Goal: Task Accomplishment & Management: Use online tool/utility

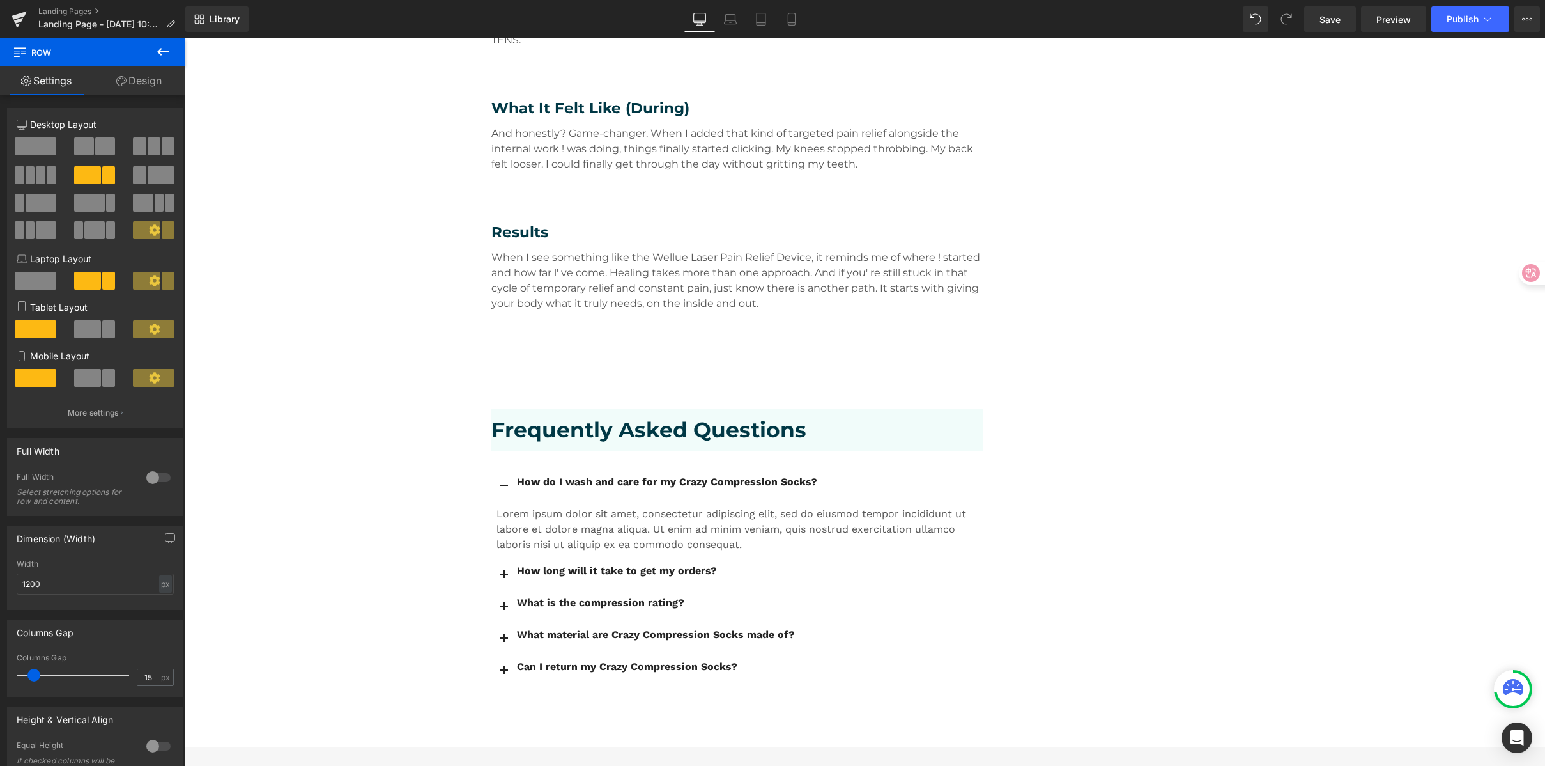
scroll to position [2085, 0]
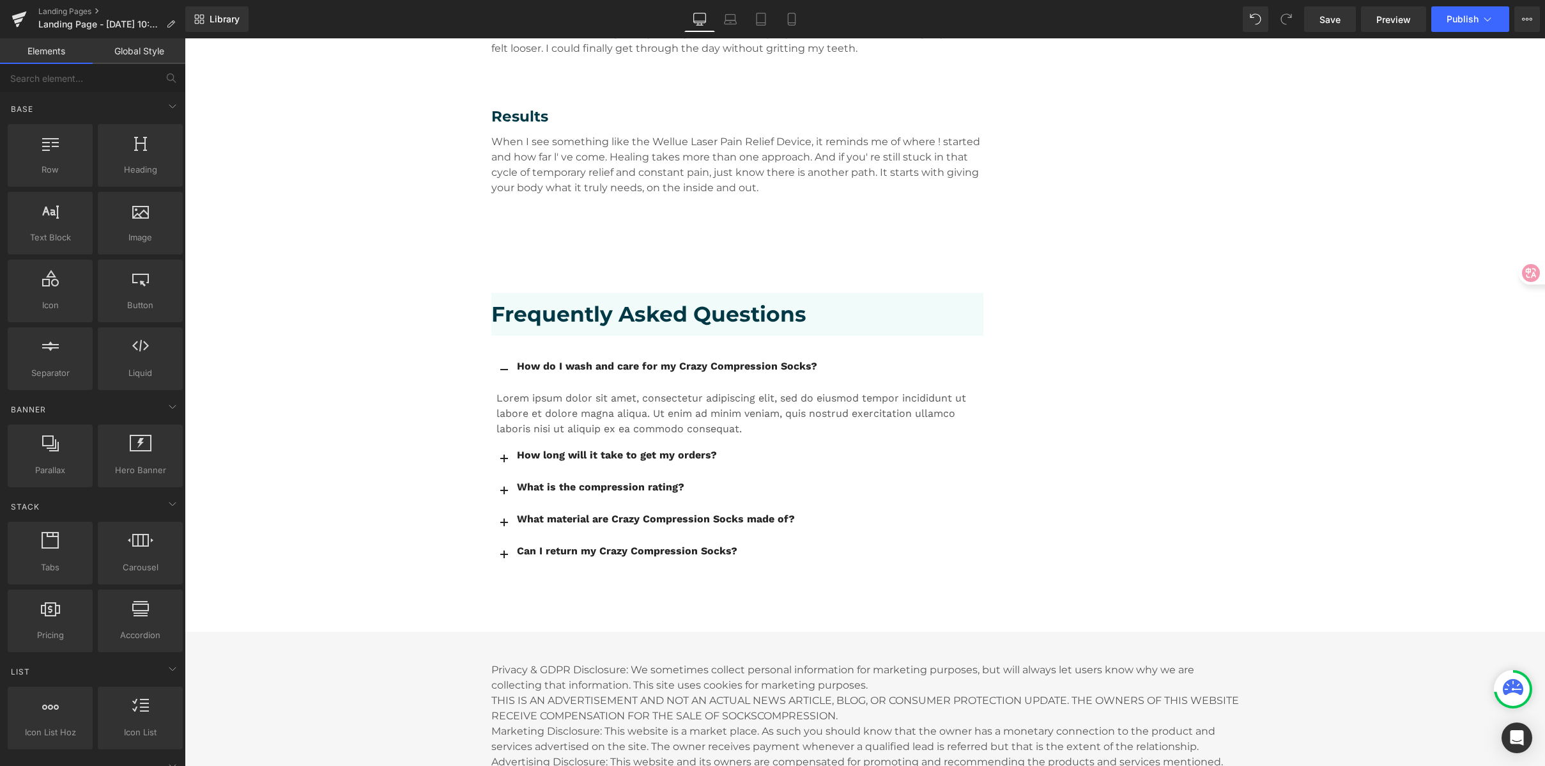
click at [495, 353] on button "button" at bounding box center [504, 368] width 26 height 31
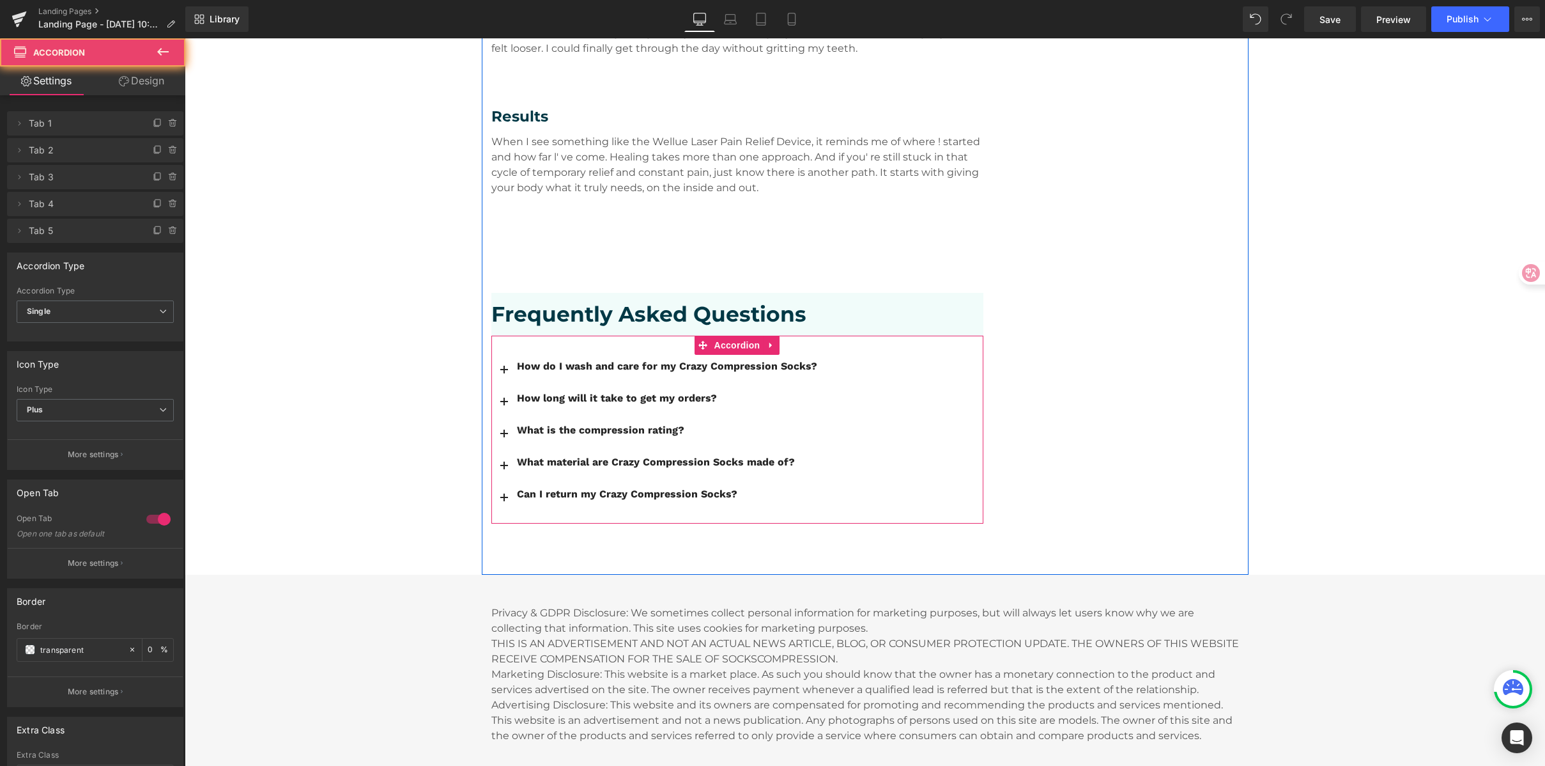
click at [495, 353] on button "button" at bounding box center [504, 368] width 26 height 31
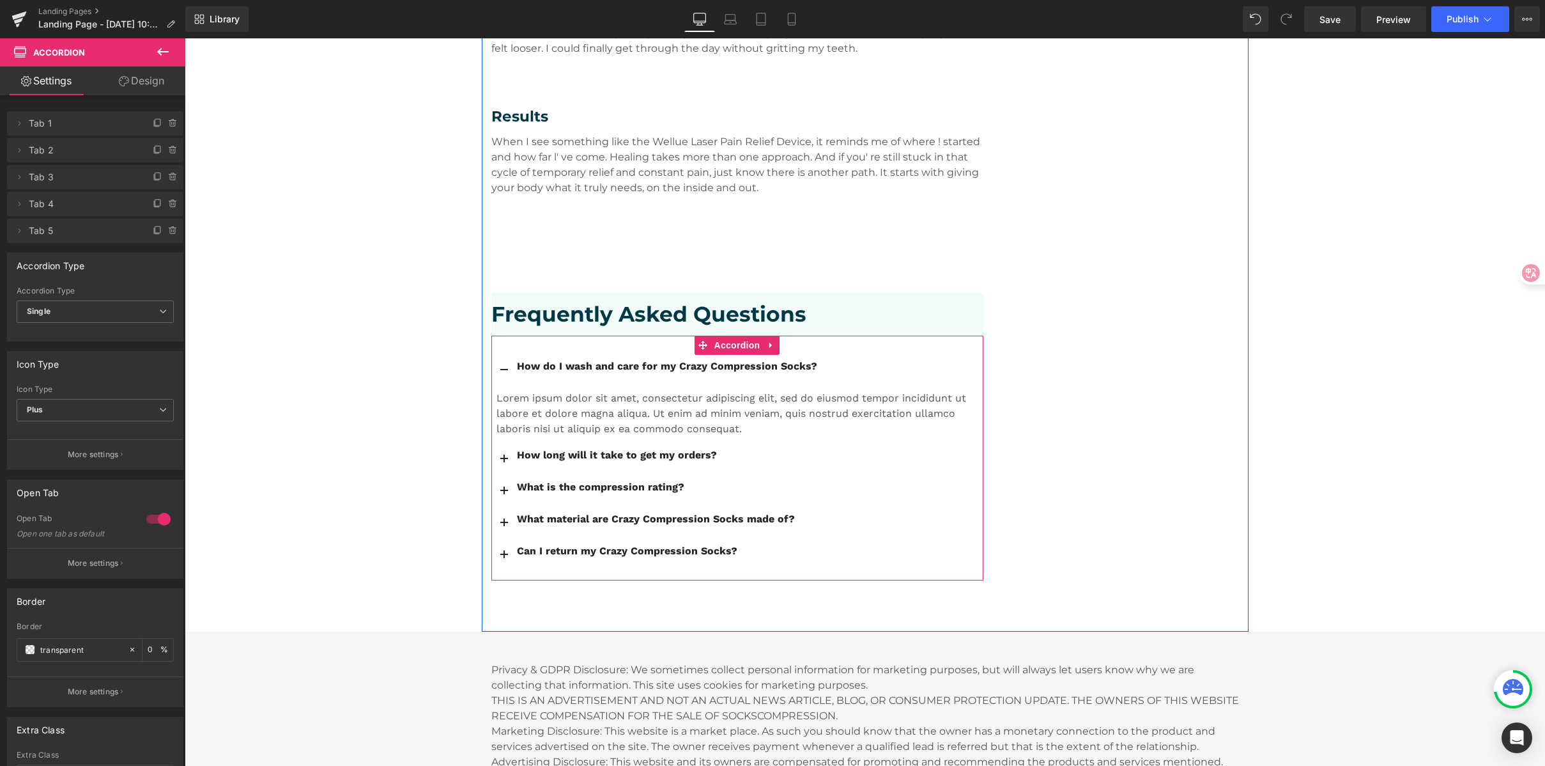
click at [495, 353] on button "button" at bounding box center [504, 368] width 26 height 31
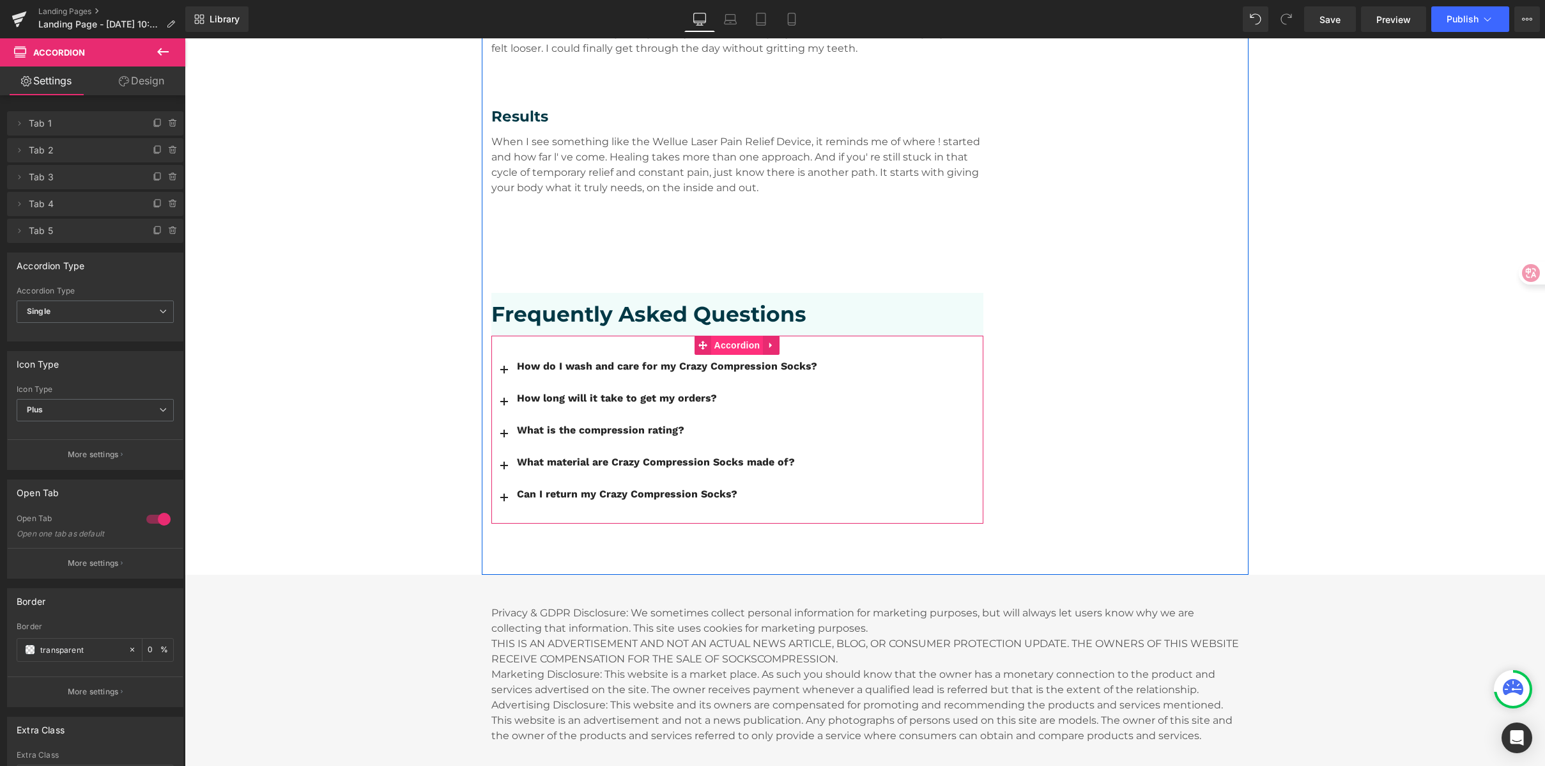
click at [731, 336] on span "Accordion" at bounding box center [737, 345] width 52 height 19
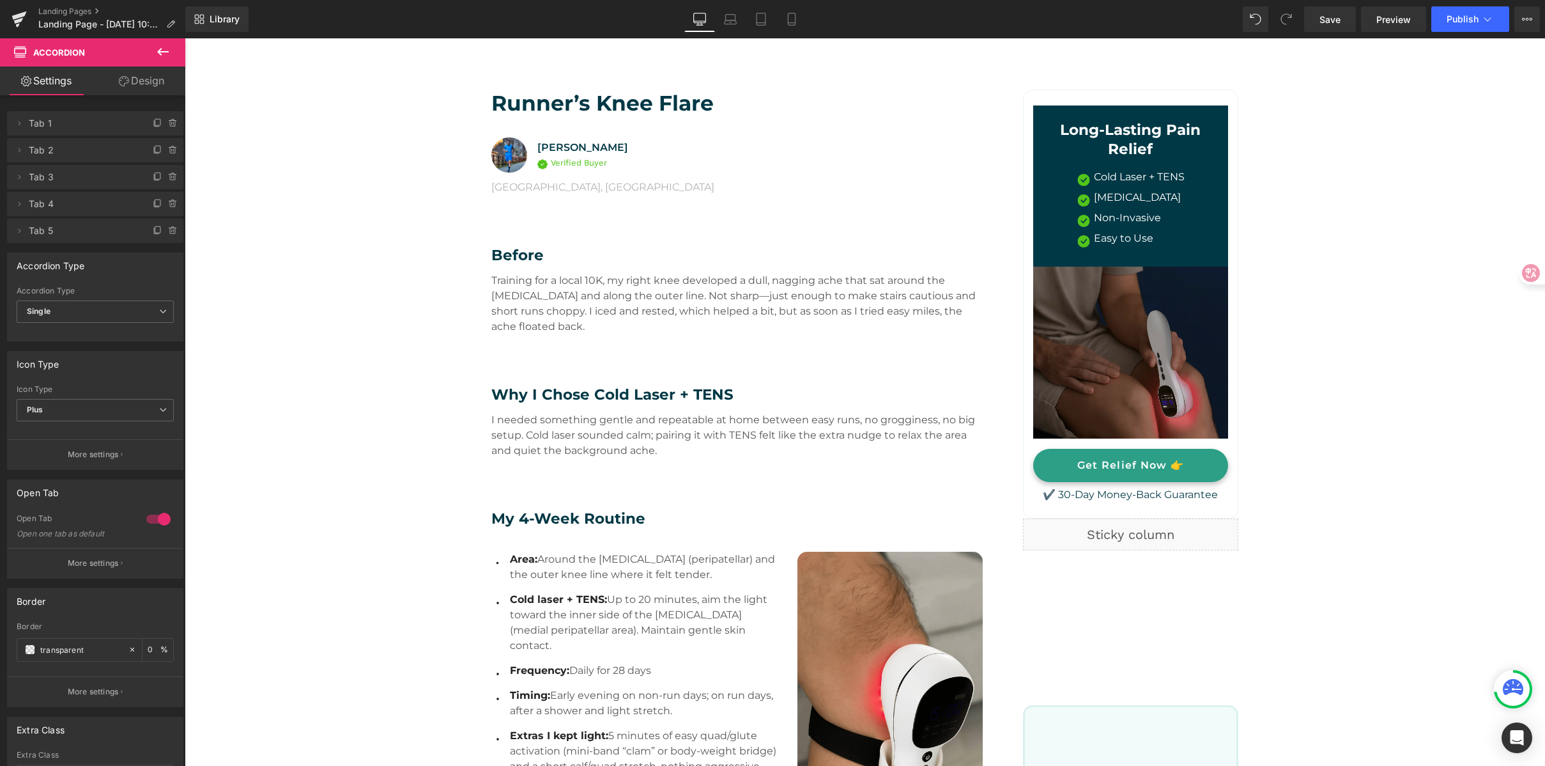
scroll to position [132, 0]
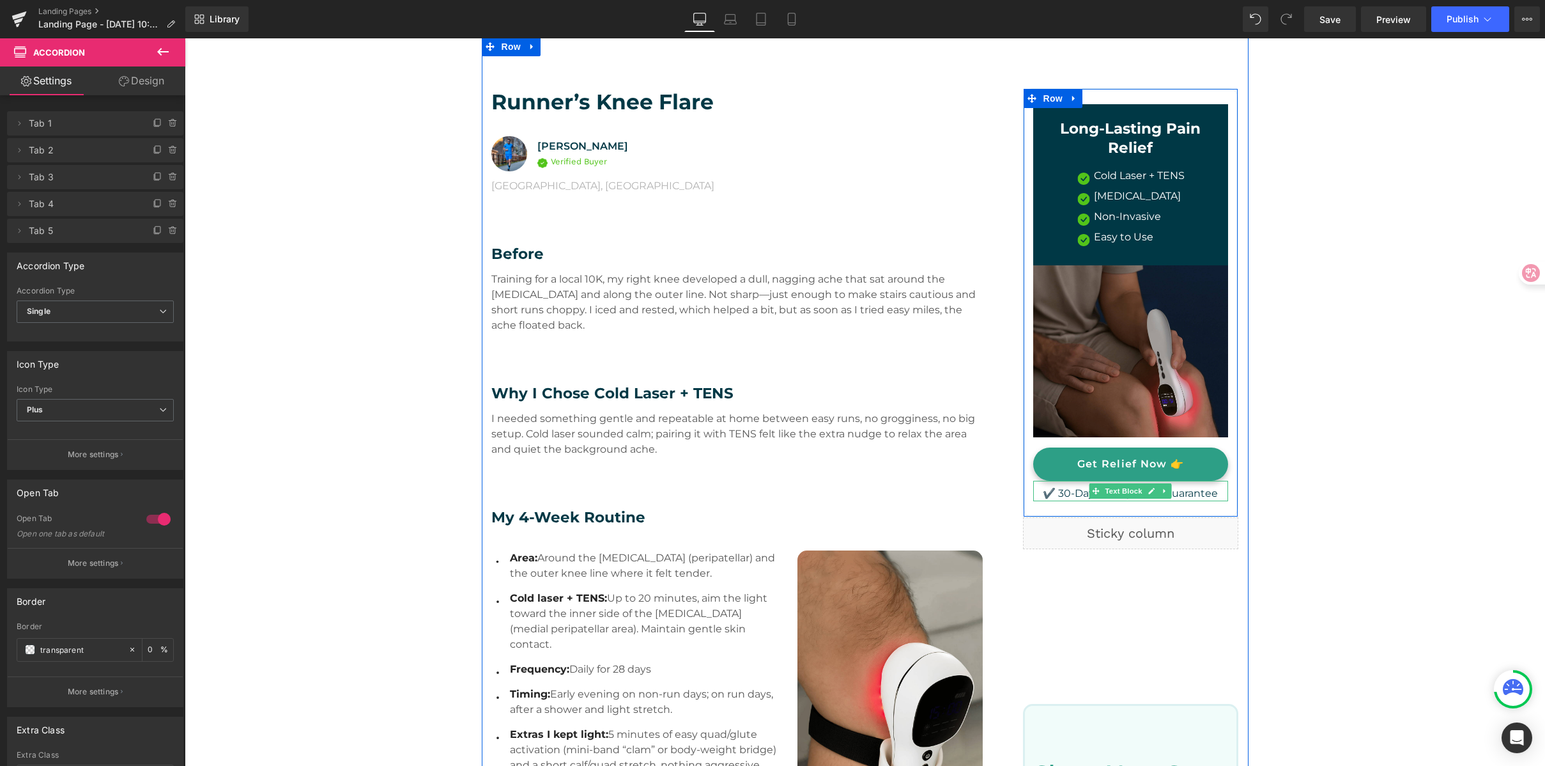
click at [1044, 492] on p "✔️ 30-Day Money-Back Guarantee" at bounding box center [1131, 493] width 196 height 15
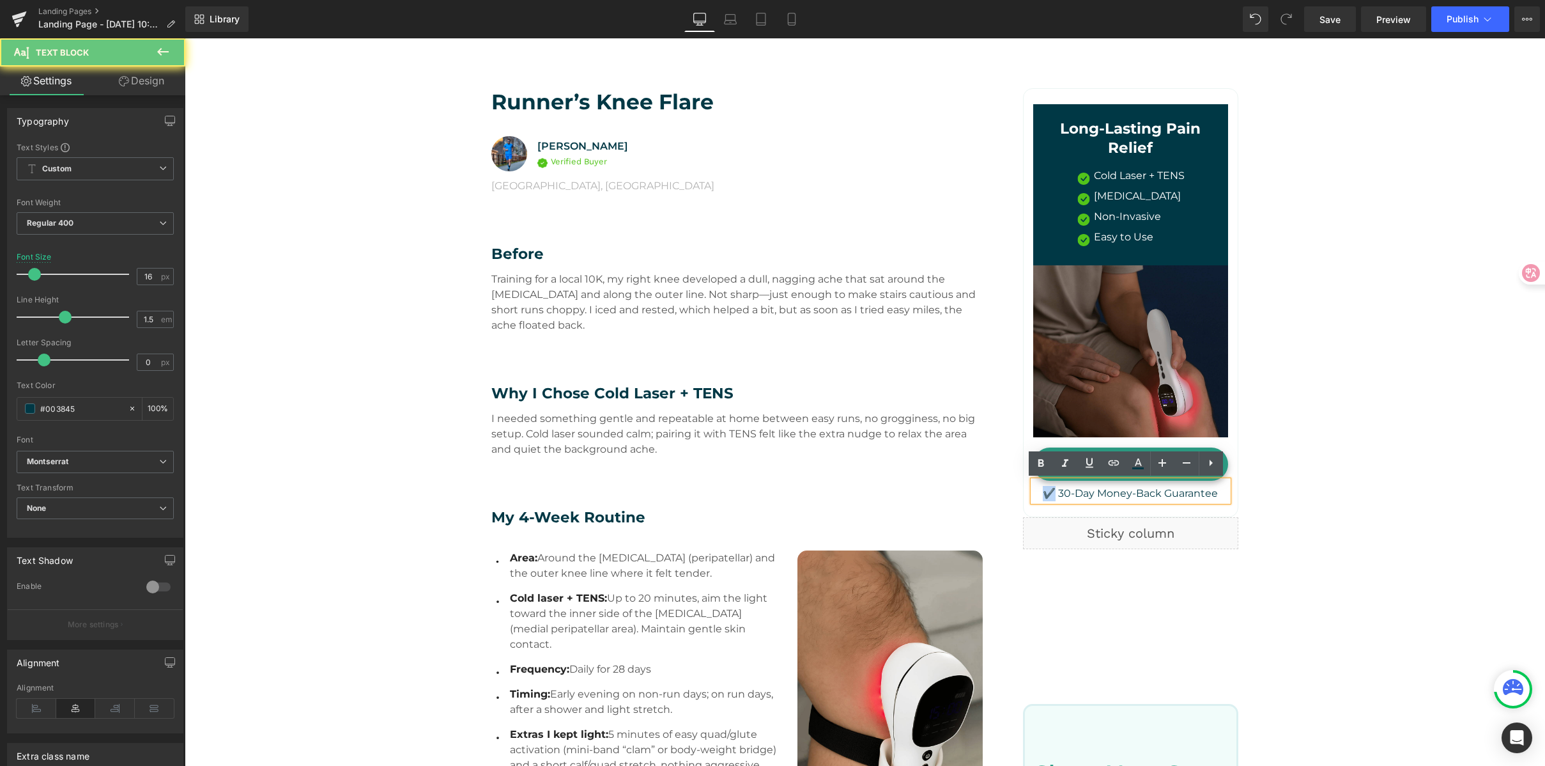
drag, startPoint x: 1048, startPoint y: 491, endPoint x: 1040, endPoint y: 492, distance: 8.3
click at [1040, 492] on p "✔️ 30-Day Money-Back Guarantee" at bounding box center [1131, 493] width 196 height 15
click at [1097, 493] on p "✔️ 30-Day Money-Back Guarantee" at bounding box center [1131, 493] width 196 height 15
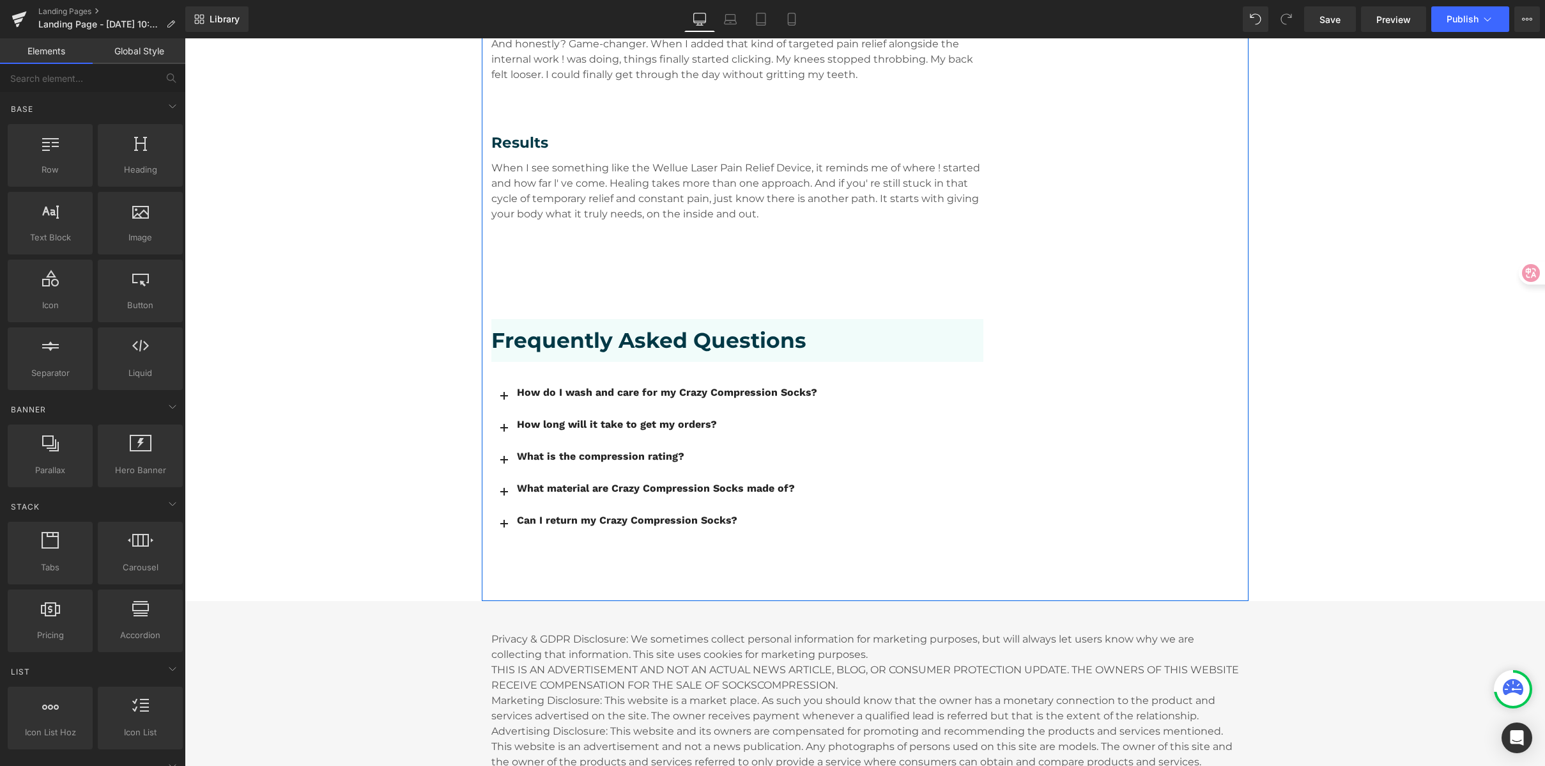
scroll to position [2257, 0]
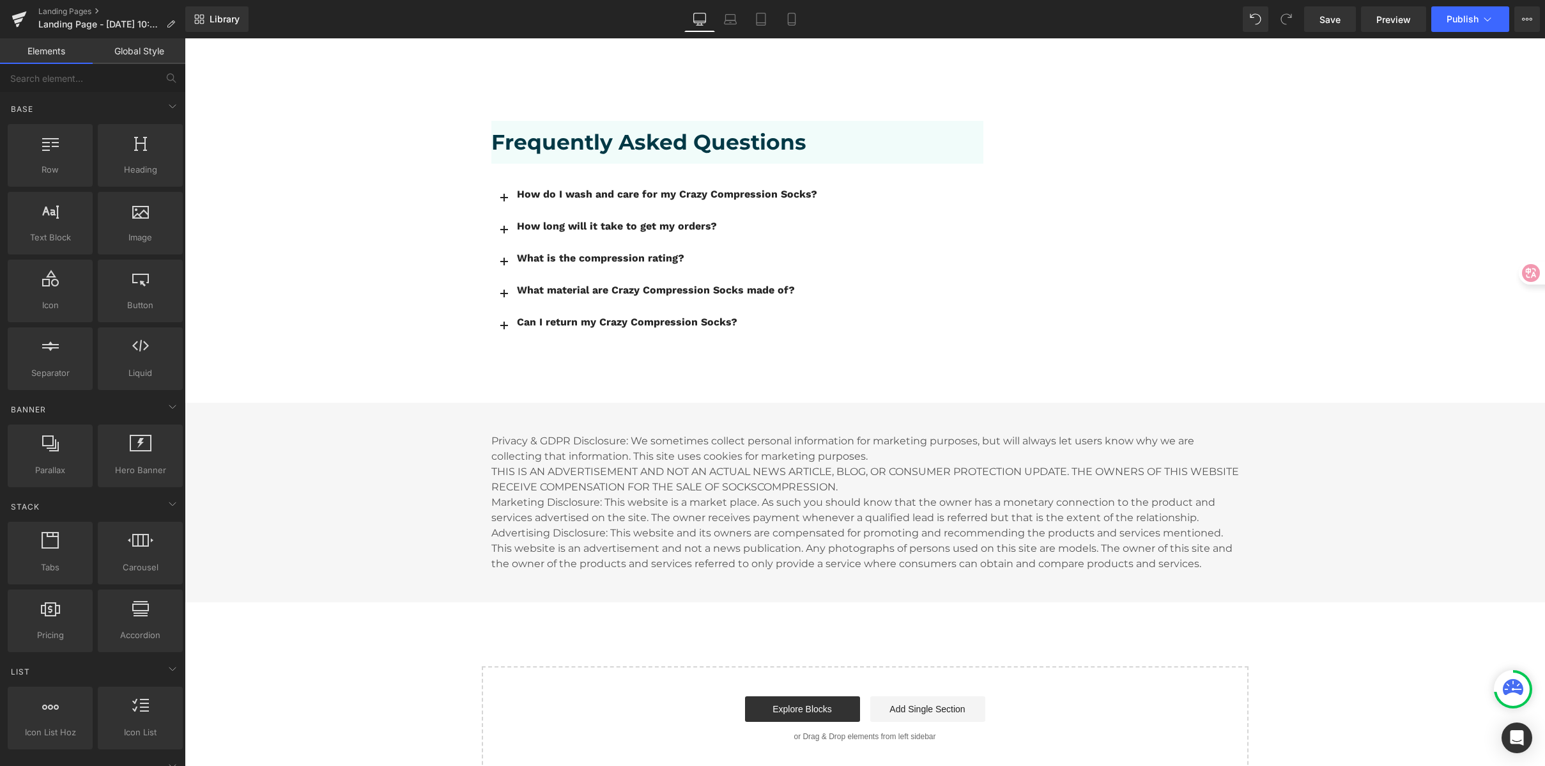
click at [1090, 13] on div "Library Desktop Desktop Laptop Tablet Mobile Save Preview Publish Scheduled Vie…" at bounding box center [865, 19] width 1360 height 26
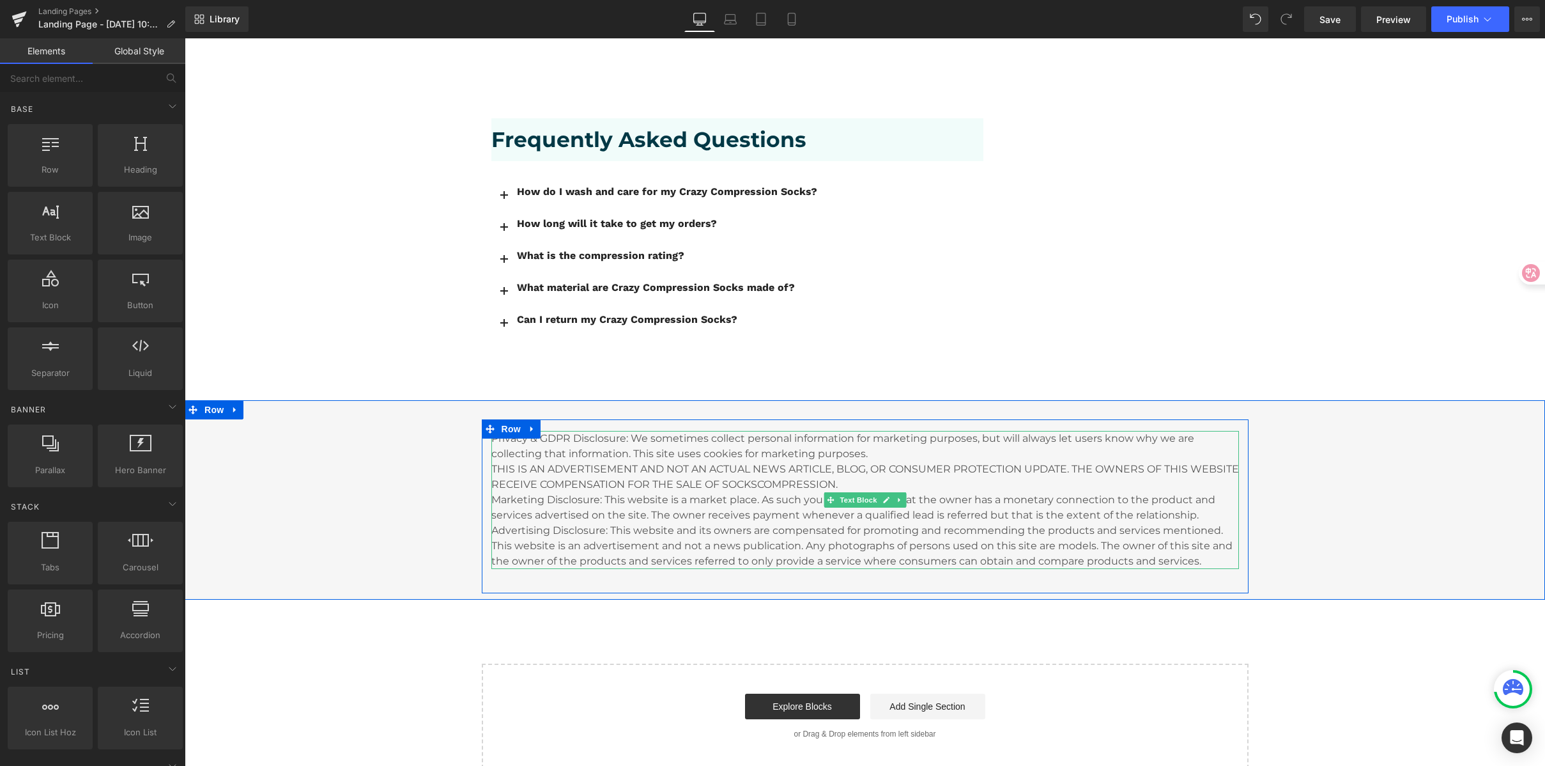
click at [898, 444] on p "Privacy & GDPR Disclosure: We sometimes collect personal information for market…" at bounding box center [865, 500] width 748 height 138
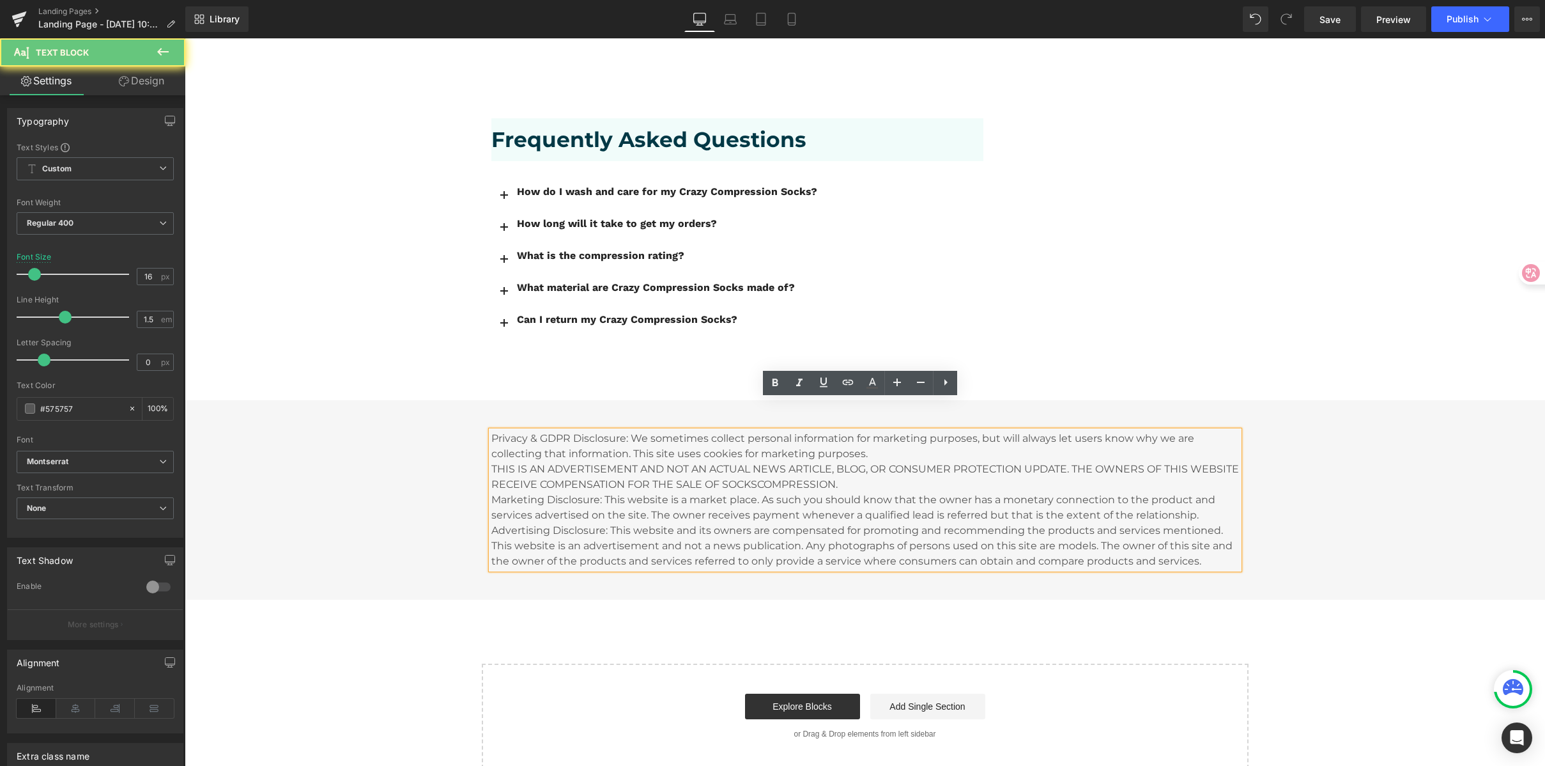
click at [881, 431] on p "Privacy & GDPR Disclosure: We sometimes collect personal information for market…" at bounding box center [865, 500] width 748 height 138
click at [609, 431] on p "Privacy & GDPR Disclosure: We sometimes collect personal information for market…" at bounding box center [865, 500] width 748 height 138
click at [766, 438] on p "Privacy & GDPR Disclosure: We sometimes collect personal information for market…" at bounding box center [865, 500] width 748 height 138
click at [922, 442] on p "Privacy & GDPR Disclosure: We sometimes collect personal information for market…" at bounding box center [865, 500] width 748 height 138
click at [971, 449] on p "Privacy & GDPR Disclosure: We sometimes collect personal information for market…" at bounding box center [865, 500] width 748 height 138
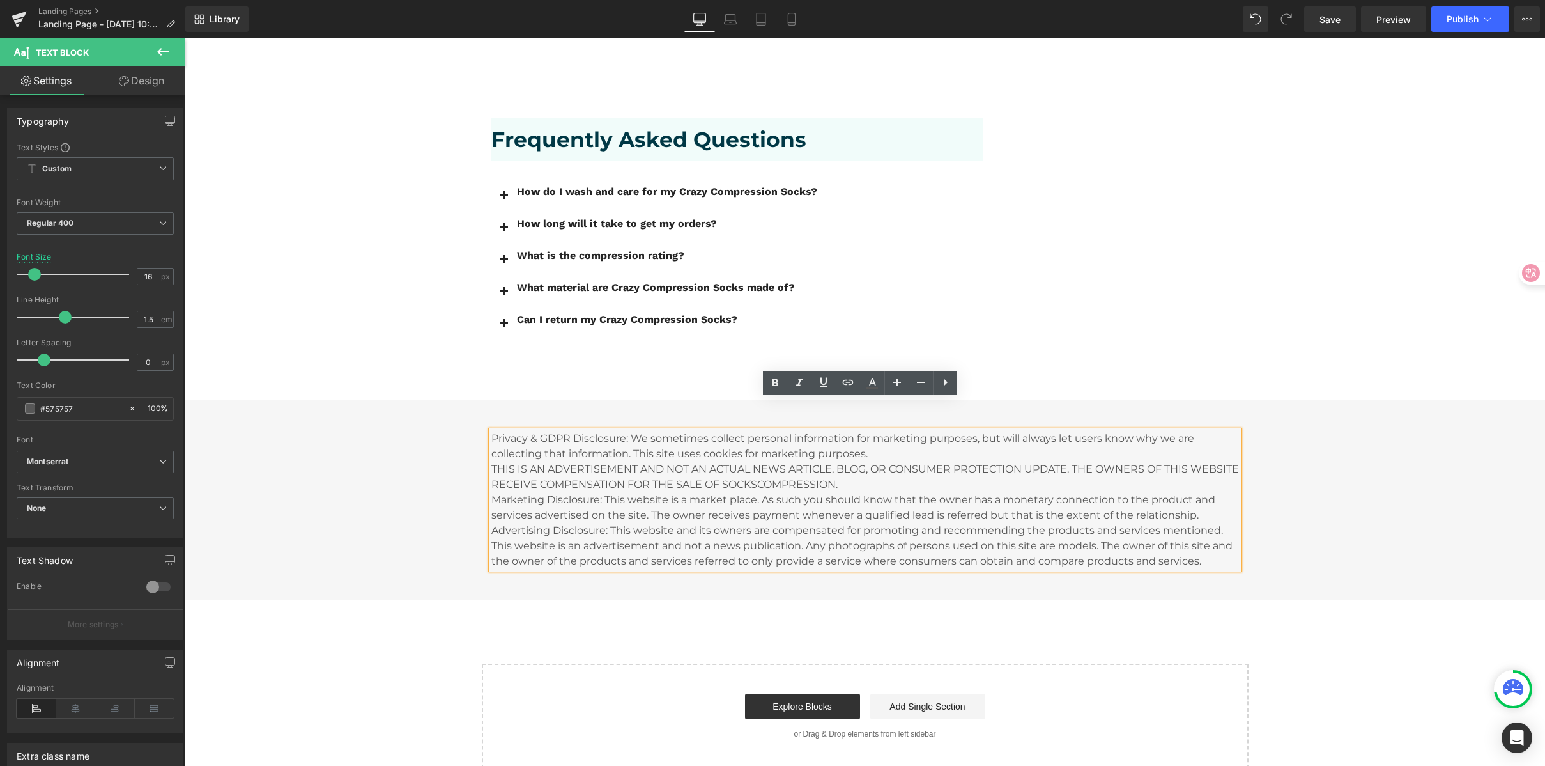
click at [971, 449] on p "Privacy & GDPR Disclosure: We sometimes collect personal information for market…" at bounding box center [865, 500] width 748 height 138
click at [591, 431] on p "Privacy & GDPR Disclosure: We sometimes collect personal information for market…" at bounding box center [865, 500] width 748 height 138
click at [640, 431] on p "Privacy & GDPR Disclosure: We sometimes collect personal information for market…" at bounding box center [865, 500] width 748 height 138
click at [1450, 463] on div "Privacy & GDPR Disclosure: We sometimes collect personal information for market…" at bounding box center [865, 506] width 1361 height 174
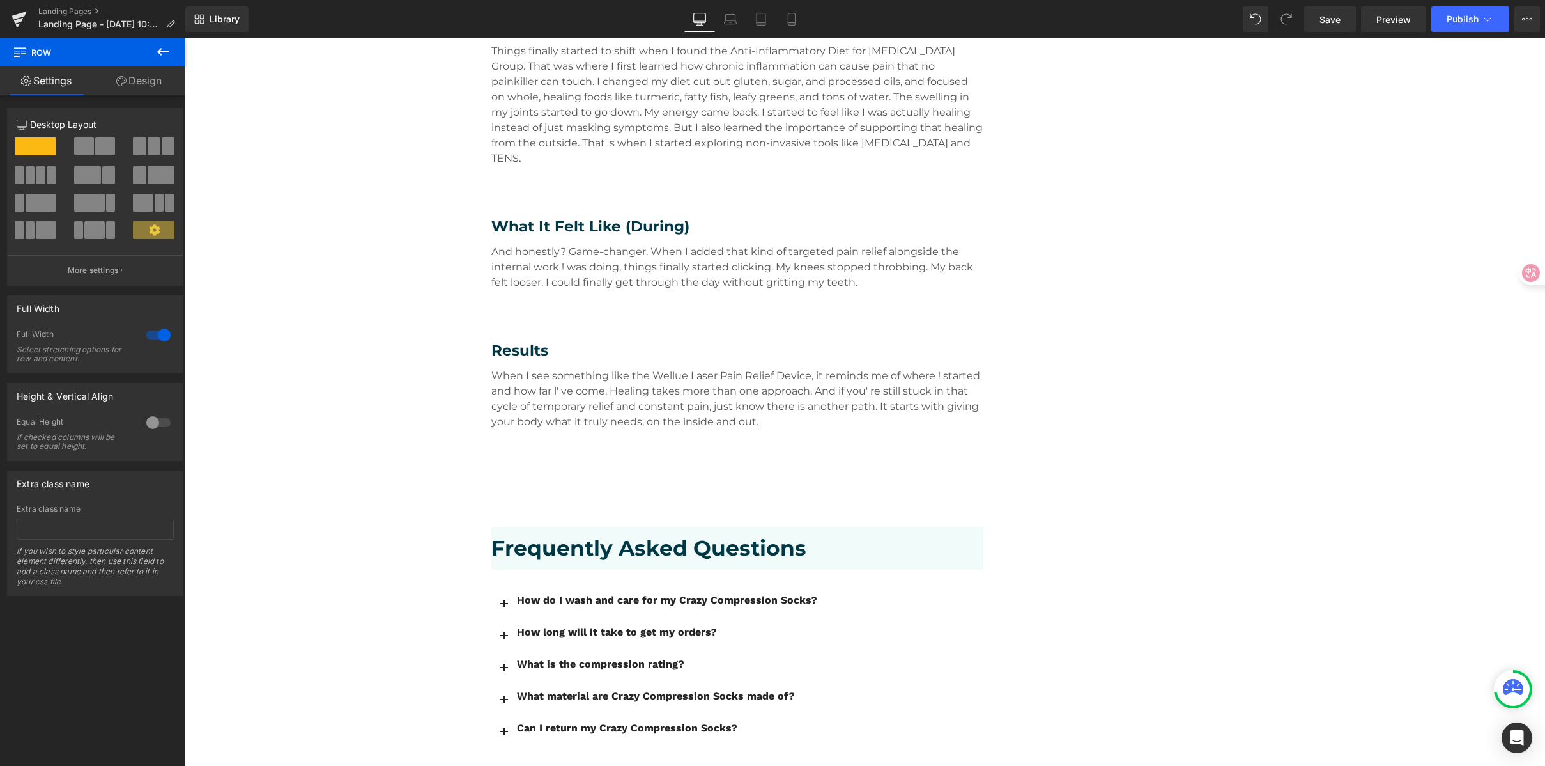
scroll to position [1852, 0]
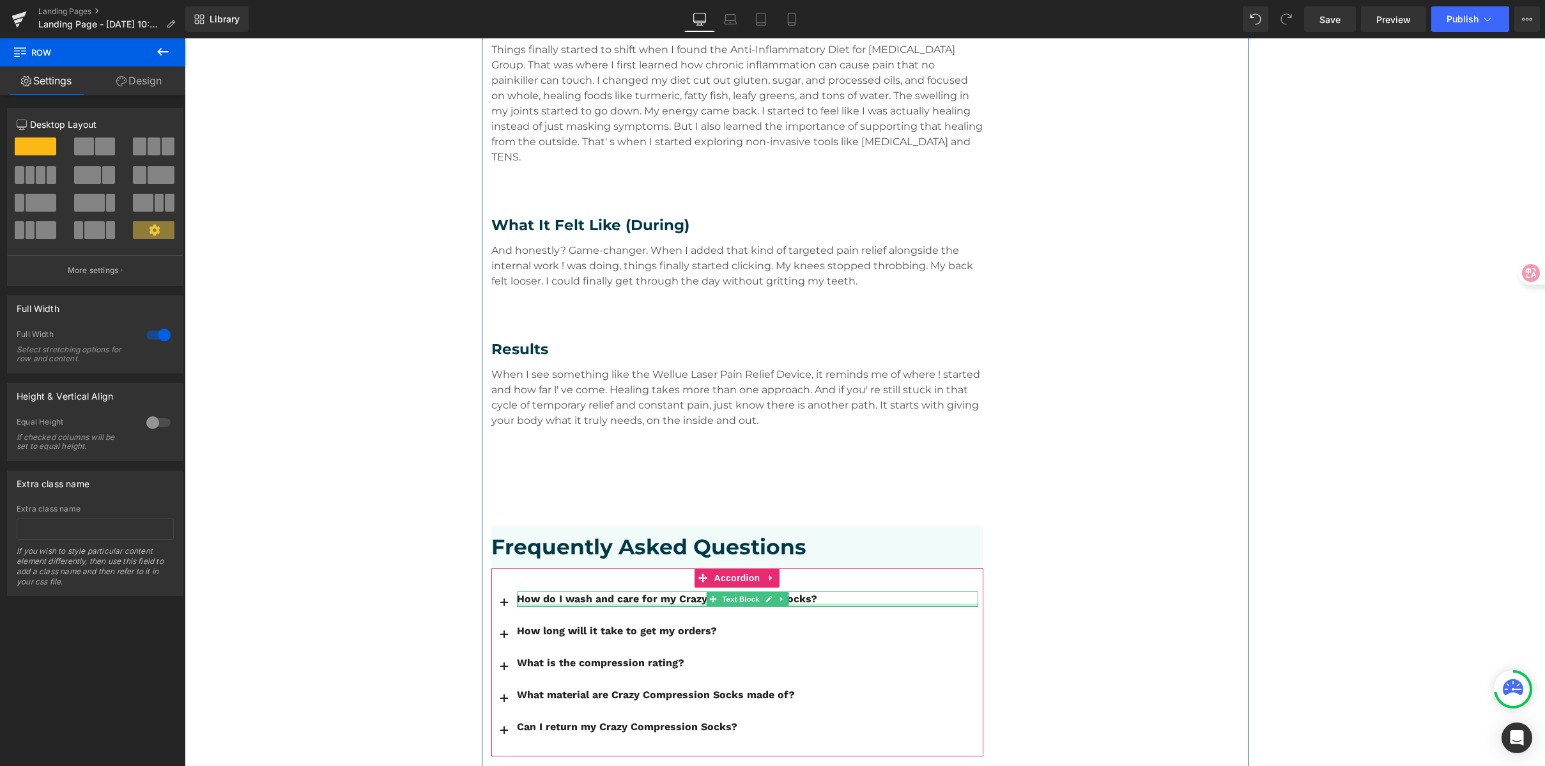
click at [646, 603] on div at bounding box center [747, 604] width 461 height 3
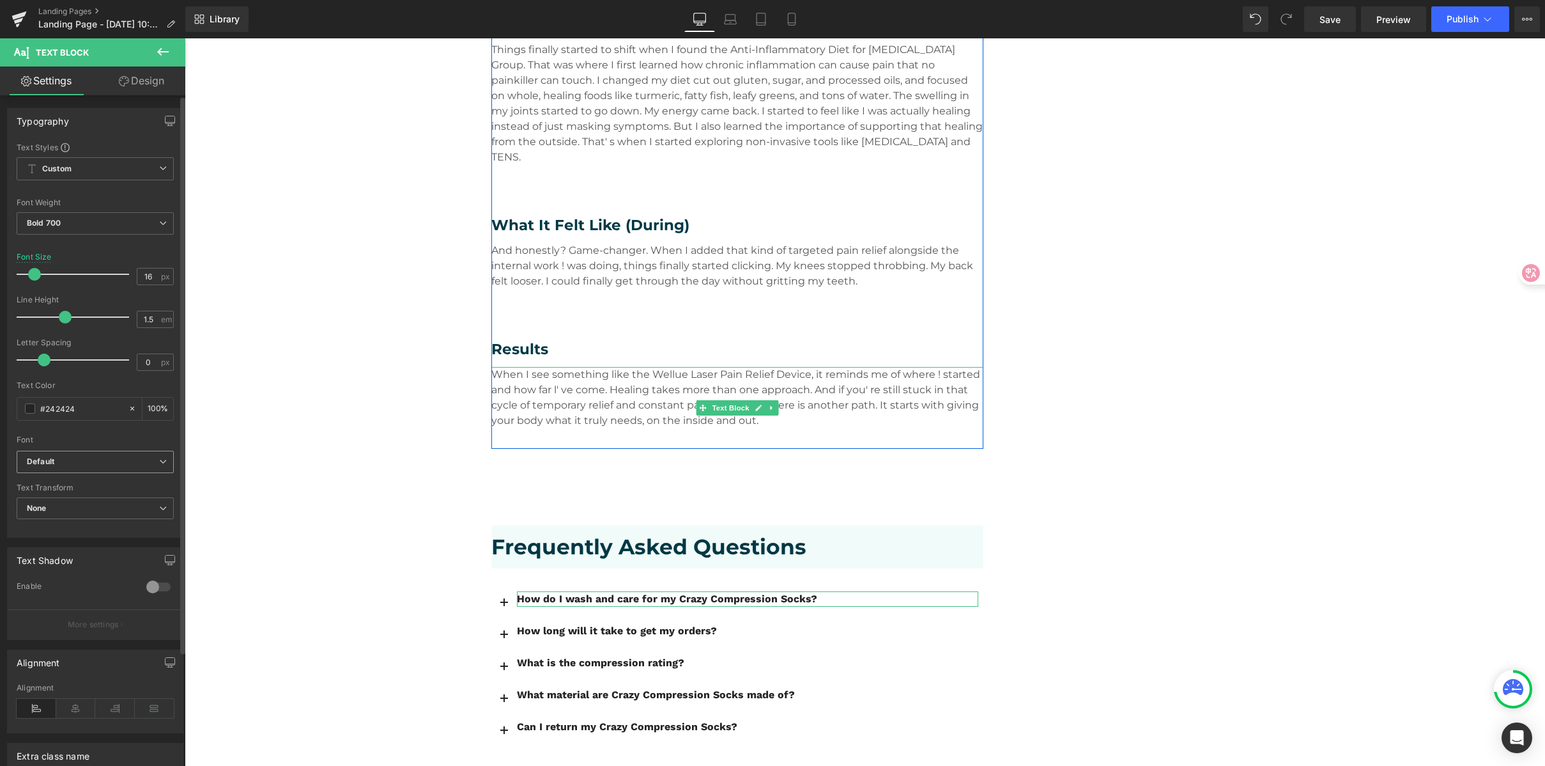
click at [93, 470] on span "Default" at bounding box center [95, 462] width 157 height 22
click at [99, 545] on li "Montserrat" at bounding box center [96, 541] width 158 height 20
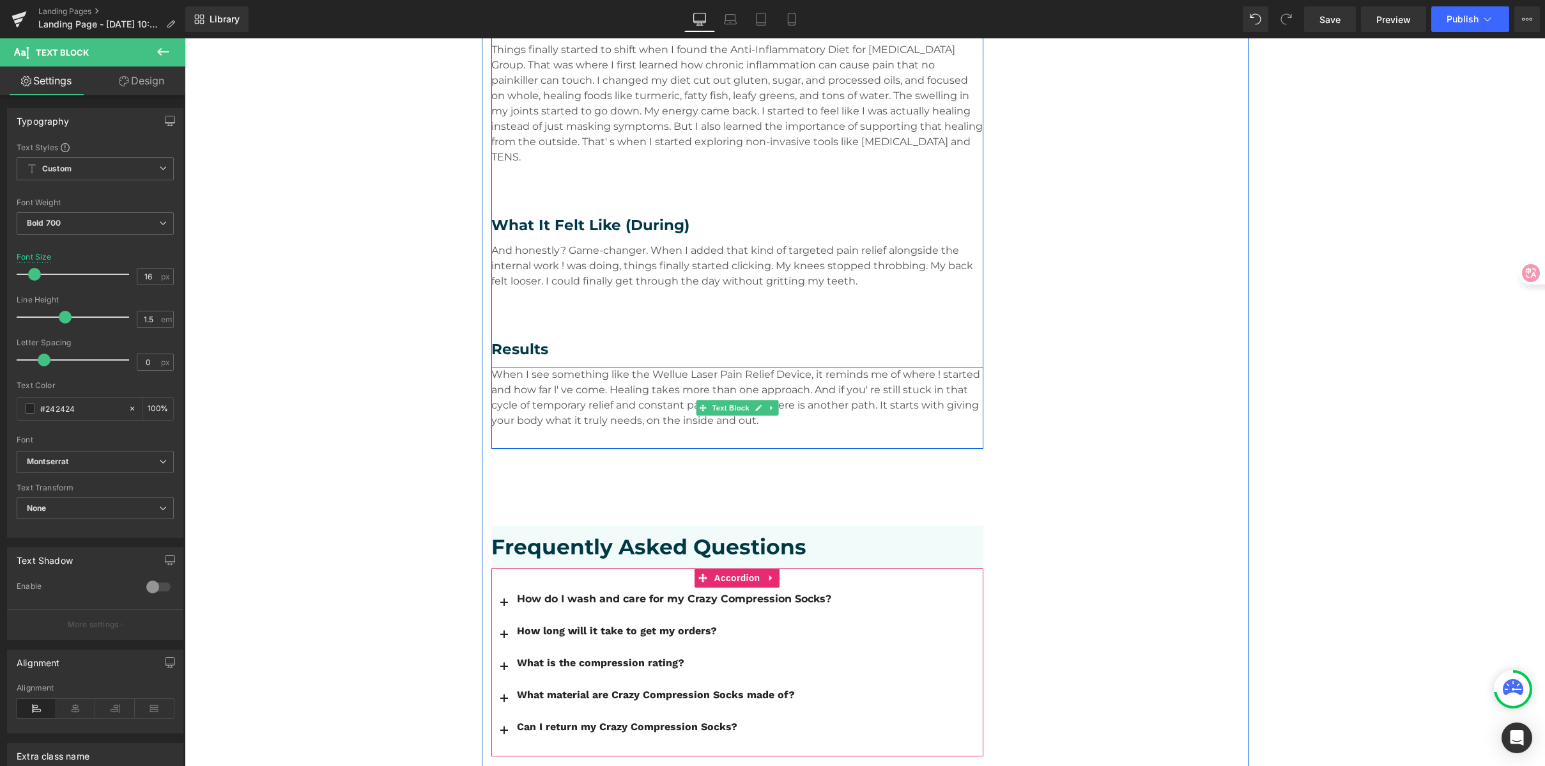
click at [500, 586] on button "button" at bounding box center [504, 601] width 26 height 31
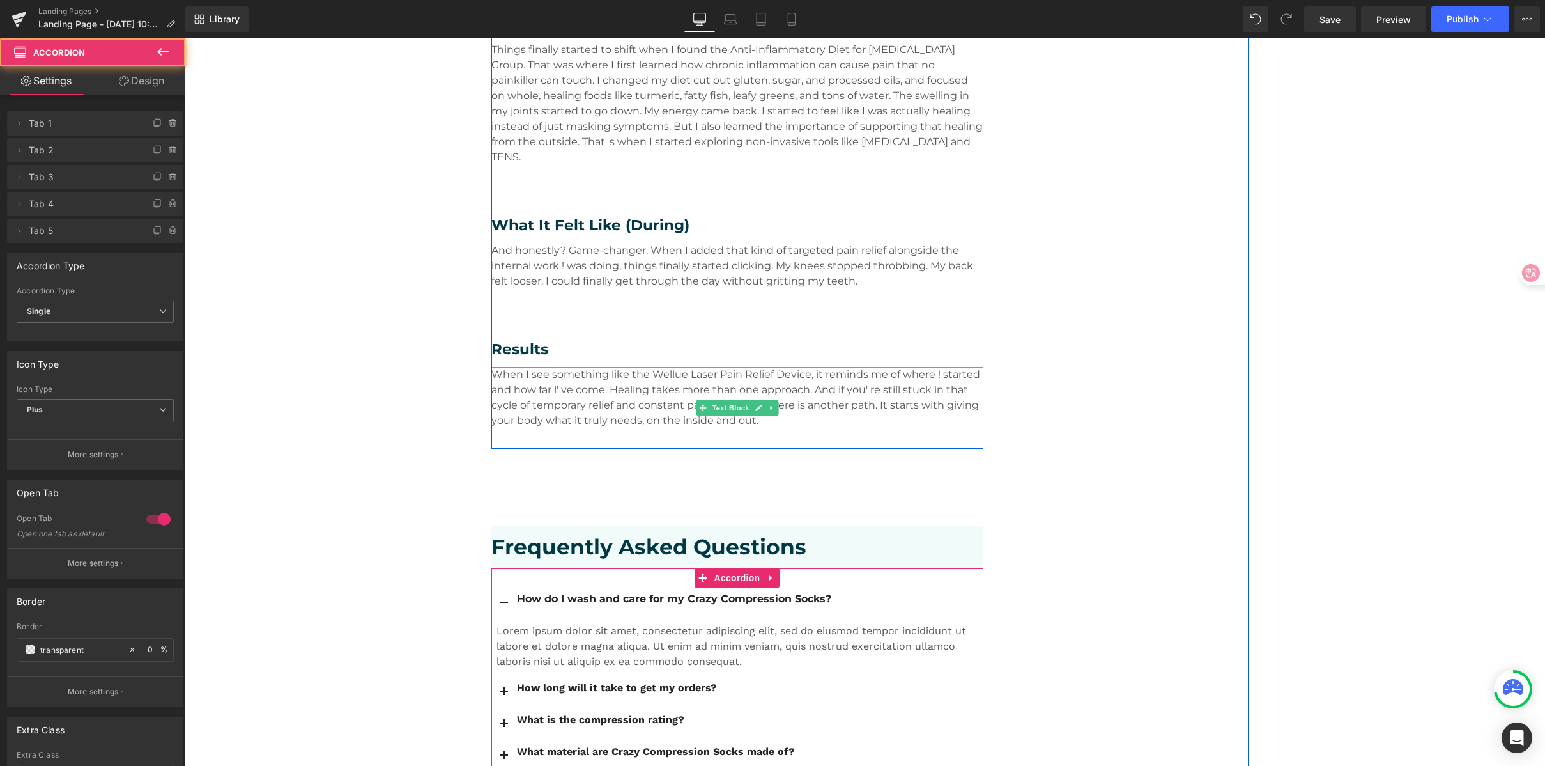
click at [500, 586] on button "button" at bounding box center [504, 601] width 26 height 31
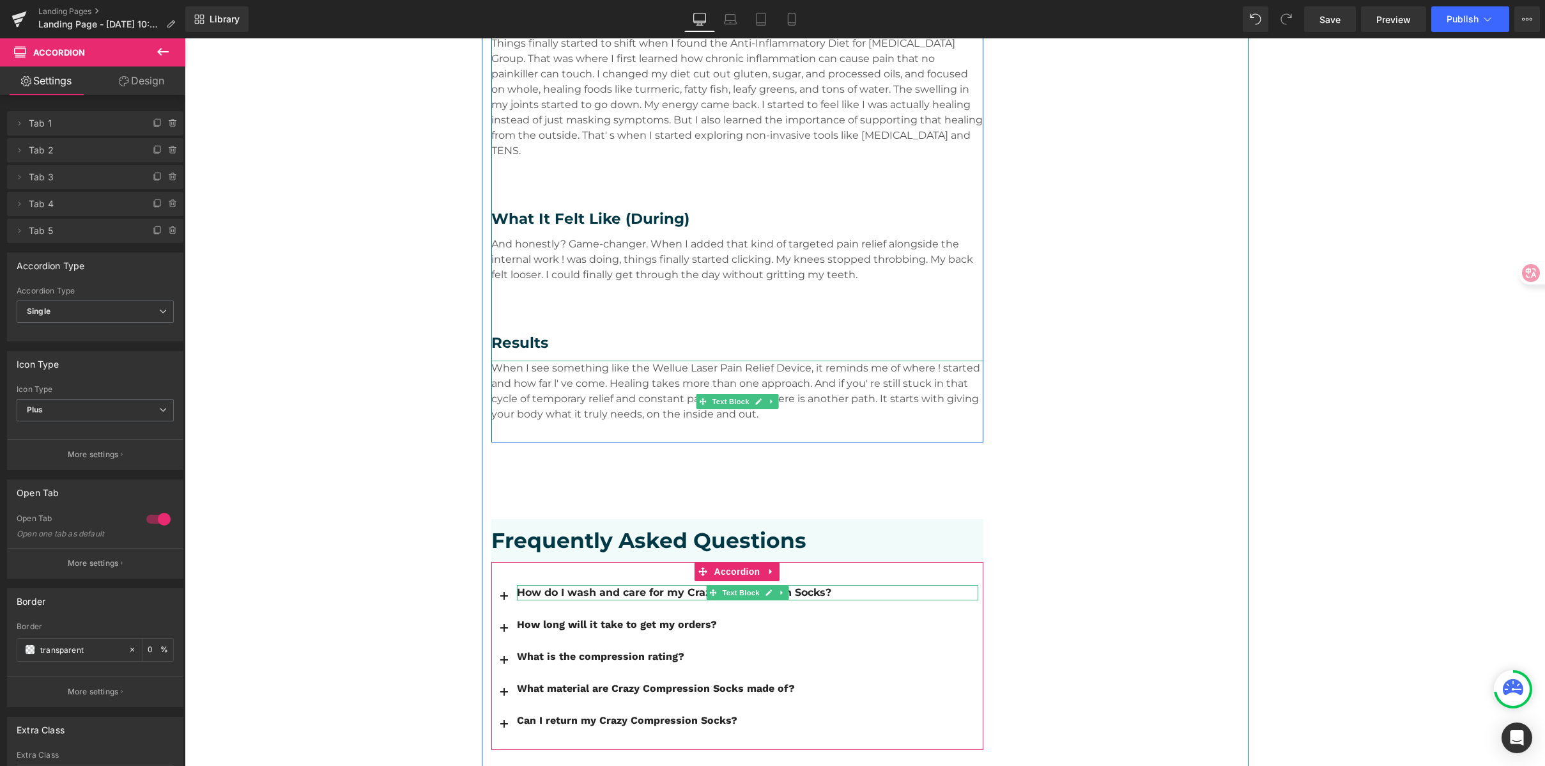
scroll to position [1860, 0]
click at [846, 584] on div "How do I wash and care for my Crazy Compression Socks?" at bounding box center [747, 591] width 461 height 15
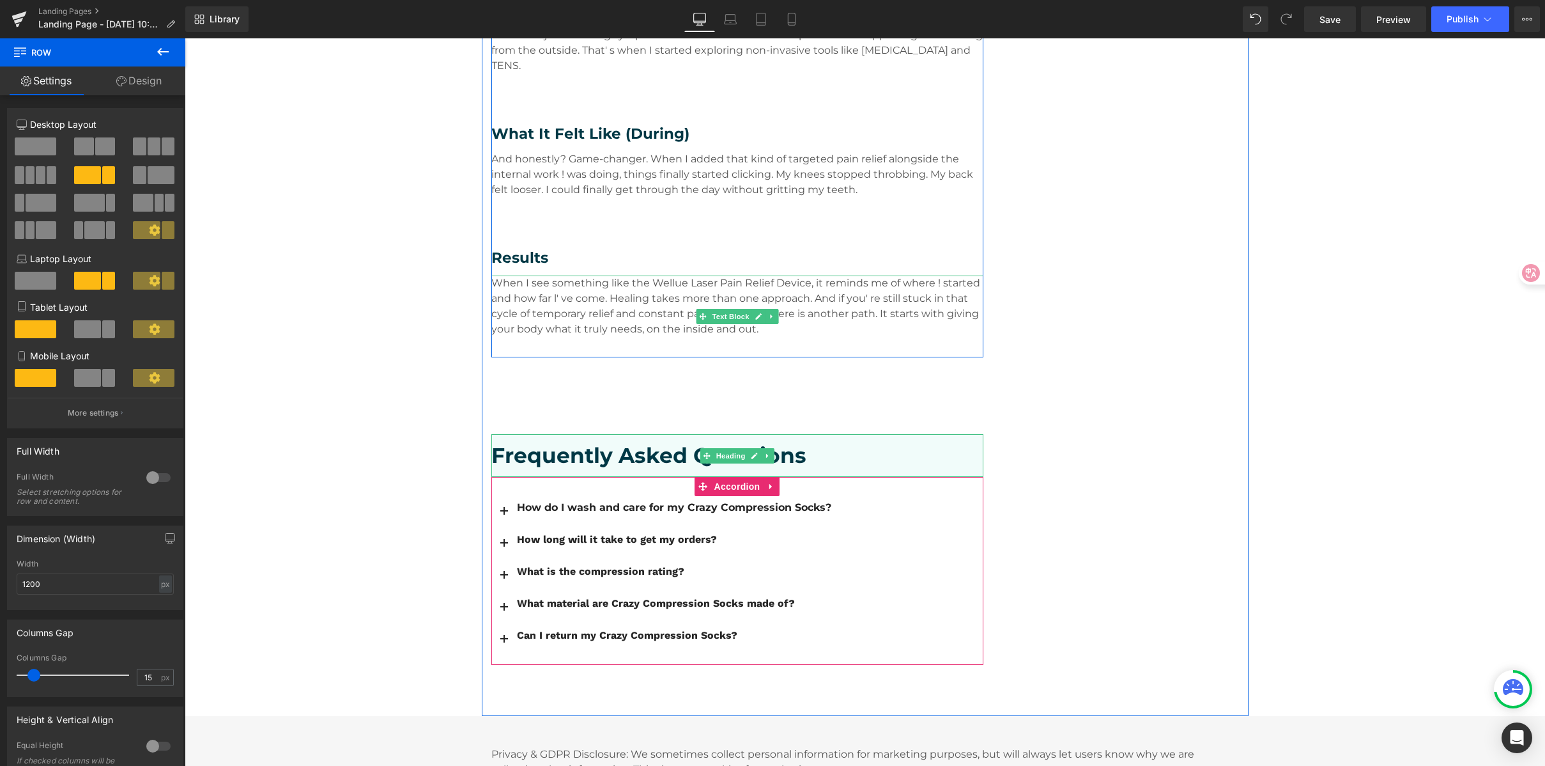
scroll to position [1945, 0]
click at [726, 475] on span "Accordion" at bounding box center [737, 484] width 52 height 19
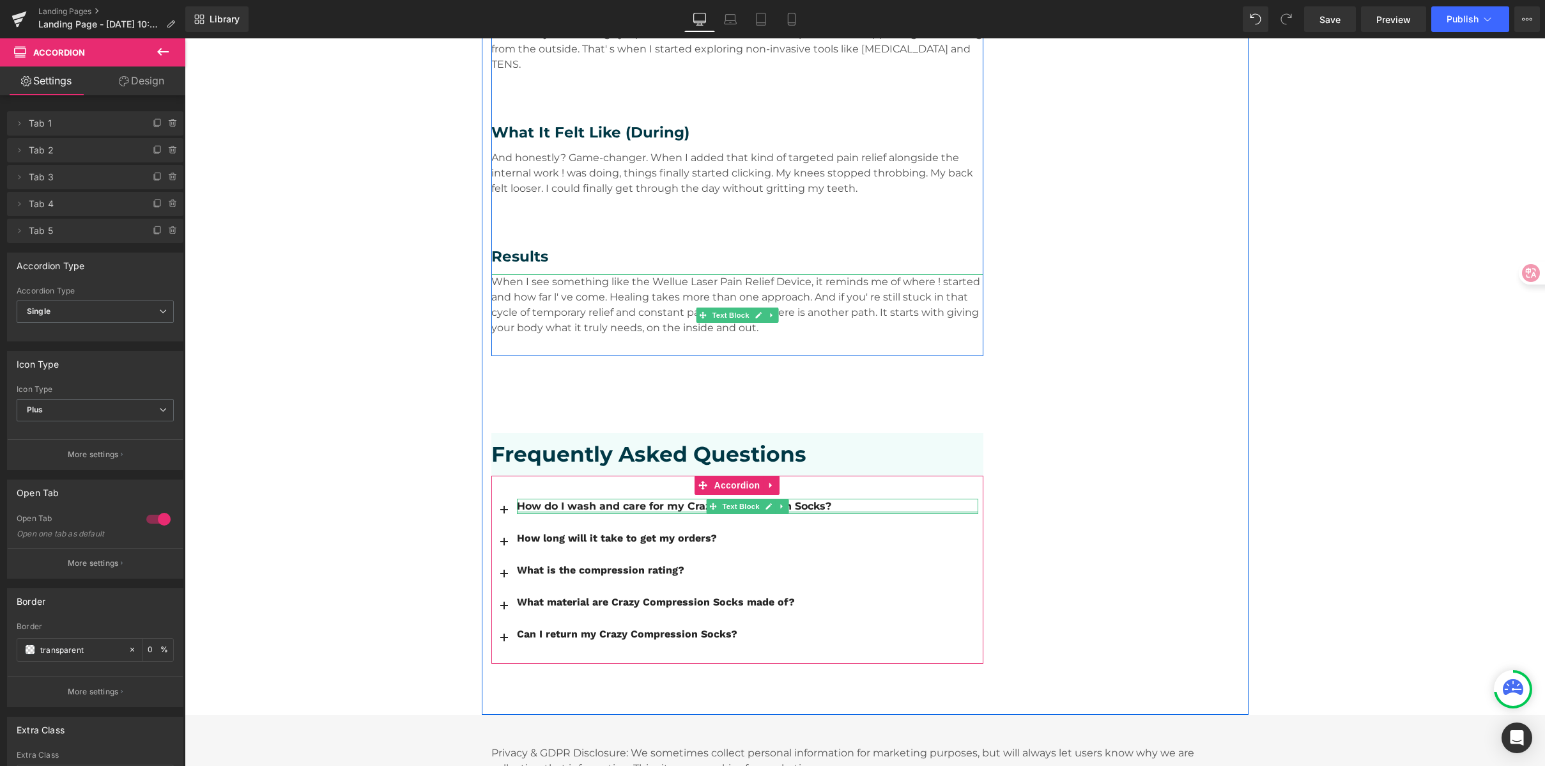
click at [669, 499] on div "How do I wash and care for my Crazy Compression Socks?" at bounding box center [747, 506] width 461 height 15
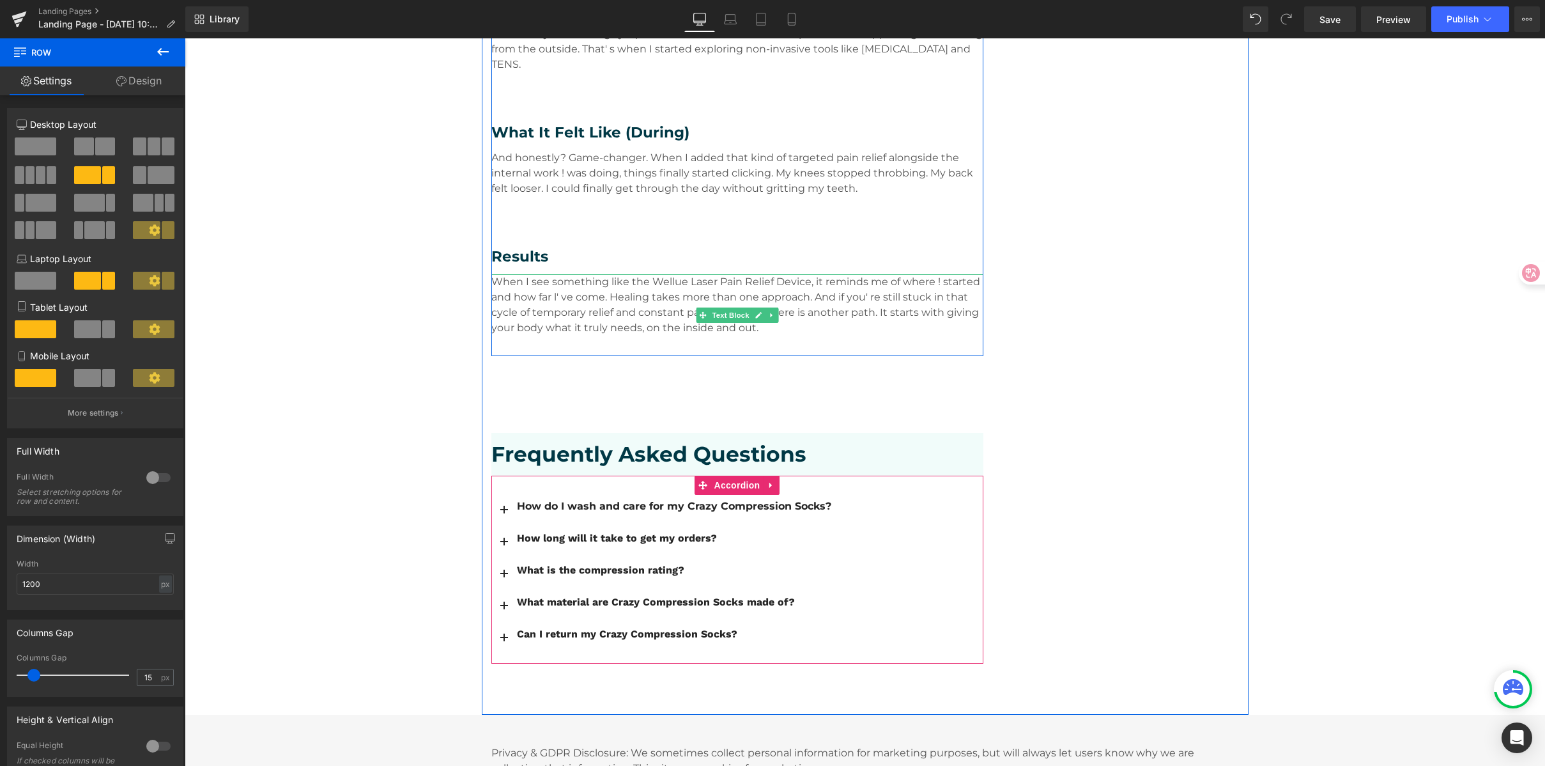
click at [505, 493] on button "button" at bounding box center [504, 508] width 26 height 31
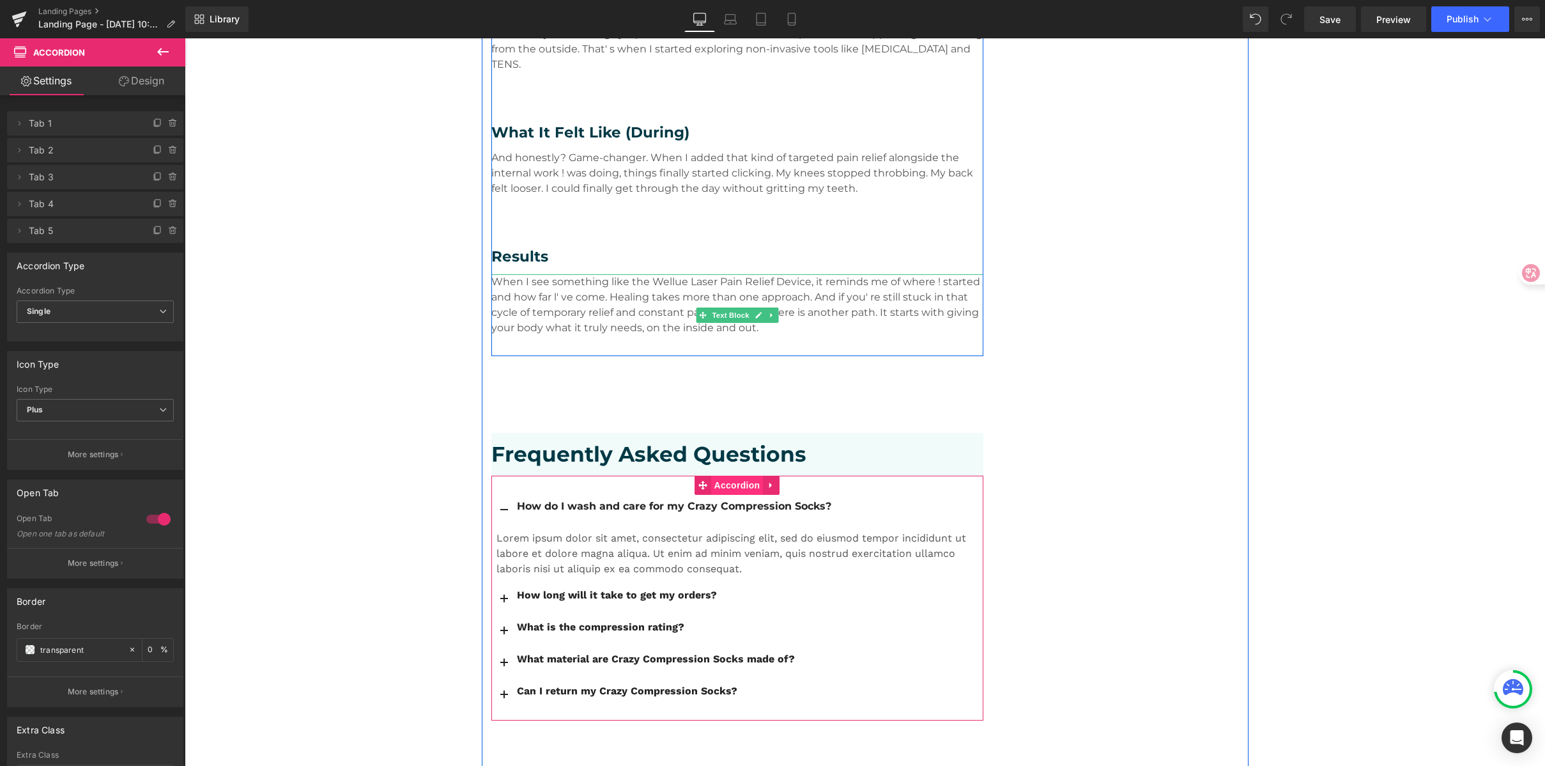
click at [724, 475] on span "Accordion" at bounding box center [737, 484] width 52 height 19
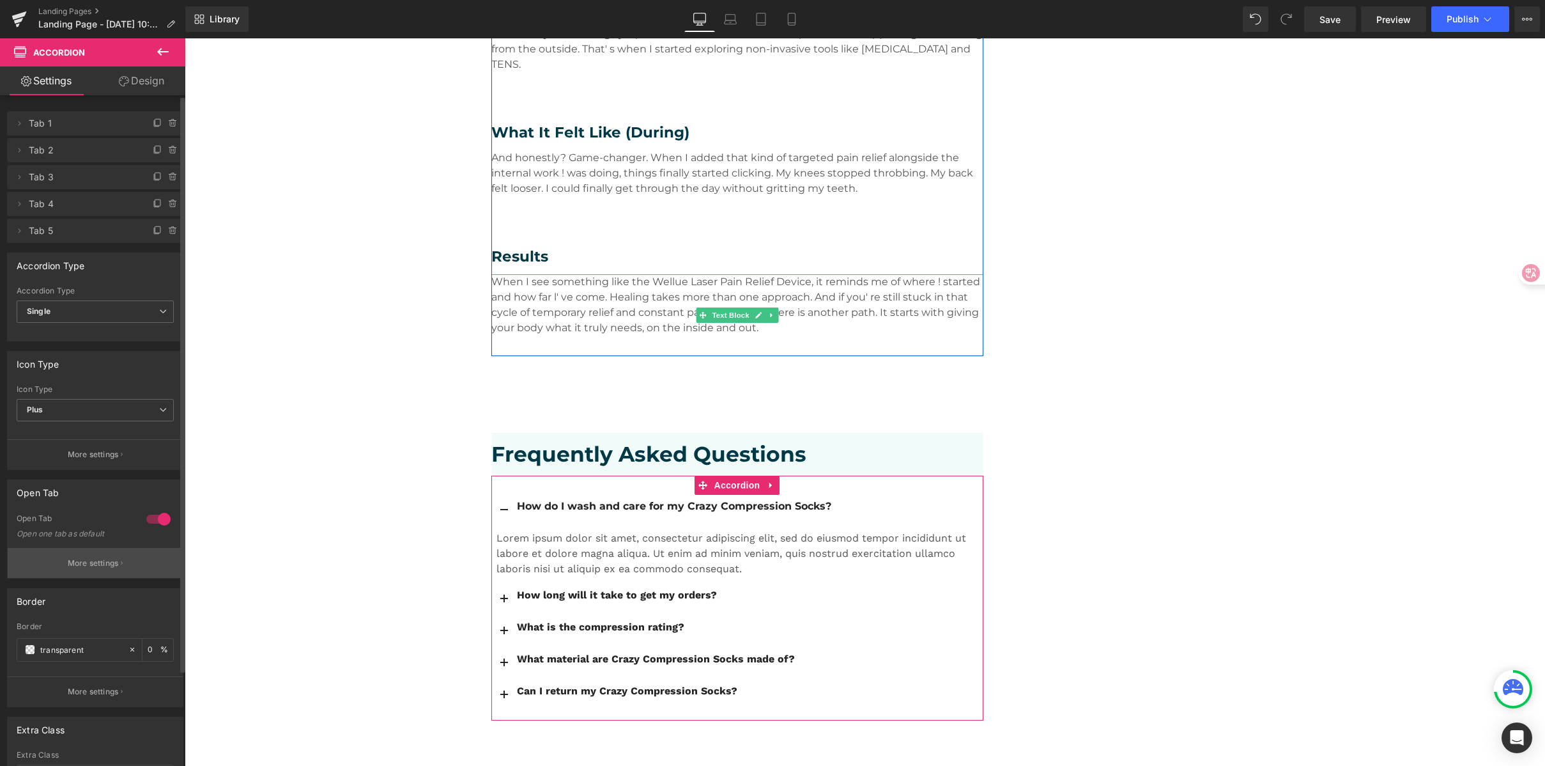
click at [107, 566] on p "More settings" at bounding box center [93, 563] width 51 height 12
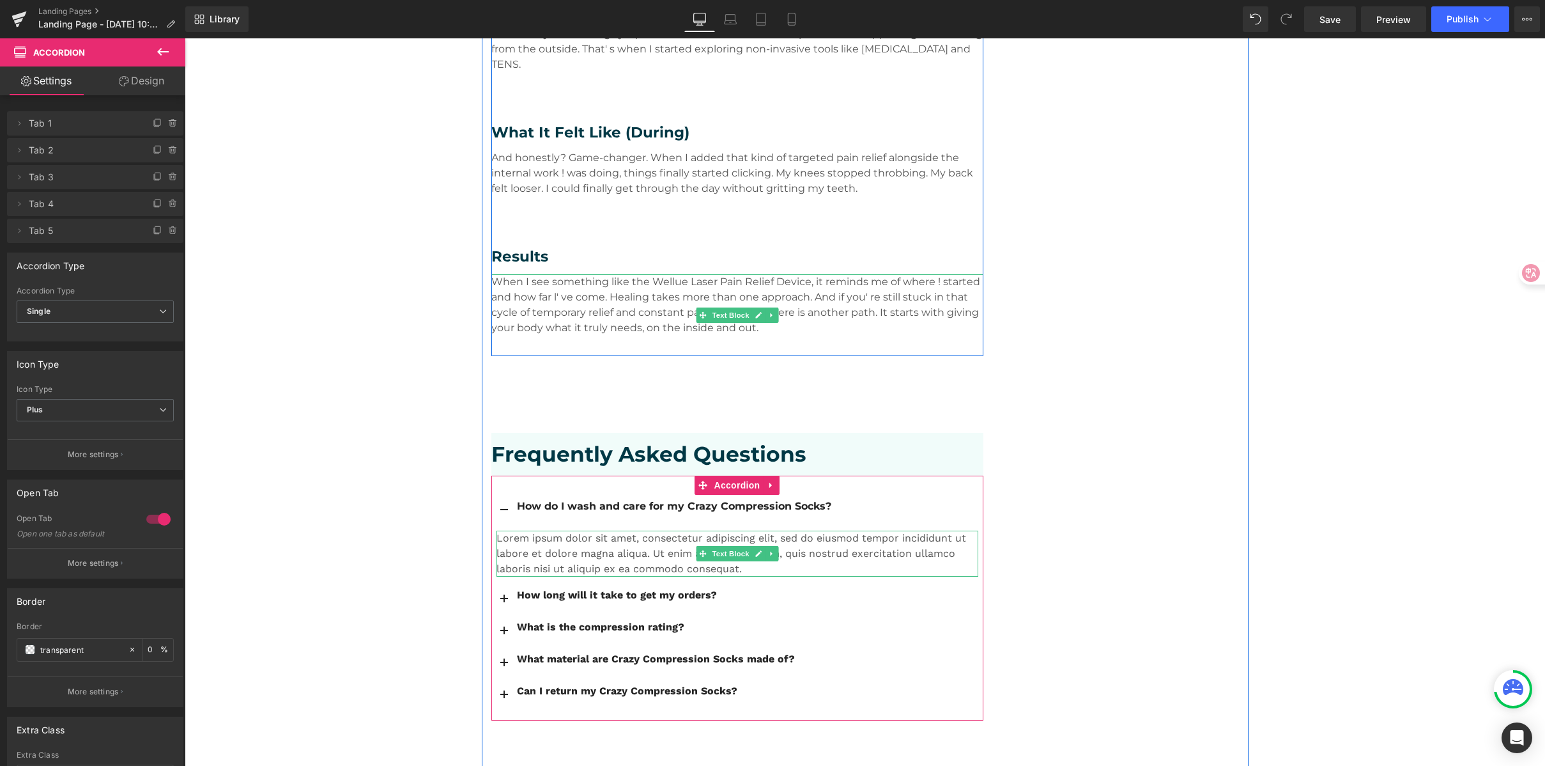
click at [645, 530] on p "Lorem ipsum dolor sit amet, consectetur adipiscing elit, sed do eiusmod tempor …" at bounding box center [738, 553] width 482 height 46
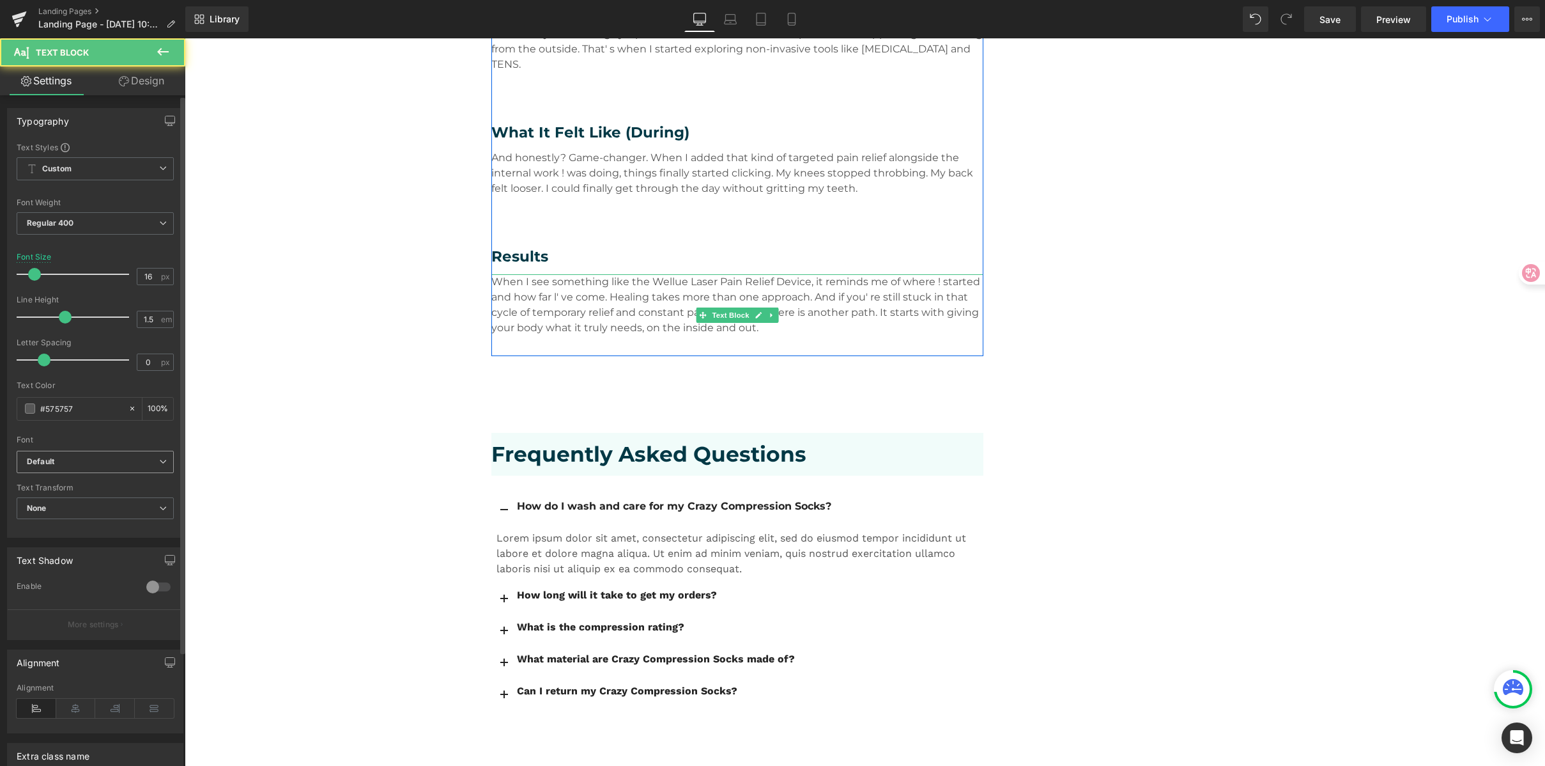
click at [57, 461] on b "Default" at bounding box center [93, 461] width 132 height 11
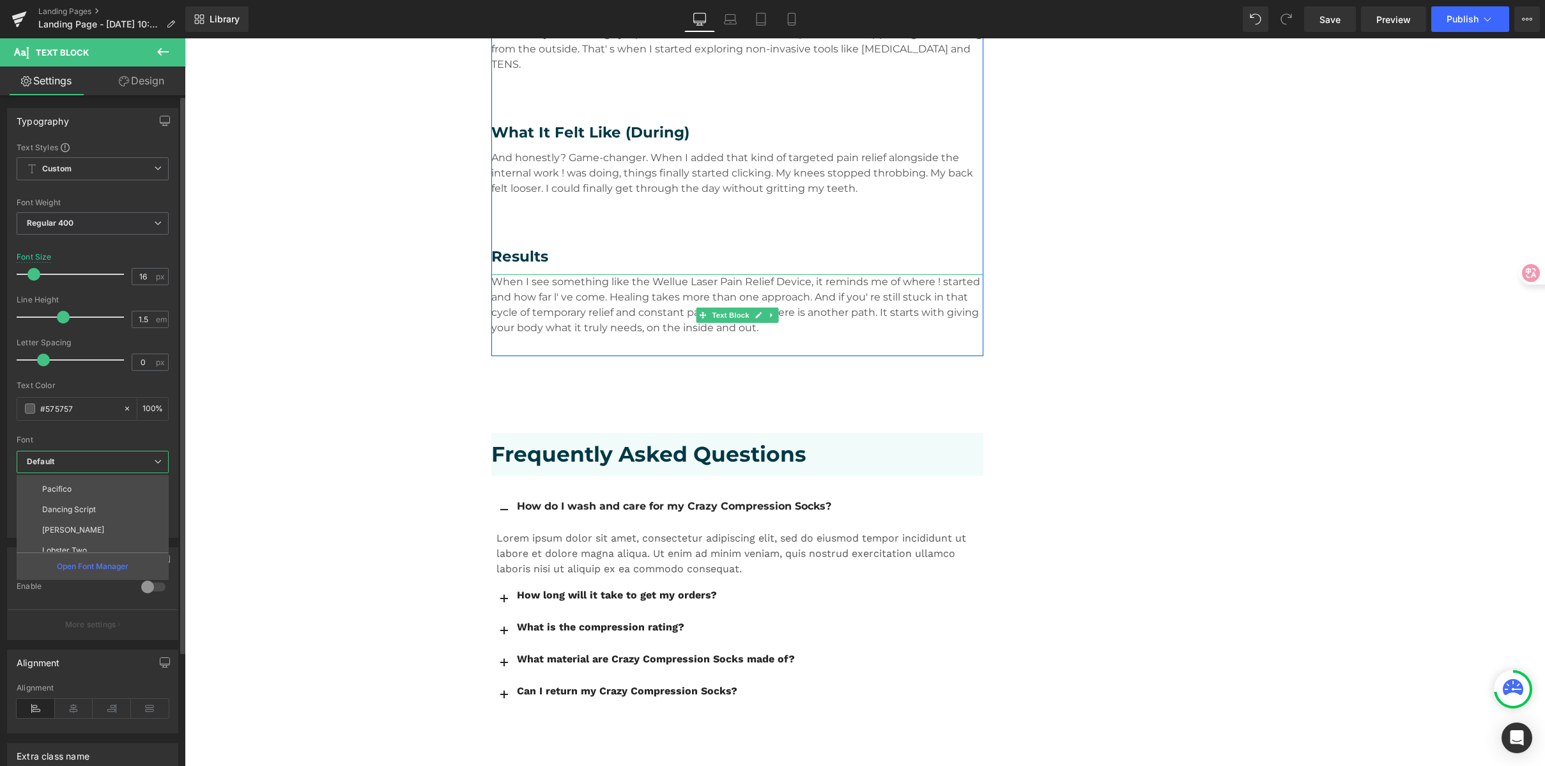
scroll to position [353, 0]
click at [86, 536] on li "Montserrat" at bounding box center [96, 541] width 158 height 20
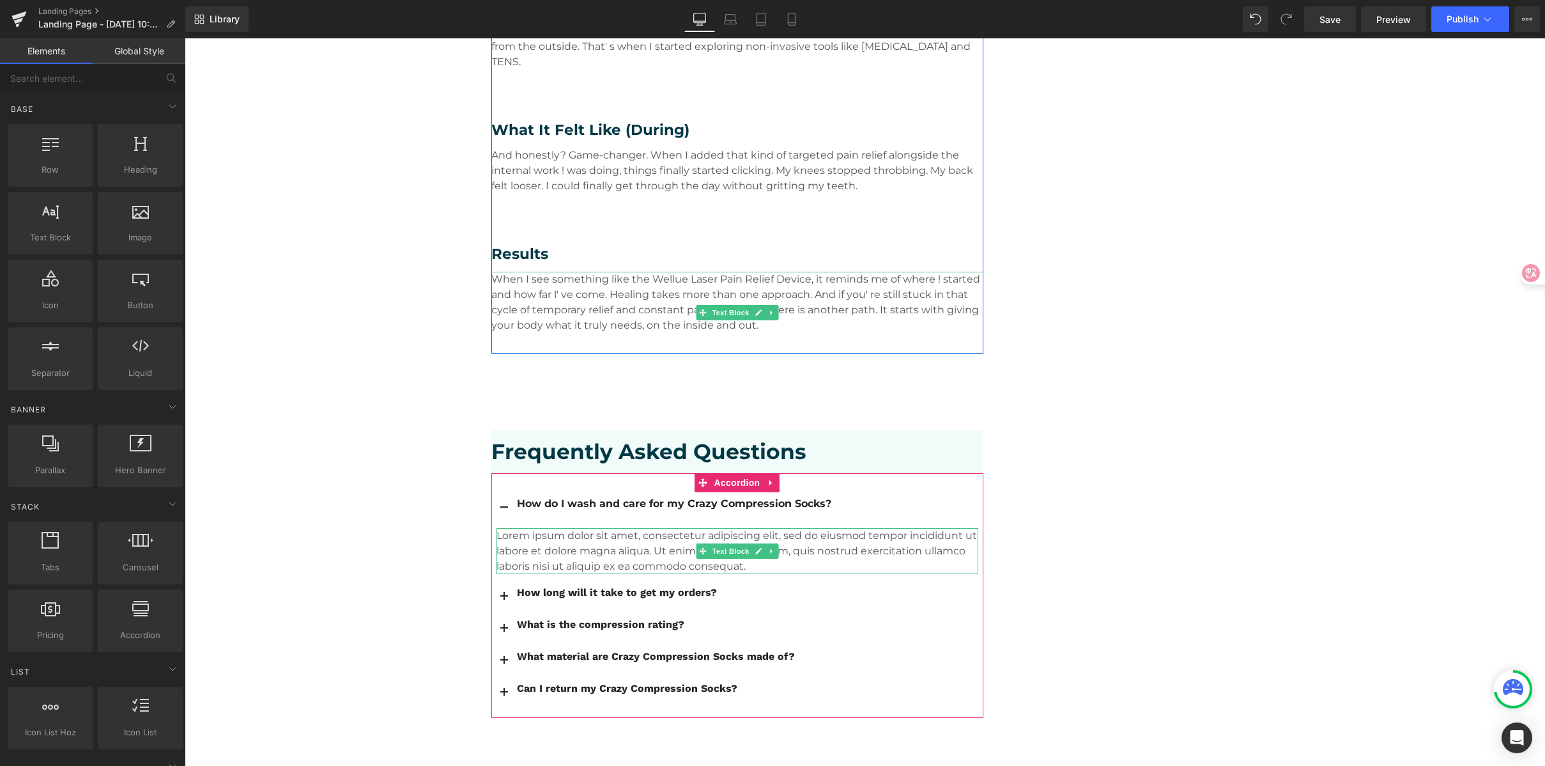
scroll to position [1950, 0]
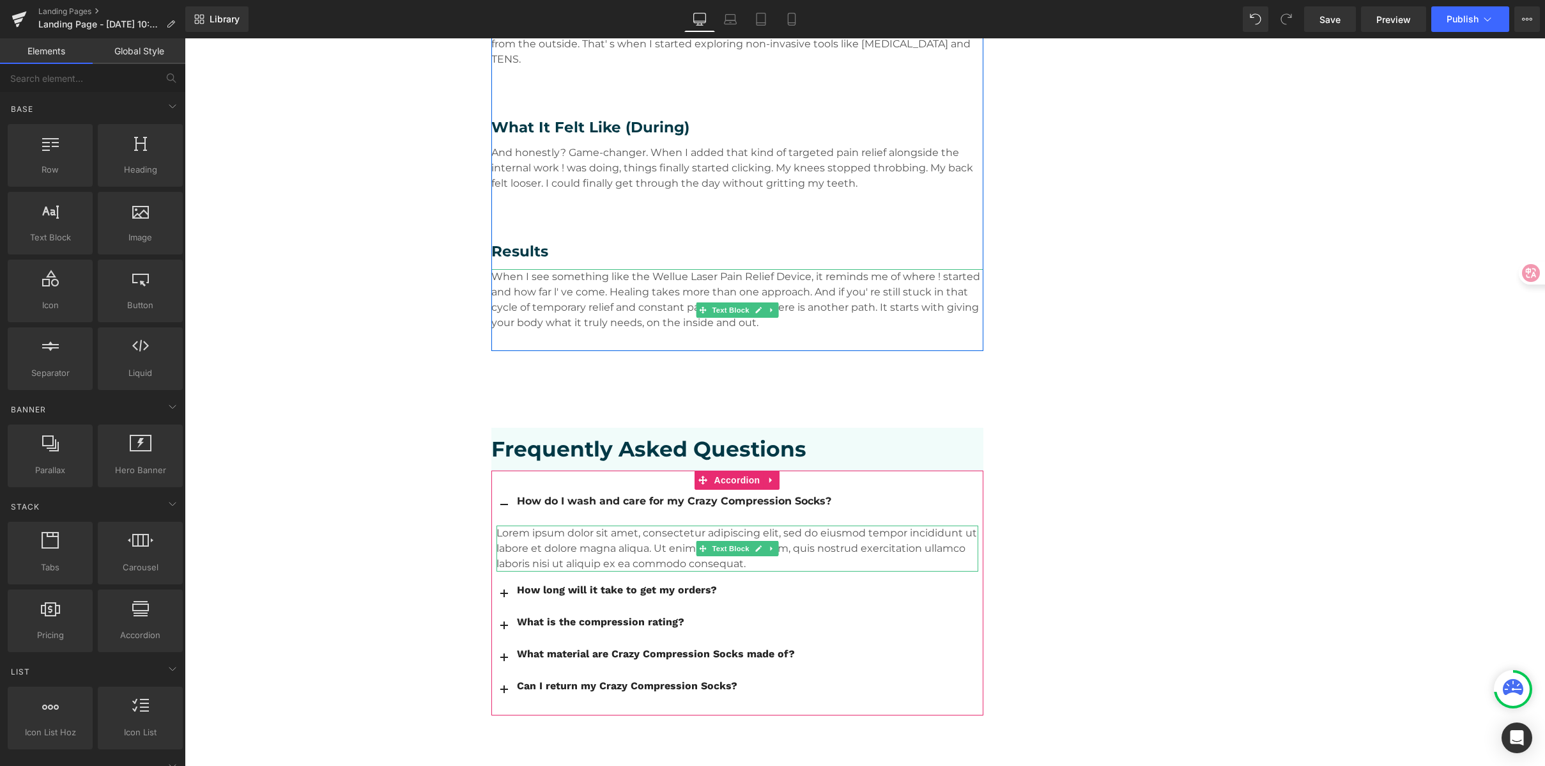
scroll to position [1952, 0]
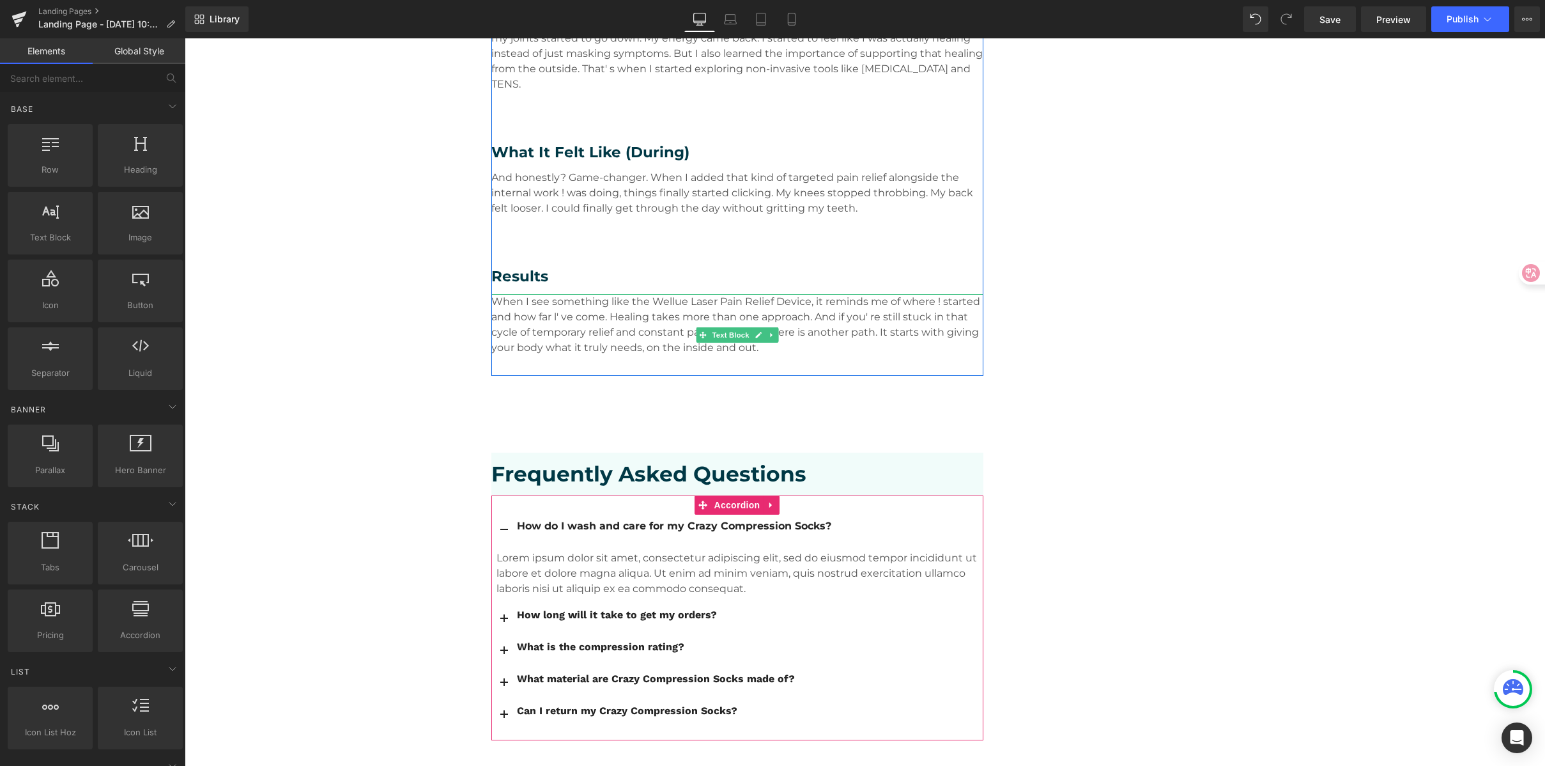
scroll to position [1898, 0]
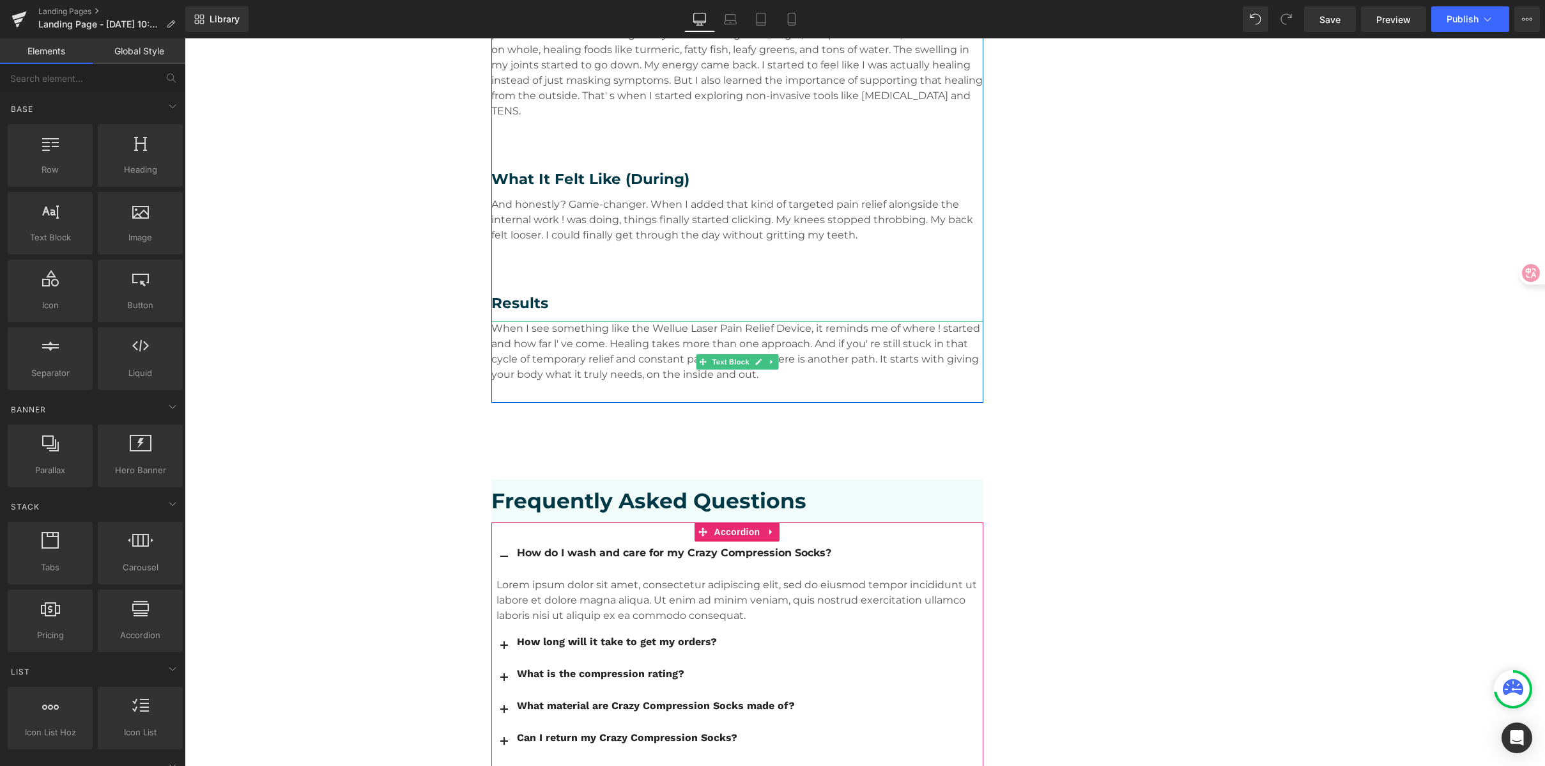
click at [545, 545] on div "How do I wash and care for my Crazy Compression Socks?" at bounding box center [747, 552] width 461 height 15
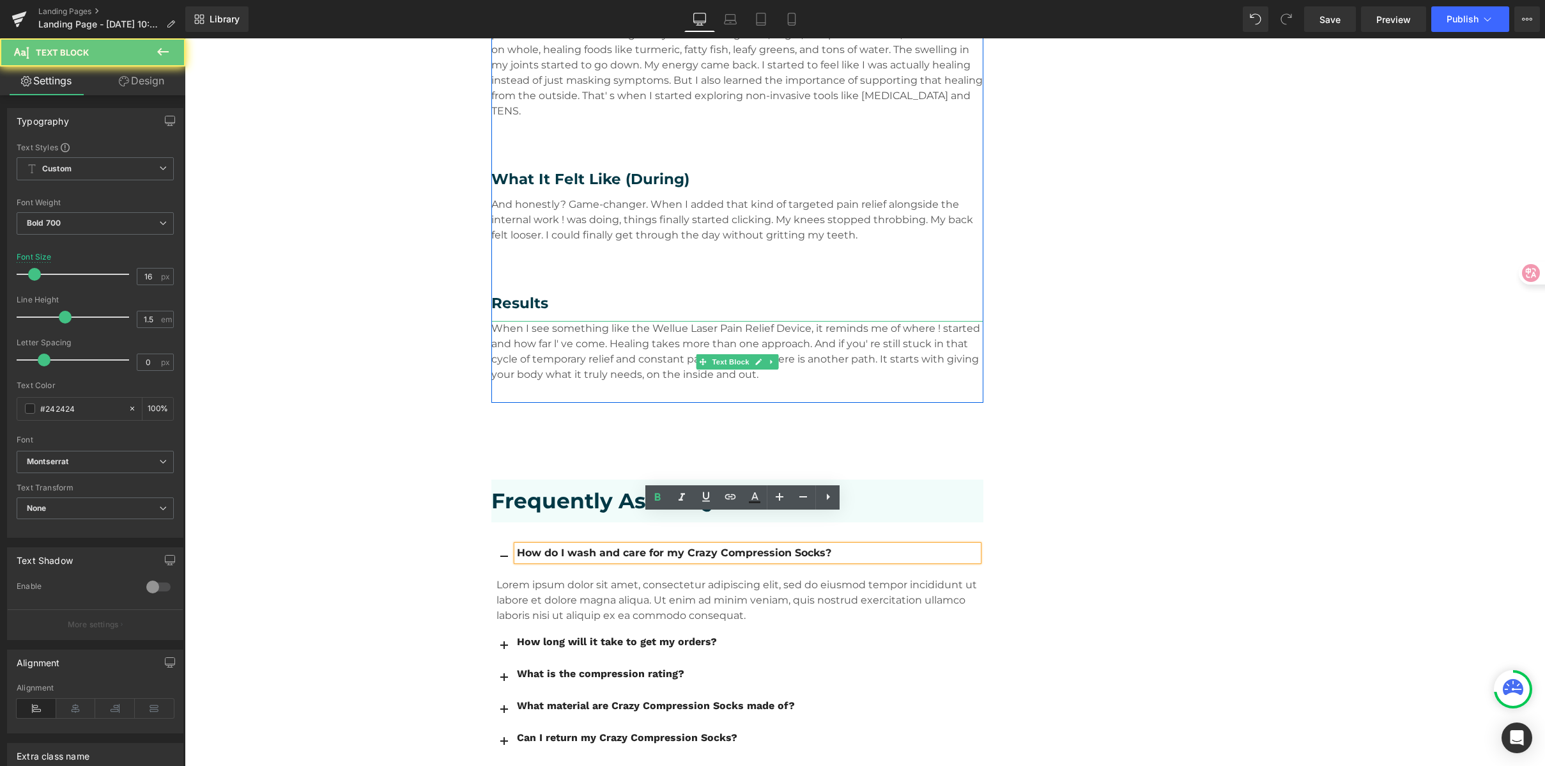
click at [622, 545] on div "How do I wash and care for my Crazy Compression Socks?" at bounding box center [747, 552] width 461 height 15
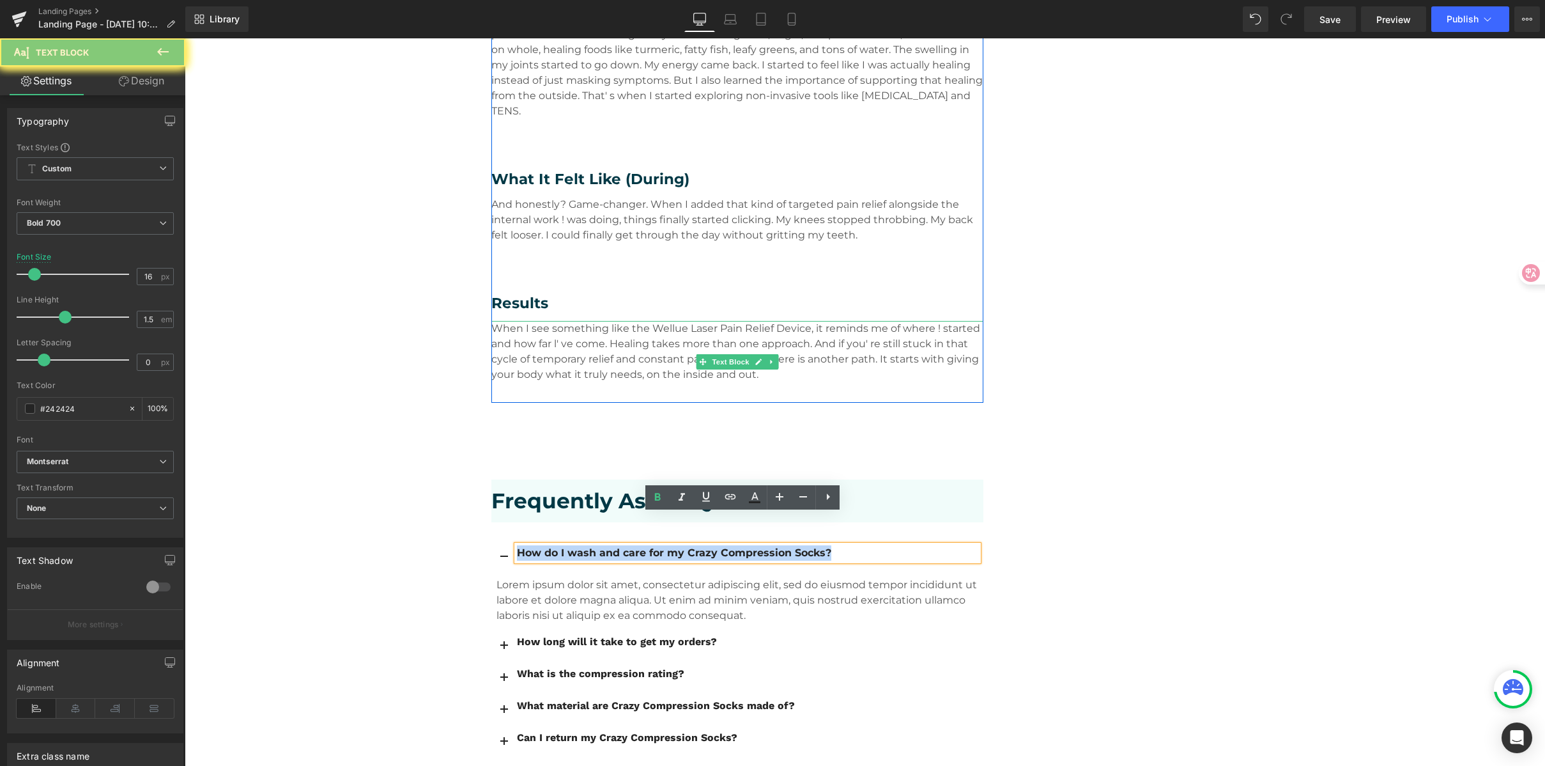
click at [622, 545] on div "How do I wash and care for my Crazy Compression Socks?" at bounding box center [747, 552] width 461 height 15
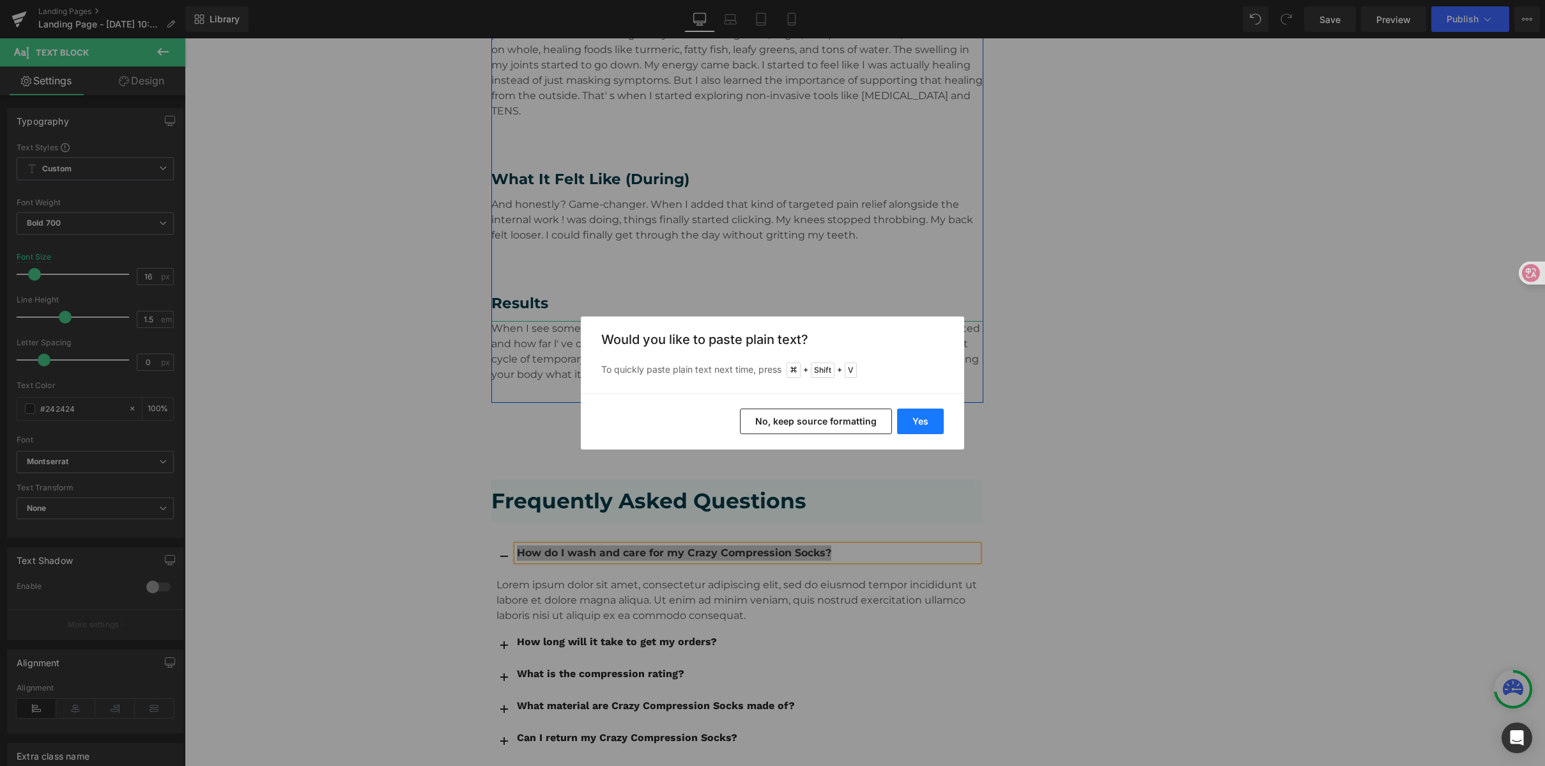
click at [915, 424] on button "Yes" at bounding box center [920, 421] width 47 height 26
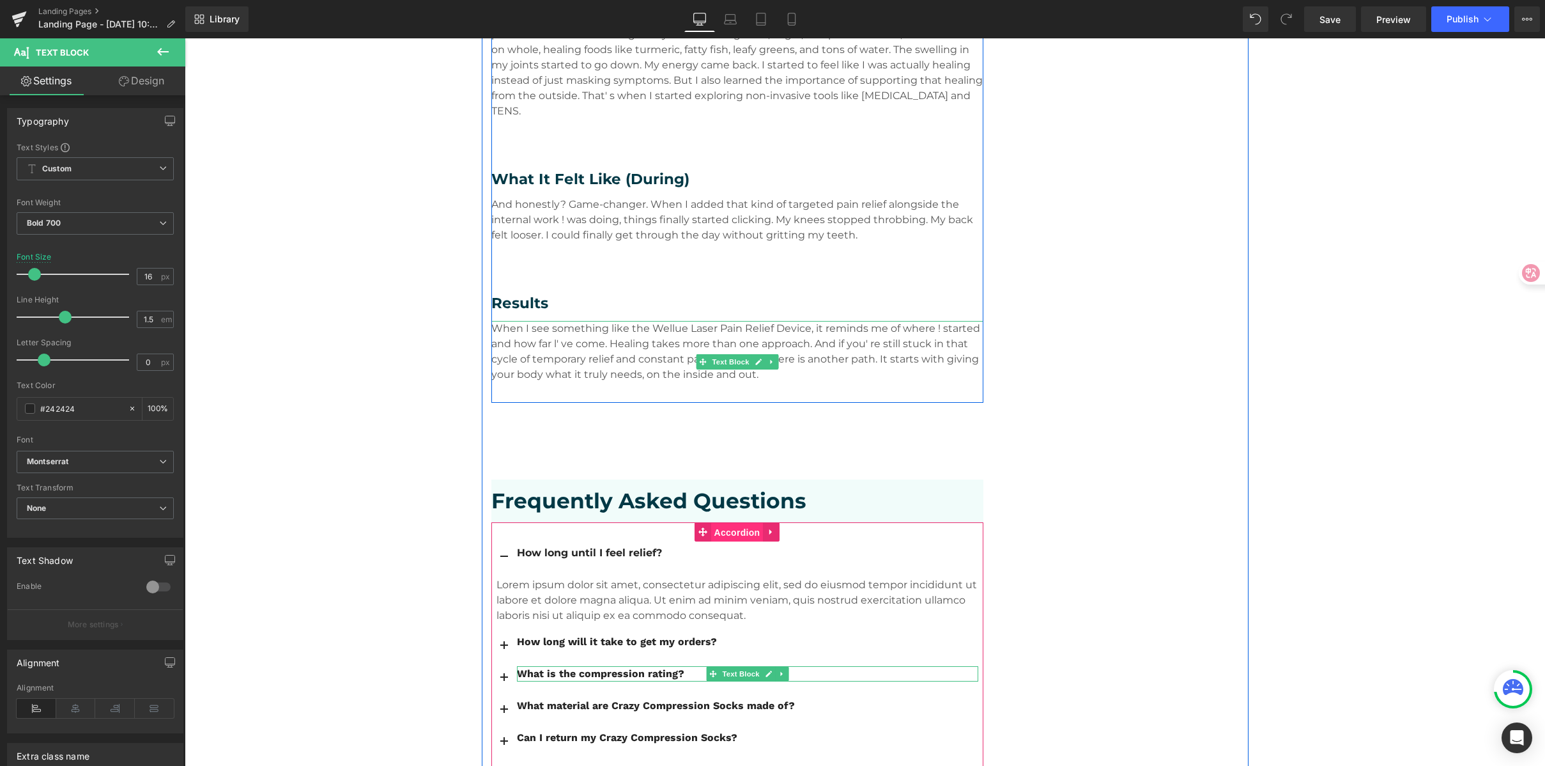
click at [734, 523] on span "Accordion" at bounding box center [737, 532] width 52 height 19
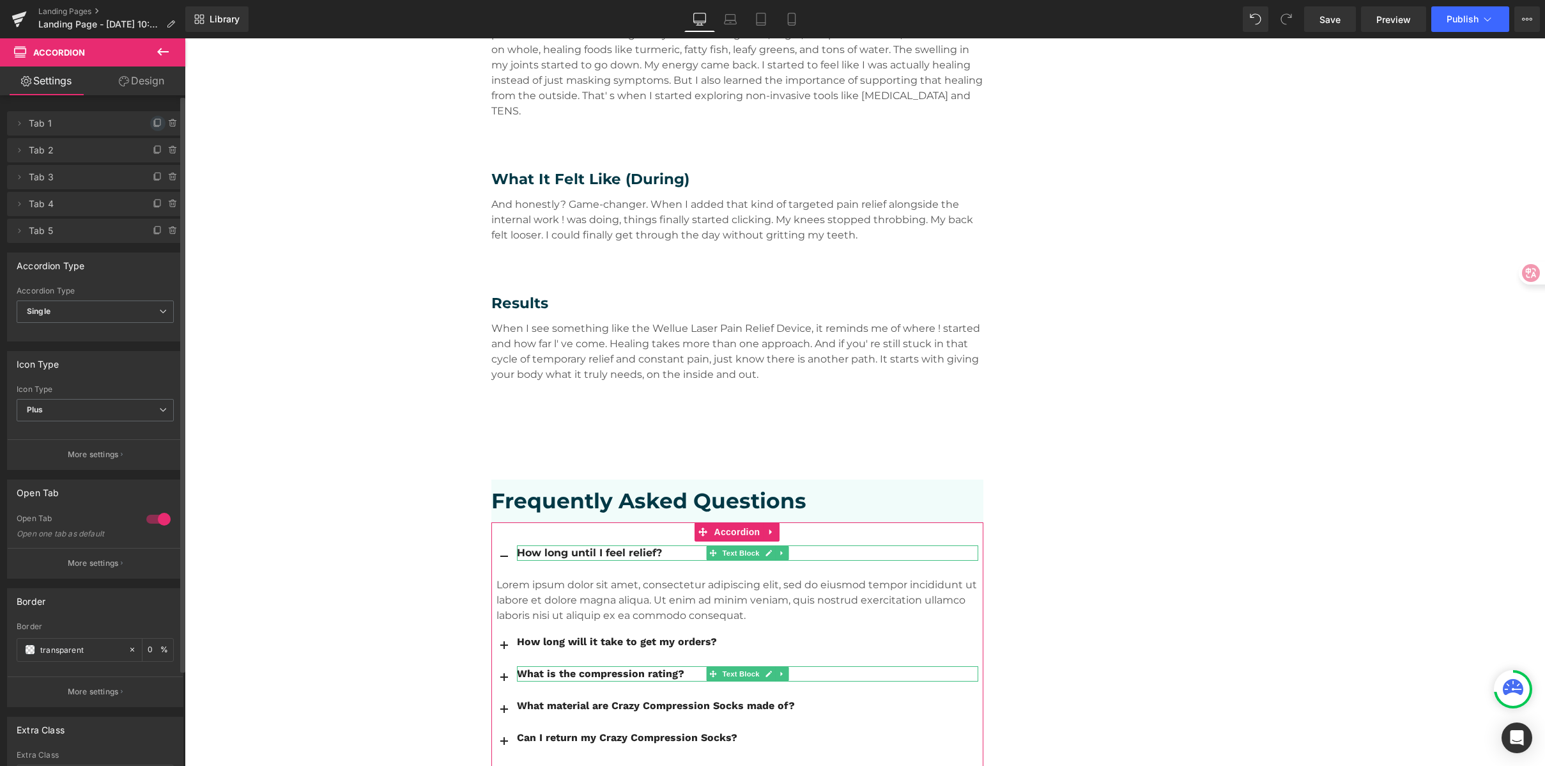
click at [157, 121] on icon at bounding box center [158, 123] width 10 height 10
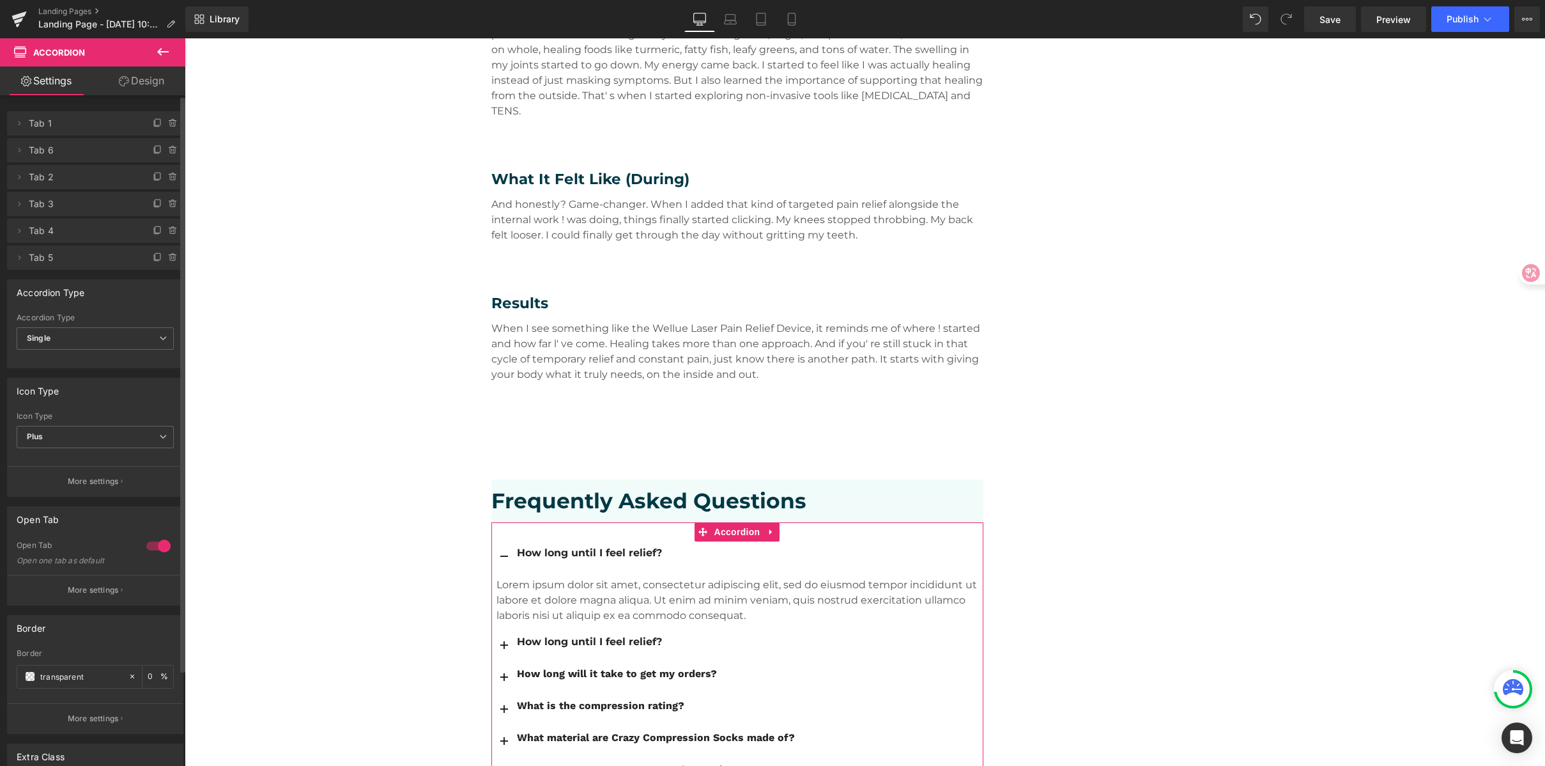
click at [157, 121] on icon at bounding box center [158, 123] width 10 height 10
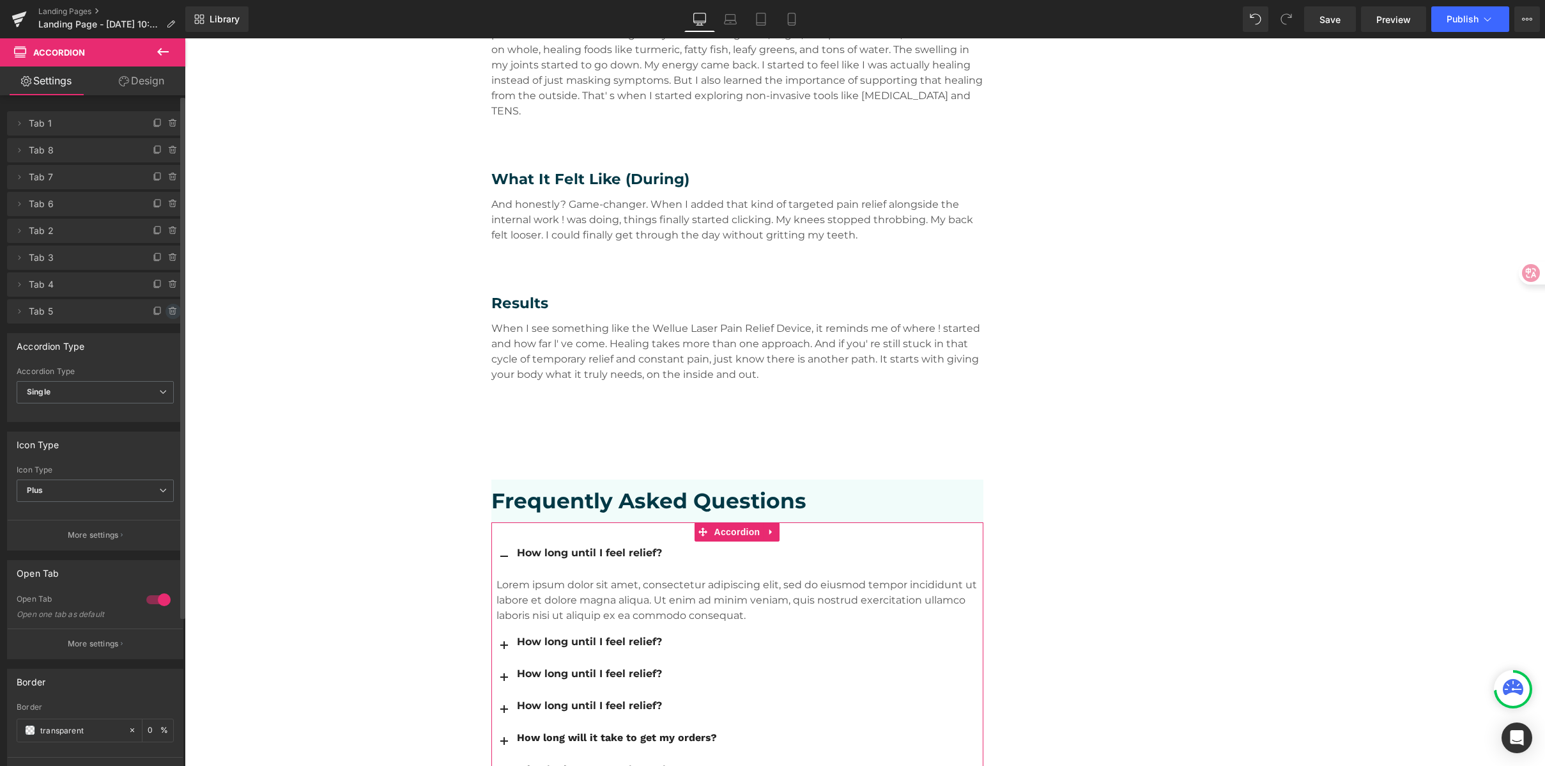
click at [166, 308] on span at bounding box center [173, 311] width 15 height 15
click at [162, 308] on button "Delete" at bounding box center [159, 312] width 40 height 17
click at [168, 282] on icon at bounding box center [173, 284] width 10 height 10
click at [164, 282] on button "Delete" at bounding box center [159, 285] width 40 height 17
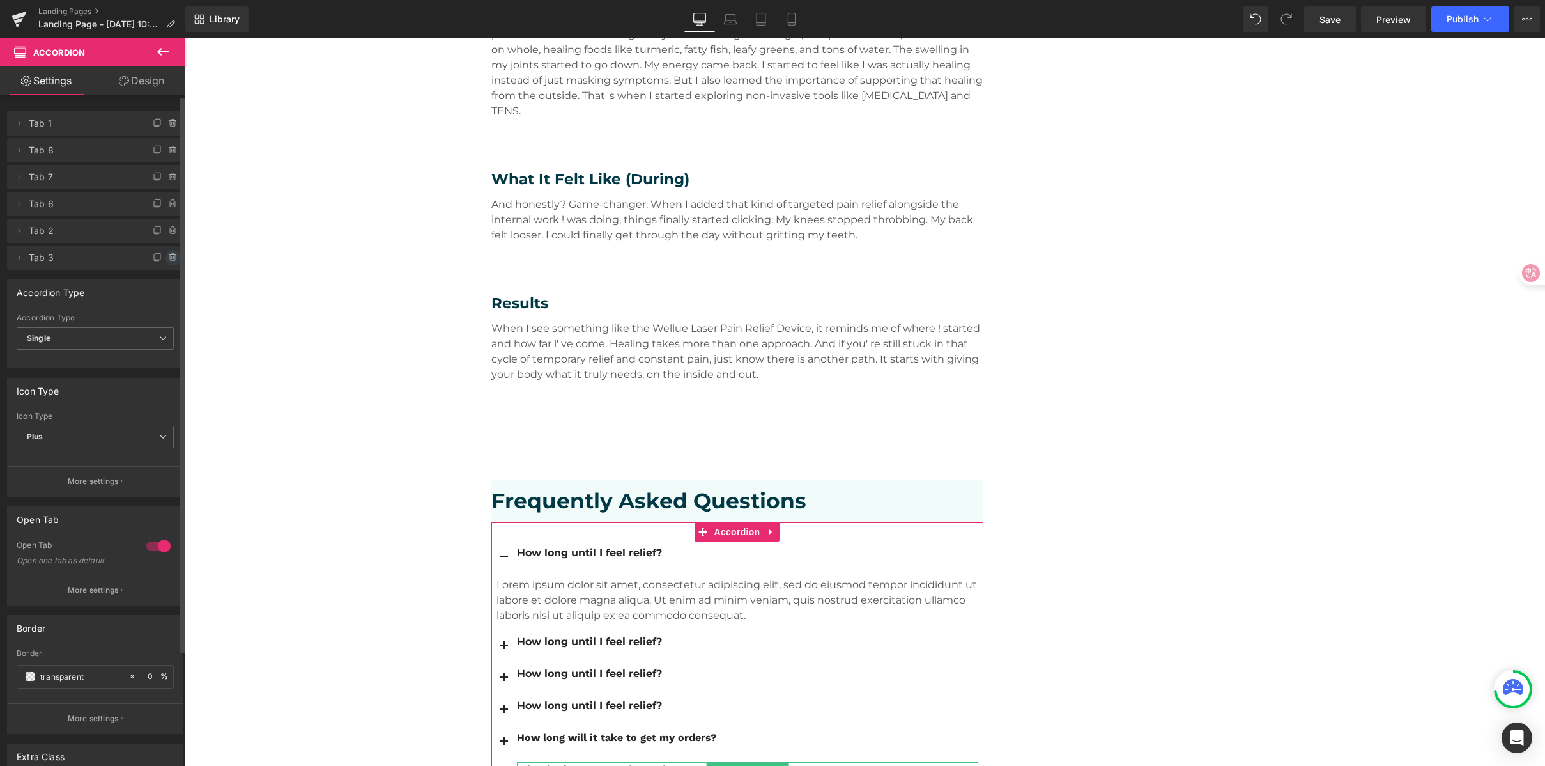
click at [168, 257] on icon at bounding box center [173, 257] width 10 height 10
click at [167, 257] on button "Delete" at bounding box center [163, 258] width 40 height 17
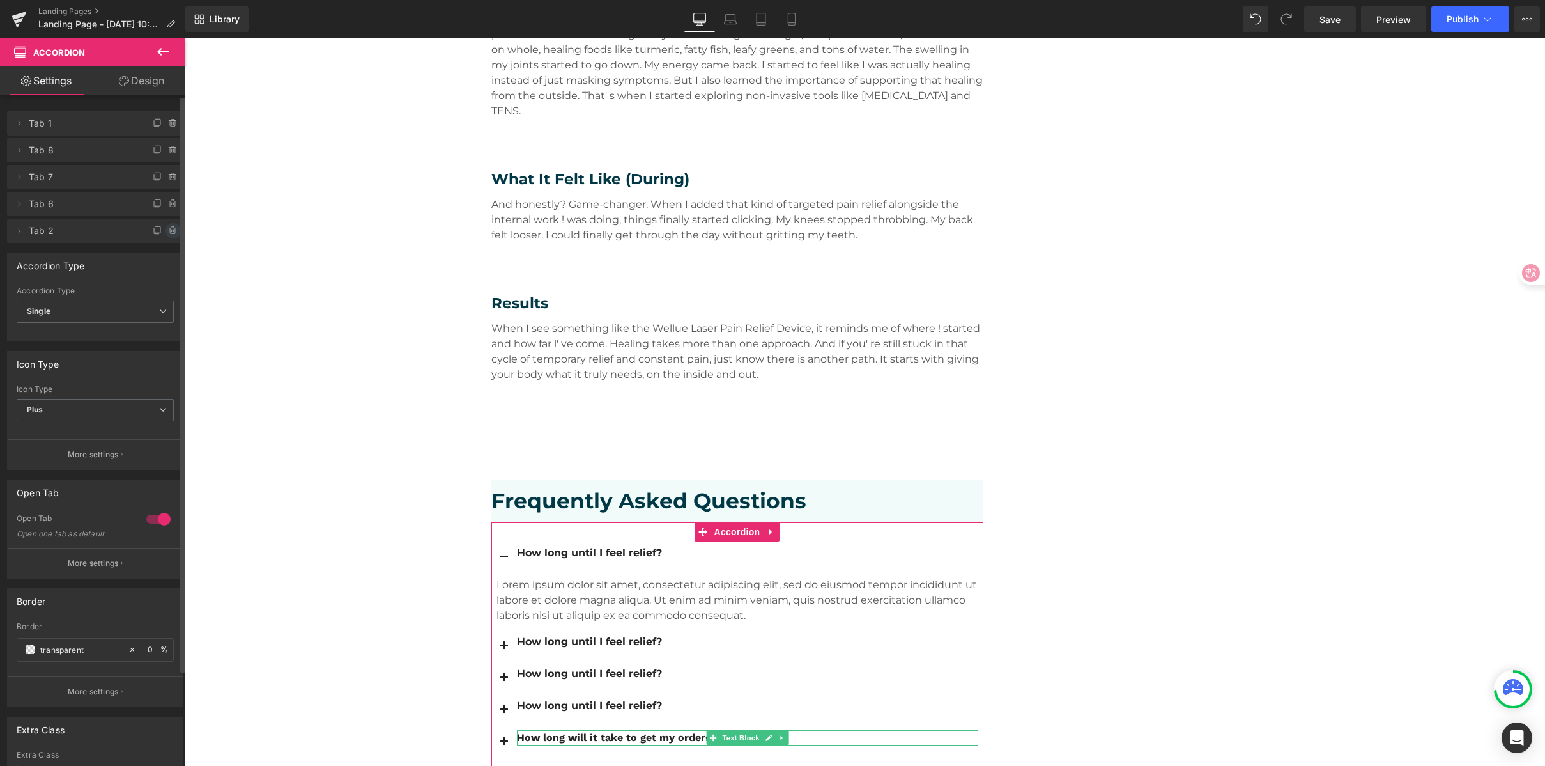
click at [169, 234] on icon at bounding box center [173, 231] width 10 height 10
click at [169, 234] on button "Delete" at bounding box center [159, 231] width 40 height 17
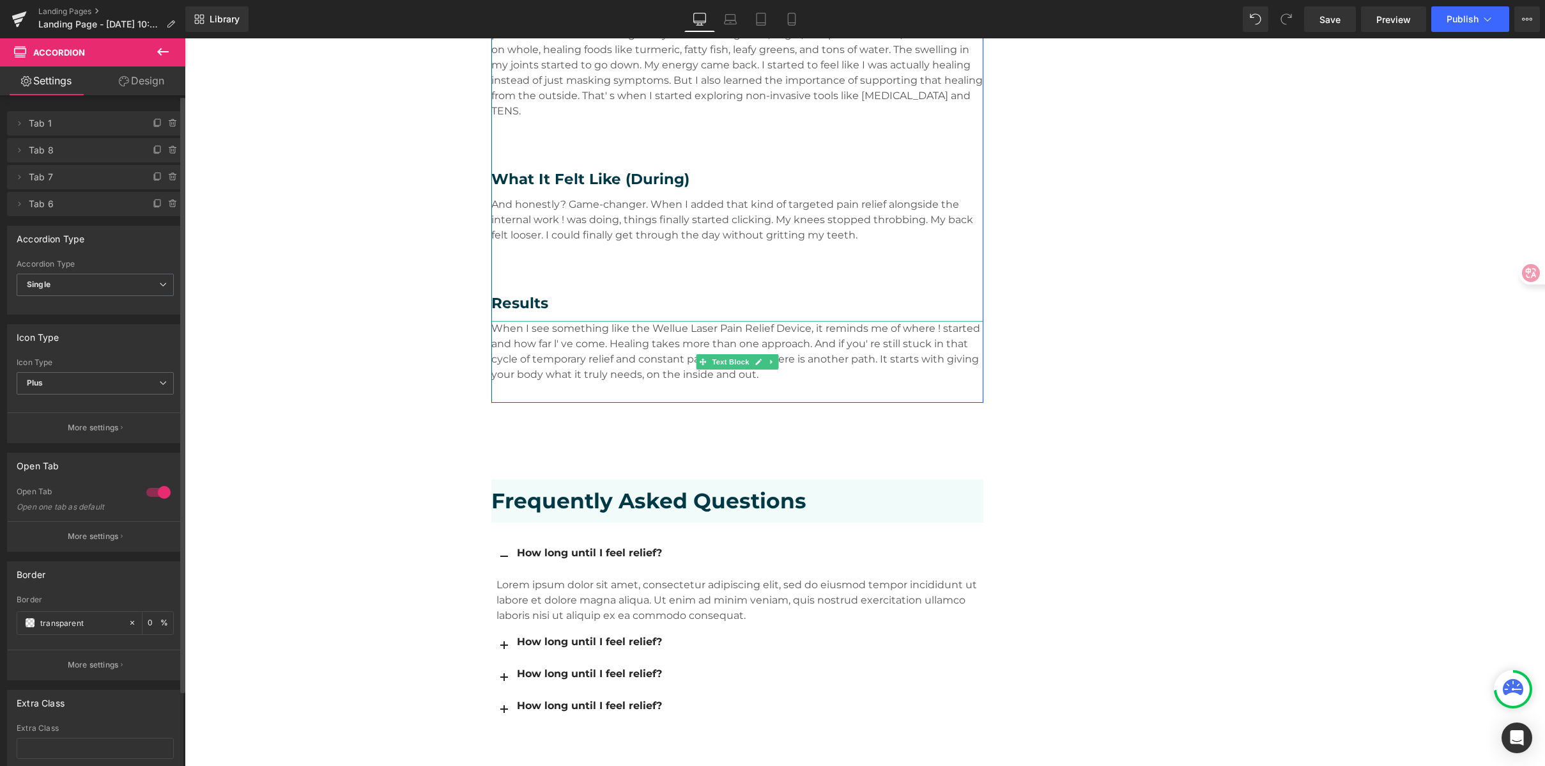
click at [543, 634] on div "How long until I feel relief?" at bounding box center [747, 641] width 461 height 15
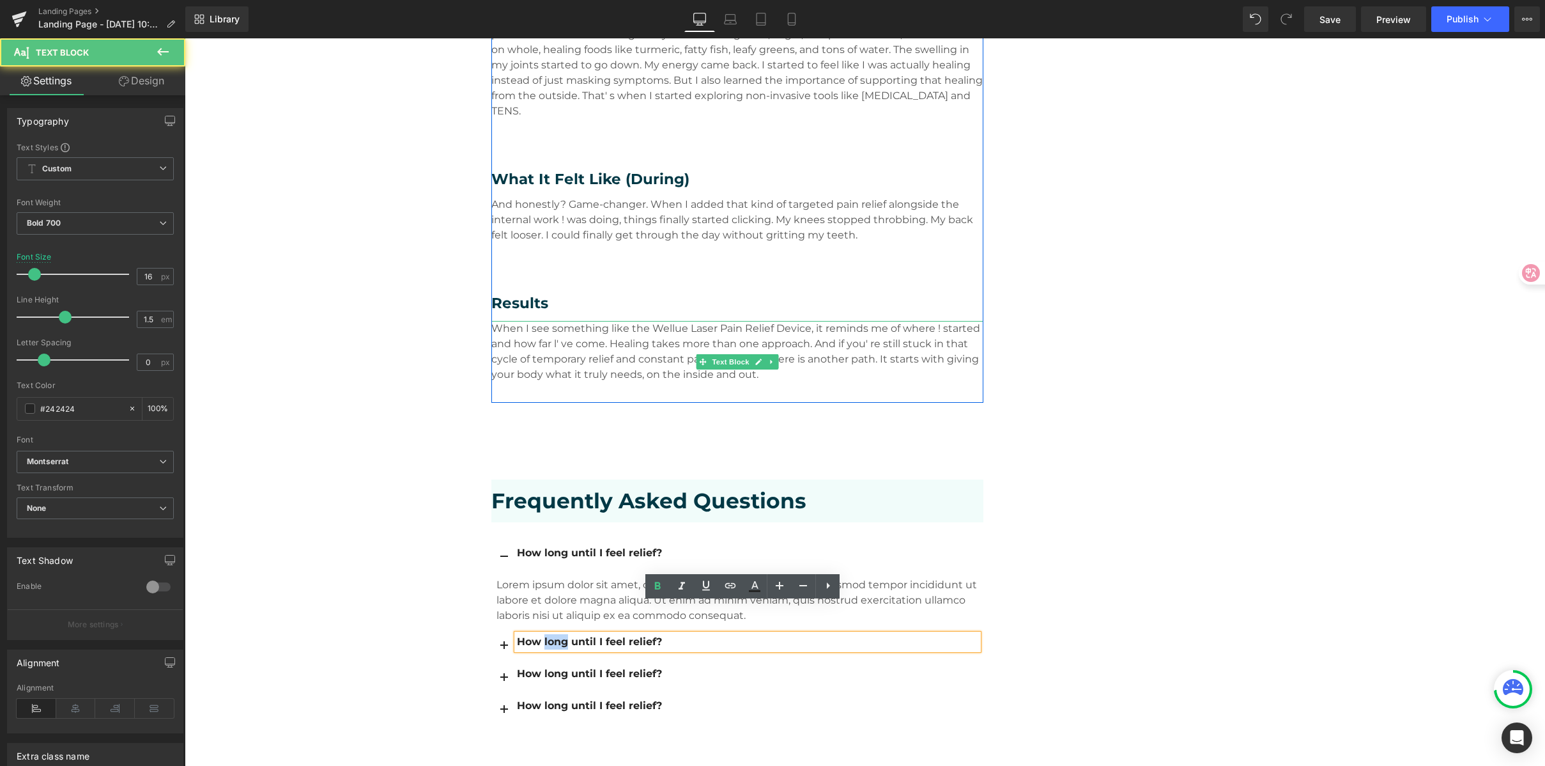
click at [543, 634] on div "How long until I feel relief?" at bounding box center [747, 641] width 461 height 15
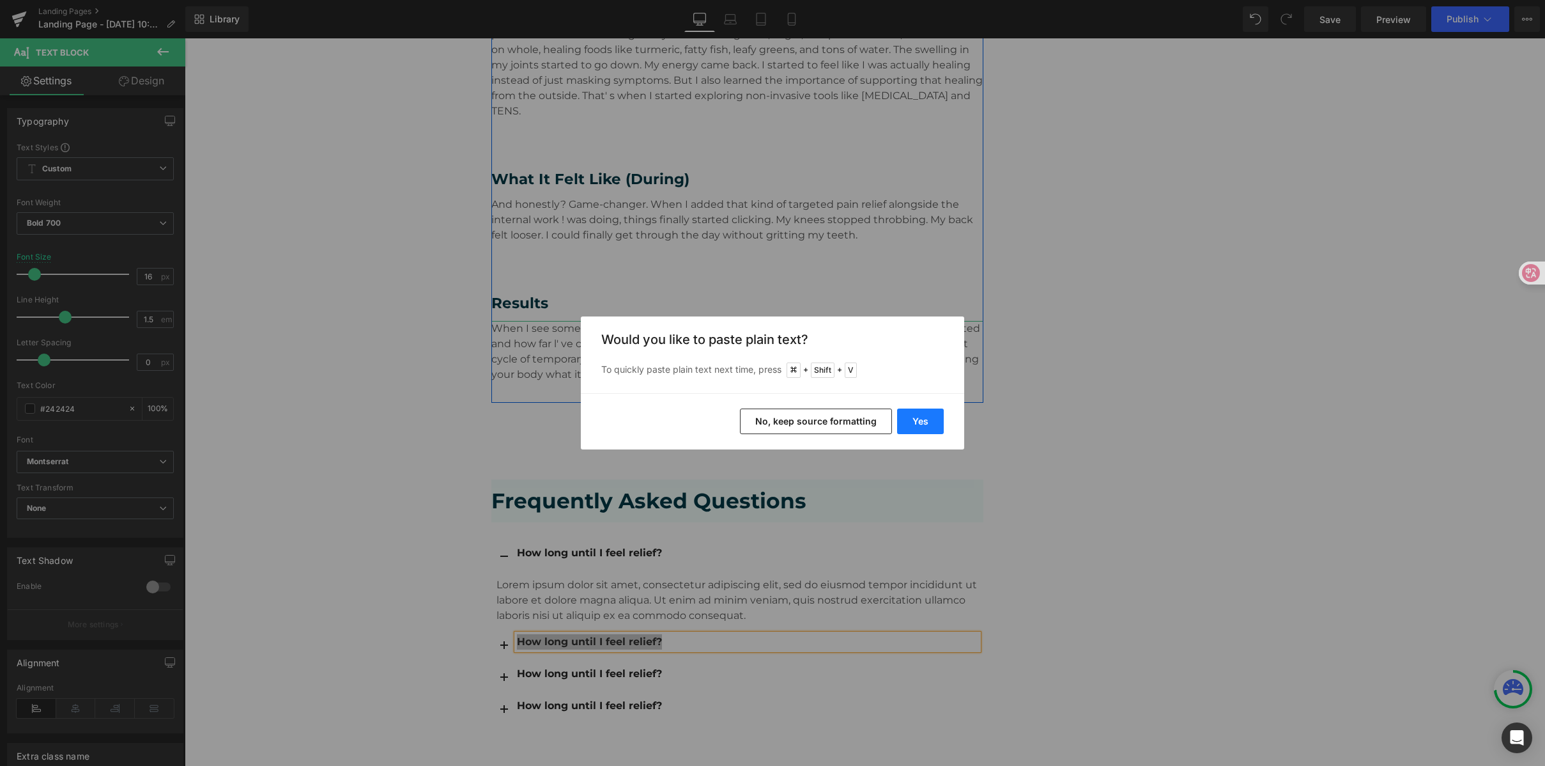
click at [924, 410] on button "Yes" at bounding box center [920, 421] width 47 height 26
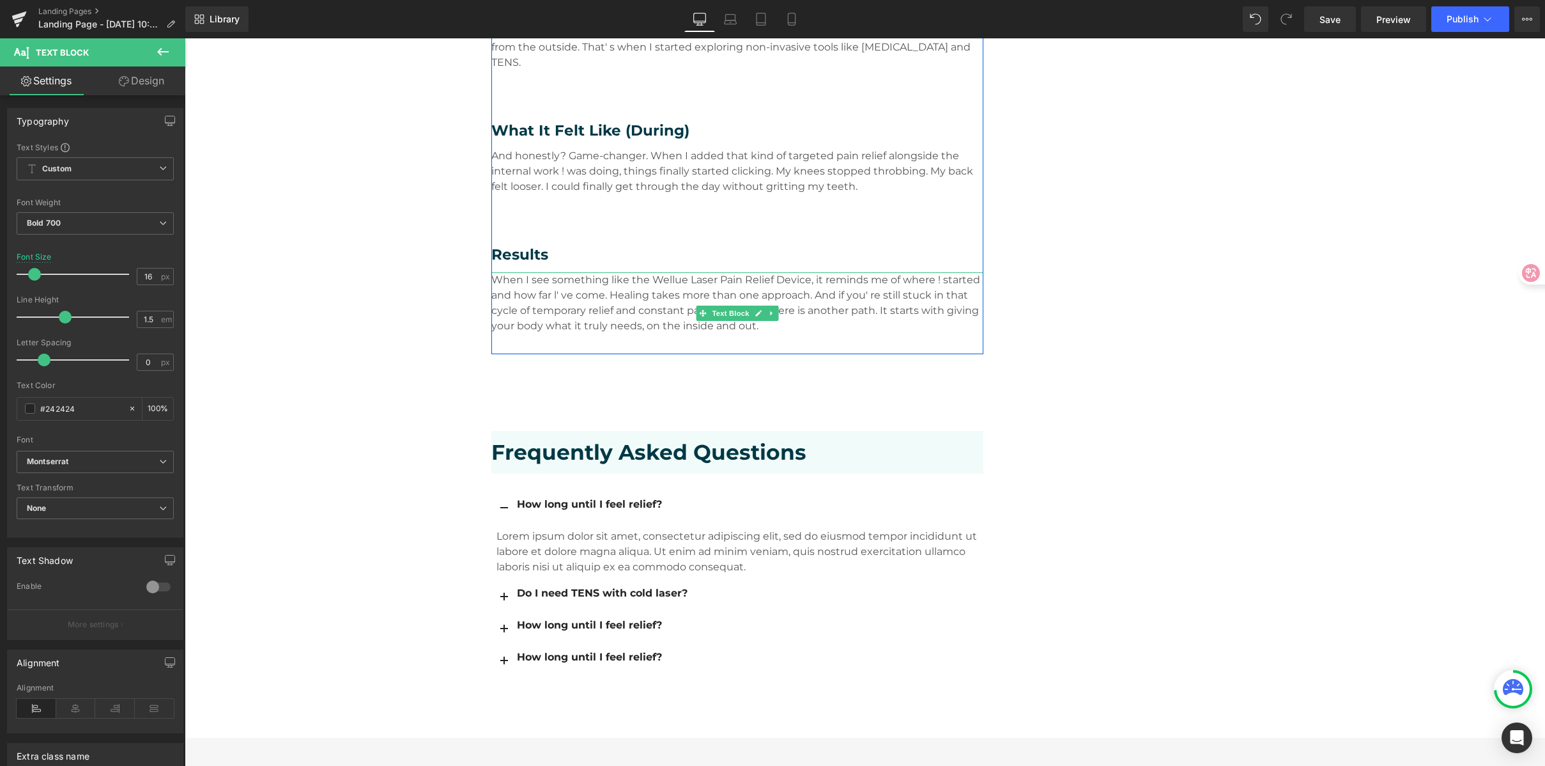
scroll to position [1958, 0]
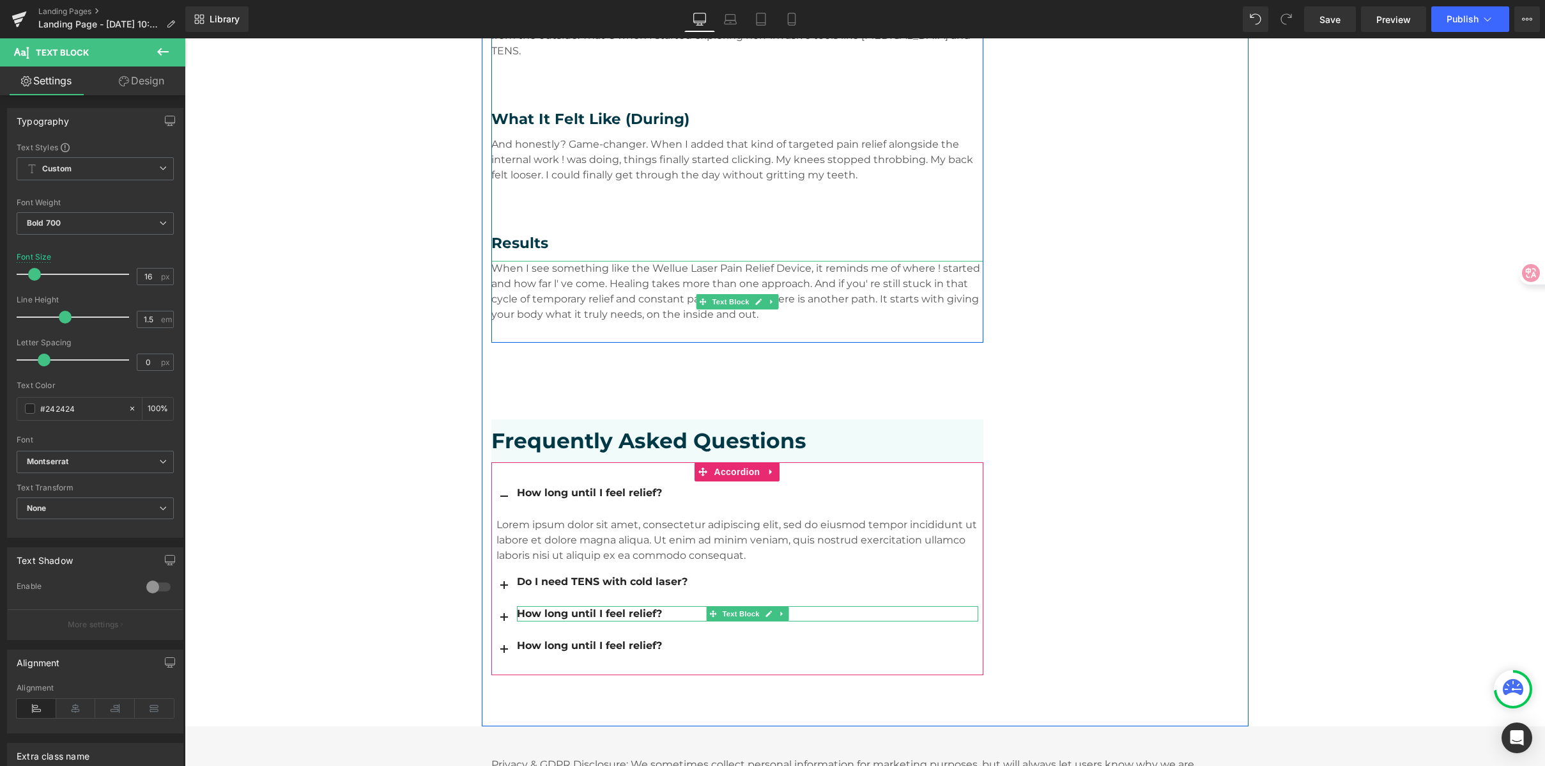
click at [573, 606] on div "How long until I feel relief?" at bounding box center [747, 613] width 461 height 15
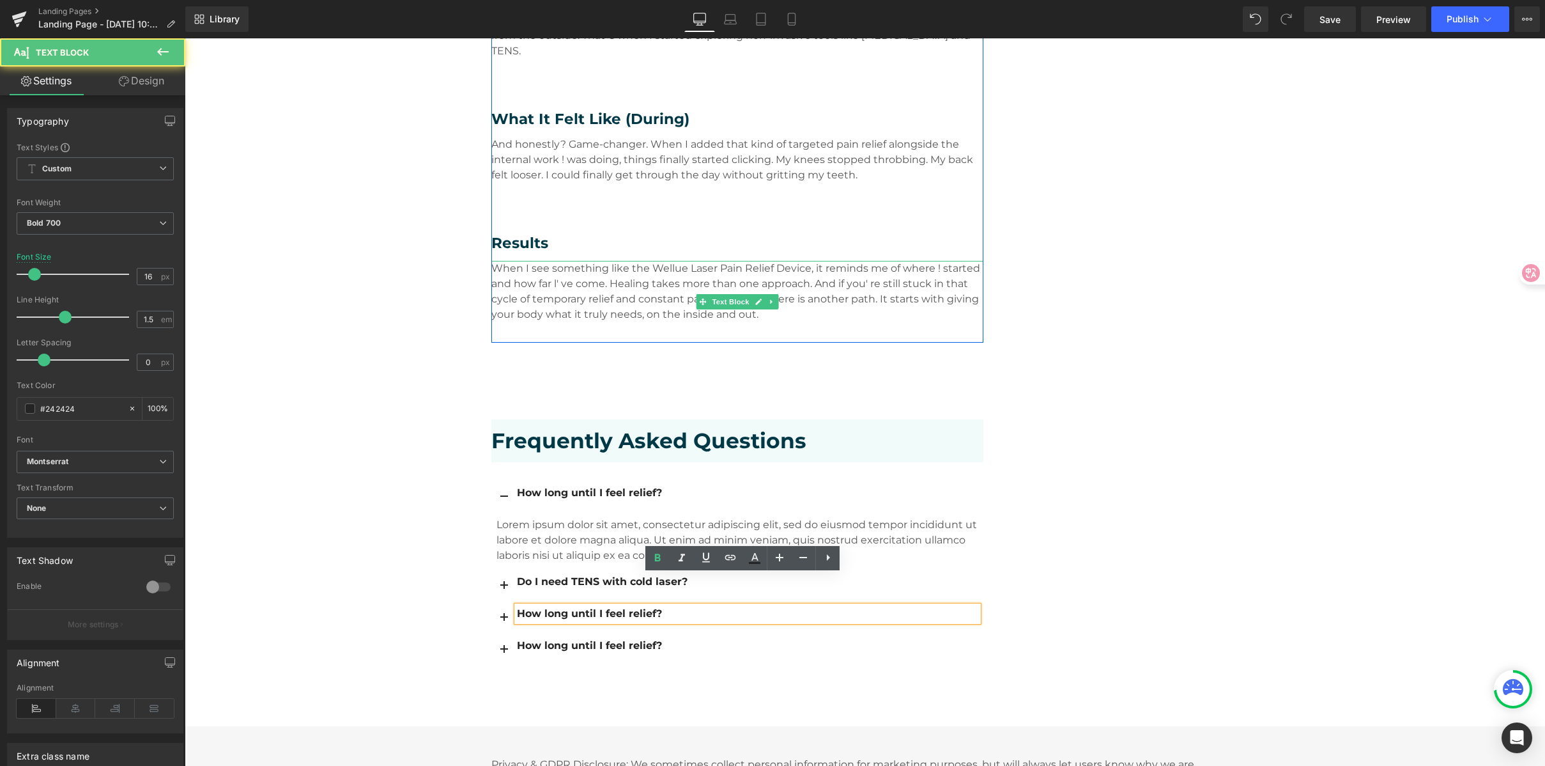
click at [568, 606] on div "How long until I feel relief?" at bounding box center [747, 613] width 461 height 15
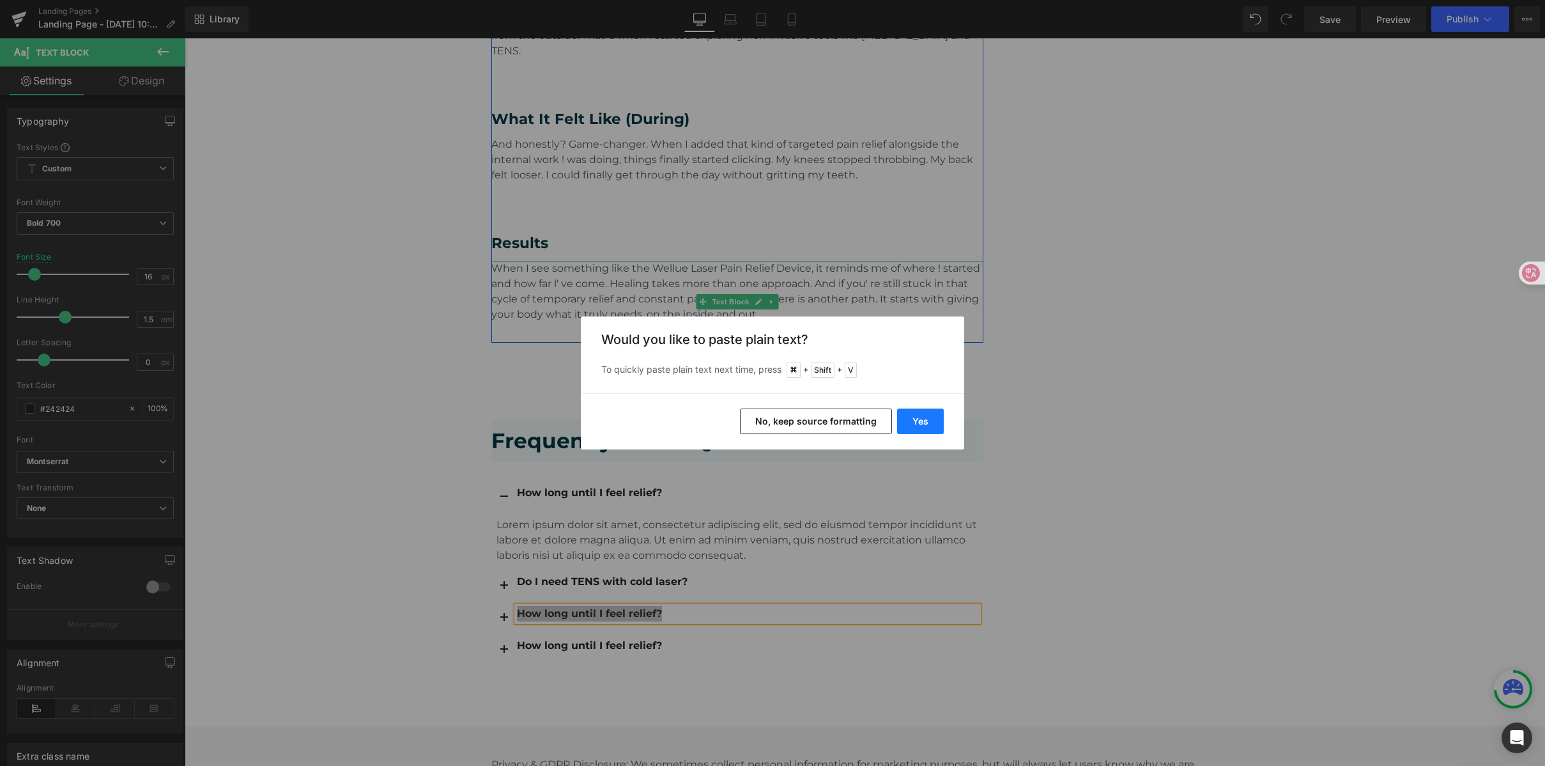
click at [934, 421] on button "Yes" at bounding box center [920, 421] width 47 height 26
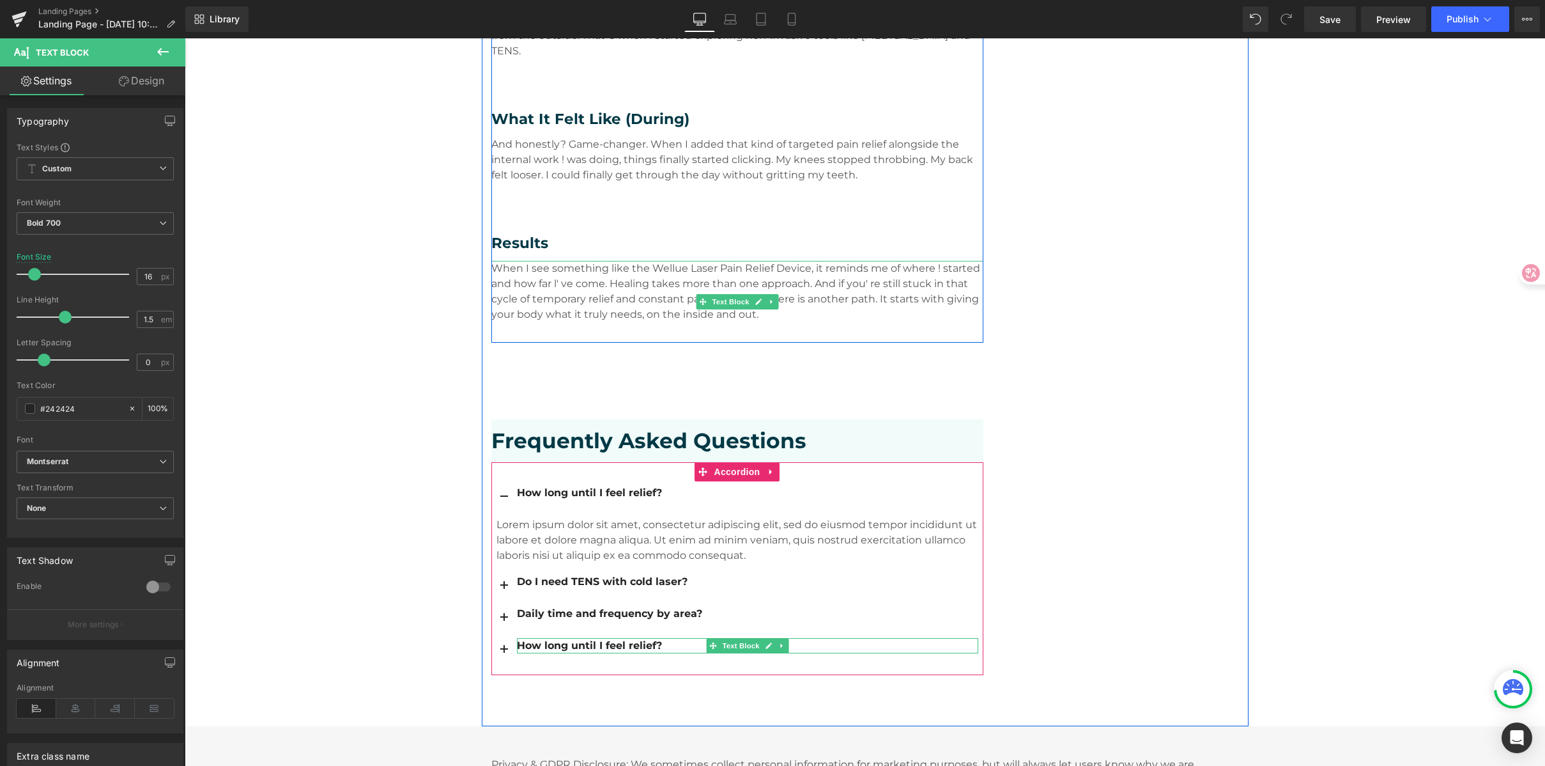
click at [562, 638] on div "How long until I feel relief?" at bounding box center [747, 645] width 461 height 15
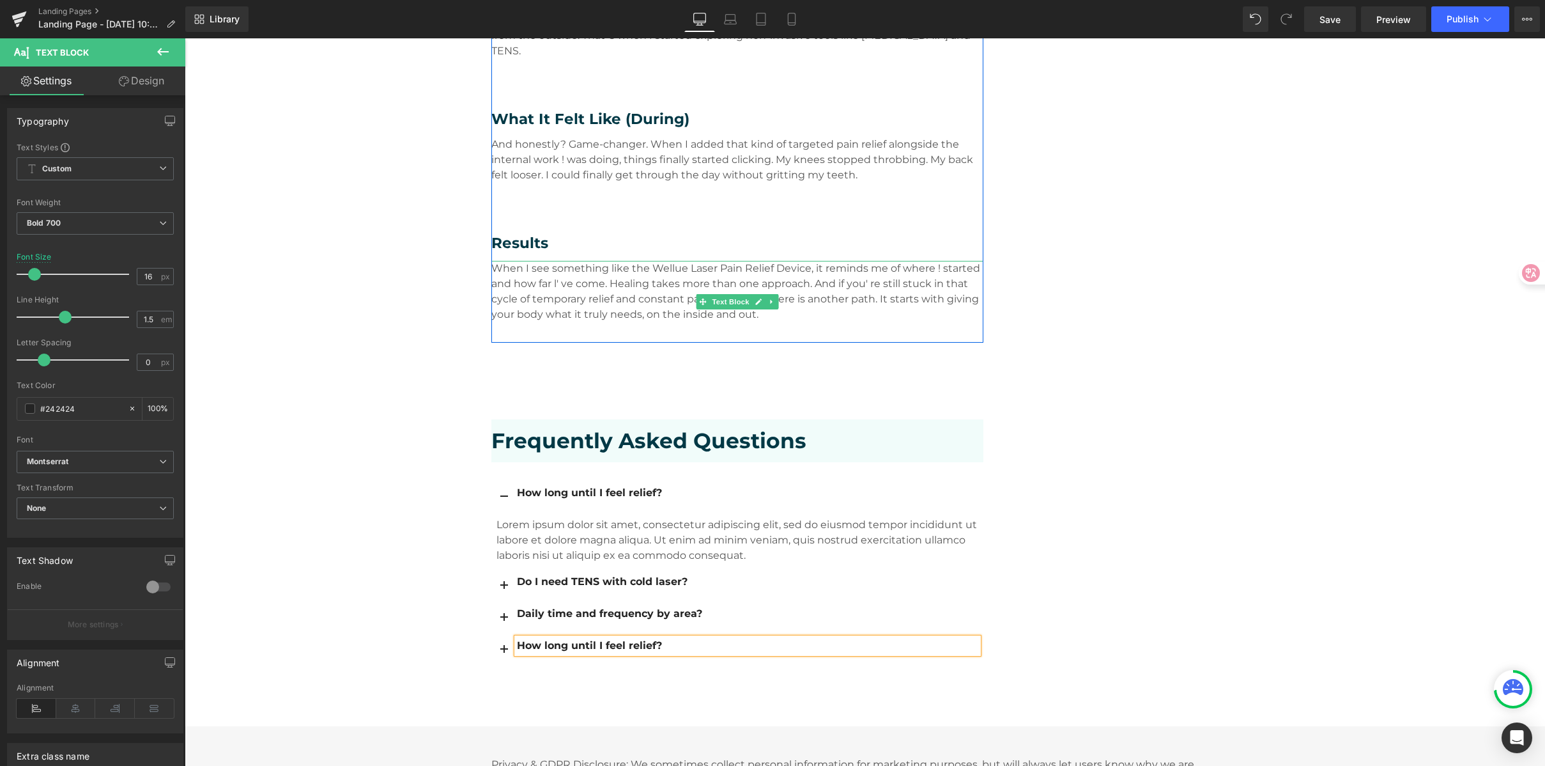
click at [562, 638] on div "How long until I feel relief?" at bounding box center [747, 645] width 461 height 15
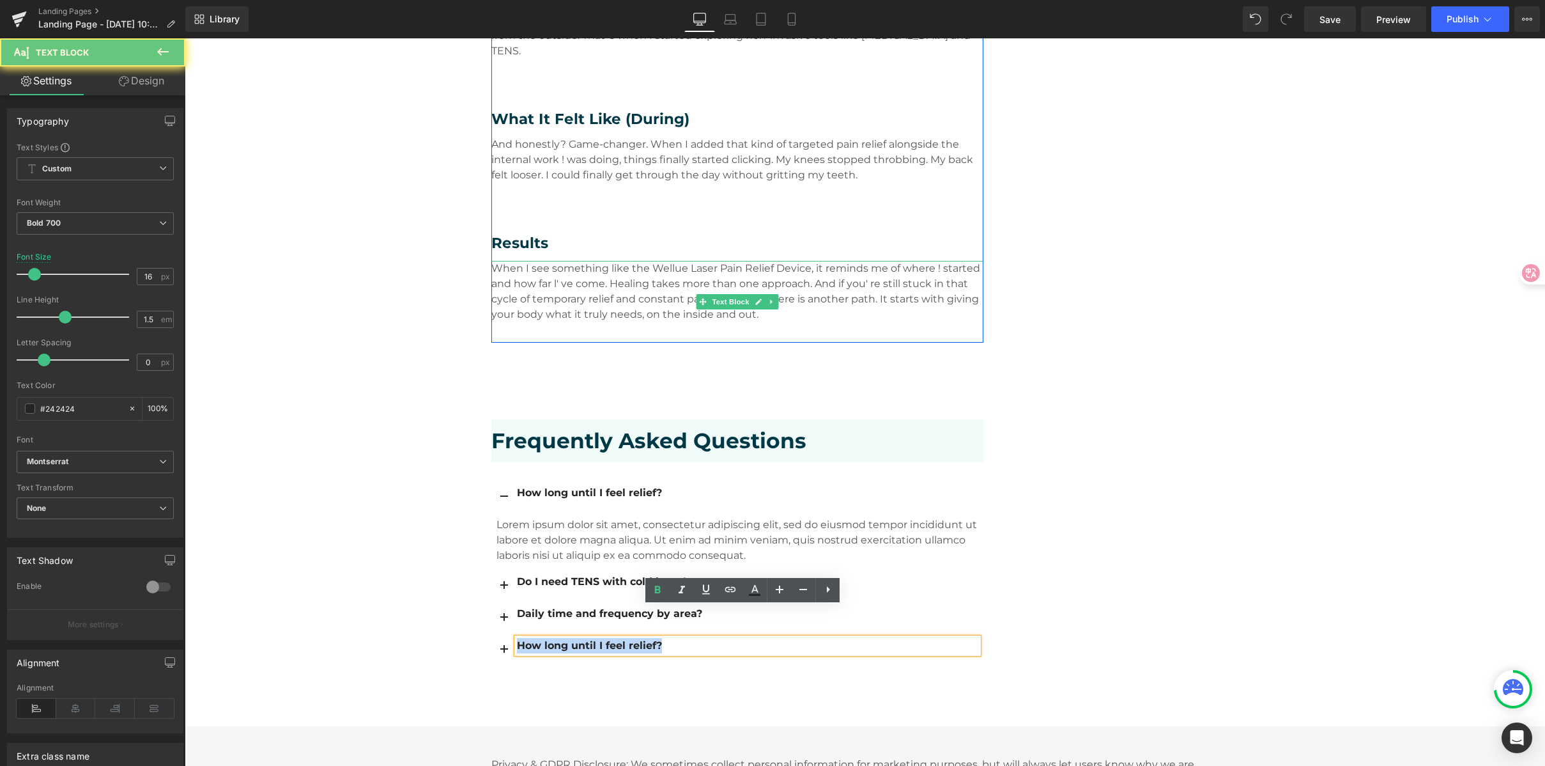
click at [562, 638] on div "How long until I feel relief?" at bounding box center [747, 645] width 461 height 15
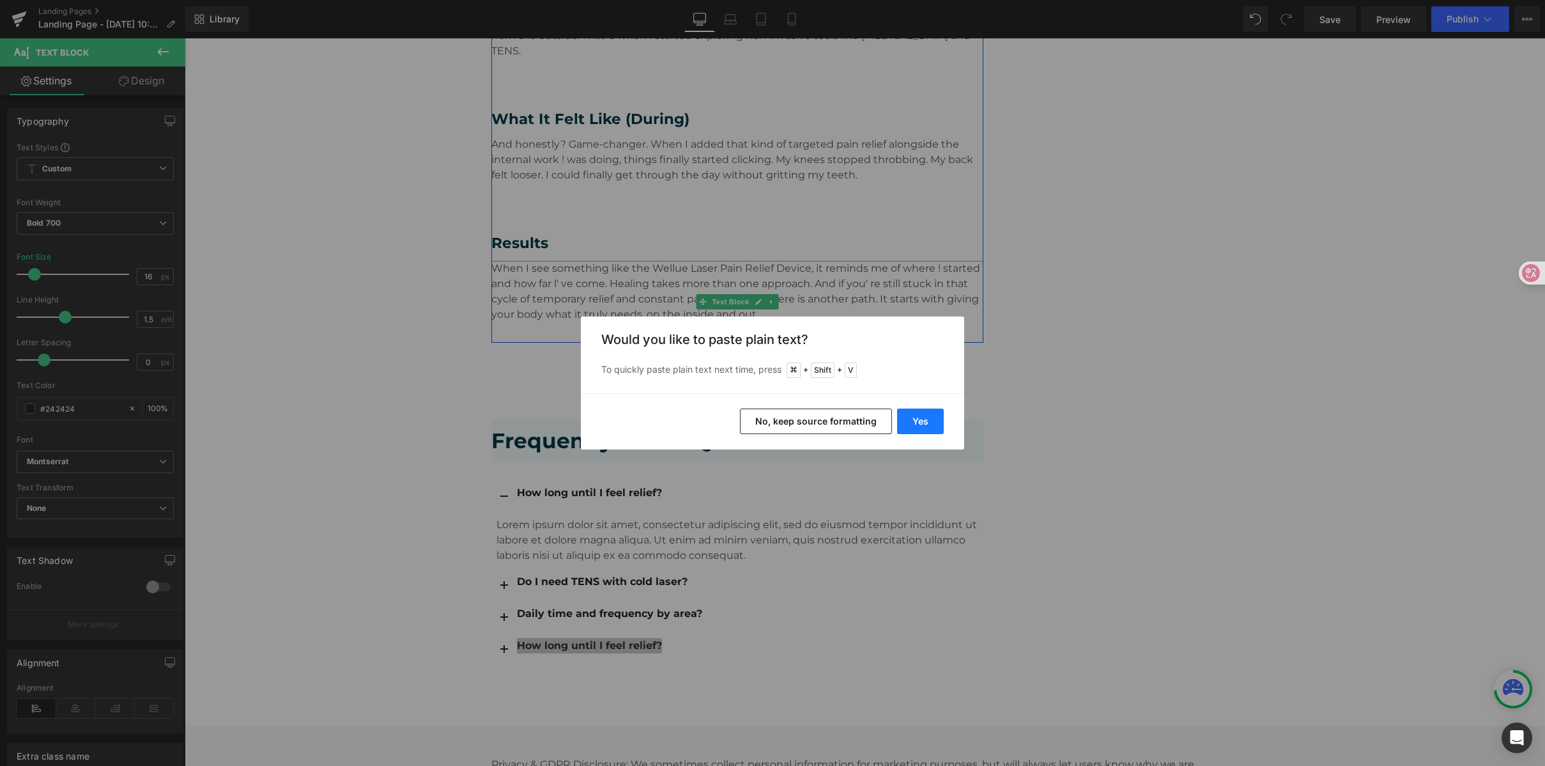
click at [904, 418] on button "Yes" at bounding box center [920, 421] width 47 height 26
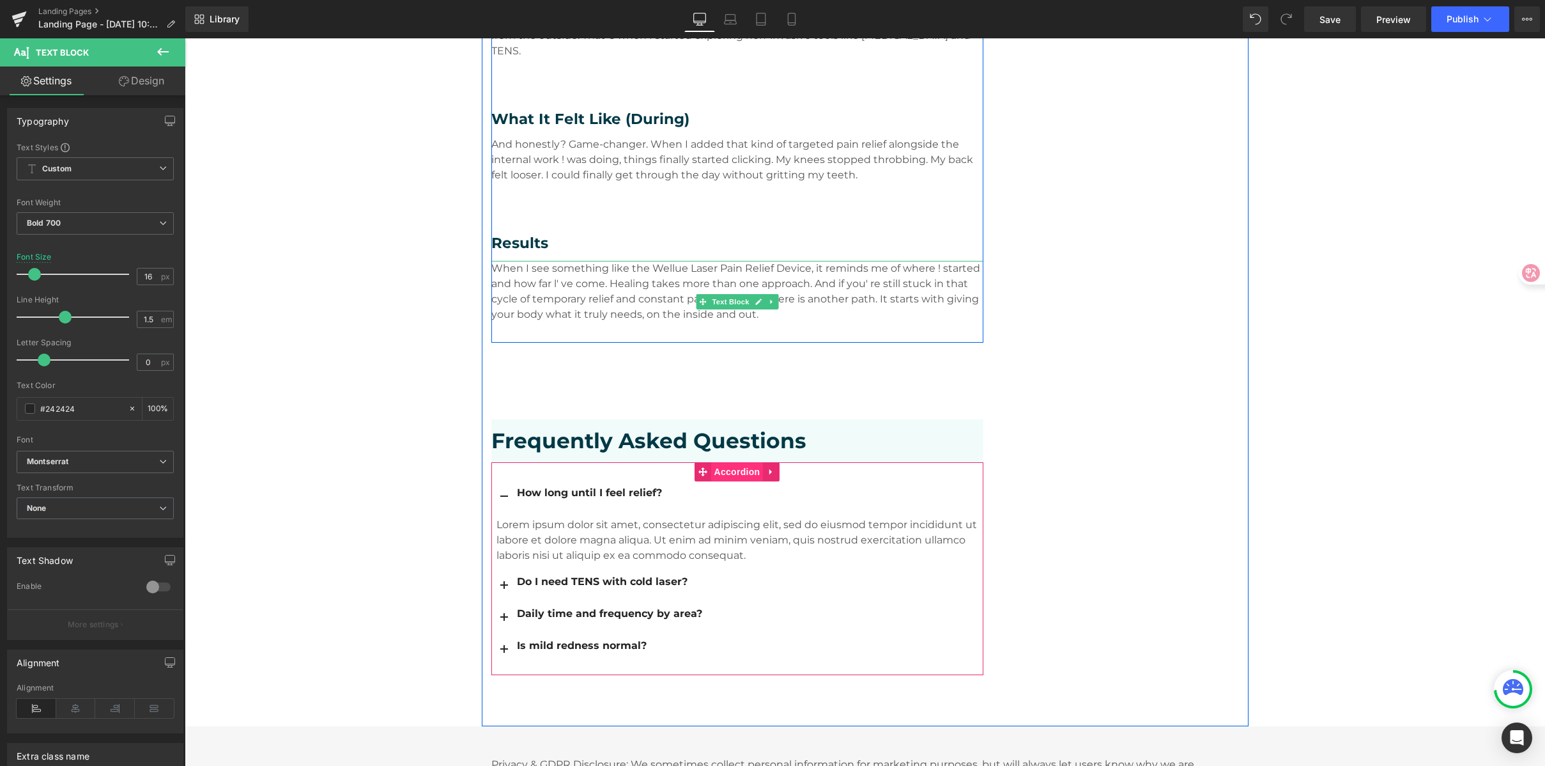
click at [733, 462] on span "Accordion" at bounding box center [737, 471] width 52 height 19
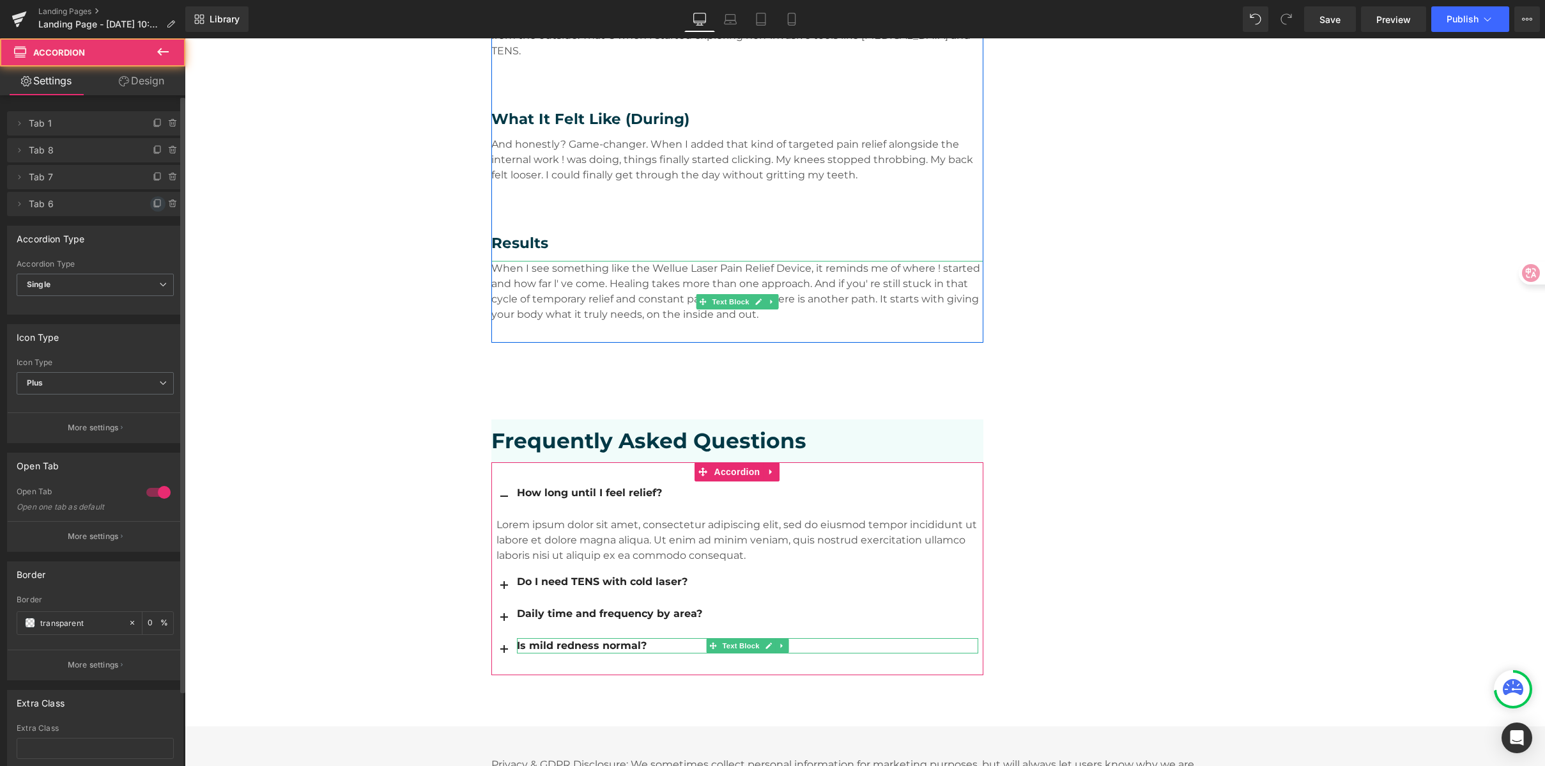
click at [153, 204] on icon at bounding box center [158, 204] width 10 height 10
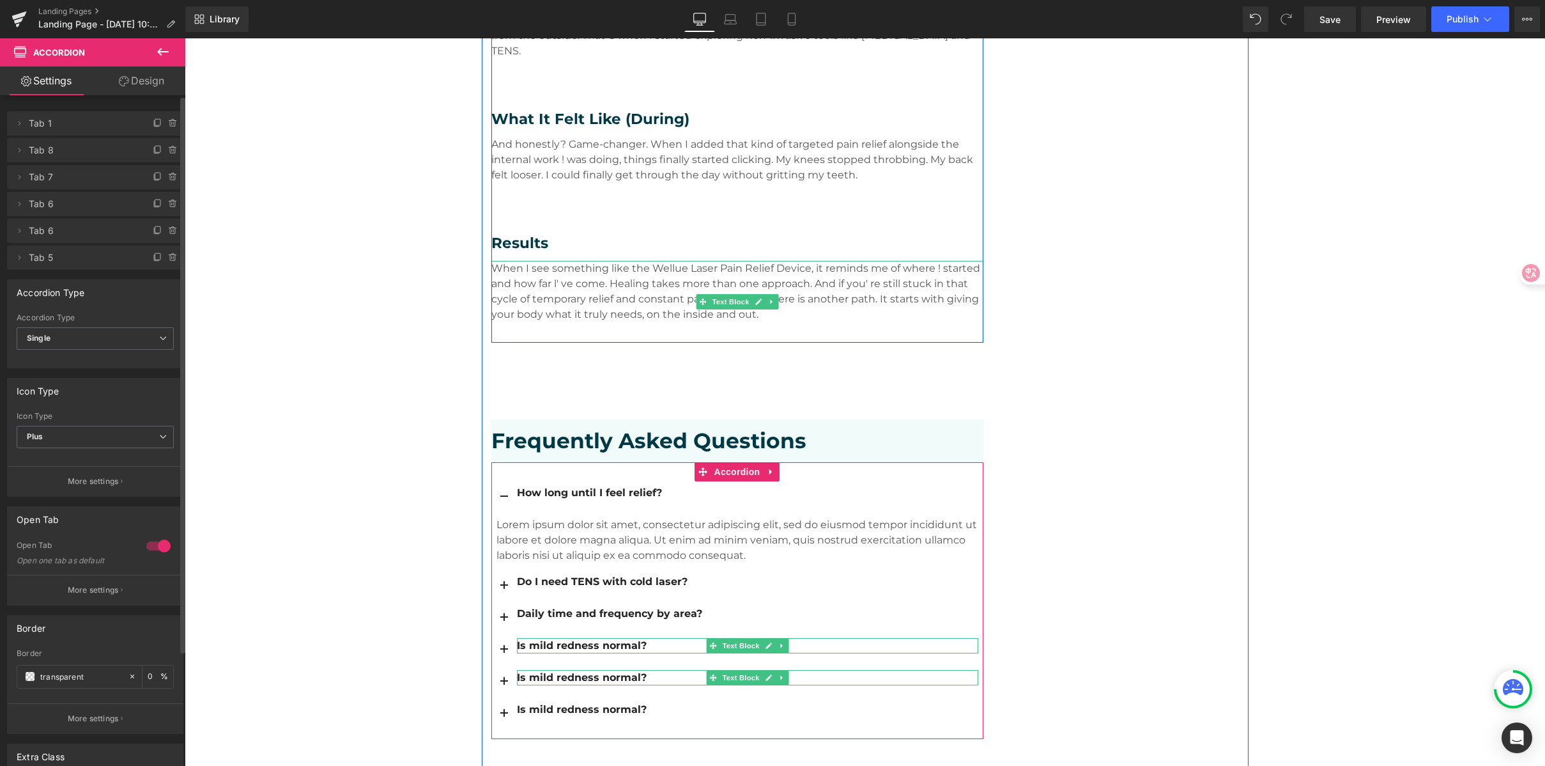
click at [565, 670] on div "Is mild redness normal?" at bounding box center [747, 677] width 461 height 15
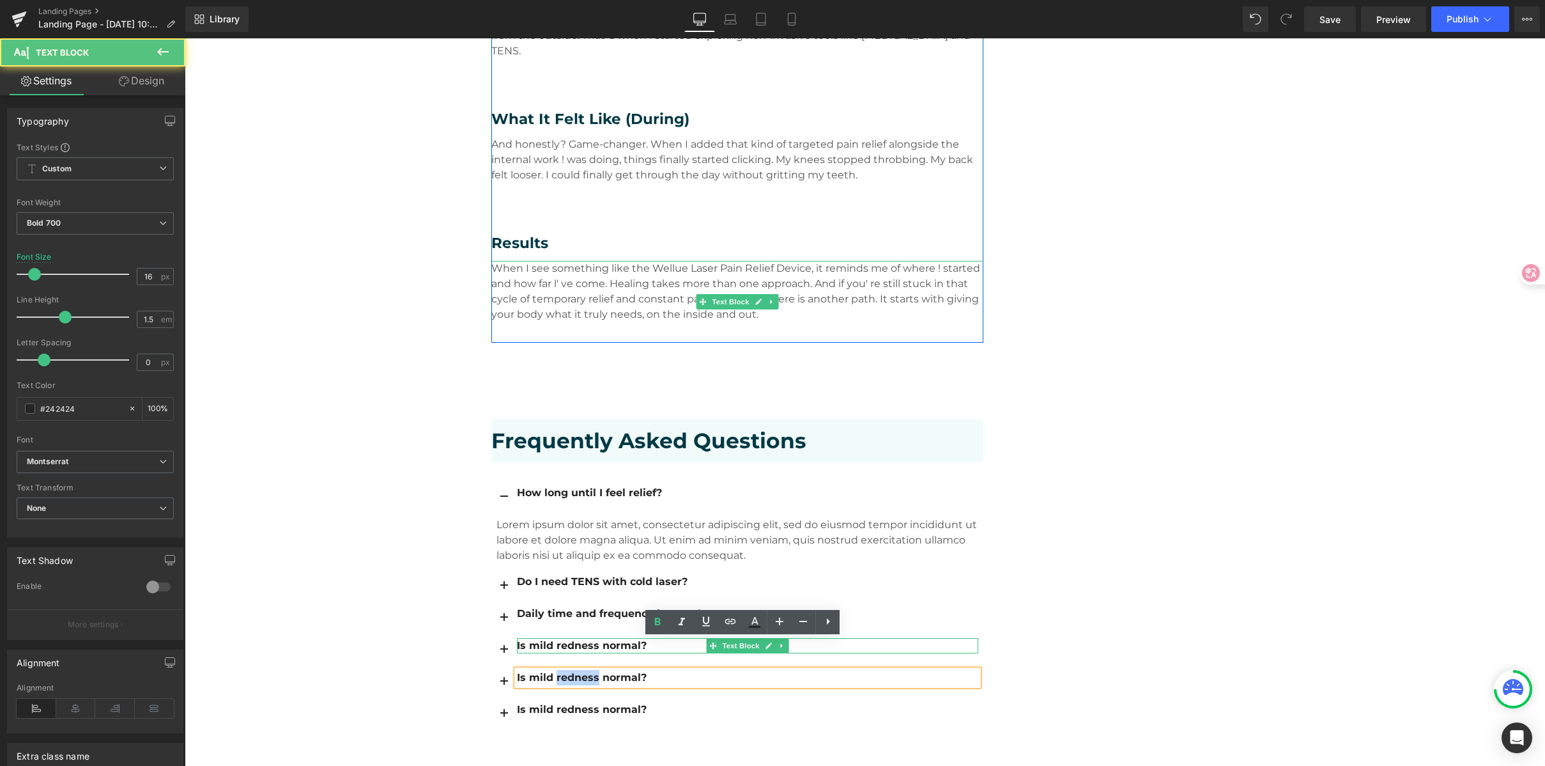
click at [565, 670] on div "Is mild redness normal?" at bounding box center [747, 677] width 461 height 15
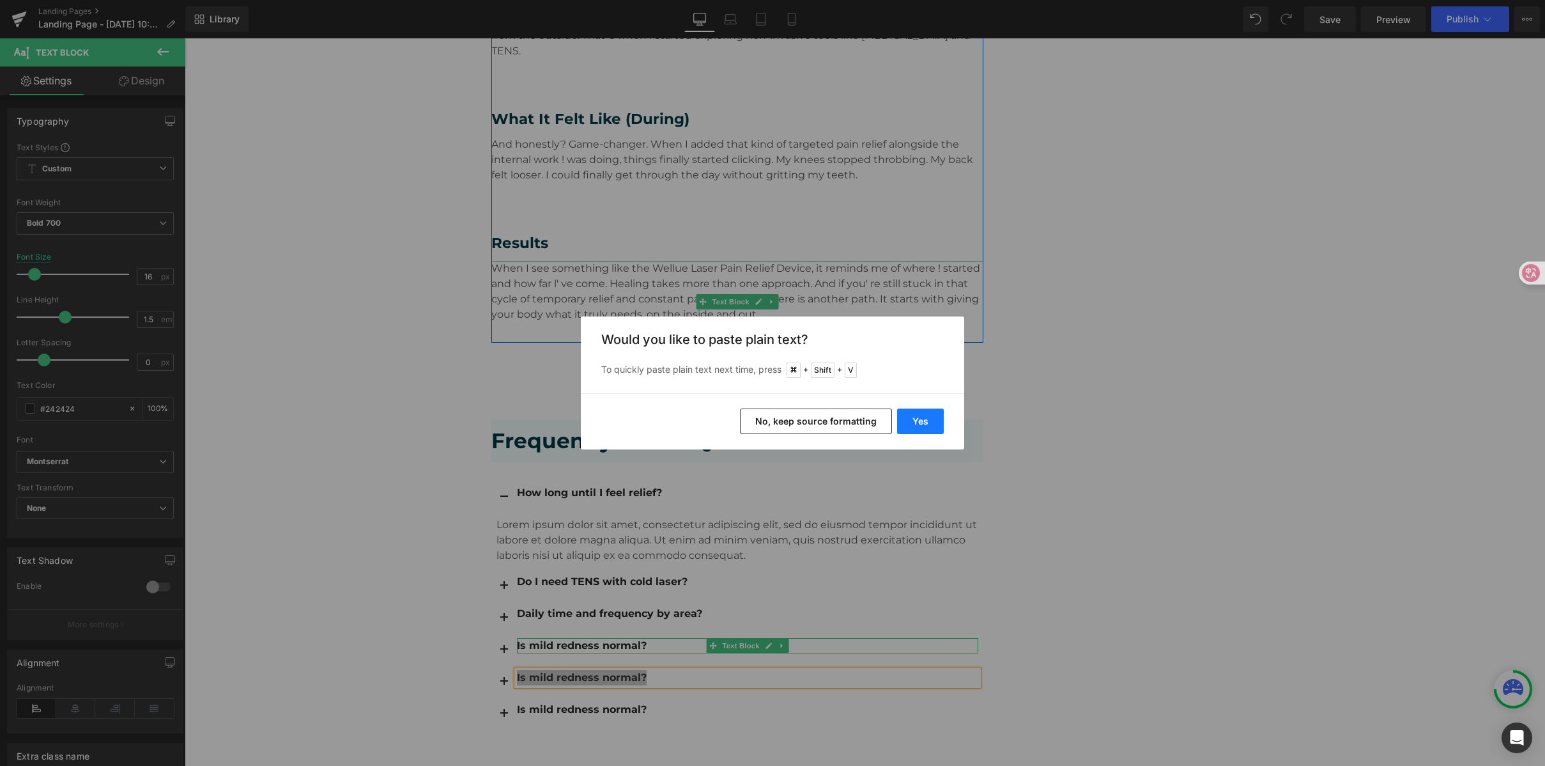
click at [927, 426] on button "Yes" at bounding box center [920, 421] width 47 height 26
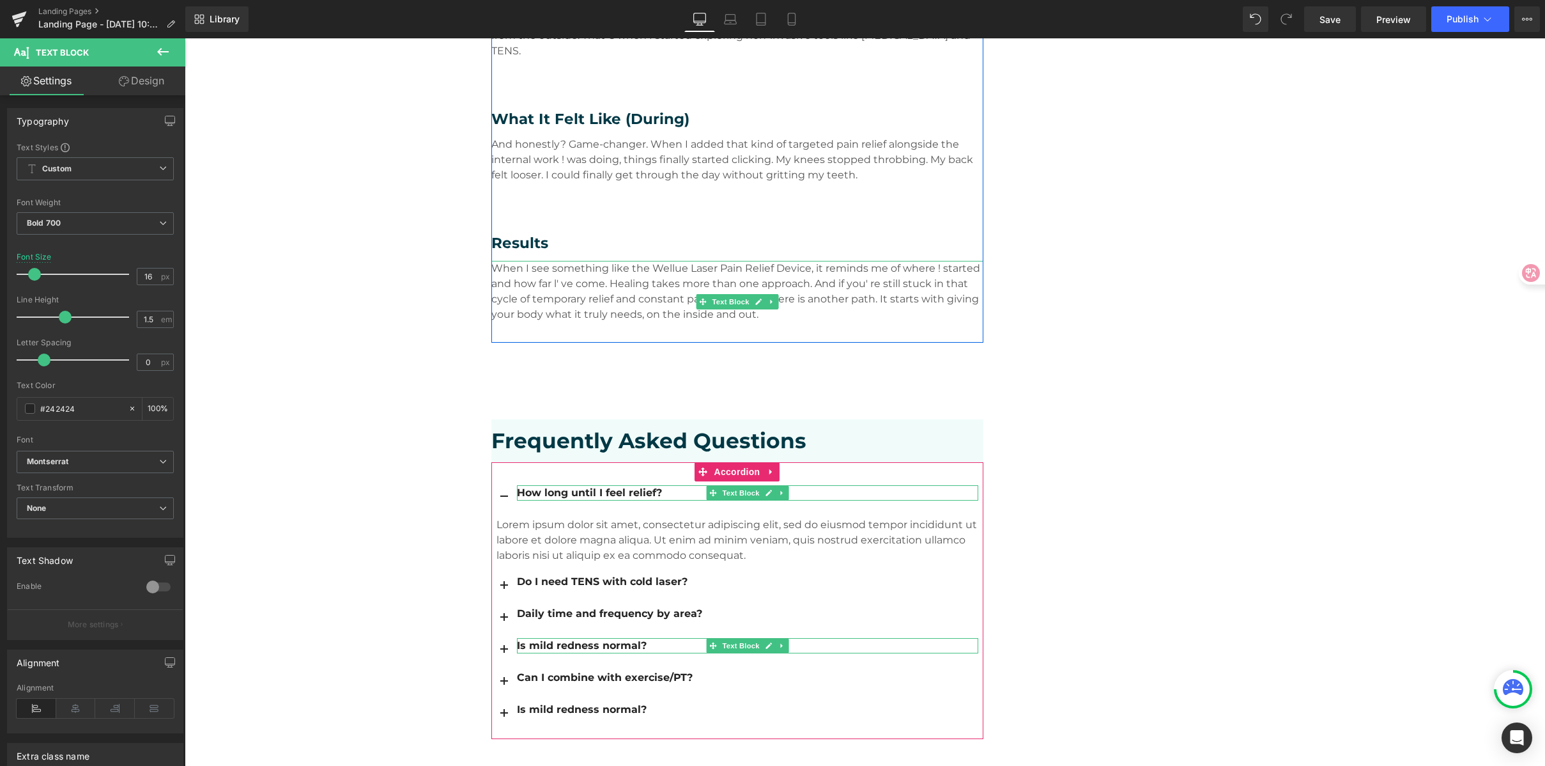
click at [544, 702] on div "Is mild redness normal?" at bounding box center [747, 709] width 461 height 15
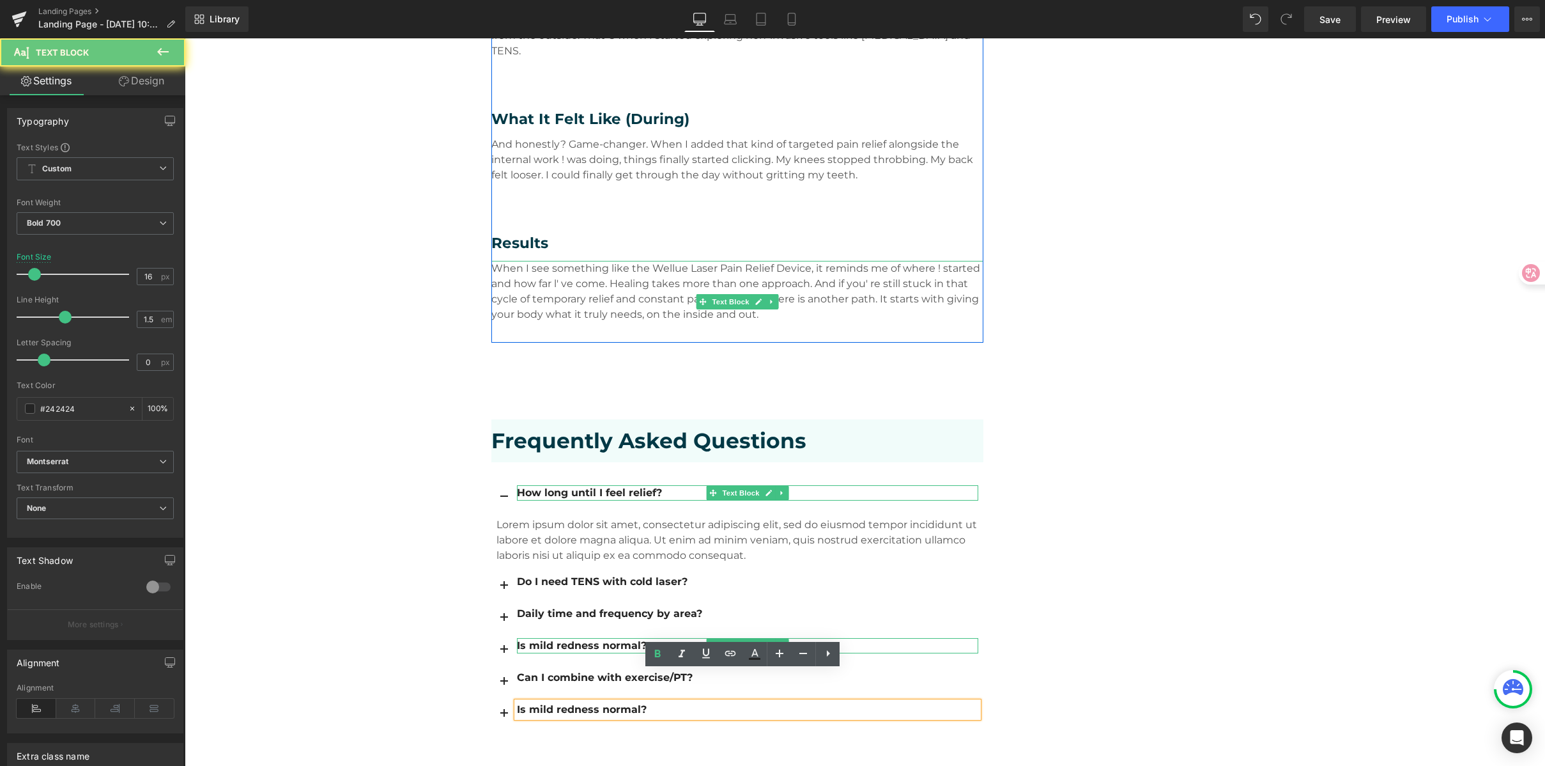
click at [544, 702] on div "Is mild redness normal?" at bounding box center [747, 709] width 461 height 15
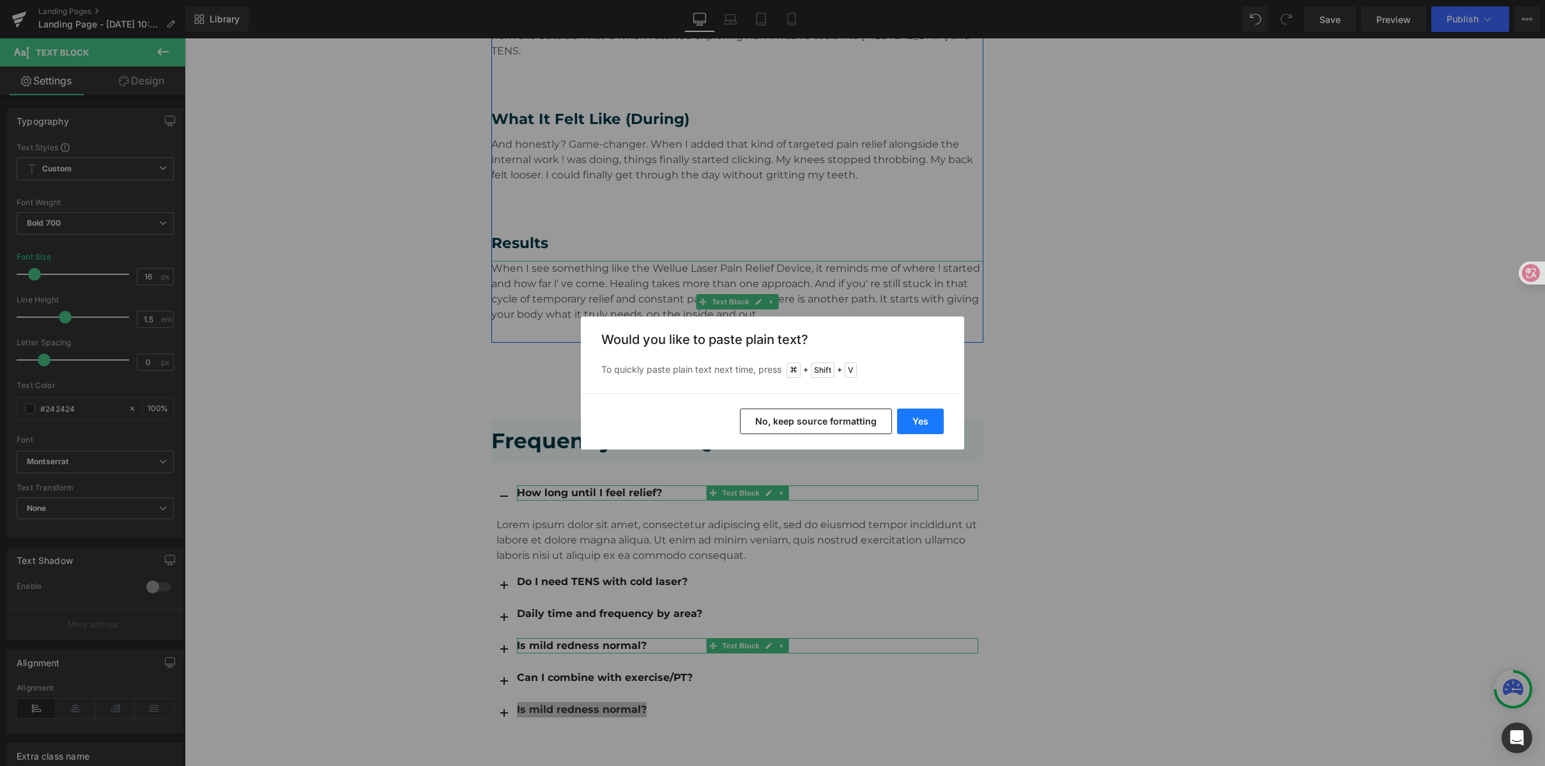
click at [915, 418] on button "Yes" at bounding box center [920, 421] width 47 height 26
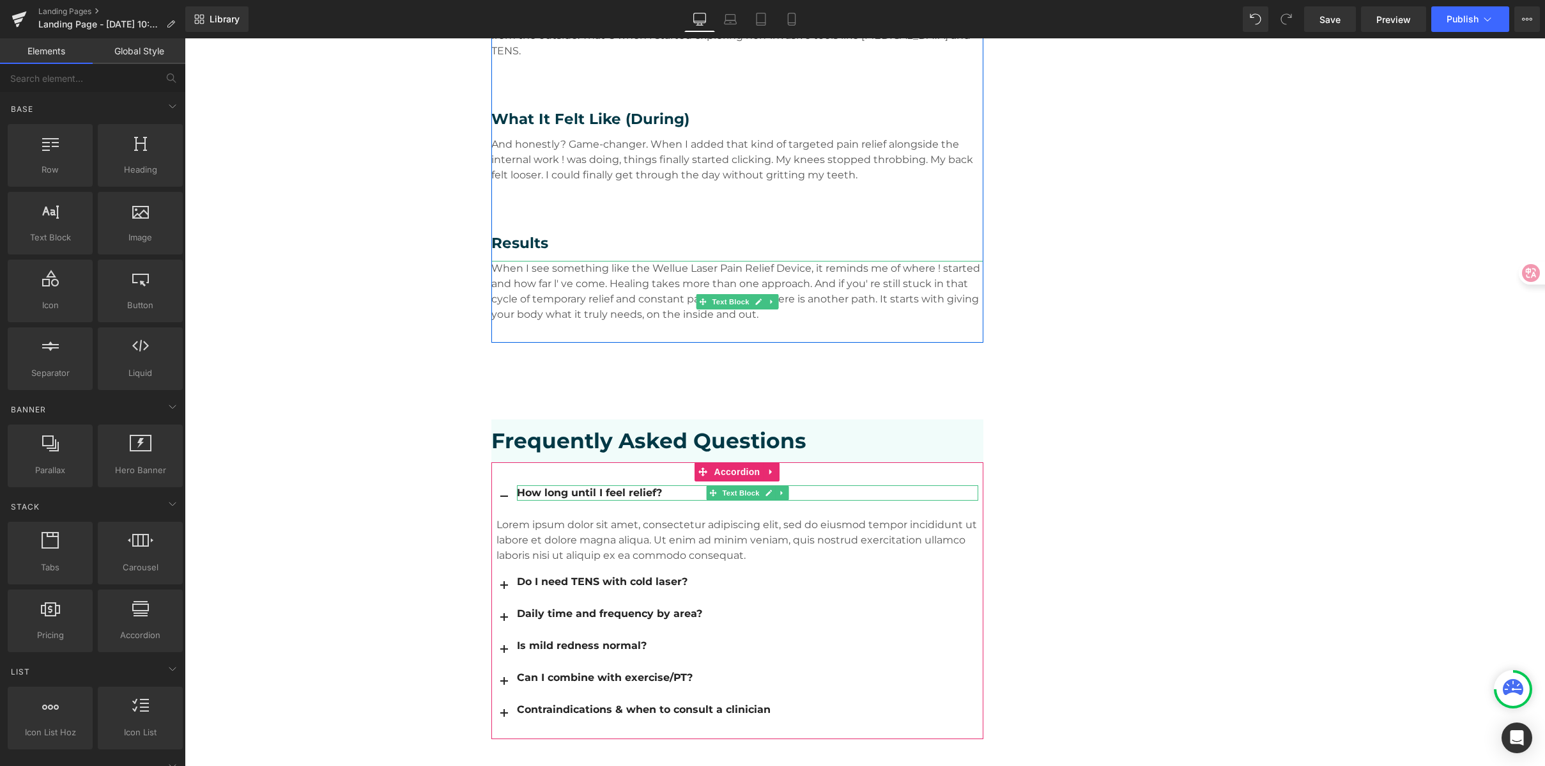
click at [1343, 24] on link "Save" at bounding box center [1330, 19] width 52 height 26
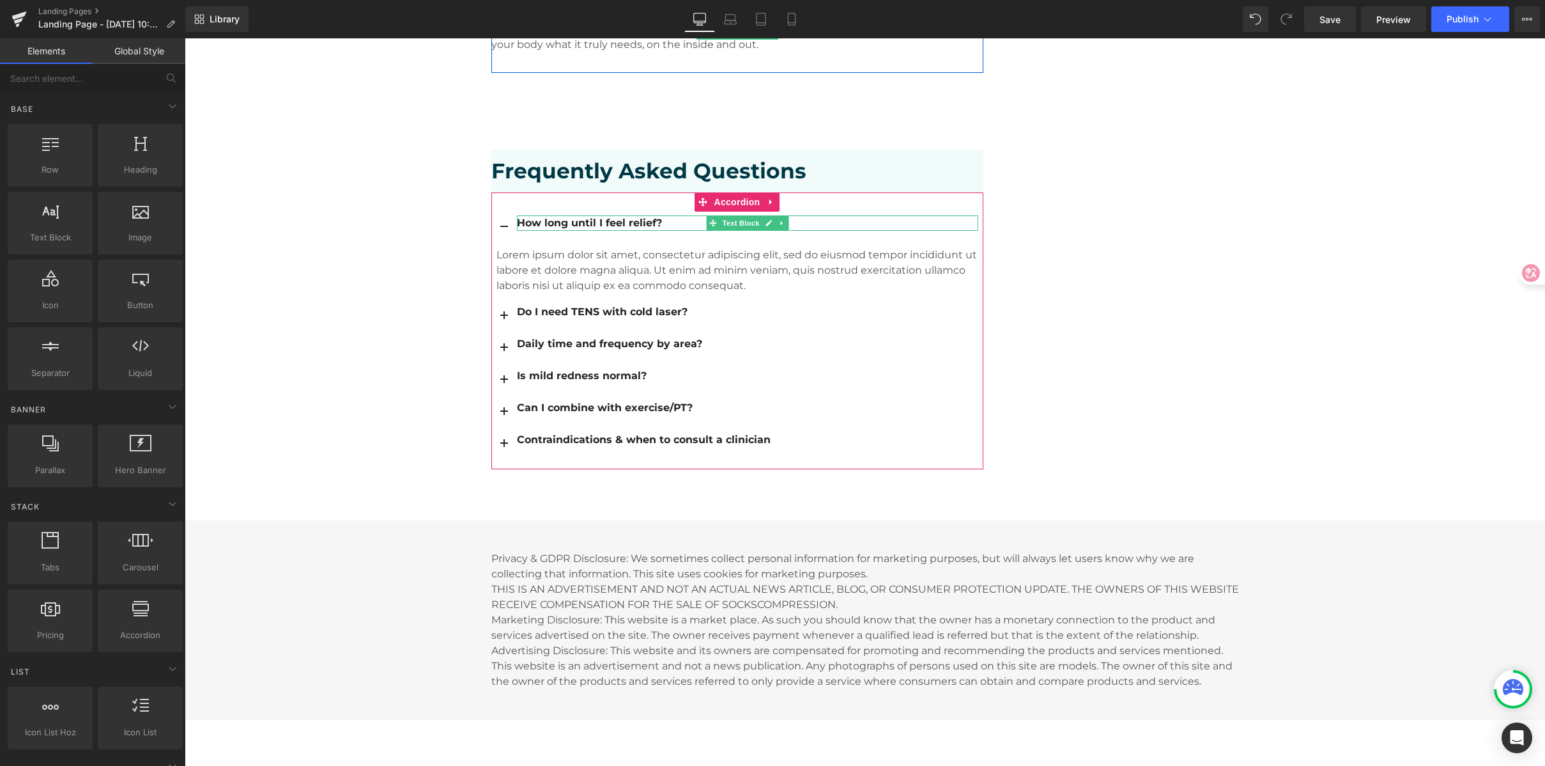
scroll to position [2229, 0]
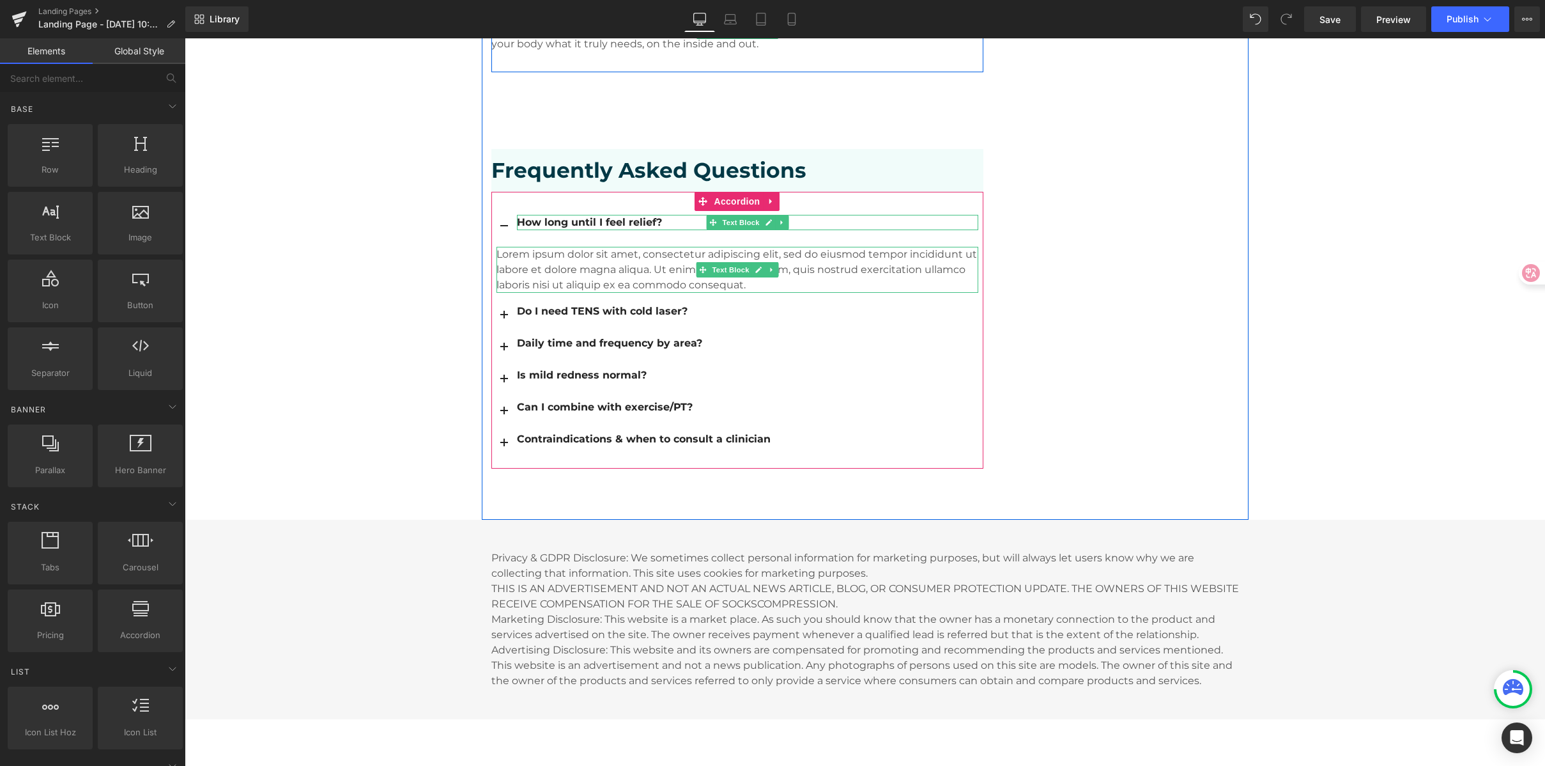
click at [574, 247] on p "Lorem ipsum dolor sit amet, consectetur adipiscing elit, sed do eiusmod tempor …" at bounding box center [738, 270] width 482 height 46
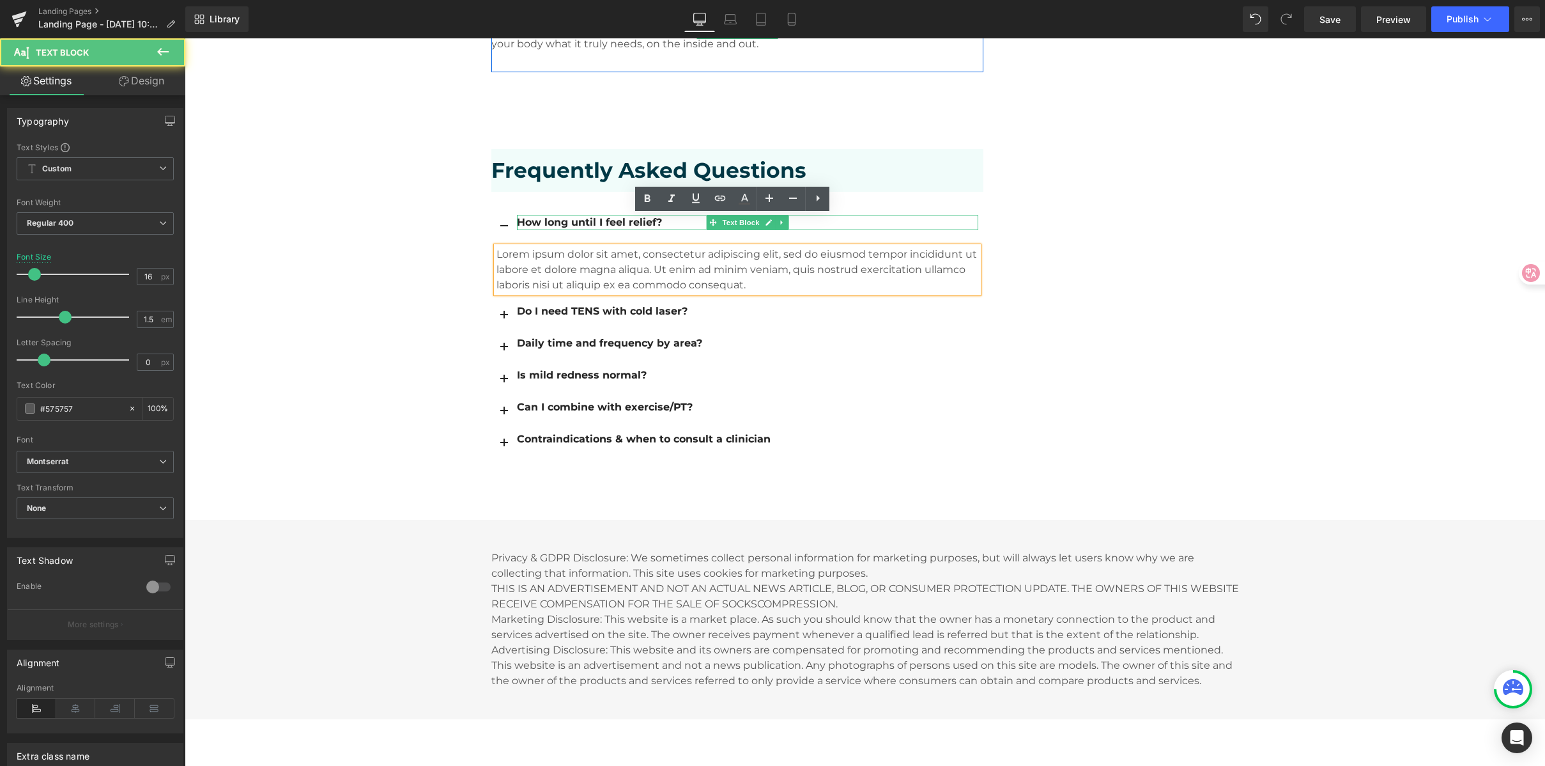
click at [561, 247] on p "Lorem ipsum dolor sit amet, consectetur adipiscing elit, sed do eiusmod tempor …" at bounding box center [738, 270] width 482 height 46
click at [741, 252] on p "Lorem ipsum dolor sit amet, consectetur adipiscing elit, sed do eiusmod tempor …" at bounding box center [738, 270] width 482 height 46
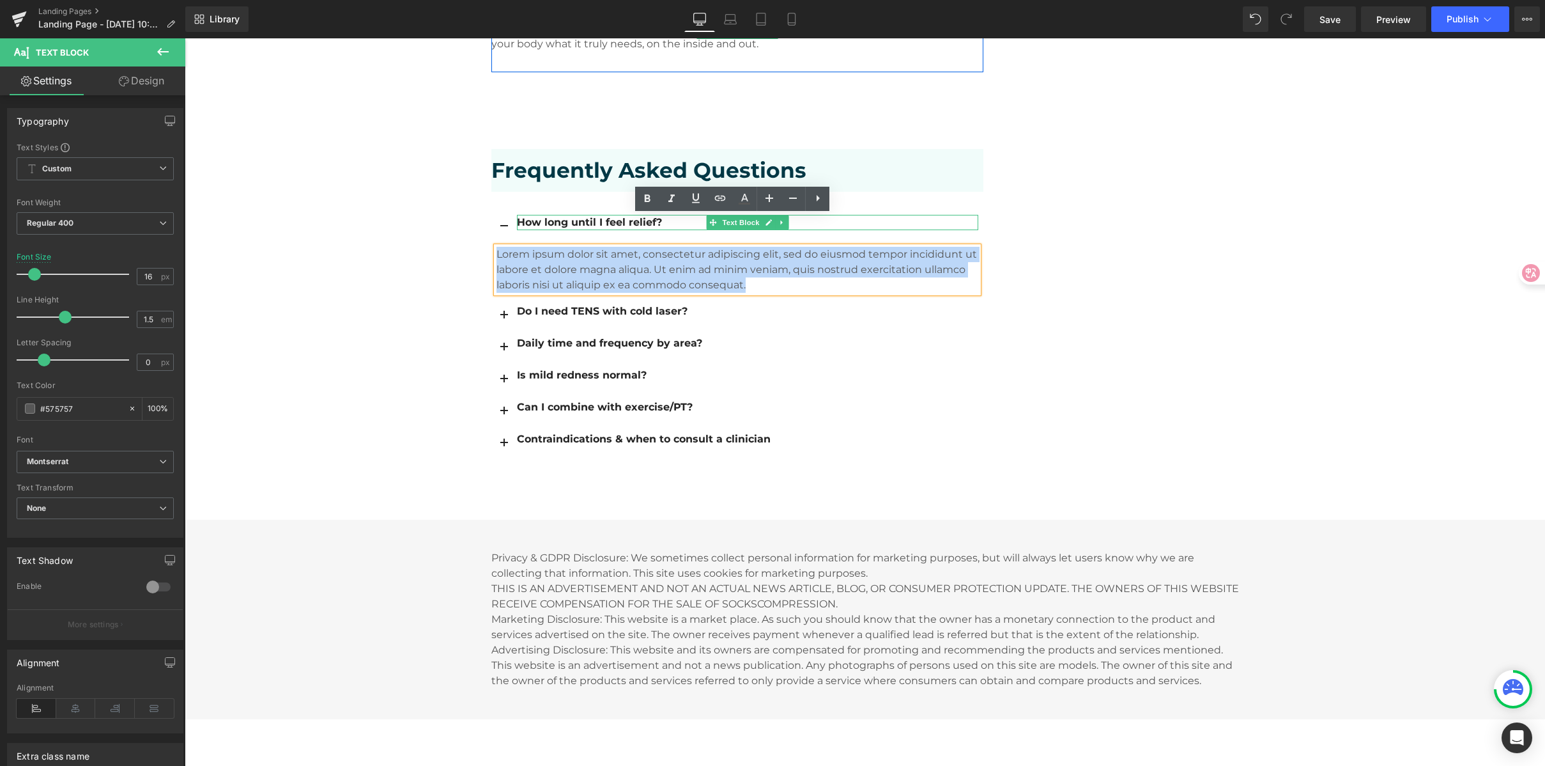
drag, startPoint x: 759, startPoint y: 256, endPoint x: 484, endPoint y: 223, distance: 276.7
paste div
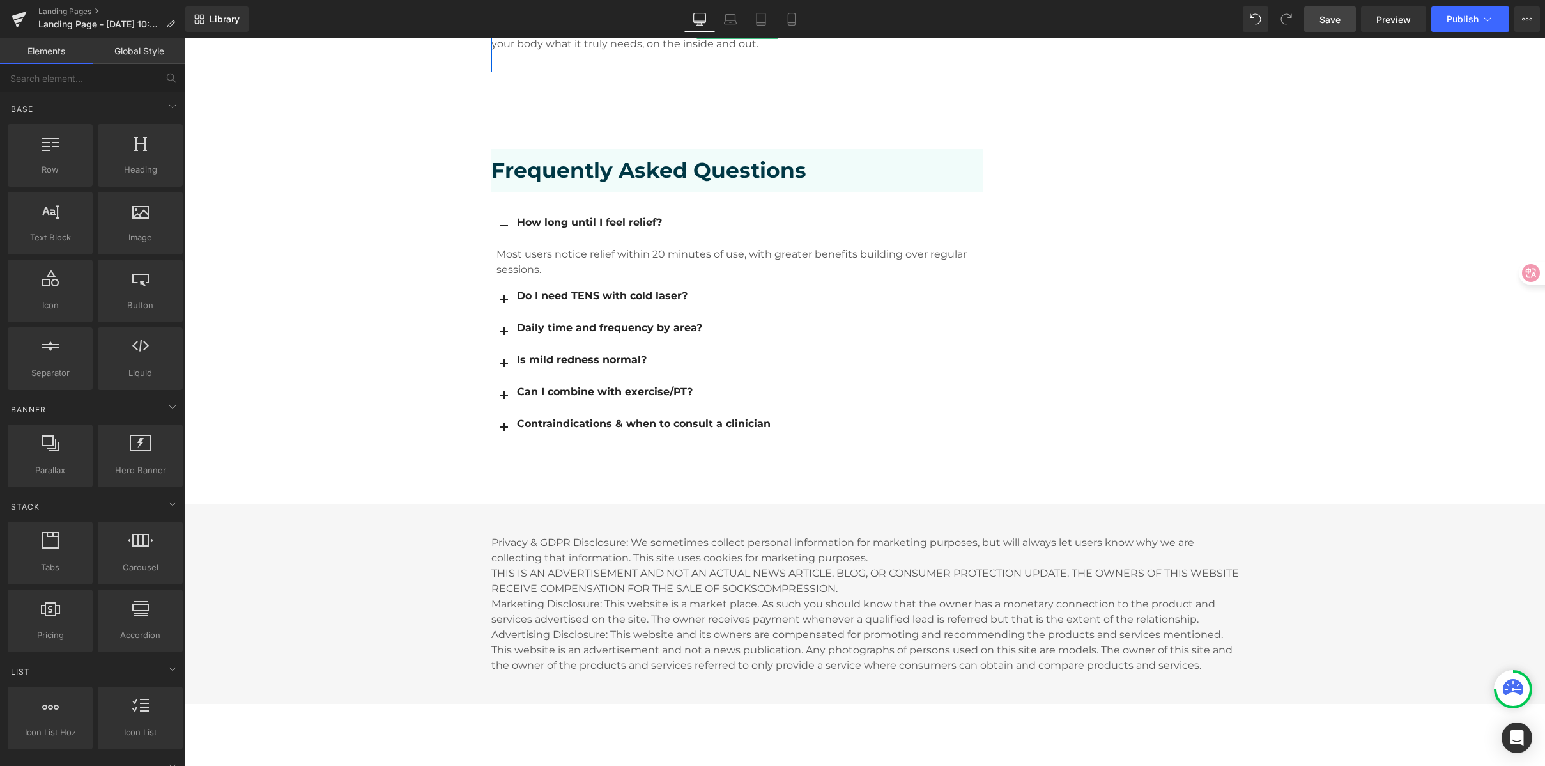
click at [1337, 15] on span "Save" at bounding box center [1330, 19] width 21 height 13
click at [504, 304] on span "button" at bounding box center [504, 304] width 0 height 0
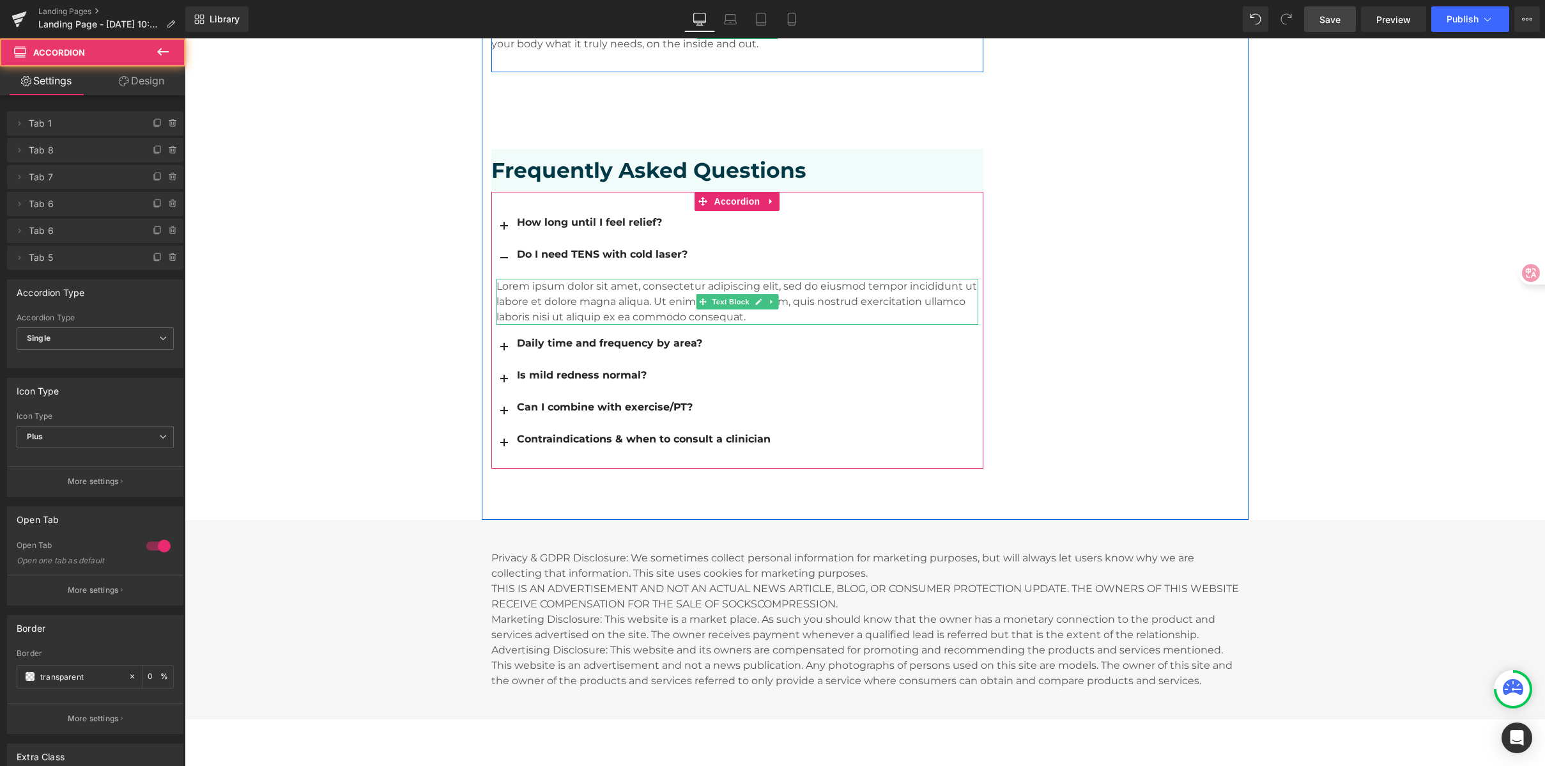
click at [621, 279] on p "Lorem ipsum dolor sit amet, consectetur adipiscing elit, sed do eiusmod tempor …" at bounding box center [738, 302] width 482 height 46
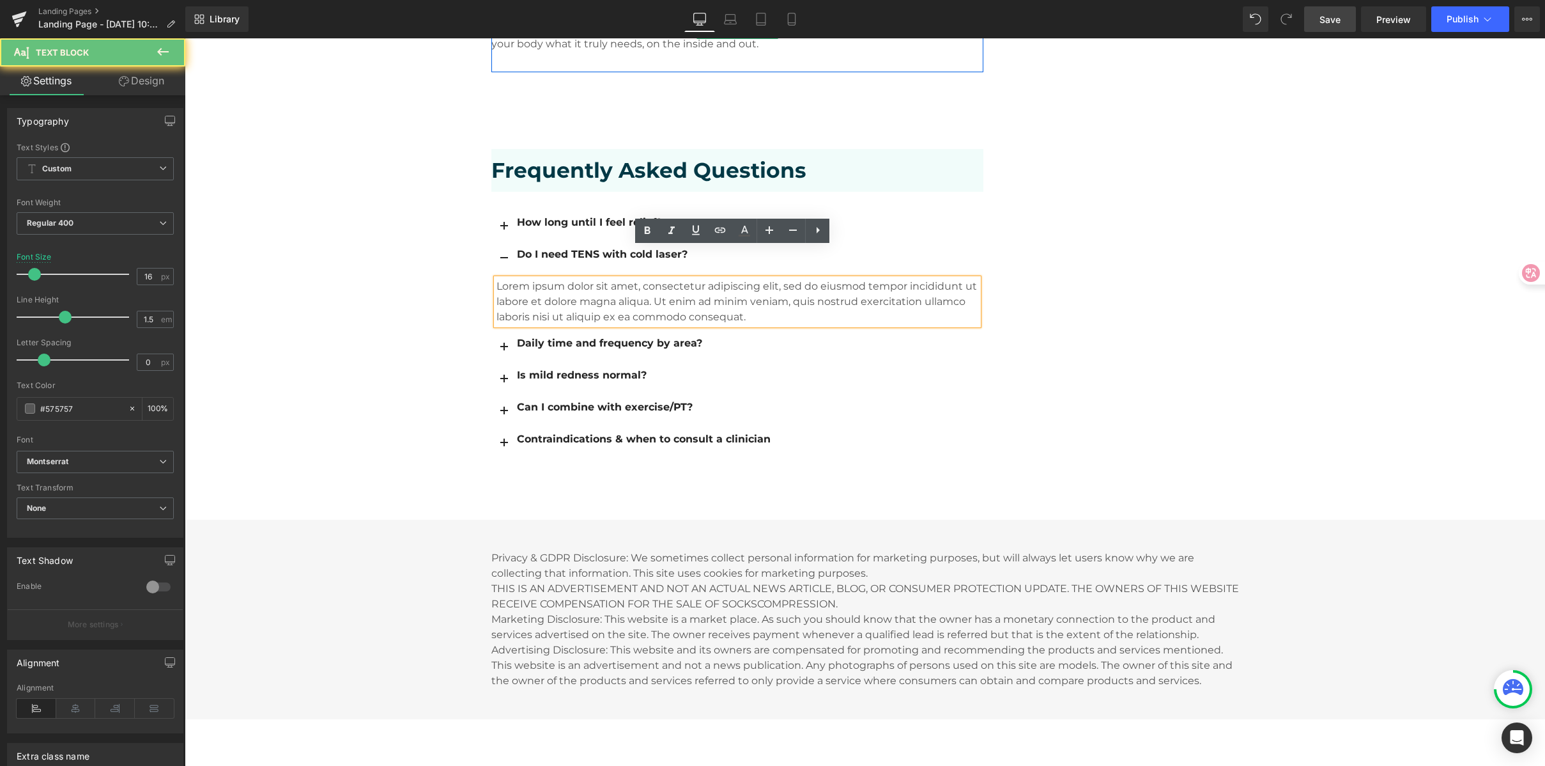
click at [611, 279] on p "Lorem ipsum dolor sit amet, consectetur adipiscing elit, sed do eiusmod tempor …" at bounding box center [738, 302] width 482 height 46
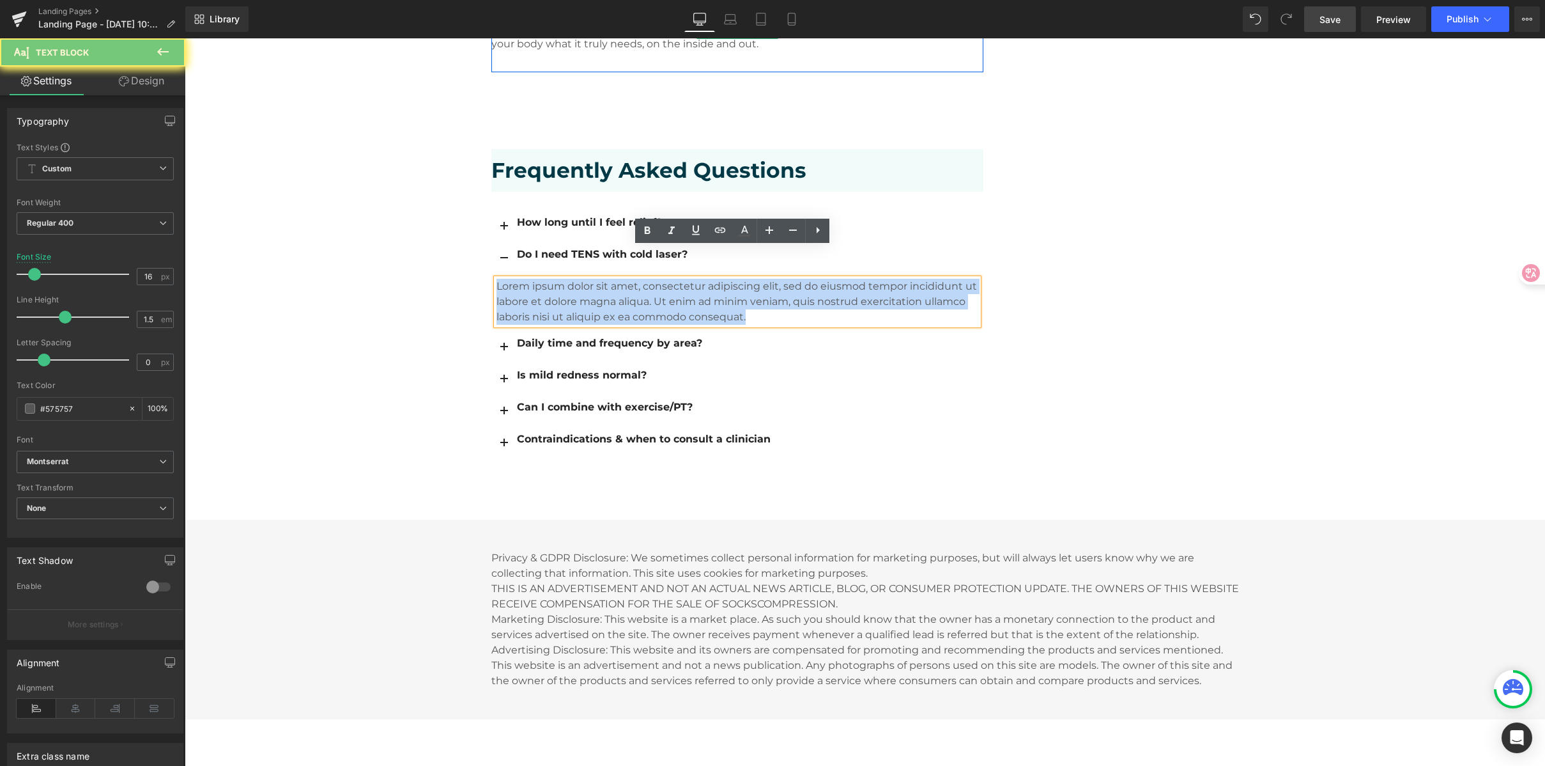
click at [611, 279] on p "Lorem ipsum dolor sit amet, consectetur adipiscing elit, sed do eiusmod tempor …" at bounding box center [738, 302] width 482 height 46
paste div
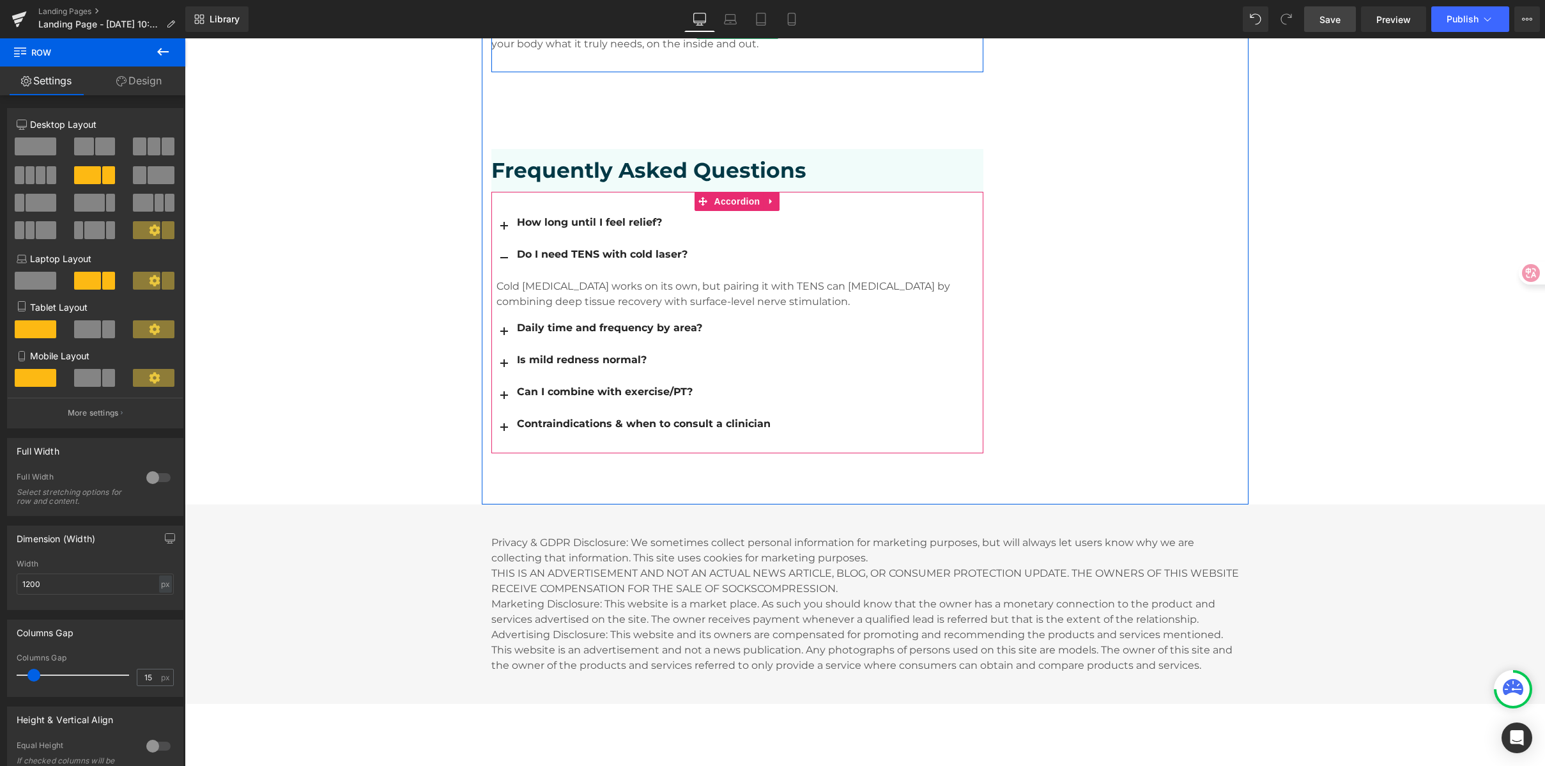
click at [504, 315] on button "button" at bounding box center [504, 330] width 26 height 31
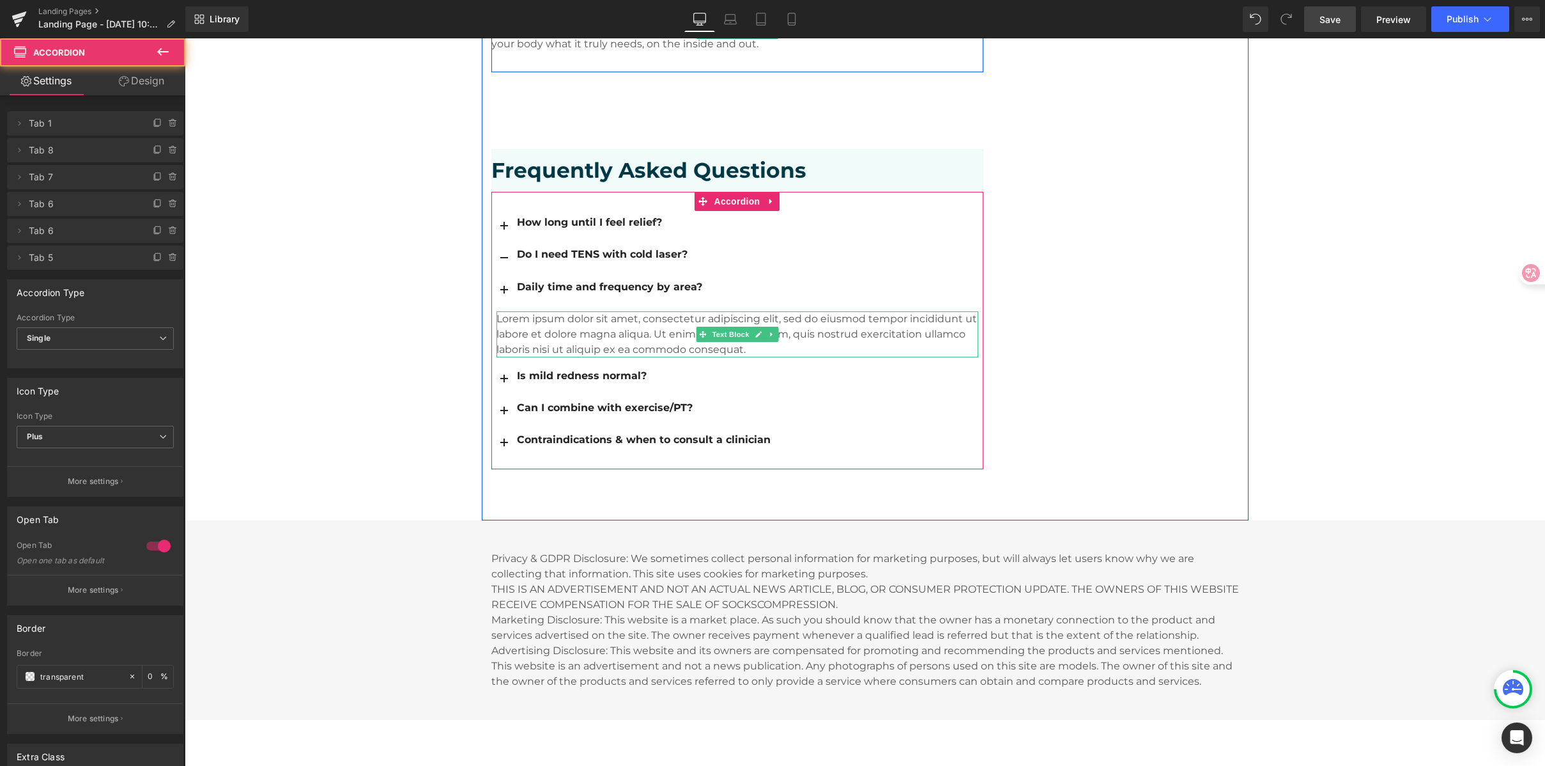
click at [564, 311] on p "Lorem ipsum dolor sit amet, consectetur adipiscing elit, sed do eiusmod tempor …" at bounding box center [738, 334] width 482 height 46
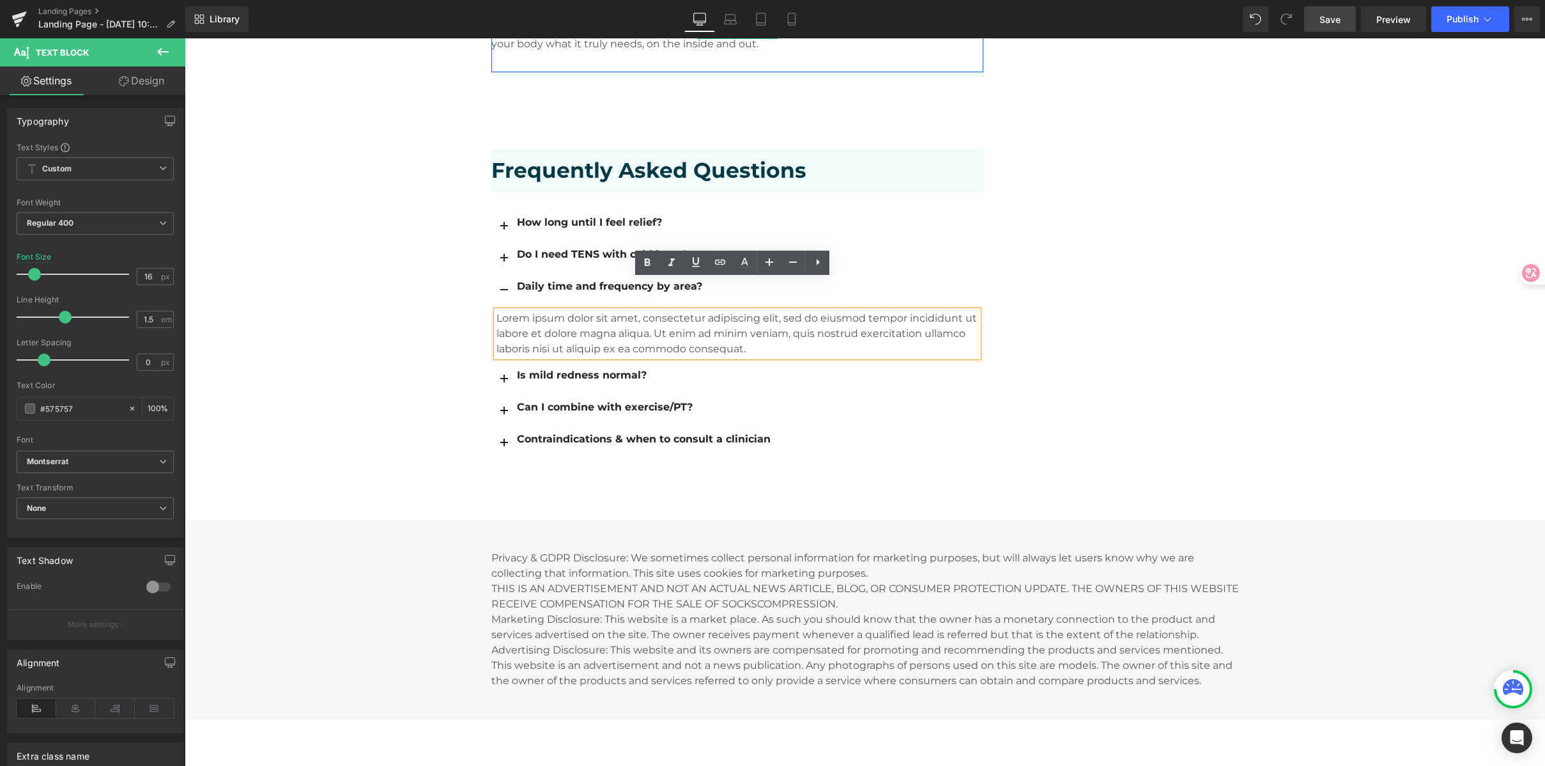
click at [545, 311] on p "Lorem ipsum dolor sit amet, consectetur adipiscing elit, sed do eiusmod tempor …" at bounding box center [738, 334] width 482 height 46
click at [578, 311] on p "Lorem ipsum dolor sit amet, consectetur adipiscing elit, sed do eiusmod tempor …" at bounding box center [738, 334] width 482 height 46
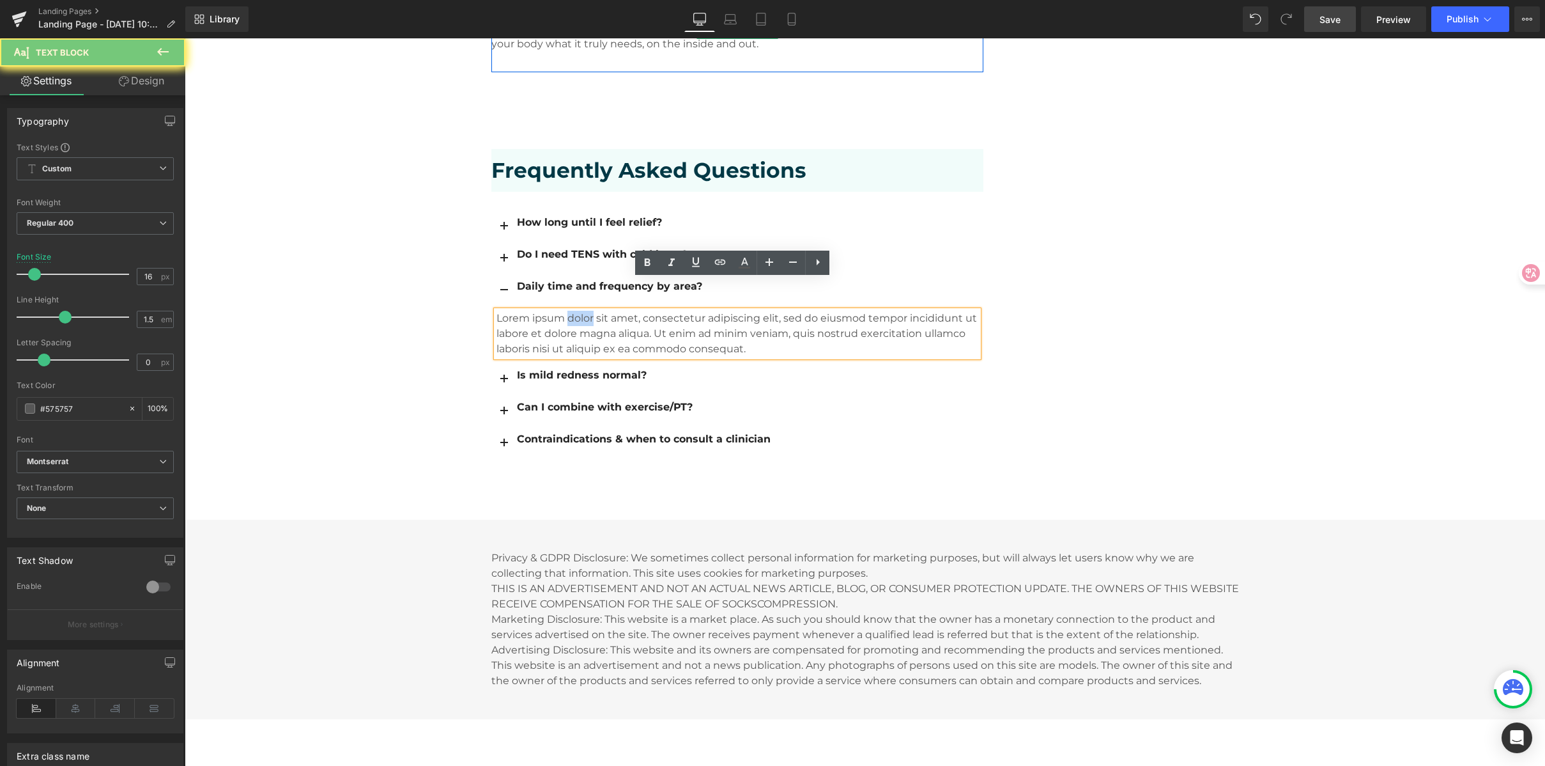
click at [696, 313] on p "Lorem ipsum dolor sit amet, consectetur adipiscing elit, sed do eiusmod tempor …" at bounding box center [738, 334] width 482 height 46
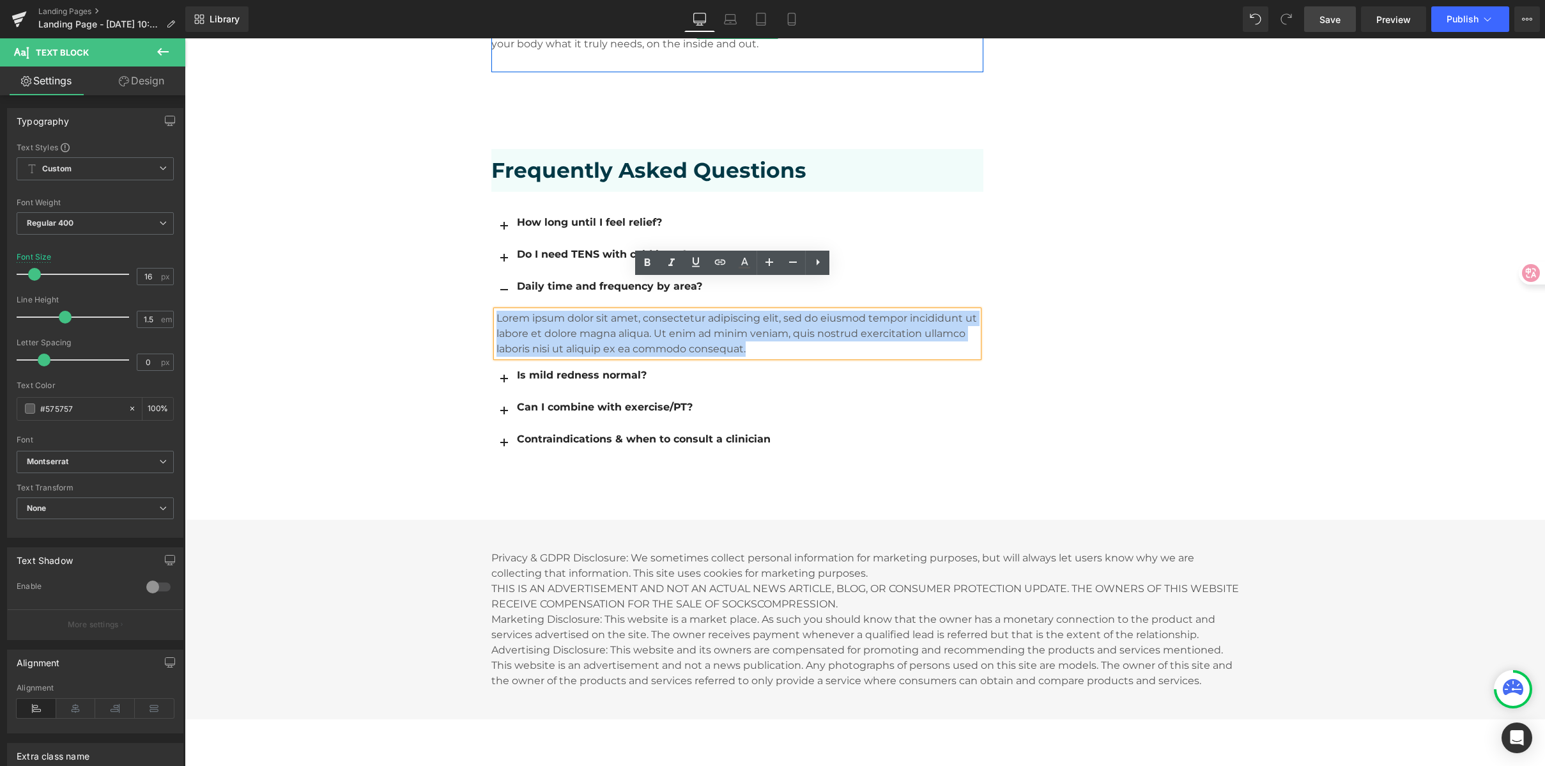
drag, startPoint x: 743, startPoint y: 321, endPoint x: 377, endPoint y: 275, distance: 368.5
paste div
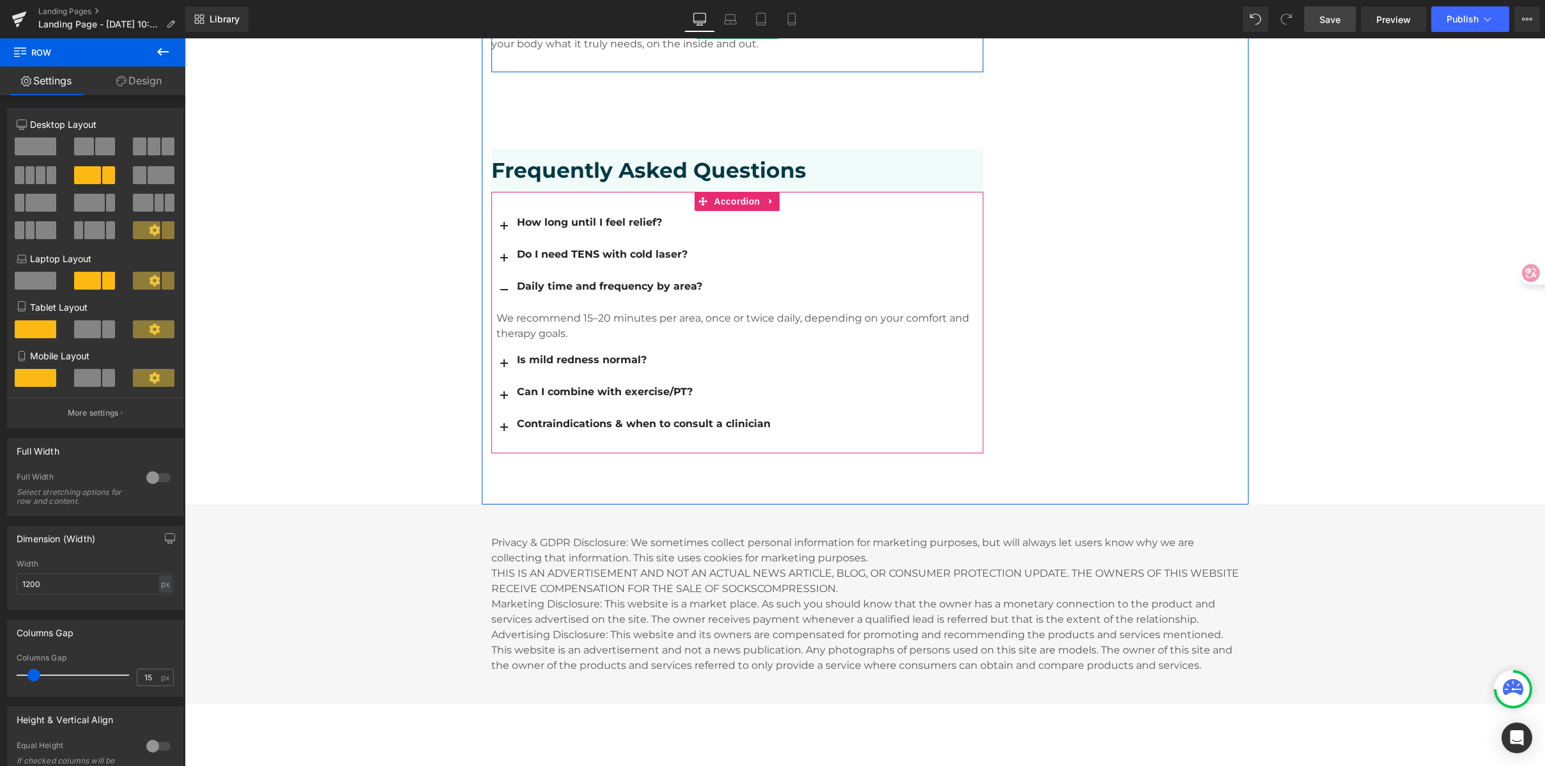
click at [497, 347] on button "button" at bounding box center [504, 362] width 26 height 31
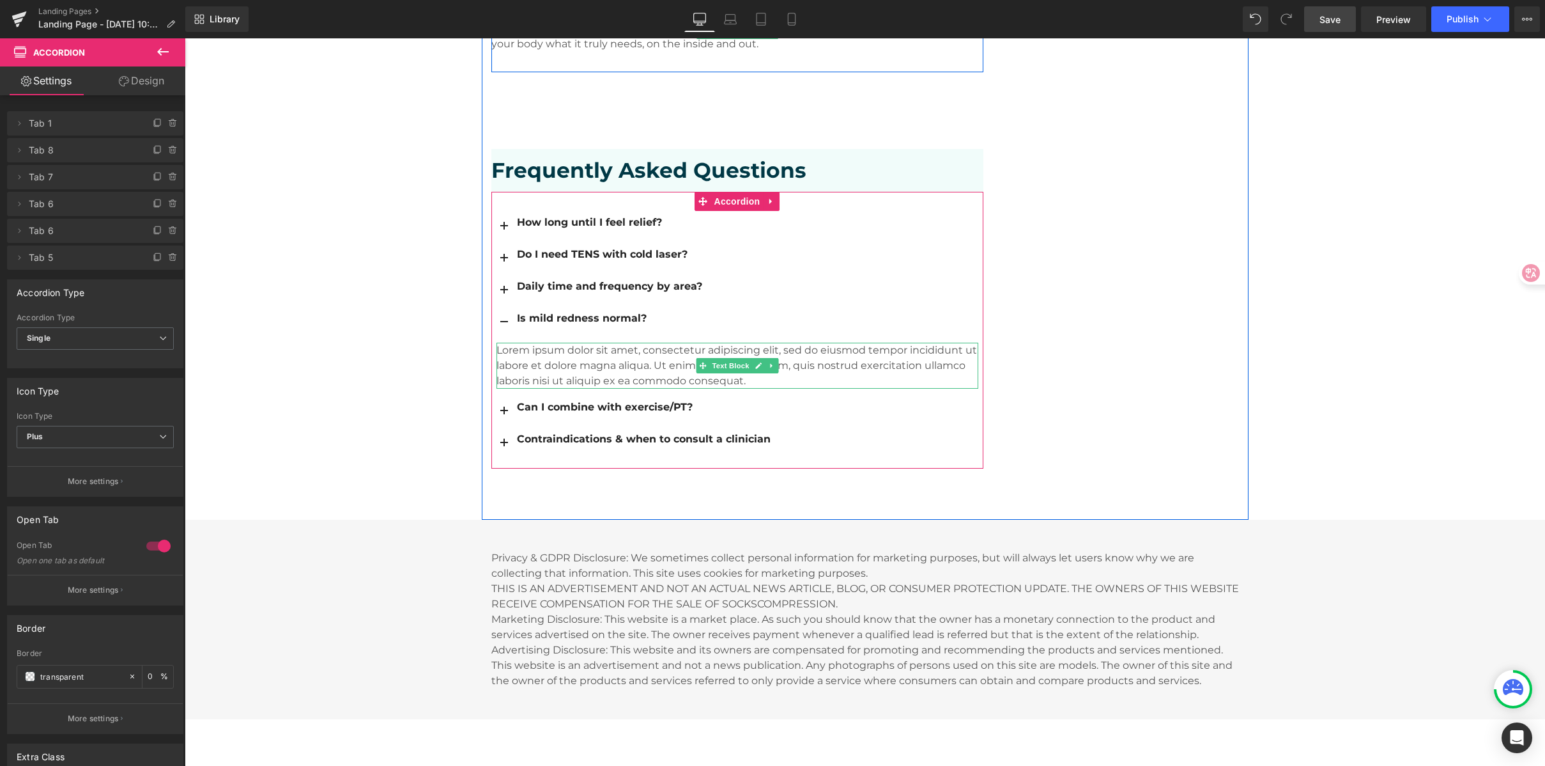
click at [537, 343] on p "Lorem ipsum dolor sit amet, consectetur adipiscing elit, sed do eiusmod tempor …" at bounding box center [738, 366] width 482 height 46
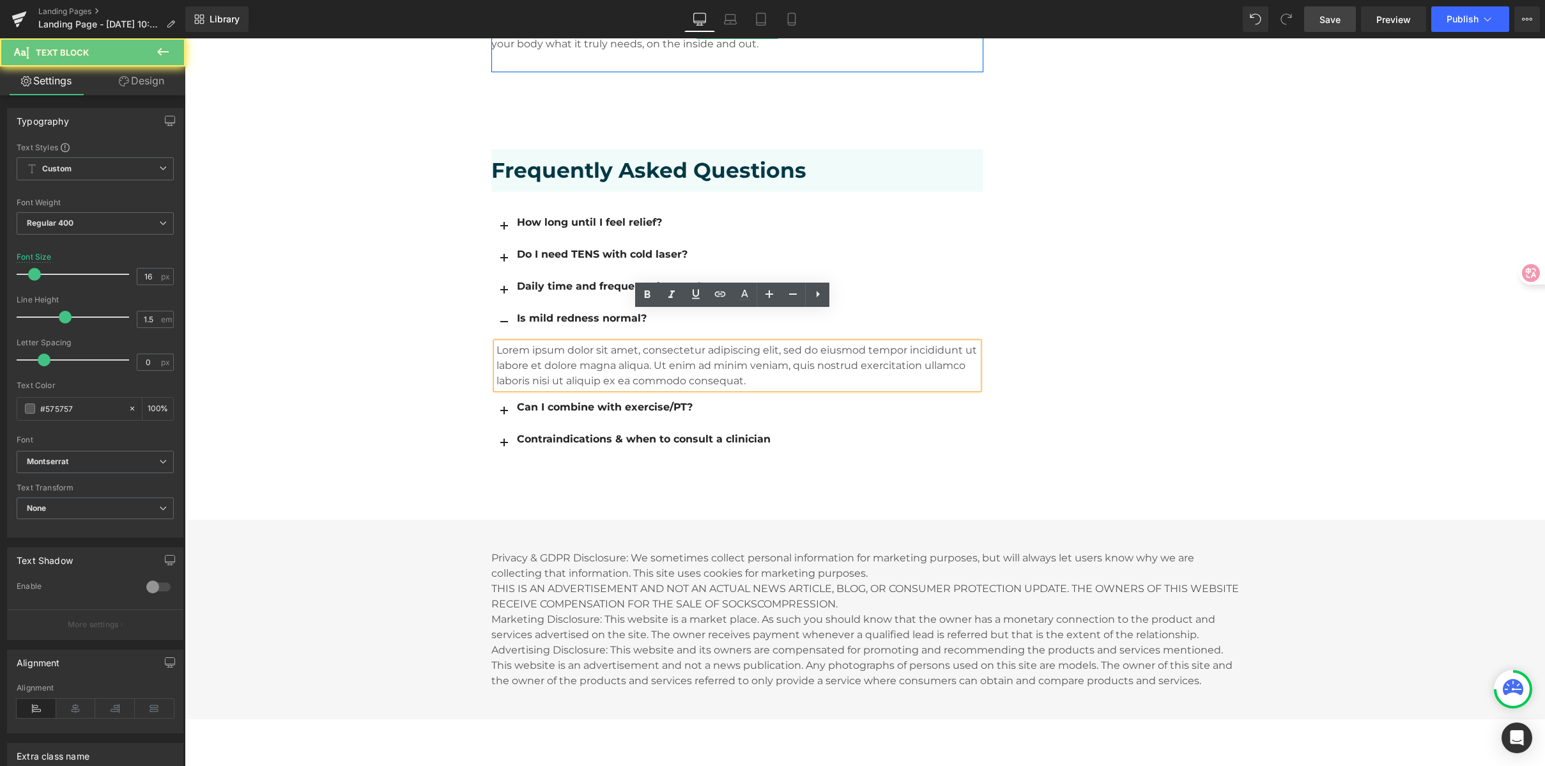
click at [537, 343] on p "Lorem ipsum dolor sit amet, consectetur adipiscing elit, sed do eiusmod tempor …" at bounding box center [738, 366] width 482 height 46
click at [569, 354] on p "Lorem ipsum dolor sit amet, consectetur adipiscing elit, sed do eiusmod tempor …" at bounding box center [738, 366] width 482 height 46
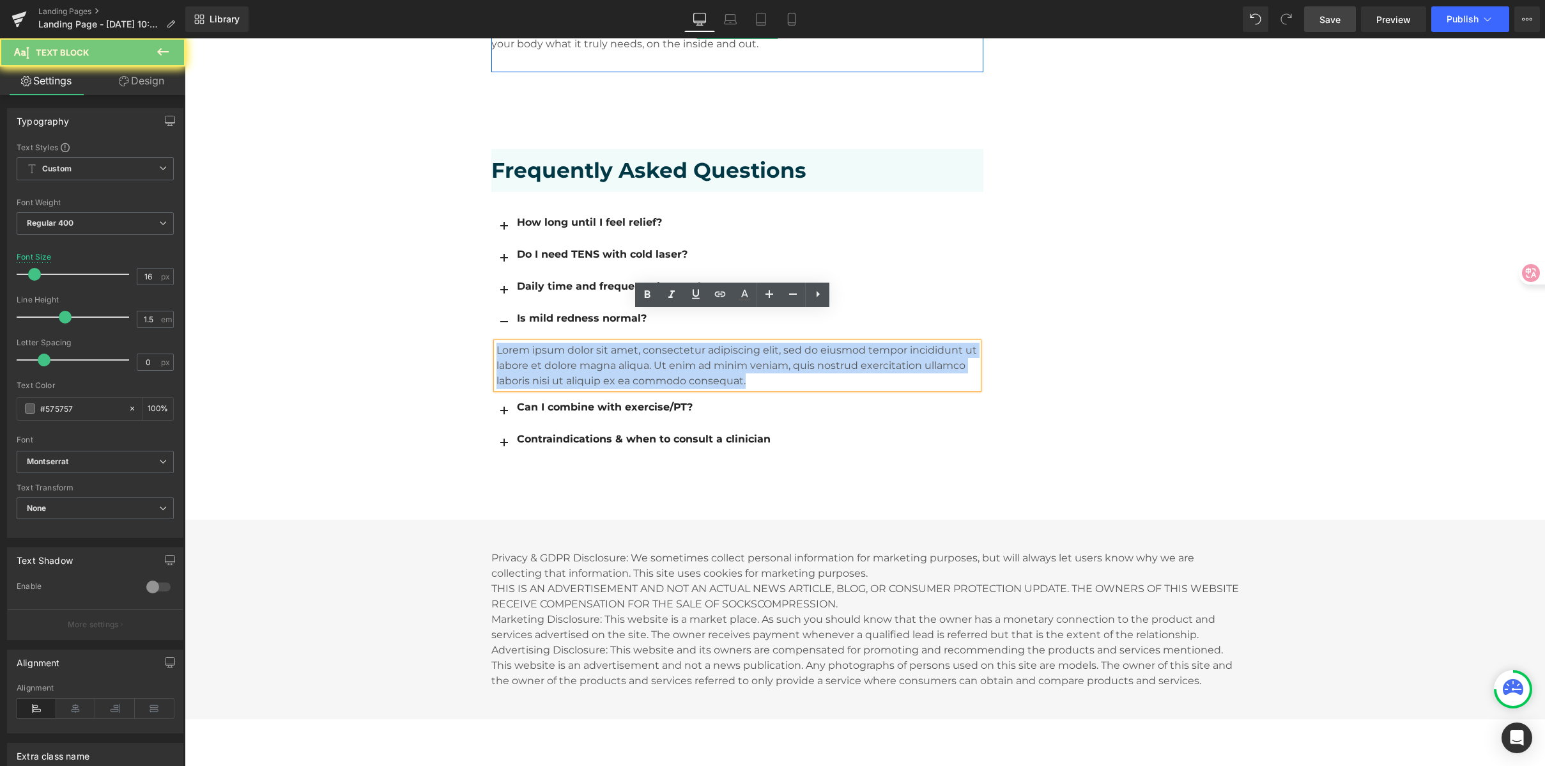
click at [569, 354] on p "Lorem ipsum dolor sit amet, consectetur adipiscing elit, sed do eiusmod tempor …" at bounding box center [738, 366] width 482 height 46
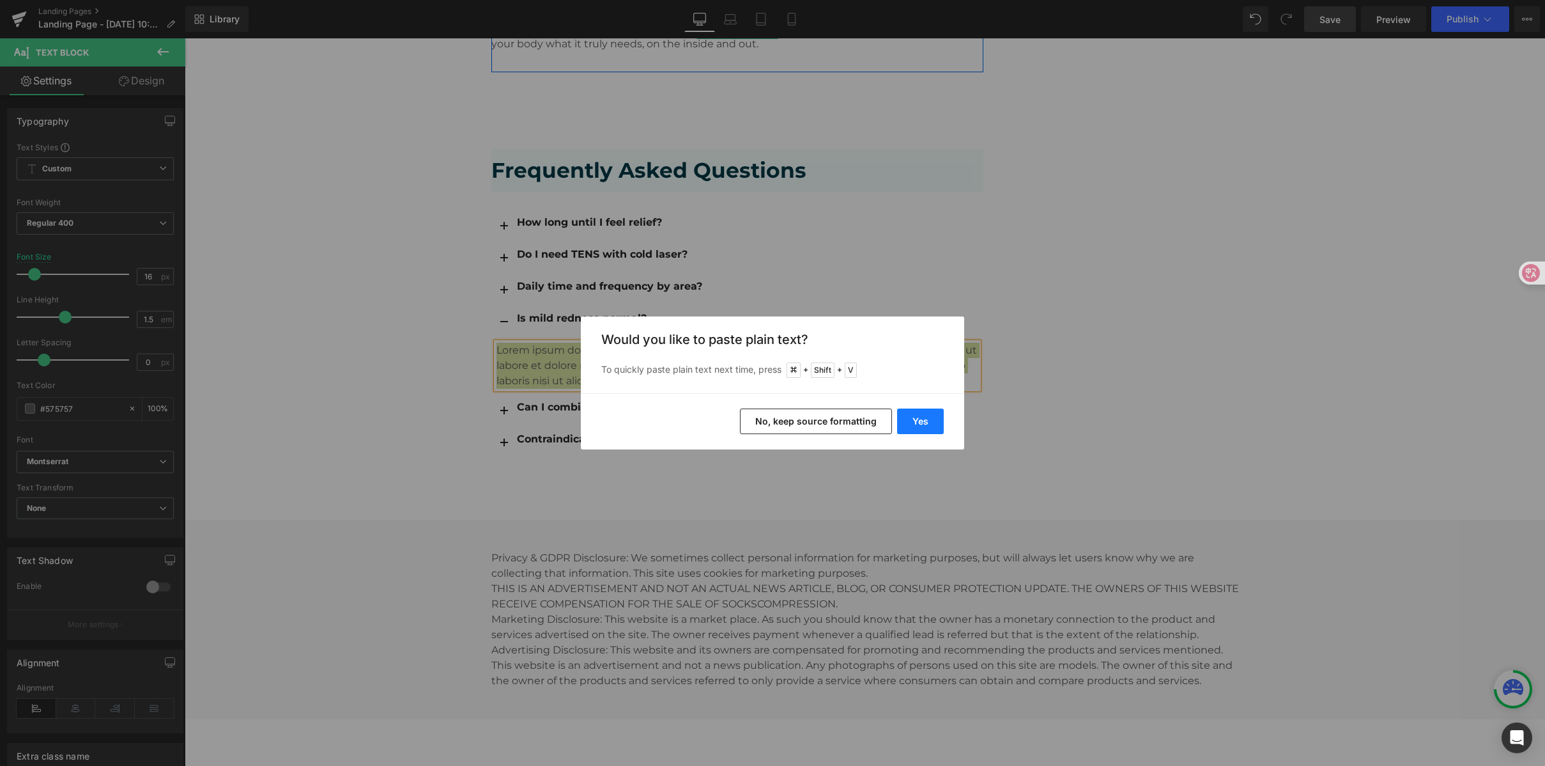
drag, startPoint x: 932, startPoint y: 428, endPoint x: 978, endPoint y: 368, distance: 75.7
click at [932, 428] on button "Yes" at bounding box center [920, 421] width 47 height 26
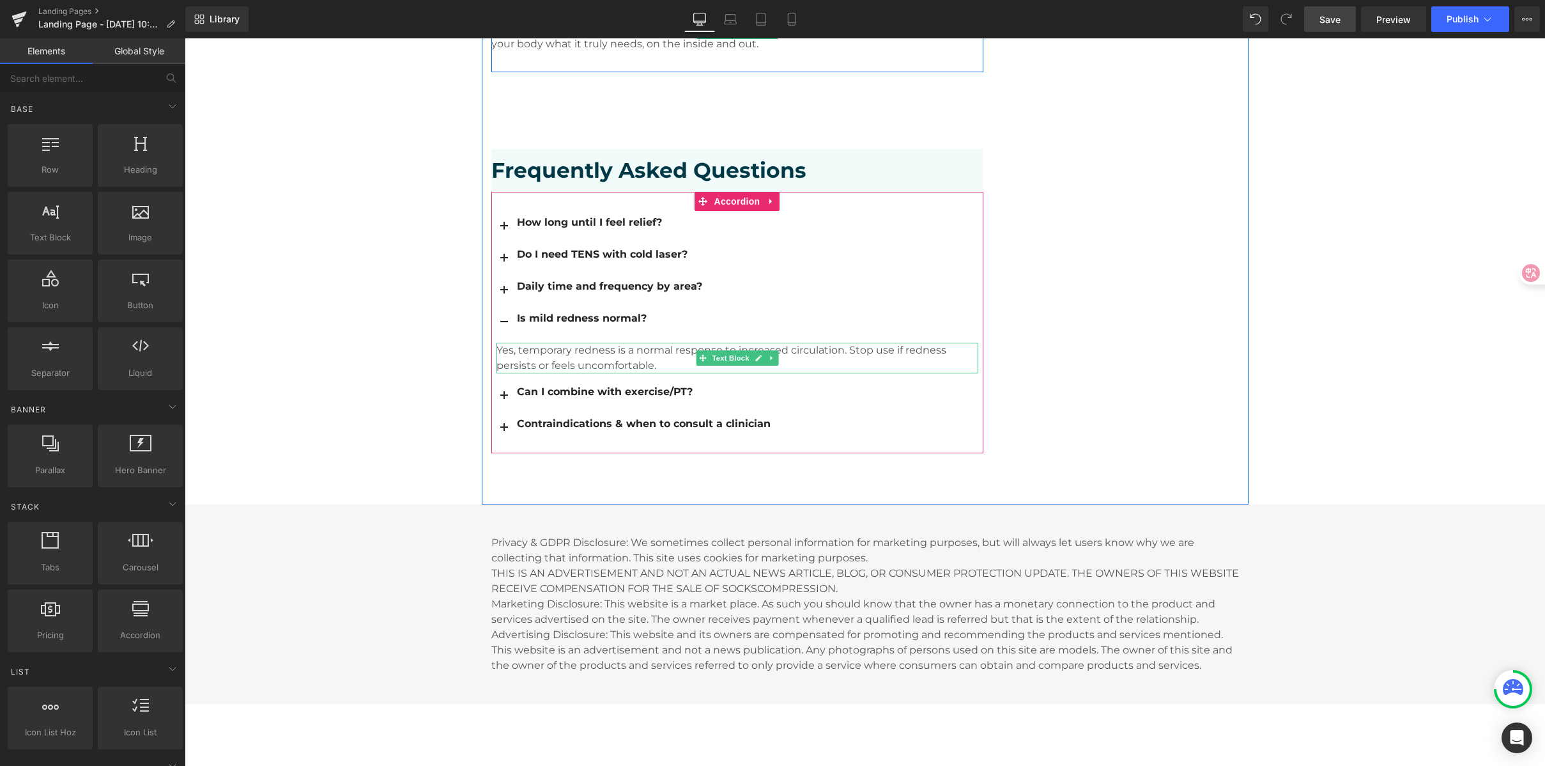
click at [507, 343] on p "Yes, temporary redness is a normal response to increased circulation. Stop use …" at bounding box center [738, 358] width 482 height 31
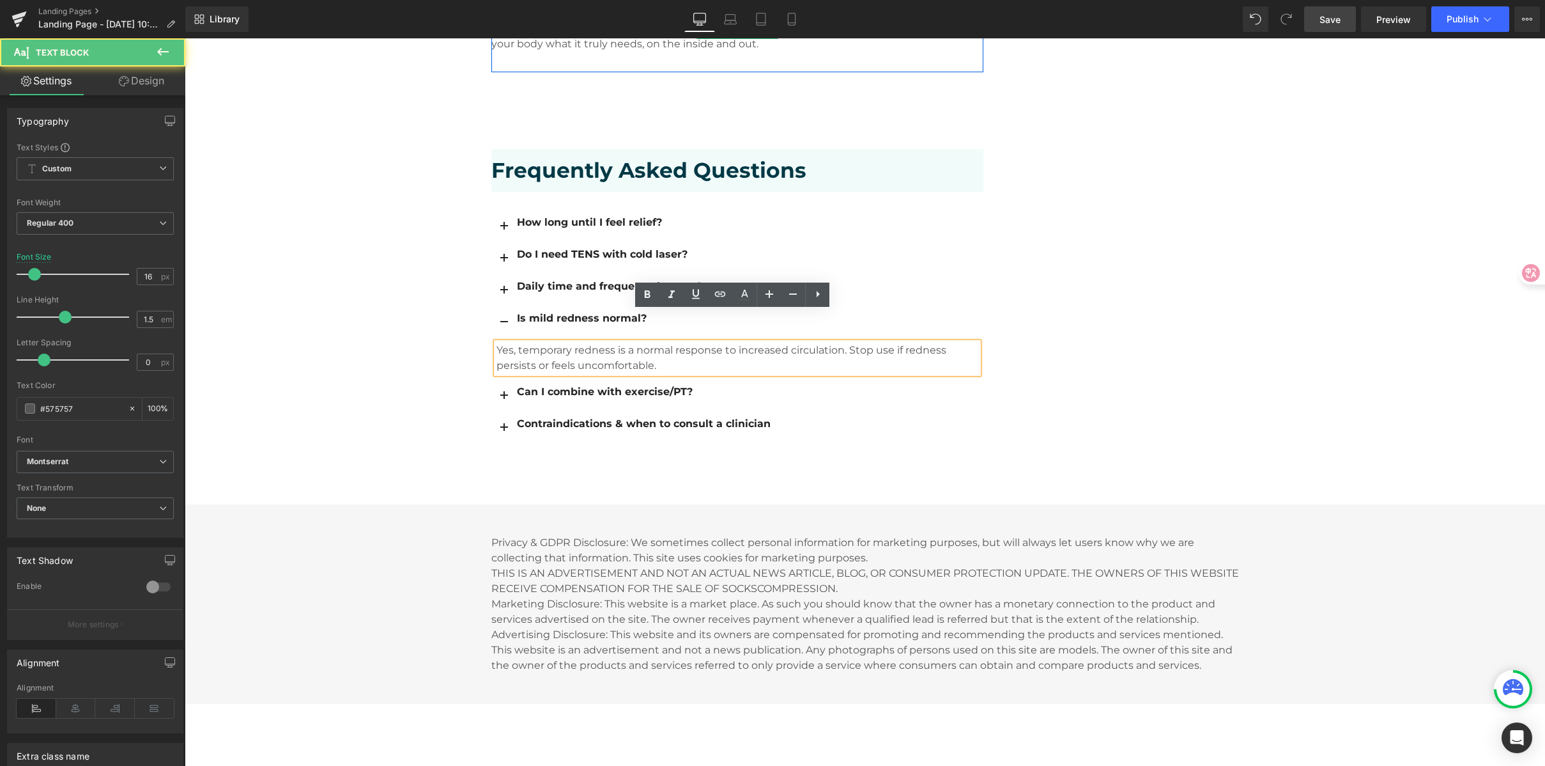
click at [507, 343] on p "Yes, temporary redness is a normal response to increased circulation. Stop use …" at bounding box center [738, 358] width 482 height 31
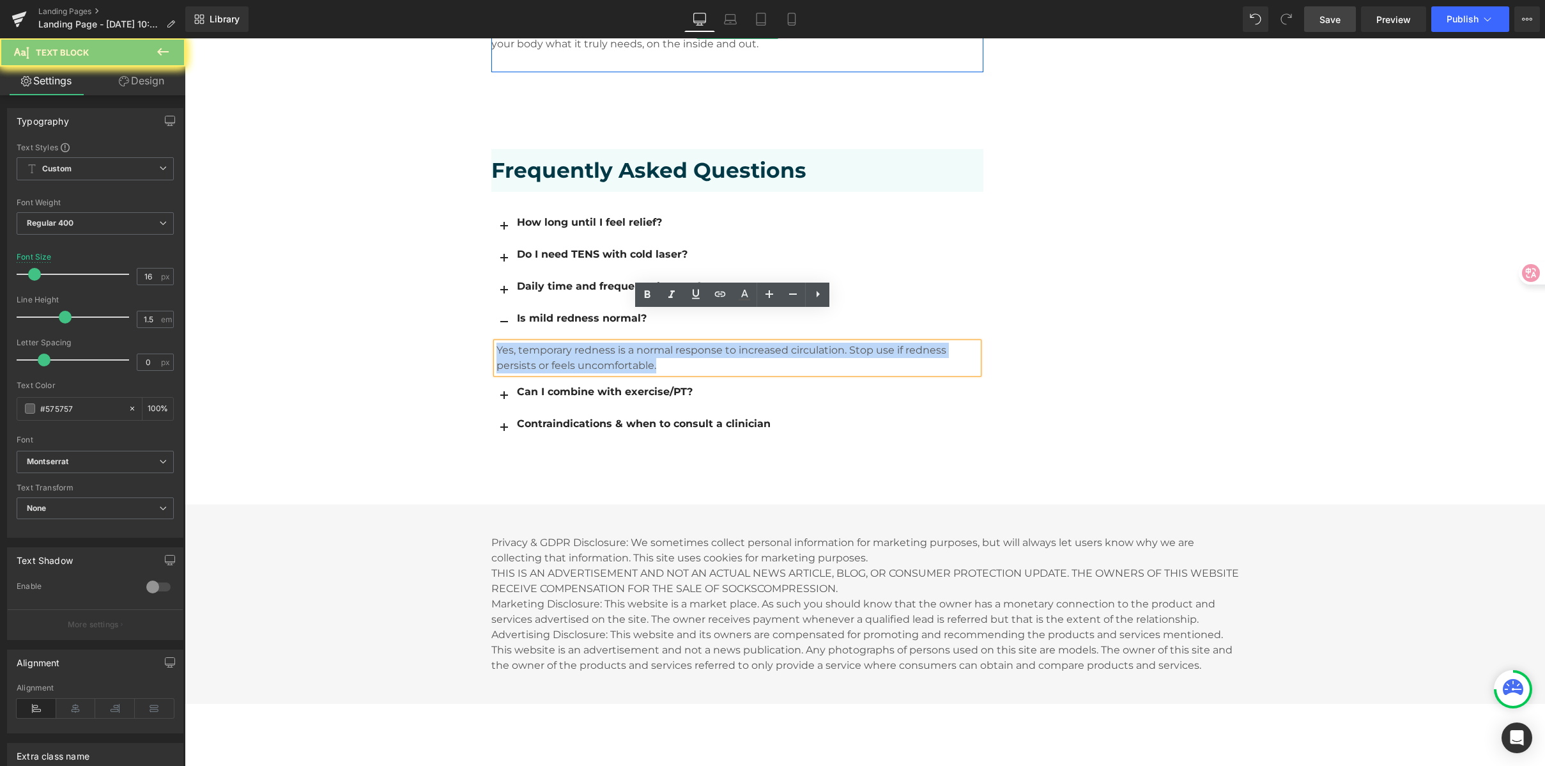
click at [507, 343] on p "Yes, temporary redness is a normal response to increased circulation. Stop use …" at bounding box center [738, 358] width 482 height 31
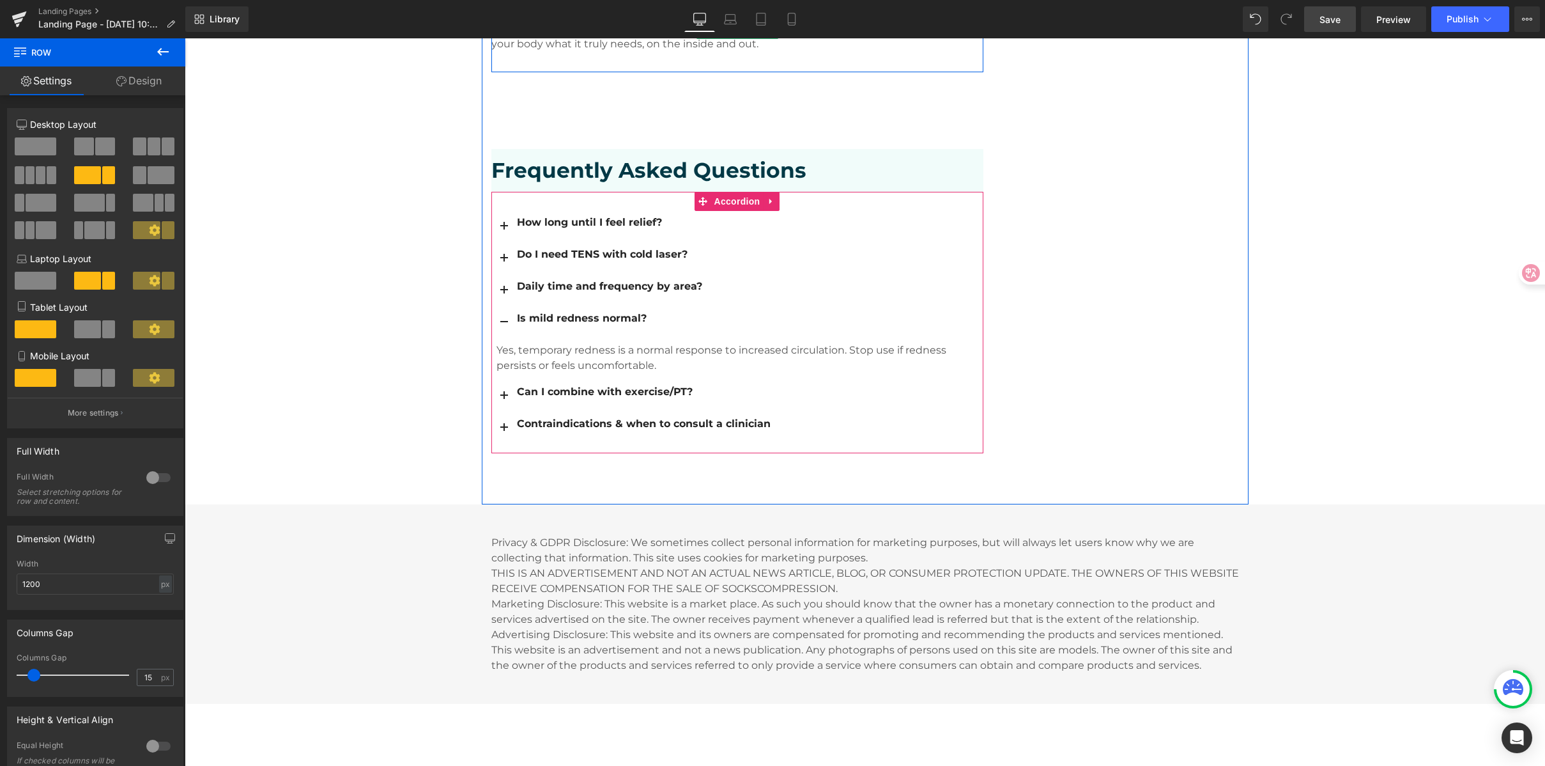
click at [508, 379] on button "button" at bounding box center [504, 394] width 26 height 31
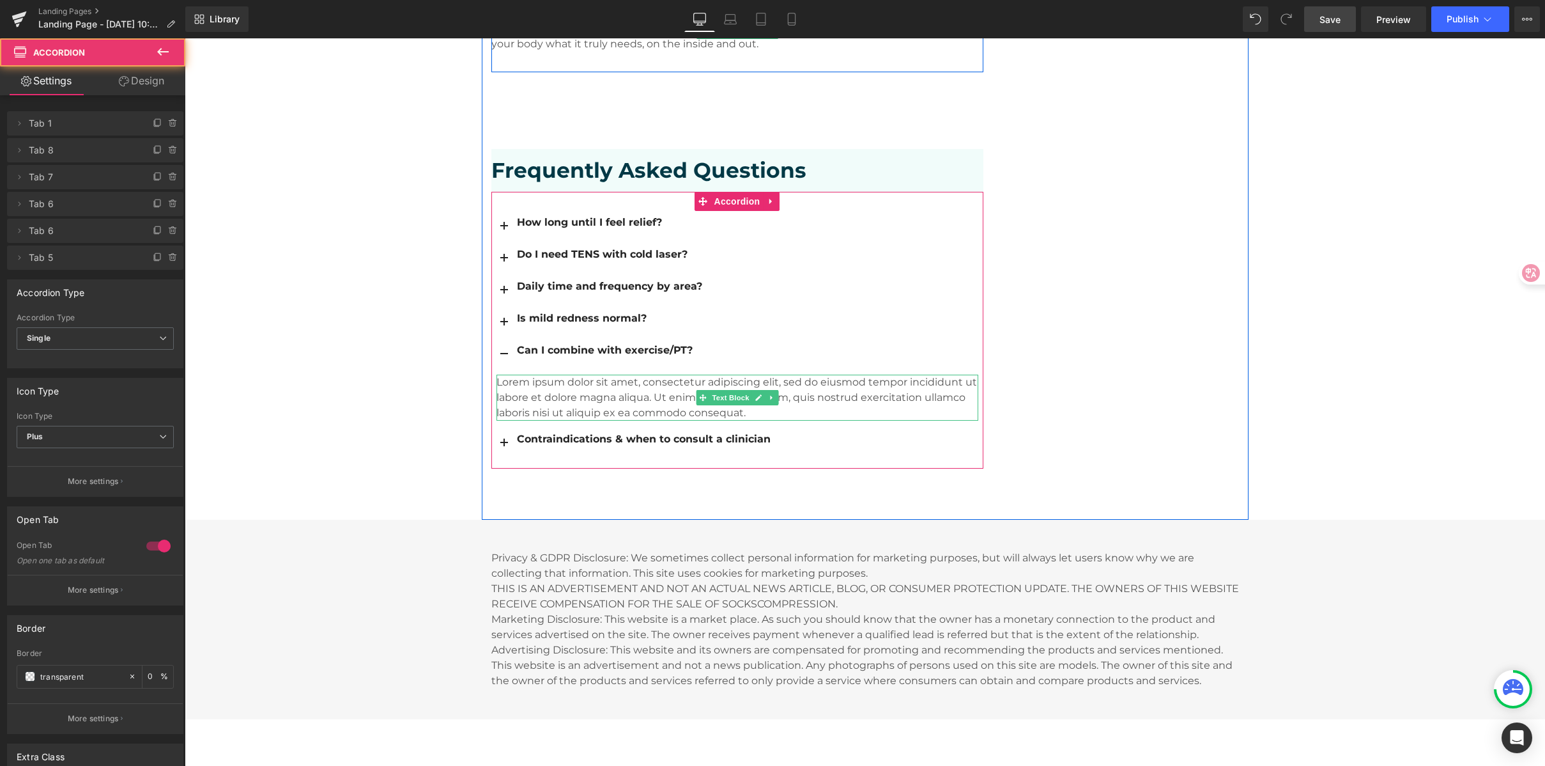
click at [640, 375] on p "Lorem ipsum dolor sit amet, consectetur adipiscing elit, sed do eiusmod tempor …" at bounding box center [738, 398] width 482 height 46
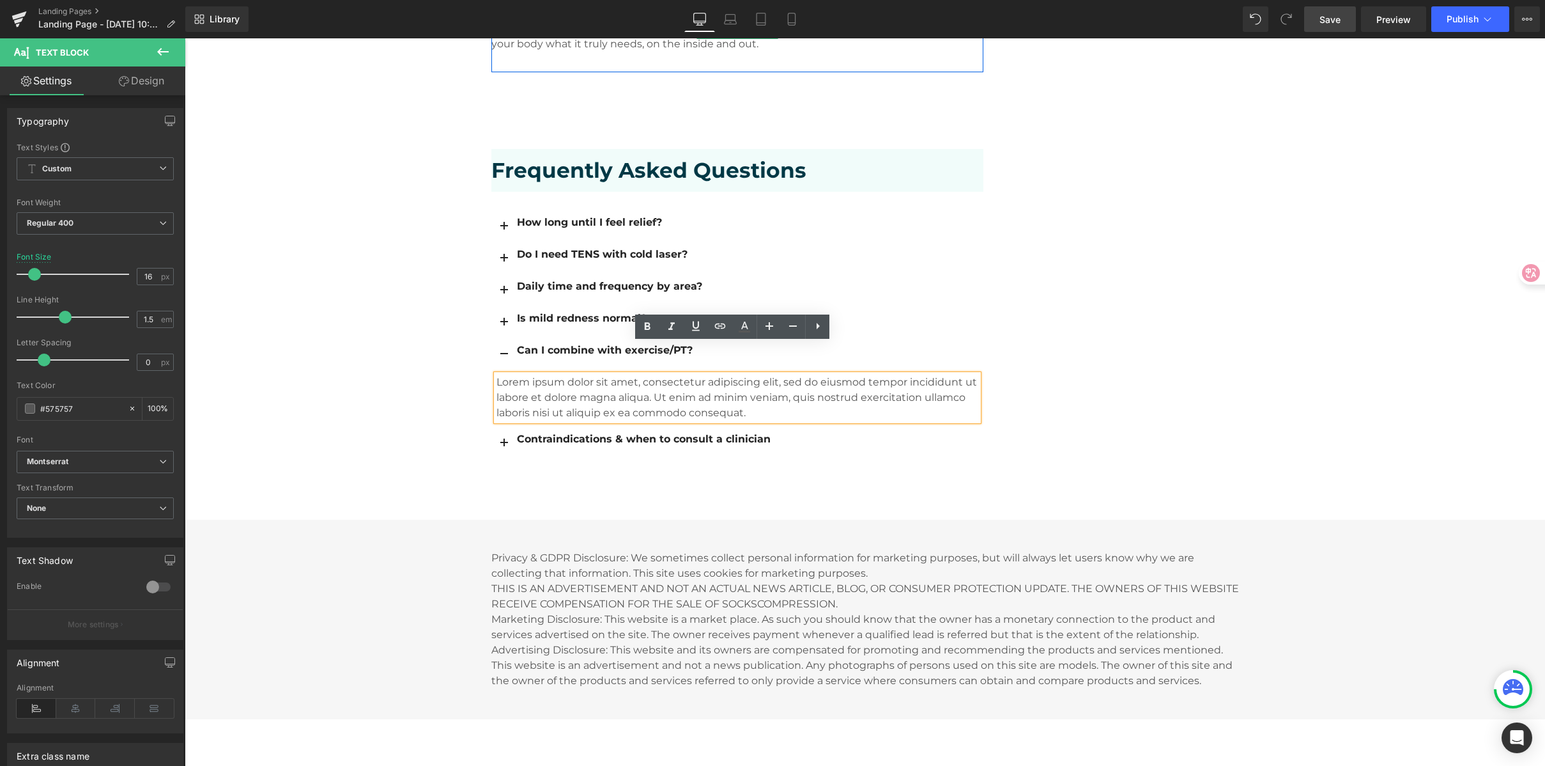
click at [592, 375] on p "Lorem ipsum dolor sit amet, consectetur adipiscing elit, sed do eiusmod tempor …" at bounding box center [738, 398] width 482 height 46
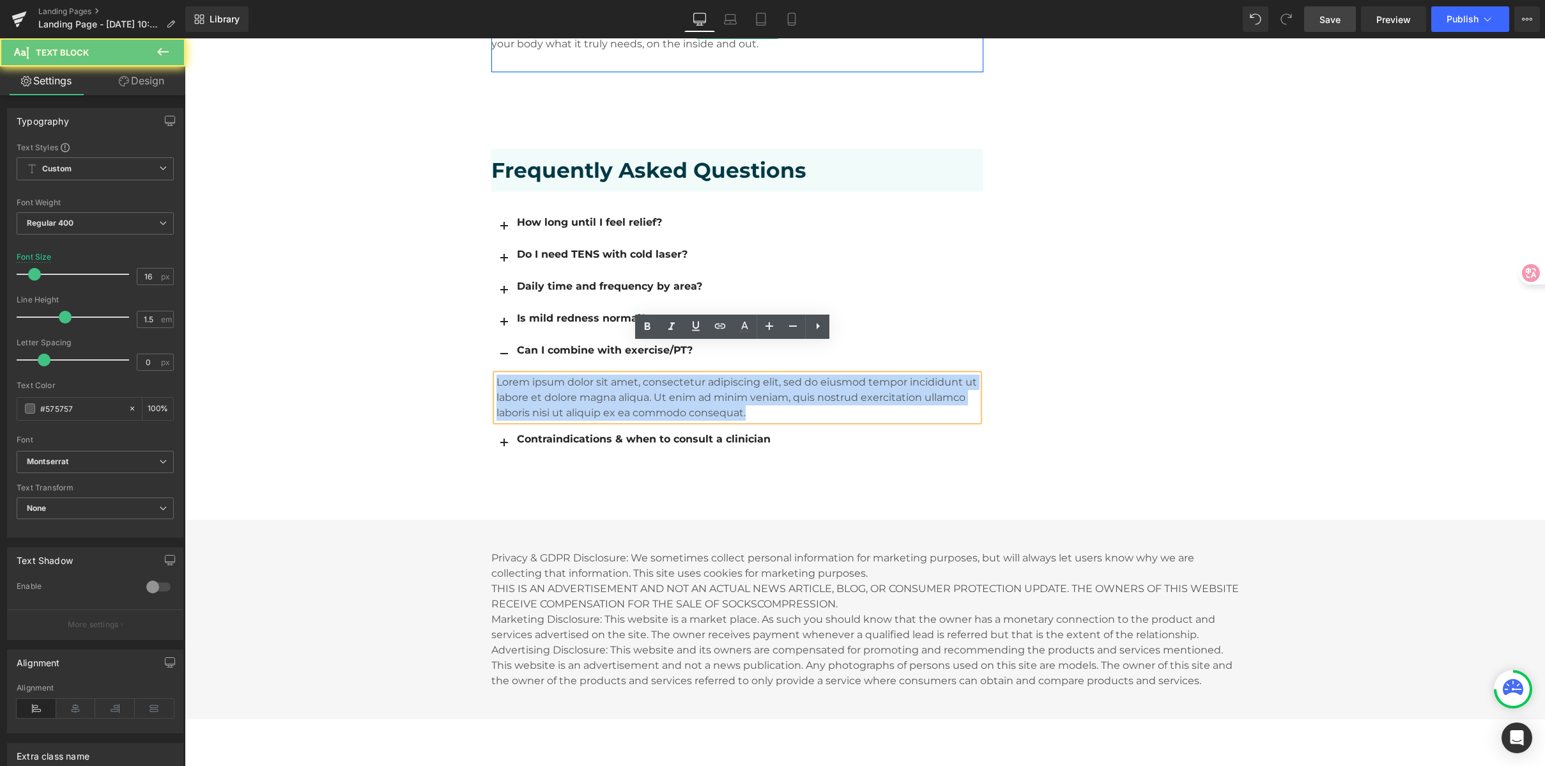
click at [592, 375] on p "Lorem ipsum dolor sit amet, consectetur adipiscing elit, sed do eiusmod tempor …" at bounding box center [738, 398] width 482 height 46
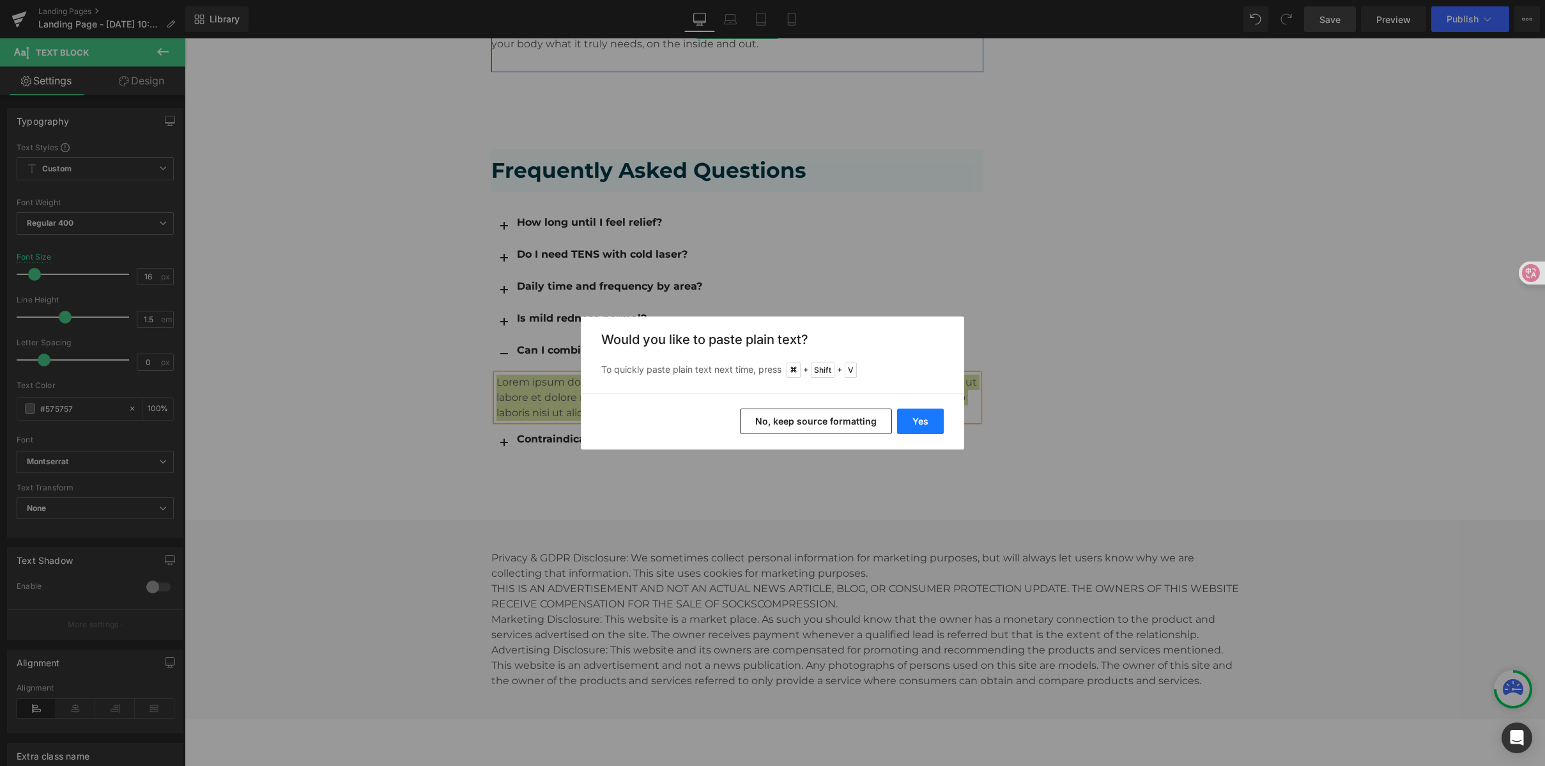
click at [925, 425] on button "Yes" at bounding box center [920, 421] width 47 height 26
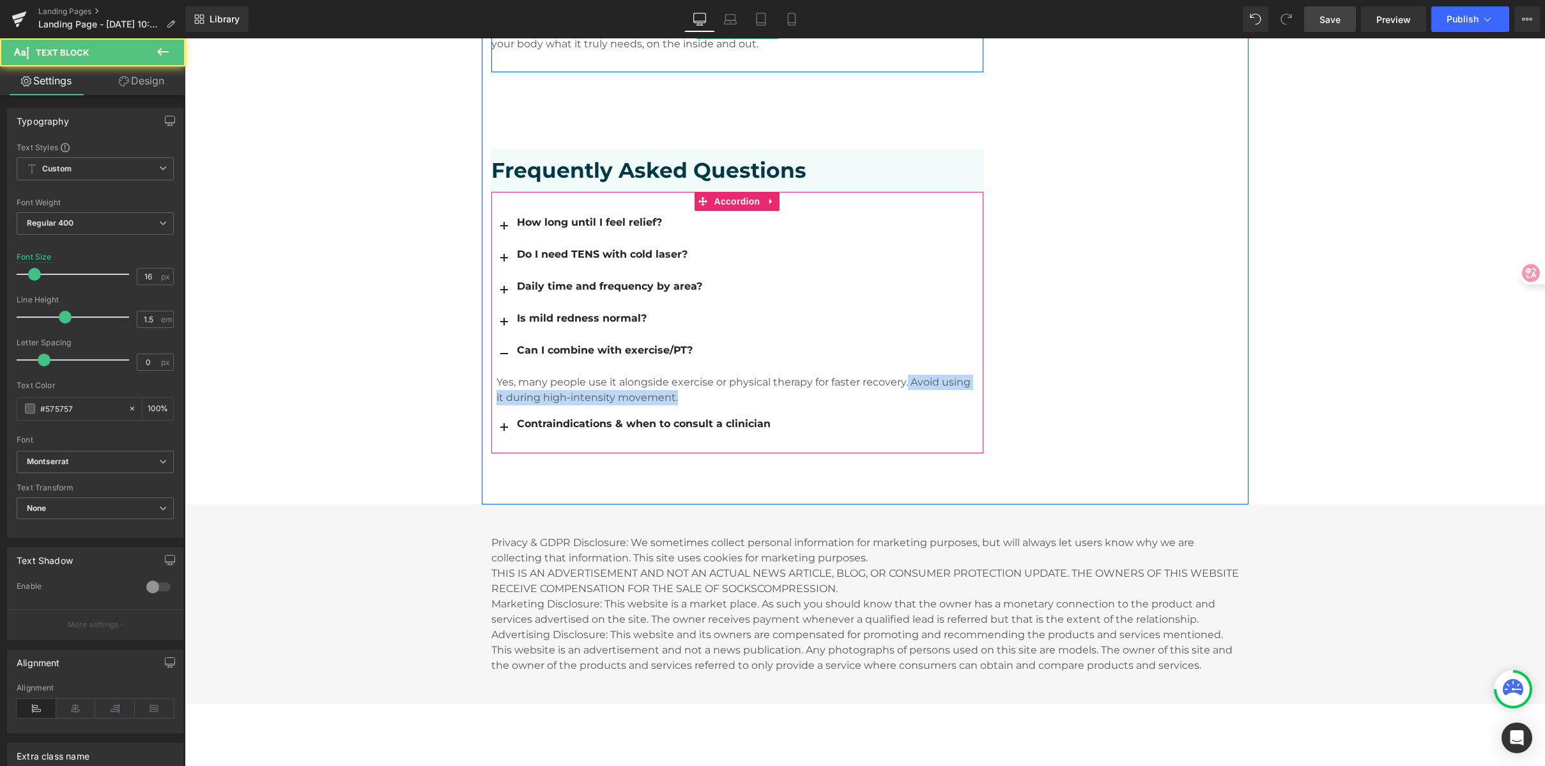
drag, startPoint x: 902, startPoint y: 352, endPoint x: 940, endPoint y: 375, distance: 45.1
click at [940, 375] on article "Yes, many people use it alongside exercise or physical therapy for faster recov…" at bounding box center [737, 390] width 492 height 42
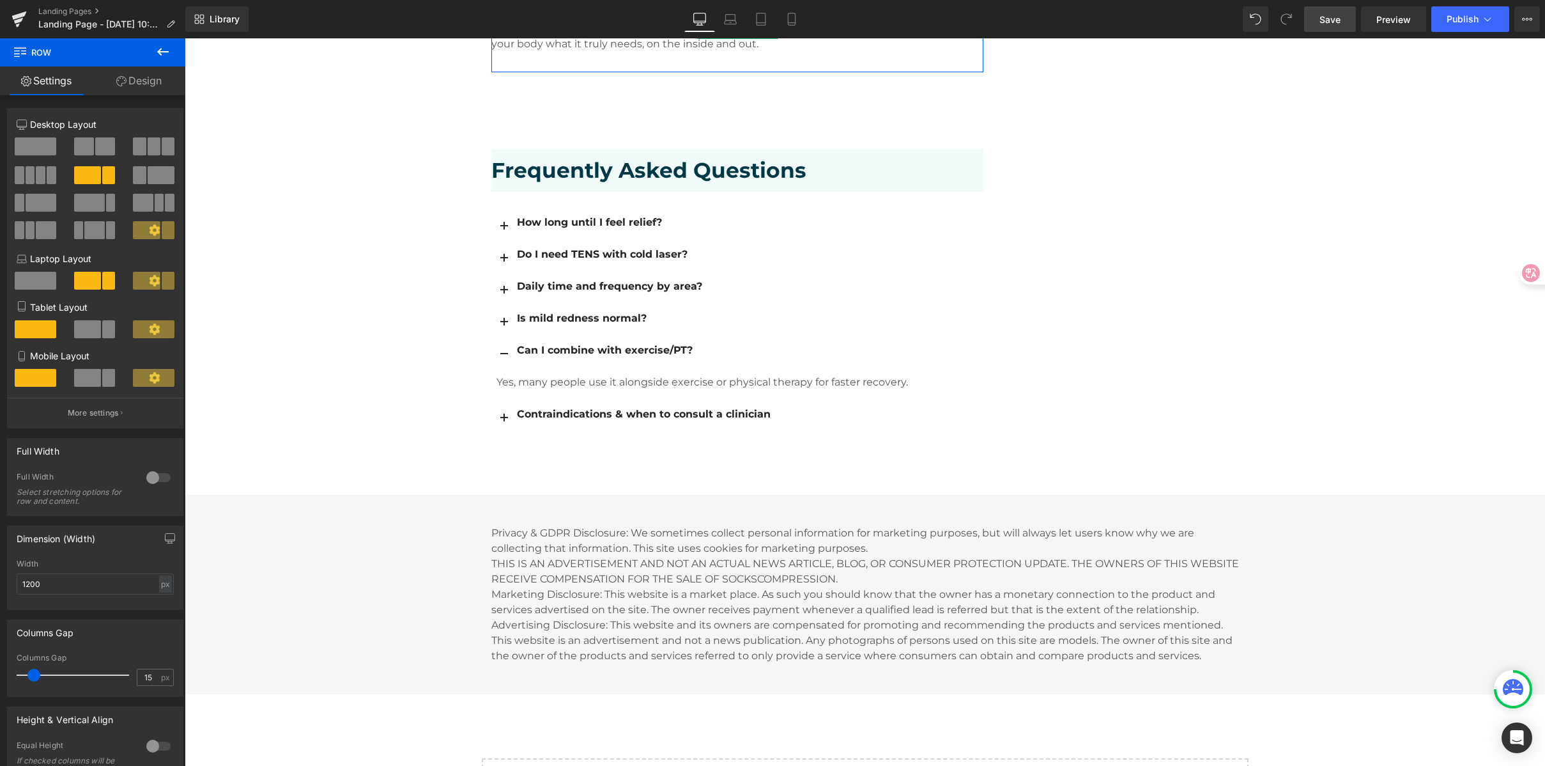
click at [605, 375] on p "Yes, many people use it alongside exercise or physical therapy for faster recov…" at bounding box center [738, 382] width 482 height 15
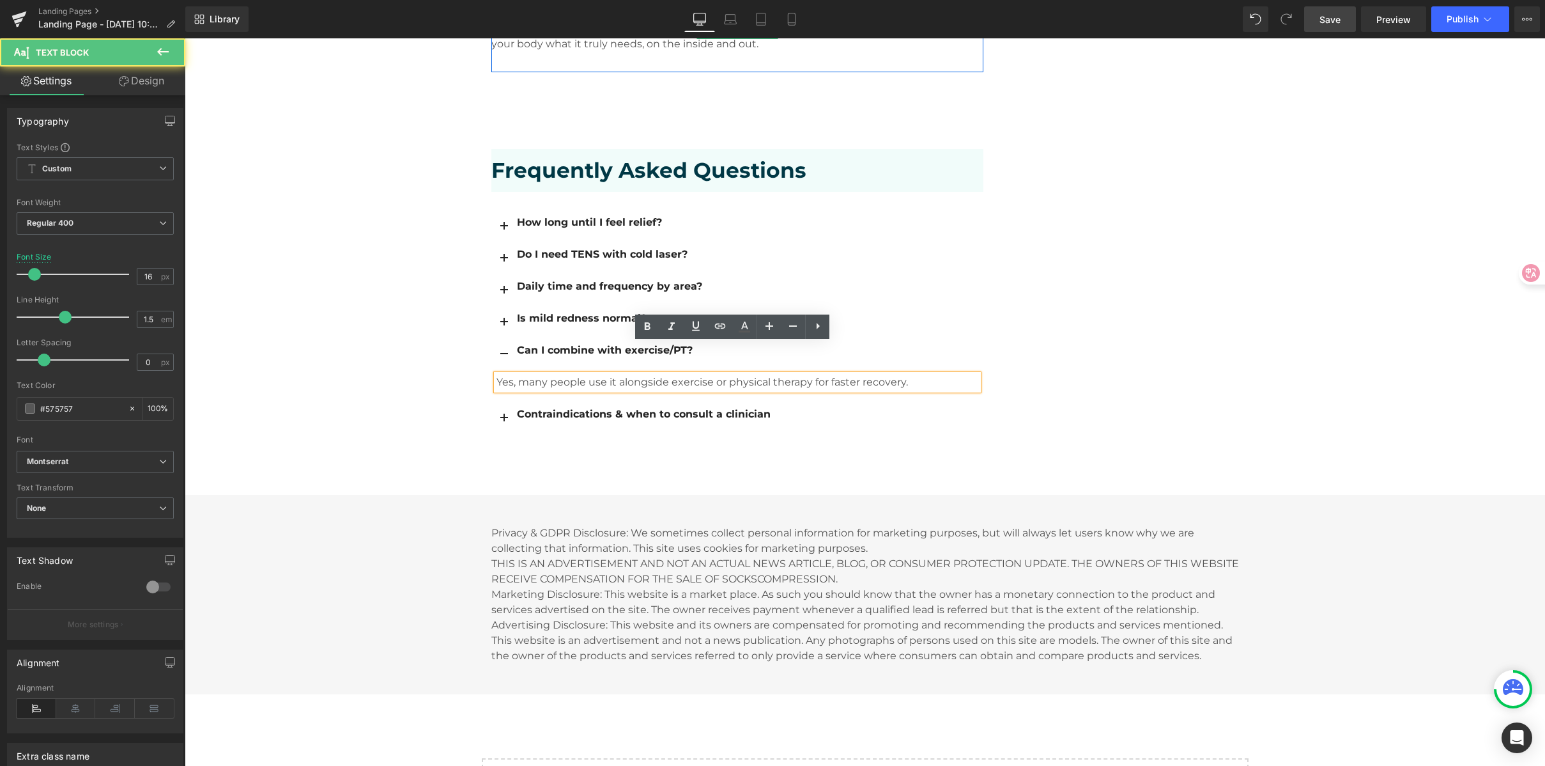
click at [604, 375] on p "Yes, many people use it alongside exercise or physical therapy for faster recov…" at bounding box center [738, 382] width 482 height 15
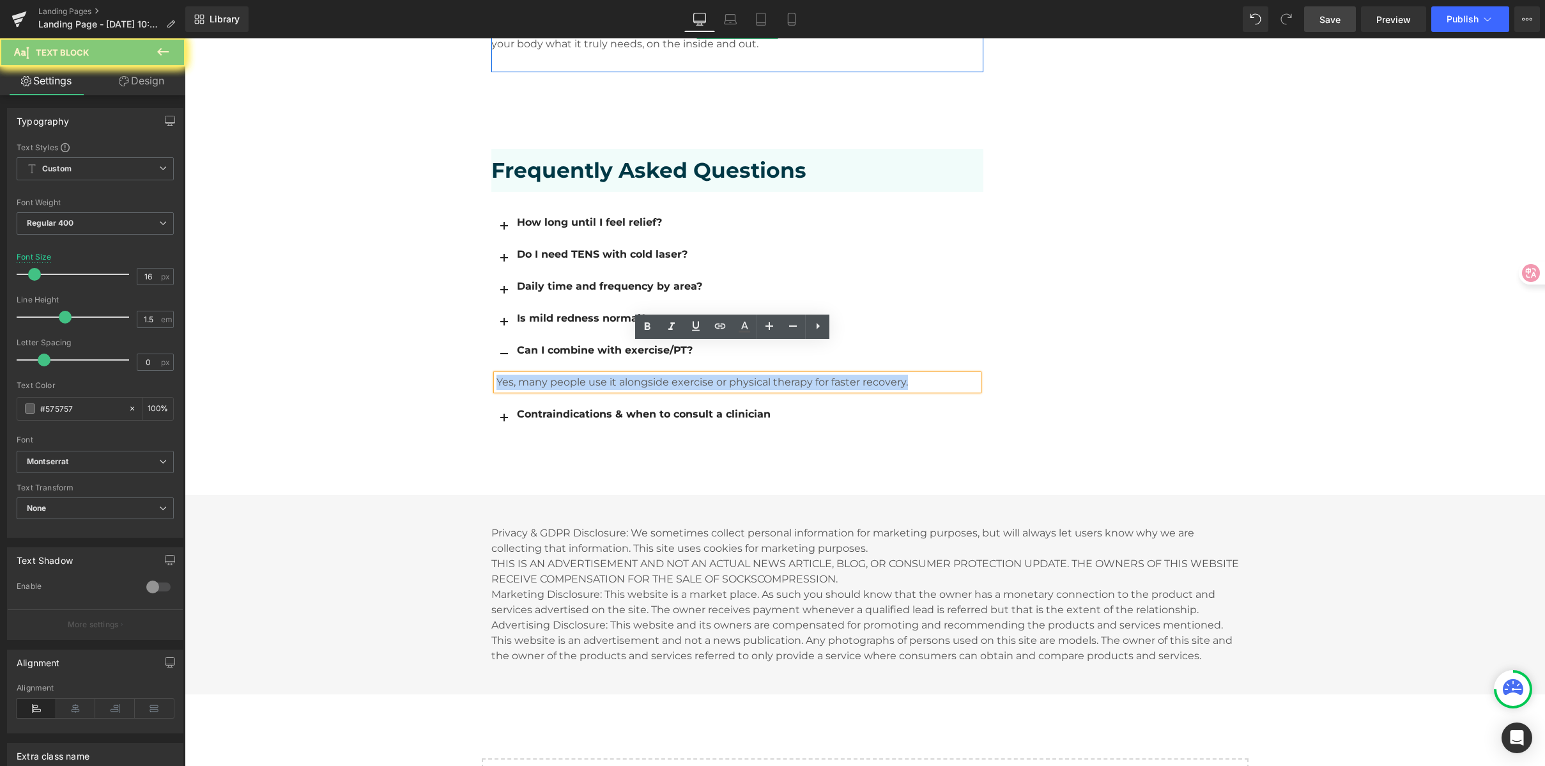
click at [604, 375] on p "Yes, many people use it alongside exercise or physical therapy for faster recov…" at bounding box center [738, 382] width 482 height 15
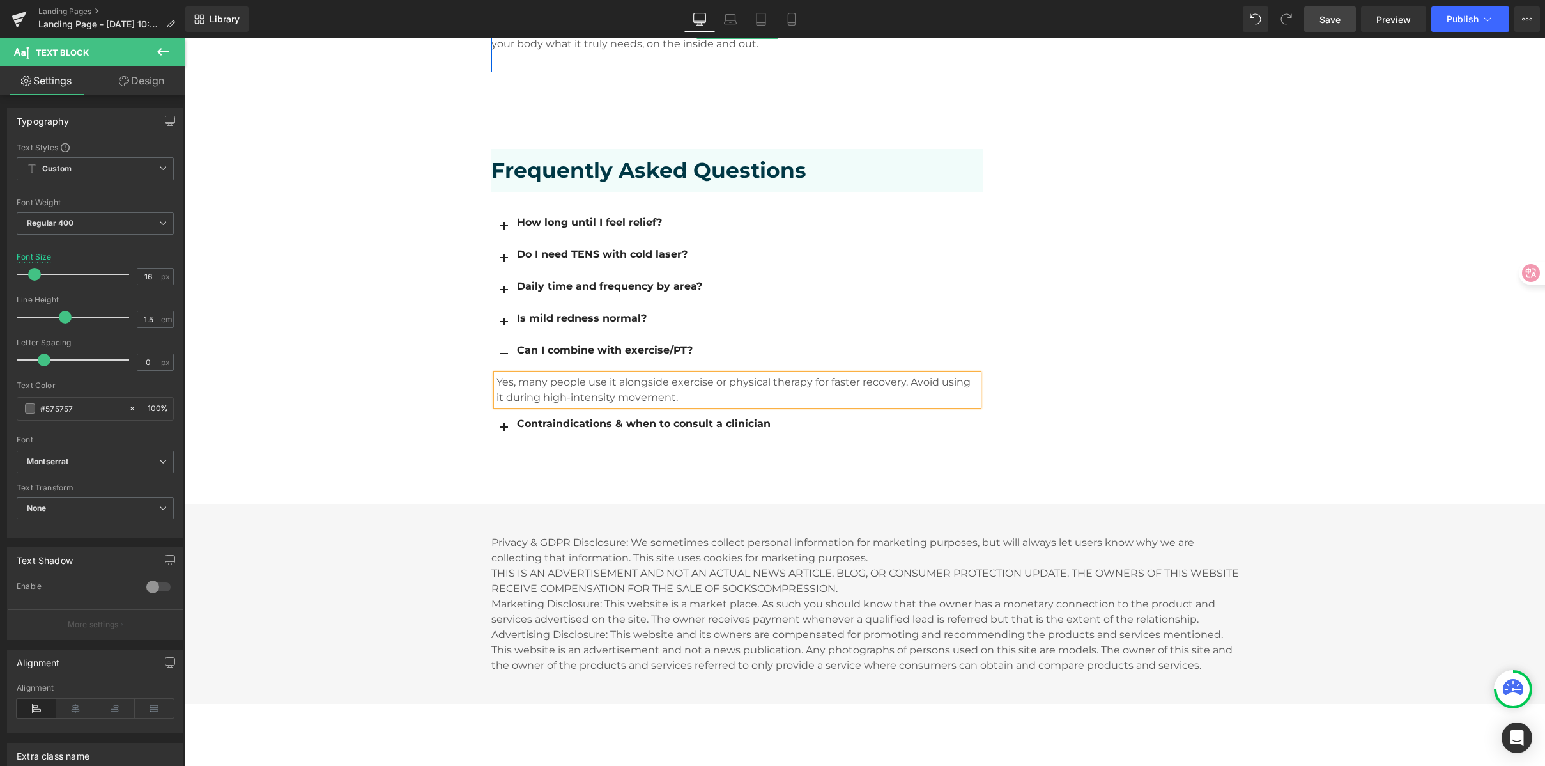
click at [504, 431] on span "button" at bounding box center [504, 431] width 0 height 0
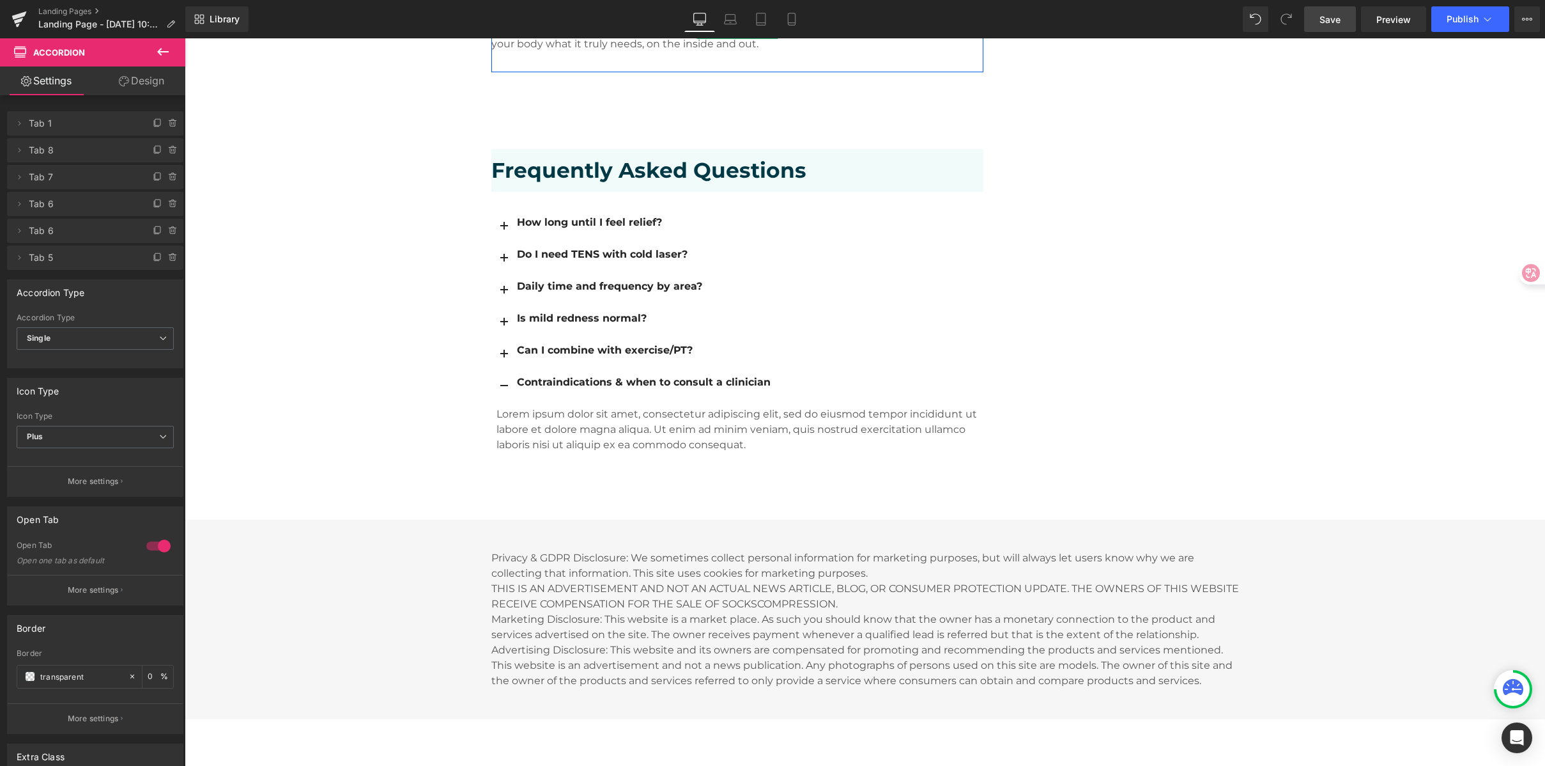
click at [684, 406] on p "Lorem ipsum dolor sit amet, consectetur adipiscing elit, sed do eiusmod tempor …" at bounding box center [738, 429] width 482 height 46
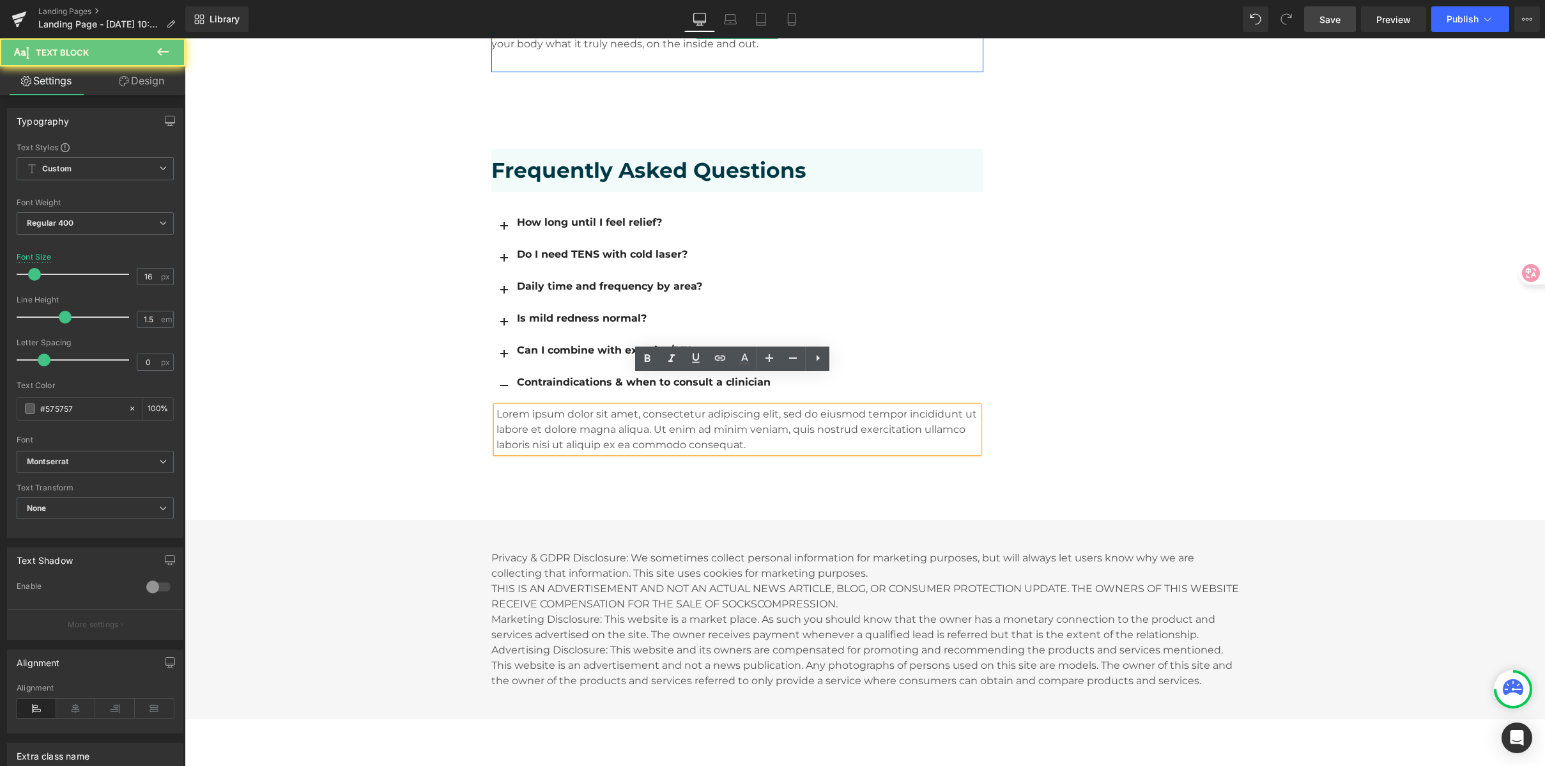
click at [637, 406] on p "Lorem ipsum dolor sit amet, consectetur adipiscing elit, sed do eiusmod tempor …" at bounding box center [738, 429] width 482 height 46
click at [777, 414] on p "Lorem ipsum dolor sit amet, consectetur adipiscing elit, sed do eiusmod tempor …" at bounding box center [738, 429] width 482 height 46
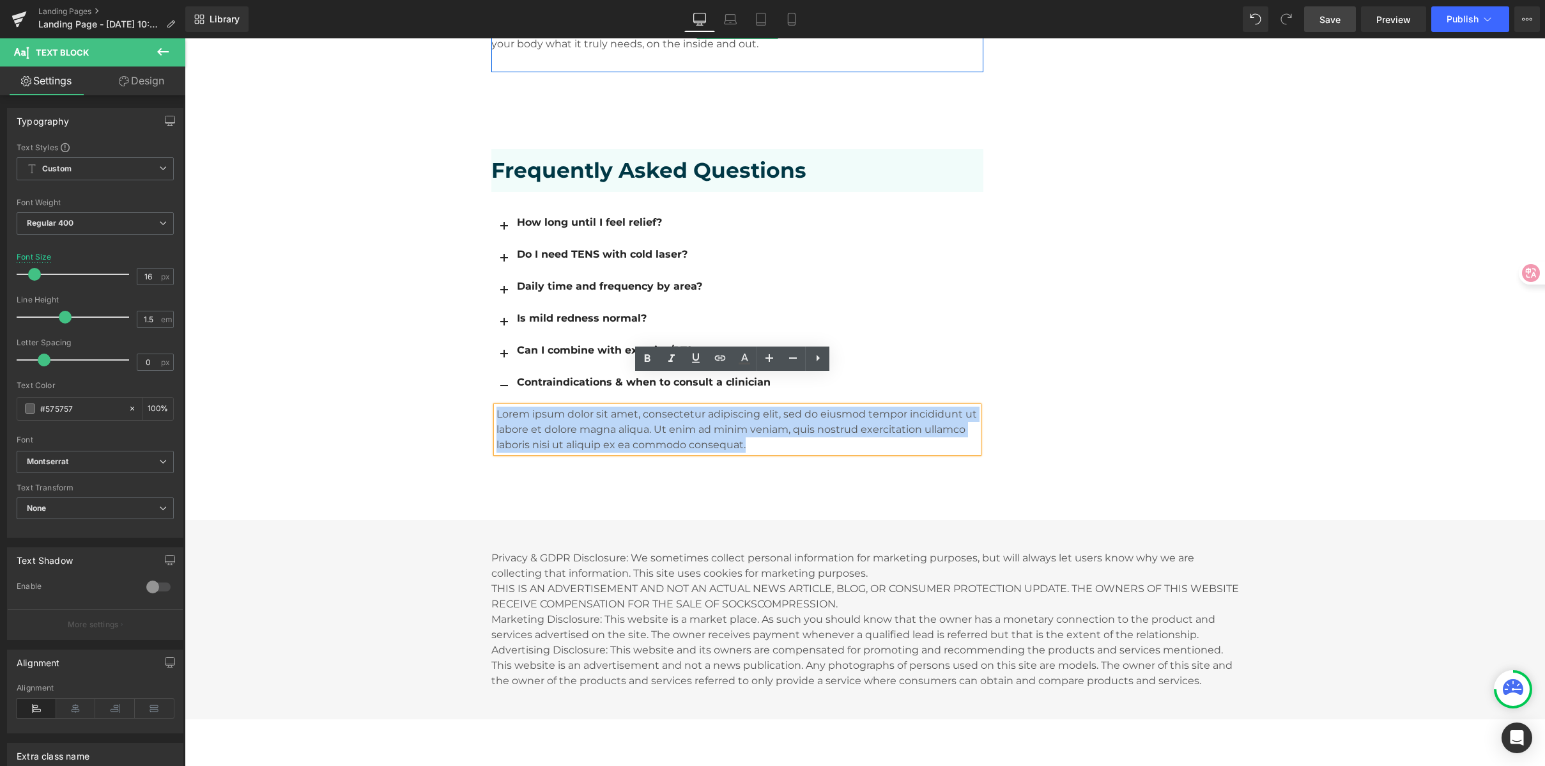
drag, startPoint x: 753, startPoint y: 410, endPoint x: 424, endPoint y: 385, distance: 329.4
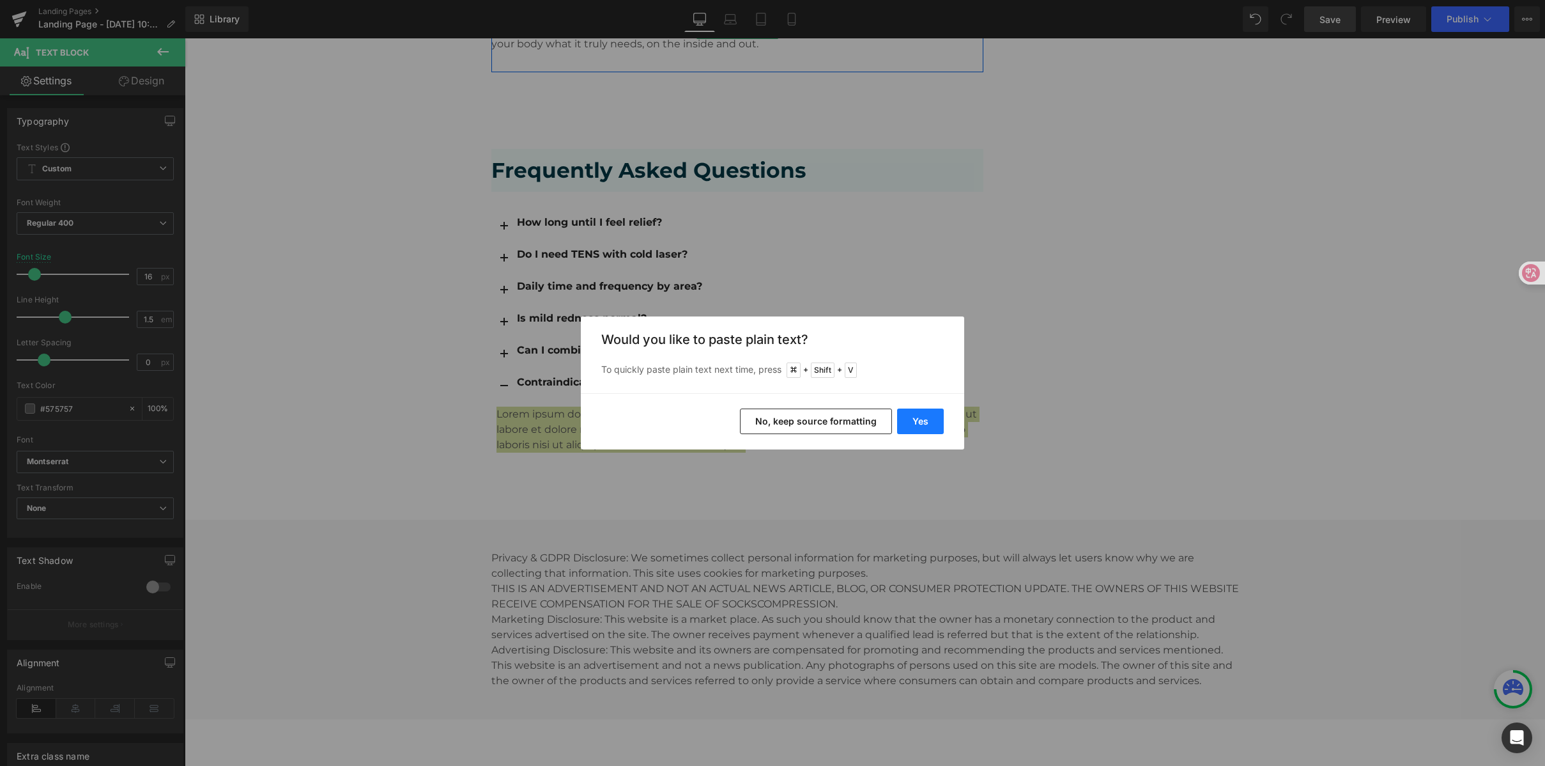
click at [930, 427] on button "Yes" at bounding box center [920, 421] width 47 height 26
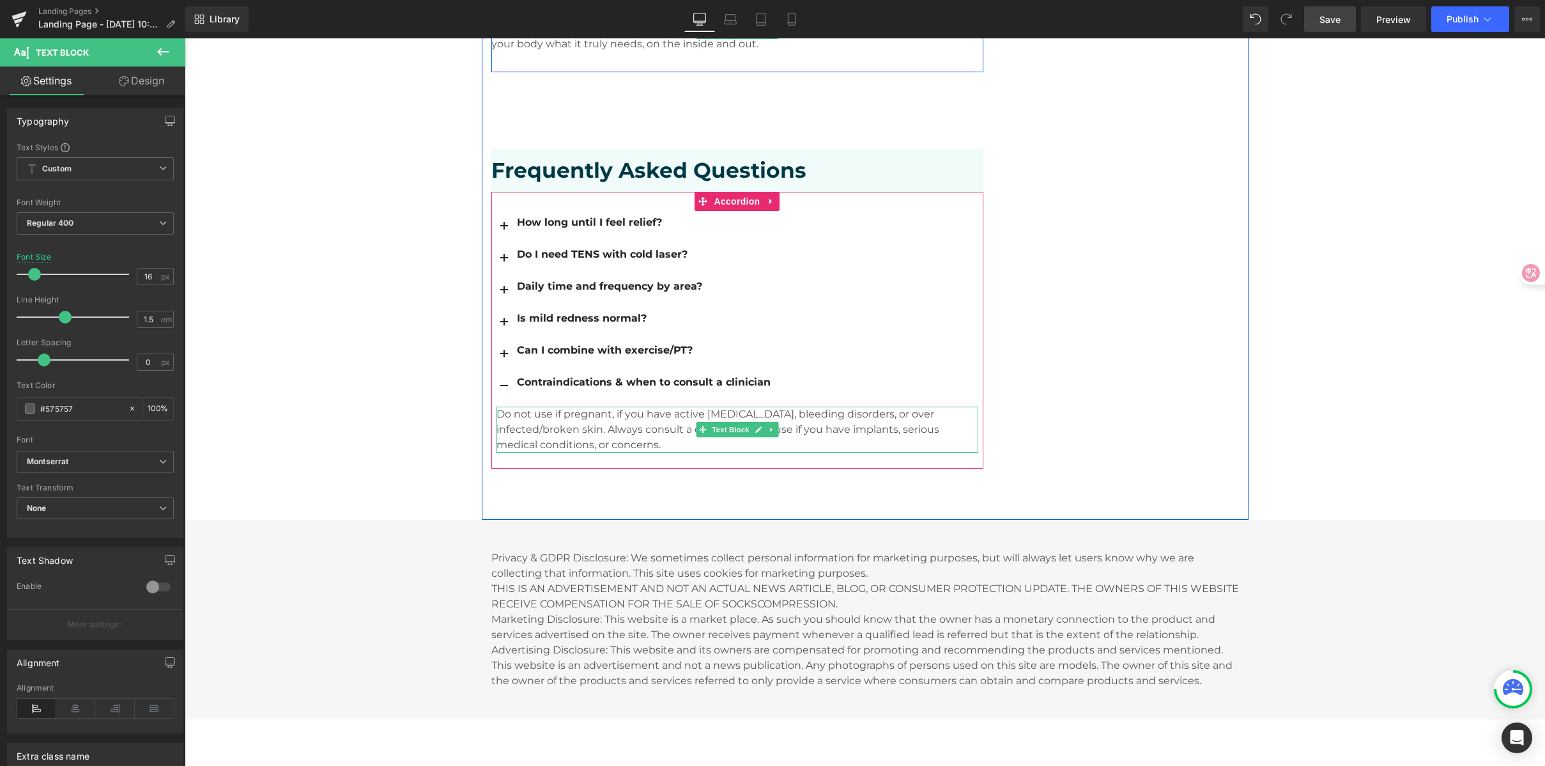
click at [790, 406] on p "Do not use if pregnant, if you have active cancer, bleeding disorders, or over …" at bounding box center [738, 429] width 482 height 46
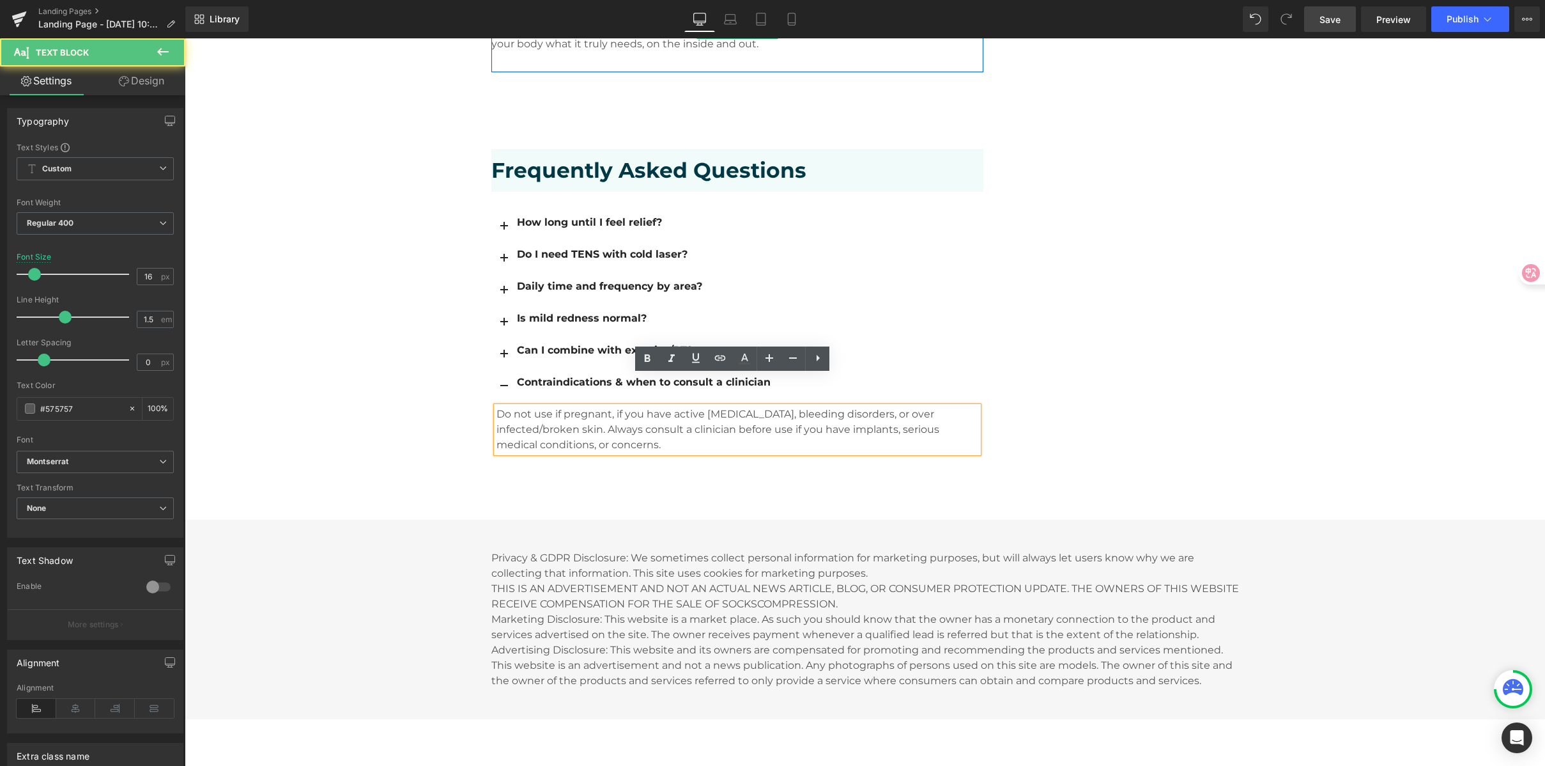
click at [839, 406] on p "Do not use if pregnant, if you have active cancer, bleeding disorders, or over …" at bounding box center [738, 429] width 482 height 46
click at [895, 406] on p "Do not use if pregnant, if you have active cancer, bleeding disorders, or over …" at bounding box center [738, 429] width 482 height 46
click at [944, 406] on p "Do not use if pregnant, if you have active cancer, bleeding disorders, or over …" at bounding box center [738, 429] width 482 height 46
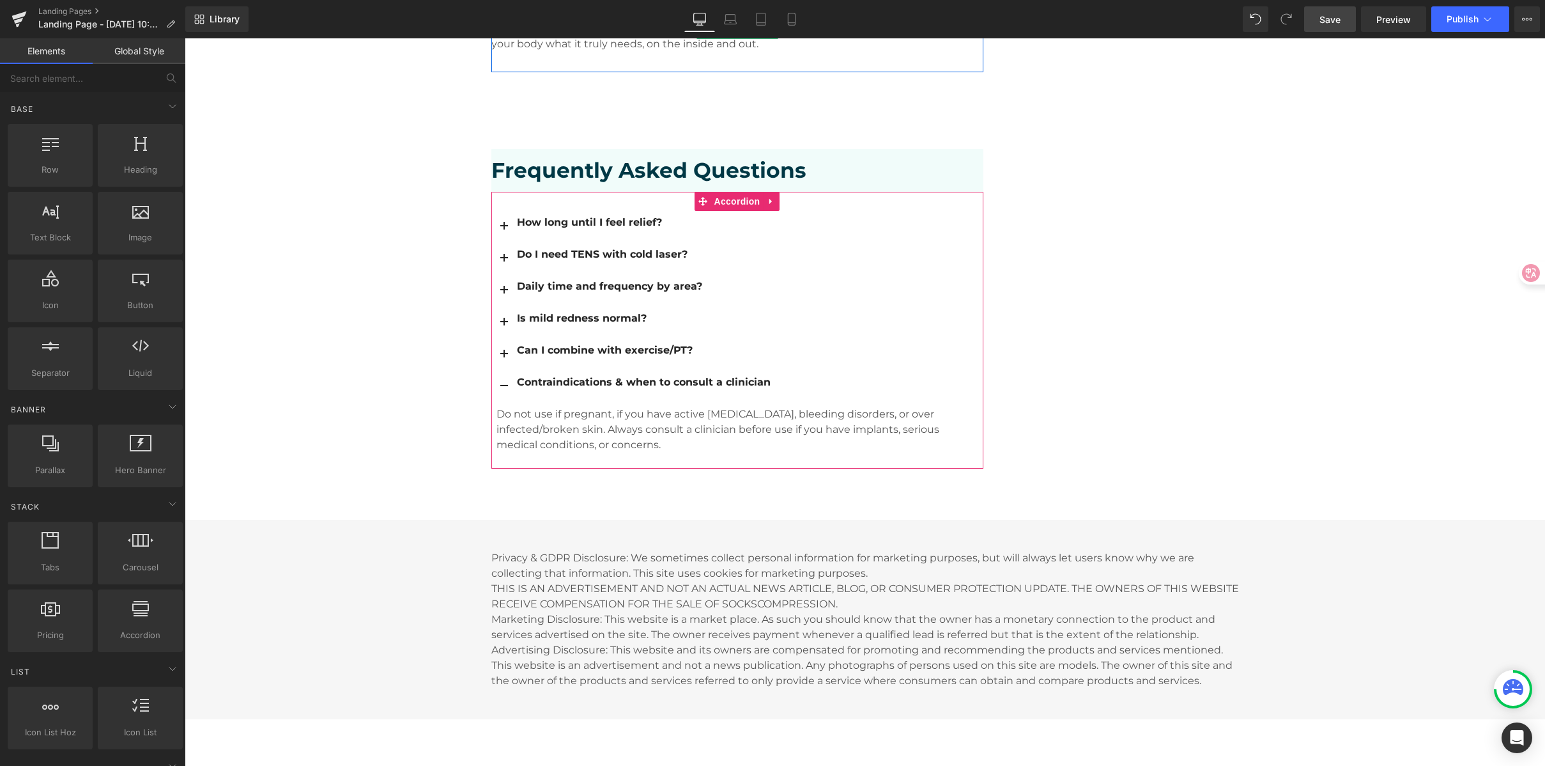
click at [1328, 19] on span "Save" at bounding box center [1330, 19] width 21 height 13
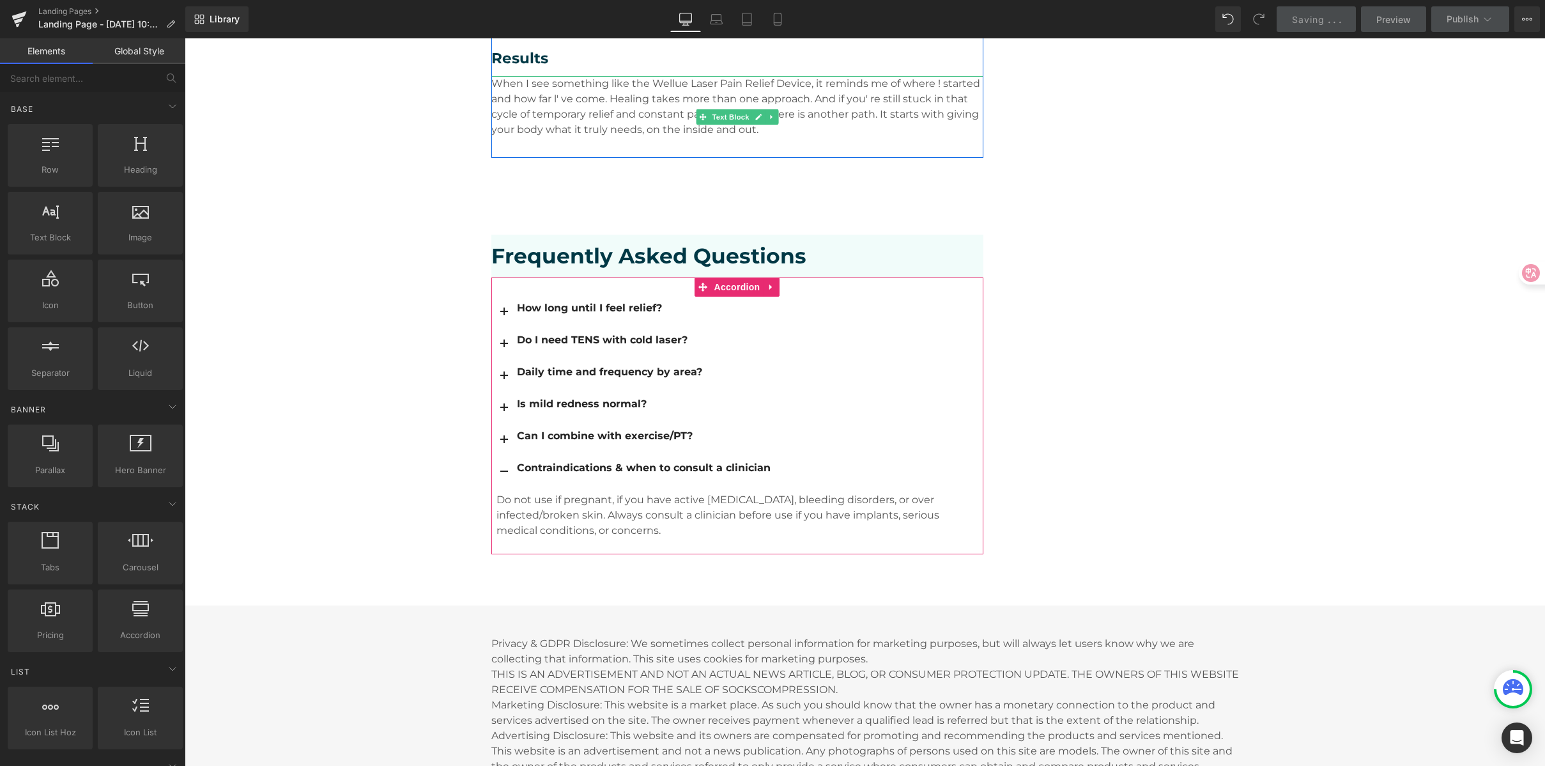
scroll to position [2142, 0]
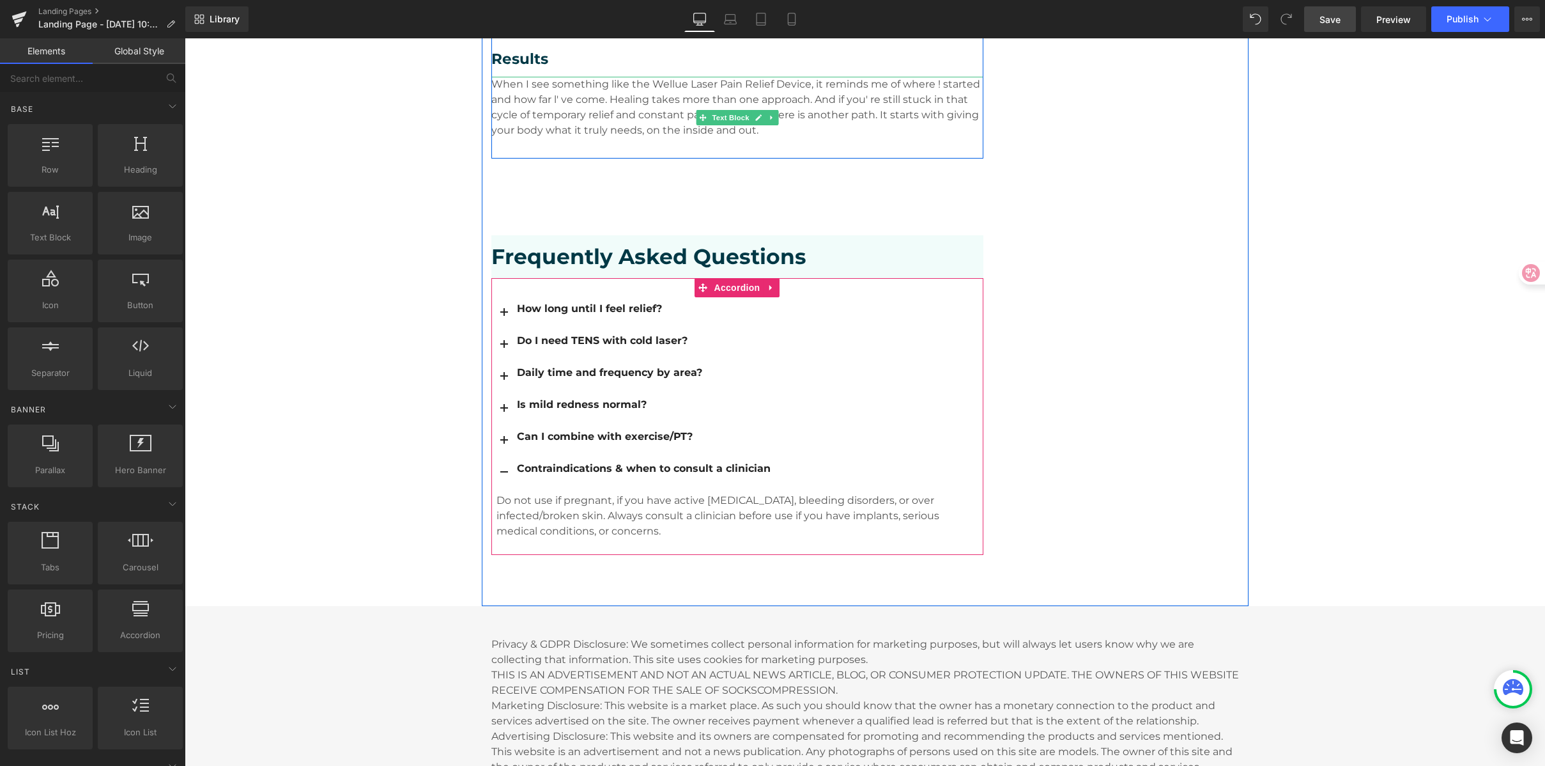
click at [497, 456] on button "button" at bounding box center [504, 471] width 26 height 31
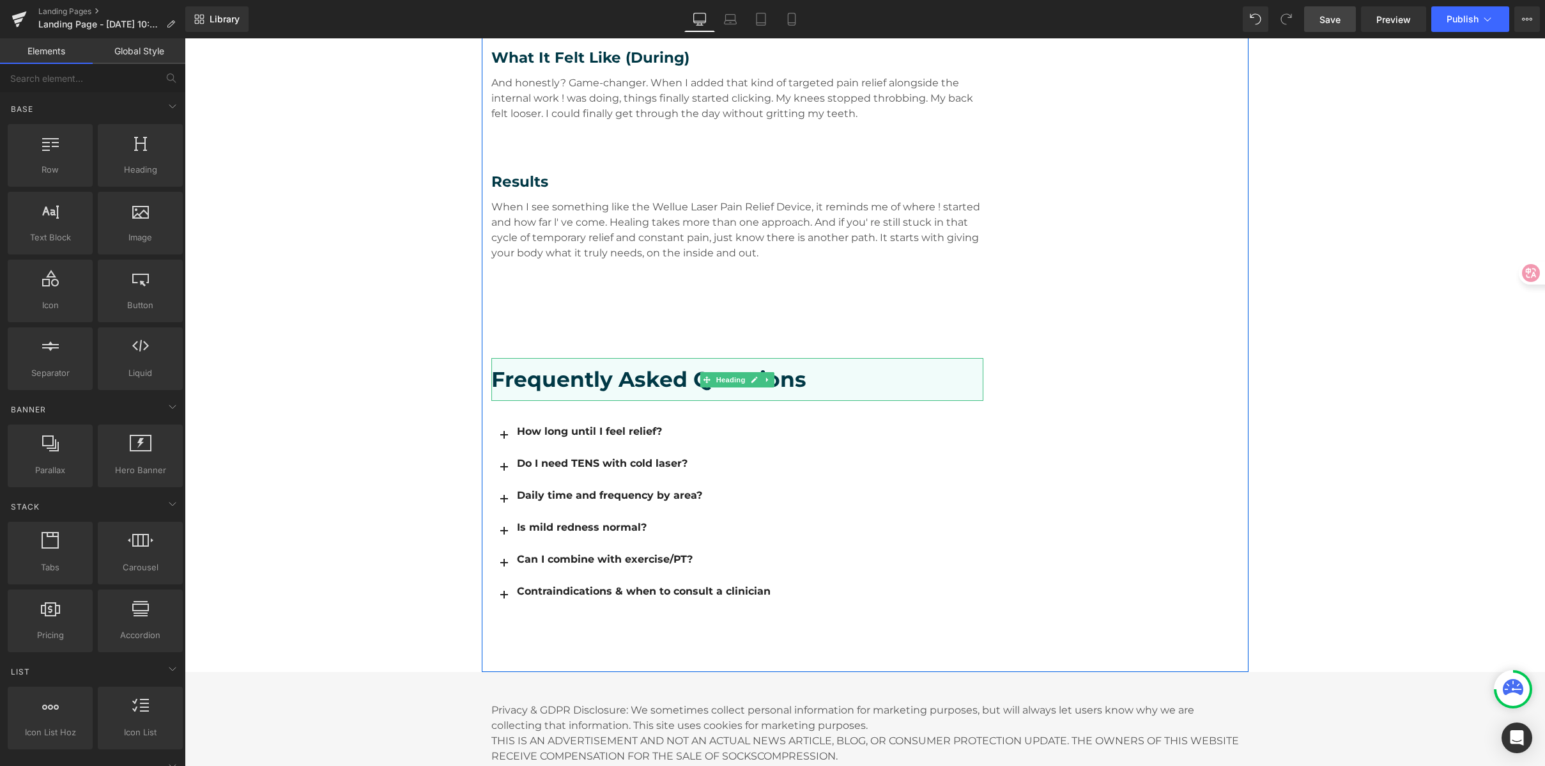
scroll to position [1962, 0]
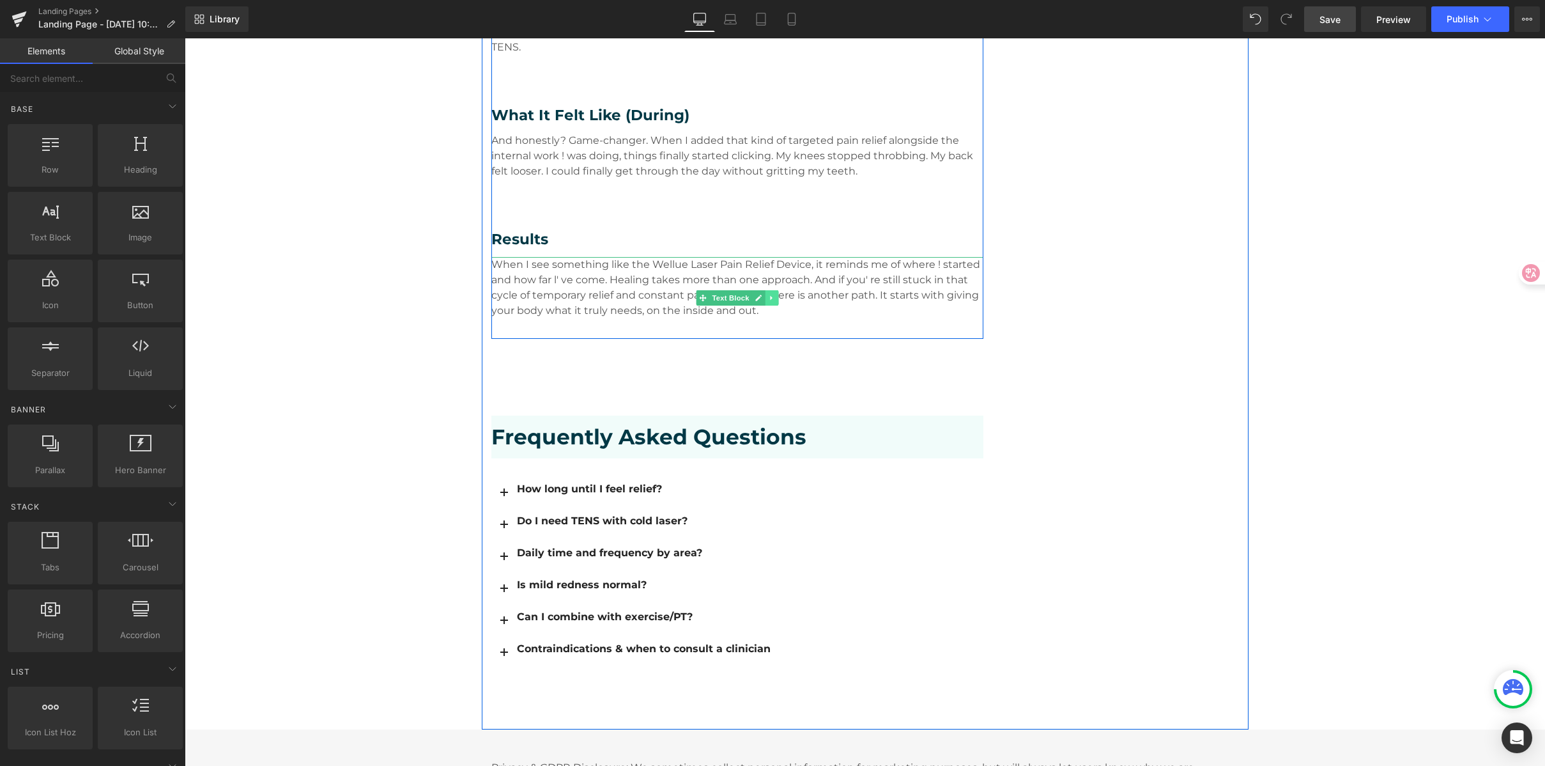
click at [768, 294] on icon at bounding box center [771, 298] width 7 height 8
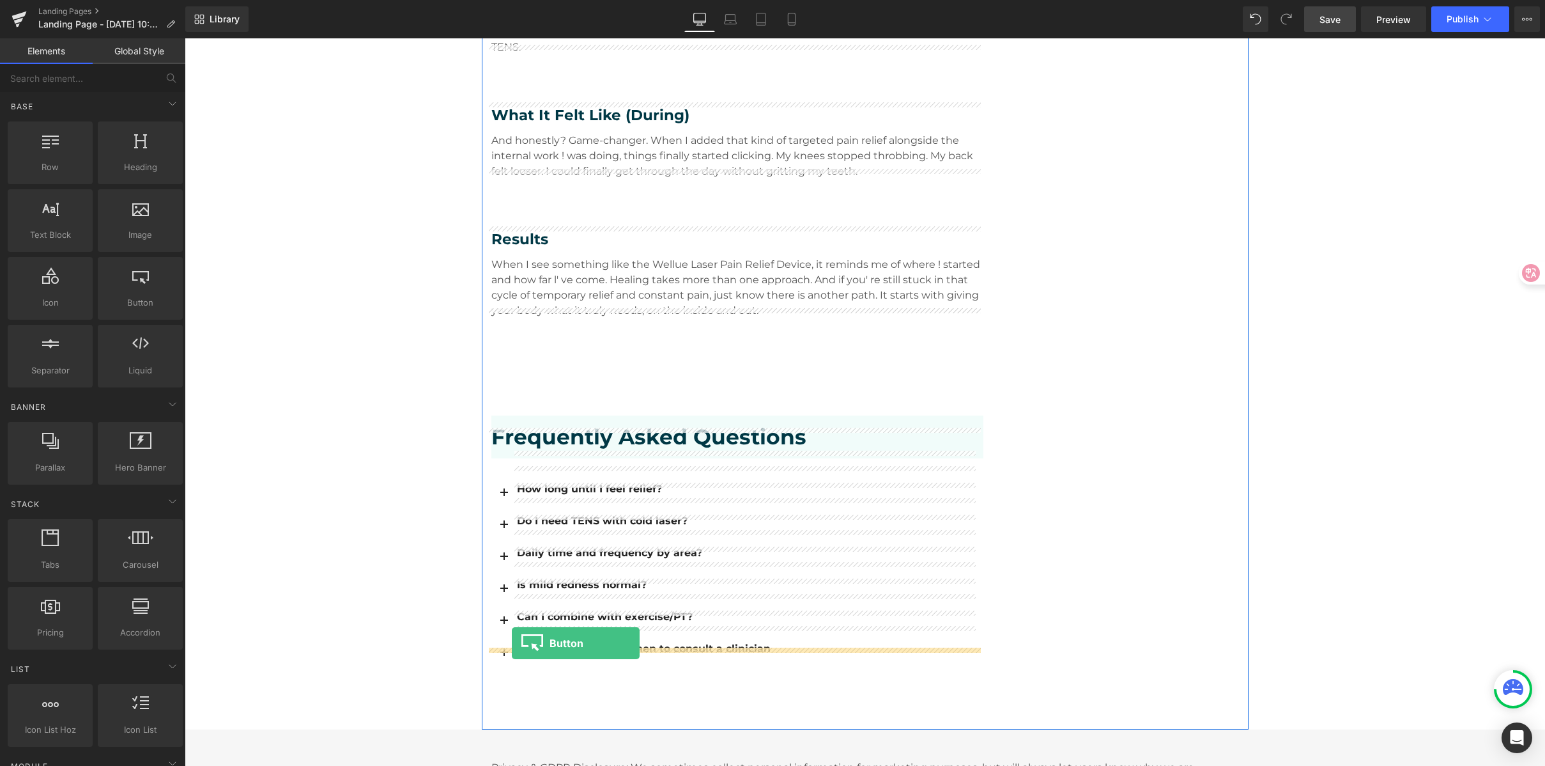
drag, startPoint x: 341, startPoint y: 351, endPoint x: 512, endPoint y: 643, distance: 338.6
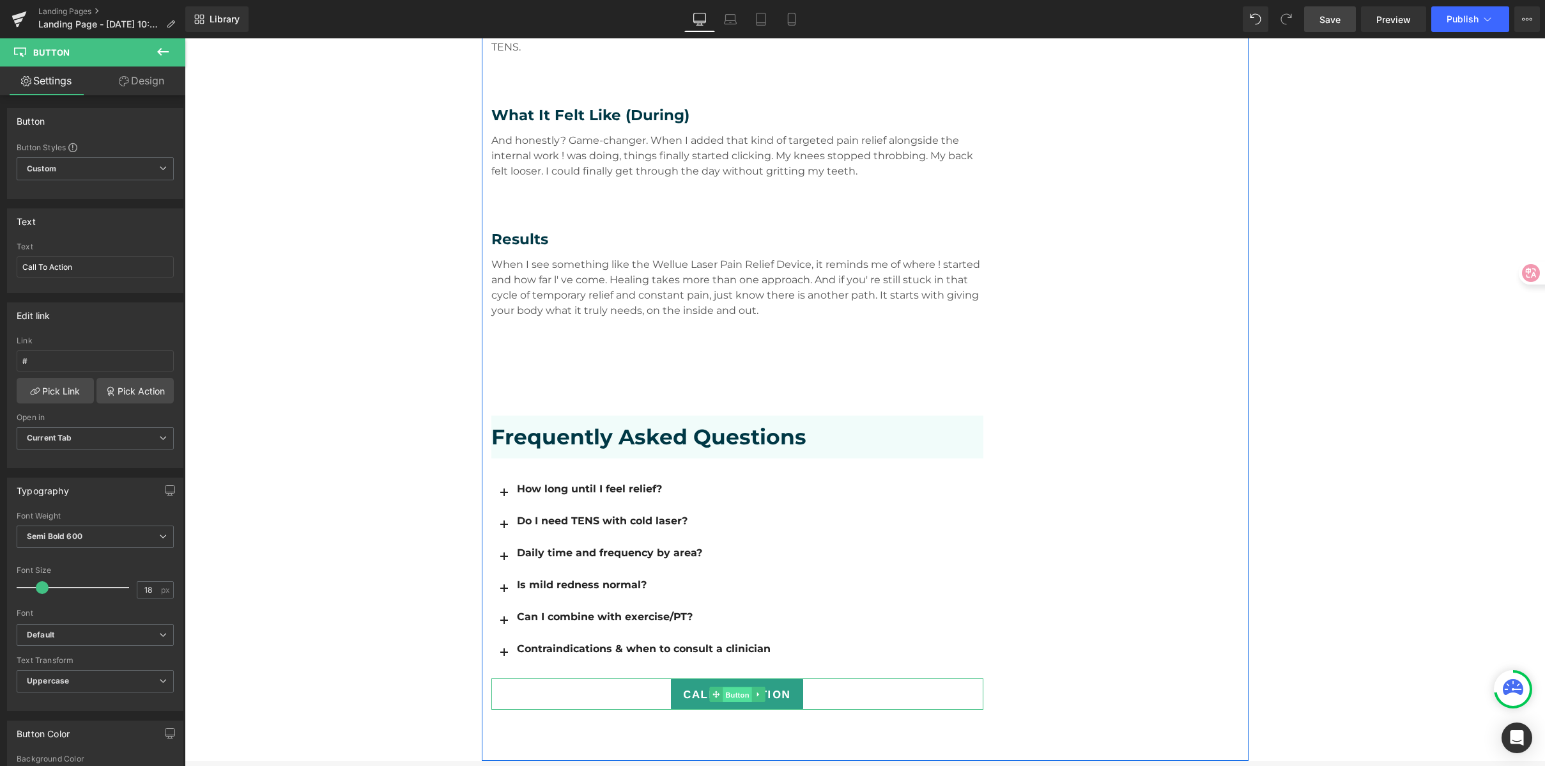
click at [727, 687] on span "Button" at bounding box center [737, 694] width 29 height 15
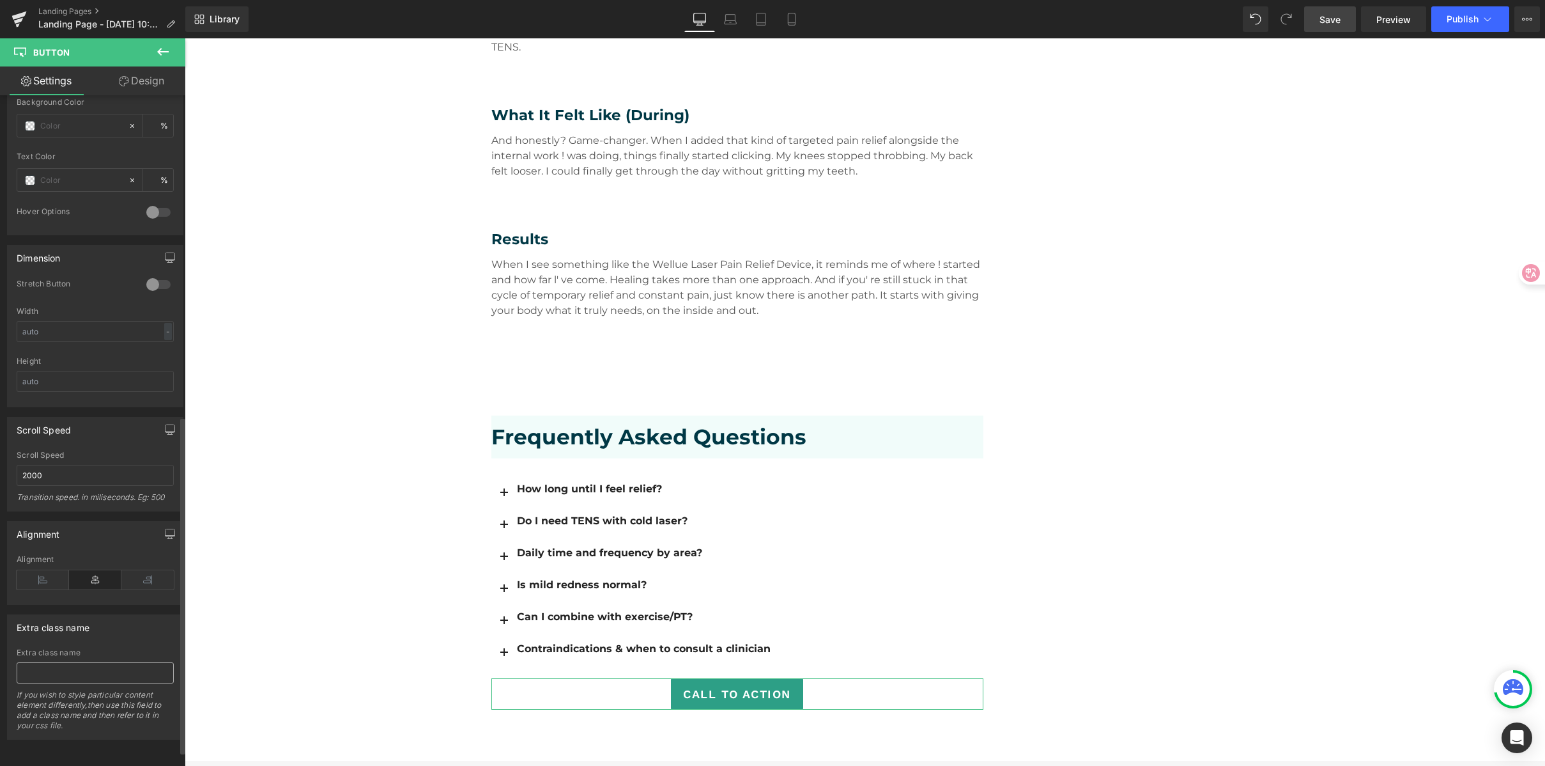
scroll to position [666, 0]
click at [47, 570] on icon at bounding box center [43, 579] width 52 height 19
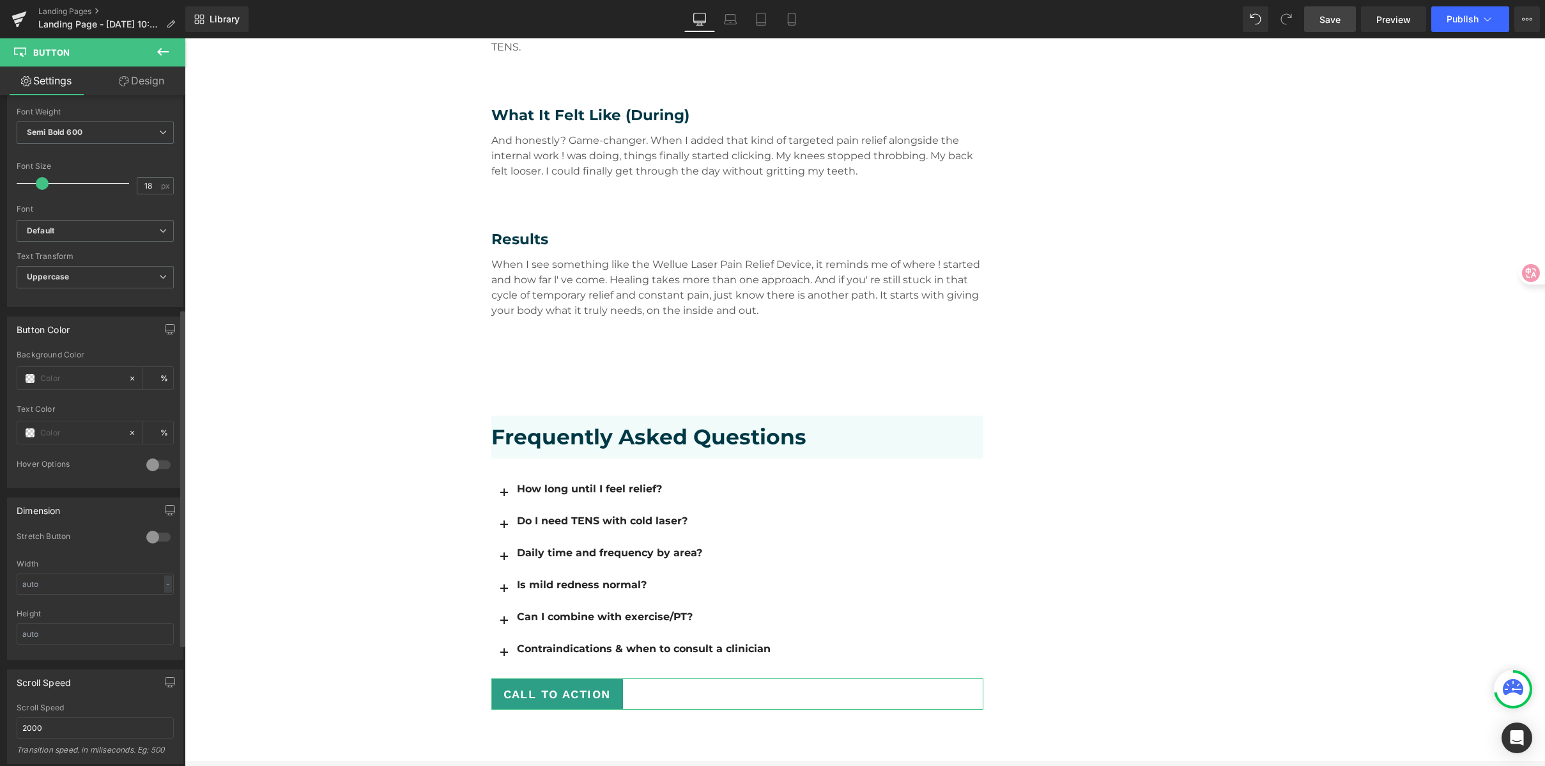
scroll to position [374, 0]
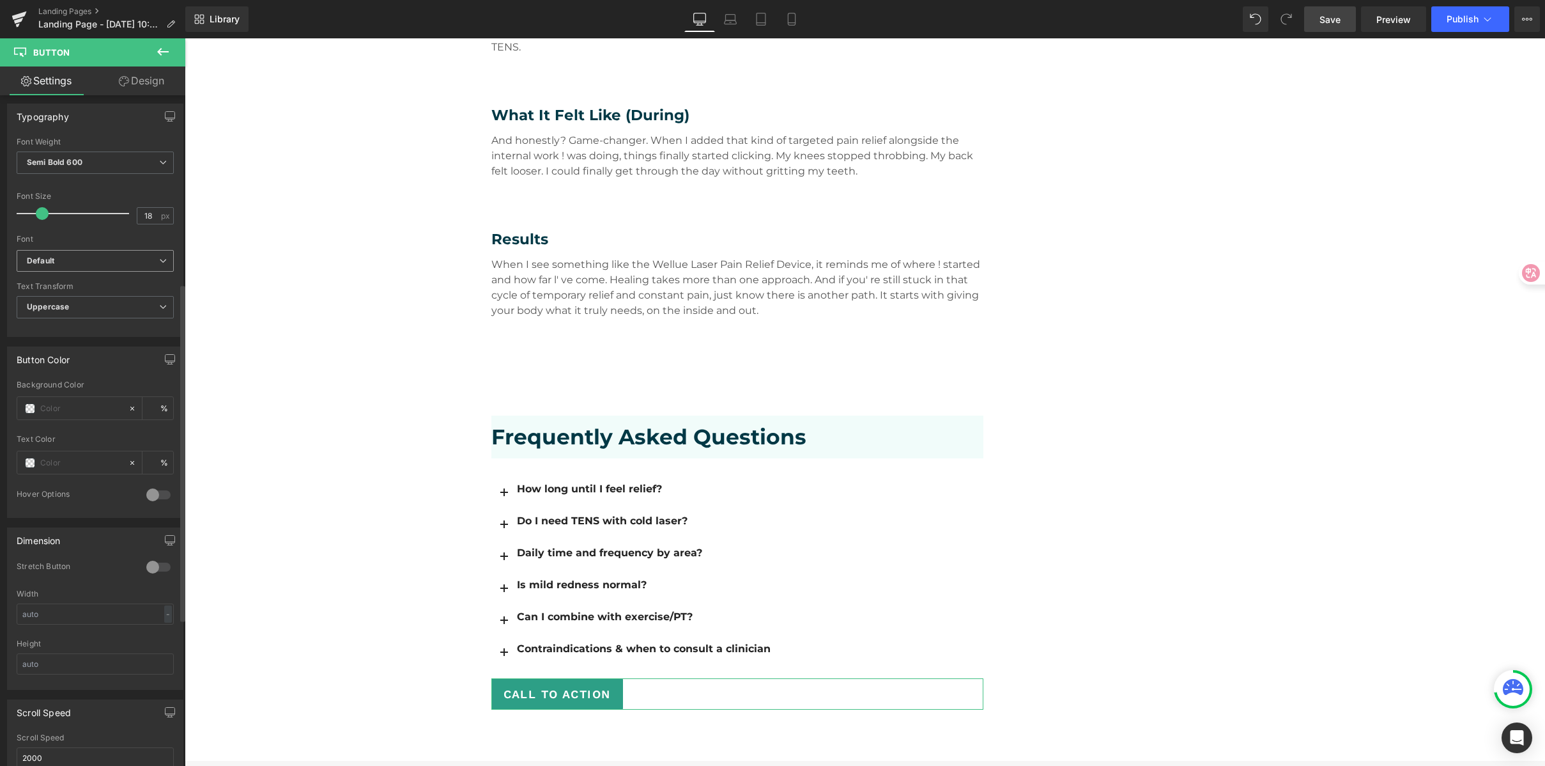
click at [77, 256] on b "Default" at bounding box center [93, 261] width 132 height 11
click at [79, 336] on p "Montserrat" at bounding box center [62, 340] width 40 height 9
click at [52, 406] on input "text" at bounding box center [81, 403] width 82 height 14
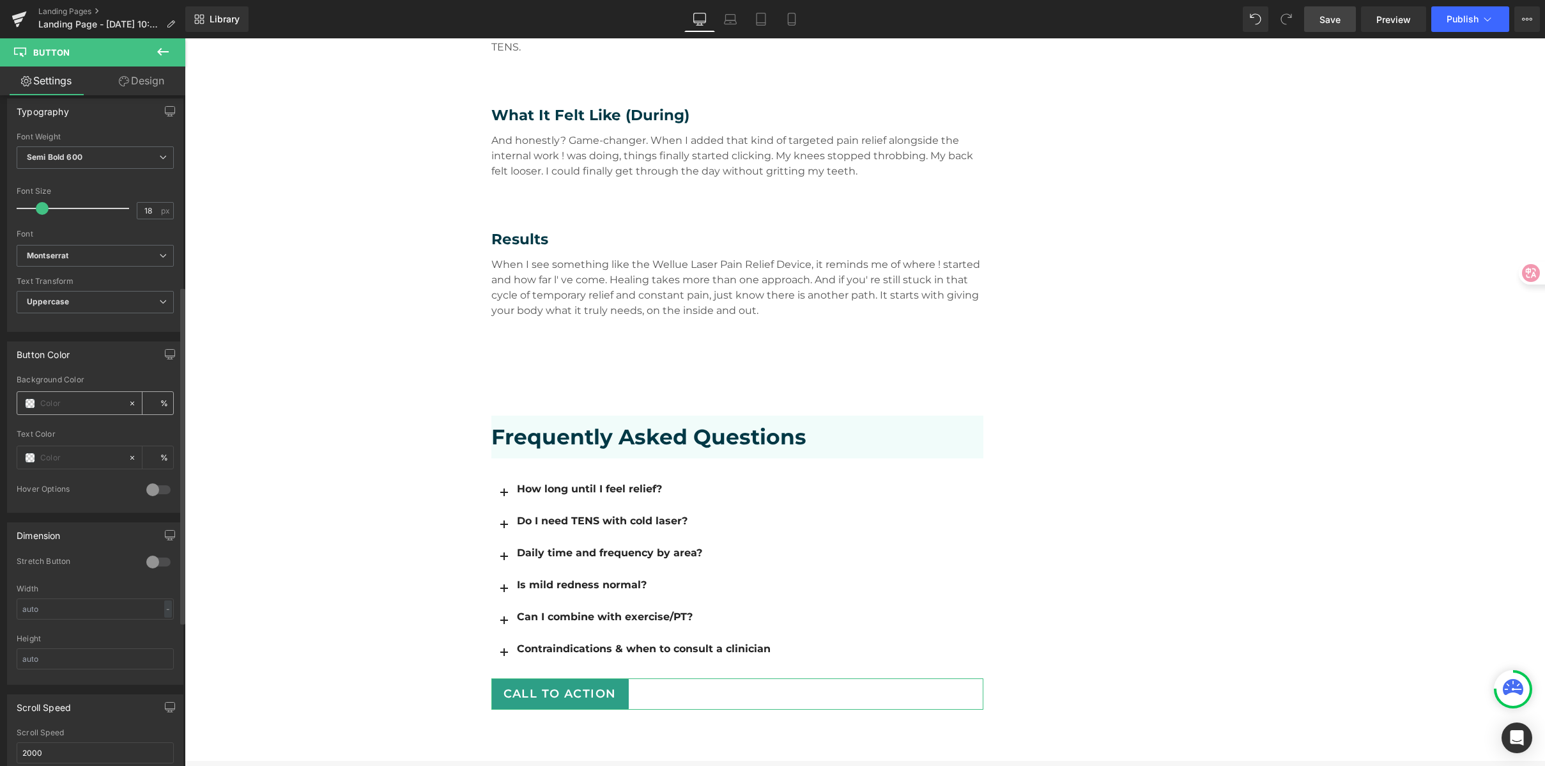
click at [128, 399] on icon at bounding box center [132, 403] width 9 height 9
type input "none"
type input "0"
click at [43, 408] on input "none" at bounding box center [81, 403] width 82 height 14
click at [33, 406] on span at bounding box center [30, 403] width 10 height 10
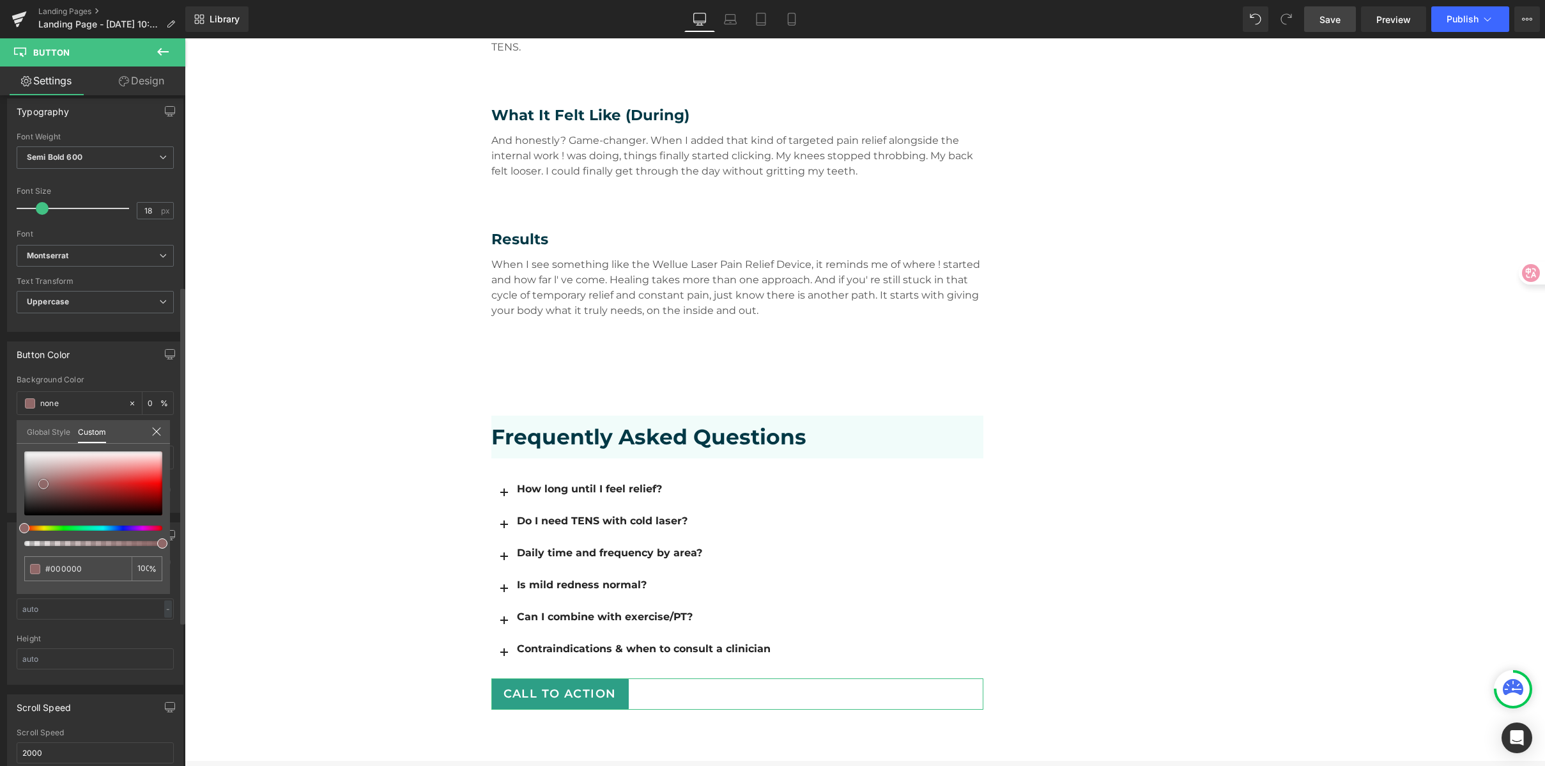
type input "#000000"
type input "100"
type input "#000000"
type input "100"
type input "#906868"
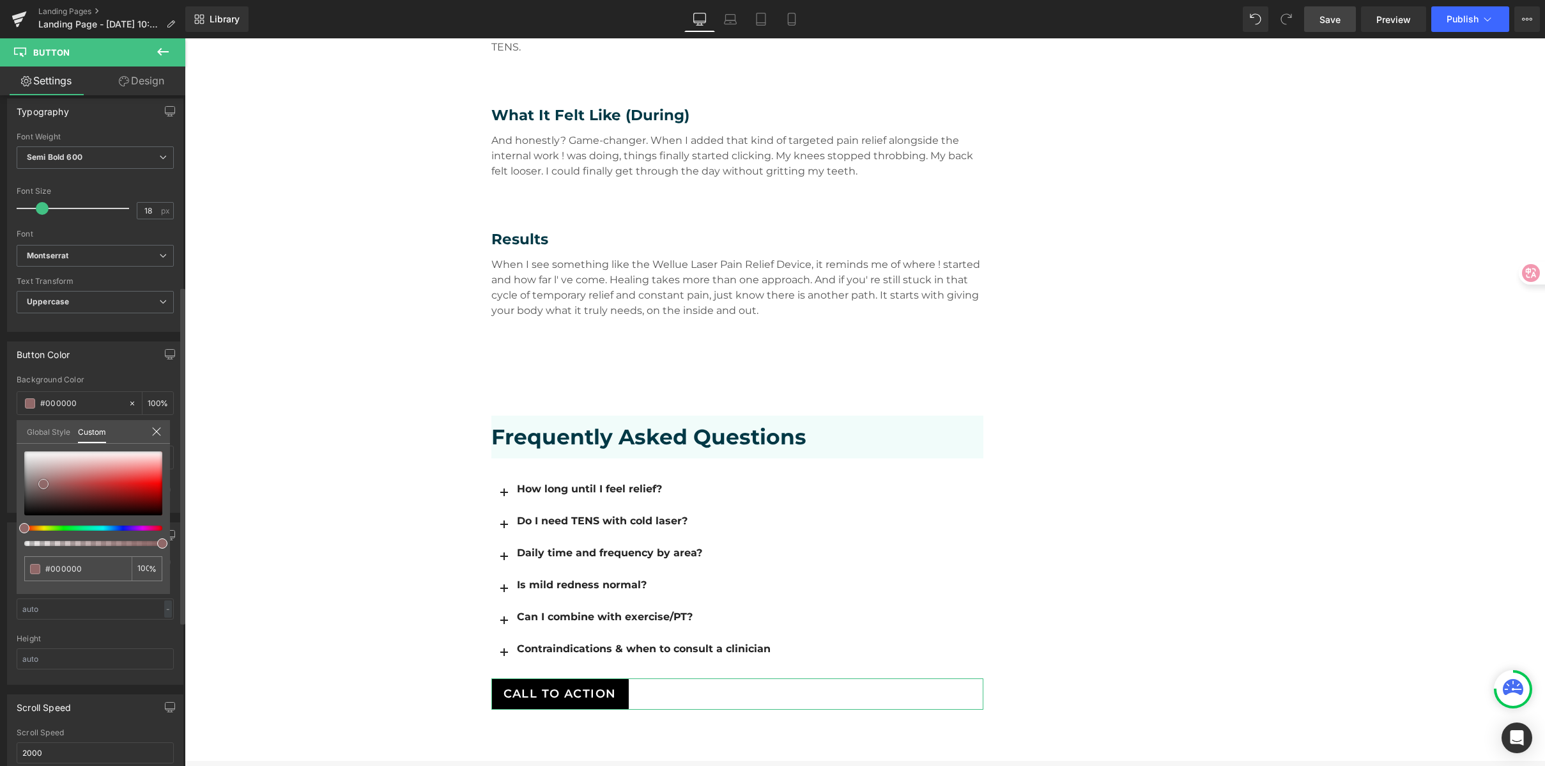
type input "#906868"
type input "#c8bbbb"
type input "#ffffff"
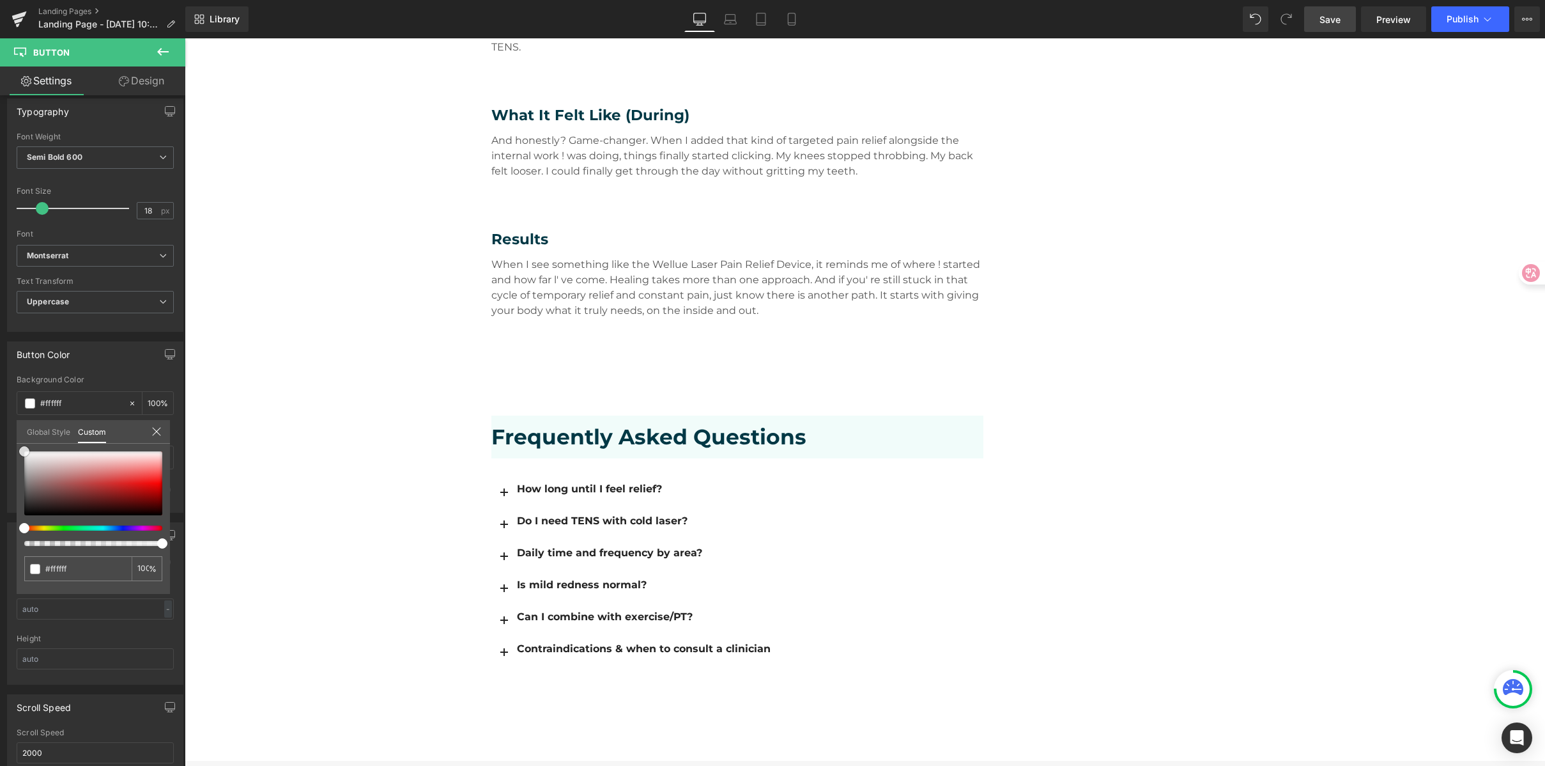
drag, startPoint x: 24, startPoint y: 514, endPoint x: -18, endPoint y: 413, distance: 110.0
click at [0, 413] on html "Button You are previewing how the will restyle your page. You can not edit Elem…" at bounding box center [772, 383] width 1545 height 766
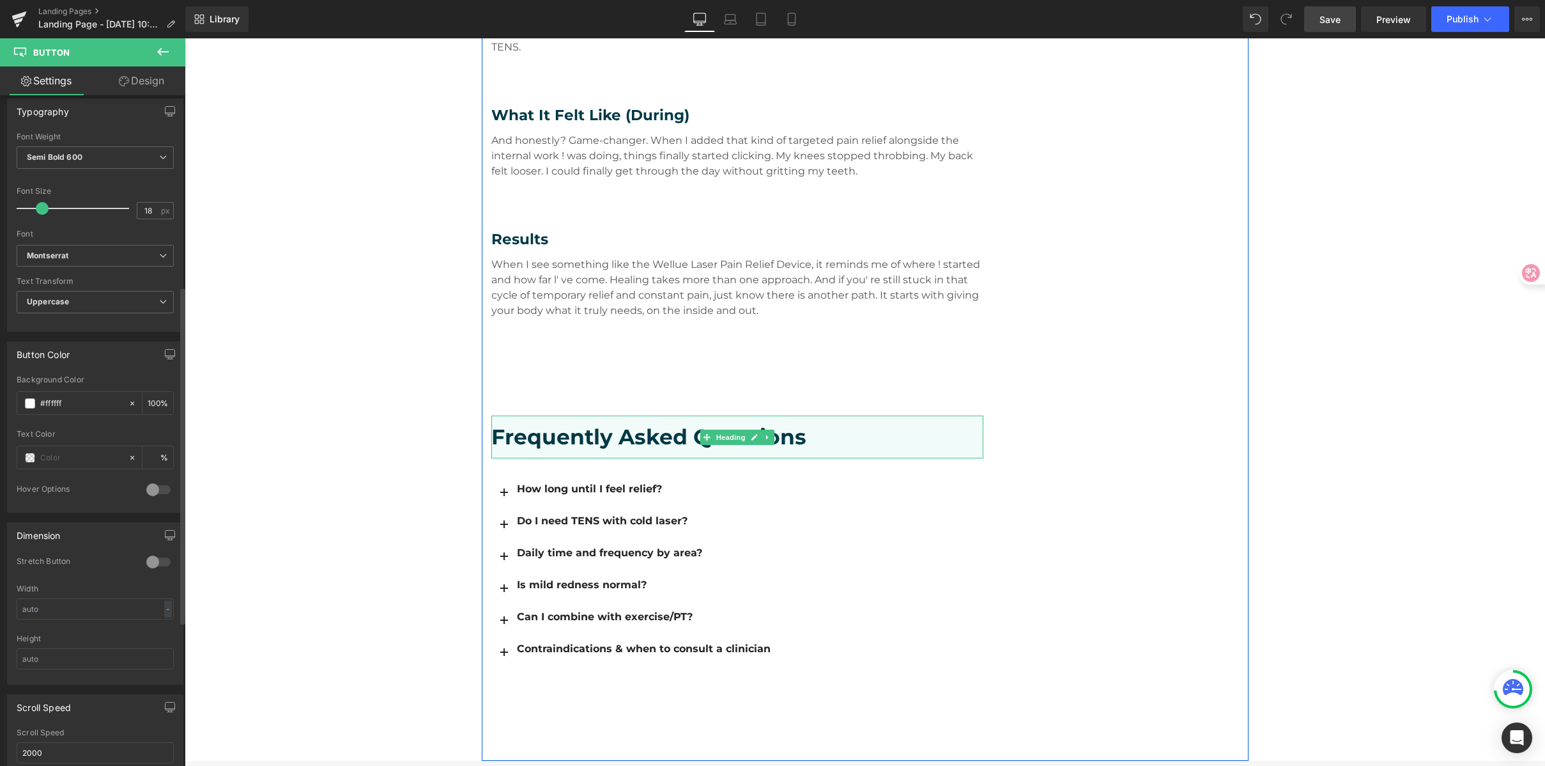
click at [531, 423] on h3 "Frequently Asked Questions" at bounding box center [737, 436] width 492 height 27
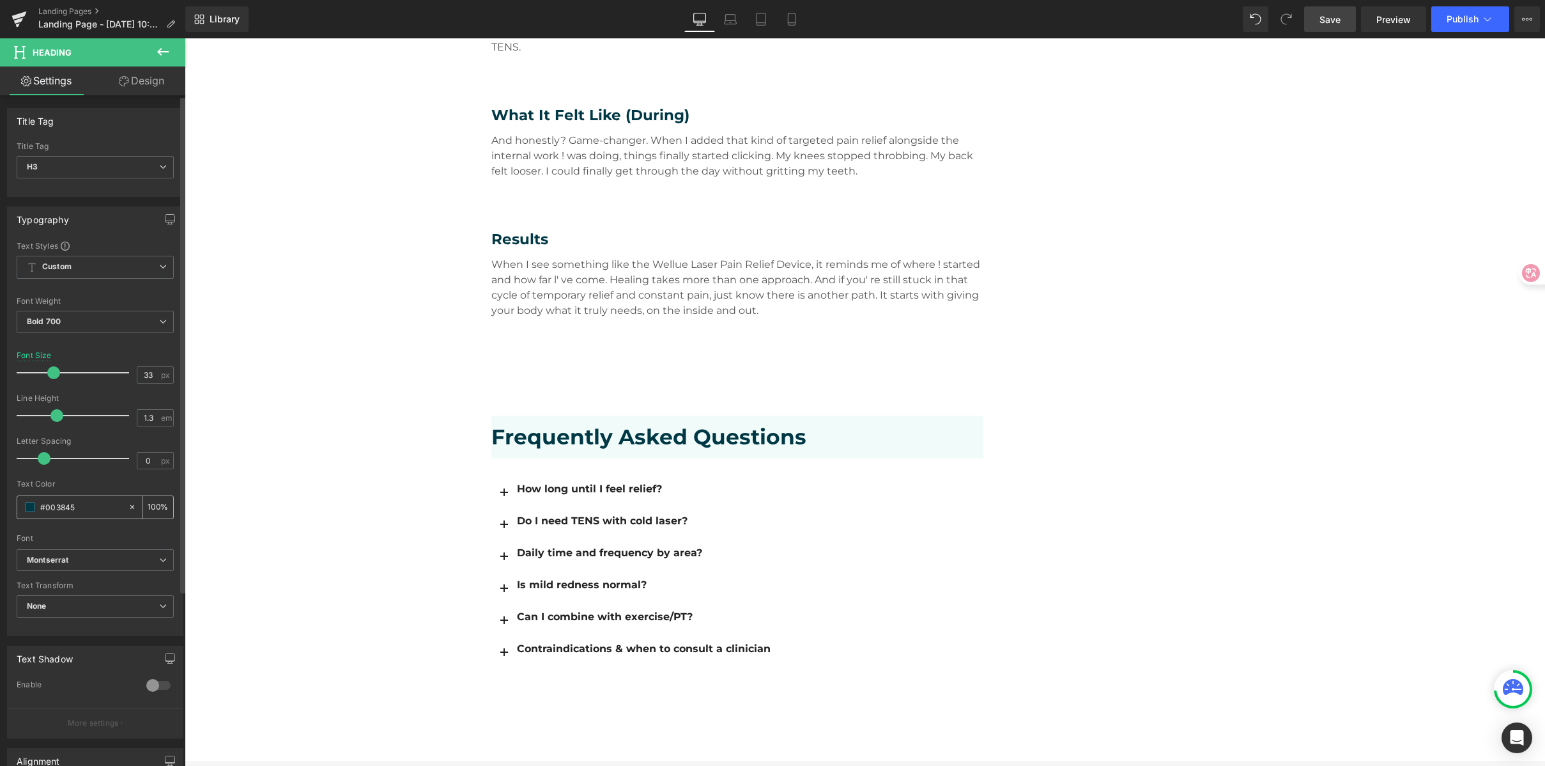
drag, startPoint x: 82, startPoint y: 509, endPoint x: 29, endPoint y: 504, distance: 52.6
click at [29, 504] on div "#003845" at bounding box center [72, 507] width 111 height 22
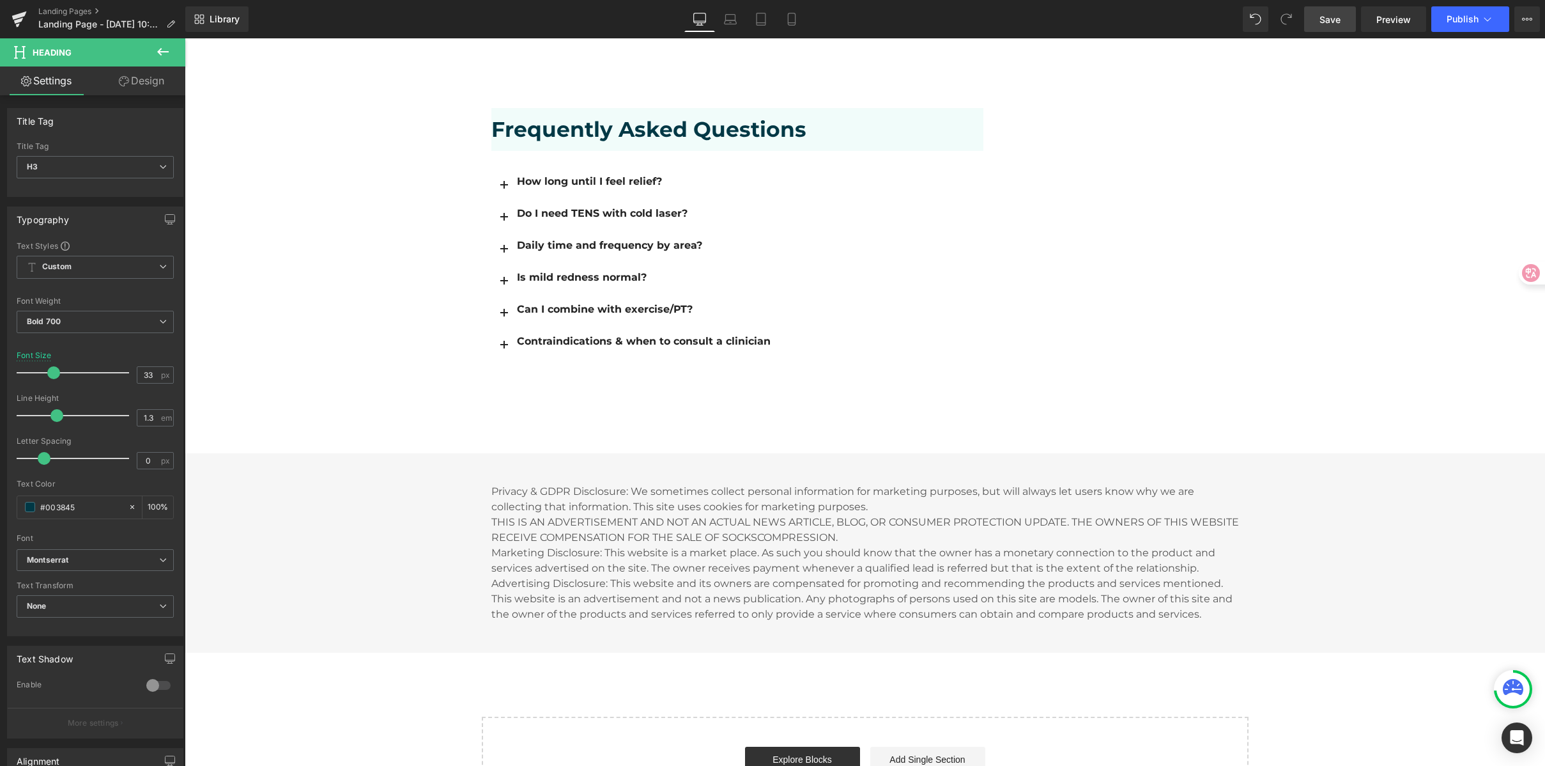
scroll to position [2250, 0]
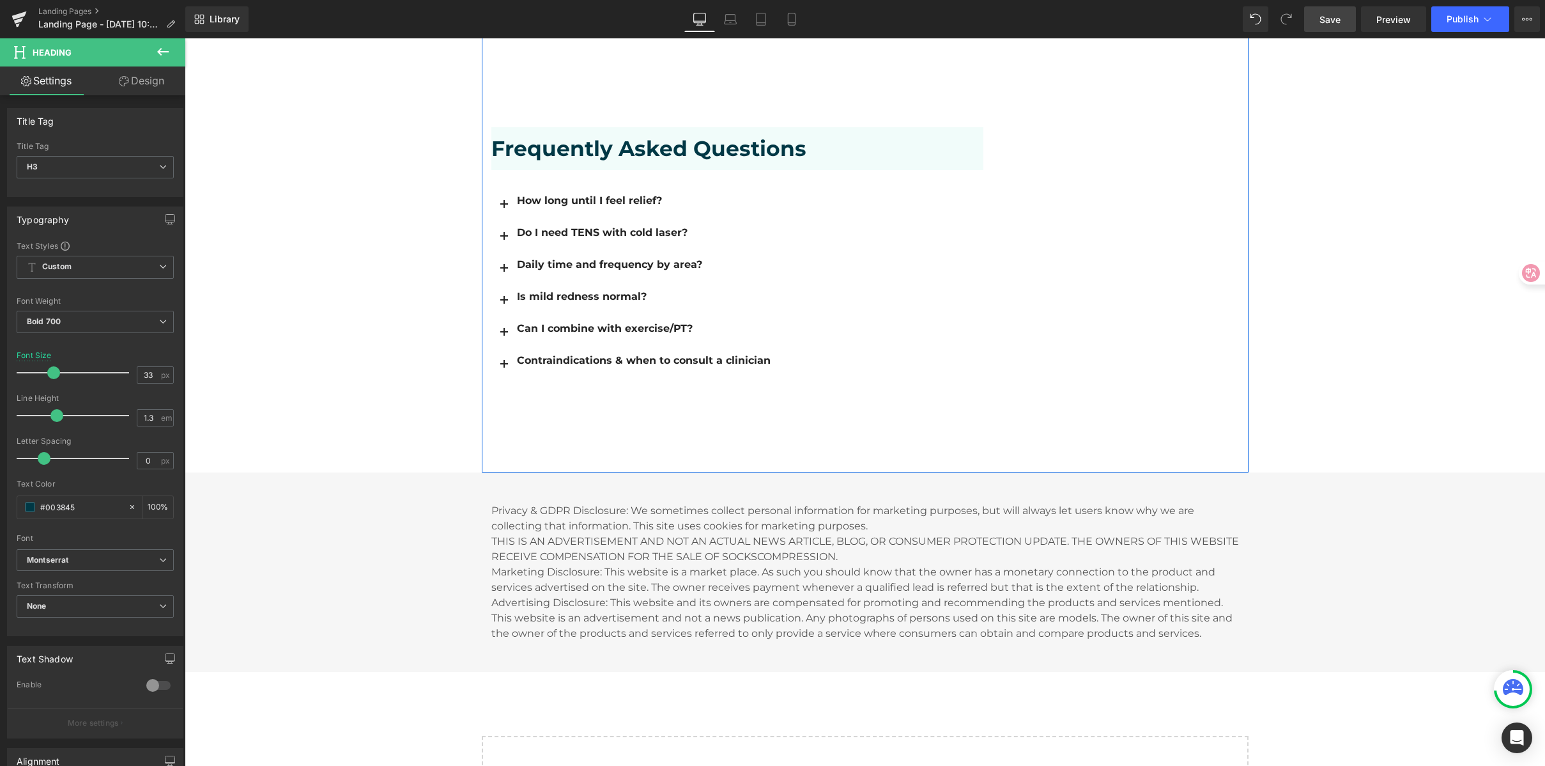
click at [185, 38] on div at bounding box center [185, 38] width 0 height 0
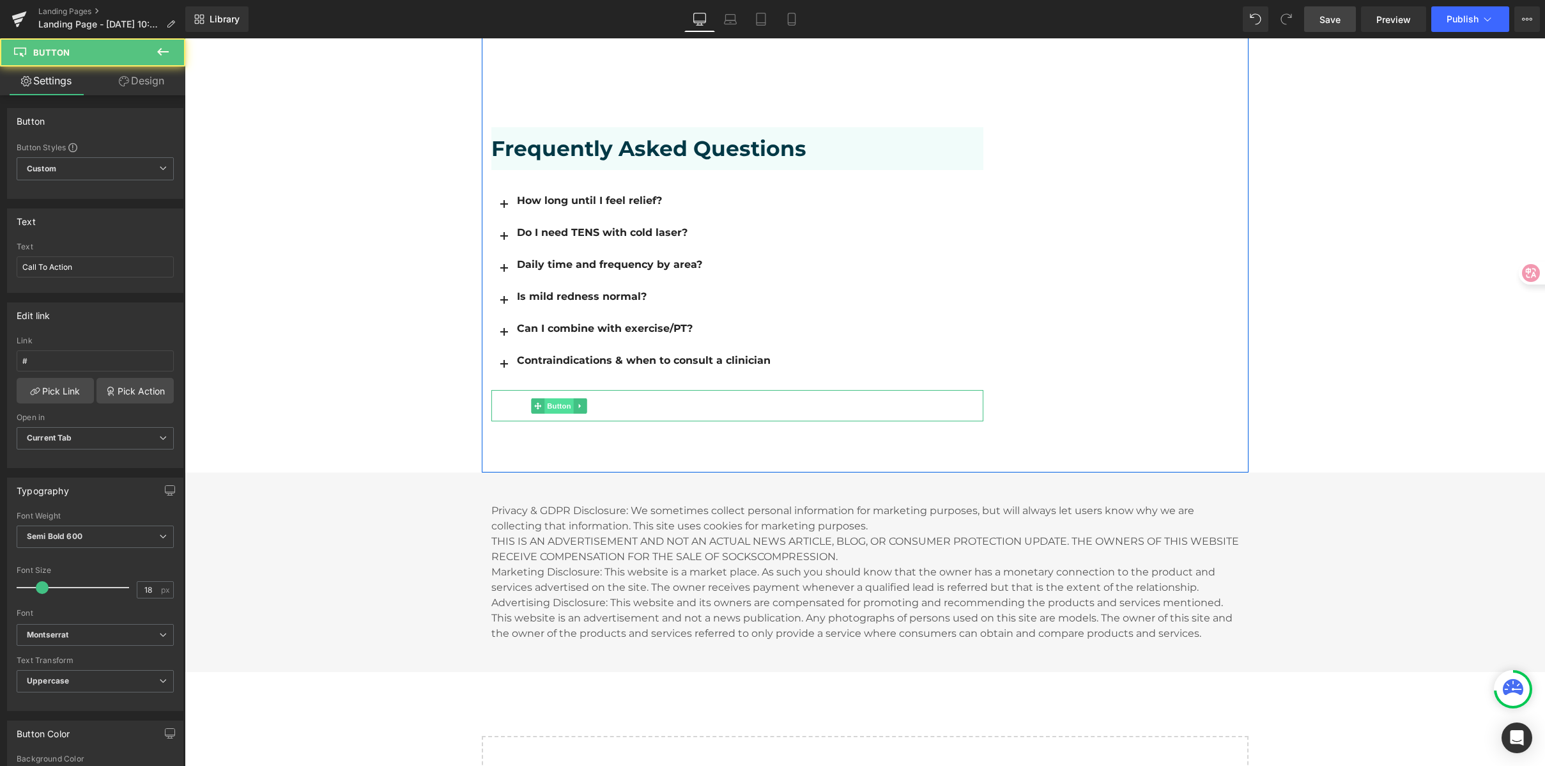
click at [556, 398] on span "Button" at bounding box center [559, 405] width 29 height 15
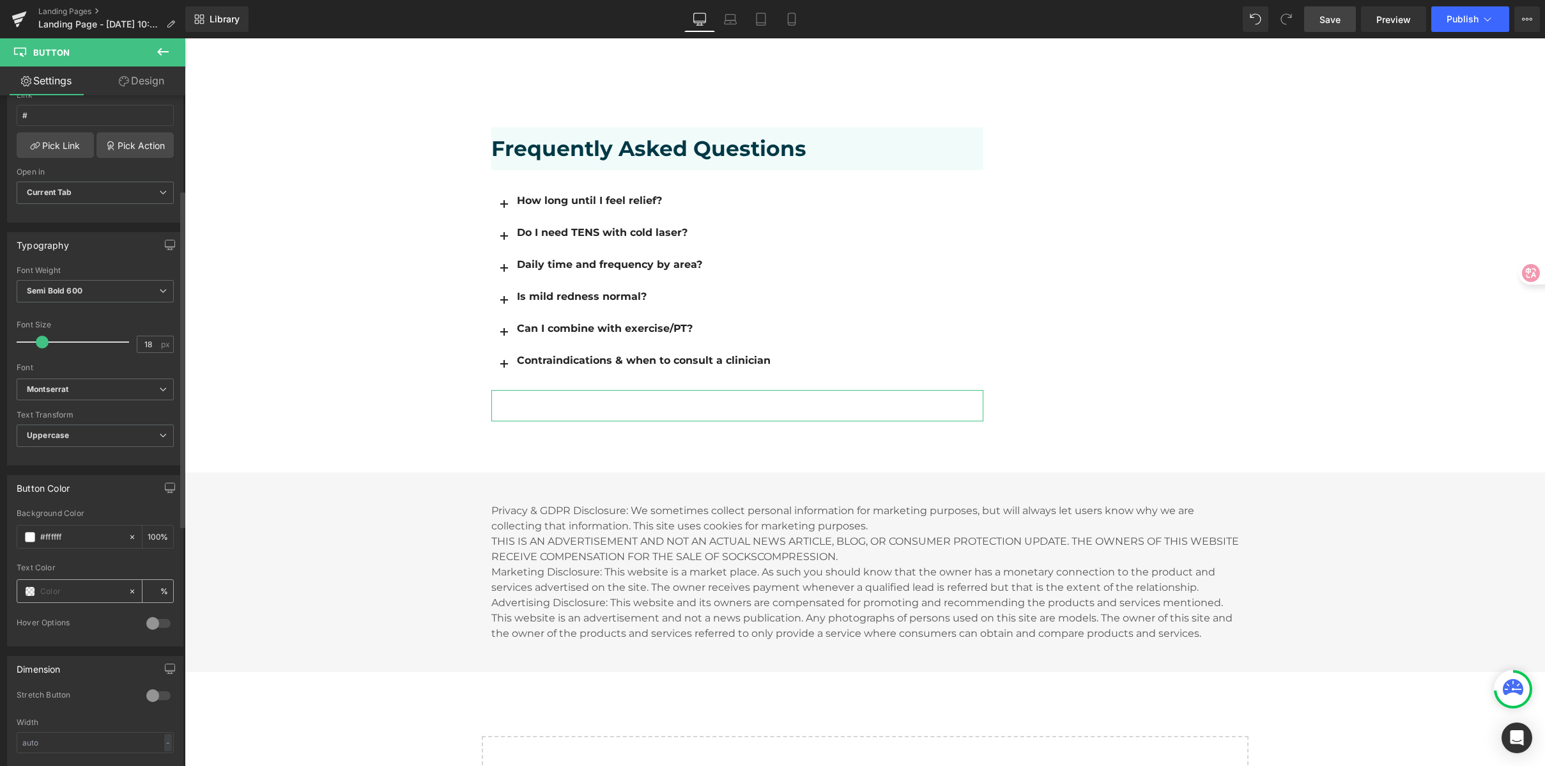
scroll to position [281, 0]
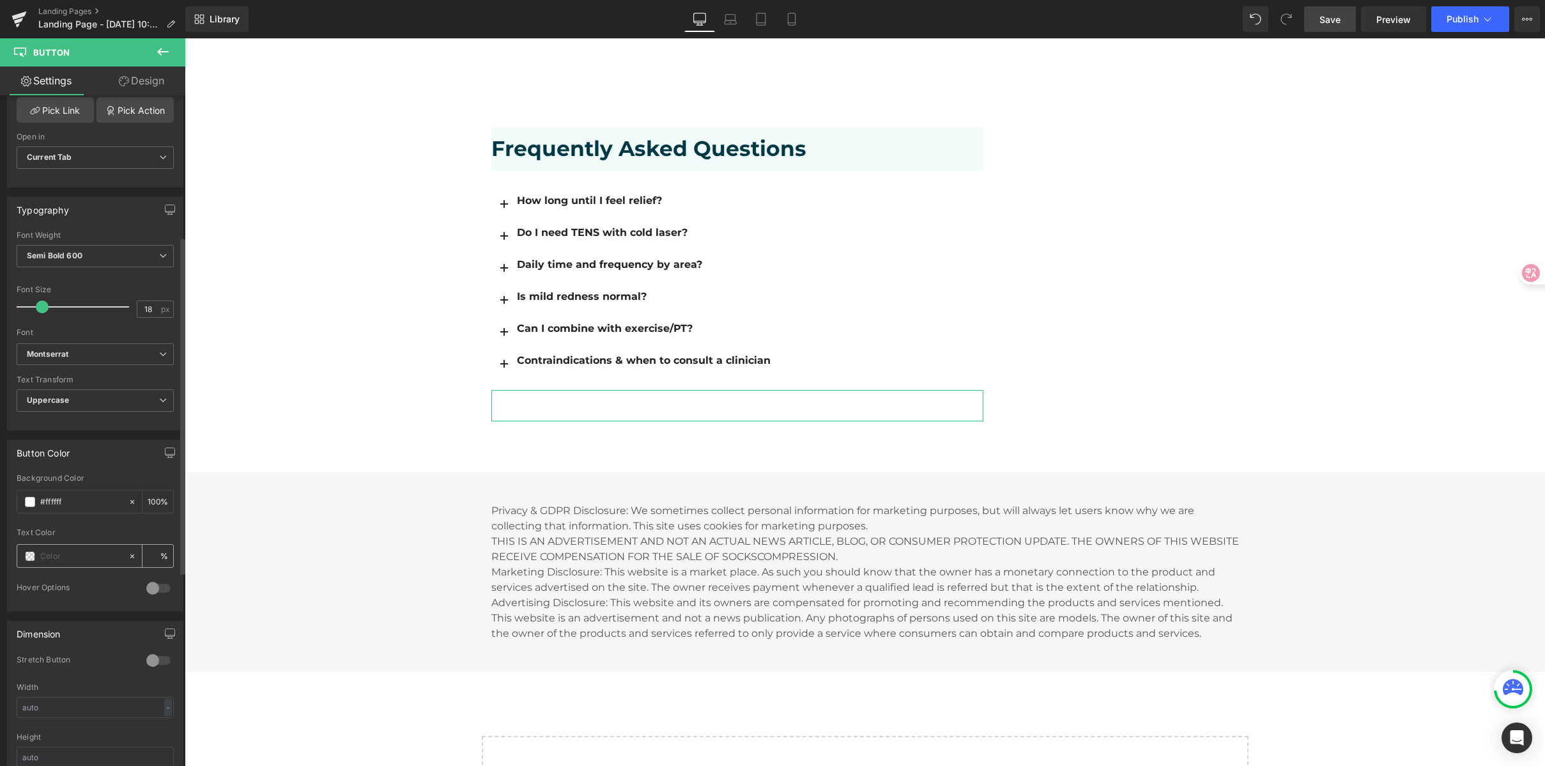
click at [56, 557] on input "text" at bounding box center [81, 556] width 82 height 14
paste input "#003845"
type input "#003845"
type input "100"
type input "#003845"
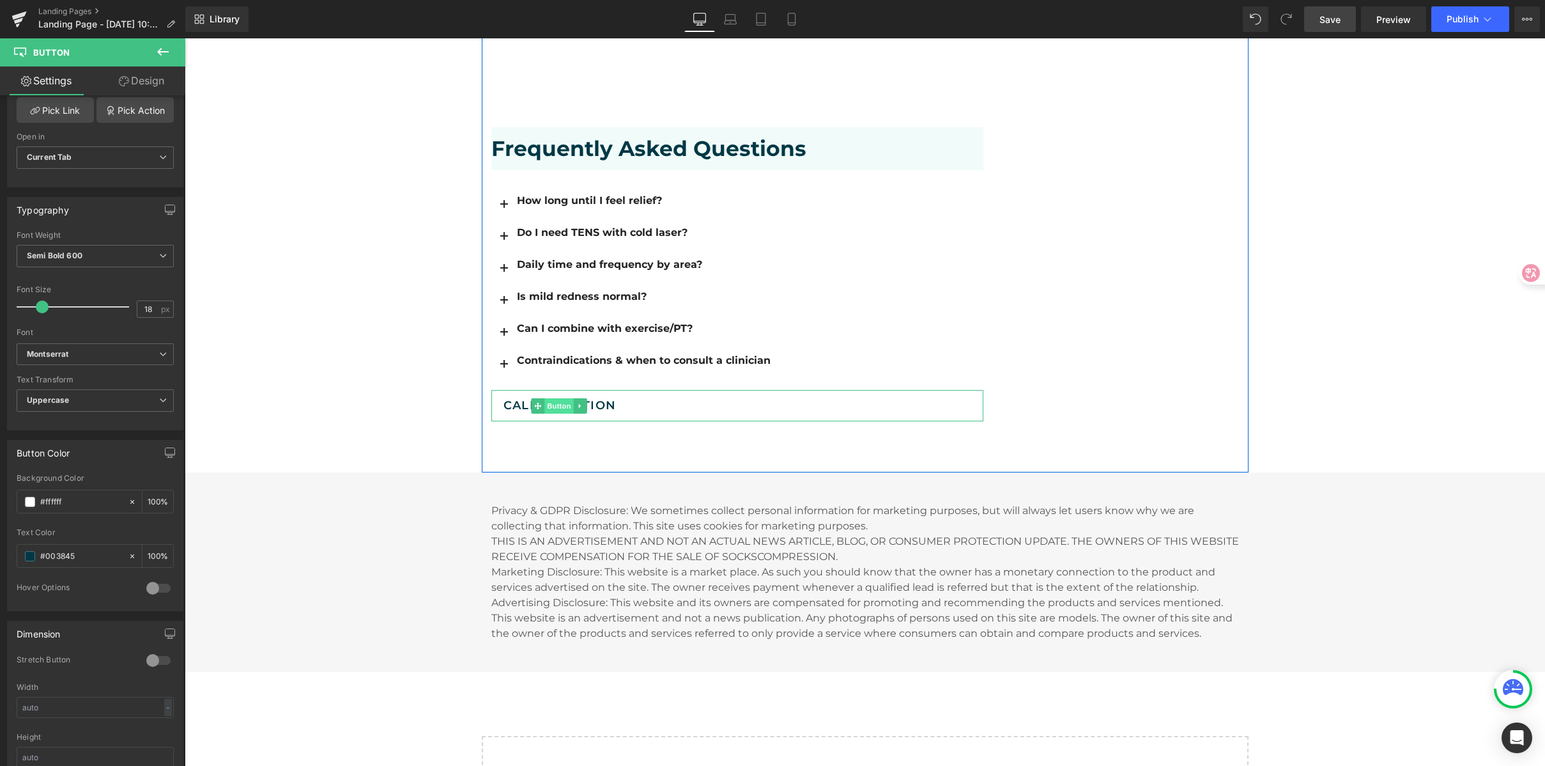
click at [545, 398] on span "Button" at bounding box center [559, 405] width 29 height 15
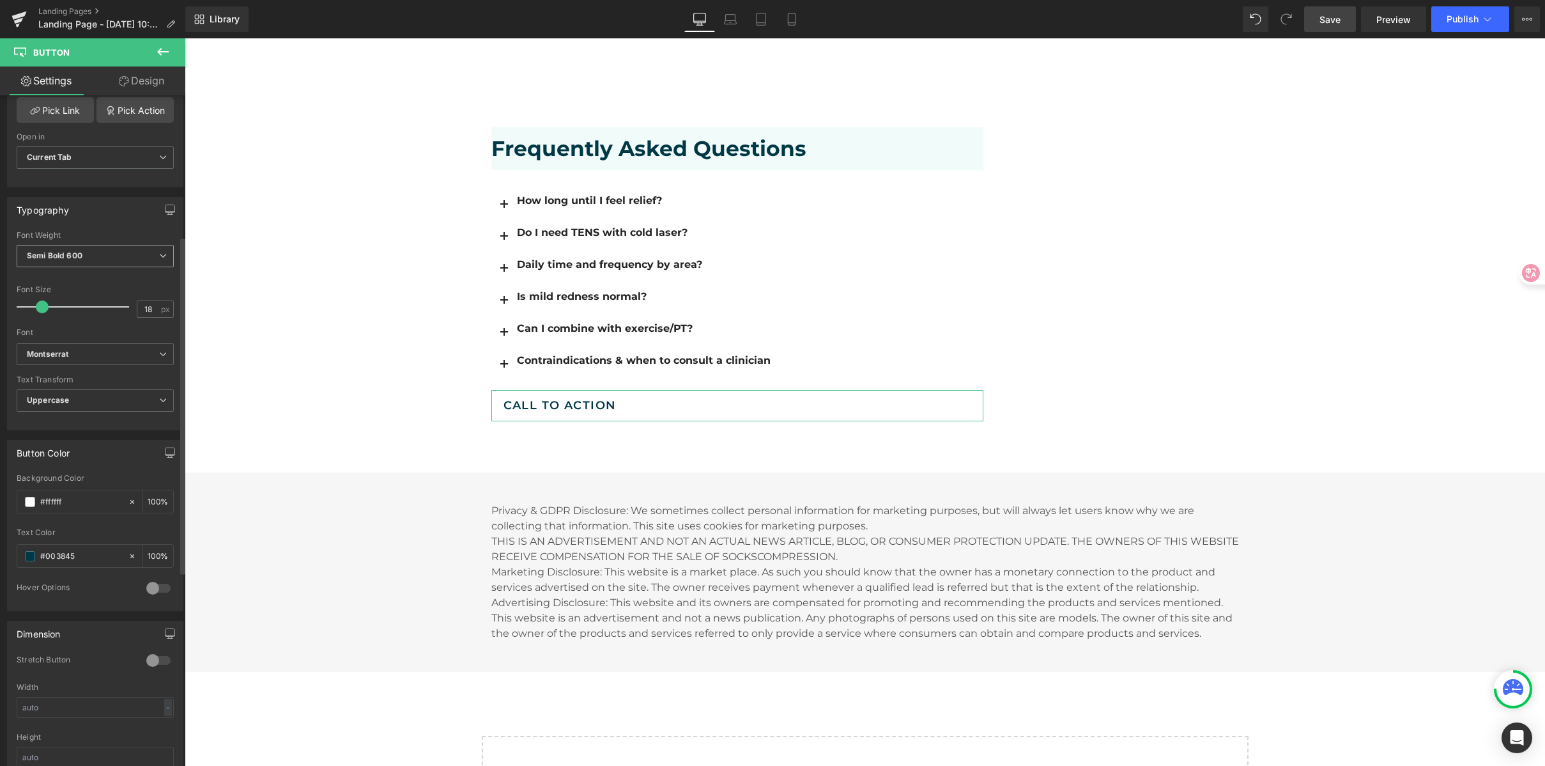
scroll to position [278, 0]
click at [69, 406] on span "Uppercase" at bounding box center [95, 403] width 157 height 22
click at [79, 423] on li "None" at bounding box center [93, 425] width 152 height 19
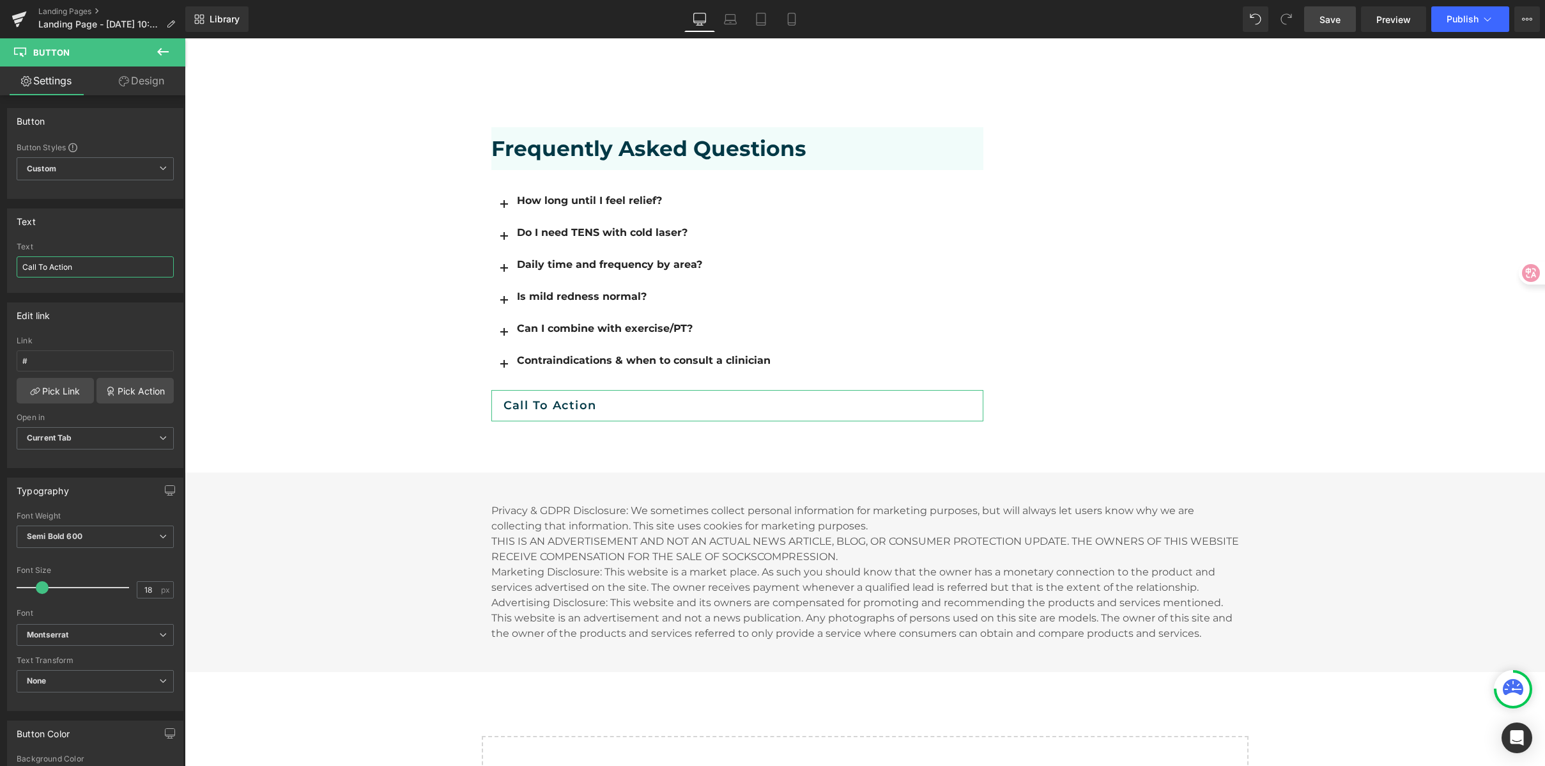
drag, startPoint x: 66, startPoint y: 268, endPoint x: -41, endPoint y: 263, distance: 107.5
click at [0, 263] on html "Button You are previewing how the will restyle your page. You can not edit Elem…" at bounding box center [772, 383] width 1545 height 766
paste input "More Questions? View FAQ"
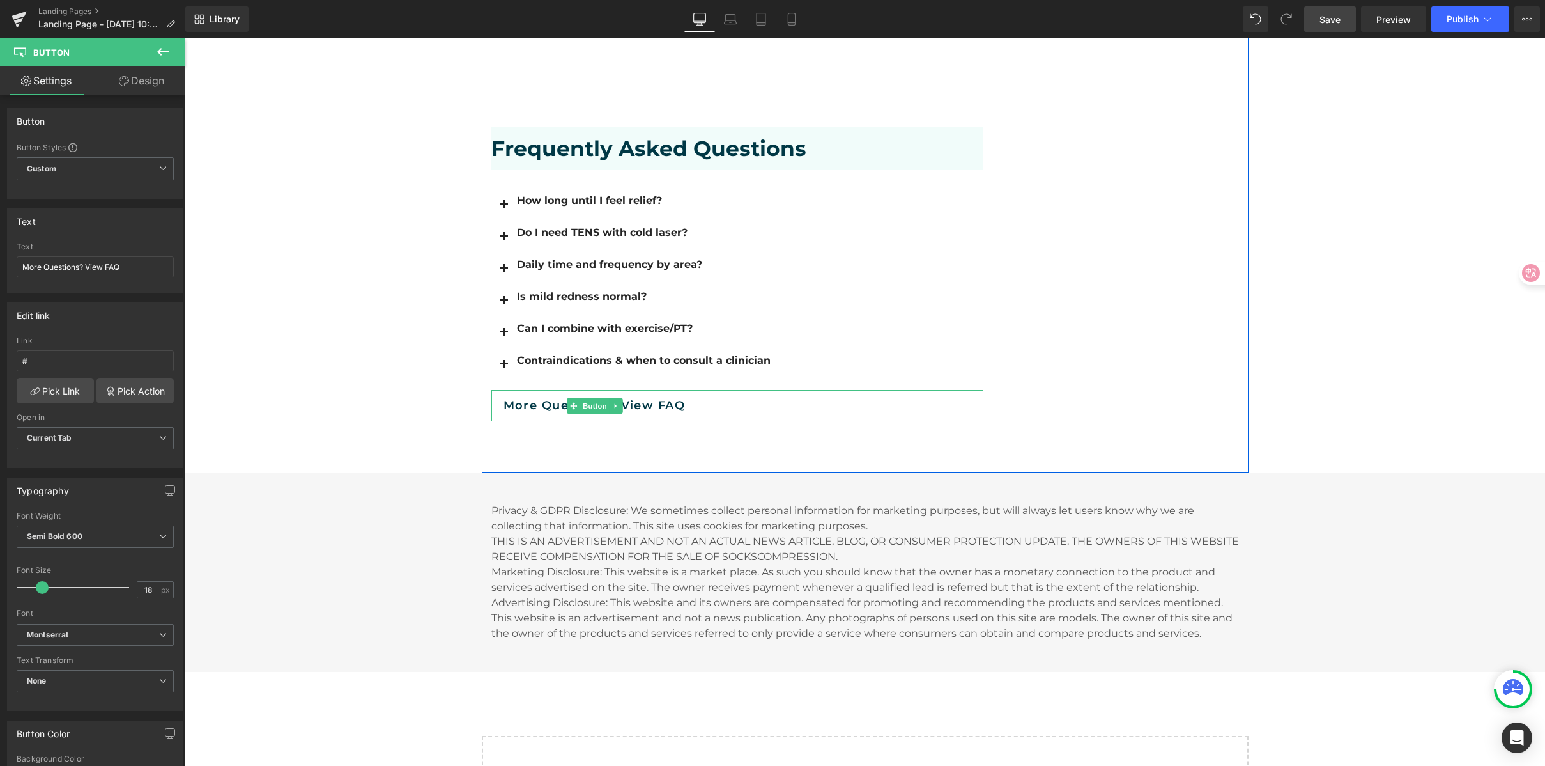
click at [659, 397] on span "More Questions? View FAQ" at bounding box center [595, 405] width 182 height 17
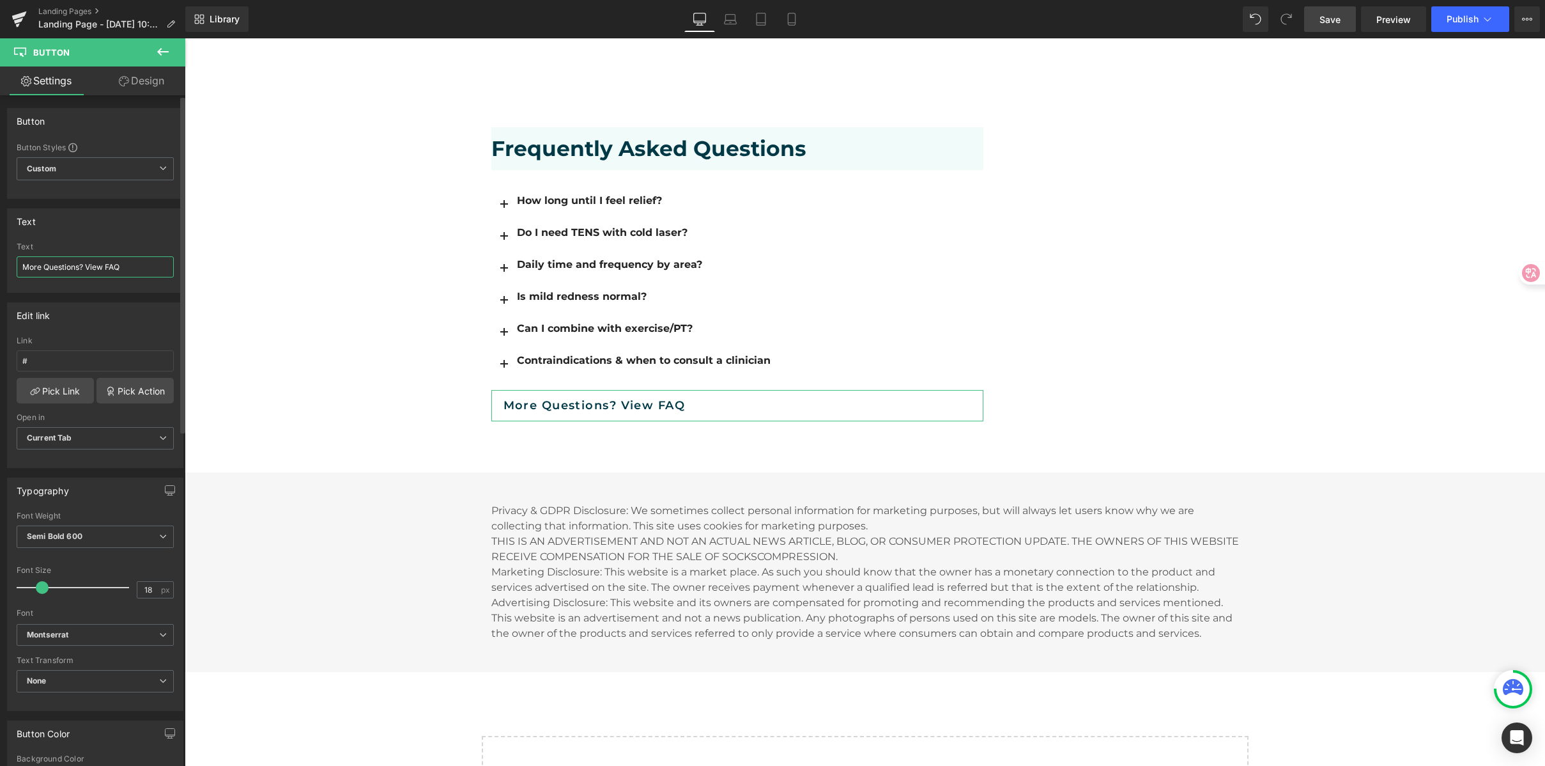
click at [146, 271] on input "More Questions? View FAQ" at bounding box center [95, 266] width 157 height 21
click at [121, 270] on input "More Questions? View FAQ→" at bounding box center [95, 266] width 157 height 21
type input "More Questions? View FAQ →"
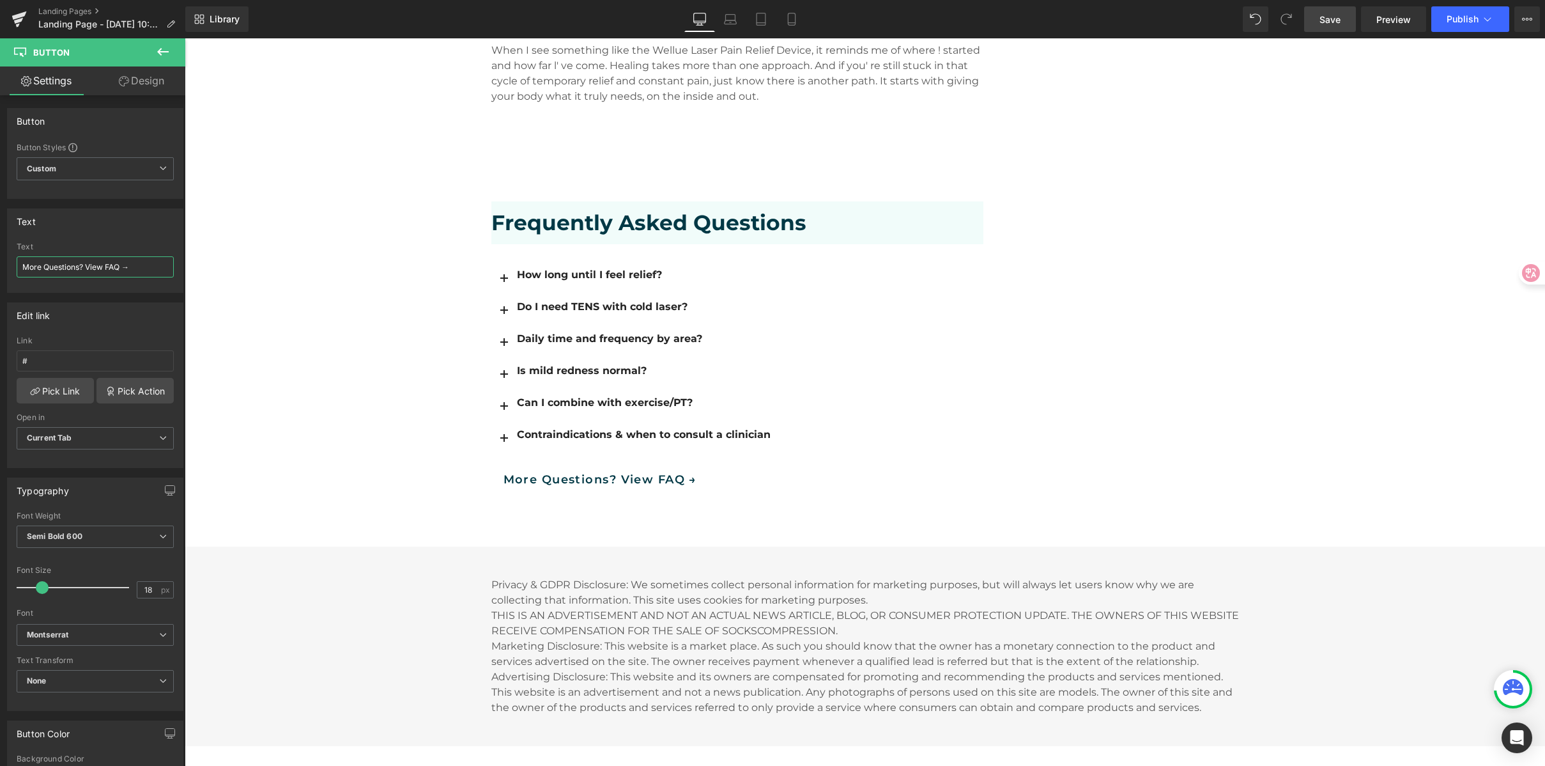
scroll to position [2176, 0]
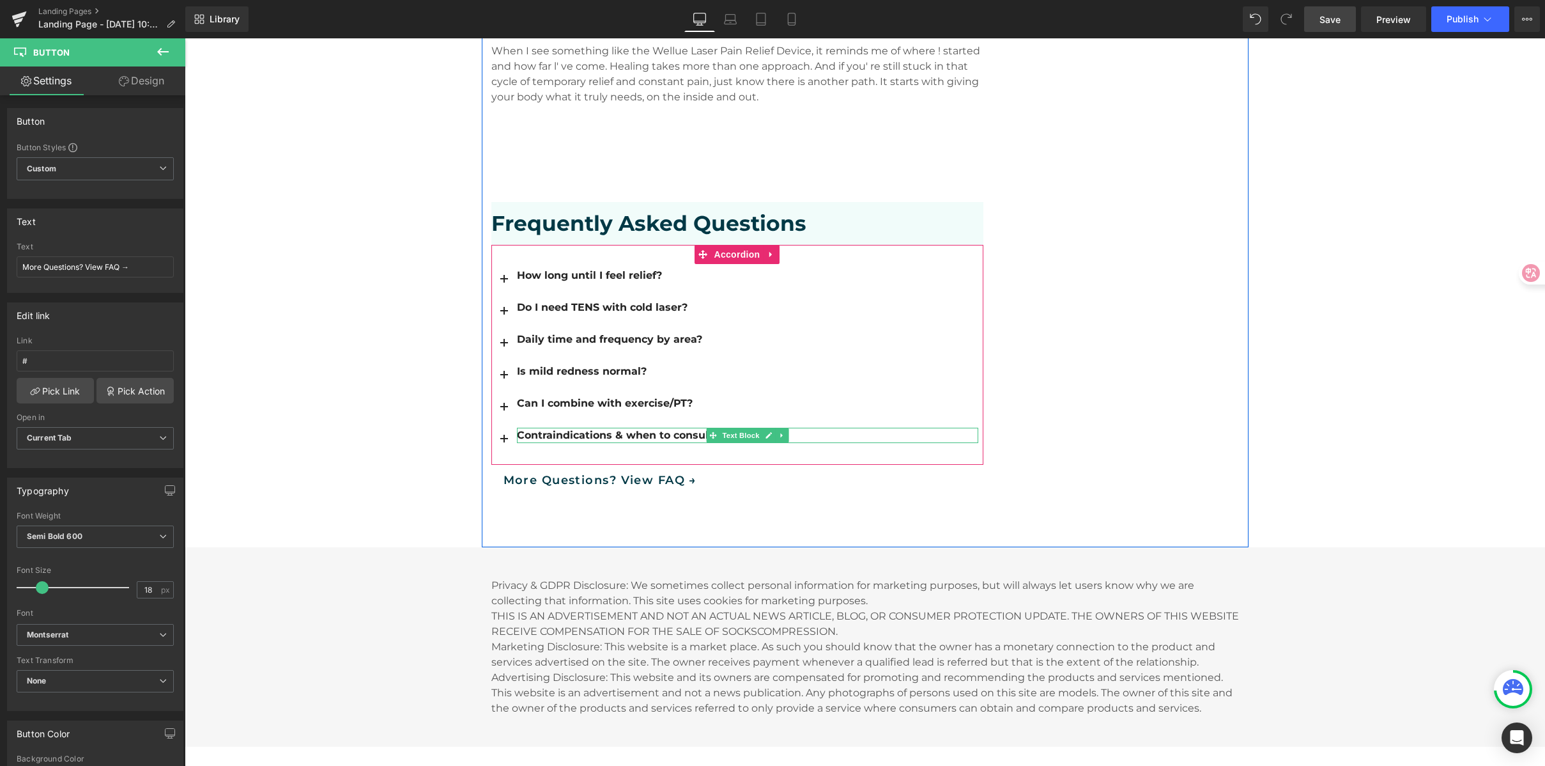
click at [582, 428] on div "Contraindications & when to consult a clinician" at bounding box center [747, 435] width 461 height 15
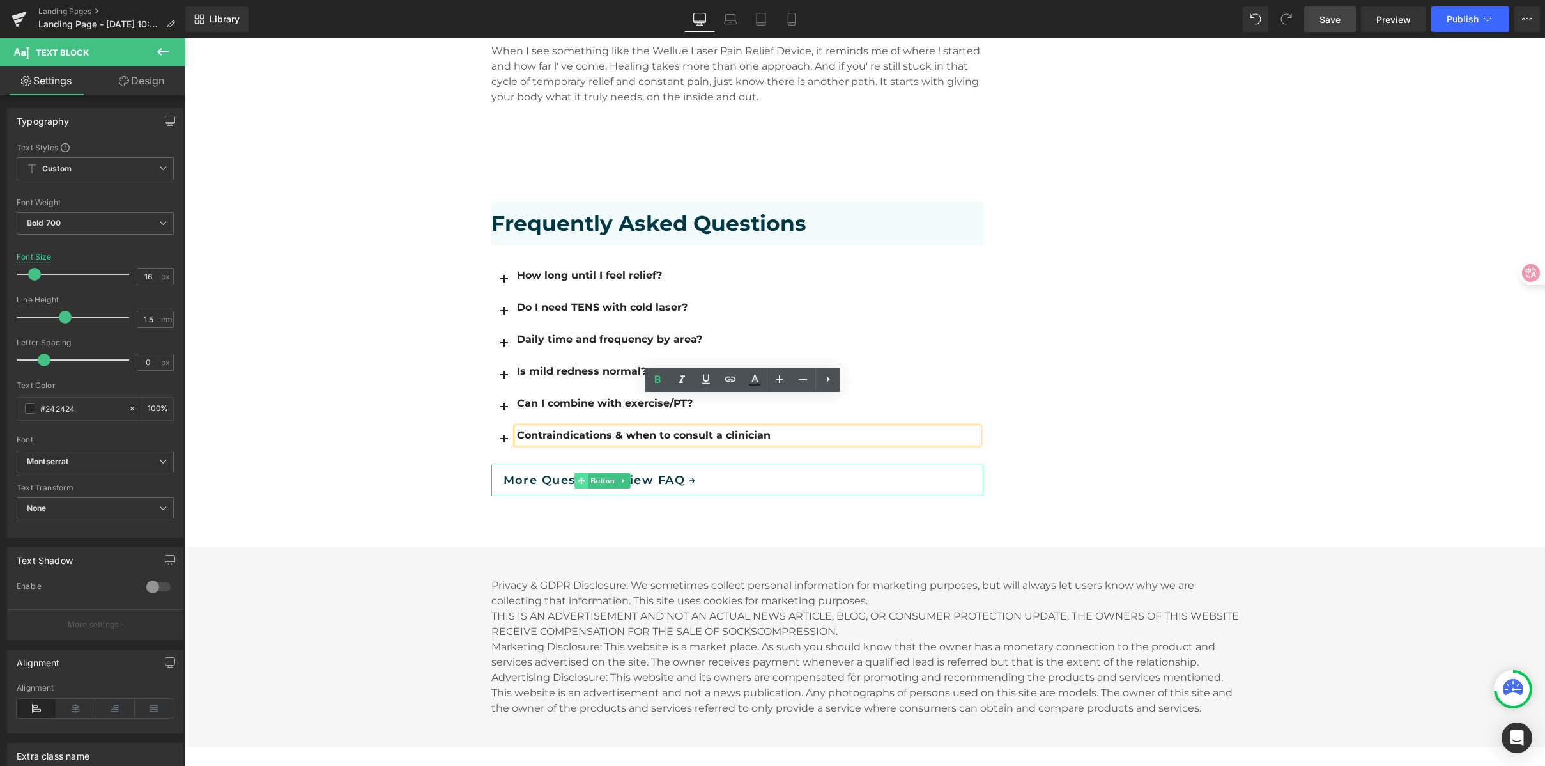
click at [578, 477] on icon at bounding box center [581, 480] width 7 height 7
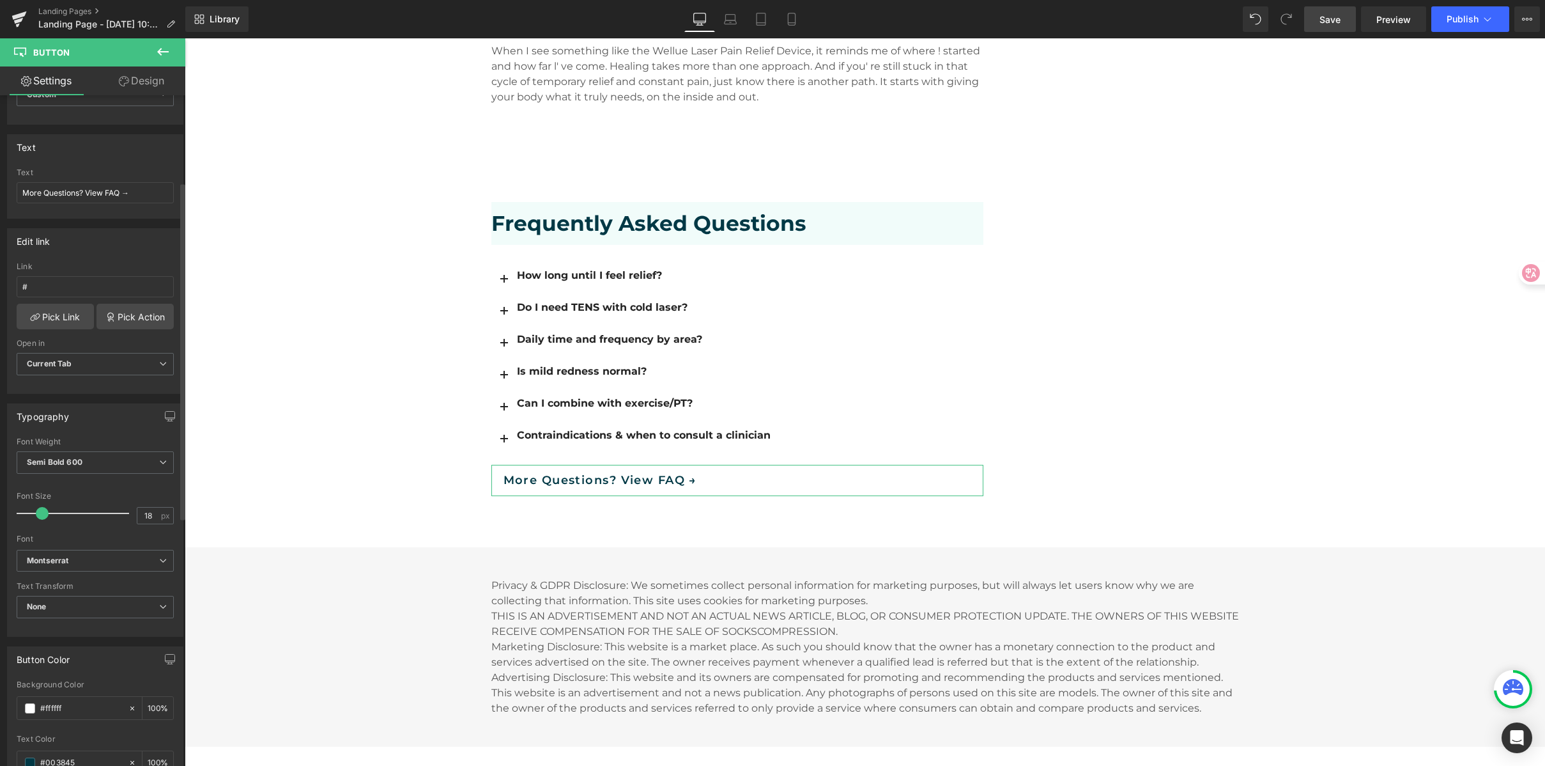
scroll to position [208, 0]
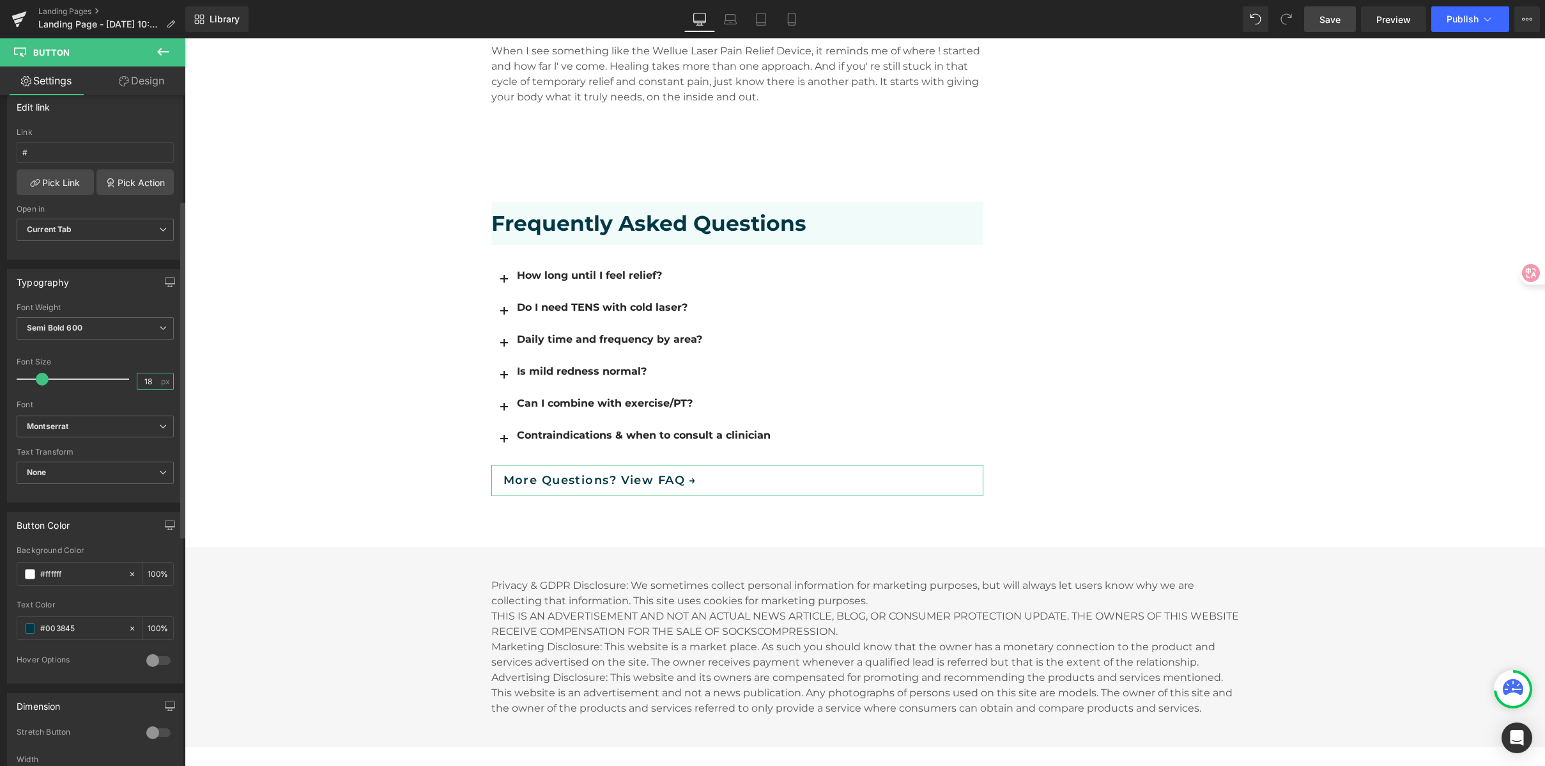
click at [144, 383] on input "18" at bounding box center [148, 381] width 22 height 16
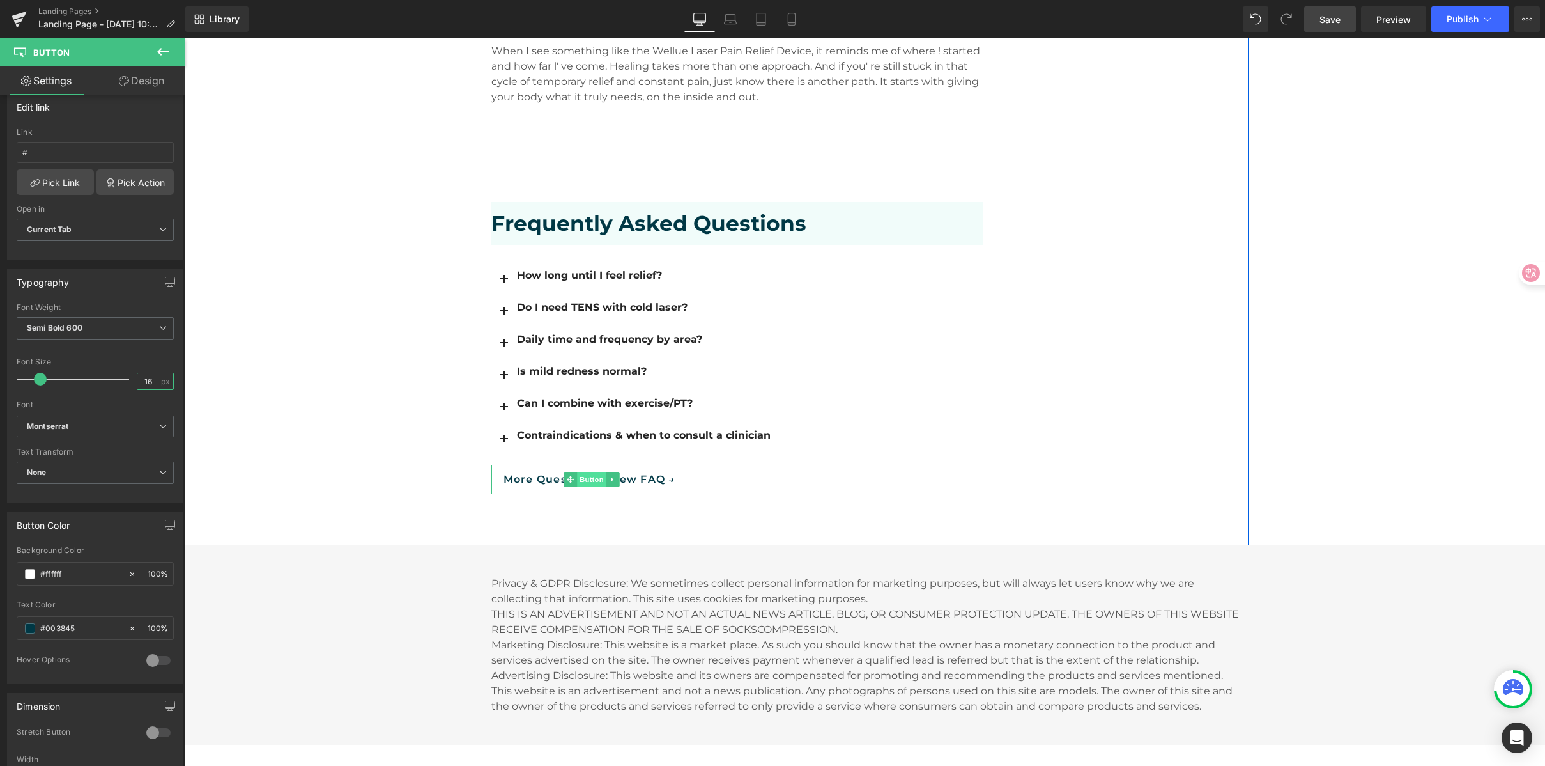
click at [582, 472] on span "Button" at bounding box center [591, 479] width 29 height 15
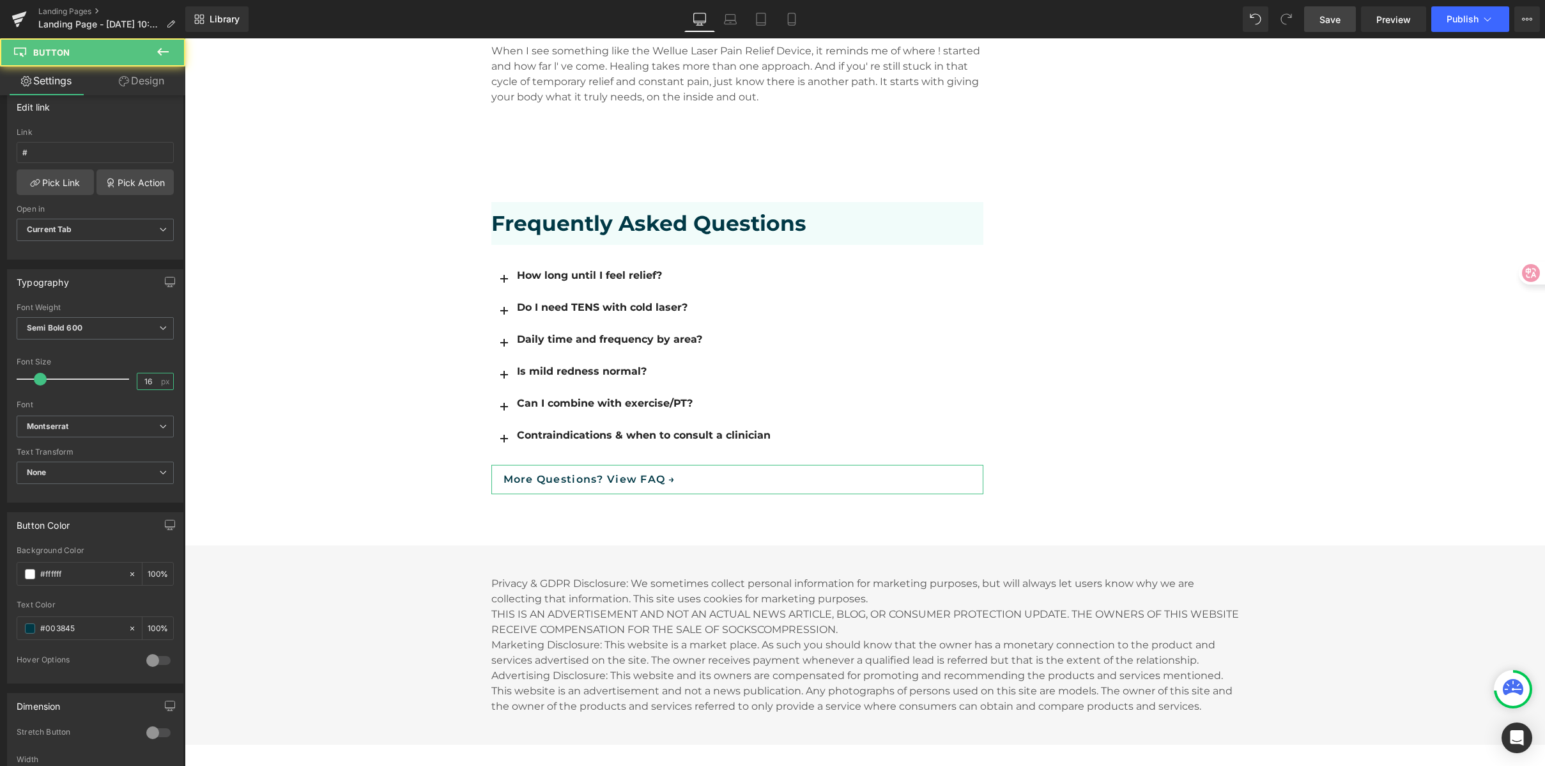
type input "16"
click at [132, 85] on link "Design" at bounding box center [141, 80] width 93 height 29
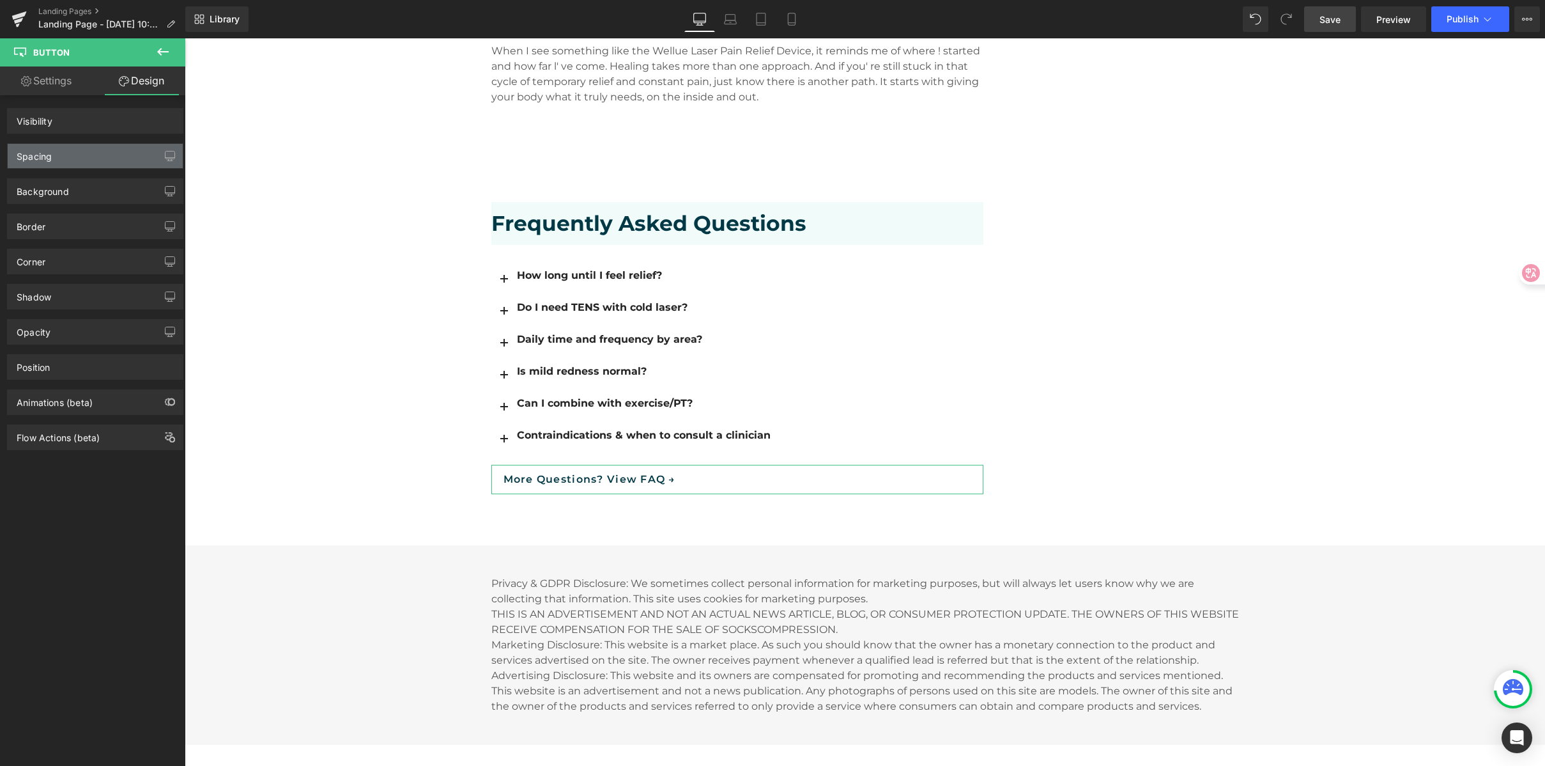
click at [75, 158] on div "Spacing" at bounding box center [95, 156] width 175 height 24
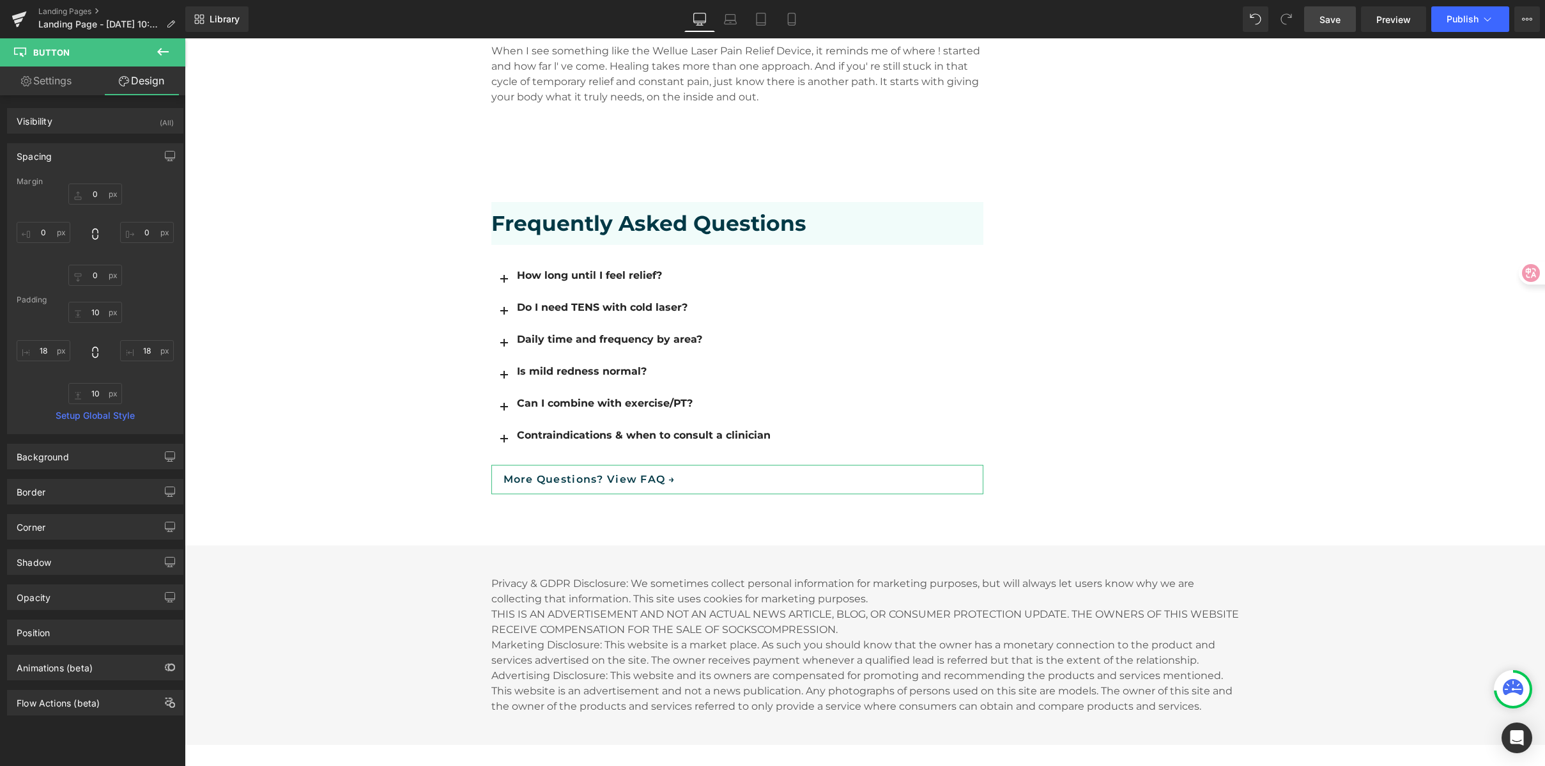
type input "0"
type input "10"
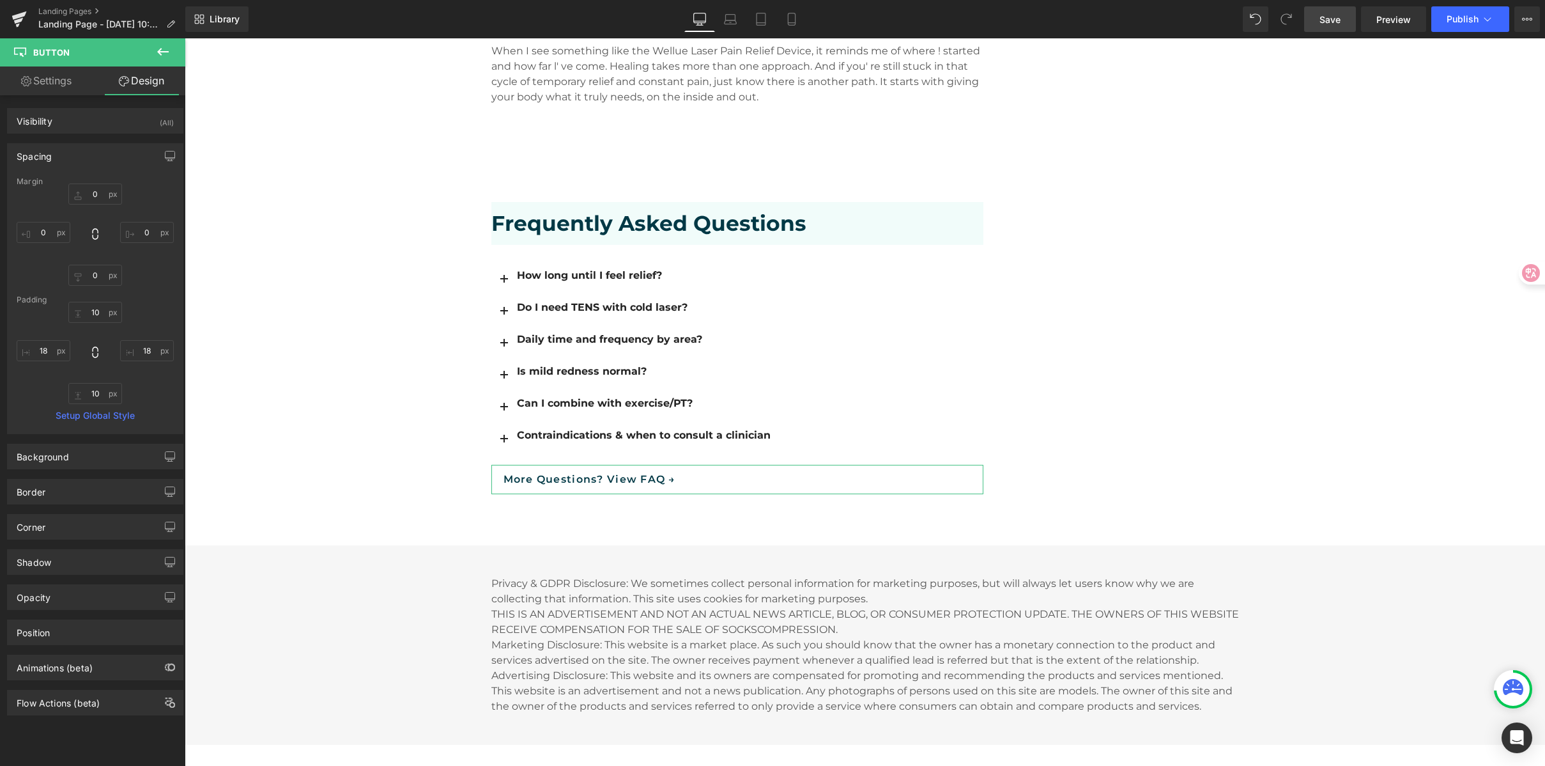
type input "18"
type input "10"
type input "18"
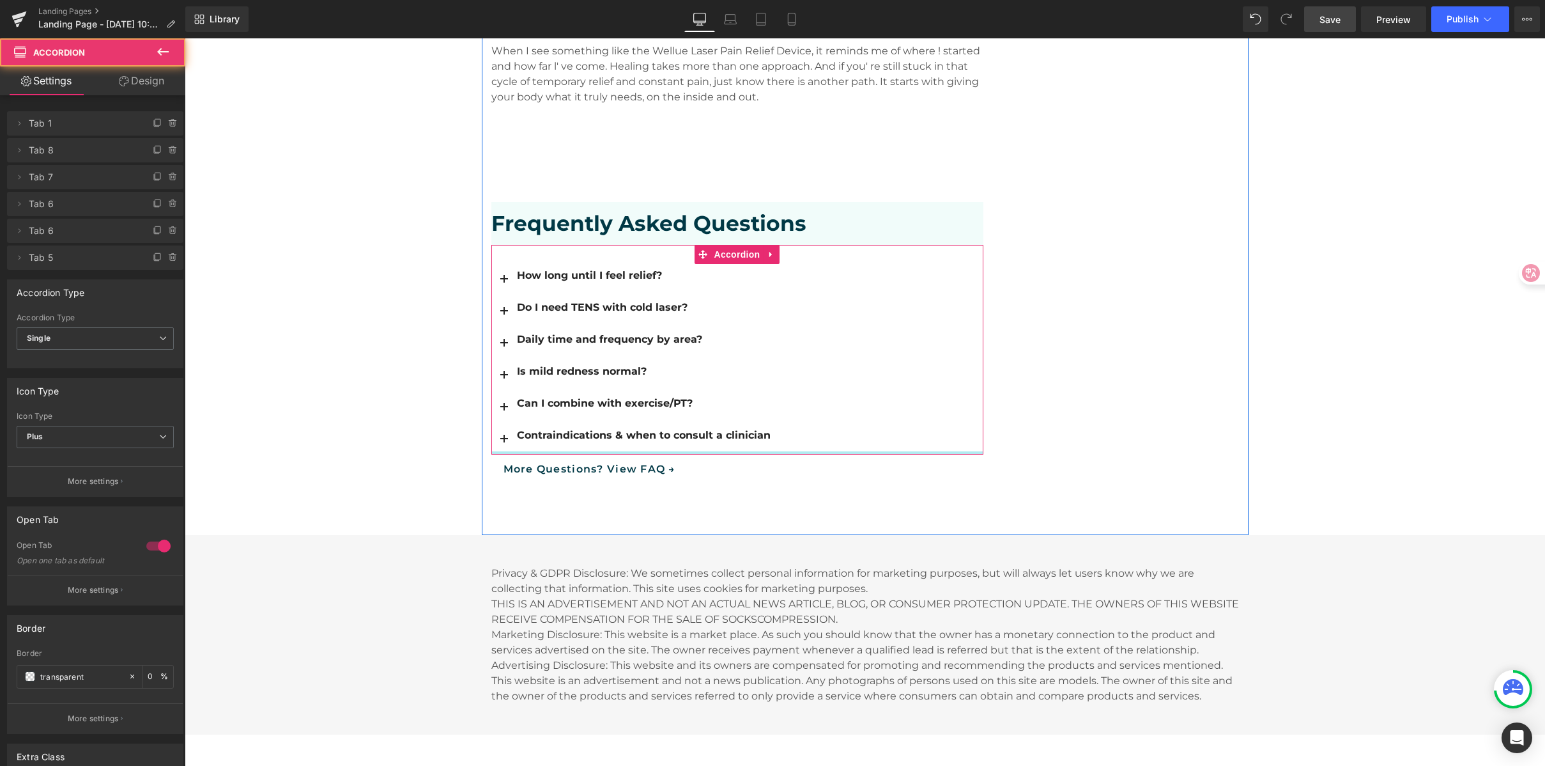
drag, startPoint x: 562, startPoint y: 429, endPoint x: 579, endPoint y: 393, distance: 40.3
click at [579, 393] on div "How long until I feel relief? Text Block Most users notice relief within 20 min…" at bounding box center [737, 350] width 492 height 210
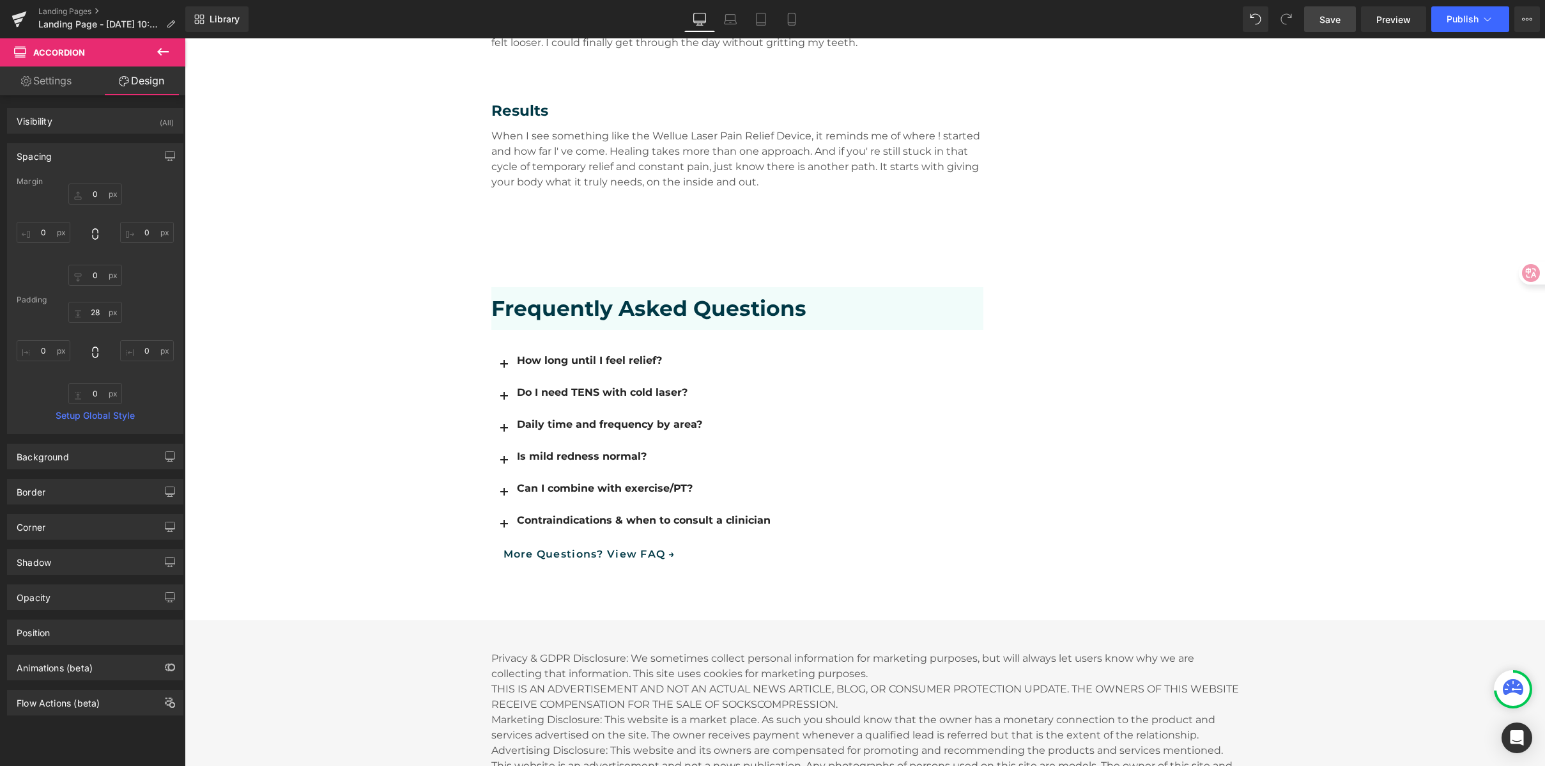
scroll to position [2092, 0]
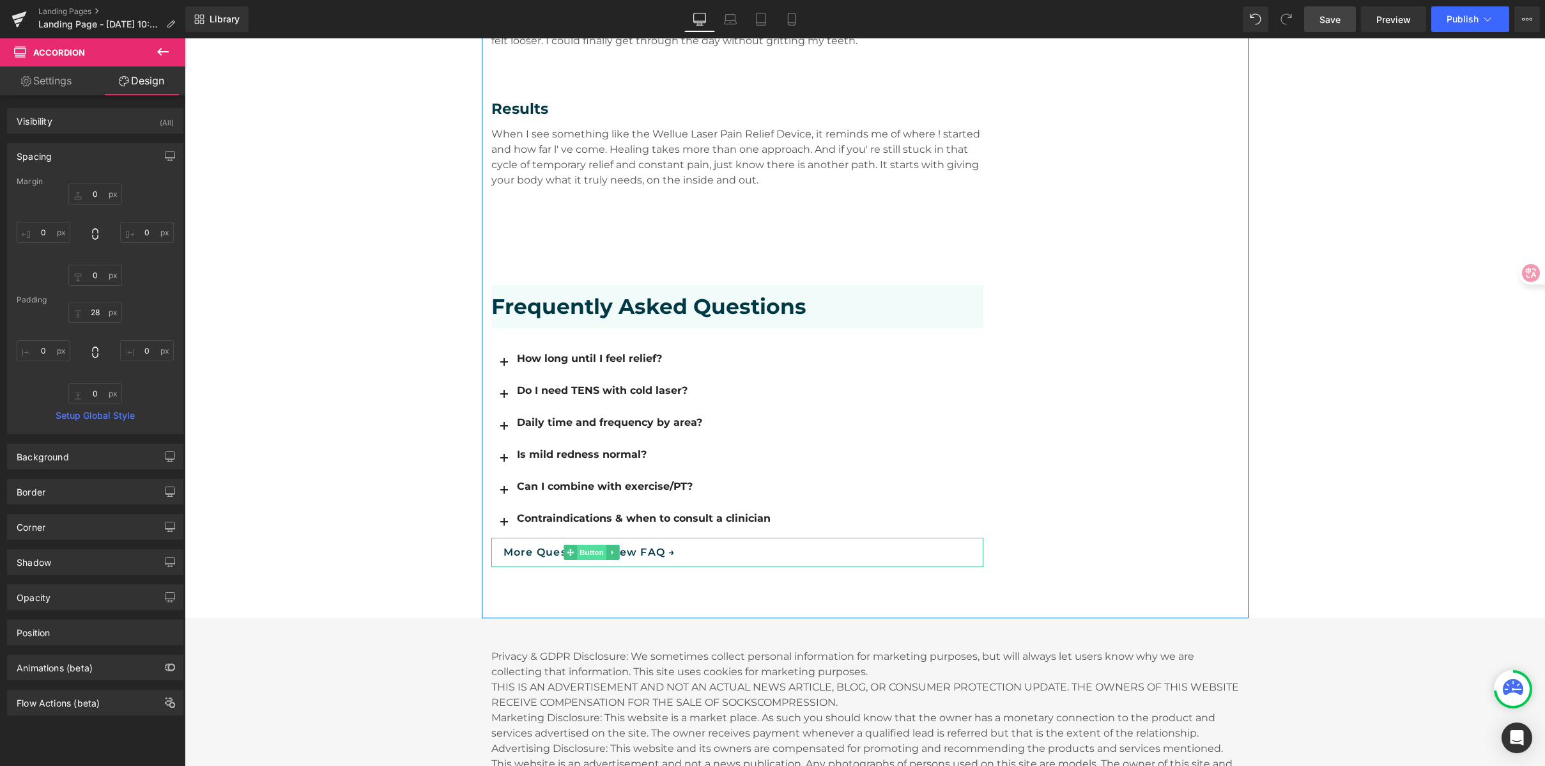
click at [577, 545] on span "Button" at bounding box center [591, 552] width 29 height 15
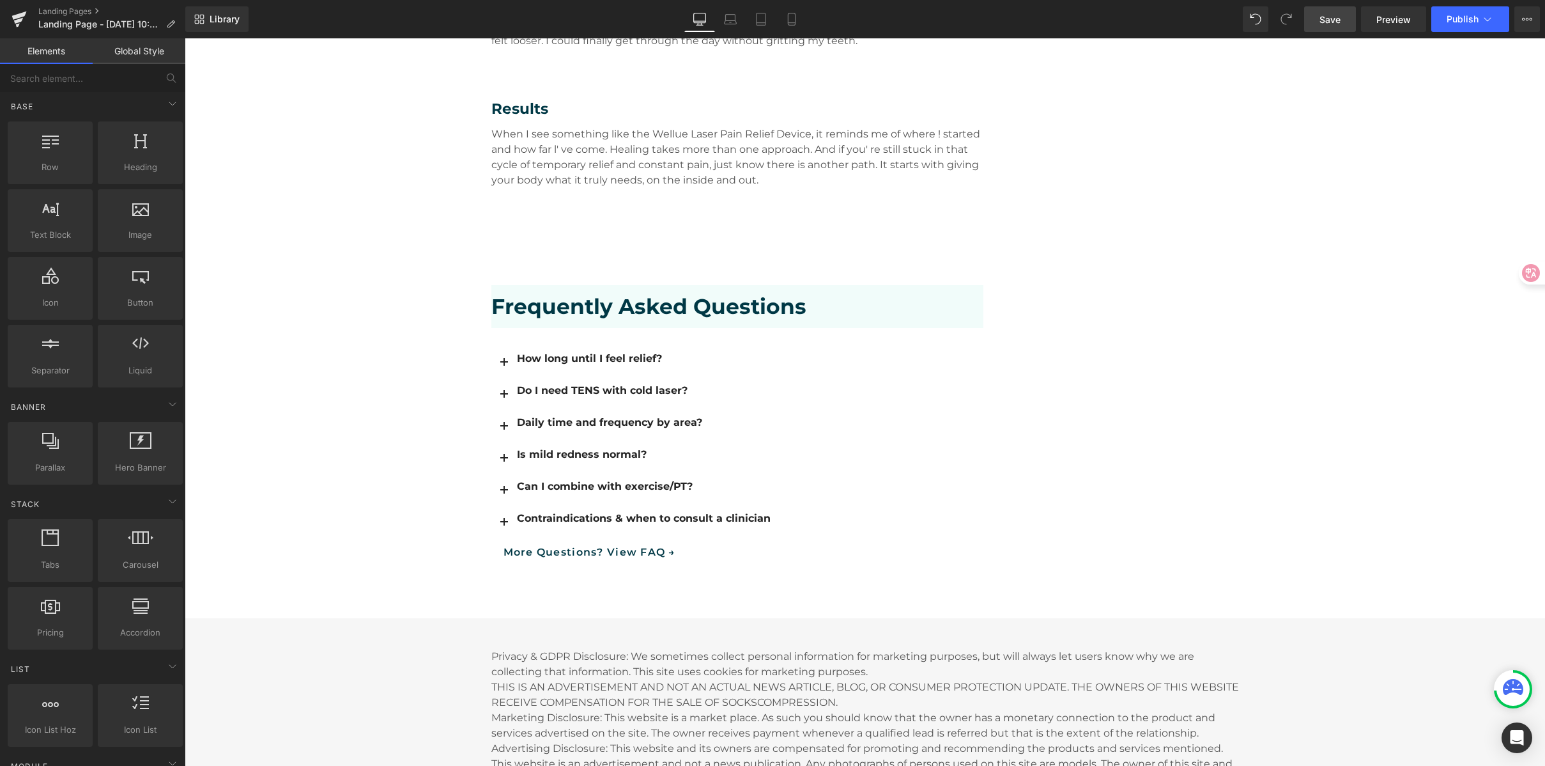
click at [1342, 21] on link "Save" at bounding box center [1330, 19] width 52 height 26
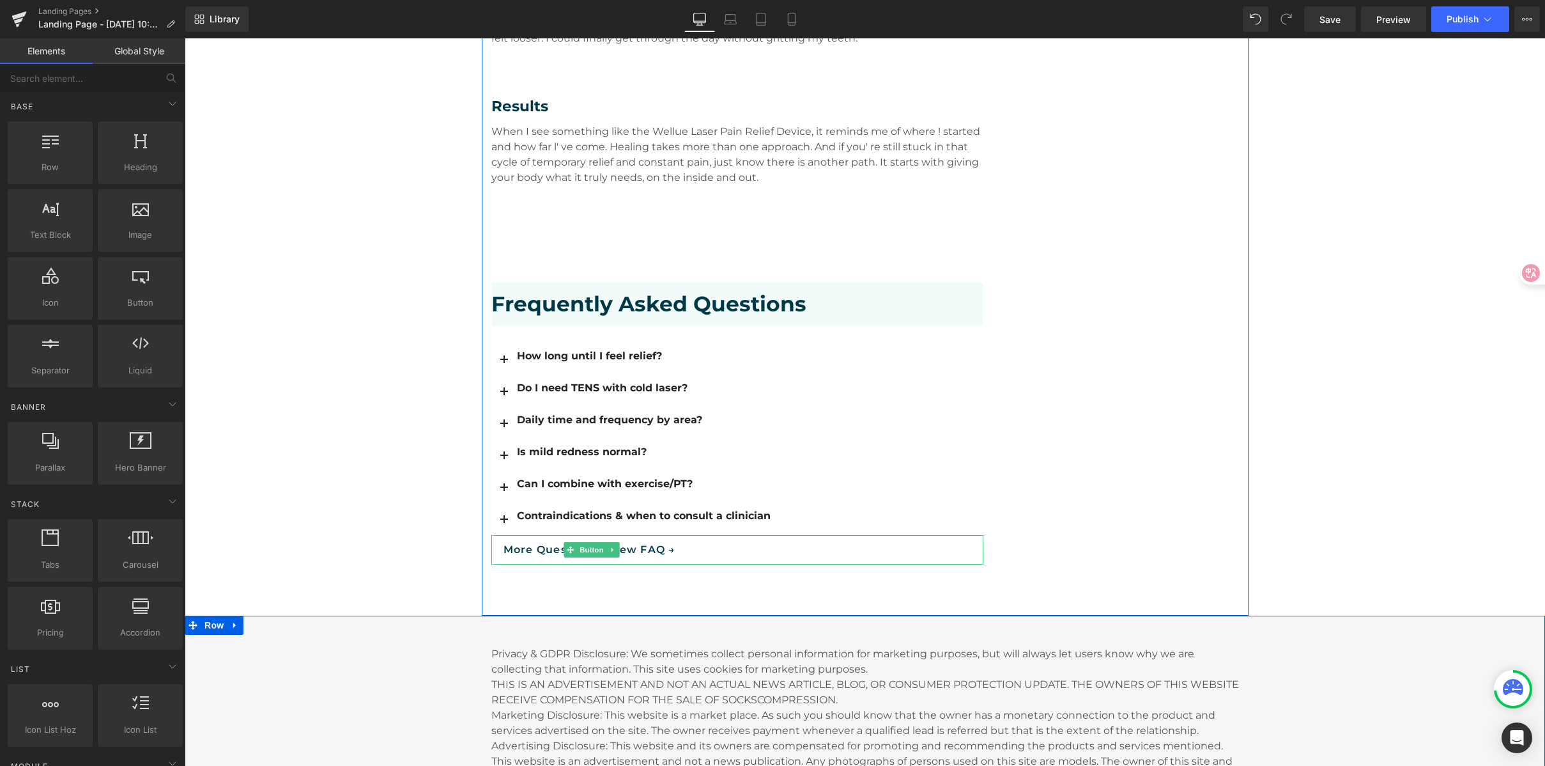
click at [577, 542] on span "Button" at bounding box center [591, 549] width 29 height 15
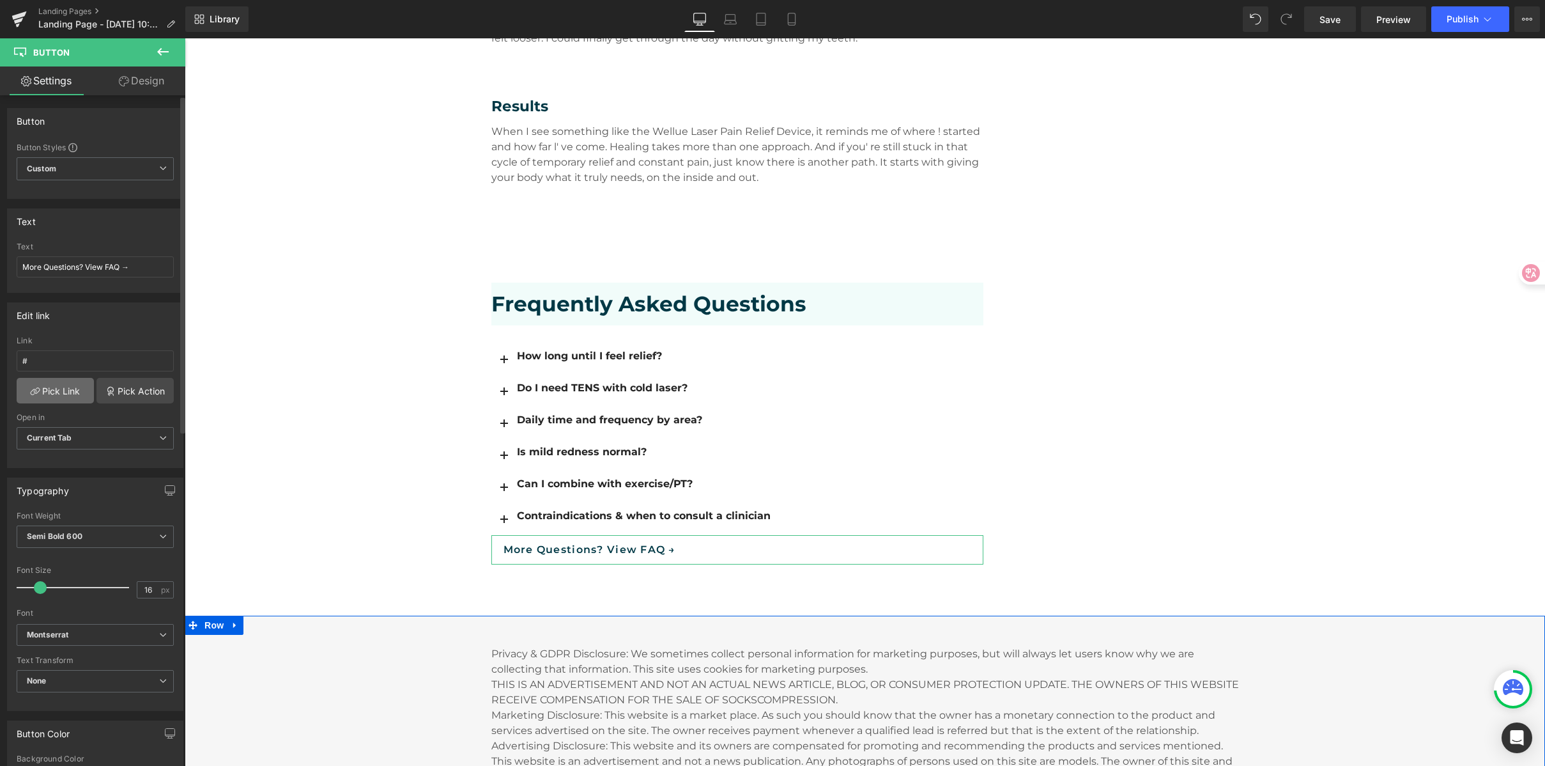
click at [56, 392] on link "Pick Link" at bounding box center [55, 391] width 77 height 26
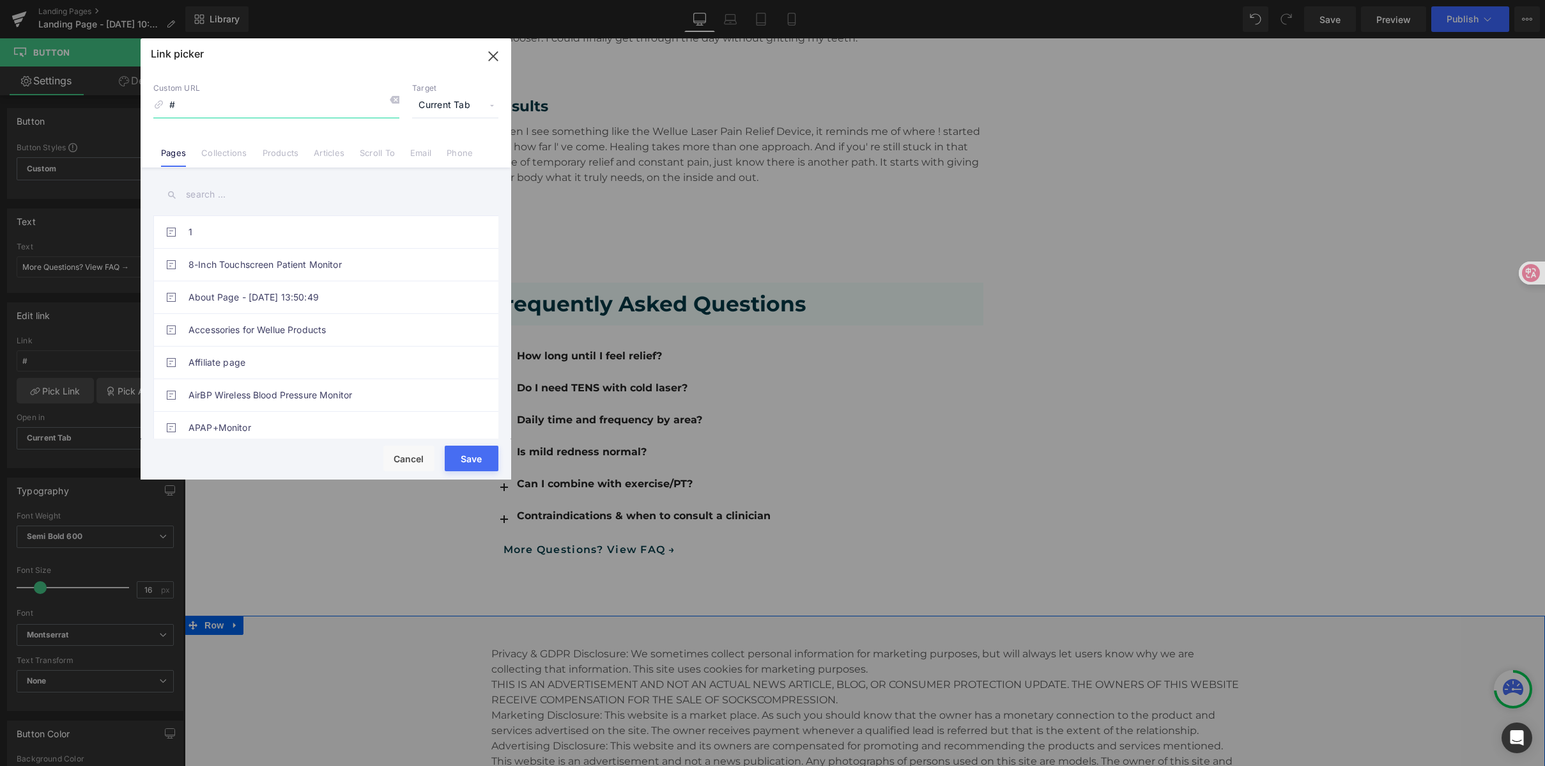
click at [200, 100] on input "#" at bounding box center [276, 105] width 246 height 24
click at [185, 106] on input "#" at bounding box center [276, 105] width 246 height 24
paste input "FAQs-Cold [MEDICAL_DATA] with TENS"
type input "#FAQs-Cold Laser Therapy with TENS"
click at [218, 190] on input "text" at bounding box center [325, 194] width 345 height 29
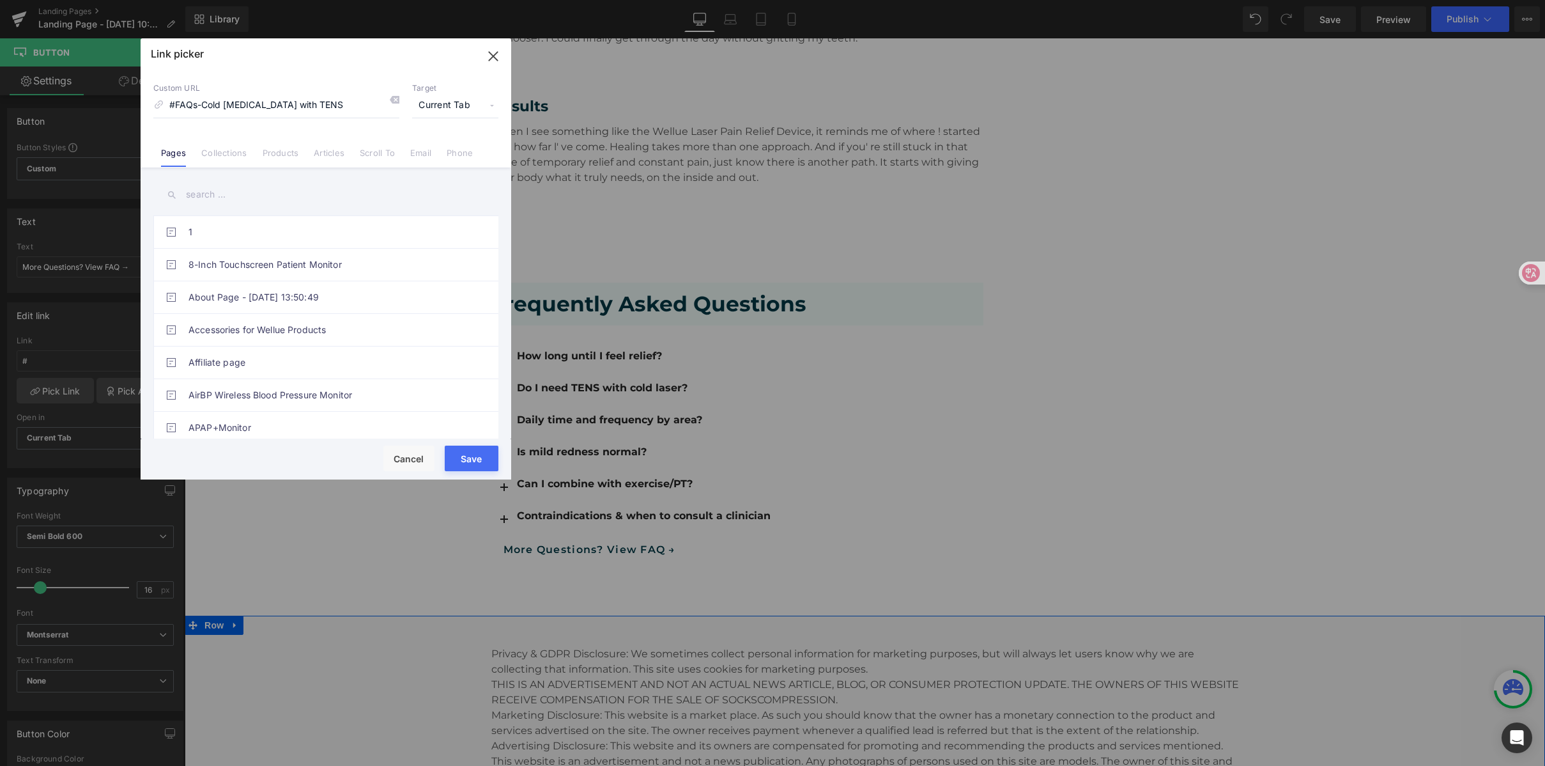
paste input "FAQs-Cold [MEDICAL_DATA] with TENS"
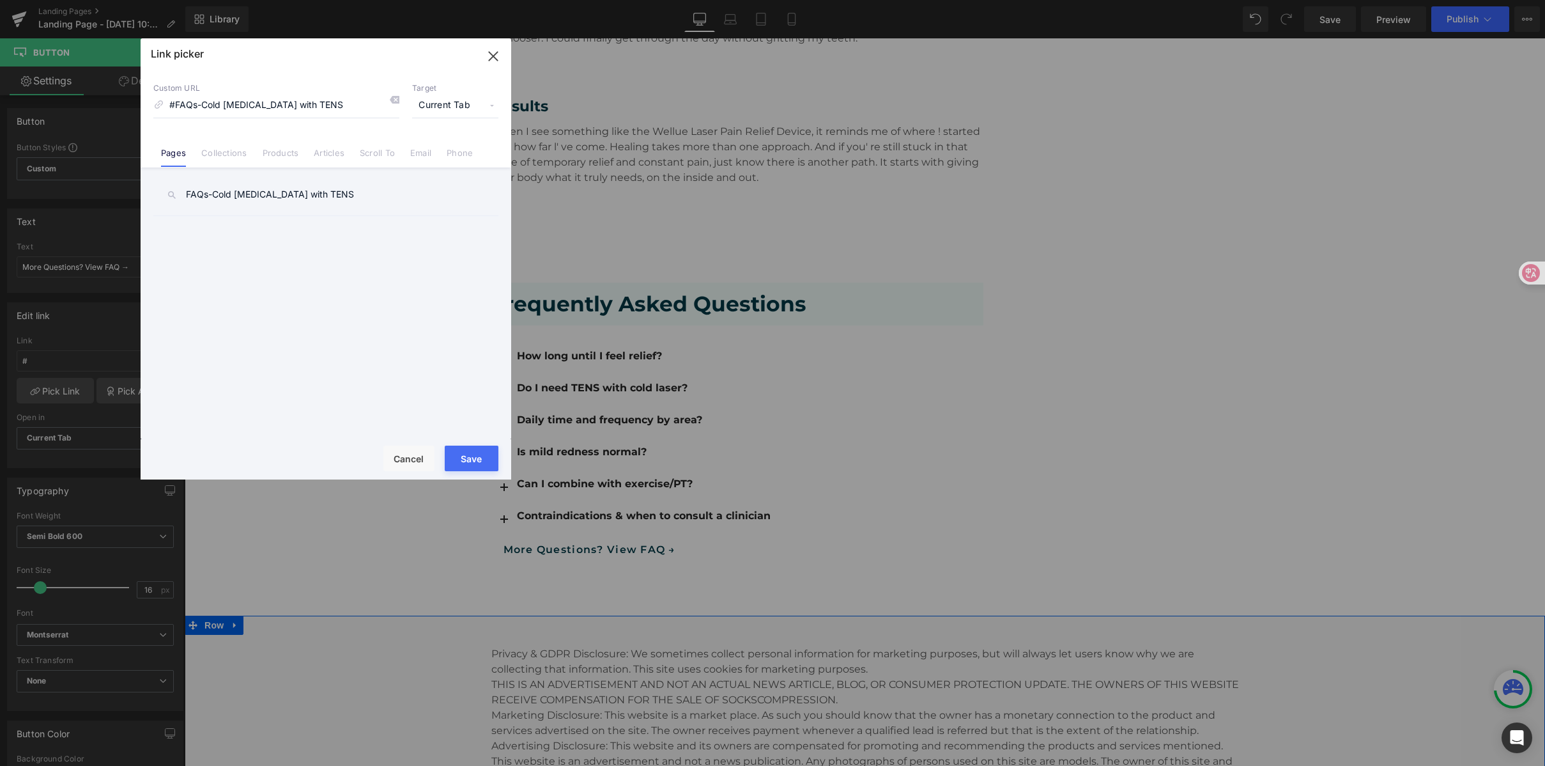
type input "FAQs-Cold [MEDICAL_DATA] with TENS"
click at [369, 103] on input "#FAQs-Cold Laser Therapy with TENS" at bounding box center [276, 105] width 246 height 24
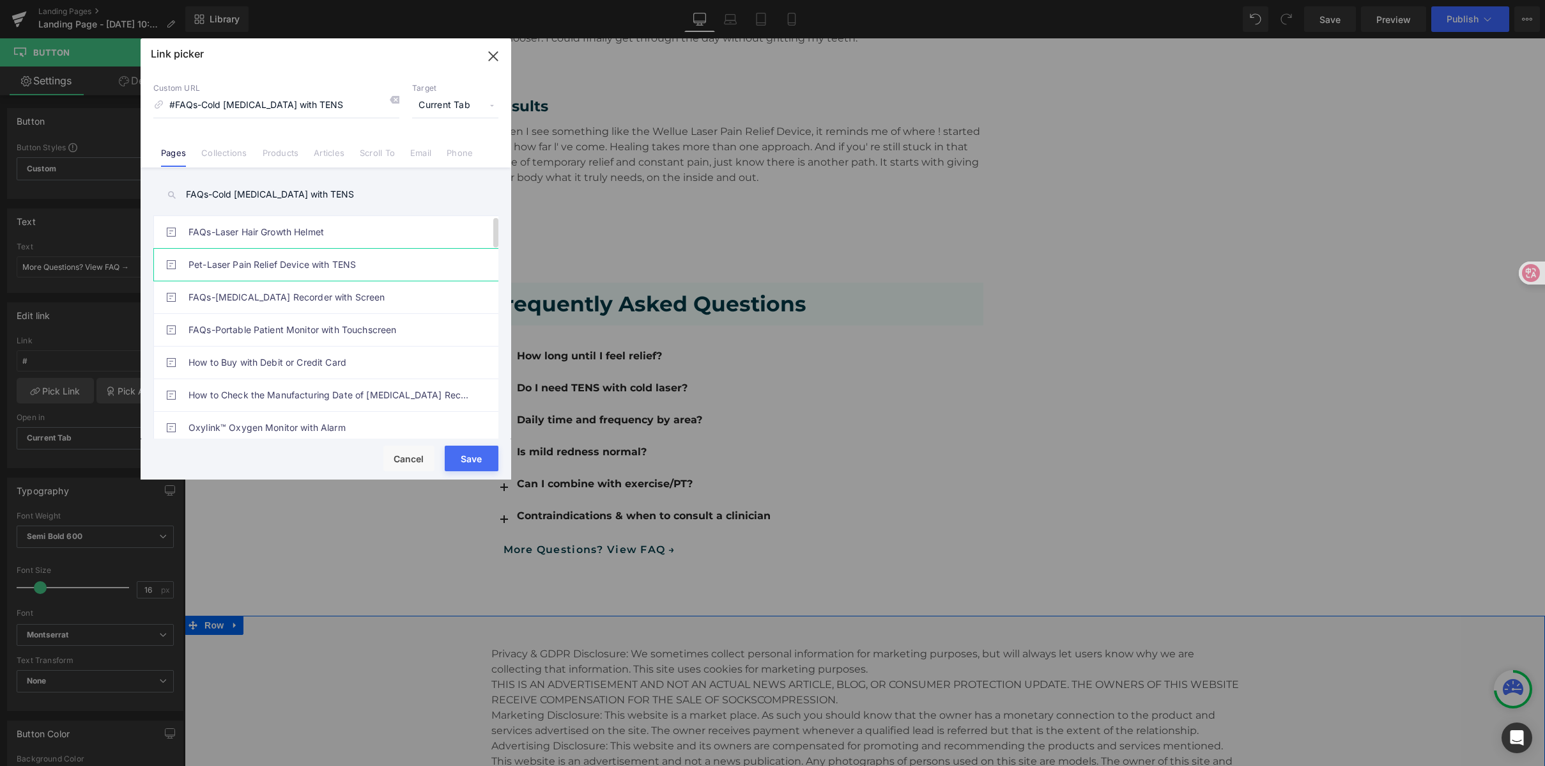
click at [314, 267] on link "Pet-Laser Pain Relief Device with TENS" at bounding box center [329, 265] width 281 height 32
type input "/pages/landing-page-pets"
click at [471, 460] on button "Save" at bounding box center [472, 458] width 54 height 26
type input "/pages/landing-page-pets"
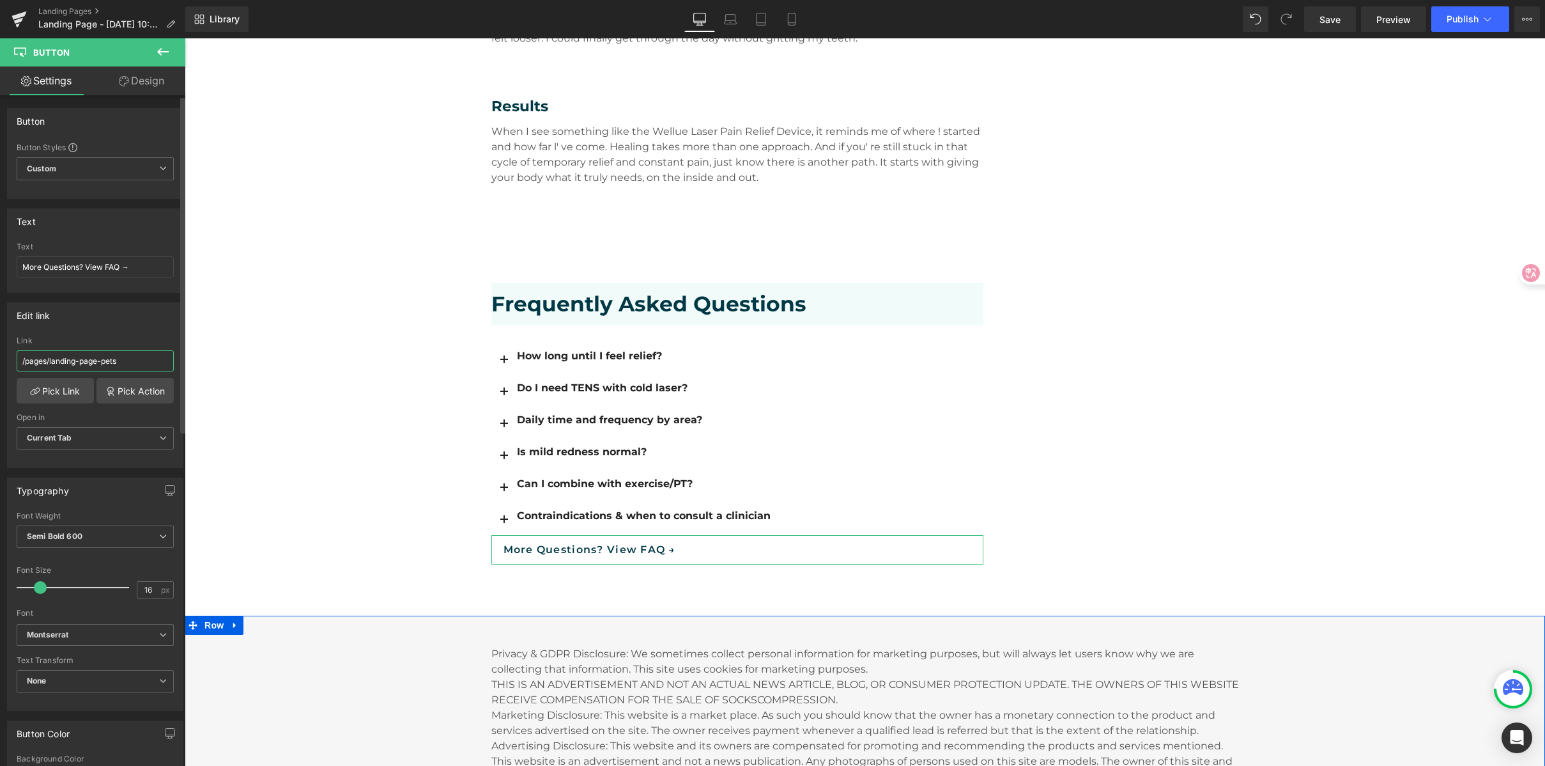
click at [67, 360] on input "/pages/landing-page-pets" at bounding box center [95, 360] width 157 height 21
click at [57, 393] on link "Pick Link" at bounding box center [55, 391] width 77 height 26
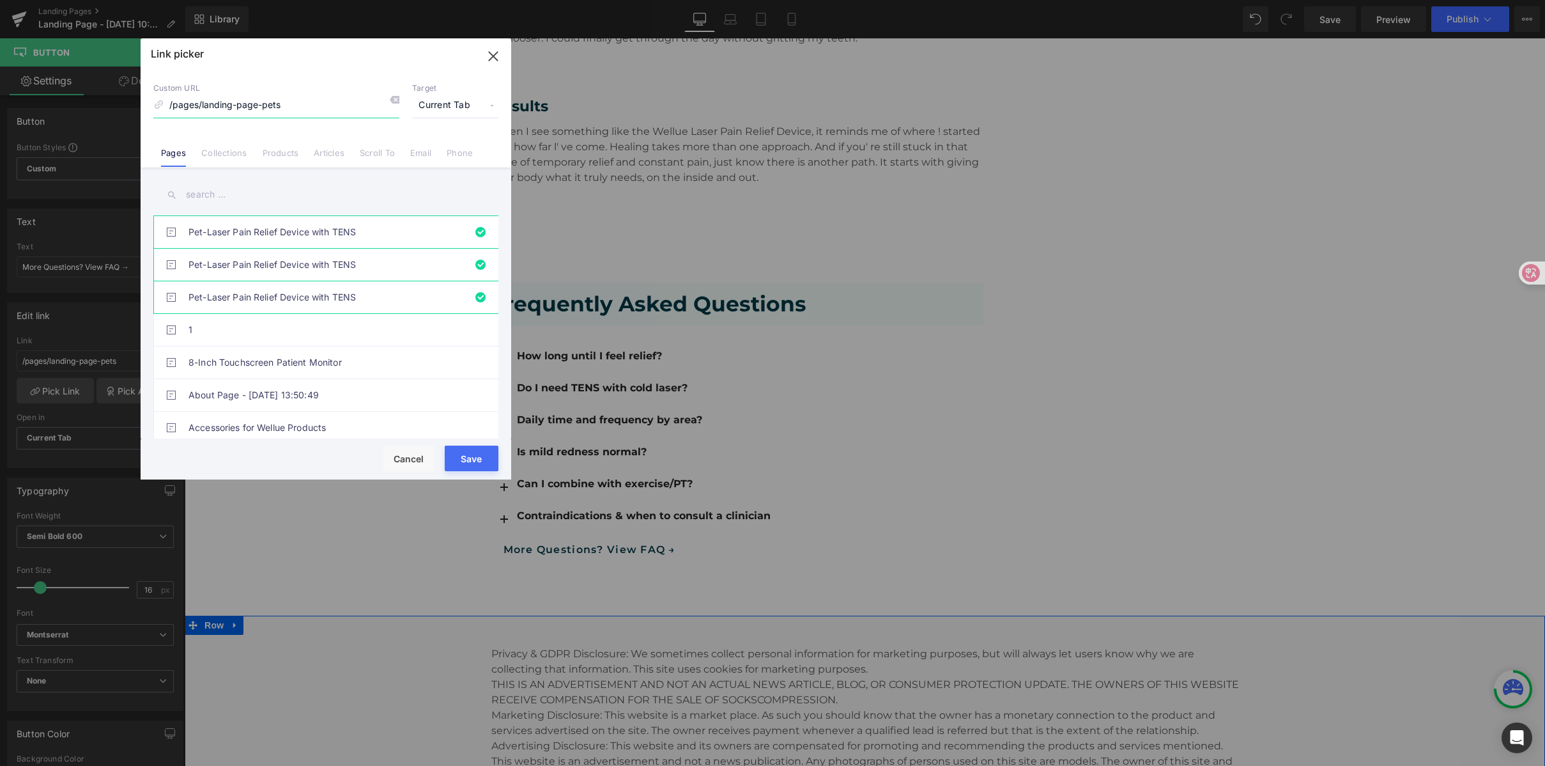
click at [254, 107] on input "/pages/landing-page-pets" at bounding box center [276, 105] width 246 height 24
click at [204, 111] on input "/pages/landing-page-pets" at bounding box center [276, 105] width 246 height 24
drag, startPoint x: 203, startPoint y: 107, endPoint x: 284, endPoint y: 108, distance: 80.5
click at [284, 108] on input "/pages/landing-page-pets" at bounding box center [276, 105] width 246 height 24
click at [285, 107] on input "/pages/landing-page-pets" at bounding box center [276, 105] width 246 height 24
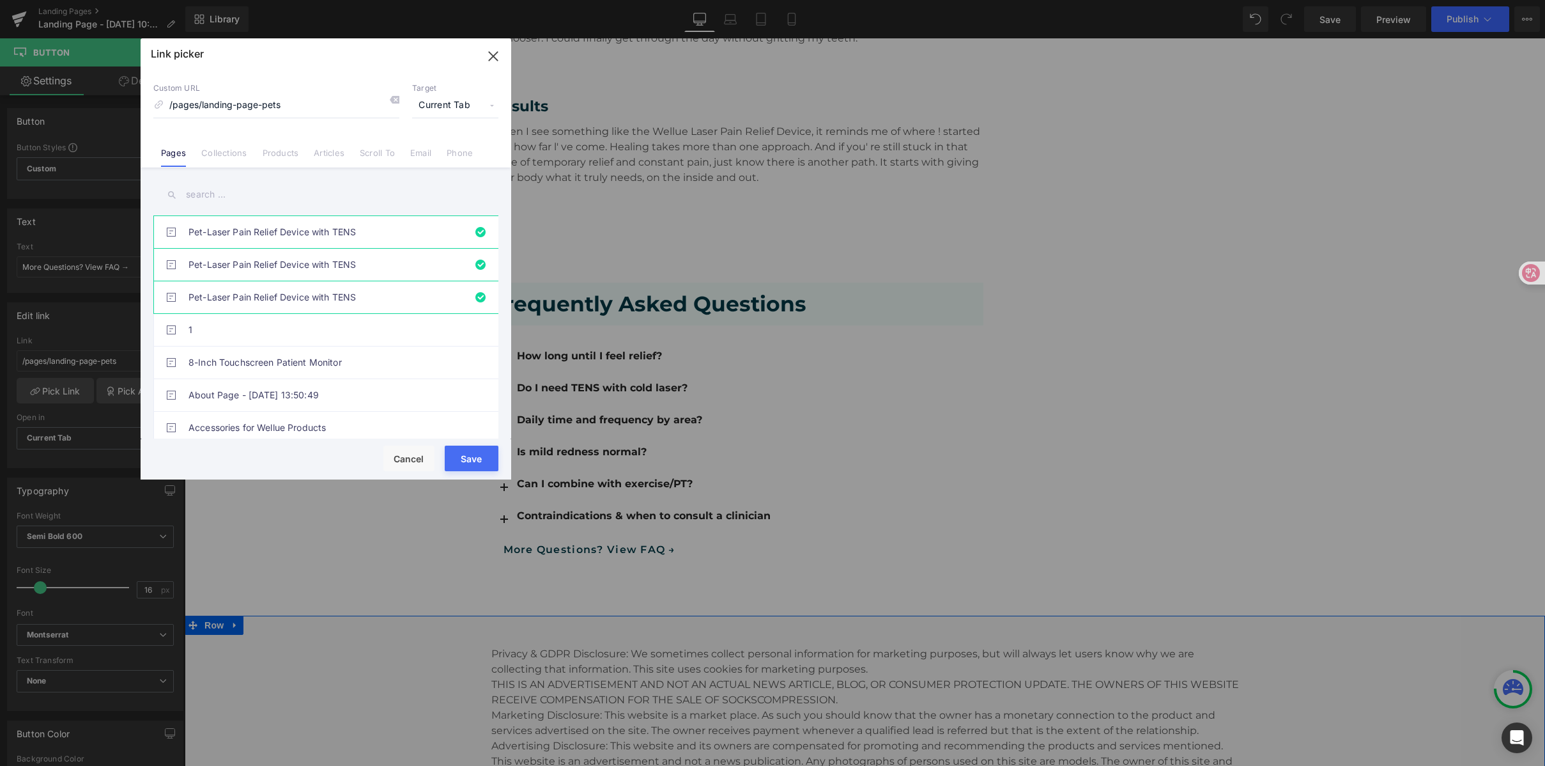
click at [310, 190] on input "text" at bounding box center [325, 194] width 345 height 29
click at [367, 203] on input "text" at bounding box center [325, 194] width 345 height 29
click at [486, 60] on icon "button" at bounding box center [493, 56] width 20 height 20
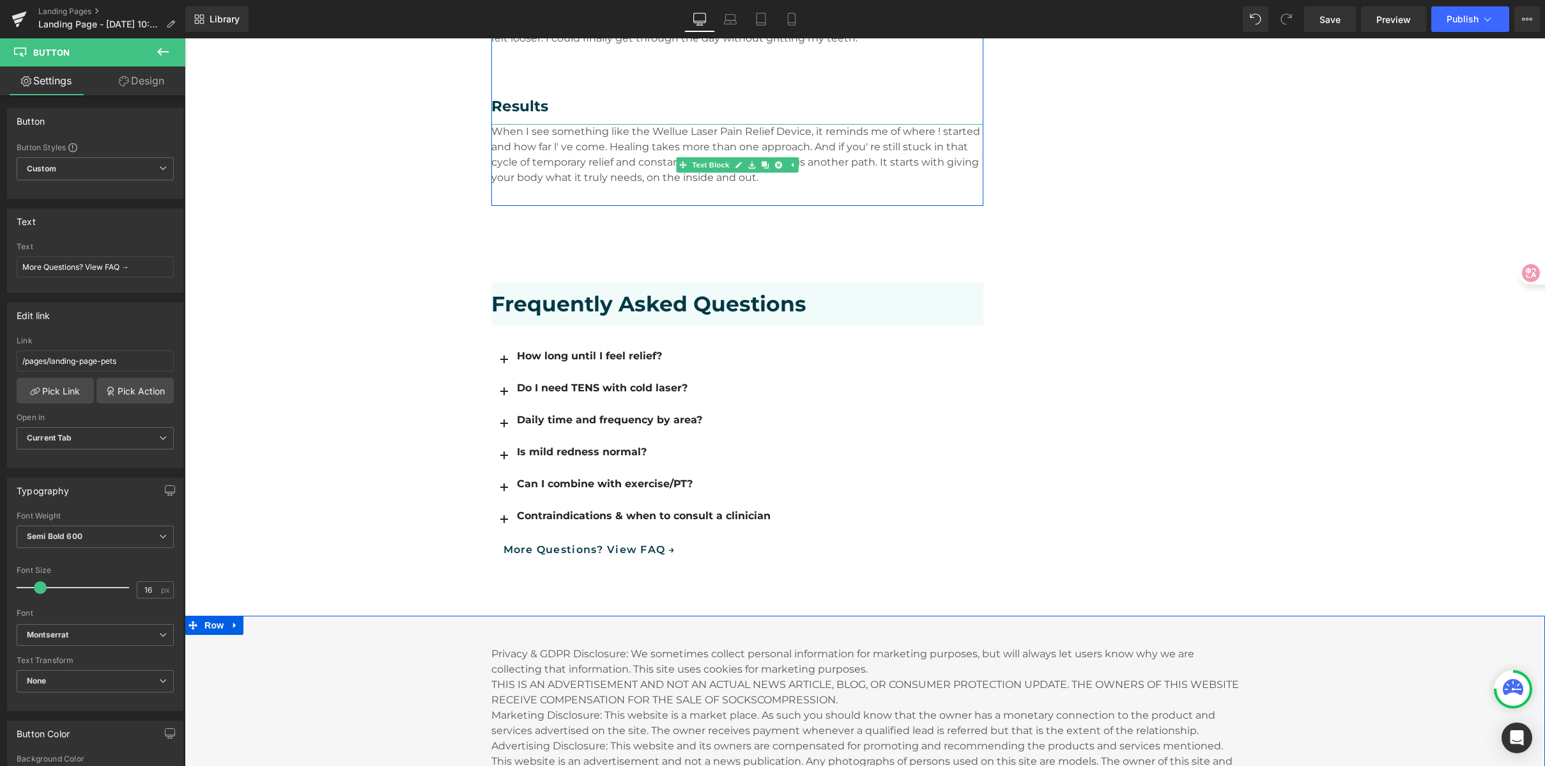
drag, startPoint x: 1314, startPoint y: 181, endPoint x: 1233, endPoint y: 82, distance: 127.6
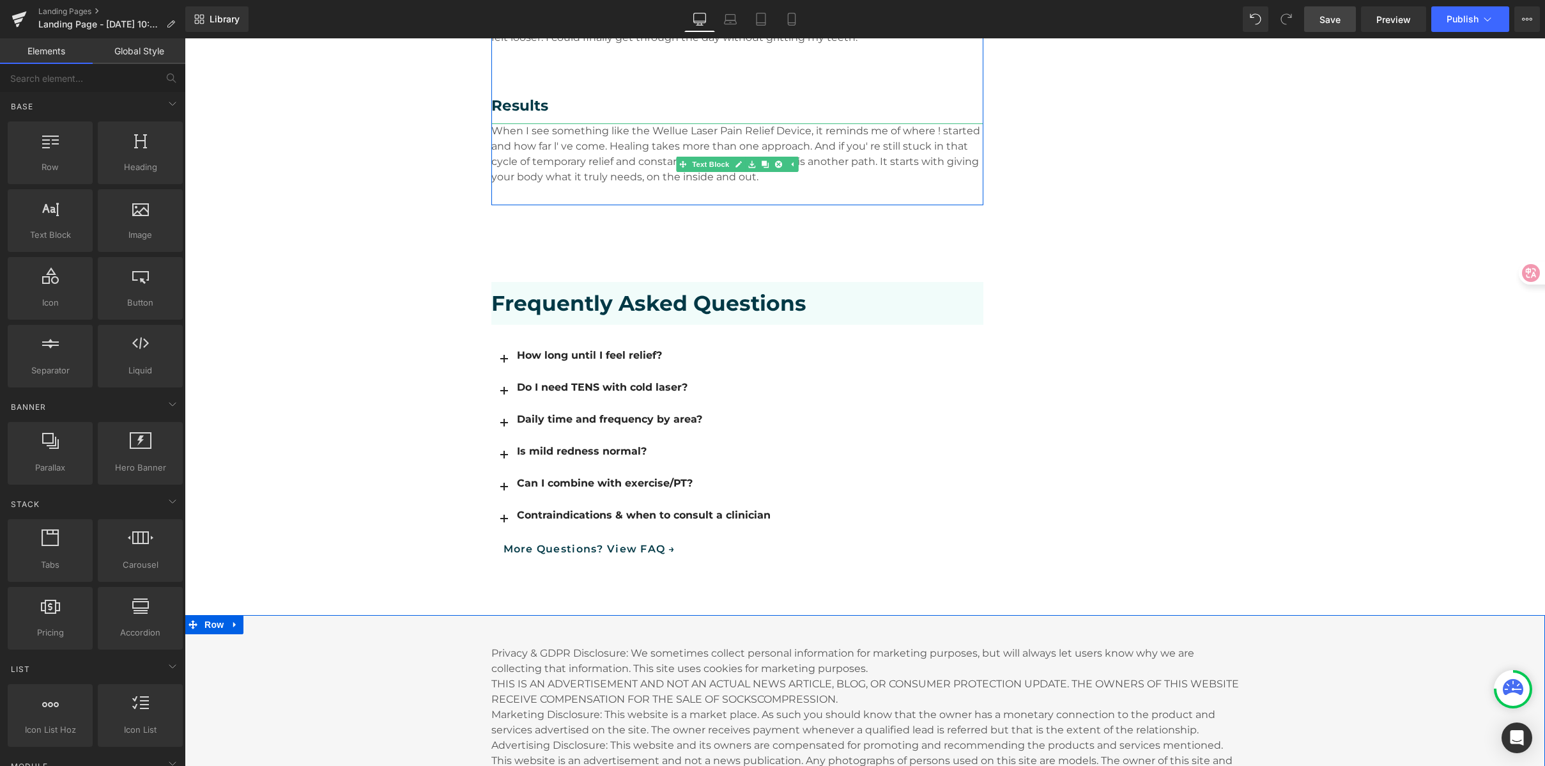
scroll to position [2098, 0]
click at [1316, 22] on link "Save" at bounding box center [1330, 19] width 52 height 26
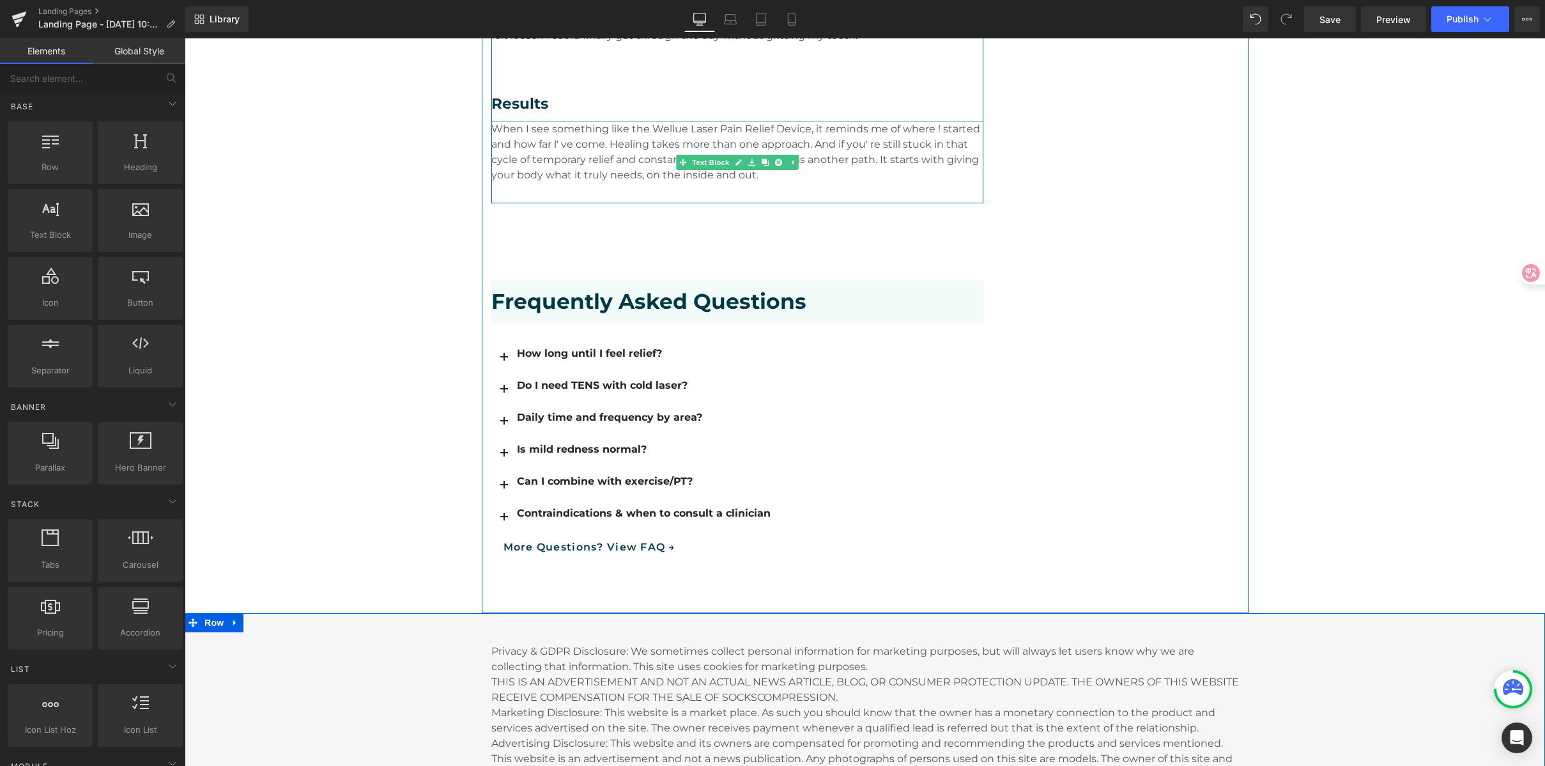
scroll to position [2095, 0]
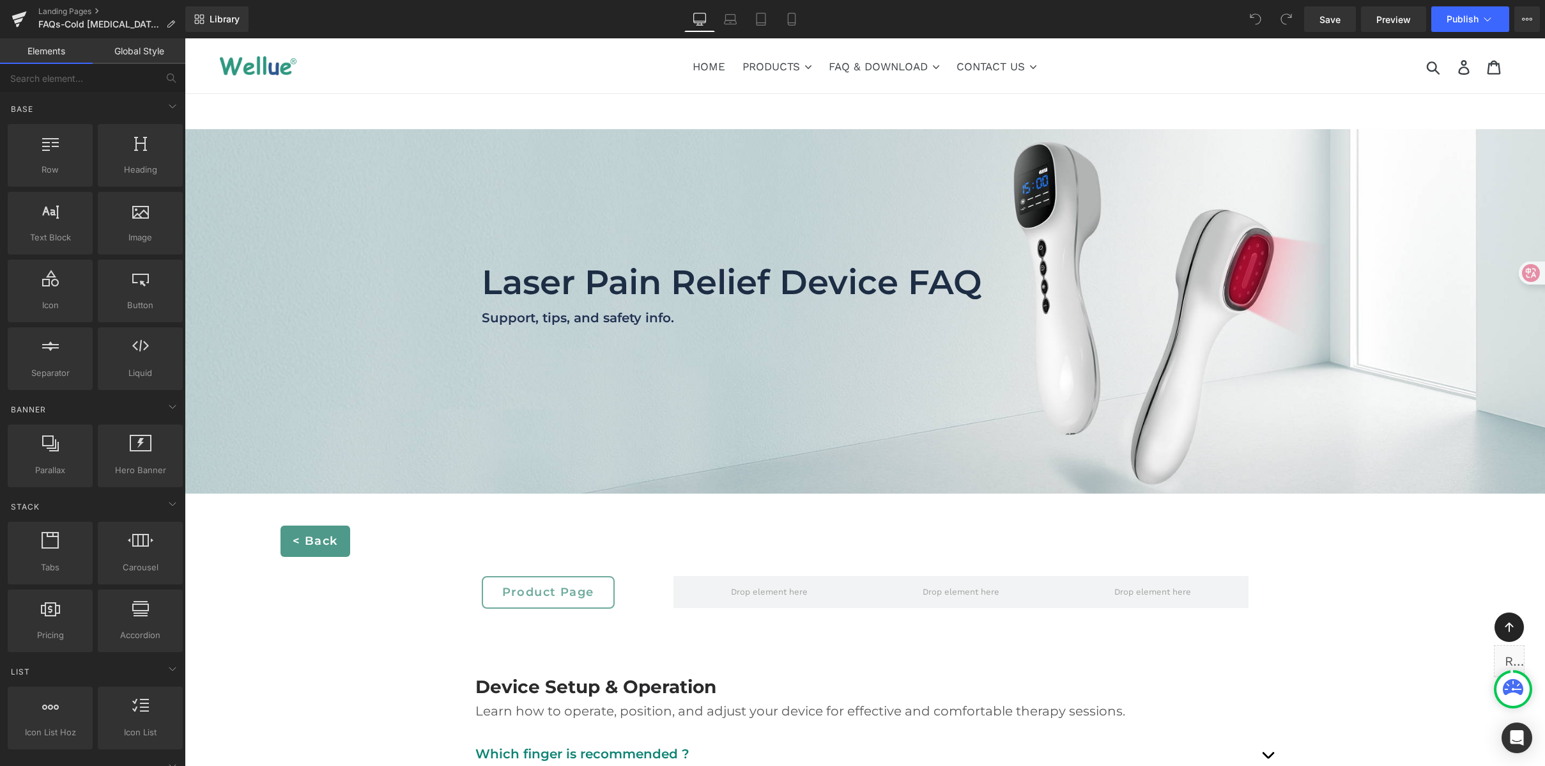
click at [1160, 70] on ul "HOME PRODUCTS .cls-1{fill:#231f20} CONTINUOUS OXYGEN MONITOR Checkme™ O2 72-Hr …" at bounding box center [865, 65] width 774 height 23
click at [1163, 25] on div "Library Desktop Desktop Laptop Tablet Mobile Save Preview Publish Scheduled Vie…" at bounding box center [865, 19] width 1360 height 26
click at [1162, 67] on ul "HOME PRODUCTS .cls-1{fill:#231f20} CONTINUOUS OXYGEN MONITOR Checkme™ O2 72-Hr …" at bounding box center [865, 65] width 774 height 23
click at [1536, 13] on button "View Live Page View with current Template Save Template to Library Schedule Pub…" at bounding box center [1528, 19] width 26 height 26
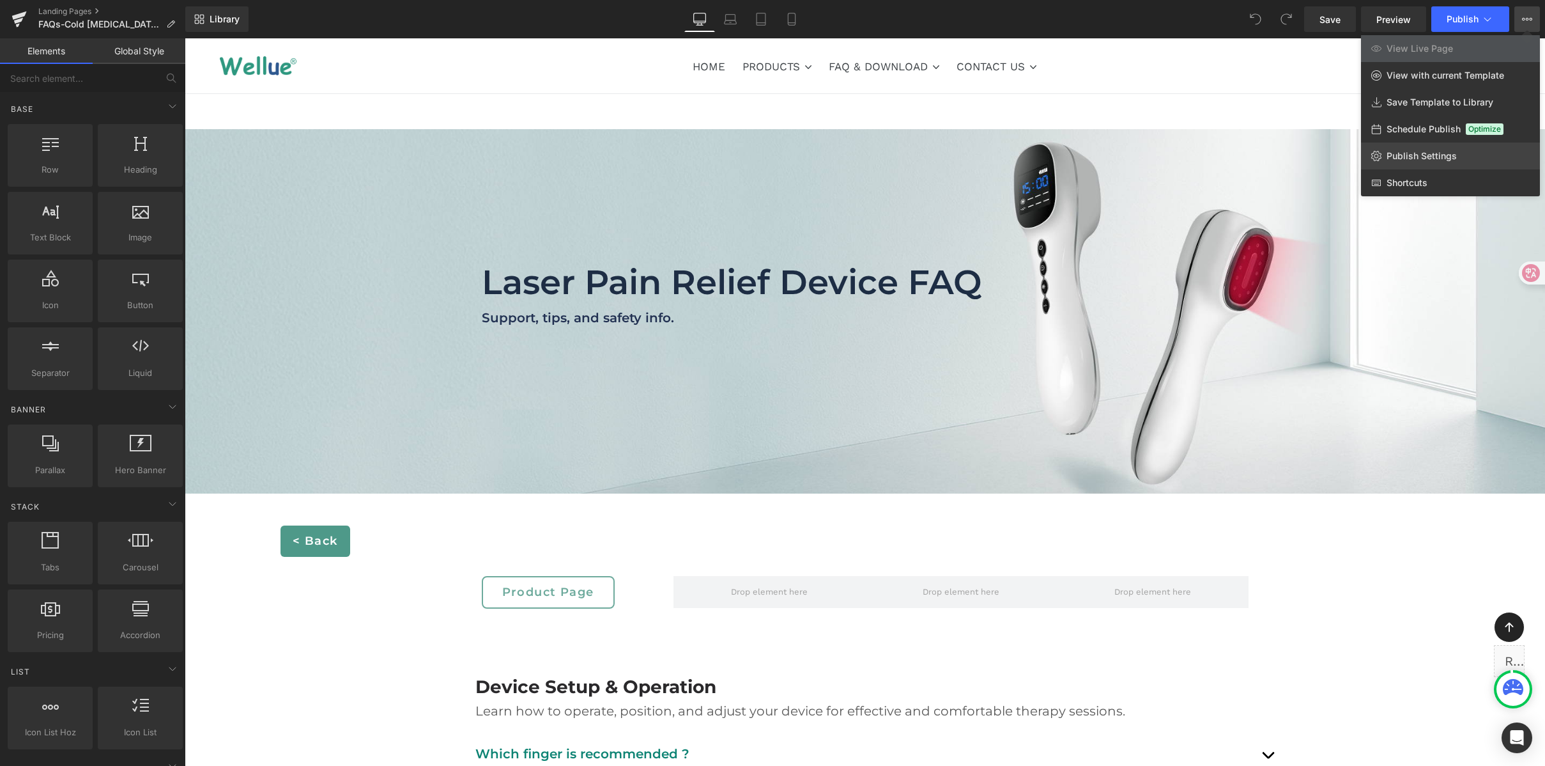
click at [1427, 150] on span "Publish Settings" at bounding box center [1422, 156] width 70 height 12
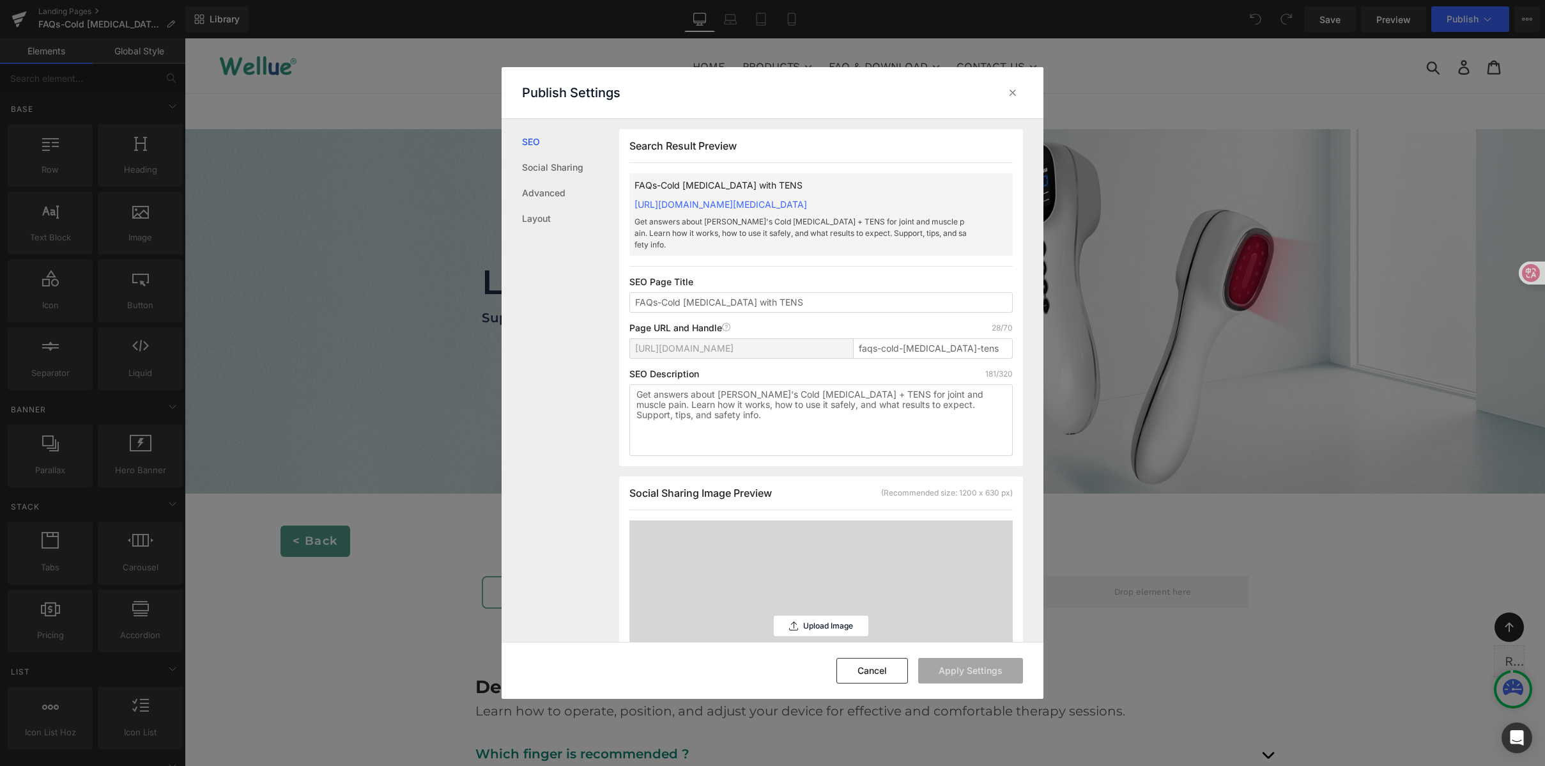
scroll to position [1, 0]
click at [963, 337] on input "faqs-cold-laser-therapy-tens" at bounding box center [933, 347] width 160 height 20
click at [988, 337] on input "faqs-cold-laser-therapy-tens" at bounding box center [933, 347] width 160 height 20
drag, startPoint x: 984, startPoint y: 334, endPoint x: 879, endPoint y: 339, distance: 105.0
click at [879, 339] on input "faqs-cold-laser-therapy-tens" at bounding box center [933, 347] width 160 height 20
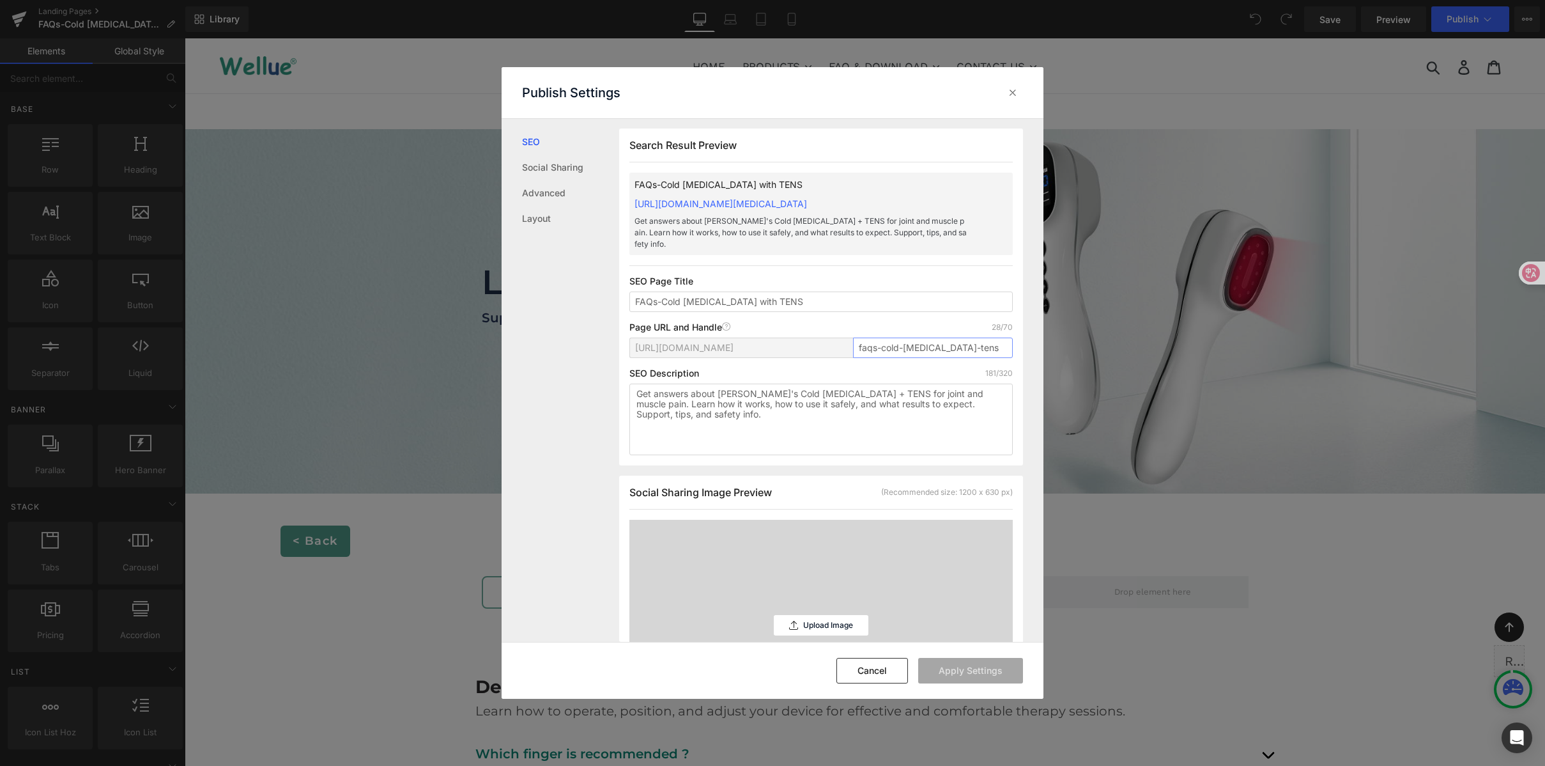
paste input "laser-pain-relief-device-with"
drag, startPoint x: 936, startPoint y: 334, endPoint x: 770, endPoint y: 328, distance: 165.6
click at [769, 337] on div "https://wellue.myshopify.com/pages/ faqs-laser-pain-relief-device-with-tens" at bounding box center [821, 352] width 383 height 31
click at [927, 337] on input "faqs-laser-pain-relief-device-with-tens" at bounding box center [933, 347] width 160 height 20
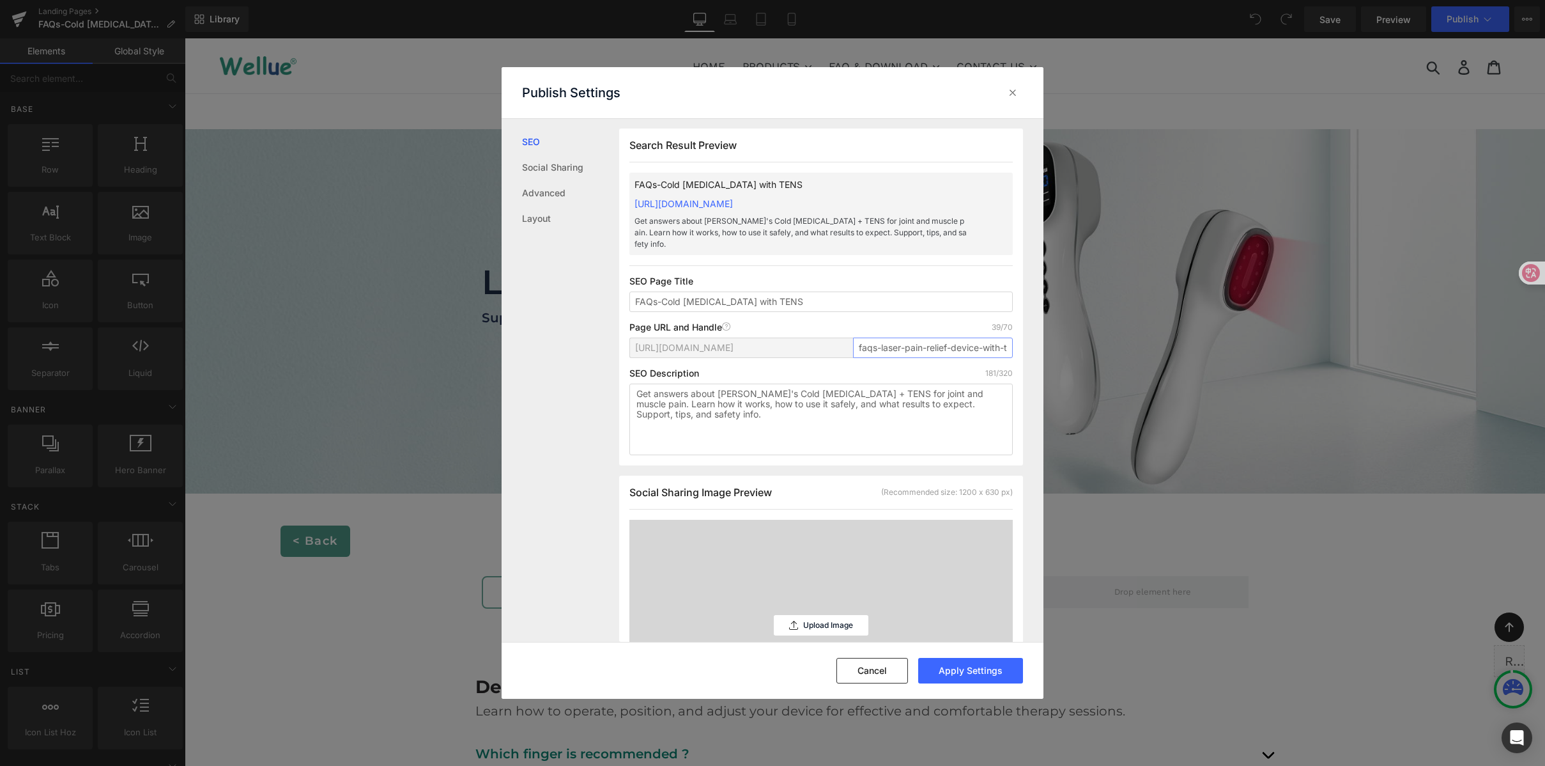
scroll to position [0, 20]
drag, startPoint x: 907, startPoint y: 338, endPoint x: 1009, endPoint y: 339, distance: 102.3
click at [1009, 339] on div "Search Result Preview FAQs-Cold Laser Therapy with TENS https://wellue.myshopif…" at bounding box center [821, 296] width 404 height 337
click at [915, 337] on input "faqs-laser-pain-relief-device-with-tens" at bounding box center [933, 347] width 160 height 20
click at [893, 337] on input "faqs-laser-pain-relief-device-with-tens" at bounding box center [933, 347] width 160 height 20
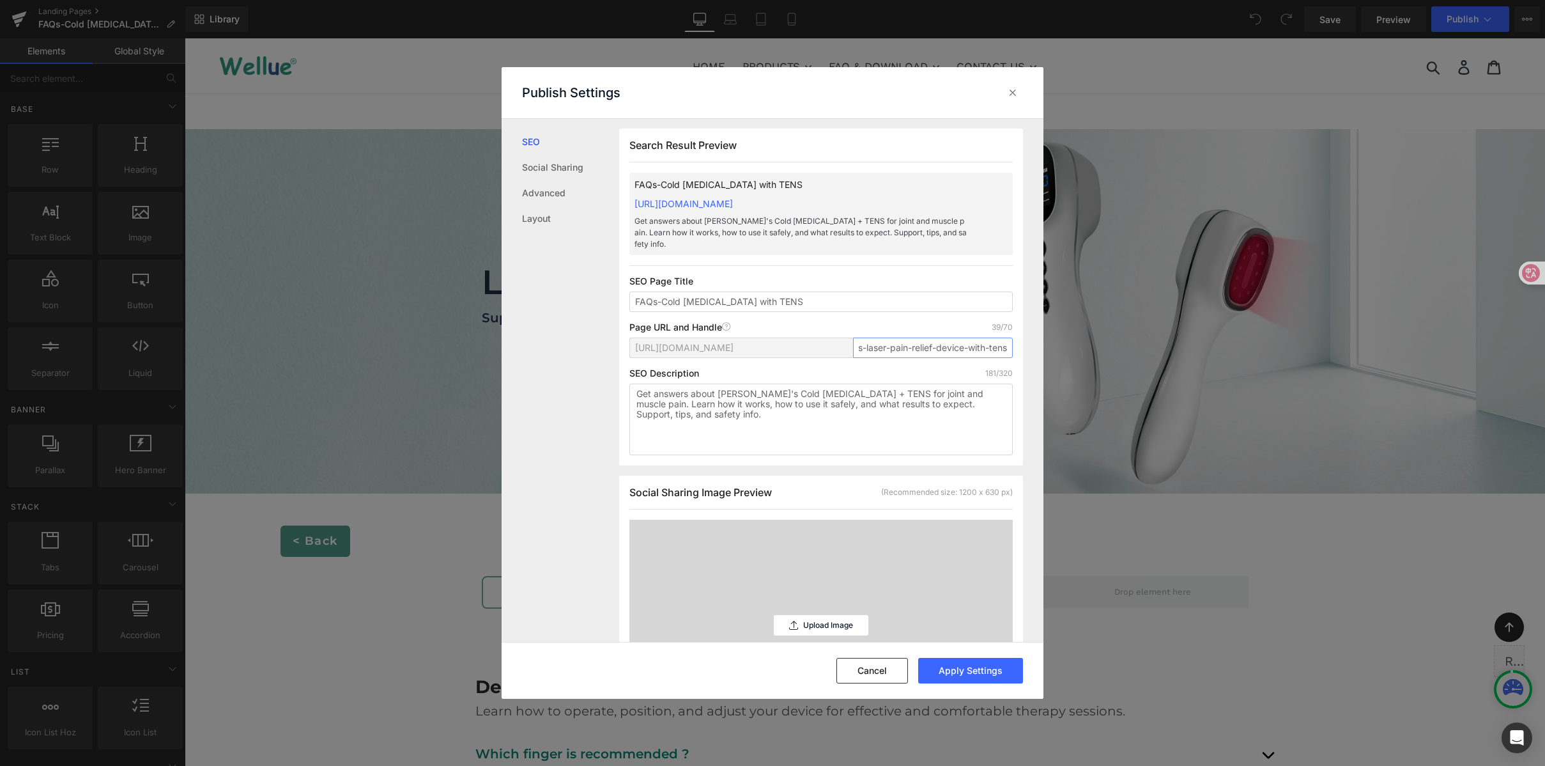
click at [876, 338] on input "faqs-laser-pain-relief-device-with-tens" at bounding box center [933, 347] width 160 height 20
click at [871, 339] on input "faqs-laser-pain-relief-device-with-tens" at bounding box center [933, 347] width 160 height 20
click at [906, 342] on input "faqs-laser-pain-relief-device-with-tens" at bounding box center [933, 347] width 160 height 20
drag, startPoint x: 909, startPoint y: 341, endPoint x: 832, endPoint y: 334, distance: 77.7
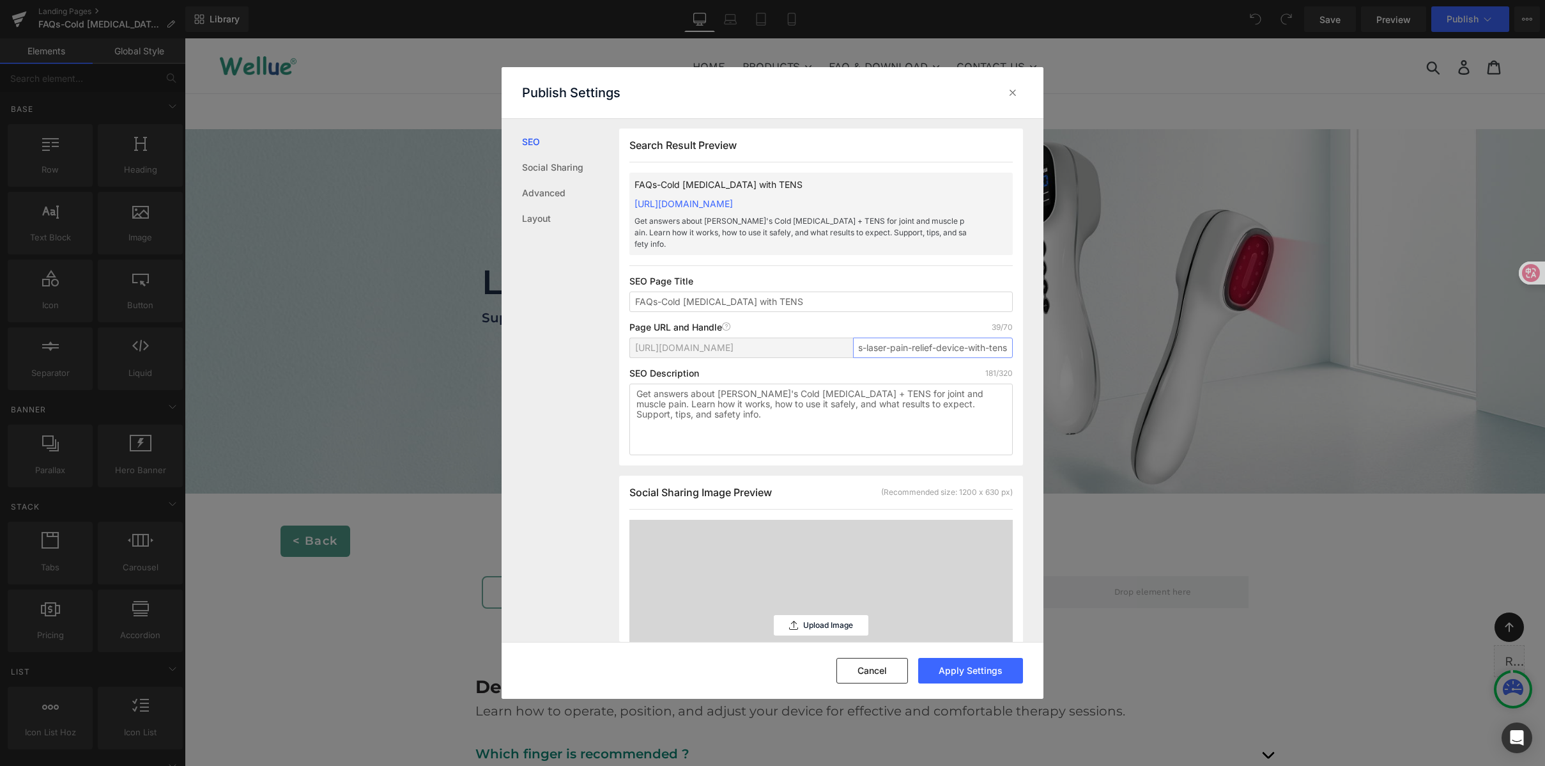
click at [832, 337] on div "https://wellue.myshopify.com/pages/ faqs-laser-pain-relief-device-with-tens" at bounding box center [821, 352] width 383 height 31
click at [885, 337] on input "faqs-laser-pain-relief-device-with-tens" at bounding box center [933, 347] width 160 height 20
drag, startPoint x: 916, startPoint y: 335, endPoint x: 825, endPoint y: 331, distance: 91.5
click at [825, 337] on div "https://wellue.myshopify.com/pages/ faqs-laser-pain-relief-device-with-tens" at bounding box center [821, 352] width 383 height 31
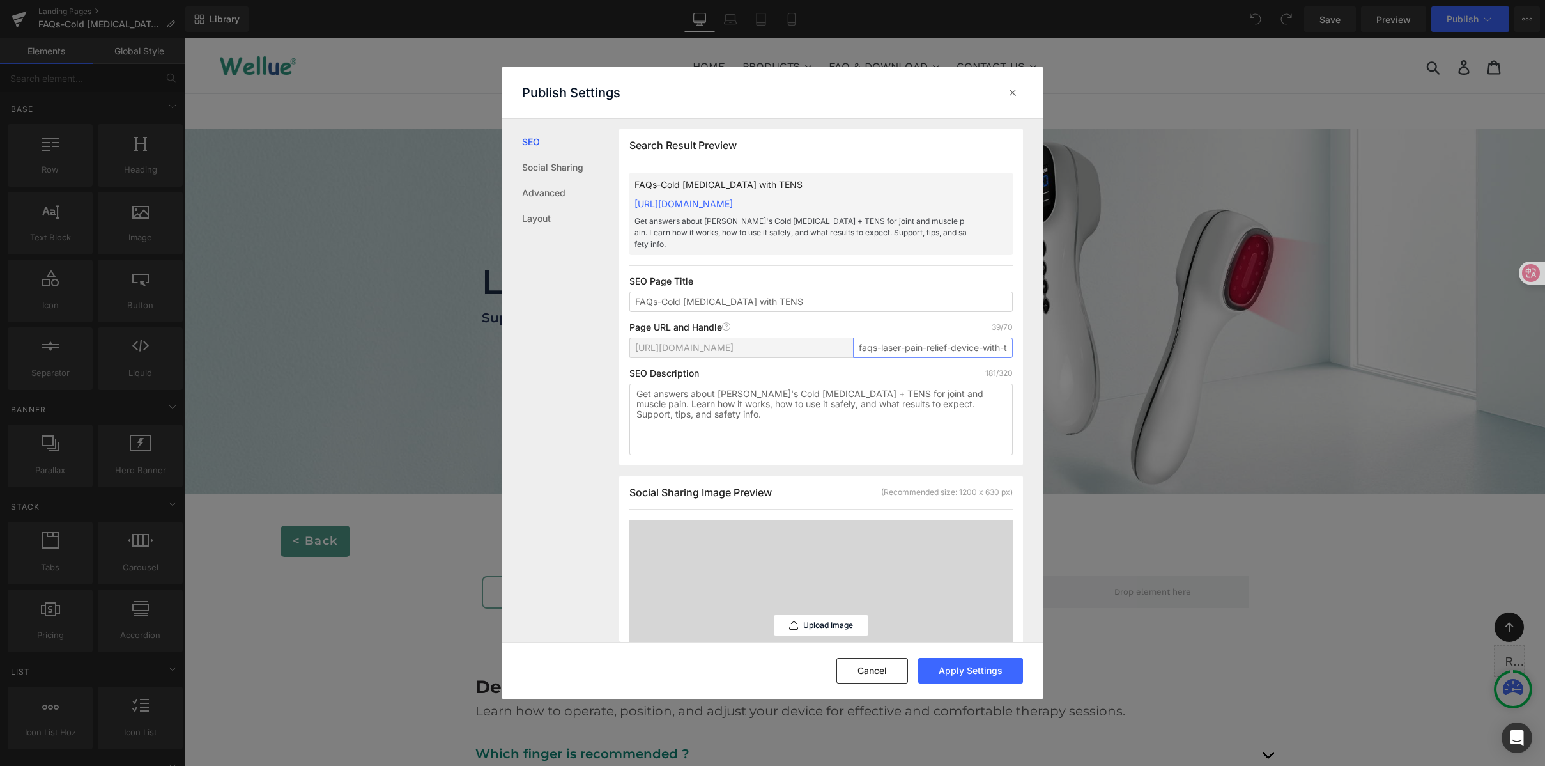
click at [896, 337] on input "faqs-laser-pain-relief-device-with-tens" at bounding box center [933, 347] width 160 height 20
type input "faqs-laser-pain-relief-device-with-tens"
click at [802, 291] on input "FAQs-Cold [MEDICAL_DATA] with TENS" at bounding box center [821, 301] width 383 height 20
drag, startPoint x: 883, startPoint y: 336, endPoint x: 971, endPoint y: 341, distance: 88.3
click at [971, 341] on input "faqs-laser-pain-relief-device-with-tens" at bounding box center [933, 347] width 160 height 20
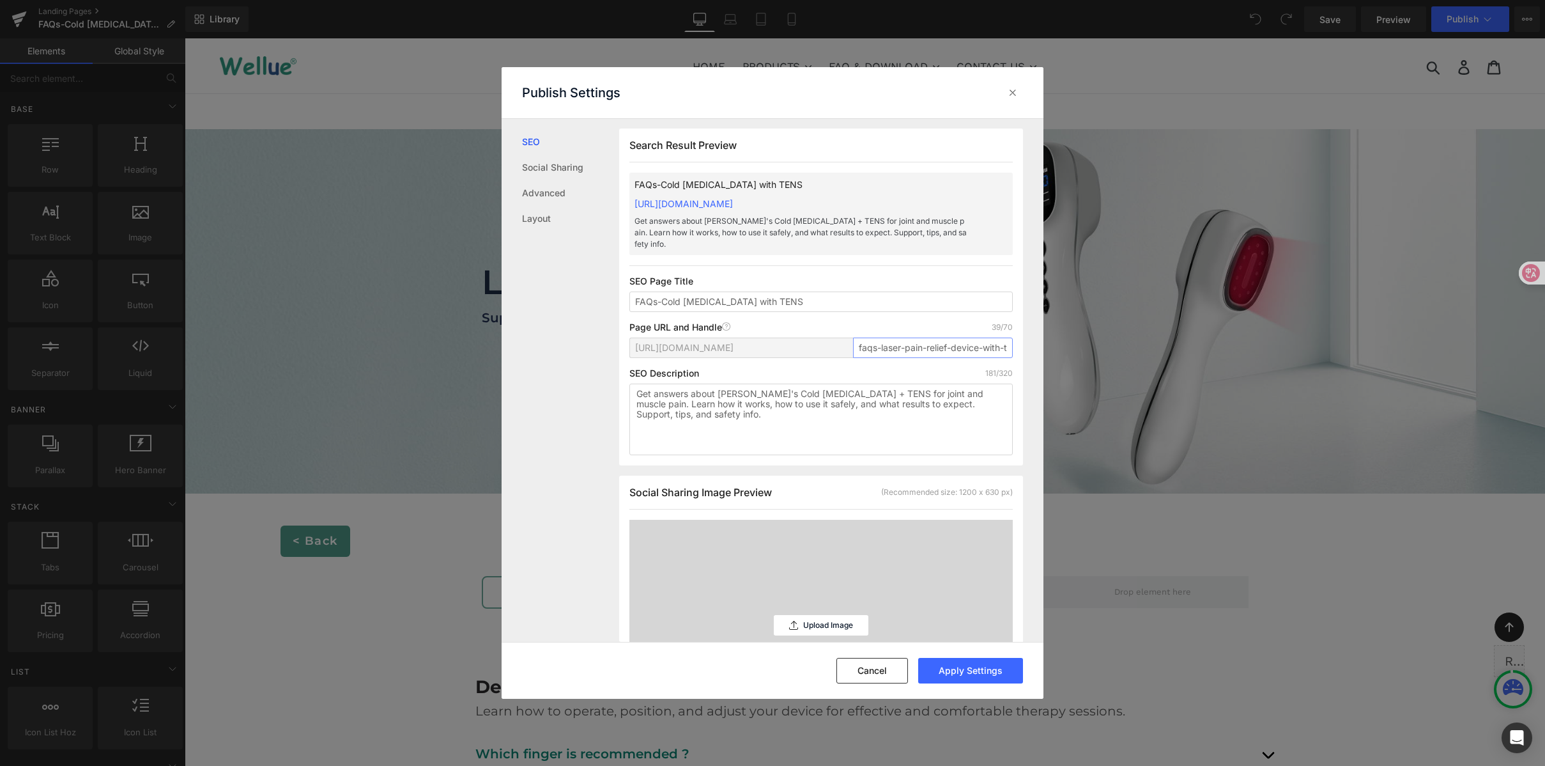
click at [972, 341] on input "faqs-laser-pain-relief-device-with-tens" at bounding box center [933, 347] width 160 height 20
click at [975, 339] on input "faqs-laser-pain-relief-device-with-tens" at bounding box center [933, 347] width 160 height 20
click at [990, 340] on input "faqs-laser-pain-relief-device-with-tens" at bounding box center [933, 347] width 160 height 20
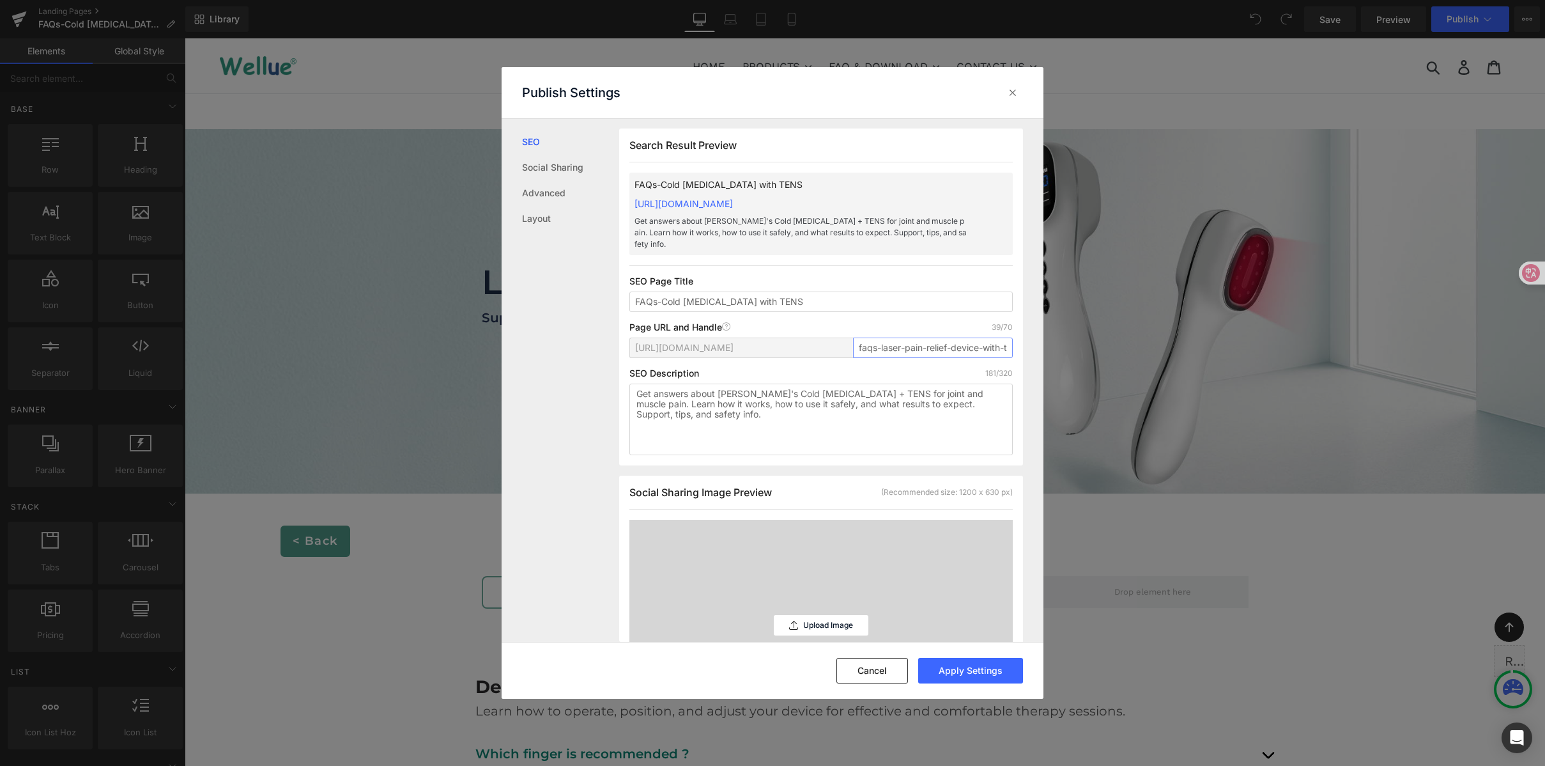
scroll to position [0, 20]
drag, startPoint x: 861, startPoint y: 336, endPoint x: 1017, endPoint y: 336, distance: 156.6
click at [1017, 336] on div "Search Result Preview FAQs-Cold Laser Therapy with TENS https://wellue.myshopif…" at bounding box center [821, 296] width 404 height 337
click at [972, 337] on input "faqs-laser-pain-relief-device-with-tens" at bounding box center [933, 347] width 160 height 20
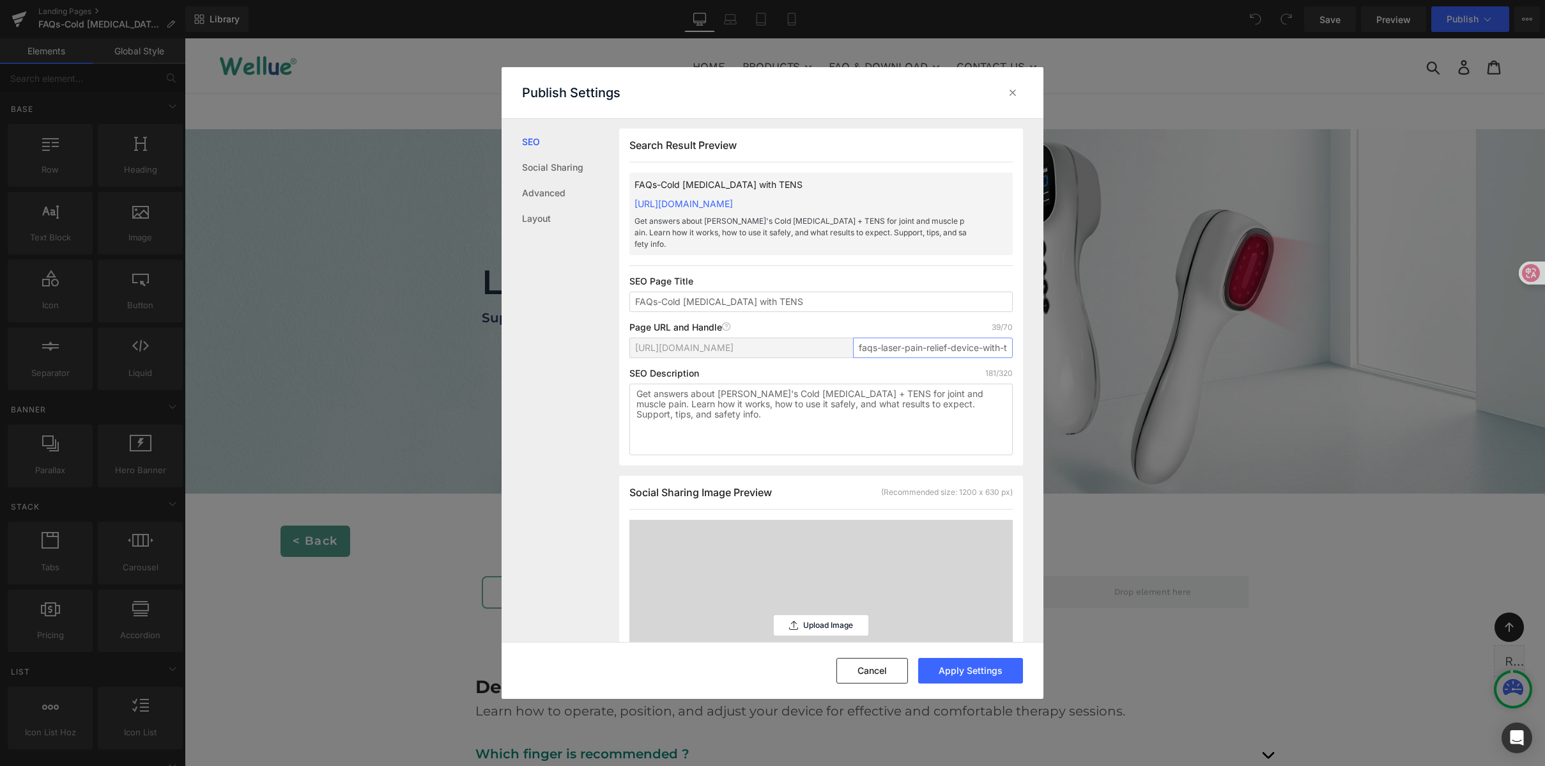
drag, startPoint x: 970, startPoint y: 336, endPoint x: 827, endPoint y: 333, distance: 142.5
click at [827, 337] on div "https://wellue.myshopify.com/pages/ faqs-laser-pain-relief-device-with-tens" at bounding box center [821, 352] width 383 height 31
click at [865, 309] on div "Search Result Preview FAQs-Cold Laser Therapy with TENS https://wellue.myshopif…" at bounding box center [821, 296] width 404 height 337
click at [915, 368] on div "SEO Description 181/320" at bounding box center [821, 373] width 383 height 10
click at [870, 337] on input "faqs-laser-pain-relief-device-with-tens" at bounding box center [933, 347] width 160 height 20
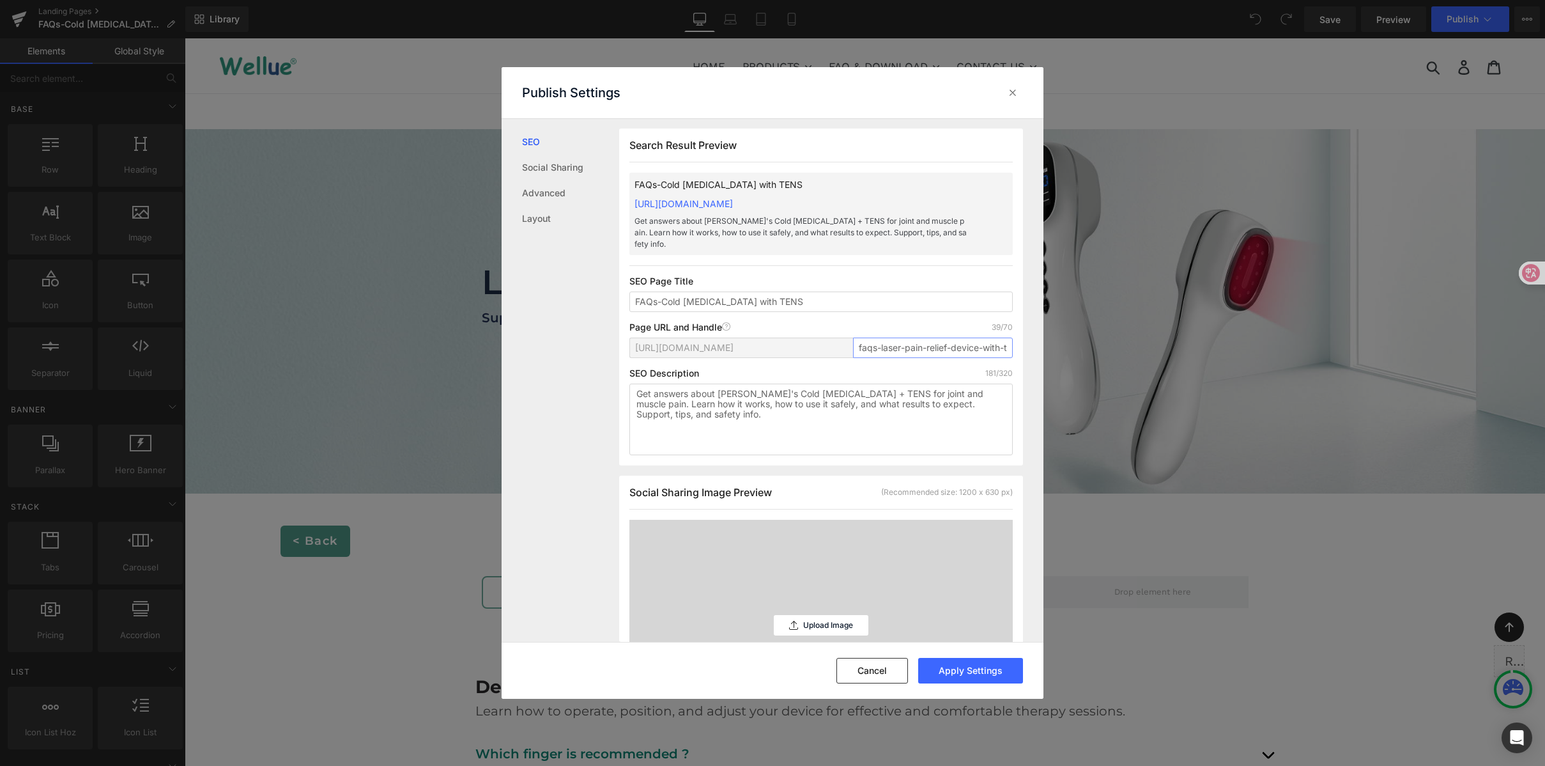
scroll to position [0, 20]
drag, startPoint x: 871, startPoint y: 335, endPoint x: 1031, endPoint y: 335, distance: 159.8
click at [1031, 335] on div "Search Result Preview FAQs-Cold Laser Therapy with TENS https://wellue.myshopif…" at bounding box center [831, 380] width 424 height 523
click at [888, 309] on div "Search Result Preview FAQs-Cold Laser Therapy with TENS https://wellue.myshopif…" at bounding box center [821, 296] width 404 height 337
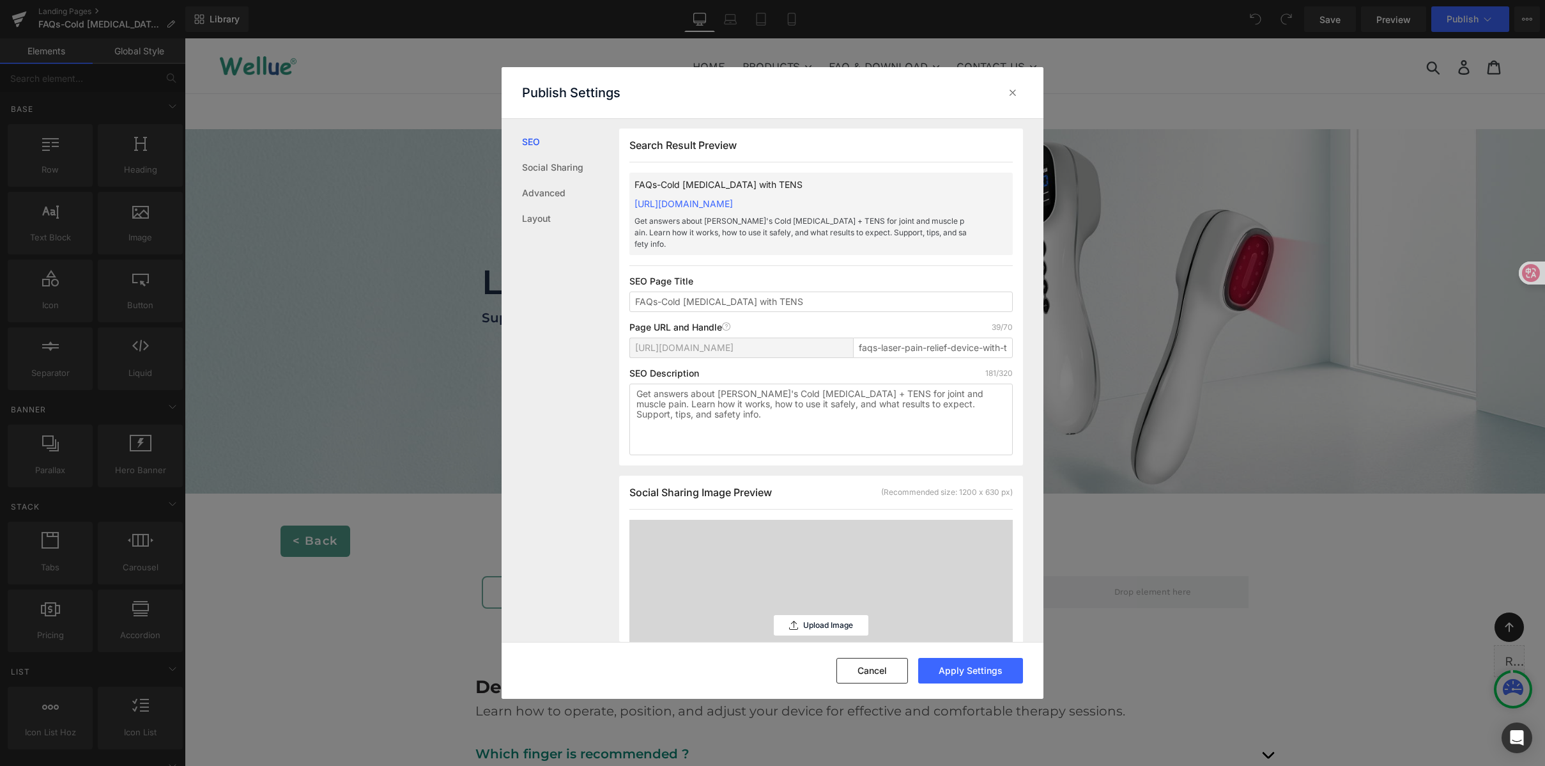
click at [892, 350] on div "https://wellue.myshopify.com/pages/ faqs-laser-pain-relief-device-with-tens" at bounding box center [821, 352] width 383 height 31
click at [805, 369] on div "SEO Description 181/320" at bounding box center [821, 374] width 383 height 10
drag, startPoint x: 971, startPoint y: 201, endPoint x: 653, endPoint y: 206, distance: 318.9
click at [653, 206] on div "FAQs-Cold Laser Therapy with TENS https://wellue.myshopify.com/pages/faqs-laser…" at bounding box center [821, 214] width 383 height 82
click at [812, 188] on p "FAQs-Cold [MEDICAL_DATA] with TENS" at bounding box center [801, 185] width 332 height 14
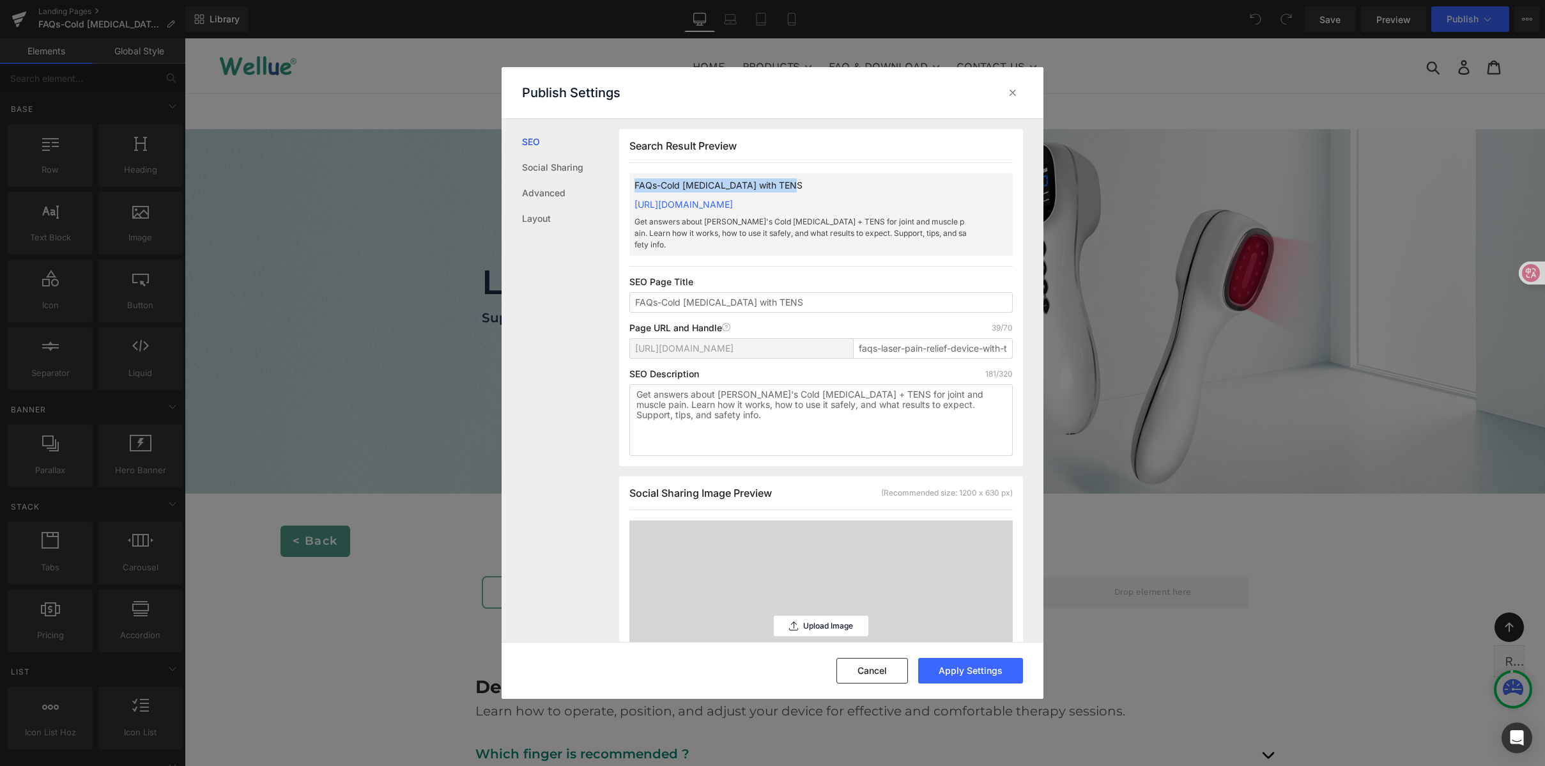
drag, startPoint x: 789, startPoint y: 185, endPoint x: 624, endPoint y: 187, distance: 164.3
click at [624, 187] on div "Search Result Preview FAQs-Cold Laser Therapy with TENS https://wellue.myshopif…" at bounding box center [821, 297] width 404 height 337
copy p "FAQs-Cold [MEDICAL_DATA] with TENS"
click at [938, 676] on button "Apply Settings" at bounding box center [970, 671] width 105 height 26
click at [1018, 98] on icon at bounding box center [1013, 92] width 13 height 13
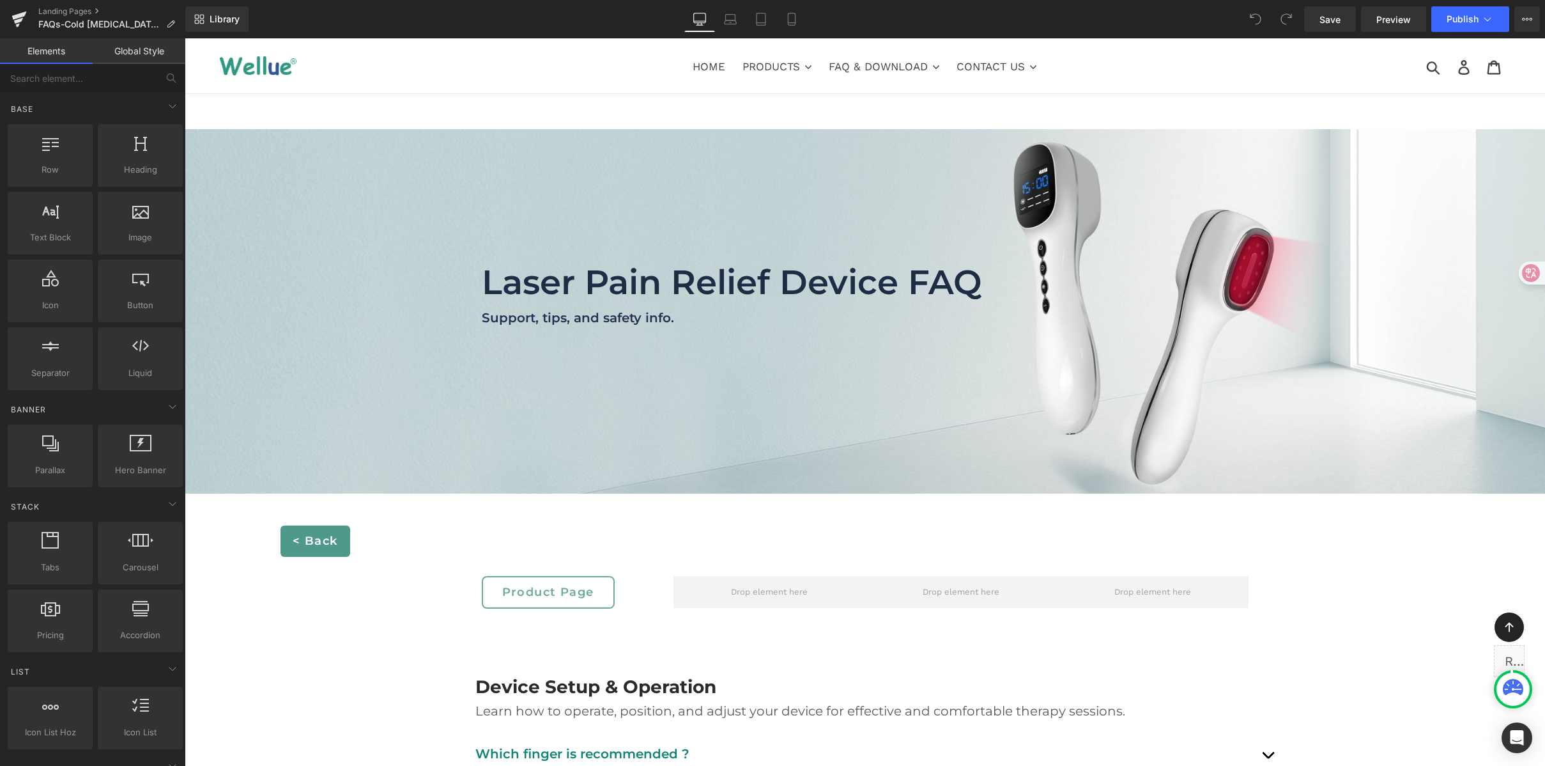
click at [1145, 88] on nav "HOME PRODUCTS .cls-1{fill:#231f20} CONTINUOUS OXYGEN MONITOR Checkme™ O2 72-Hr …" at bounding box center [865, 65] width 774 height 55
click at [1163, 75] on ul "HOME PRODUCTS .cls-1{fill:#231f20} CONTINUOUS OXYGEN MONITOR Checkme™ O2 72-Hr …" at bounding box center [865, 65] width 774 height 23
click at [1452, 22] on span "Publish" at bounding box center [1463, 19] width 32 height 10
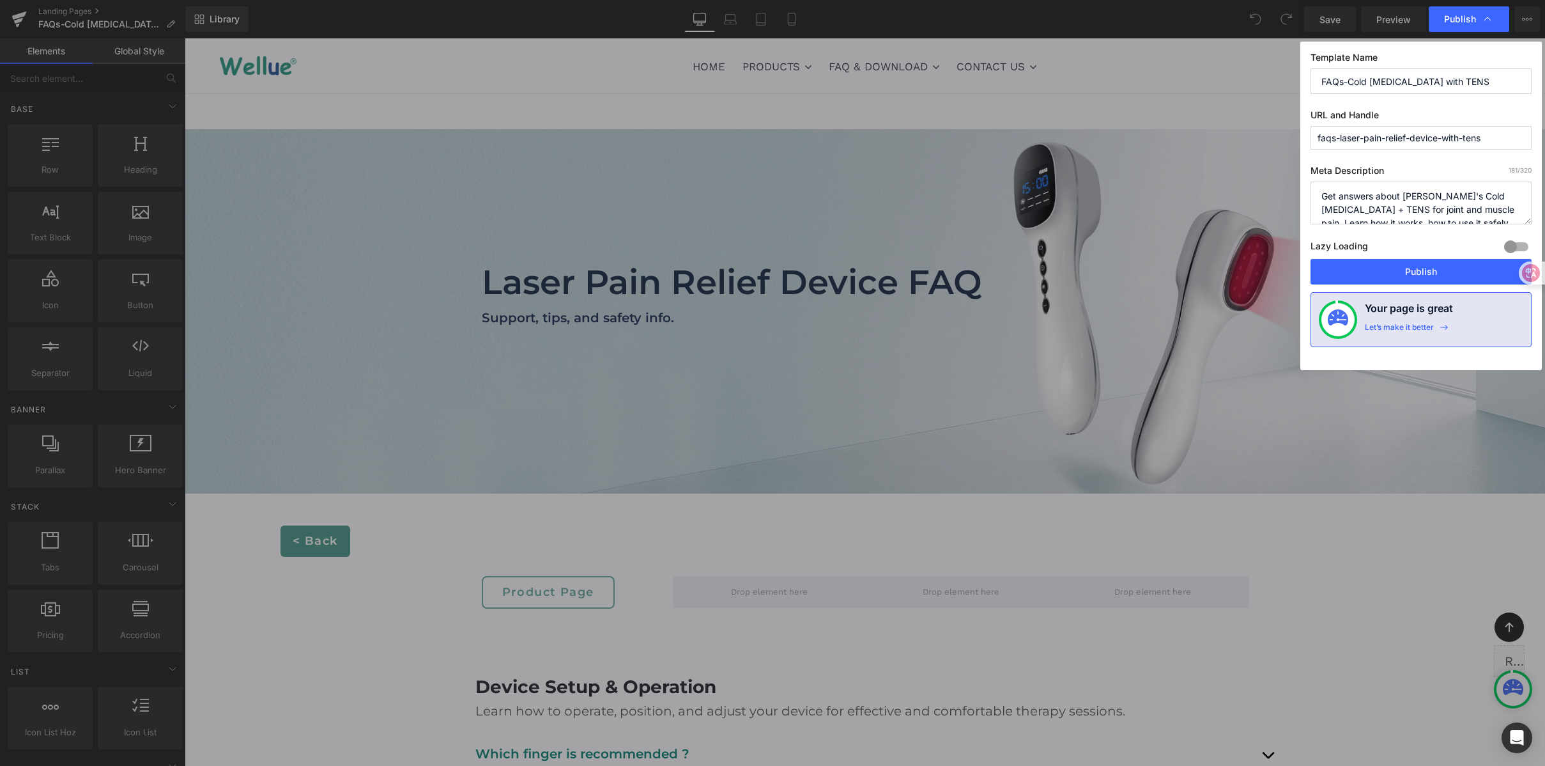
drag, startPoint x: 1382, startPoint y: 82, endPoint x: 1454, endPoint y: 80, distance: 72.3
click at [1454, 80] on input "FAQs-Cold [MEDICAL_DATA] with TENS" at bounding box center [1421, 81] width 221 height 26
click at [1473, 79] on input "FAQs-Cold [MEDICAL_DATA] with TENS" at bounding box center [1421, 81] width 221 height 26
click at [1393, 265] on button "Publish" at bounding box center [1421, 272] width 221 height 26
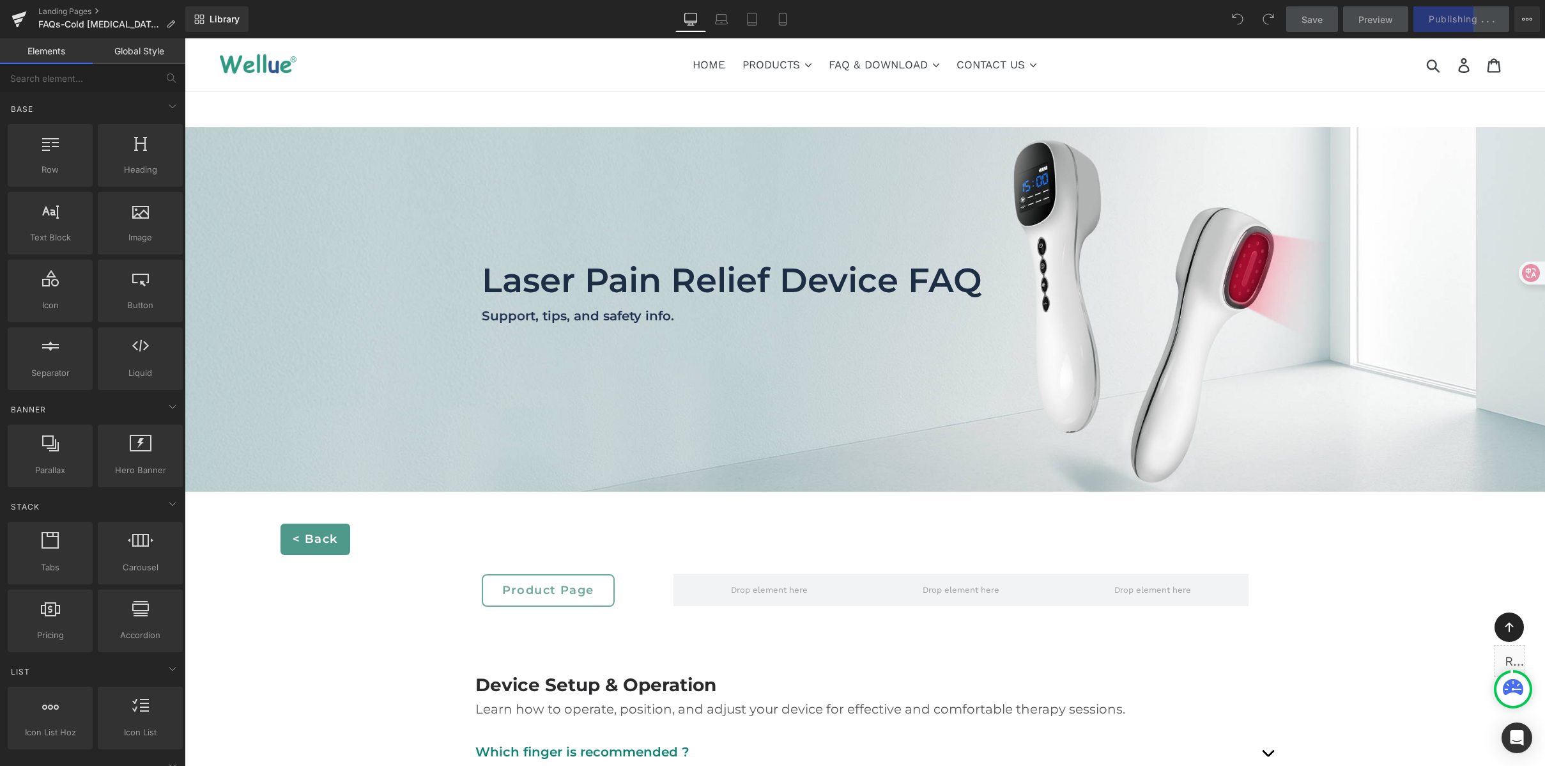
scroll to position [3, 0]
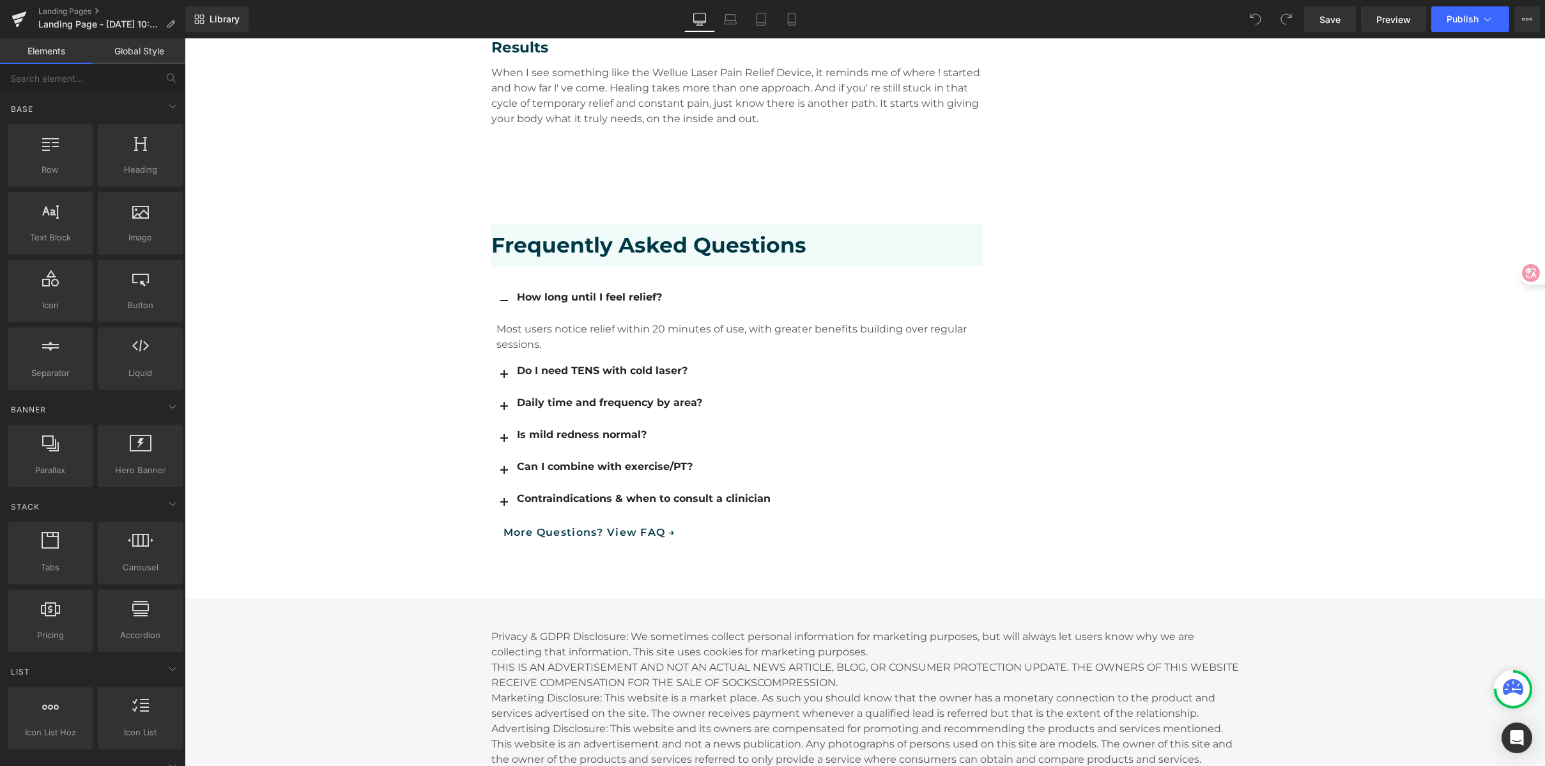
scroll to position [2154, 0]
click at [607, 517] on link "More Questions? View FAQ →" at bounding box center [589, 531] width 197 height 29
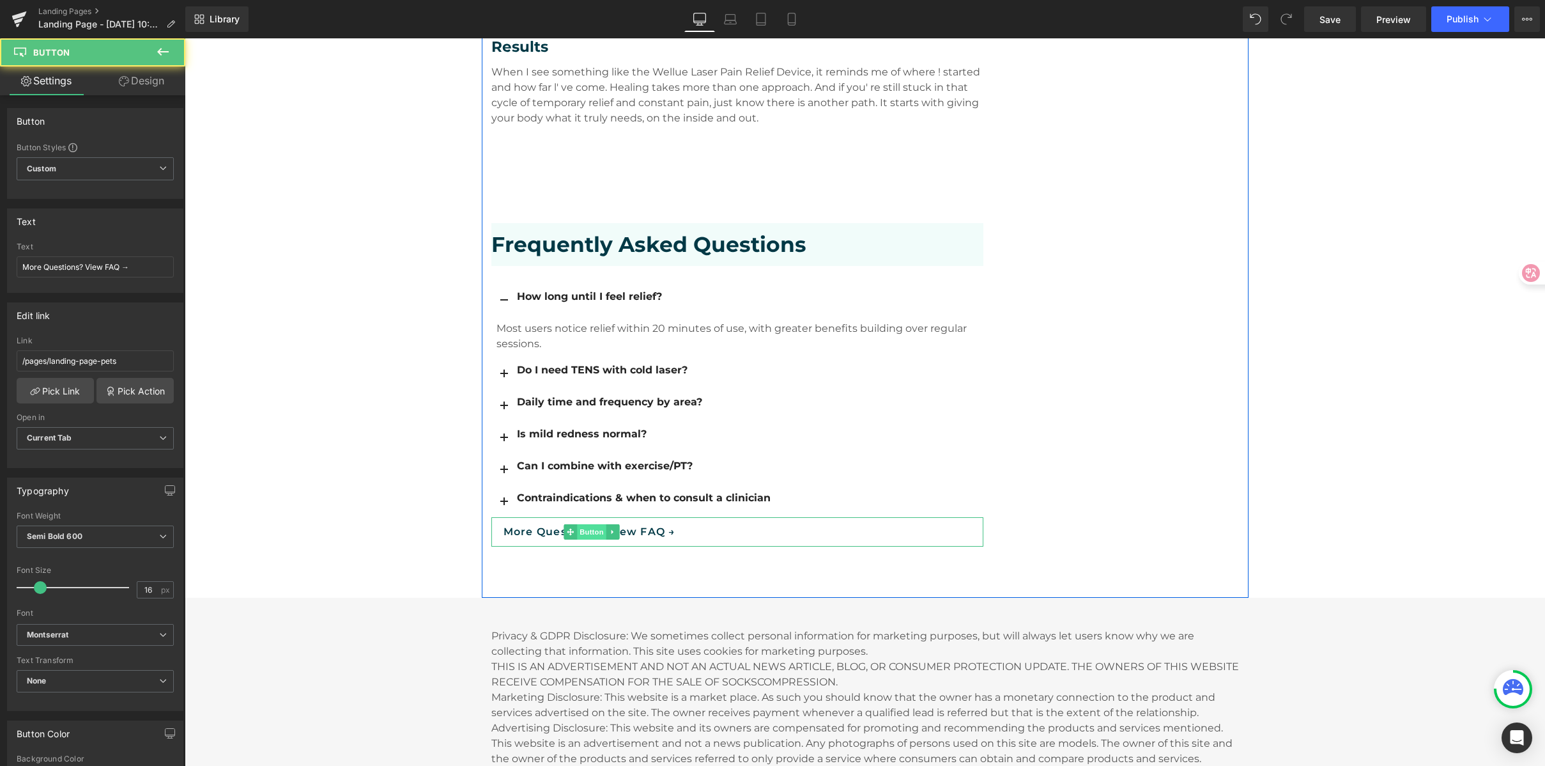
click at [596, 524] on span "Button" at bounding box center [591, 531] width 29 height 15
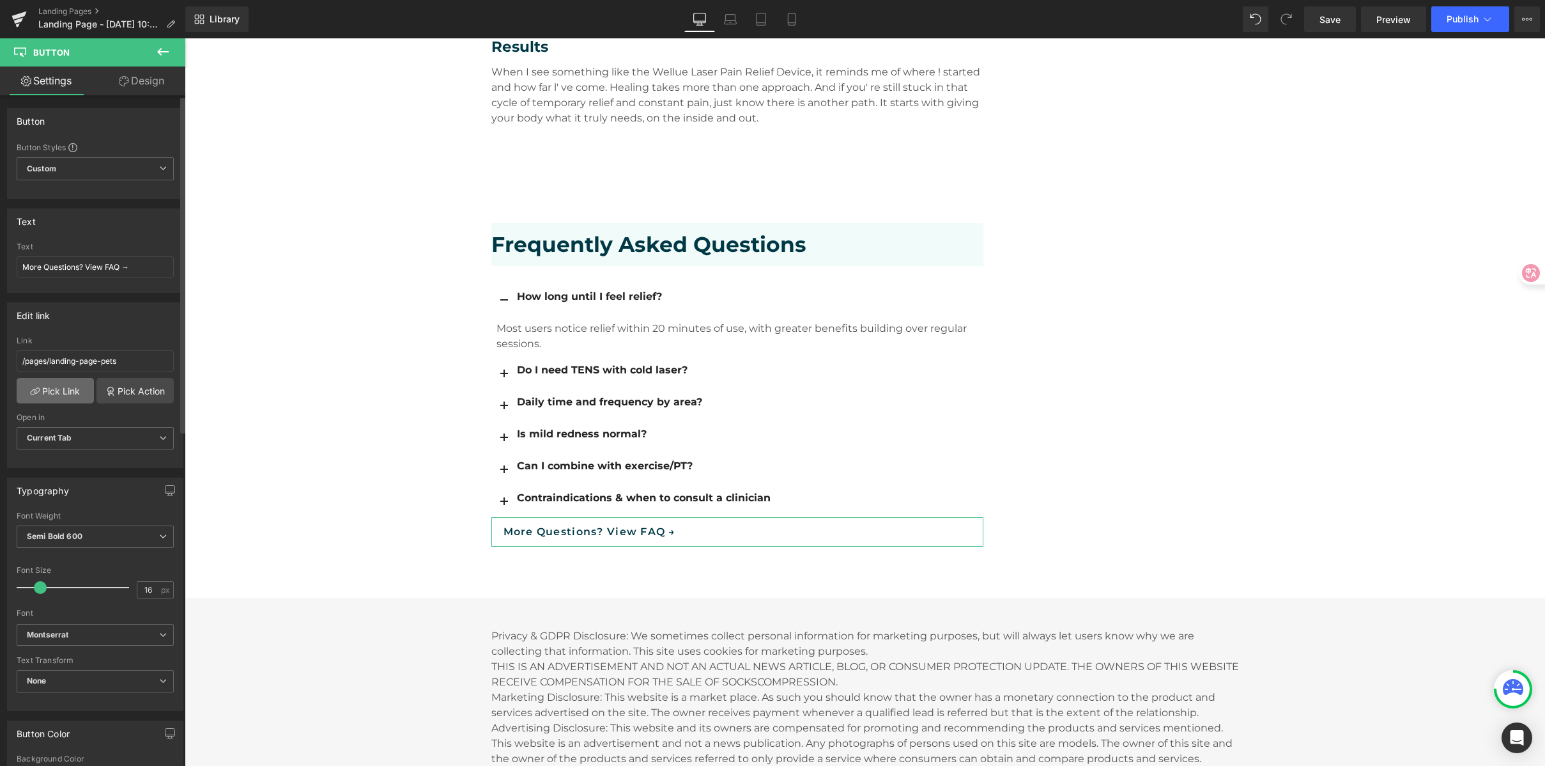
click at [59, 389] on link "Pick Link" at bounding box center [55, 391] width 77 height 26
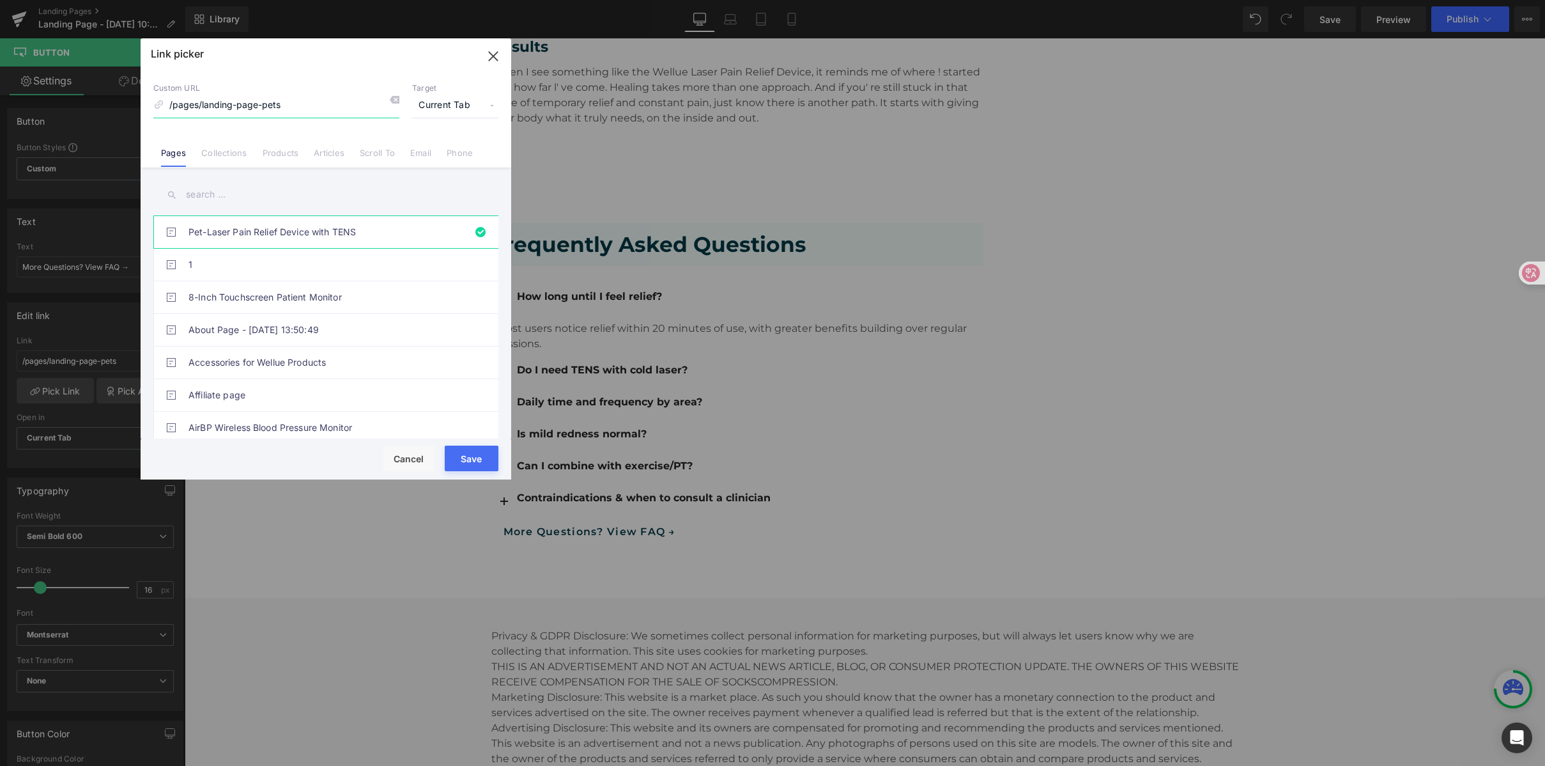
drag, startPoint x: 309, startPoint y: 103, endPoint x: 372, endPoint y: 101, distance: 62.7
click at [310, 103] on input "/pages/landing-page-pets" at bounding box center [276, 105] width 246 height 24
click at [392, 97] on icon at bounding box center [394, 100] width 10 height 10
click at [203, 194] on input "text" at bounding box center [325, 194] width 345 height 29
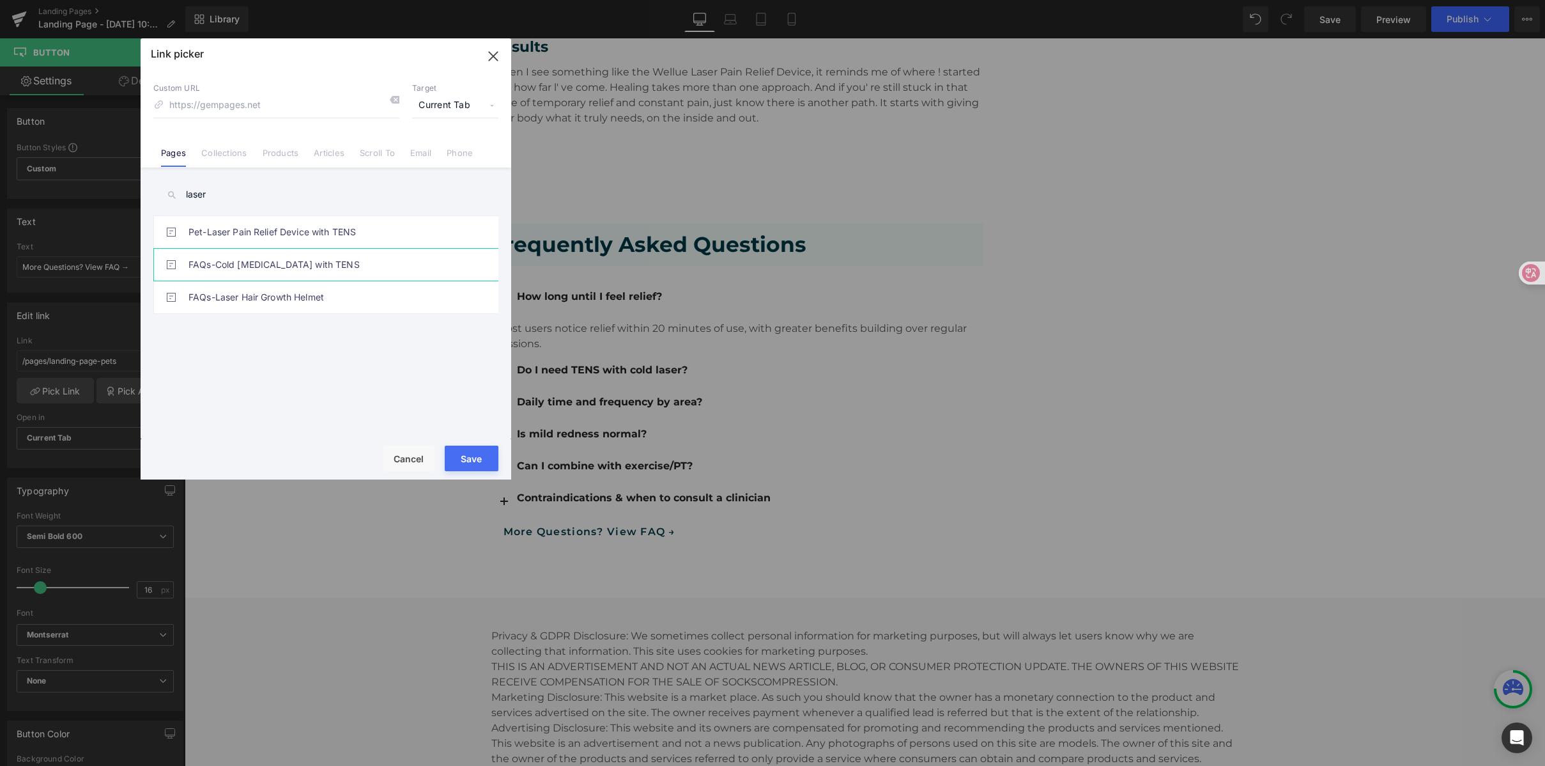
type input "laser"
click at [359, 259] on link "FAQs-Cold [MEDICAL_DATA] with TENS" at bounding box center [329, 265] width 281 height 32
type input "/pages/faqs-laser-pain-relief-device-with-tens"
click at [471, 448] on button "Save" at bounding box center [472, 458] width 54 height 26
type input "/pages/faqs-laser-pain-relief-device-with-tens"
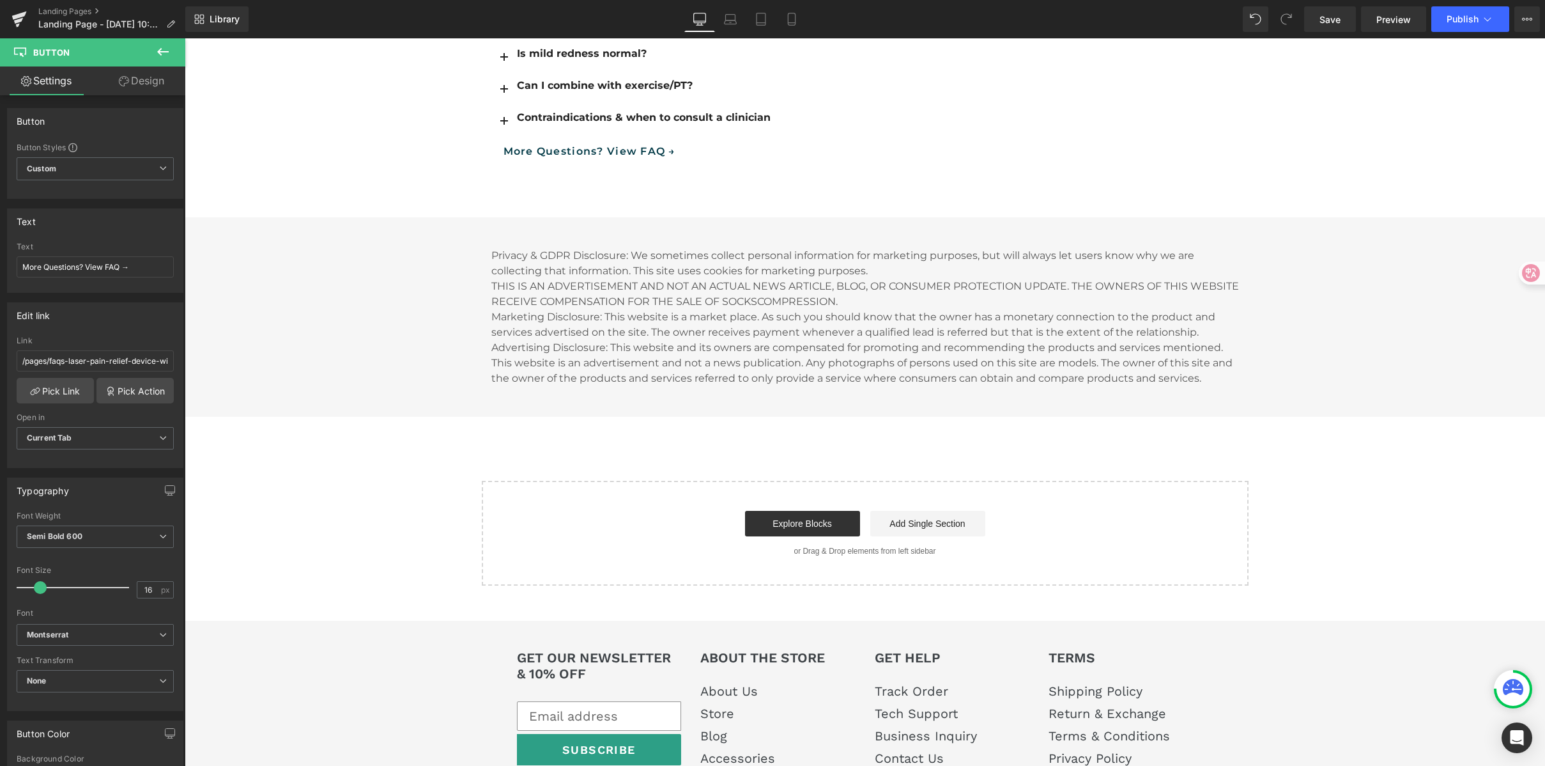
scroll to position [2537, 0]
click at [1336, 13] on span "Save" at bounding box center [1330, 19] width 21 height 13
click at [1345, 27] on link "Save" at bounding box center [1330, 19] width 52 height 26
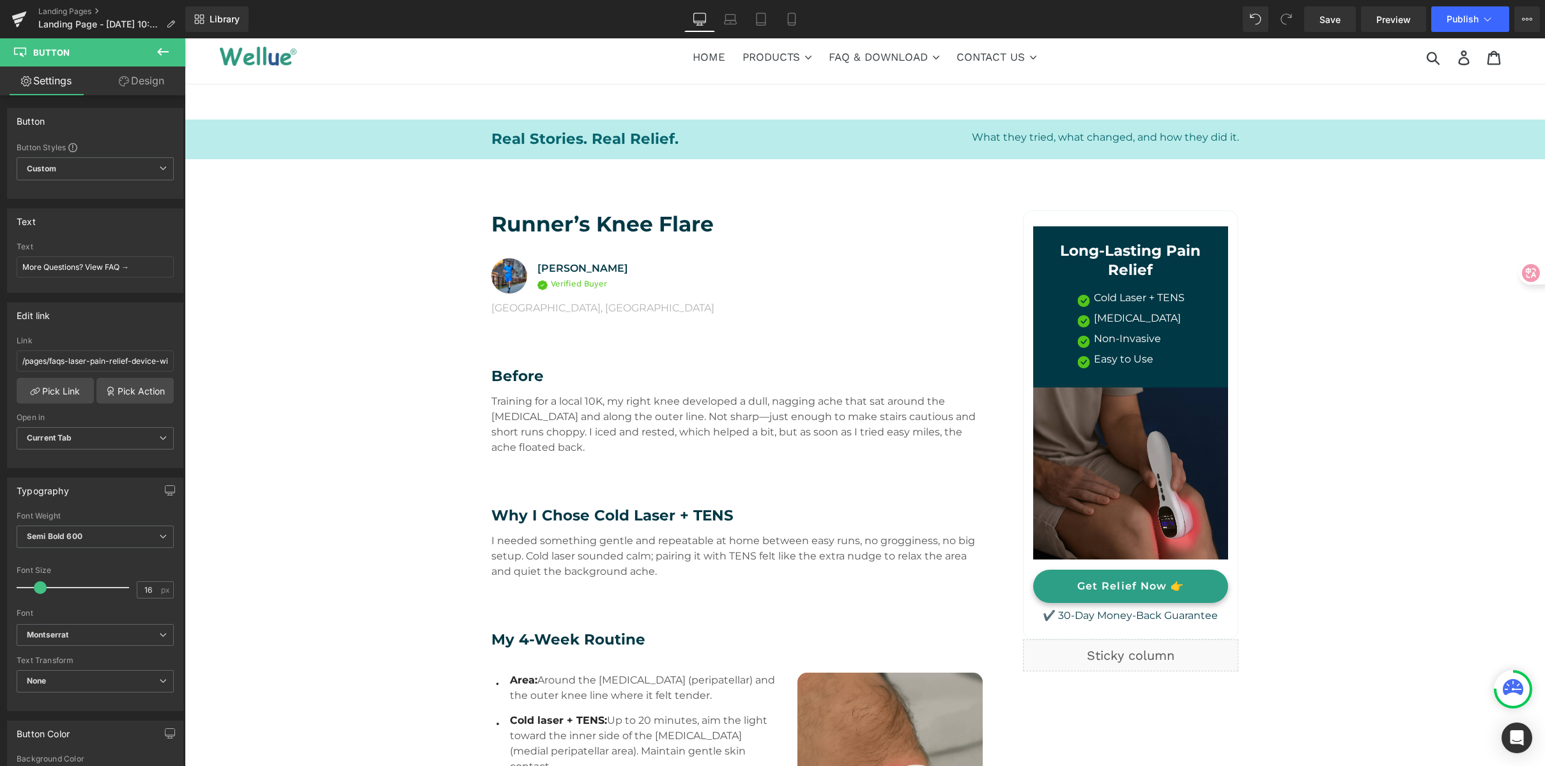
scroll to position [0, 0]
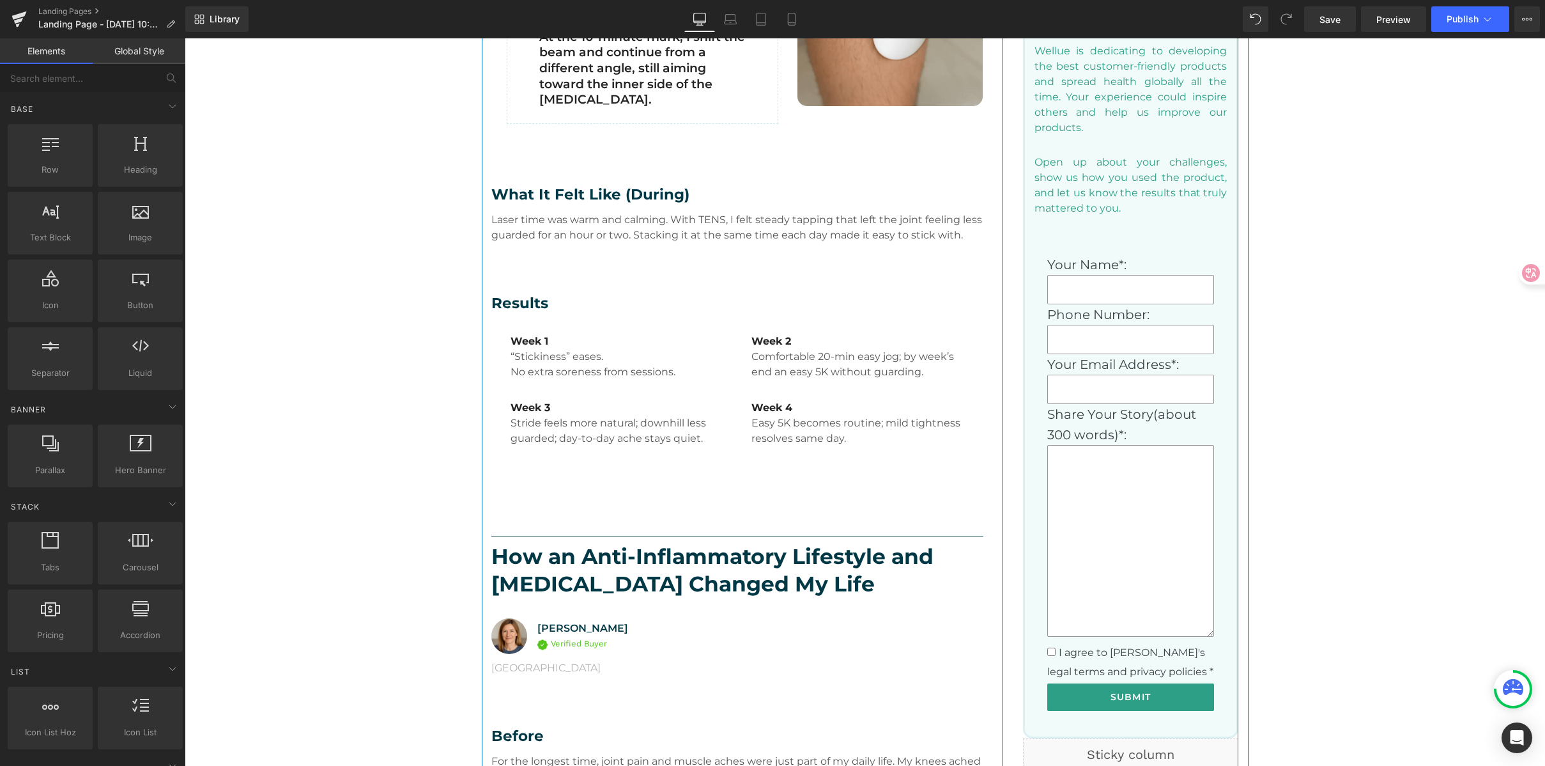
scroll to position [911, 0]
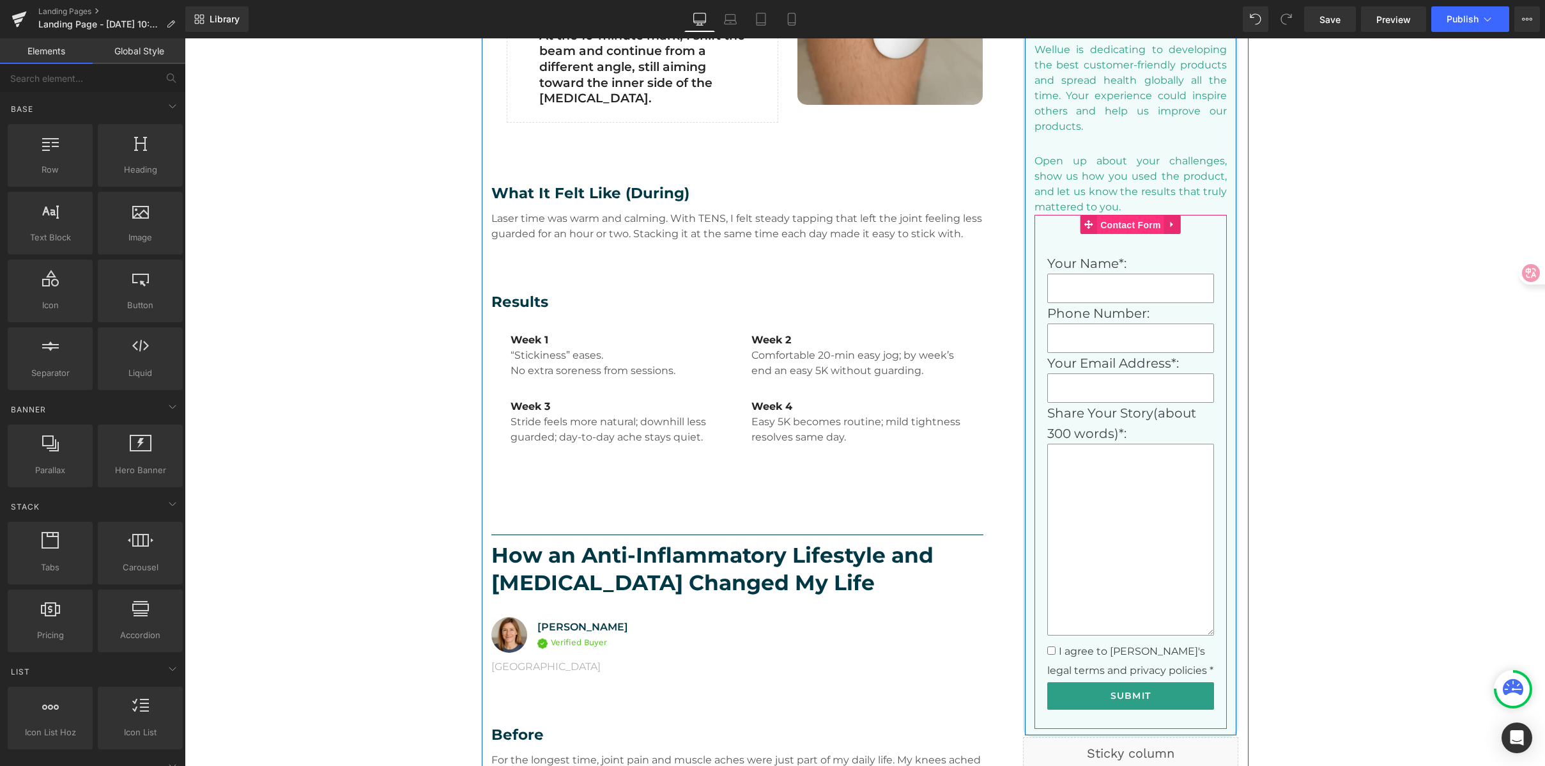
click at [1127, 228] on span "Contact Form" at bounding box center [1130, 224] width 67 height 19
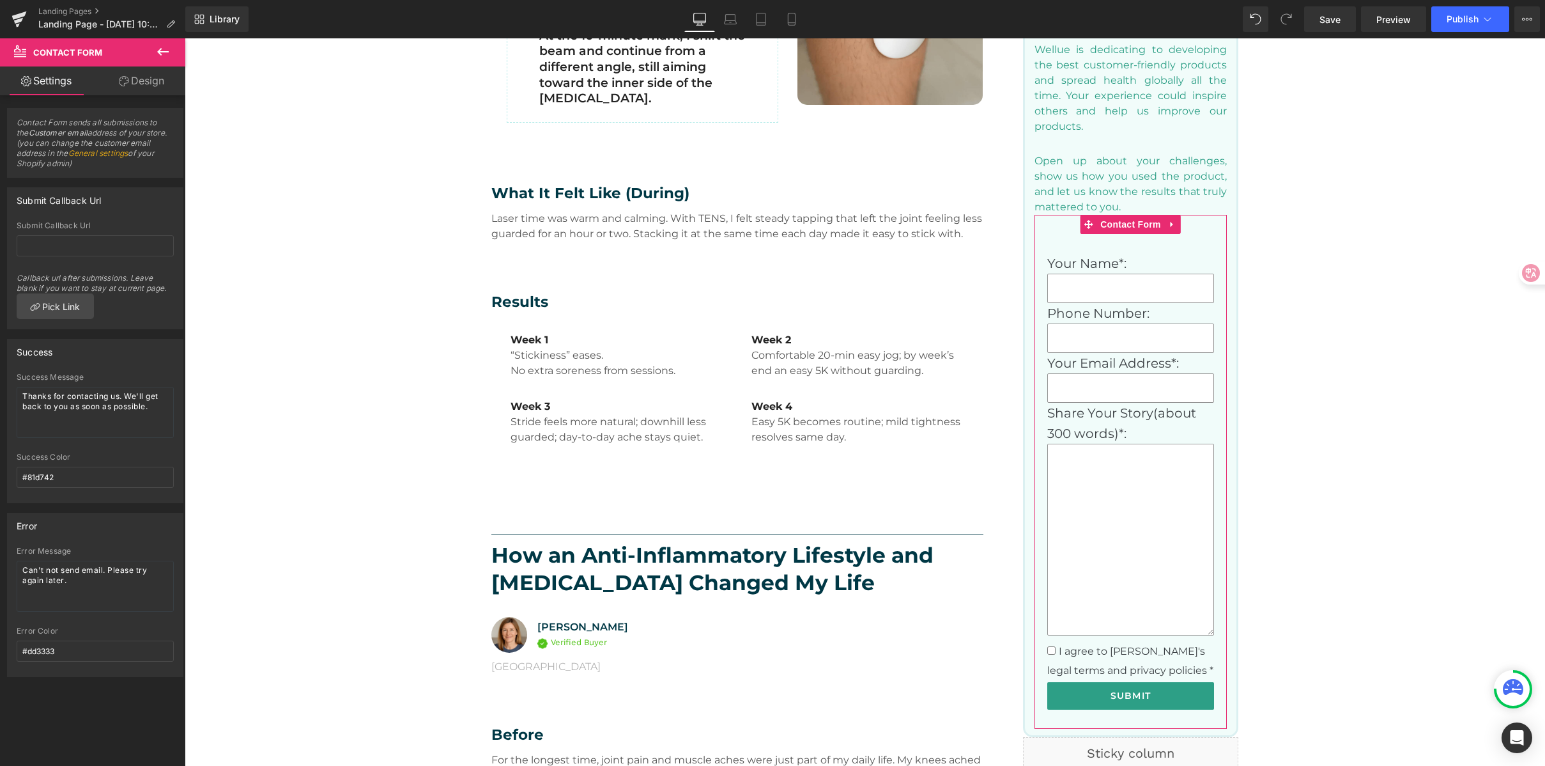
drag, startPoint x: 12, startPoint y: 275, endPoint x: 173, endPoint y: 289, distance: 162.3
click at [173, 289] on div "Submit Callback Url Callback url after submissions. Leave blank if you want to …" at bounding box center [95, 274] width 175 height 107
drag, startPoint x: 12, startPoint y: 275, endPoint x: 121, endPoint y: 279, distance: 109.4
click at [121, 279] on div "Submit Callback Url Callback url after submissions. Leave blank if you want to …" at bounding box center [95, 274] width 175 height 107
click at [124, 279] on div "Callback url after submissions. Leave blank if you want to stay at current page." at bounding box center [95, 278] width 157 height 31
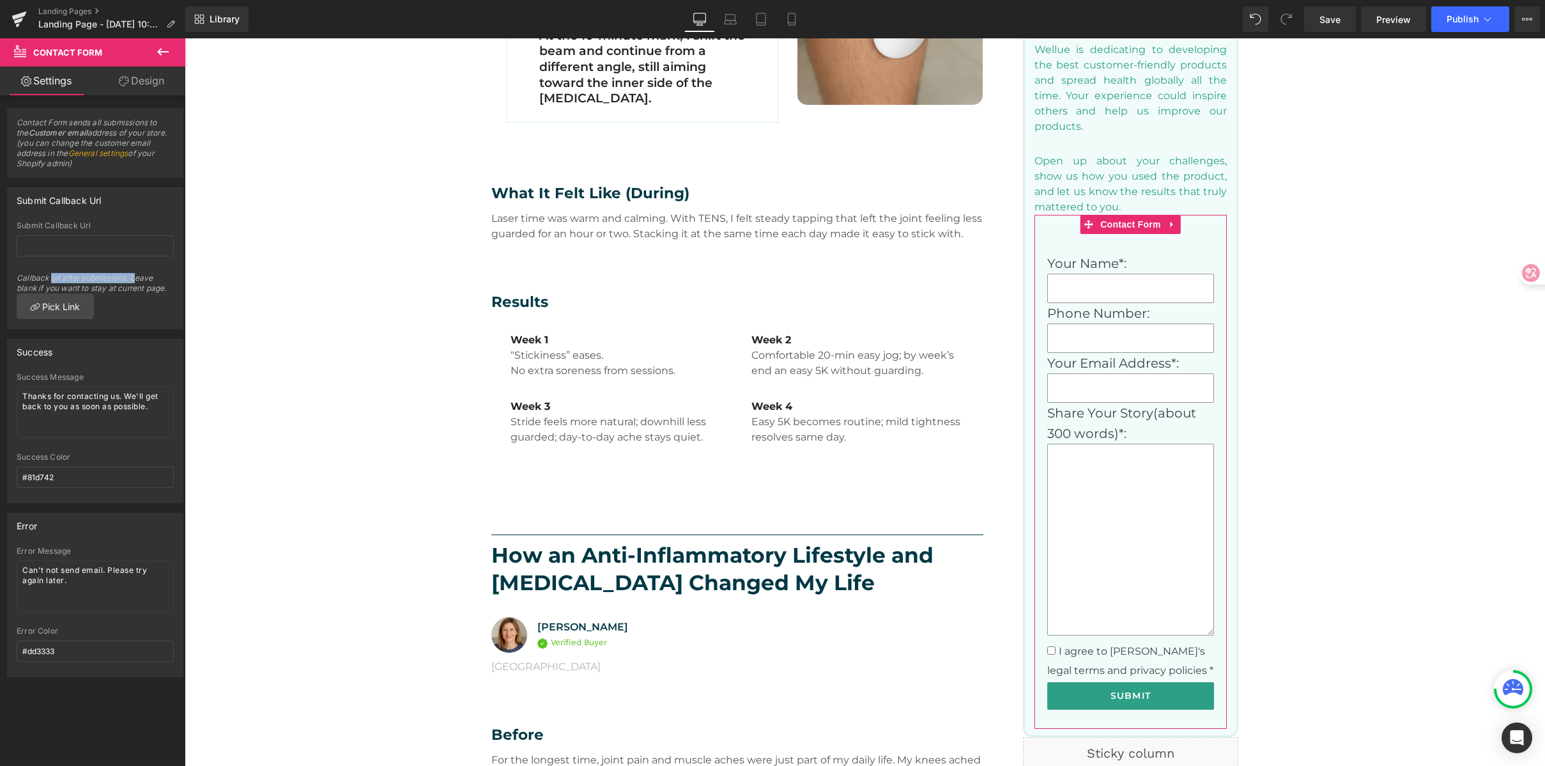
drag, startPoint x: 134, startPoint y: 277, endPoint x: 49, endPoint y: 275, distance: 85.0
click at [49, 275] on div "Callback url after submissions. Leave blank if you want to stay at current page." at bounding box center [95, 278] width 157 height 31
click at [126, 277] on div "Callback url after submissions. Leave blank if you want to stay at current page." at bounding box center [95, 278] width 157 height 31
drag, startPoint x: 127, startPoint y: 276, endPoint x: 66, endPoint y: 275, distance: 61.4
click at [56, 276] on div "Callback url after submissions. Leave blank if you want to stay at current page." at bounding box center [95, 278] width 157 height 31
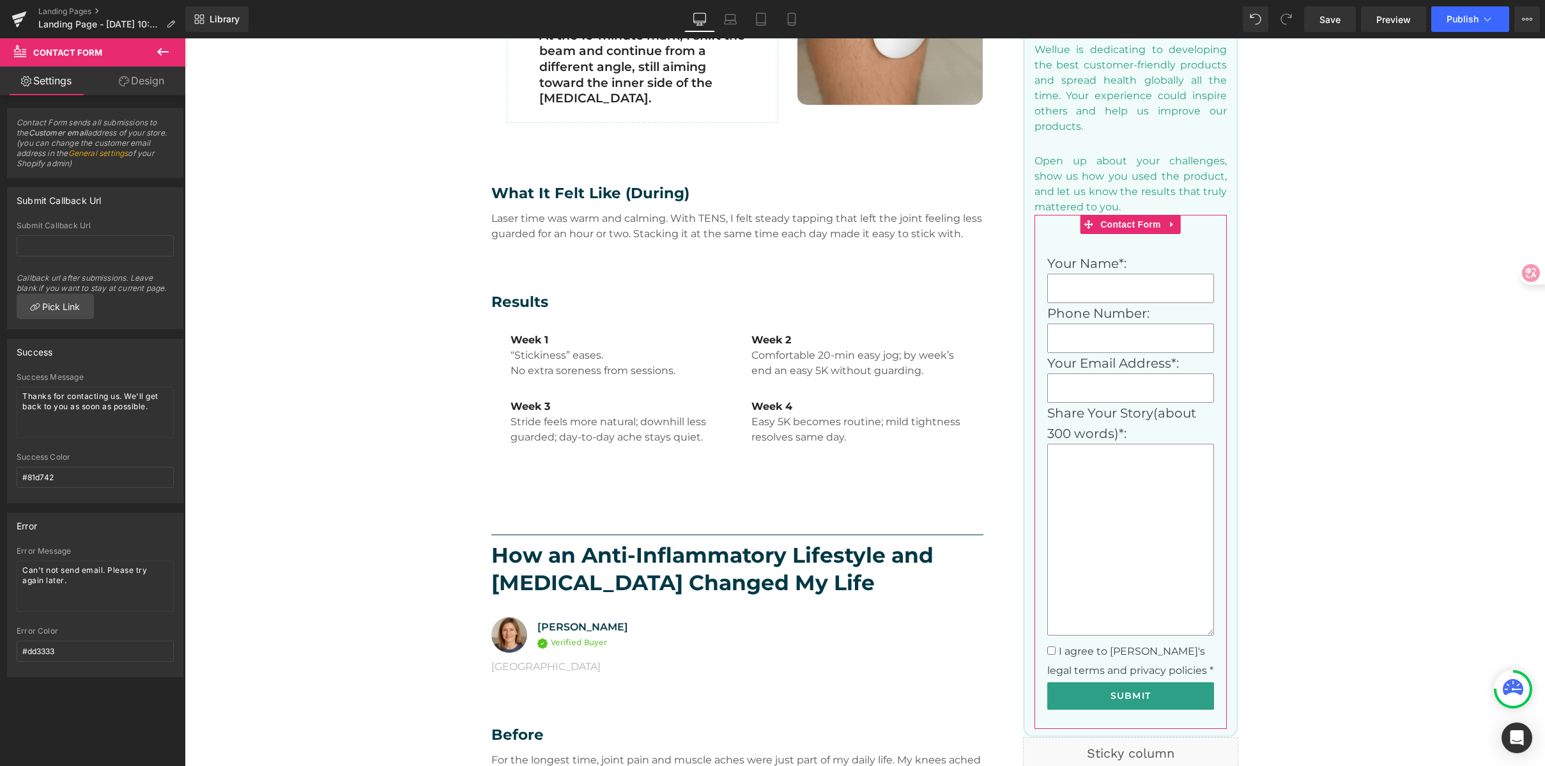
click at [89, 275] on div "Callback url after submissions. Leave blank if you want to stay at current page." at bounding box center [95, 278] width 157 height 31
drag, startPoint x: 13, startPoint y: 279, endPoint x: 174, endPoint y: 290, distance: 162.1
click at [174, 290] on div "Submit Callback Url Callback url after submissions. Leave blank if you want to …" at bounding box center [95, 274] width 175 height 107
drag, startPoint x: 17, startPoint y: 277, endPoint x: 167, endPoint y: 293, distance: 151.0
click at [167, 293] on div "Submit Callback Url Callback url after submissions. Leave blank if you want to …" at bounding box center [95, 274] width 175 height 107
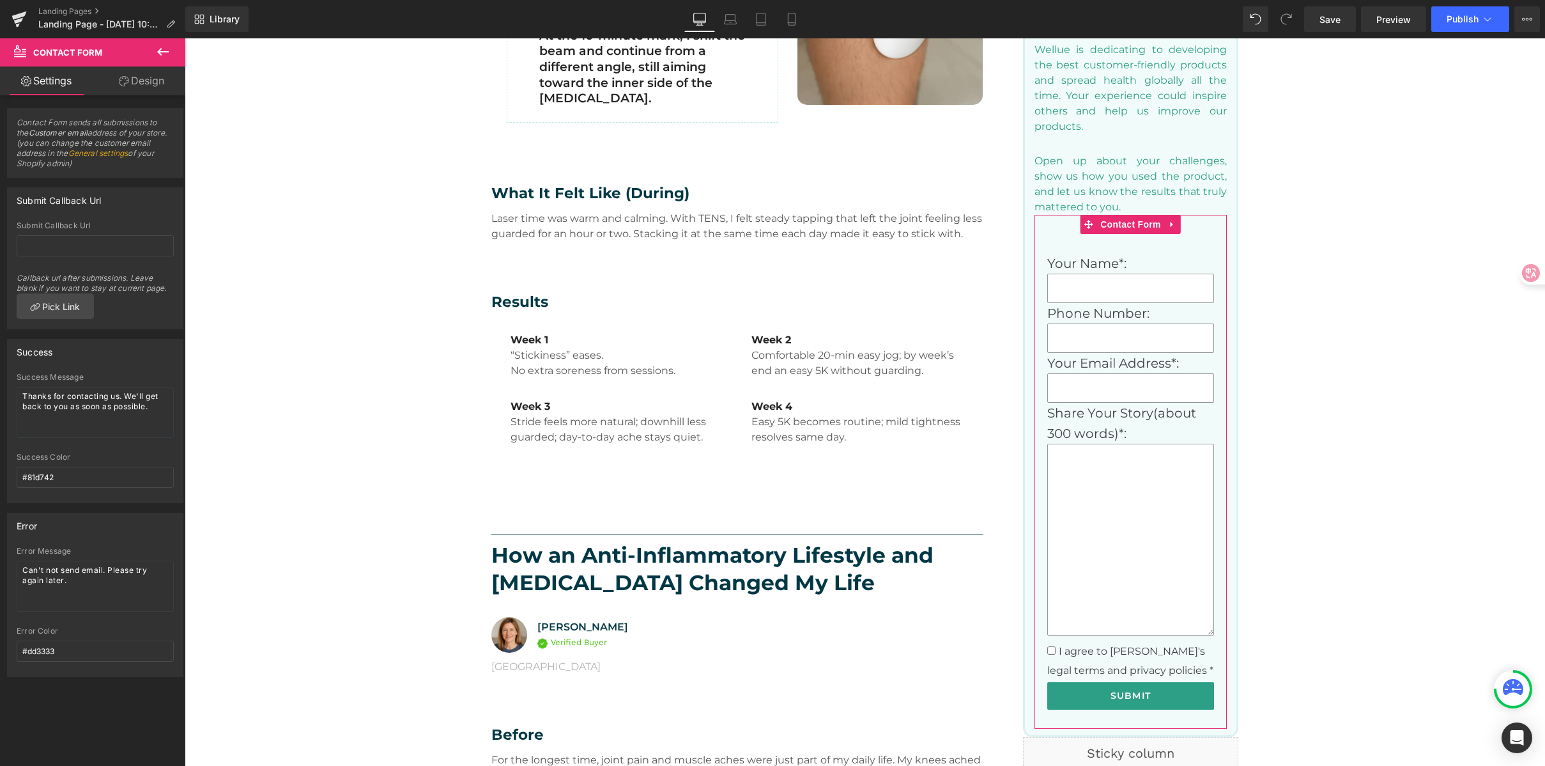
copy div "Callback url after submissions. Leave blank if you want to stay at current page."
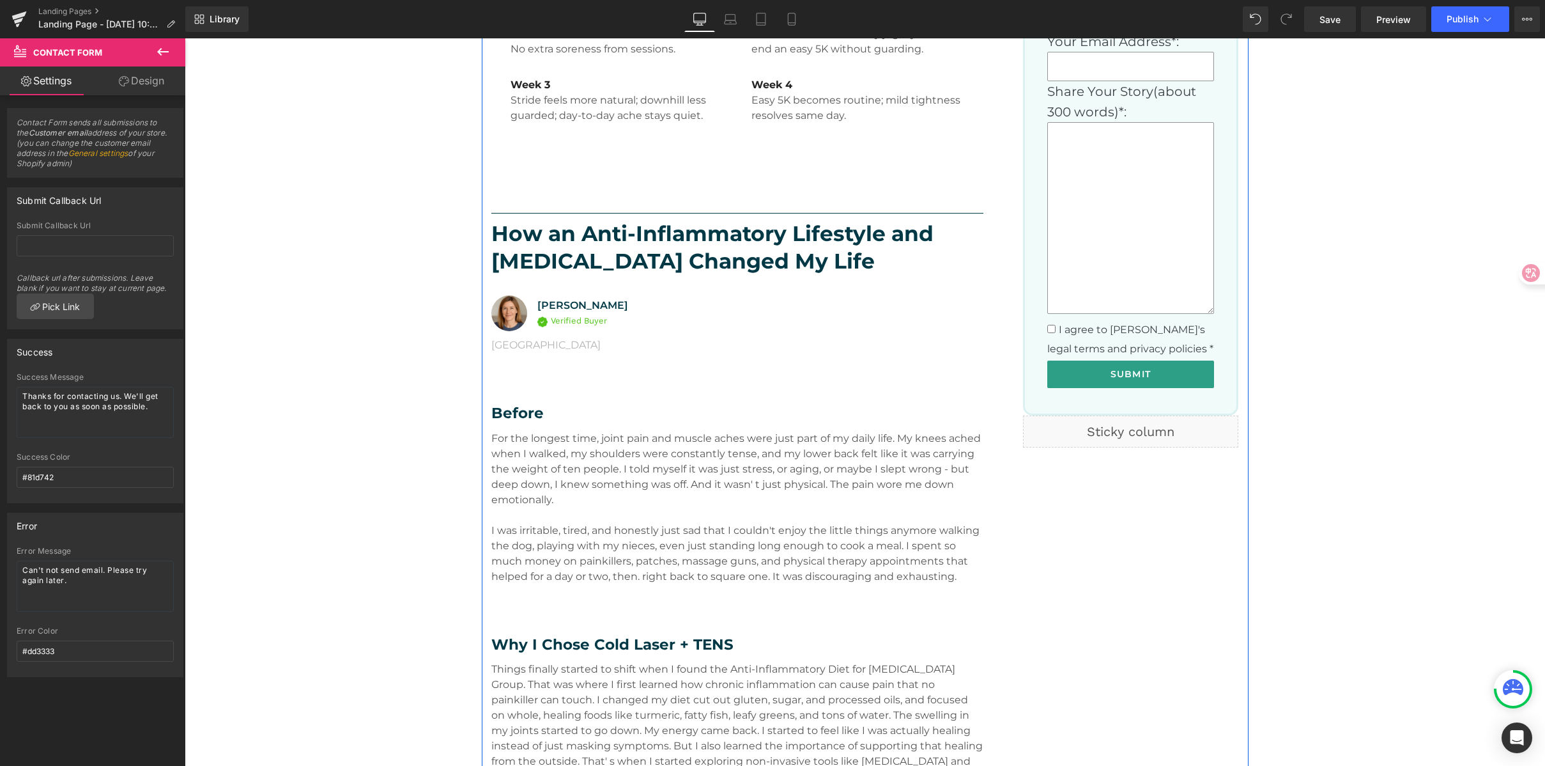
scroll to position [1100, 0]
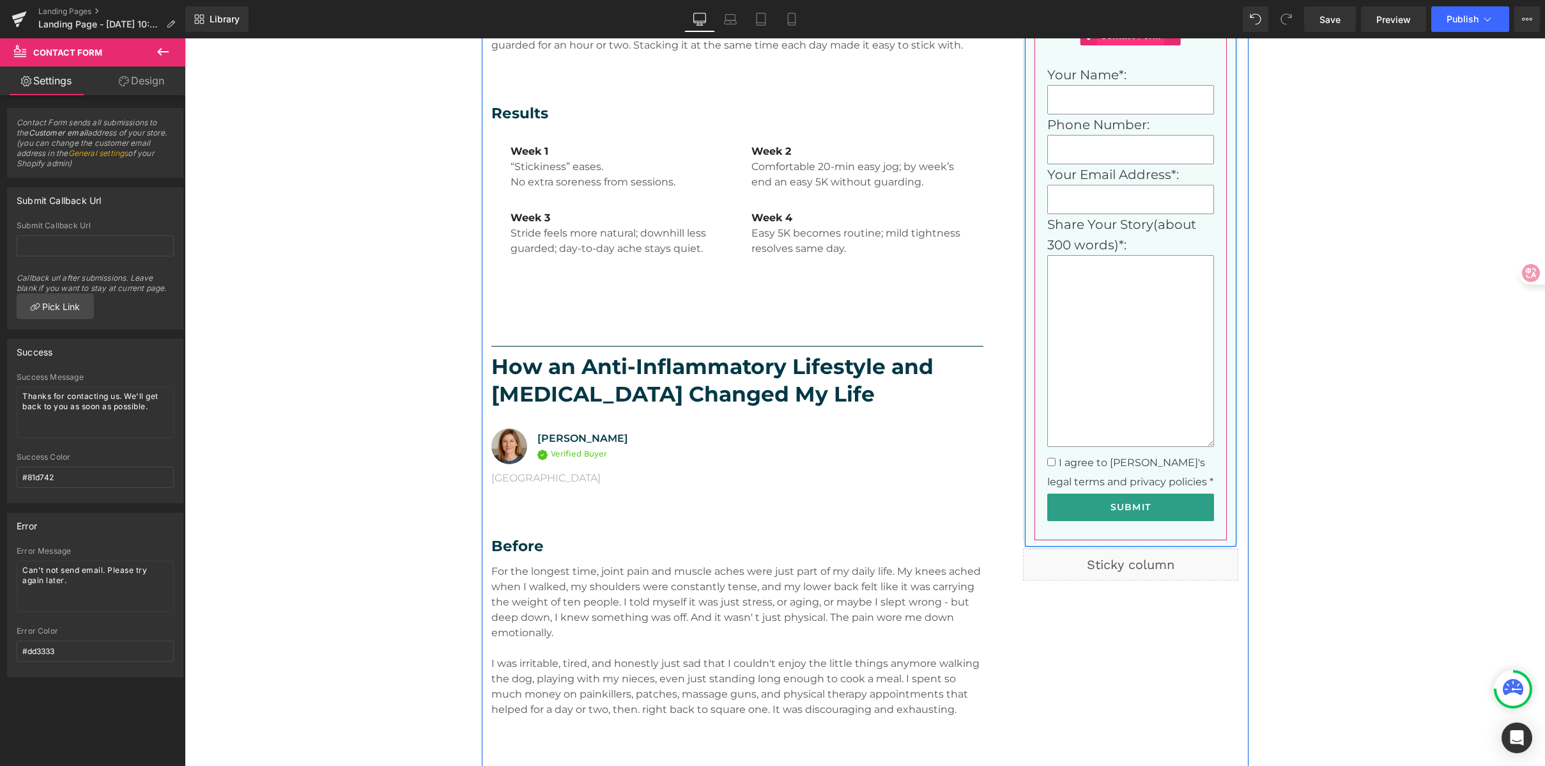
click at [1124, 43] on span "Contact Form" at bounding box center [1130, 35] width 67 height 19
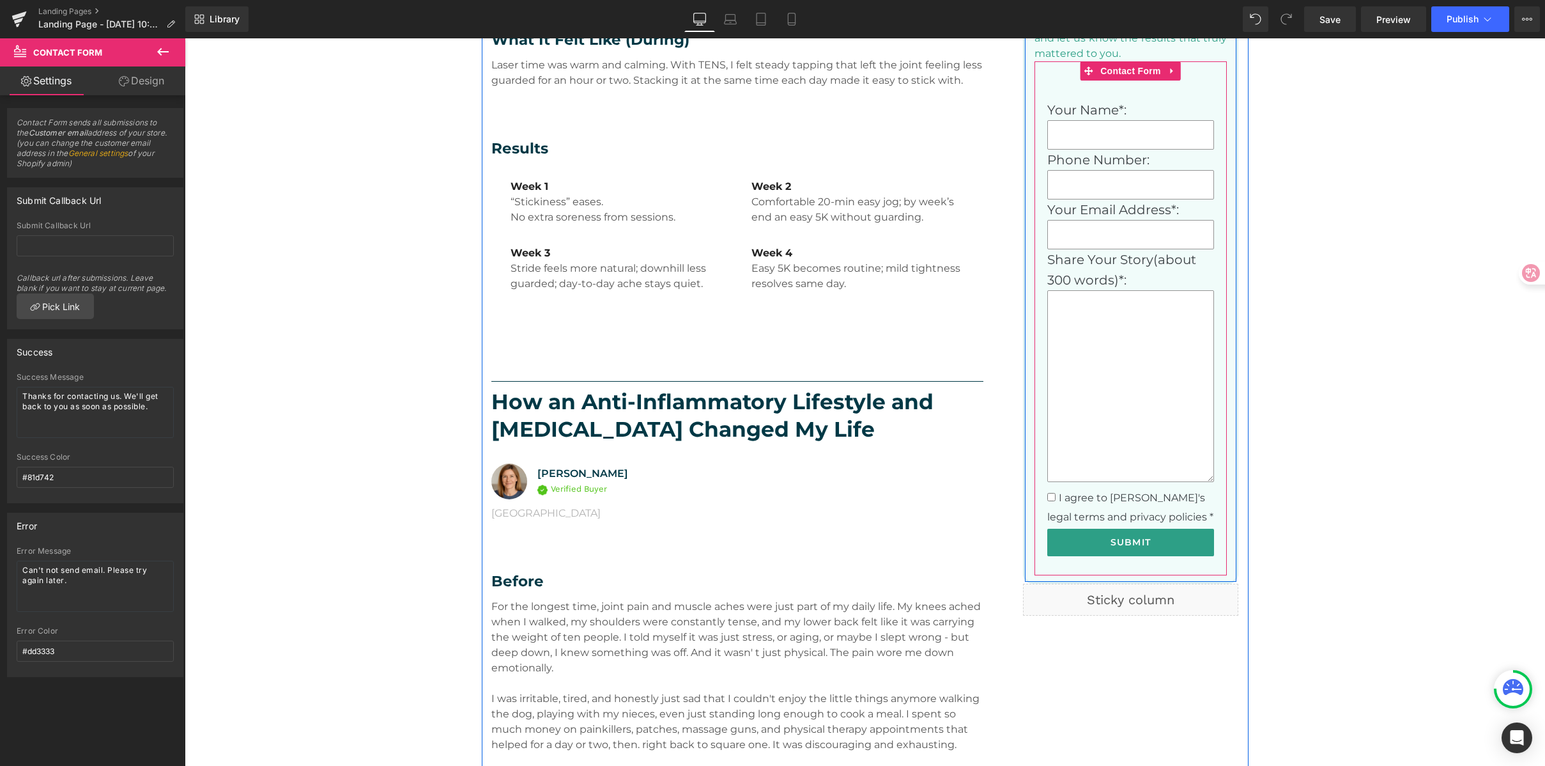
scroll to position [1046, 0]
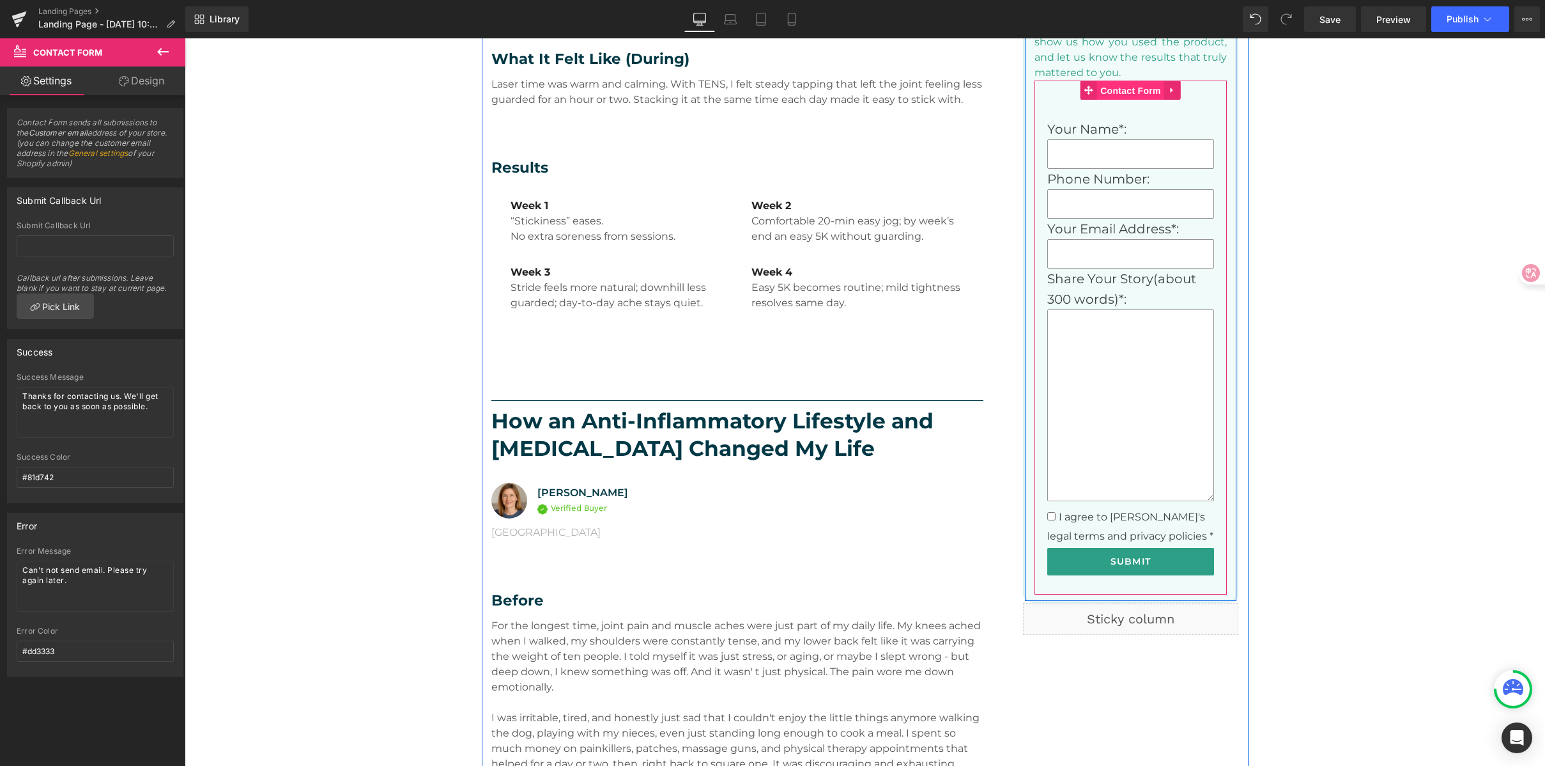
click at [1122, 91] on span "Contact Form" at bounding box center [1130, 90] width 67 height 19
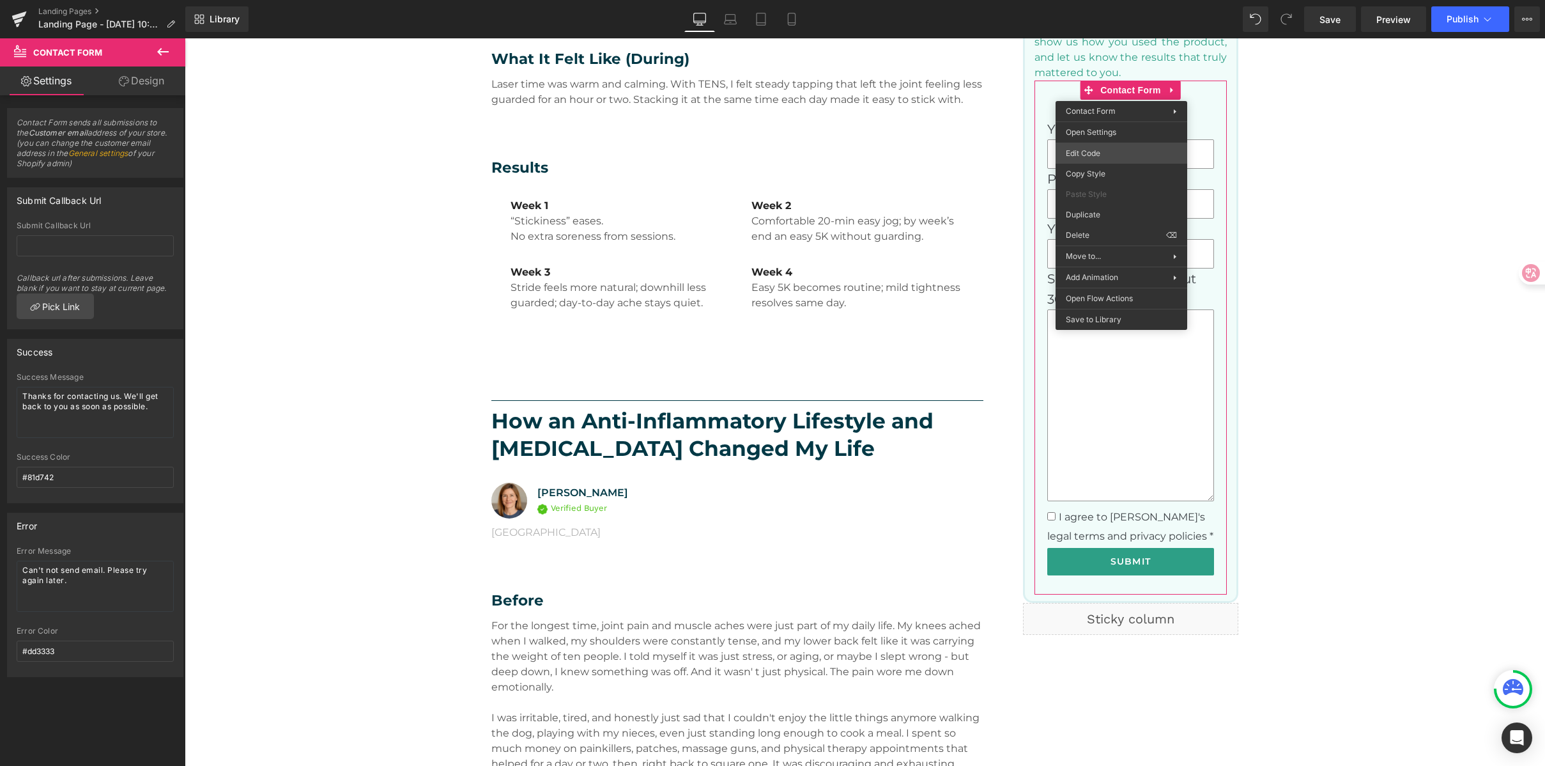
click at [1099, 152] on body "Contact Form You are previewing how the will restyle your page. You can not edi…" at bounding box center [772, 383] width 1545 height 766
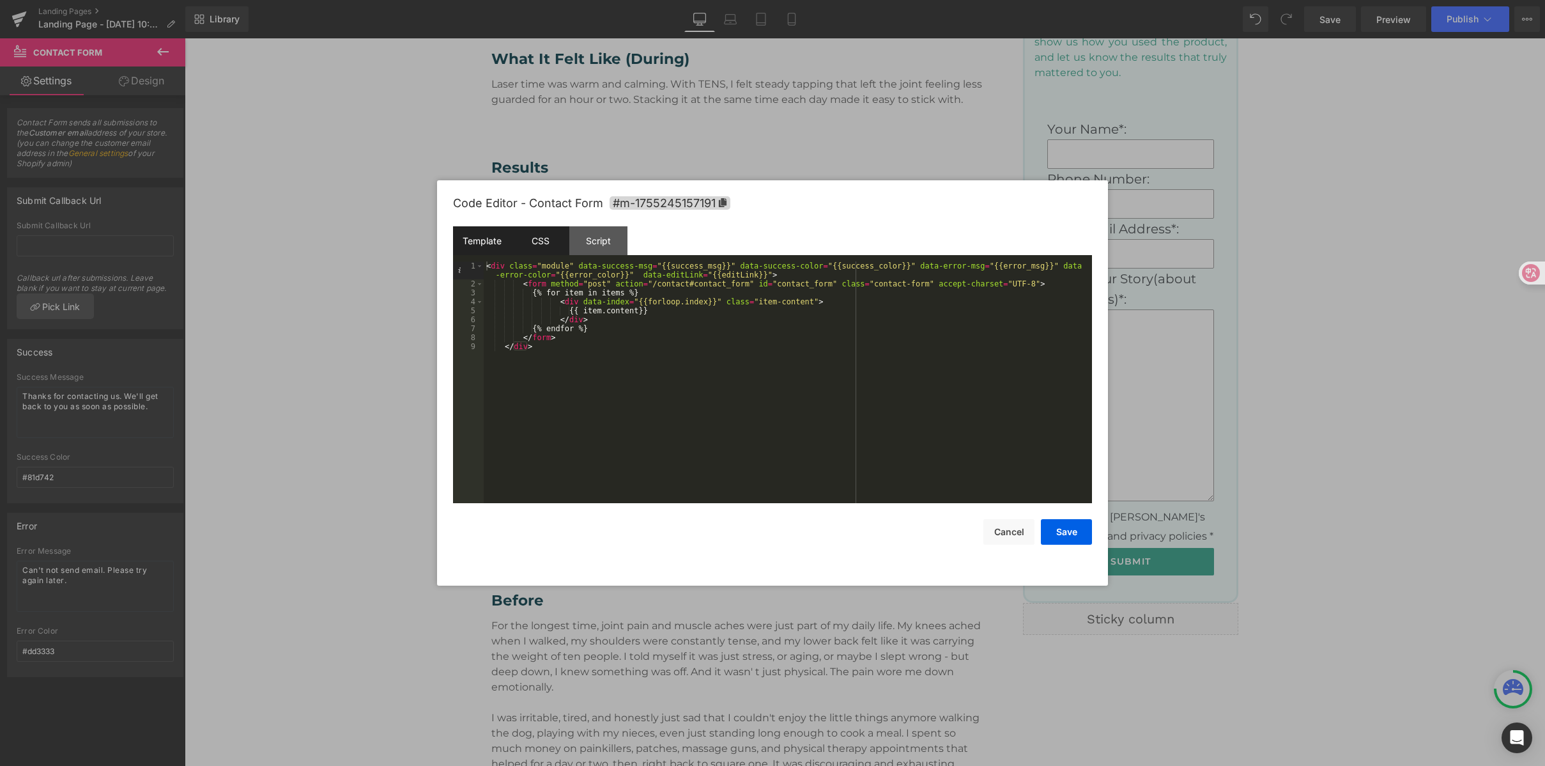
click at [534, 242] on div "CSS" at bounding box center [540, 240] width 58 height 29
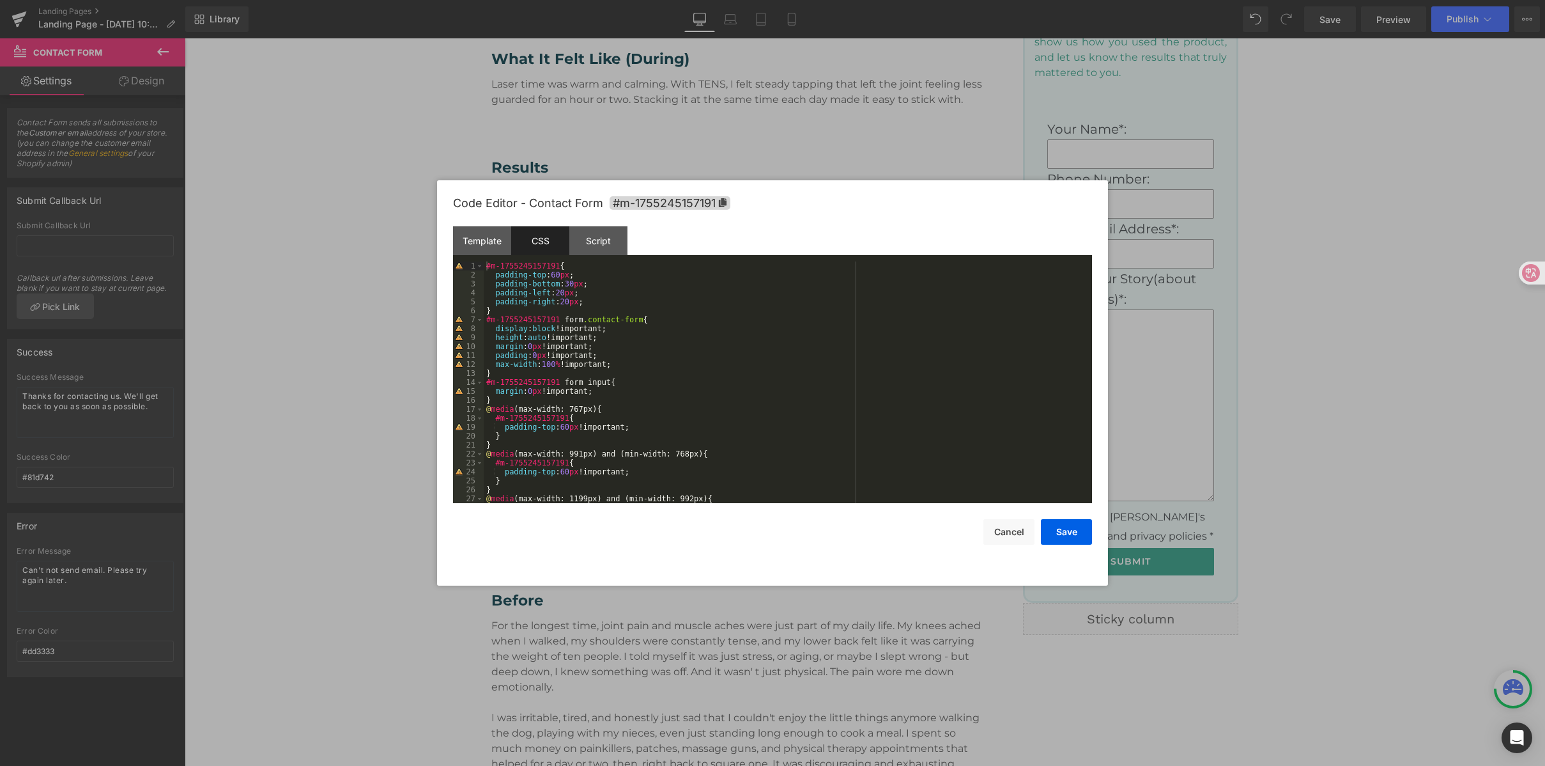
scroll to position [134, 0]
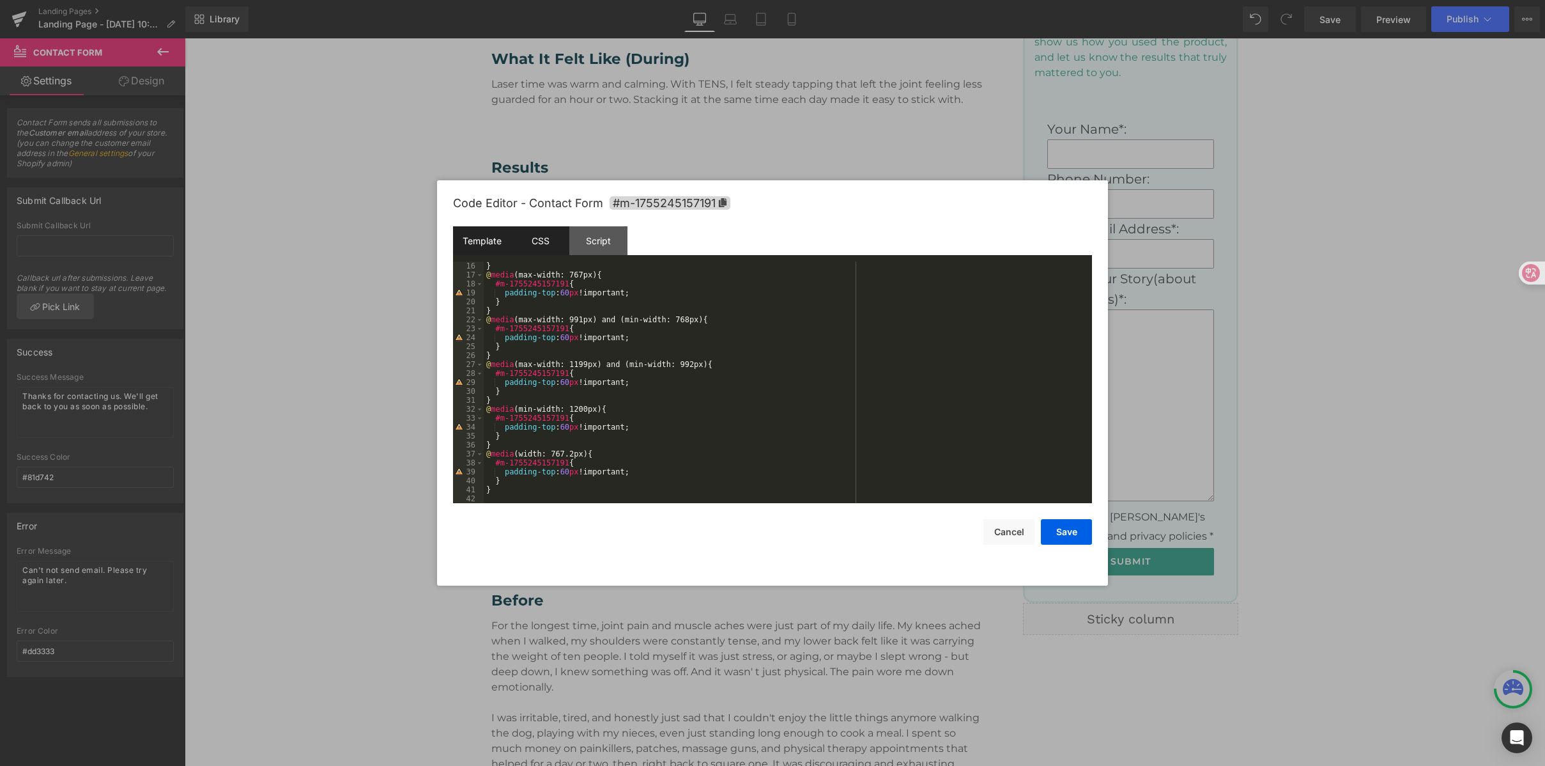
click at [470, 234] on div "Template" at bounding box center [482, 240] width 58 height 29
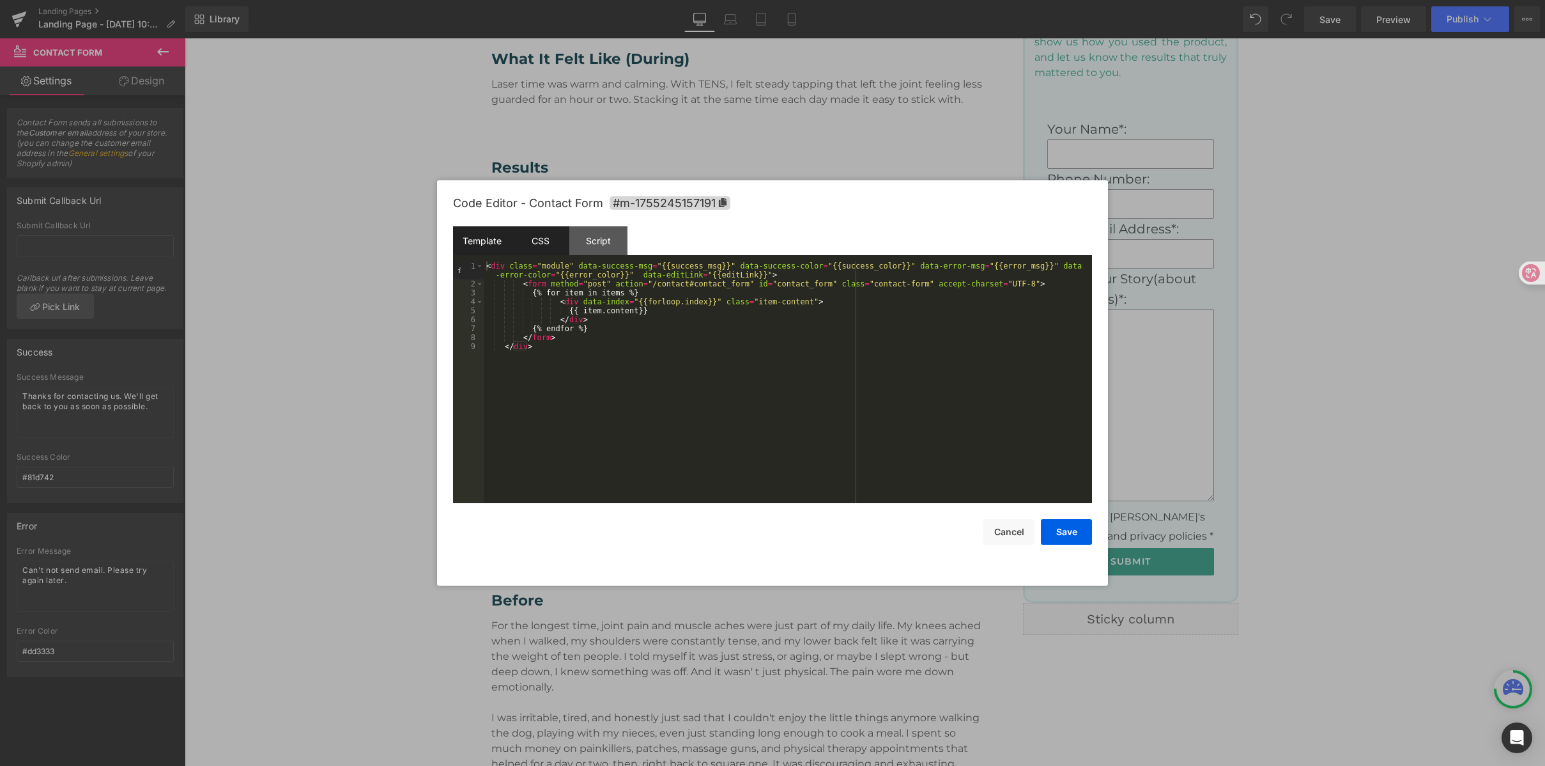
click at [529, 239] on div "CSS" at bounding box center [540, 240] width 58 height 29
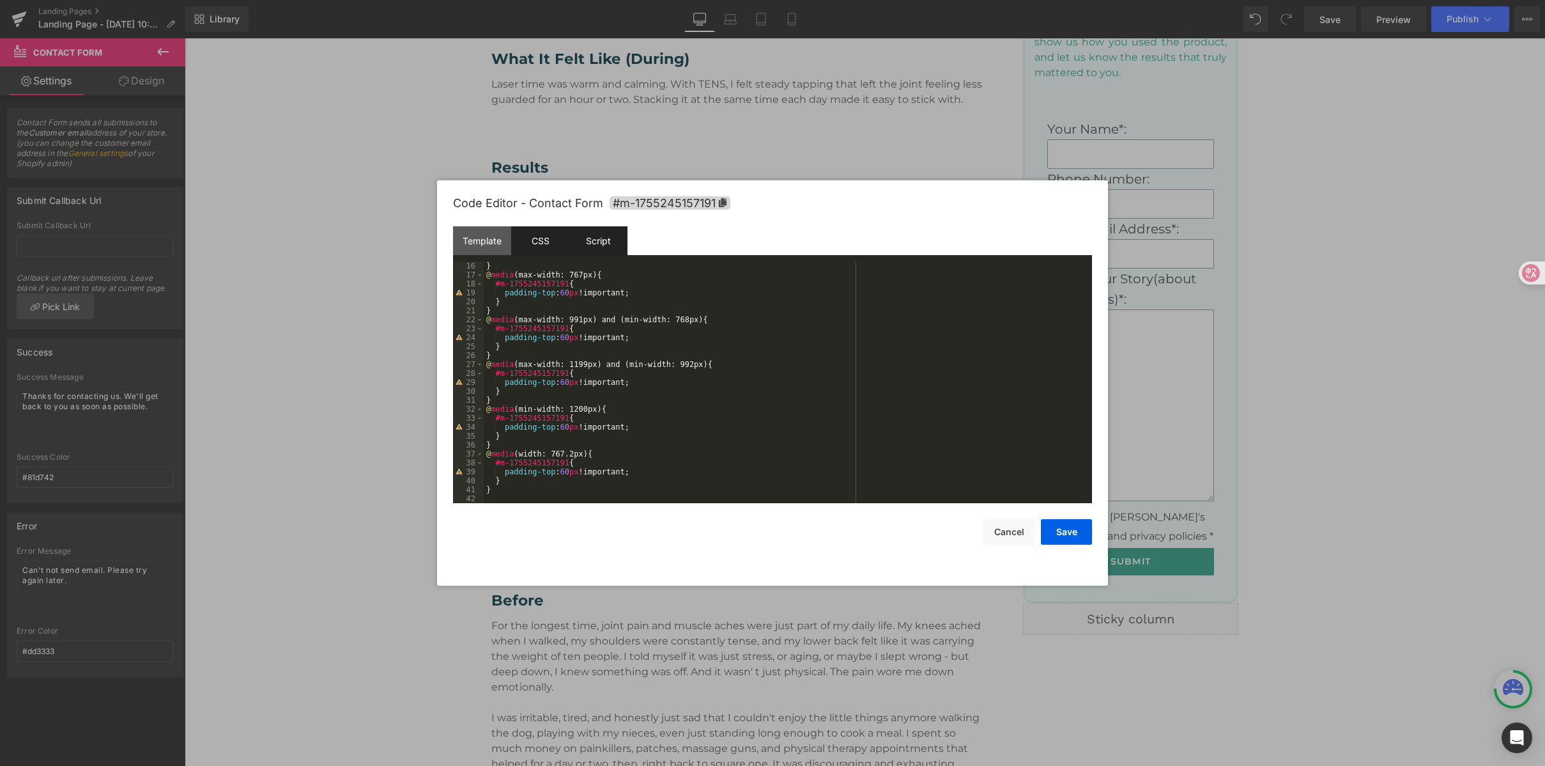
click at [587, 233] on div "Script" at bounding box center [598, 240] width 58 height 29
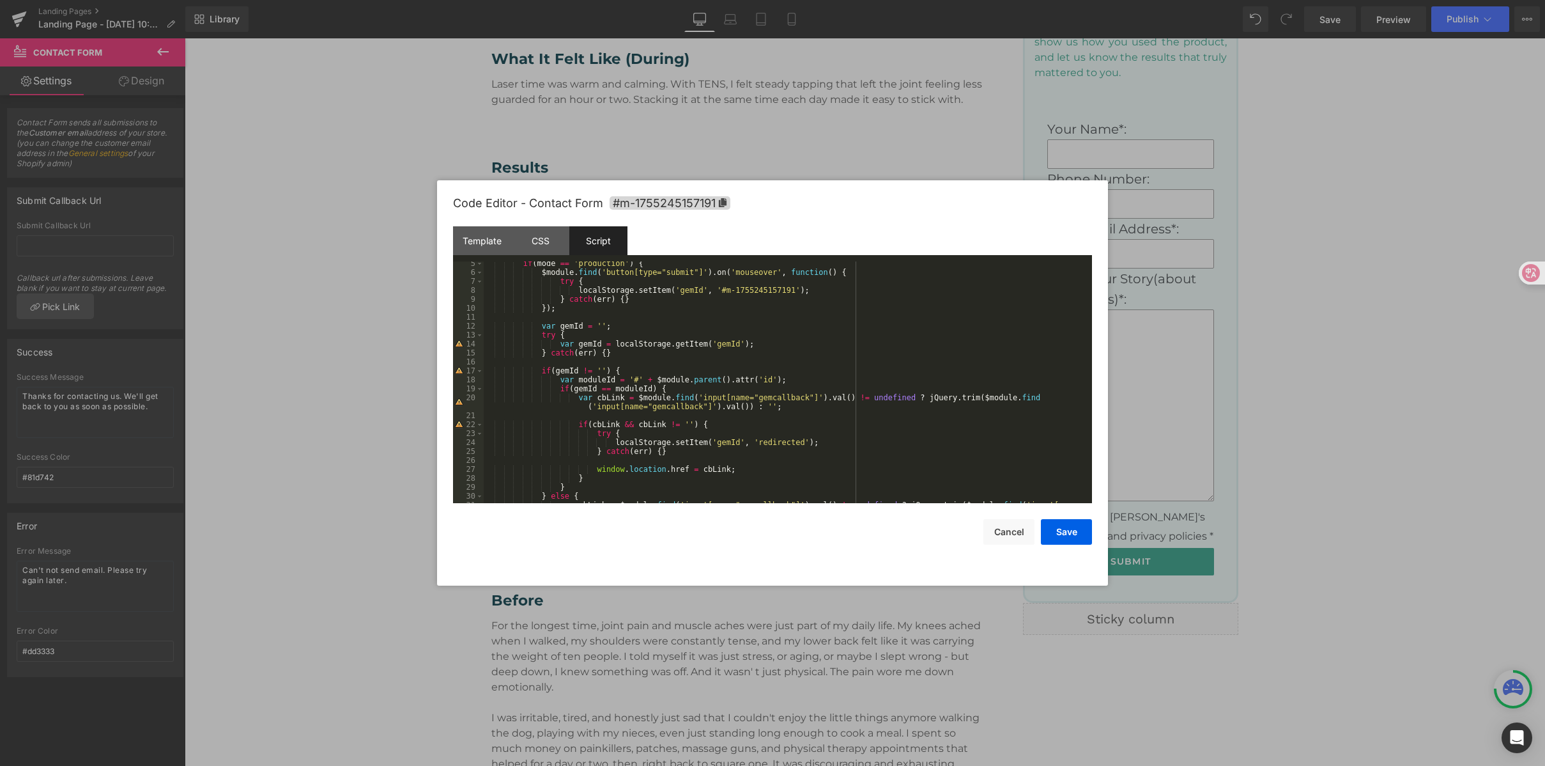
scroll to position [116, 0]
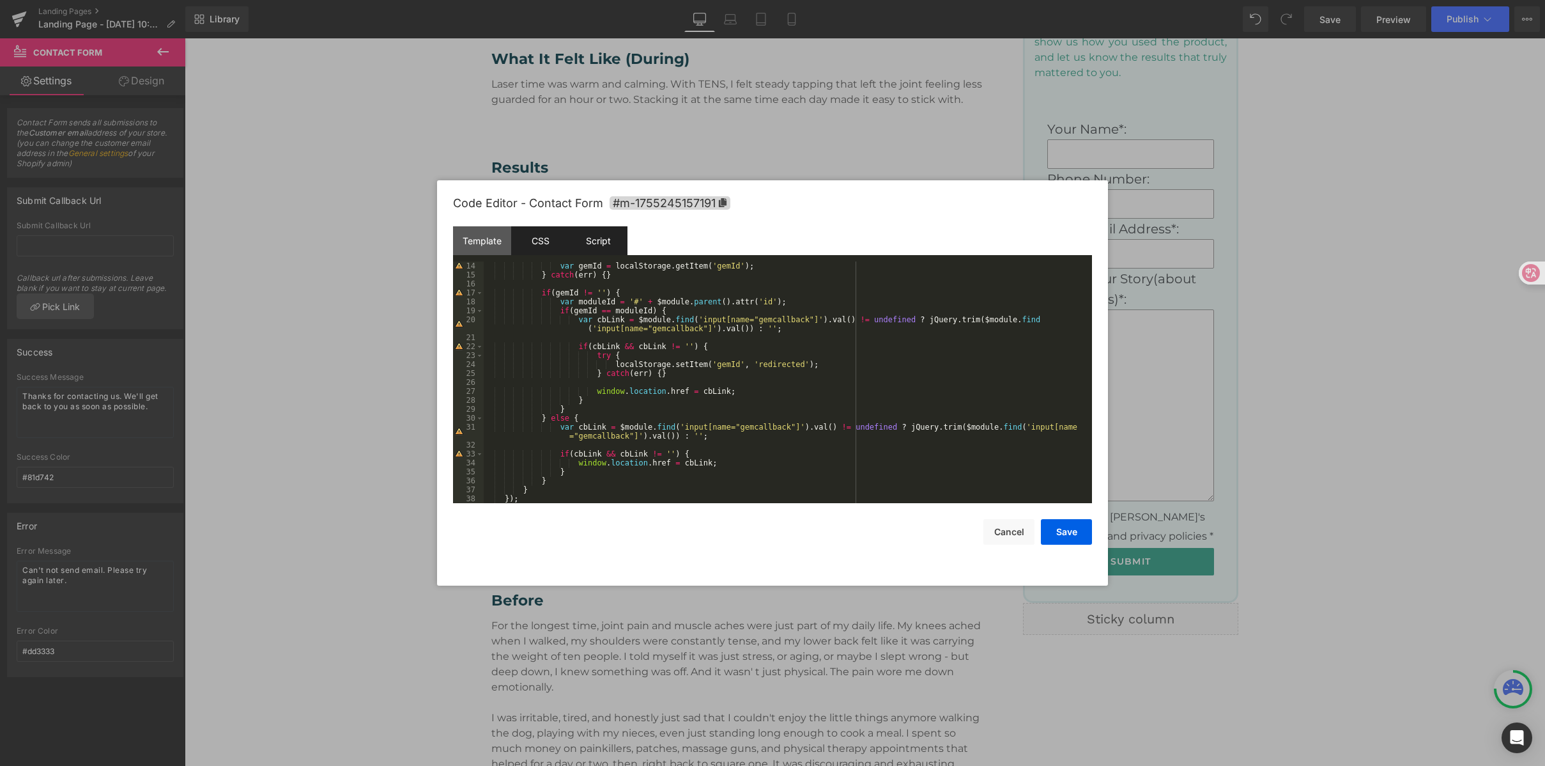
click at [544, 244] on div "CSS" at bounding box center [540, 240] width 58 height 29
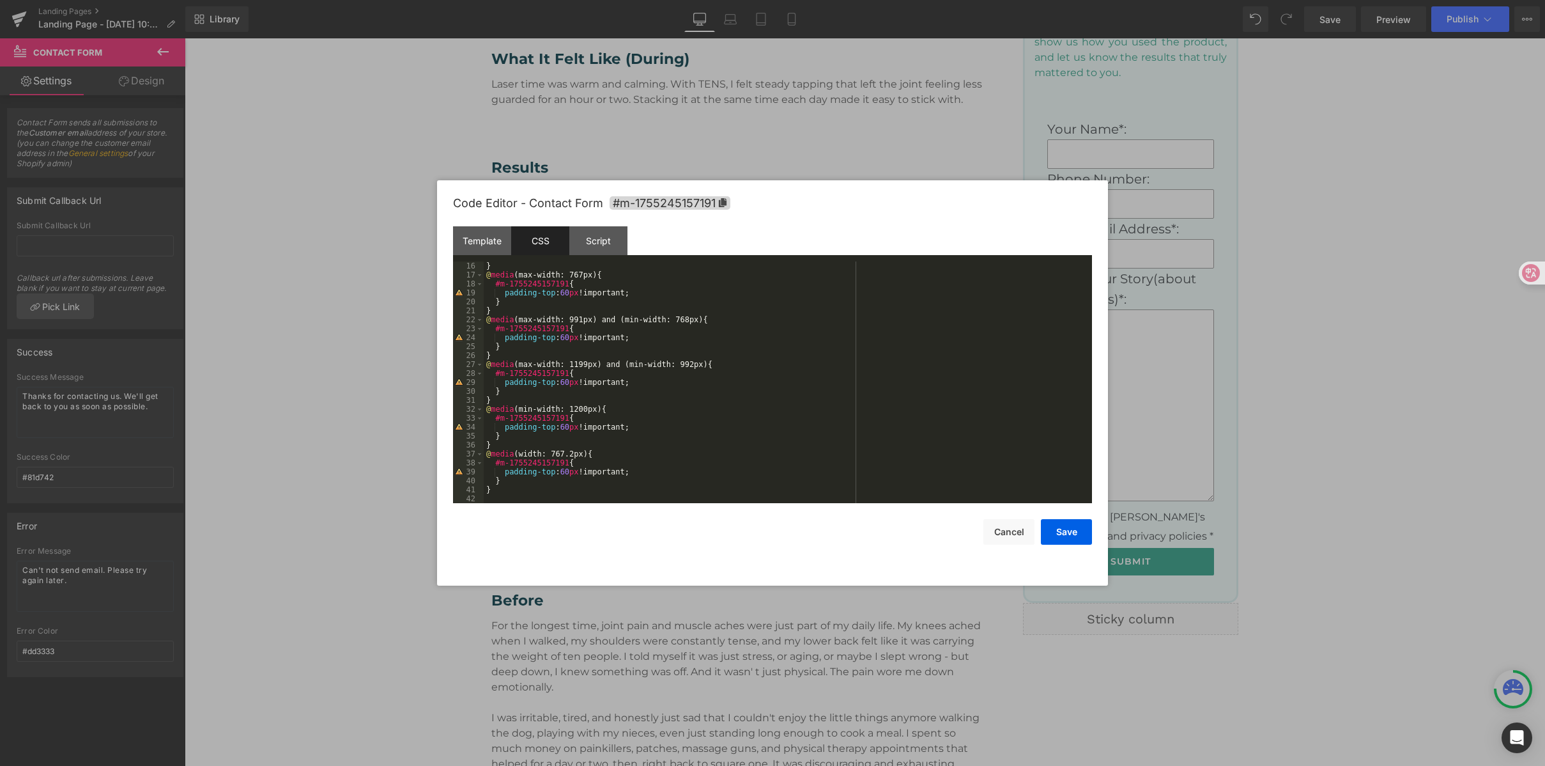
scroll to position [134, 0]
click at [492, 240] on div "Template" at bounding box center [482, 240] width 58 height 29
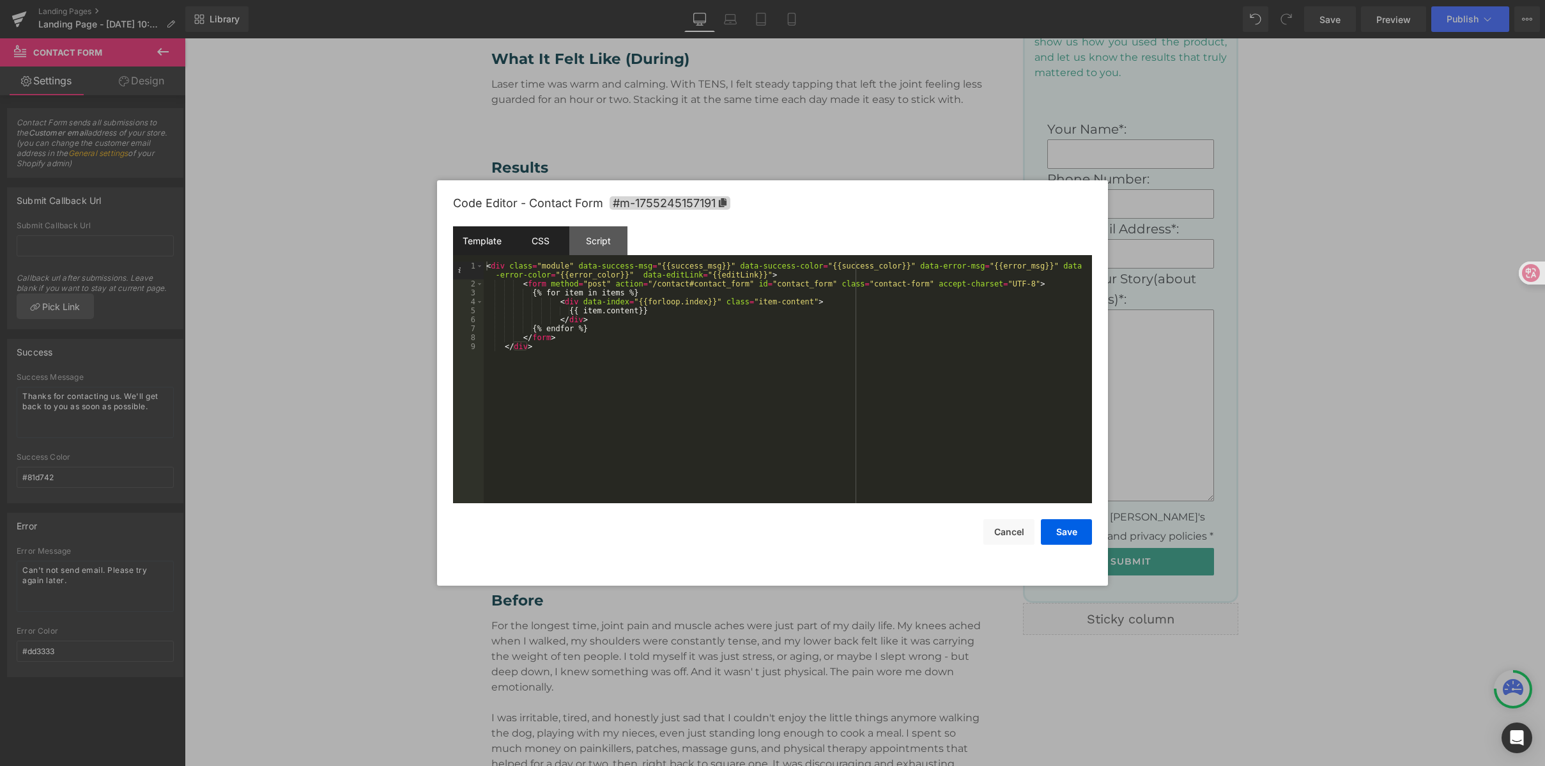
click at [550, 241] on div "CSS" at bounding box center [540, 240] width 58 height 29
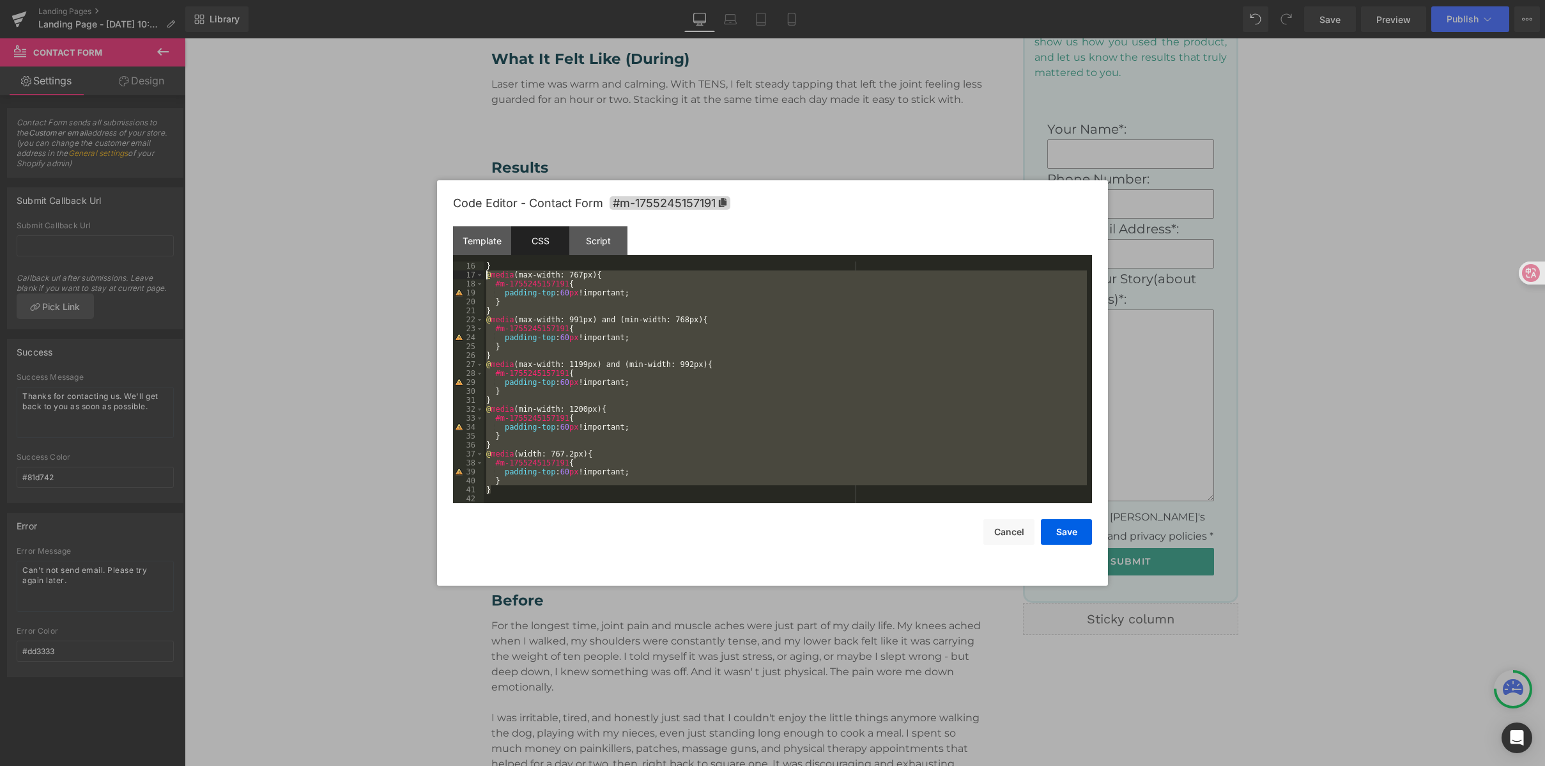
scroll to position [0, 0]
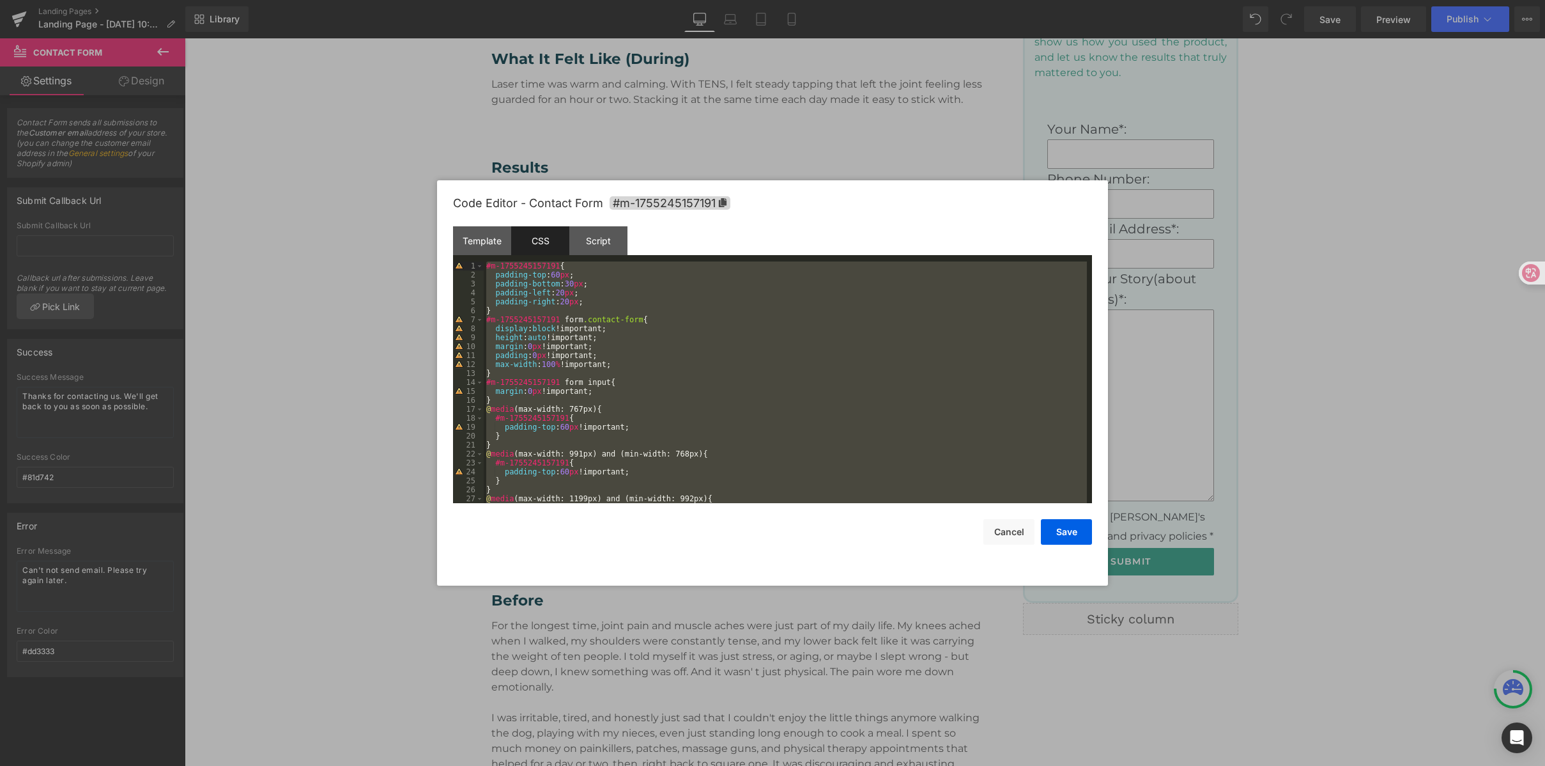
drag, startPoint x: 504, startPoint y: 492, endPoint x: 449, endPoint y: 137, distance: 358.9
click at [449, 137] on body "Contact Form You are previewing how the will restyle your page. You can not edi…" at bounding box center [772, 383] width 1545 height 766
click at [650, 295] on div "#m-1755245157191 { padding-top : 60 px ; padding-bottom : 30 px ; padding-left …" at bounding box center [785, 390] width 603 height 259
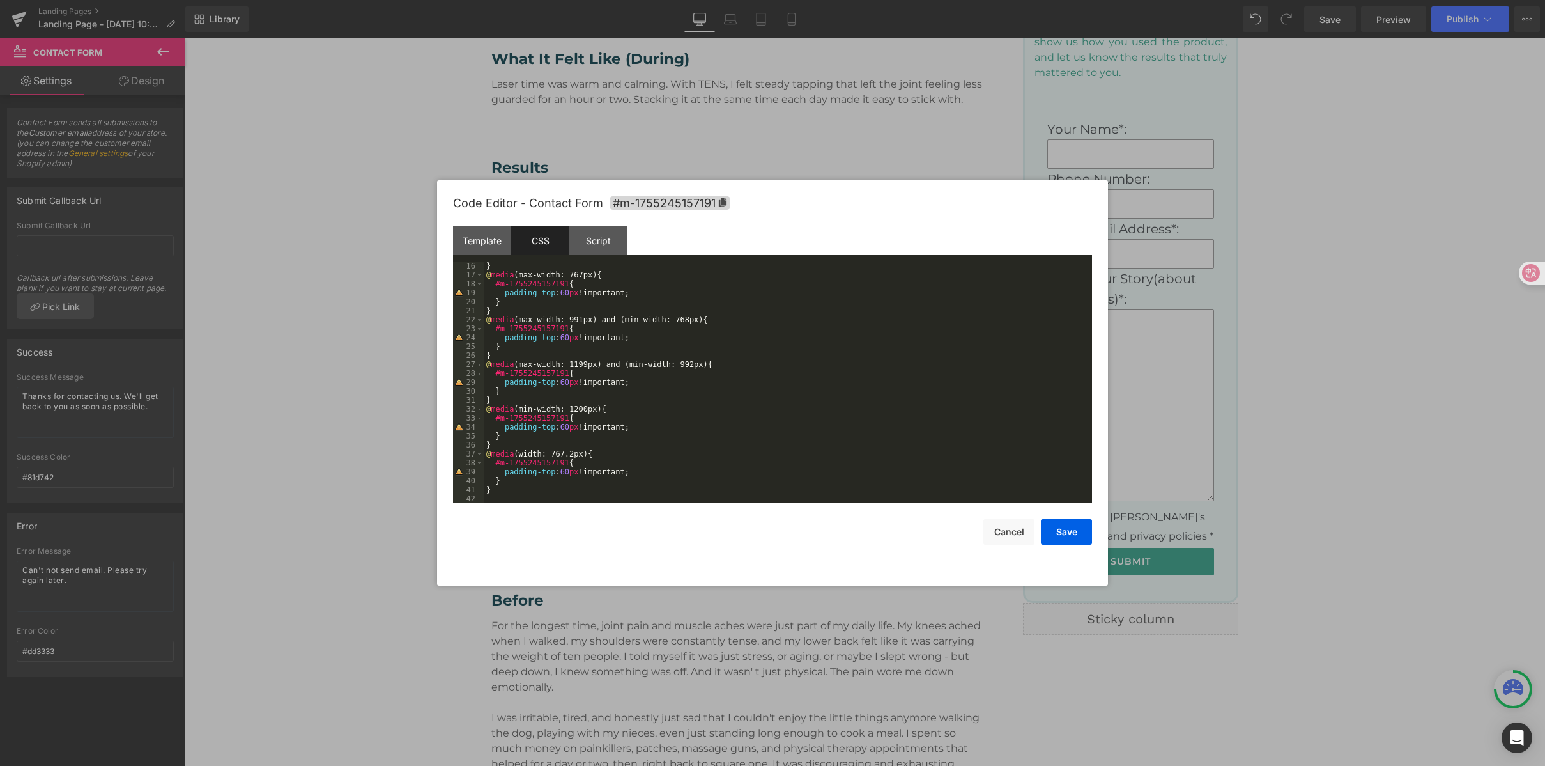
scroll to position [134, 0]
click at [596, 238] on div "Script" at bounding box center [598, 240] width 58 height 29
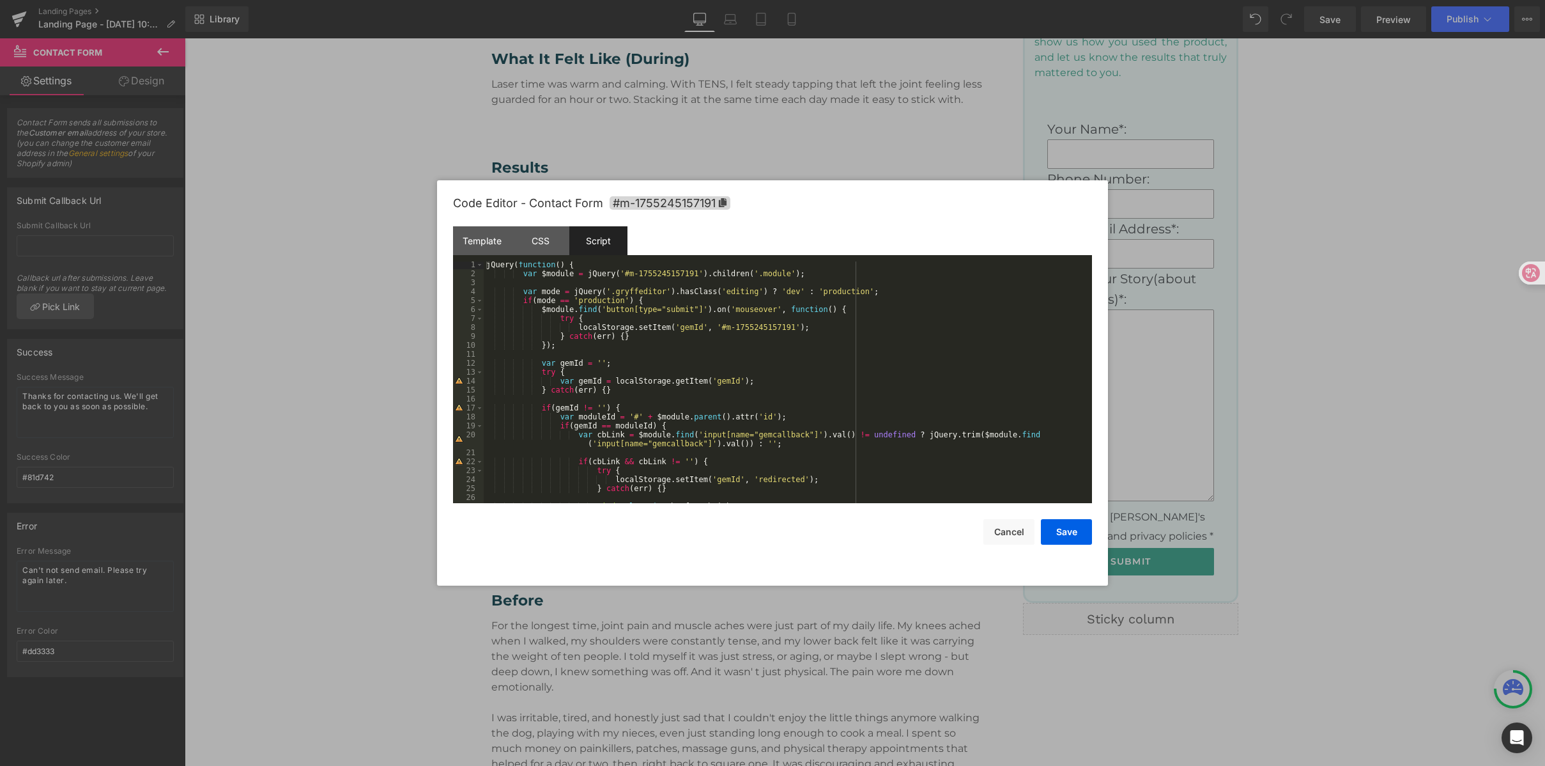
scroll to position [0, 0]
drag, startPoint x: 813, startPoint y: 511, endPoint x: 800, endPoint y: 520, distance: 16.0
click at [813, 511] on div "Save Cancel" at bounding box center [772, 524] width 639 height 42
click at [651, 621] on div at bounding box center [772, 383] width 1545 height 766
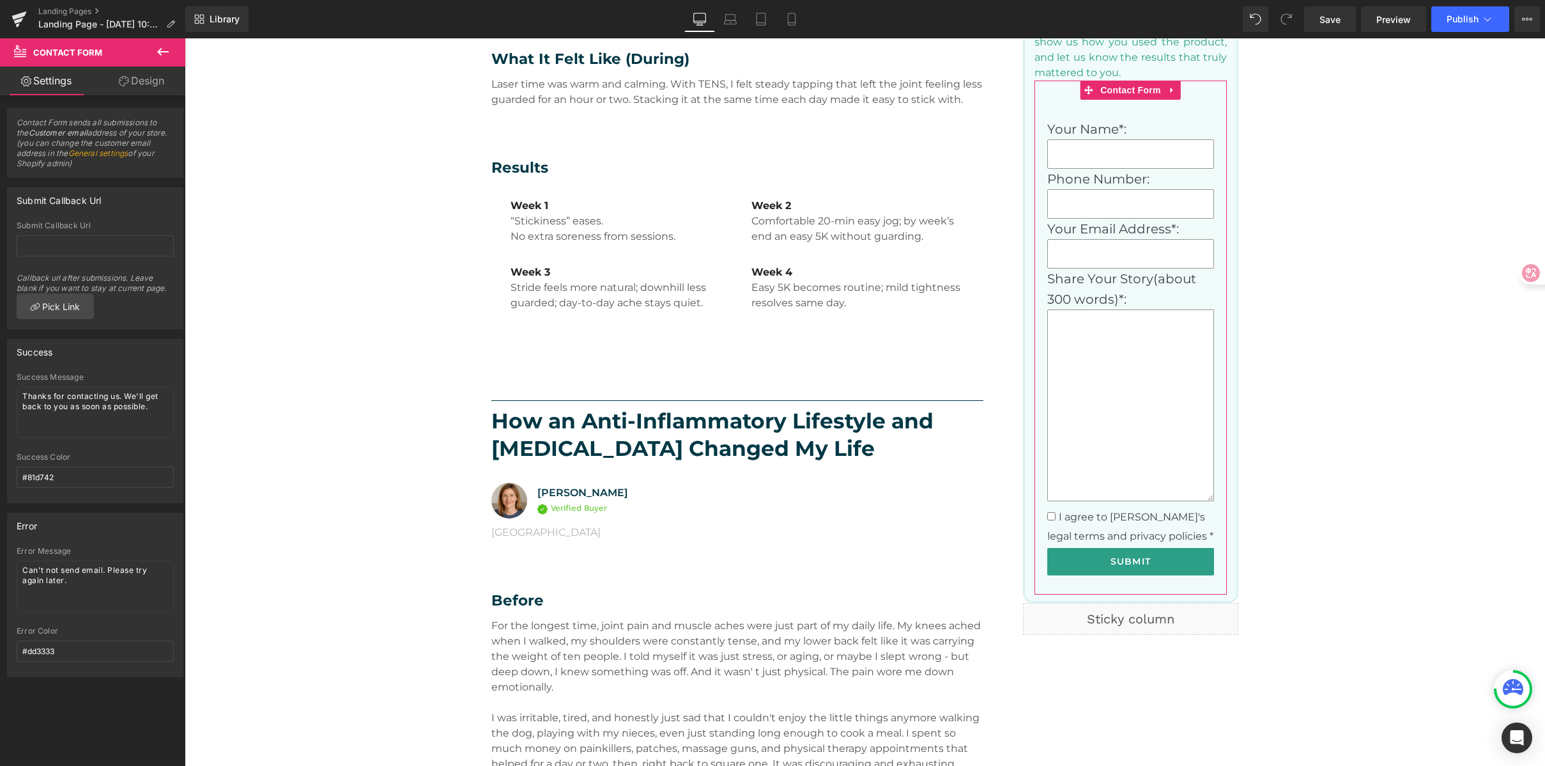
click at [158, 77] on link "Design" at bounding box center [141, 80] width 93 height 29
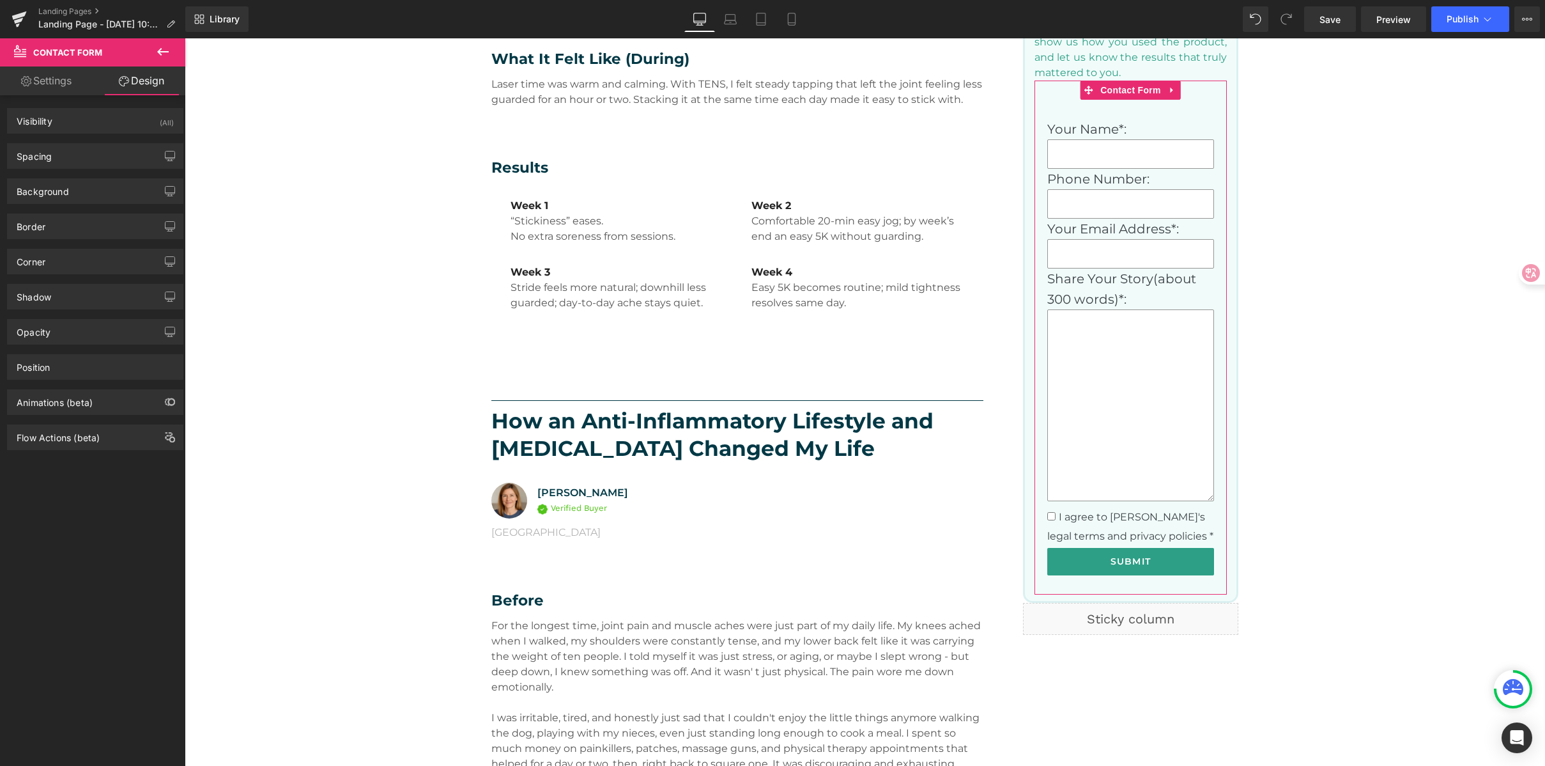
click at [52, 79] on link "Settings" at bounding box center [46, 80] width 93 height 29
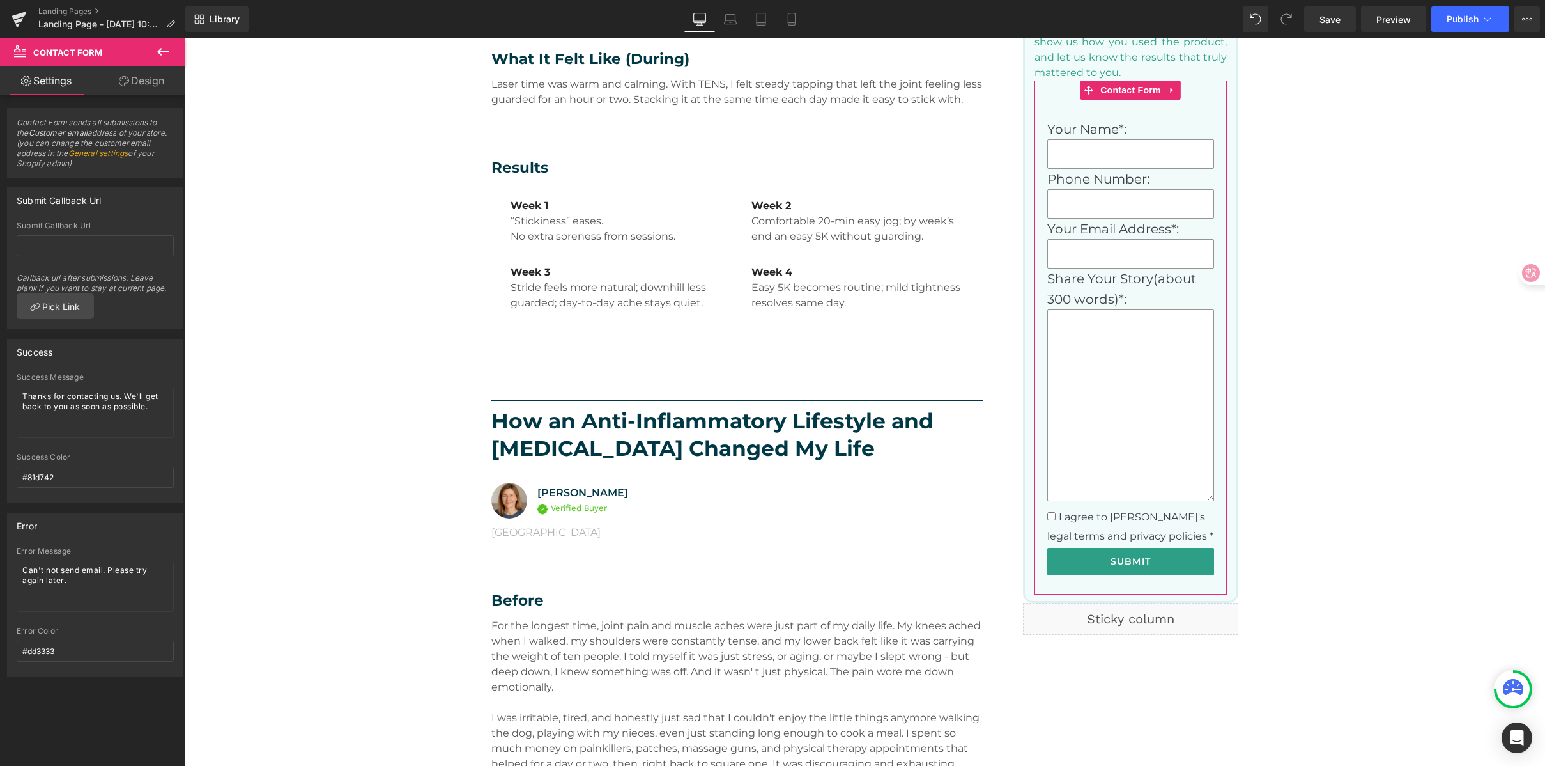
click at [114, 151] on link "General settings" at bounding box center [98, 153] width 60 height 10
drag, startPoint x: 13, startPoint y: 118, endPoint x: 97, endPoint y: 167, distance: 96.8
click at [97, 167] on div "Contact Form sends all submissions to the Customer email address of your store.…" at bounding box center [95, 147] width 175 height 59
click at [89, 135] on span "Contact Form sends all submissions to the Customer email address of your store.…" at bounding box center [95, 147] width 157 height 59
drag, startPoint x: 45, startPoint y: 154, endPoint x: 63, endPoint y: 155, distance: 18.5
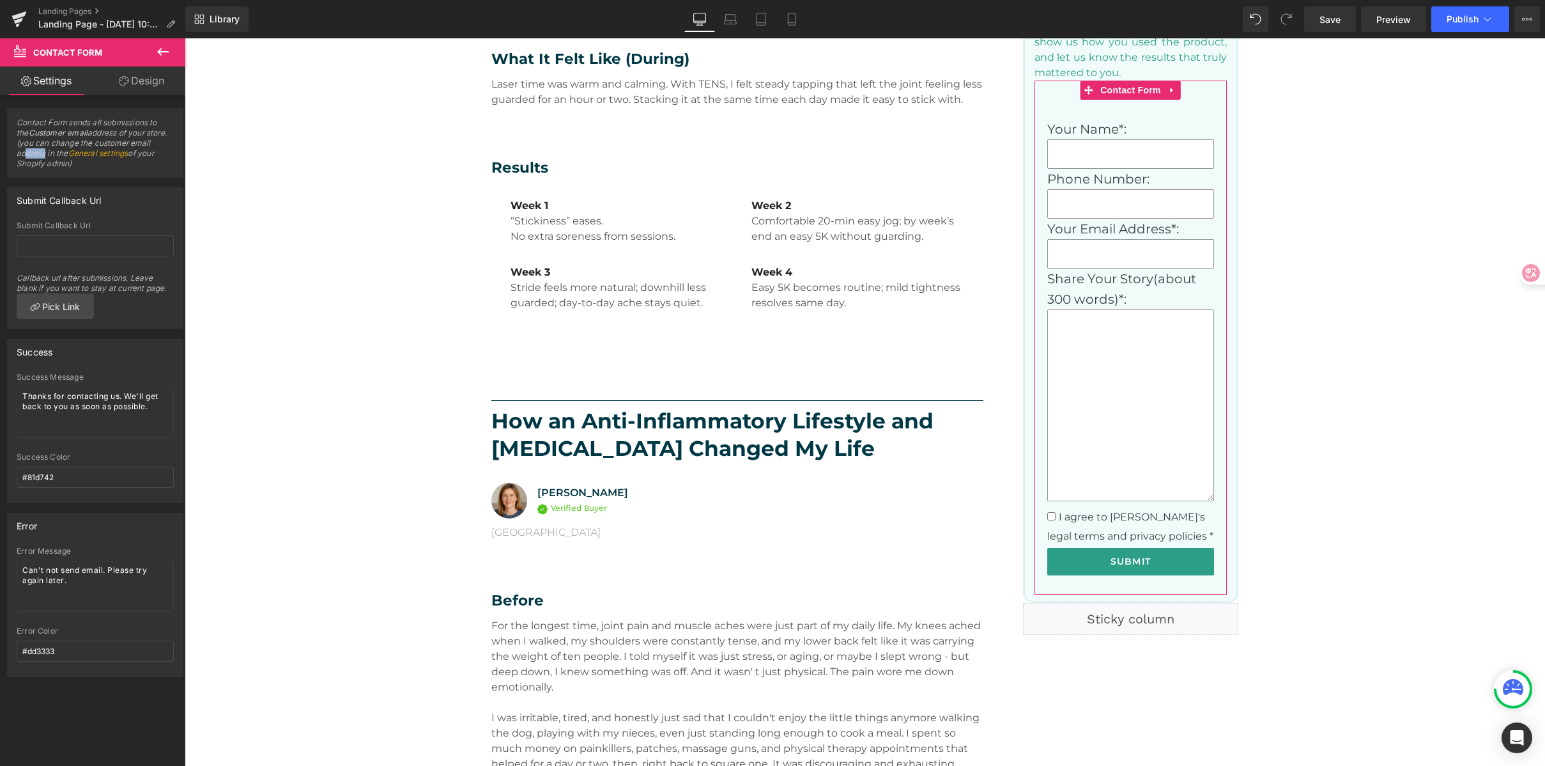
click at [63, 155] on span "Contact Form sends all submissions to the Customer email address of your store.…" at bounding box center [95, 147] width 157 height 59
drag, startPoint x: 64, startPoint y: 154, endPoint x: 70, endPoint y: 153, distance: 6.4
click at [64, 154] on span "Contact Form sends all submissions to the Customer email address of your store.…" at bounding box center [95, 147] width 157 height 59
click at [111, 153] on link "General settings" at bounding box center [98, 153] width 60 height 10
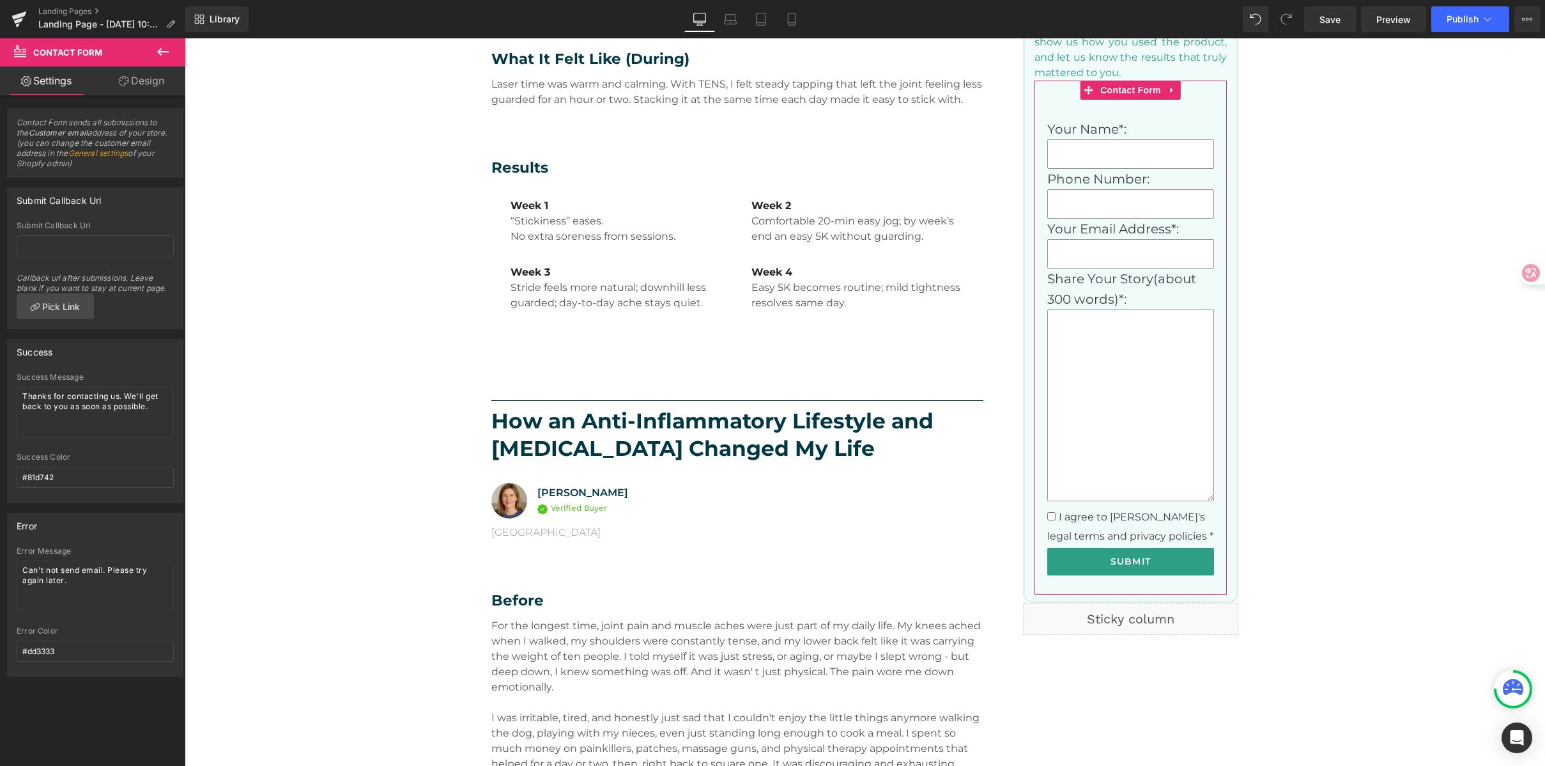
click at [111, 153] on link "General settings" at bounding box center [98, 153] width 60 height 10
drag, startPoint x: 92, startPoint y: 153, endPoint x: 147, endPoint y: 153, distance: 55.0
click at [147, 153] on span "Contact Form sends all submissions to the Customer email address of your store.…" at bounding box center [95, 147] width 157 height 59
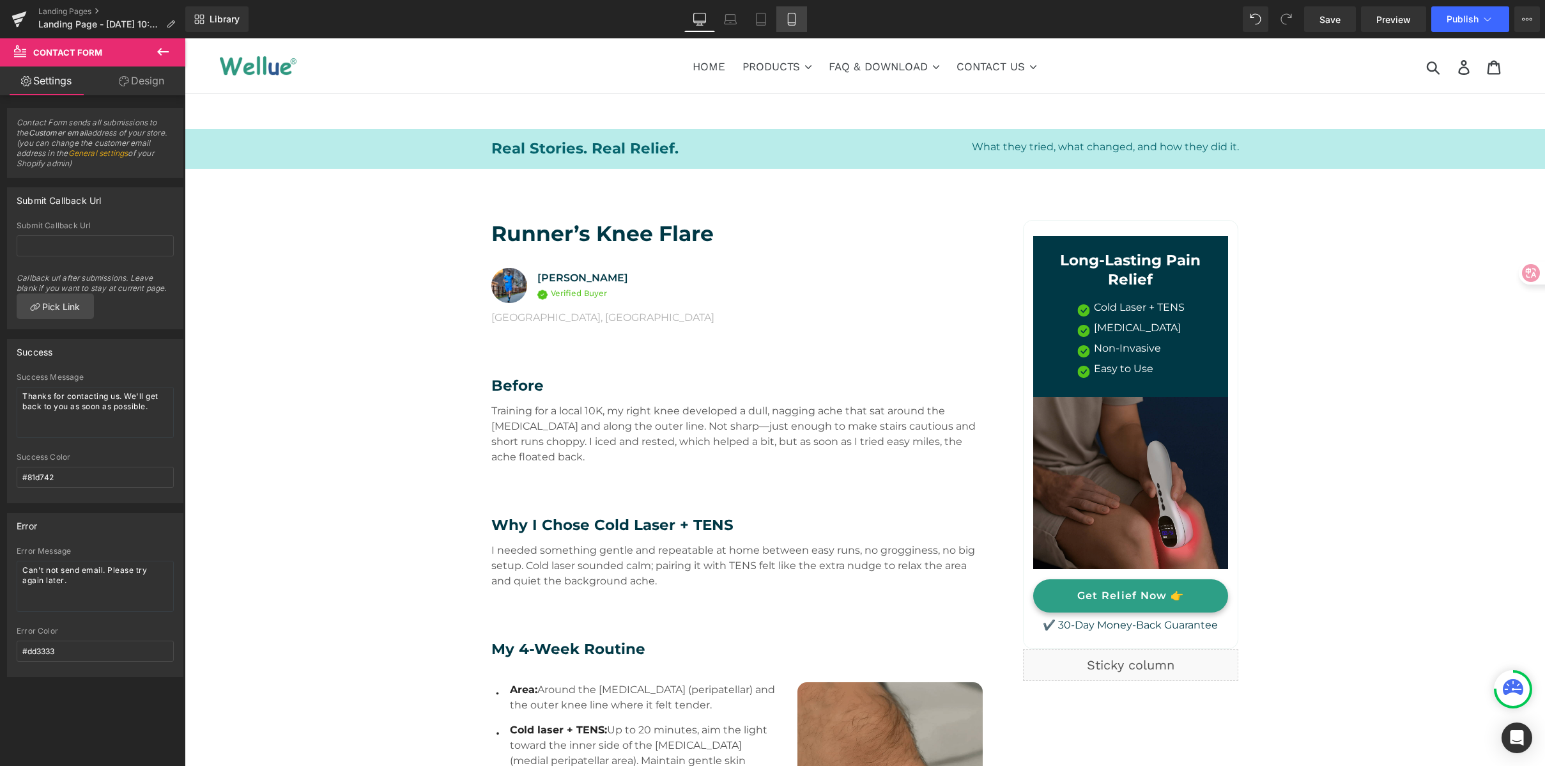
click at [795, 18] on icon at bounding box center [791, 19] width 7 height 12
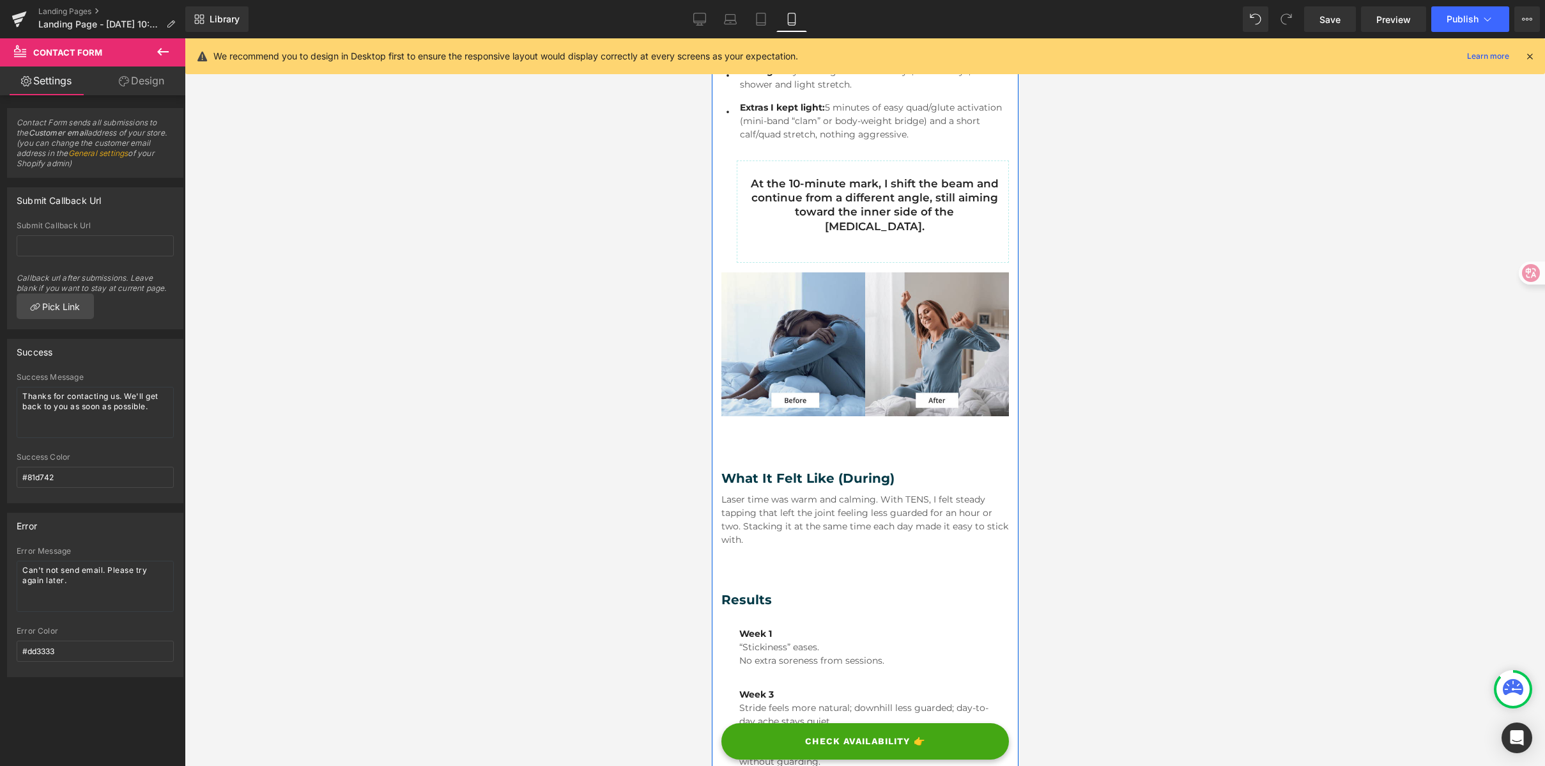
scroll to position [704, 0]
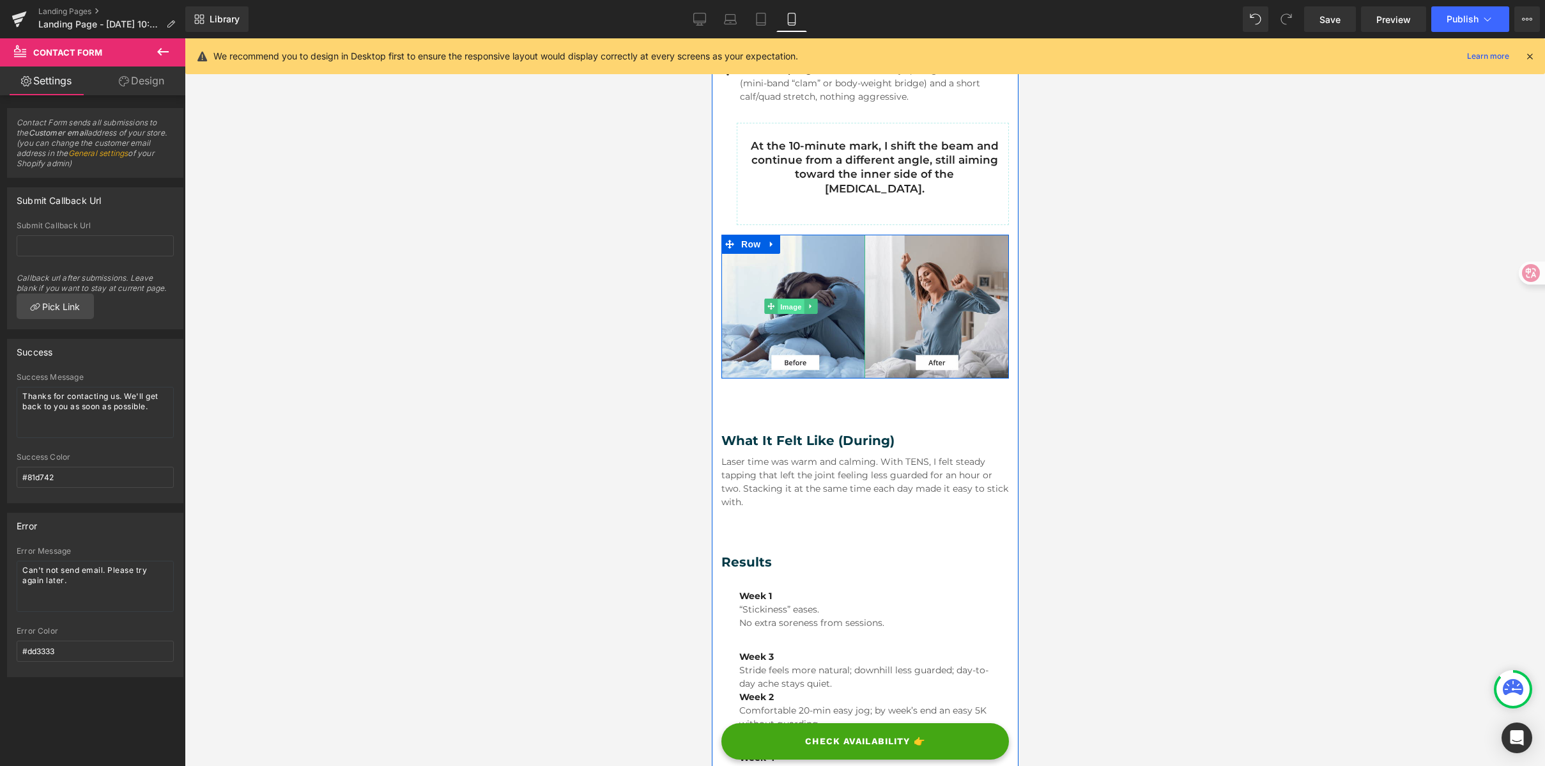
click at [796, 302] on span "Image" at bounding box center [790, 306] width 27 height 15
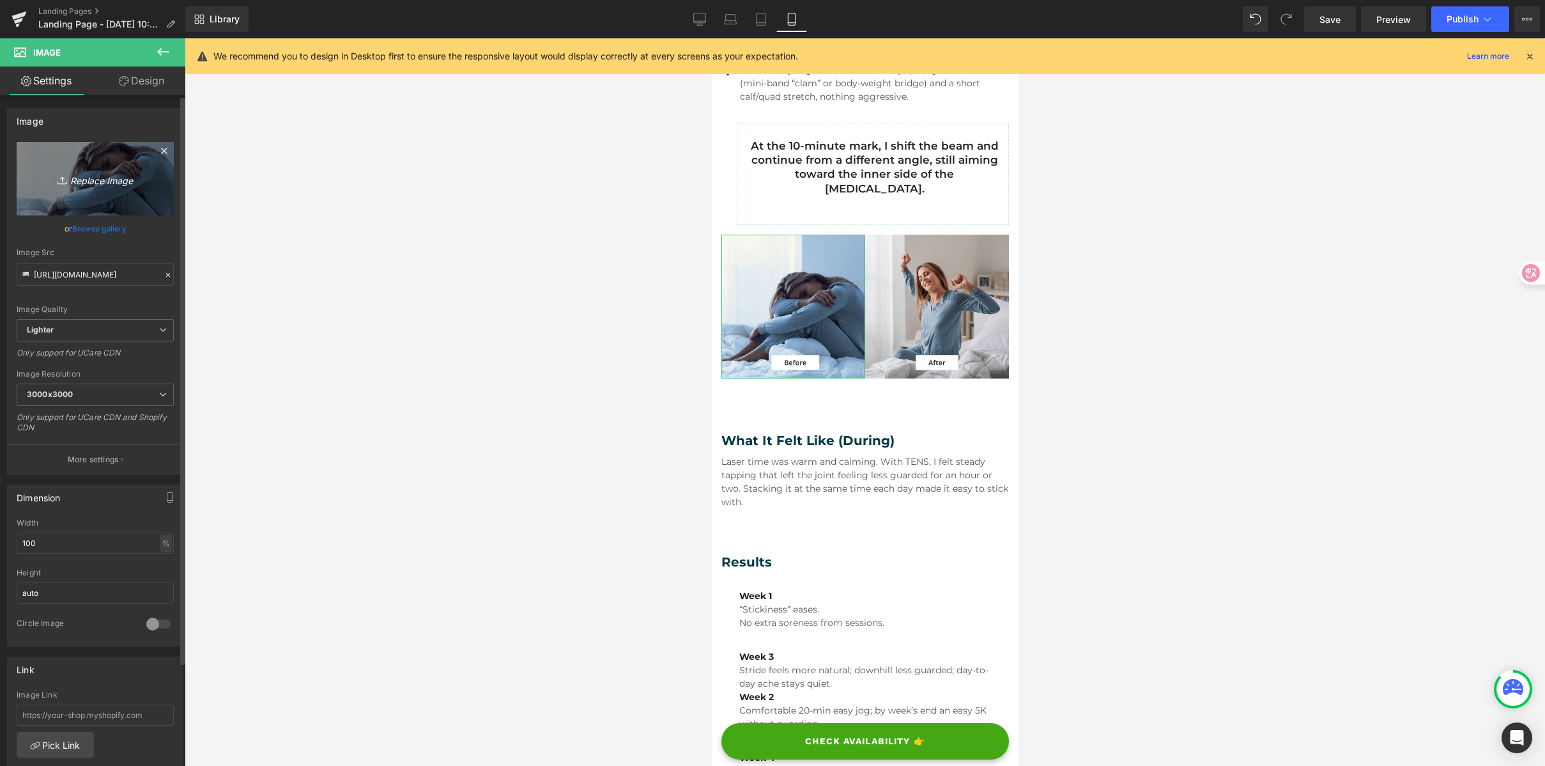
click at [64, 189] on link "Replace Image" at bounding box center [95, 178] width 157 height 73
type input "C:\fakepath\My 4-Week Routine.png"
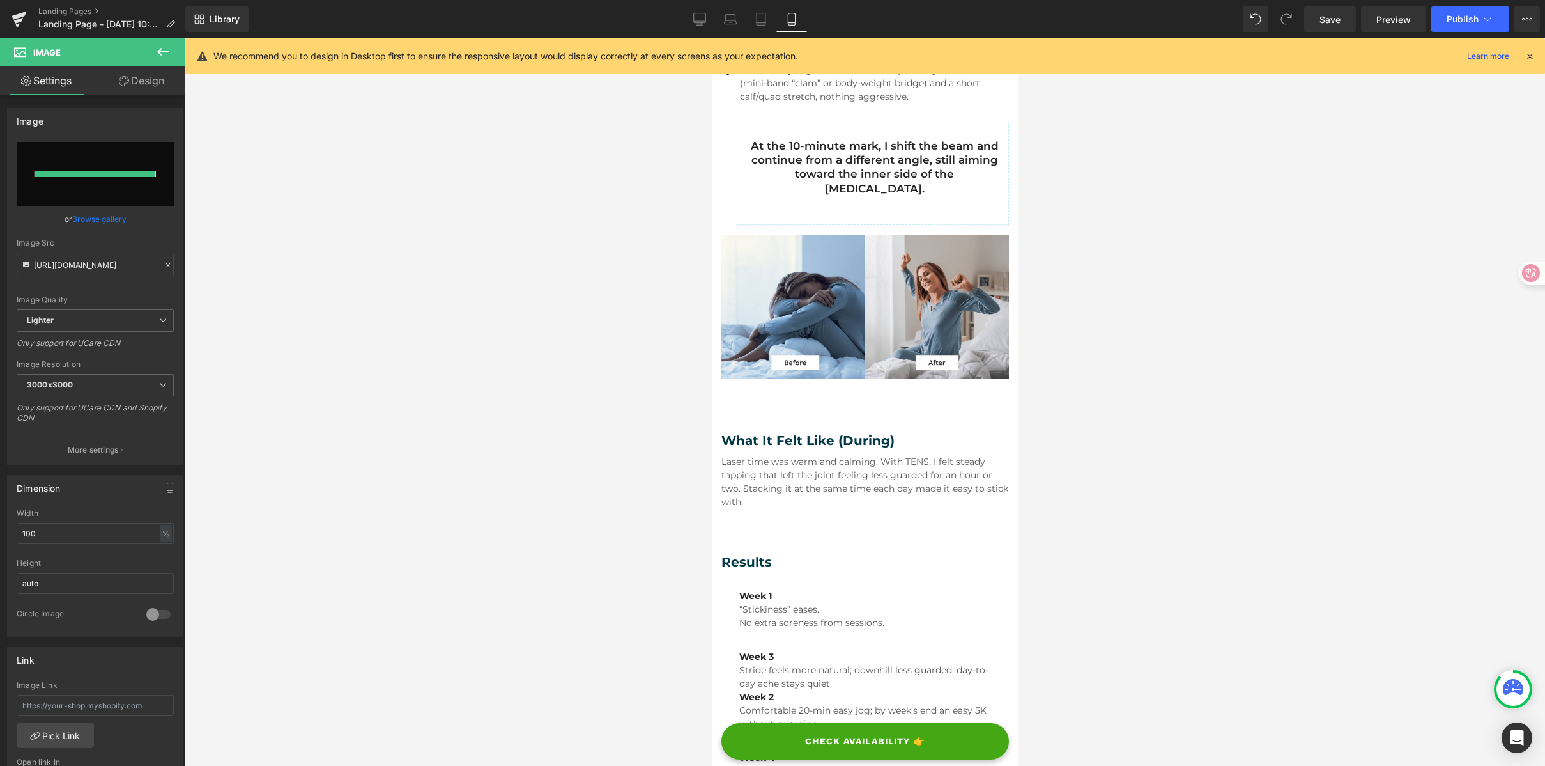
type input "https://ucarecdn.com/bea55a46-17a3-4638-998b-3082d514b9a9/-/format/auto/-/previ…"
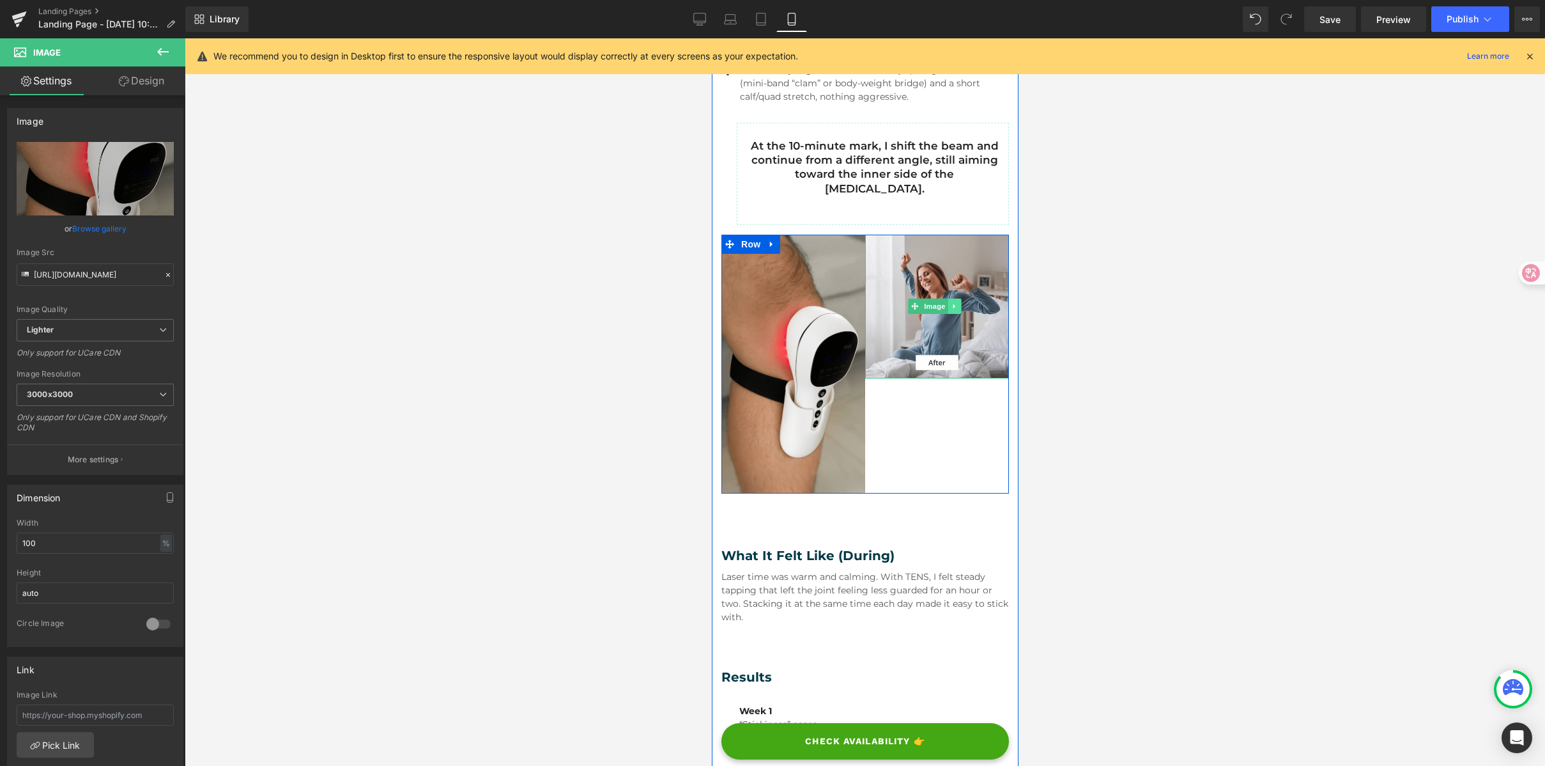
click at [952, 304] on icon at bounding box center [953, 306] width 2 height 4
click at [954, 304] on link at bounding box center [960, 305] width 13 height 15
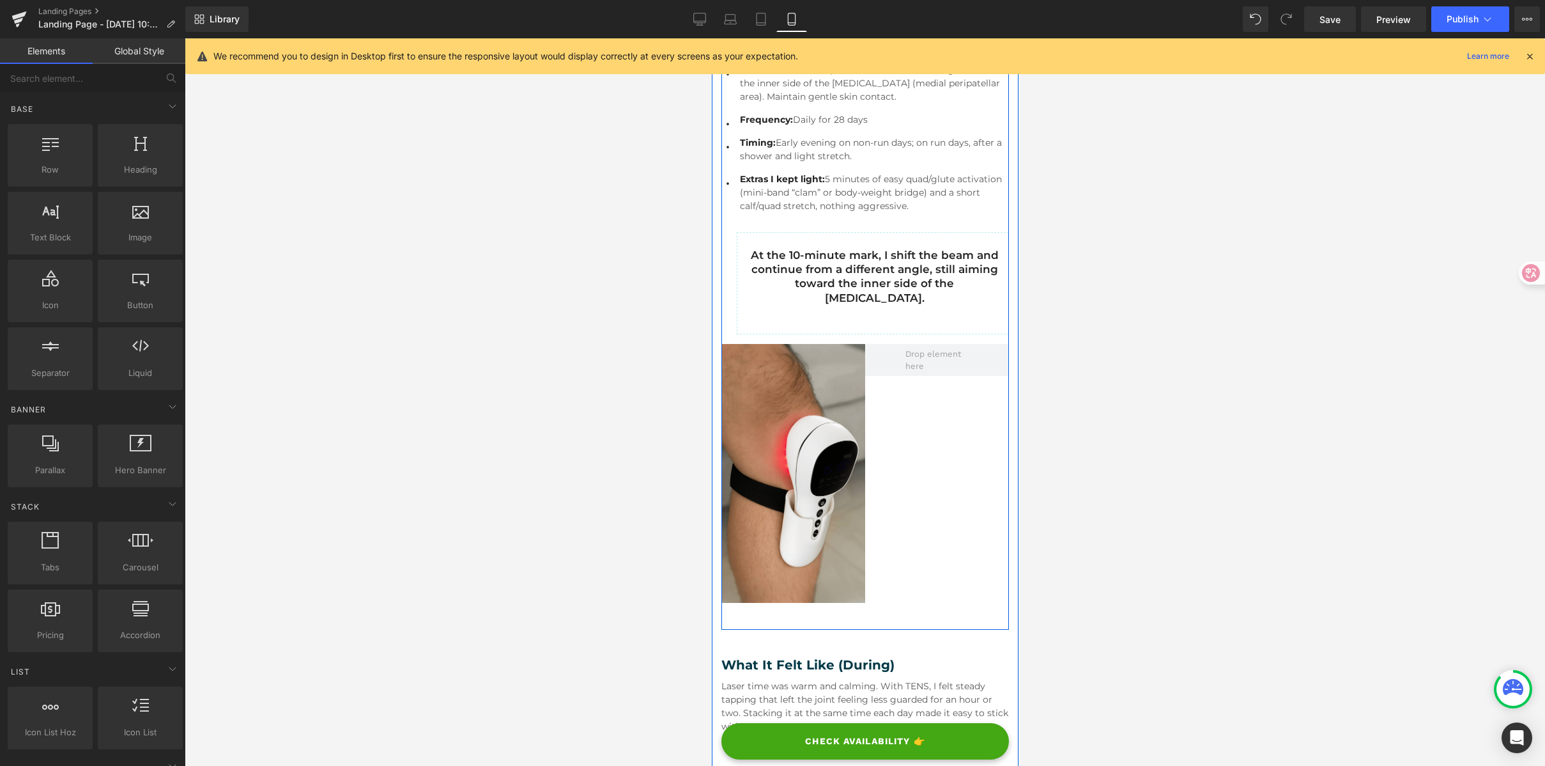
scroll to position [592, 0]
click at [751, 357] on span "Row" at bounding box center [751, 356] width 26 height 19
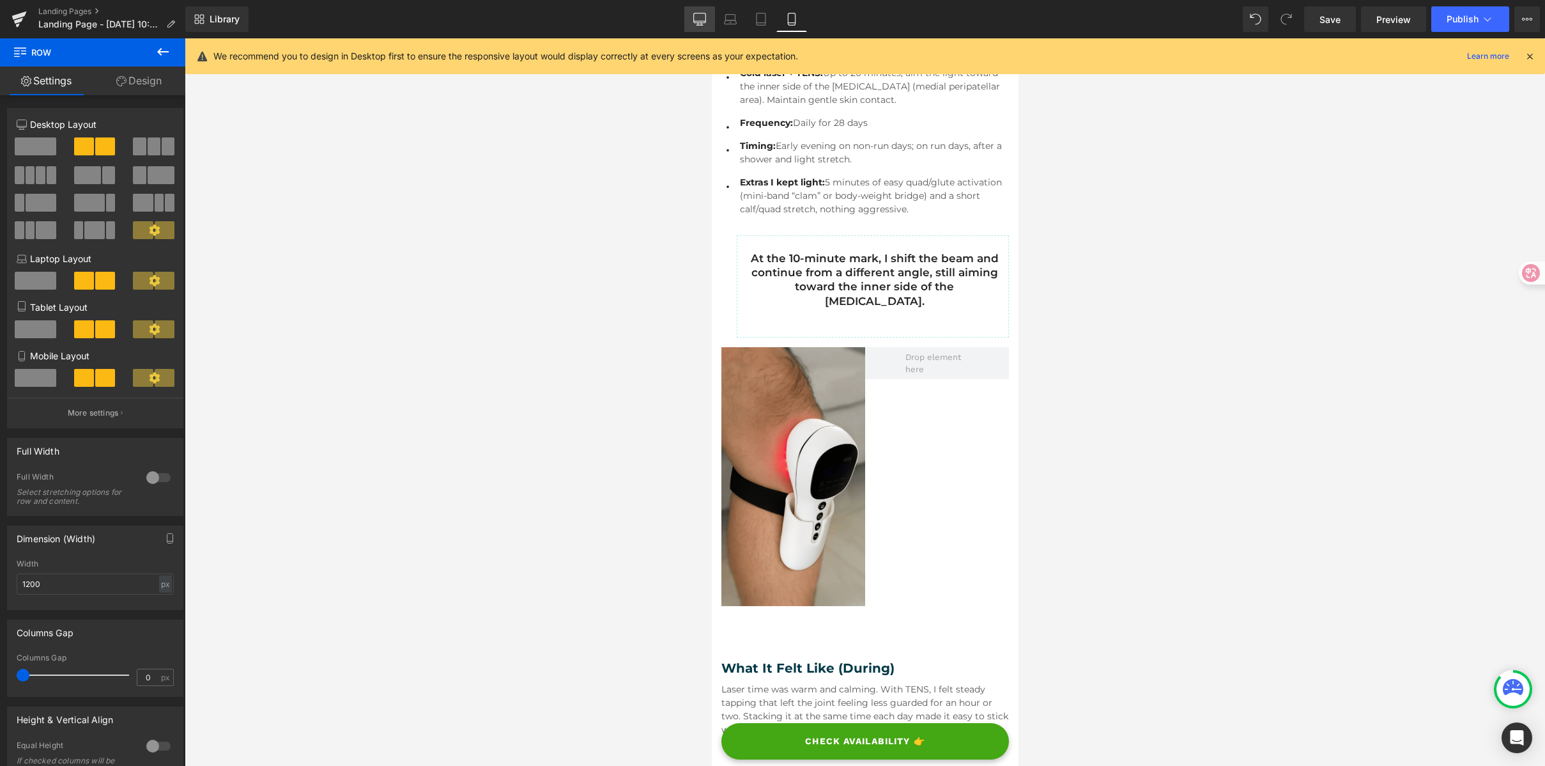
click at [700, 21] on icon at bounding box center [700, 21] width 12 height 0
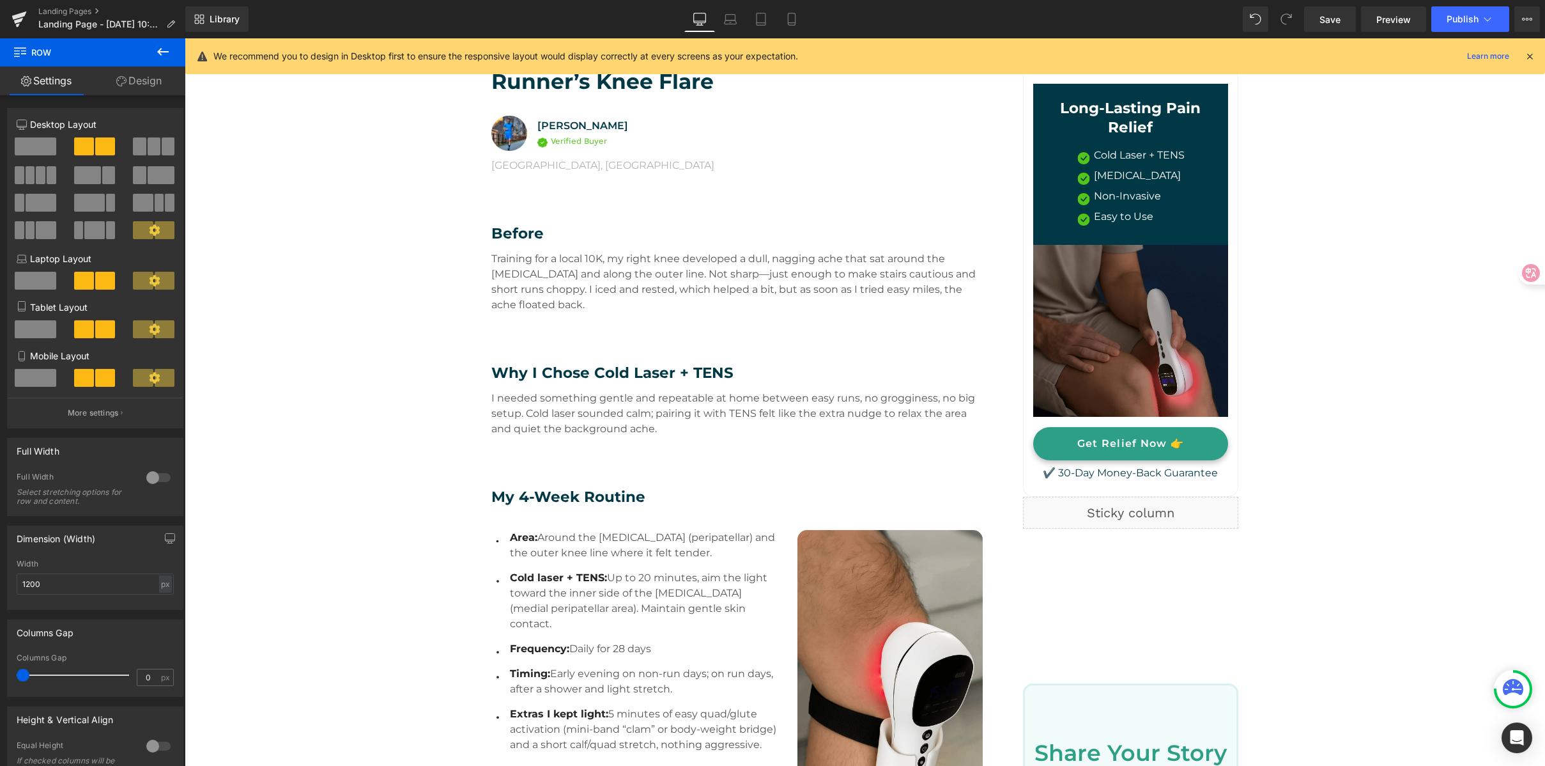
scroll to position [403, 0]
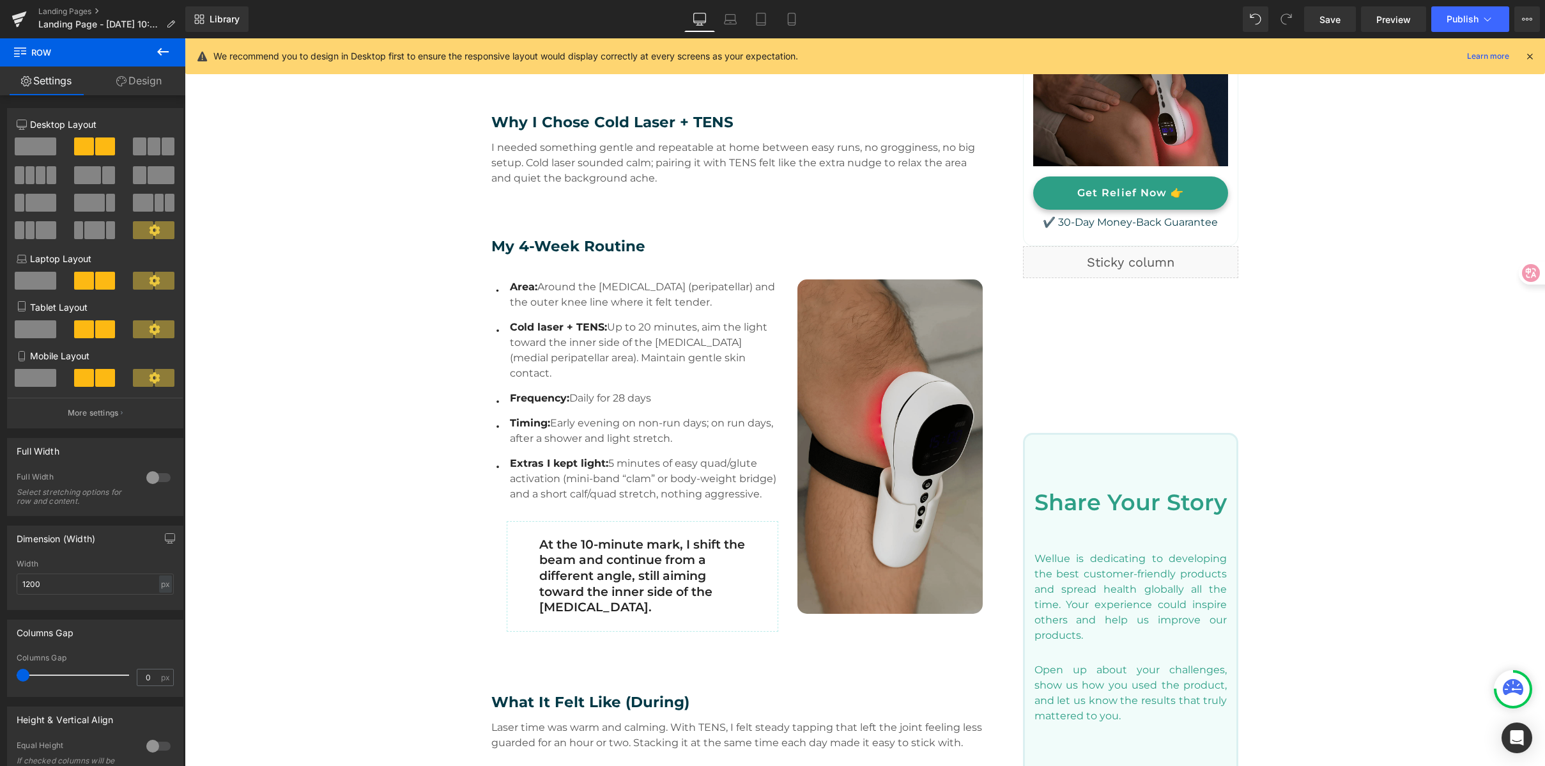
click at [819, 394] on img at bounding box center [891, 446] width 186 height 335
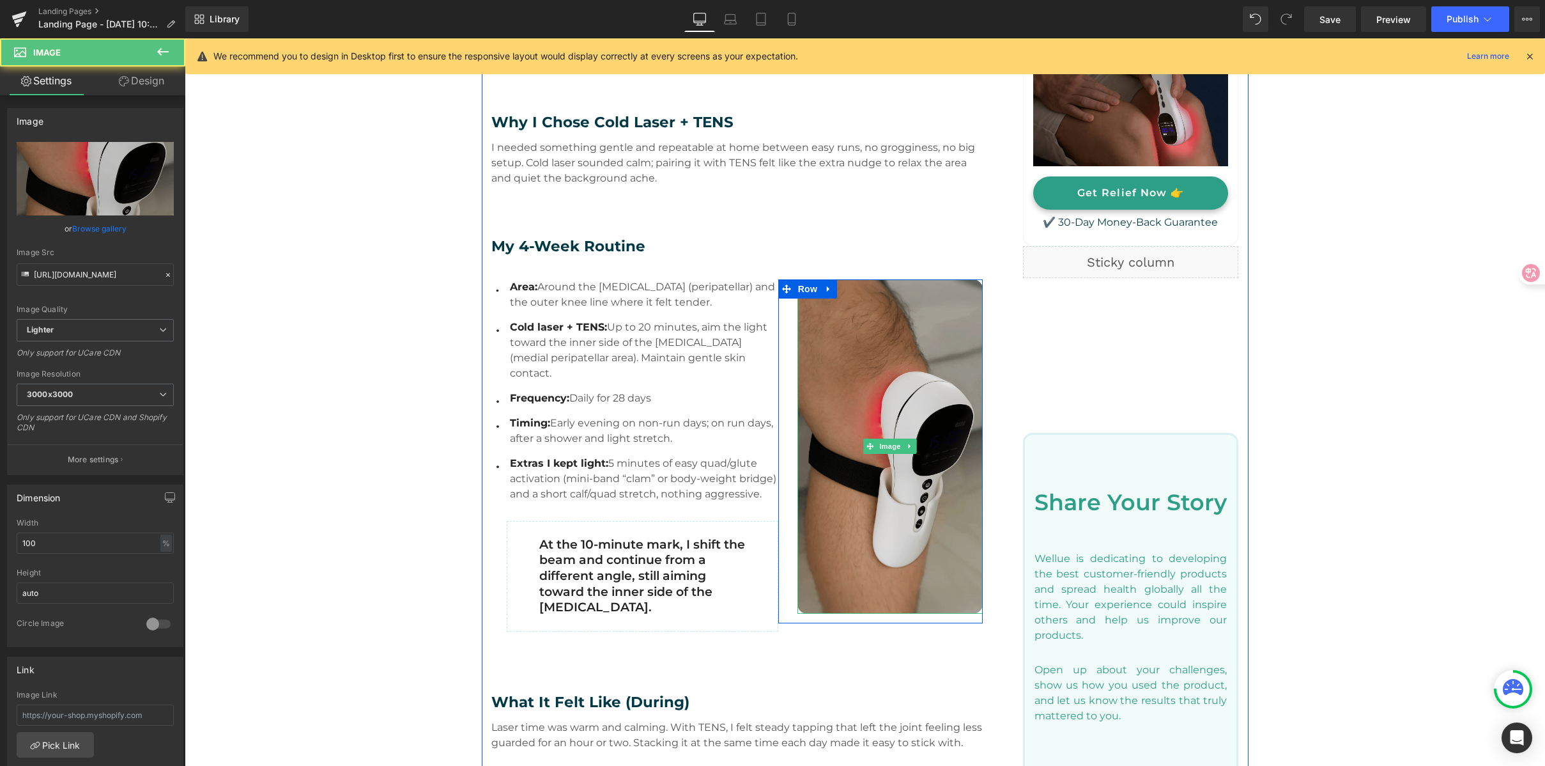
click at [819, 394] on img at bounding box center [891, 446] width 186 height 335
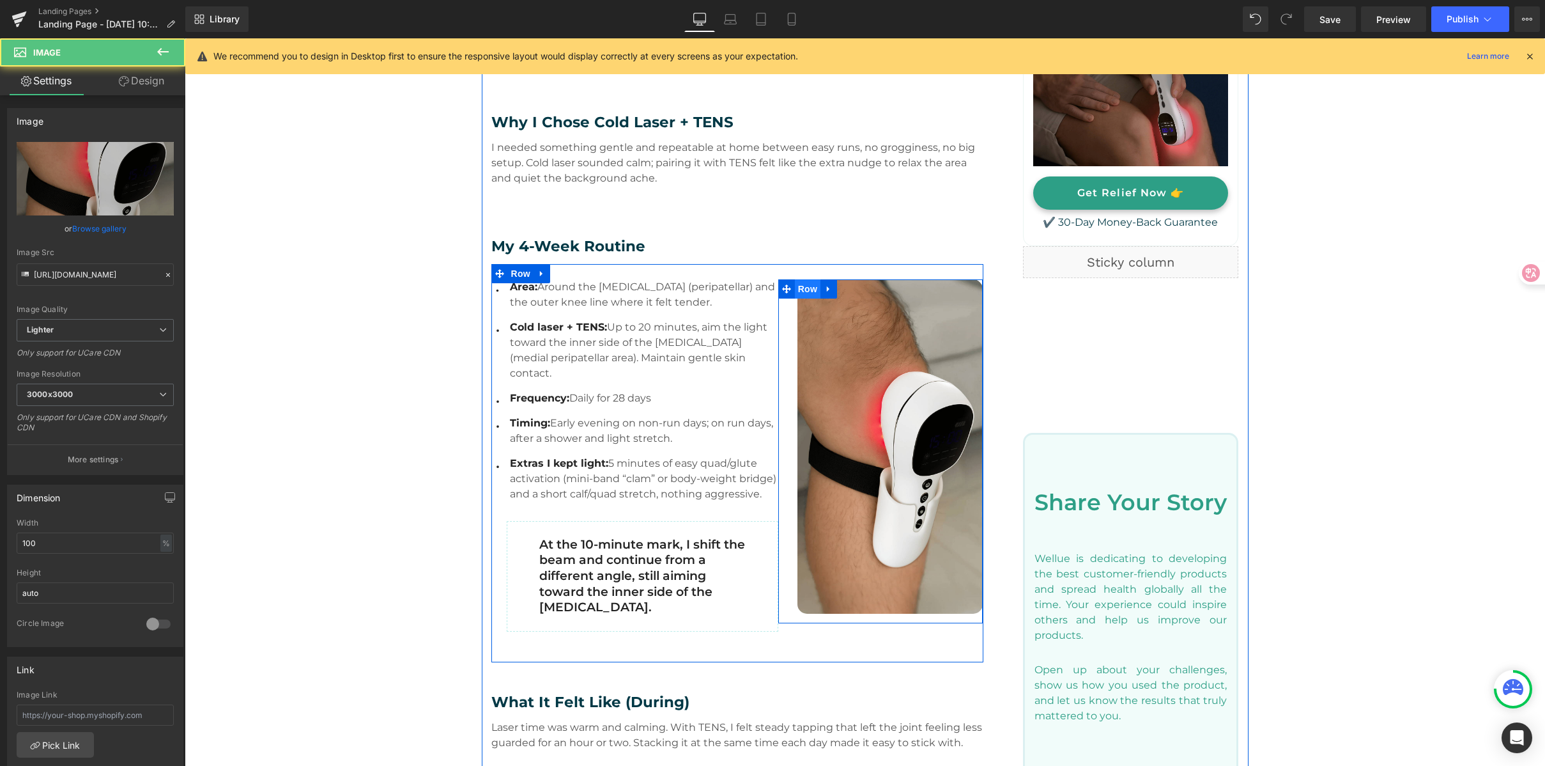
click at [811, 295] on span "Row" at bounding box center [808, 288] width 26 height 19
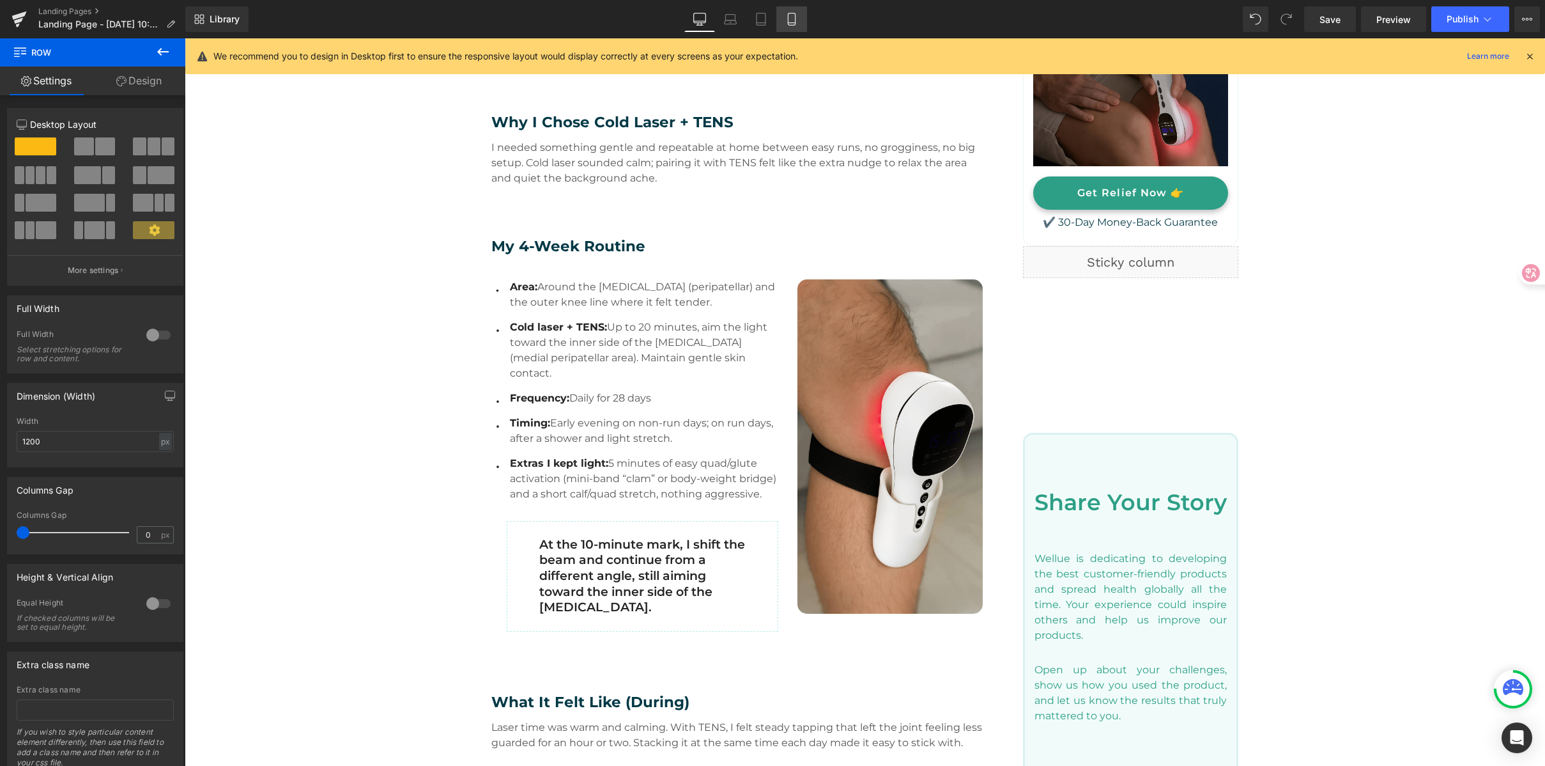
click at [786, 23] on icon at bounding box center [791, 19] width 13 height 13
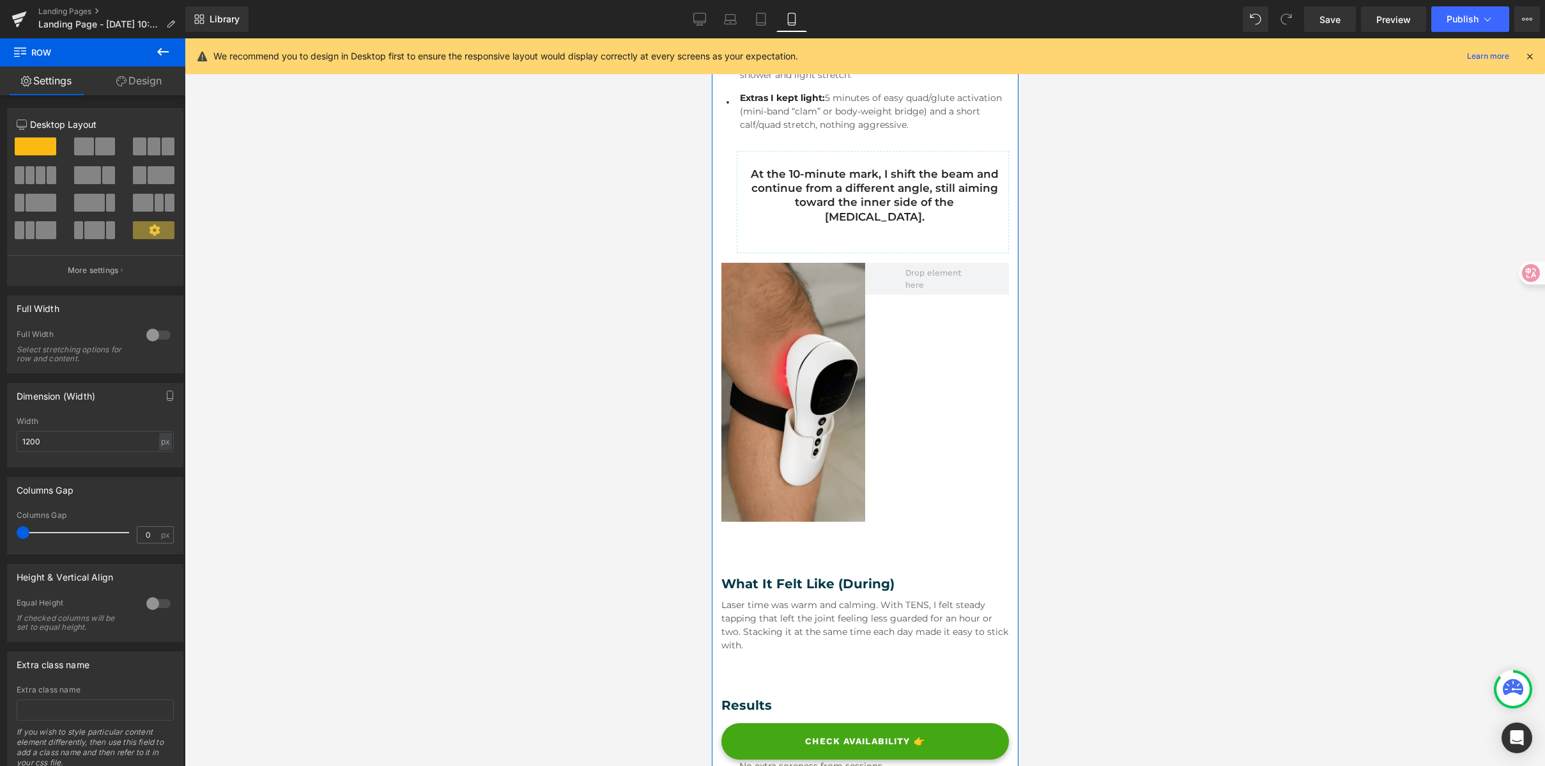
scroll to position [679, 0]
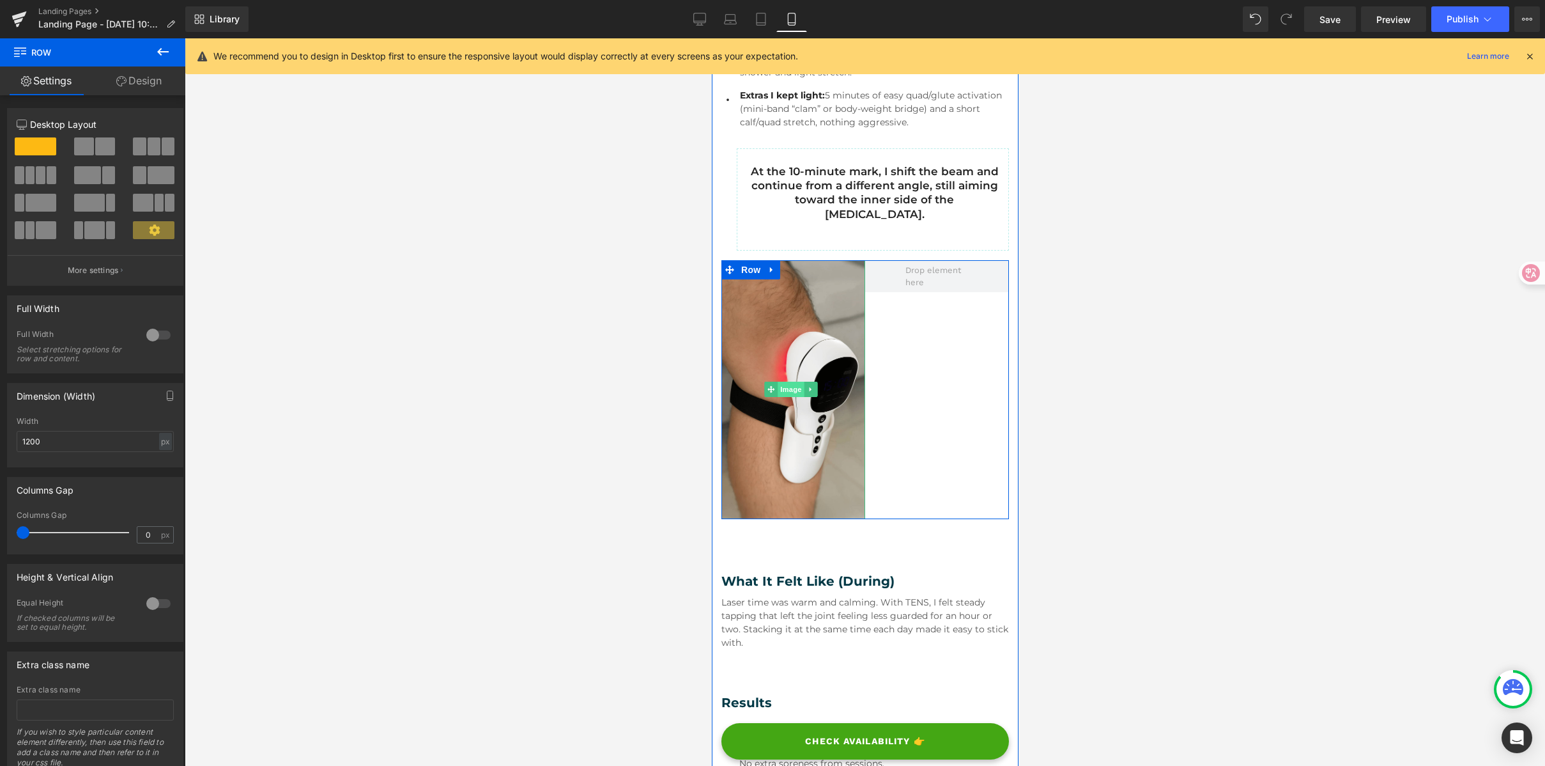
click at [794, 385] on span "Image" at bounding box center [790, 389] width 27 height 15
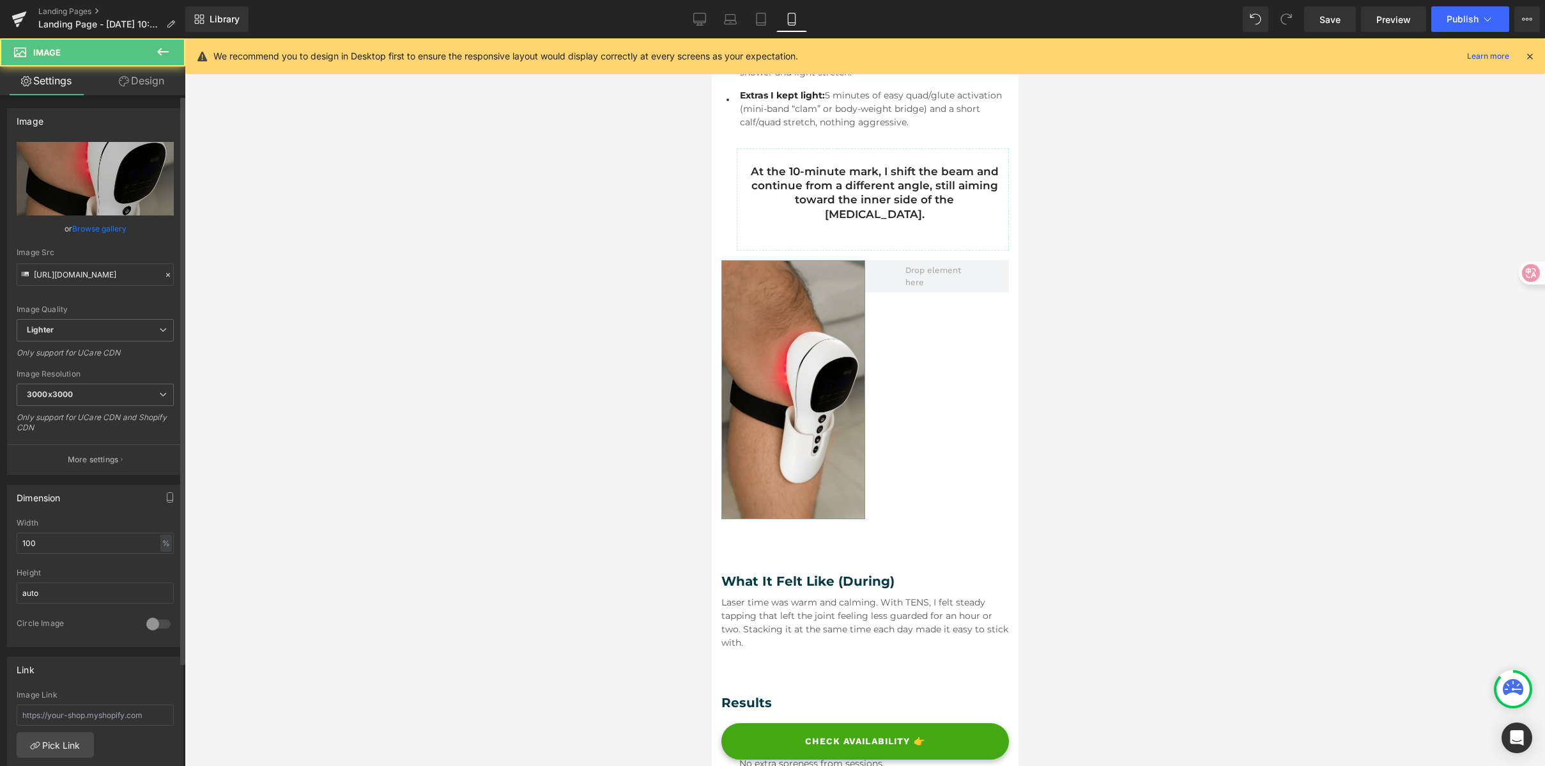
scroll to position [3, 0]
click at [137, 89] on link "Design" at bounding box center [141, 80] width 93 height 29
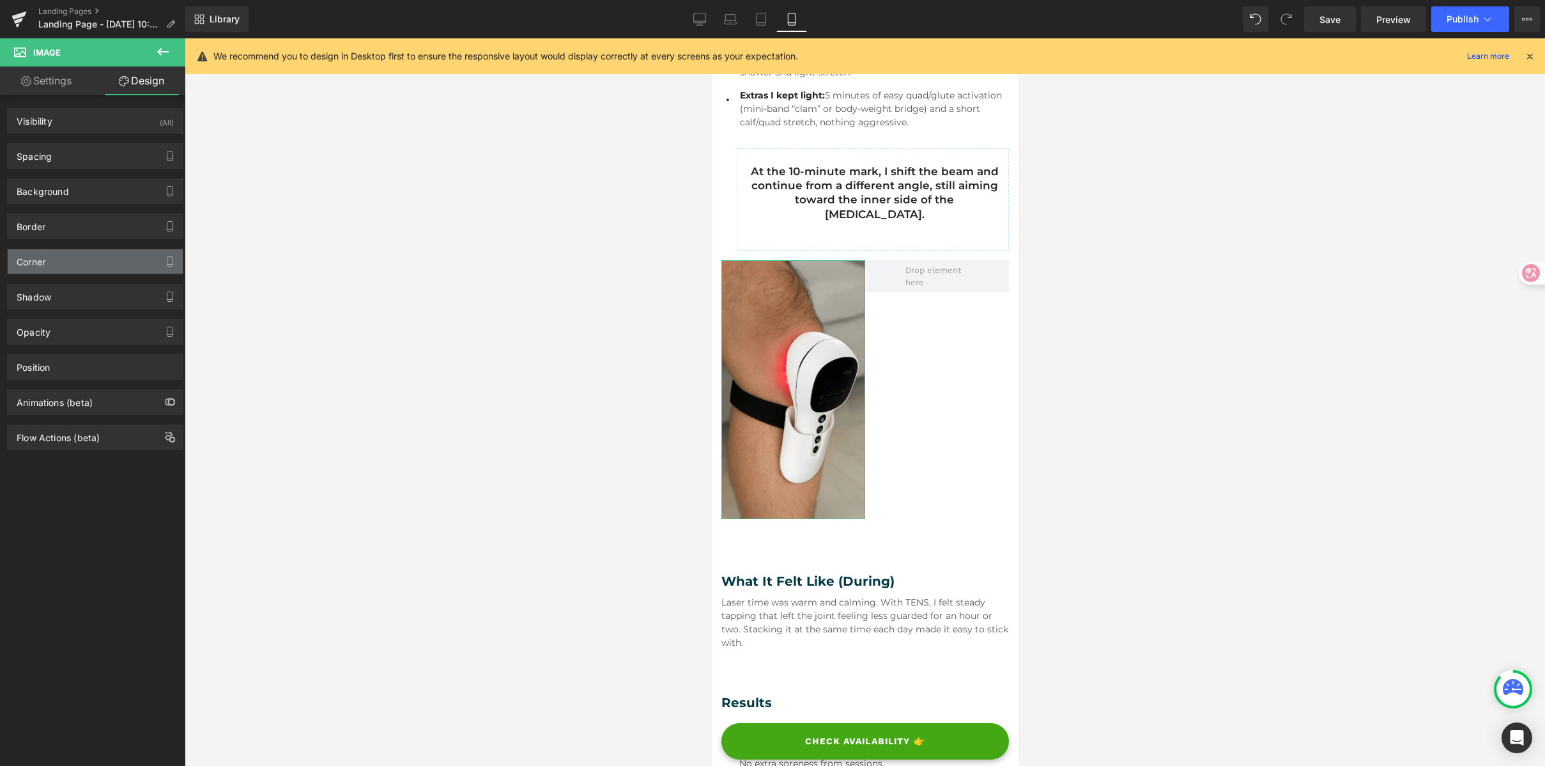
click at [75, 256] on div "Corner" at bounding box center [95, 261] width 175 height 24
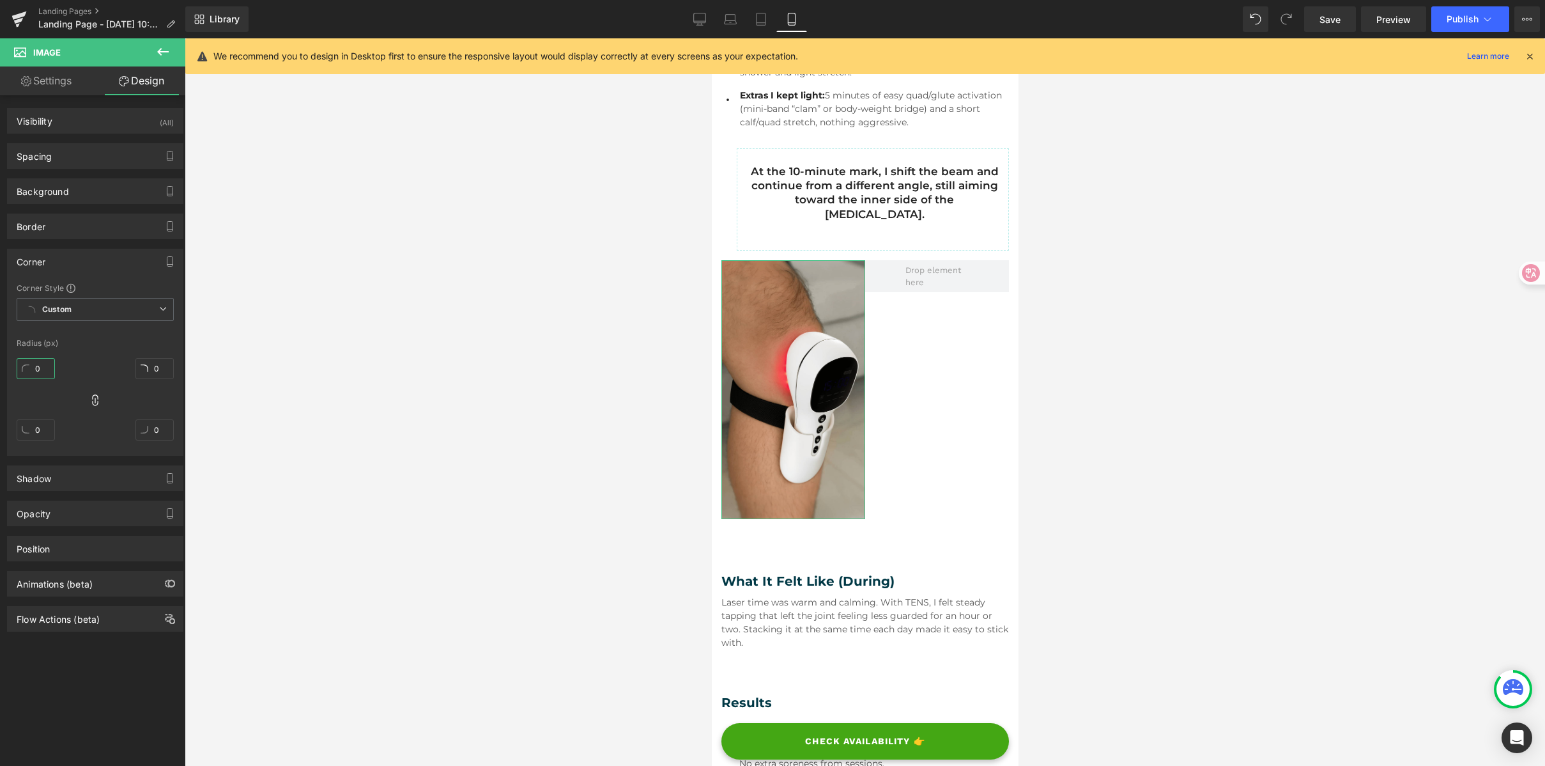
click at [41, 371] on input "0" at bounding box center [36, 368] width 38 height 21
type input "1"
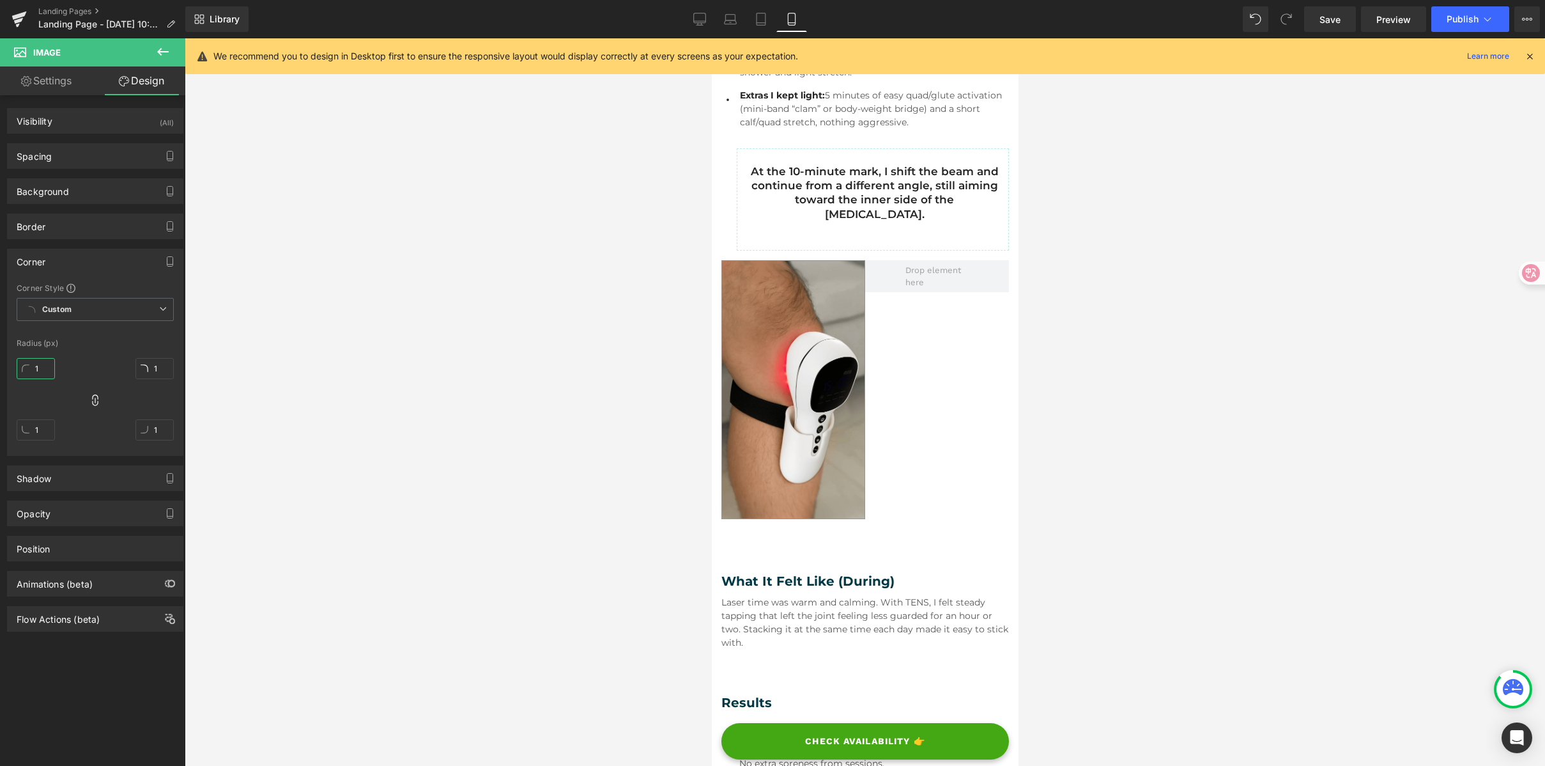
type input "15"
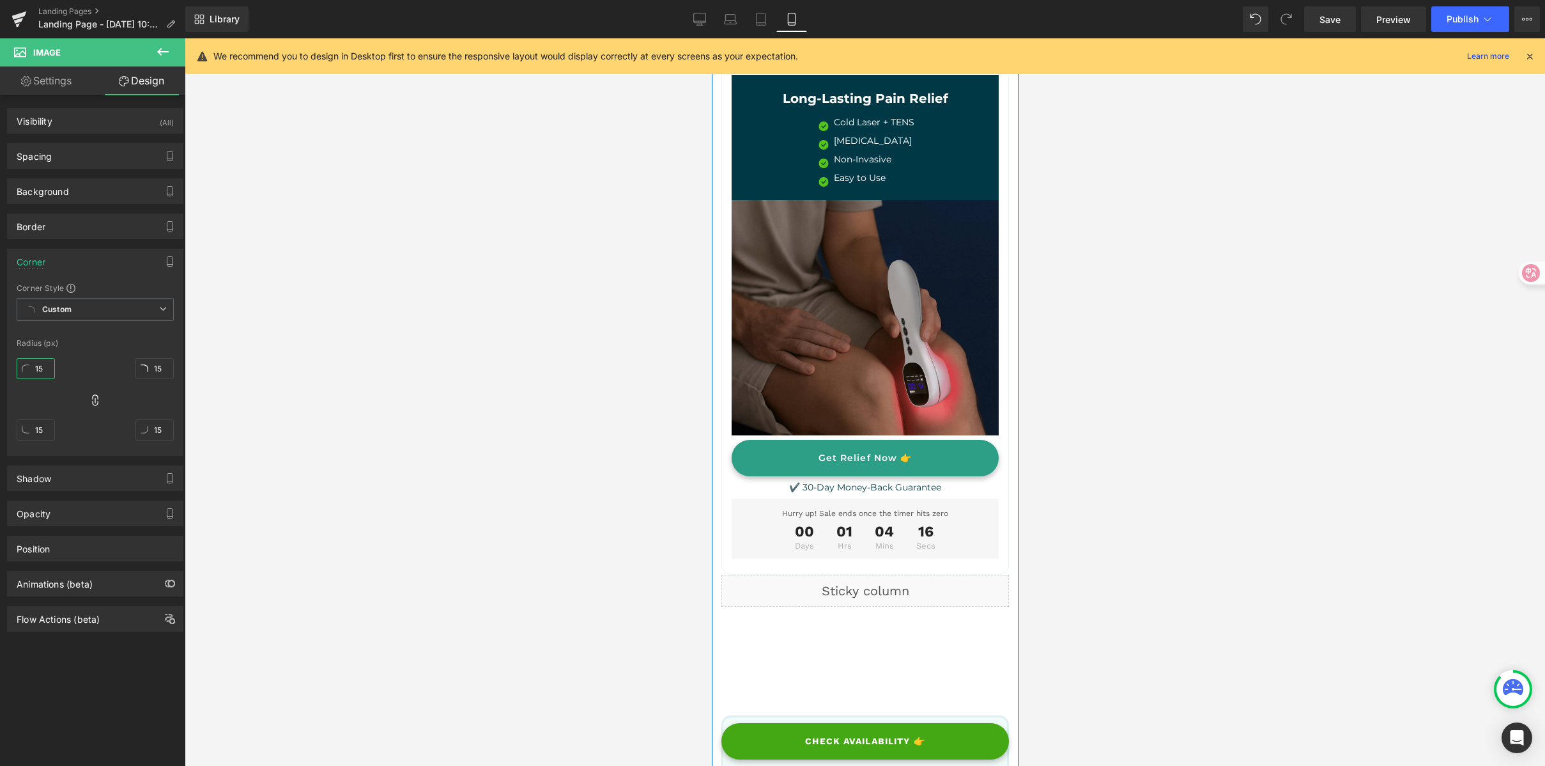
scroll to position [3060, 0]
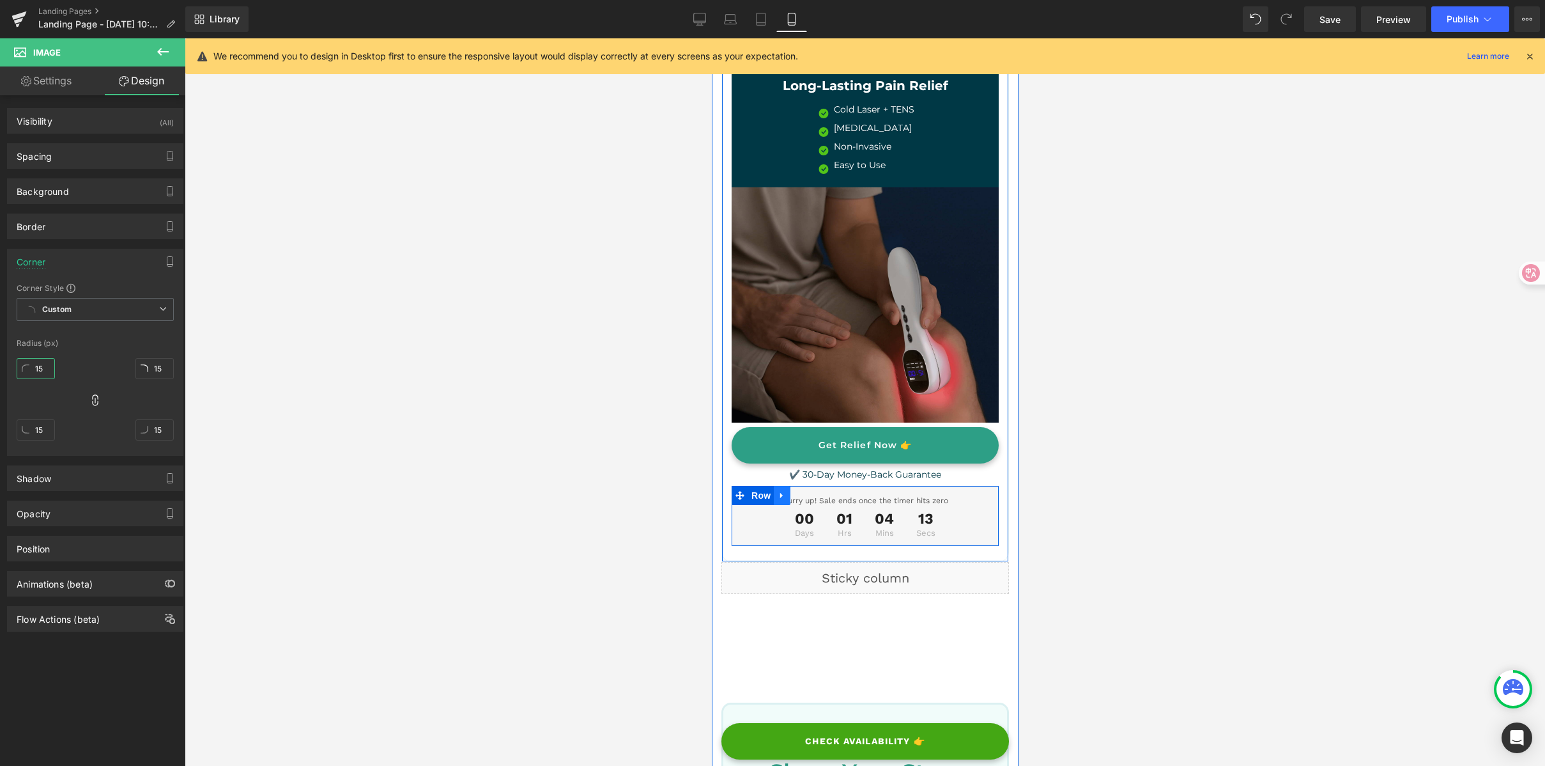
type input "15"
click at [784, 490] on icon at bounding box center [781, 495] width 9 height 10
click at [809, 486] on link at bounding box center [815, 495] width 17 height 19
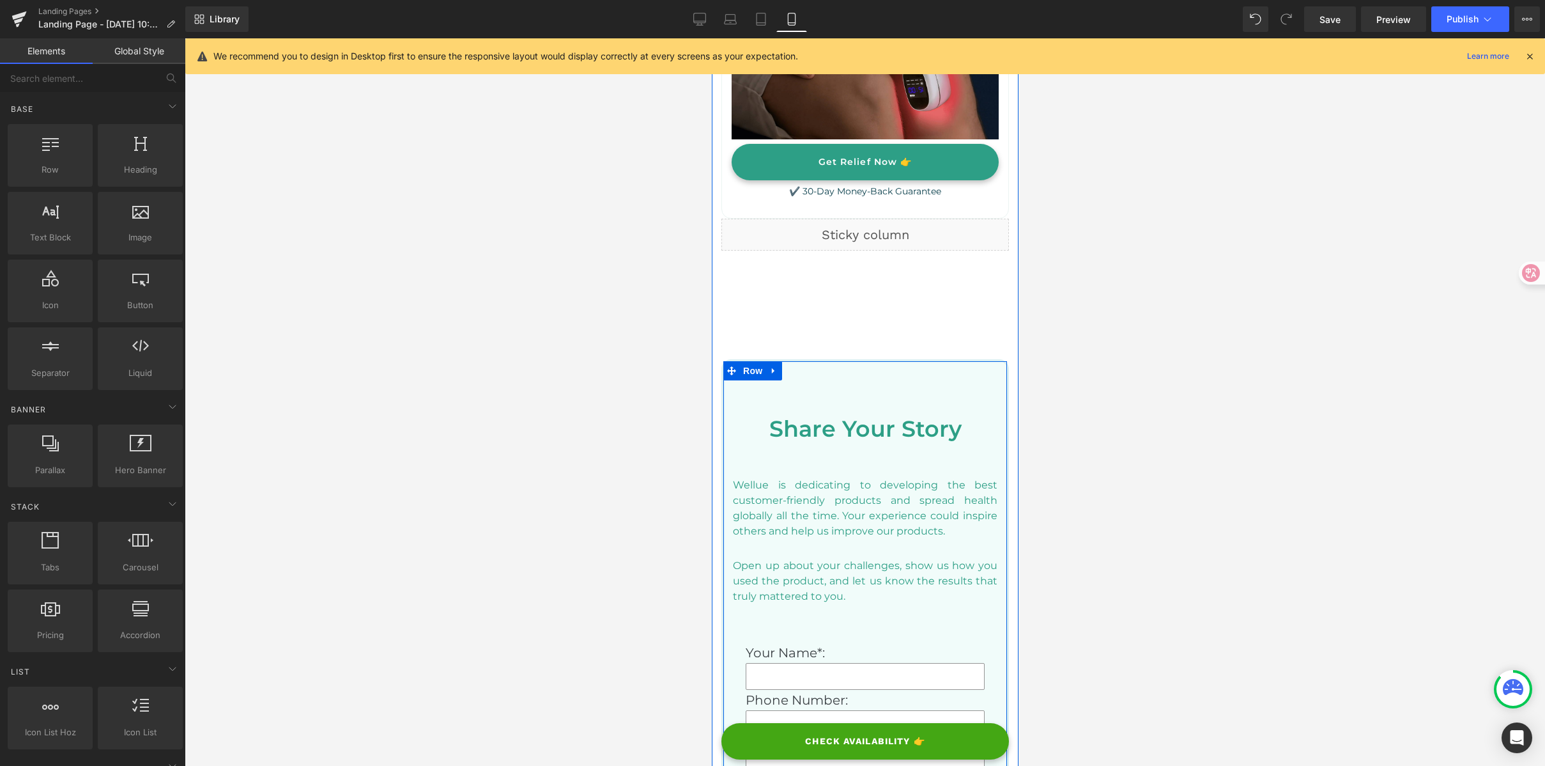
scroll to position [3343, 0]
drag, startPoint x: 751, startPoint y: 276, endPoint x: 1321, endPoint y: 274, distance: 570.1
click at [751, 297] on span "Row" at bounding box center [751, 306] width 26 height 19
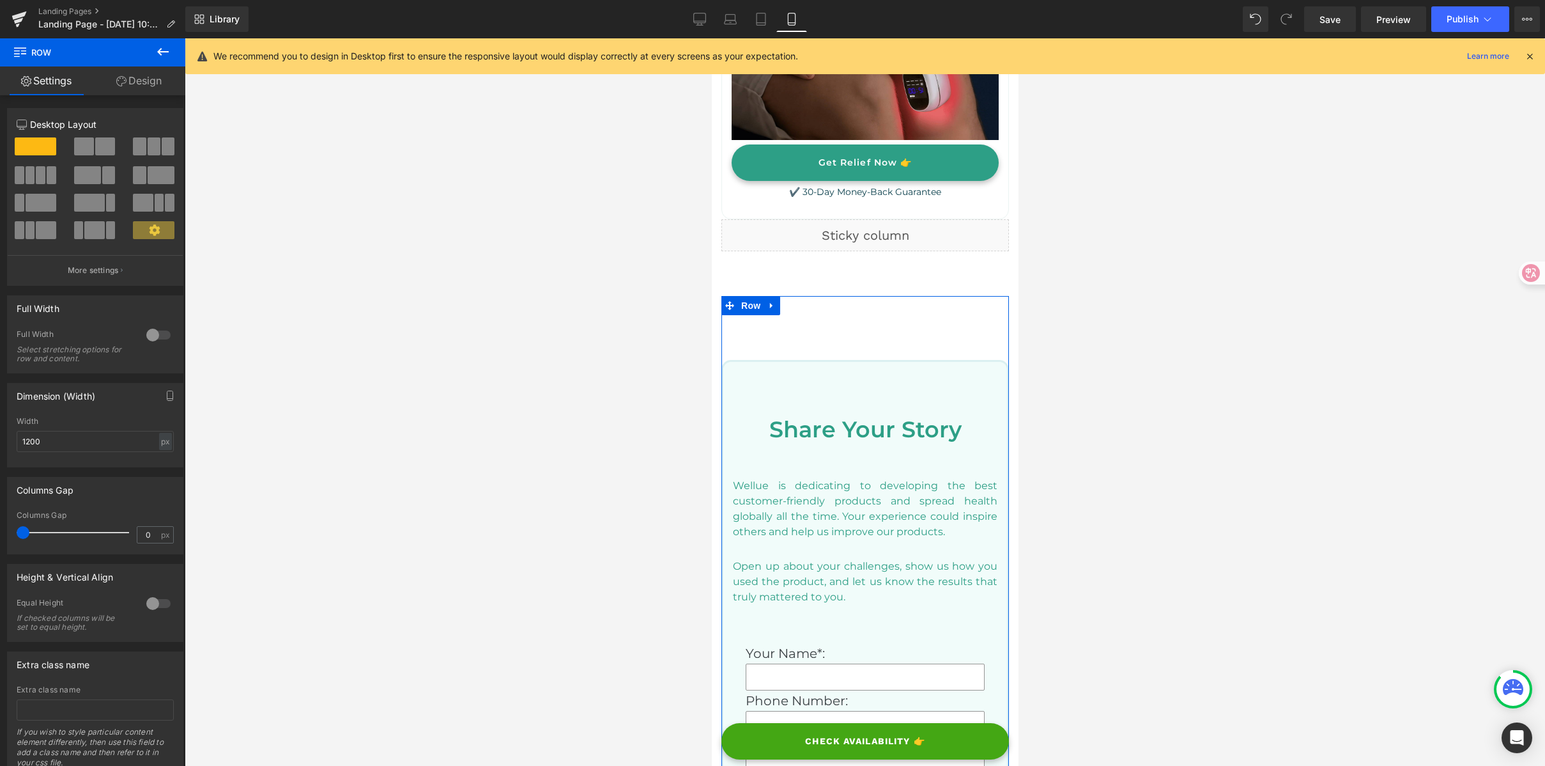
click at [167, 88] on link "Design" at bounding box center [139, 80] width 93 height 29
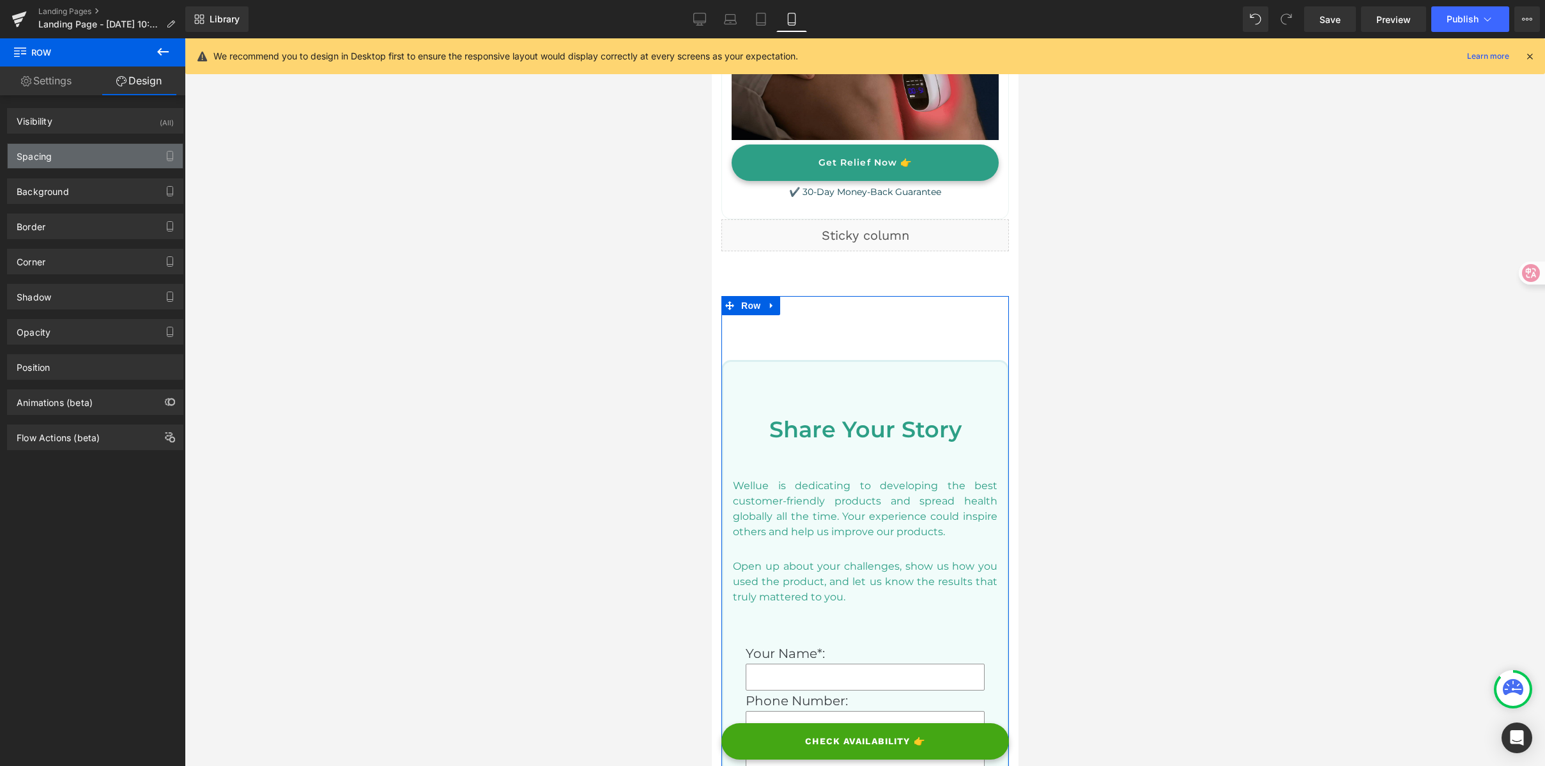
click at [120, 158] on div "Spacing" at bounding box center [95, 156] width 175 height 24
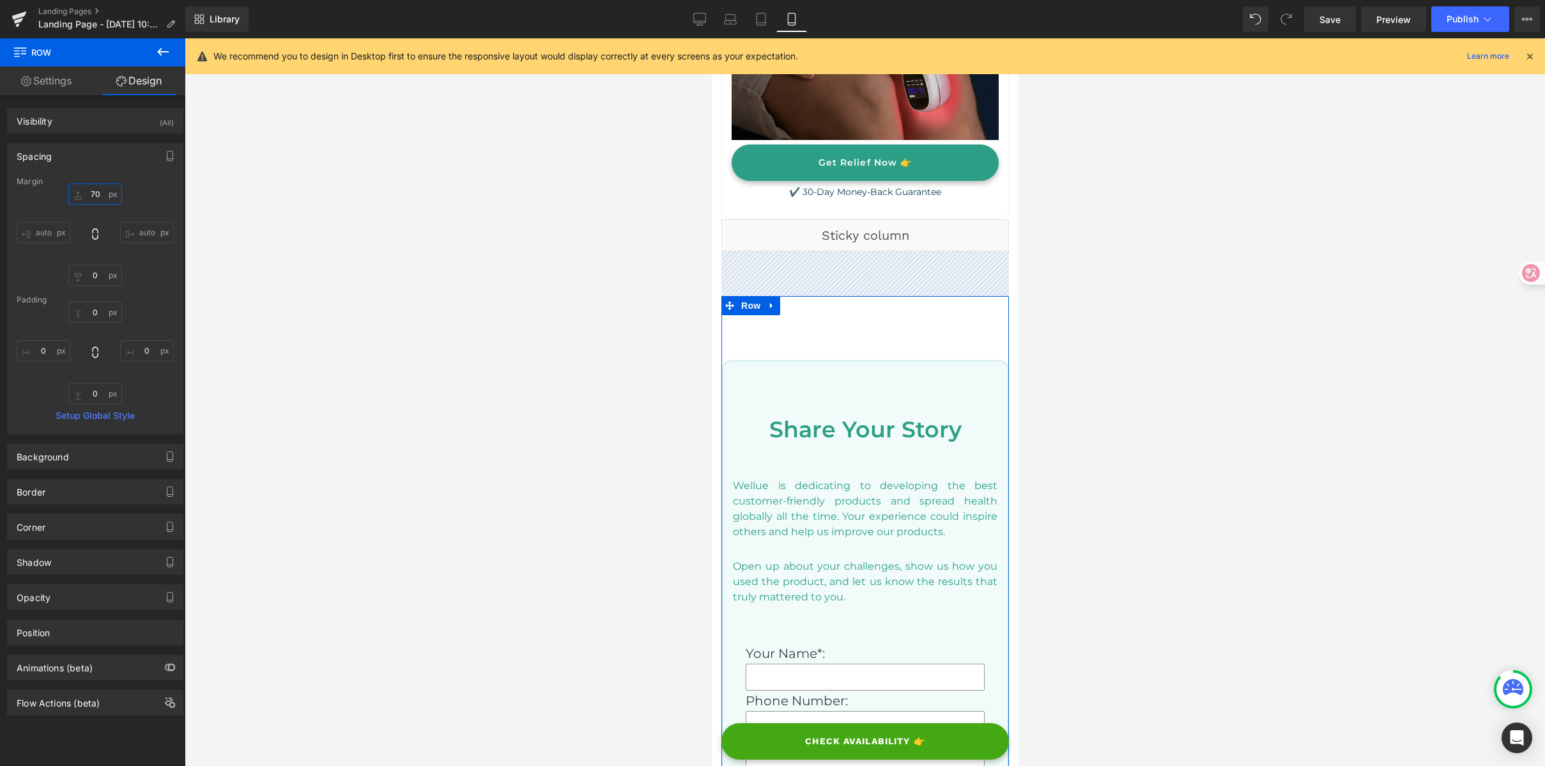
click at [104, 192] on input "70" at bounding box center [95, 193] width 54 height 21
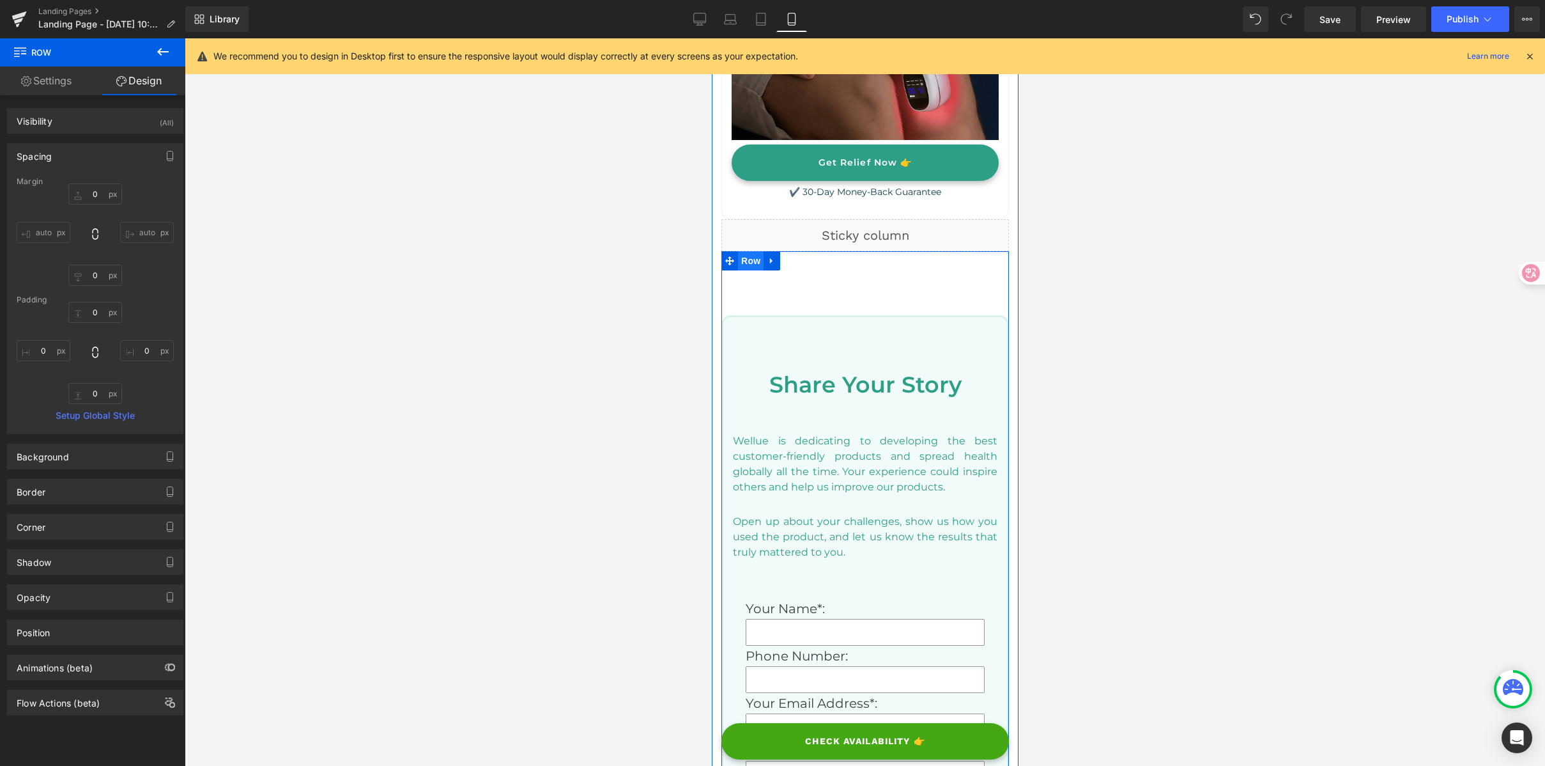
click at [752, 251] on span "Row" at bounding box center [751, 260] width 26 height 19
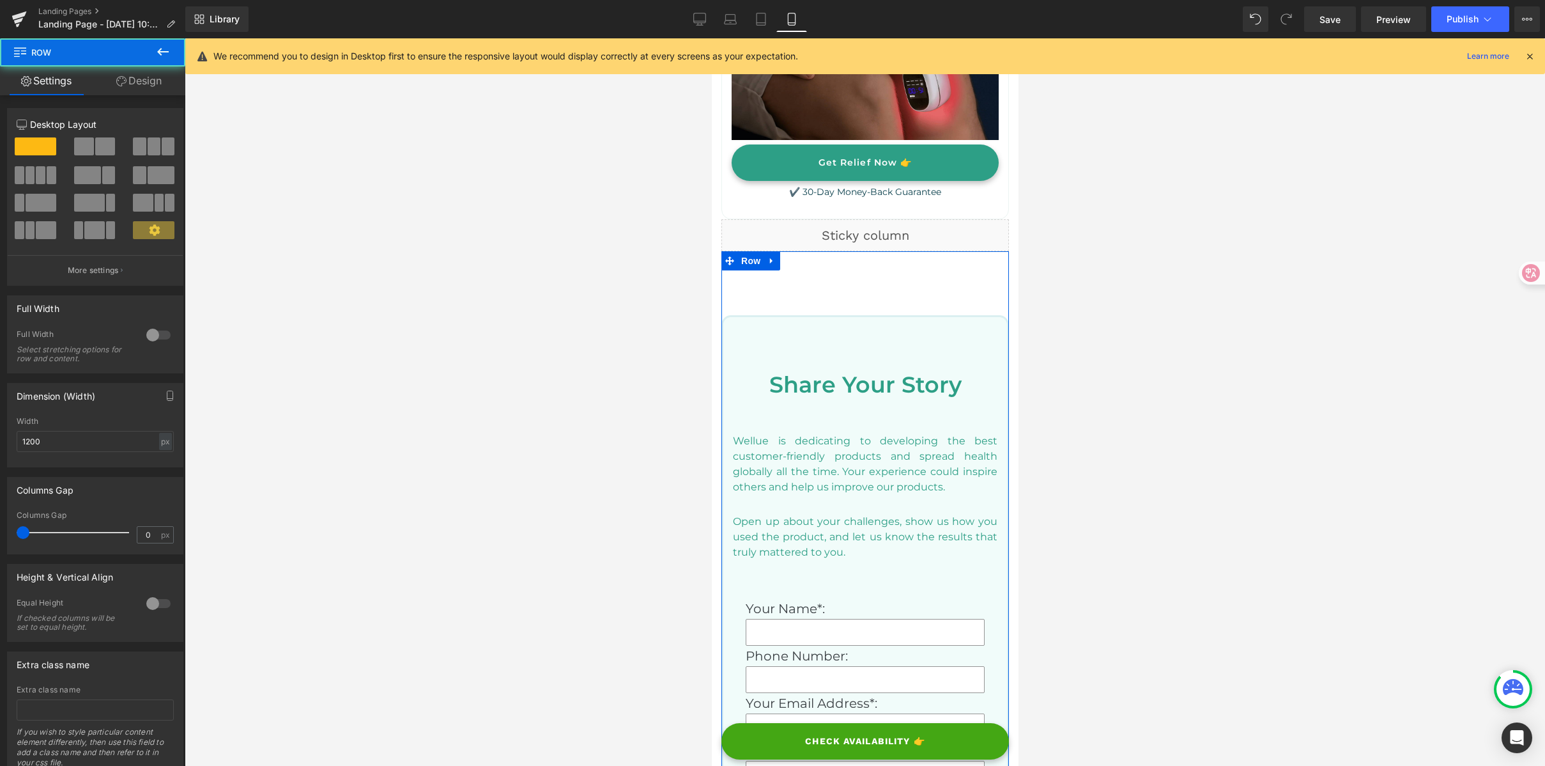
click at [123, 86] on icon at bounding box center [121, 81] width 10 height 10
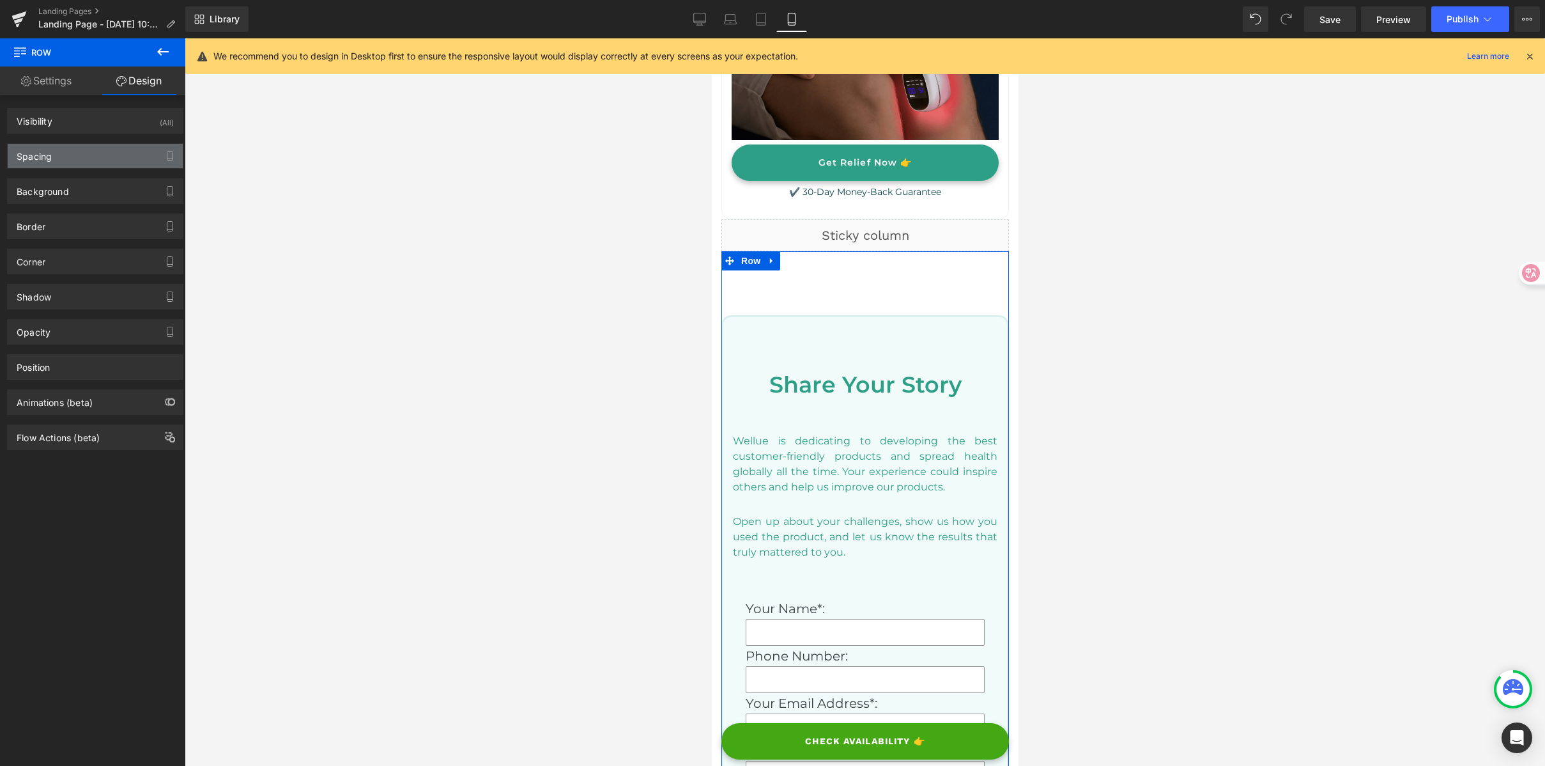
click at [109, 151] on div "Spacing" at bounding box center [95, 156] width 175 height 24
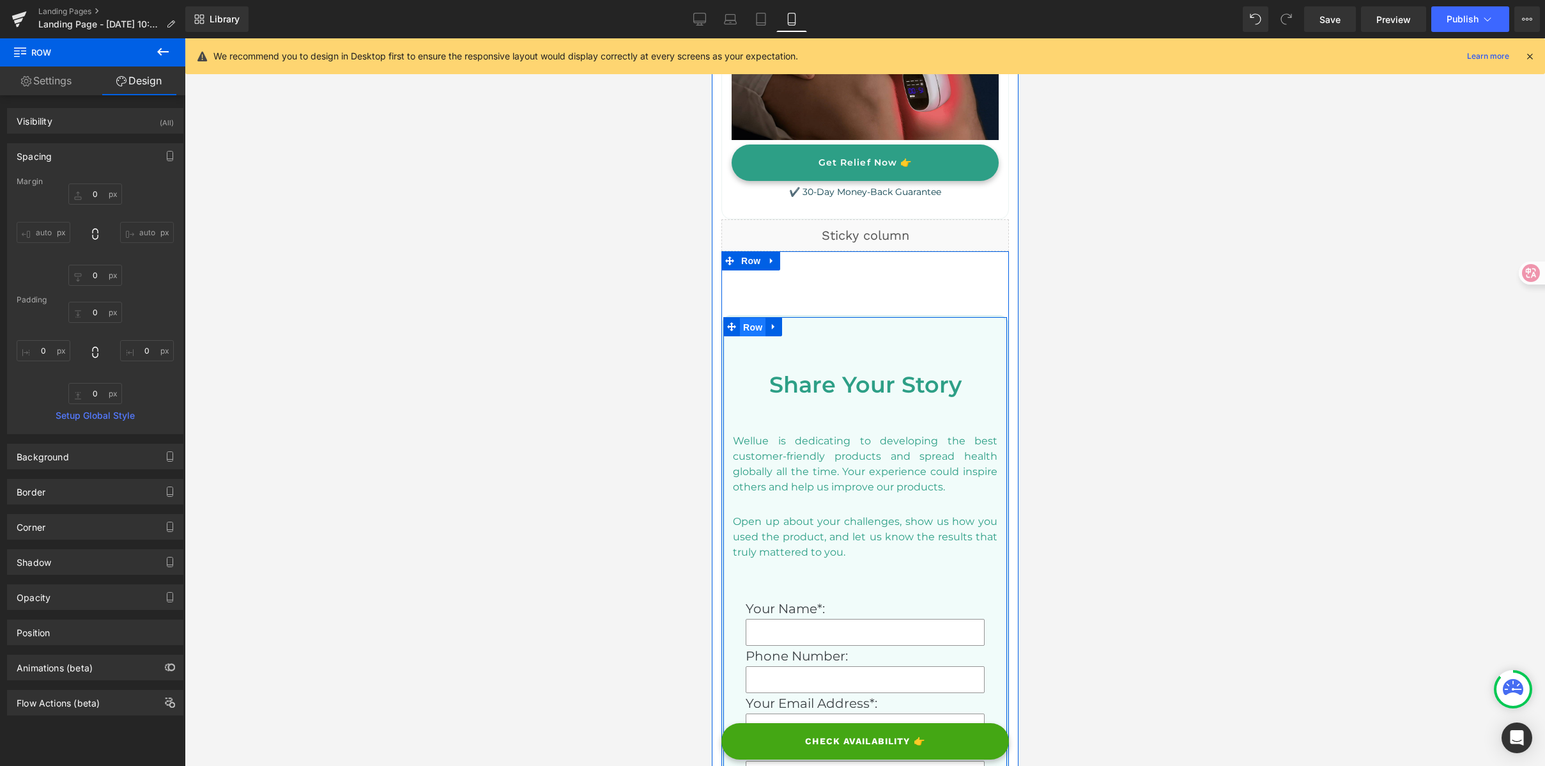
click at [762, 318] on span "Row" at bounding box center [752, 327] width 26 height 19
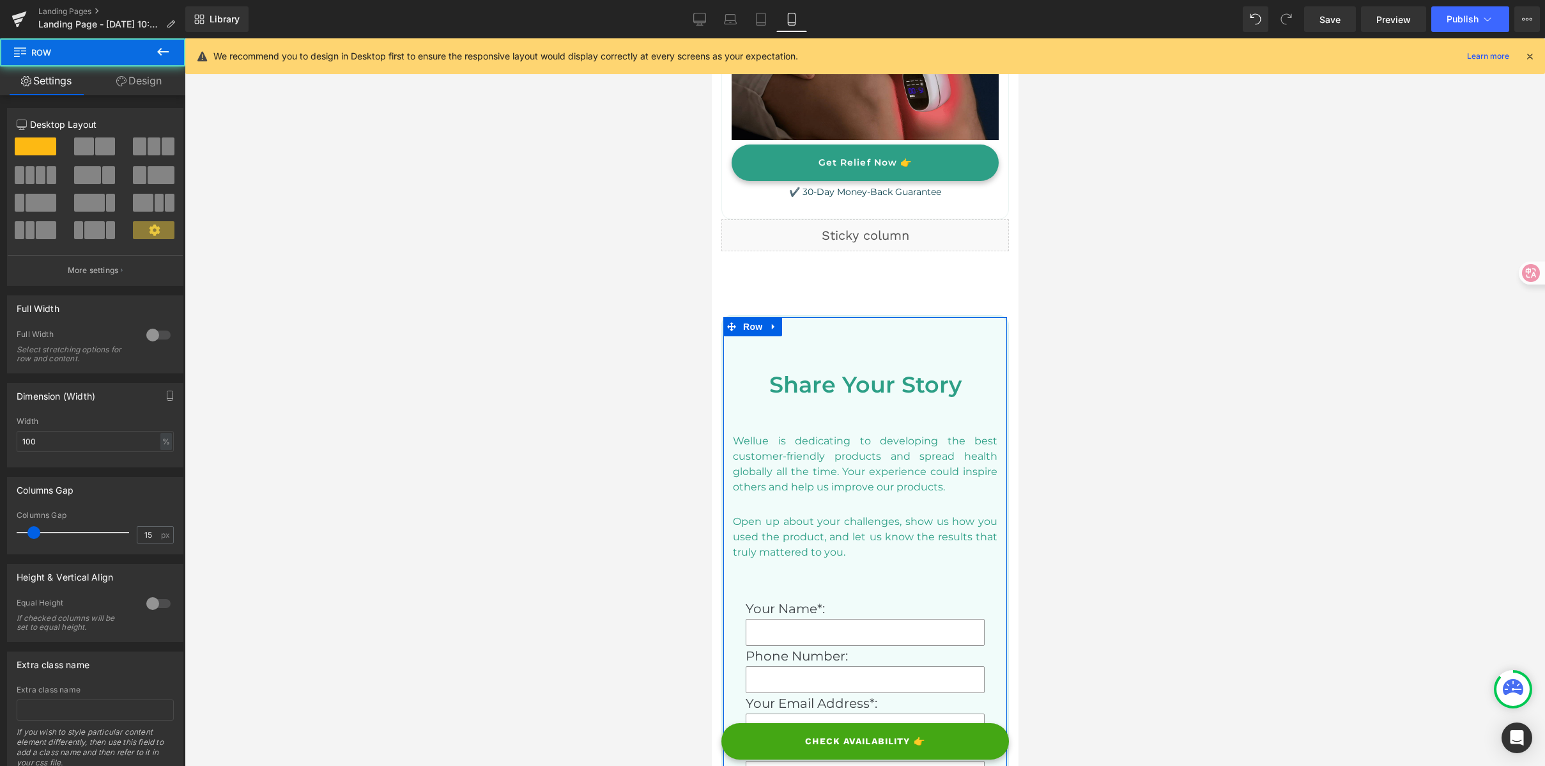
drag, startPoint x: 168, startPoint y: 82, endPoint x: 114, endPoint y: 150, distance: 86.3
click at [168, 82] on link "Design" at bounding box center [139, 80] width 93 height 29
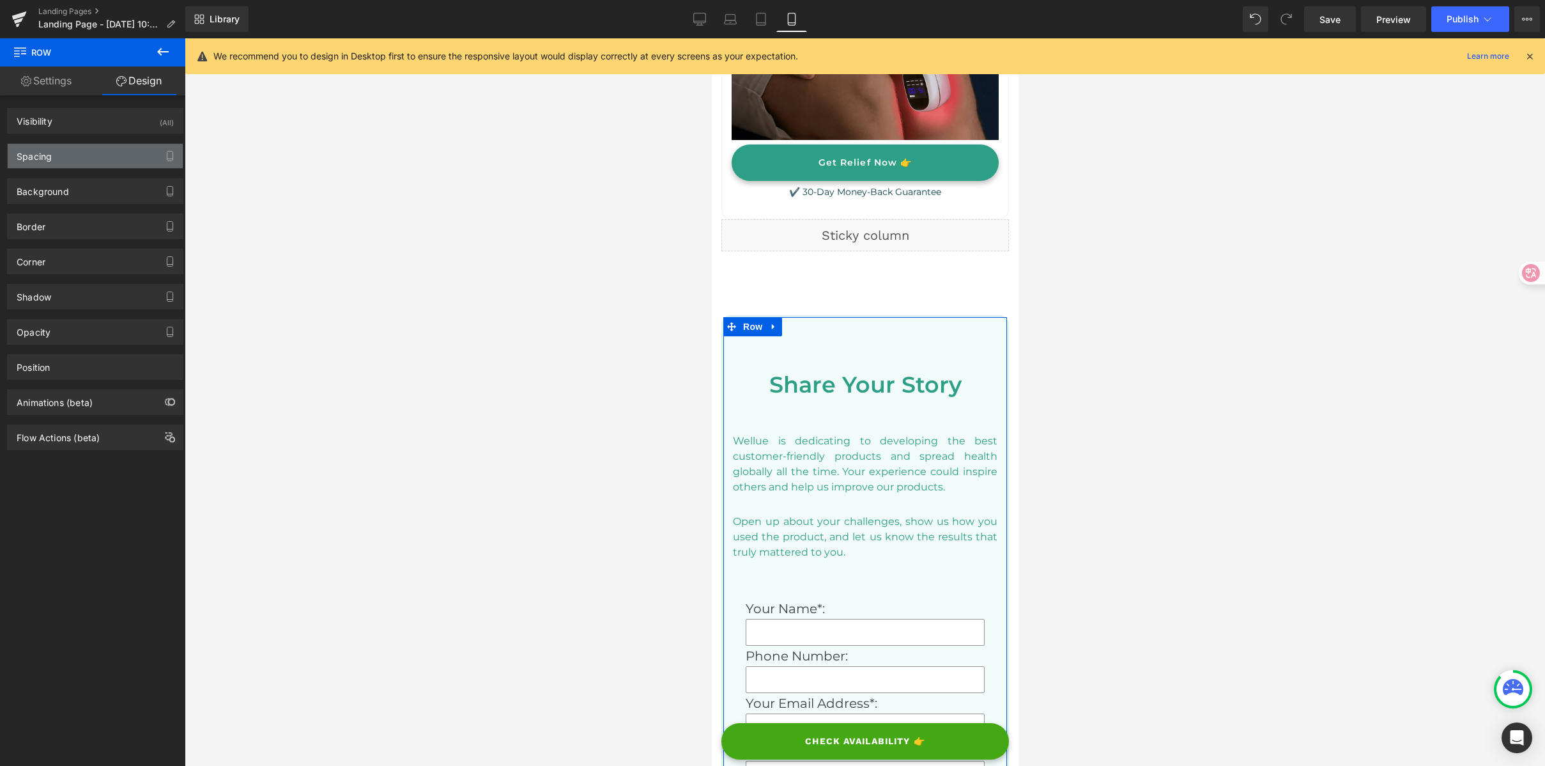
click at [98, 167] on div "Spacing" at bounding box center [95, 156] width 175 height 24
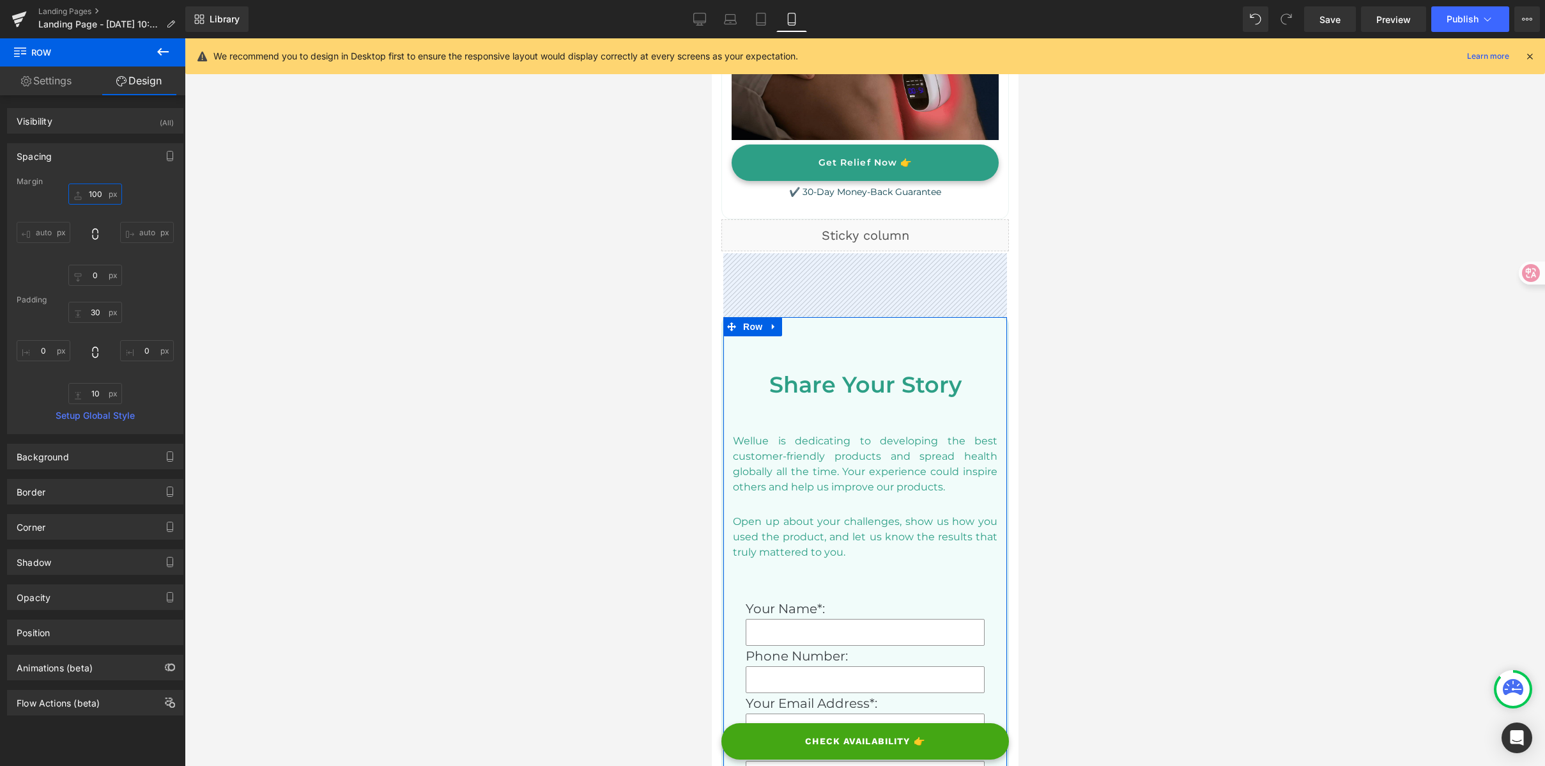
click at [90, 189] on input "100" at bounding box center [95, 193] width 54 height 21
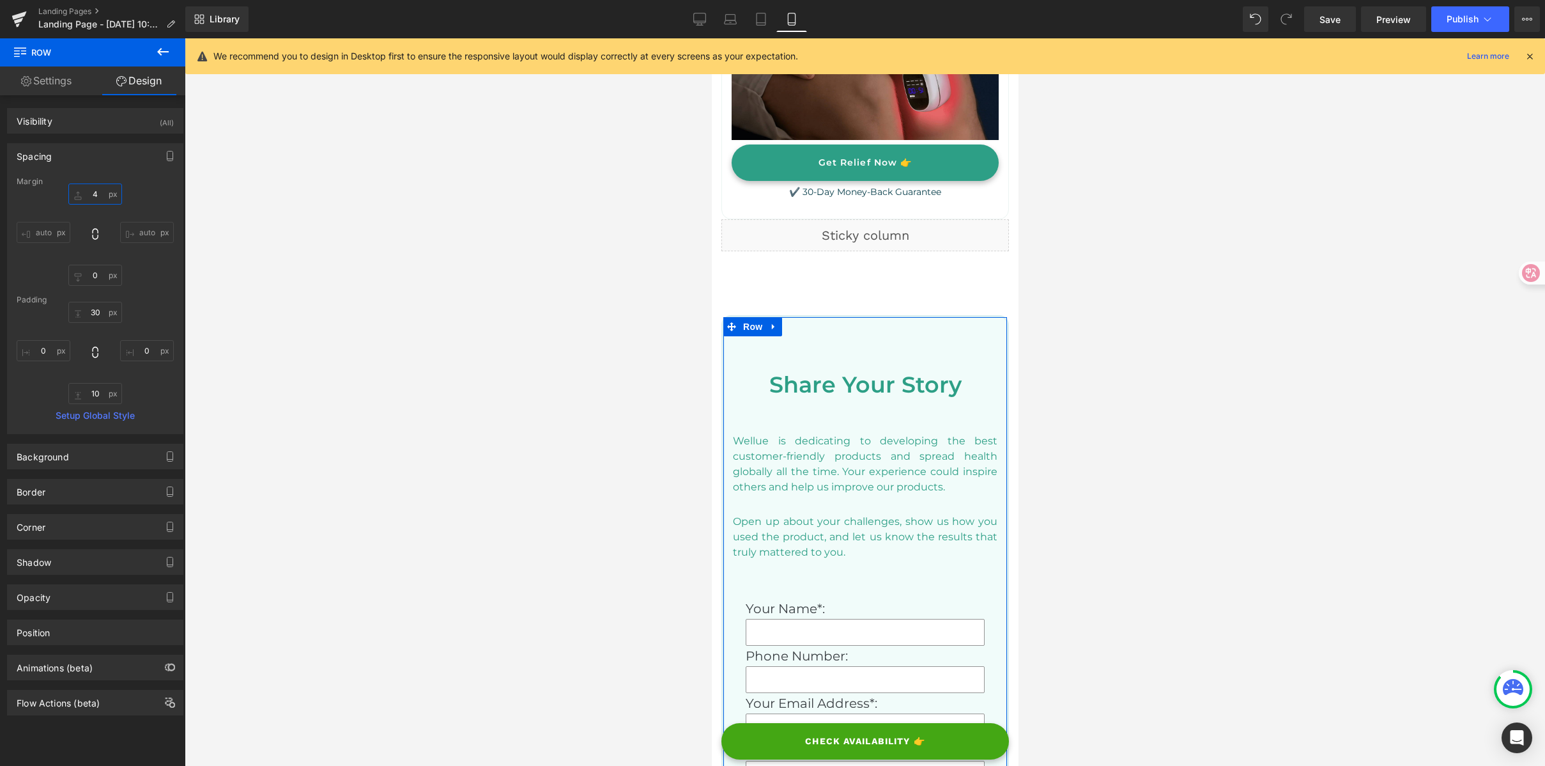
type input "40"
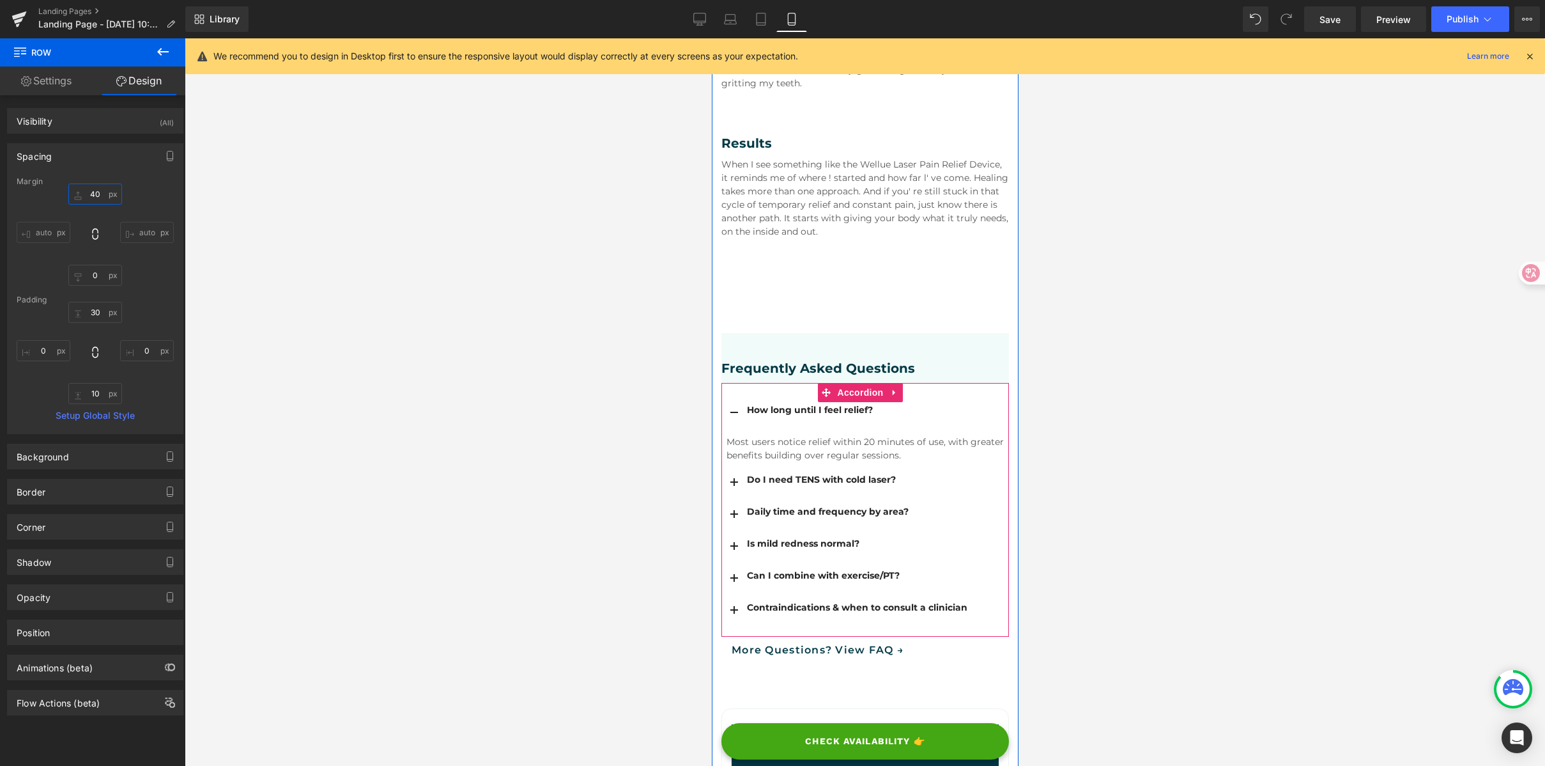
scroll to position [2437, 0]
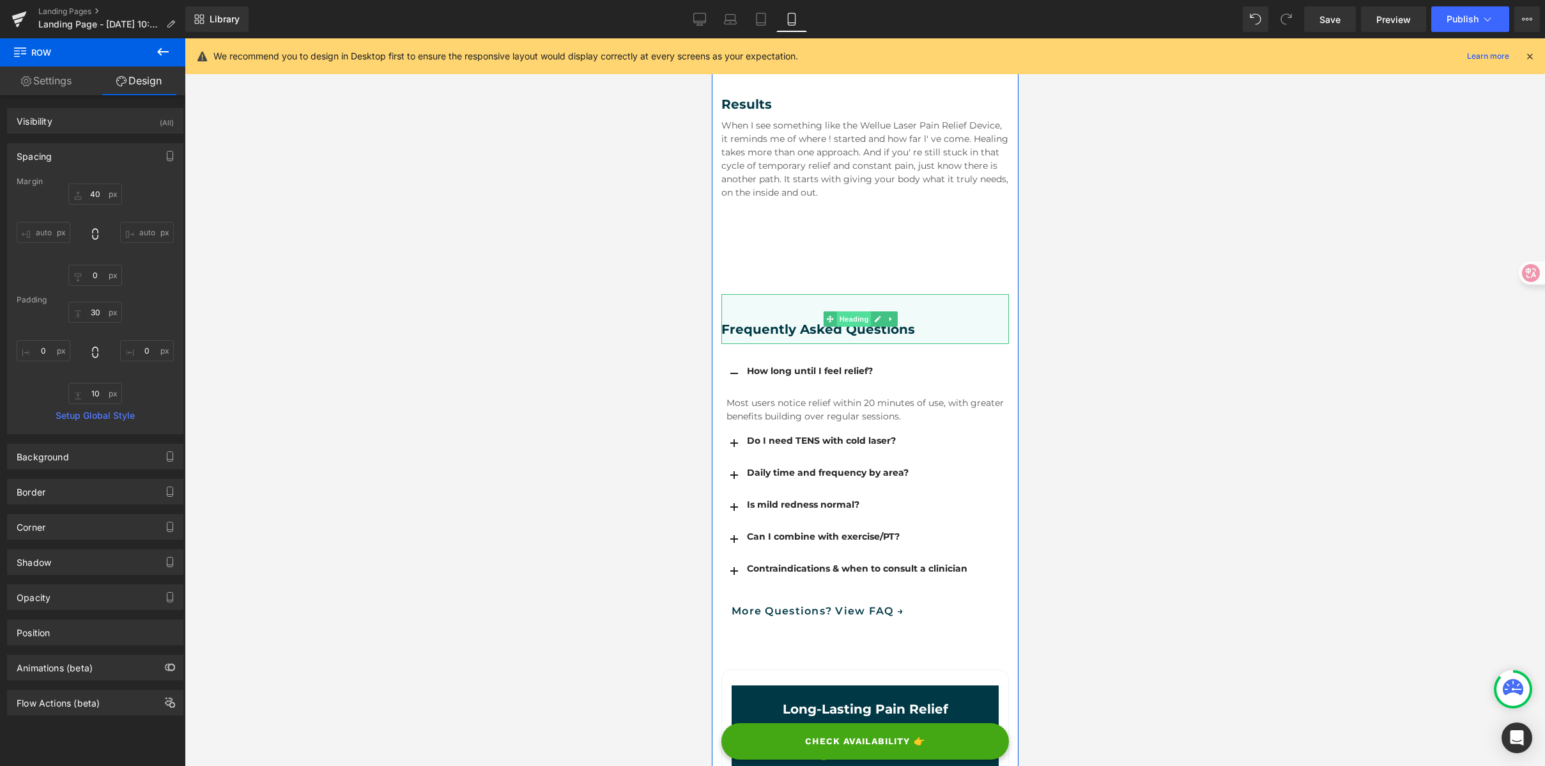
click at [862, 311] on span "Heading" at bounding box center [853, 318] width 35 height 15
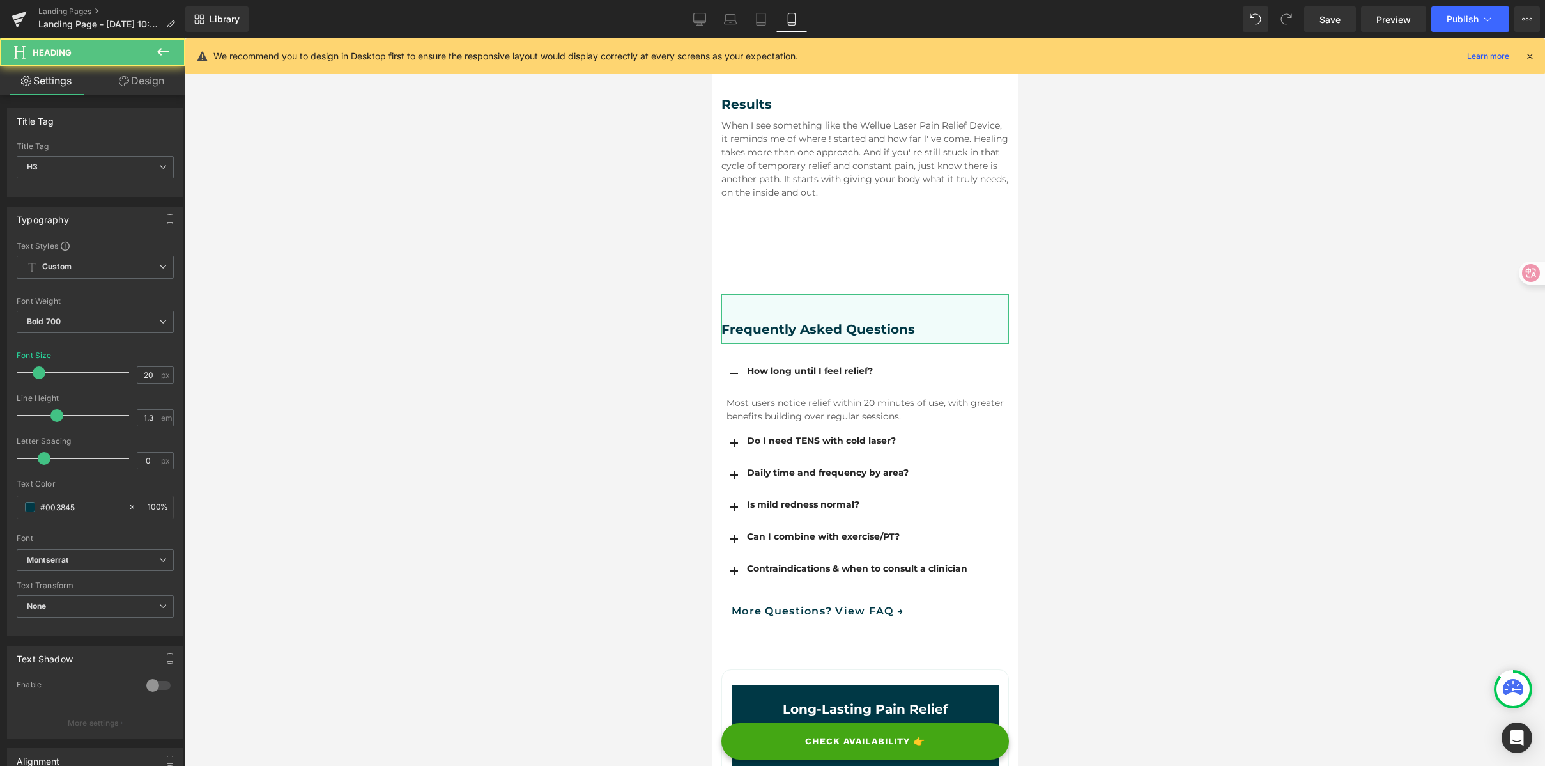
click at [160, 86] on link "Design" at bounding box center [141, 80] width 93 height 29
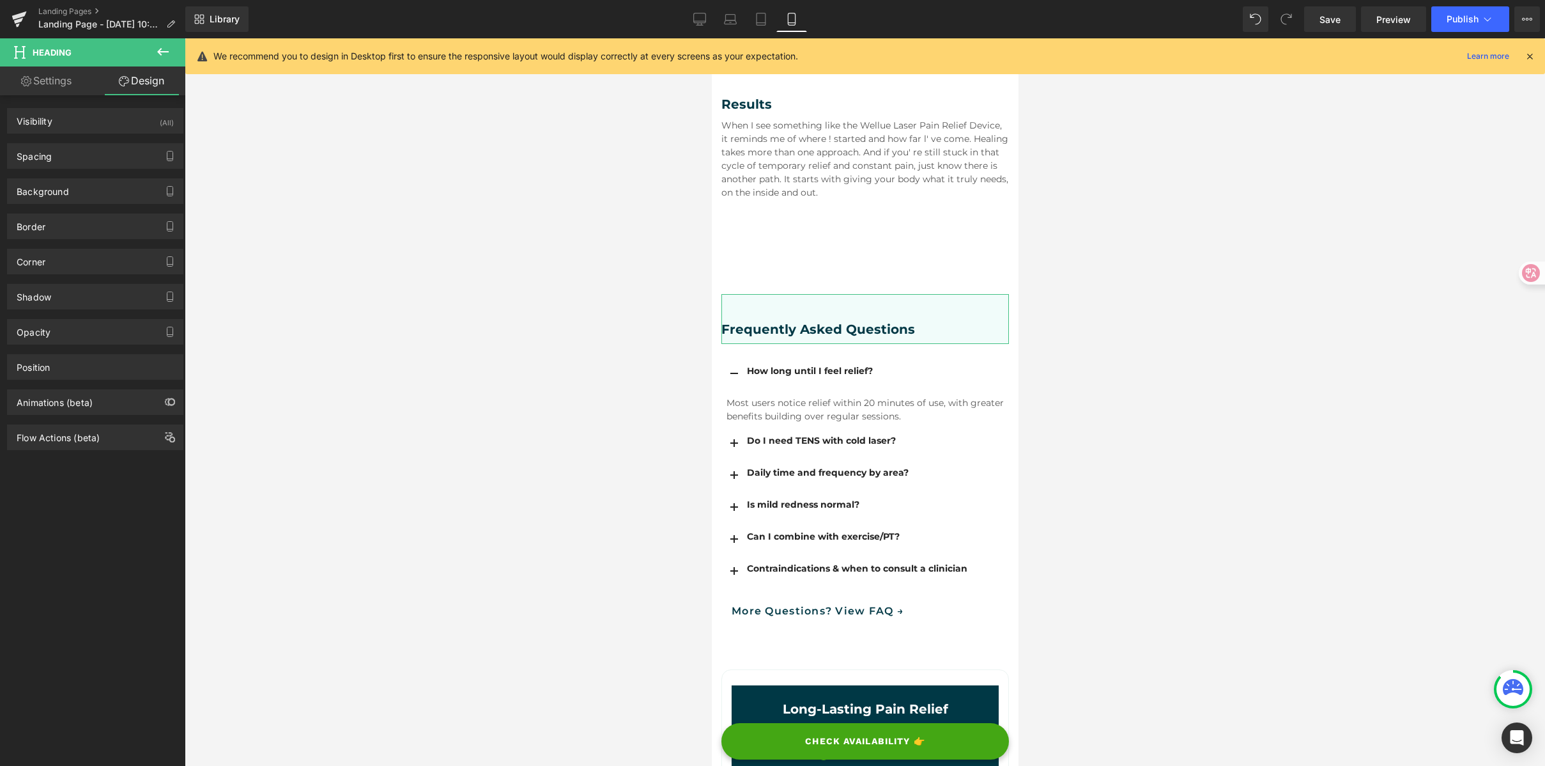
type input "120"
type input "0"
type input "42"
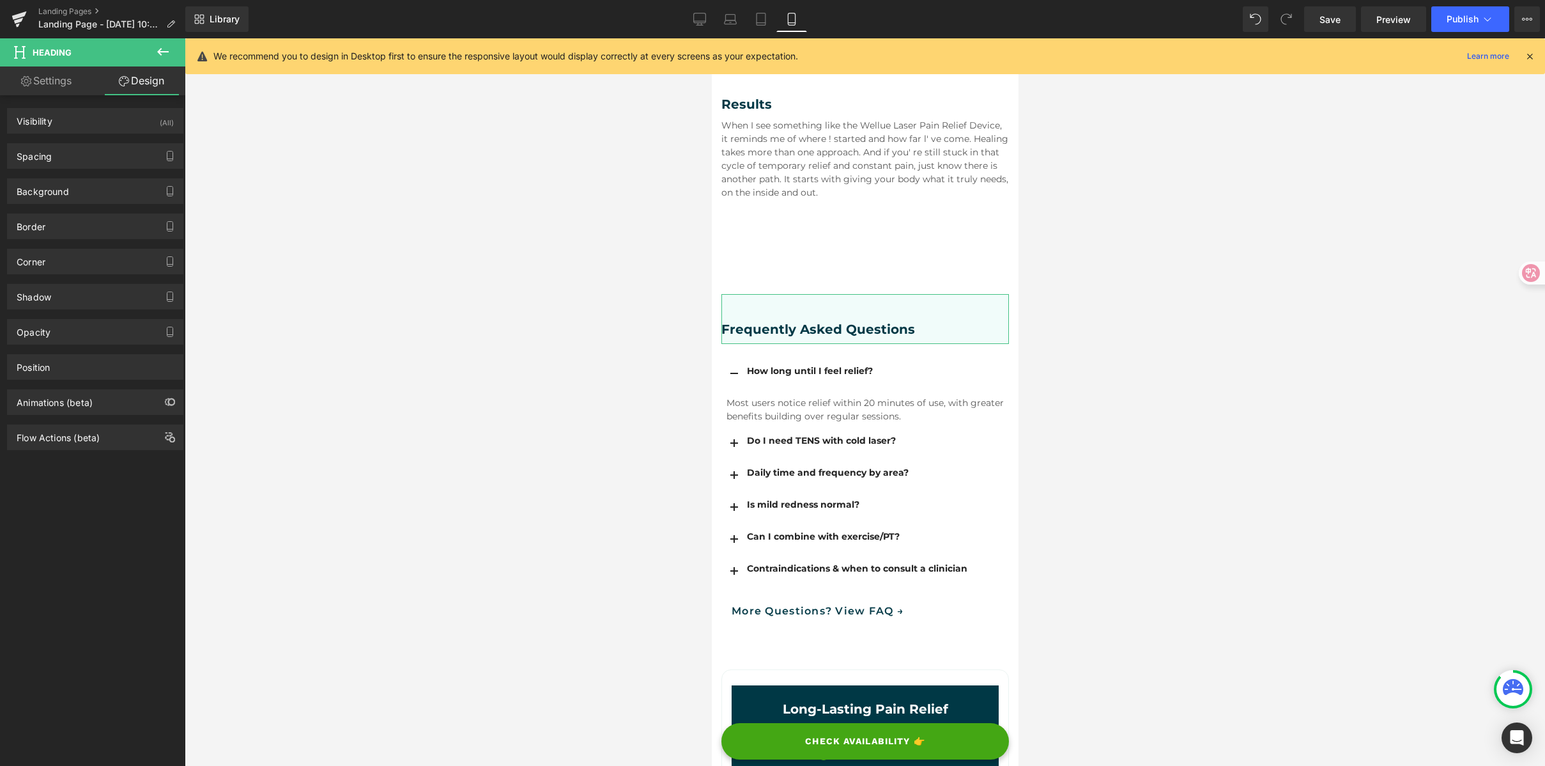
type input "0"
type input "10"
type input "0"
click at [98, 155] on div "Spacing" at bounding box center [95, 156] width 175 height 24
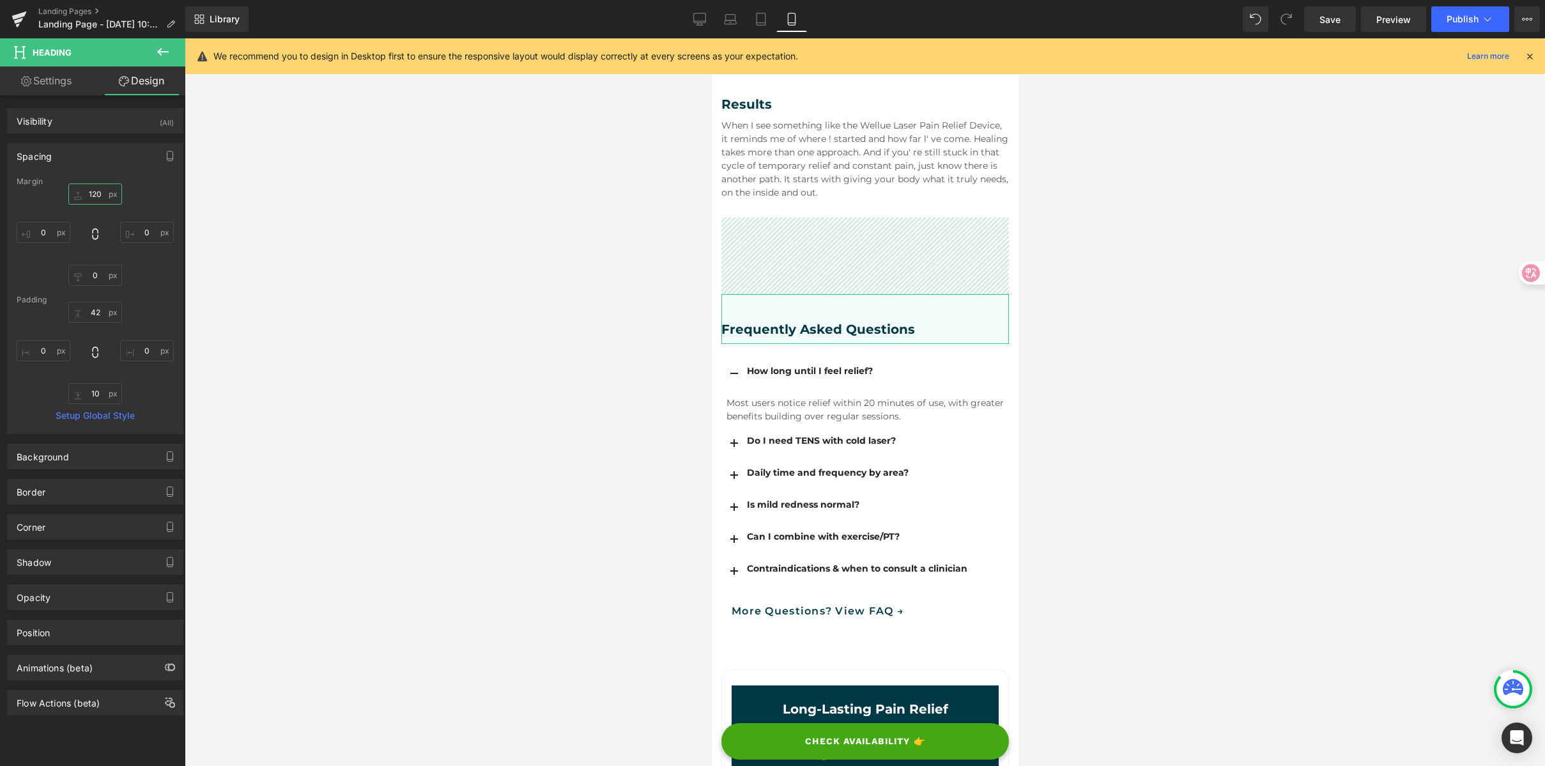
click at [100, 191] on input "120" at bounding box center [95, 193] width 54 height 21
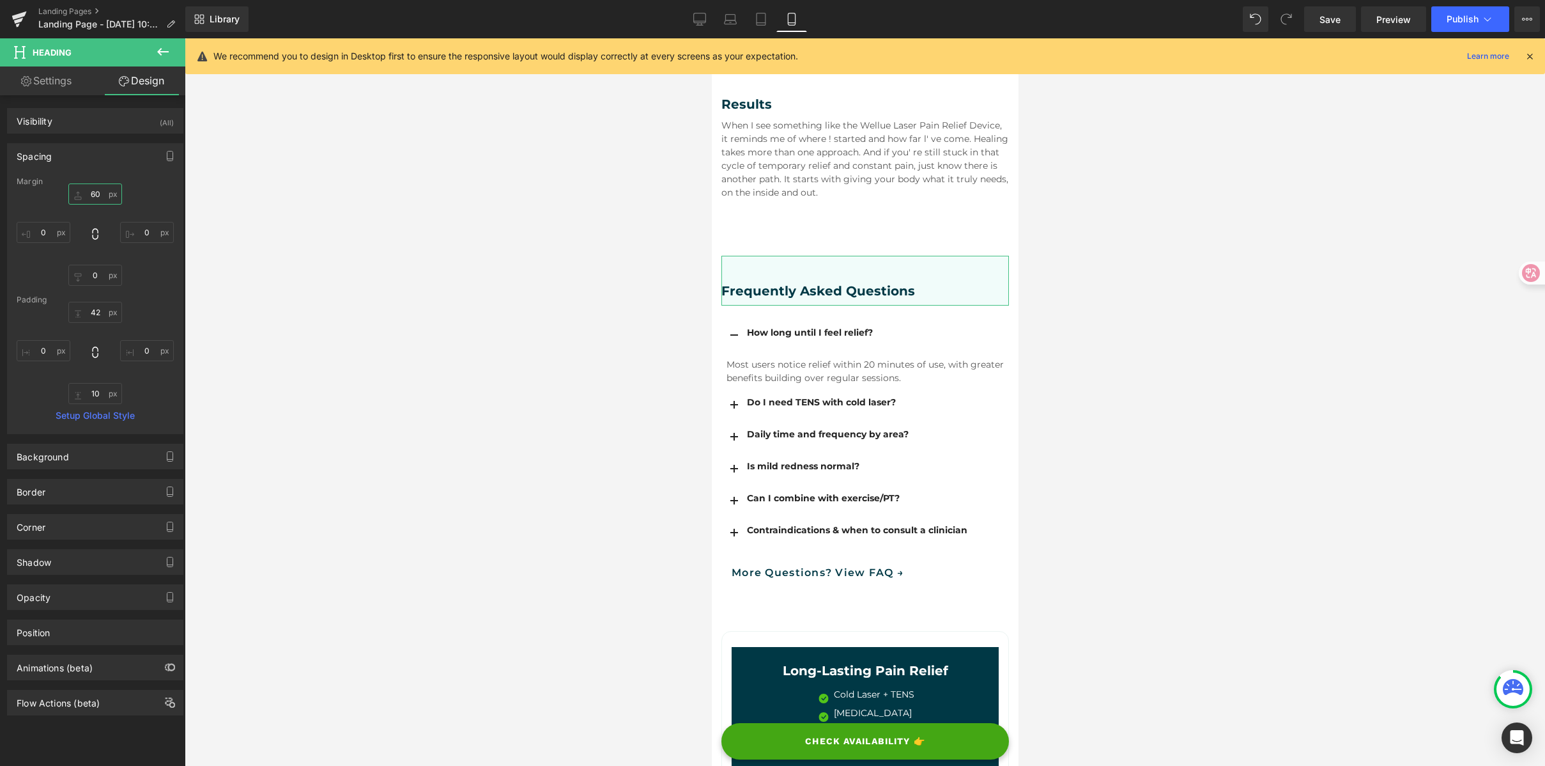
type input "6"
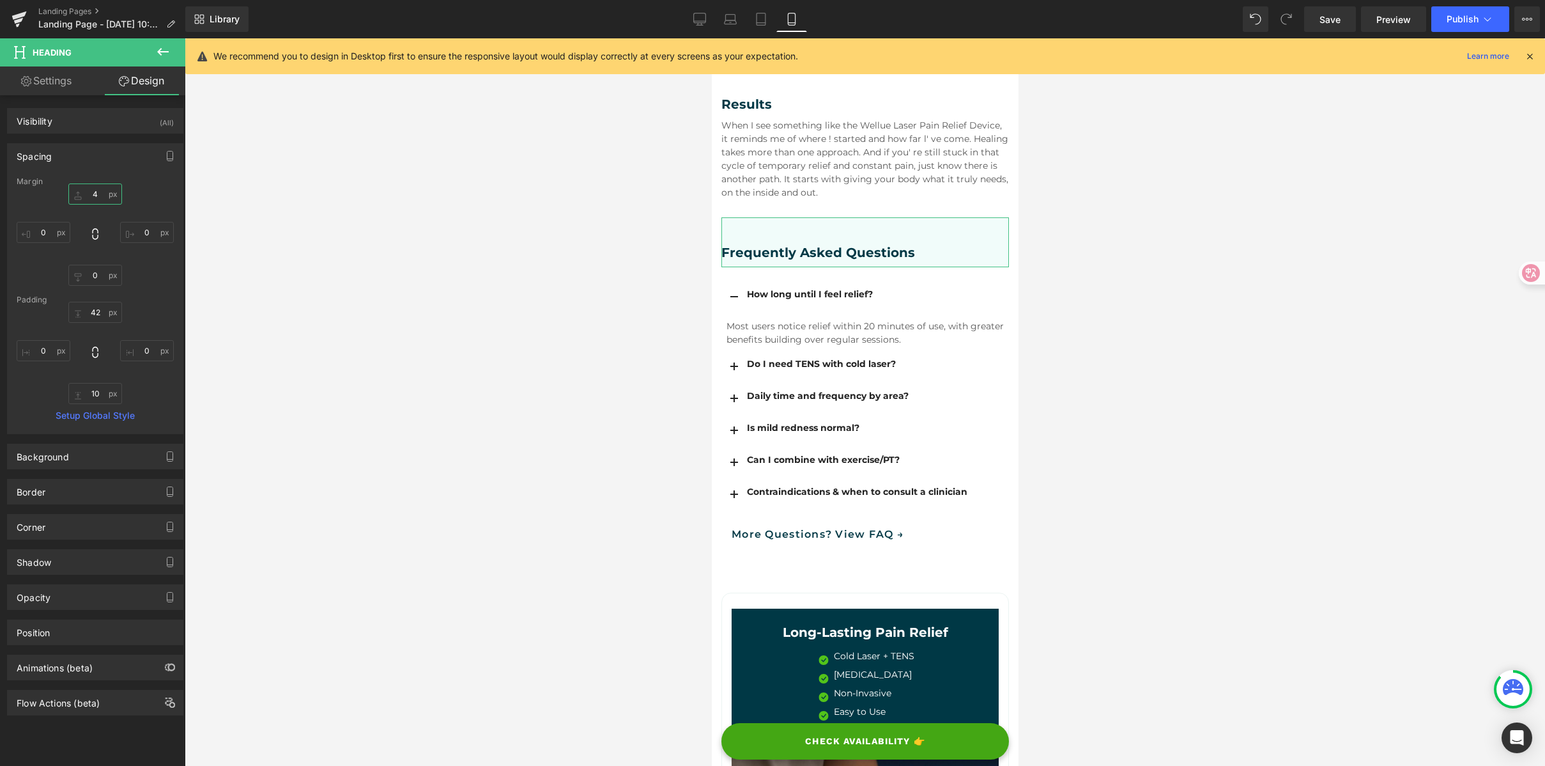
type input "40"
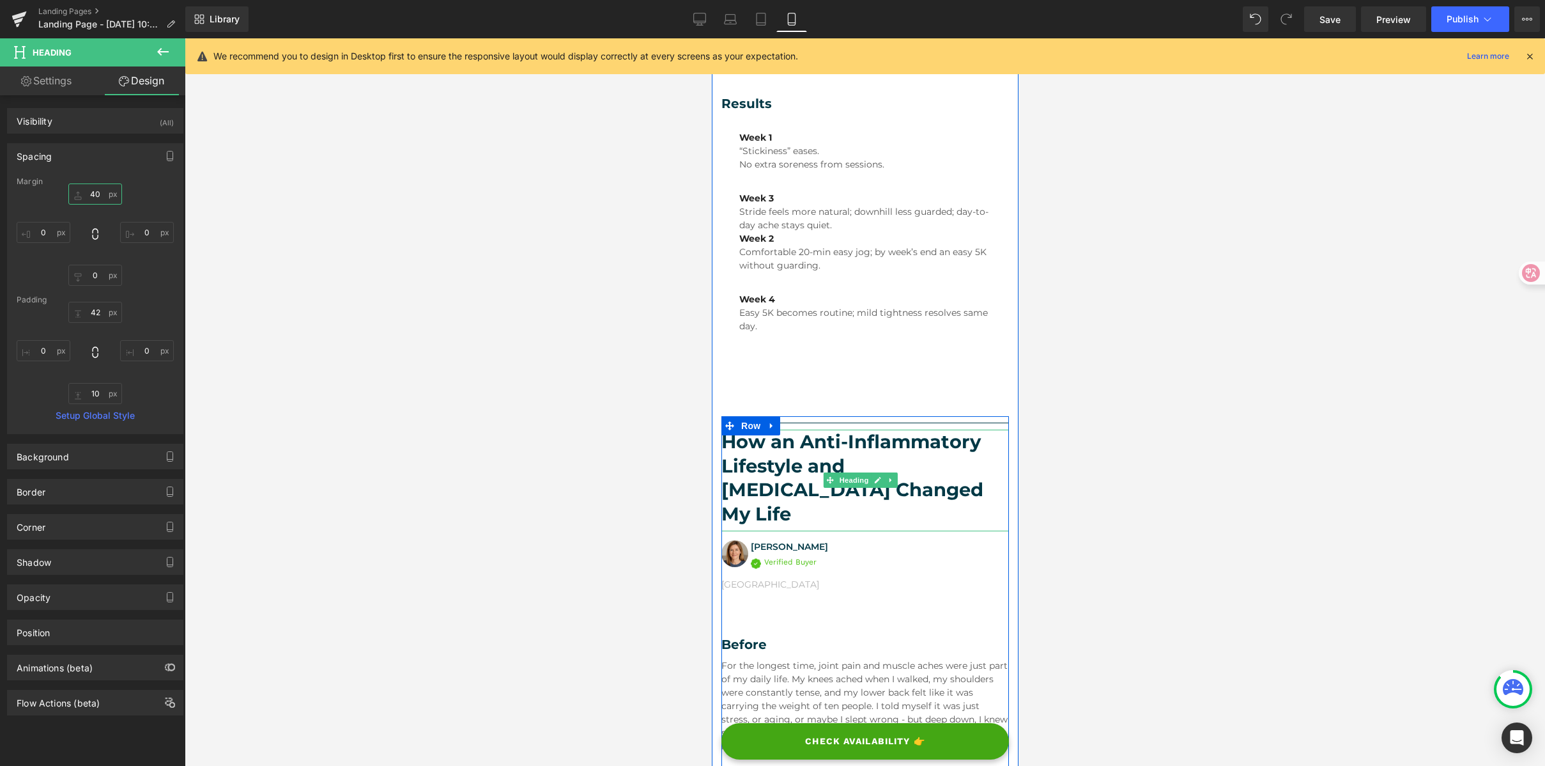
scroll to position [1275, 0]
click at [743, 419] on span "Row" at bounding box center [751, 428] width 26 height 19
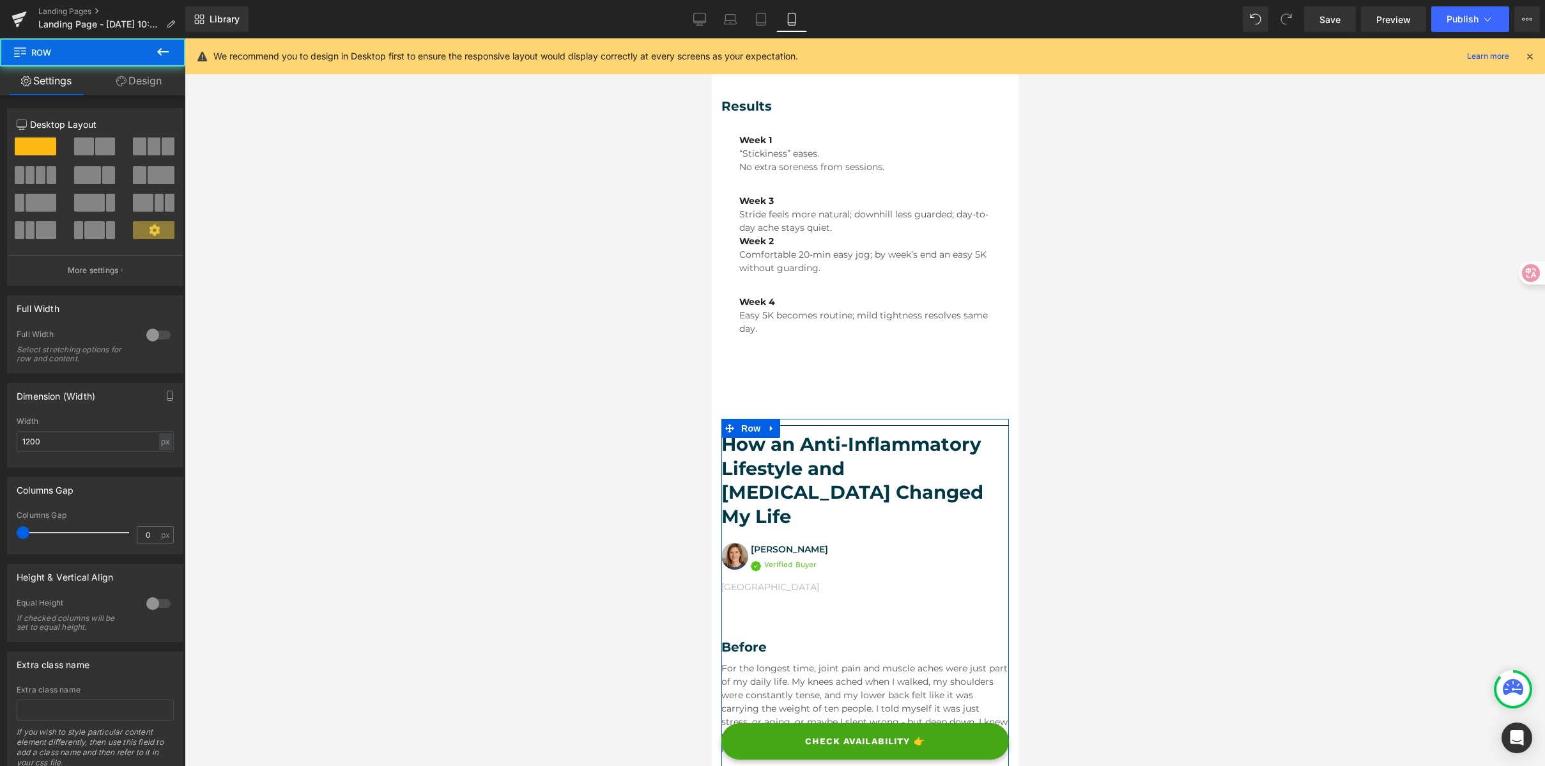
click at [132, 68] on link "Design" at bounding box center [139, 80] width 93 height 29
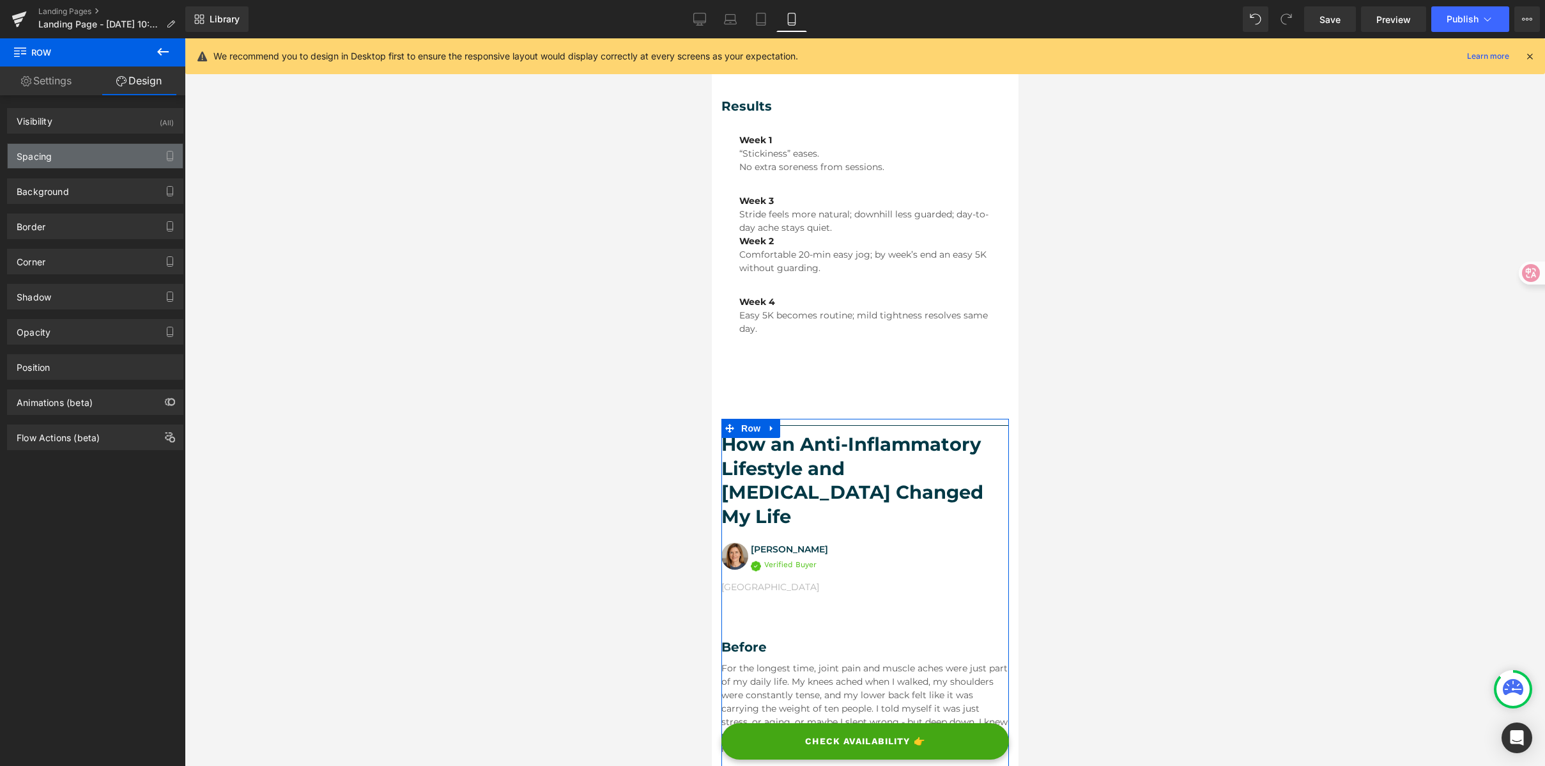
click at [89, 151] on div "Spacing" at bounding box center [95, 156] width 175 height 24
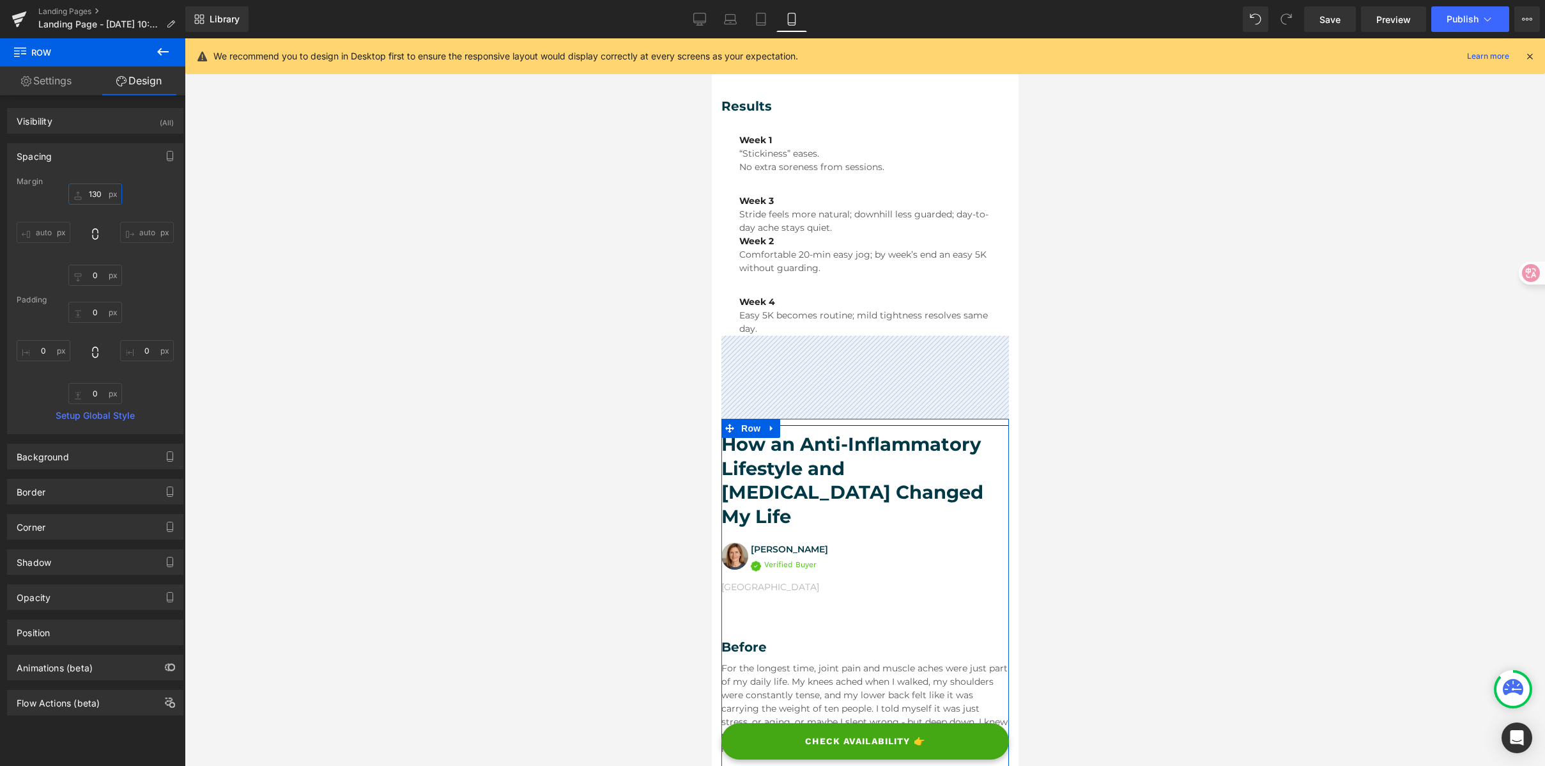
click at [100, 192] on input "130" at bounding box center [95, 193] width 54 height 21
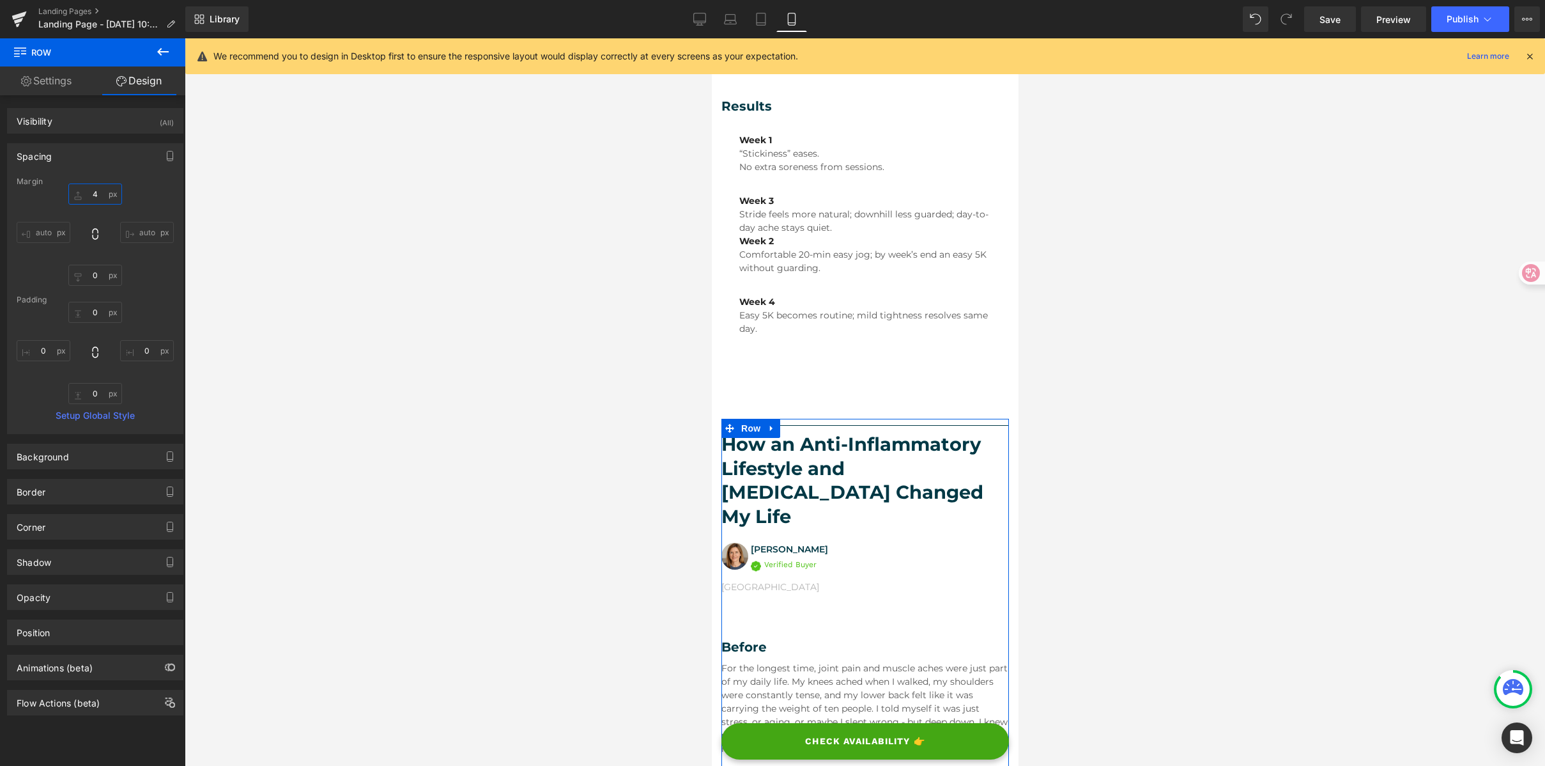
type input "40"
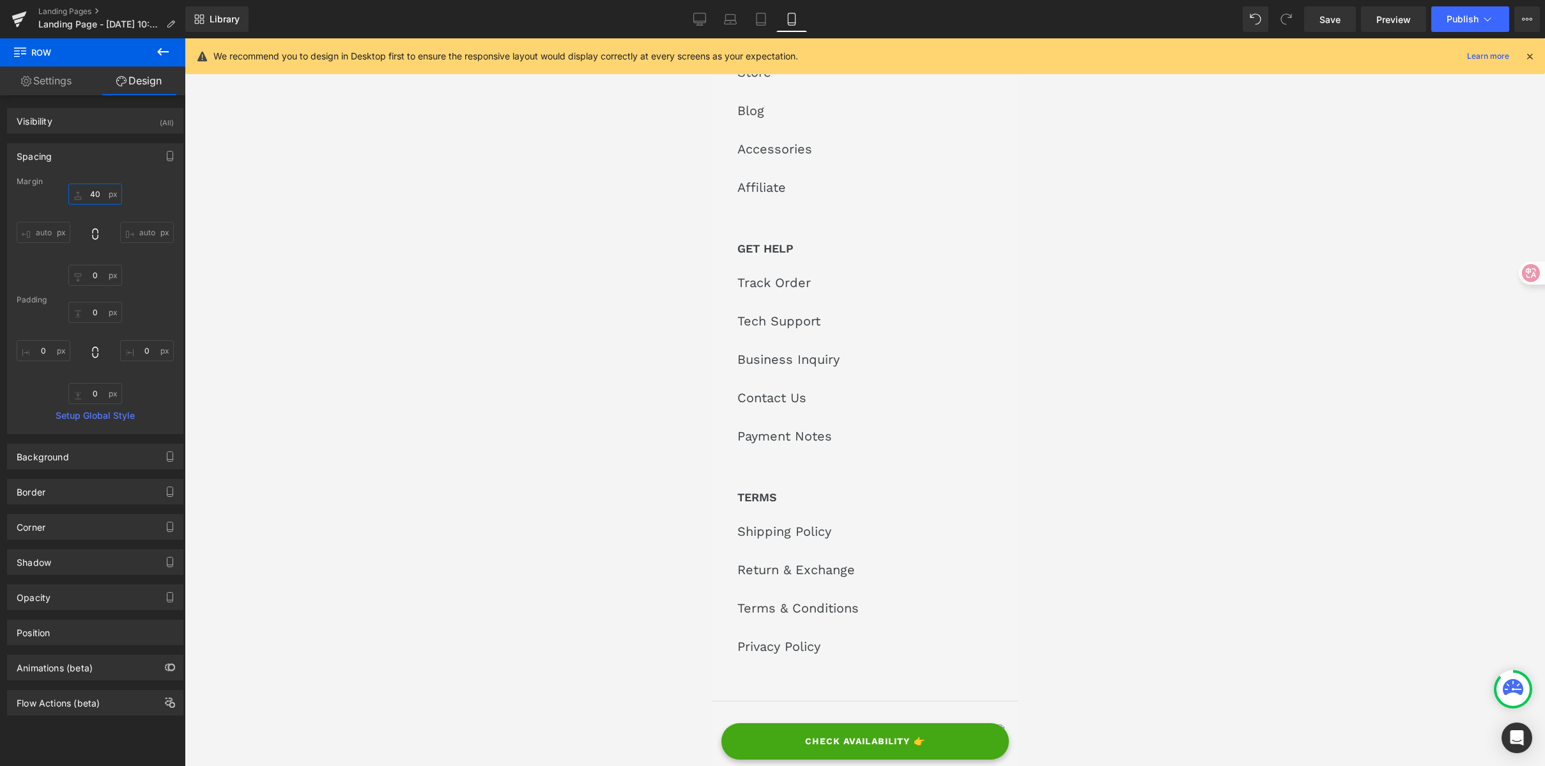
scroll to position [5033, 0]
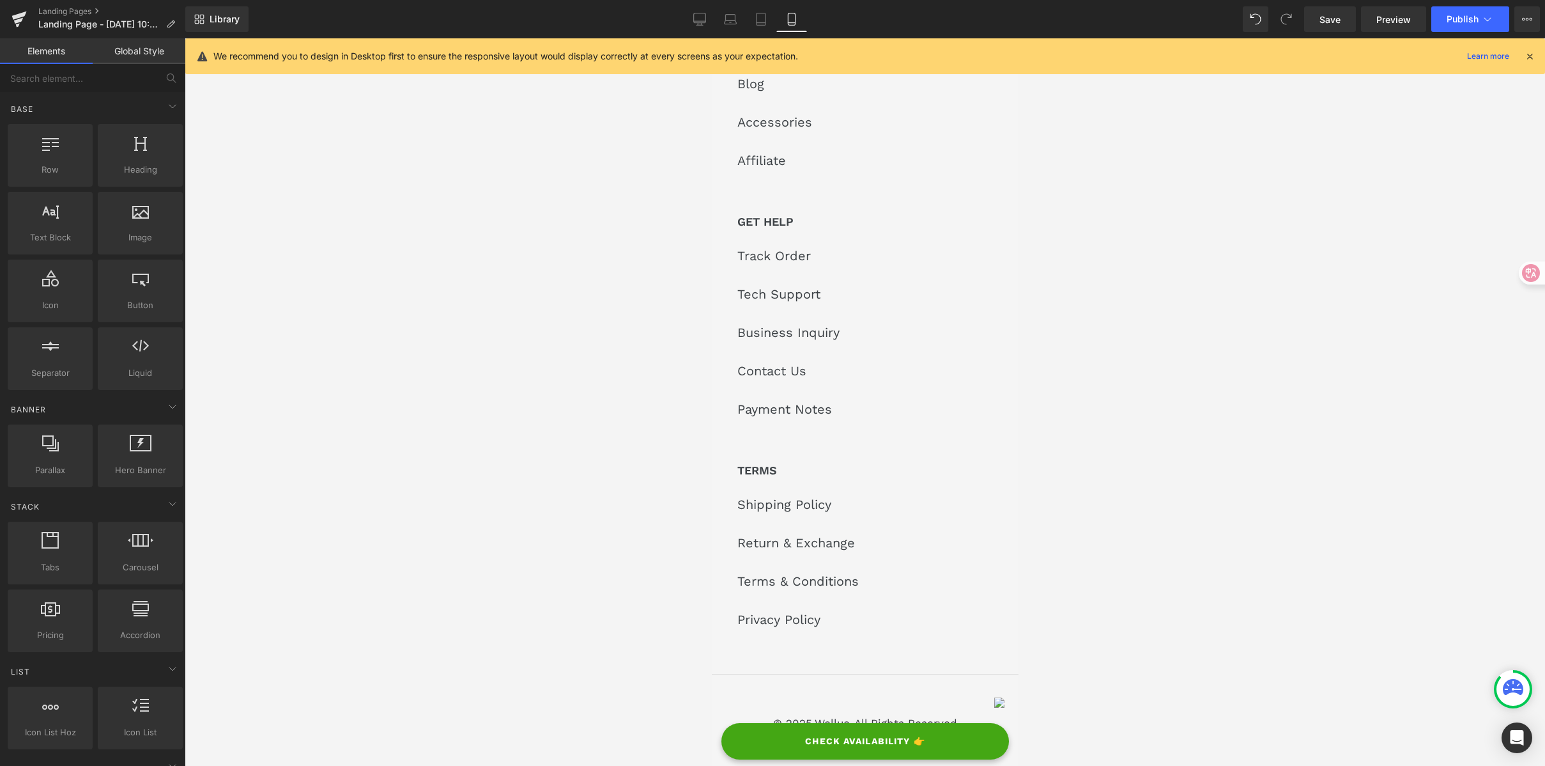
drag, startPoint x: 1264, startPoint y: 428, endPoint x: 945, endPoint y: 51, distance: 493.9
click at [1261, 415] on div at bounding box center [865, 401] width 1361 height 727
click at [767, 22] on icon at bounding box center [761, 19] width 13 height 13
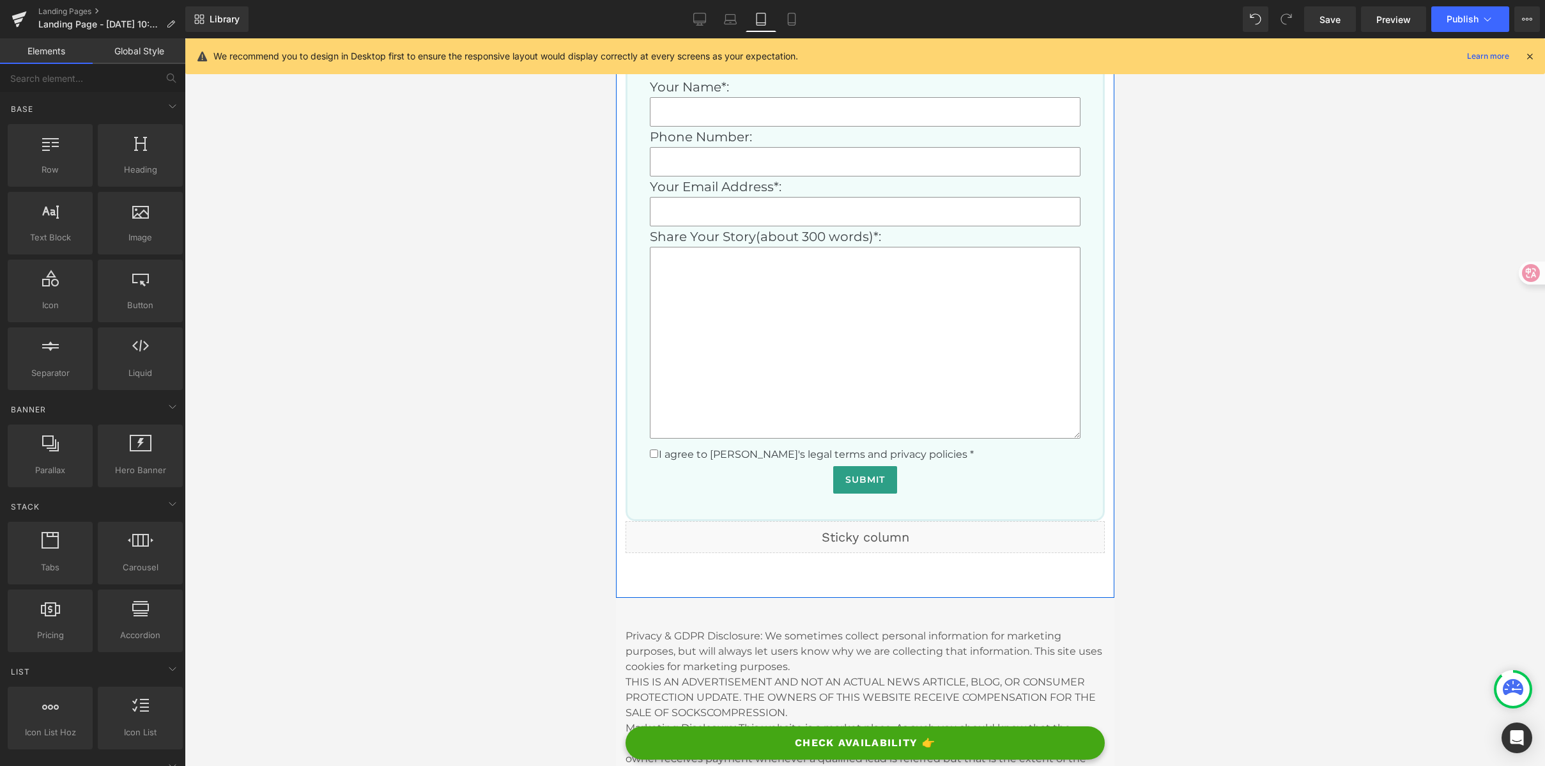
scroll to position [4357, 0]
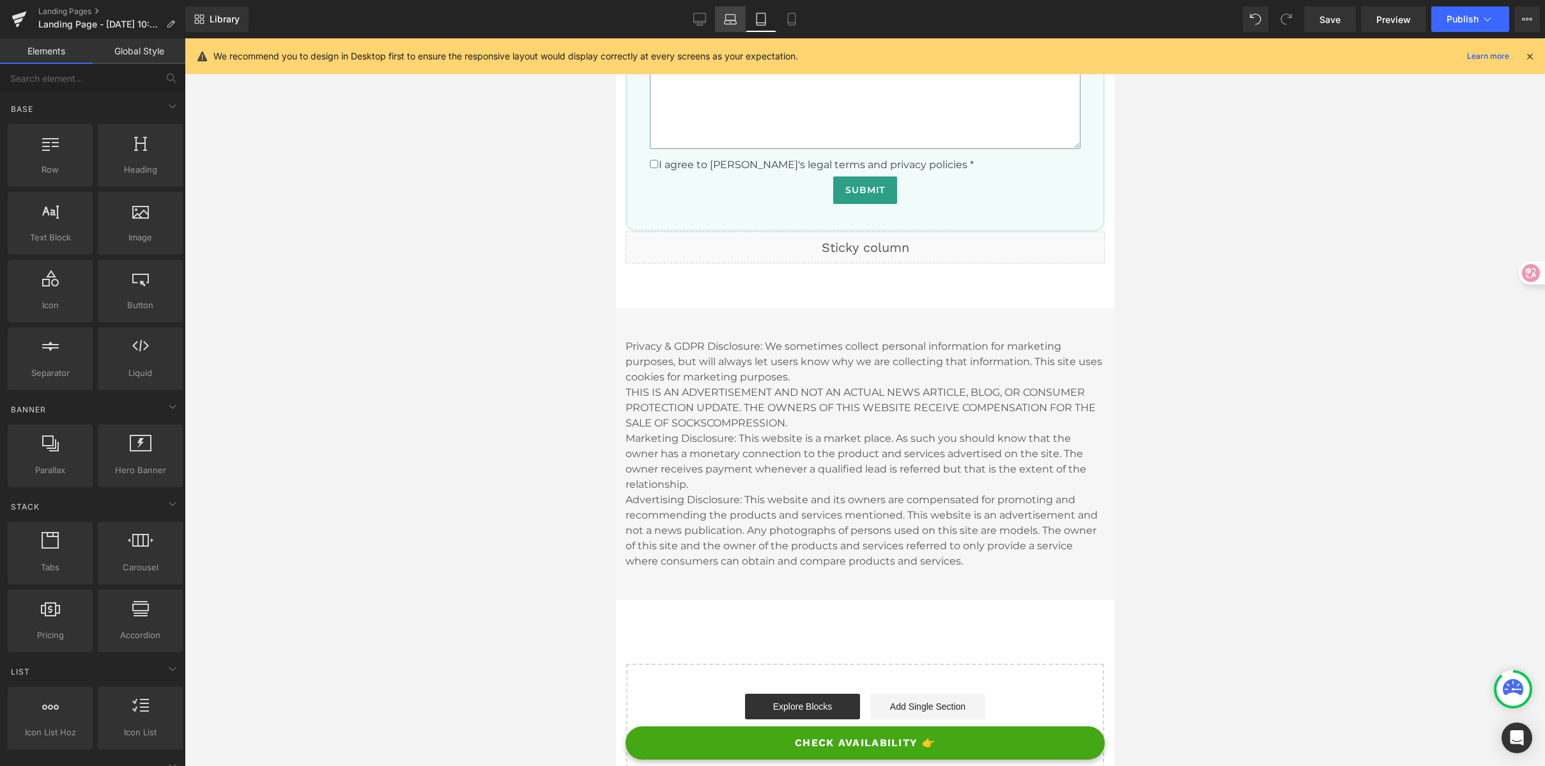
click at [735, 13] on icon at bounding box center [730, 19] width 13 height 13
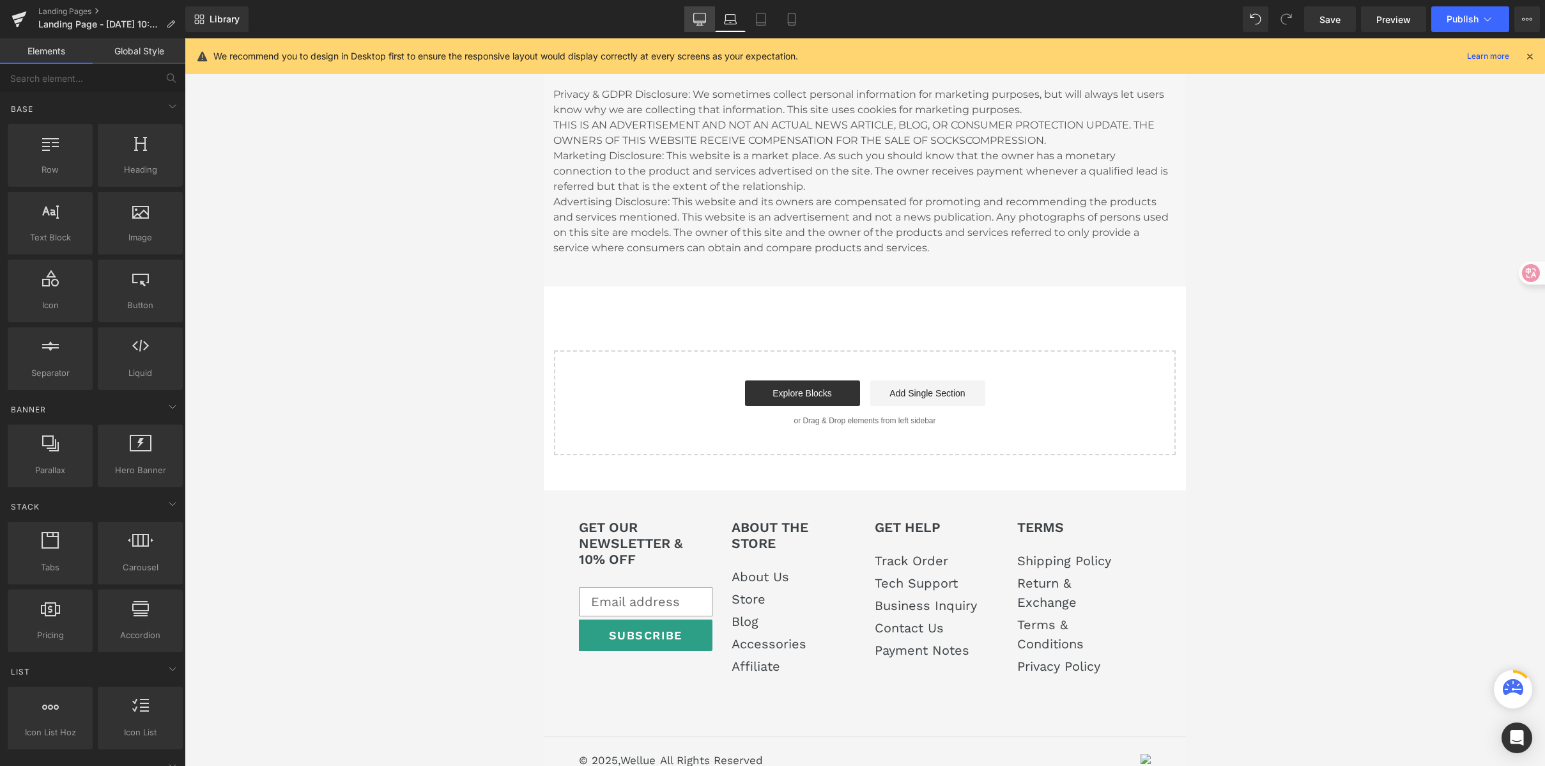
click at [697, 18] on icon at bounding box center [699, 19] width 13 height 13
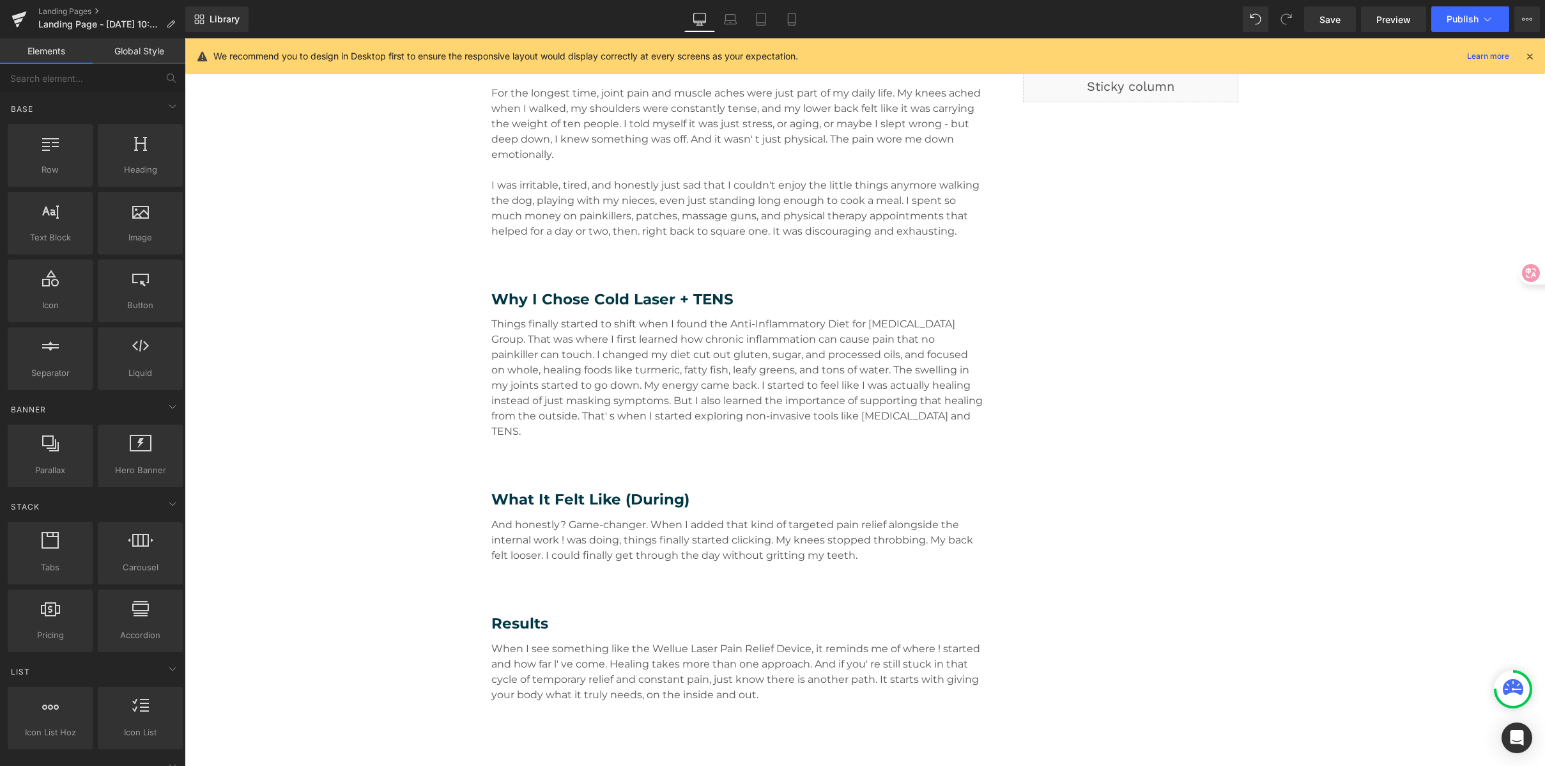
scroll to position [1726, 0]
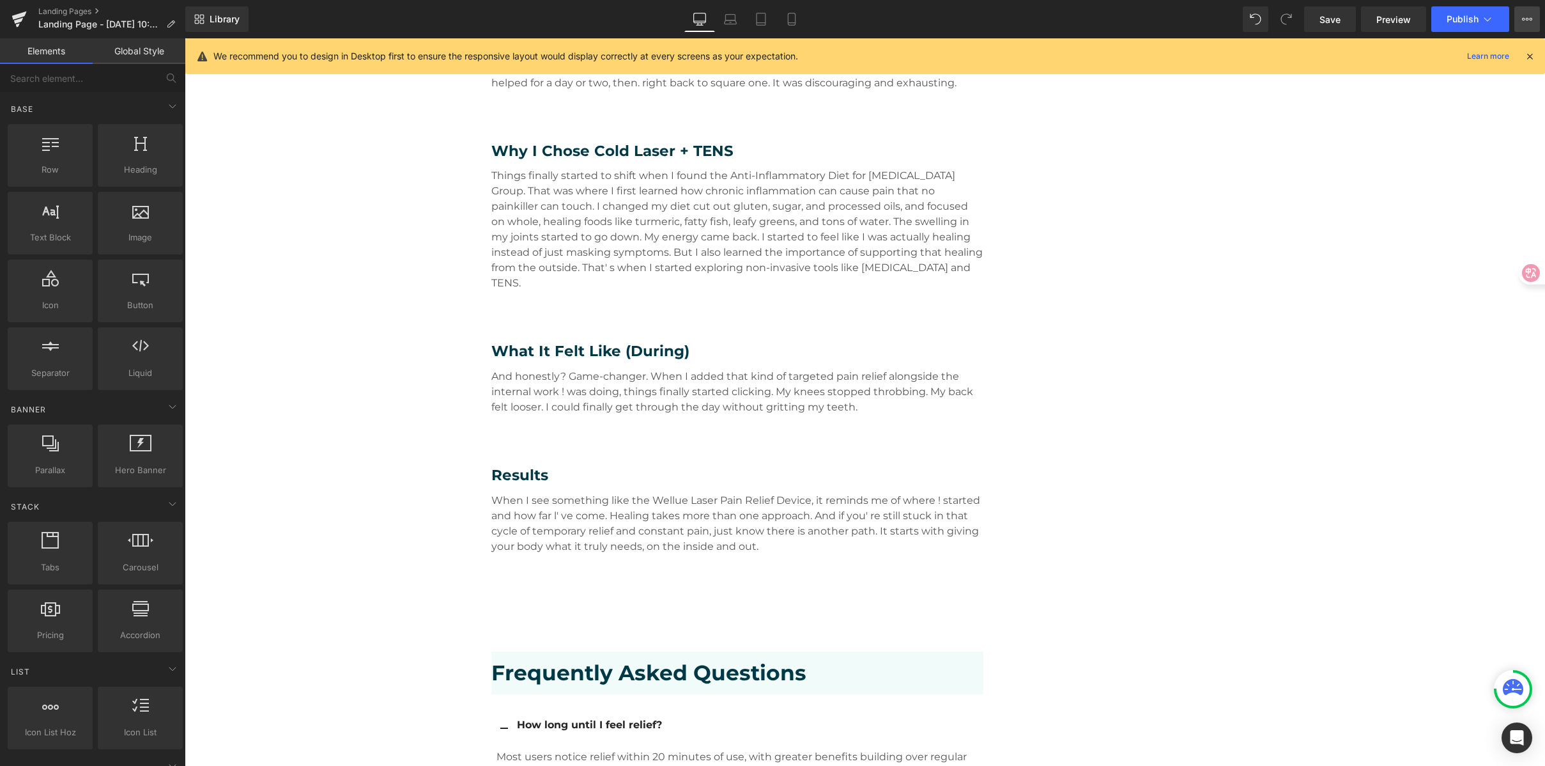
click at [1523, 29] on button "View Live Page View with current Template Save Template to Library Schedule Pub…" at bounding box center [1528, 19] width 26 height 26
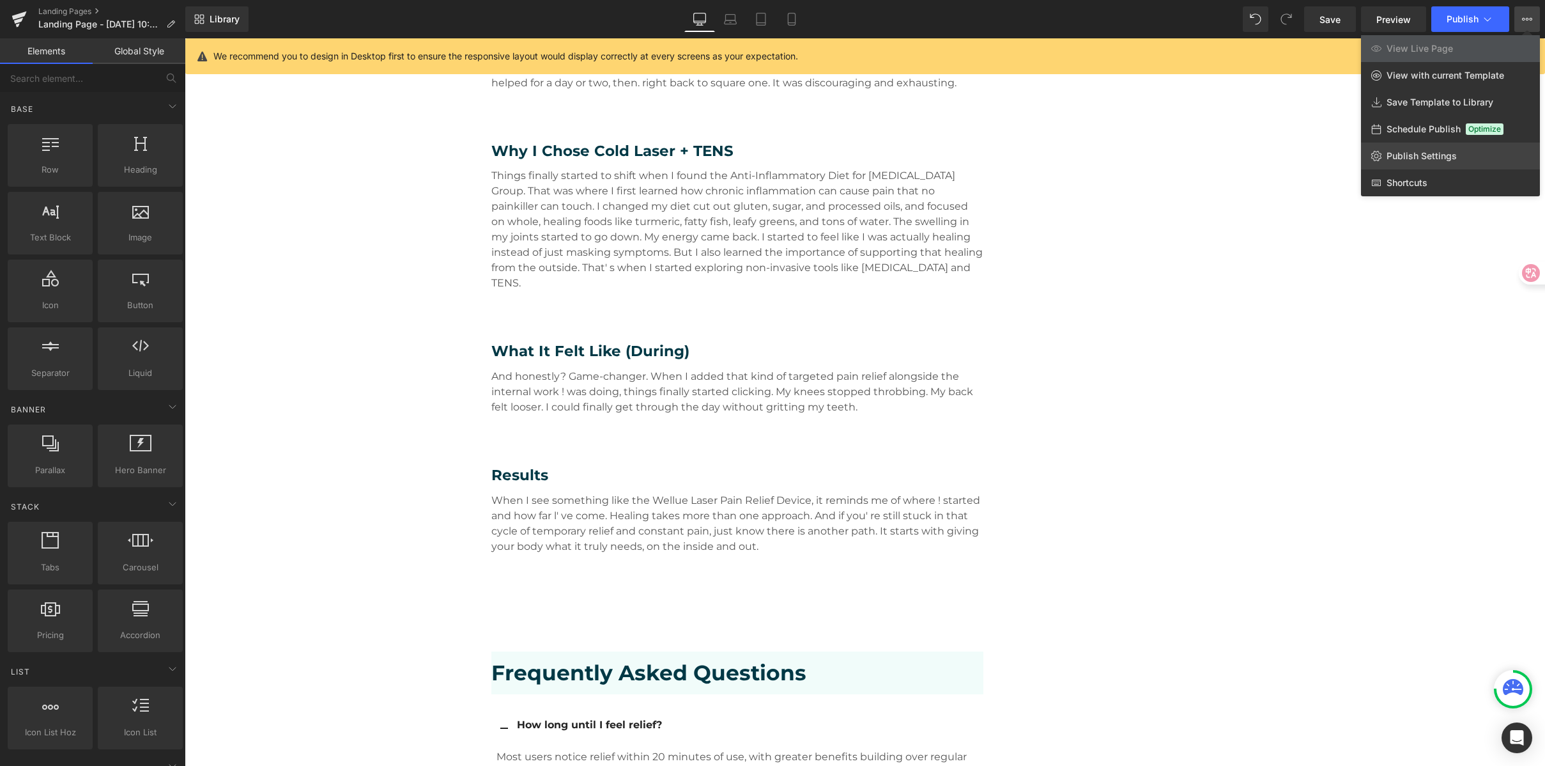
click at [1441, 158] on span "Publish Settings" at bounding box center [1422, 156] width 70 height 12
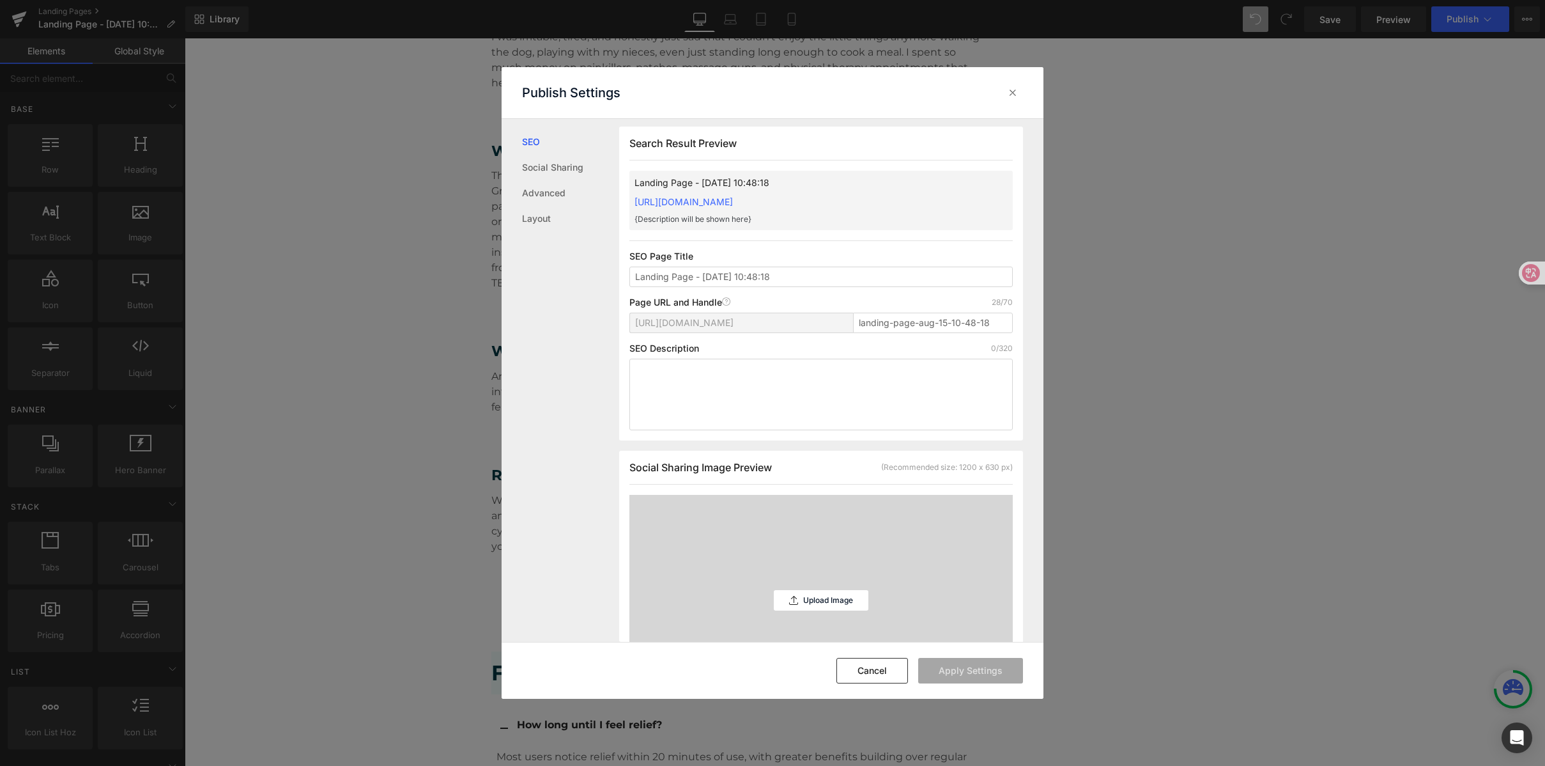
scroll to position [3, 0]
click at [1014, 91] on icon at bounding box center [1013, 92] width 13 height 13
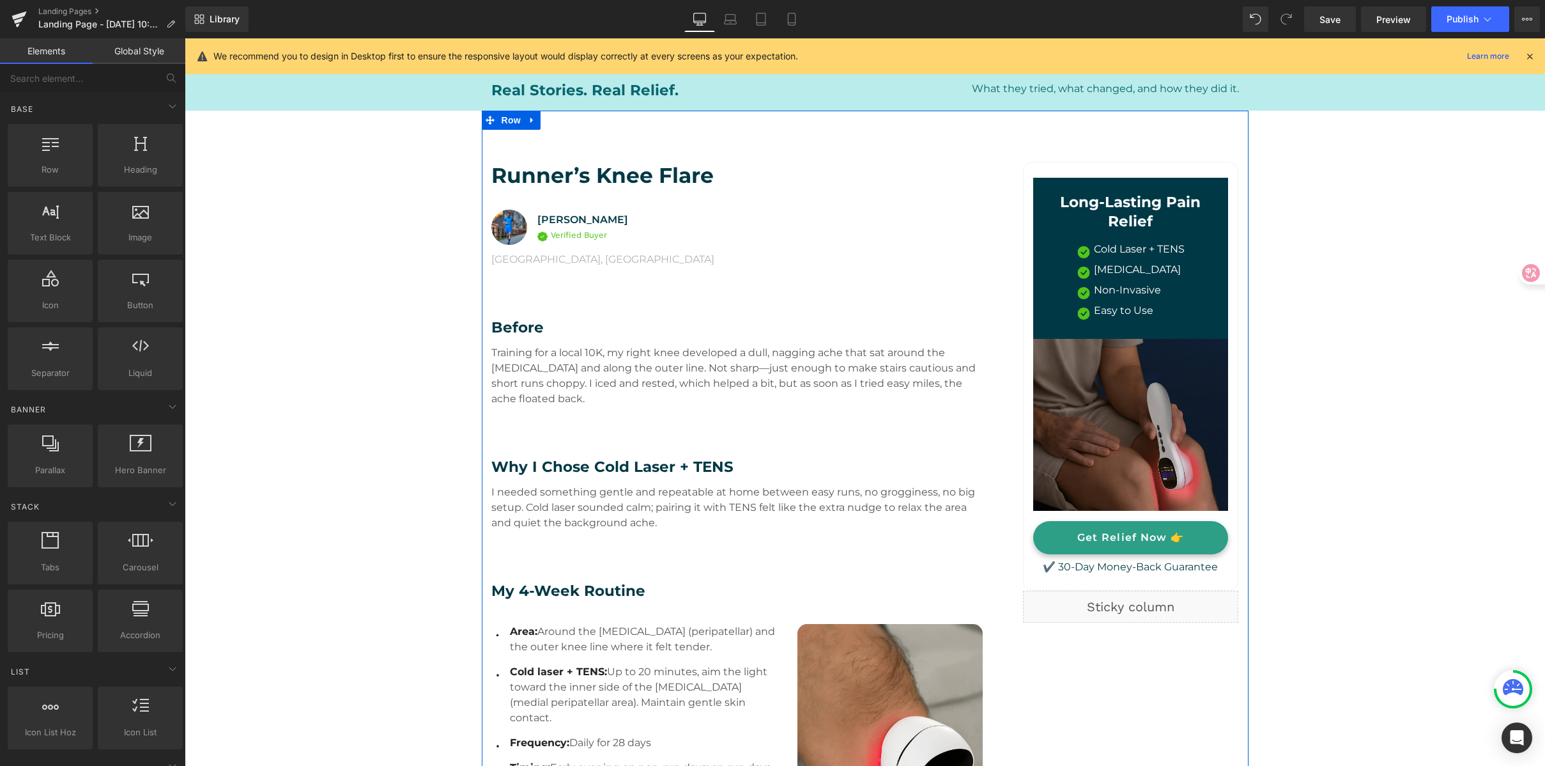
scroll to position [0, 0]
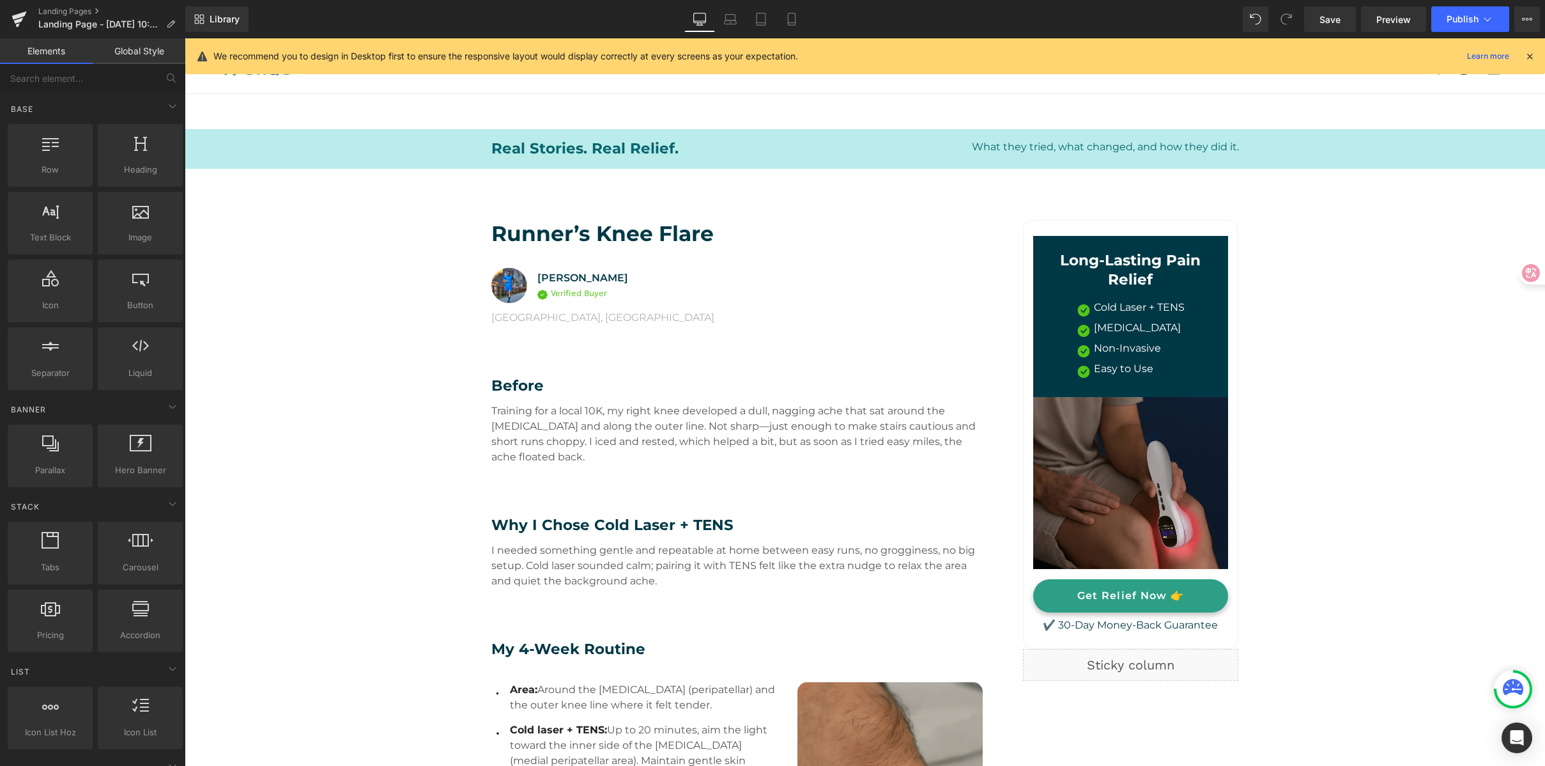
drag, startPoint x: 1333, startPoint y: 263, endPoint x: 1407, endPoint y: 111, distance: 168.6
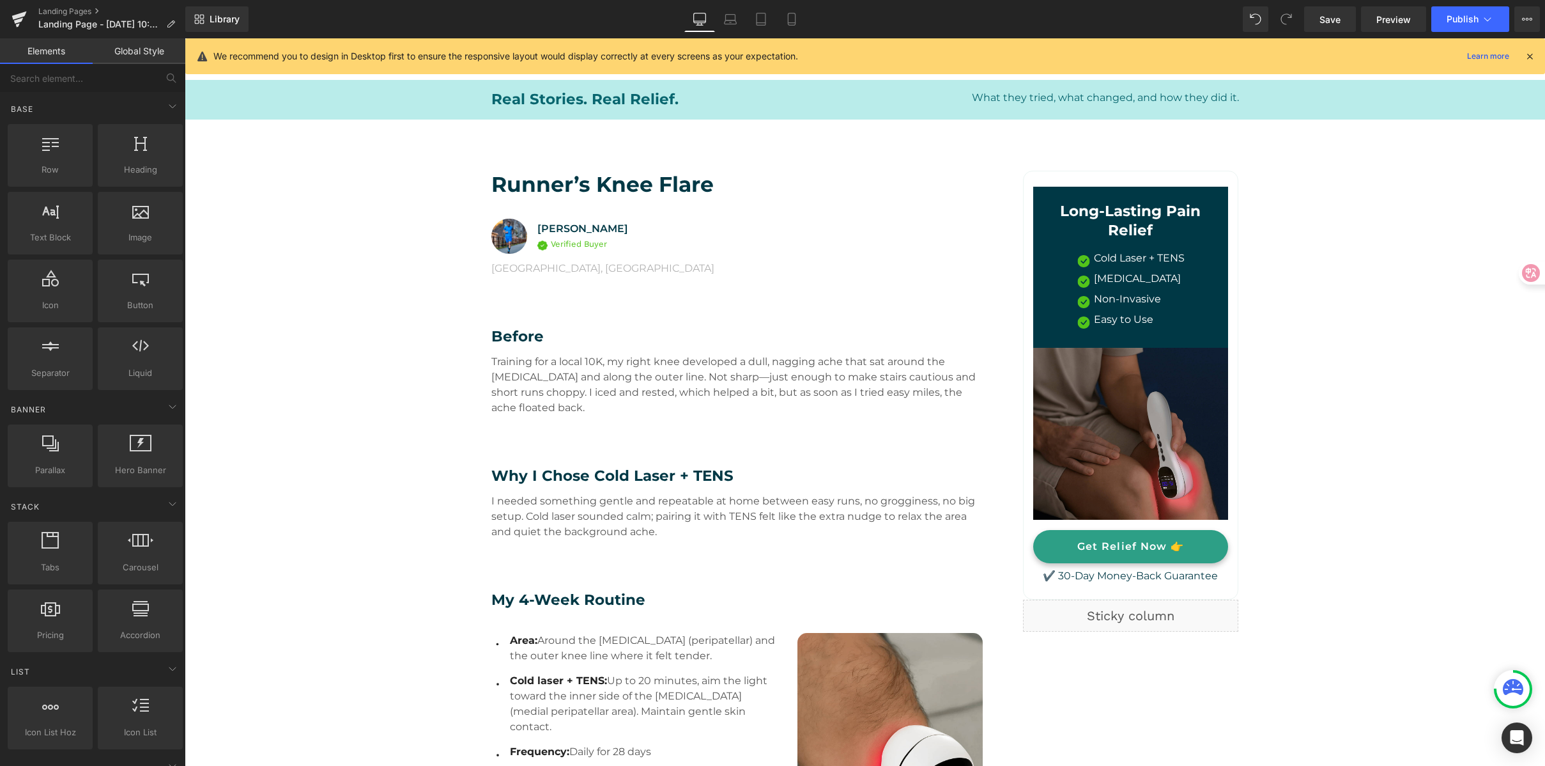
scroll to position [50, 0]
click at [1531, 24] on icon at bounding box center [1527, 19] width 10 height 10
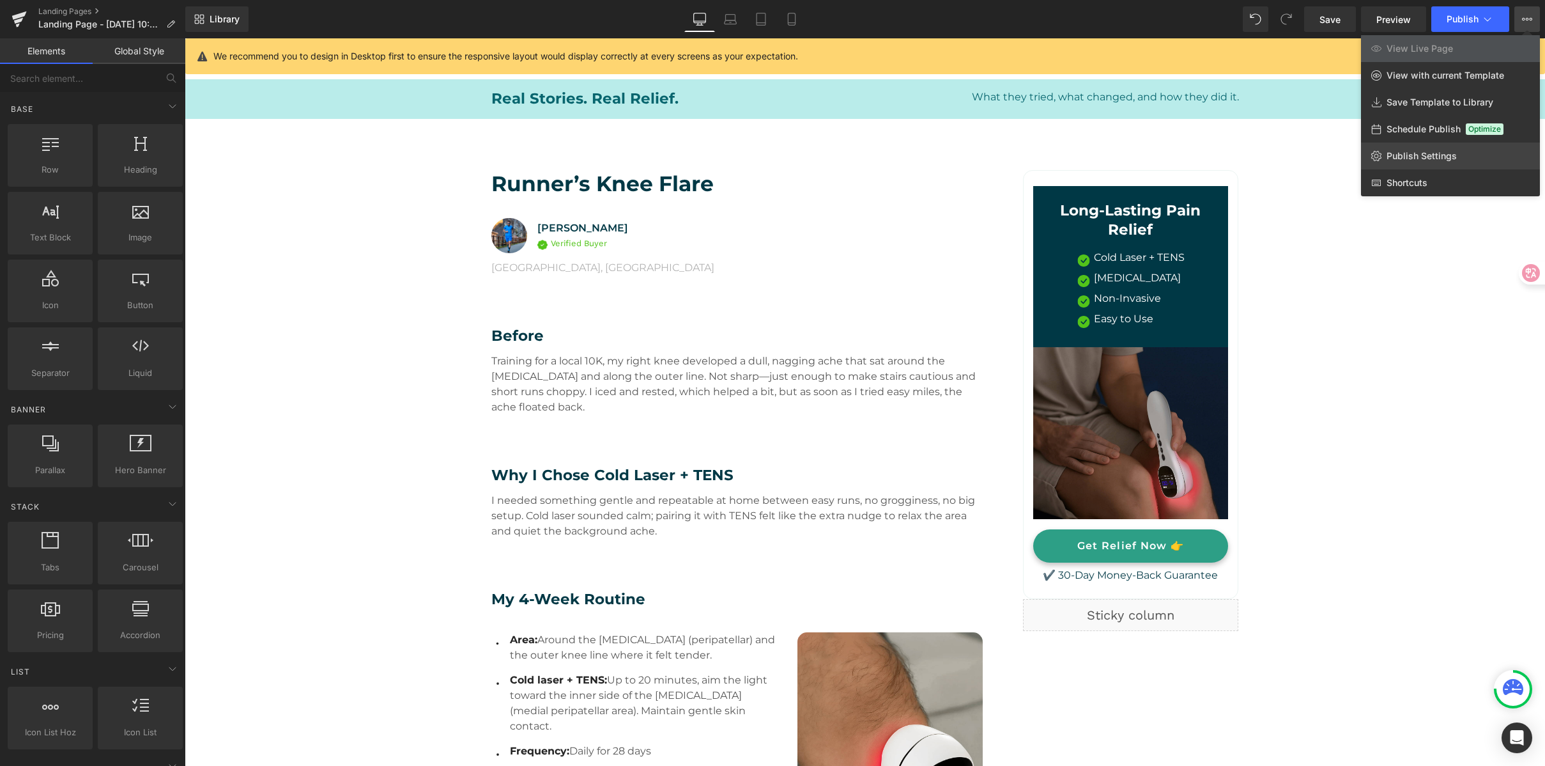
click at [1410, 156] on span "Publish Settings" at bounding box center [1422, 156] width 70 height 12
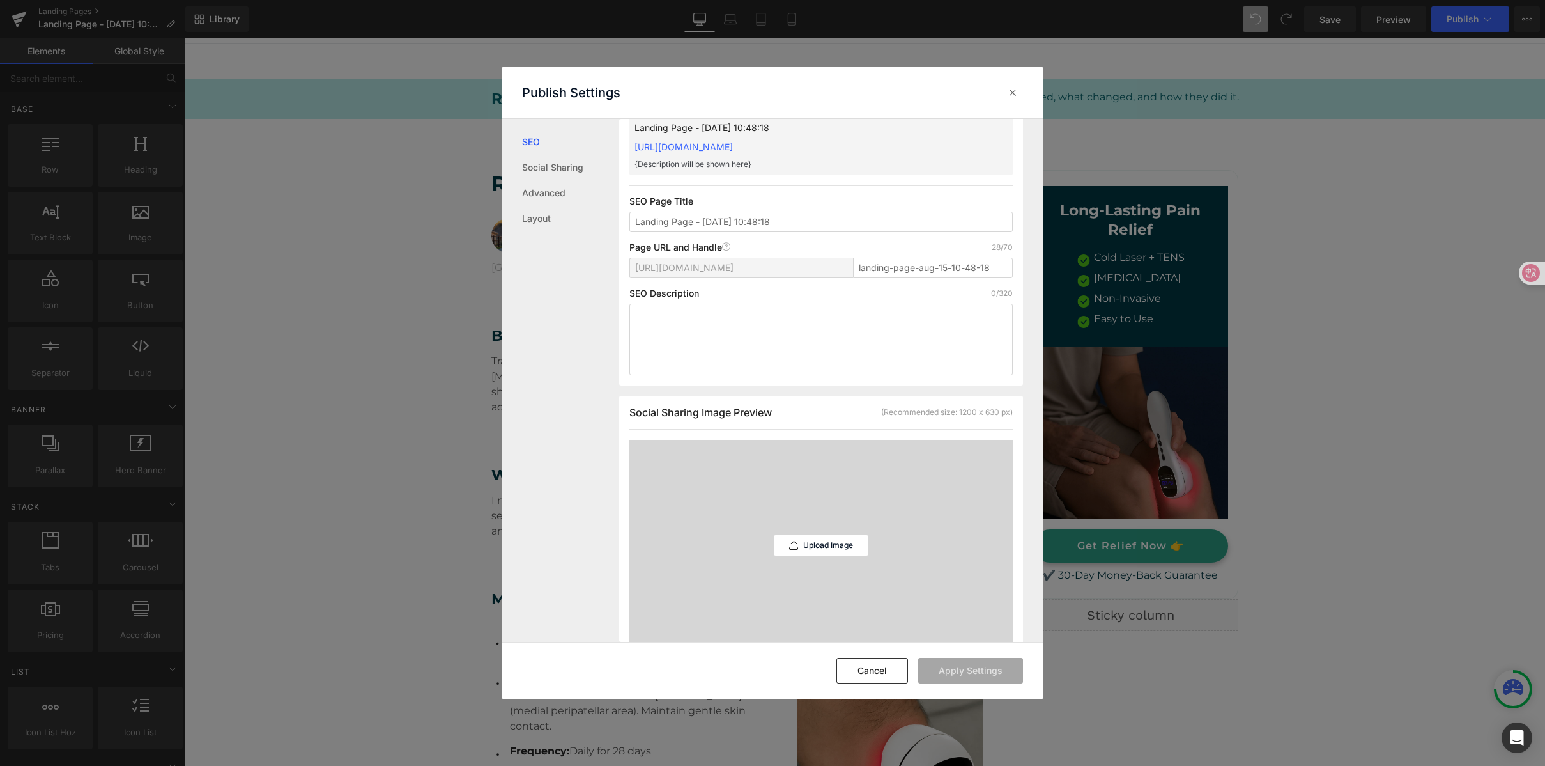
scroll to position [58, 0]
drag, startPoint x: 885, startPoint y: 84, endPoint x: 1223, endPoint y: 217, distance: 363.5
click at [1229, 232] on div "Publish Settings SEO Social Sharing Advanced Layout Search Result Preview Landi…" at bounding box center [772, 383] width 1545 height 766
click at [949, 80] on div "Publish Settings" at bounding box center [773, 92] width 542 height 51
drag, startPoint x: 706, startPoint y: 199, endPoint x: 620, endPoint y: 196, distance: 85.7
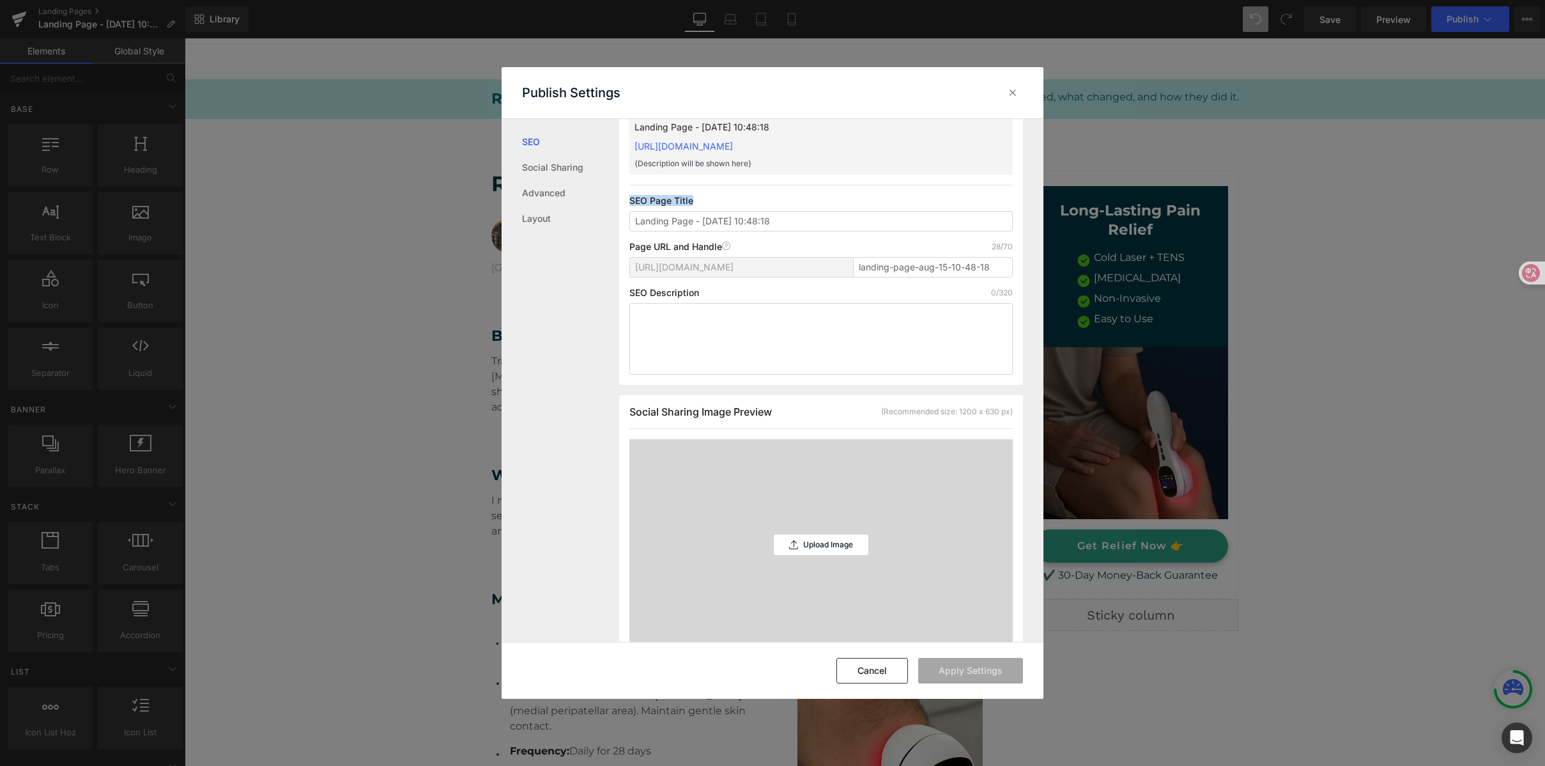
click at [620, 196] on div "Search Result Preview Landing Page - Aug 15, 10:48:18 https://wellue.myshopify.…" at bounding box center [821, 228] width 404 height 314
copy p "SEO Page Title"
drag, startPoint x: 696, startPoint y: 293, endPoint x: 630, endPoint y: 292, distance: 66.5
click at [630, 292] on div "SEO Description 0/320" at bounding box center [821, 293] width 383 height 10
copy p "SEO Description"
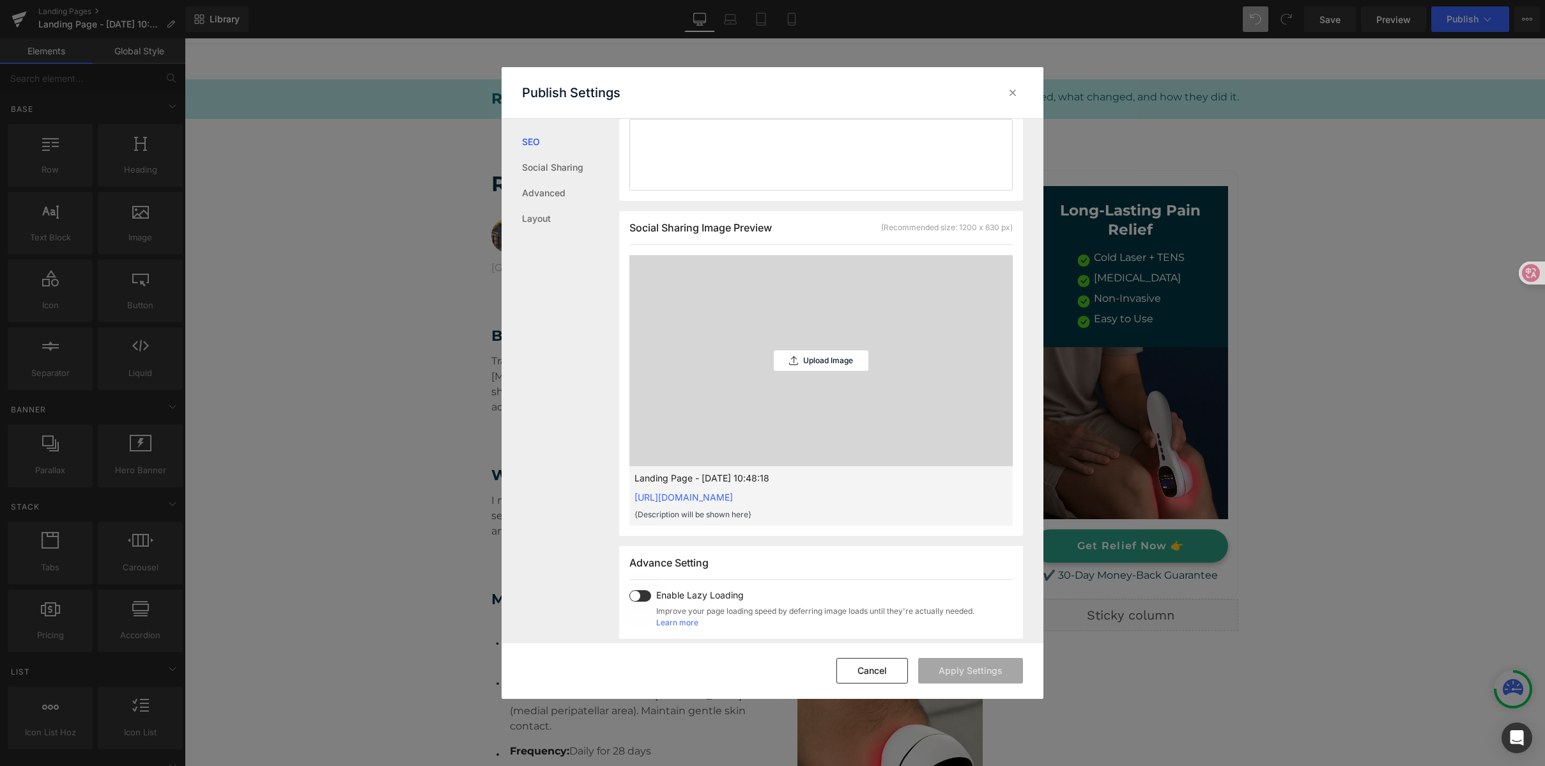
scroll to position [114, 0]
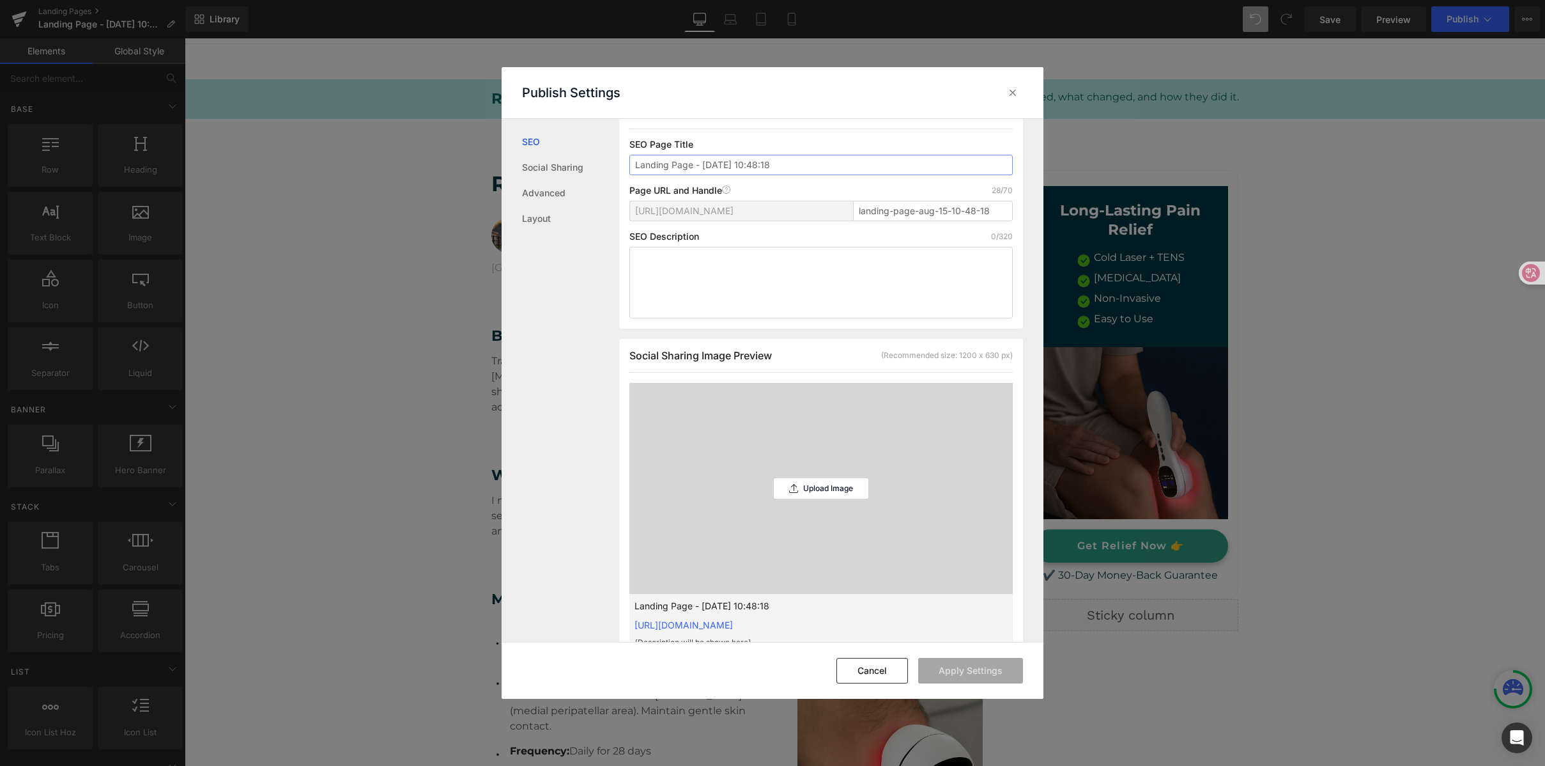
click at [653, 160] on input "Landing Page - Aug 15, 10:48:18" at bounding box center [821, 165] width 383 height 20
paste input "Real Relief Stories | Cold [MEDICAL_DATA] + TENS for Joint & Muscle Pain | Well…"
type input "LanReal Relief Stories | Cold Laser Therapy + TENS for Joint & Muscle Pain | We…"
click at [966, 165] on input "LanReal Relief Stories | Cold Laser Therapy + TENS for Joint & Muscle Pain | We…" at bounding box center [821, 165] width 383 height 20
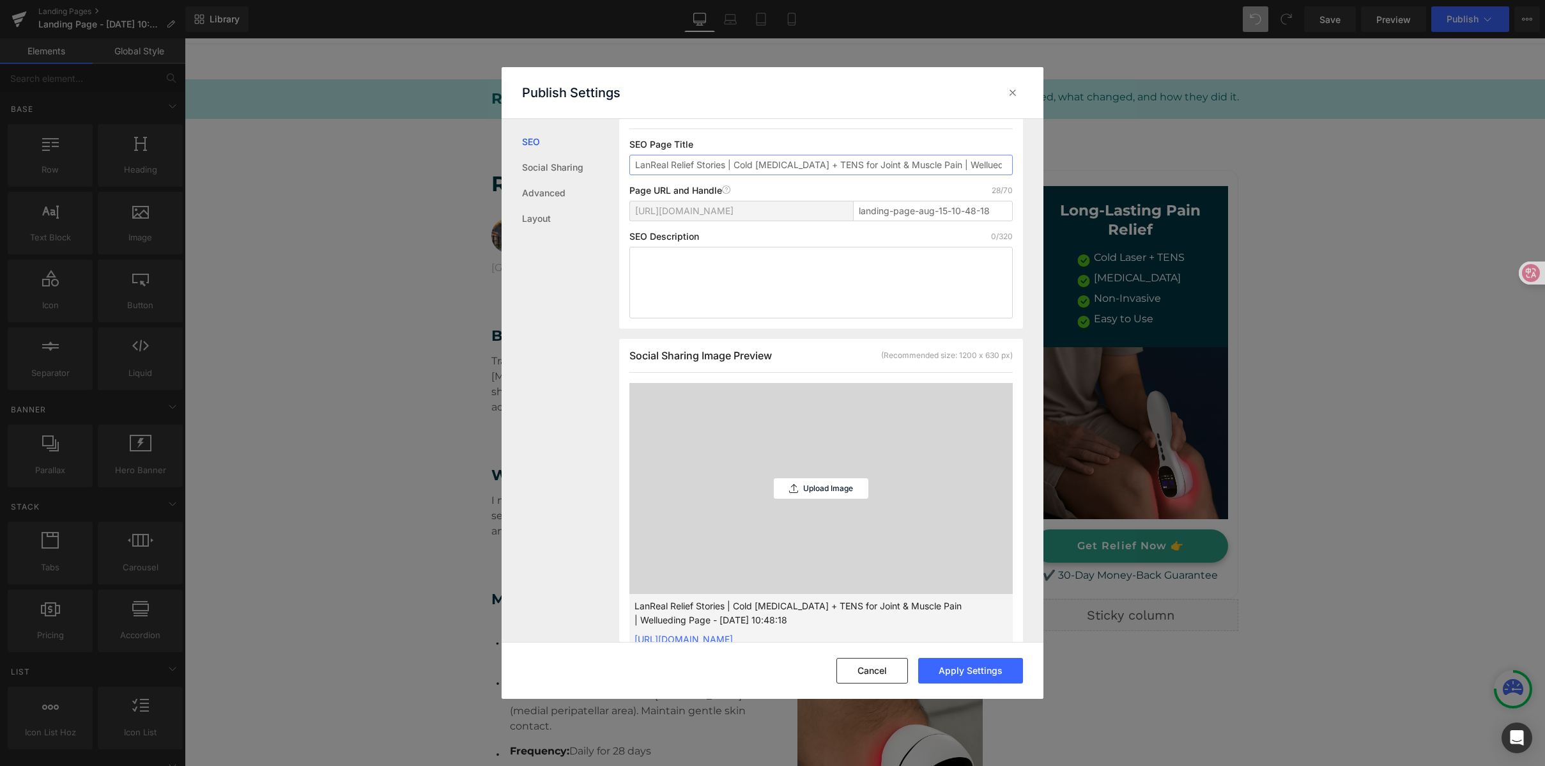
click at [966, 165] on input "LanReal Relief Stories | Cold Laser Therapy + TENS for Joint & Muscle Pain | We…" at bounding box center [821, 165] width 383 height 20
click at [840, 166] on input "LanReal Relief Stories | Cold Laser Therapy + TENS for Joint & Muscle Pain | We…" at bounding box center [821, 165] width 383 height 20
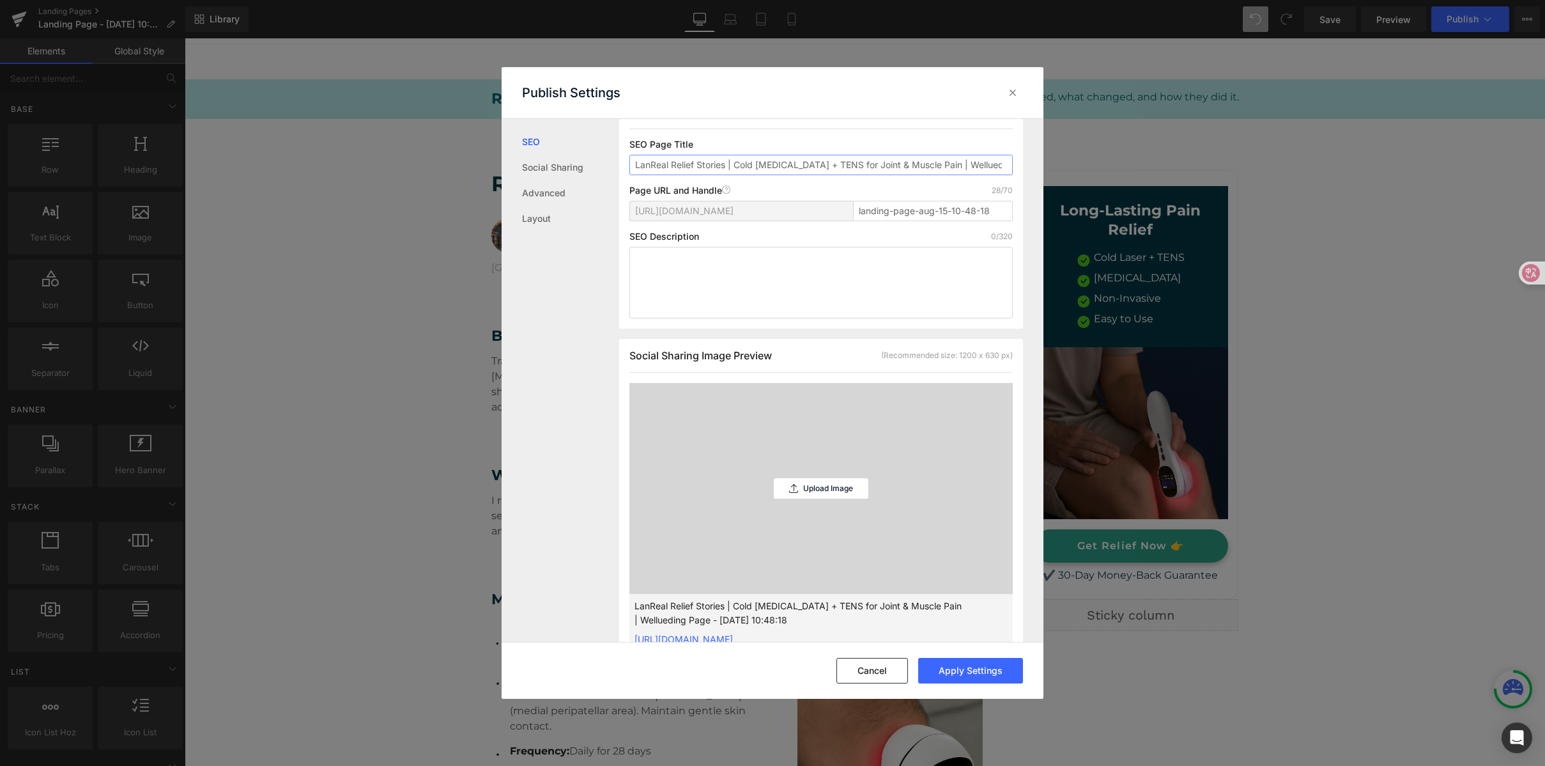
click at [840, 166] on input "LanReal Relief Stories | Cold Laser Therapy + TENS for Joint & Muscle Pain | We…" at bounding box center [821, 165] width 383 height 20
drag, startPoint x: 635, startPoint y: 161, endPoint x: 1497, endPoint y: 150, distance: 861.6
click at [1448, 199] on div "Publish Settings SEO Social Sharing Advanced Layout Search Result Preview LanRe…" at bounding box center [772, 383] width 1545 height 766
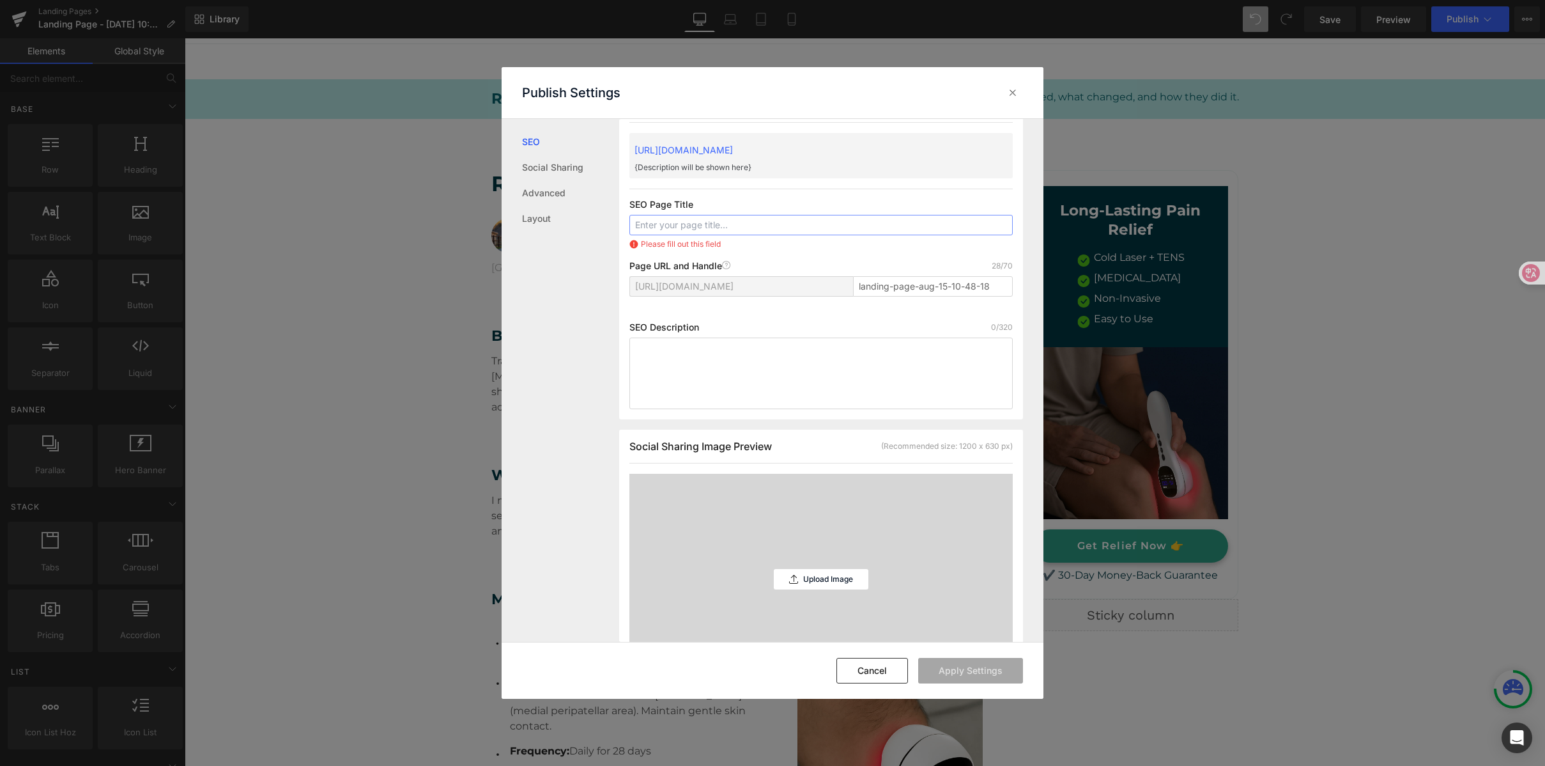
scroll to position [0, 0]
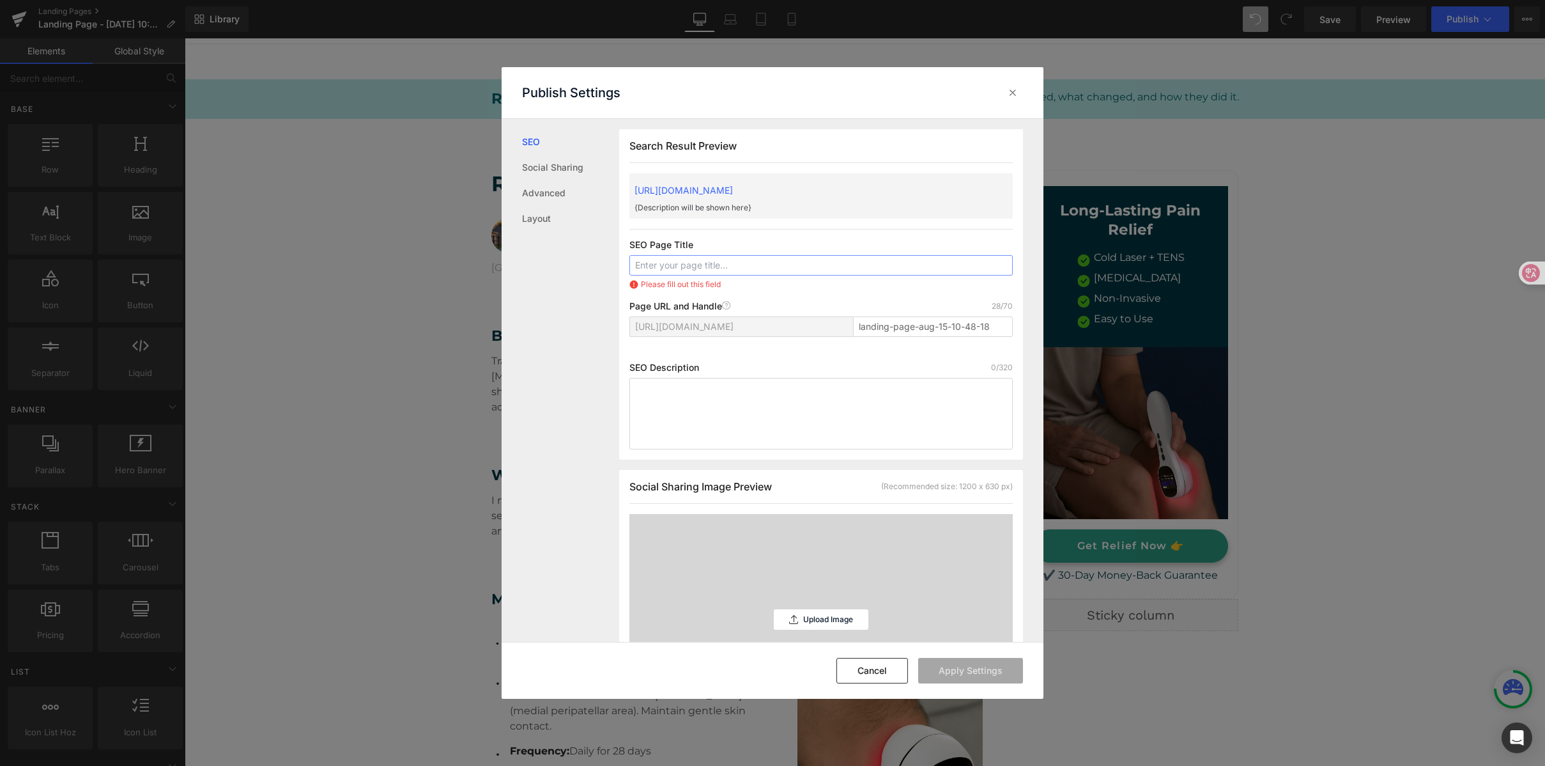
click at [649, 267] on input "text" at bounding box center [821, 265] width 383 height 20
paste input "Real Relief Stories | Cold [MEDICAL_DATA] + TENS for Joint & Muscle Pain | Well…"
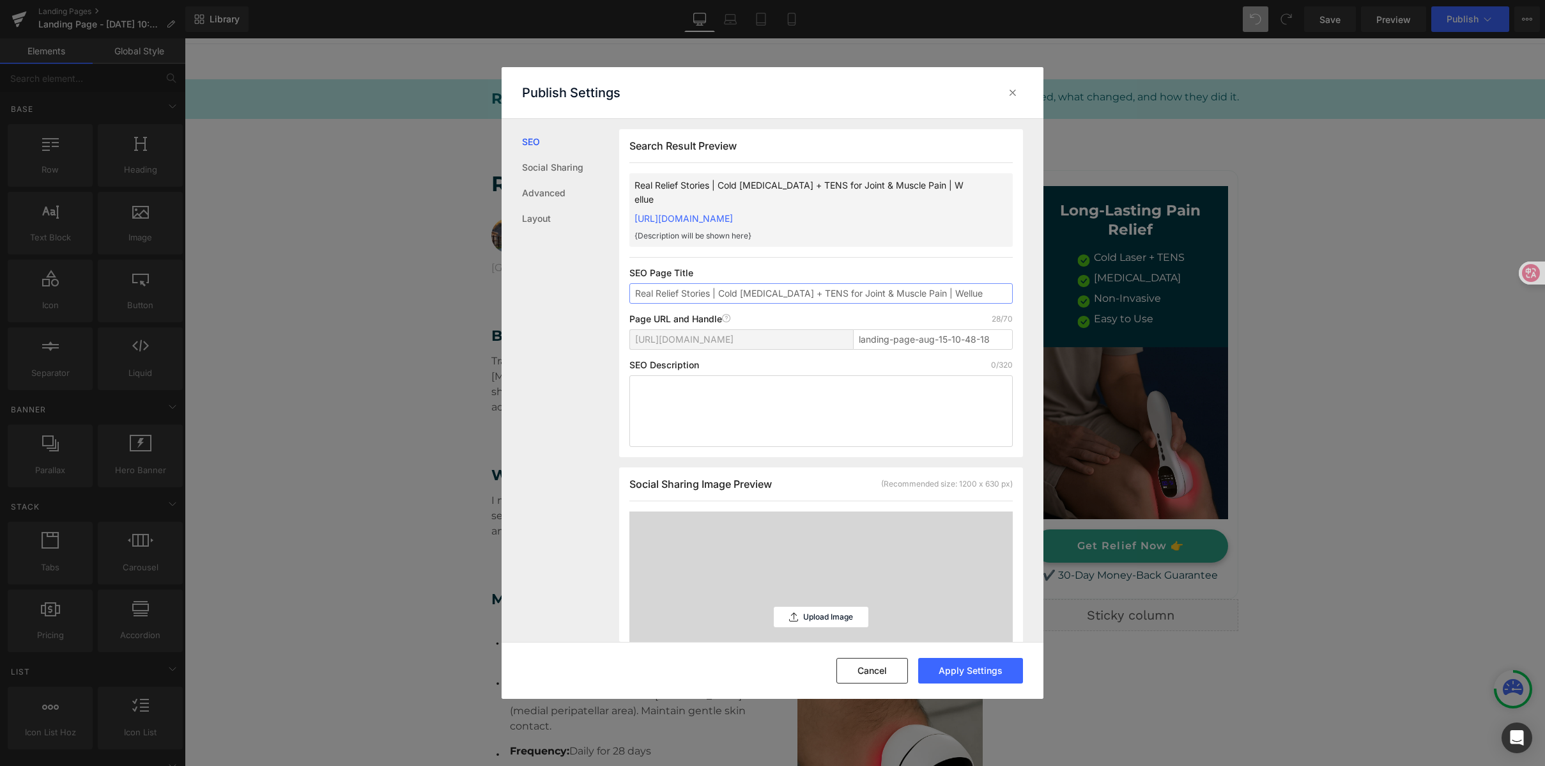
click at [665, 291] on input "Real Relief Stories | Cold [MEDICAL_DATA] + TENS for Joint & Muscle Pain | Well…" at bounding box center [821, 293] width 383 height 20
click at [693, 291] on input "Real Relief Stories | Cold [MEDICAL_DATA] + TENS for Joint & Muscle Pain | Well…" at bounding box center [821, 293] width 383 height 20
click at [738, 291] on input "Real Relief Stories | Cold [MEDICAL_DATA] + TENS for Joint & Muscle Pain | Well…" at bounding box center [821, 293] width 383 height 20
click at [777, 293] on input "Real Relief Stories | Cold [MEDICAL_DATA] + TENS for Joint & Muscle Pain | Well…" at bounding box center [821, 293] width 383 height 20
click at [839, 291] on input "Real Relief Stories | Cold [MEDICAL_DATA] + TENS for Joint & Muscle Pain | Well…" at bounding box center [821, 293] width 383 height 20
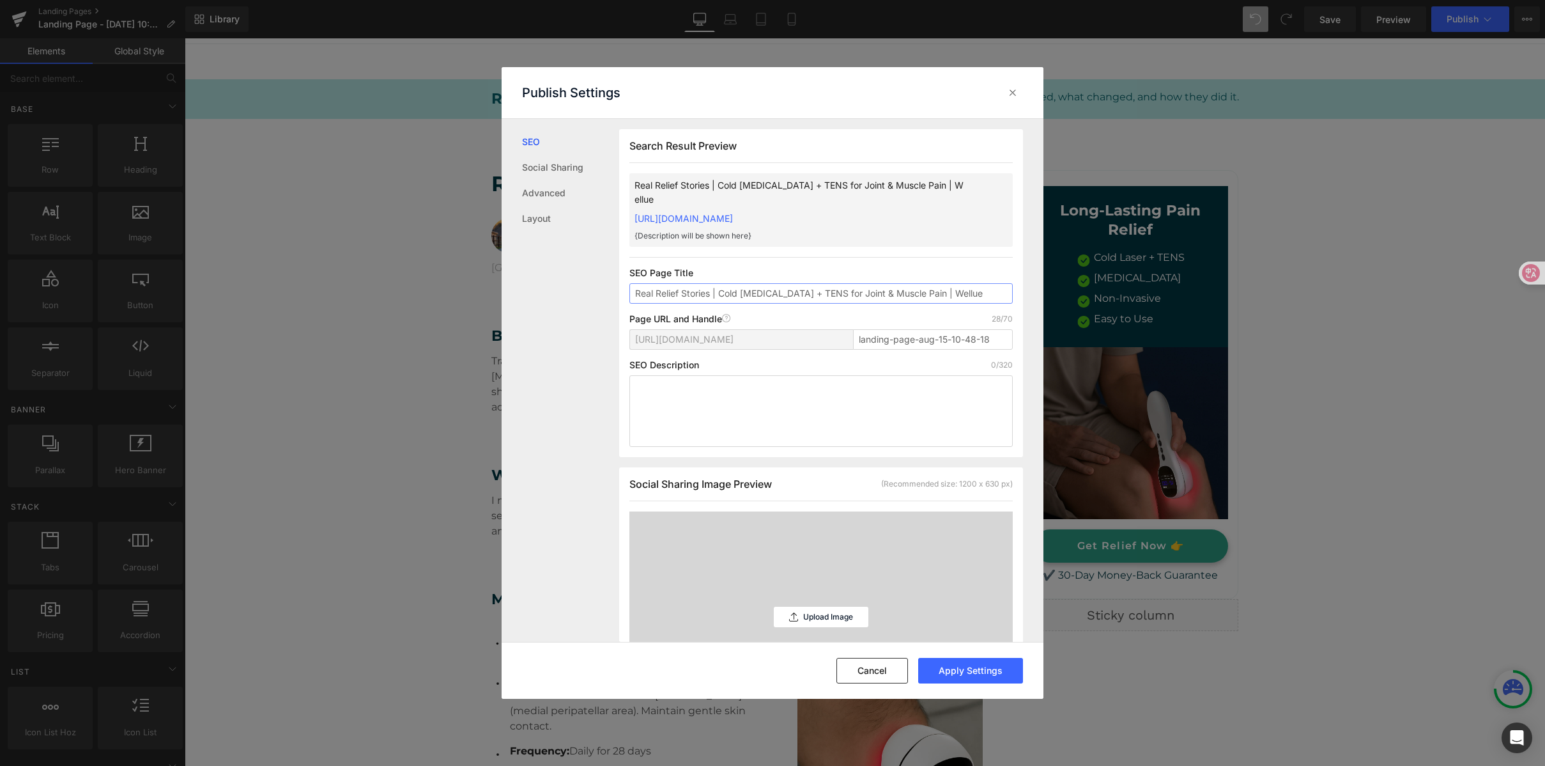
click at [867, 292] on input "Real Relief Stories | Cold [MEDICAL_DATA] + TENS for Joint & Muscle Pain | Well…" at bounding box center [821, 293] width 383 height 20
click at [806, 295] on input "Real Relief Stories | Cold [MEDICAL_DATA] + TENS for Joint & Muscle Pain | Well…" at bounding box center [821, 293] width 383 height 20
click at [888, 293] on input "Real Relief Stories | Cold [MEDICAL_DATA] + TENS for Joint & Muscle Pain | Well…" at bounding box center [821, 293] width 383 height 20
click at [956, 292] on input "Real Relief Stories | Cold [MEDICAL_DATA] + TENS for Joint & Muscle Pain | Well…" at bounding box center [821, 293] width 383 height 20
click at [977, 292] on input "Real Relief Stories | Cold [MEDICAL_DATA] + TENS for Joint & Muscle Pain | Well…" at bounding box center [821, 293] width 383 height 20
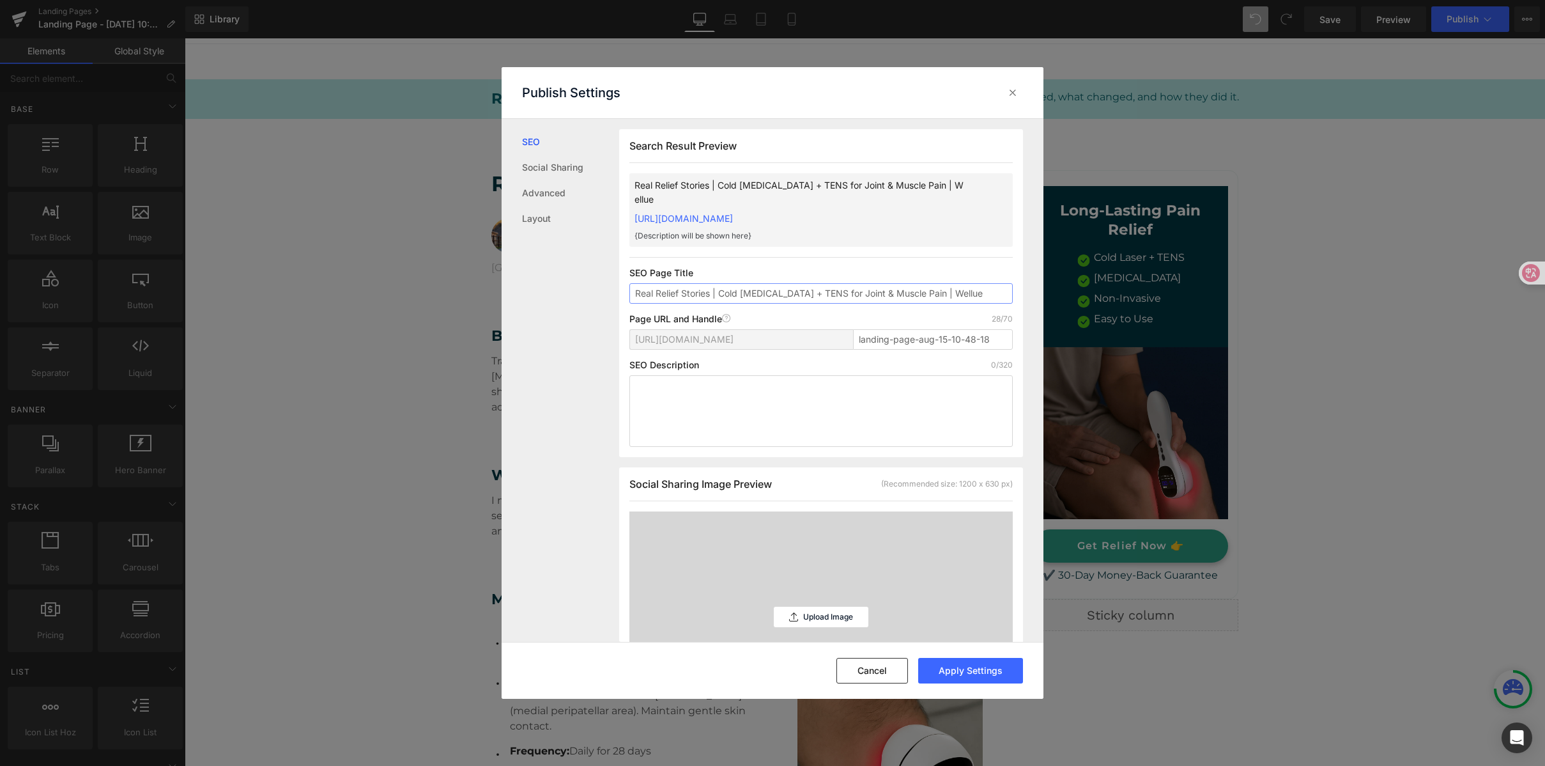
click at [983, 291] on input "Real Relief Stories | Cold [MEDICAL_DATA] + TENS for Joint & Muscle Pain | Well…" at bounding box center [821, 293] width 383 height 20
type input "Real Relief Stories | Cold [MEDICAL_DATA] + TENS for Joint & Muscle Pain | Well…"
click at [680, 400] on textarea "To enrich screen reader interactions, please activate Accessibility in Grammarl…" at bounding box center [821, 411] width 383 height 72
paste textarea "Discover how real users manage joint & muscle pain with Wellue Cold Laser Thera…"
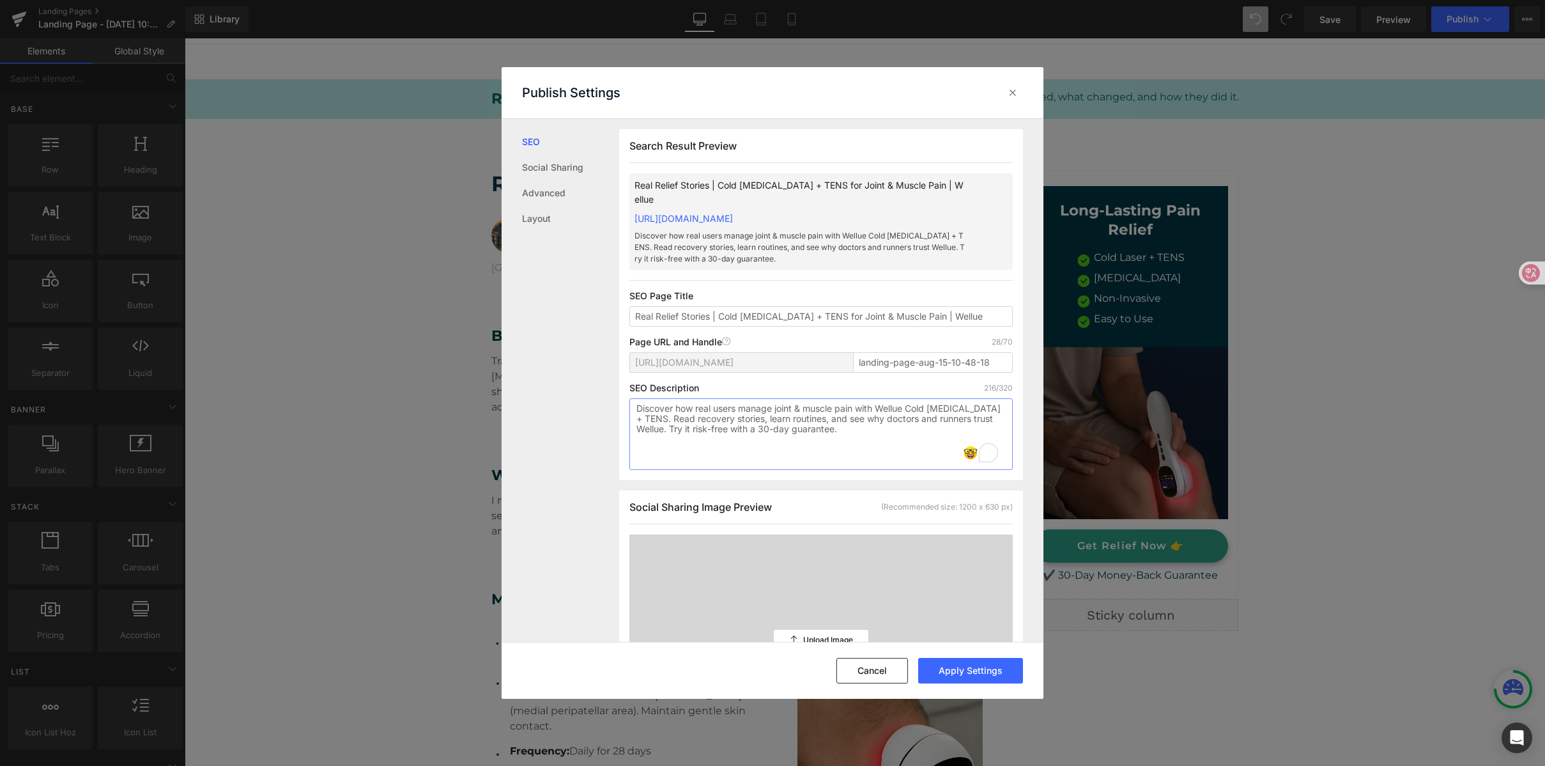
click at [670, 431] on textarea "Discover how real users manage joint & muscle pain with Wellue Cold Laser Thera…" at bounding box center [821, 434] width 383 height 72
click at [766, 421] on textarea "Discover how real users manage joint & muscle pain with Wellue Cold Laser Thera…" at bounding box center [821, 434] width 383 height 72
click at [894, 422] on textarea "Discover how real users manage joint & muscle pain with Wellue Cold Laser Thera…" at bounding box center [821, 434] width 383 height 72
click at [941, 426] on textarea "Discover how real users manage joint & muscle pain with Wellue Cold Laser Thera…" at bounding box center [821, 434] width 383 height 72
drag, startPoint x: 681, startPoint y: 431, endPoint x: 859, endPoint y: 436, distance: 178.4
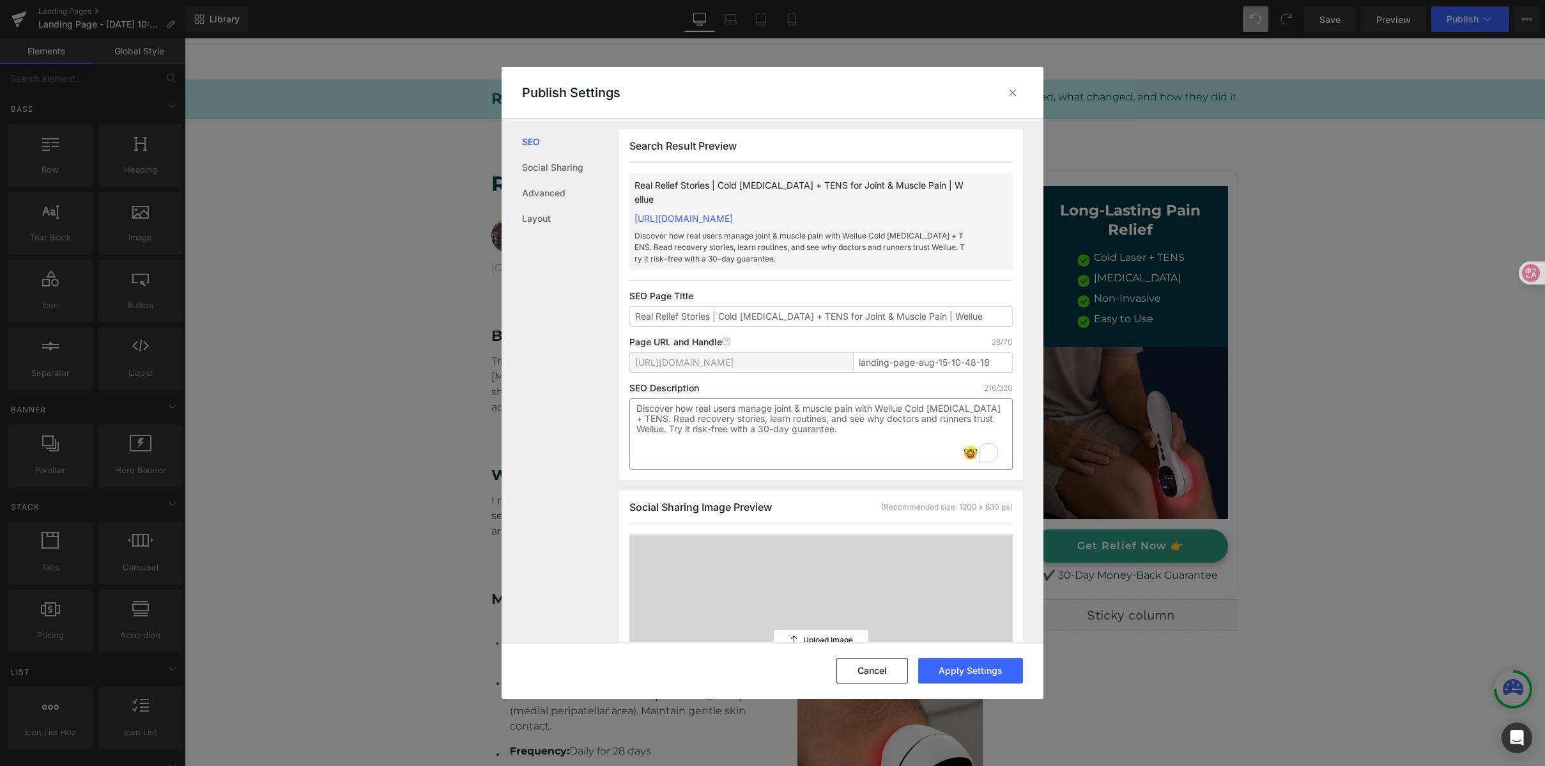
click at [858, 437] on textarea "Discover how real users manage joint & muscle pain with Wellue Cold Laser Thera…" at bounding box center [821, 434] width 383 height 72
click at [862, 435] on textarea "Discover how real users manage joint & muscle pain with Wellue Cold Laser Thera…" at bounding box center [821, 434] width 383 height 72
click at [769, 418] on textarea "Discover how real users manage joint & muscle pain with Wellue Cold Laser Thera…" at bounding box center [821, 434] width 383 height 72
click at [712, 419] on textarea "Discover how real users manage joint & muscle pain with Wellue Cold Laser Thera…" at bounding box center [821, 434] width 383 height 72
click at [674, 419] on textarea "Discover how real users manage joint & muscle pain with Wellue Cold Laser Thera…" at bounding box center [821, 434] width 383 height 72
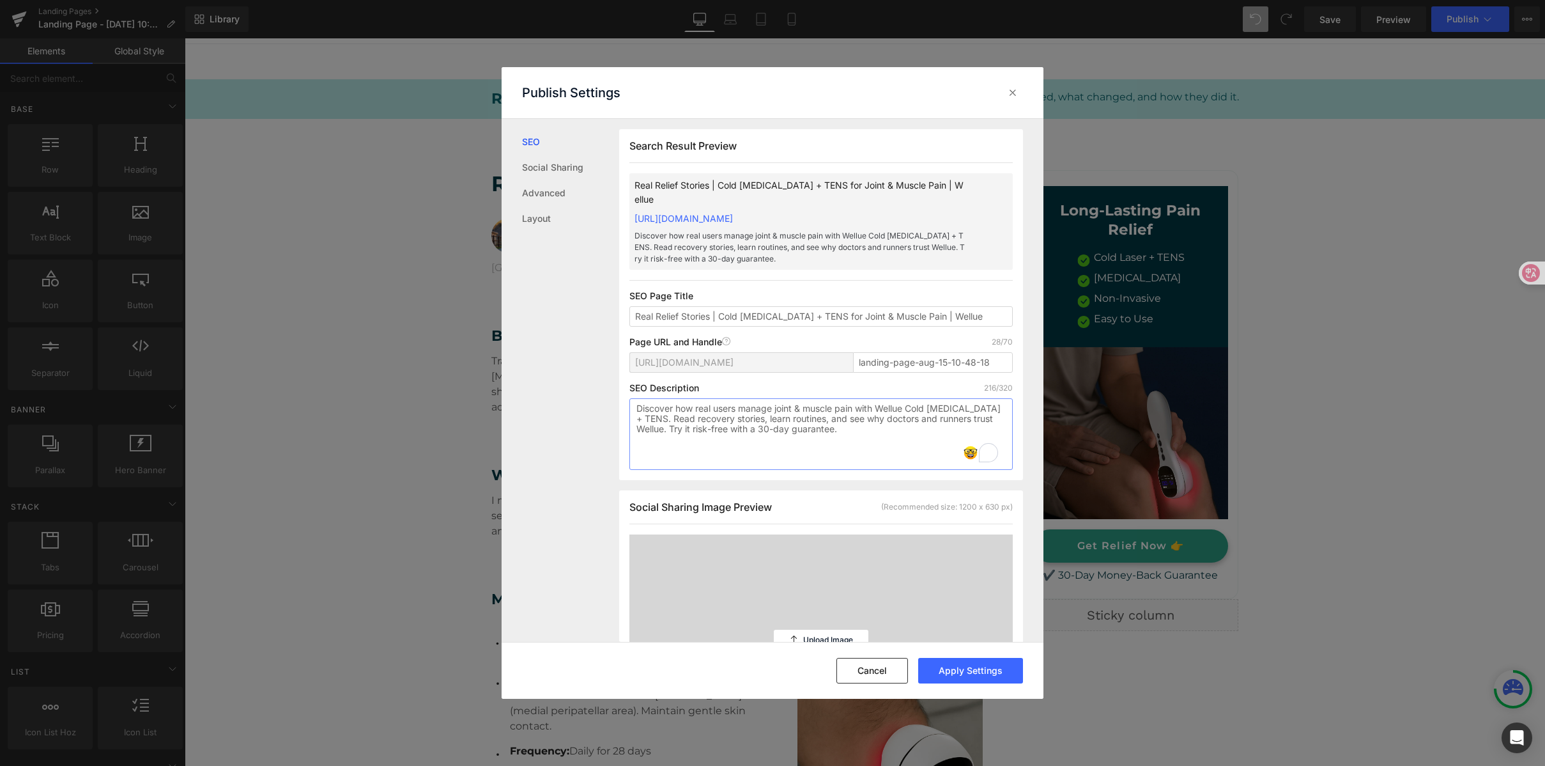
drag, startPoint x: 690, startPoint y: 408, endPoint x: 858, endPoint y: 419, distance: 168.4
click at [858, 419] on textarea "Discover how real users manage joint & muscle pain with Wellue Cold Laser Thera…" at bounding box center [821, 434] width 383 height 72
click at [862, 410] on textarea "Discover how real users manage joint & muscle pain with Wellue Cold Laser Thera…" at bounding box center [821, 434] width 383 height 72
click at [843, 411] on textarea "Discover how real users manage joint & muscle pain with Wellue Cold Laser Thera…" at bounding box center [821, 434] width 383 height 72
click at [889, 410] on textarea "Discover how real users manage joint & muscle pain with Wellue Cold Laser Thera…" at bounding box center [821, 434] width 383 height 72
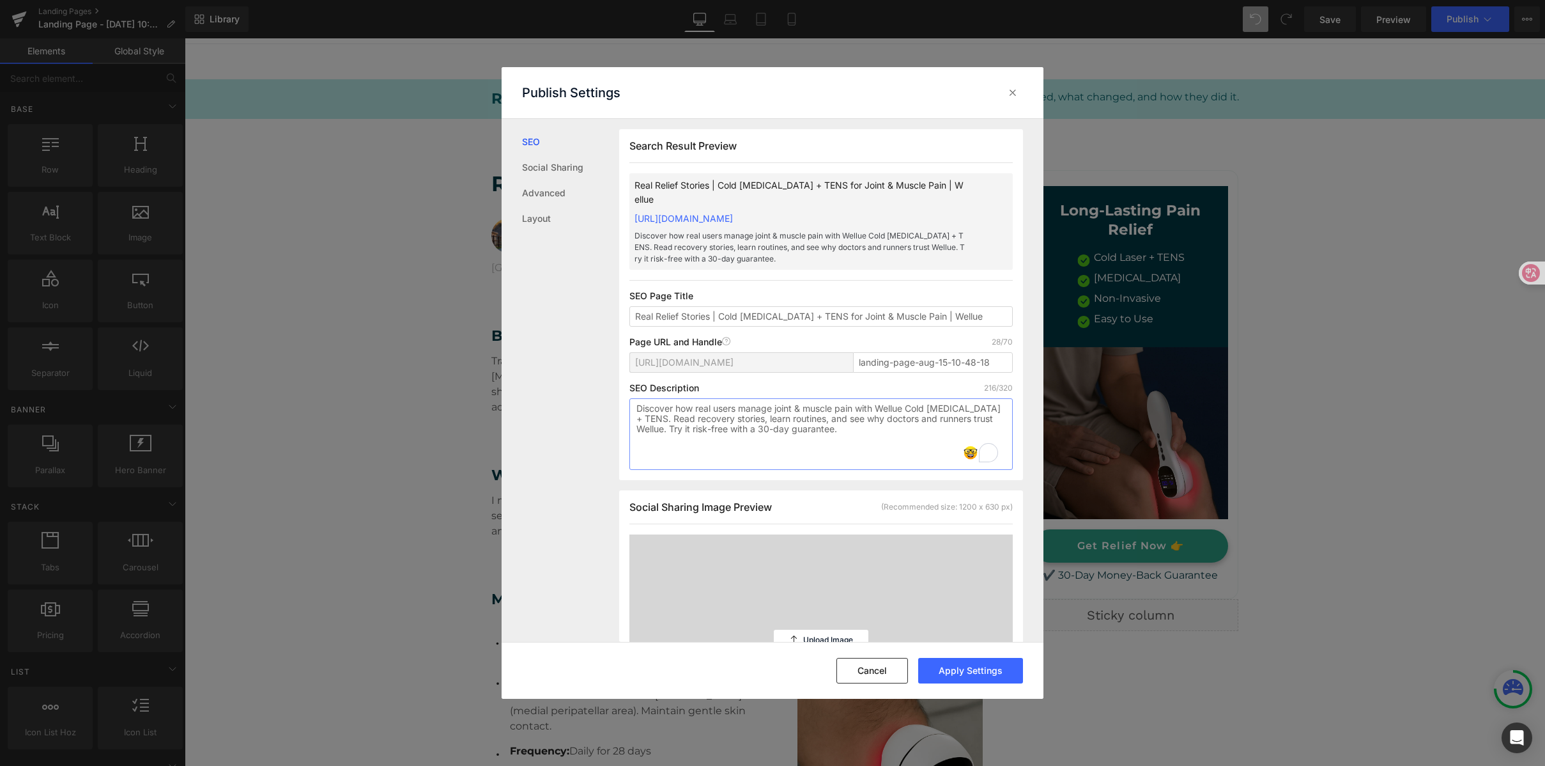
drag, startPoint x: 688, startPoint y: 414, endPoint x: 846, endPoint y: 410, distance: 157.3
click at [845, 410] on textarea "Discover how real users manage joint & muscle pain with Wellue Cold Laser Thera…" at bounding box center [821, 434] width 383 height 72
click at [846, 409] on textarea "Discover how real users manage joint & muscle pain with Wellue Cold Laser Thera…" at bounding box center [821, 434] width 383 height 72
click at [688, 418] on textarea "Discover how real users manage joint & muscle pain with Wellue Cold Laser Thera…" at bounding box center [821, 434] width 383 height 72
click at [778, 419] on textarea "Discover how real users manage joint & muscle pain with Wellue Cold Laser Thera…" at bounding box center [821, 434] width 383 height 72
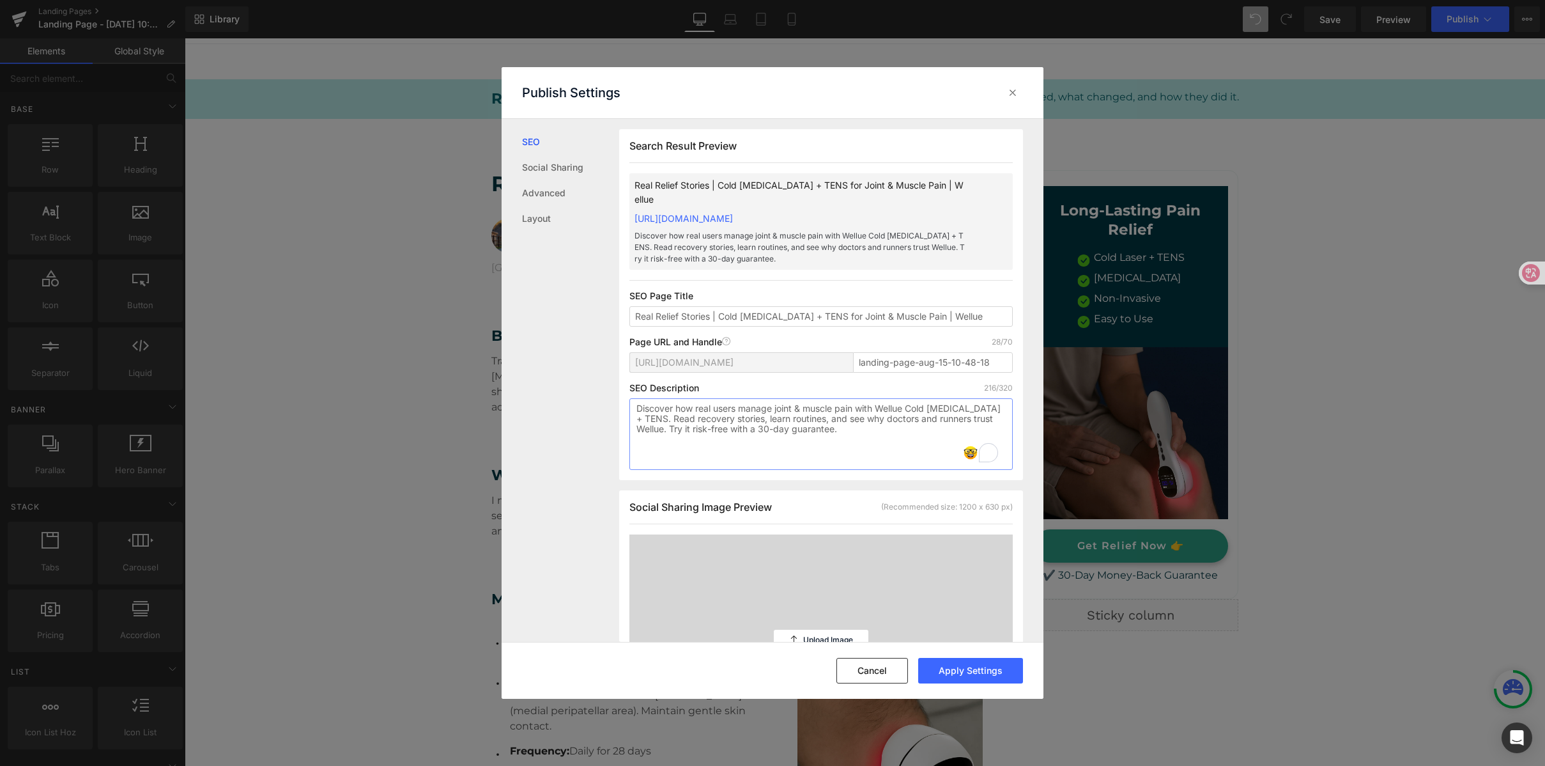
click at [817, 419] on textarea "Discover how real users manage joint & muscle pain with Wellue Cold Laser Thera…" at bounding box center [821, 434] width 383 height 72
click at [945, 419] on textarea "Discover how real users manage joint & muscle pain with Wellue Cold Laser Thera…" at bounding box center [821, 434] width 383 height 72
click at [675, 419] on textarea "Discover how real users manage joint & muscle pain with Wellue Cold Laser Thera…" at bounding box center [821, 434] width 383 height 72
paste textarea "See how runners, office workers, and seniors used it to ease pain, speed recove…"
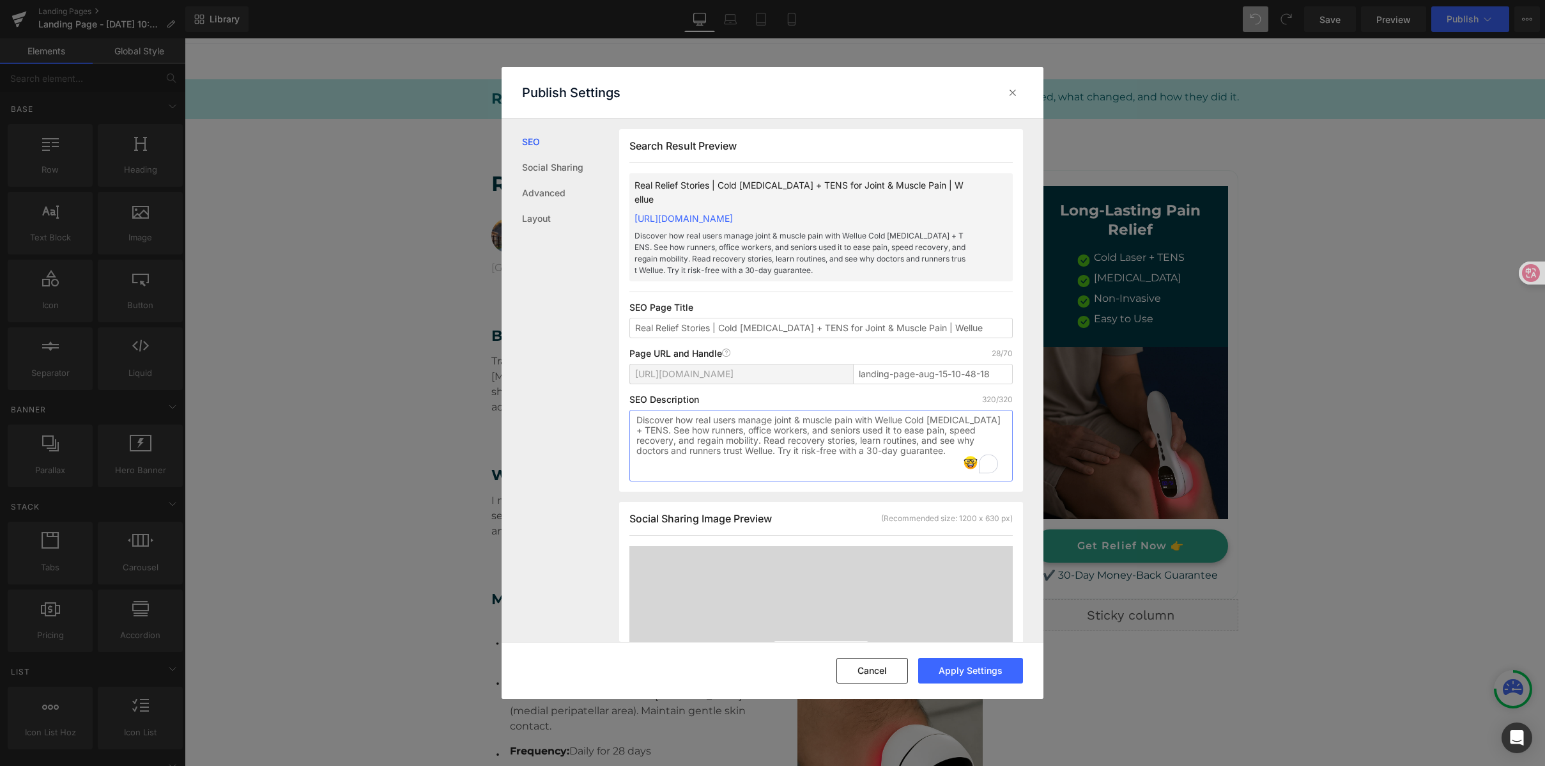
drag, startPoint x: 955, startPoint y: 452, endPoint x: 531, endPoint y: 422, distance: 424.8
click at [531, 422] on div "SEO Social Sharing Advanced Layout Search Result Preview Real Relief Stories | …" at bounding box center [773, 380] width 542 height 523
type textarea "Discover how real users manage joint & muscle pain with Wellue Cold [MEDICAL_DA…"
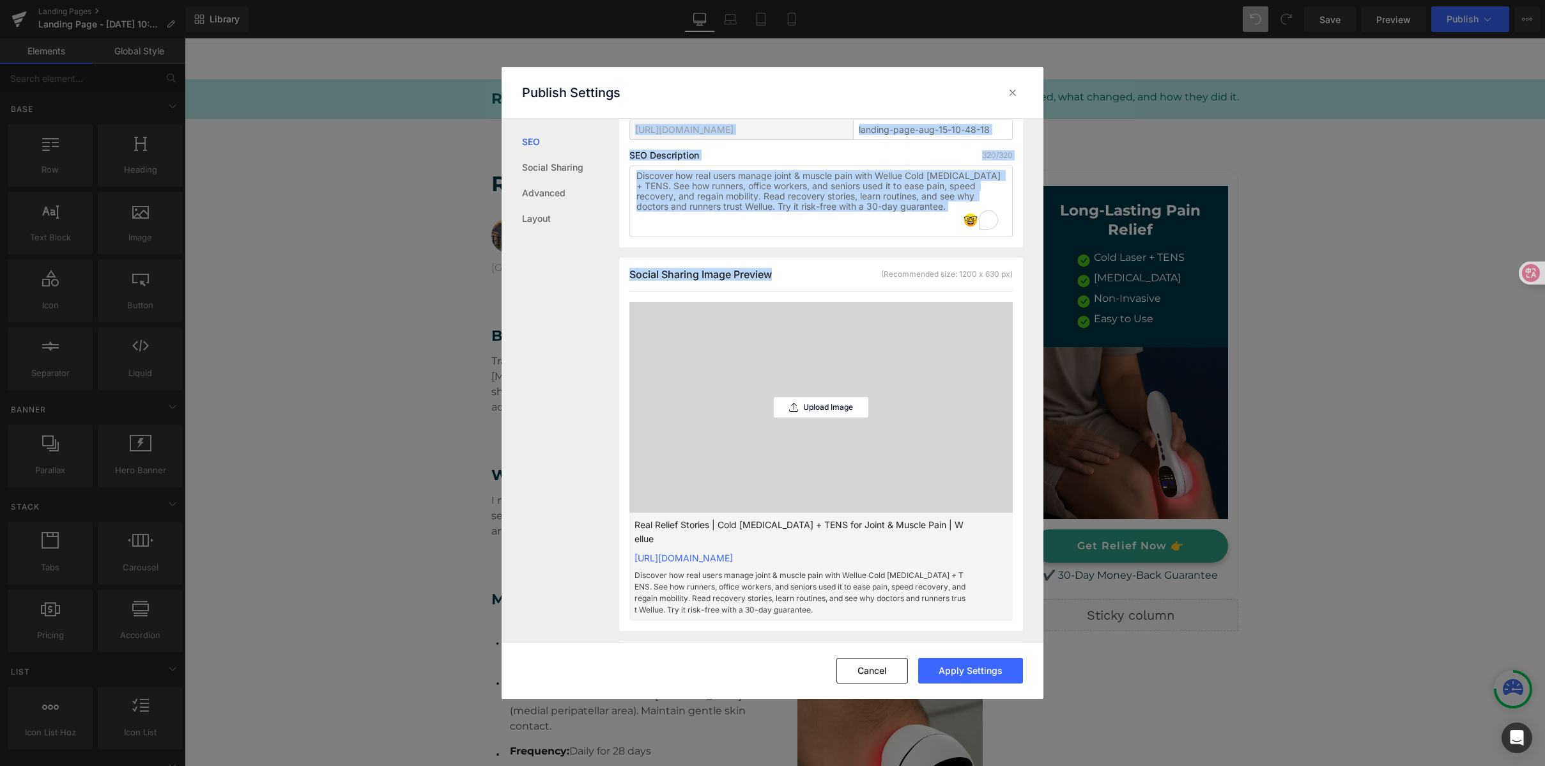
drag, startPoint x: 793, startPoint y: 275, endPoint x: 619, endPoint y: 272, distance: 174.5
click at [619, 272] on div "Social Sharing Image Preview (Recommended size: 1200 x 630 px) Upload Image Rea…" at bounding box center [821, 444] width 404 height 373
click at [660, 277] on span "Social Sharing Image Preview" at bounding box center [701, 274] width 143 height 13
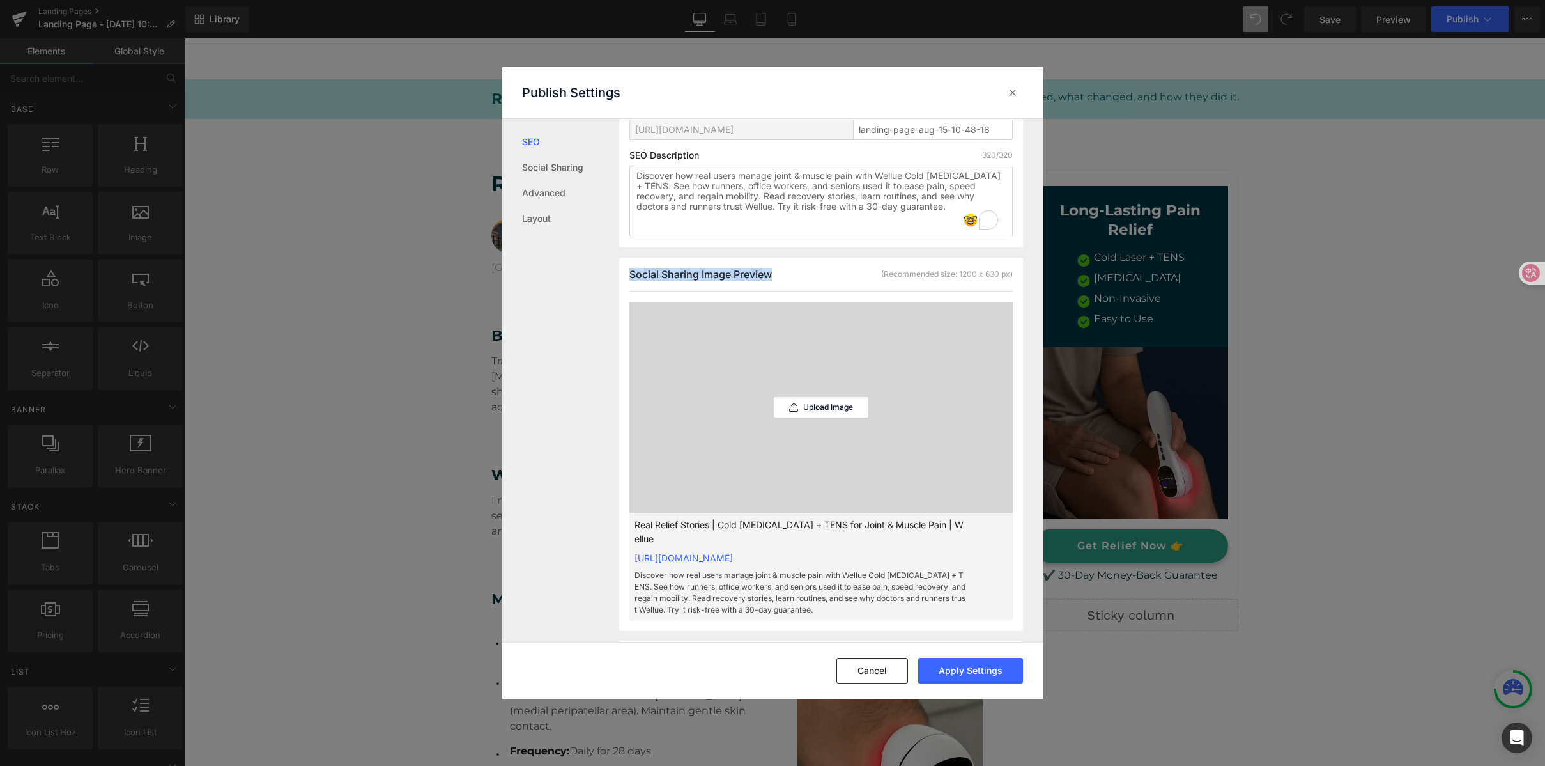
drag, startPoint x: 640, startPoint y: 275, endPoint x: 807, endPoint y: 275, distance: 166.2
click at [807, 275] on div "Social Sharing Image Preview (Recommended size: 1200 x 630 px) Upload Image Rea…" at bounding box center [821, 444] width 404 height 373
copy span "Social Sharing Image Preview"
drag, startPoint x: 945, startPoint y: 276, endPoint x: 1010, endPoint y: 275, distance: 64.6
click at [1010, 275] on div "Social Sharing Image Preview (Recommended size: 1200 x 630 px) Upload Image Rea…" at bounding box center [821, 444] width 404 height 373
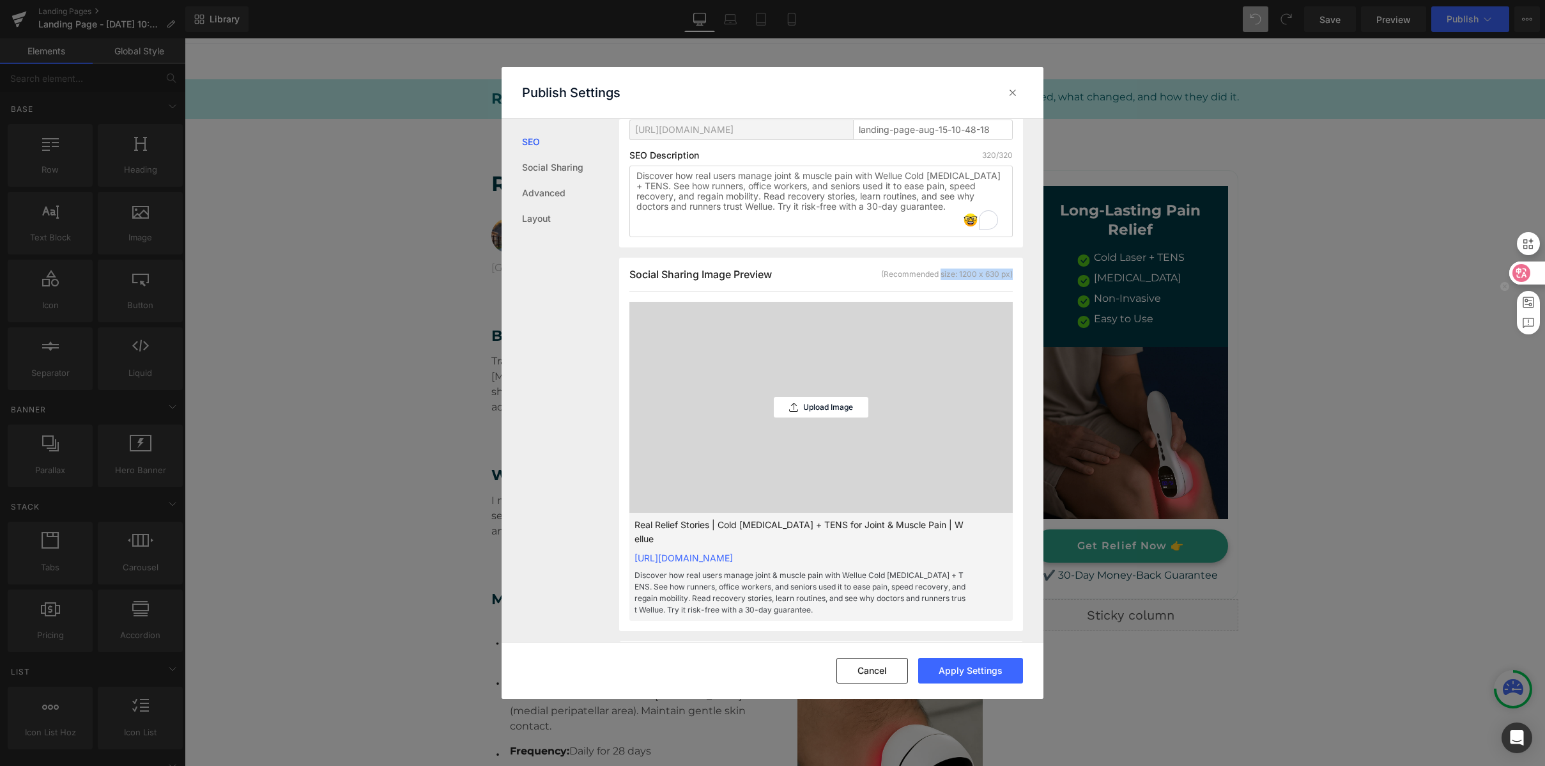
copy div "size: 1200 x 630 px)"
click at [943, 282] on div "Social Sharing Image Preview (Recommended size: 1200 x 630 px)" at bounding box center [821, 280] width 383 height 24
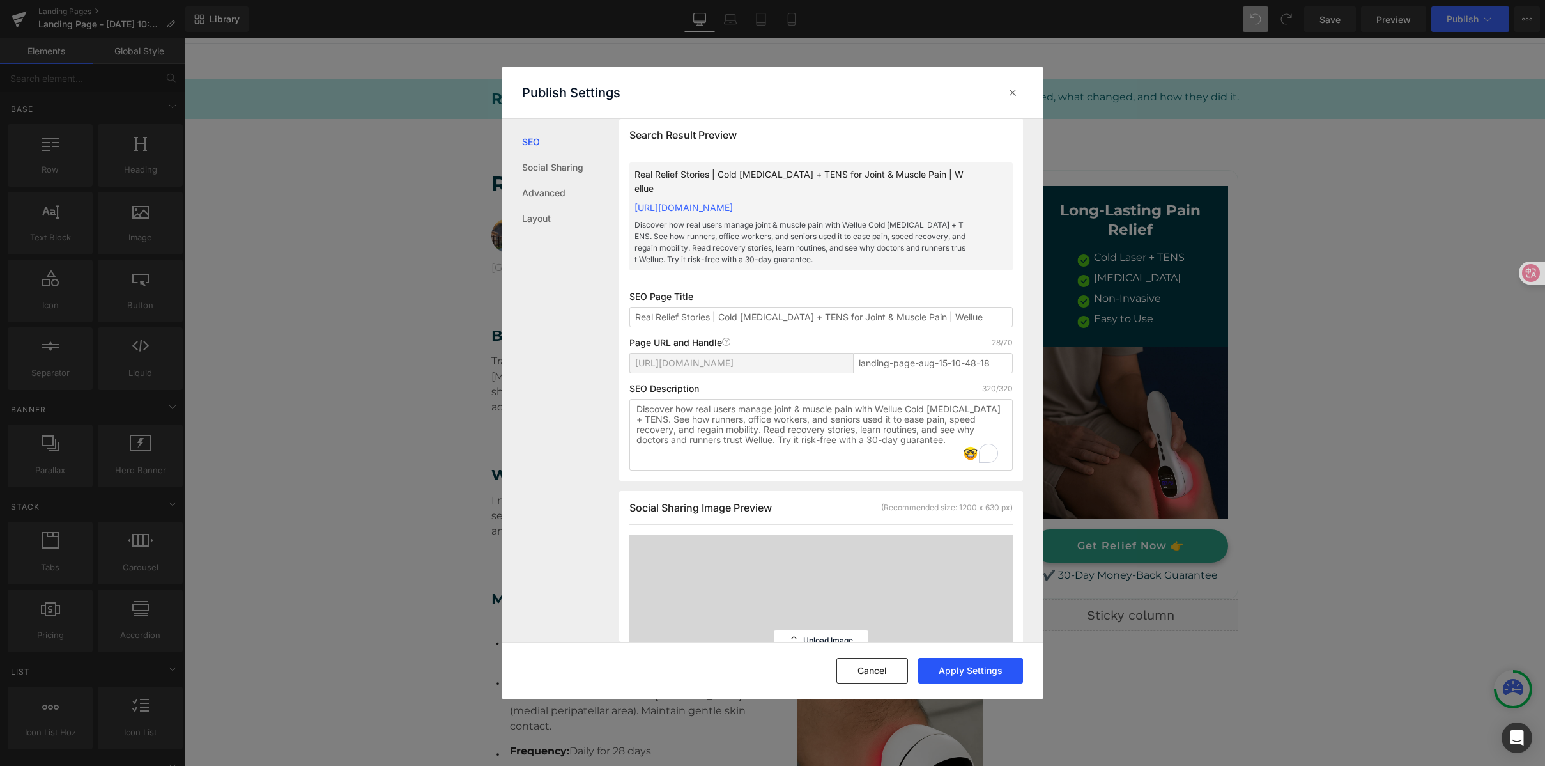
click at [964, 665] on button "Apply Settings" at bounding box center [970, 671] width 105 height 26
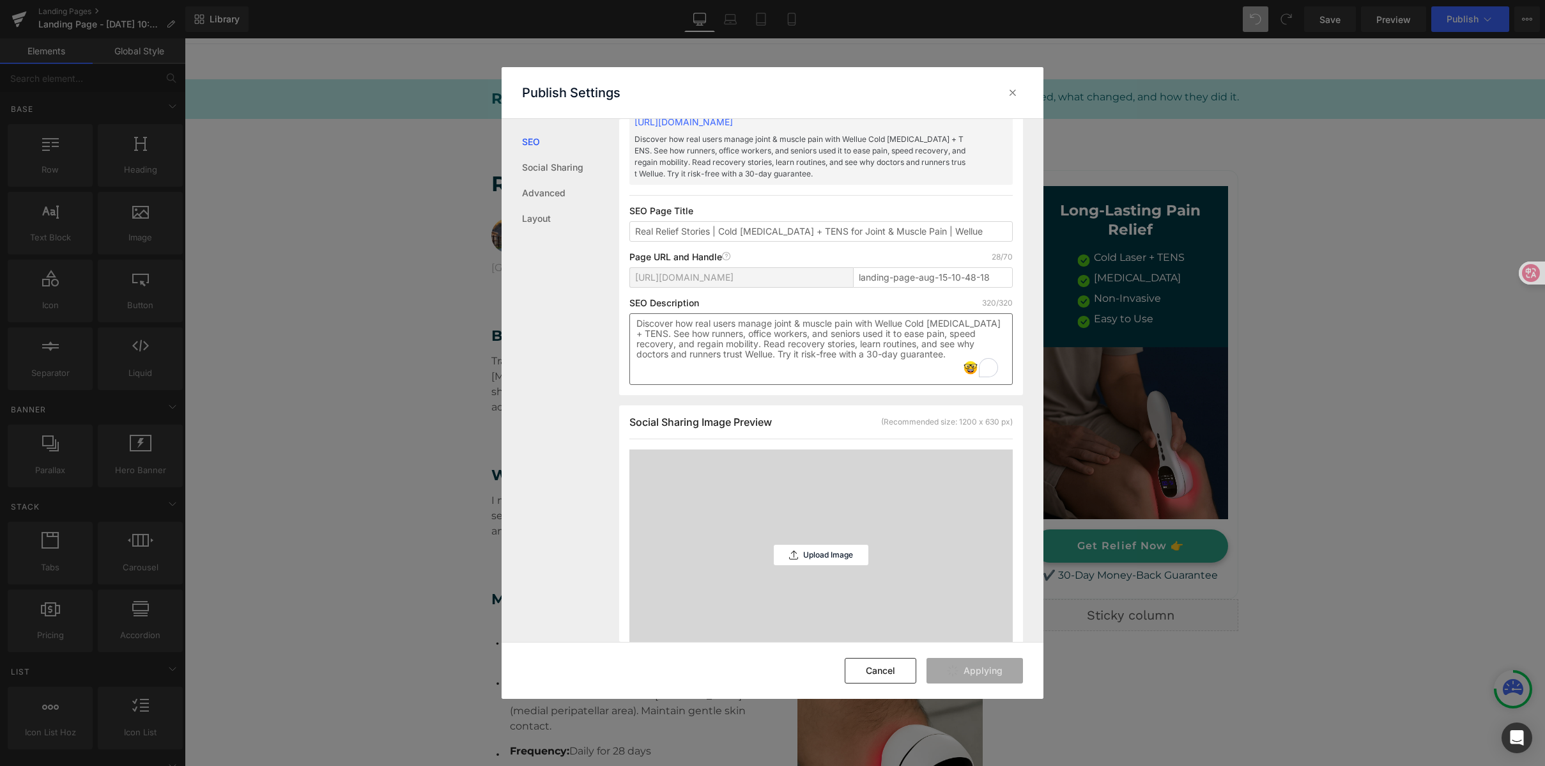
scroll to position [50, 0]
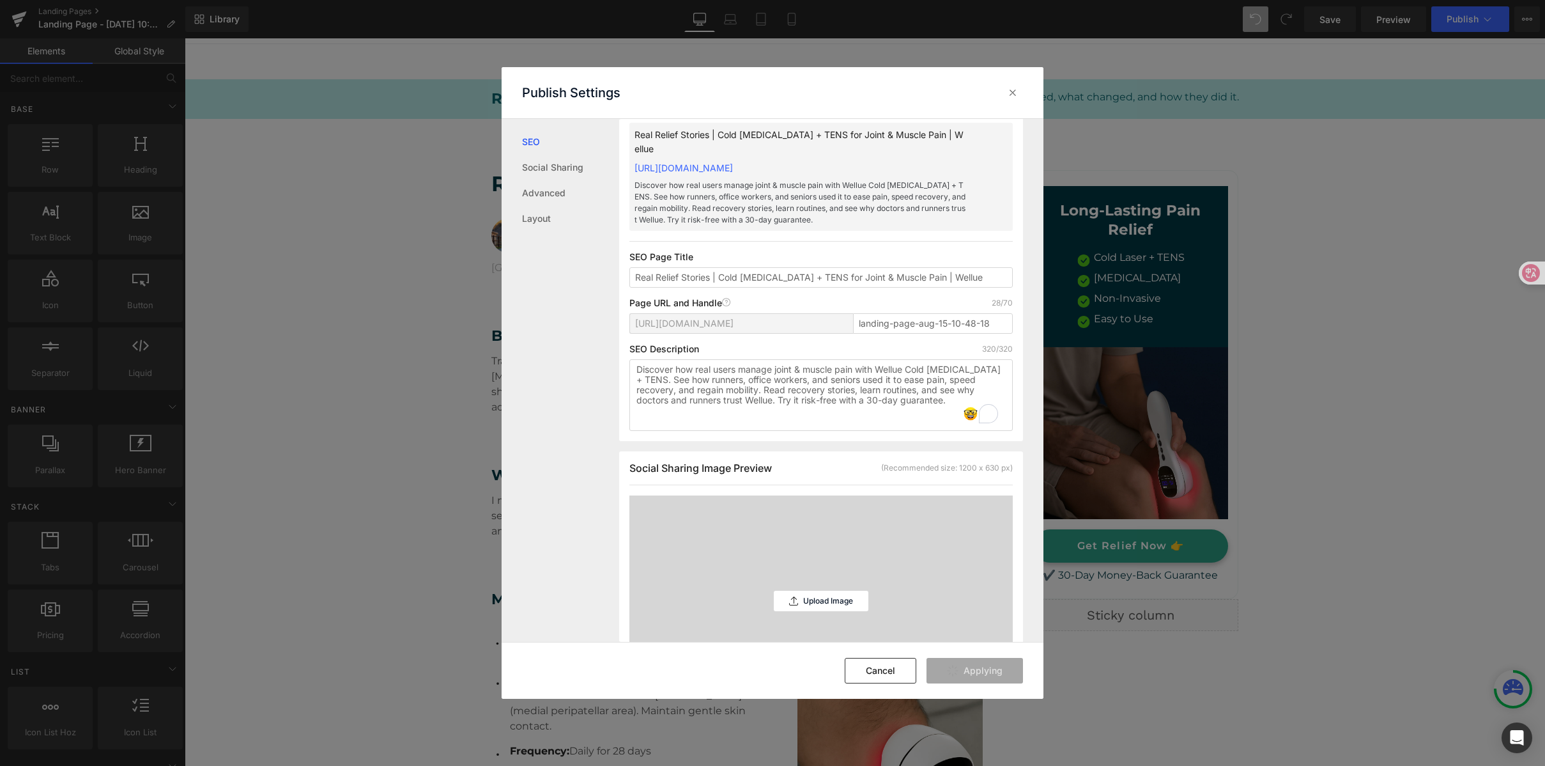
type input "Real Relief Stories | Cold [MEDICAL_DATA] + TENS for Joint &amp; Muscle Pain | …"
click at [734, 326] on span "[URL][DOMAIN_NAME]" at bounding box center [684, 326] width 98 height 10
click at [927, 349] on div "SEO Description 320/320" at bounding box center [821, 351] width 383 height 10
click at [937, 330] on input "landing-page-aug-15-10-48-18" at bounding box center [933, 326] width 160 height 20
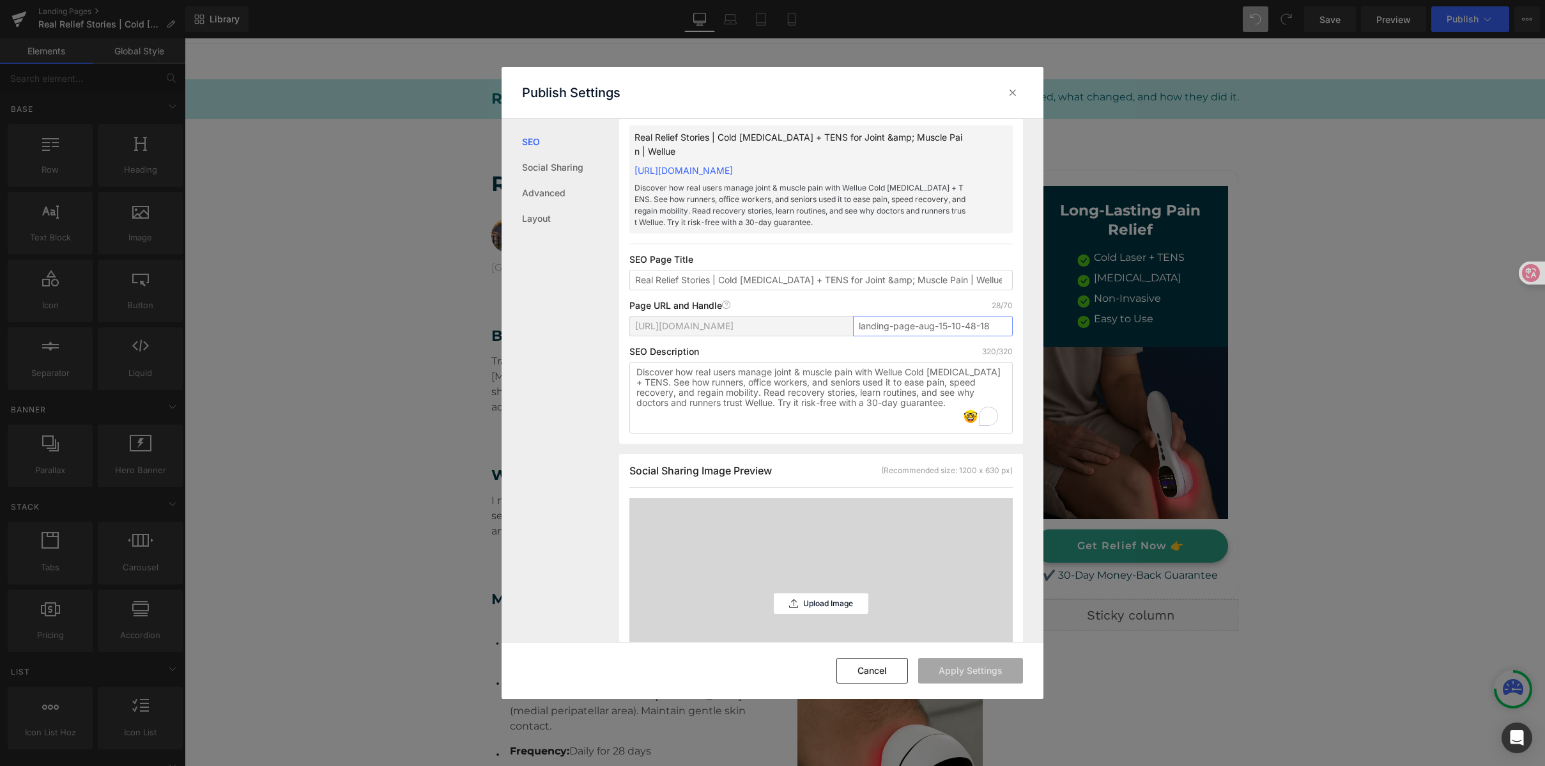
click at [950, 321] on input "landing-page-aug-15-10-48-18" at bounding box center [933, 326] width 160 height 20
click at [959, 327] on input "landing-page-aug-15-10-48-18" at bounding box center [933, 326] width 160 height 20
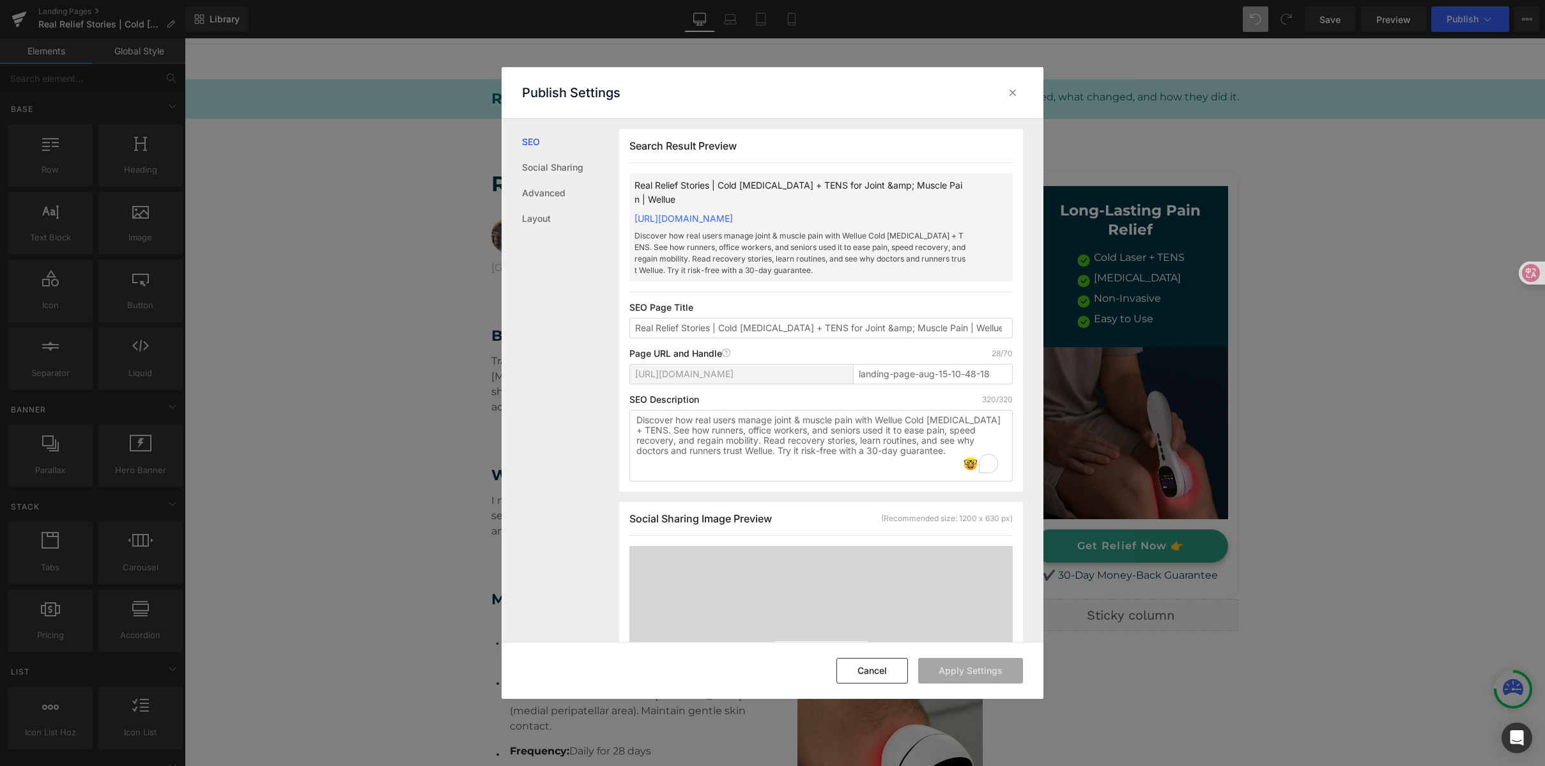
scroll to position [0, 0]
click at [872, 378] on input "landing-page-aug-15-10-48-18" at bounding box center [933, 374] width 160 height 20
click at [865, 375] on input "landing-page-aug-15-10-48-18" at bounding box center [933, 374] width 160 height 20
click at [899, 371] on input "landing-page-aug-15-10-48-18" at bounding box center [933, 374] width 160 height 20
drag, startPoint x: 642, startPoint y: 182, endPoint x: 684, endPoint y: 182, distance: 42.2
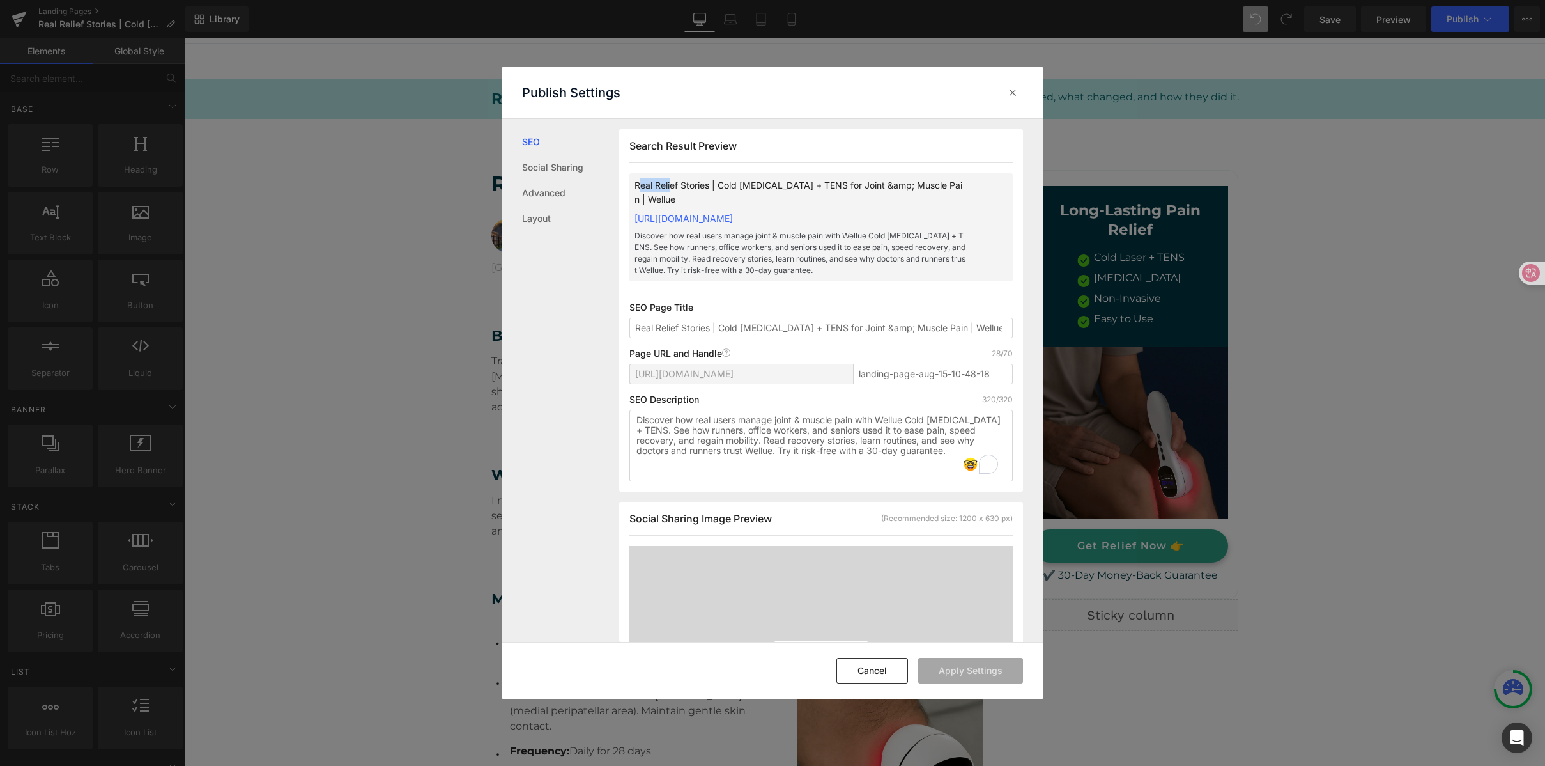
click at [684, 182] on p "Real Relief Stories | Cold [MEDICAL_DATA] + TENS for Joint &amp; Muscle Pain | …" at bounding box center [801, 192] width 332 height 28
drag, startPoint x: 698, startPoint y: 182, endPoint x: 707, endPoint y: 180, distance: 9.7
click at [698, 182] on p "Real Relief Stories | Cold [MEDICAL_DATA] + TENS for Joint &amp; Muscle Pain | …" at bounding box center [801, 192] width 332 height 28
click at [771, 182] on p "Real Relief Stories | Cold [MEDICAL_DATA] + TENS for Joint &amp; Muscle Pain | …" at bounding box center [801, 192] width 332 height 28
click at [846, 182] on p "Real Relief Stories | Cold [MEDICAL_DATA] + TENS for Joint &amp; Muscle Pain | …" at bounding box center [801, 192] width 332 height 28
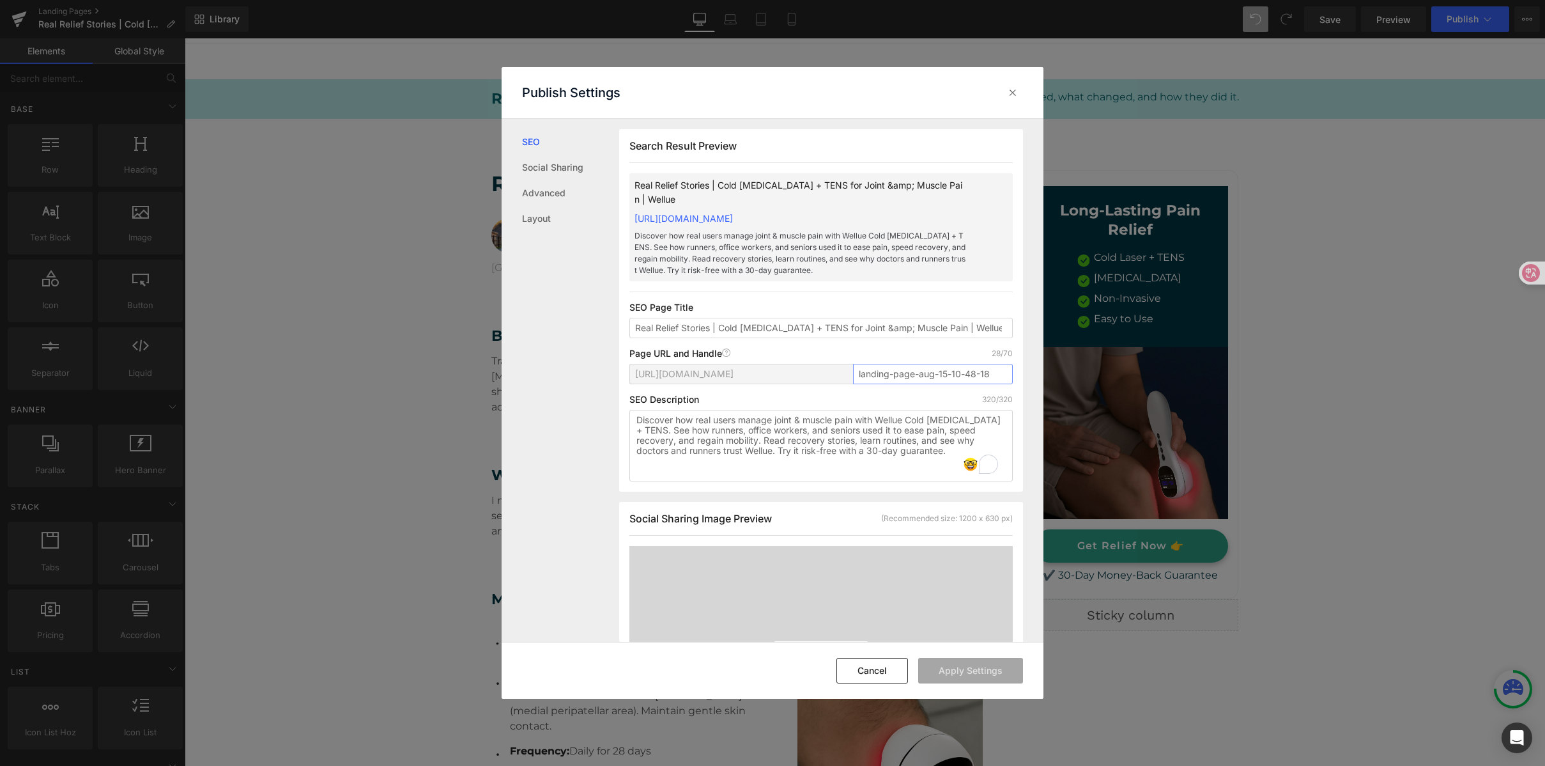
click at [882, 376] on input "landing-page-aug-15-10-48-18" at bounding box center [933, 374] width 160 height 20
click at [874, 378] on input "landing-page-aug-15-10-48-18" at bounding box center [933, 374] width 160 height 20
click at [874, 376] on input "landing-page-aug-15-10-48-18" at bounding box center [933, 374] width 160 height 20
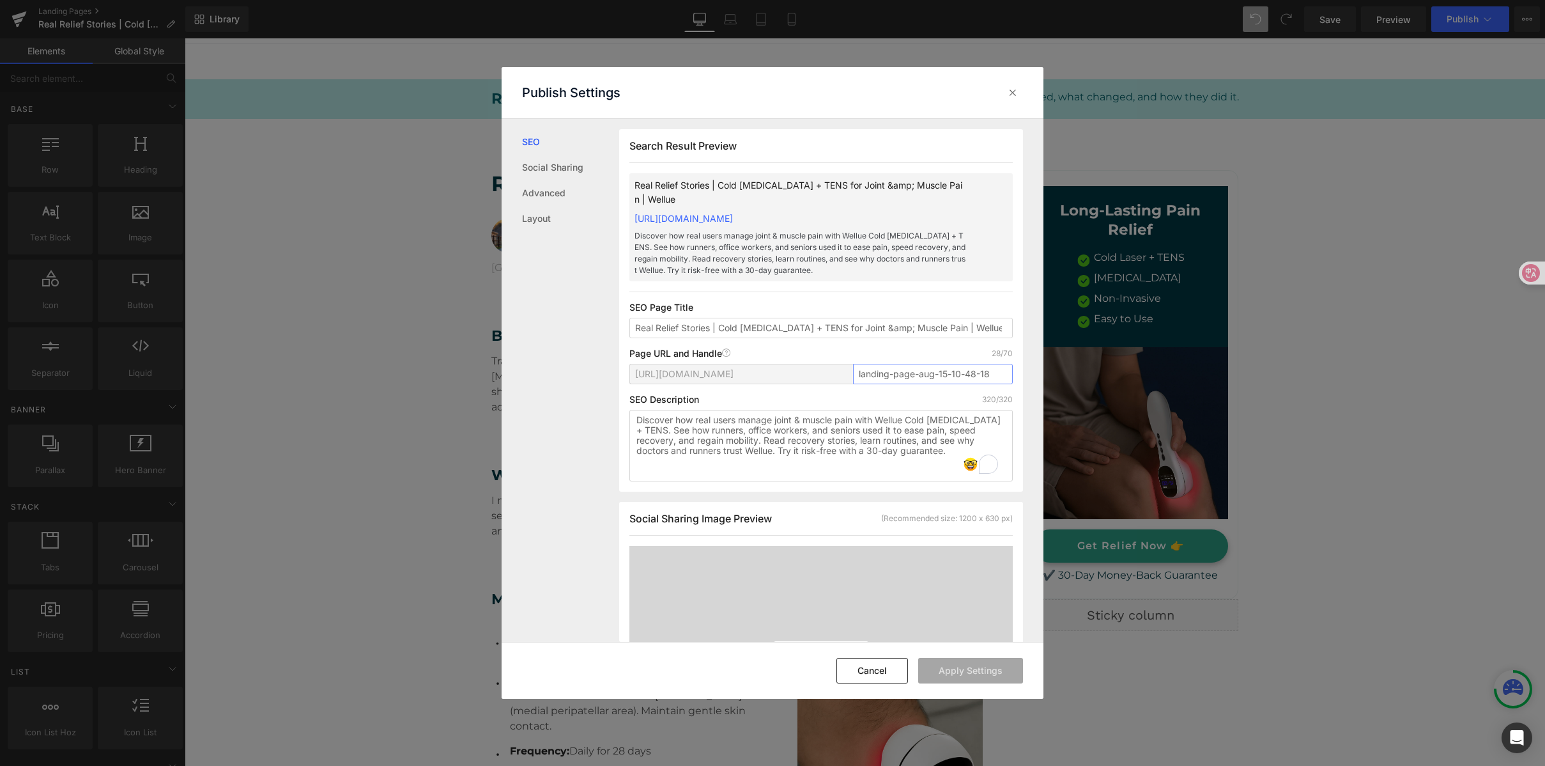
click at [874, 376] on input "landing-page-aug-15-10-48-18" at bounding box center [933, 374] width 160 height 20
paste input "cold-laser-tens-user-stories"
type input "cold-laser-tens-user-stories"
click at [947, 400] on div "SEO Description 320/320" at bounding box center [821, 399] width 383 height 10
click at [977, 676] on button "Apply Settings" at bounding box center [970, 671] width 105 height 26
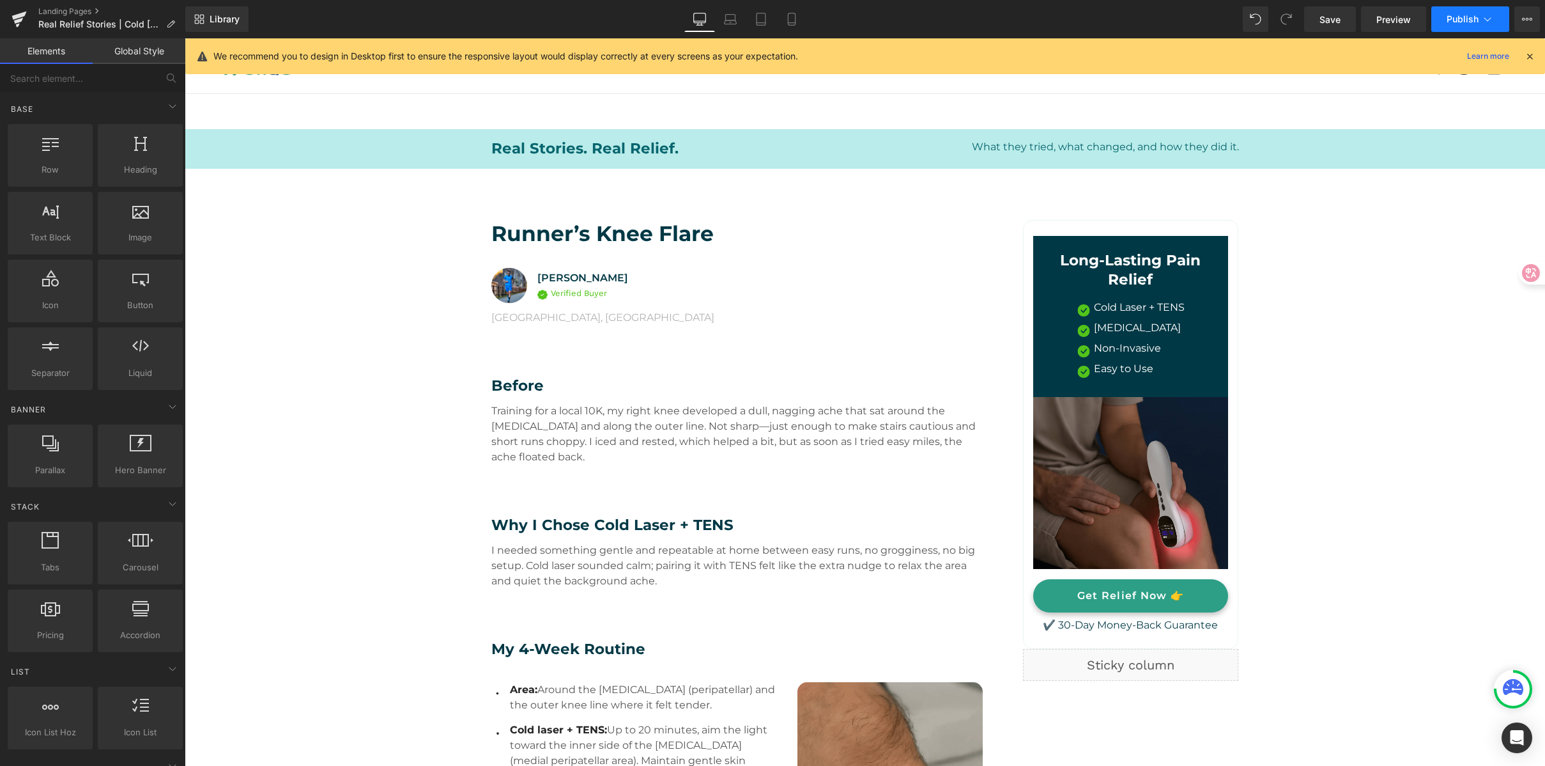
click at [1471, 20] on span "Publish" at bounding box center [1463, 19] width 32 height 10
click at [1523, 21] on icon at bounding box center [1527, 19] width 10 height 10
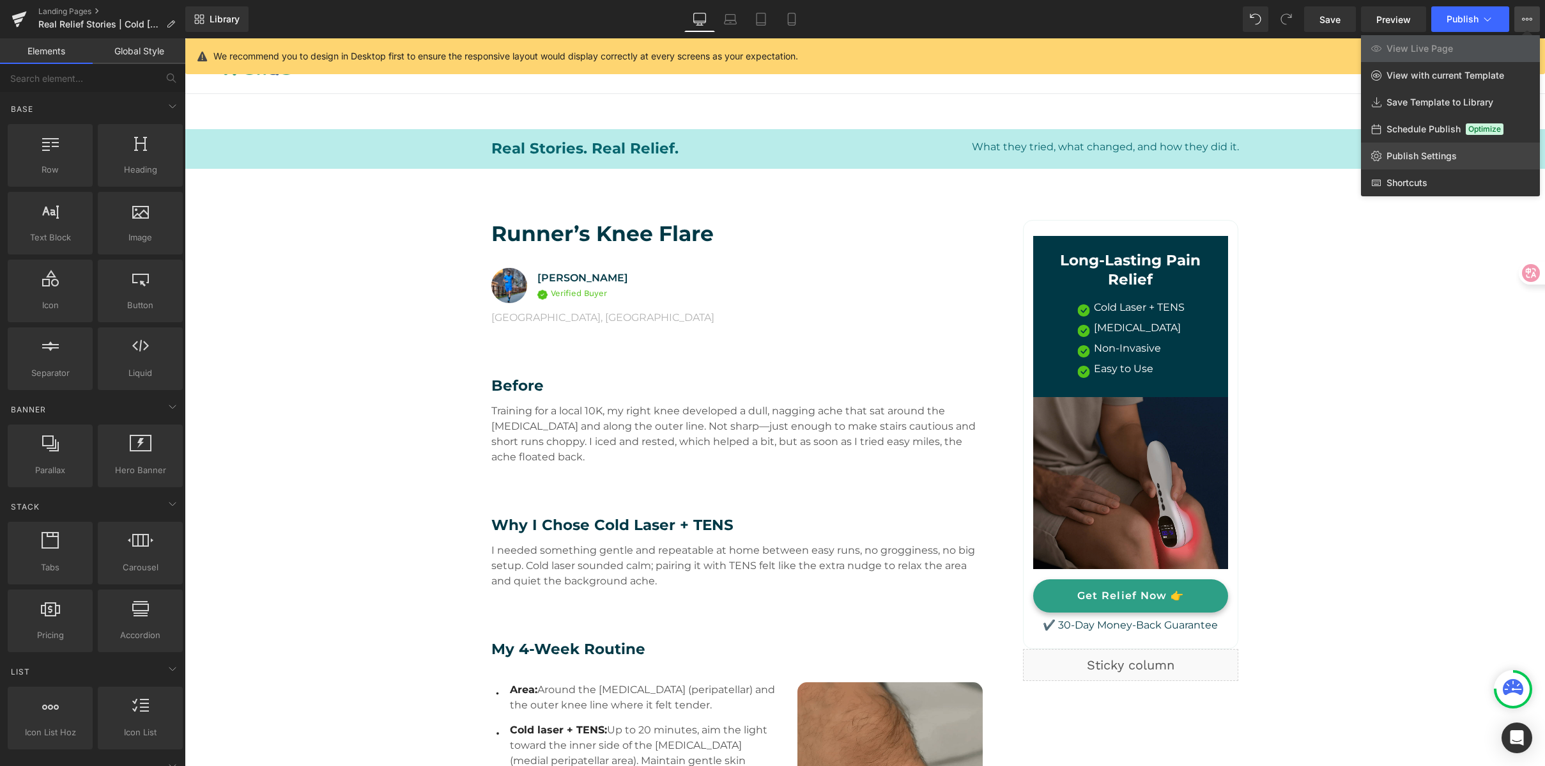
click at [1453, 151] on span "Publish Settings" at bounding box center [1422, 156] width 70 height 12
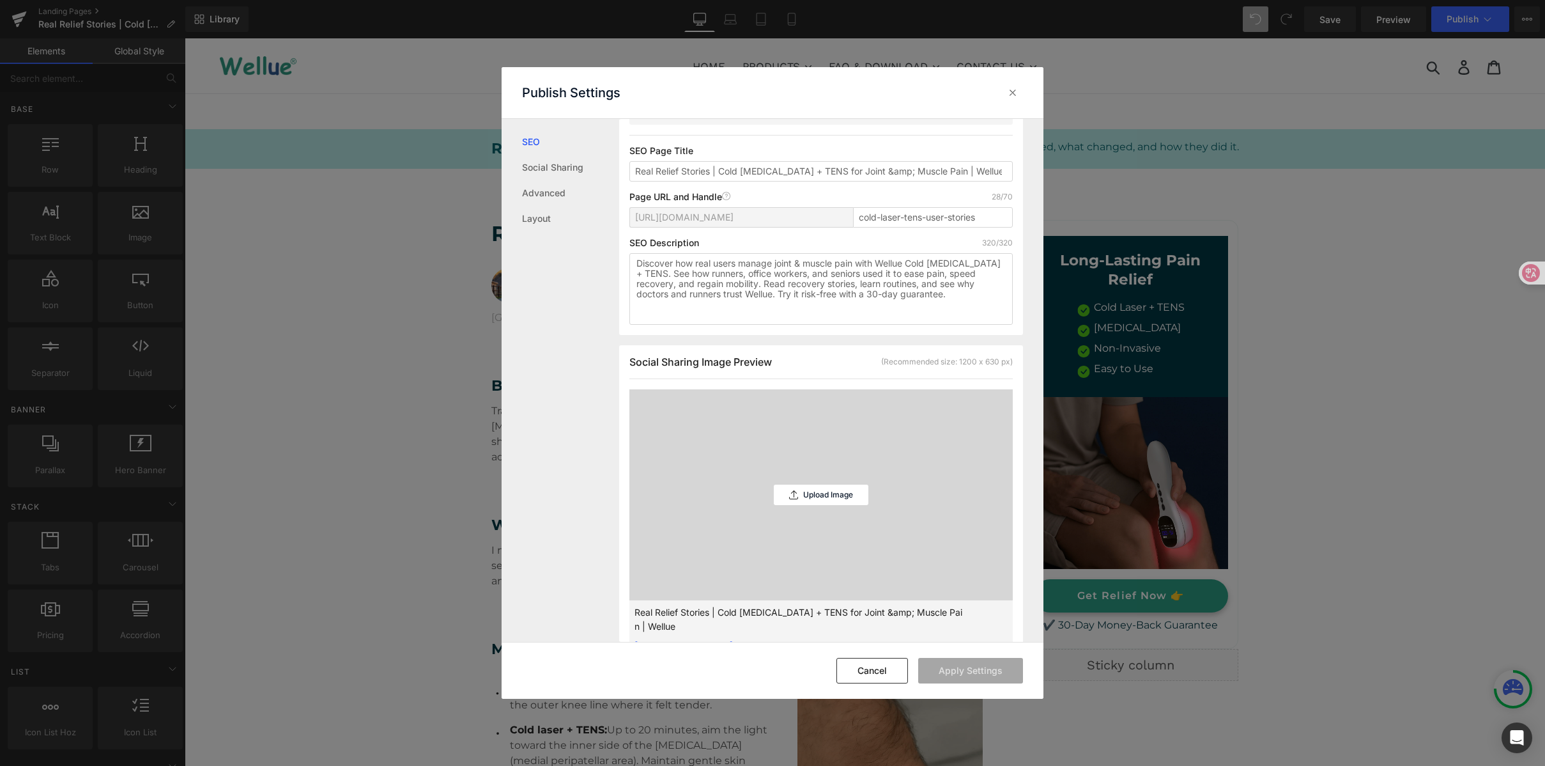
scroll to position [196, 0]
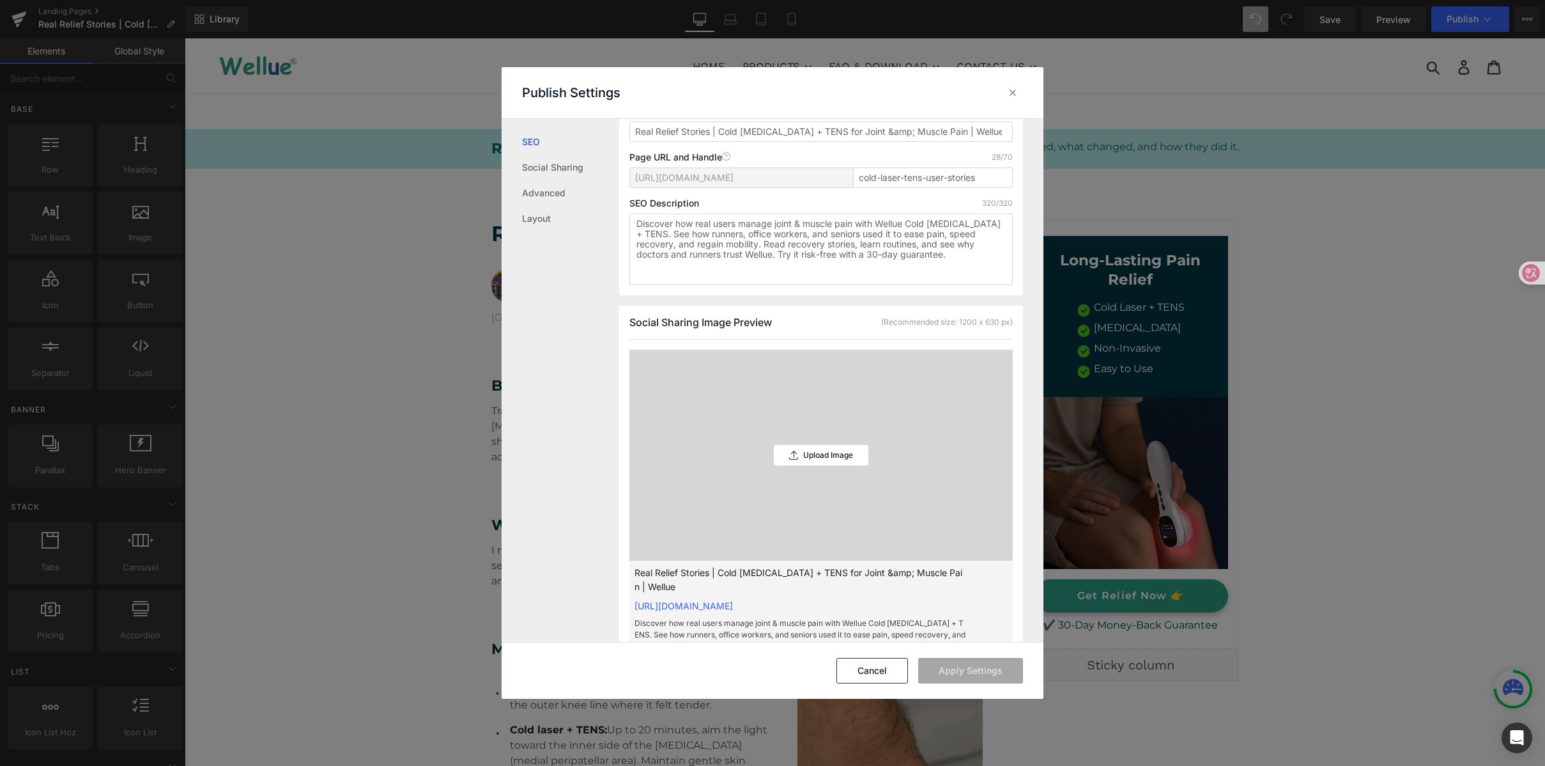
click at [835, 443] on div "Upload Image" at bounding box center [821, 455] width 95 height 211
click at [814, 447] on div "Upload Image" at bounding box center [821, 455] width 95 height 20
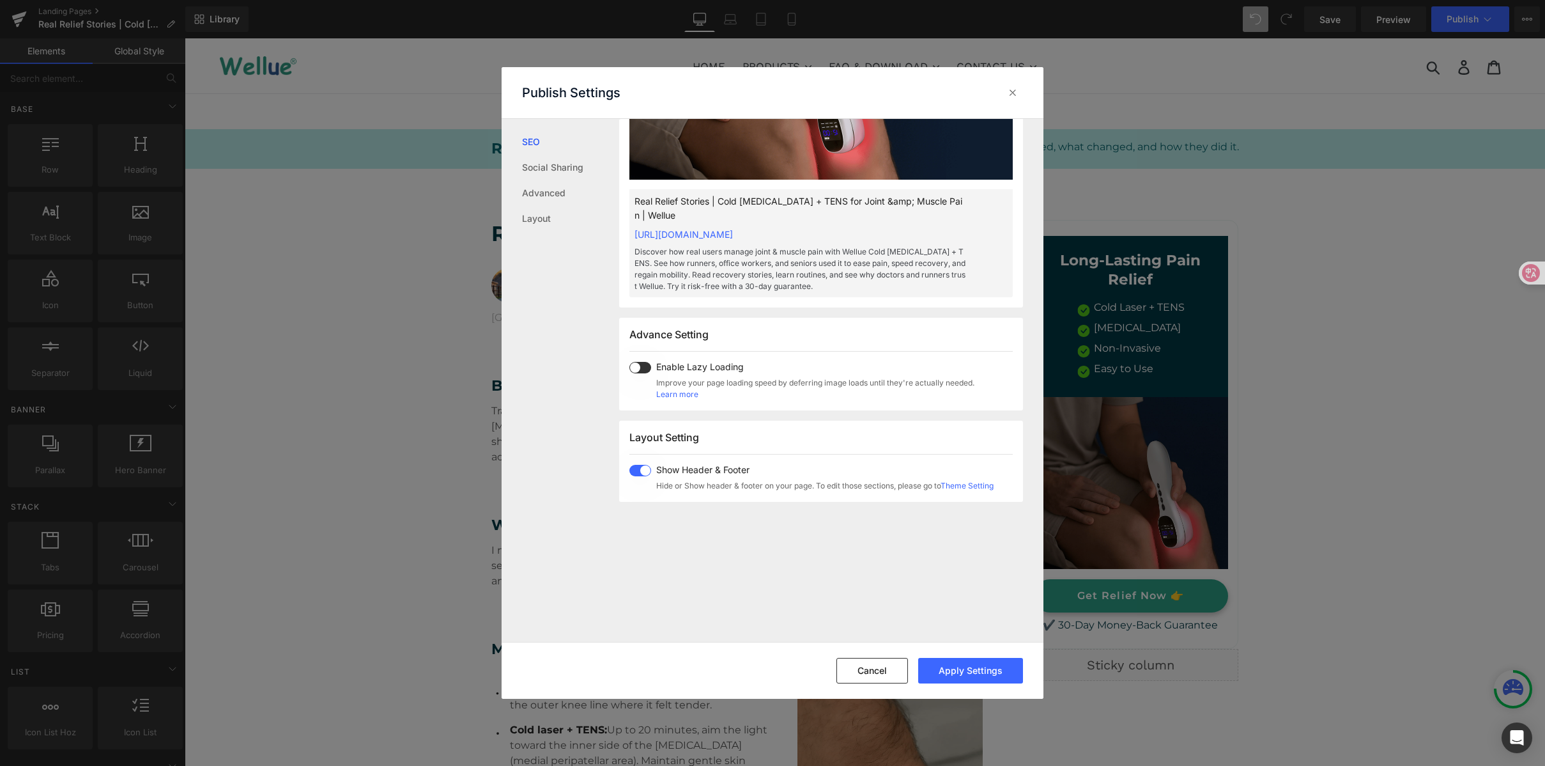
scroll to position [568, 0]
click at [983, 671] on button "Apply Settings" at bounding box center [970, 671] width 105 height 26
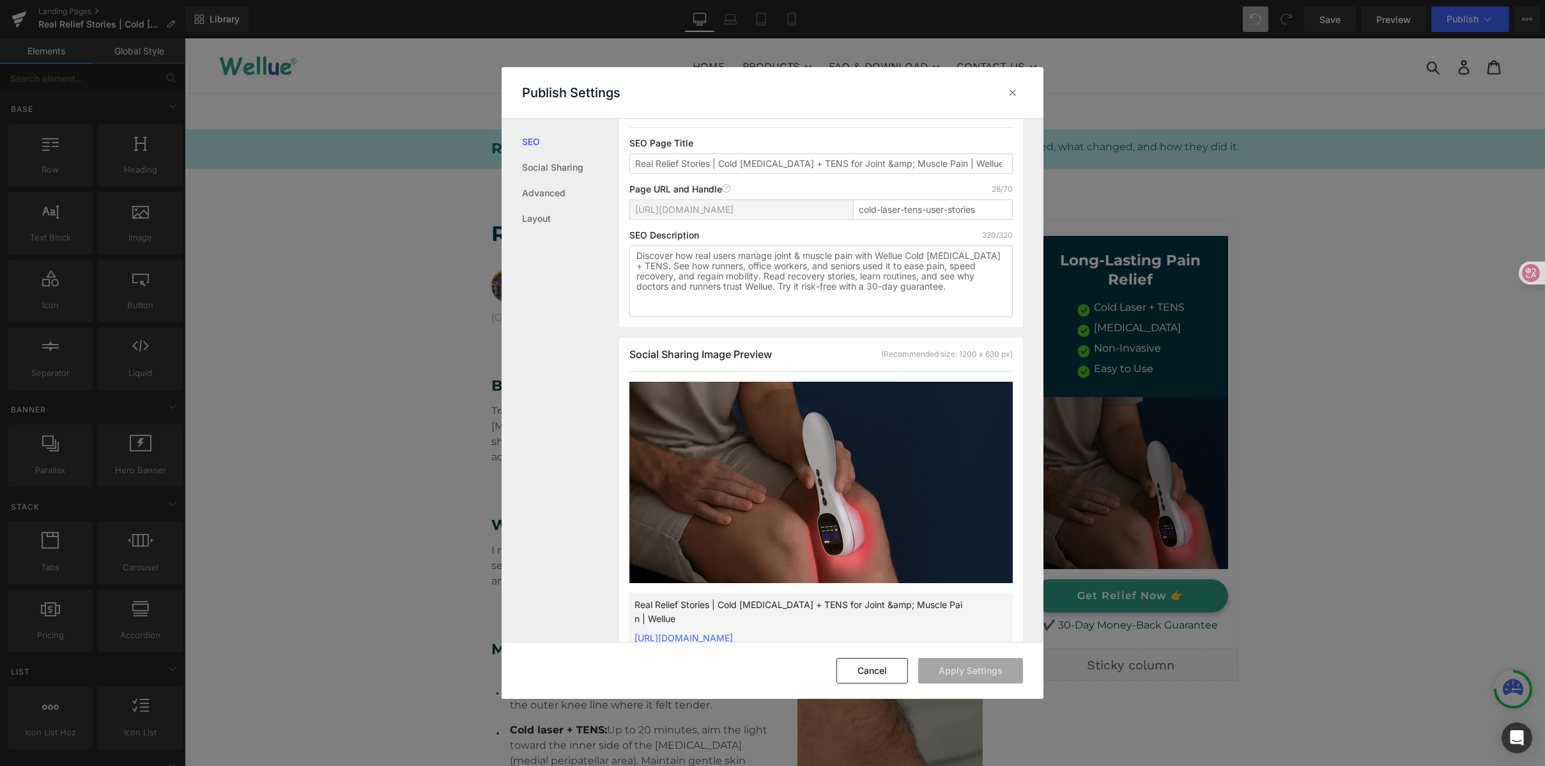
scroll to position [0, 0]
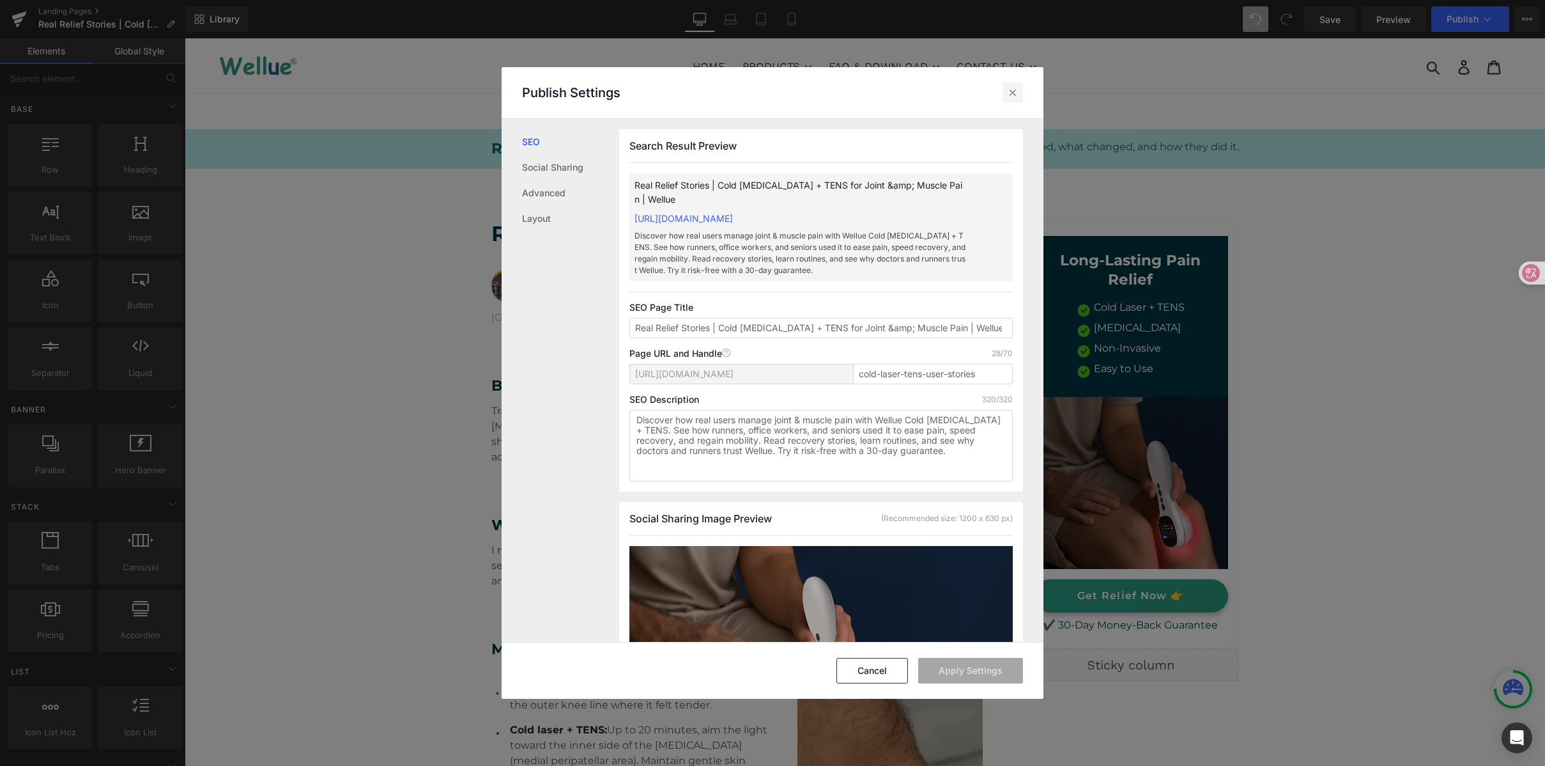
click at [1009, 89] on icon at bounding box center [1013, 92] width 13 height 13
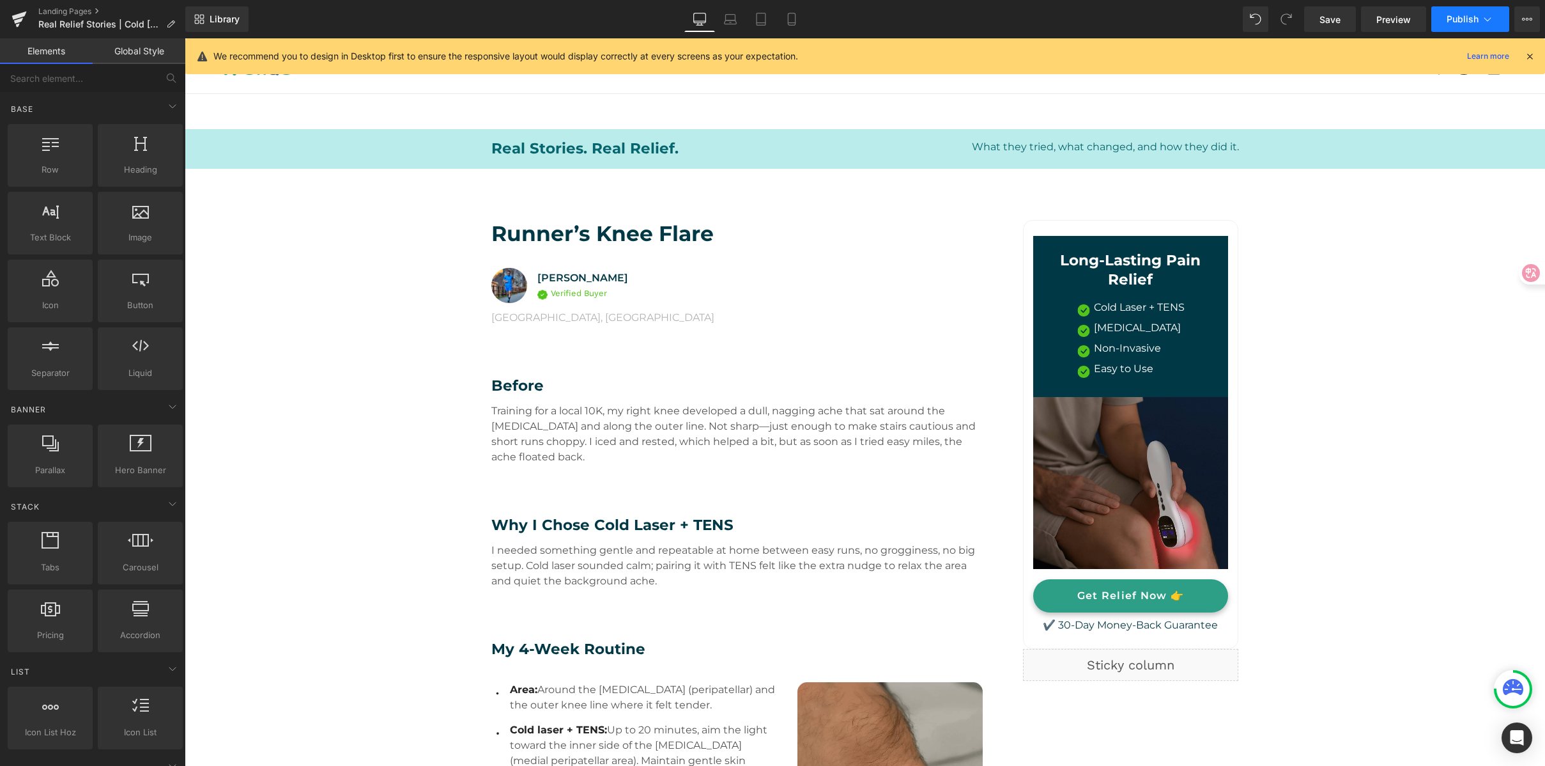
click at [1487, 16] on icon at bounding box center [1487, 19] width 13 height 13
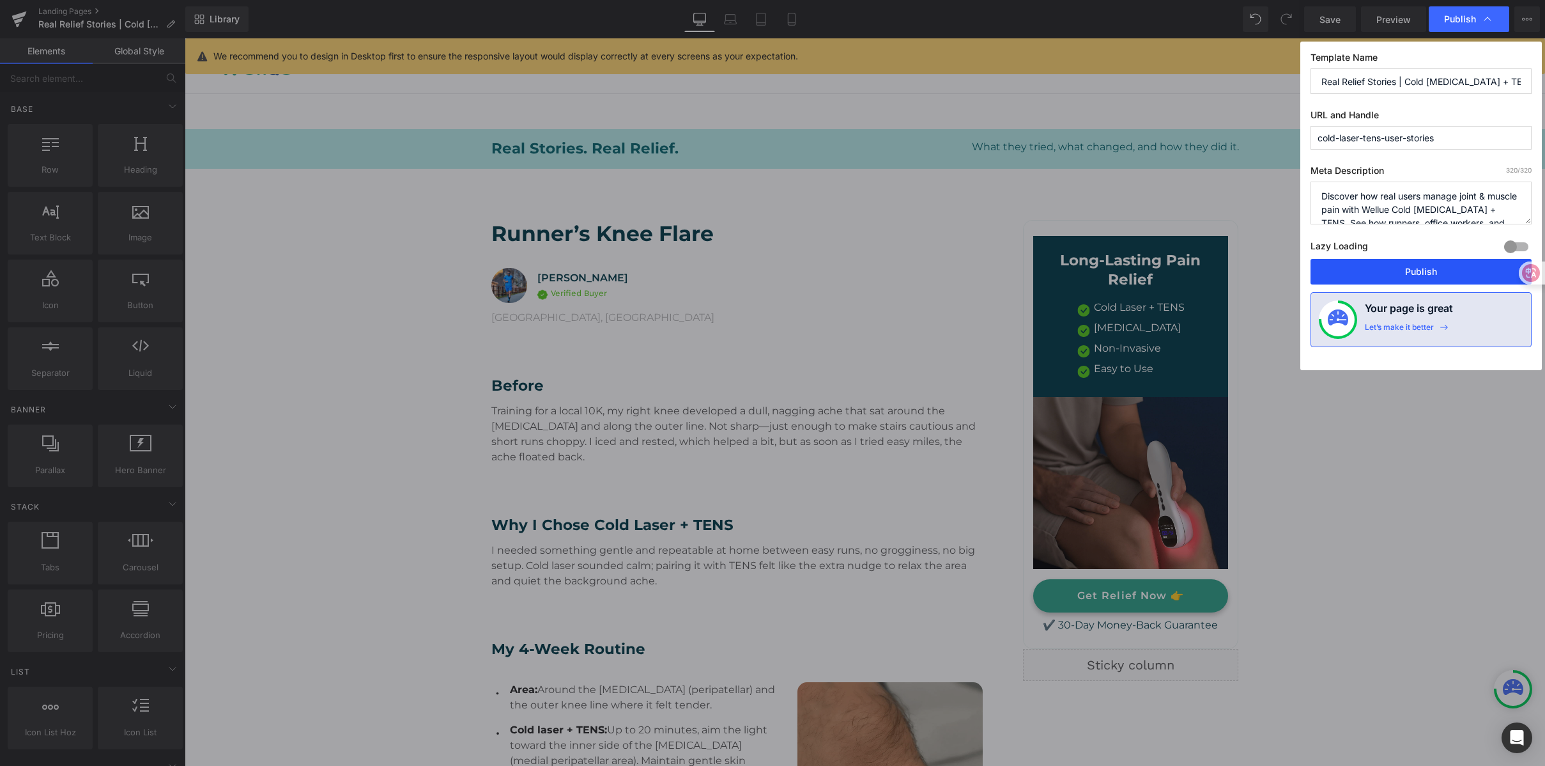
click at [1409, 272] on button "Publish" at bounding box center [1421, 272] width 221 height 26
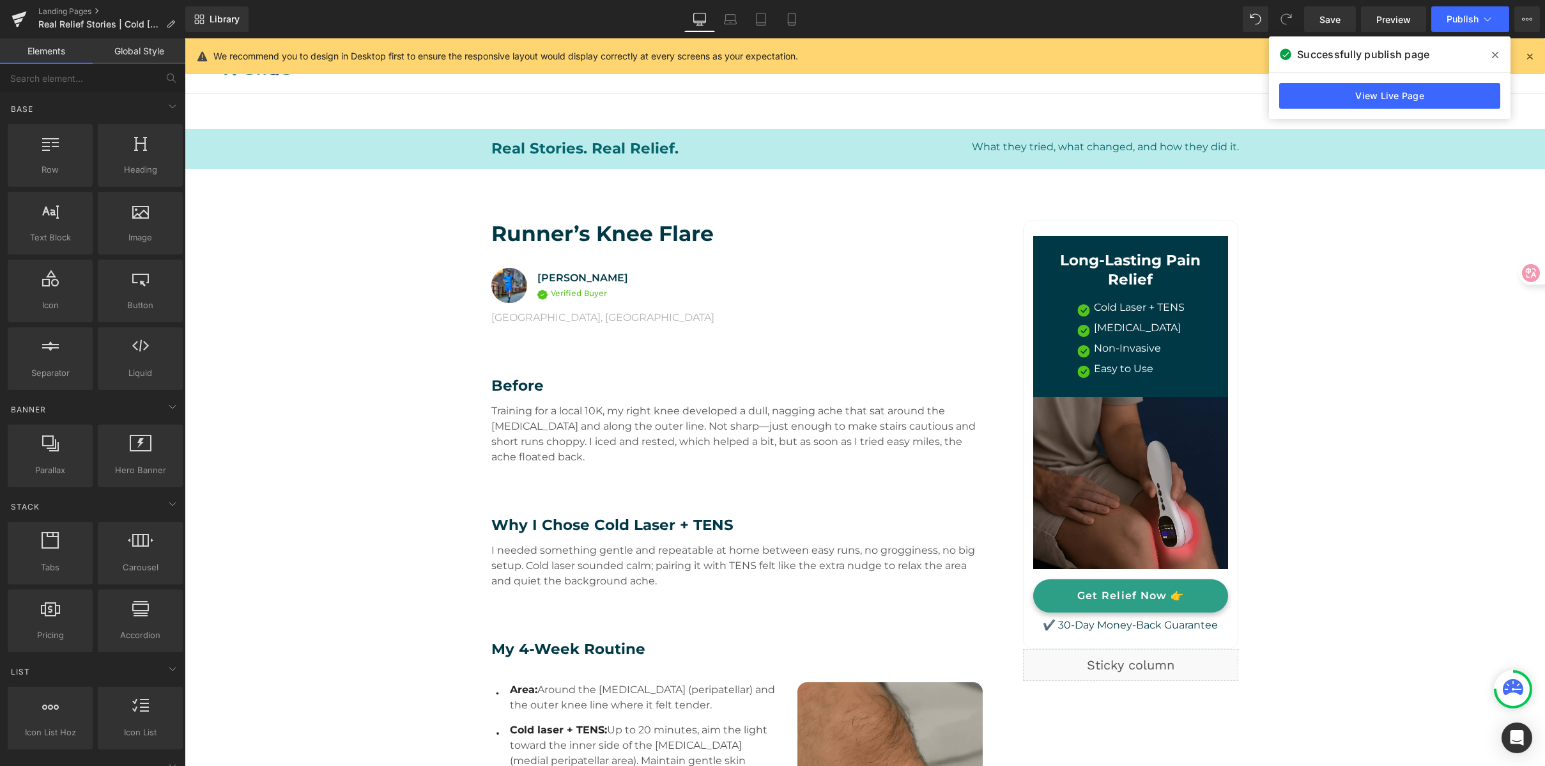
click at [981, 79] on nav "HOME PRODUCTS .cls-1{fill:#231f20} CONTINUOUS OXYGEN MONITOR Checkme™ O2 72-Hr …" at bounding box center [865, 65] width 774 height 55
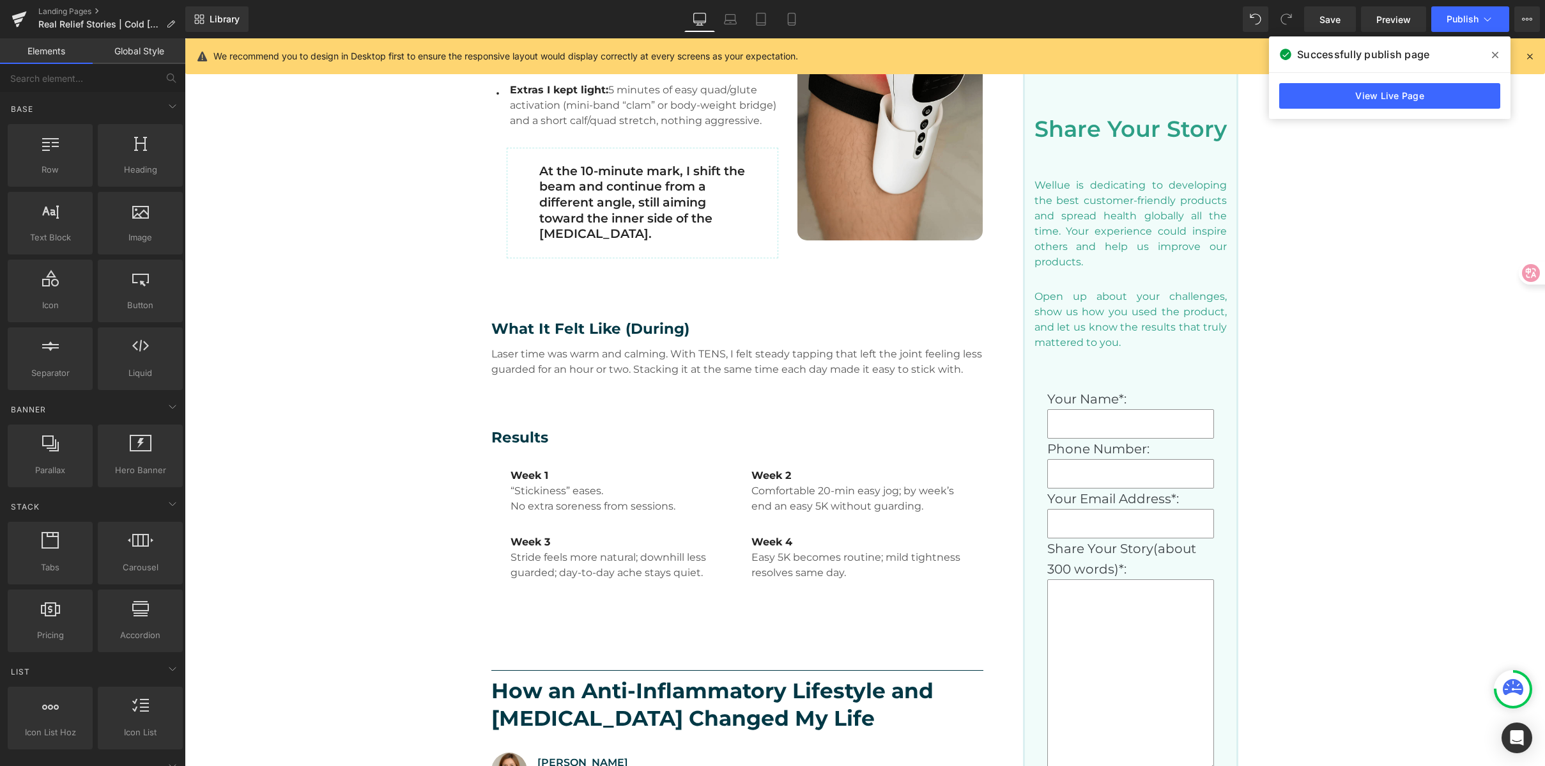
scroll to position [738, 0]
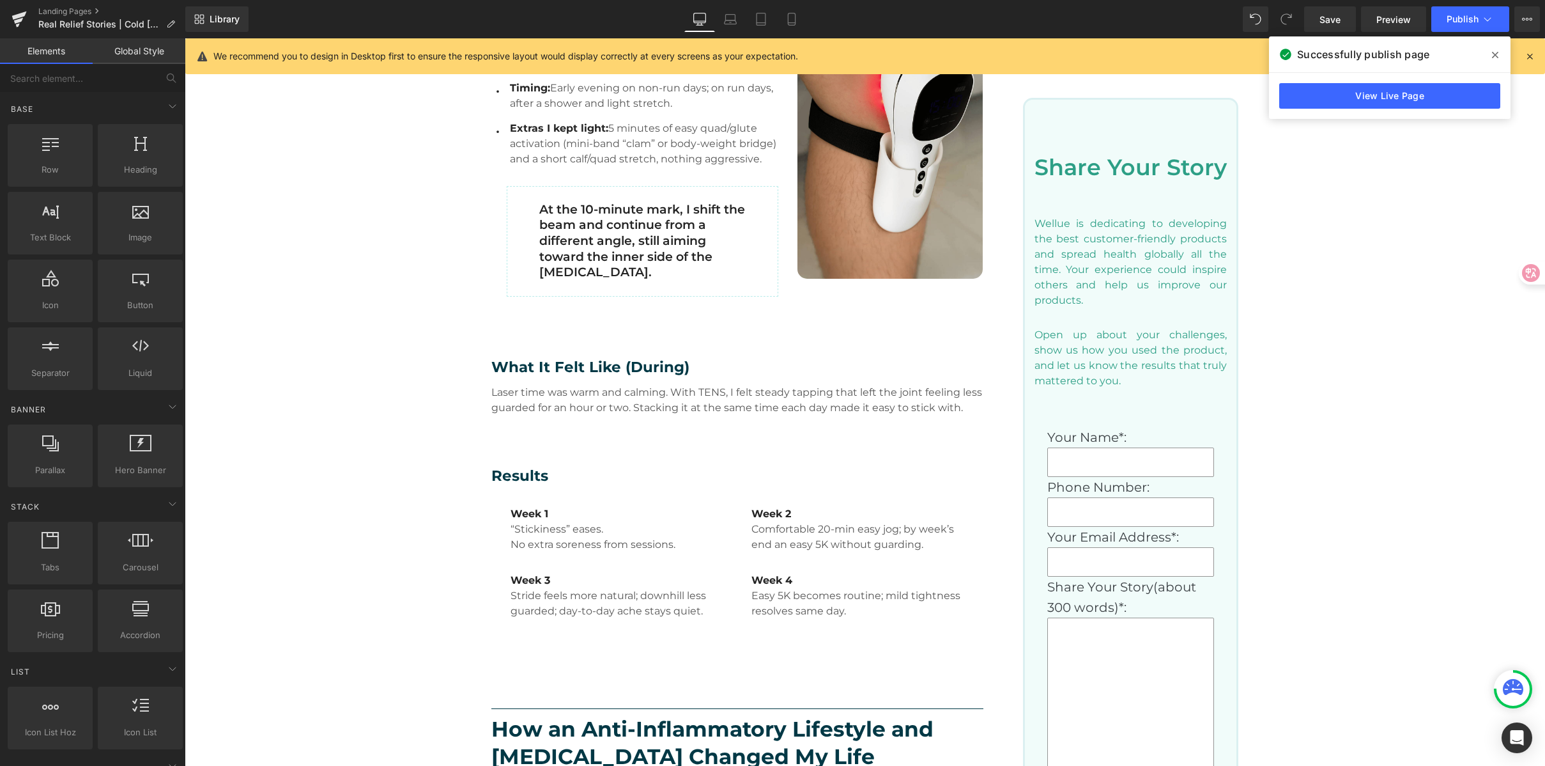
click at [1492, 54] on icon at bounding box center [1495, 55] width 6 height 10
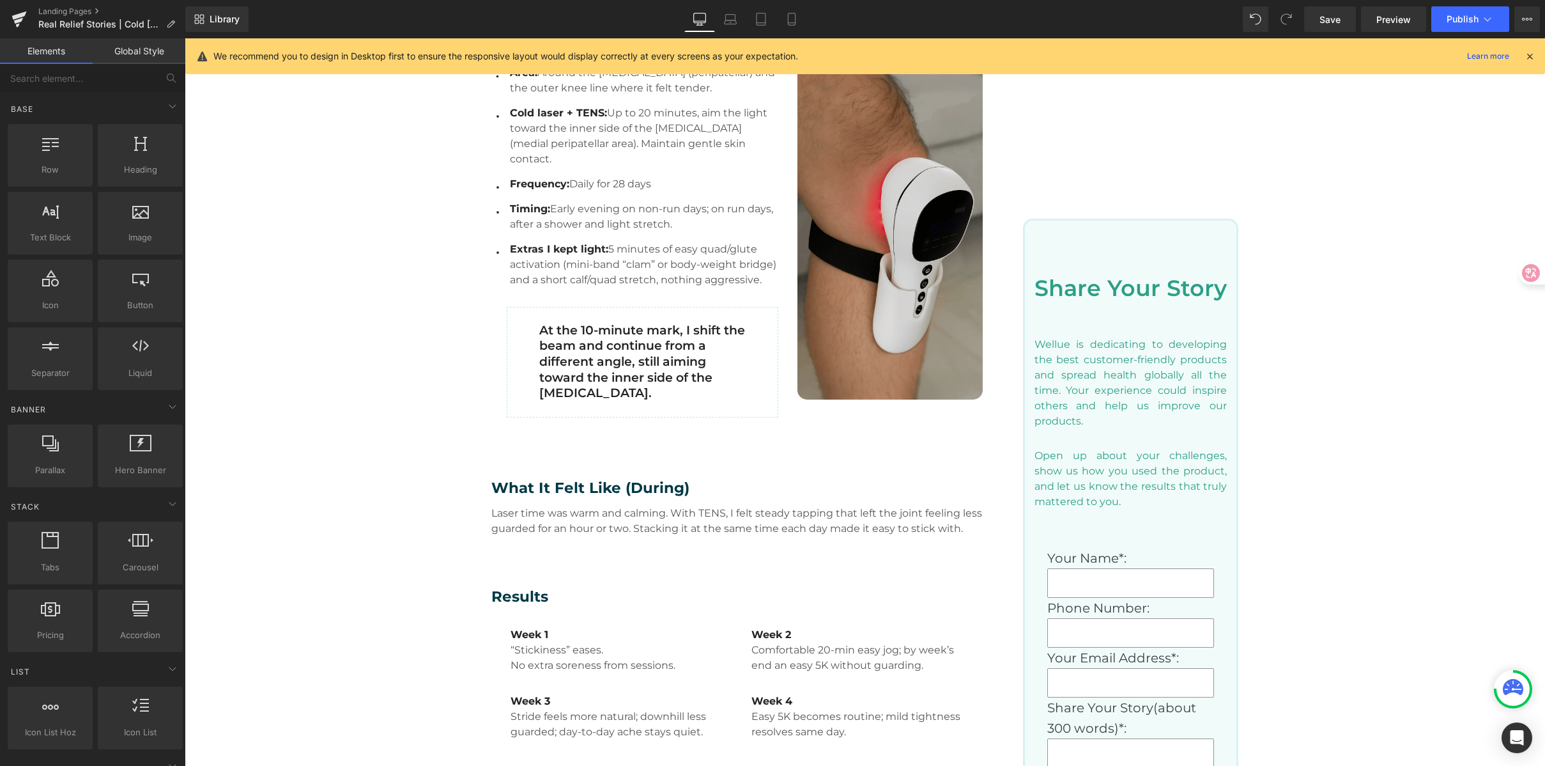
scroll to position [619, 0]
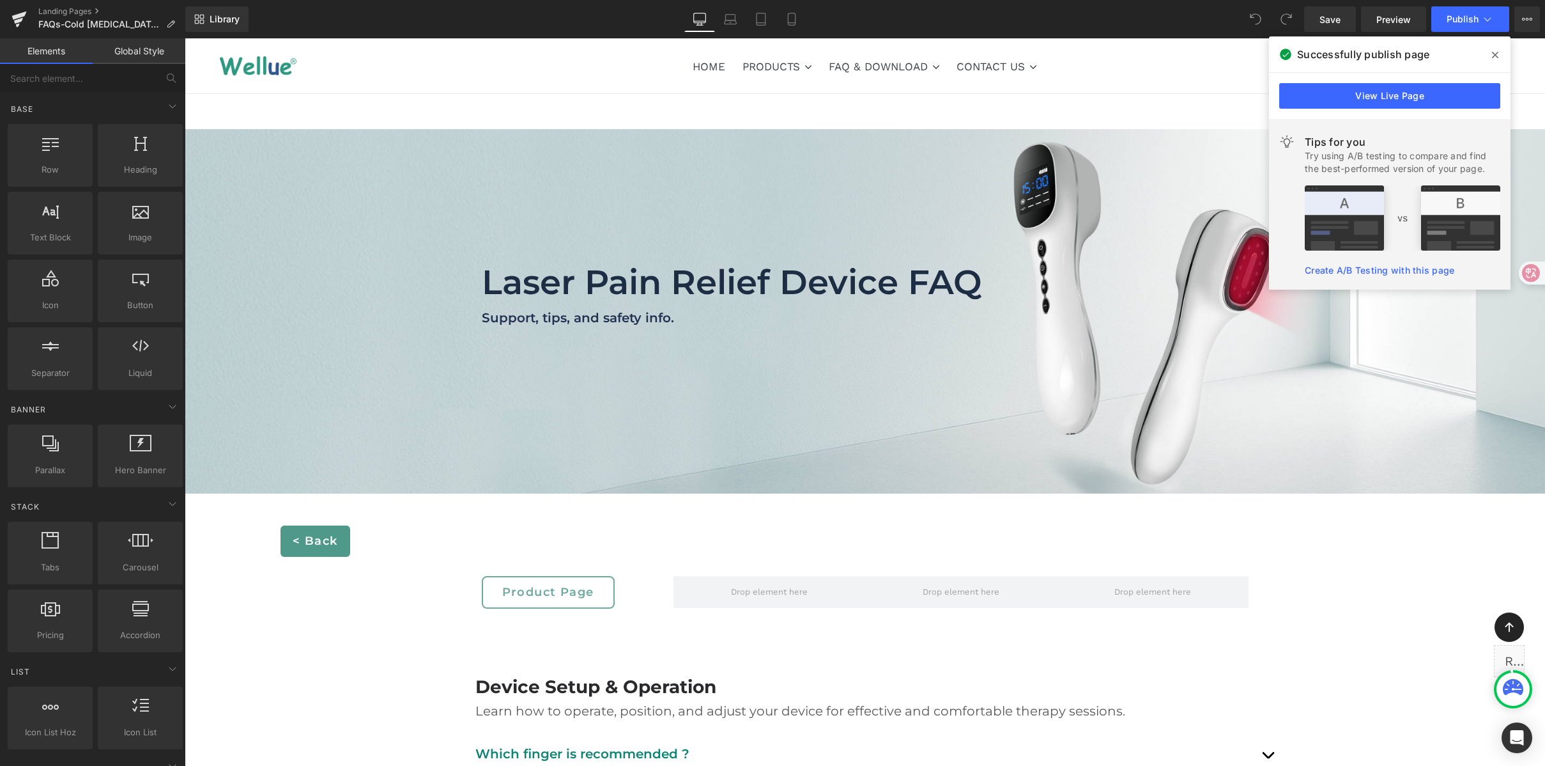
click at [1528, 24] on button "View Live Page View with current Template Save Template to Library Schedule Pub…" at bounding box center [1528, 19] width 26 height 26
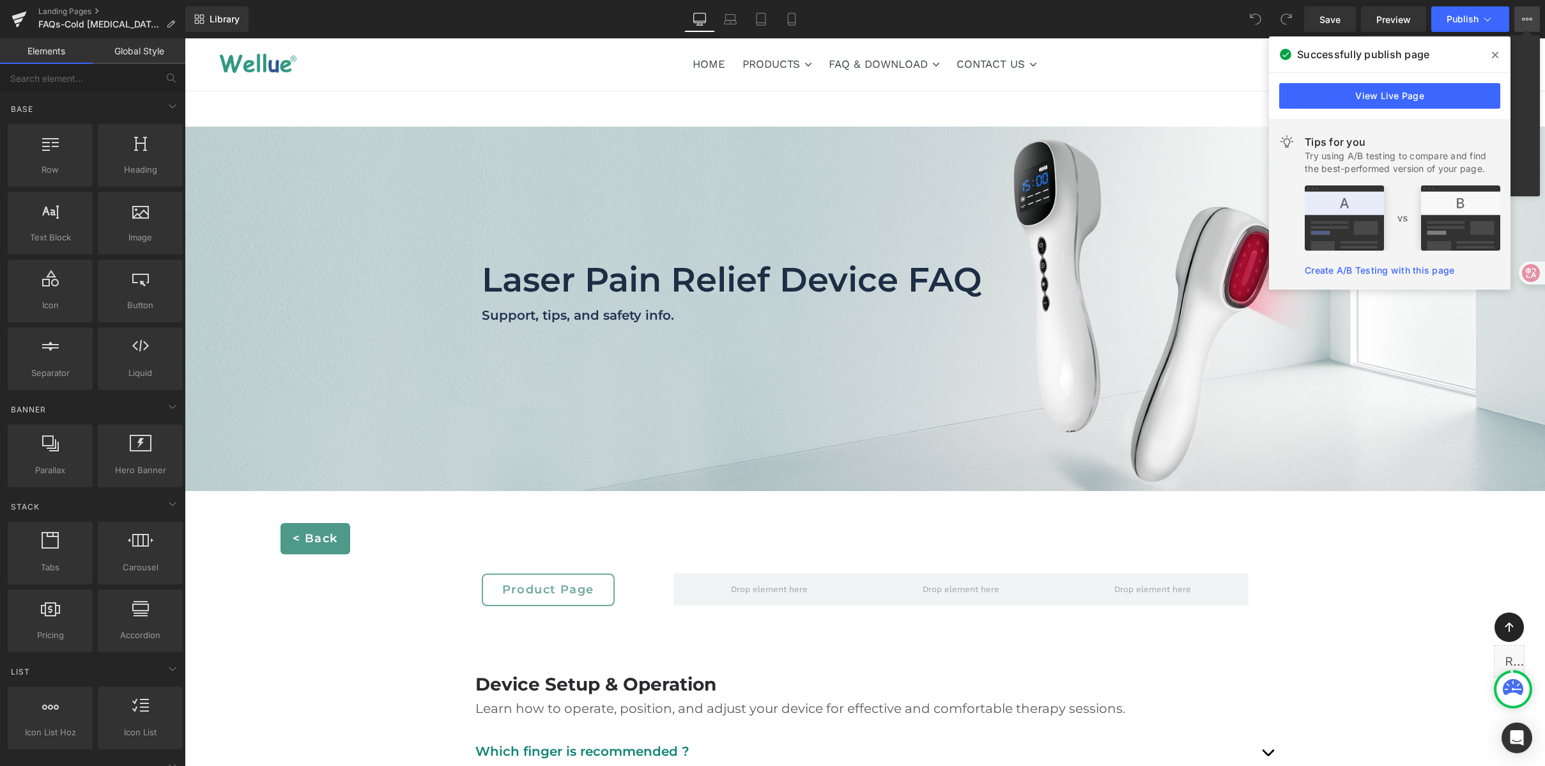
click at [1529, 21] on icon at bounding box center [1527, 19] width 10 height 10
click at [1529, 20] on icon at bounding box center [1527, 19] width 10 height 10
click at [1497, 50] on icon at bounding box center [1495, 55] width 6 height 10
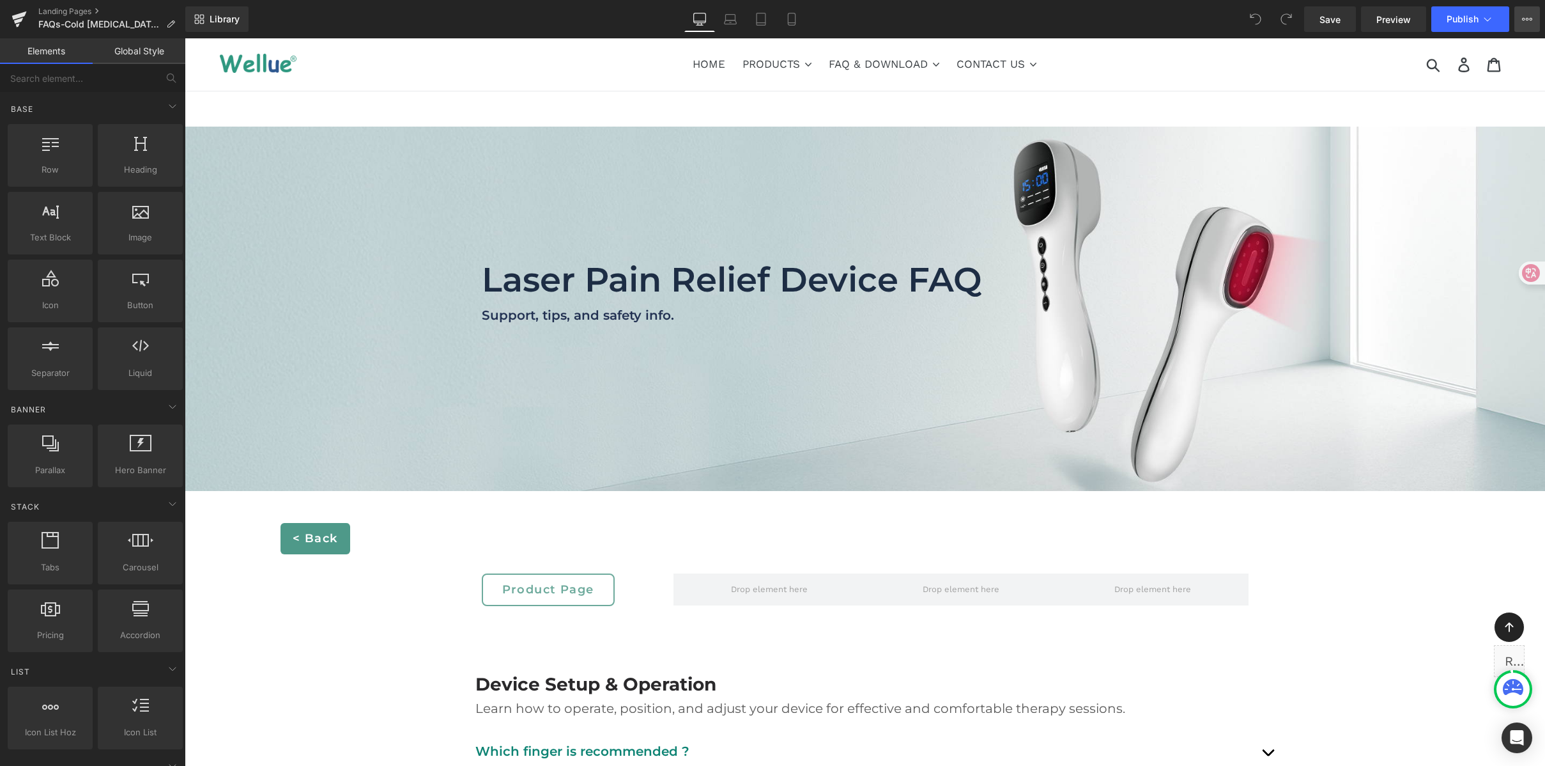
click at [1527, 21] on icon at bounding box center [1527, 19] width 10 height 10
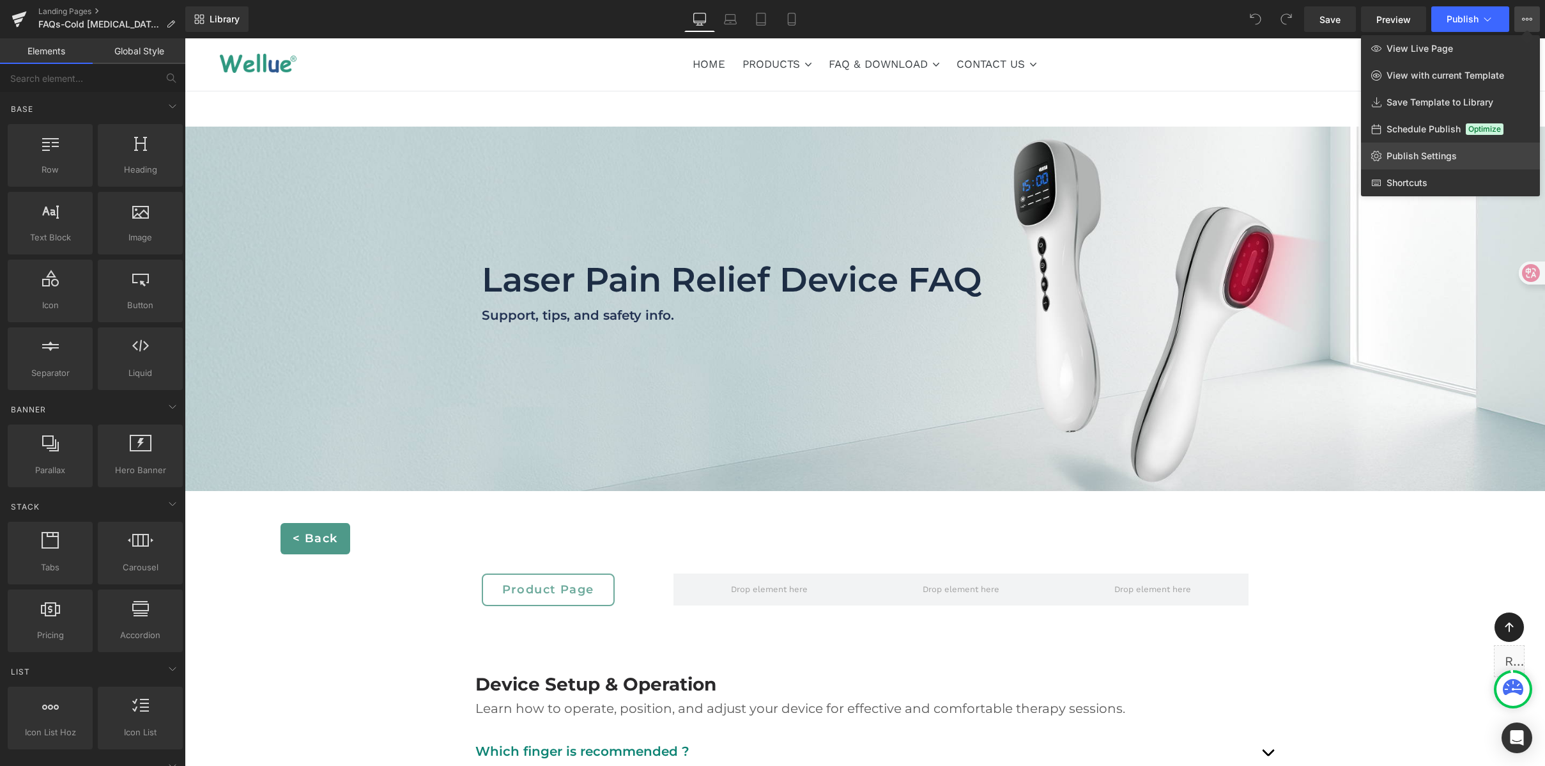
click at [1409, 154] on span "Publish Settings" at bounding box center [1422, 156] width 70 height 12
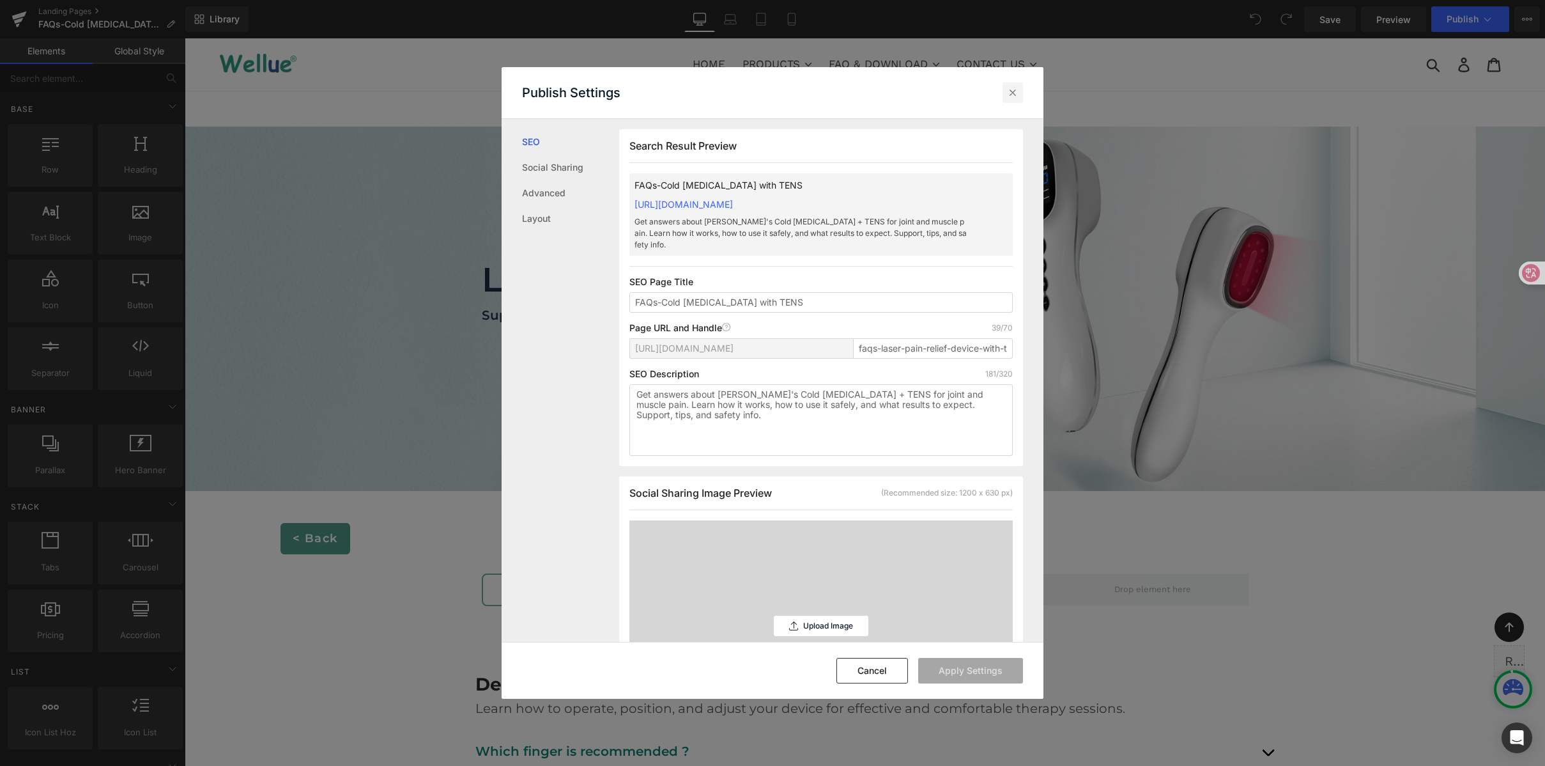
click at [1016, 92] on icon at bounding box center [1013, 92] width 13 height 13
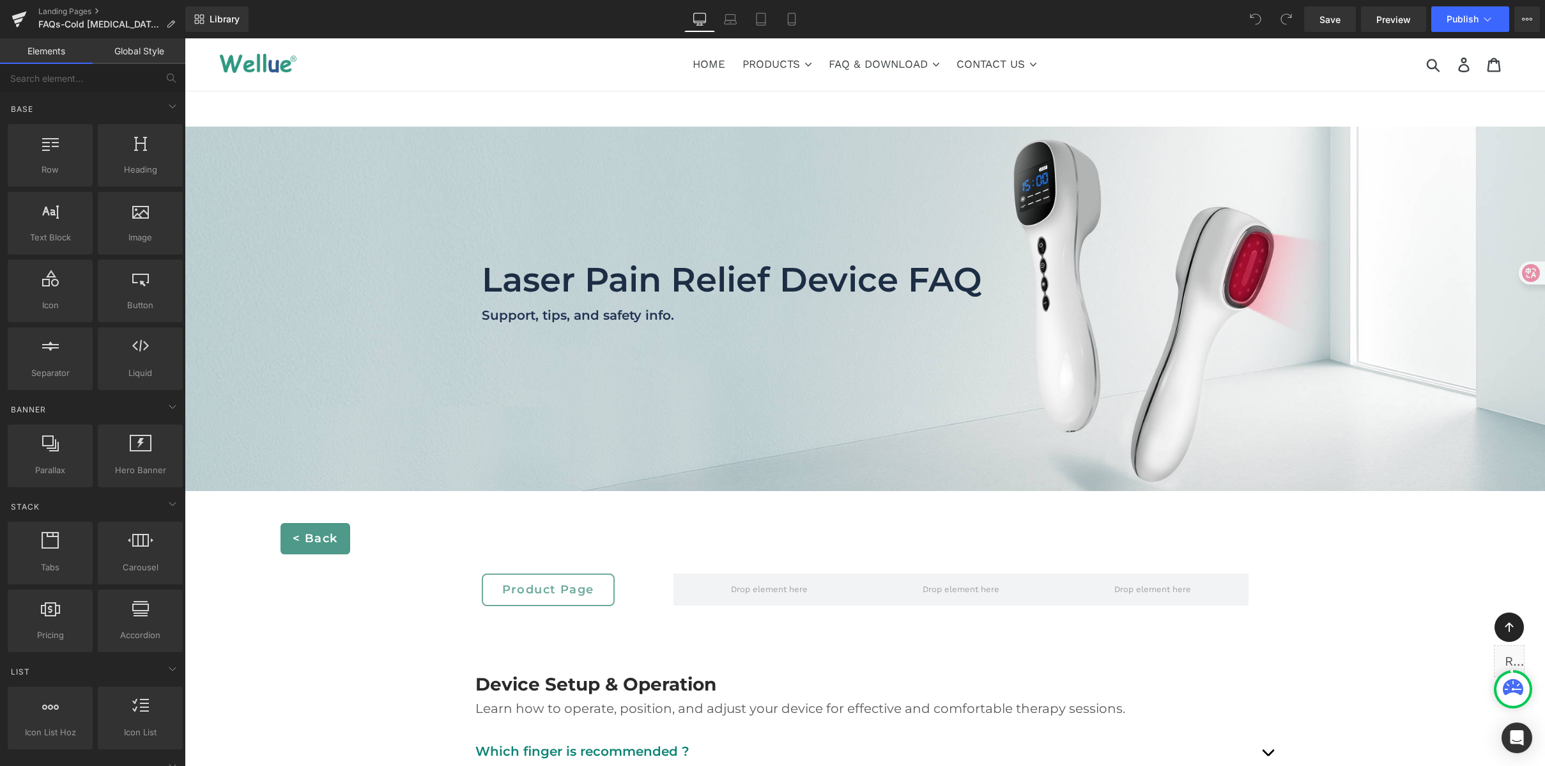
click at [1140, 86] on nav "HOME PRODUCTS .cls-1{fill:#231f20} CONTINUOUS OXYGEN MONITOR Checkme™ O2 72-Hr …" at bounding box center [865, 63] width 774 height 55
click at [1122, 61] on ul "HOME PRODUCTS .cls-1{fill:#231f20} CONTINUOUS OXYGEN MONITOR Checkme™ O2 72-Hr …" at bounding box center [865, 63] width 774 height 23
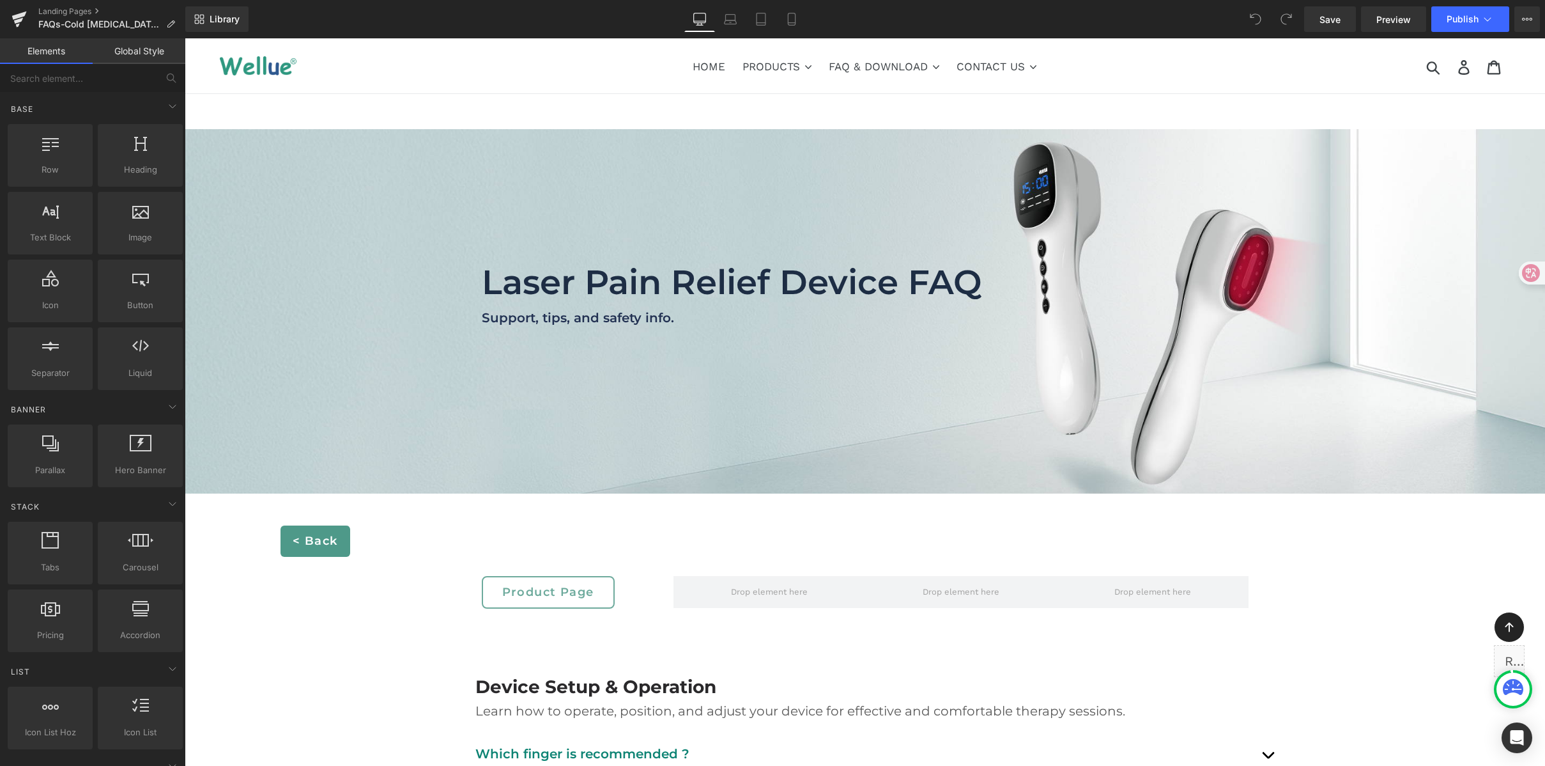
click at [487, 281] on font "Laser Pain Relief Device FAQ" at bounding box center [732, 281] width 500 height 41
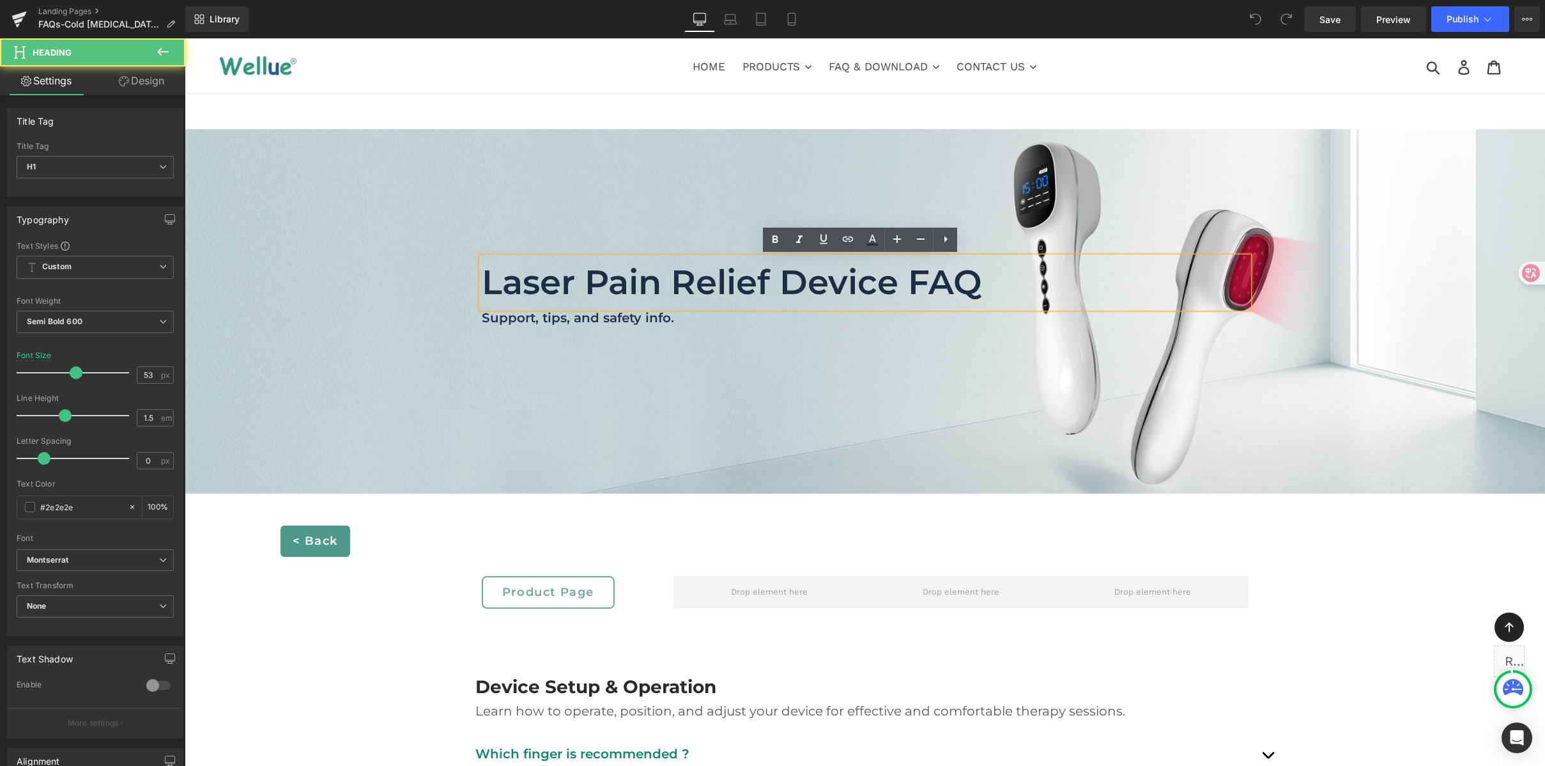
click at [808, 280] on font "Laser Pain Relief Device FAQ" at bounding box center [732, 281] width 500 height 41
click at [982, 282] on h1 "Laser Pain Relief Device FAQ" at bounding box center [865, 282] width 767 height 51
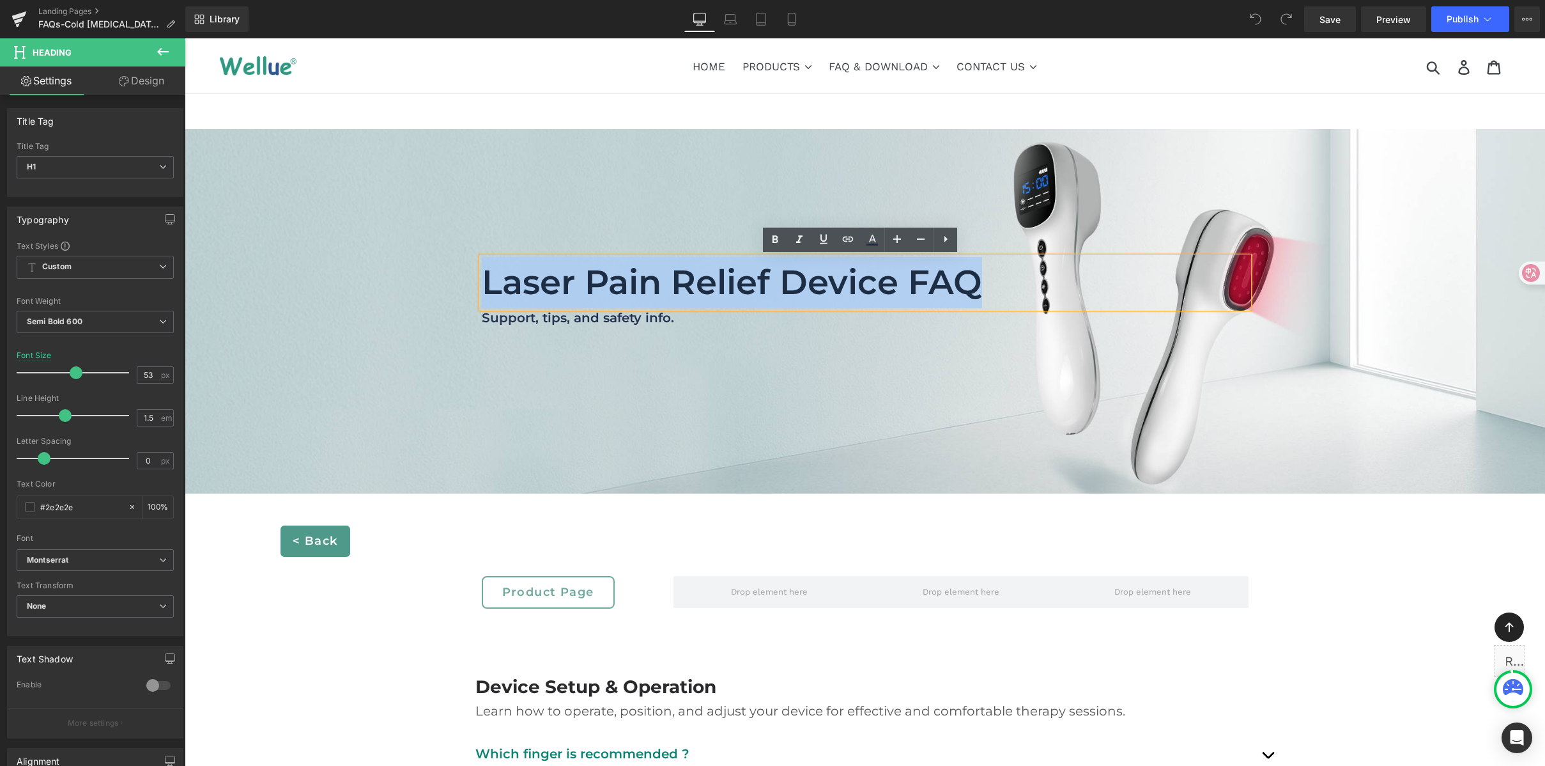
drag, startPoint x: 761, startPoint y: 284, endPoint x: 386, endPoint y: 305, distance: 375.1
click at [386, 305] on span "Laser Pain Relief Device FAQ Heading Support, tips, and safety info. Heading Row" at bounding box center [865, 311] width 1361 height 109
copy font "Laser Pain Relief Device FAQ"
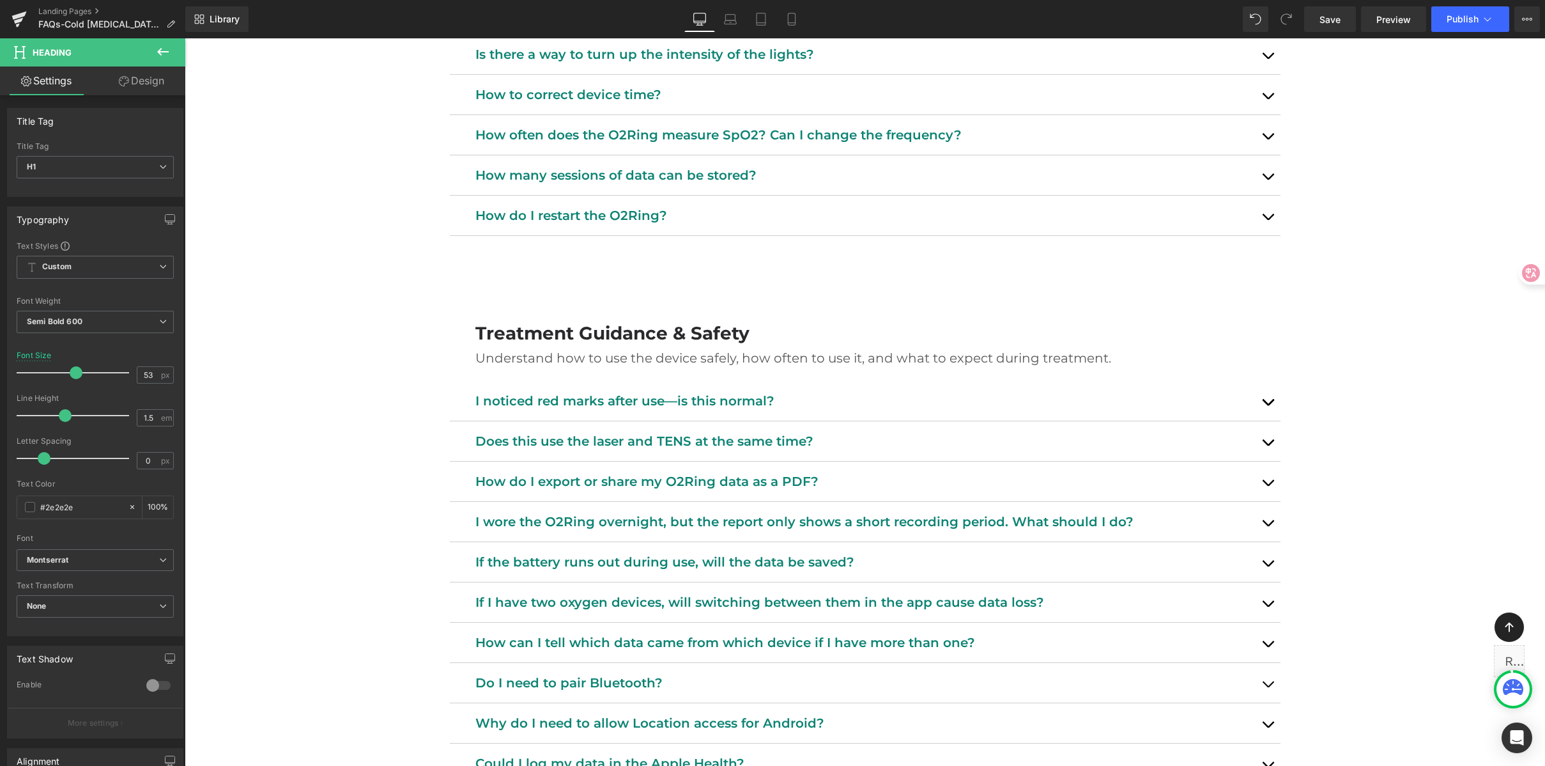
scroll to position [1145, 0]
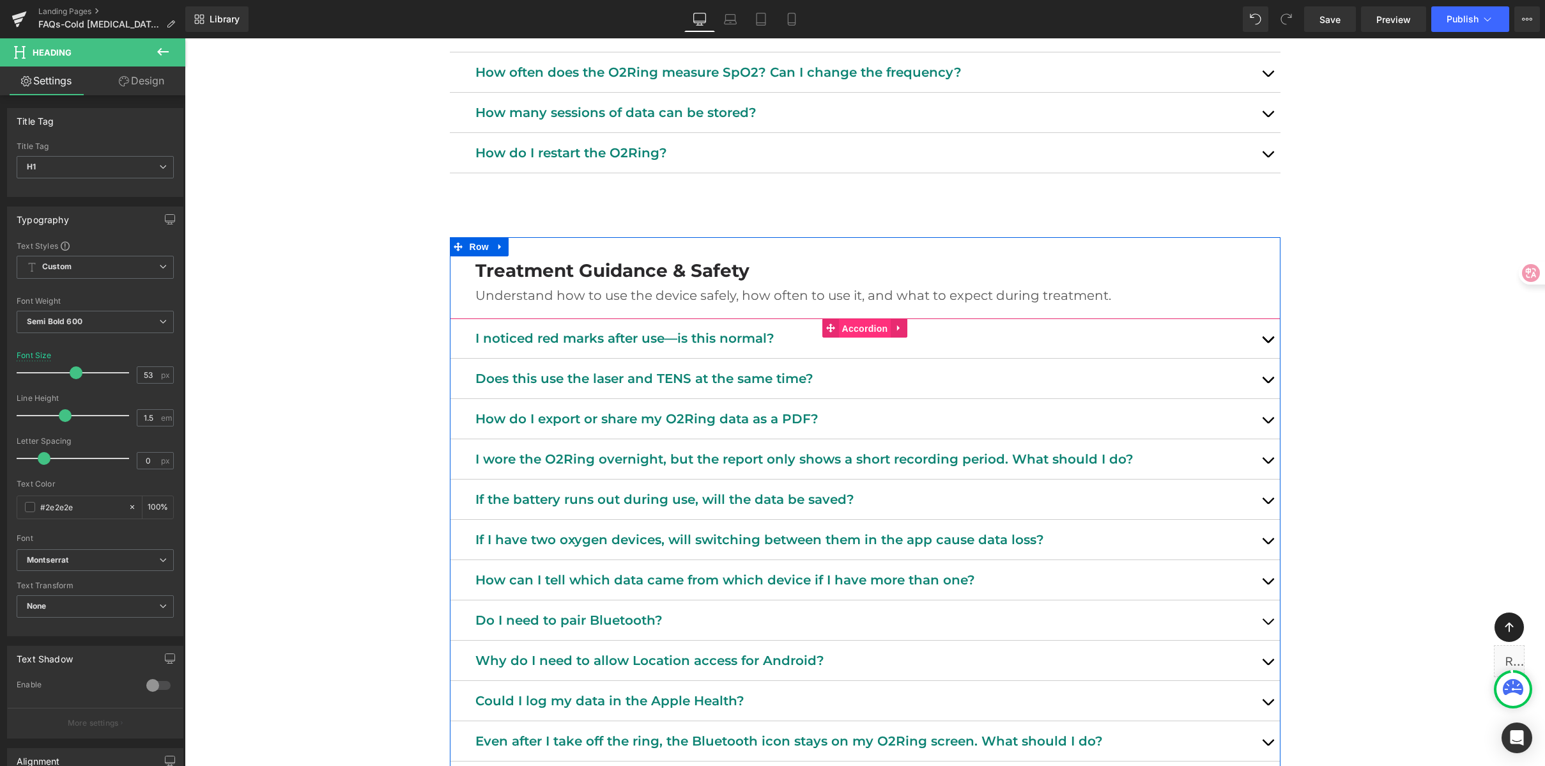
click at [861, 331] on span "Accordion" at bounding box center [865, 328] width 52 height 19
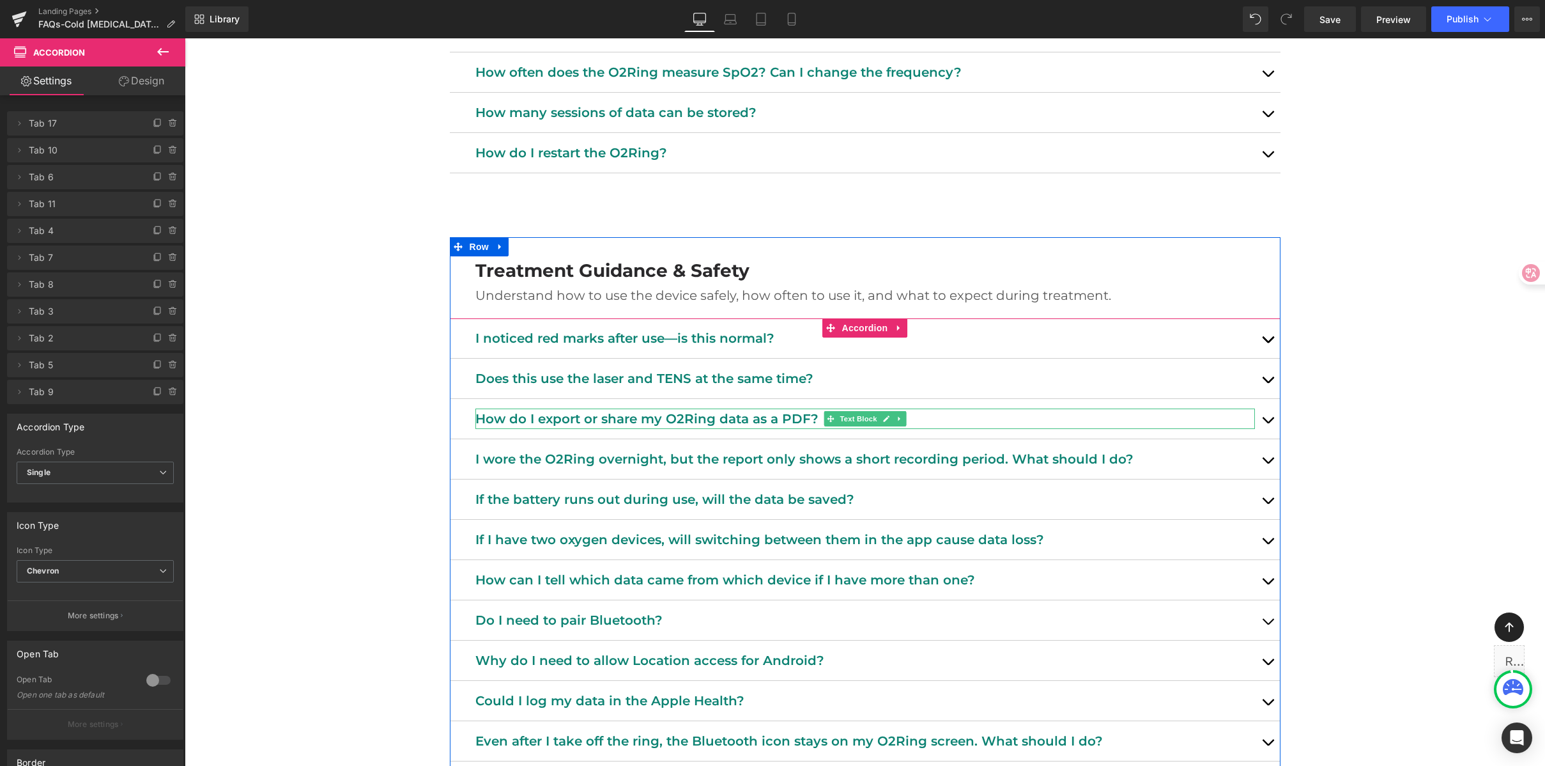
click at [661, 416] on p "How do I export or share my O2Ring data as a PDF?" at bounding box center [865, 418] width 780 height 20
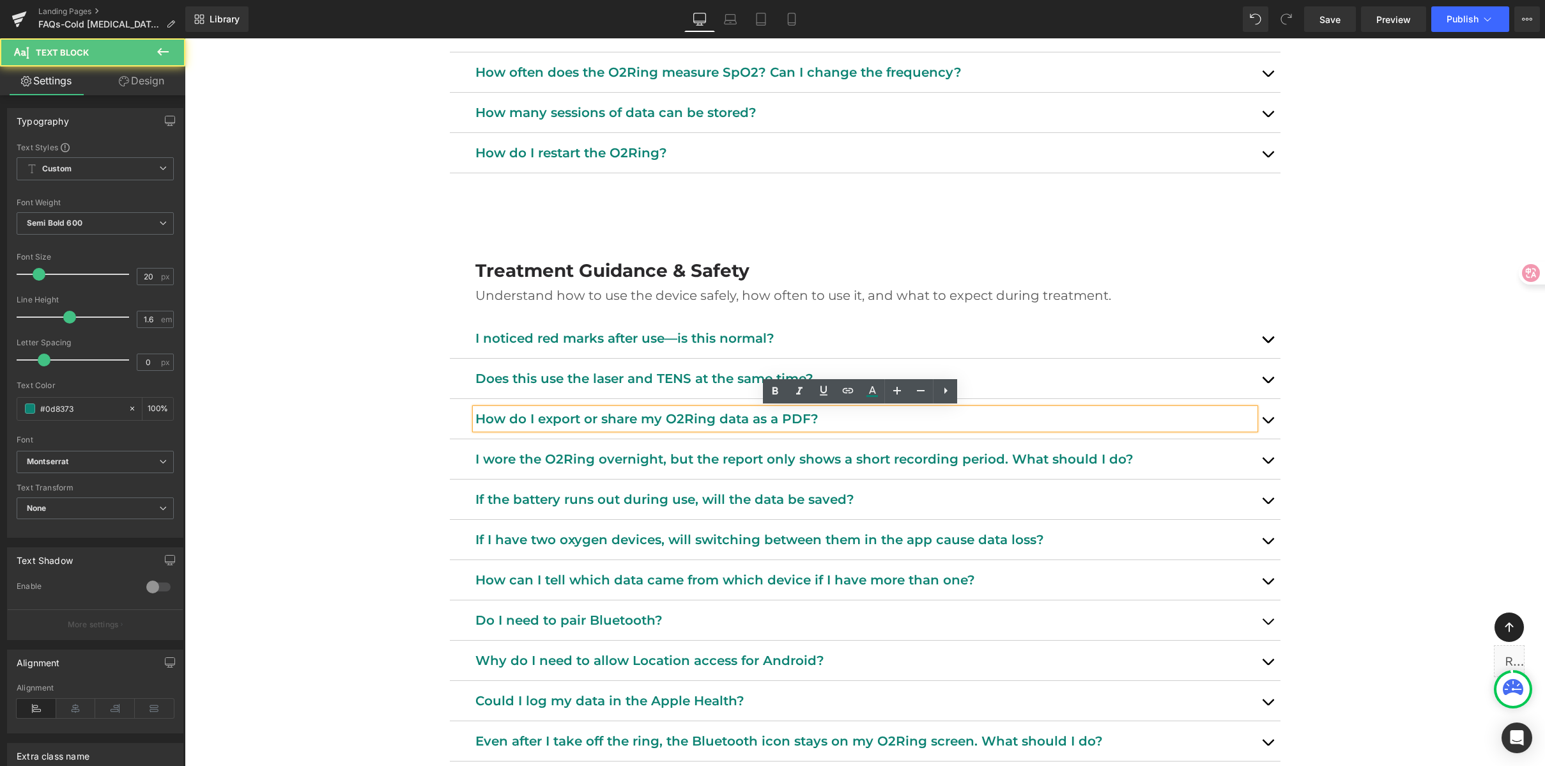
click at [614, 420] on p "How do I export or share my O2Ring data as a PDF?" at bounding box center [865, 418] width 780 height 20
click at [613, 415] on p "How do I export or share my O2Ring data as a PDF?" at bounding box center [865, 418] width 780 height 20
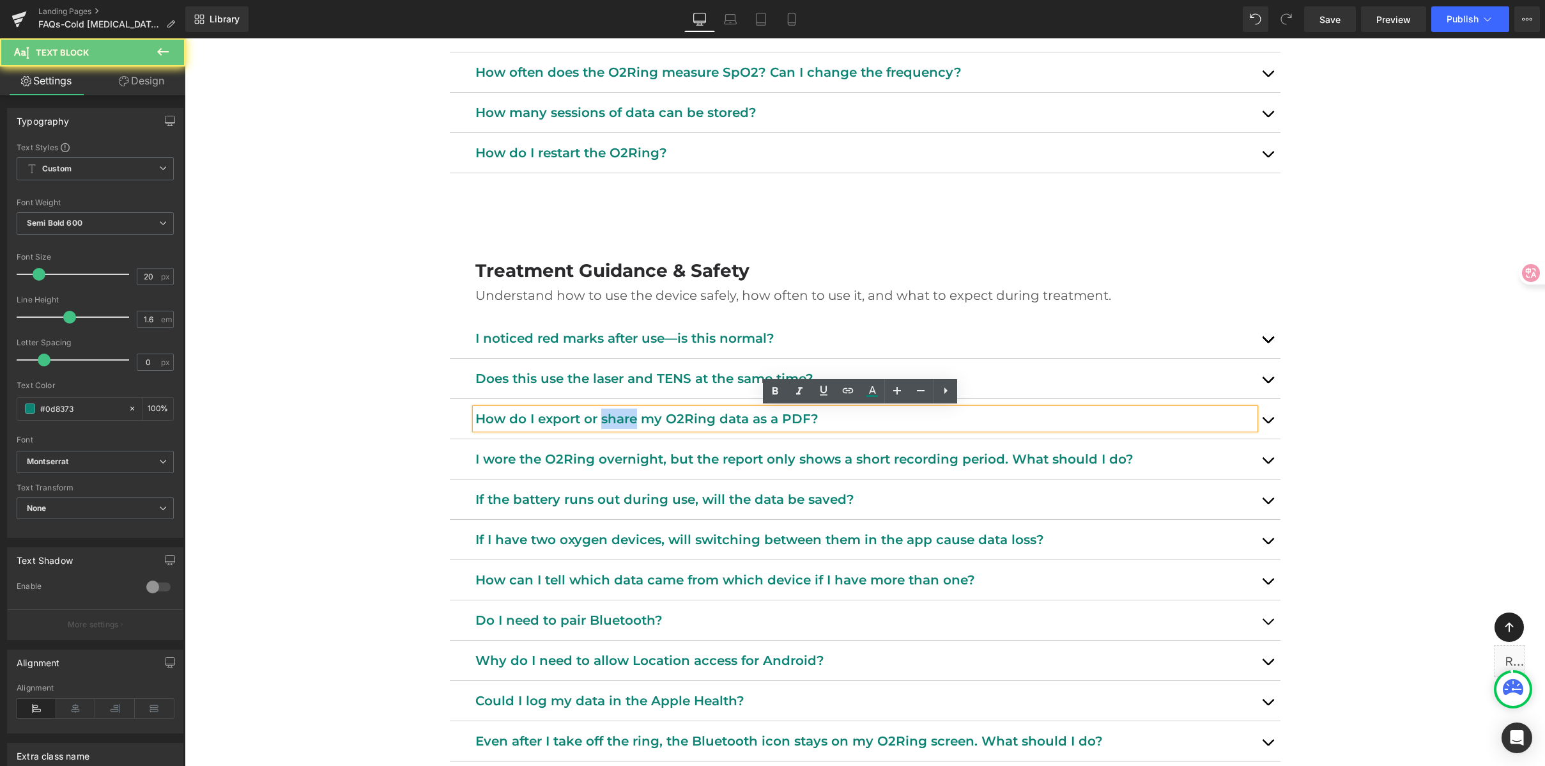
click at [613, 415] on p "How do I export or share my O2Ring data as a PDF?" at bounding box center [865, 418] width 780 height 20
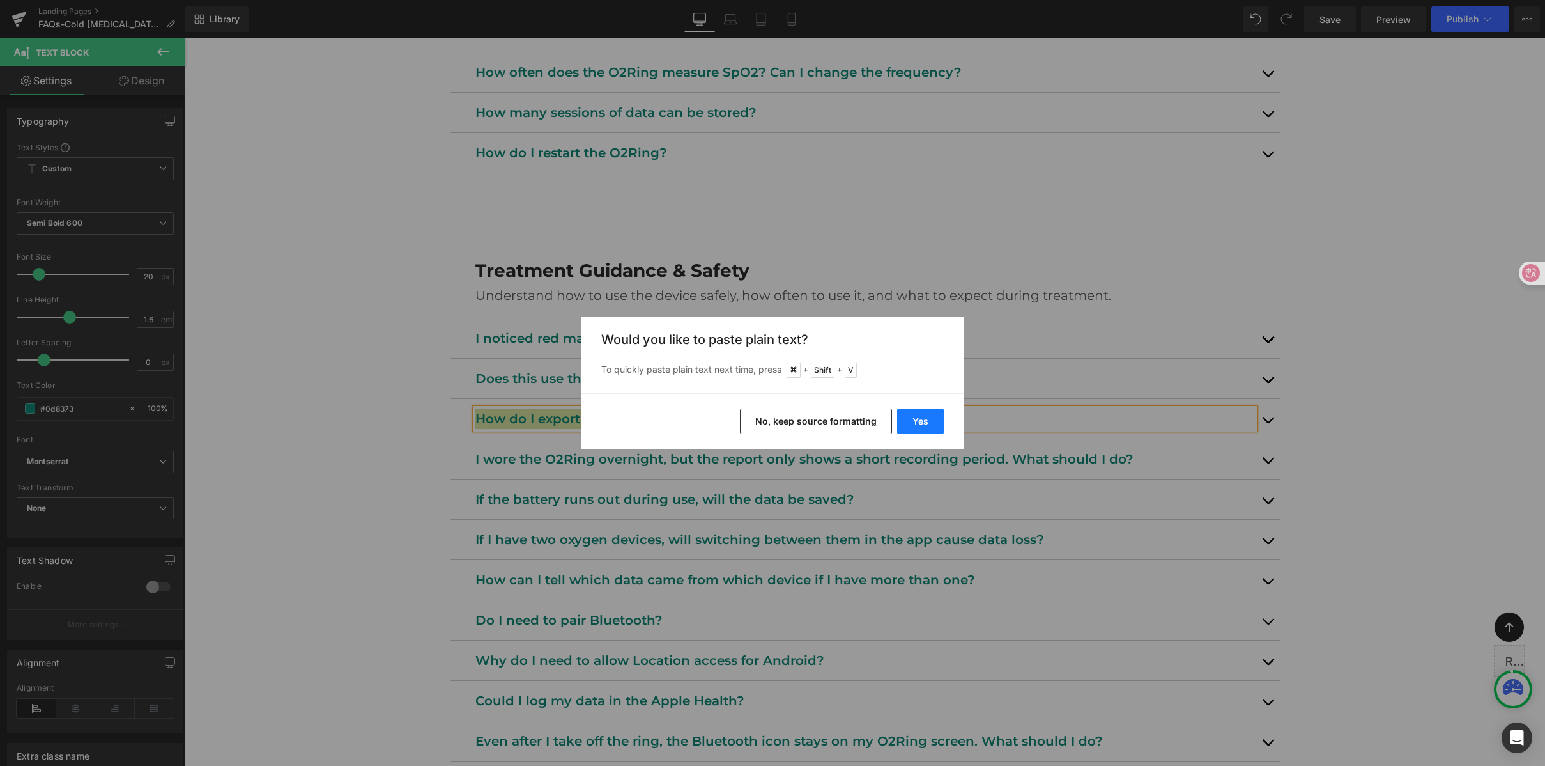
drag, startPoint x: 932, startPoint y: 419, endPoint x: 592, endPoint y: 377, distance: 342.6
click at [932, 419] on button "Yes" at bounding box center [920, 421] width 47 height 26
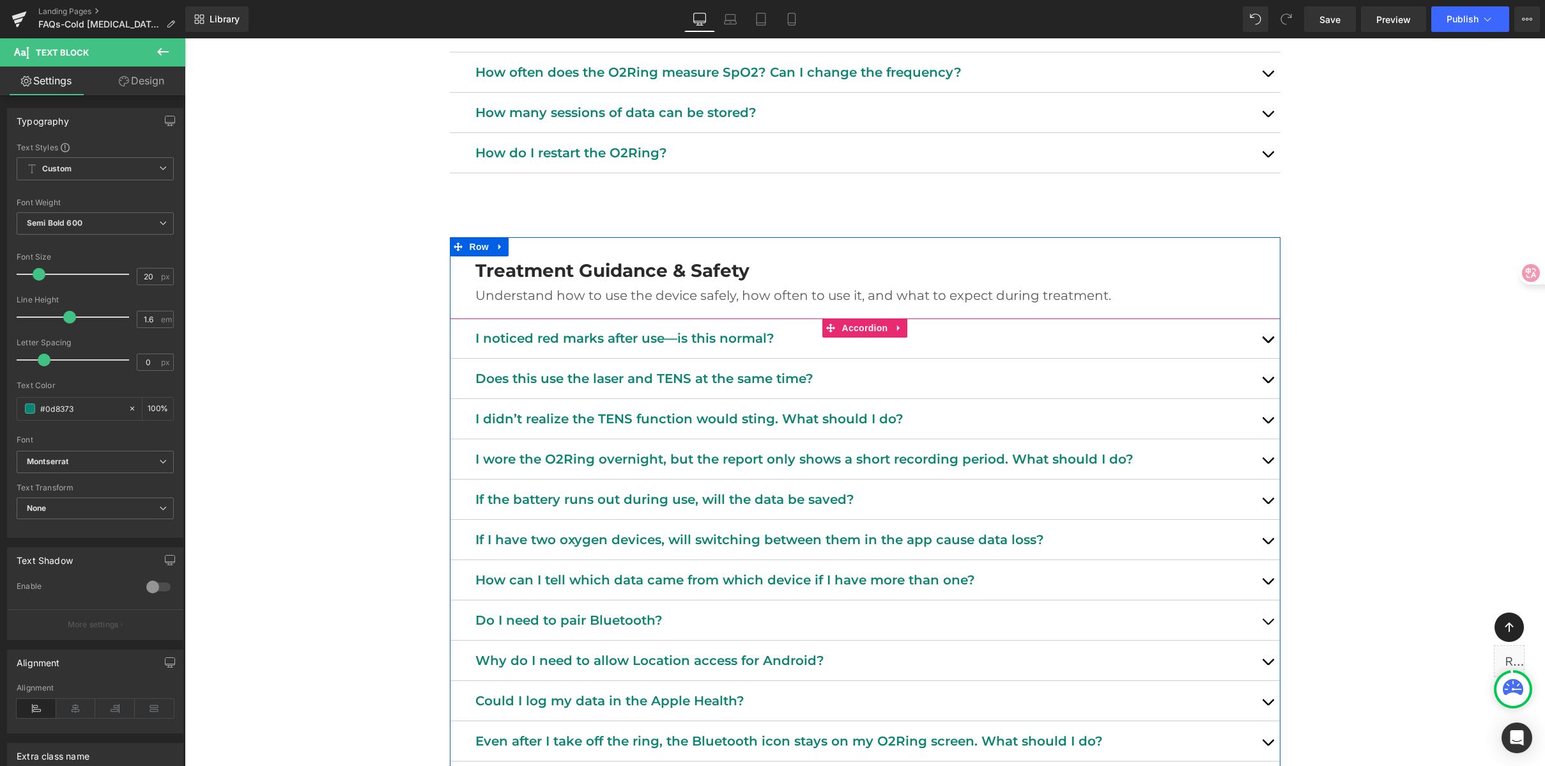
click at [1259, 414] on button "button" at bounding box center [1268, 419] width 26 height 40
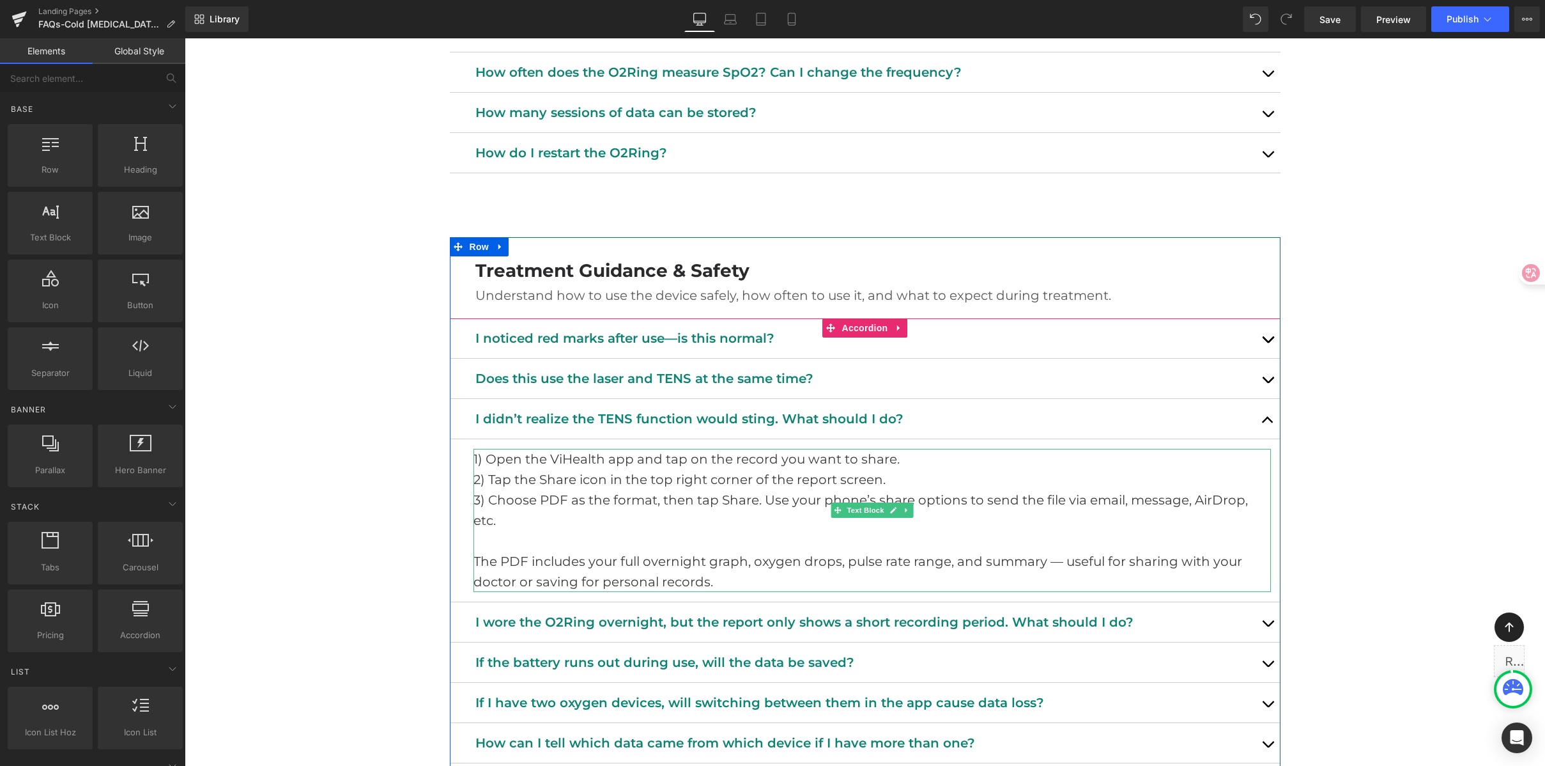
click at [617, 530] on p at bounding box center [873, 540] width 798 height 20
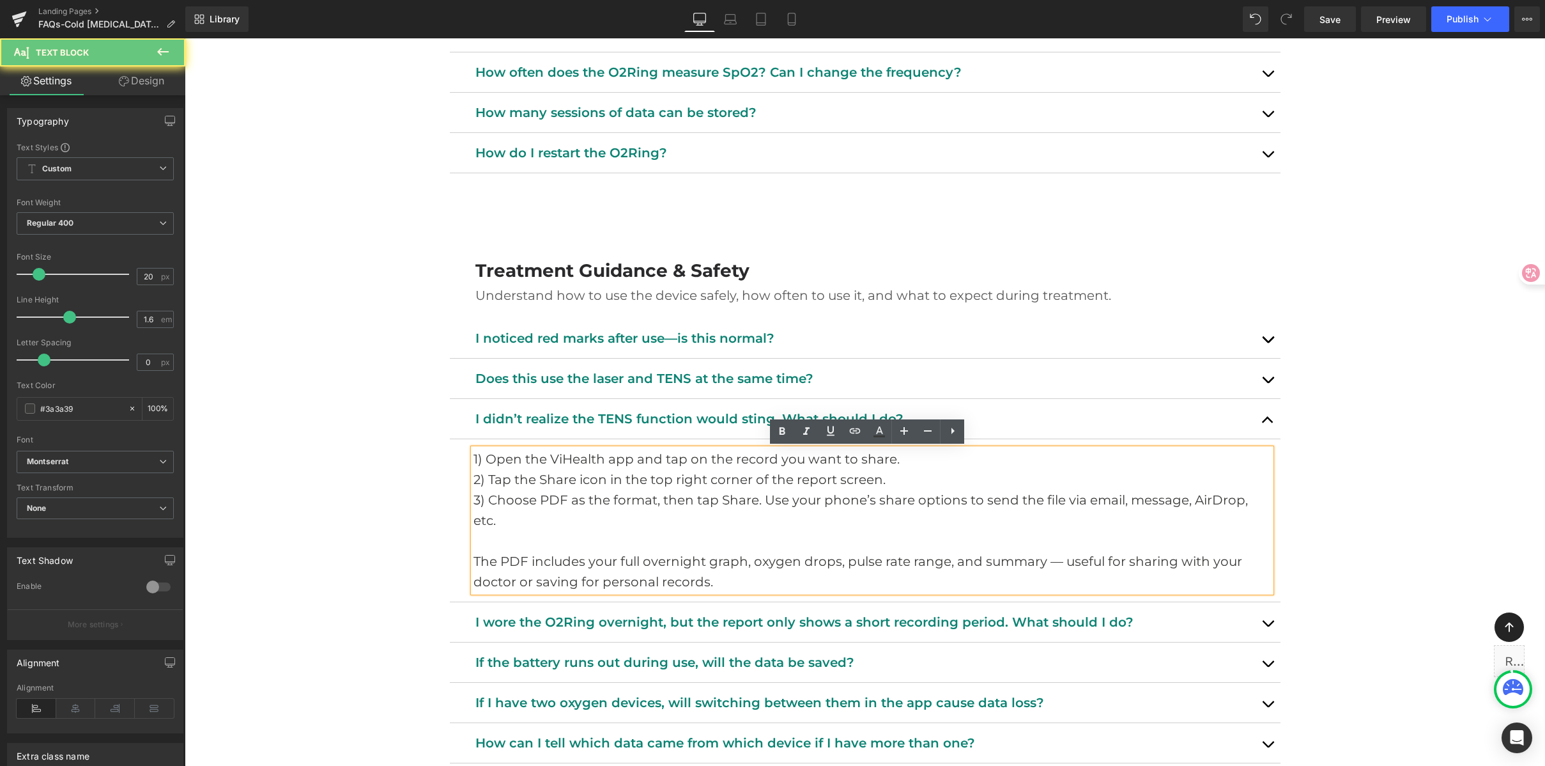
drag, startPoint x: 738, startPoint y: 540, endPoint x: 729, endPoint y: 554, distance: 17.0
click at [738, 551] on p "The PDF includes your full overnight graph, oxygen drops, pulse rate range, and…" at bounding box center [873, 571] width 798 height 41
click at [727, 563] on p "The PDF includes your full overnight graph, oxygen drops, pulse rate range, and…" at bounding box center [873, 571] width 798 height 41
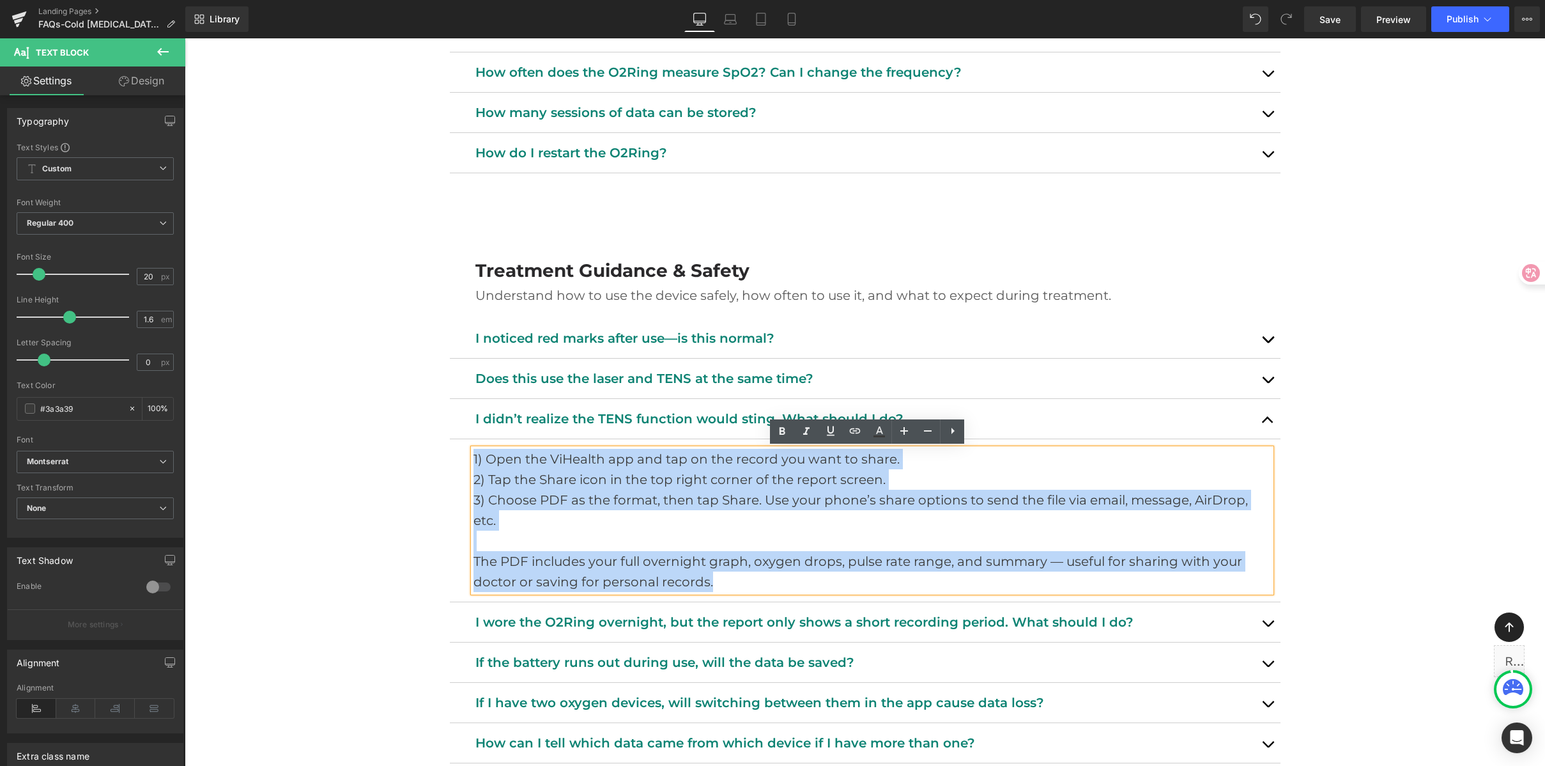
drag, startPoint x: 681, startPoint y: 560, endPoint x: 445, endPoint y: 452, distance: 259.7
click at [450, 452] on article "1) Open the ViHealth app and tap on the record you want to share. 2) Tap the Sh…" at bounding box center [865, 520] width 831 height 163
paste div
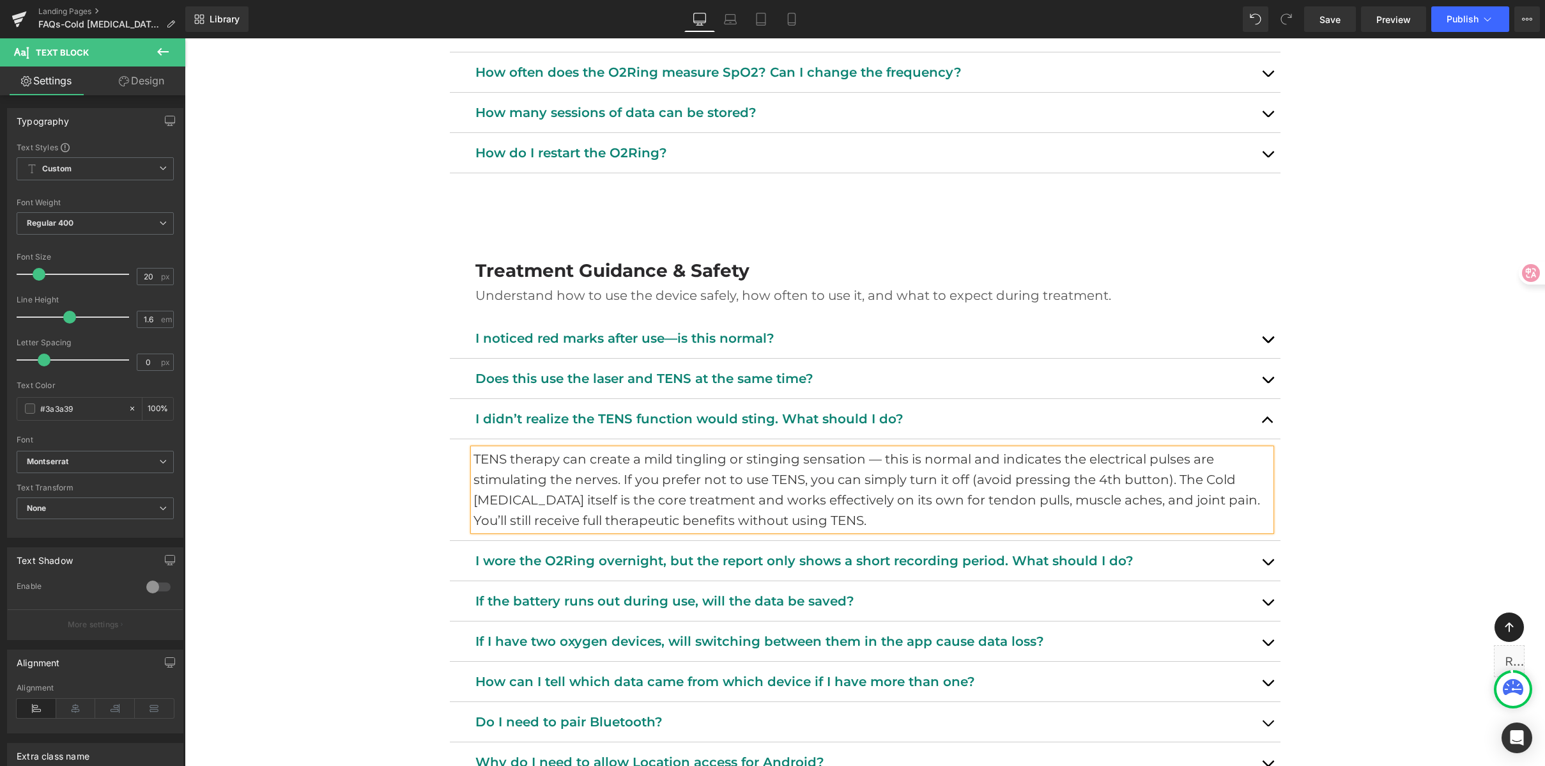
drag, startPoint x: 1340, startPoint y: 447, endPoint x: 1292, endPoint y: 222, distance: 229.4
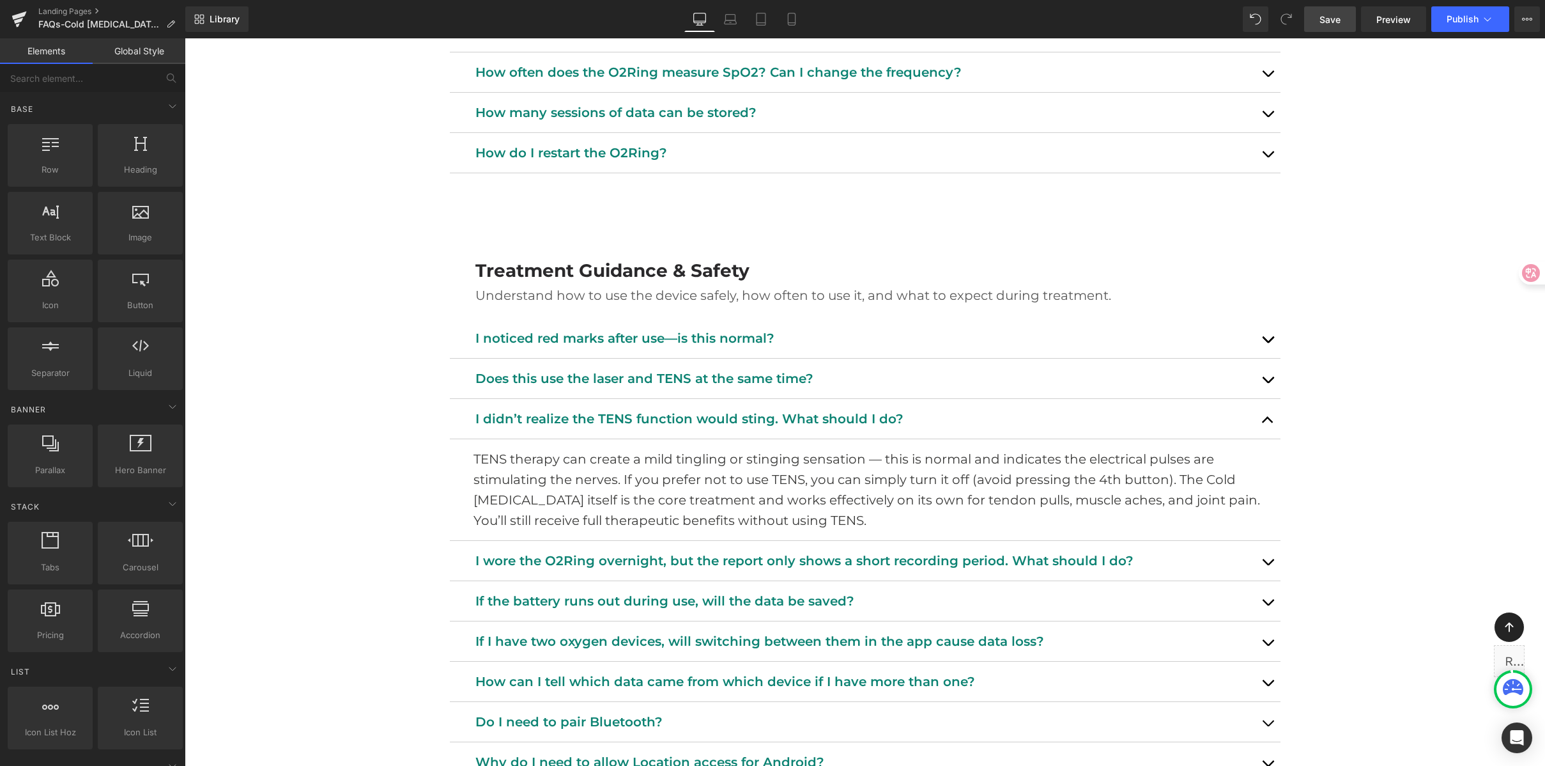
click at [1327, 15] on span "Save" at bounding box center [1330, 19] width 21 height 13
click at [842, 331] on span "Accordion" at bounding box center [865, 328] width 52 height 19
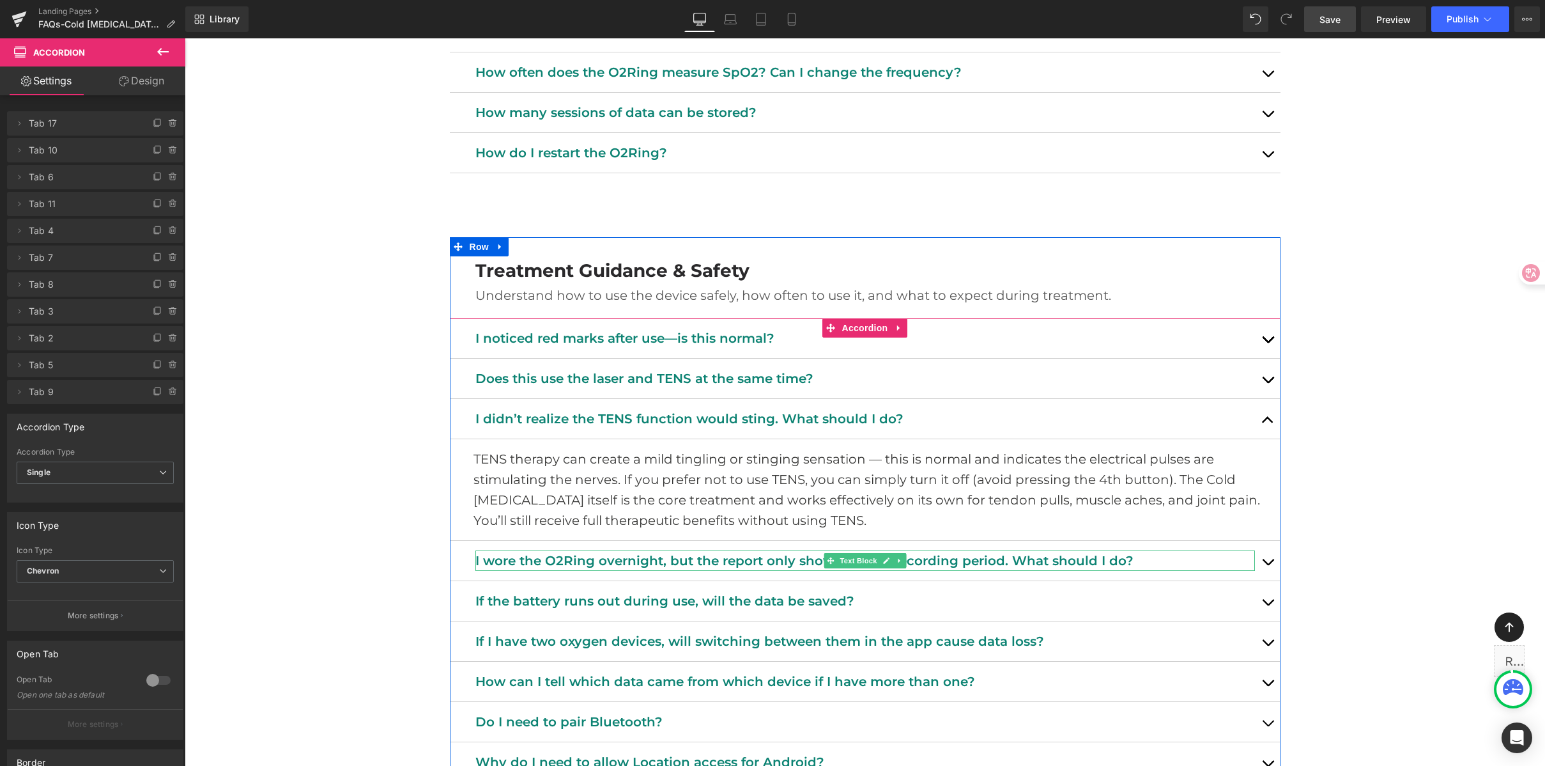
click at [711, 562] on p "I wore the O2Ring overnight, but the report only shows a short recording period…" at bounding box center [865, 560] width 780 height 20
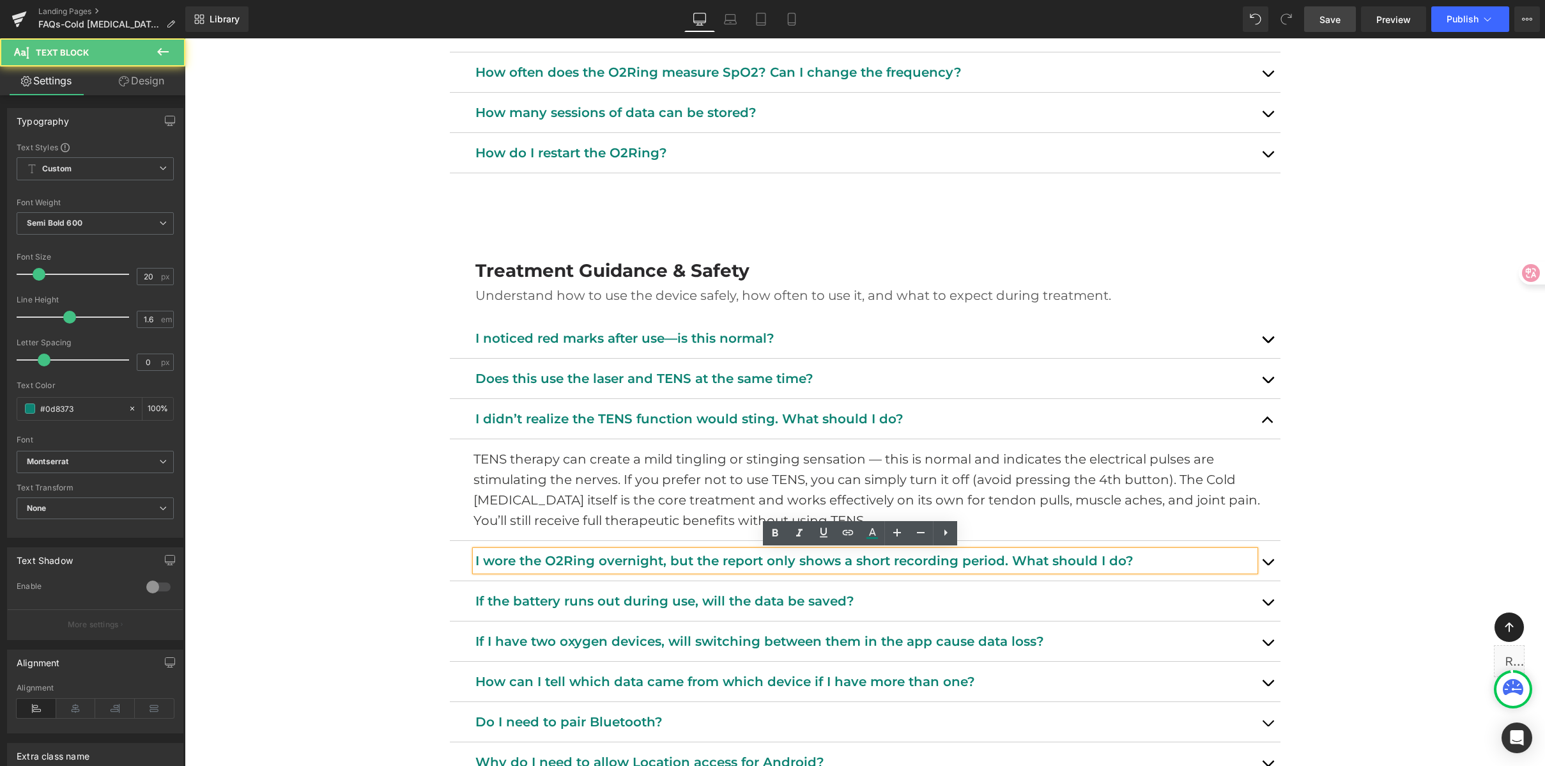
click at [673, 561] on p "I wore the O2Ring overnight, but the report only shows a short recording period…" at bounding box center [865, 560] width 780 height 20
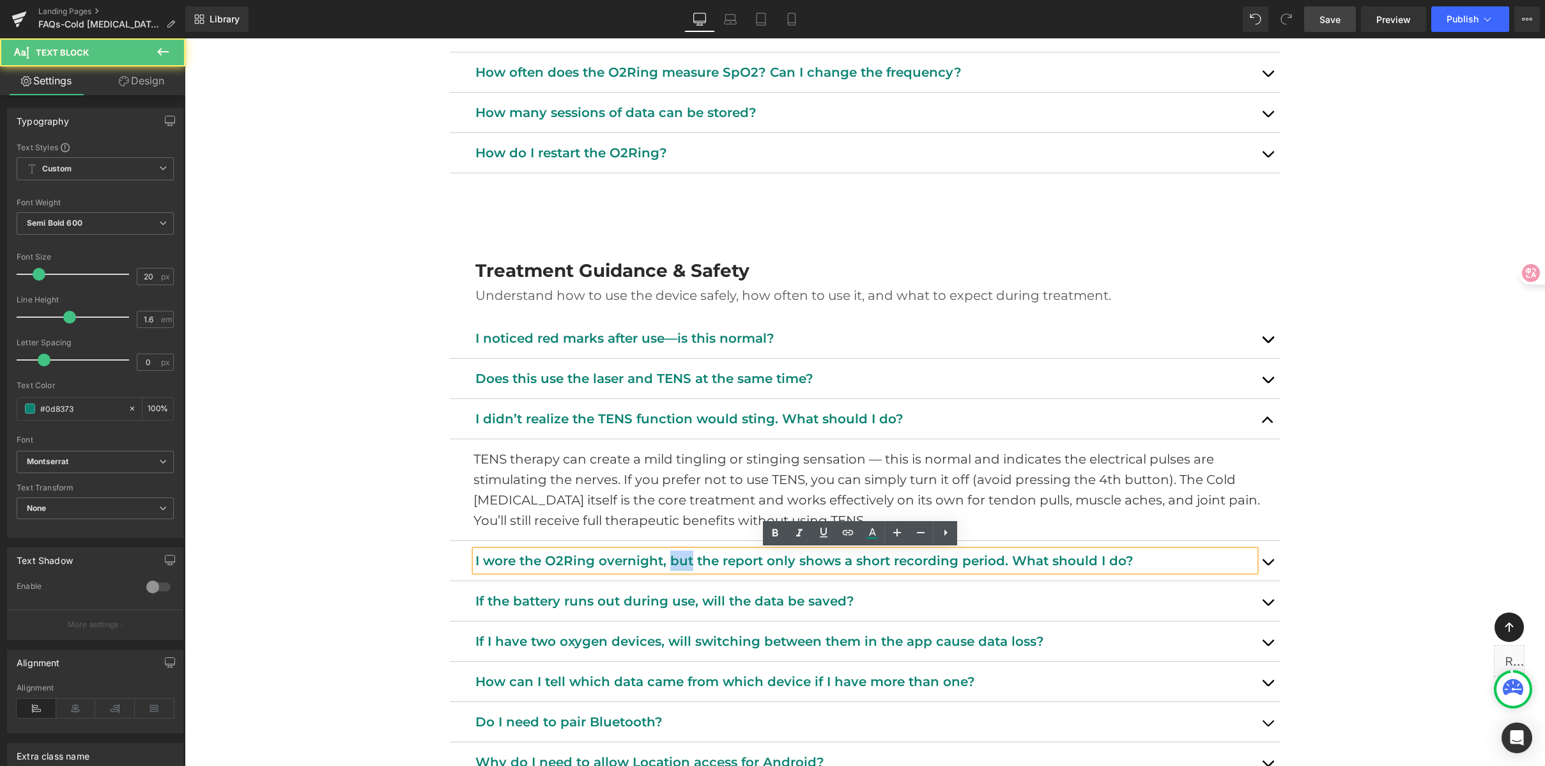
click at [673, 561] on p "I wore the O2Ring overnight, but the report only shows a short recording period…" at bounding box center [865, 560] width 780 height 20
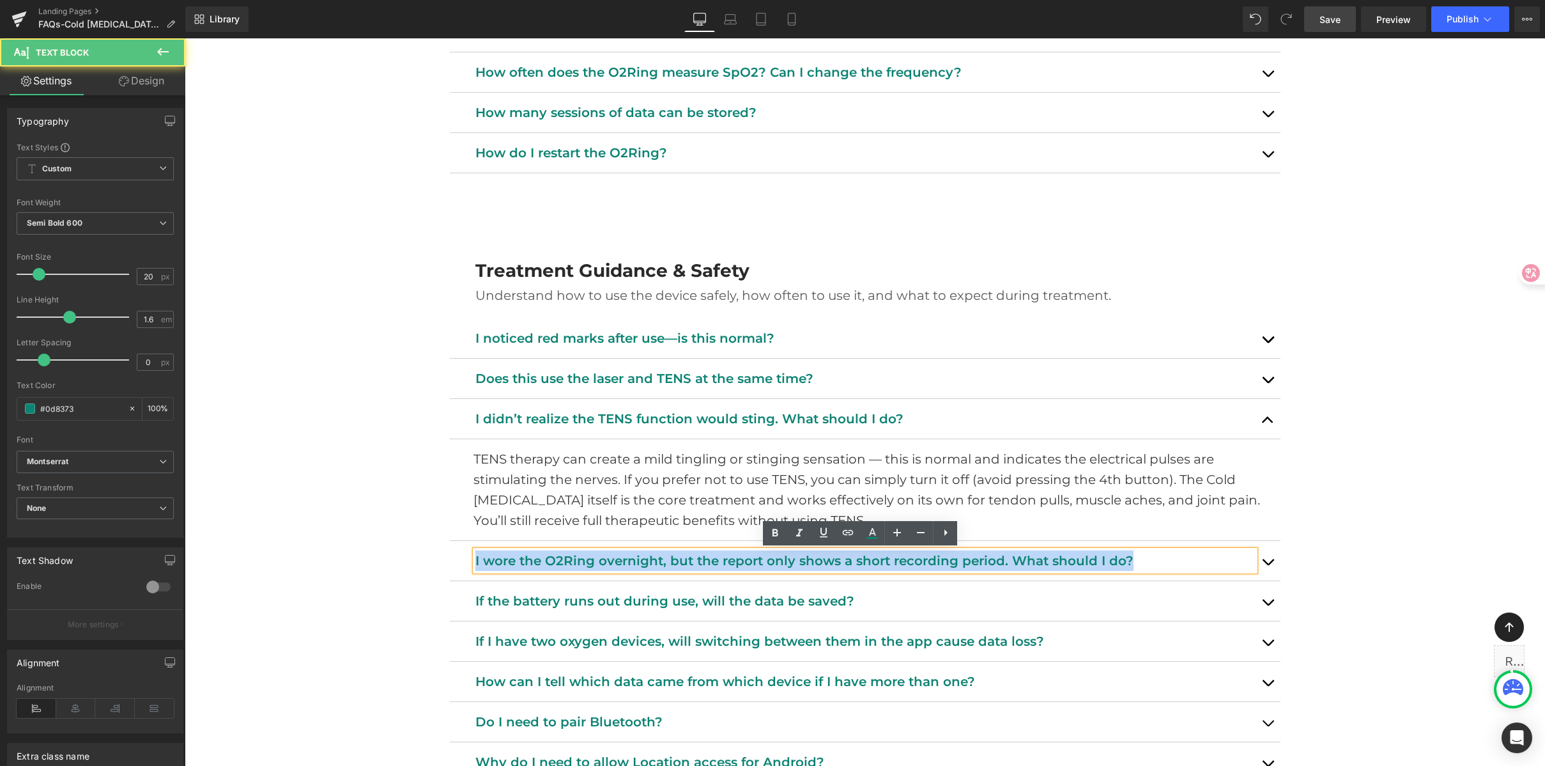
click at [673, 561] on p "I wore the O2Ring overnight, but the report only shows a short recording period…" at bounding box center [865, 560] width 780 height 20
paste div
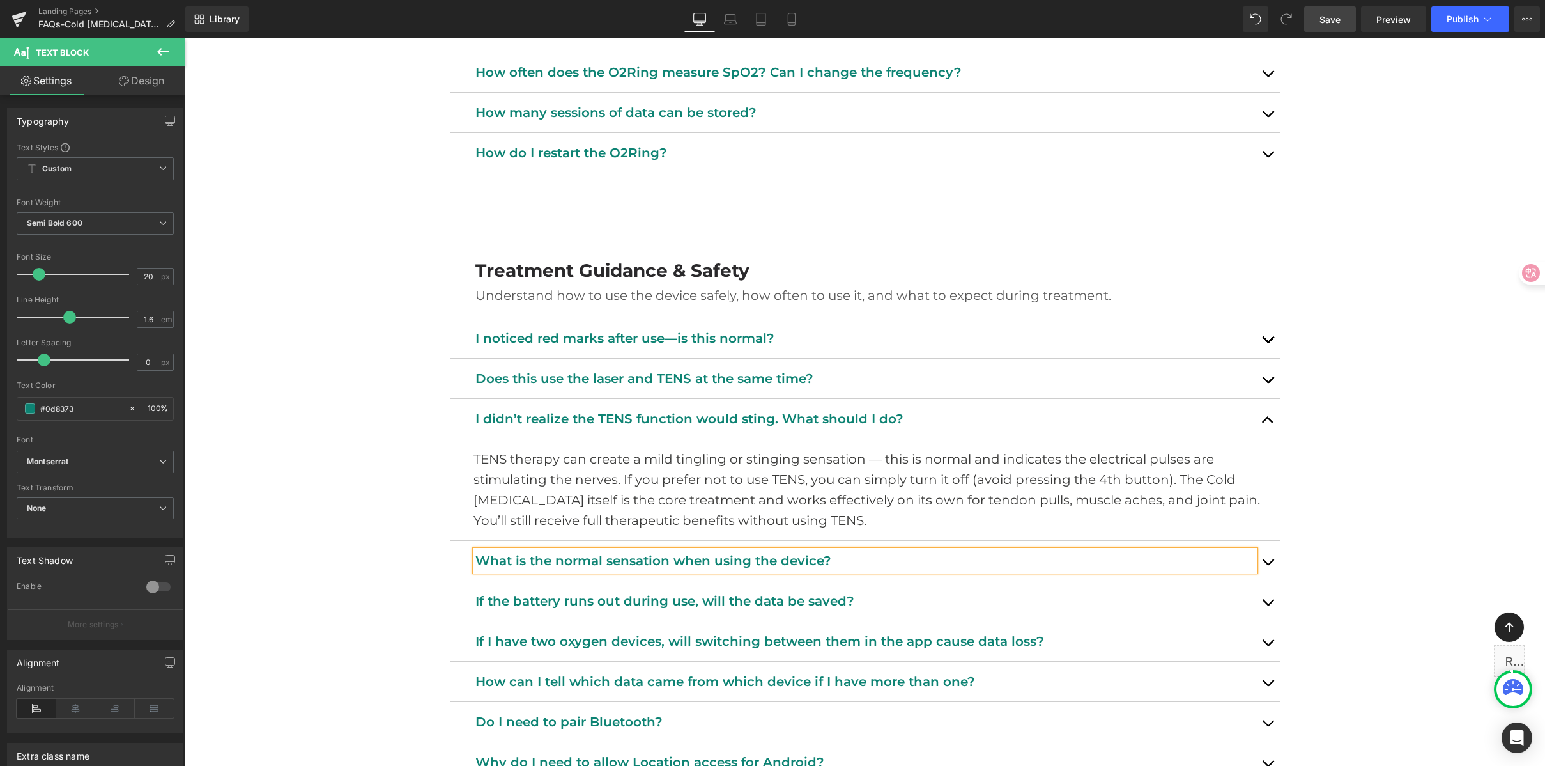
click at [1268, 553] on button "button" at bounding box center [1268, 561] width 26 height 40
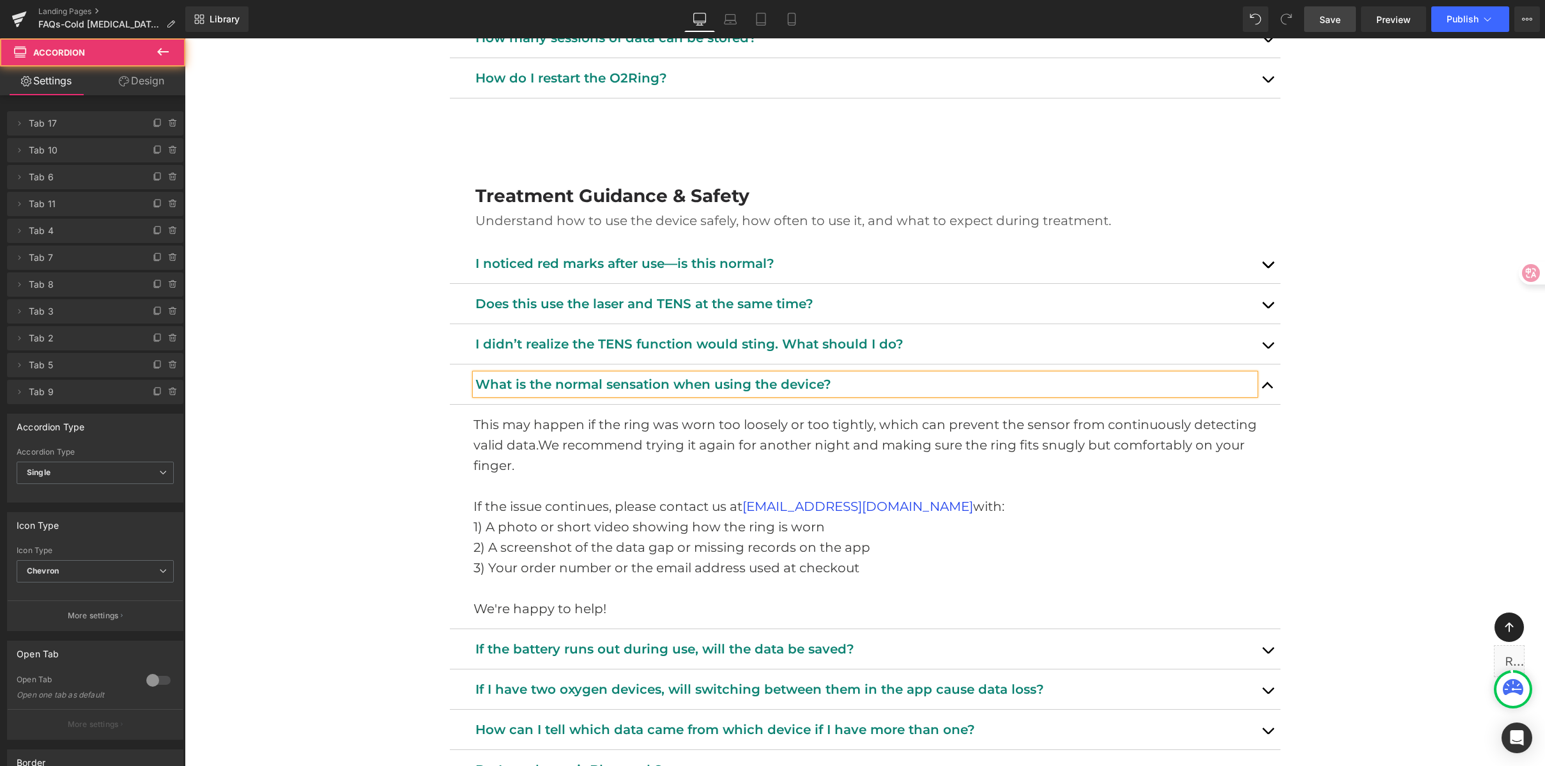
scroll to position [1284, 0]
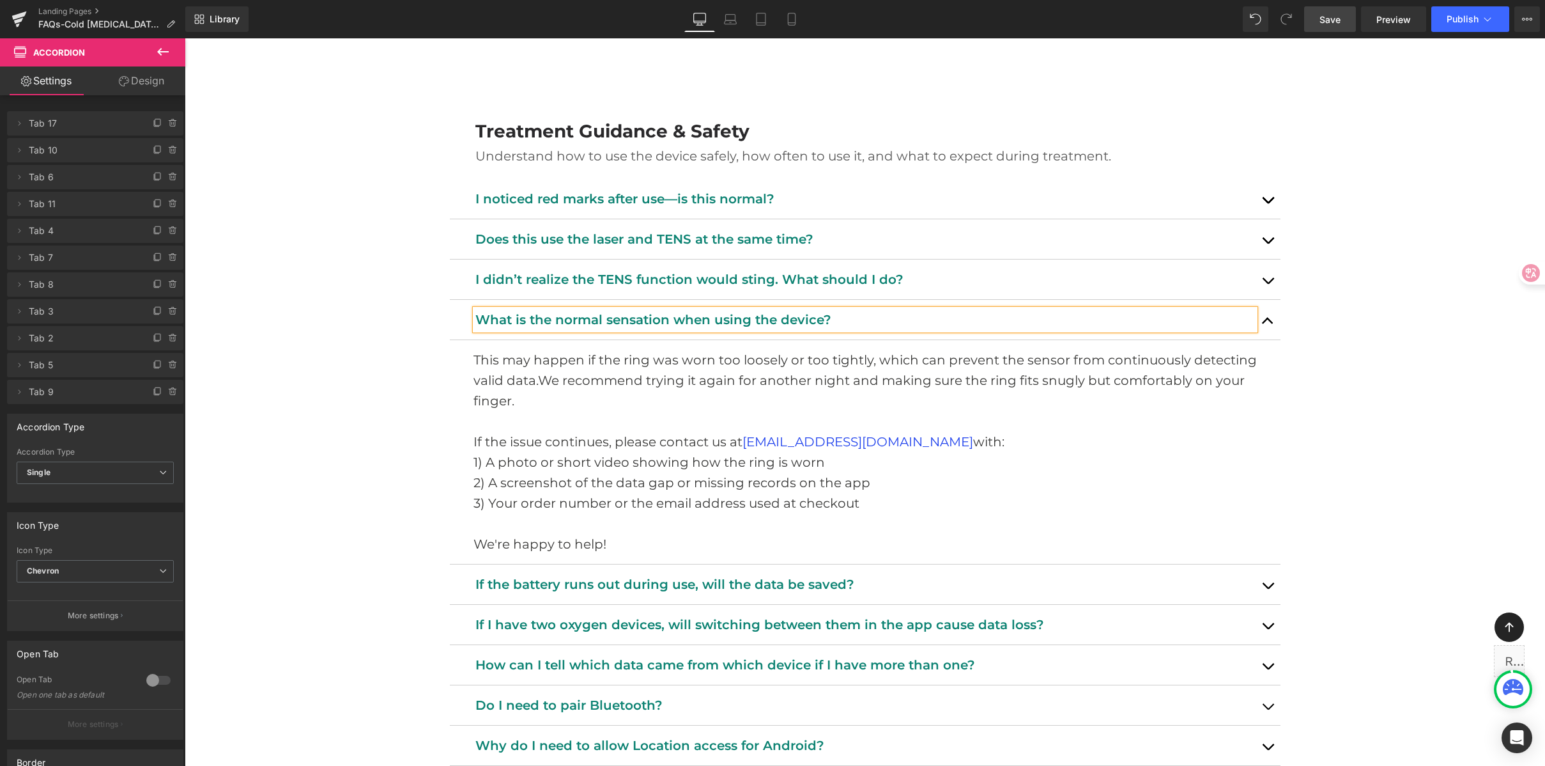
click at [576, 500] on p "3) Your order number or the email address used at checkout" at bounding box center [873, 503] width 798 height 20
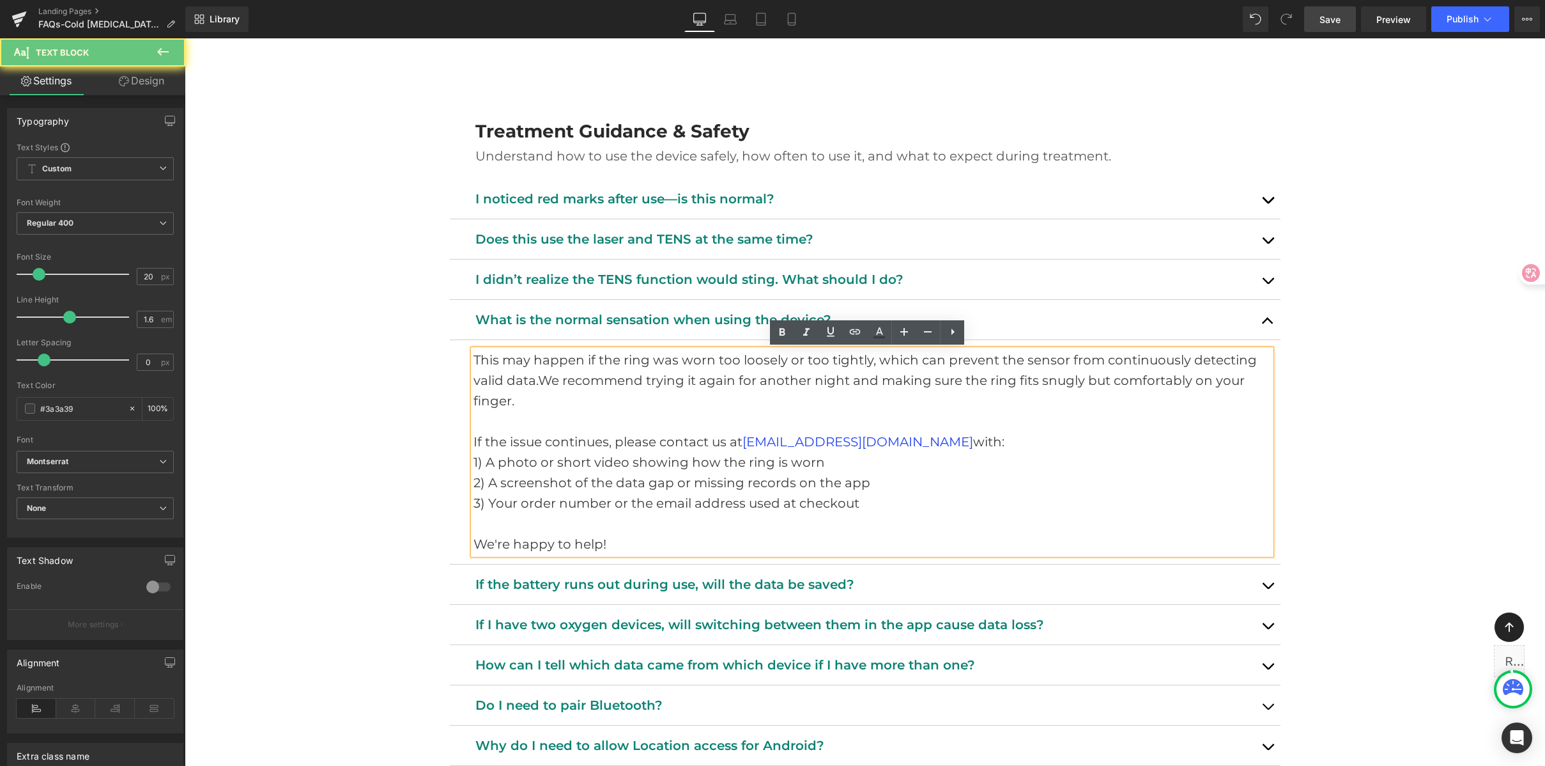
click at [631, 545] on p "We're happy to help!" at bounding box center [873, 544] width 798 height 20
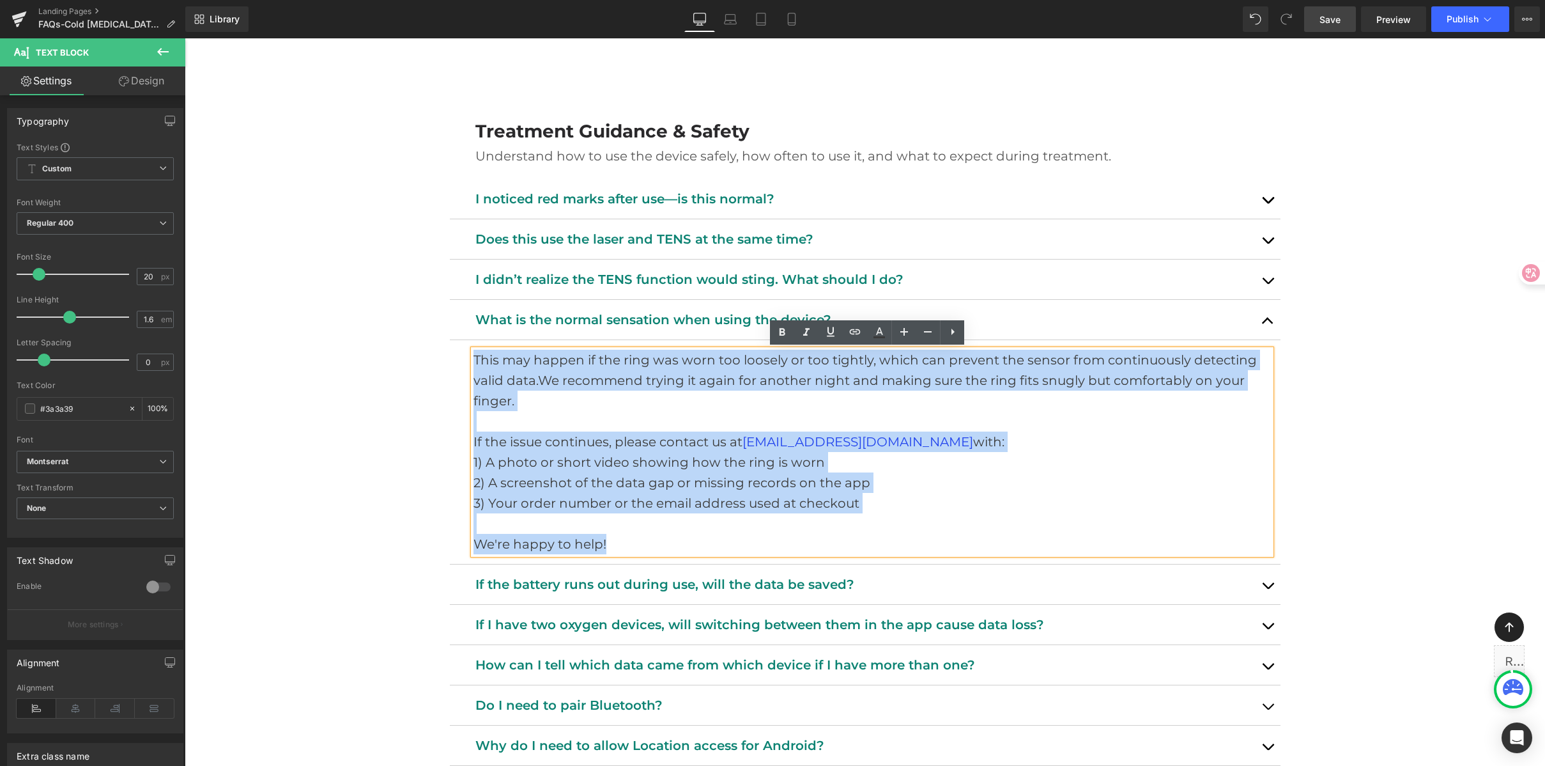
drag, startPoint x: 633, startPoint y: 547, endPoint x: 348, endPoint y: 303, distance: 375.3
paste div
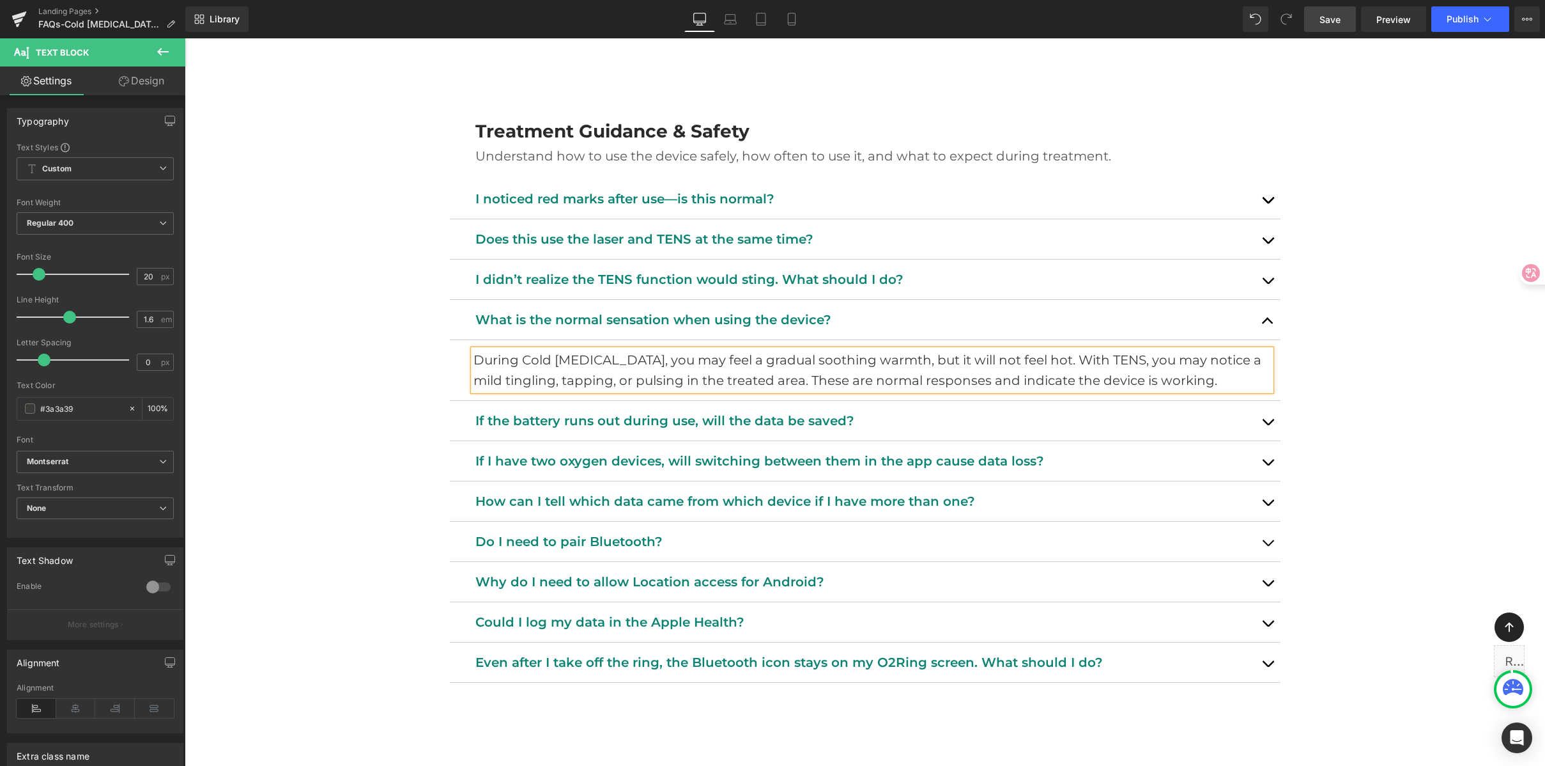
click at [1228, 385] on p "During Cold Laser Therapy, you may feel a gradual soothing warmth, but it will …" at bounding box center [873, 370] width 798 height 41
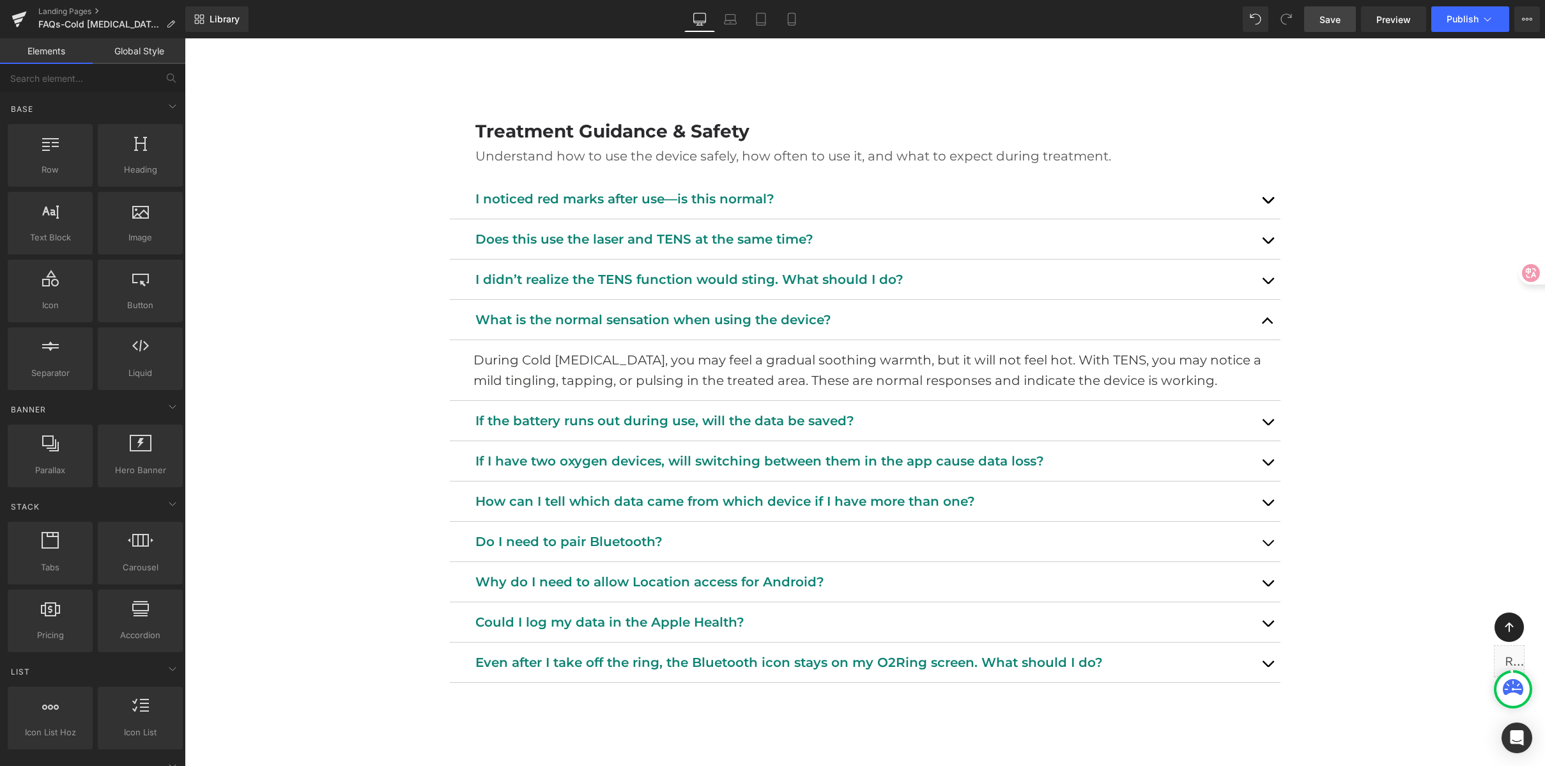
click at [1340, 13] on span "Save" at bounding box center [1330, 19] width 21 height 13
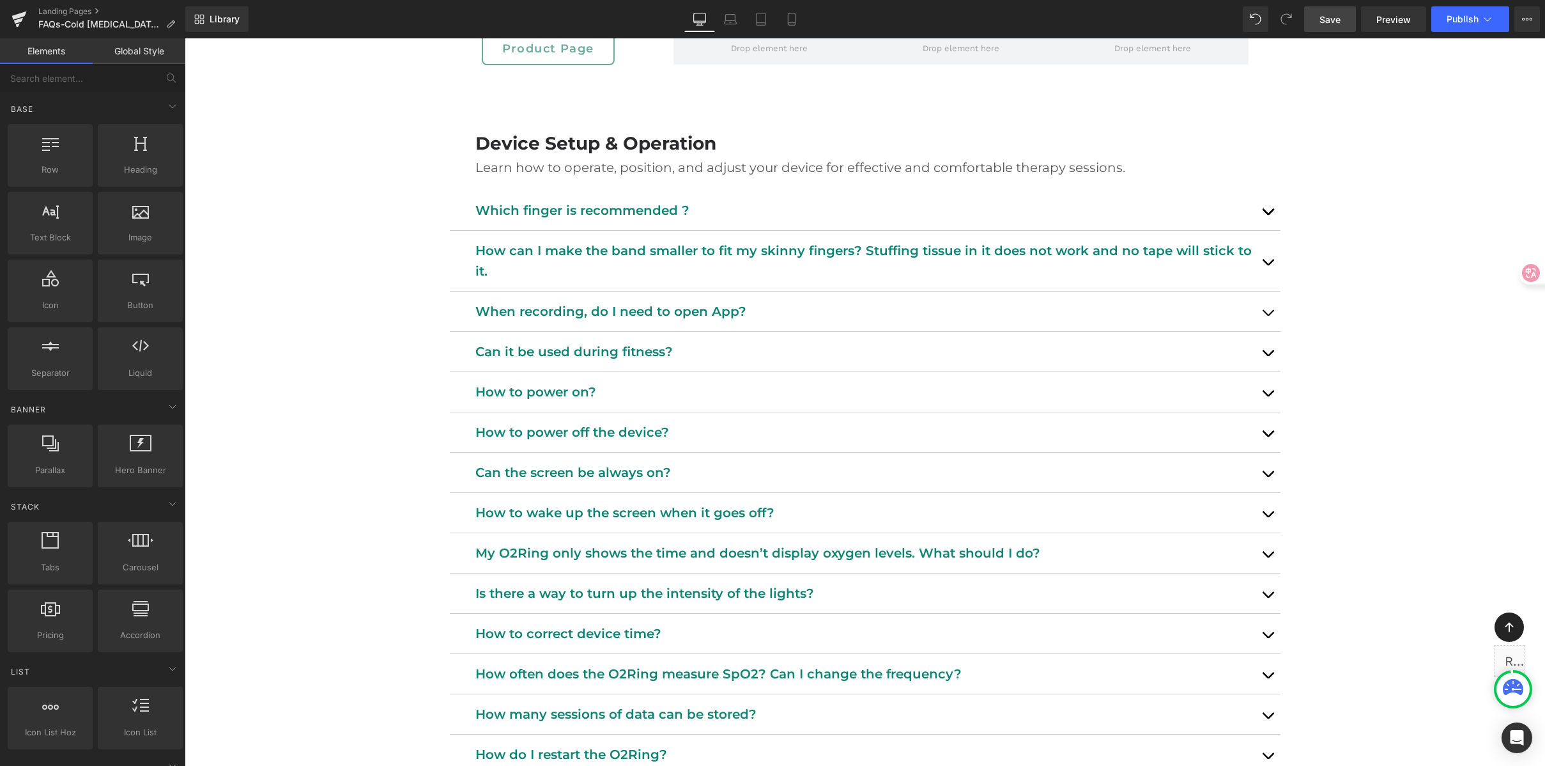
scroll to position [532, 0]
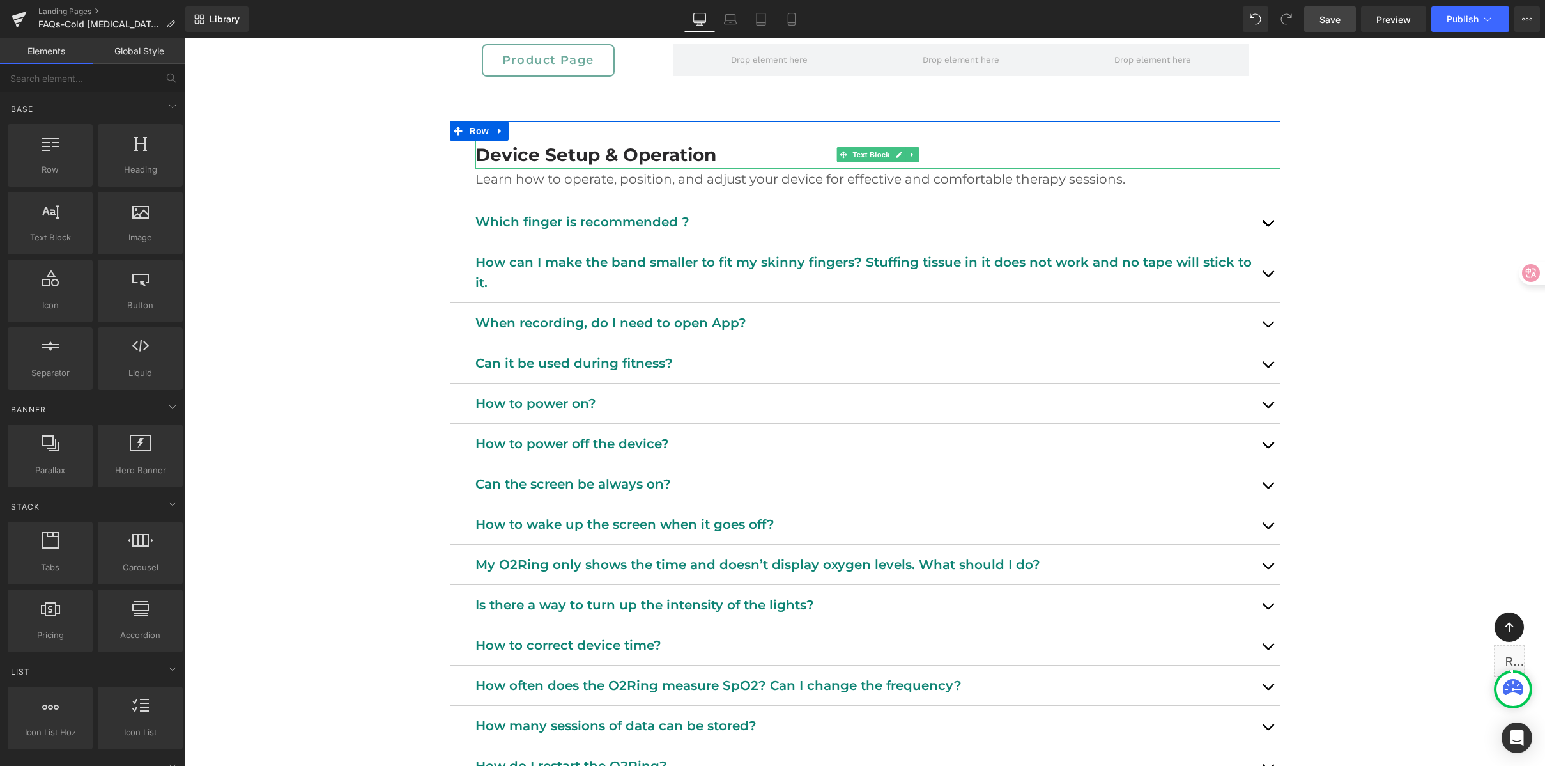
click at [564, 160] on b "Device Setup & Operation" at bounding box center [595, 155] width 241 height 22
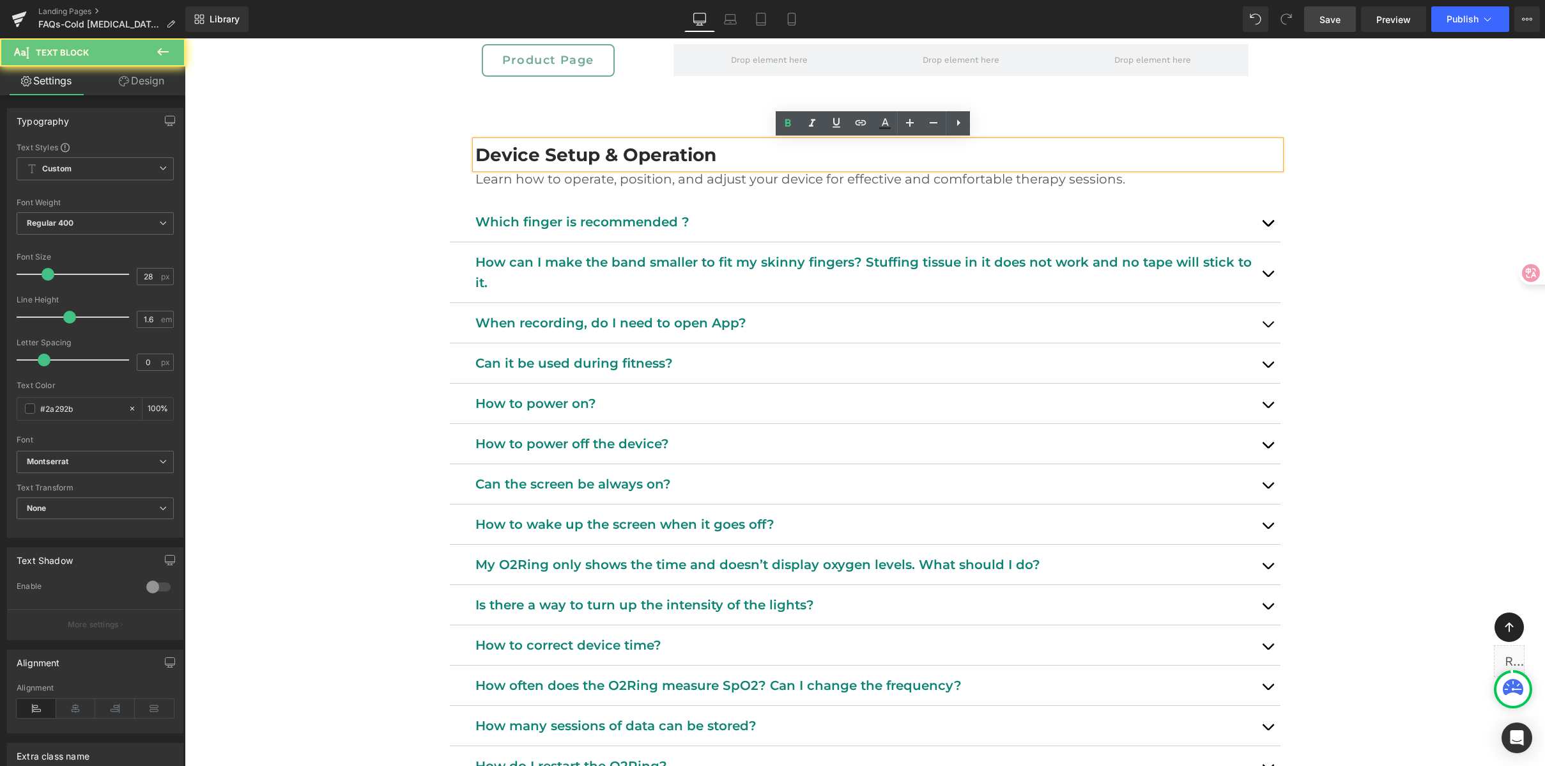
click at [522, 152] on b "Device Setup & Operation" at bounding box center [595, 155] width 241 height 22
click at [532, 151] on b "Device Setup & Operation" at bounding box center [595, 155] width 241 height 22
click at [537, 153] on b "Device Setup & Operation" at bounding box center [595, 155] width 241 height 22
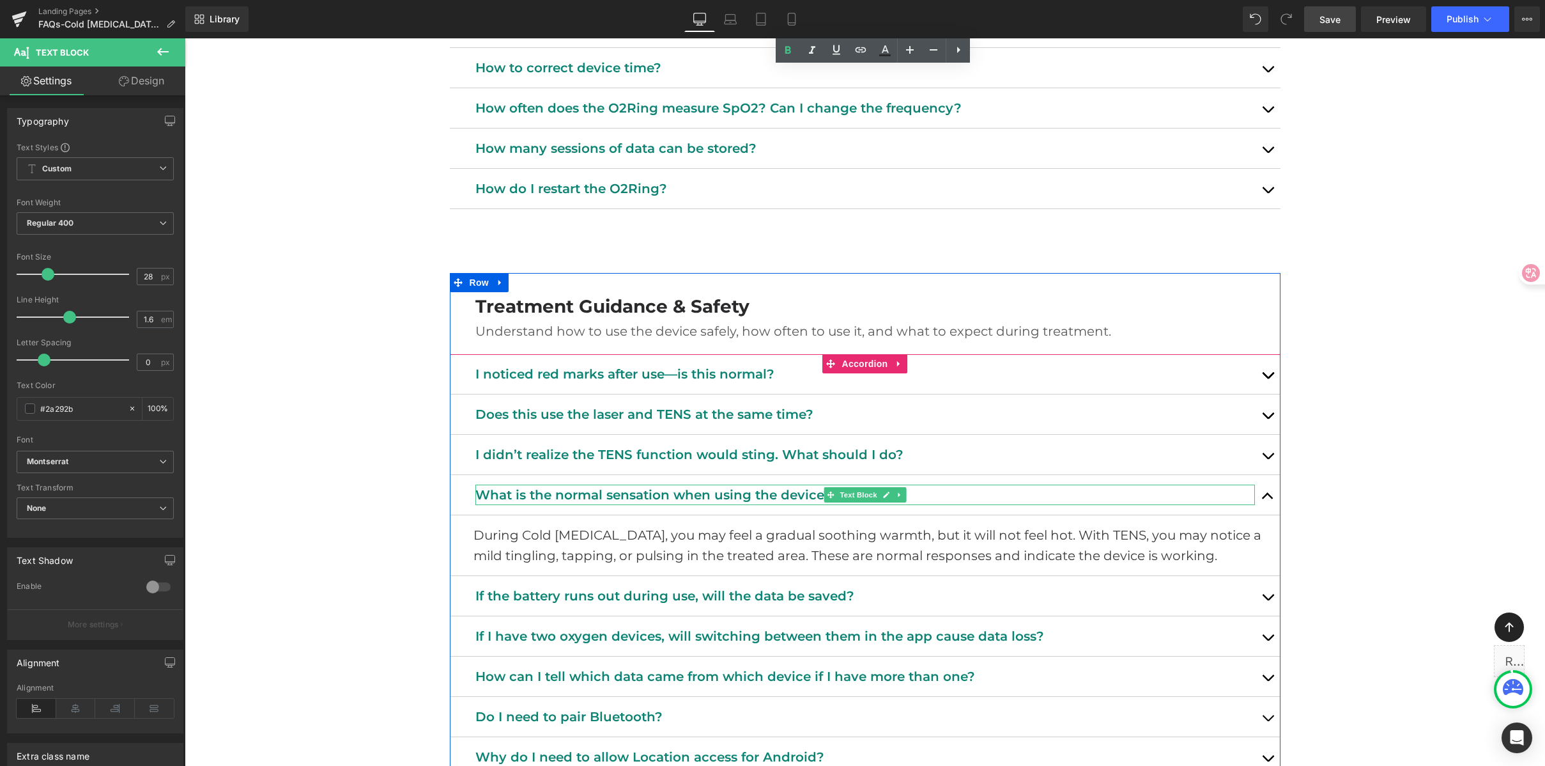
scroll to position [1106, 0]
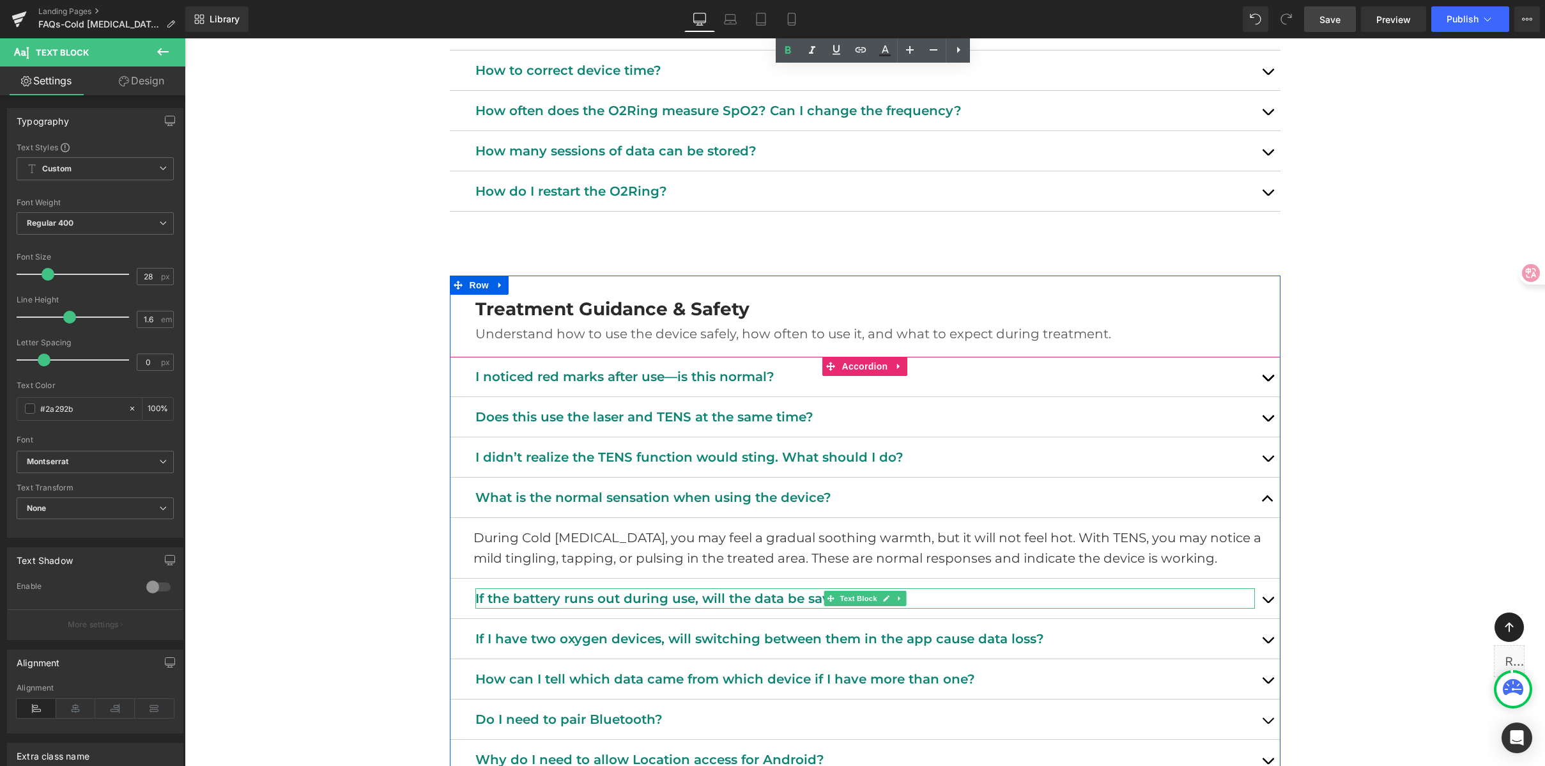
click at [584, 599] on p "If the battery runs out during use, will the data be saved?" at bounding box center [865, 598] width 780 height 20
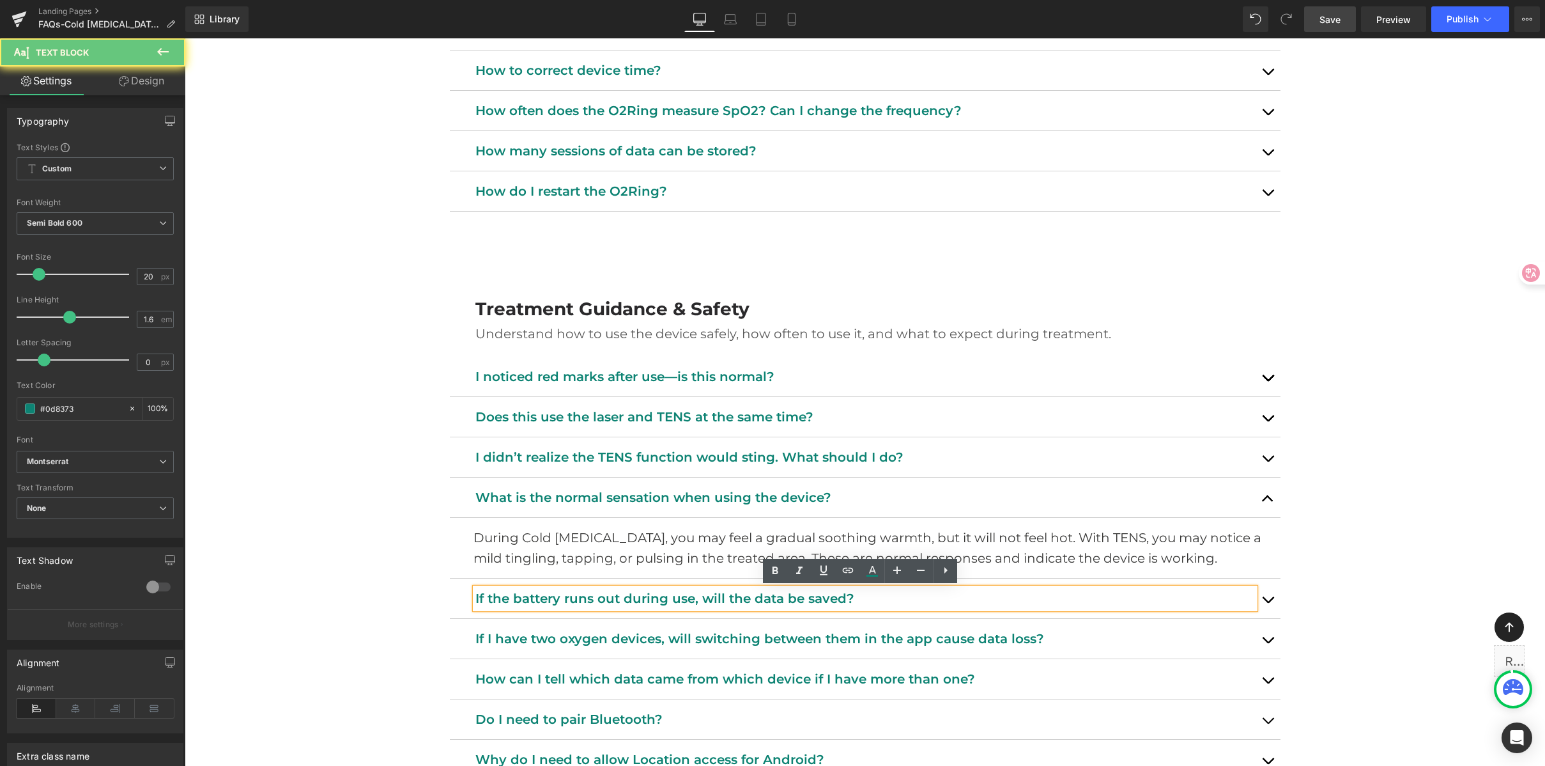
click at [556, 595] on p "If the battery runs out during use, will the data be saved?" at bounding box center [865, 598] width 780 height 20
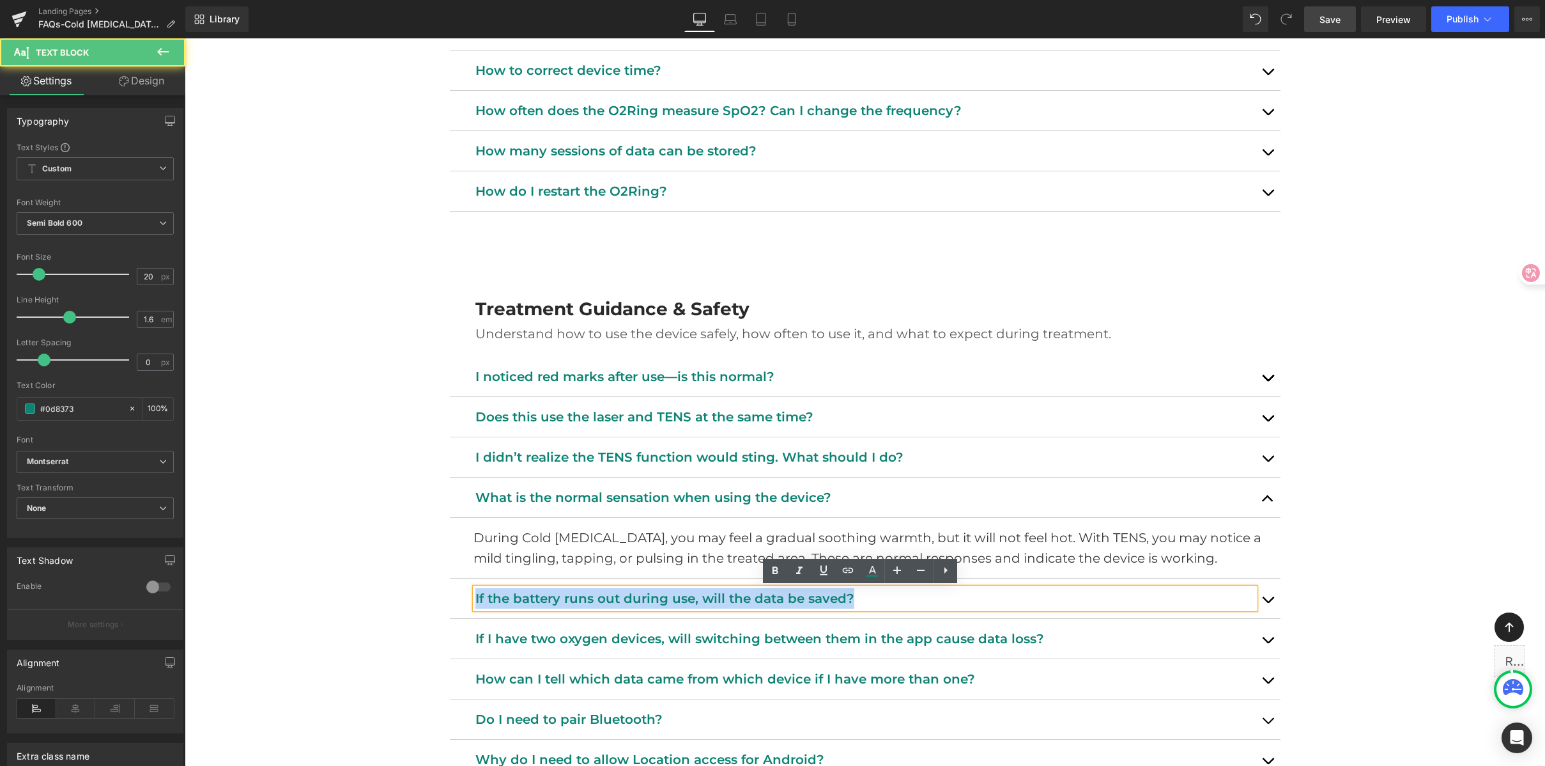
click at [556, 595] on p "If the battery runs out during use, will the data be saved?" at bounding box center [865, 598] width 780 height 20
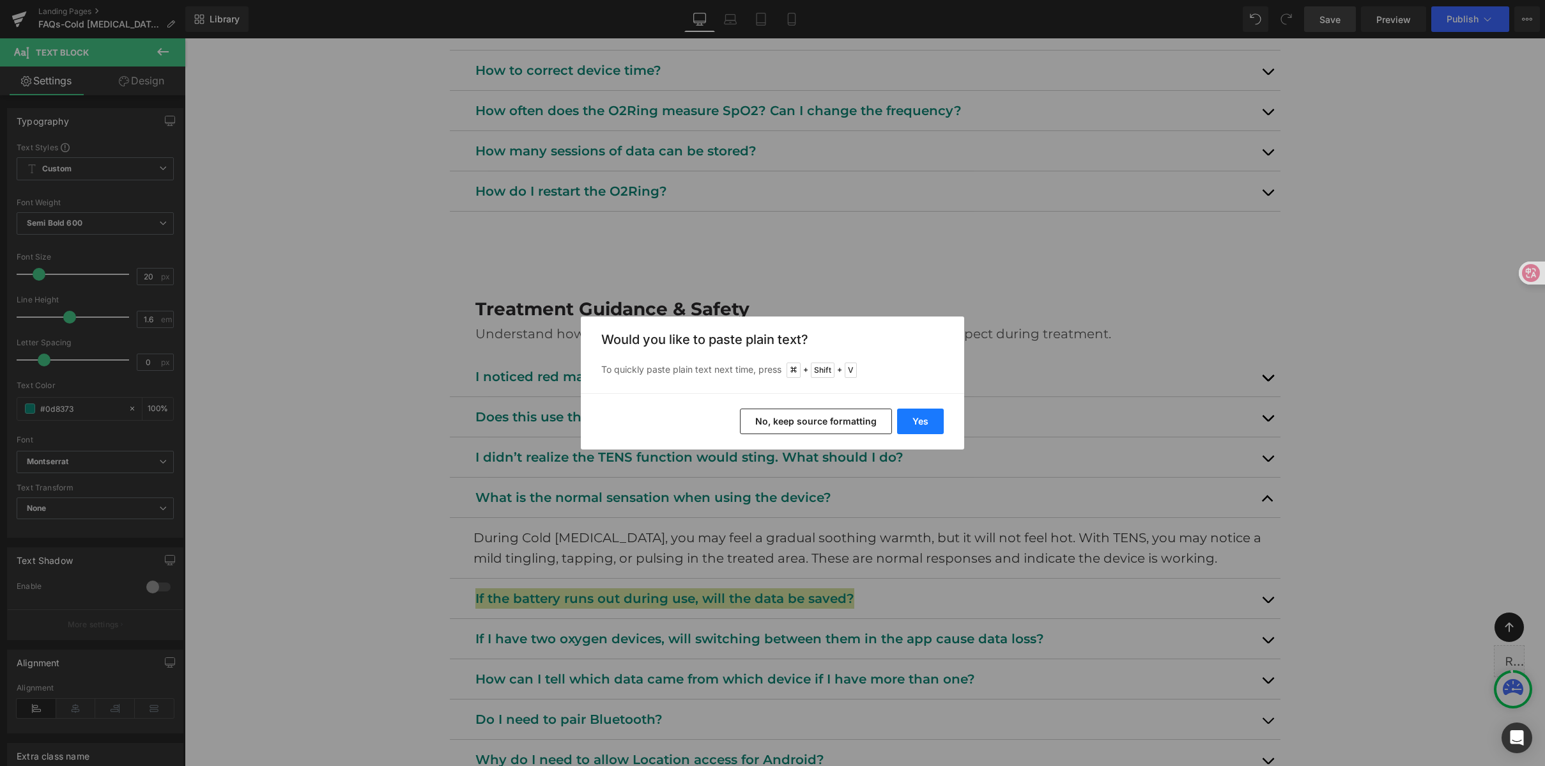
click at [910, 415] on button "Yes" at bounding box center [920, 421] width 47 height 26
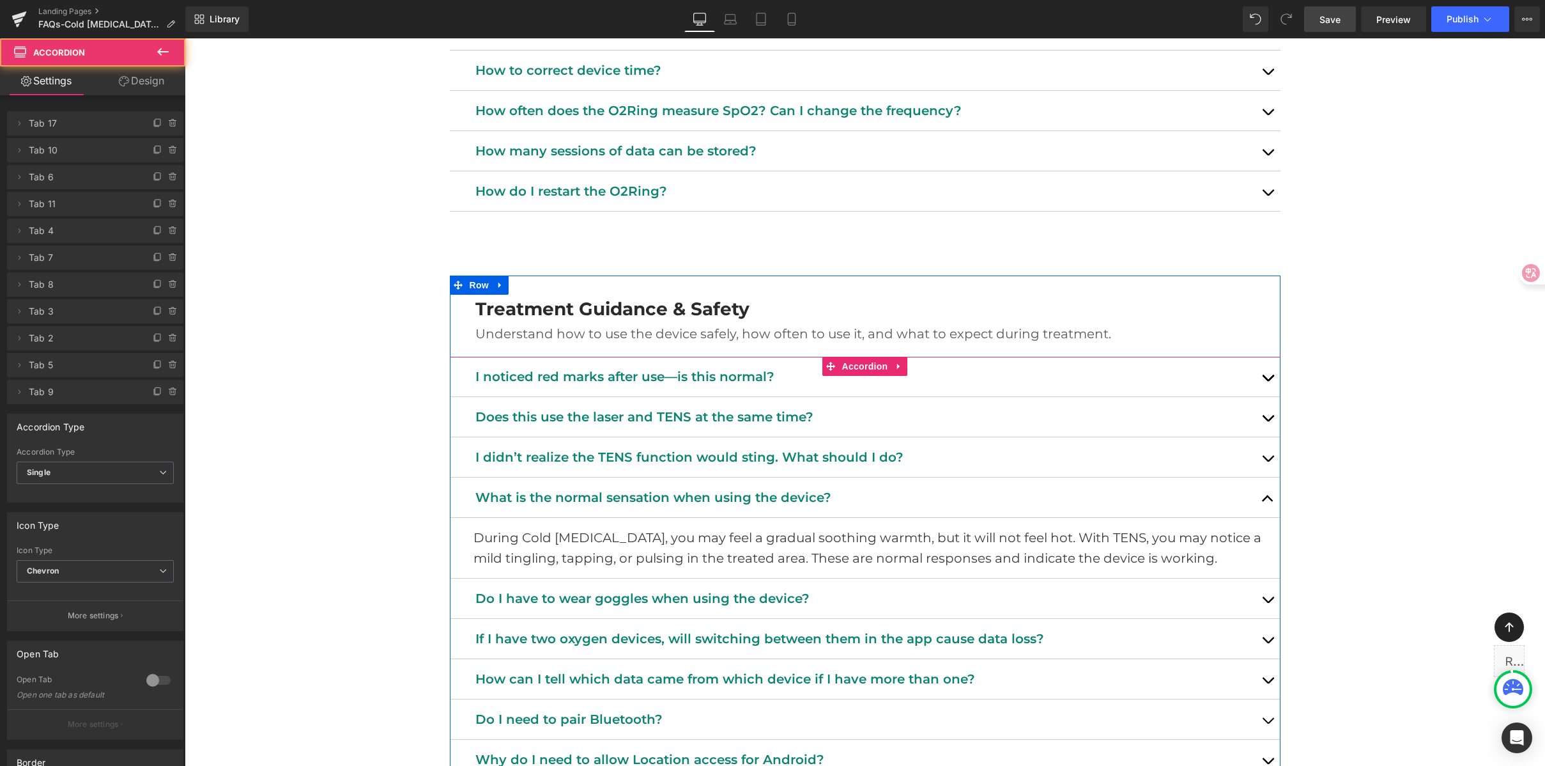
click at [1268, 591] on button "button" at bounding box center [1268, 598] width 26 height 40
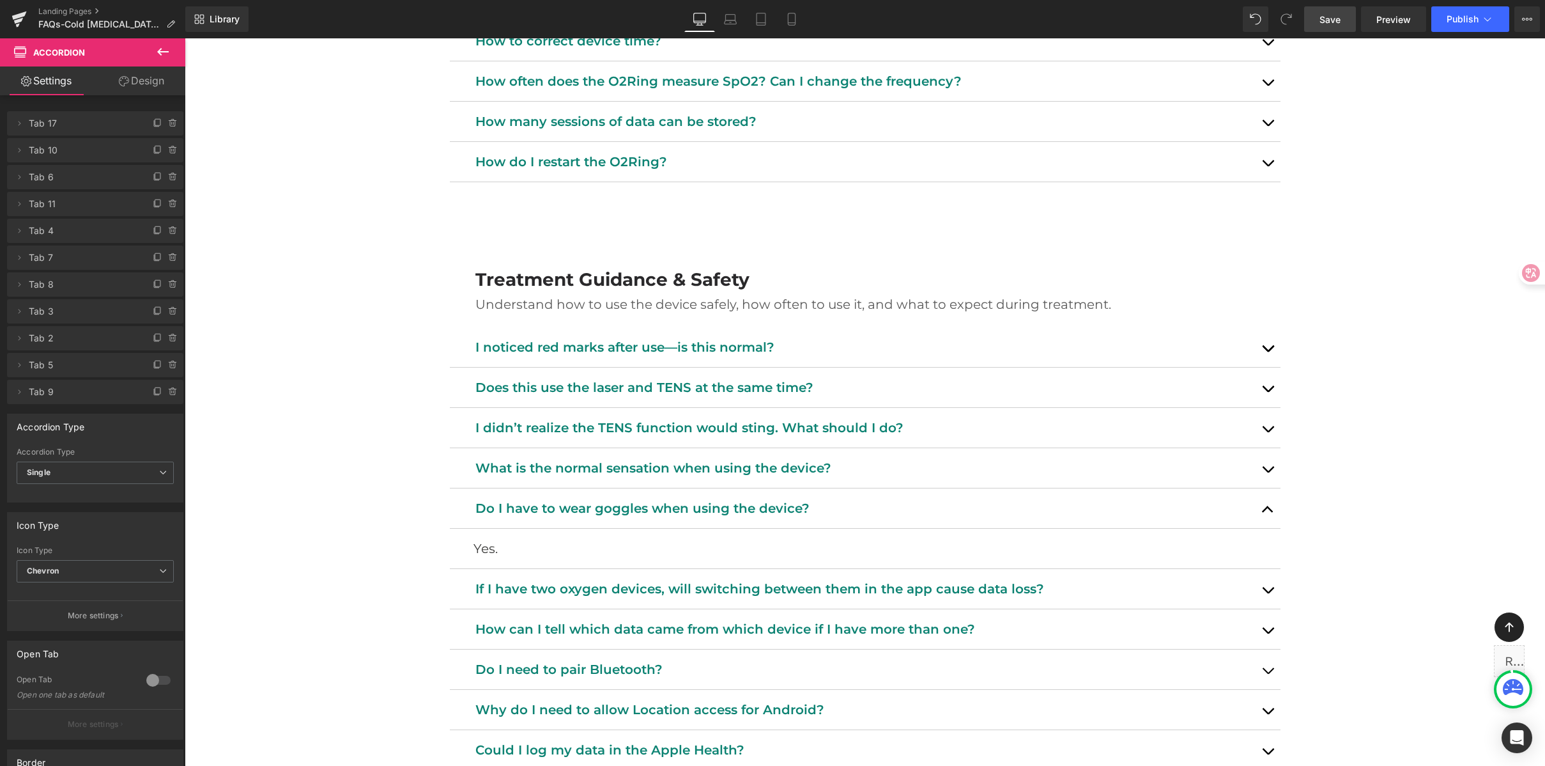
scroll to position [1152, 0]
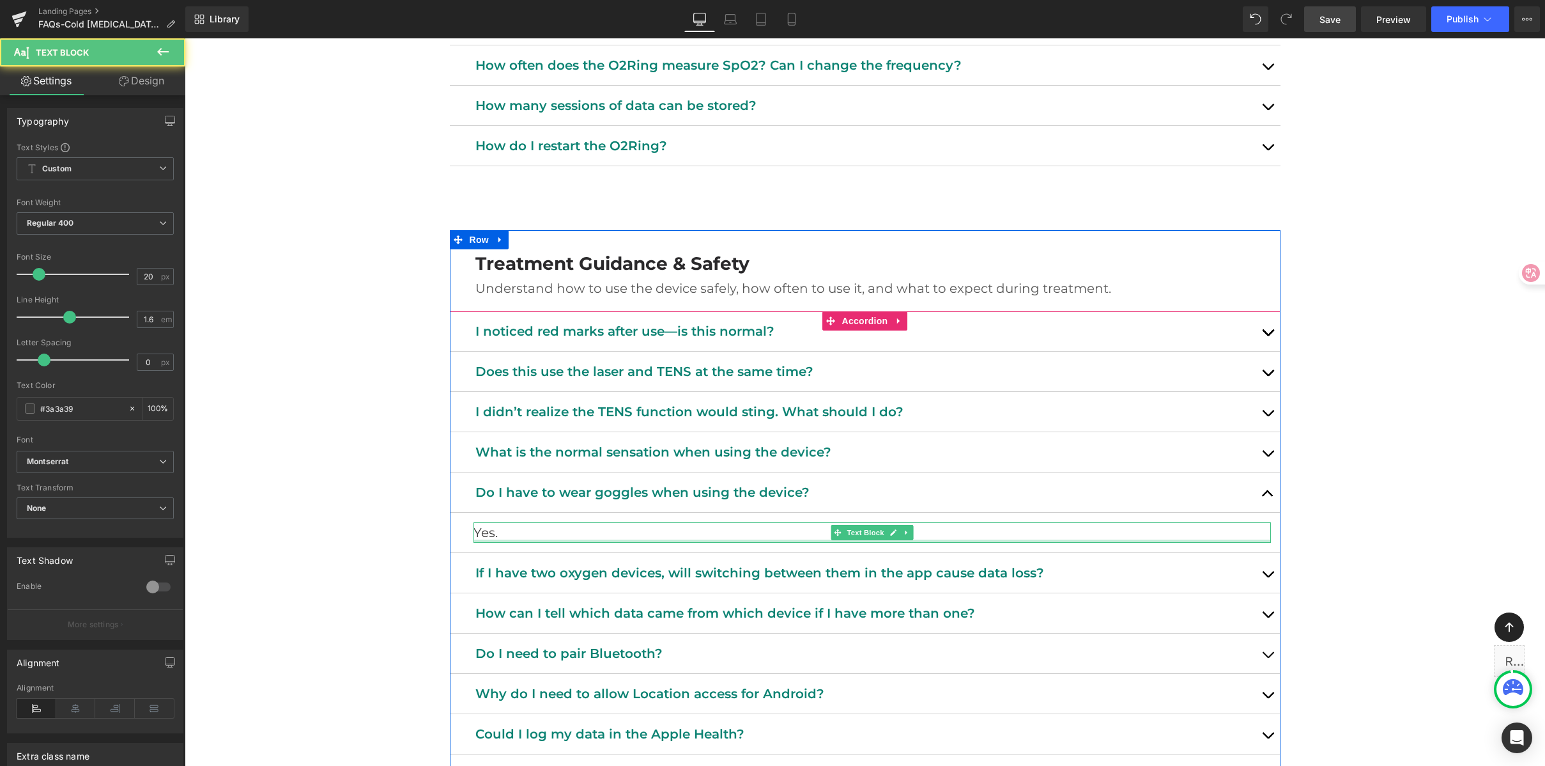
click at [534, 539] on div at bounding box center [873, 540] width 798 height 3
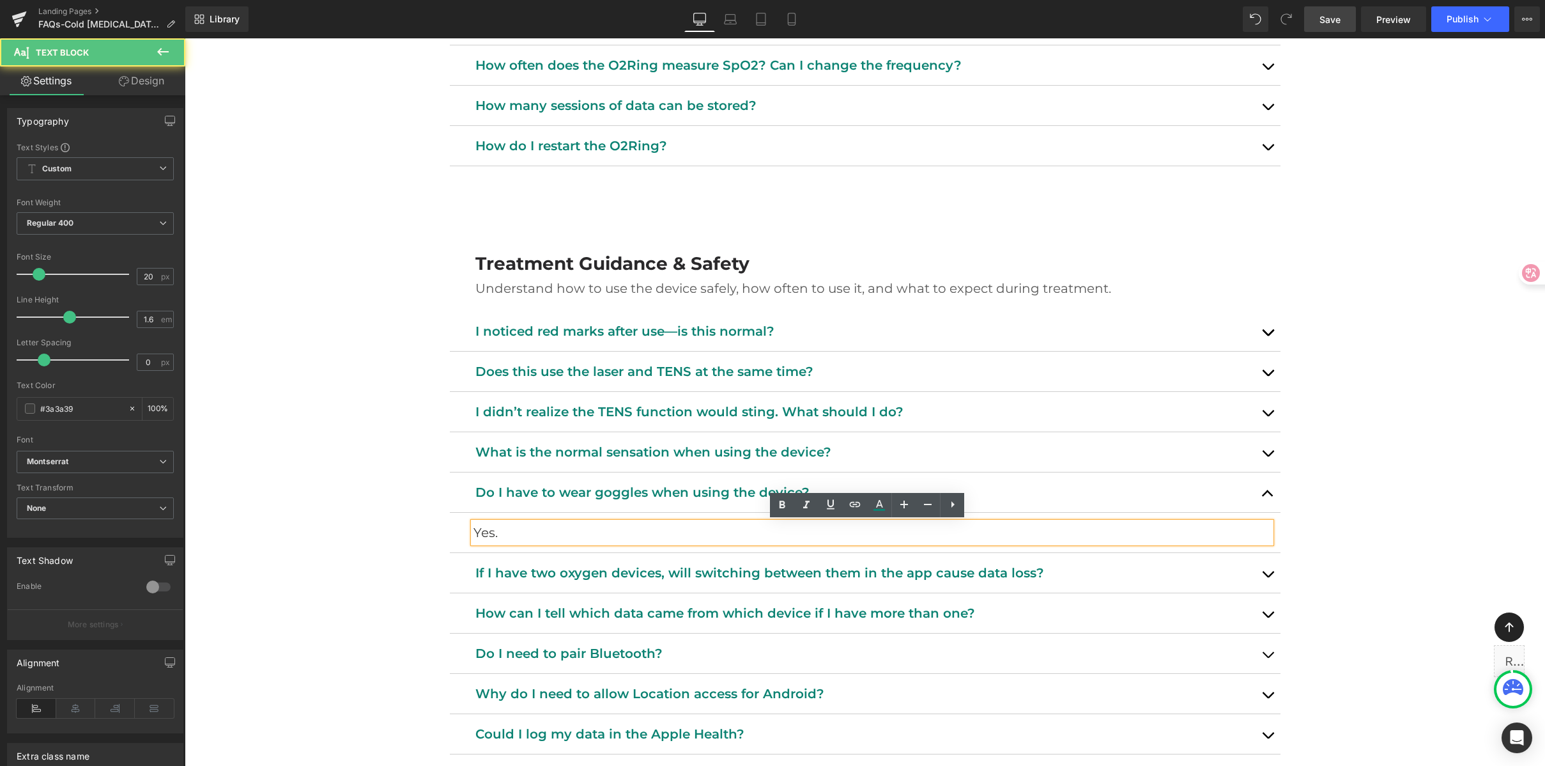
click at [532, 535] on p "Yes." at bounding box center [873, 532] width 798 height 20
paste div
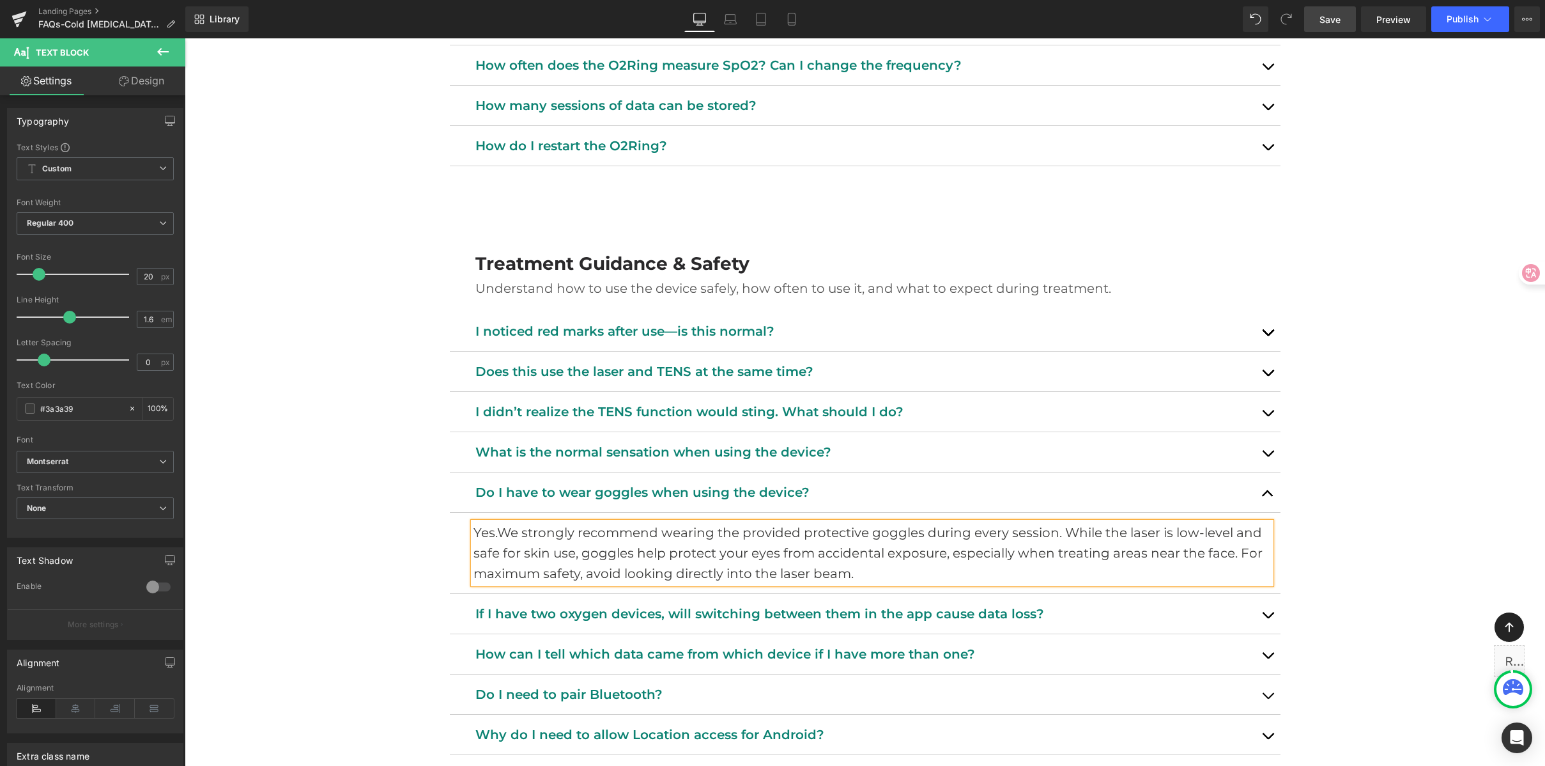
drag, startPoint x: 495, startPoint y: 536, endPoint x: 553, endPoint y: 539, distance: 58.9
click at [495, 536] on p "Yes.We strongly recommend wearing the provided protective goggles during every …" at bounding box center [873, 552] width 798 height 61
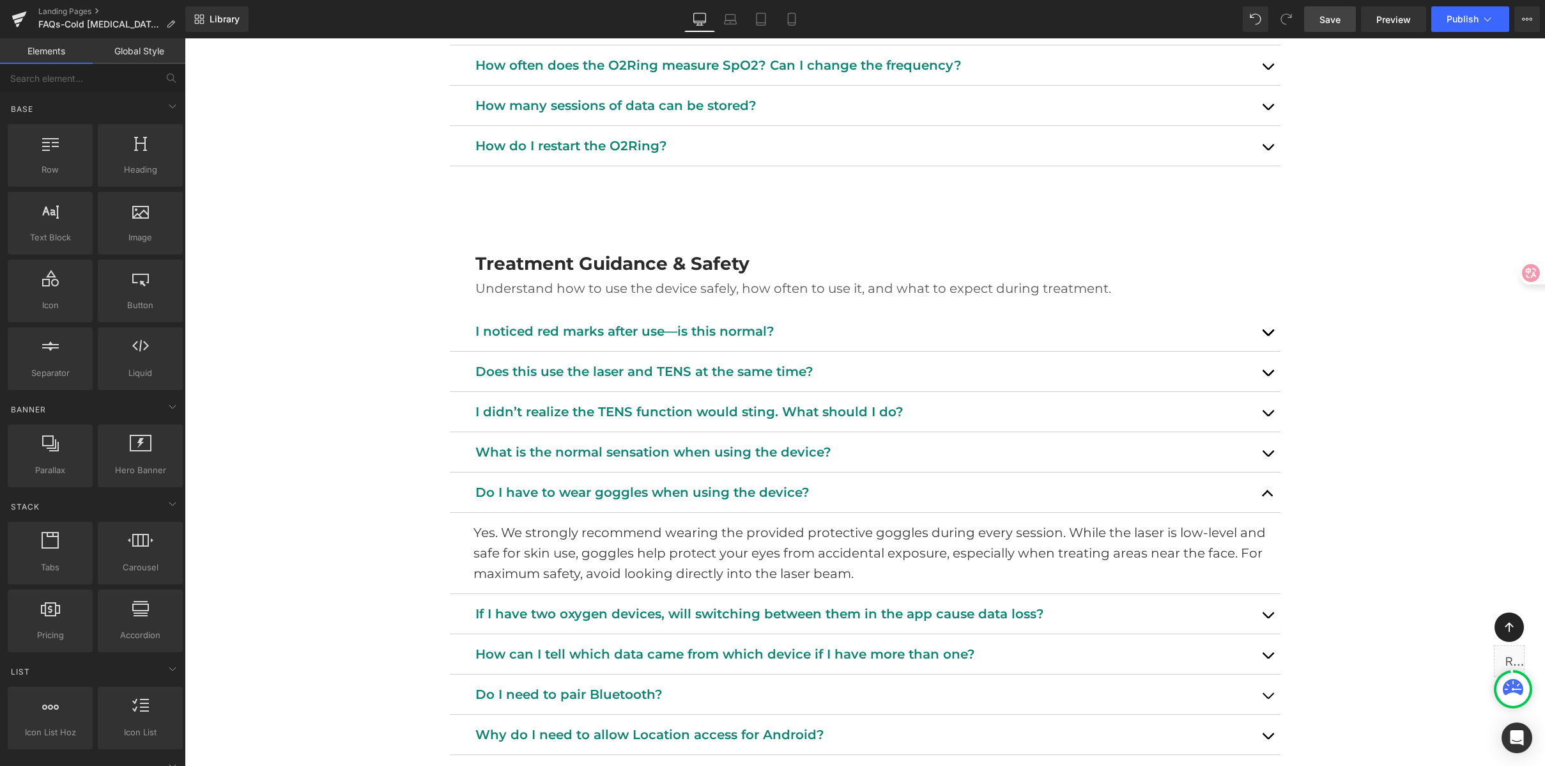
click at [1324, 10] on link "Save" at bounding box center [1330, 19] width 52 height 26
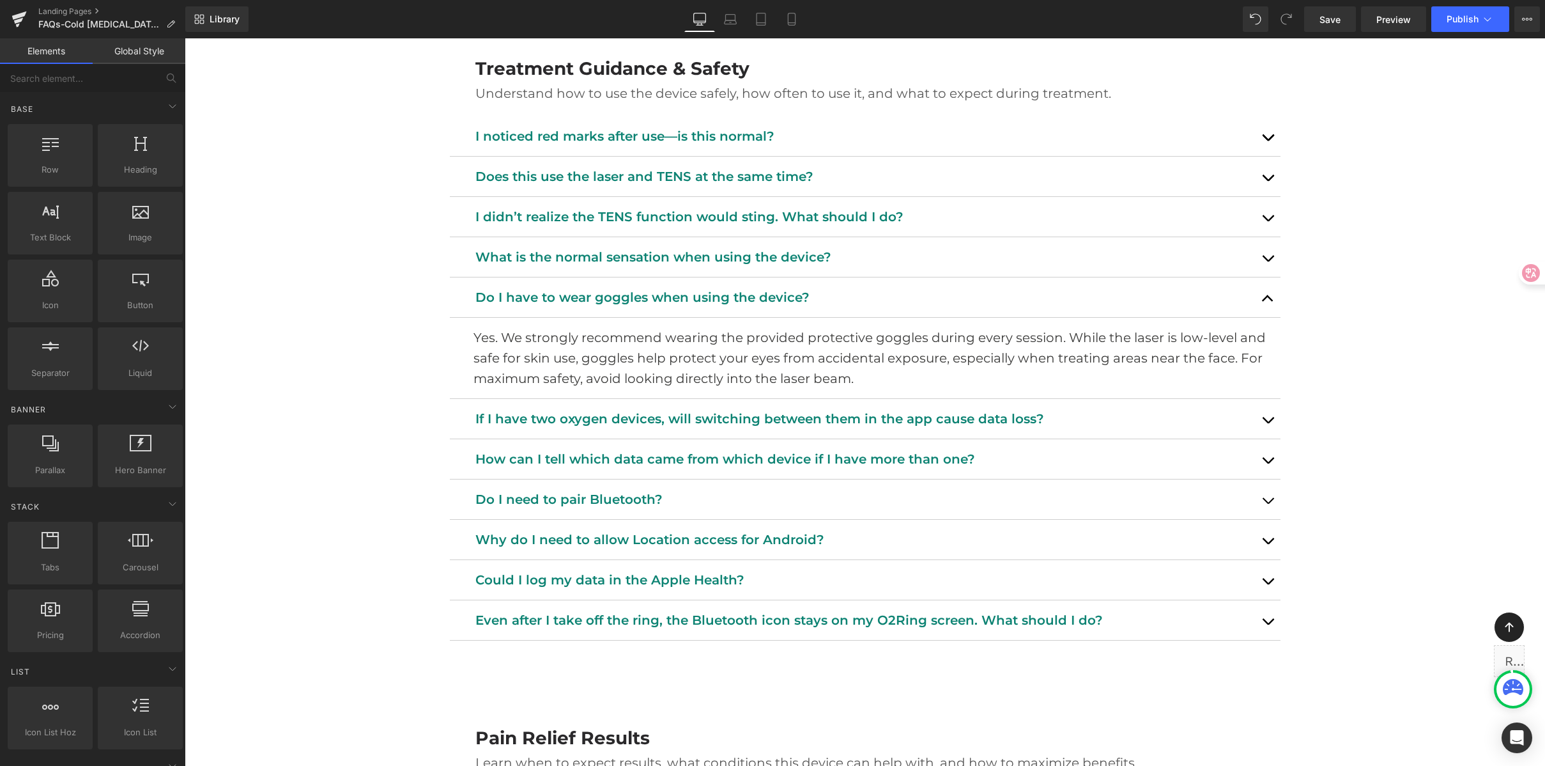
scroll to position [1347, 0]
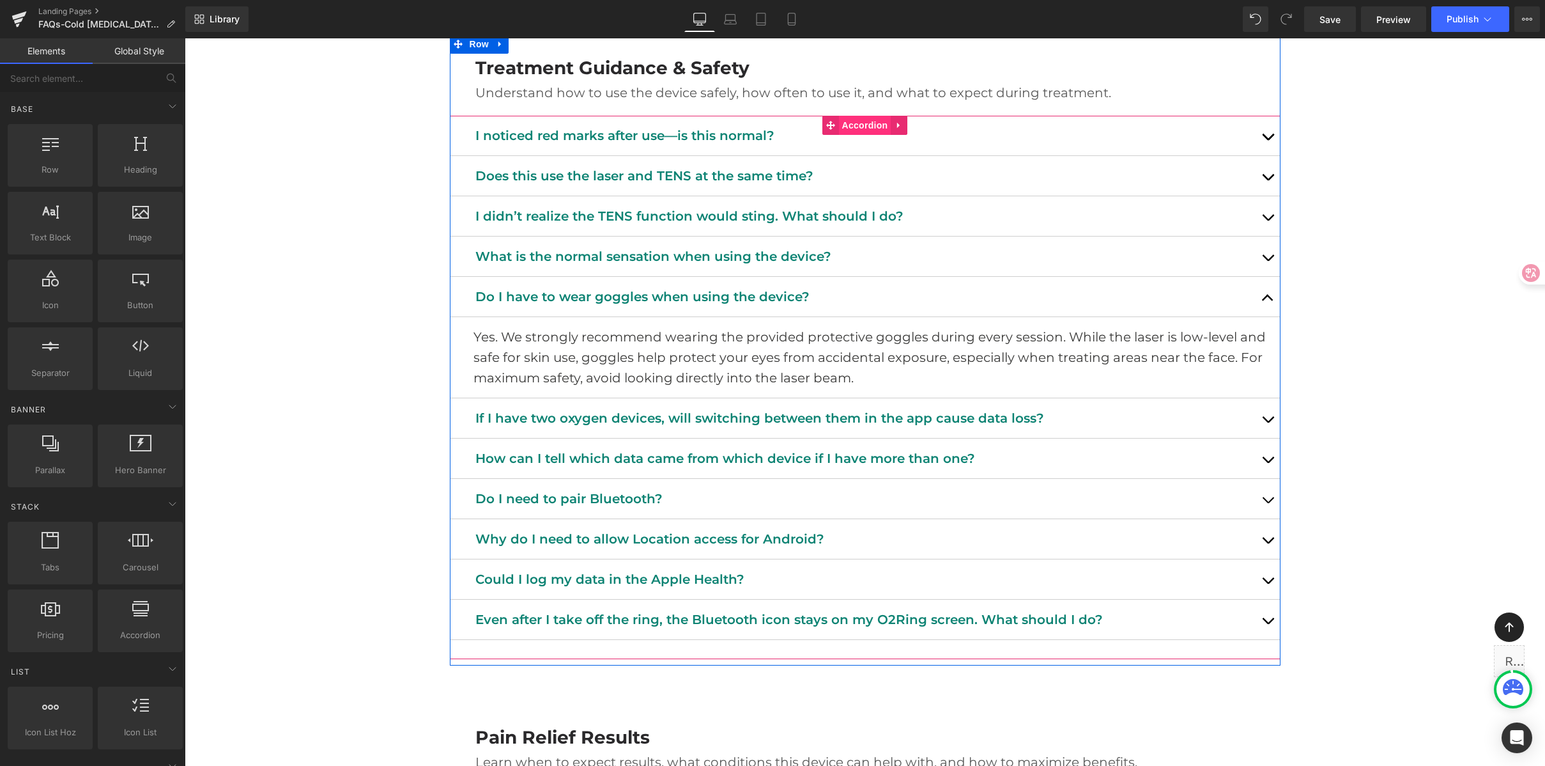
click at [854, 125] on span "Accordion" at bounding box center [865, 125] width 52 height 19
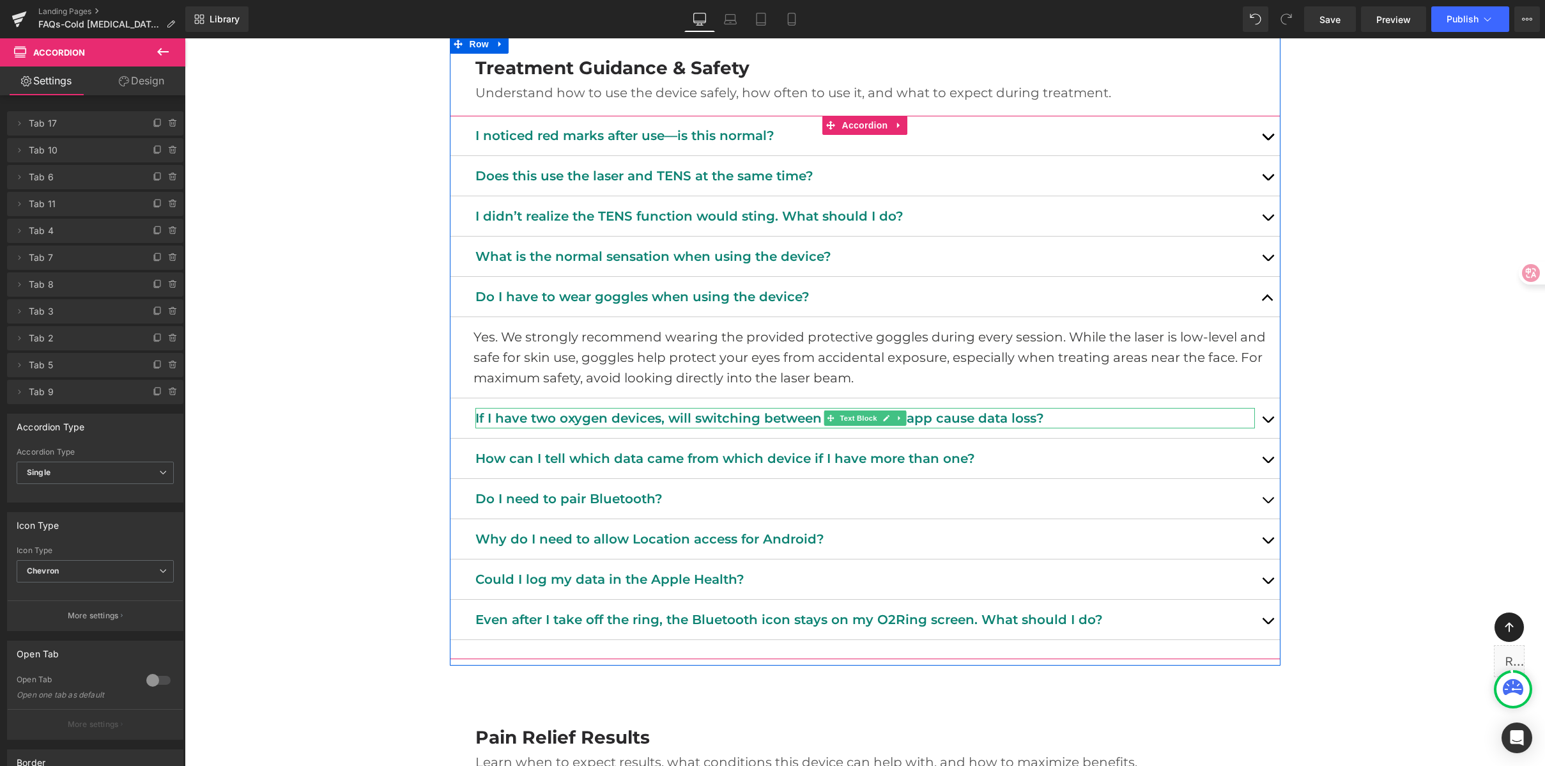
click at [612, 412] on p "If I have two oxygen devices, will switching between them in the app cause data…" at bounding box center [865, 418] width 780 height 20
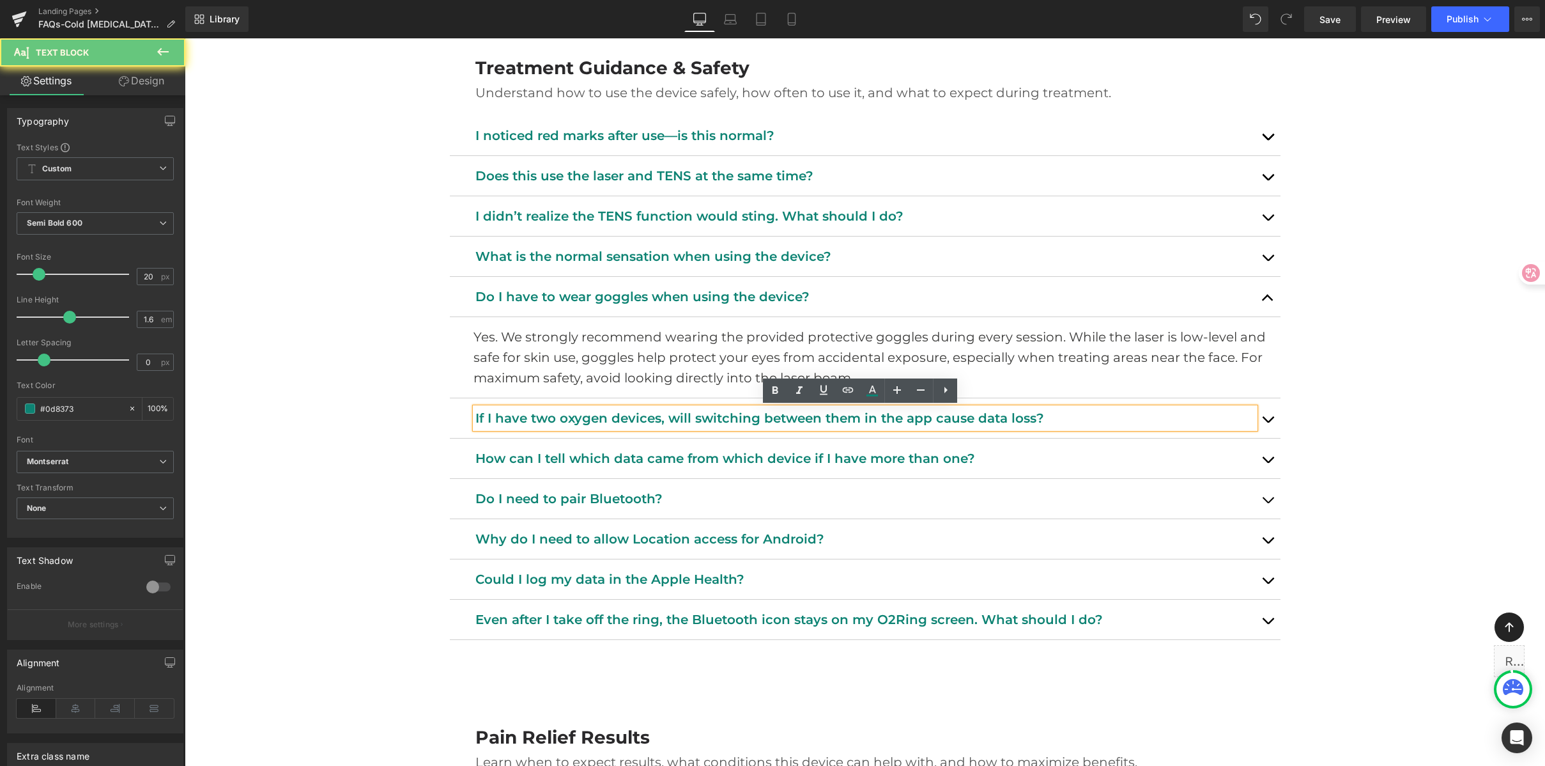
click at [591, 415] on p "If I have two oxygen devices, will switching between them in the app cause data…" at bounding box center [865, 418] width 780 height 20
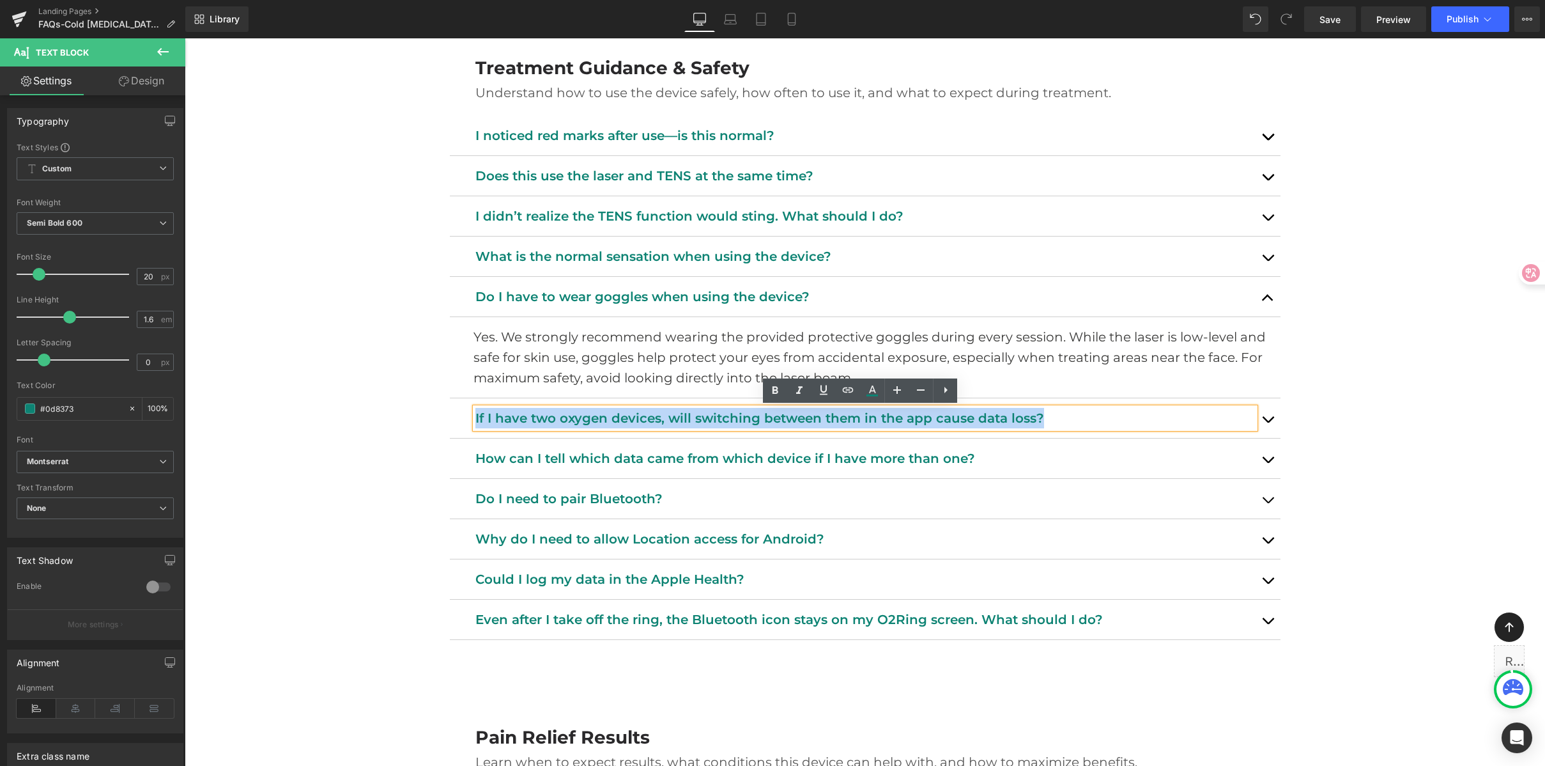
click at [592, 415] on p "If I have two oxygen devices, will switching between them in the app cause data…" at bounding box center [865, 418] width 780 height 20
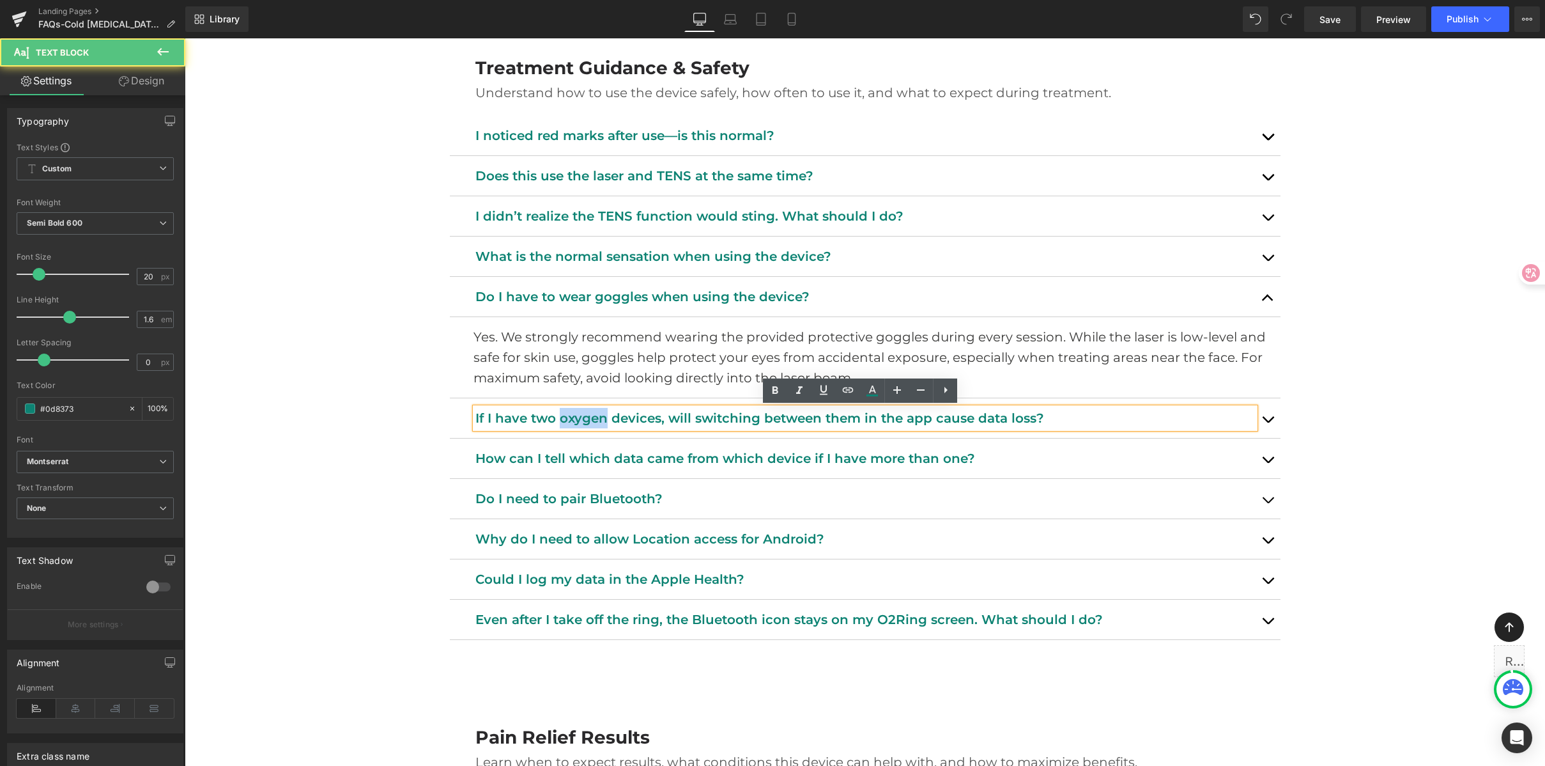
click at [592, 415] on p "If I have two oxygen devices, will switching between them in the app cause data…" at bounding box center [865, 418] width 780 height 20
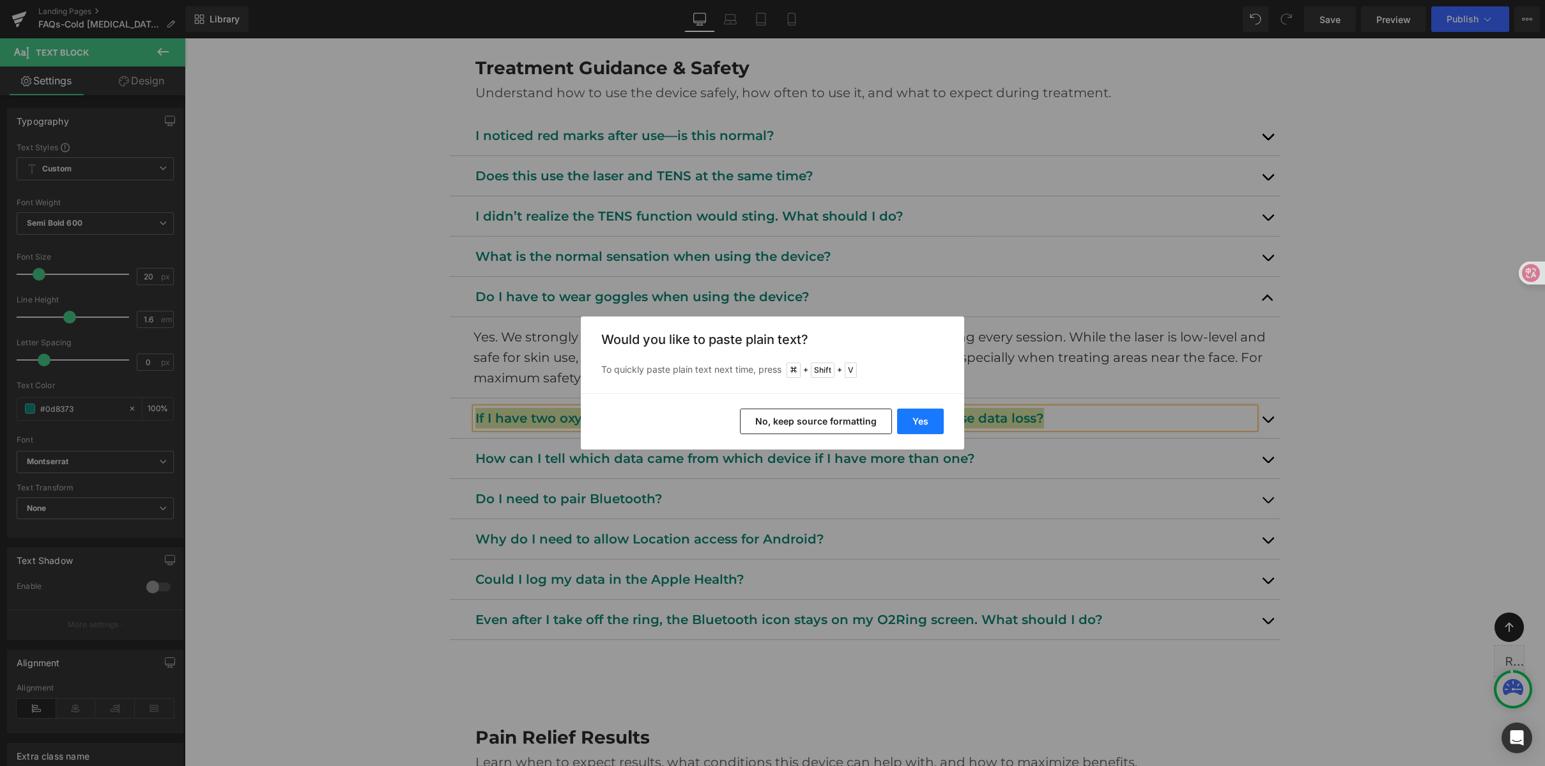
drag, startPoint x: 928, startPoint y: 428, endPoint x: 745, endPoint y: 388, distance: 187.2
click at [928, 428] on button "Yes" at bounding box center [920, 421] width 47 height 26
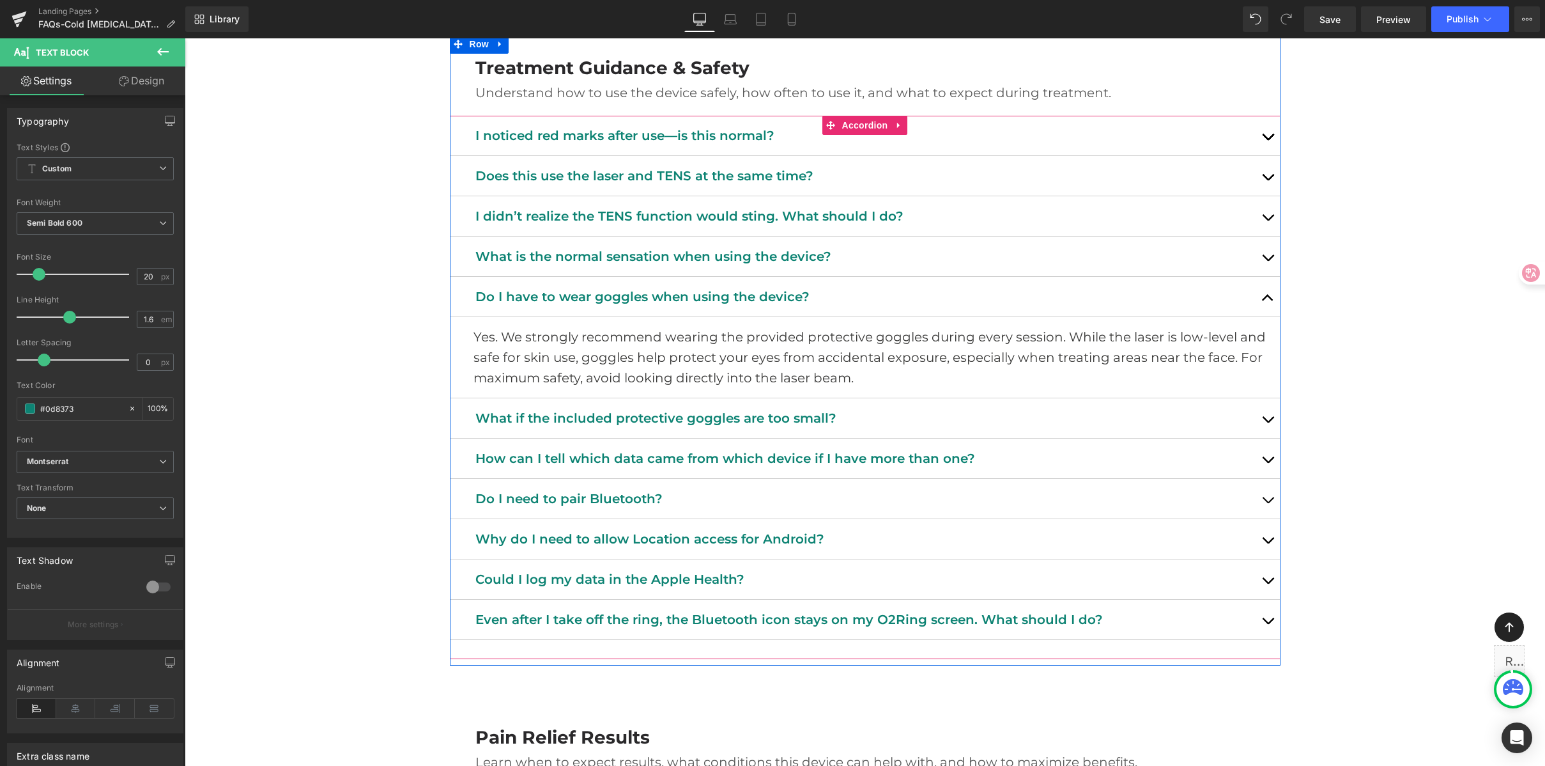
click at [1267, 421] on button "button" at bounding box center [1268, 418] width 26 height 40
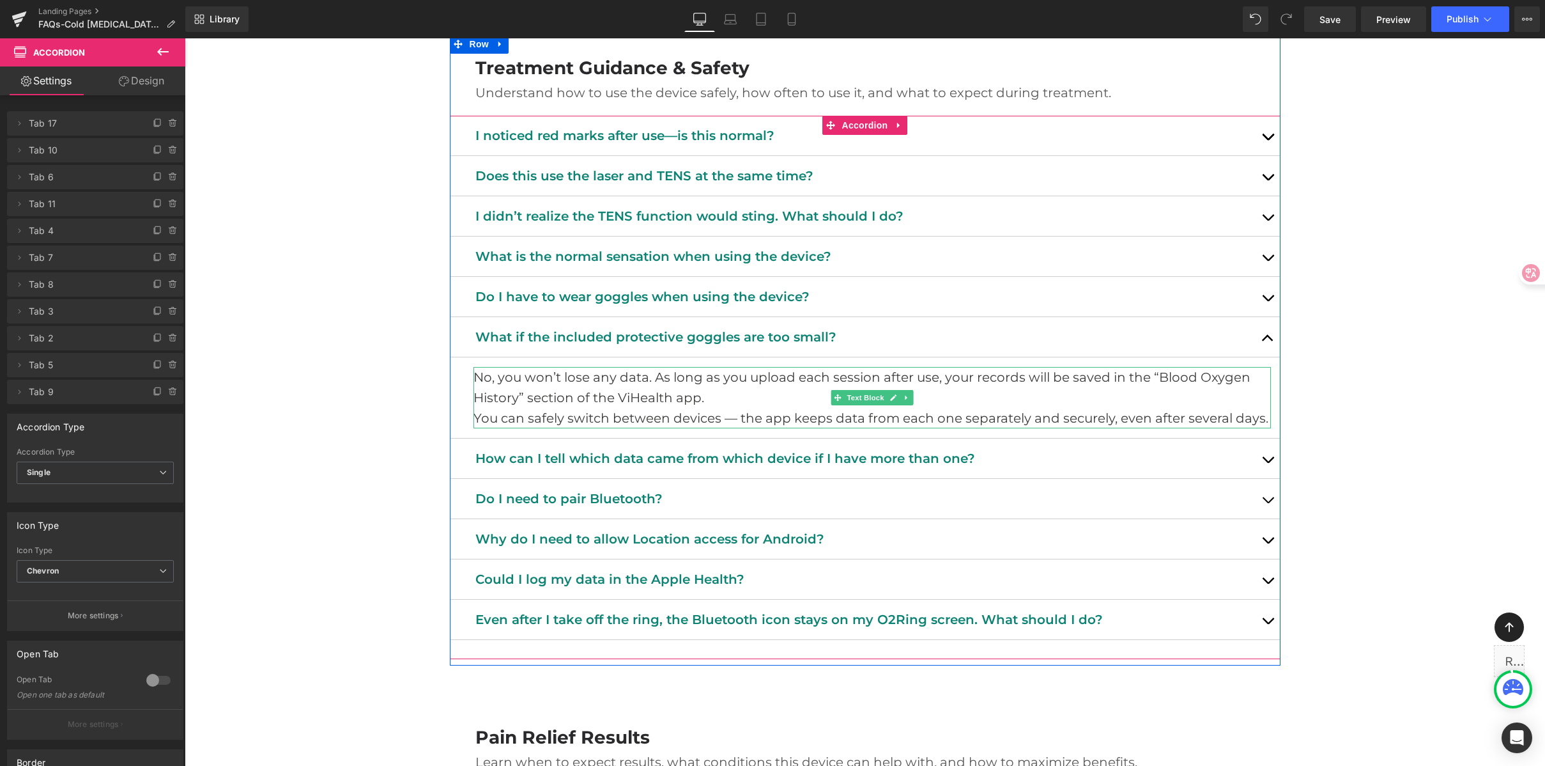
click at [672, 415] on p "You can safely switch between devices — the app keeps data from each one separa…" at bounding box center [873, 418] width 798 height 20
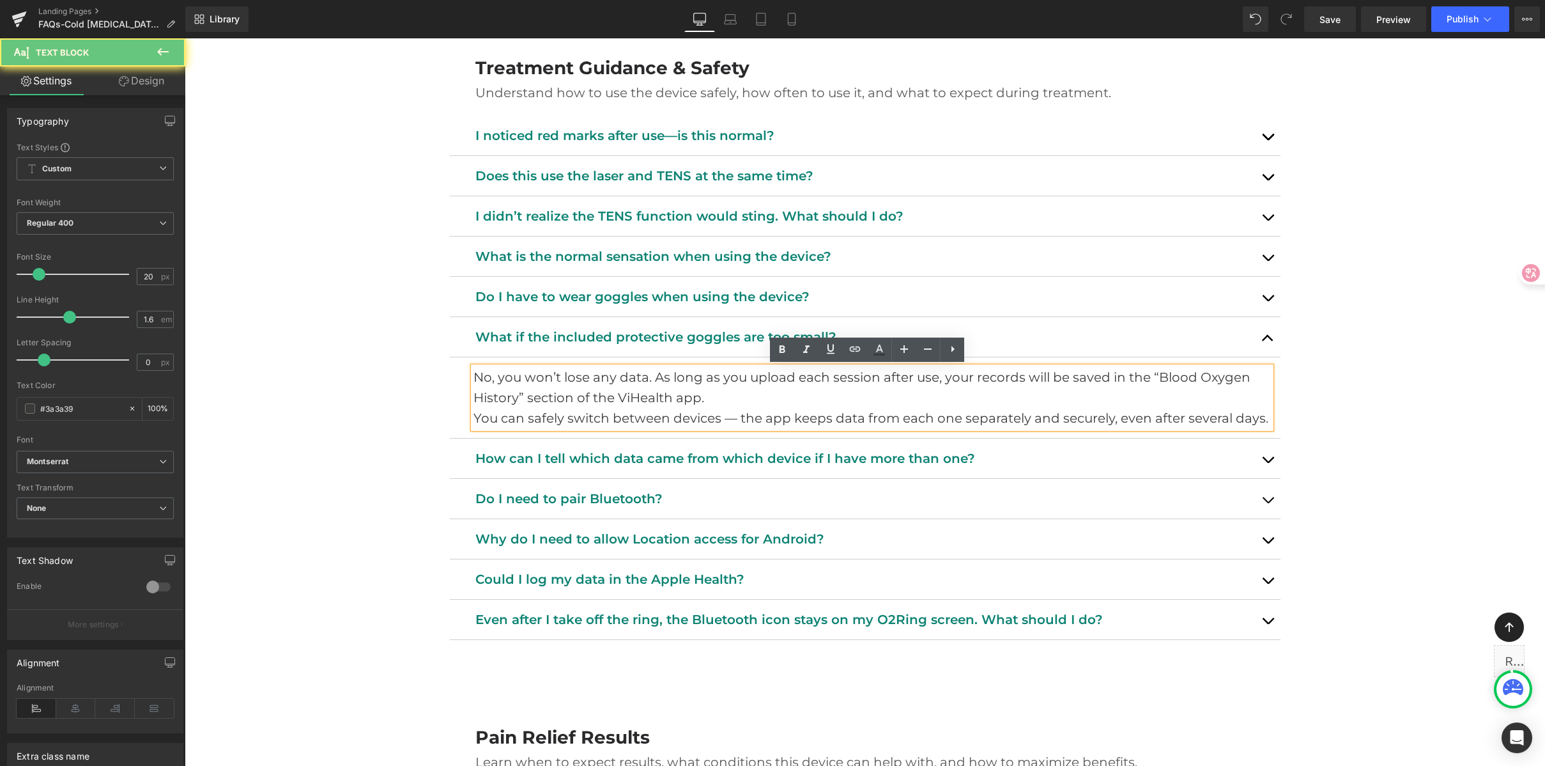
click at [680, 411] on p "You can safely switch between devices — the app keeps data from each one separa…" at bounding box center [873, 418] width 798 height 20
click at [1130, 400] on p "No, you won’t lose any data. As long as you upload each session after use, your…" at bounding box center [873, 387] width 798 height 41
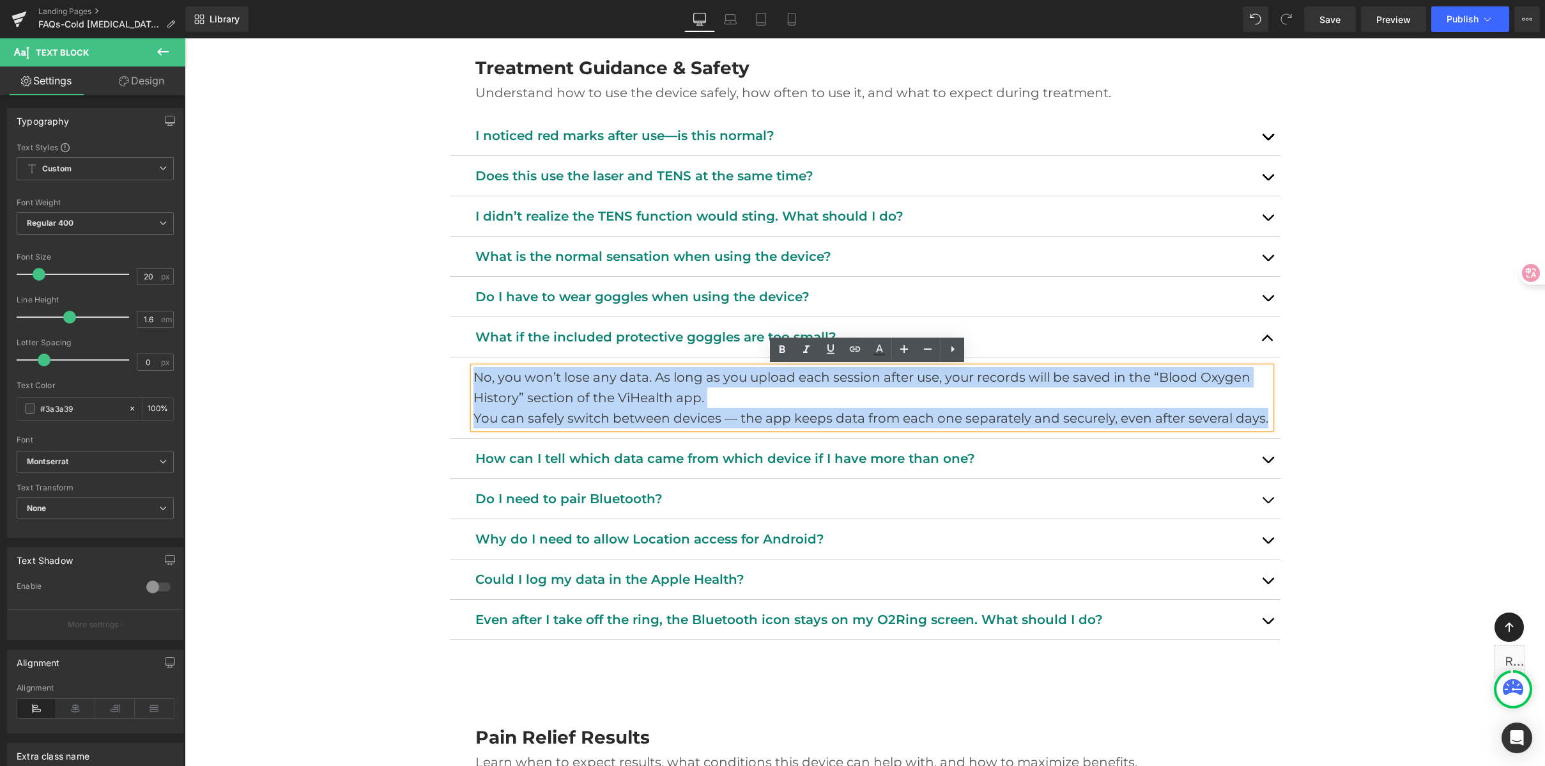
drag, startPoint x: 1265, startPoint y: 419, endPoint x: 447, endPoint y: 359, distance: 820.3
click at [450, 359] on article "No, you won’t lose any data. As long as you upload each session after use, your…" at bounding box center [865, 397] width 831 height 81
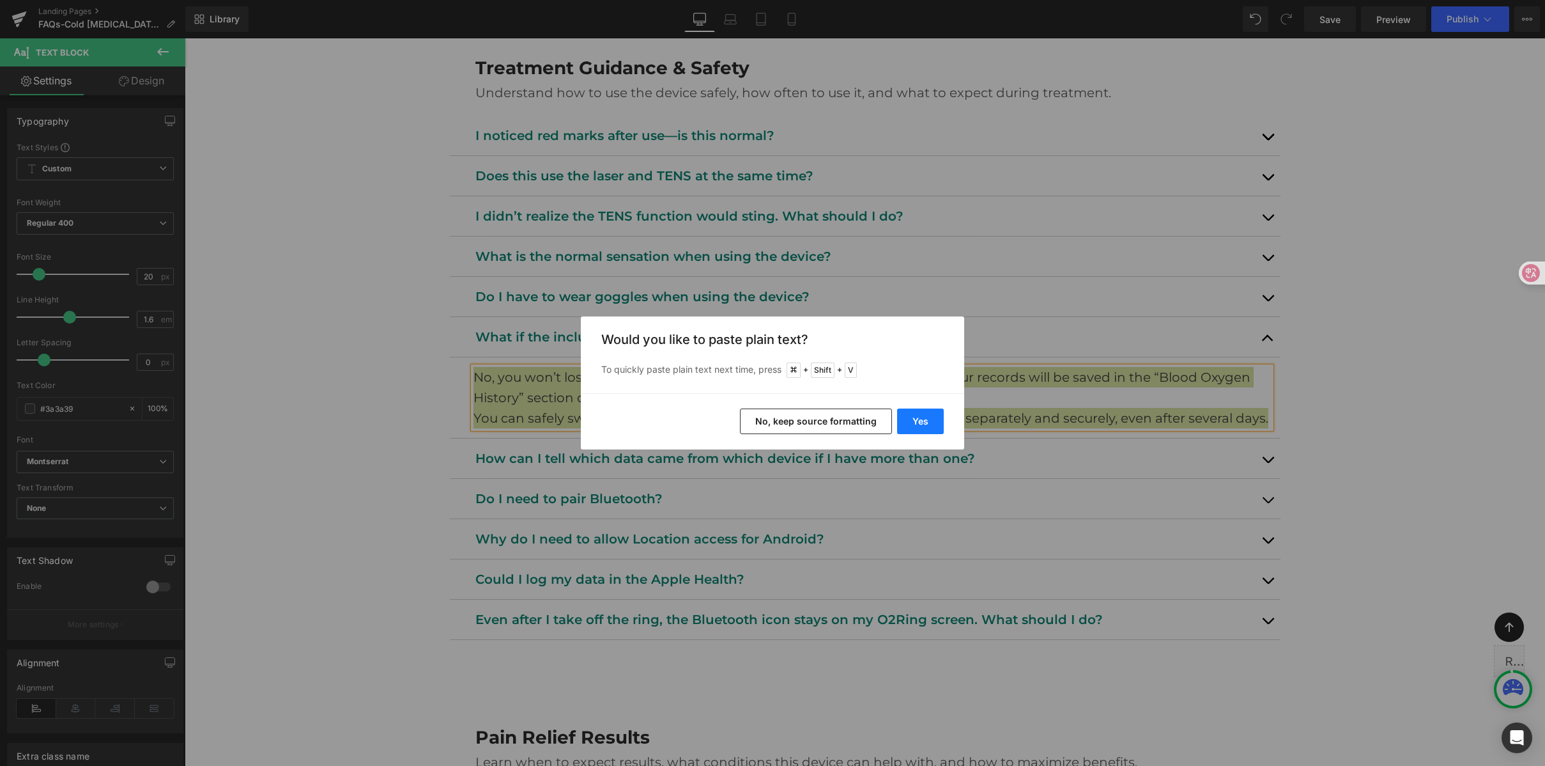
drag, startPoint x: 911, startPoint y: 423, endPoint x: 754, endPoint y: 382, distance: 162.6
click at [911, 423] on button "Yes" at bounding box center [920, 421] width 47 height 26
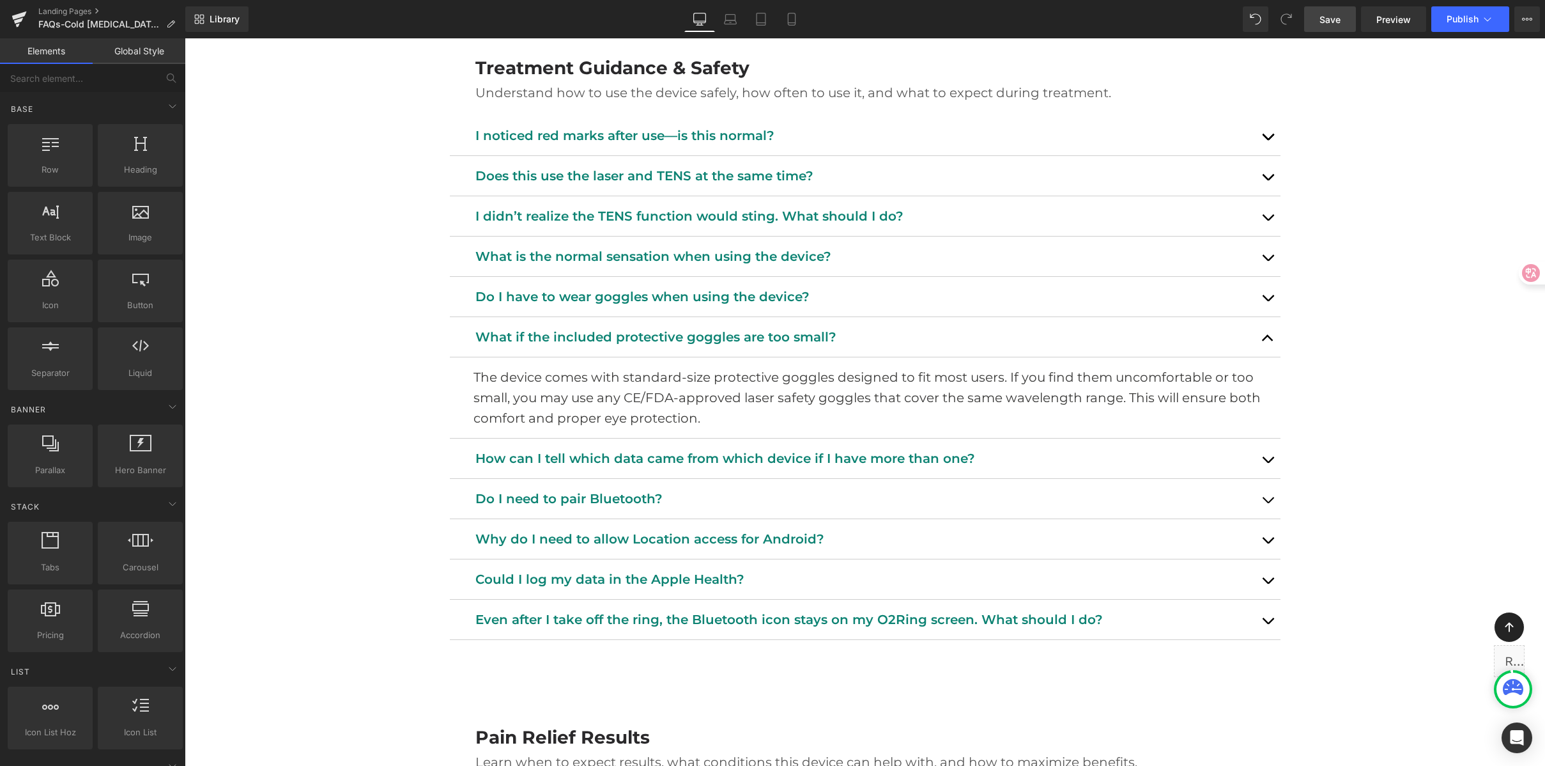
click at [1328, 24] on span "Save" at bounding box center [1330, 19] width 21 height 13
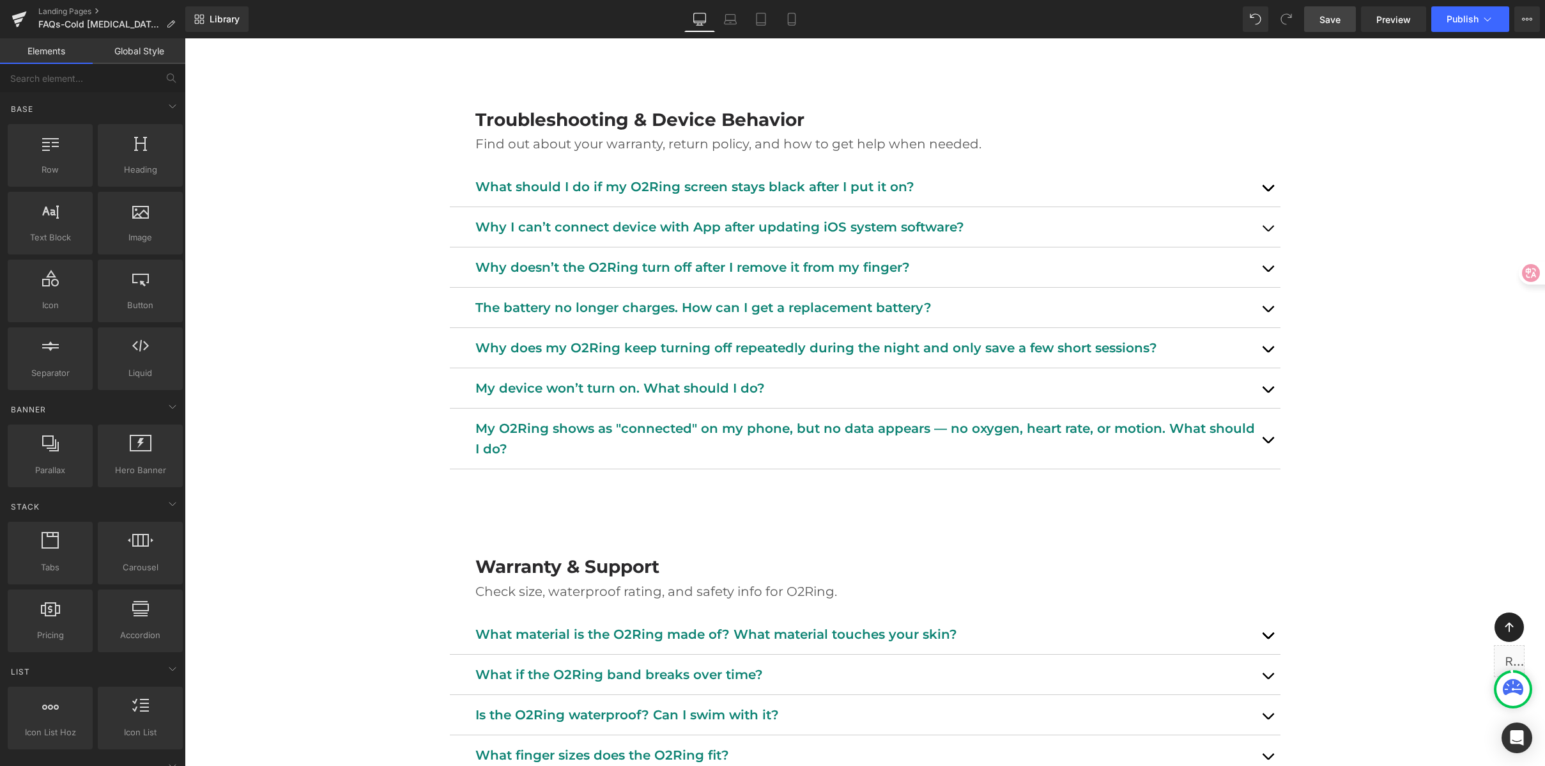
scroll to position [3384, 0]
click at [838, 267] on span "Text Block" at bounding box center [858, 266] width 42 height 15
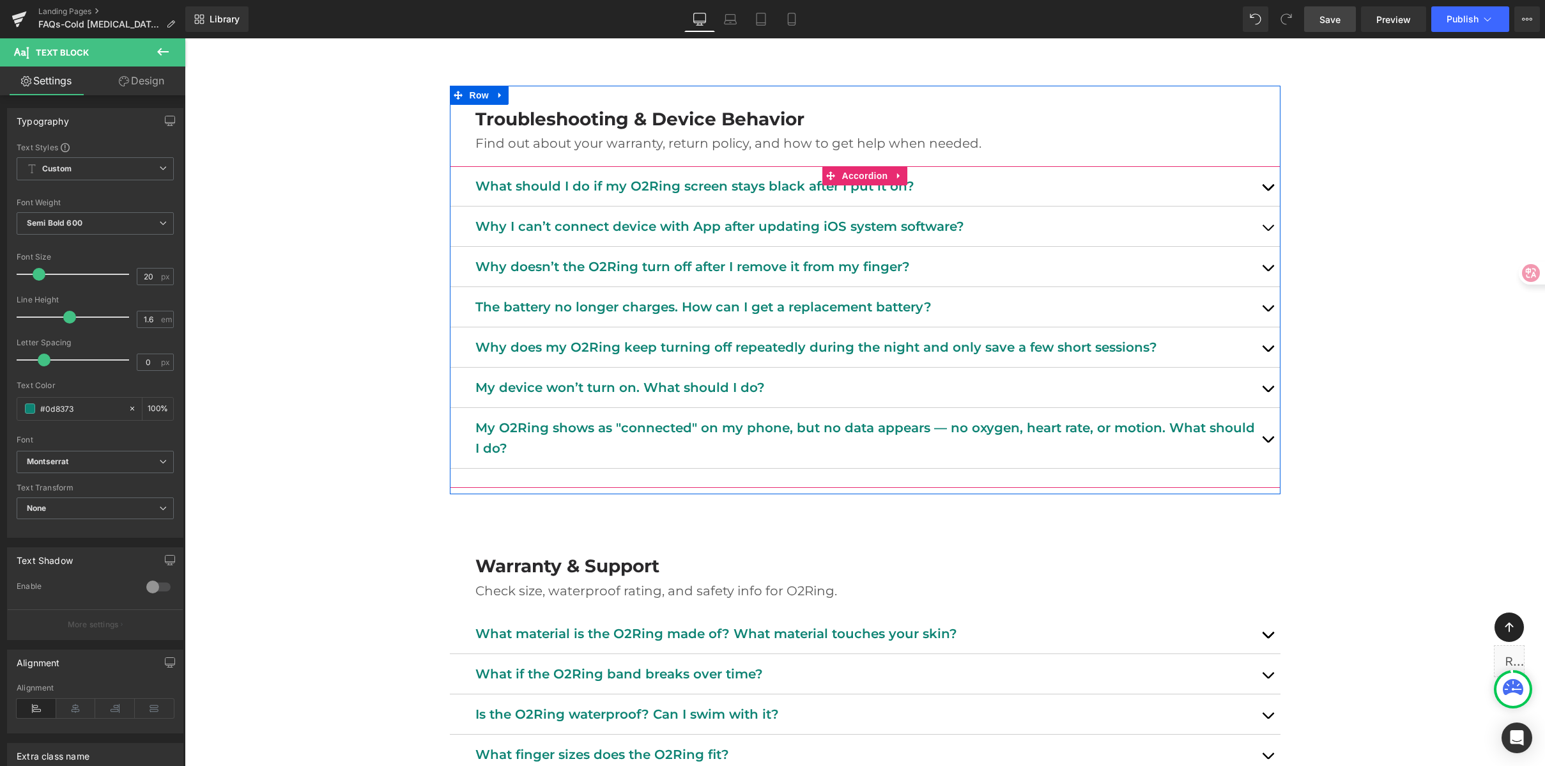
click at [1255, 272] on button "button" at bounding box center [1268, 267] width 26 height 40
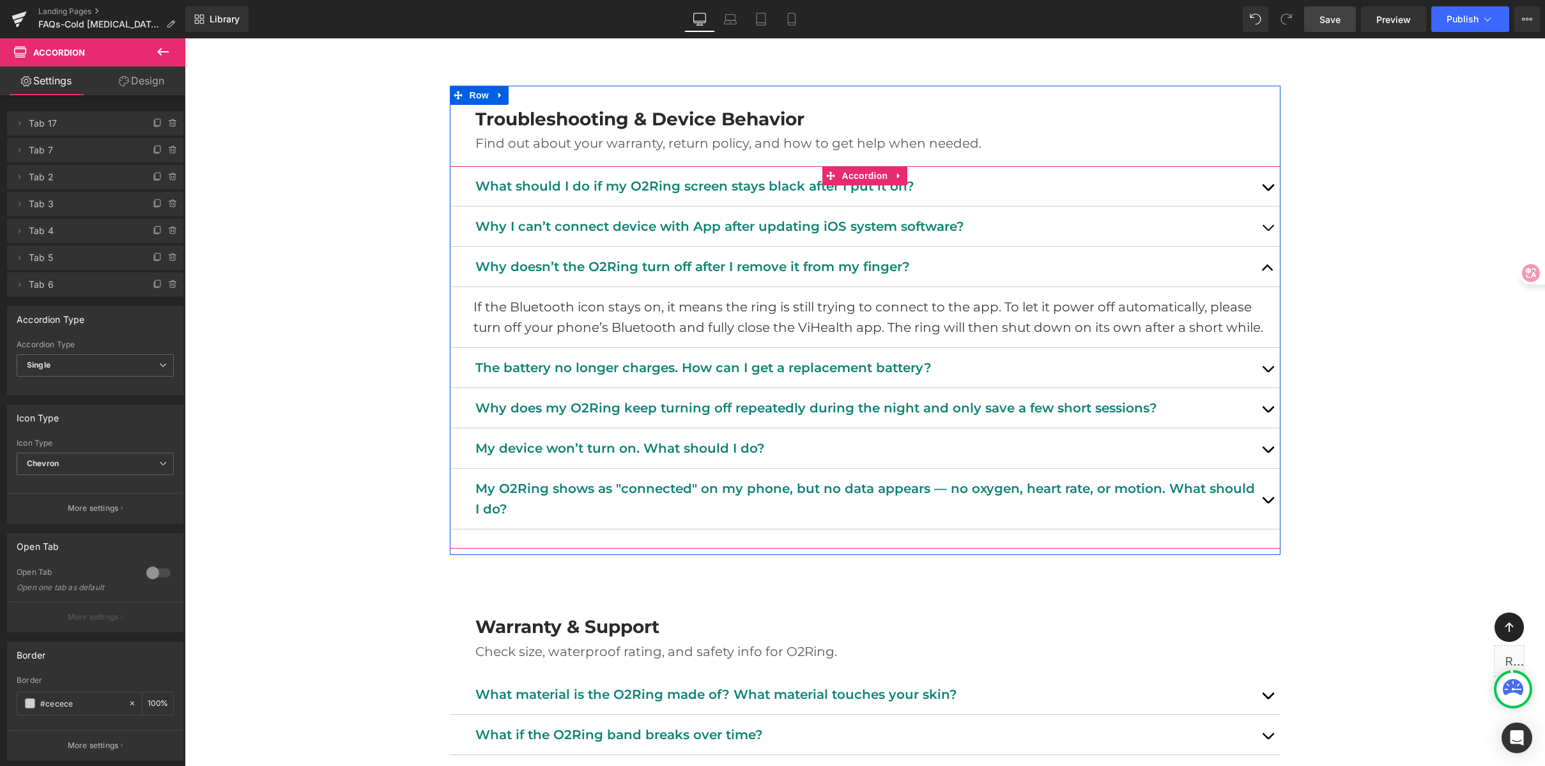
click at [1258, 363] on button "button" at bounding box center [1268, 368] width 26 height 40
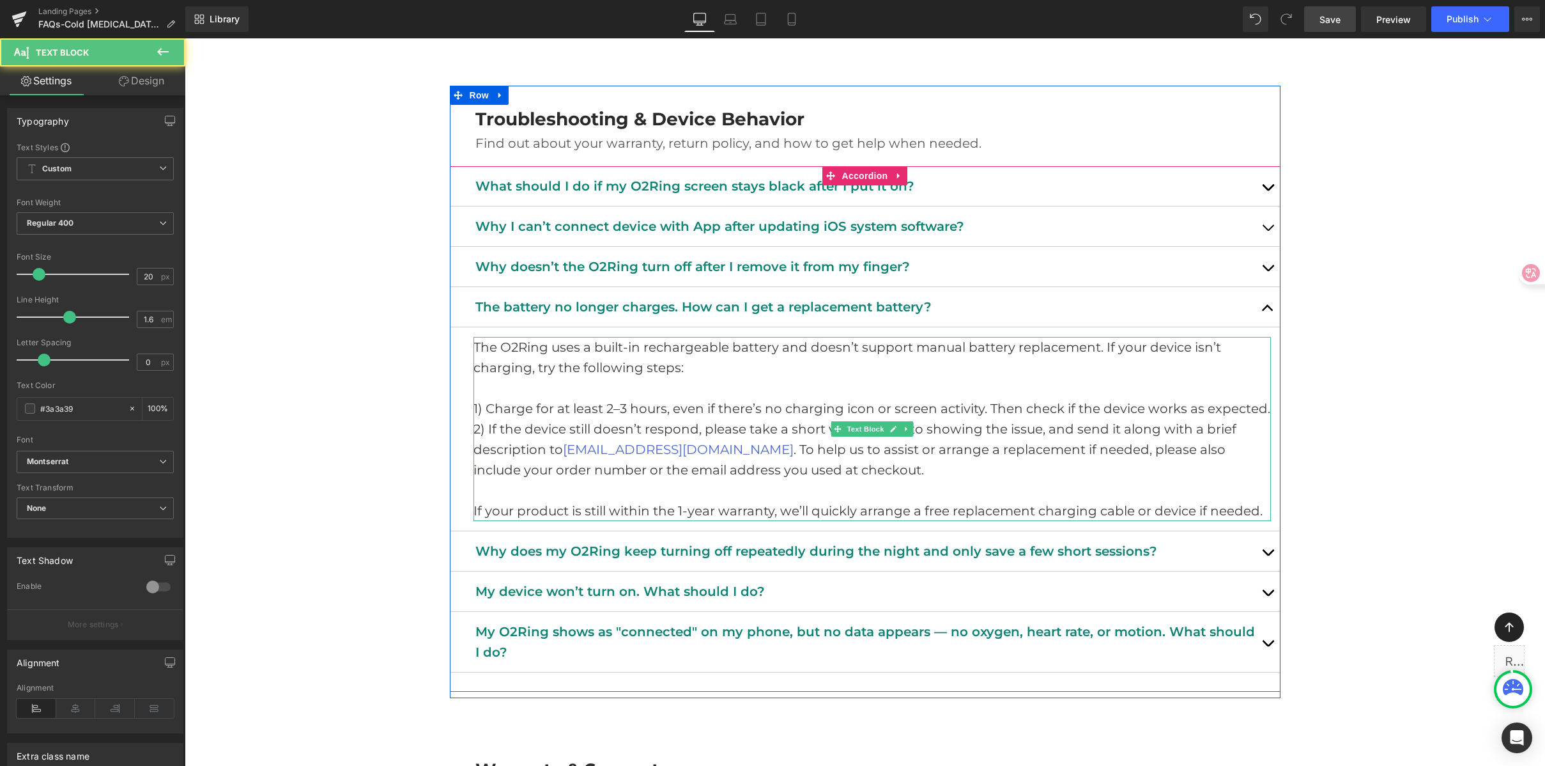
click at [740, 444] on p "2) If the device still doesn’t respond, please take a short video or photo show…" at bounding box center [873, 449] width 798 height 61
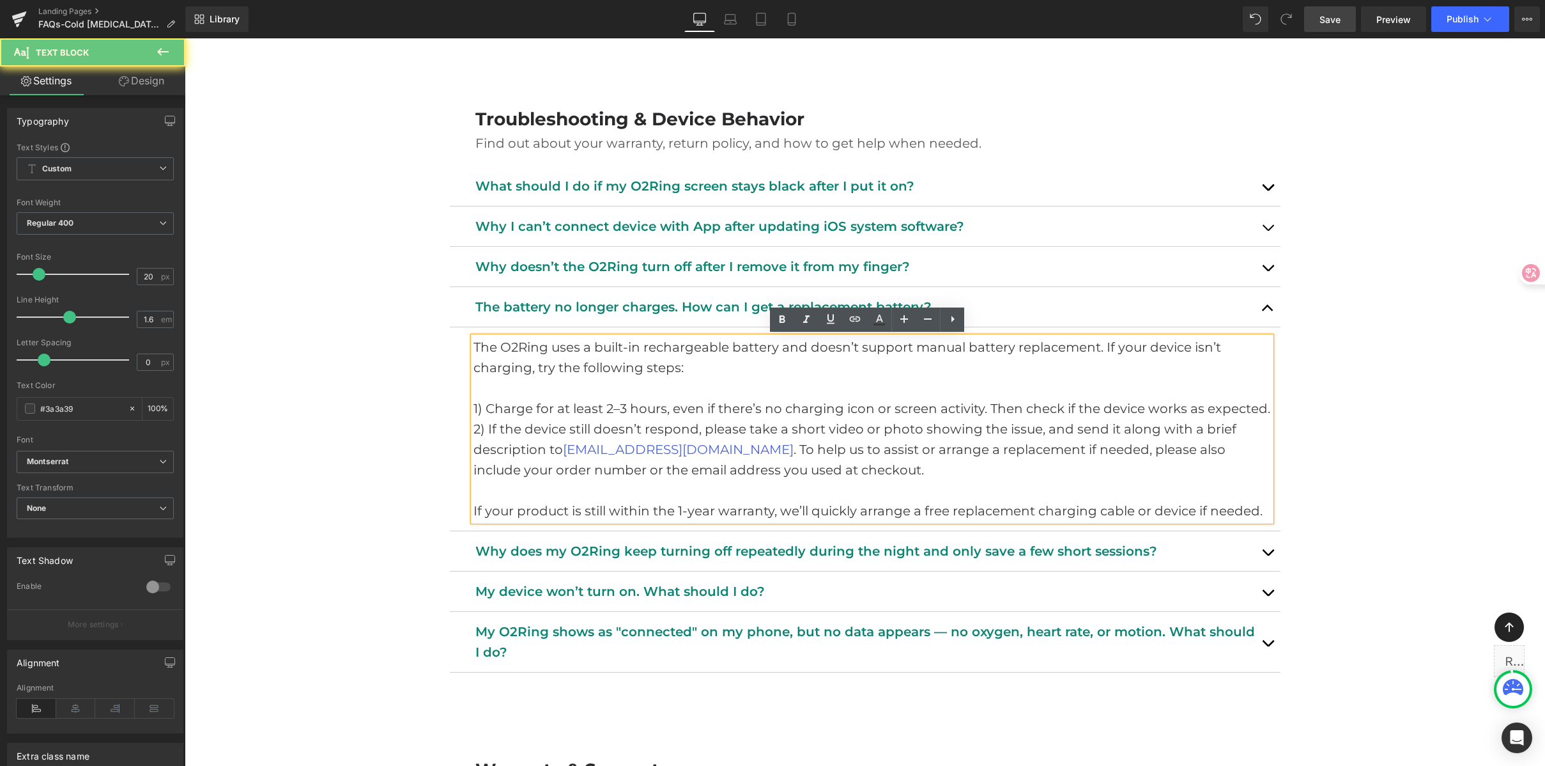
click at [1065, 444] on p "2) If the device still doesn’t respond, please take a short video or photo show…" at bounding box center [873, 449] width 798 height 61
click at [867, 441] on p "2) If the device still doesn’t respond, please take a short video or photo show…" at bounding box center [873, 449] width 798 height 61
drag, startPoint x: 481, startPoint y: 429, endPoint x: 590, endPoint y: 423, distance: 108.8
click at [590, 423] on p "2) If the device still doesn’t respond, please take a short video or photo show…" at bounding box center [873, 449] width 798 height 61
click at [824, 441] on p "2) If the device still doesn’t respond, please take a short video or photo show…" at bounding box center [873, 449] width 798 height 61
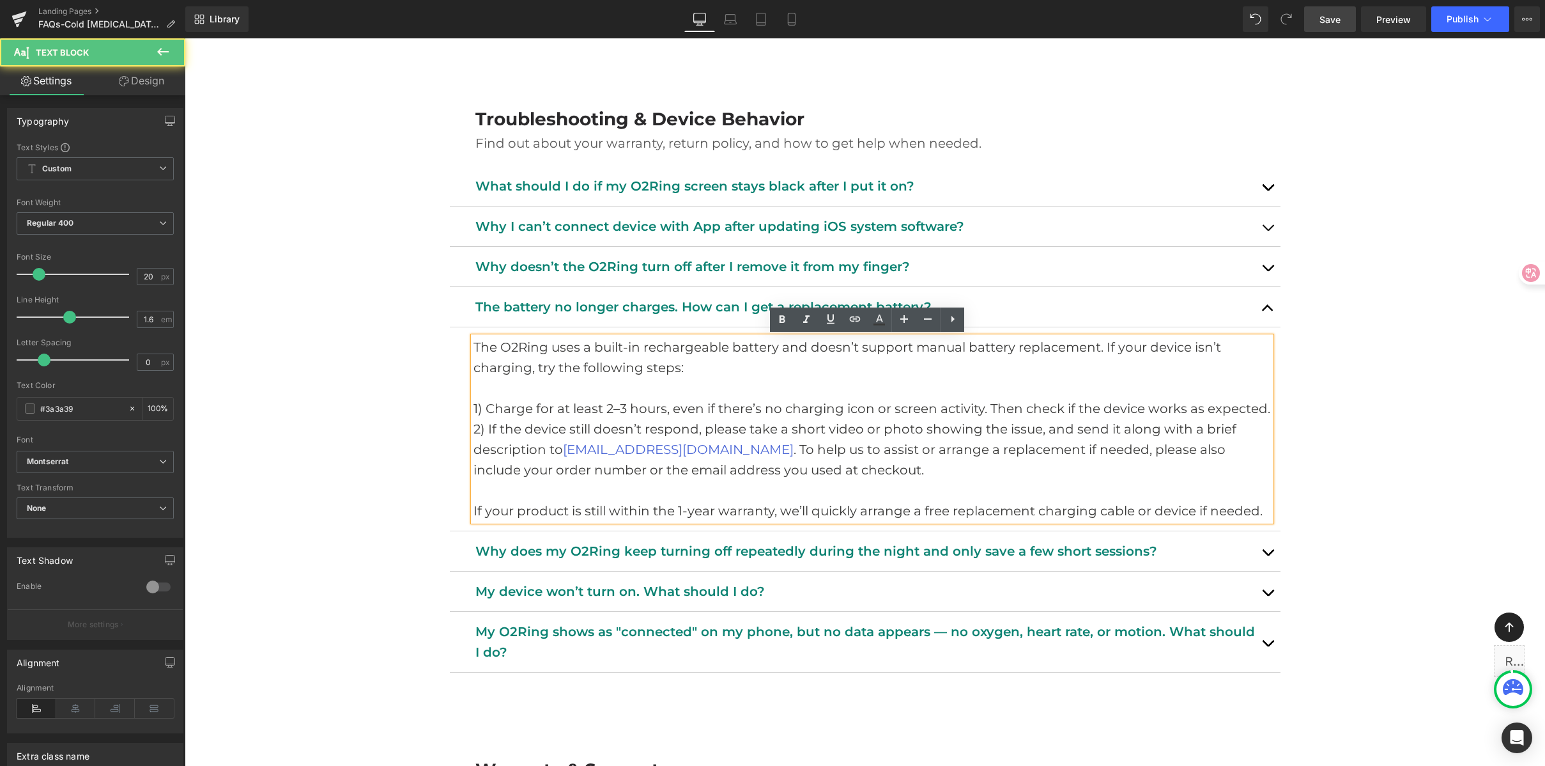
click at [787, 445] on p "2) If the device still doesn’t respond, please take a short video or photo show…" at bounding box center [873, 449] width 798 height 61
click at [735, 451] on p "2) If the device still doesn’t respond, please take a short video or photo show…" at bounding box center [873, 449] width 798 height 61
drag, startPoint x: 896, startPoint y: 451, endPoint x: 1091, endPoint y: 449, distance: 194.9
click at [896, 451] on p "2) If the device still doesn’t respond, please take a short video or photo show…" at bounding box center [873, 449] width 798 height 61
click at [1092, 449] on p "2) If the device still doesn’t respond, please take a short video or photo show…" at bounding box center [873, 449] width 798 height 61
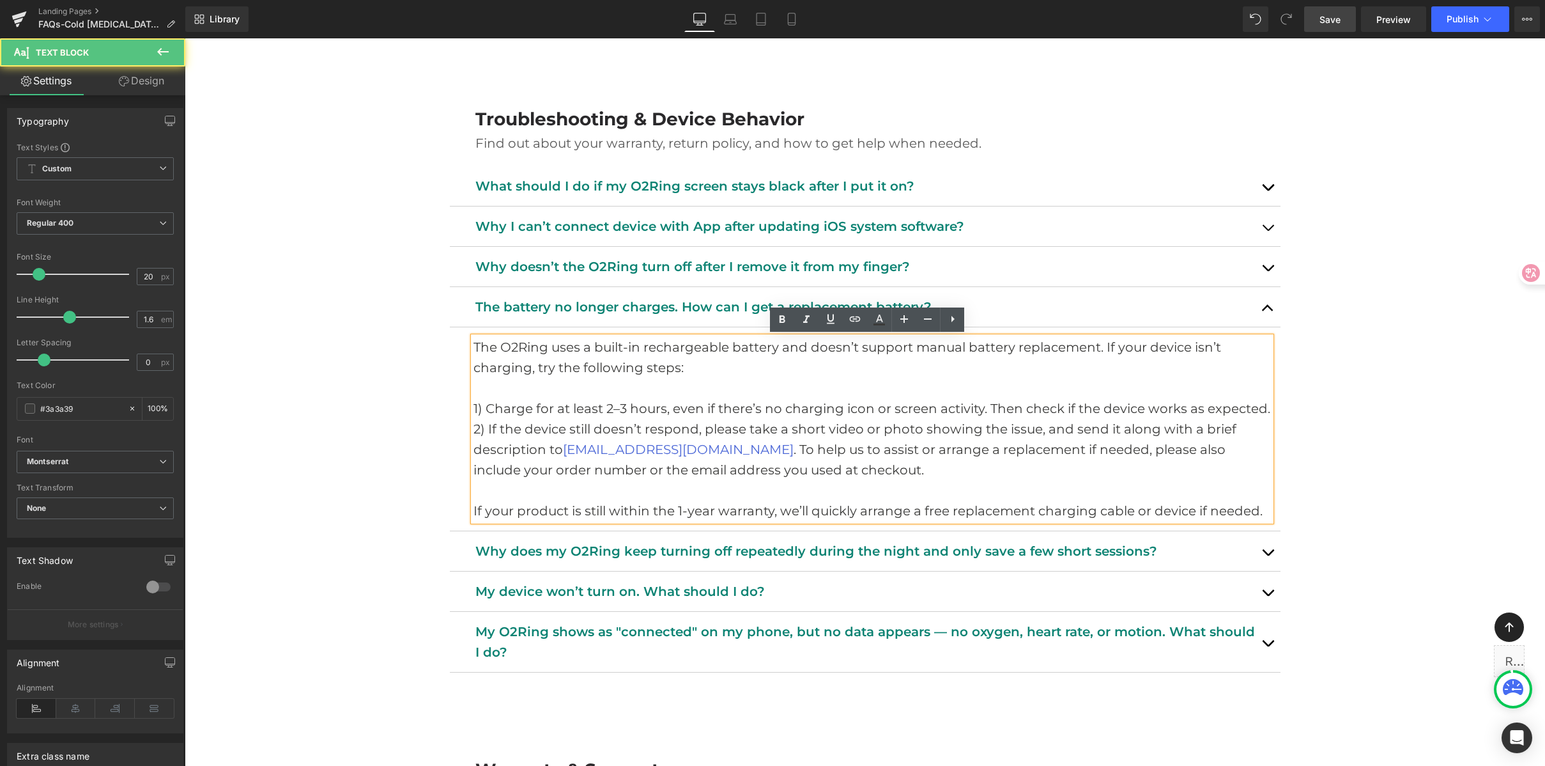
click at [1196, 448] on p "2) If the device still doesn’t respond, please take a short video or photo show…" at bounding box center [873, 449] width 798 height 61
click at [970, 473] on p "2) If the device still doesn’t respond, please take a short video or photo show…" at bounding box center [873, 449] width 798 height 61
drag, startPoint x: 935, startPoint y: 475, endPoint x: 463, endPoint y: 437, distance: 473.2
click at [463, 437] on article "The O2Ring uses a built-in rechargeable battery and doesn’t support manual batt…" at bounding box center [865, 429] width 831 height 204
copy p "2) If the device still doesn’t respond, please take a short video or photo show…"
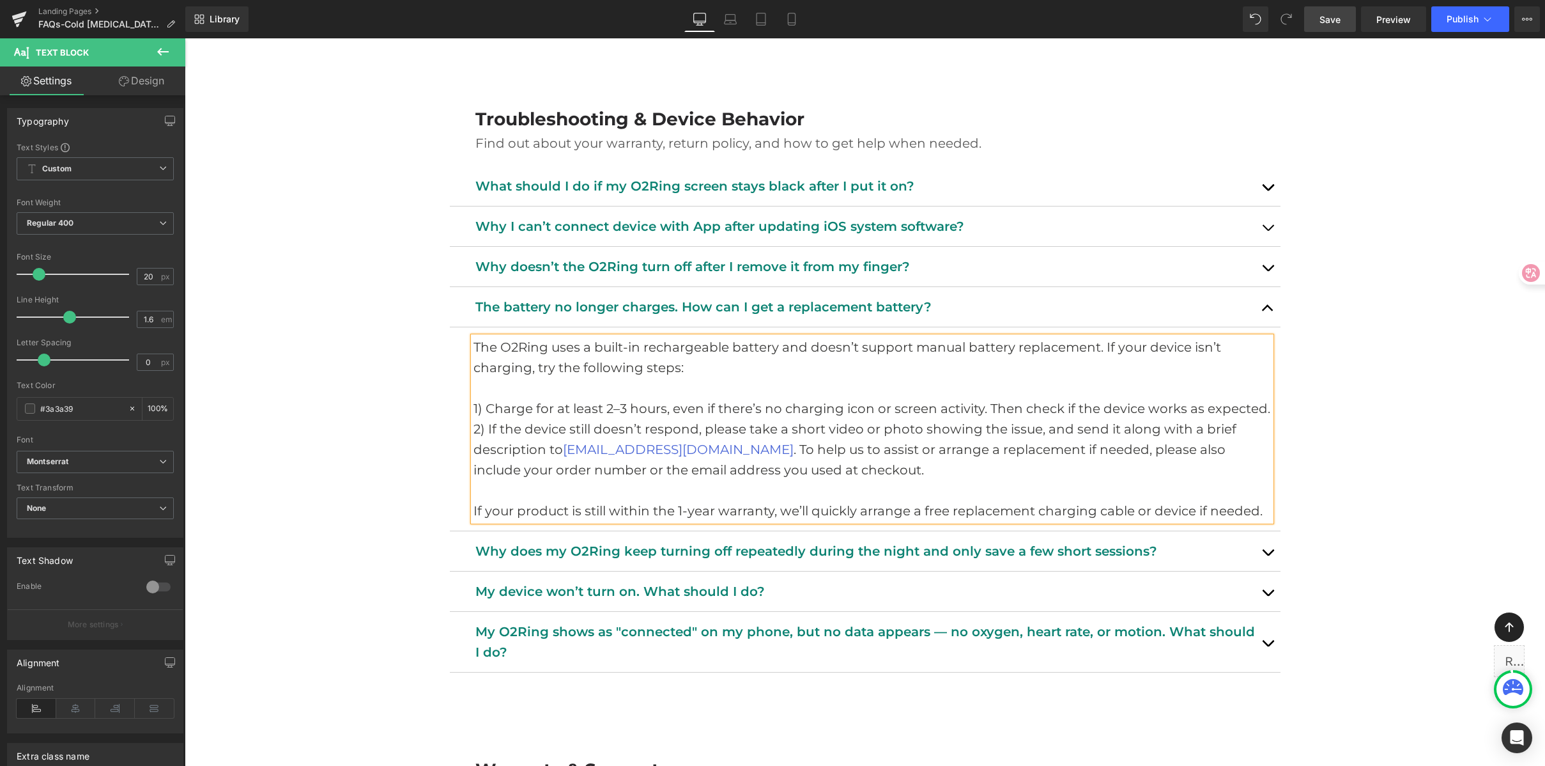
click at [515, 367] on p "The O2Ring uses a built-in rechargeable battery and doesn’t support manual batt…" at bounding box center [873, 357] width 798 height 41
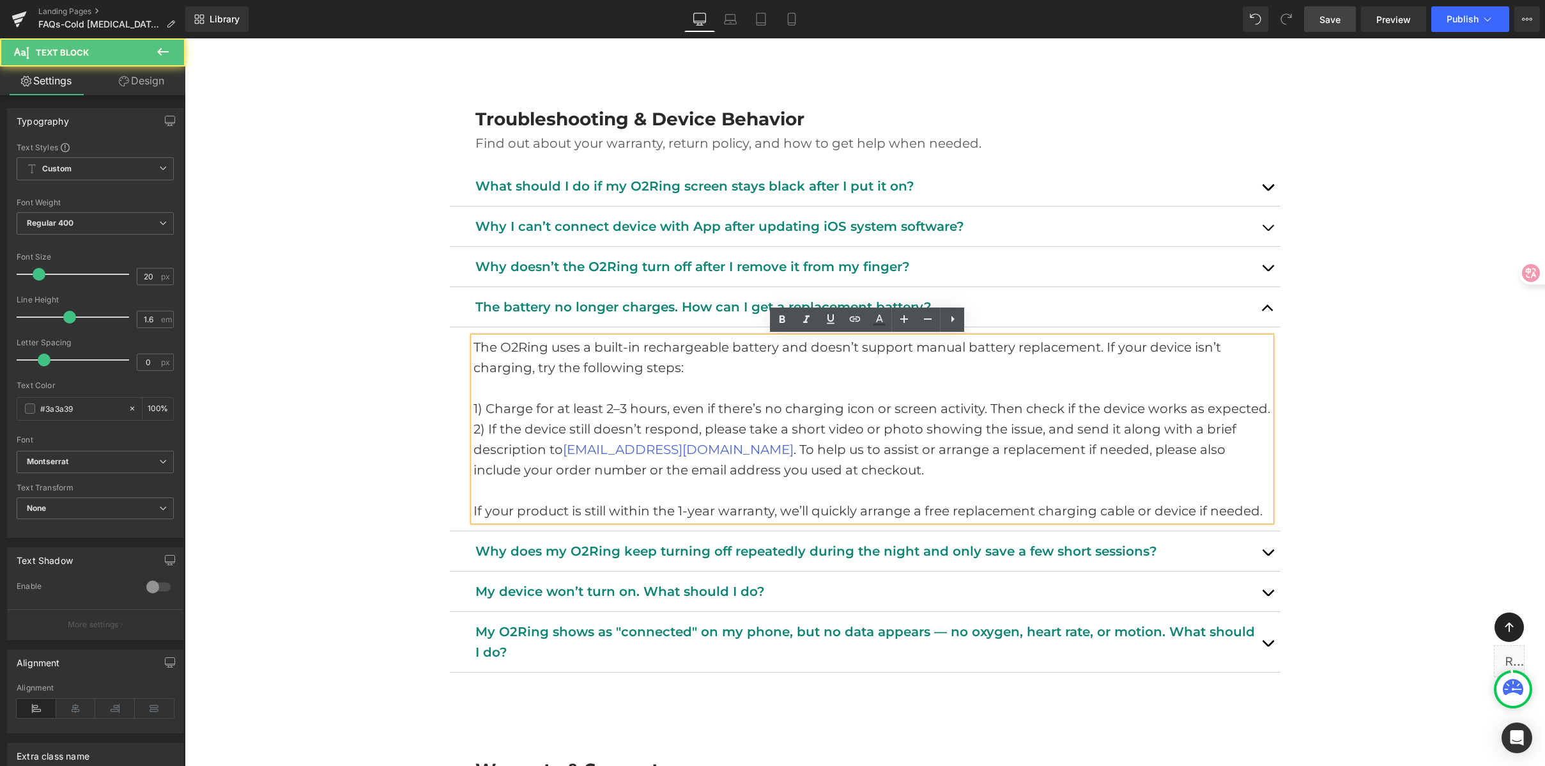
click at [660, 371] on p "The O2Ring uses a built-in rechargeable battery and doesn’t support manual batt…" at bounding box center [873, 357] width 798 height 41
click at [762, 372] on p "The O2Ring uses a built-in rechargeable battery and doesn’t support manual batt…" at bounding box center [873, 357] width 798 height 41
drag, startPoint x: 480, startPoint y: 406, endPoint x: 402, endPoint y: 405, distance: 78.0
copy p "1)"
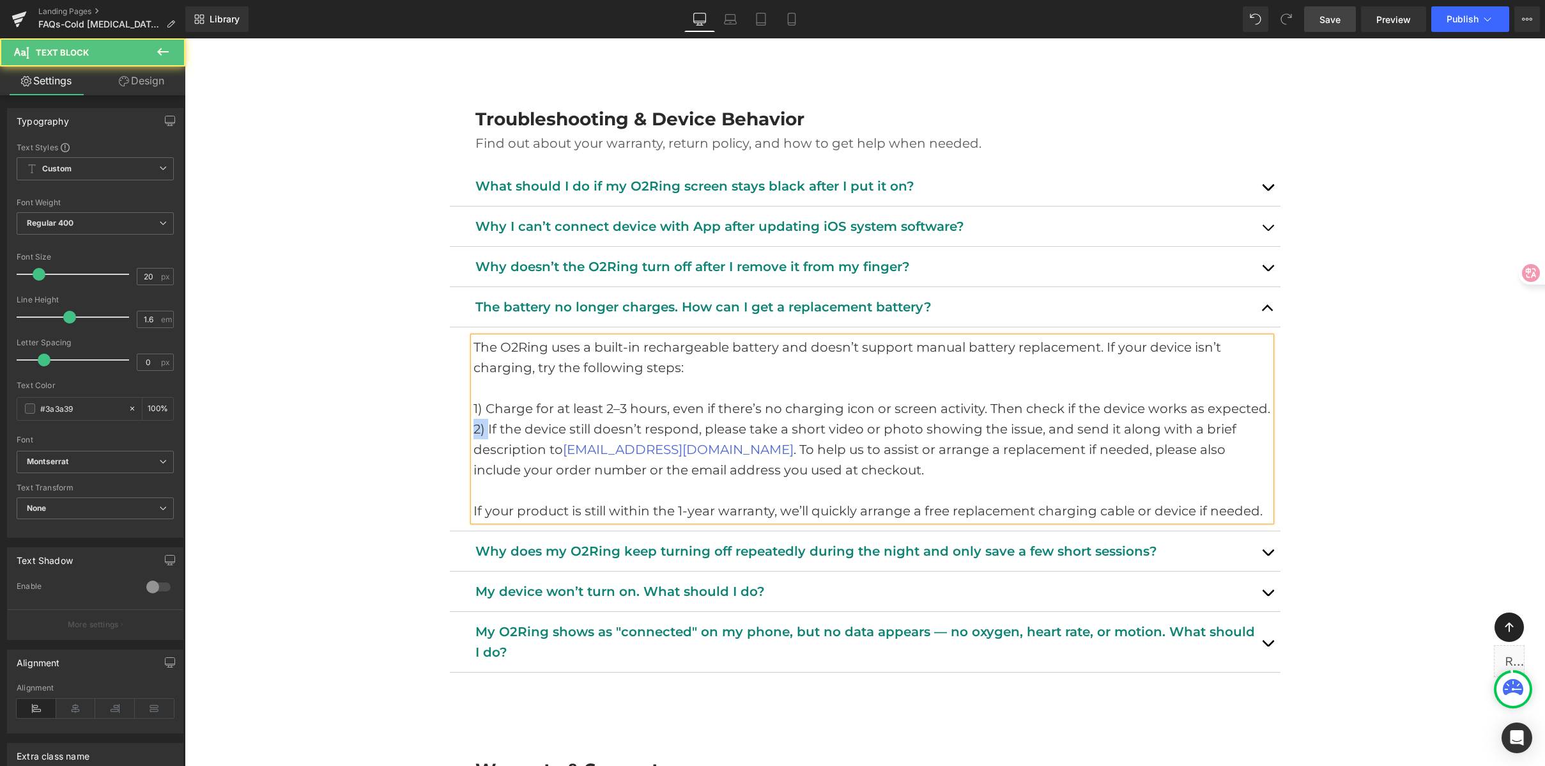
drag, startPoint x: 483, startPoint y: 428, endPoint x: 453, endPoint y: 427, distance: 29.4
click at [453, 428] on article "The O2Ring uses a built-in rechargeable battery and doesn’t support manual batt…" at bounding box center [865, 429] width 831 height 204
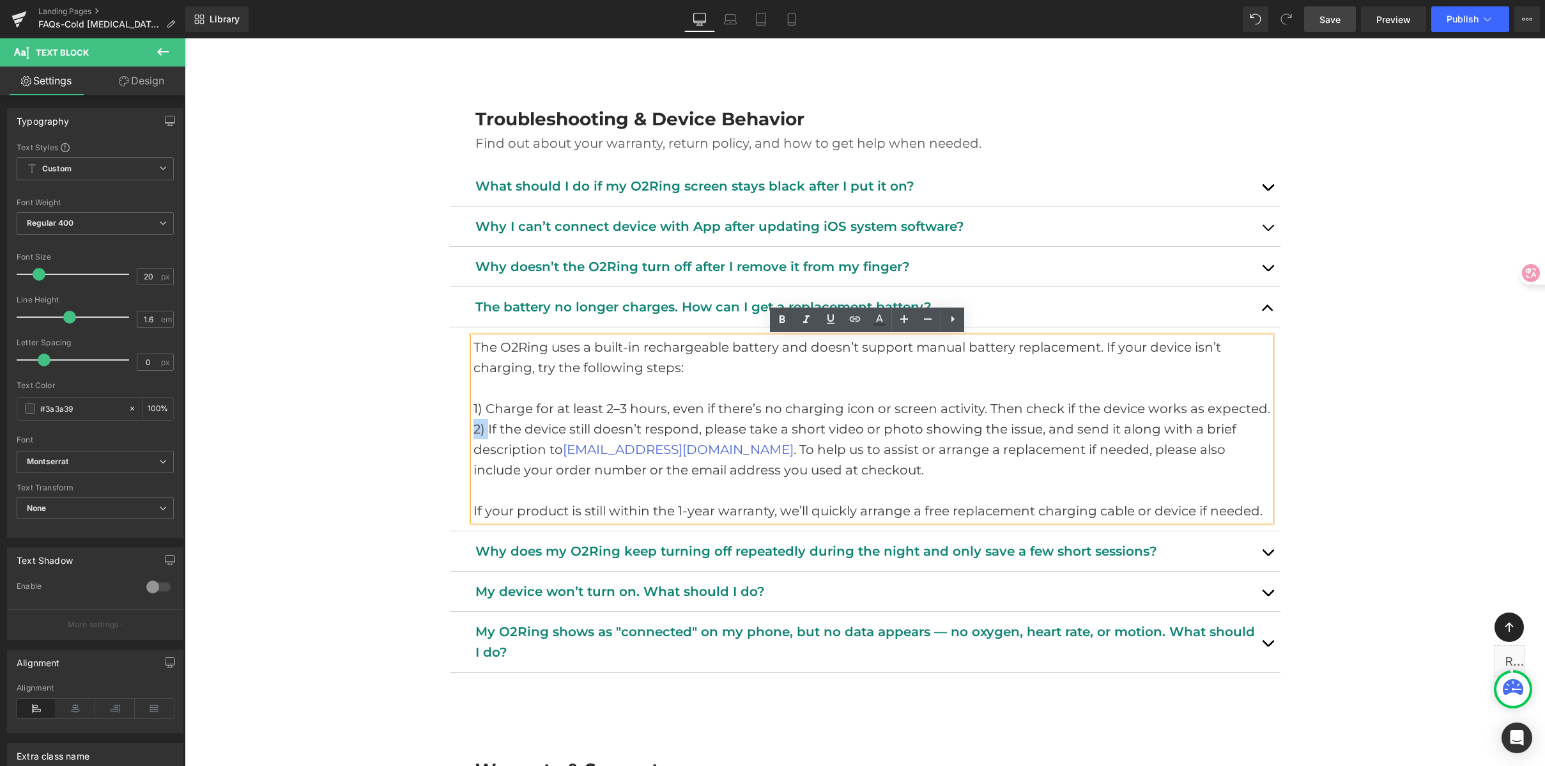
copy p "2)"
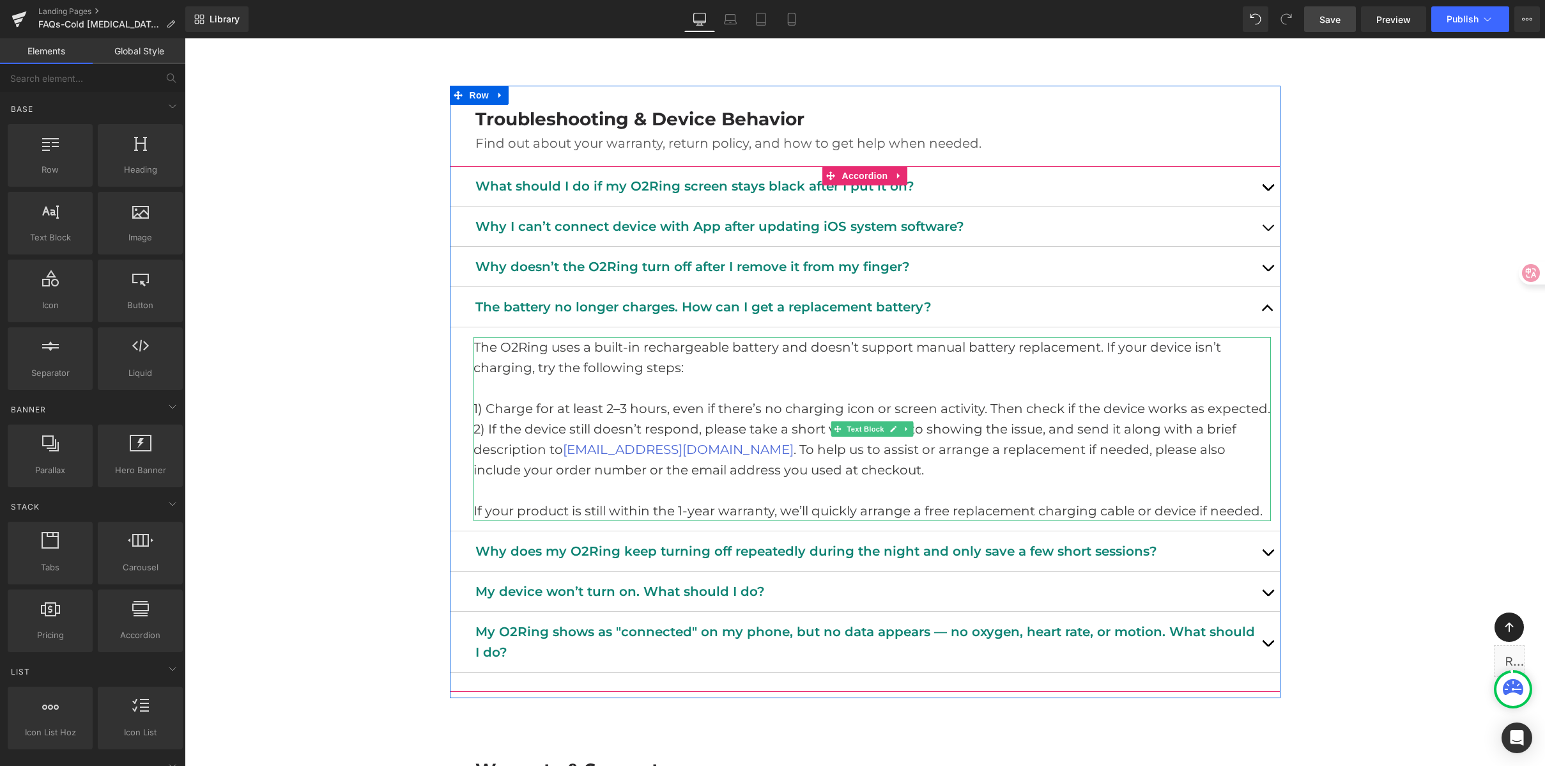
click at [830, 499] on p at bounding box center [873, 490] width 798 height 20
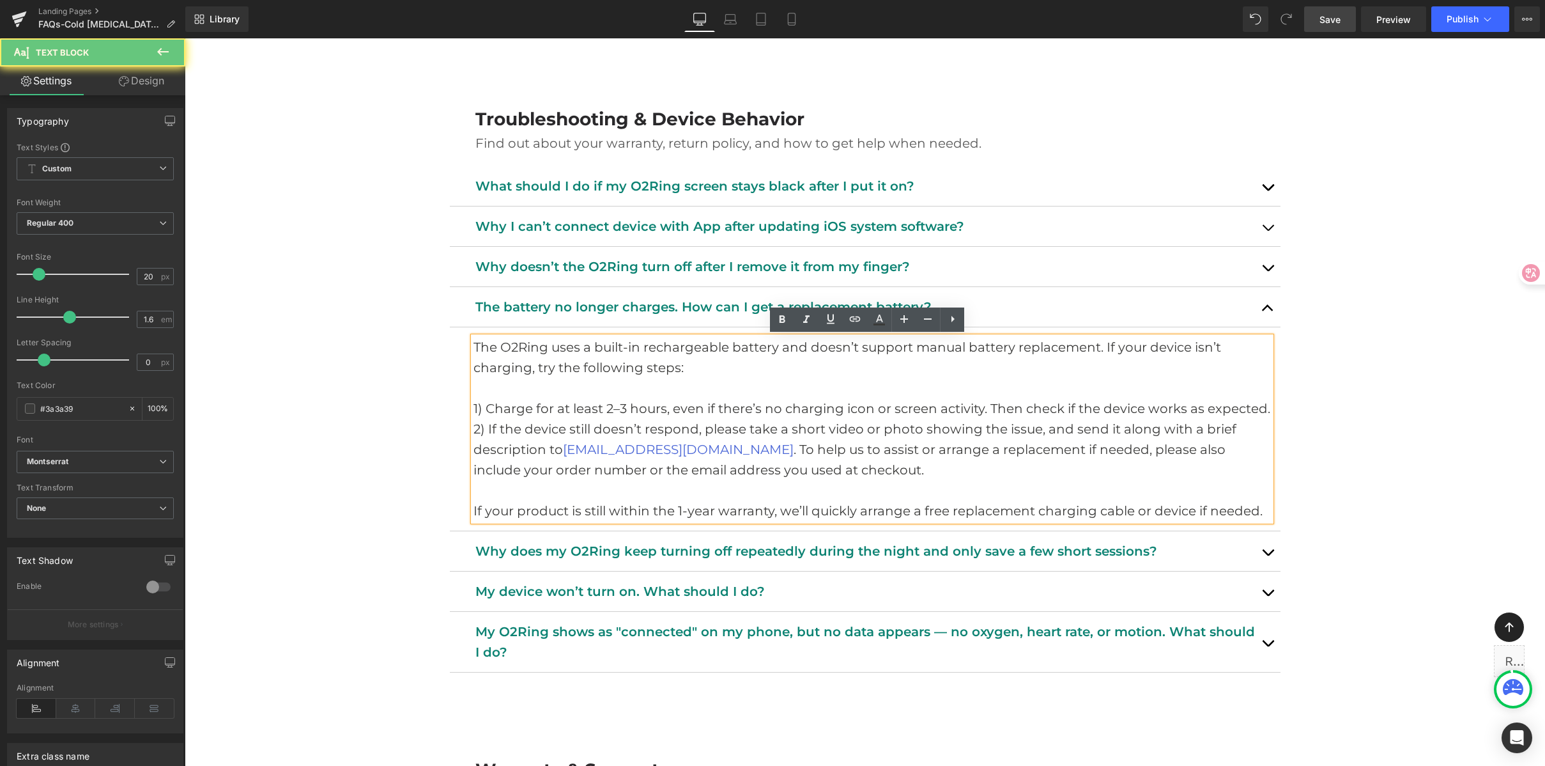
click at [1071, 496] on p at bounding box center [873, 490] width 798 height 20
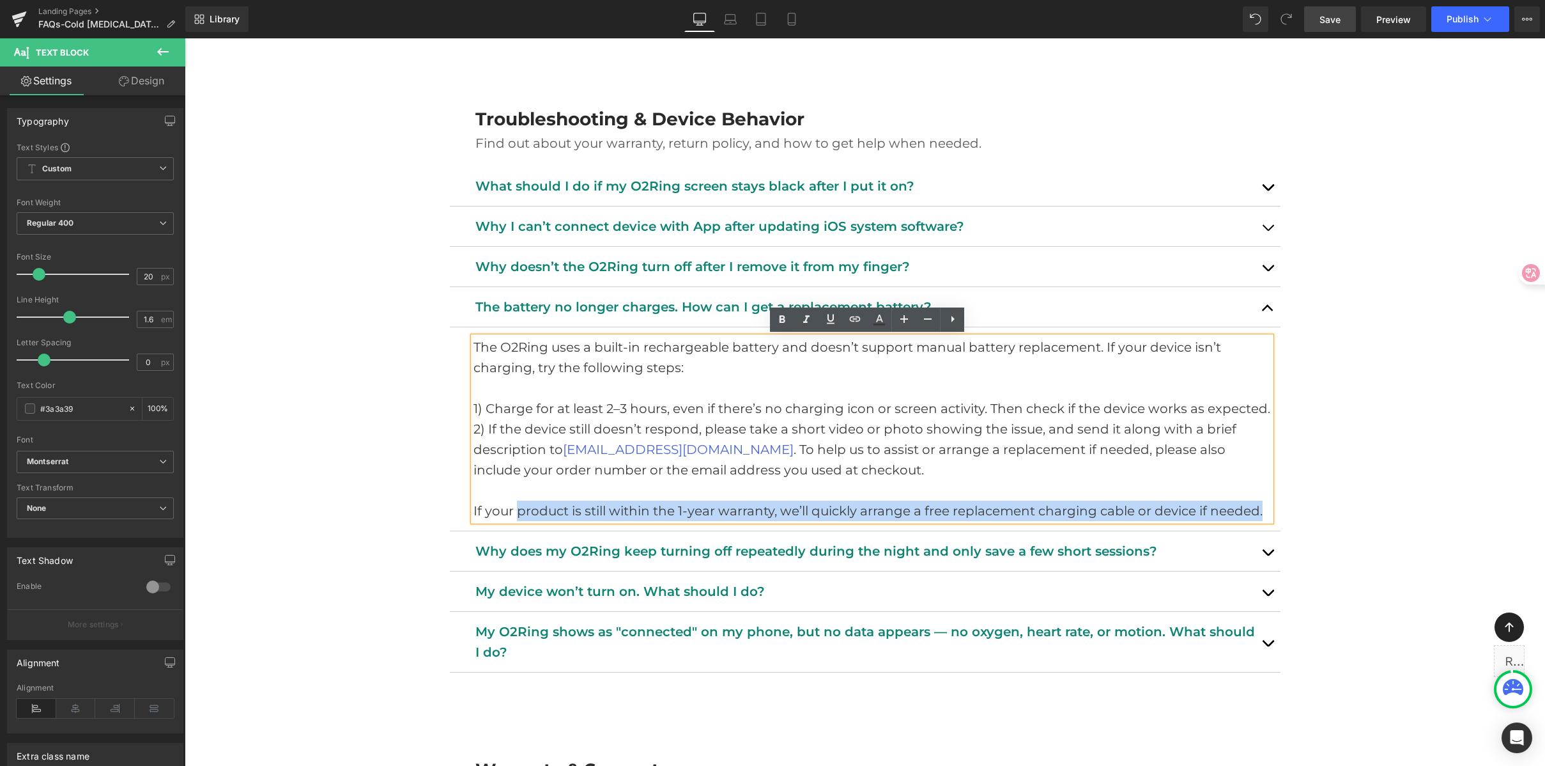
drag, startPoint x: 511, startPoint y: 513, endPoint x: 1272, endPoint y: 514, distance: 761.2
click at [1272, 514] on article "The O2Ring uses a built-in rechargeable battery and doesn’t support manual batt…" at bounding box center [865, 429] width 831 height 204
click at [1262, 508] on p "If your product is still within the 1-year warranty, we’ll quickly arrange a fr…" at bounding box center [873, 510] width 798 height 20
drag, startPoint x: 1264, startPoint y: 511, endPoint x: 853, endPoint y: 508, distance: 411.0
click at [853, 508] on p "If your product is still within the 1-year warranty, we’ll quickly arrange a fr…" at bounding box center [873, 510] width 798 height 20
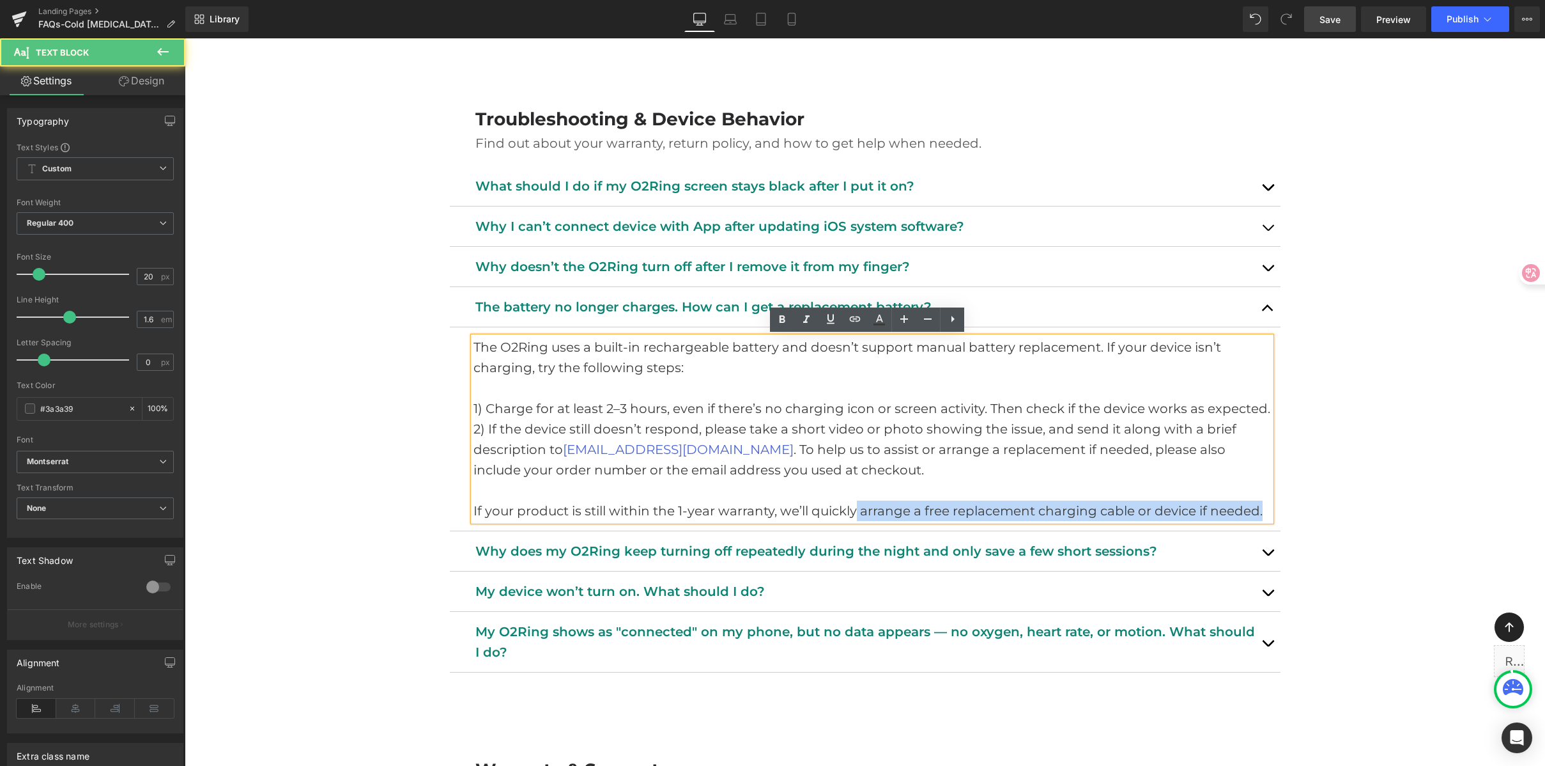
click at [934, 509] on p "If your product is still within the 1-year warranty, we’ll quickly arrange a fr…" at bounding box center [873, 510] width 798 height 20
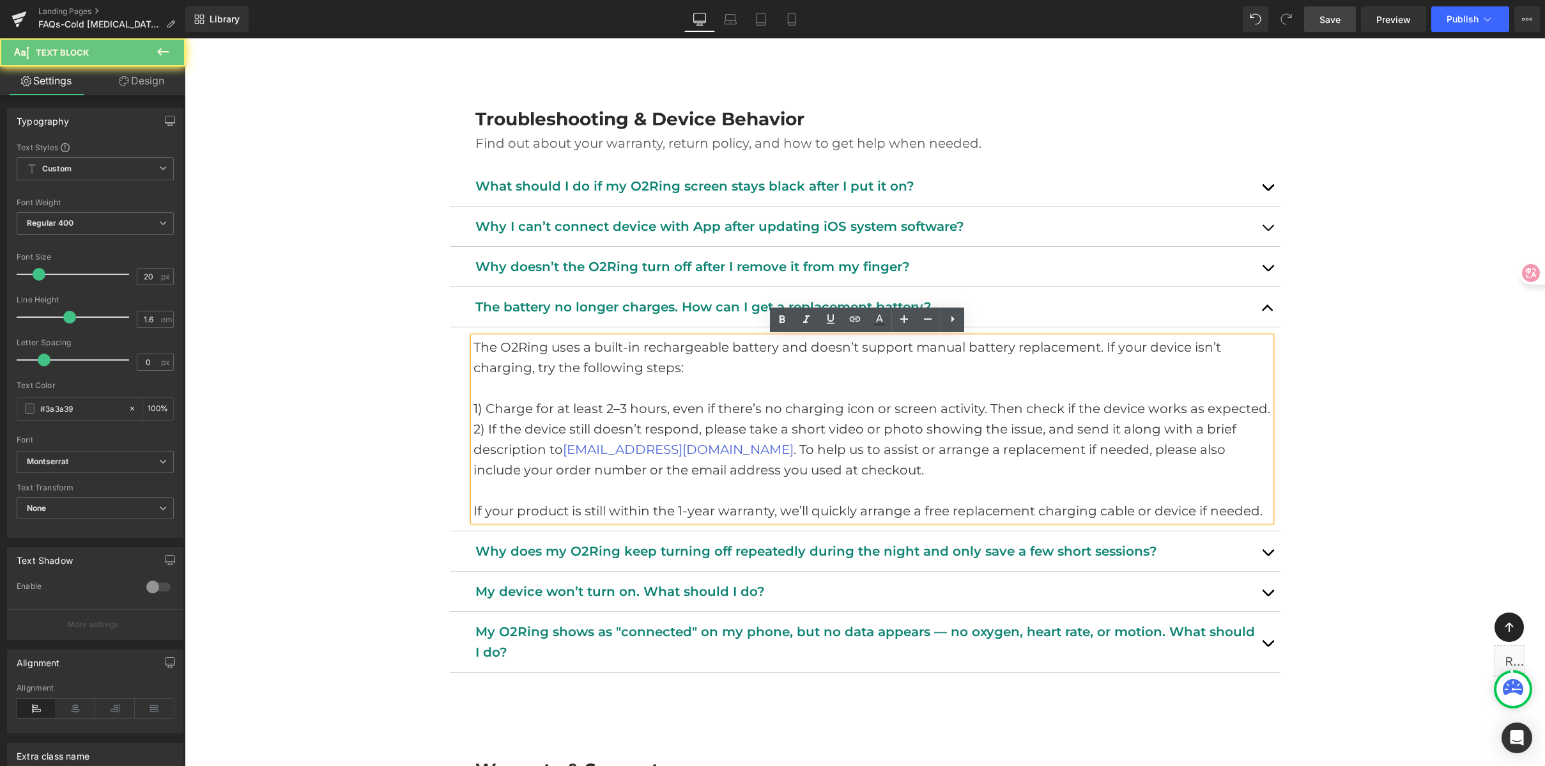
click at [1074, 513] on p "If your product is still within the 1-year warranty, we’ll quickly arrange a fr…" at bounding box center [873, 510] width 798 height 20
click at [1163, 514] on p "If your product is still within the 1-year warranty, we’ll quickly arrange a fr…" at bounding box center [873, 510] width 798 height 20
click at [1067, 513] on p "If your product is still within the 1-year warranty, we’ll quickly arrange a fr…" at bounding box center [873, 510] width 798 height 20
click at [1117, 511] on p "If your product is still within the 1-year warranty, we’ll quickly arrange a fr…" at bounding box center [873, 510] width 798 height 20
click at [1102, 513] on p "If your product is still within the 1-year warranty, we’ll quickly arrange a fr…" at bounding box center [873, 510] width 798 height 20
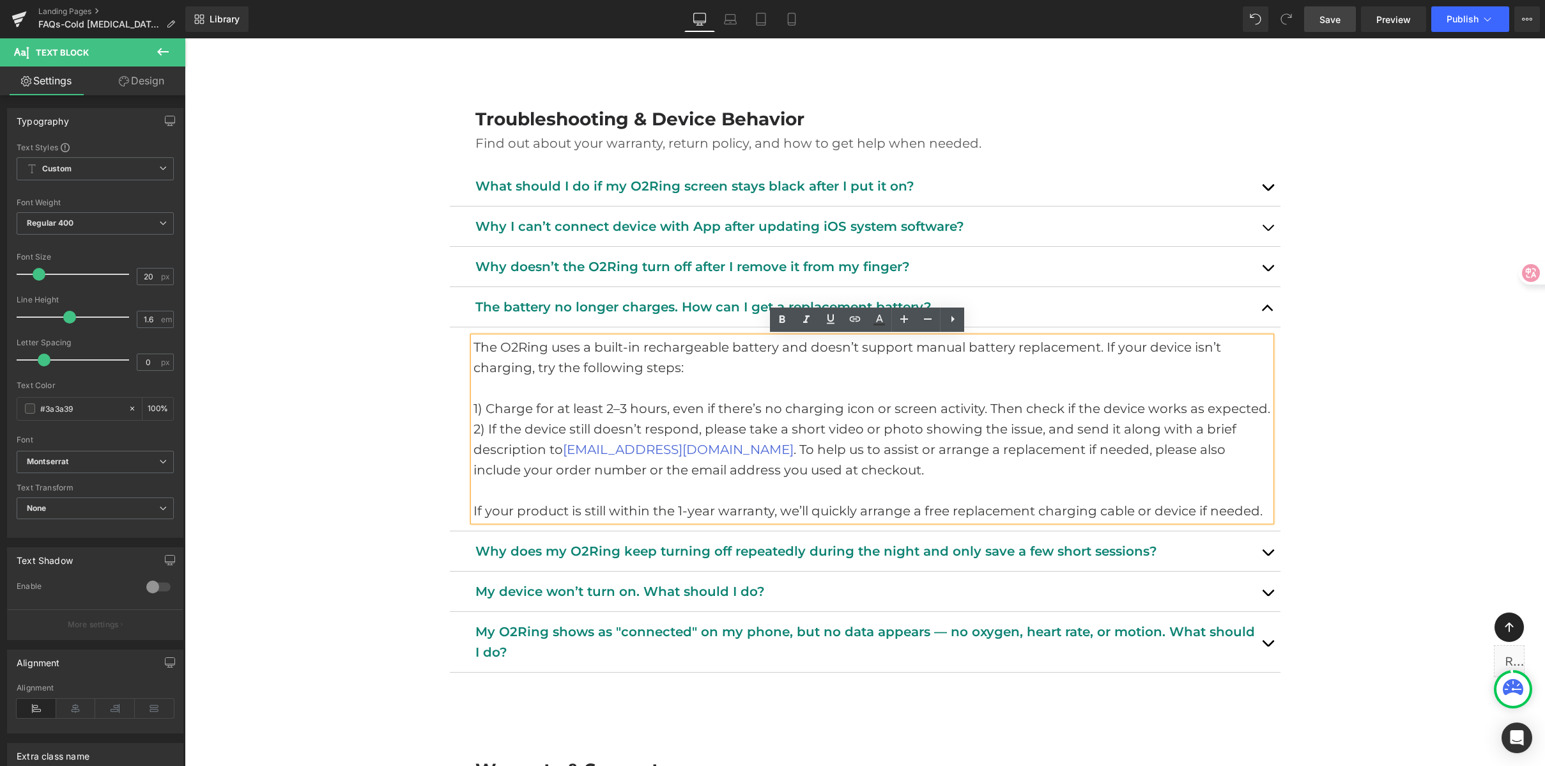
click at [1097, 516] on p "If your product is still within the 1-year warranty, we’ll quickly arrange a fr…" at bounding box center [873, 510] width 798 height 20
click at [835, 509] on p "If your product is still within the 1-year warranty, we’ll quickly arrange a fr…" at bounding box center [873, 510] width 798 height 20
click at [664, 513] on p "If your product is still within the 1-year warranty, we’ll quickly arrange a fr…" at bounding box center [873, 510] width 798 height 20
click at [554, 507] on p "If your product is still within the 1-year warranty, we’ll quickly arrange a fr…" at bounding box center [873, 510] width 798 height 20
click at [697, 484] on p at bounding box center [873, 490] width 798 height 20
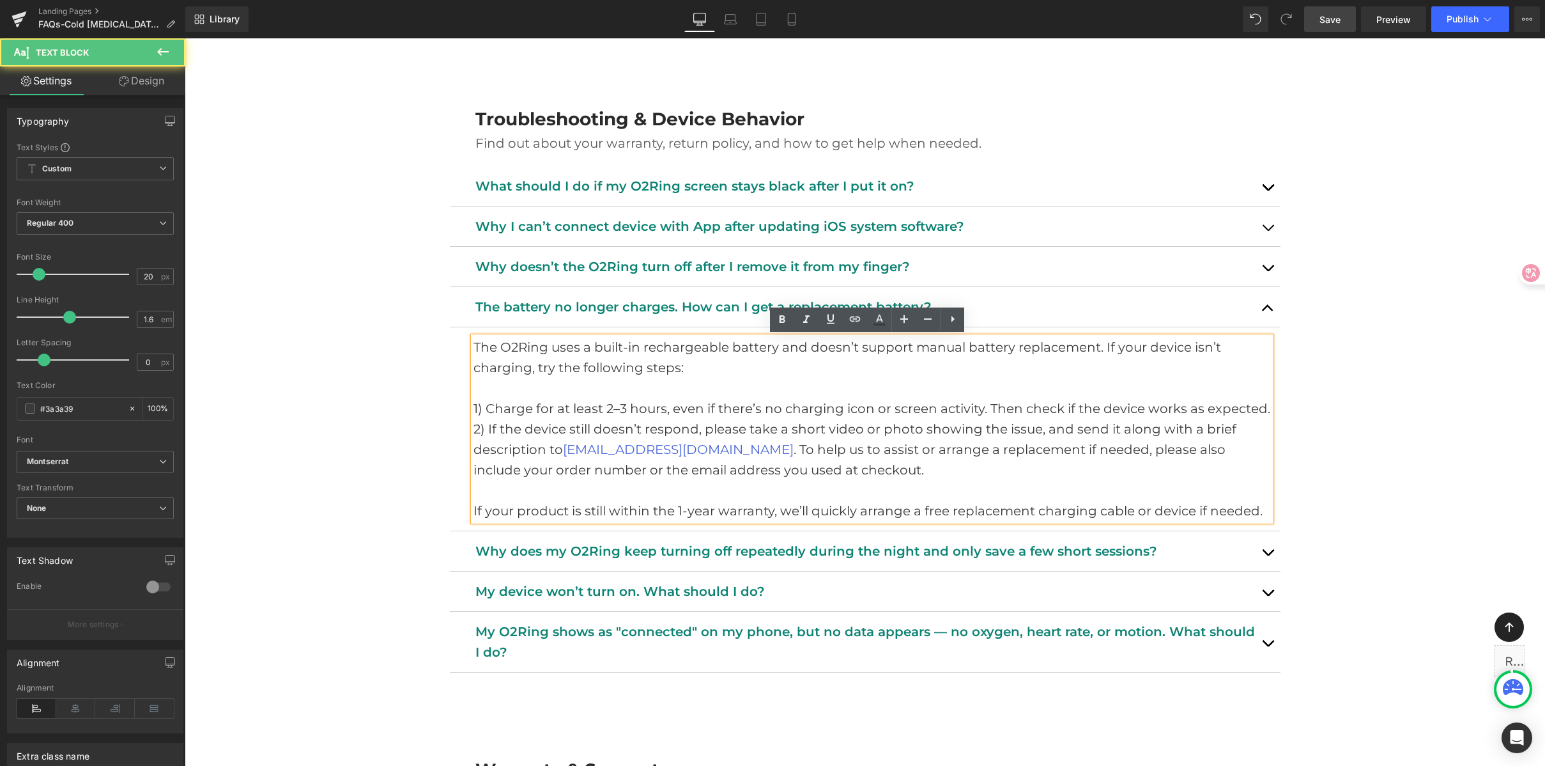
drag, startPoint x: 849, startPoint y: 471, endPoint x: 1288, endPoint y: 504, distance: 439.7
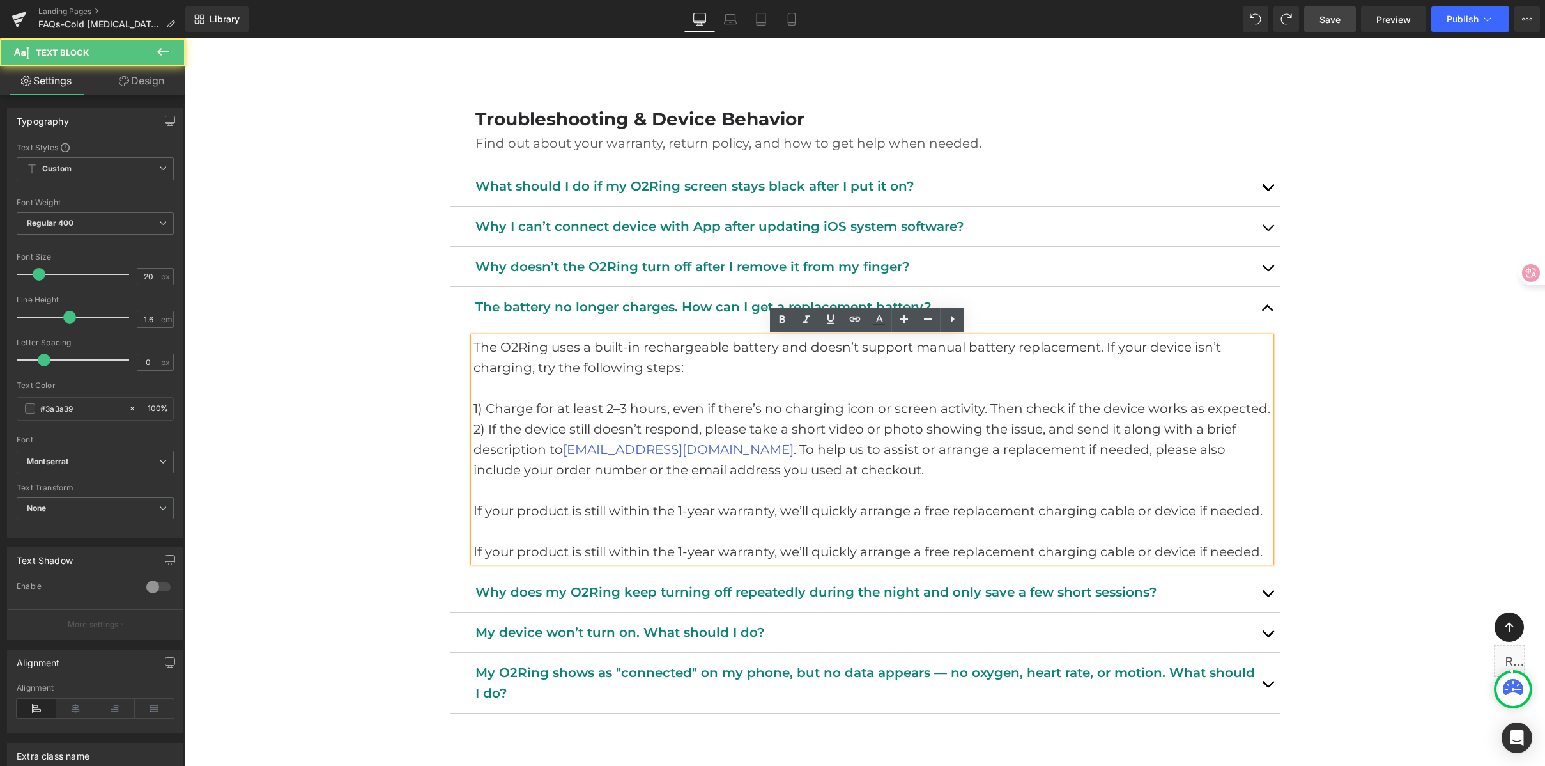
click at [697, 509] on p "If your product is still within the 1-year warranty, we’ll quickly arrange a fr…" at bounding box center [873, 510] width 798 height 20
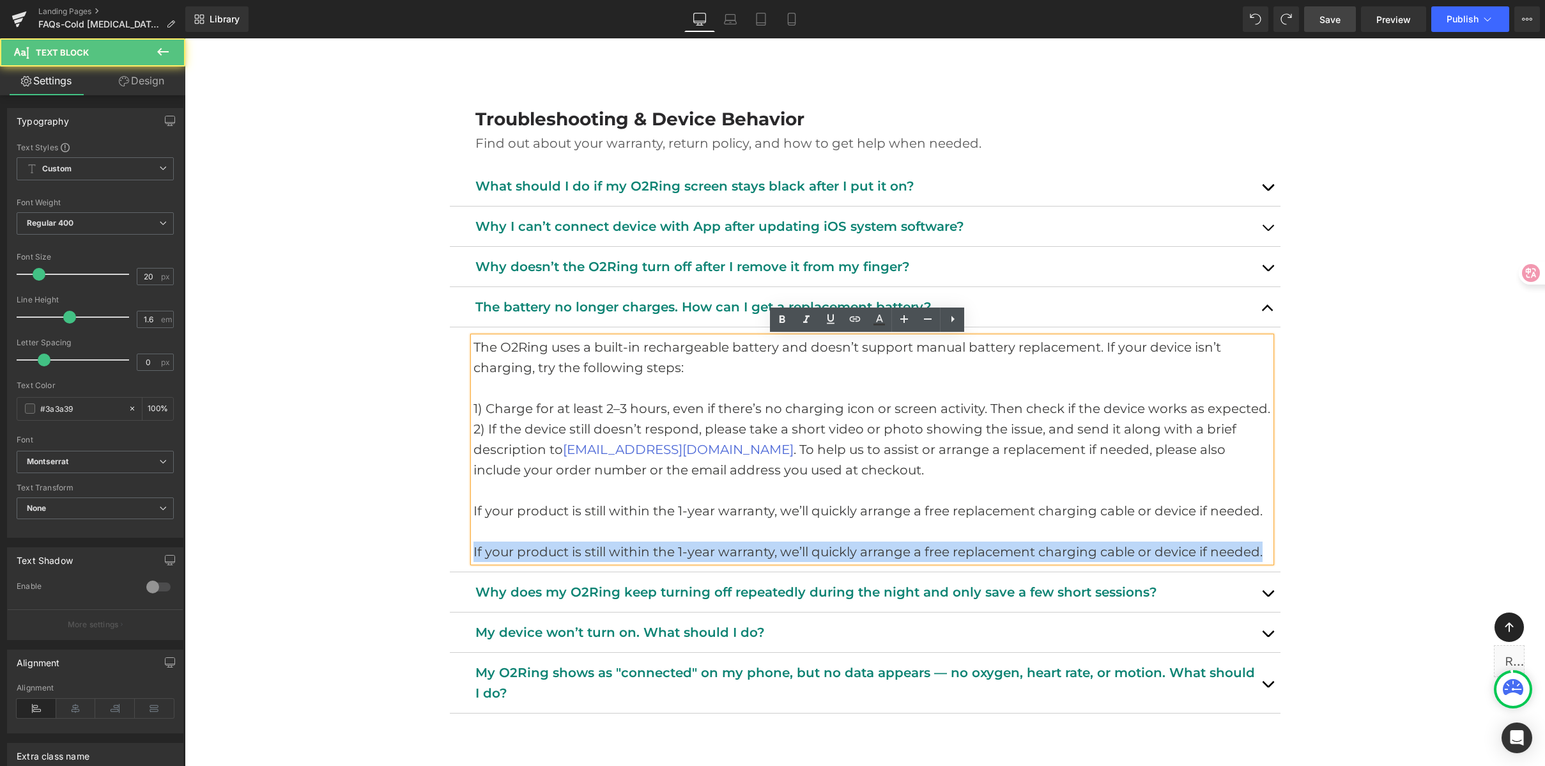
drag, startPoint x: 469, startPoint y: 553, endPoint x: 1341, endPoint y: 551, distance: 871.8
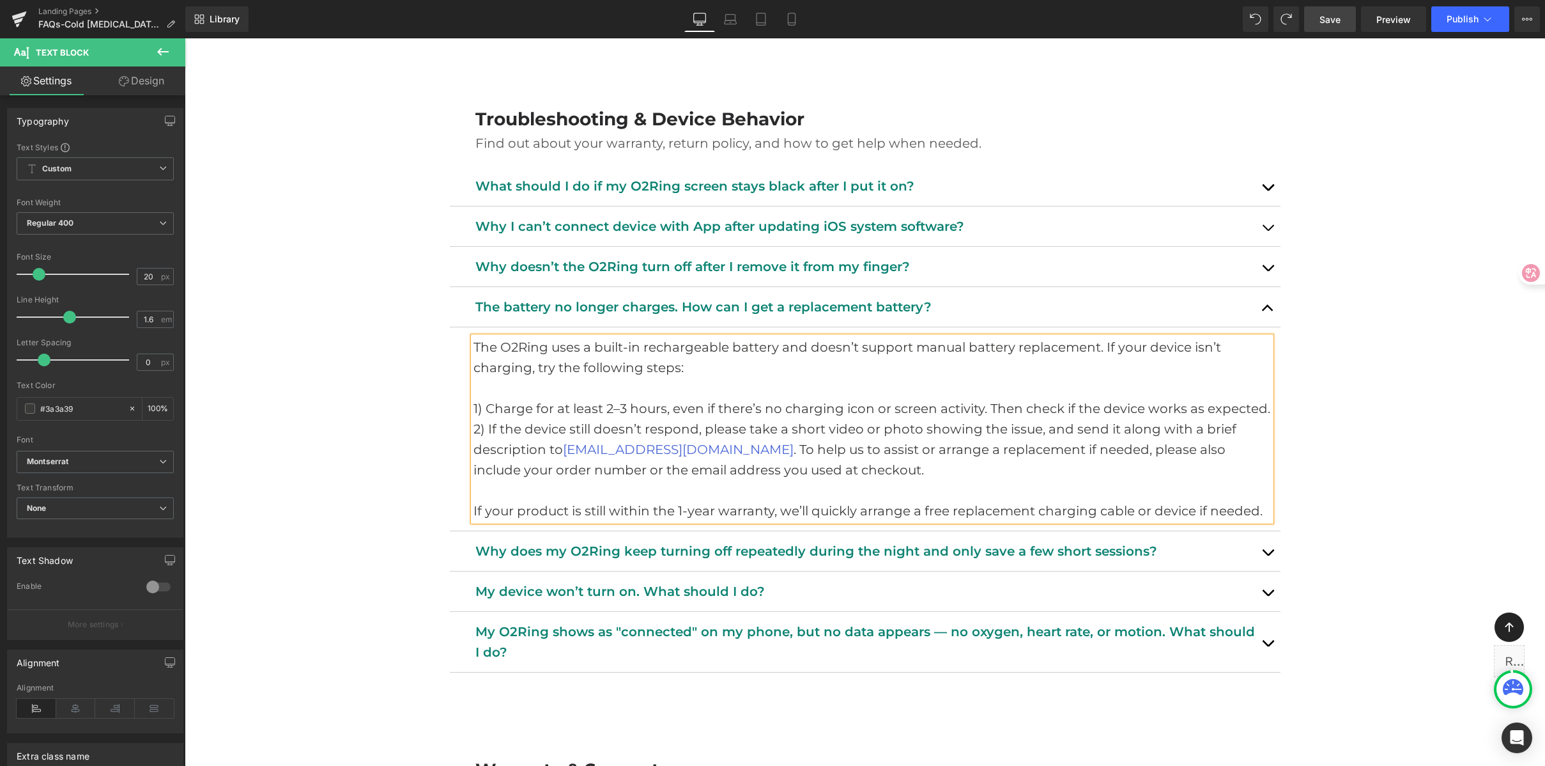
click at [787, 512] on p "If your product is still within the 1-year warranty, we’ll quickly arrange a fr…" at bounding box center [873, 510] width 798 height 20
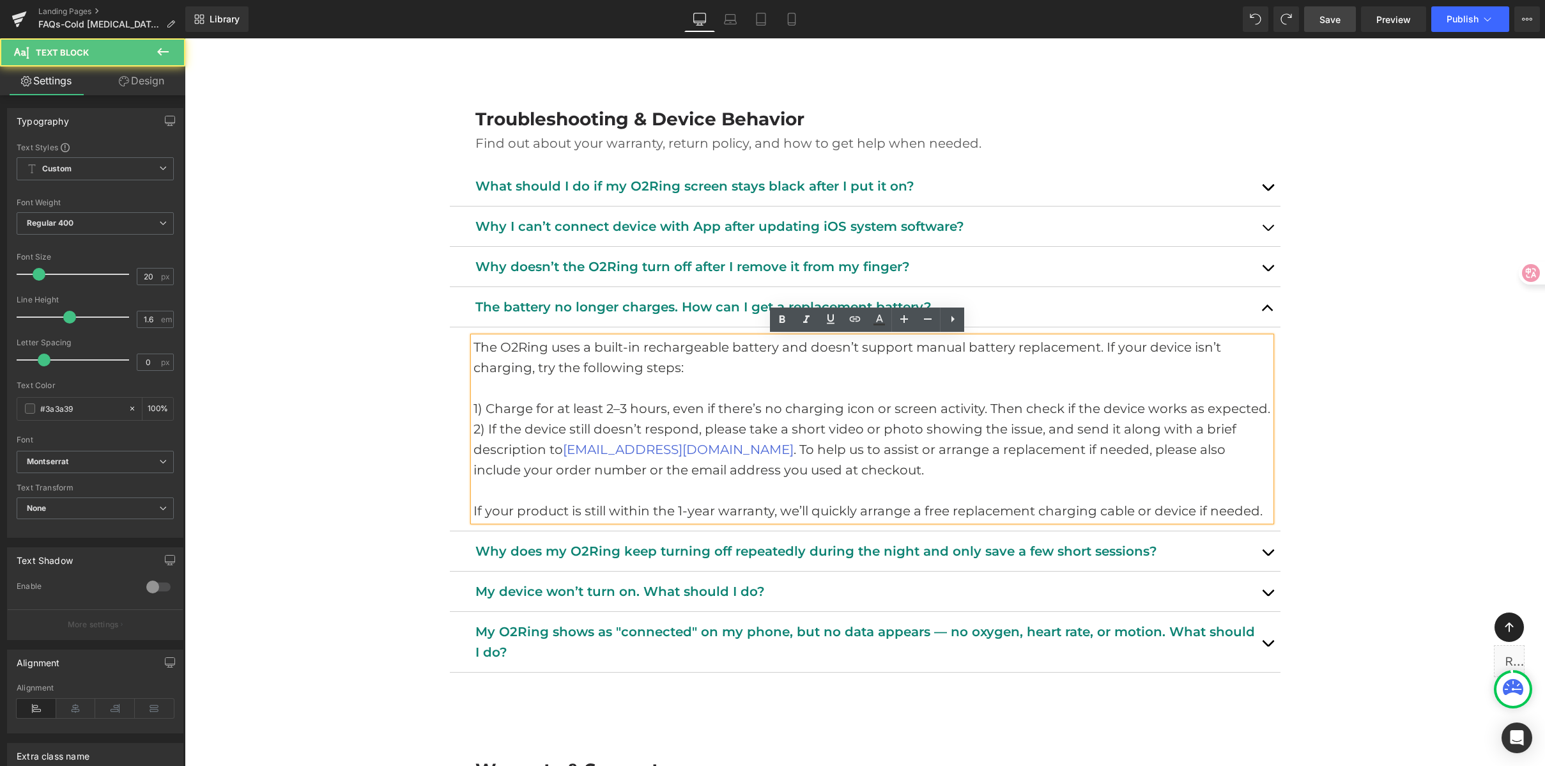
drag, startPoint x: 794, startPoint y: 509, endPoint x: 925, endPoint y: 514, distance: 130.5
click at [795, 509] on p "If your product is still within the 1-year warranty, we’ll quickly arrange a fr…" at bounding box center [873, 510] width 798 height 20
click at [950, 514] on p "If your product is still within the 1-year warranty, we’ll quickly arrange a fr…" at bounding box center [873, 510] width 798 height 20
click at [886, 511] on p "If your product is still within the 1-year warranty, we’ll quickly arrange a fr…" at bounding box center [873, 510] width 798 height 20
drag, startPoint x: 954, startPoint y: 511, endPoint x: 913, endPoint y: 513, distance: 40.9
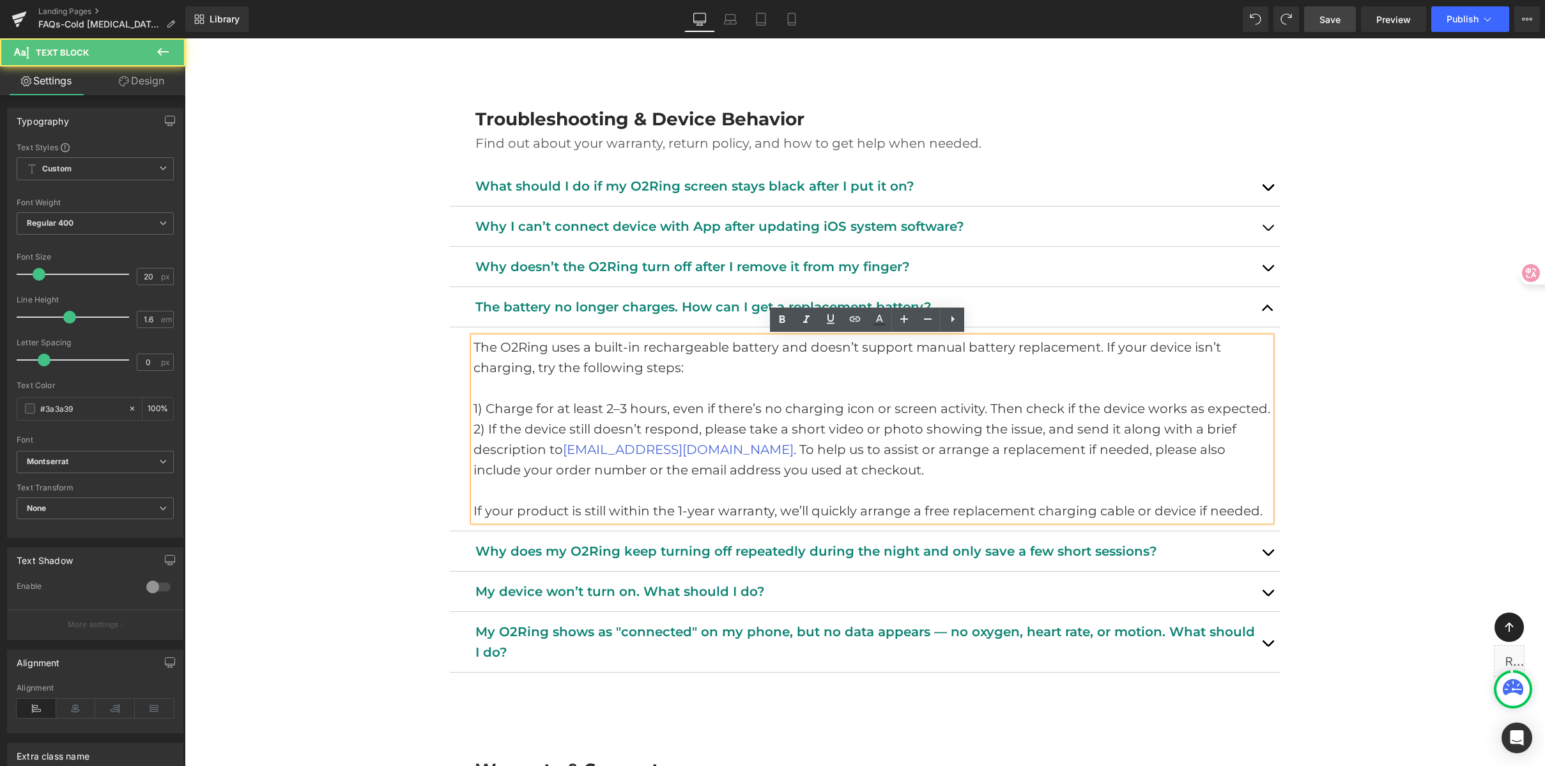
click at [954, 511] on p "If your product is still within the 1-year warranty, we’ll quickly arrange a fr…" at bounding box center [873, 510] width 798 height 20
click at [881, 512] on p "If your product is still within the 1-year warranty, we’ll quickly arrange a fr…" at bounding box center [873, 510] width 798 height 20
click at [859, 511] on p "If your product is still within the 1-year warranty, we’ll quickly arrange a fr…" at bounding box center [873, 510] width 798 height 20
click at [935, 512] on p "If your product is still within the 1-year warranty, we’ll quickly arrange a fr…" at bounding box center [873, 510] width 798 height 20
click at [913, 513] on p "If your product is still within the 1-year warranty, we’ll quickly arrange a fr…" at bounding box center [873, 510] width 798 height 20
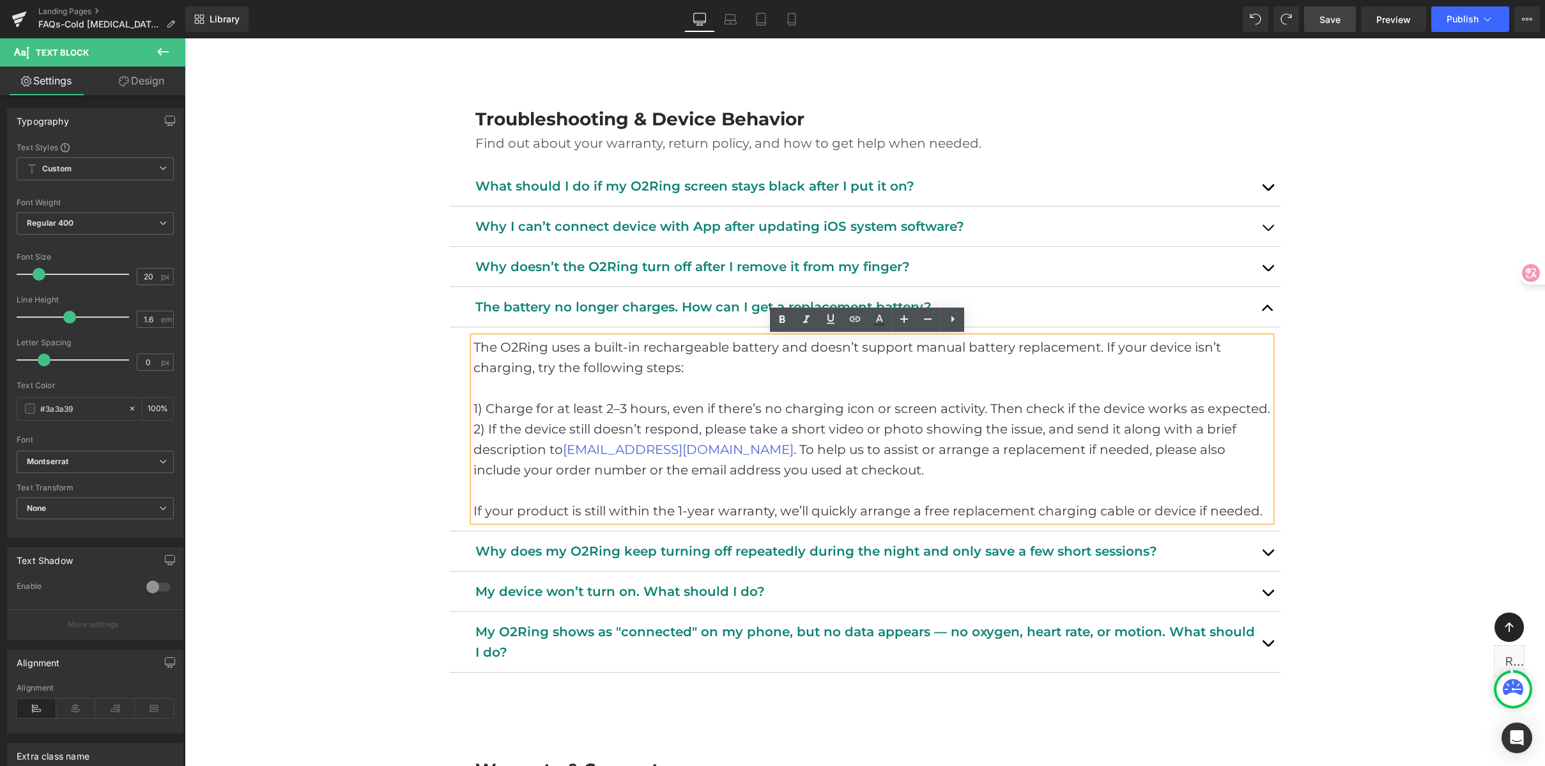
click at [917, 512] on p "If your product is still within the 1-year warranty, we’ll quickly arrange a fr…" at bounding box center [873, 510] width 798 height 20
drag, startPoint x: 1001, startPoint y: 515, endPoint x: 1140, endPoint y: 514, distance: 138.7
click at [1005, 515] on p "If your product is still within the 1-year warranty, we’ll quickly arrange a fr…" at bounding box center [873, 510] width 798 height 20
click at [1152, 515] on p "If your product is still within the 1-year warranty, we’ll quickly arrange a fr…" at bounding box center [873, 510] width 798 height 20
click at [1207, 511] on p "If your product is still within the 1-year warranty, we’ll quickly arrange a fr…" at bounding box center [873, 510] width 798 height 20
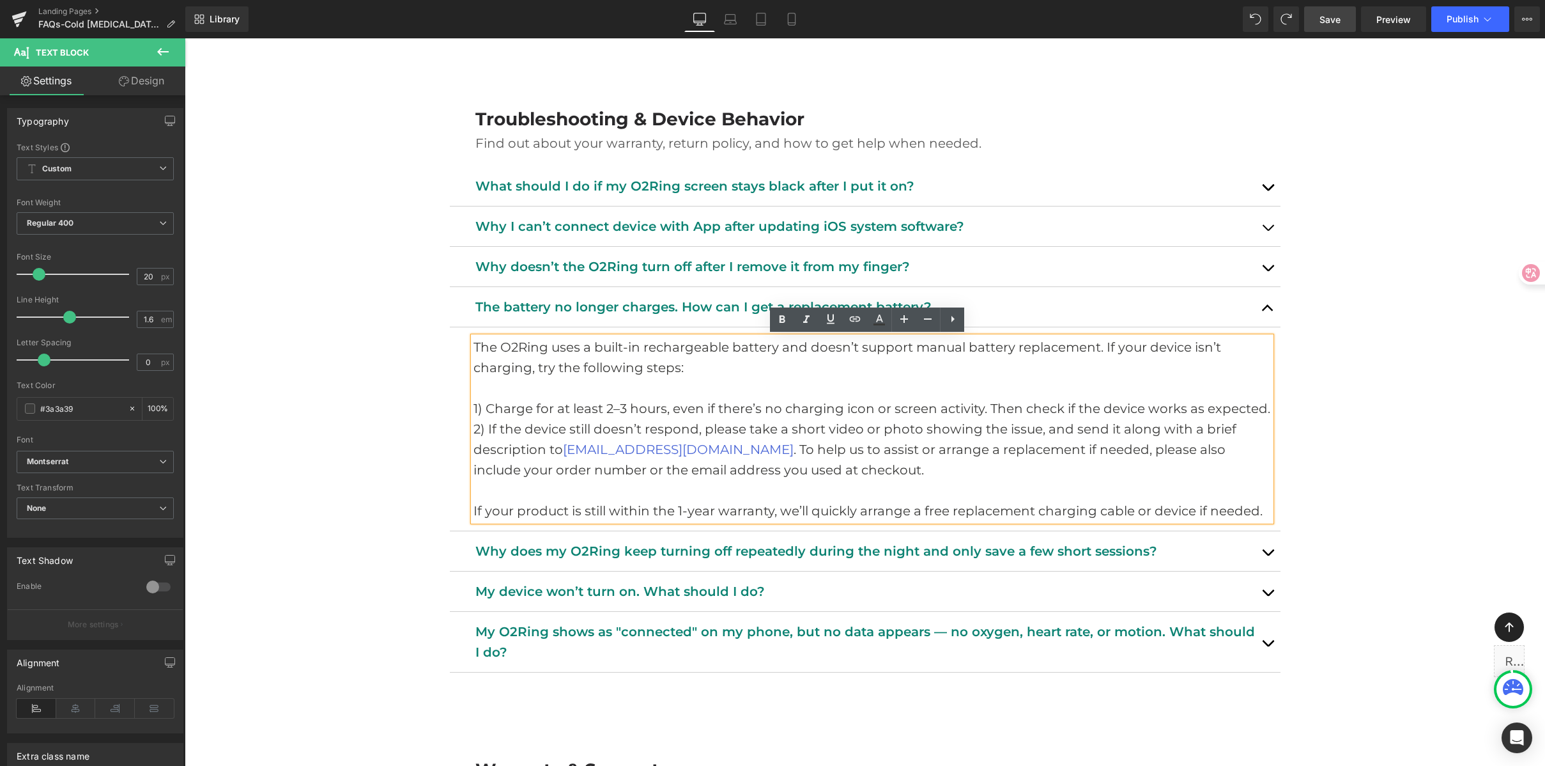
click at [1128, 509] on p "If your product is still within the 1-year warranty, we’ll quickly arrange a fr…" at bounding box center [873, 510] width 798 height 20
click at [1069, 510] on p "If your product is still within the 1-year warranty, we’ll quickly arrange a fr…" at bounding box center [873, 510] width 798 height 20
click at [1102, 510] on p "If your product is still within the 1-year warranty, we’ll quickly arrange a fr…" at bounding box center [873, 510] width 798 height 20
drag, startPoint x: 1097, startPoint y: 511, endPoint x: 1138, endPoint y: 514, distance: 41.0
click at [1138, 514] on p "If your product is still within the 1-year warranty, we’ll quickly arrange a fr…" at bounding box center [873, 510] width 798 height 20
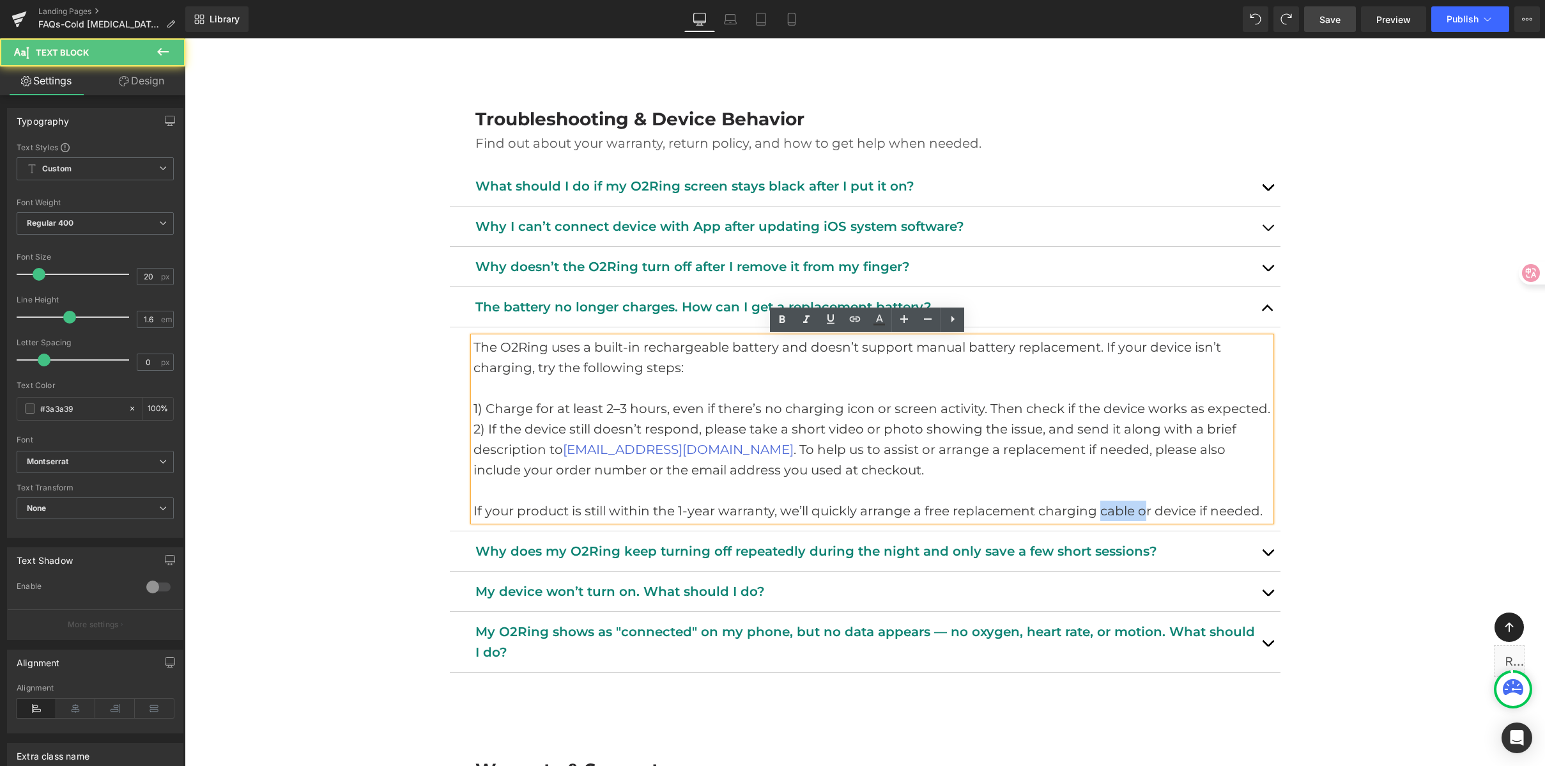
click at [1138, 513] on p "If your product is still within the 1-year warranty, we’ll quickly arrange a fr…" at bounding box center [873, 510] width 798 height 20
click at [1213, 513] on p "If your product is still within the 1-year warranty, we’ll quickly arrange a fr…" at bounding box center [873, 510] width 798 height 20
click at [1256, 511] on p "If your product is still within the 1-year warranty, we’ll quickly arrange a fr…" at bounding box center [873, 510] width 798 height 20
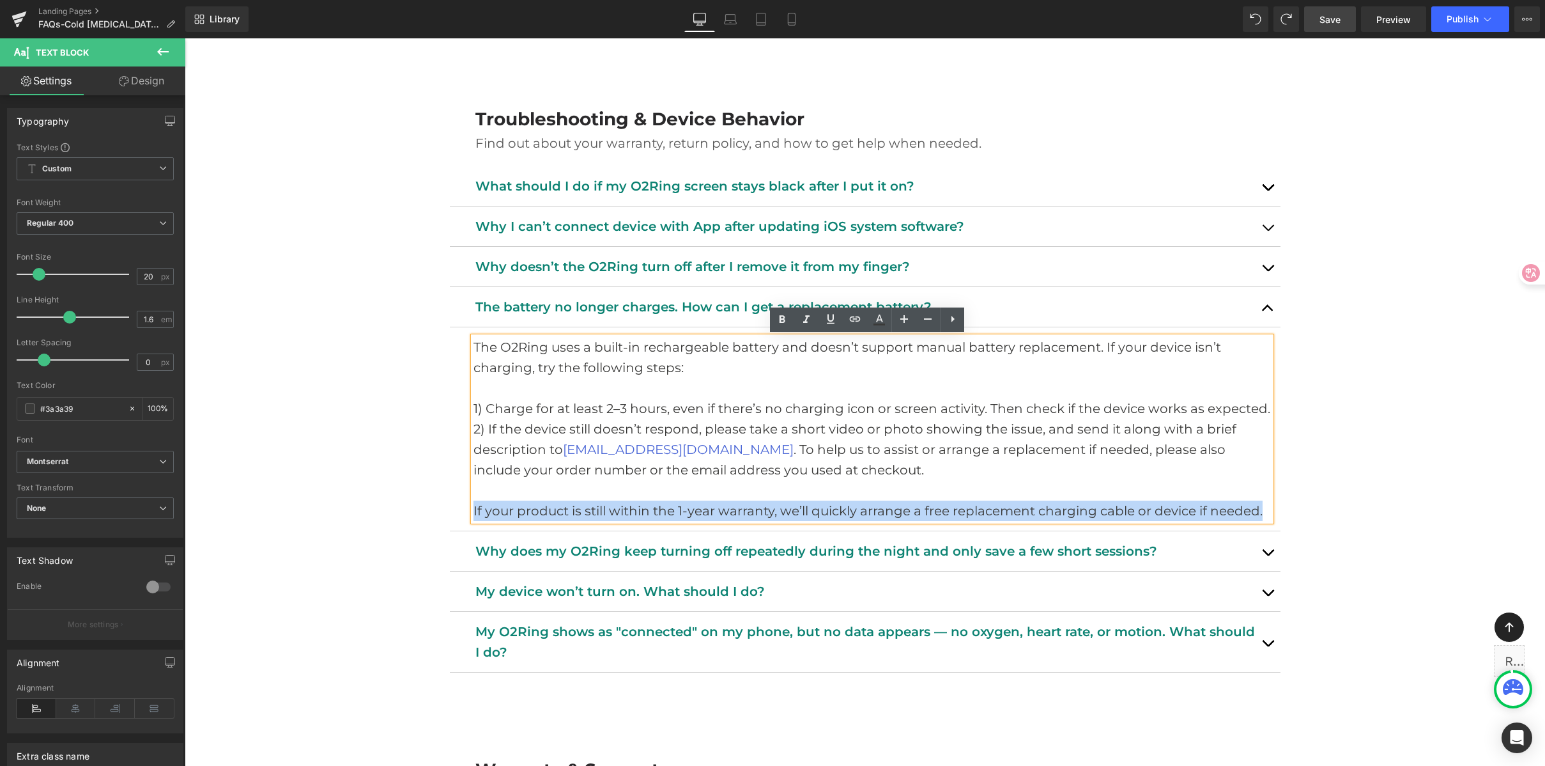
drag, startPoint x: 1262, startPoint y: 513, endPoint x: 984, endPoint y: 500, distance: 278.3
click at [984, 500] on p "If your product is still within the 1-year warranty, we’ll quickly arrange a fr…" at bounding box center [873, 510] width 798 height 20
click at [1000, 508] on p "If your product is still within the 1-year warranty, we’ll quickly arrange a fr…" at bounding box center [873, 510] width 798 height 20
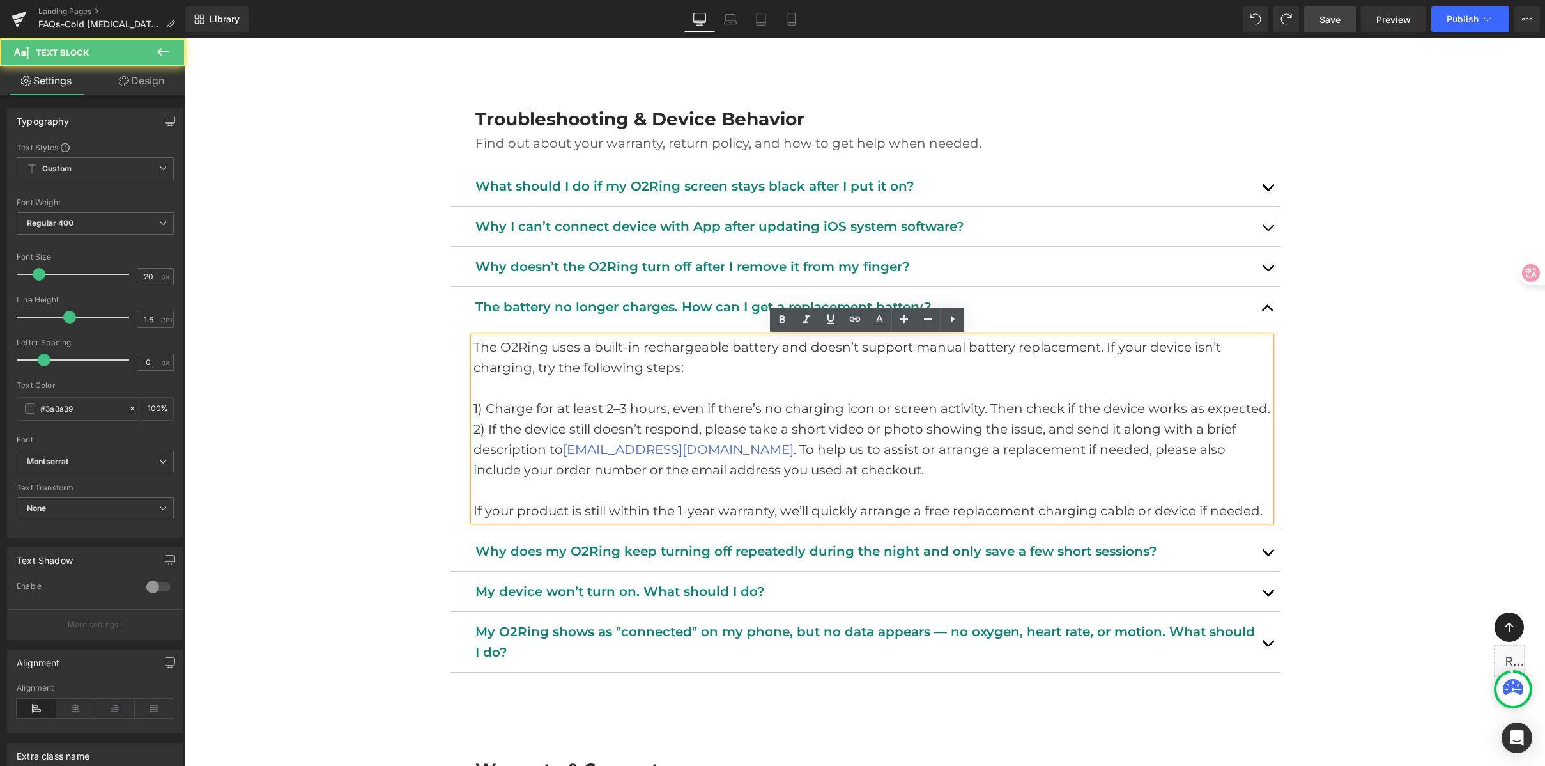
click at [1030, 513] on p "If your product is still within the 1-year warranty, we’ll quickly arrange a fr…" at bounding box center [873, 510] width 798 height 20
click at [1137, 509] on p "If your product is still within the 1-year warranty, we’ll quickly arrange a fr…" at bounding box center [873, 510] width 798 height 20
click at [1235, 508] on p "If your product is still within the 1-year warranty, we’ll quickly arrange a fr…" at bounding box center [873, 510] width 798 height 20
click at [1262, 509] on p "If your product is still within the 1-year warranty, we’ll quickly arrange a fr…" at bounding box center [873, 510] width 798 height 20
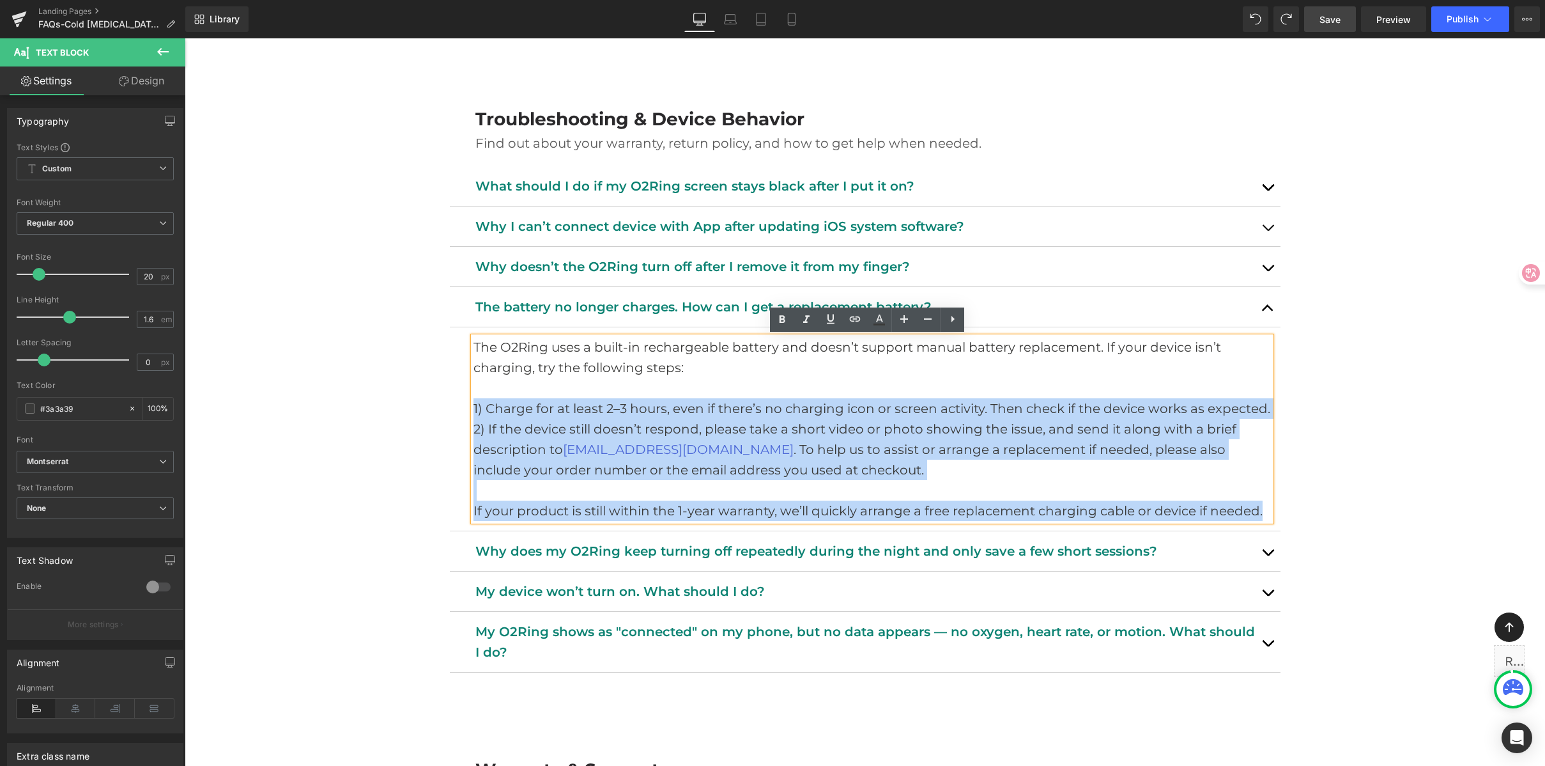
drag, startPoint x: 1262, startPoint y: 511, endPoint x: 456, endPoint y: 410, distance: 812.9
click at [456, 410] on article "The O2Ring uses a built-in rechargeable battery and doesn’t support manual batt…" at bounding box center [865, 429] width 831 height 204
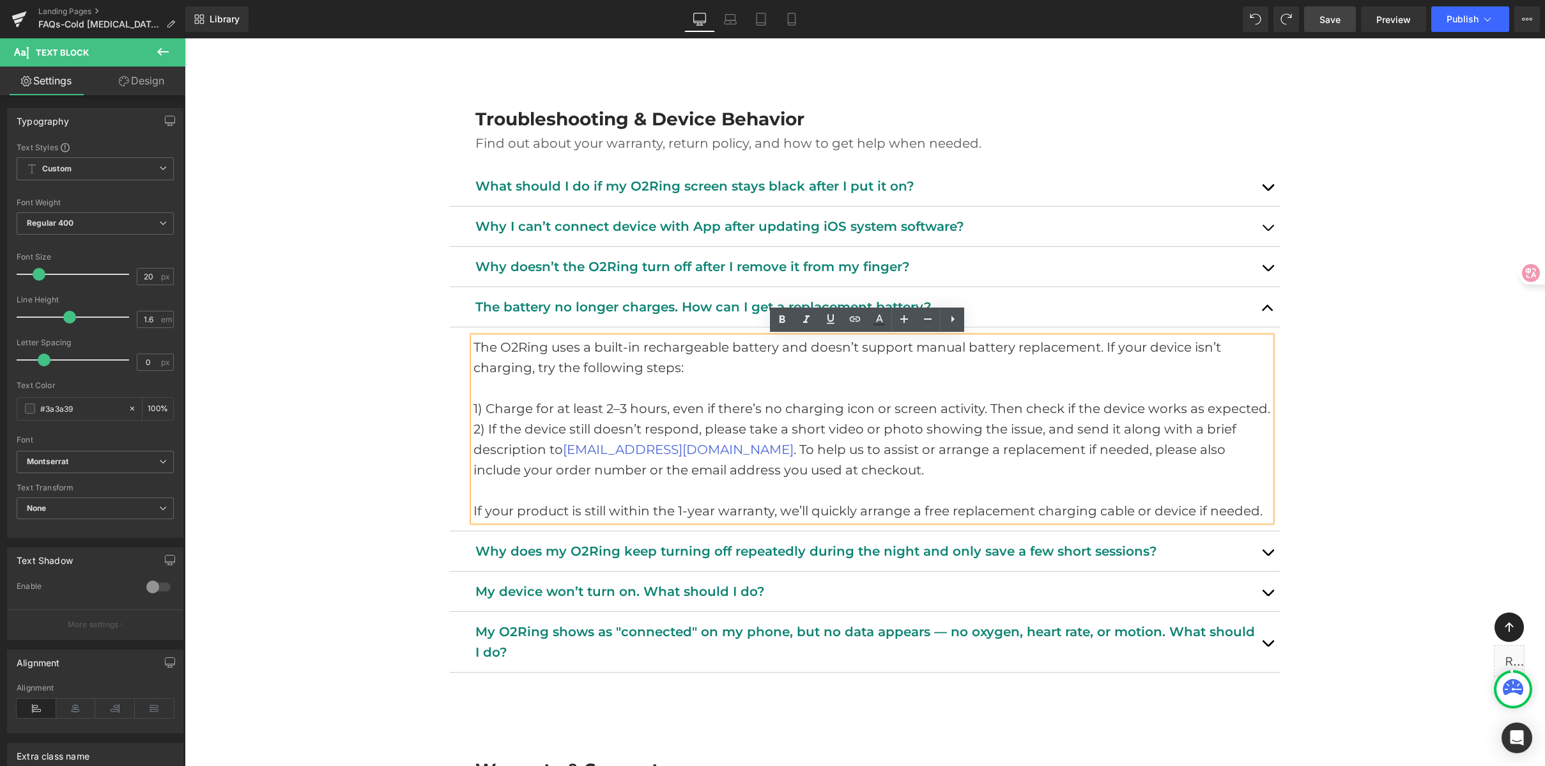
click at [585, 390] on p at bounding box center [873, 388] width 798 height 20
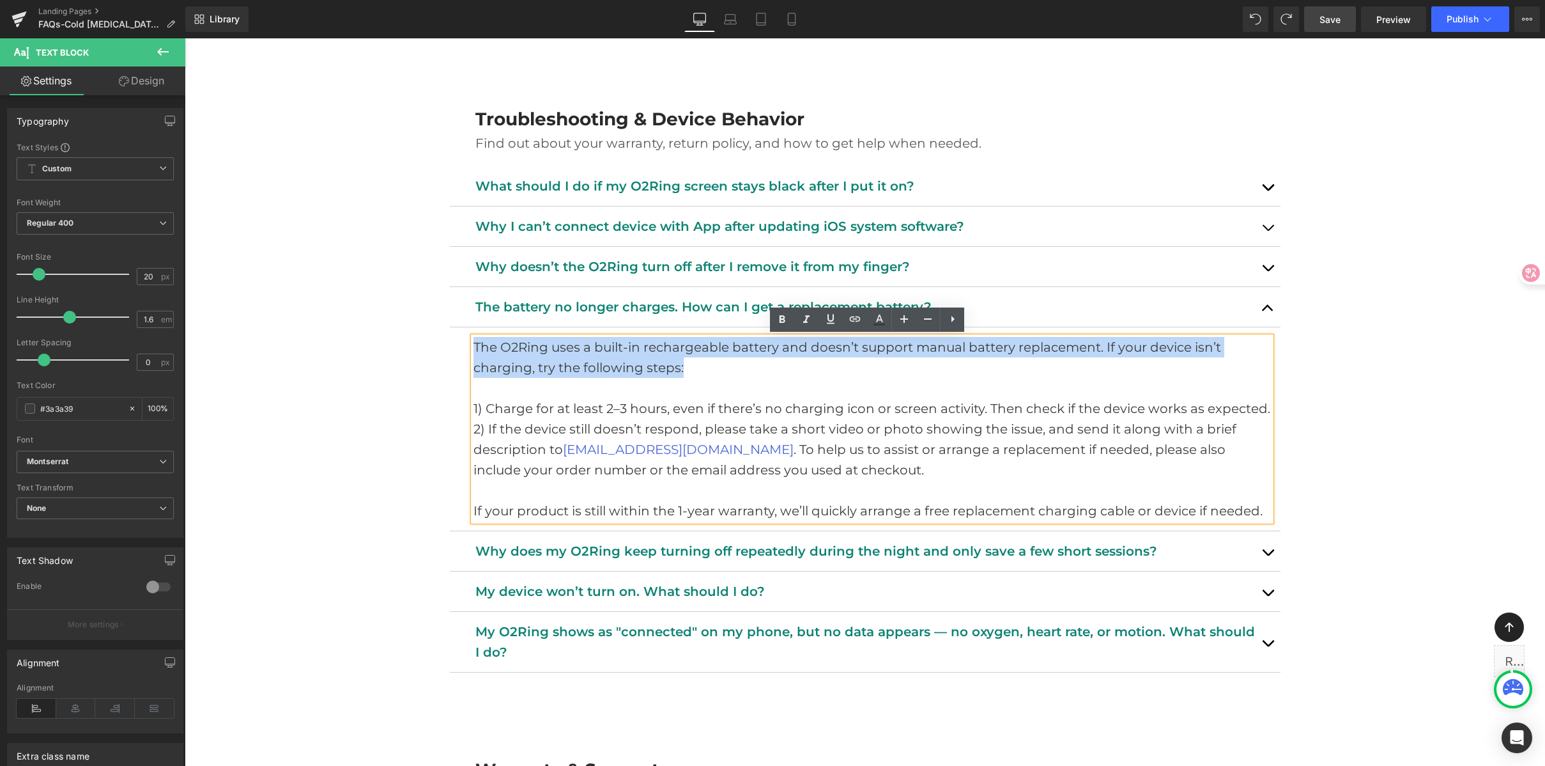
drag, startPoint x: 711, startPoint y: 377, endPoint x: 448, endPoint y: 344, distance: 265.4
click at [450, 344] on article "The O2Ring uses a built-in rechargeable battery and doesn’t support manual batt…" at bounding box center [865, 429] width 831 height 204
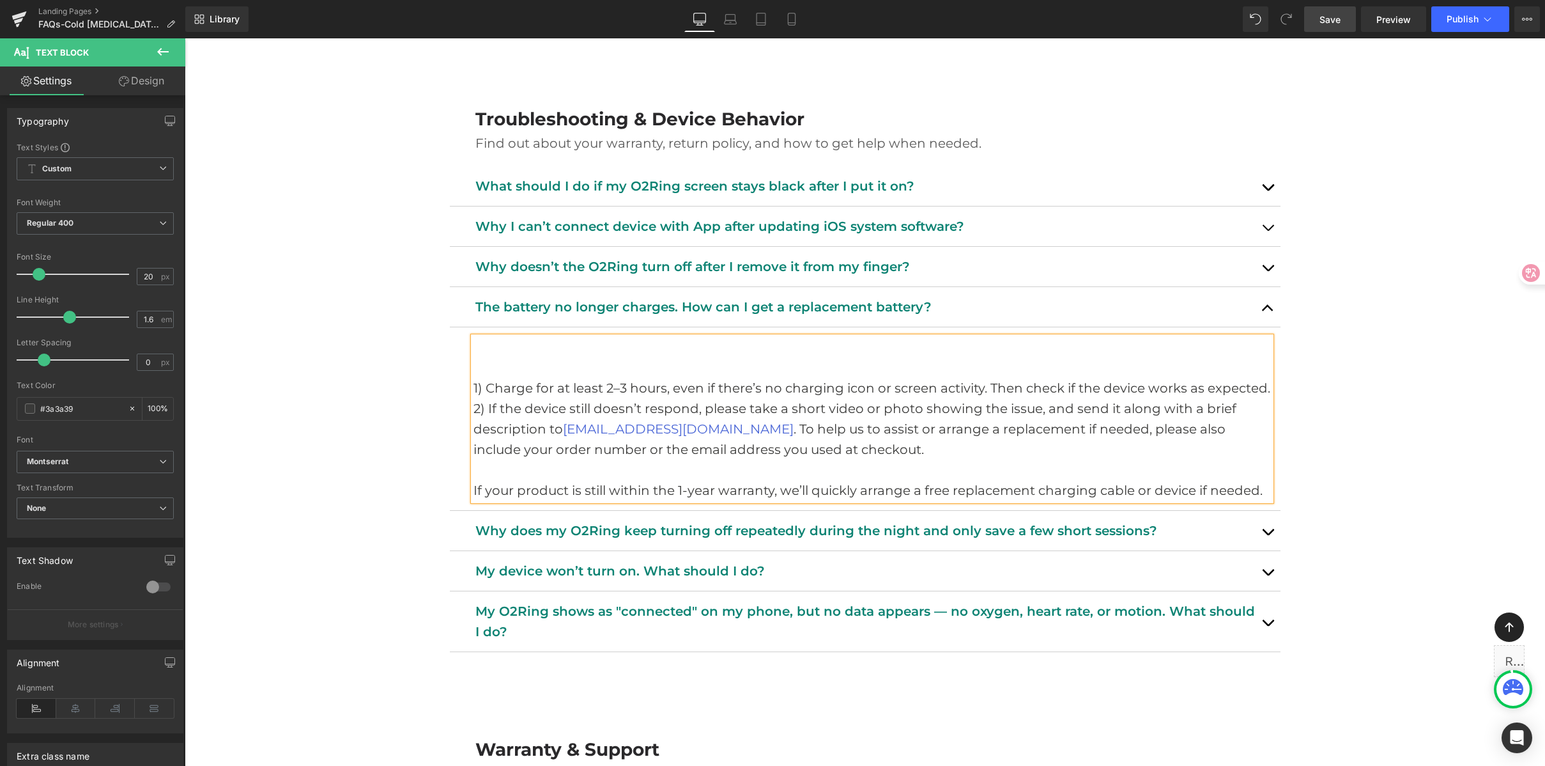
click at [474, 392] on p "1) Charge for at least 2–3 hours, even if there’s no charging icon or screen ac…" at bounding box center [873, 388] width 798 height 20
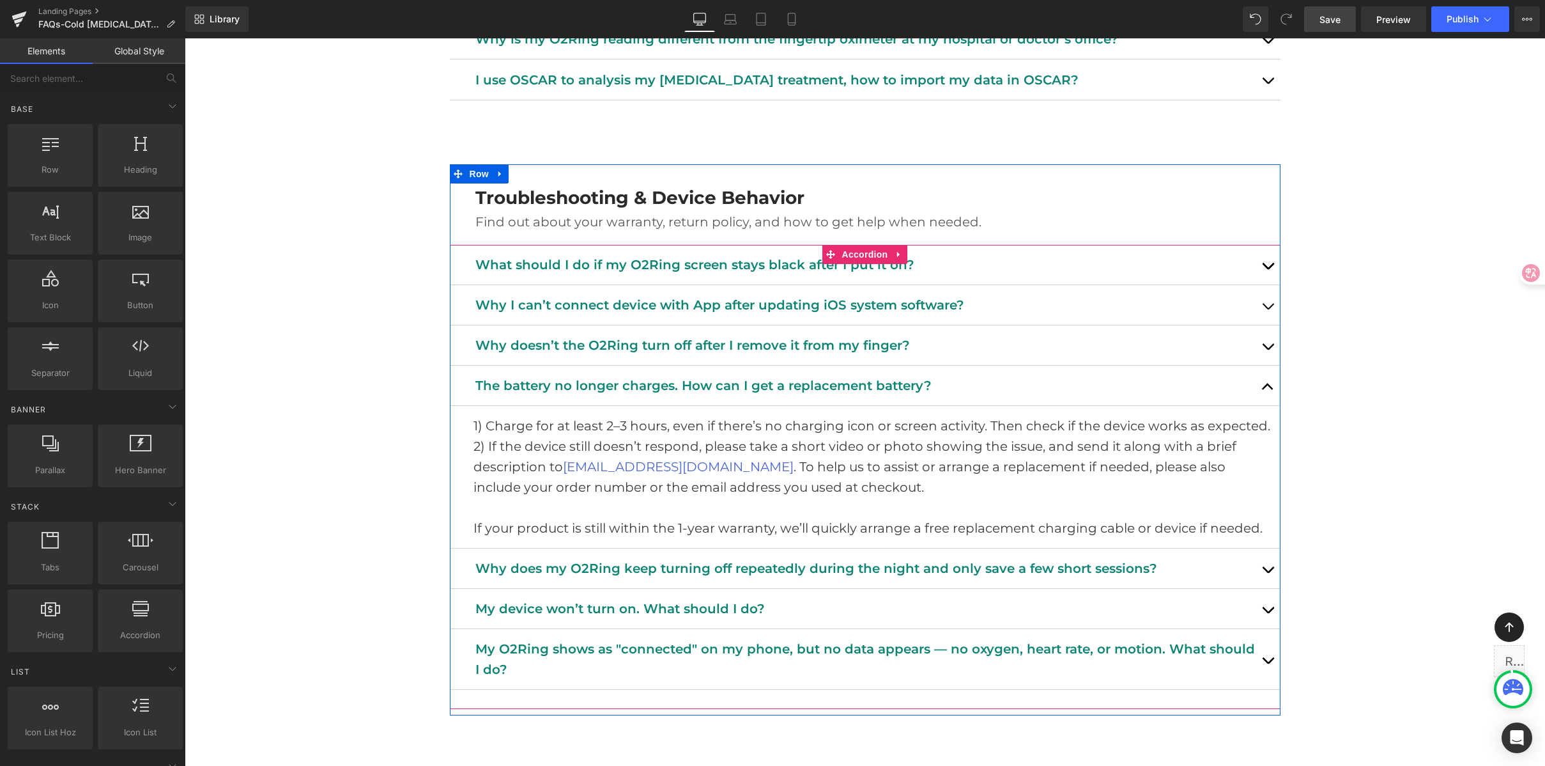
scroll to position [3260, 0]
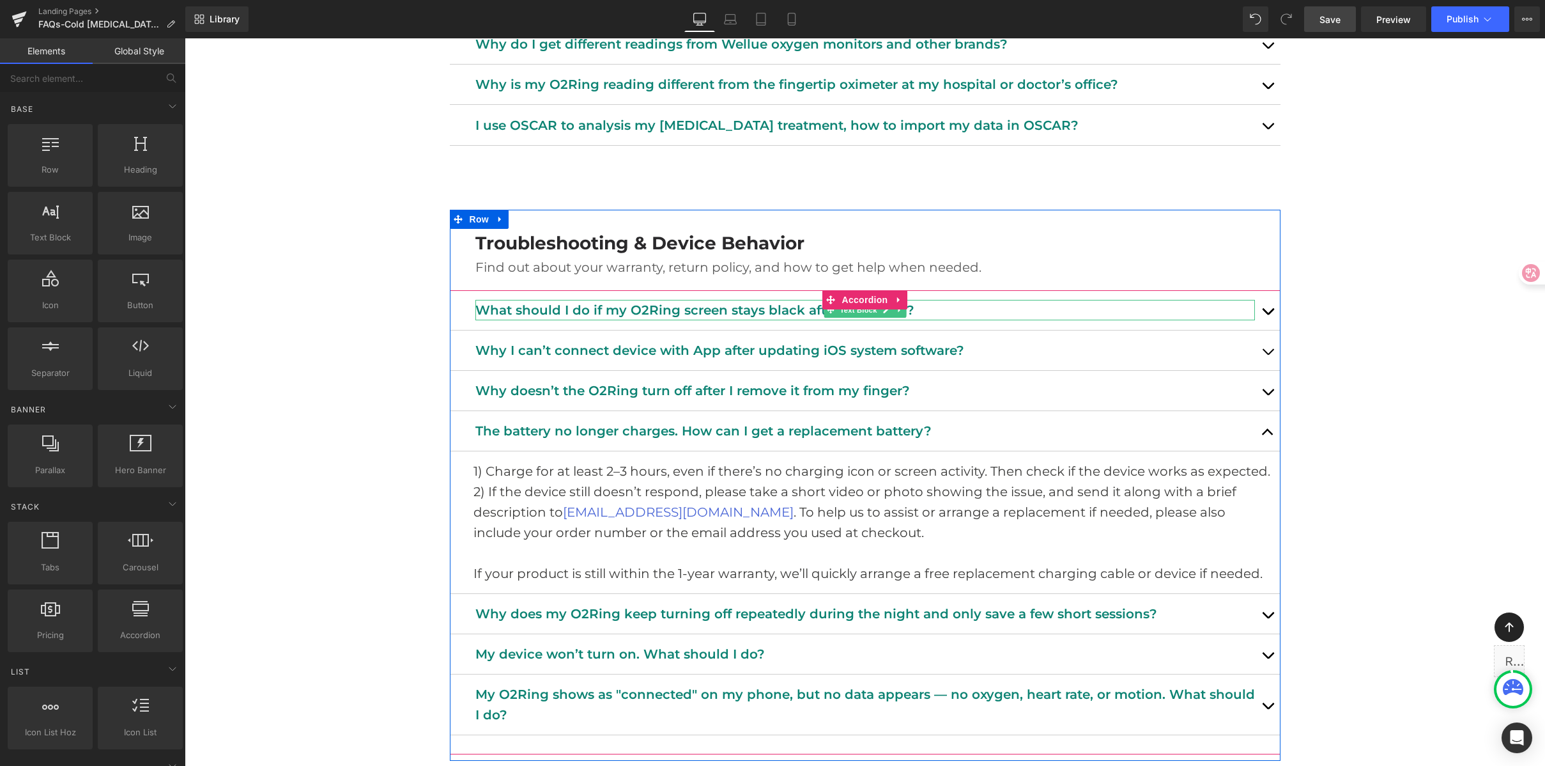
click at [586, 312] on p "What should I do if my O2Ring screen stays black after I put it on?" at bounding box center [865, 310] width 780 height 20
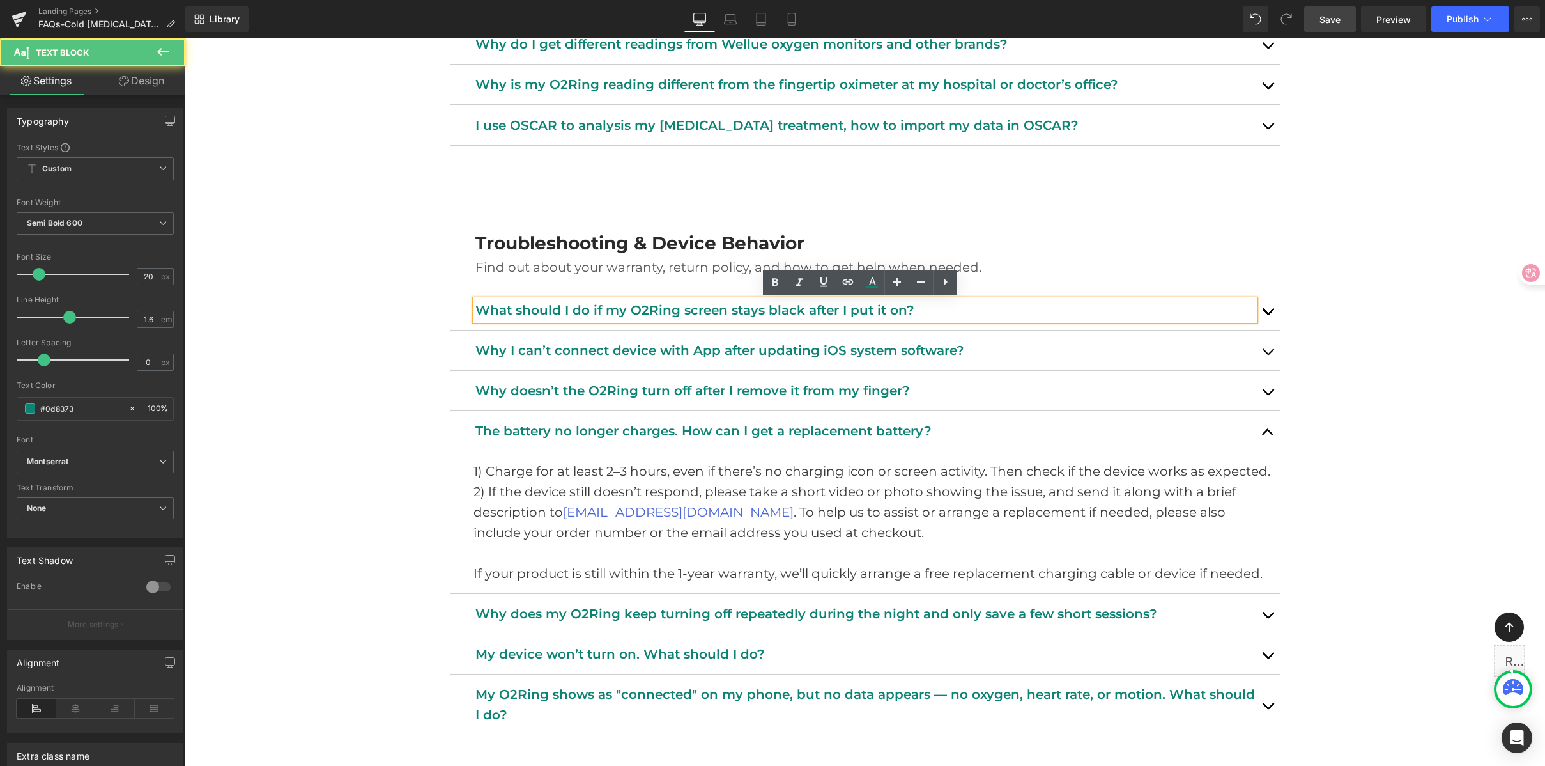
click at [572, 313] on p "What should I do if my O2Ring screen stays black after I put it on?" at bounding box center [865, 310] width 780 height 20
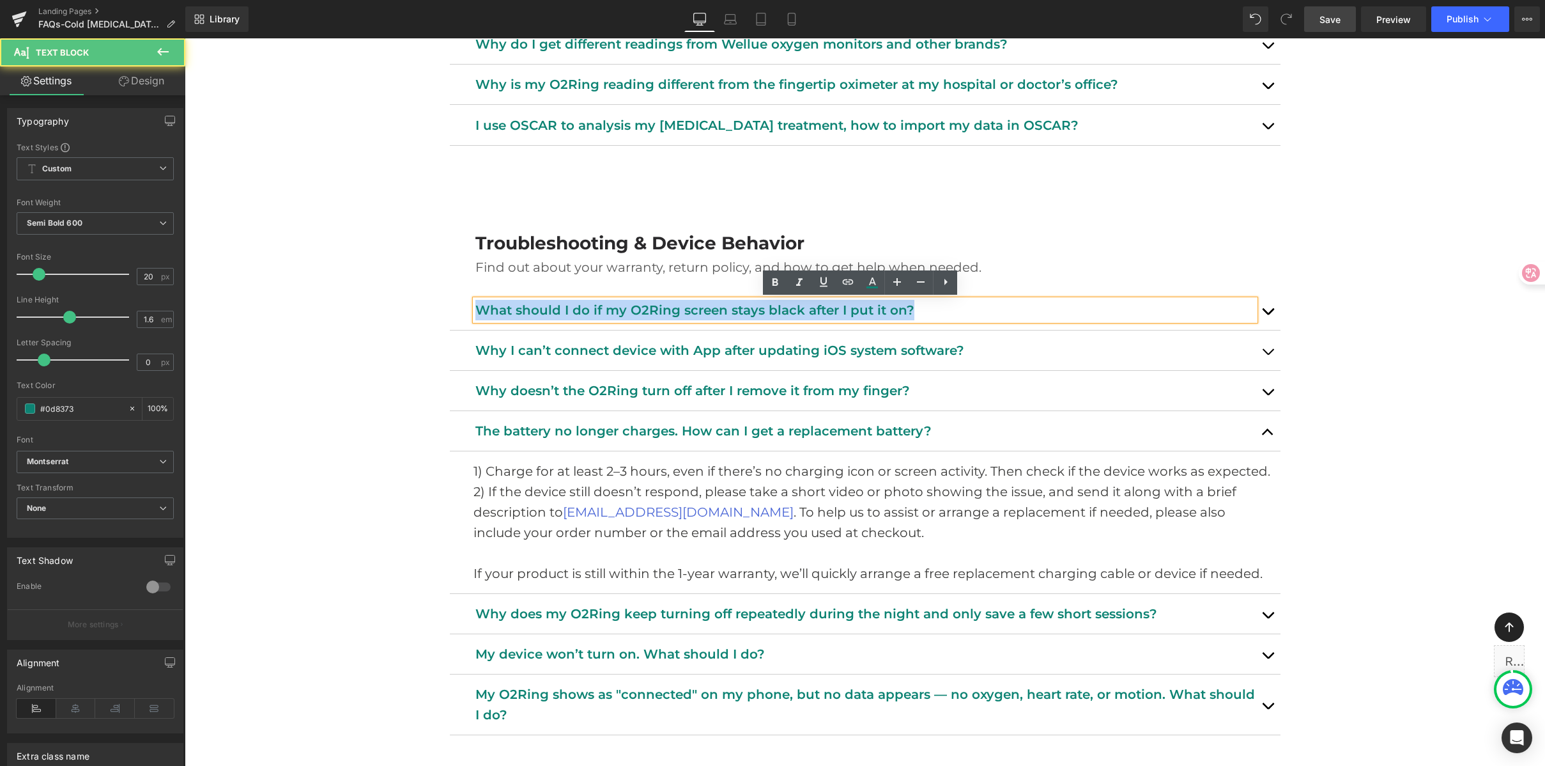
click at [572, 313] on p "What should I do if my O2Ring screen stays black after I put it on?" at bounding box center [865, 310] width 780 height 20
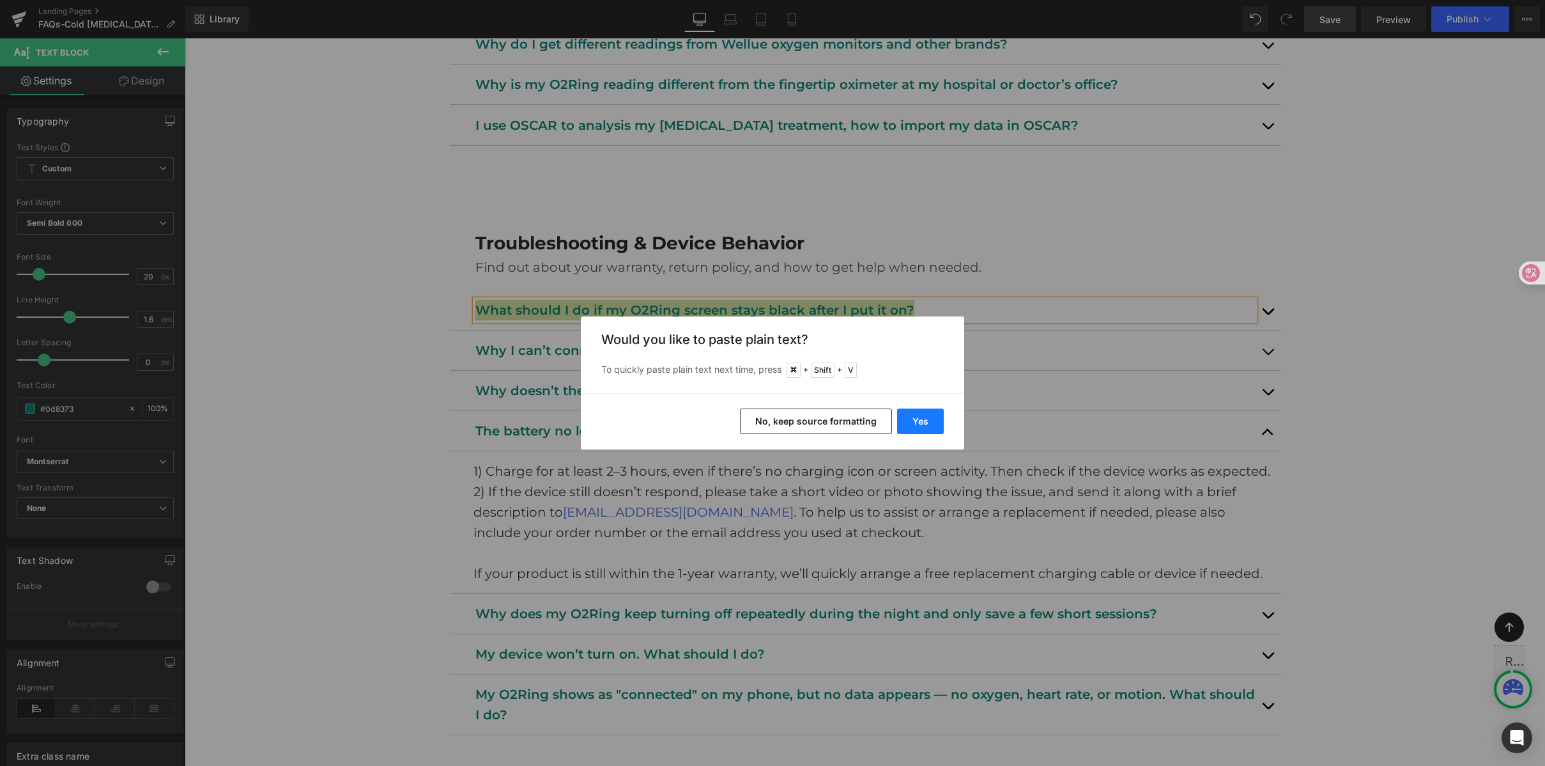
drag, startPoint x: 931, startPoint y: 422, endPoint x: 735, endPoint y: 309, distance: 225.9
click at [931, 422] on button "Yes" at bounding box center [920, 421] width 47 height 26
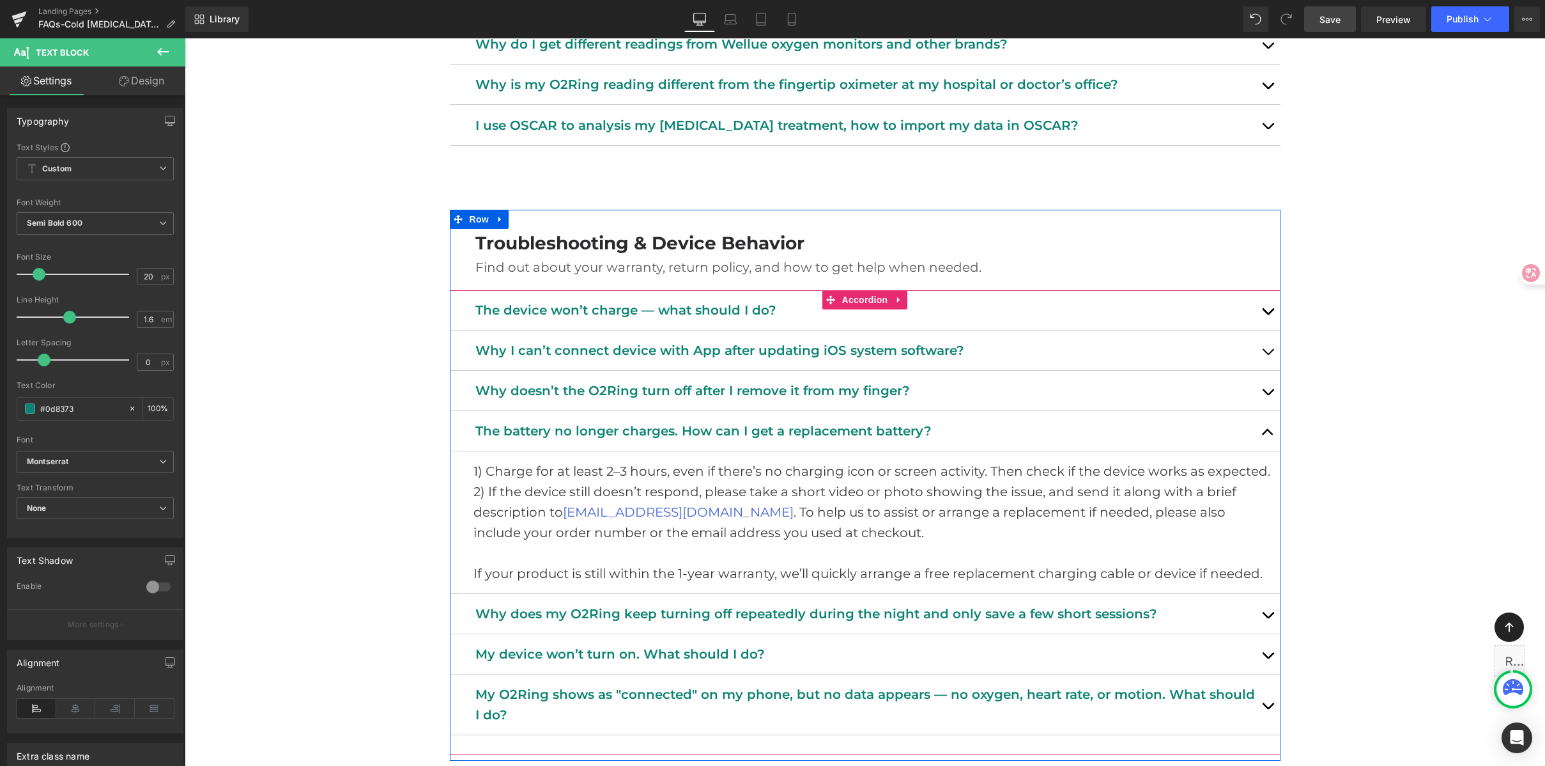
click at [1264, 311] on button "button" at bounding box center [1268, 310] width 26 height 40
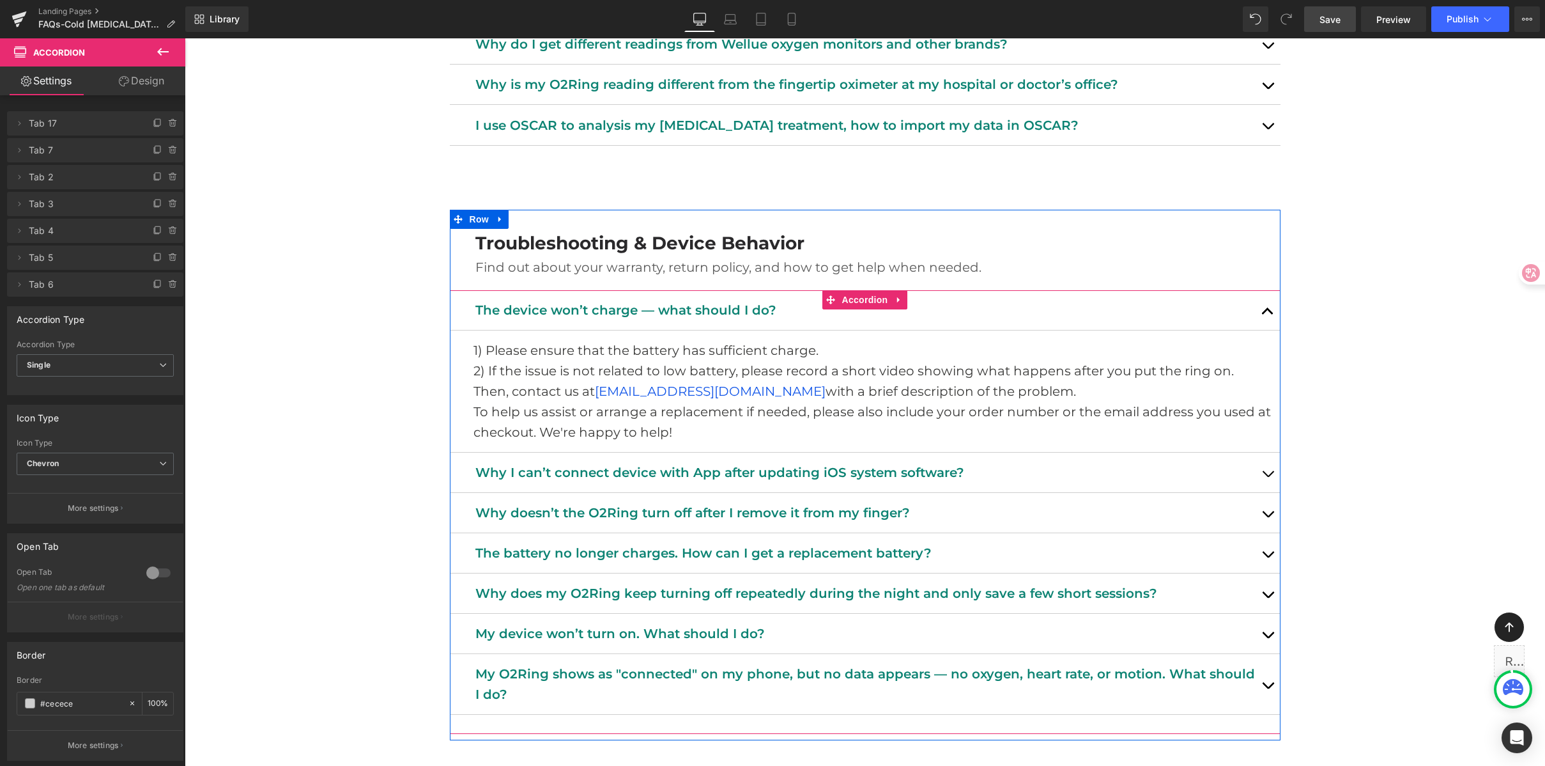
click at [1268, 517] on span "button" at bounding box center [1268, 517] width 0 height 0
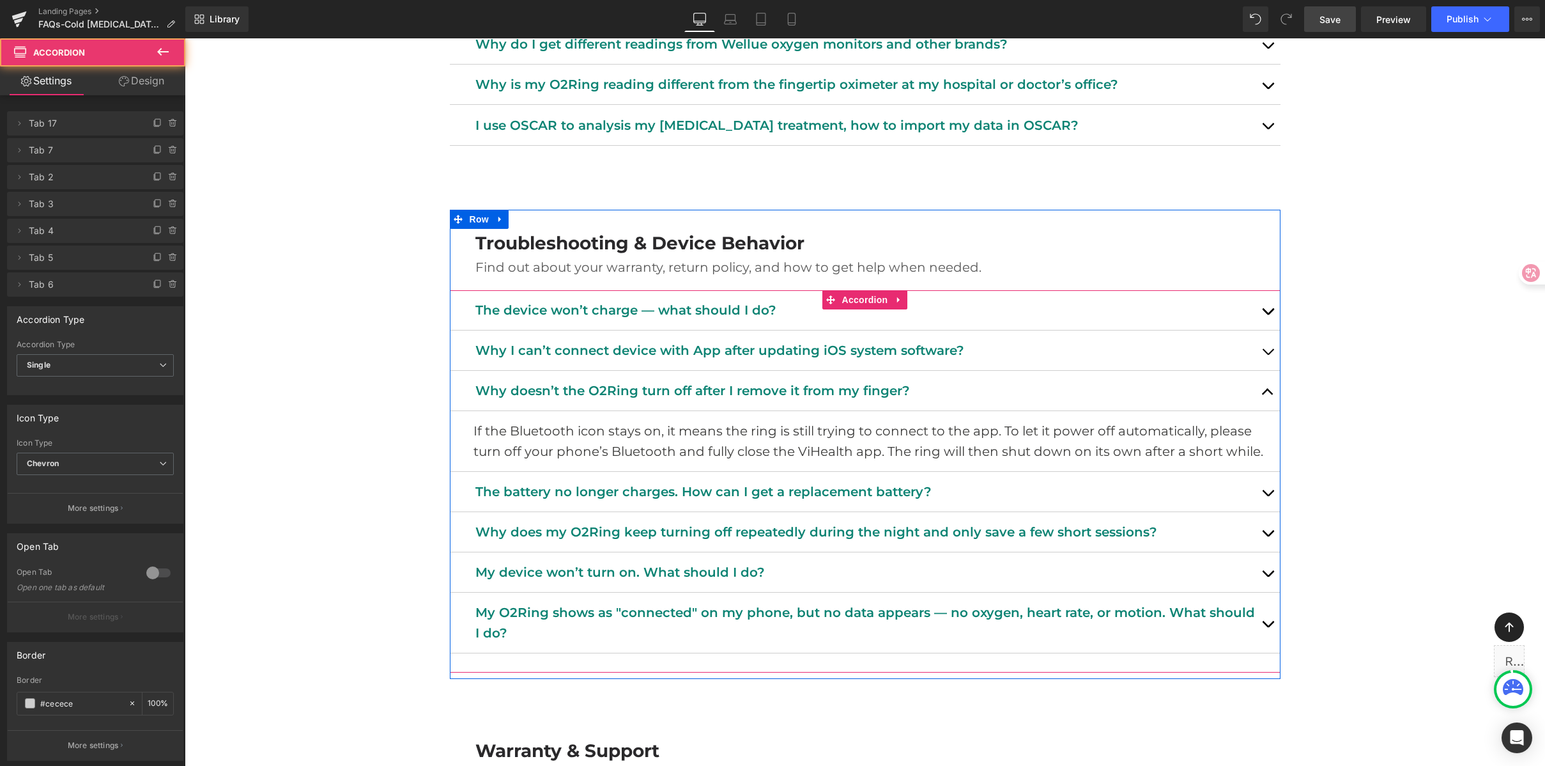
click at [1268, 496] on span "button" at bounding box center [1268, 496] width 0 height 0
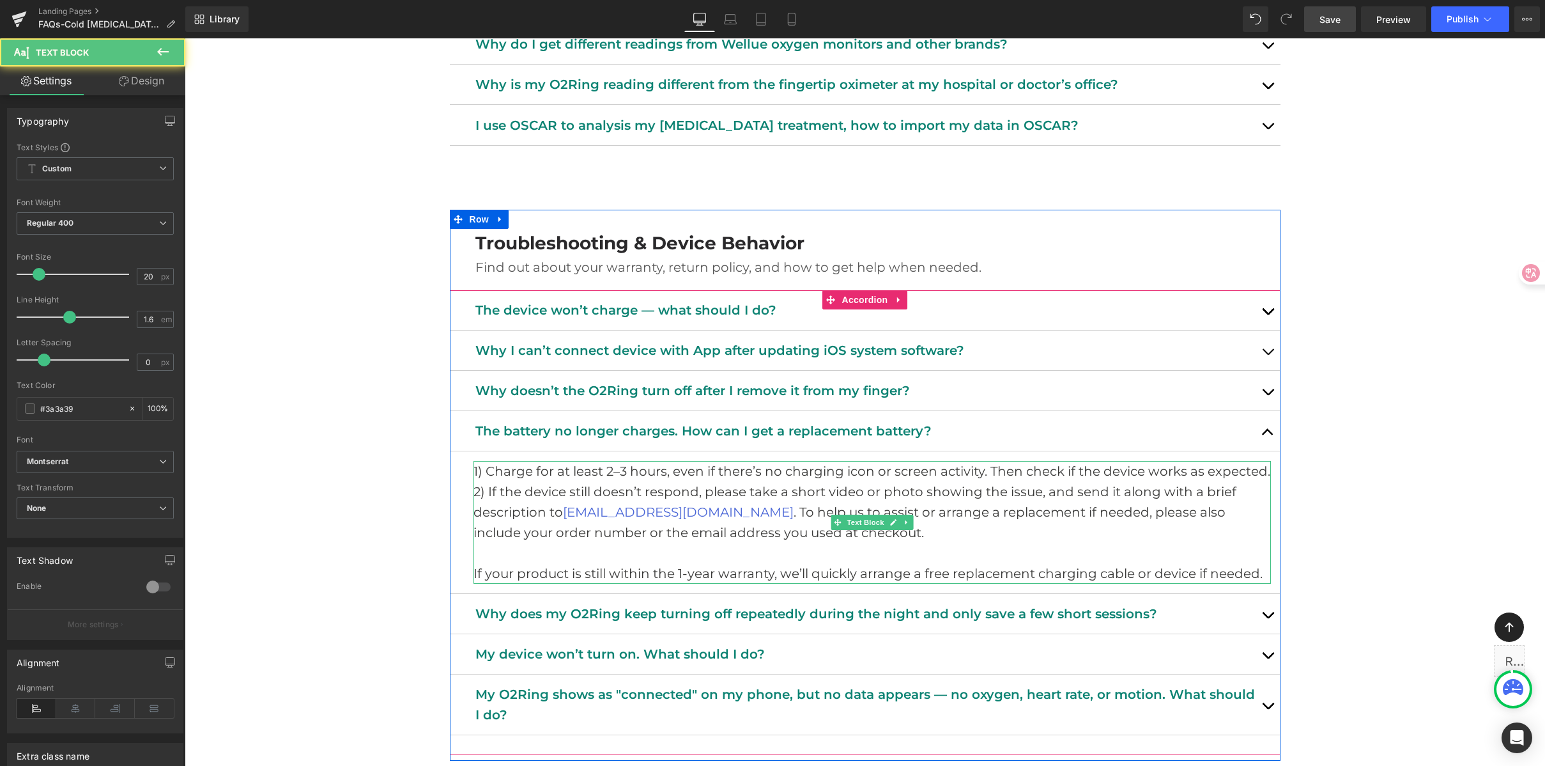
click at [543, 500] on p "2) If the device still doesn’t respond, please take a short video or photo show…" at bounding box center [873, 511] width 798 height 61
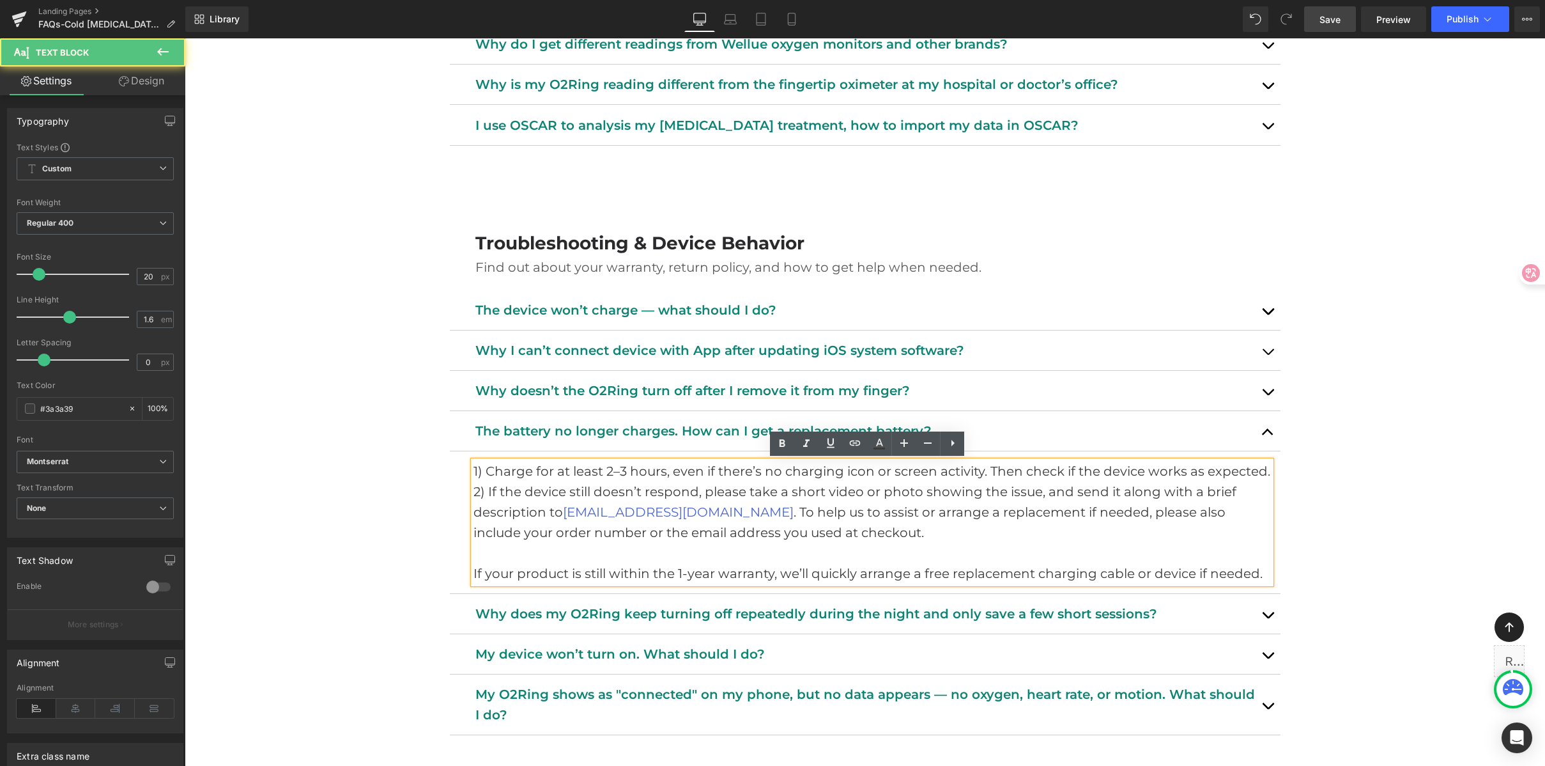
click at [514, 486] on p "2) If the device still doesn’t respond, please take a short video or photo show…" at bounding box center [873, 511] width 798 height 61
click at [713, 525] on p "2) If the device still doesn’t respond, please take a short video or photo show…" at bounding box center [873, 511] width 798 height 61
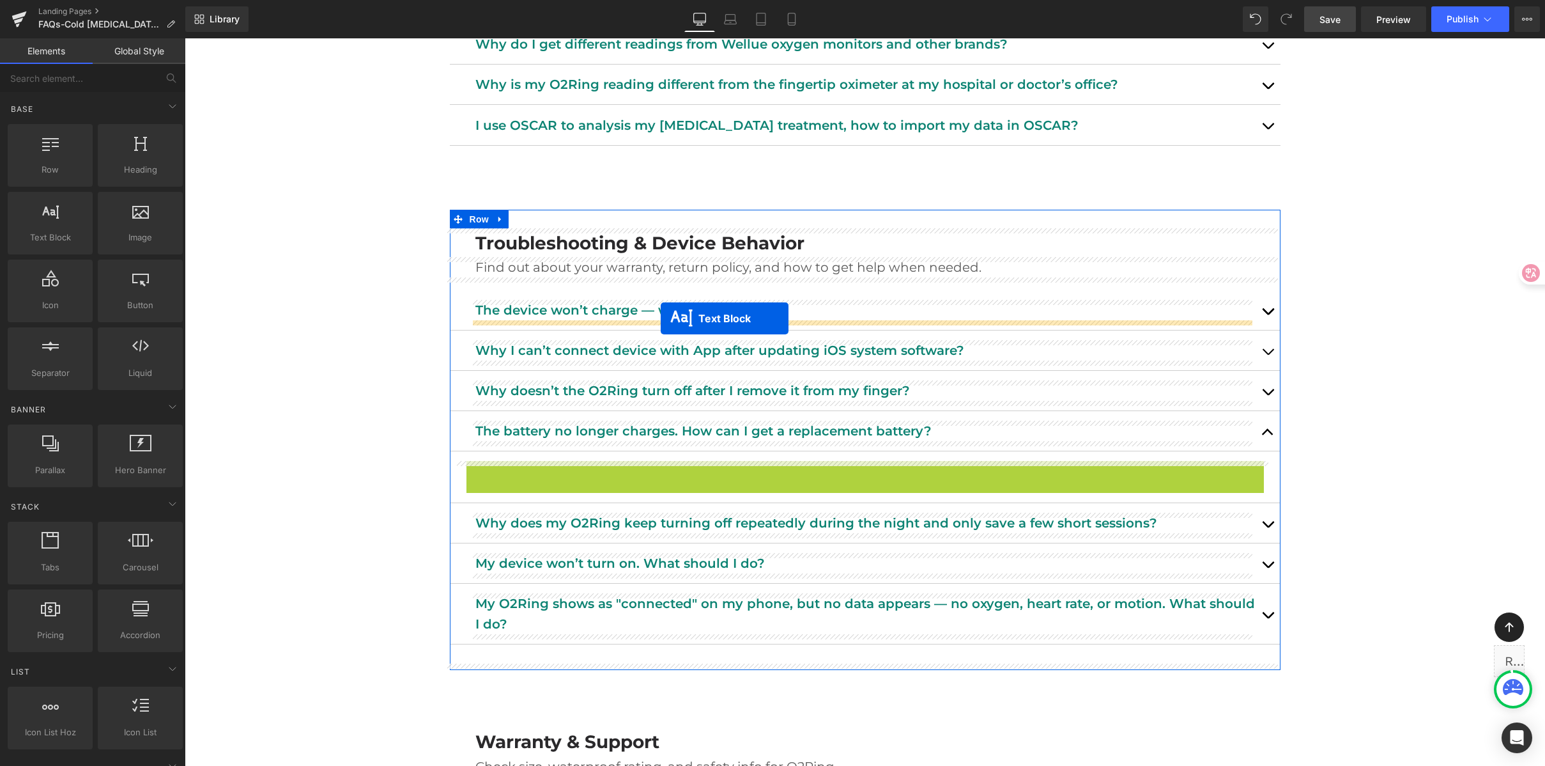
drag, startPoint x: 831, startPoint y: 524, endPoint x: 661, endPoint y: 318, distance: 267.3
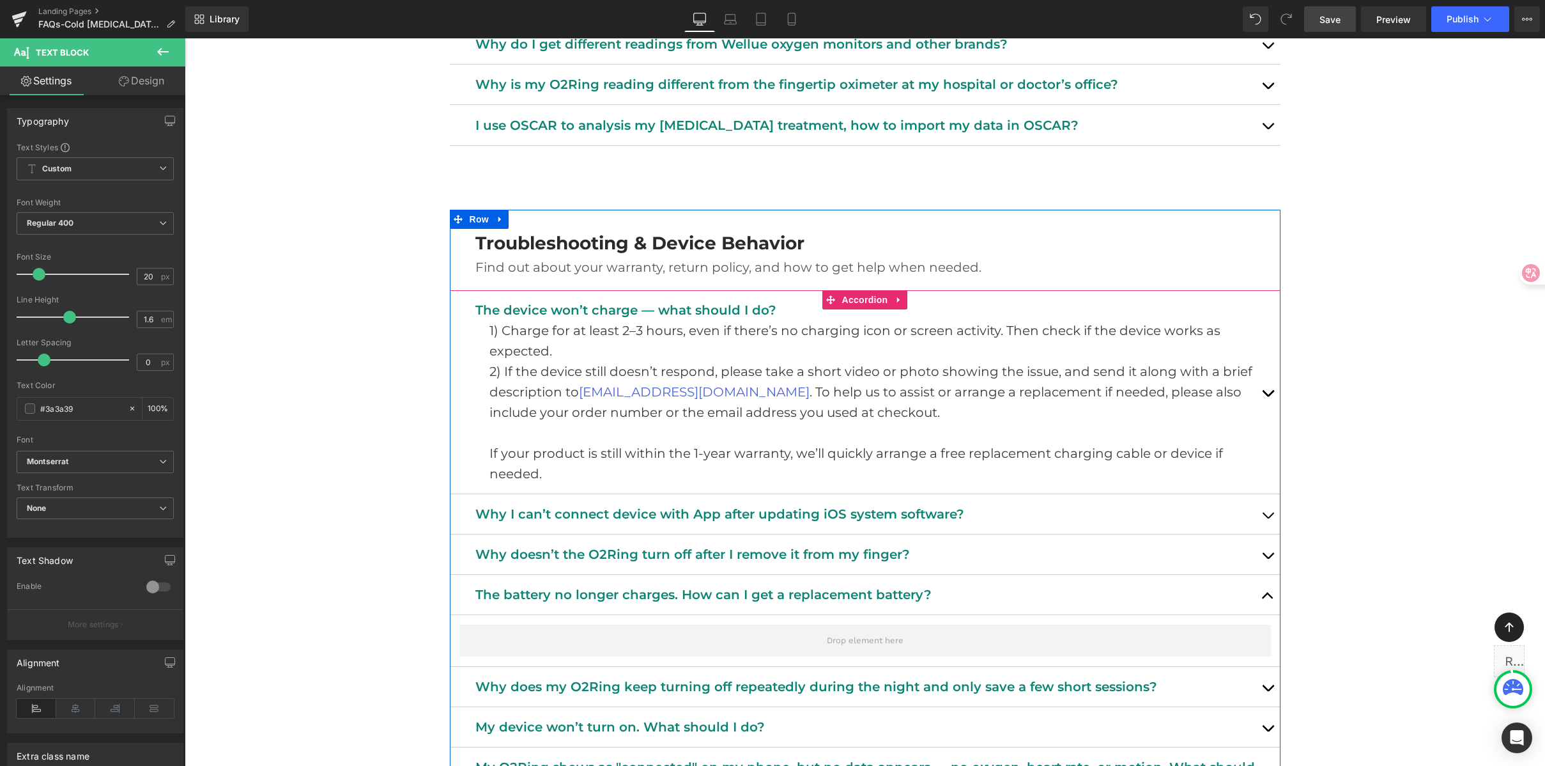
click at [1261, 389] on button "button" at bounding box center [1268, 391] width 26 height 203
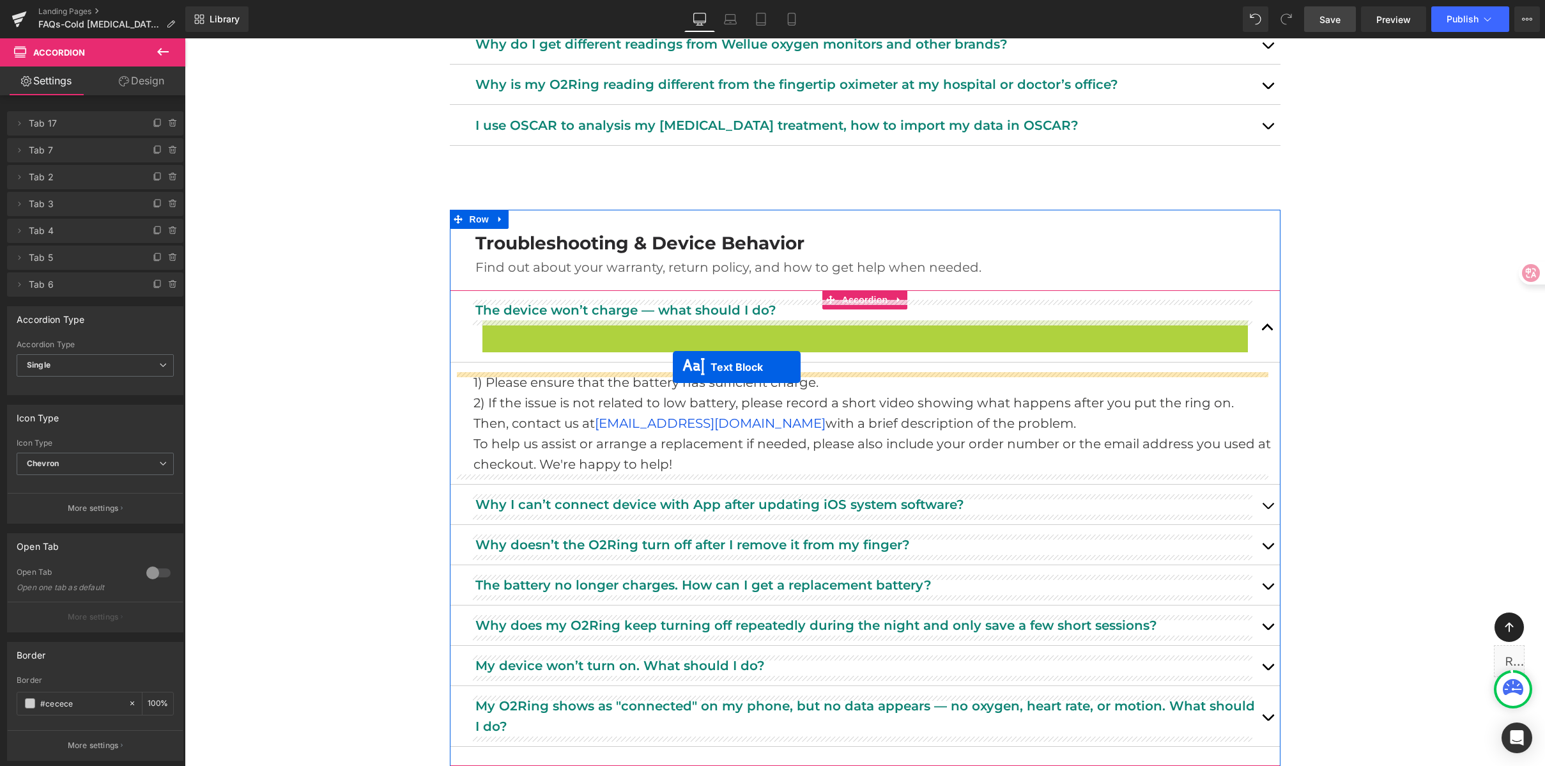
drag, startPoint x: 837, startPoint y: 412, endPoint x: 673, endPoint y: 367, distance: 170.4
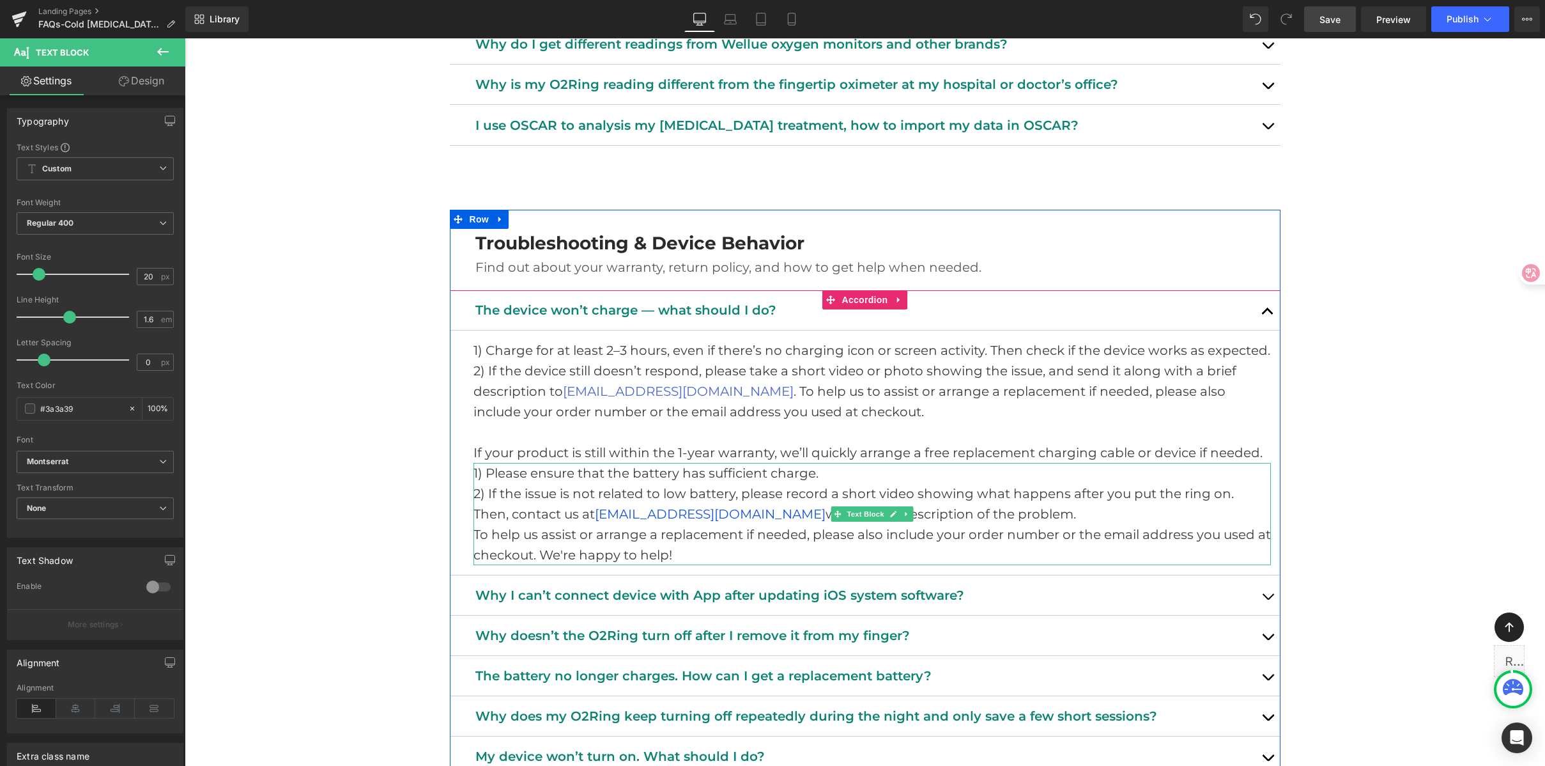
click at [911, 512] on p "Then, contact us at support@getwellue.com with a brief description of the probl…" at bounding box center [873, 514] width 798 height 20
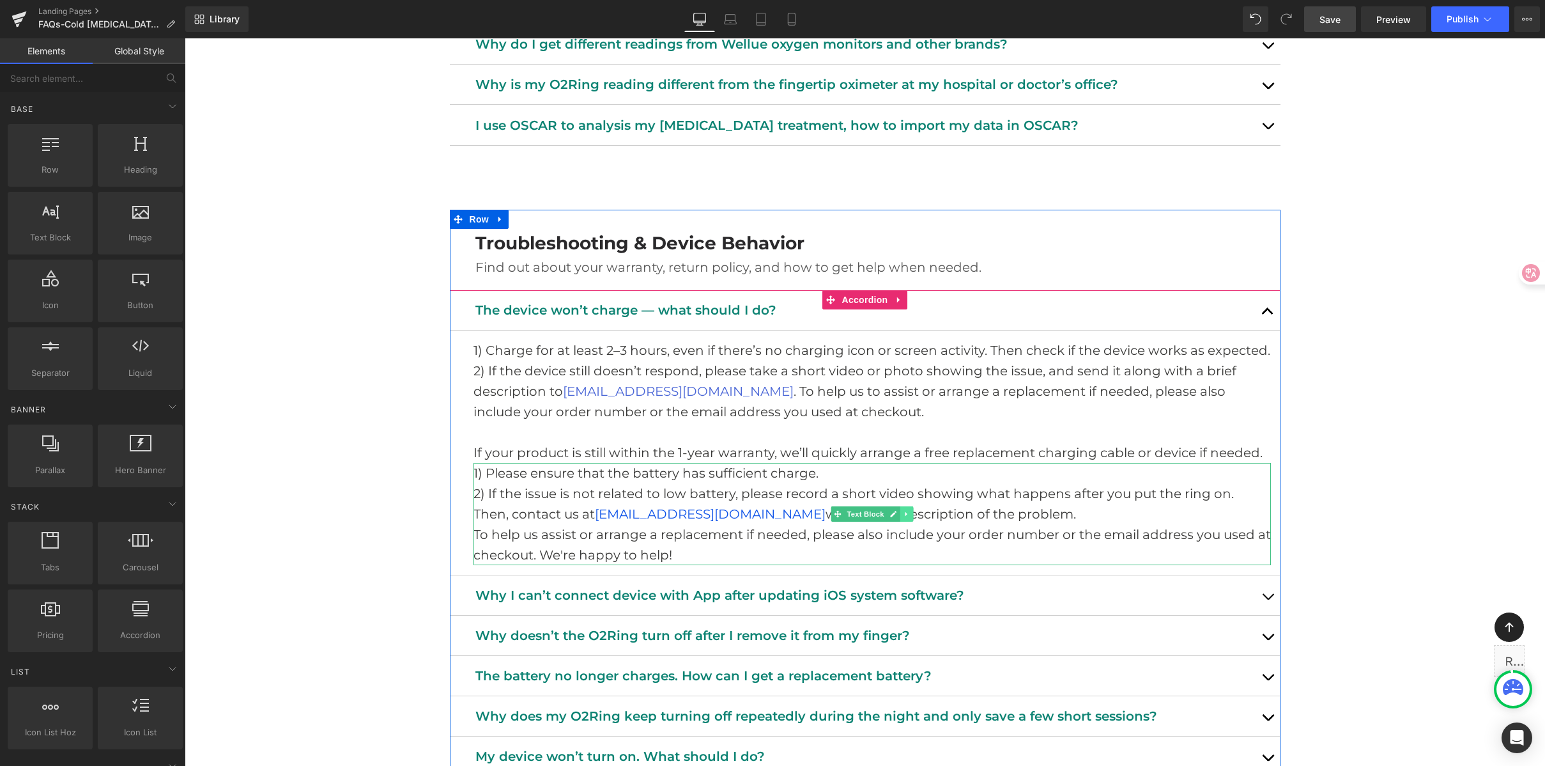
click at [908, 518] on link at bounding box center [906, 513] width 13 height 15
click at [911, 517] on icon at bounding box center [912, 514] width 7 height 8
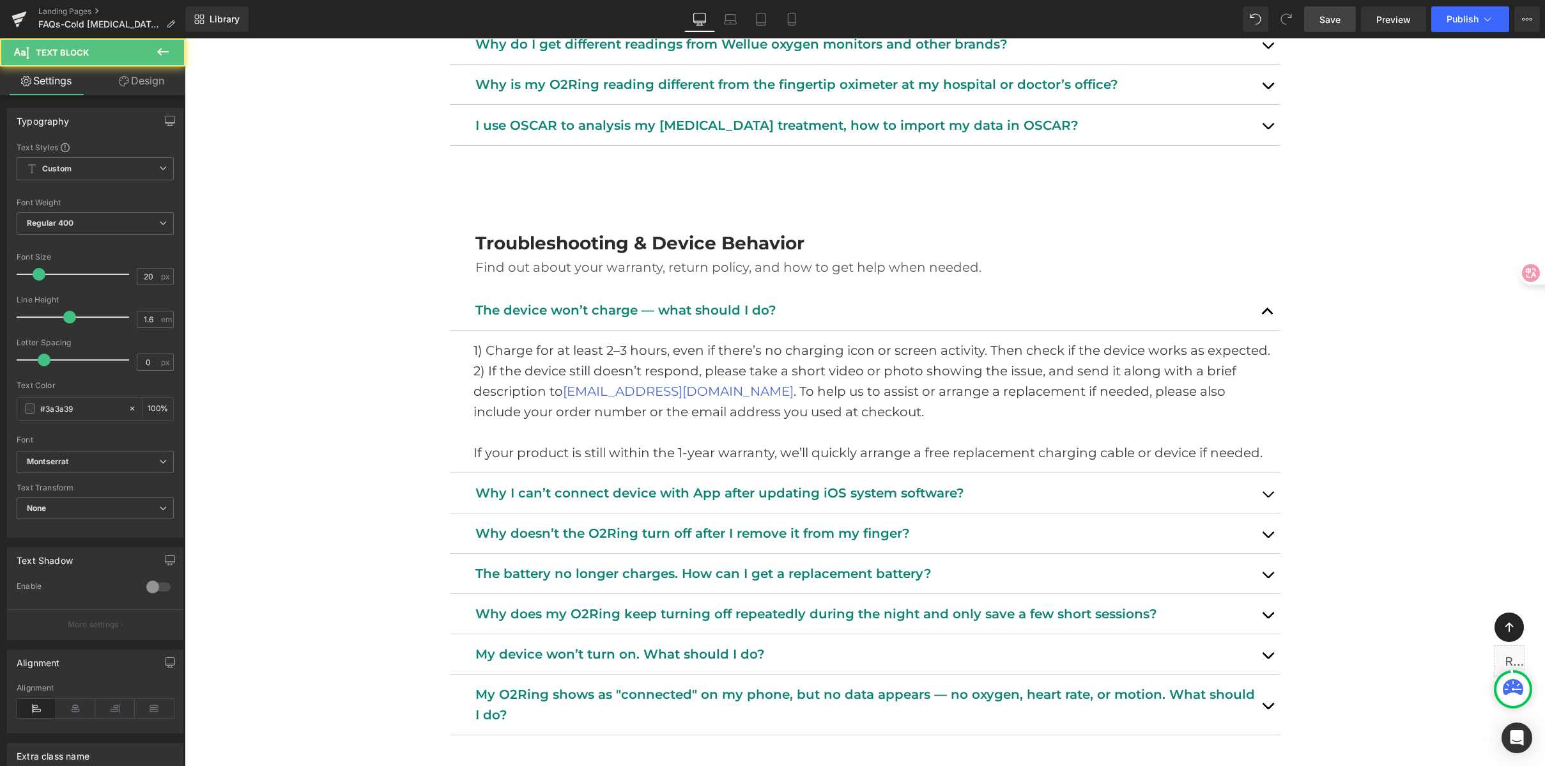
click at [618, 381] on p "2) If the device still doesn’t respond, please take a short video or photo show…" at bounding box center [873, 390] width 798 height 61
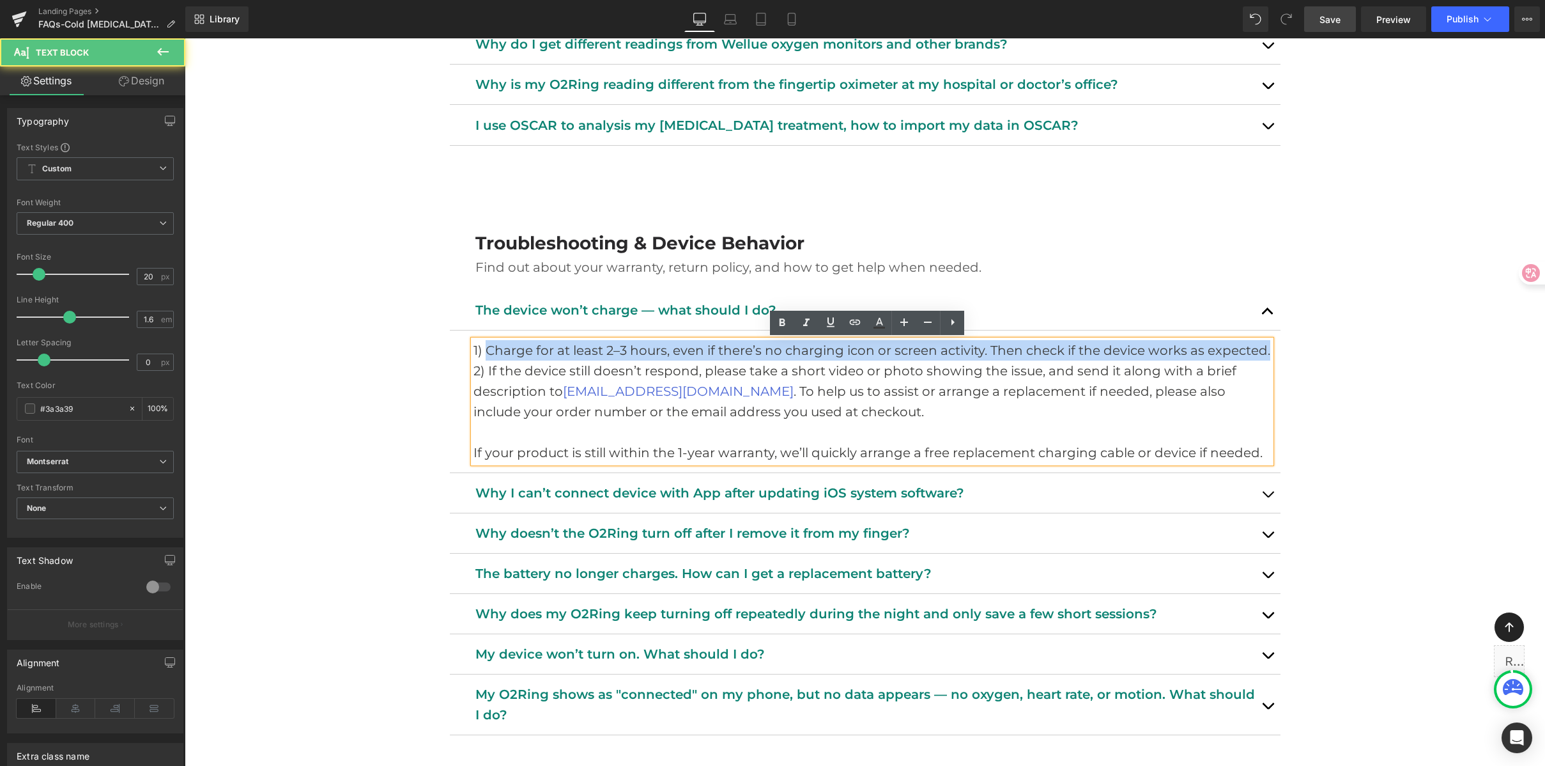
drag, startPoint x: 481, startPoint y: 348, endPoint x: 1317, endPoint y: 346, distance: 836.0
paste div
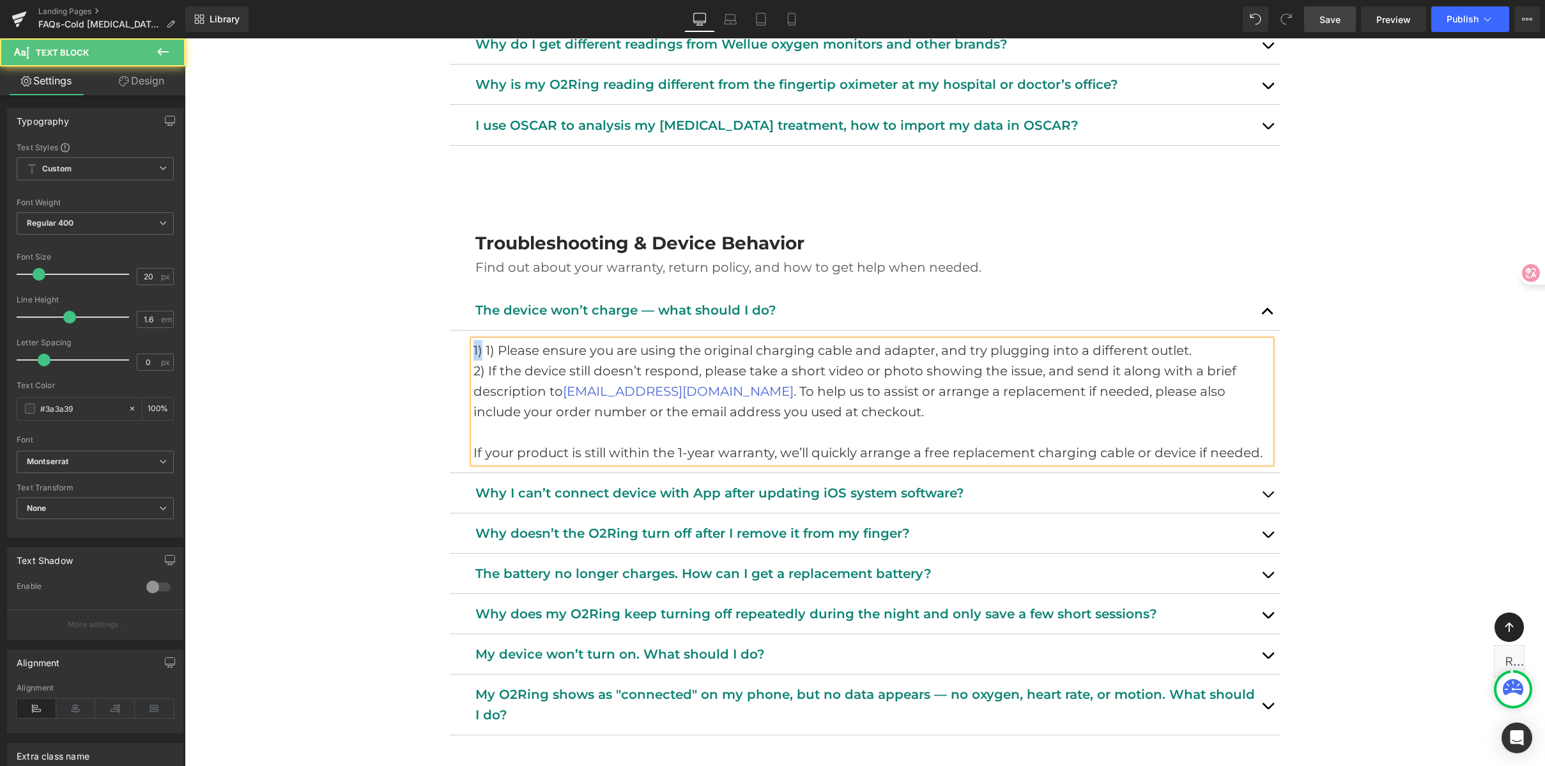
drag, startPoint x: 479, startPoint y: 350, endPoint x: 321, endPoint y: 330, distance: 159.2
click at [517, 371] on p "2) If the device still doesn’t respond, please take a short video or photo show…" at bounding box center [873, 390] width 798 height 61
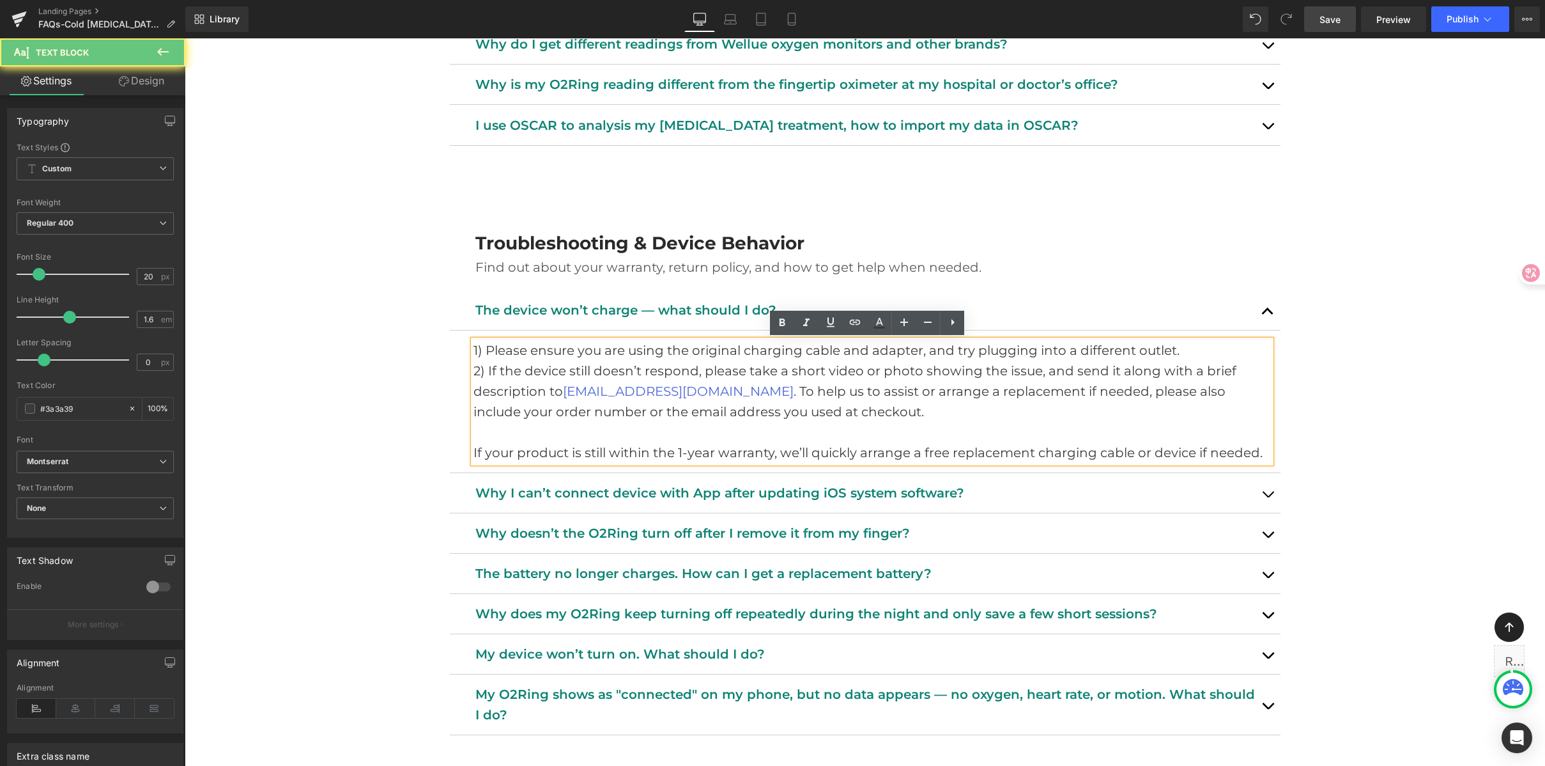
click at [633, 369] on p "2) If the device still doesn’t respond, please take a short video or photo show…" at bounding box center [873, 390] width 798 height 61
click at [769, 367] on p "2) If the device still doesn’t respond, please take a short video or photo show…" at bounding box center [873, 390] width 798 height 61
drag, startPoint x: 1067, startPoint y: 376, endPoint x: 1086, endPoint y: 376, distance: 19.8
click at [1067, 376] on p "2) If the device still doesn’t respond, please take a short video or photo show…" at bounding box center [873, 390] width 798 height 61
click at [1188, 372] on p "2) If the device still doesn’t respond, please take a short video or photo show…" at bounding box center [873, 390] width 798 height 61
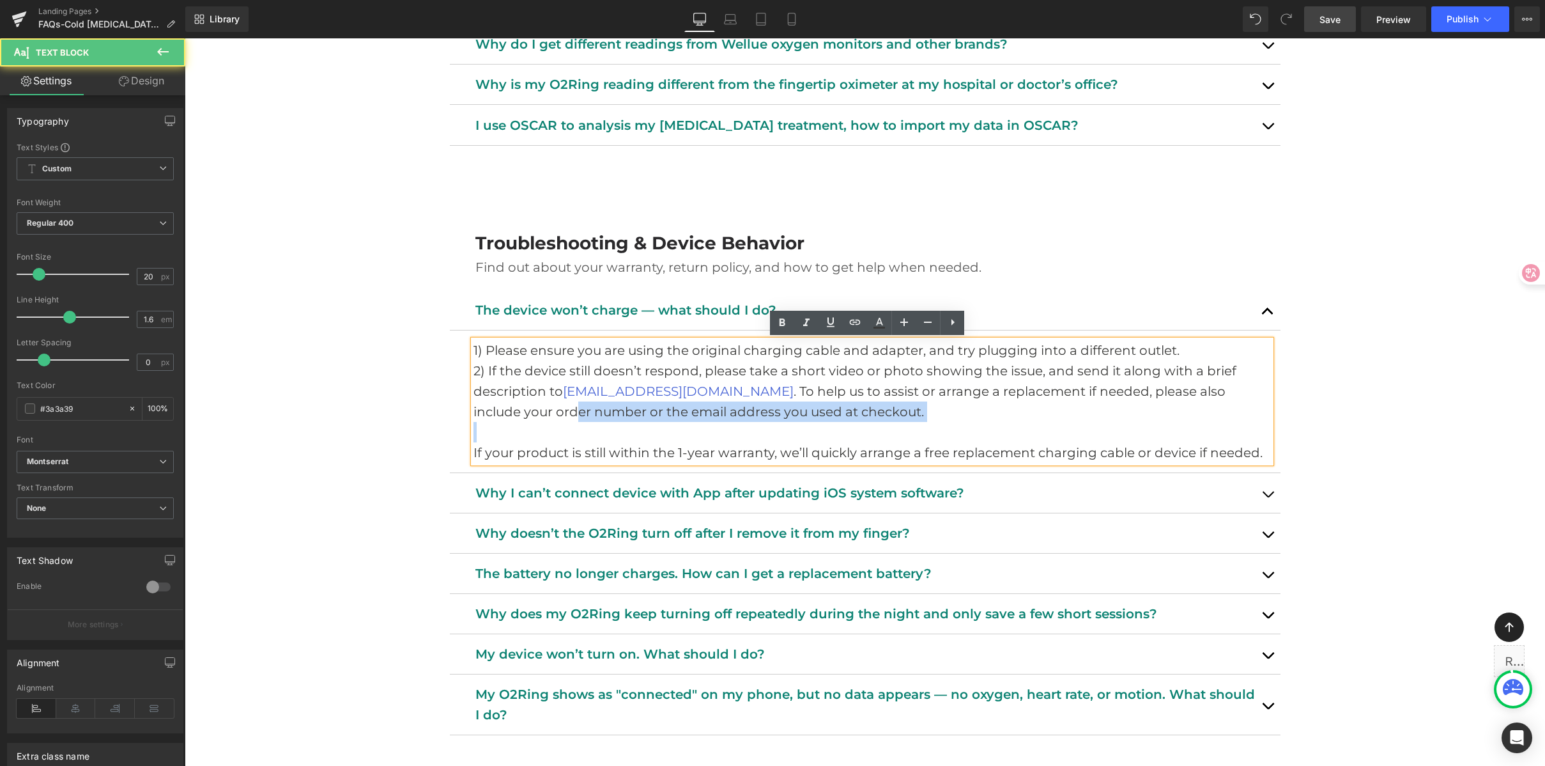
drag, startPoint x: 499, startPoint y: 416, endPoint x: 732, endPoint y: 428, distance: 234.2
click at [732, 428] on div "1) Please ensure you are using the original charging cable and adapter, and try…" at bounding box center [873, 401] width 798 height 123
click at [773, 426] on p at bounding box center [873, 432] width 798 height 20
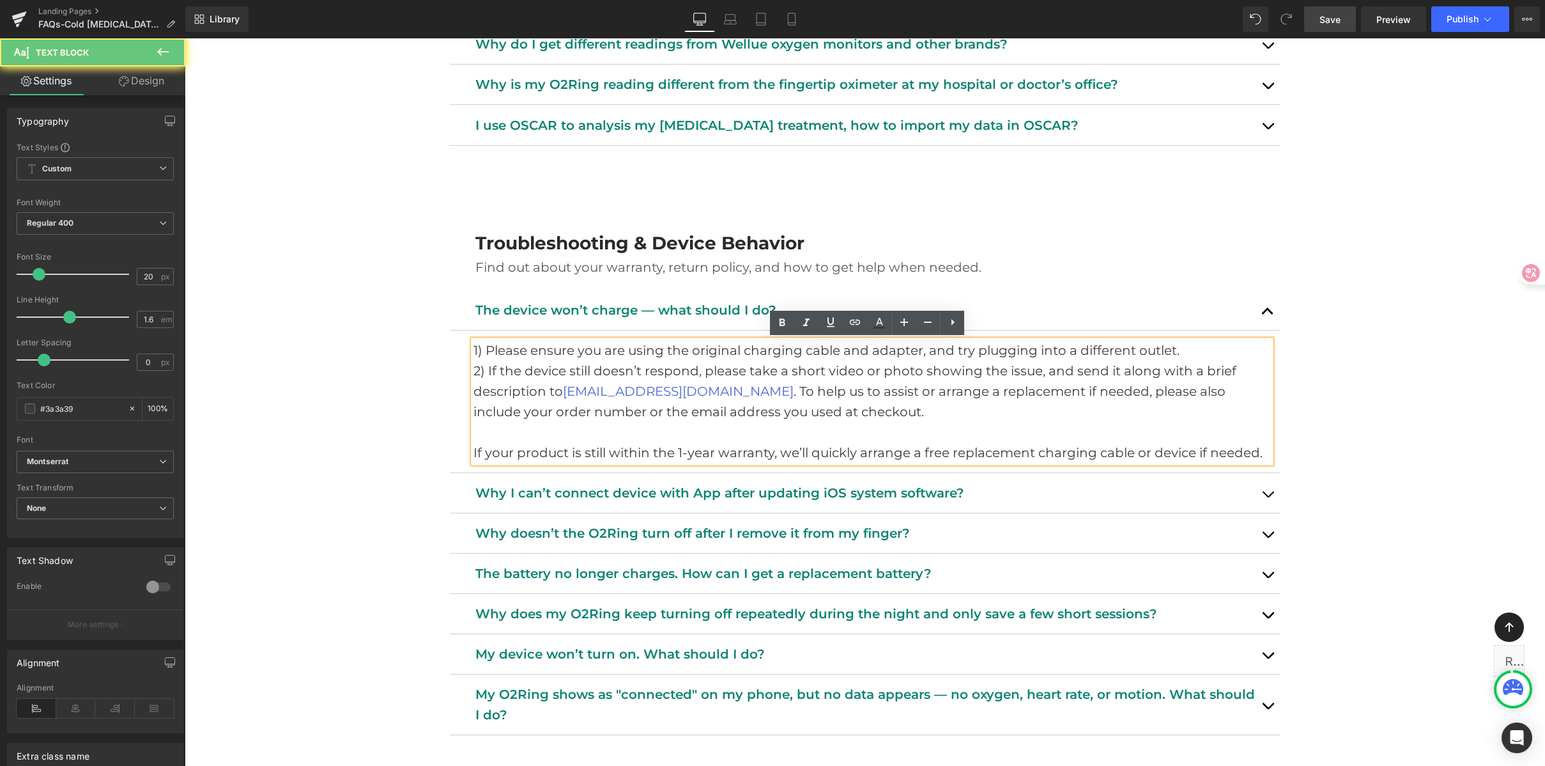
click at [932, 406] on p "2) If the device still doesn’t respond, please take a short video or photo show…" at bounding box center [873, 390] width 798 height 61
click at [598, 444] on p "If your product is still within the 1-year warranty, we’ll quickly arrange a fr…" at bounding box center [873, 452] width 798 height 20
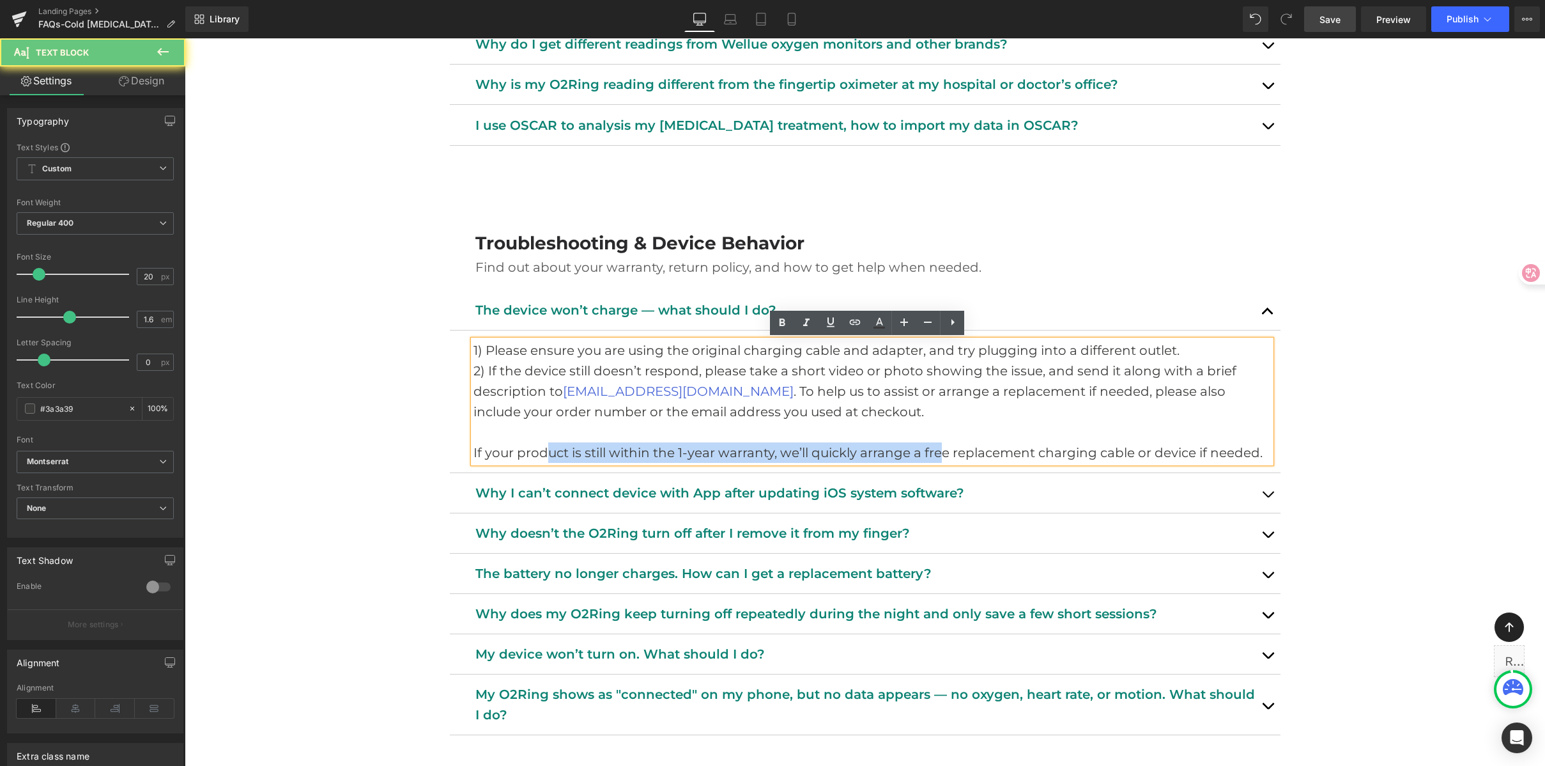
drag, startPoint x: 566, startPoint y: 450, endPoint x: 943, endPoint y: 454, distance: 377.1
click at [939, 456] on p "If your product is still within the 1-year warranty, we’ll quickly arrange a fr…" at bounding box center [873, 452] width 798 height 20
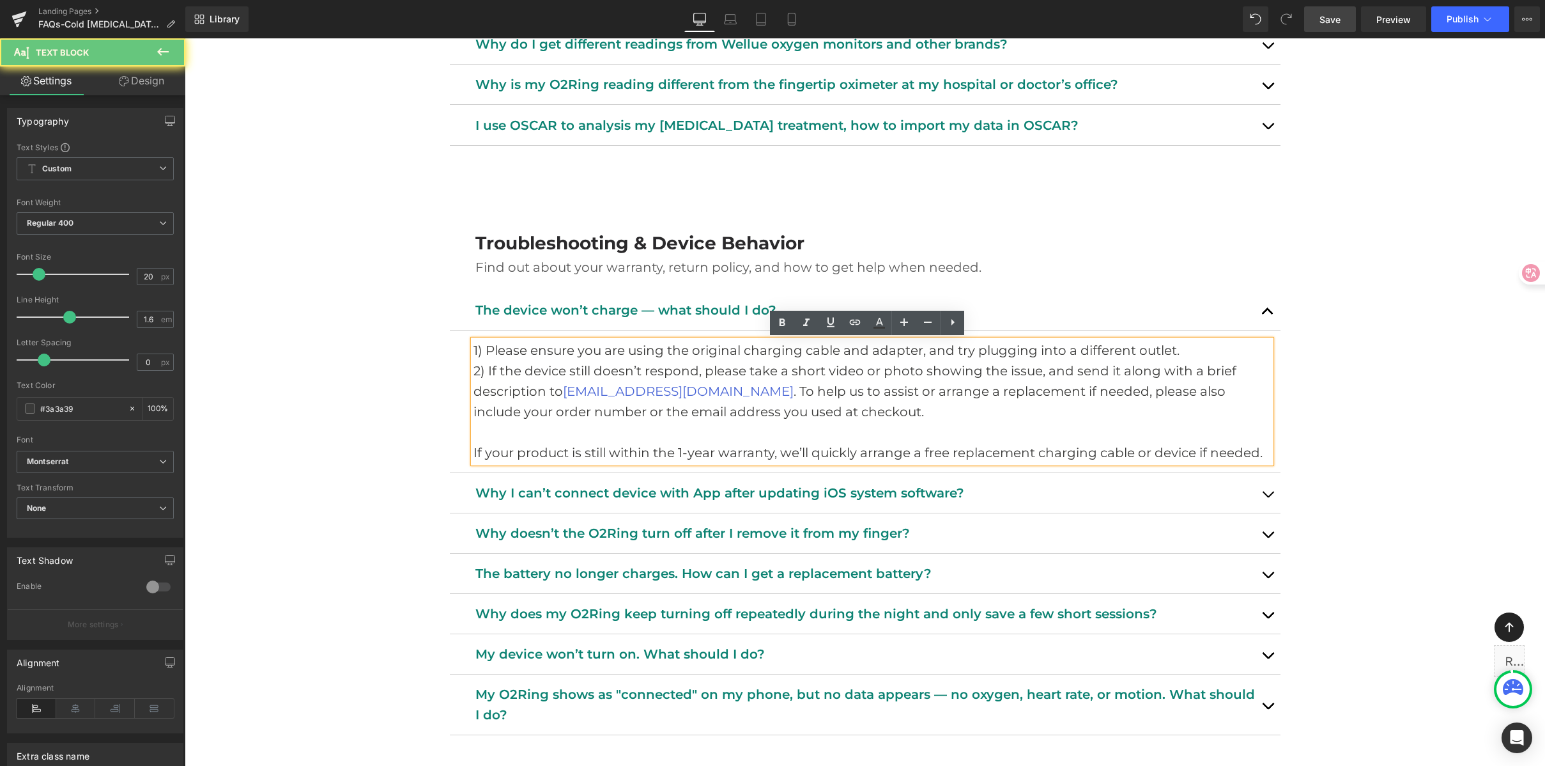
click at [1051, 447] on p "If your product is still within the 1-year warranty, we’ll quickly arrange a fr…" at bounding box center [873, 452] width 798 height 20
click at [1172, 447] on p "If your product is still within the 1-year warranty, we’ll quickly arrange a fr…" at bounding box center [873, 452] width 798 height 20
click at [1232, 440] on p at bounding box center [873, 432] width 798 height 20
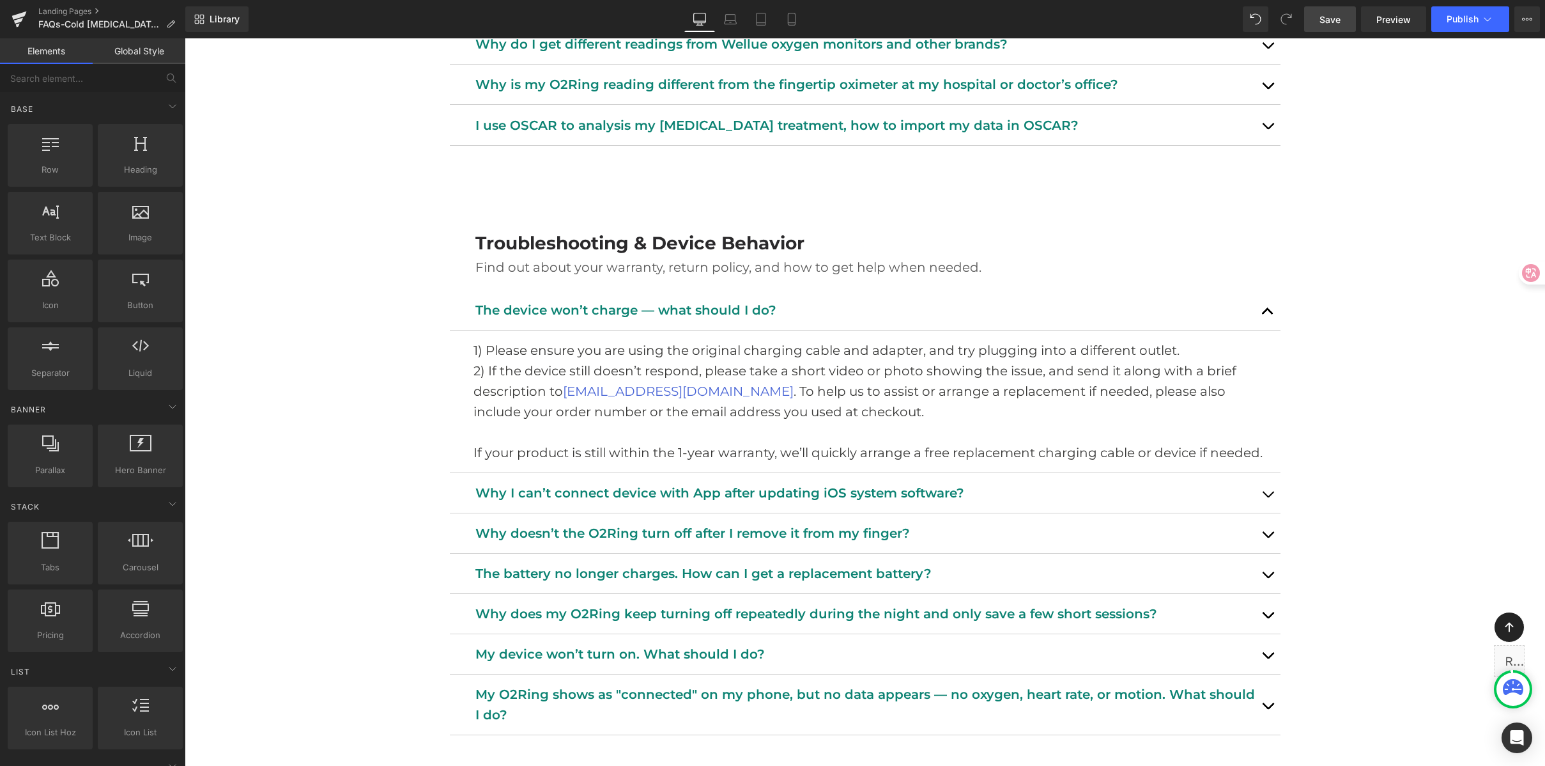
click at [1346, 24] on link "Save" at bounding box center [1330, 19] width 52 height 26
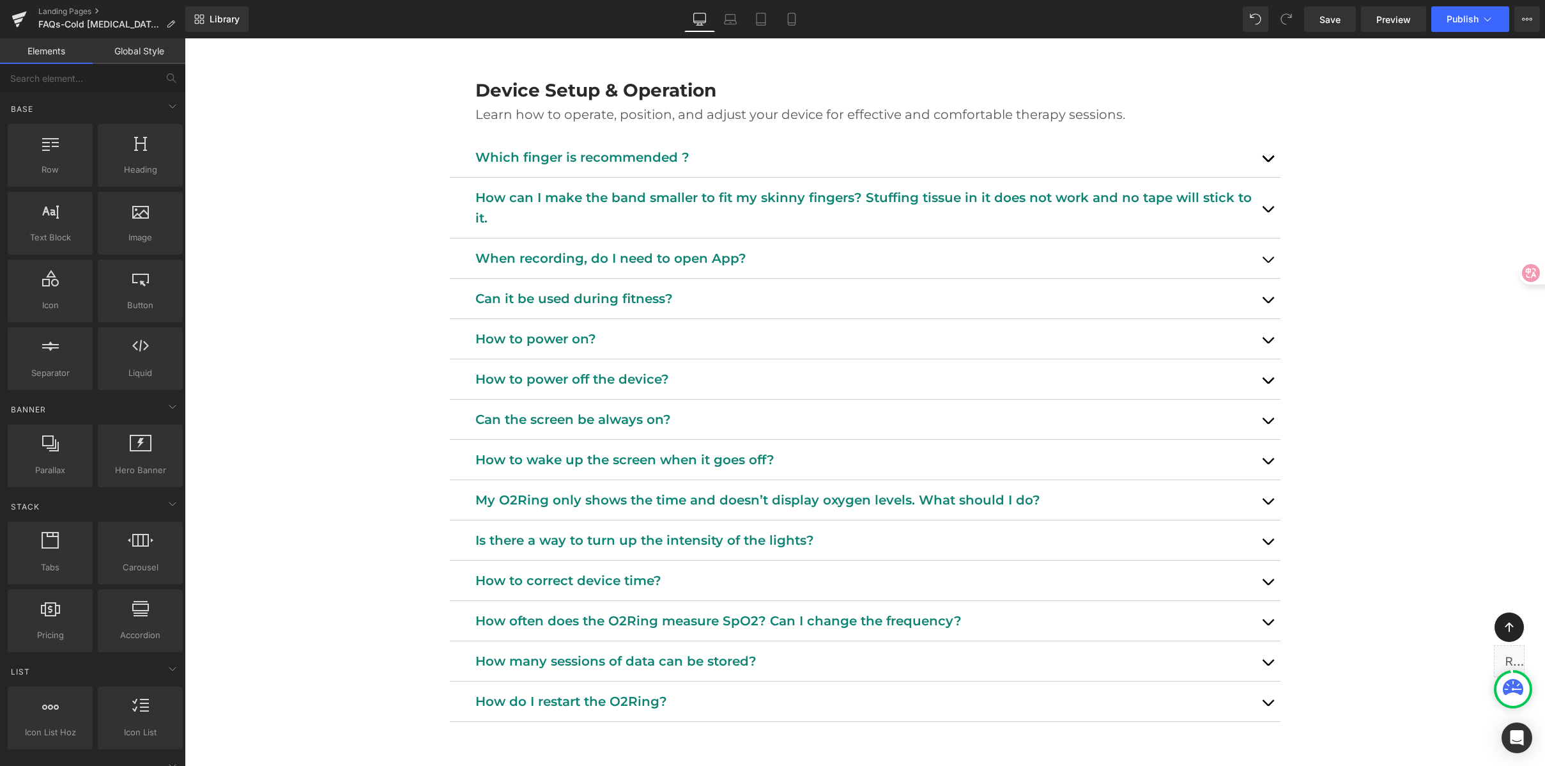
scroll to position [1203, 0]
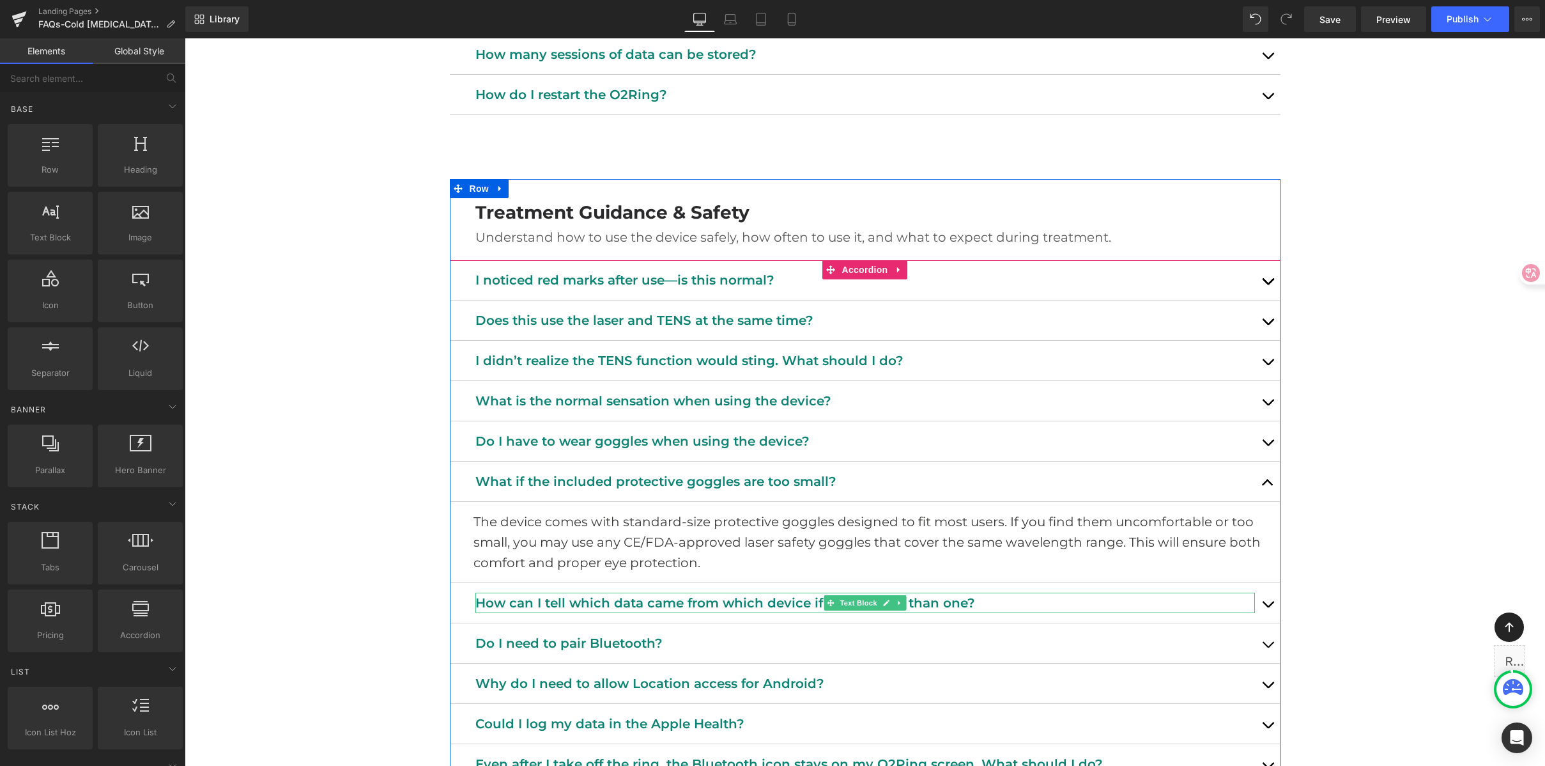
click at [598, 599] on p "How can I tell which data came from which device if I have more than one?" at bounding box center [865, 602] width 780 height 20
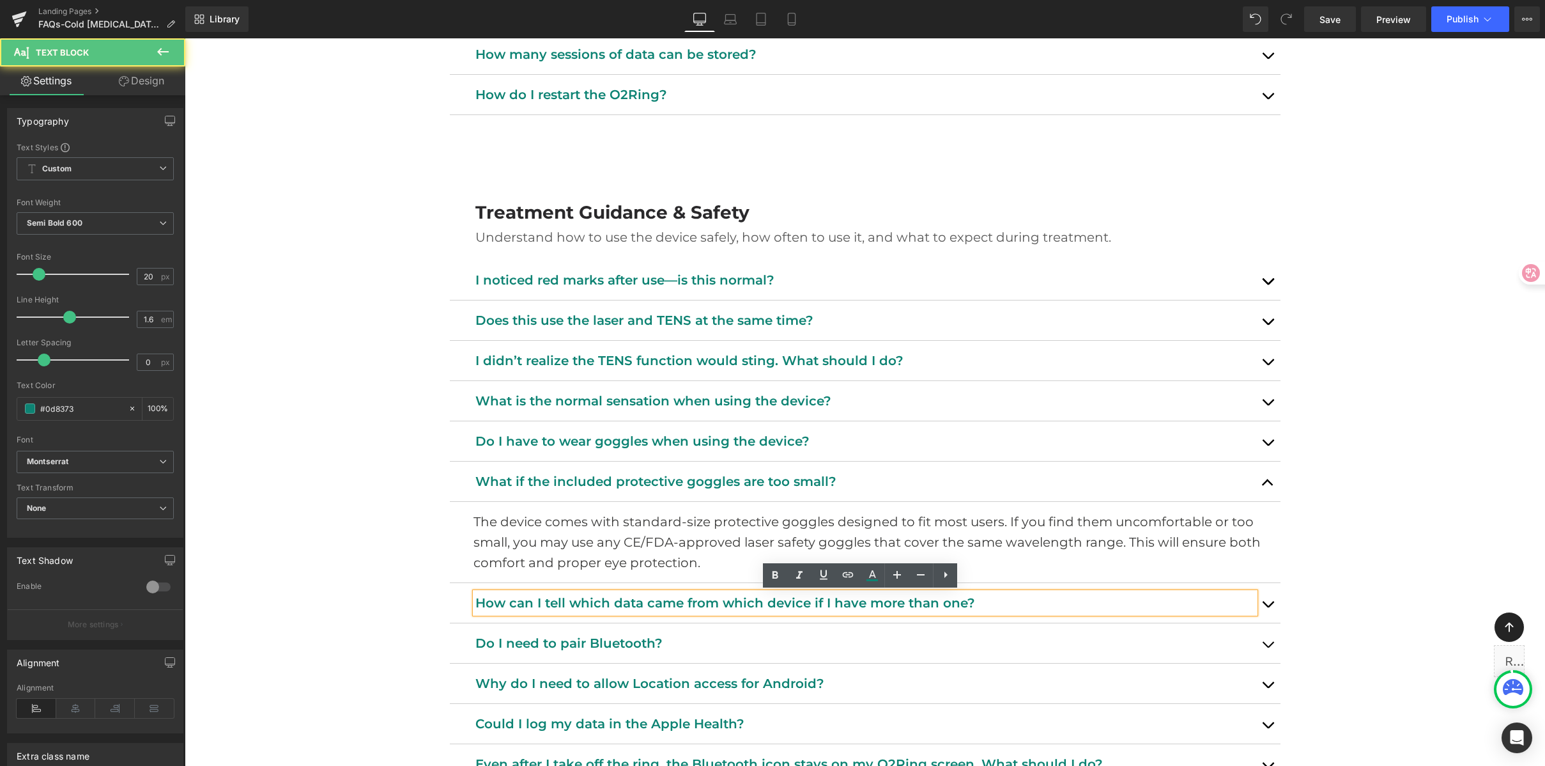
click at [594, 599] on p "How can I tell which data came from which device if I have more than one?" at bounding box center [865, 602] width 780 height 20
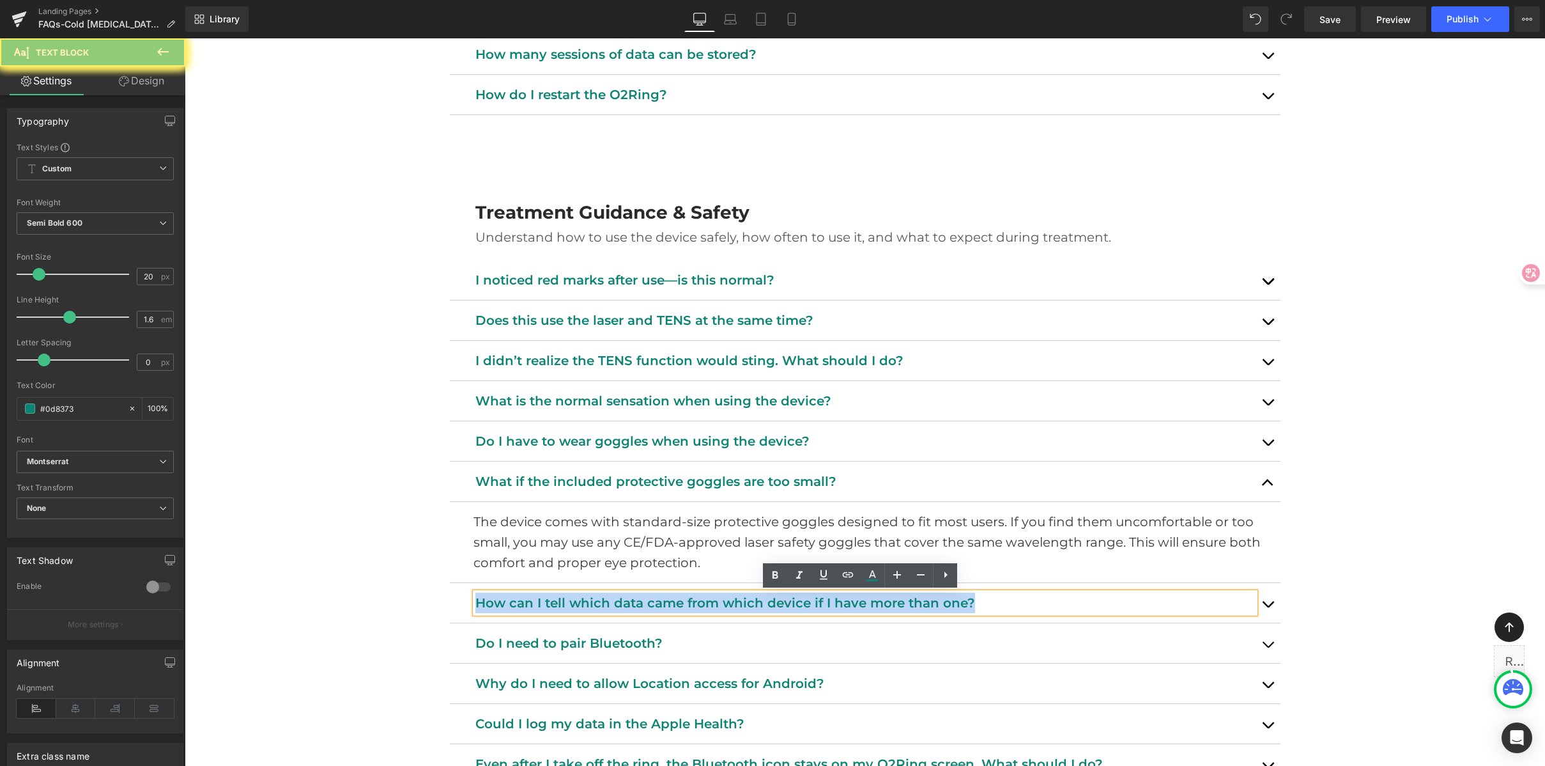
click at [594, 599] on p "How can I tell which data came from which device if I have more than one?" at bounding box center [865, 602] width 780 height 20
paste div
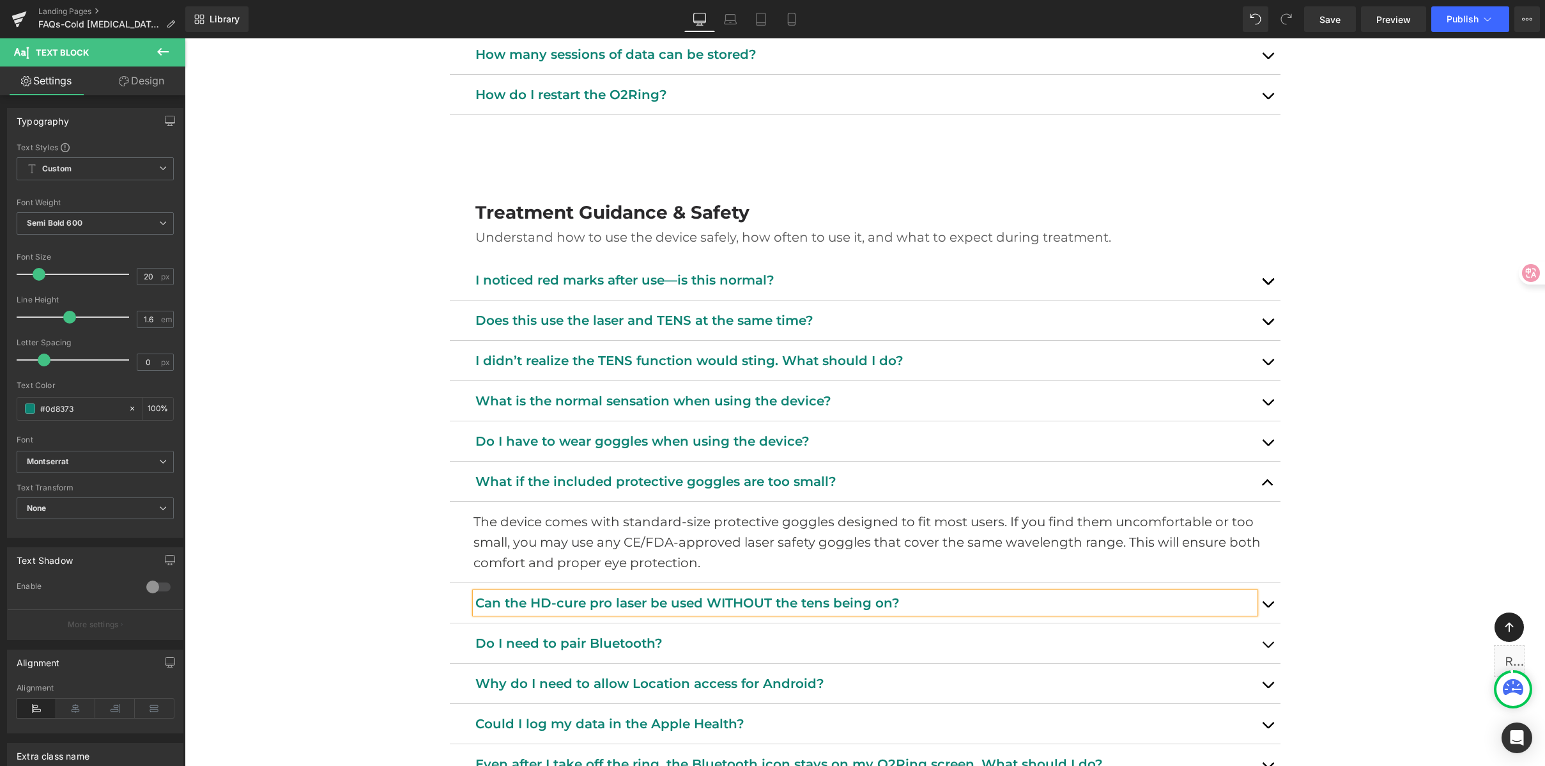
click at [948, 601] on p "Can the HD-cure pro laser be used WITHOUT the tens being on?" at bounding box center [865, 602] width 780 height 20
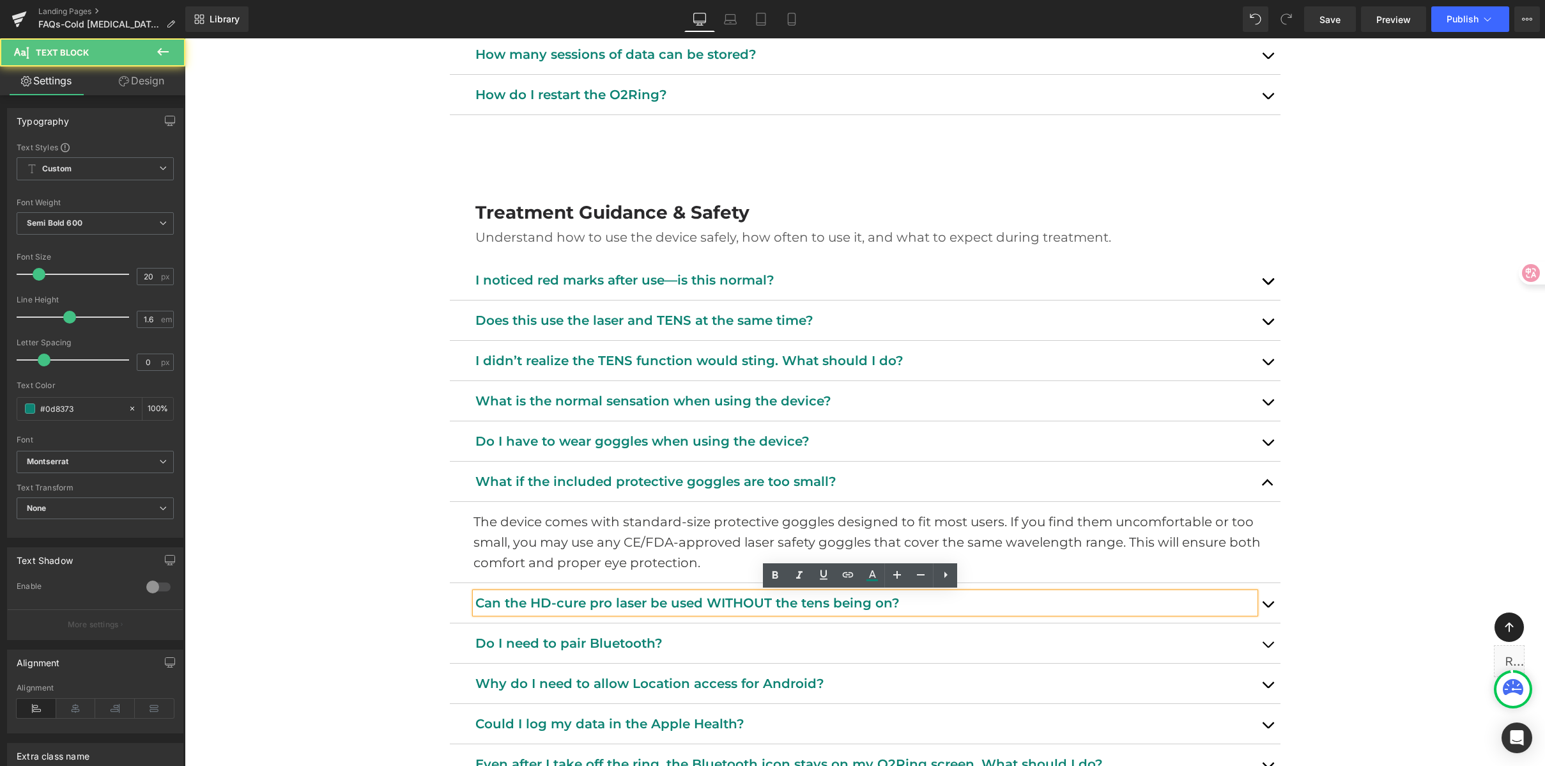
click at [1264, 601] on button "button" at bounding box center [1268, 603] width 26 height 40
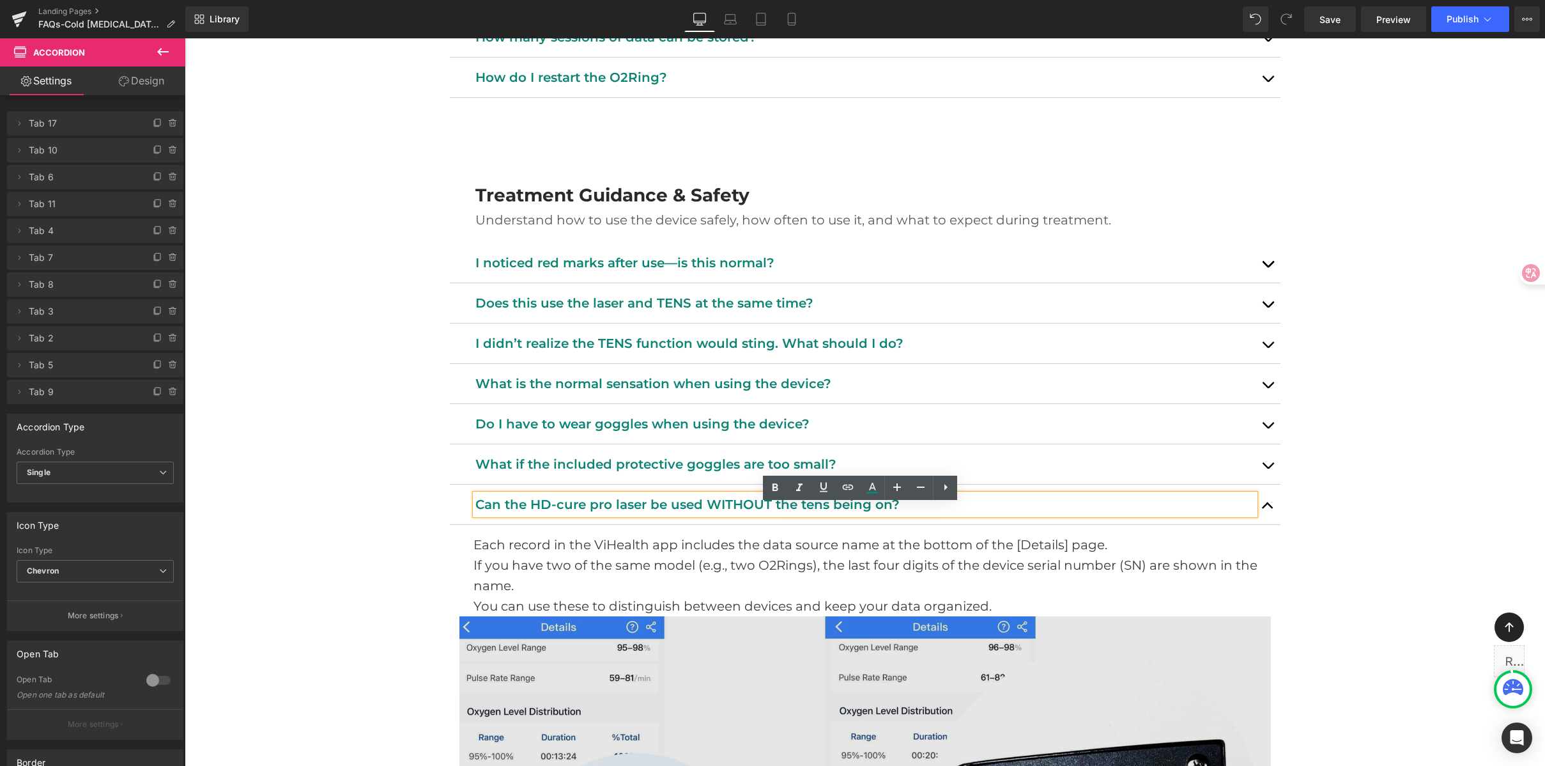
scroll to position [1230, 0]
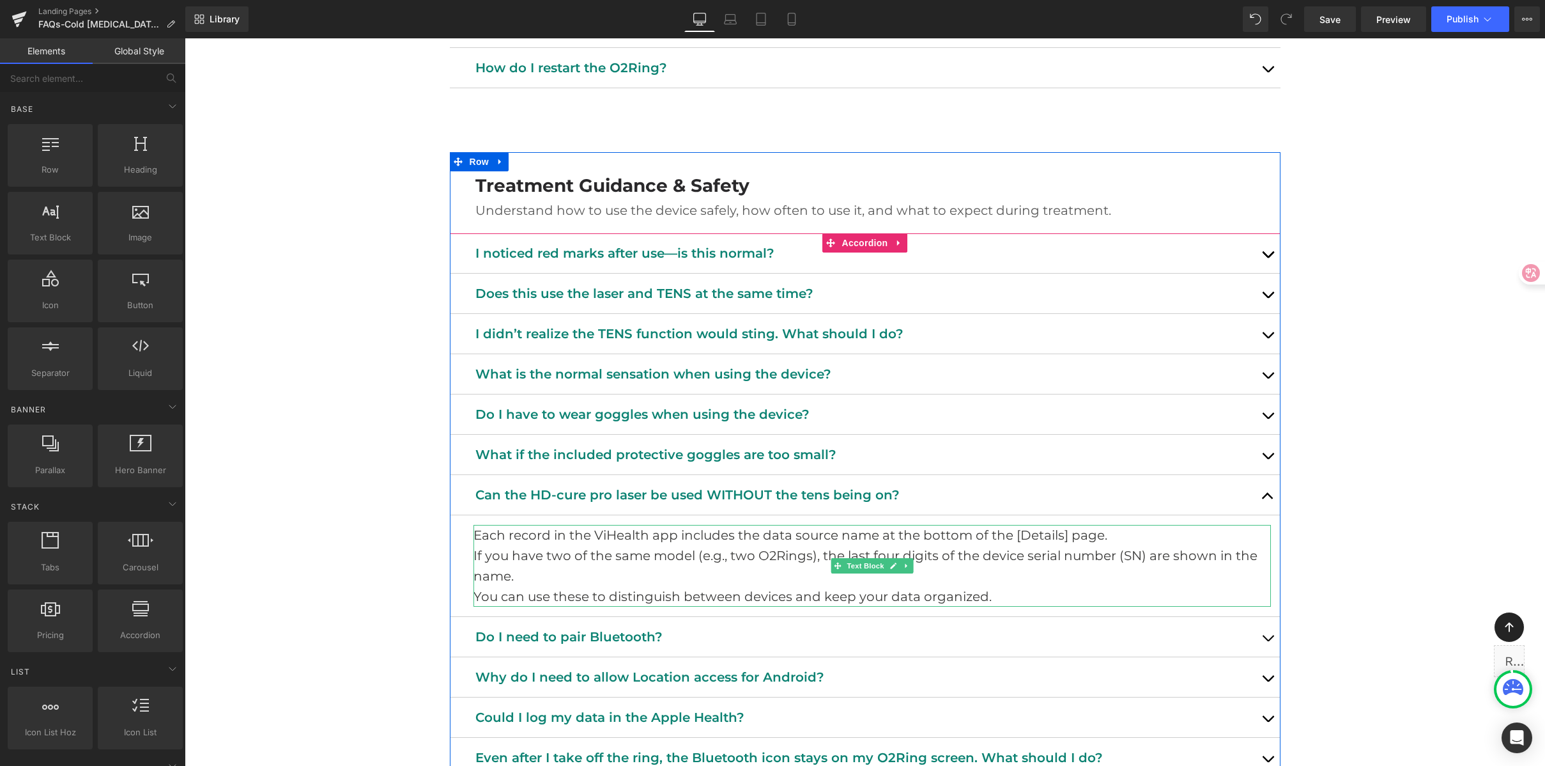
click at [670, 579] on p "If you have two of the same model (e.g., two O2Rings), the last four digits of …" at bounding box center [873, 565] width 798 height 41
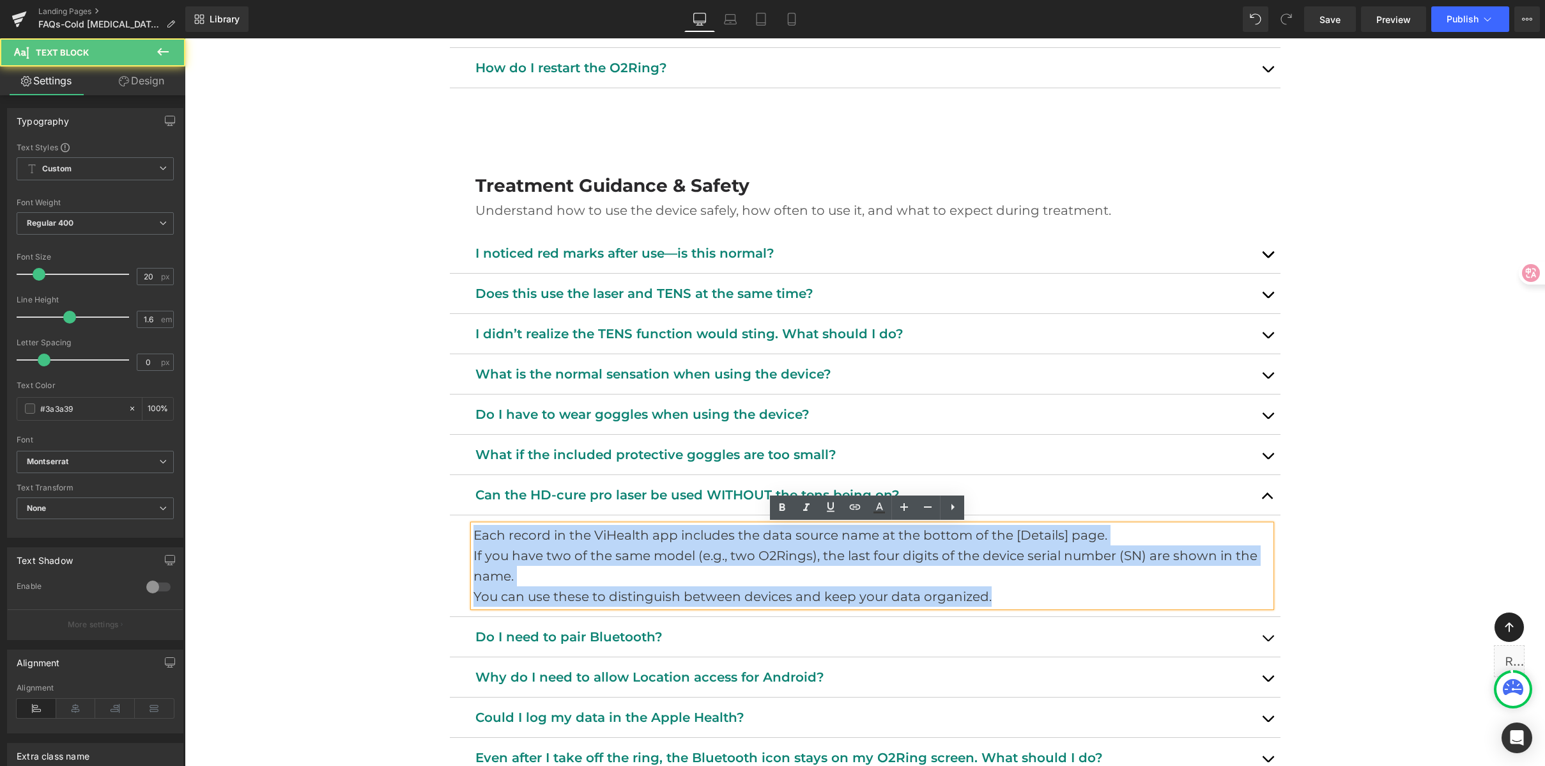
drag, startPoint x: 1019, startPoint y: 599, endPoint x: 279, endPoint y: 518, distance: 744.5
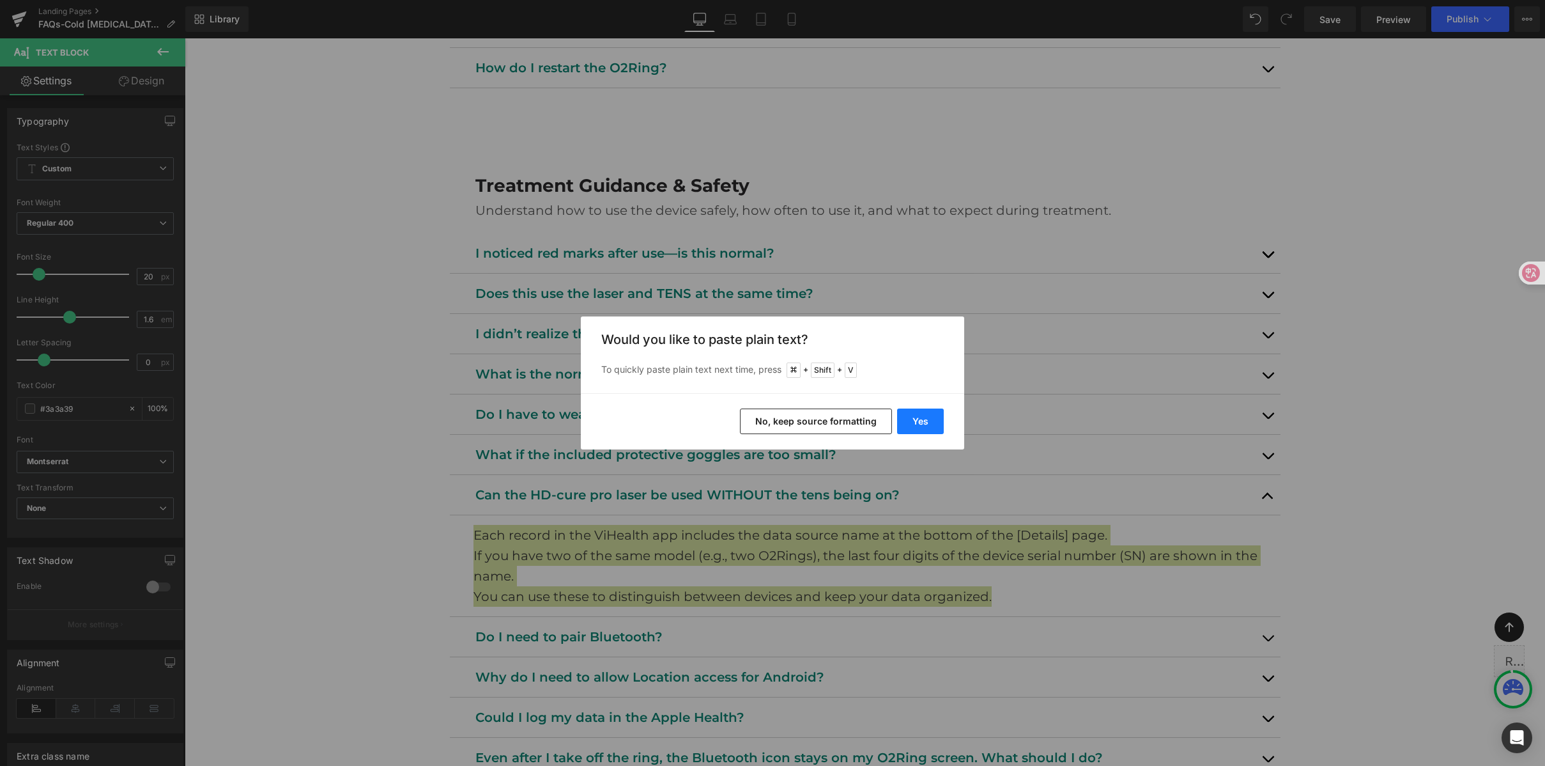
click at [908, 418] on button "Yes" at bounding box center [920, 421] width 47 height 26
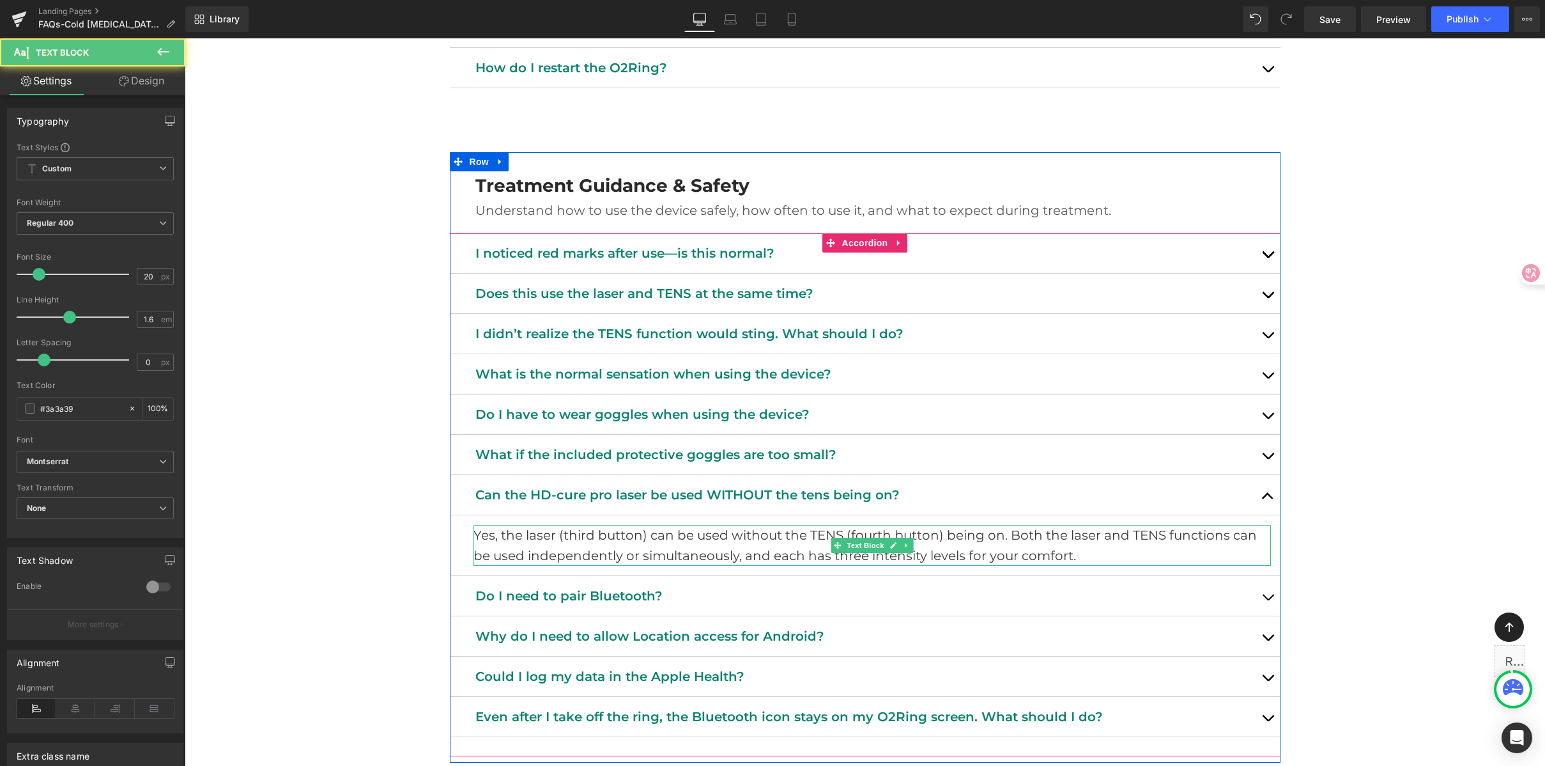
click at [573, 537] on p "Yes, the laser (third button) can be used without the TENS (fourth button) bein…" at bounding box center [873, 545] width 798 height 41
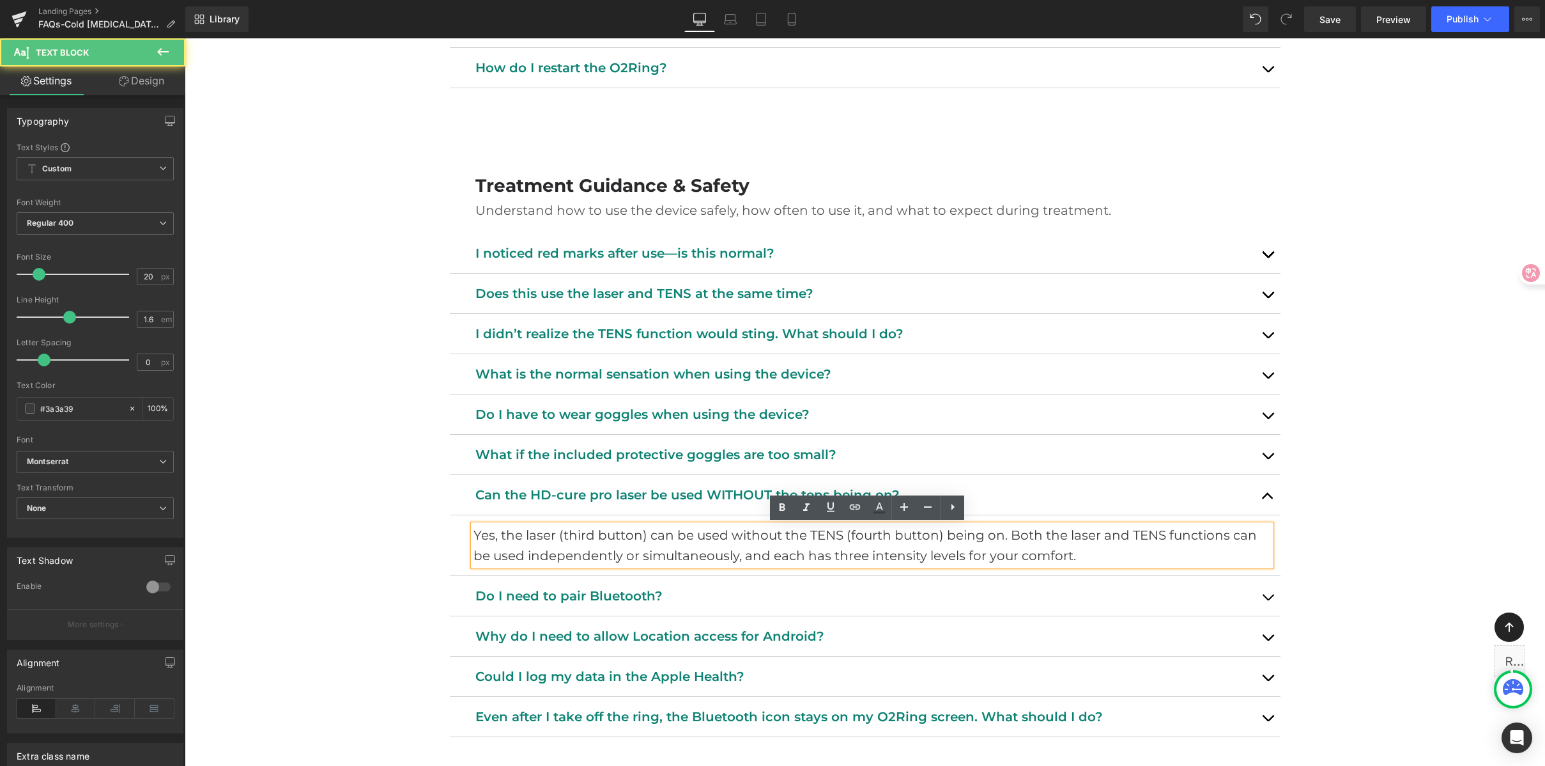
click at [764, 537] on p "Yes, the laser (third button) can be used without the TENS (fourth button) bein…" at bounding box center [873, 545] width 798 height 41
click at [991, 539] on p "Yes, the laser (third button) can be used without the TENS (fourth button) bein…" at bounding box center [873, 545] width 798 height 41
click at [1063, 532] on p "Yes, the laser (third button) can be used without the TENS (fourth button) bein…" at bounding box center [873, 545] width 798 height 41
click at [1214, 536] on p "Yes, the laser (third button) can be used without the TENS (fourth button) bein…" at bounding box center [873, 545] width 798 height 41
click at [1065, 559] on p "Yes, the laser (third button) can be used without the TENS (fourth button) bein…" at bounding box center [873, 545] width 798 height 41
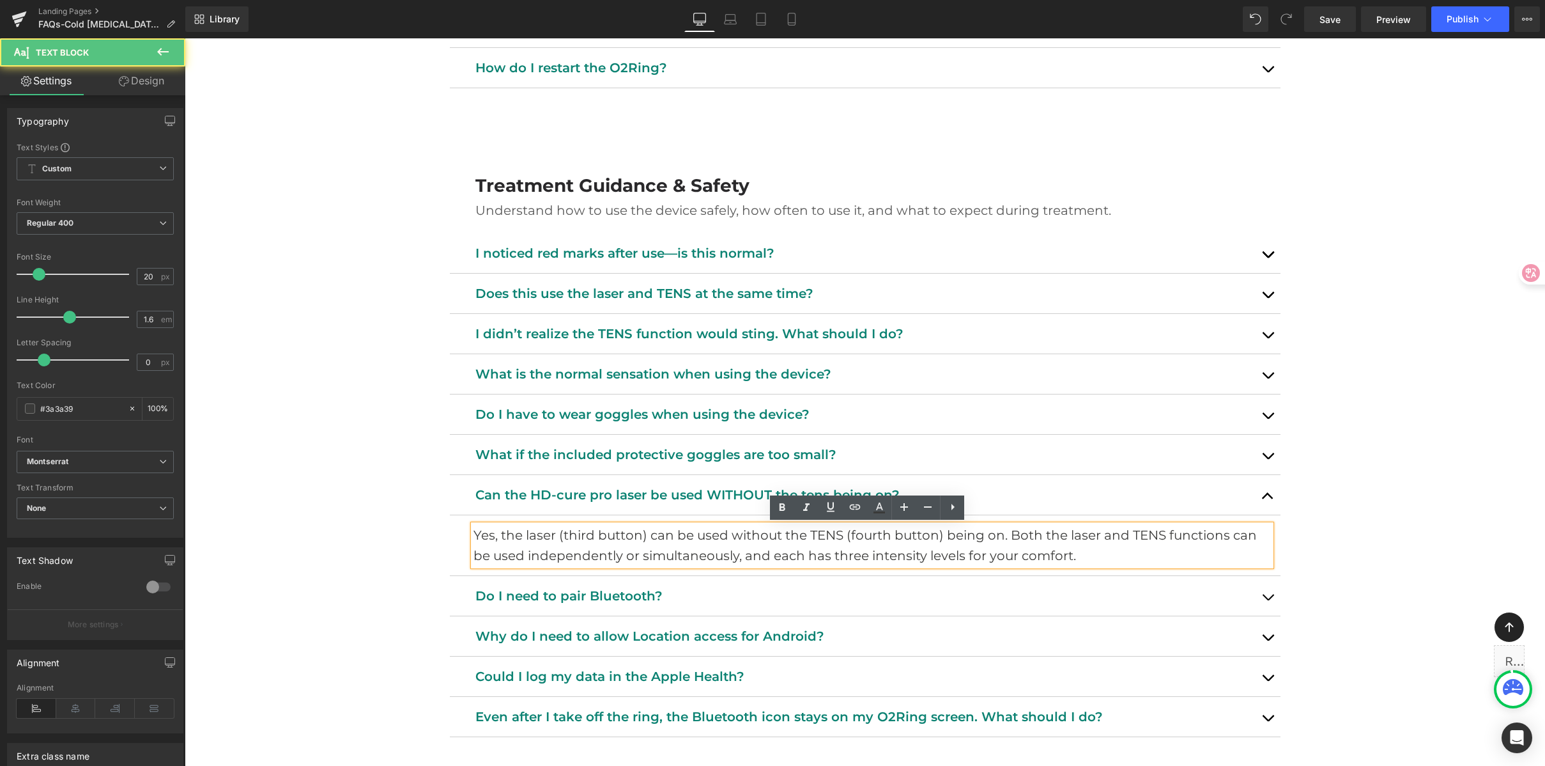
click at [1090, 556] on p "Yes, the laser (third button) can be used without the TENS (fourth button) bein…" at bounding box center [873, 545] width 798 height 41
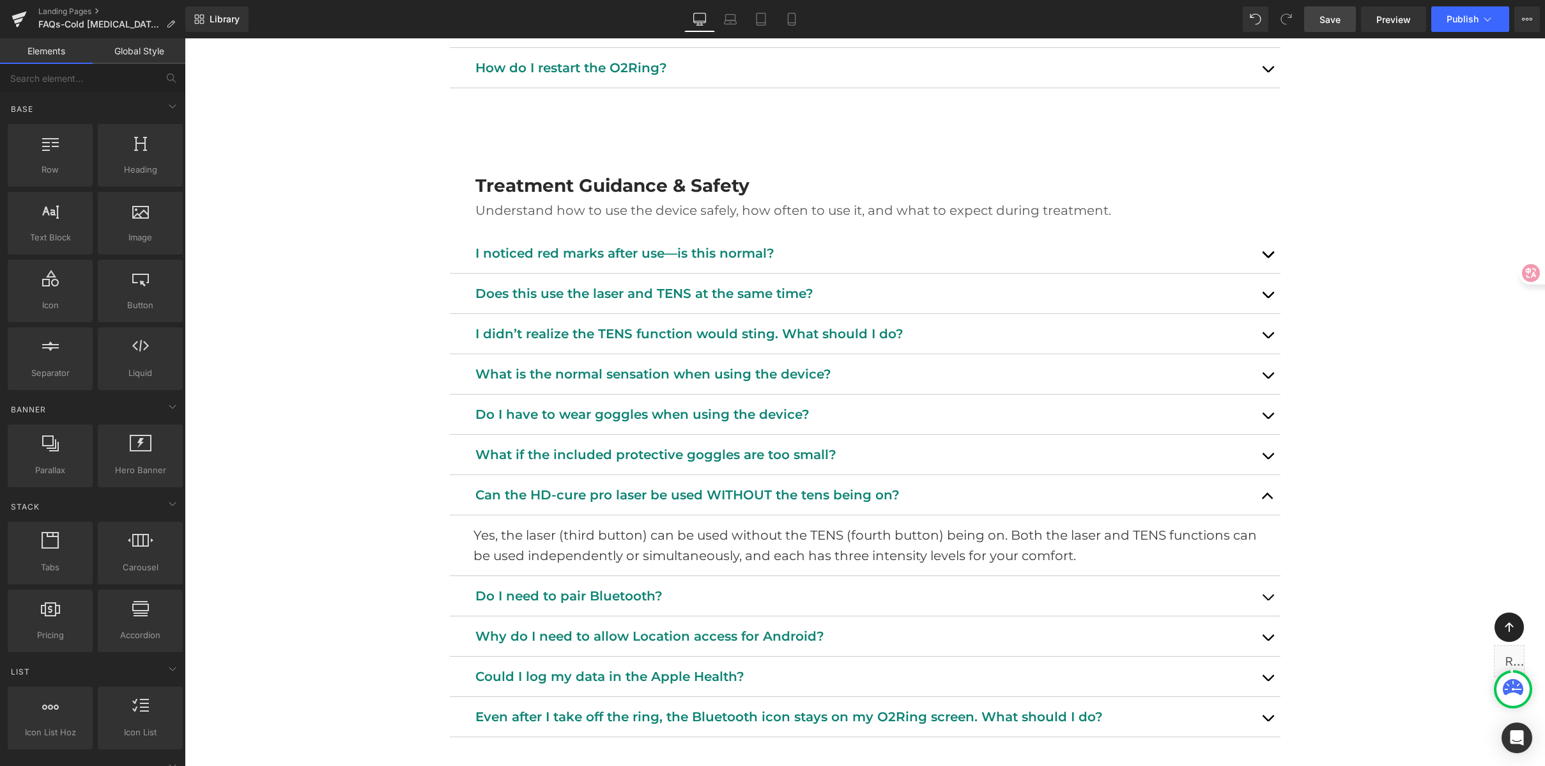
click at [1329, 18] on span "Save" at bounding box center [1330, 19] width 21 height 13
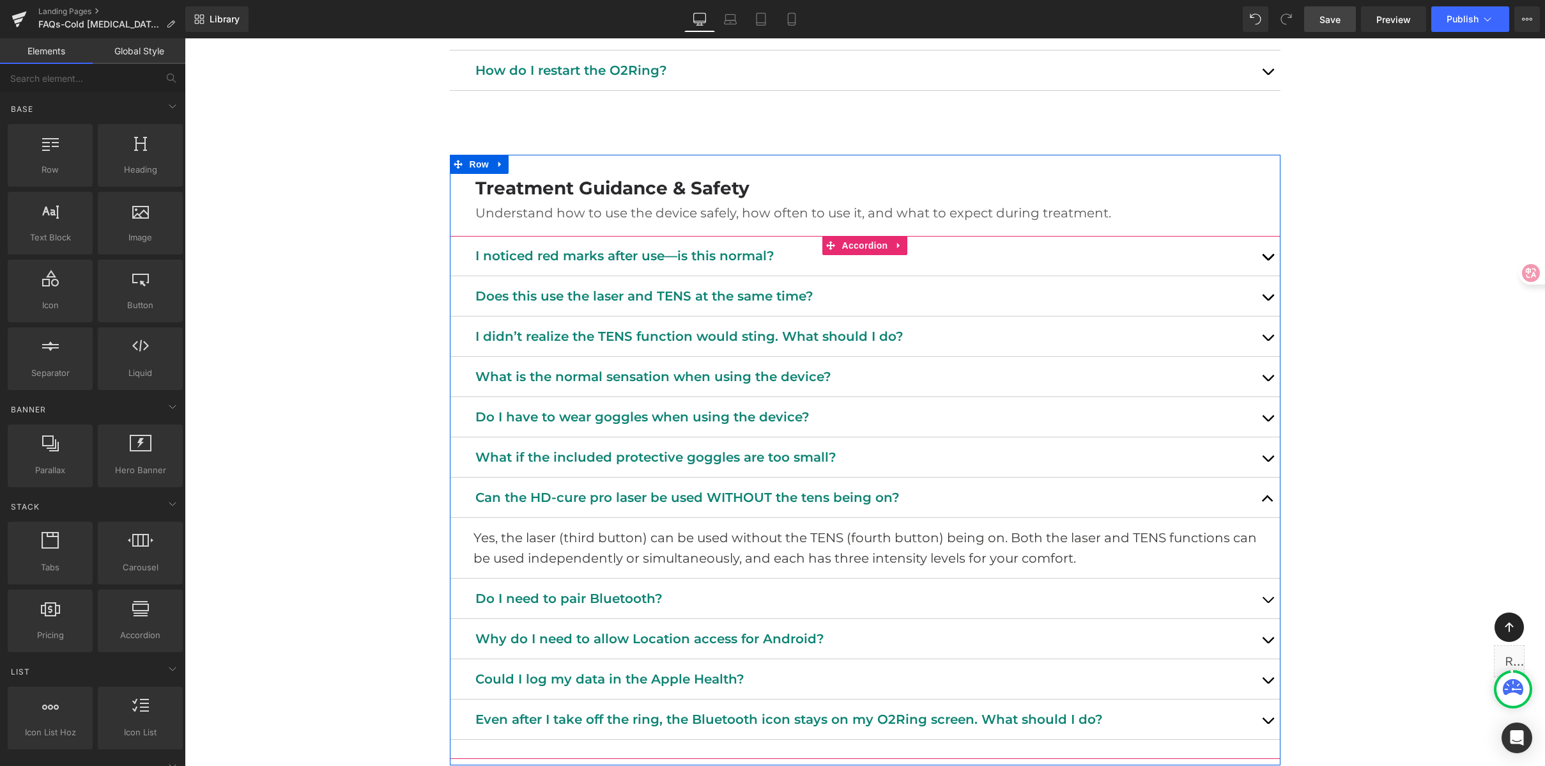
scroll to position [594, 0]
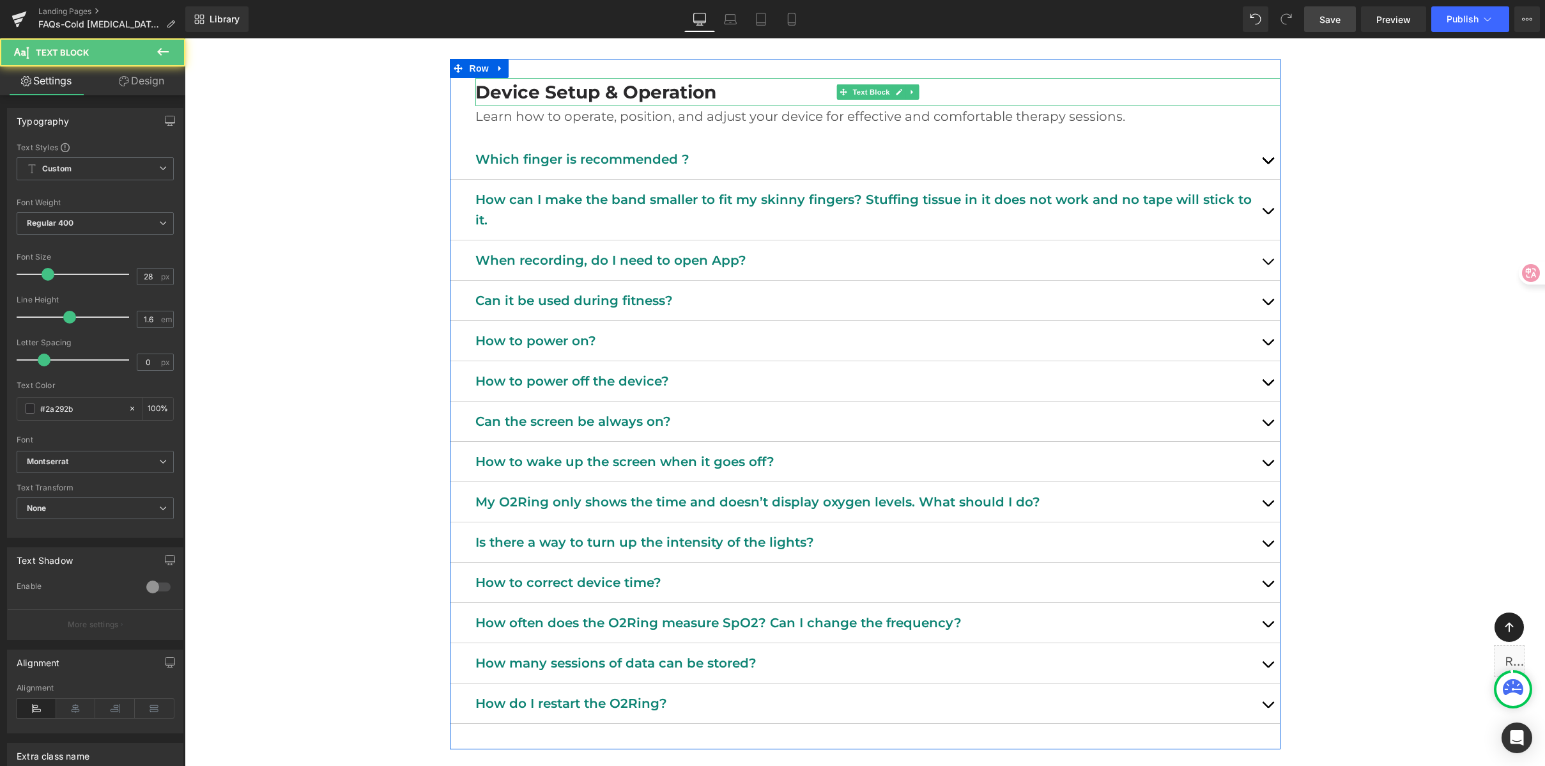
click at [521, 93] on b "Device Setup & Operation" at bounding box center [595, 92] width 241 height 22
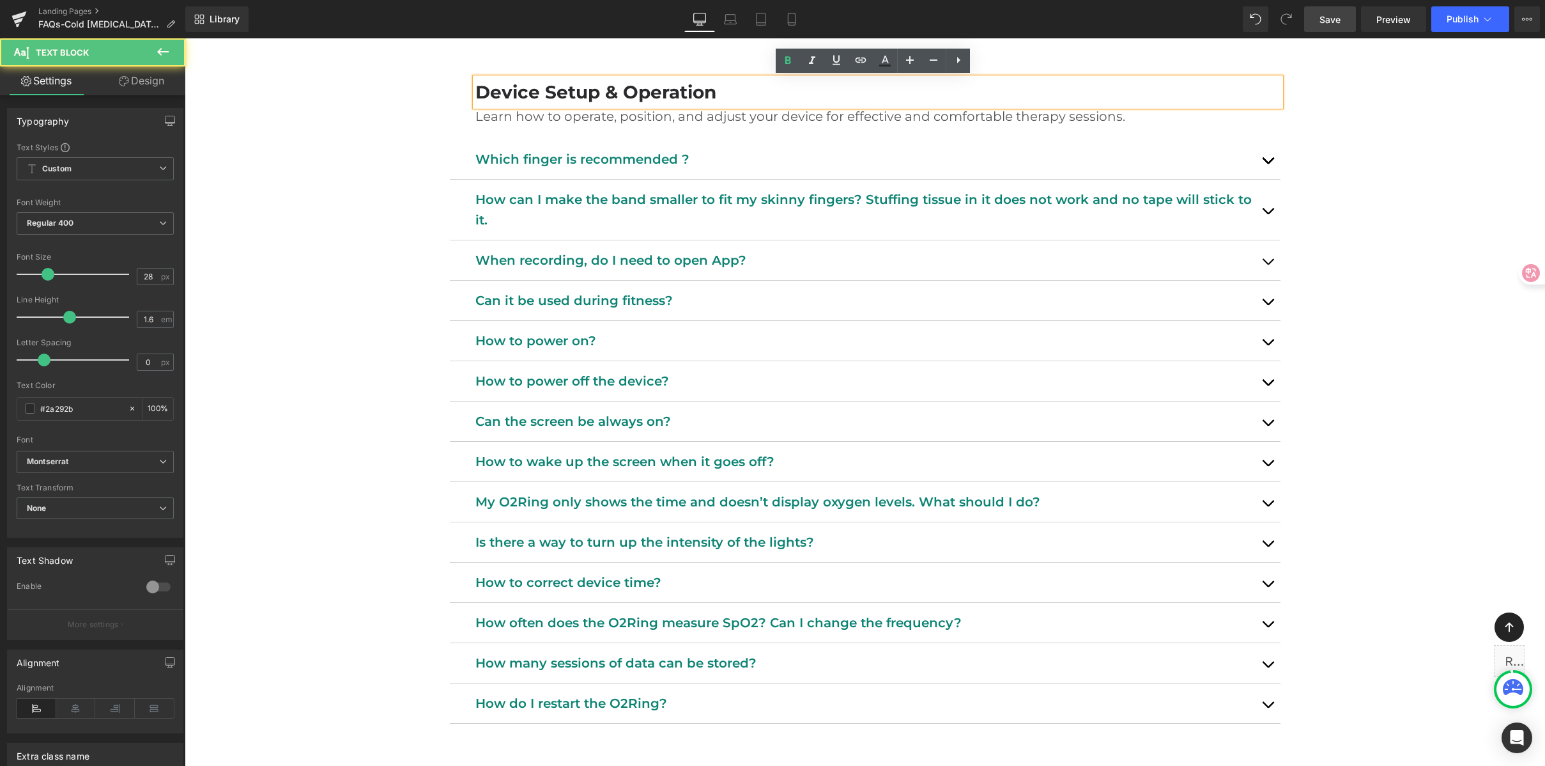
click at [521, 93] on b "Device Setup & Operation" at bounding box center [595, 92] width 241 height 22
click at [613, 93] on b "Device Setup & Operation" at bounding box center [595, 92] width 241 height 22
click at [695, 88] on b "Device Setup & Operation" at bounding box center [595, 92] width 241 height 22
click at [750, 89] on p "Device Setup & Operation" at bounding box center [877, 92] width 805 height 29
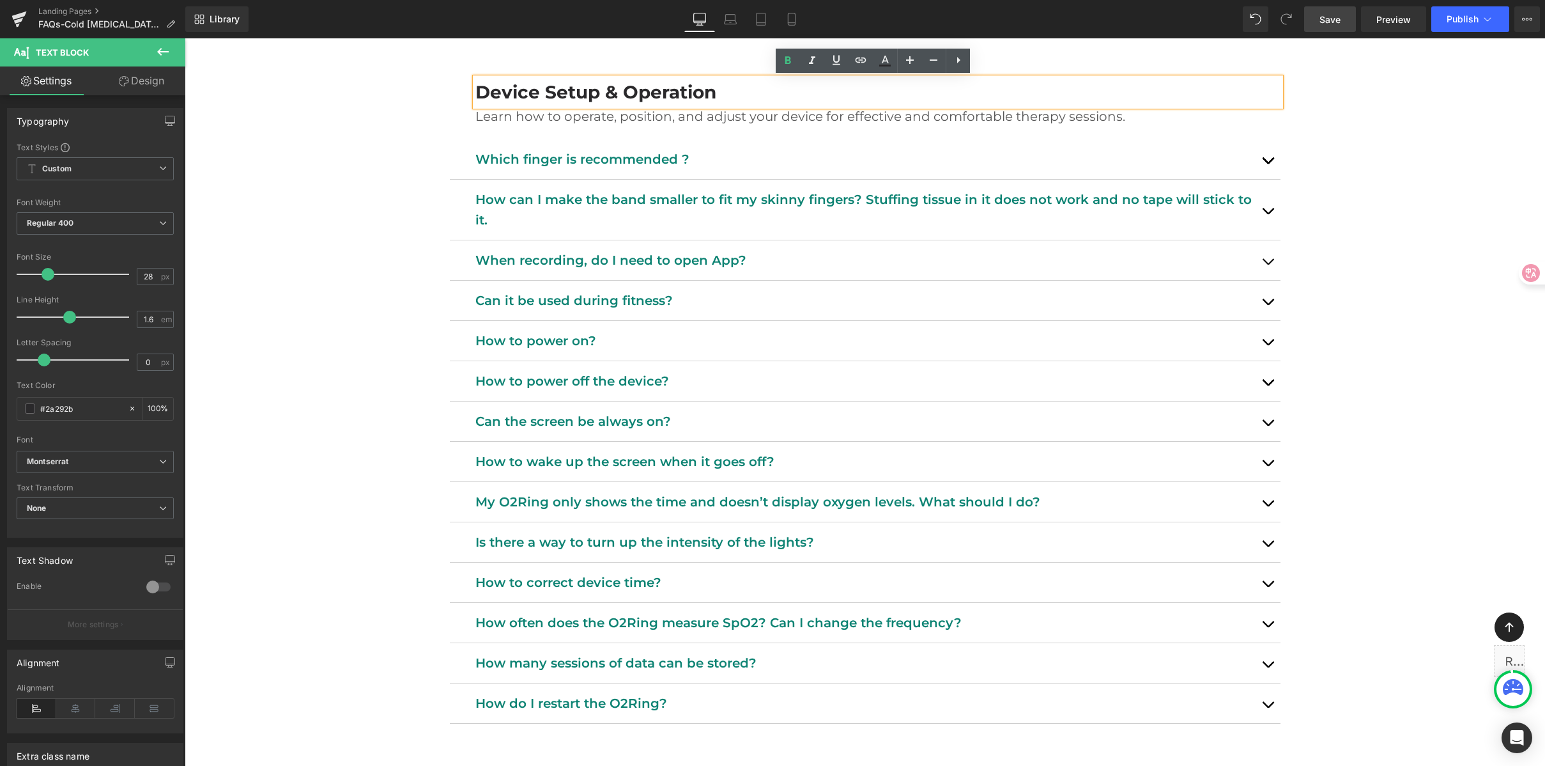
click at [750, 89] on p "Device Setup & Operation" at bounding box center [877, 92] width 805 height 29
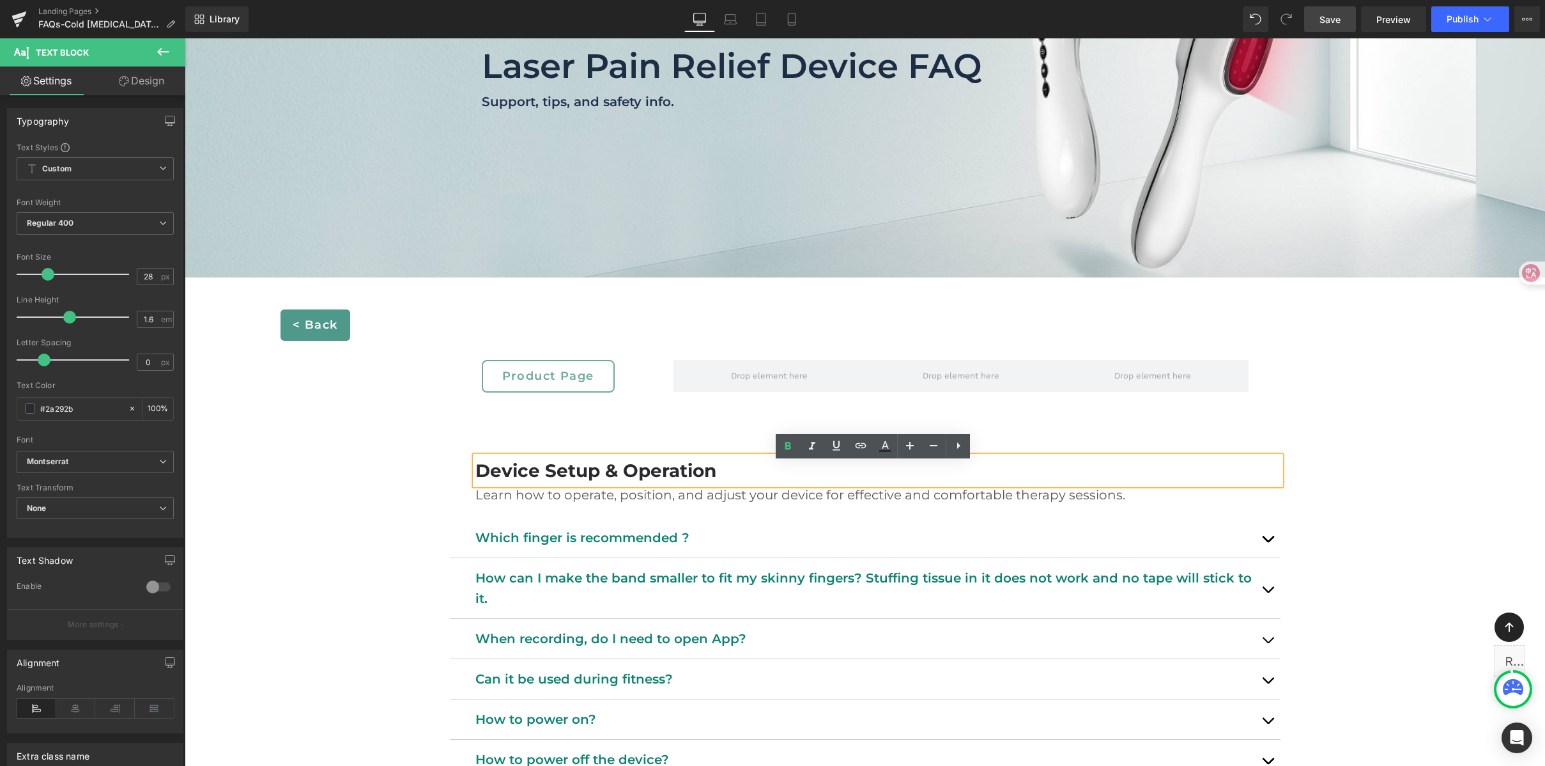
scroll to position [222, 0]
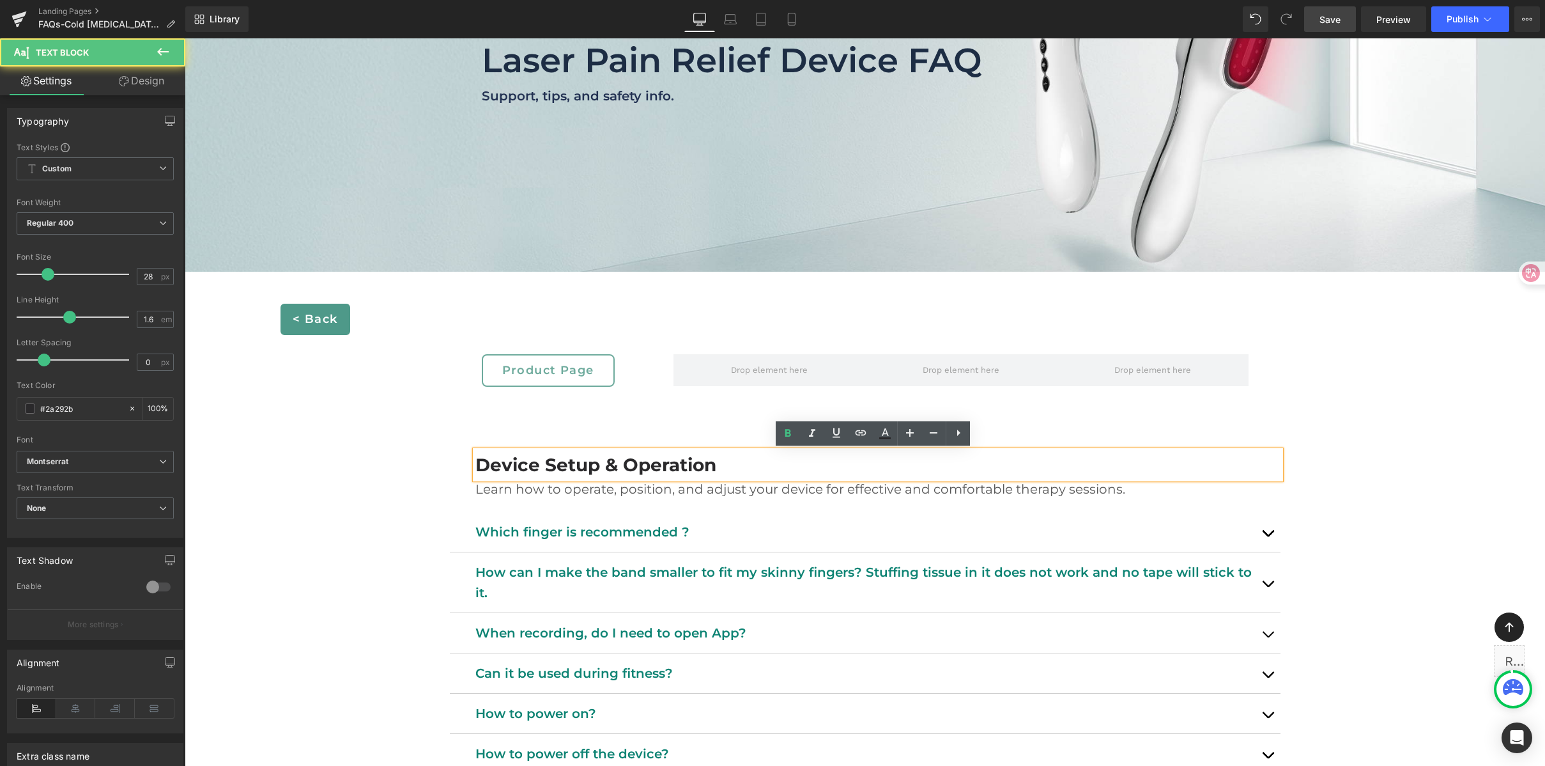
click at [531, 467] on b "Device Setup & Operation" at bounding box center [595, 465] width 241 height 22
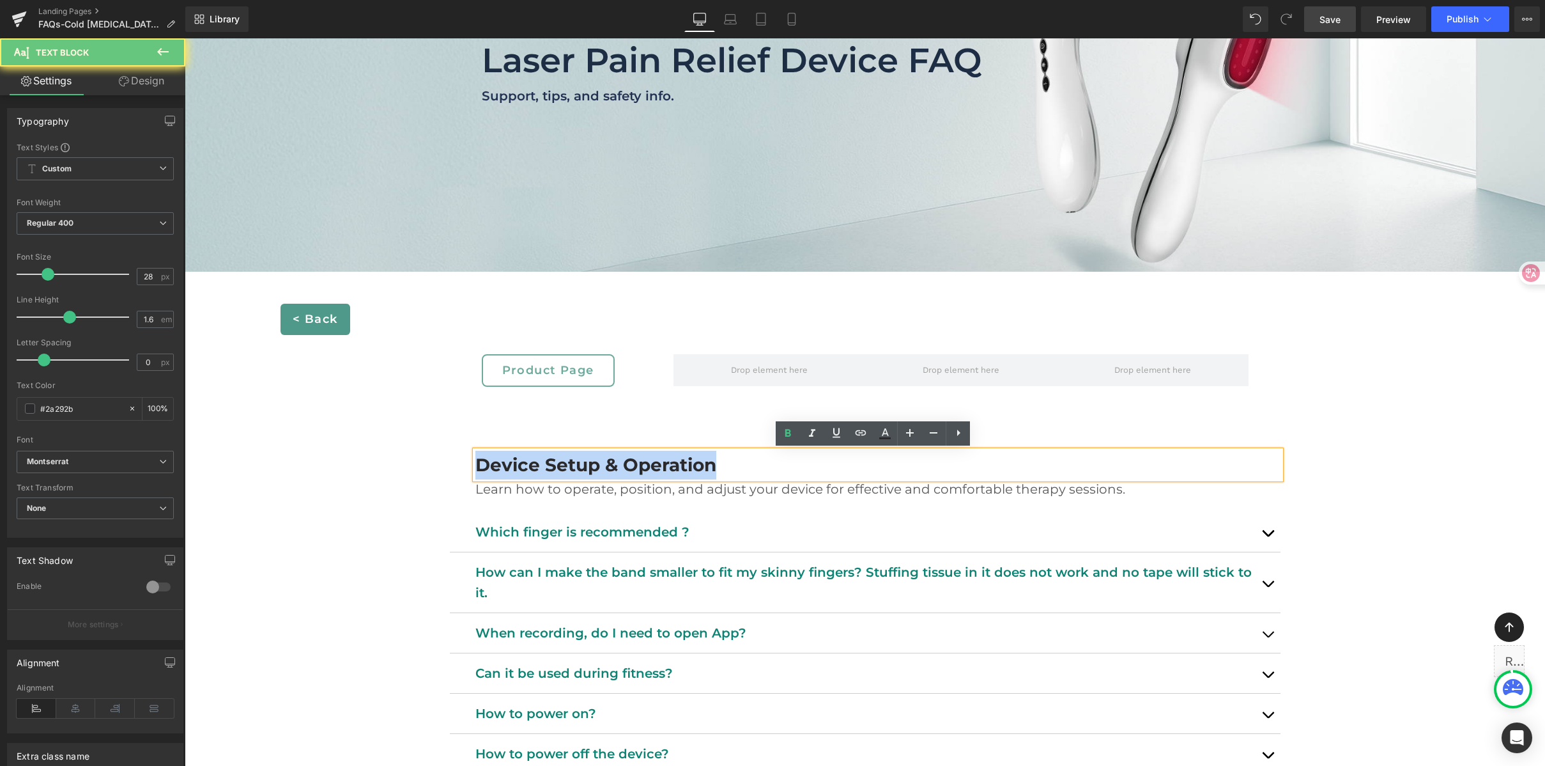
click at [531, 467] on b "Device Setup & Operation" at bounding box center [595, 465] width 241 height 22
paste div
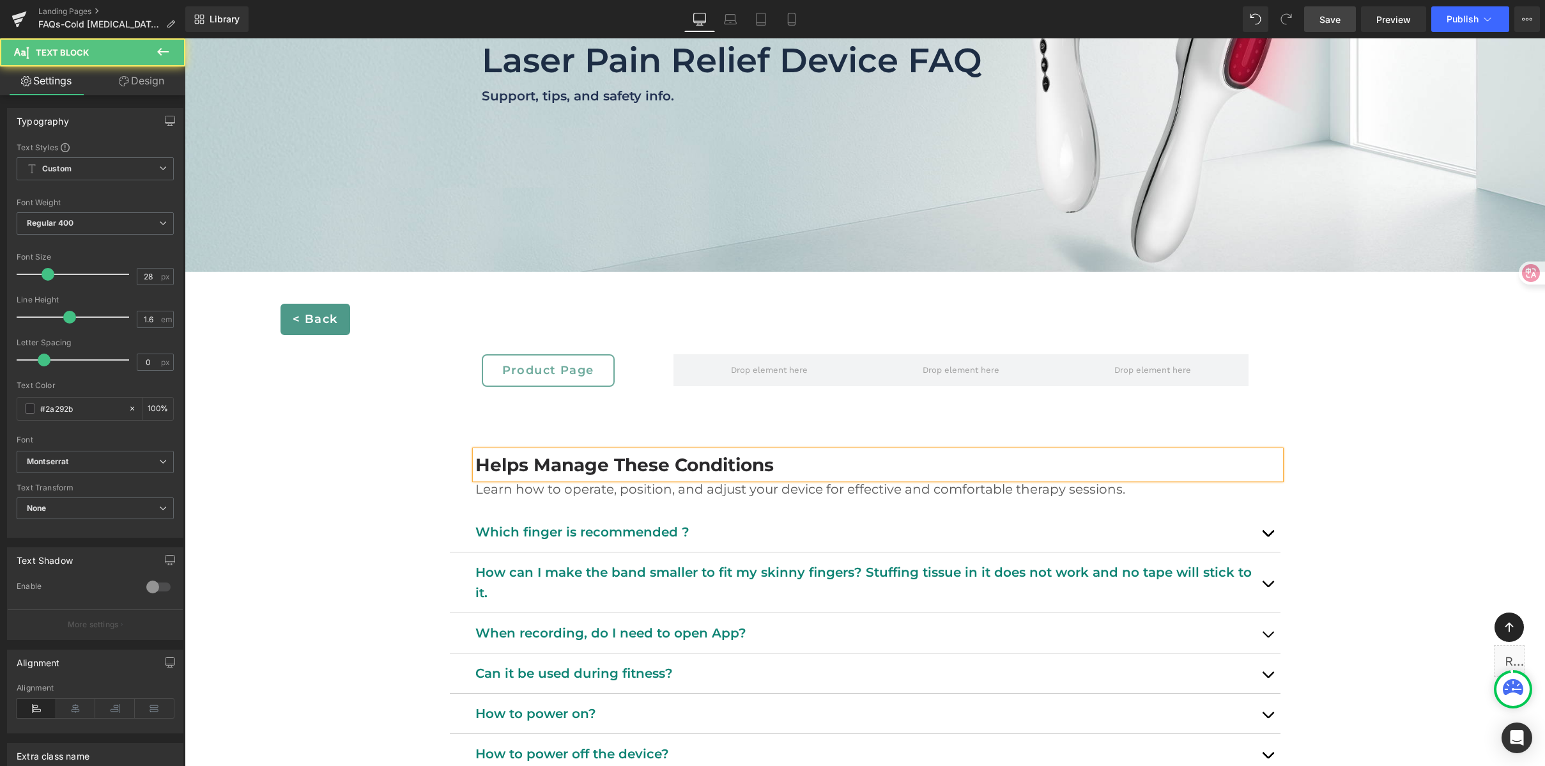
click at [888, 468] on p "Helps Manage These Conditions" at bounding box center [877, 465] width 805 height 29
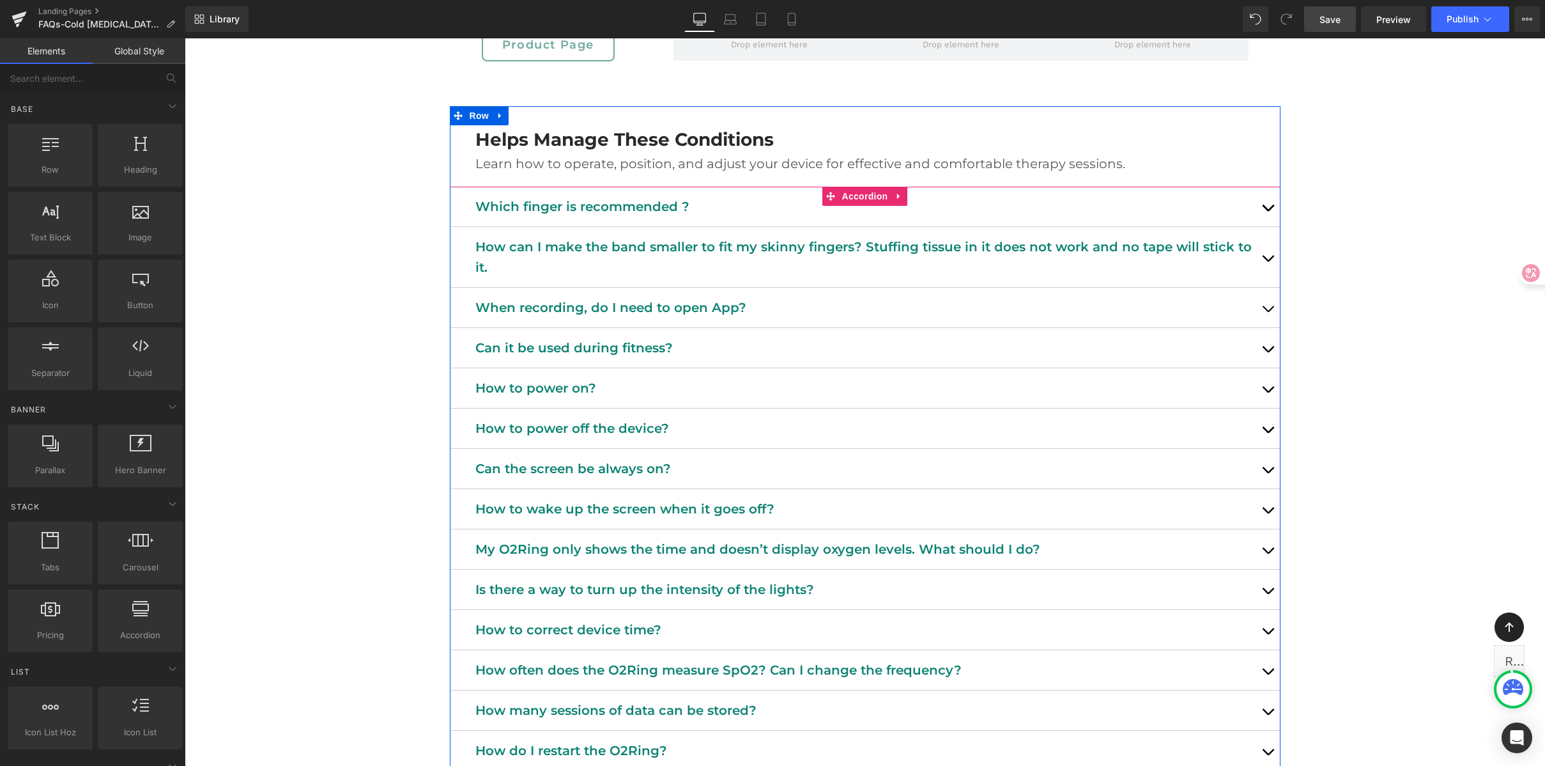
scroll to position [545, 0]
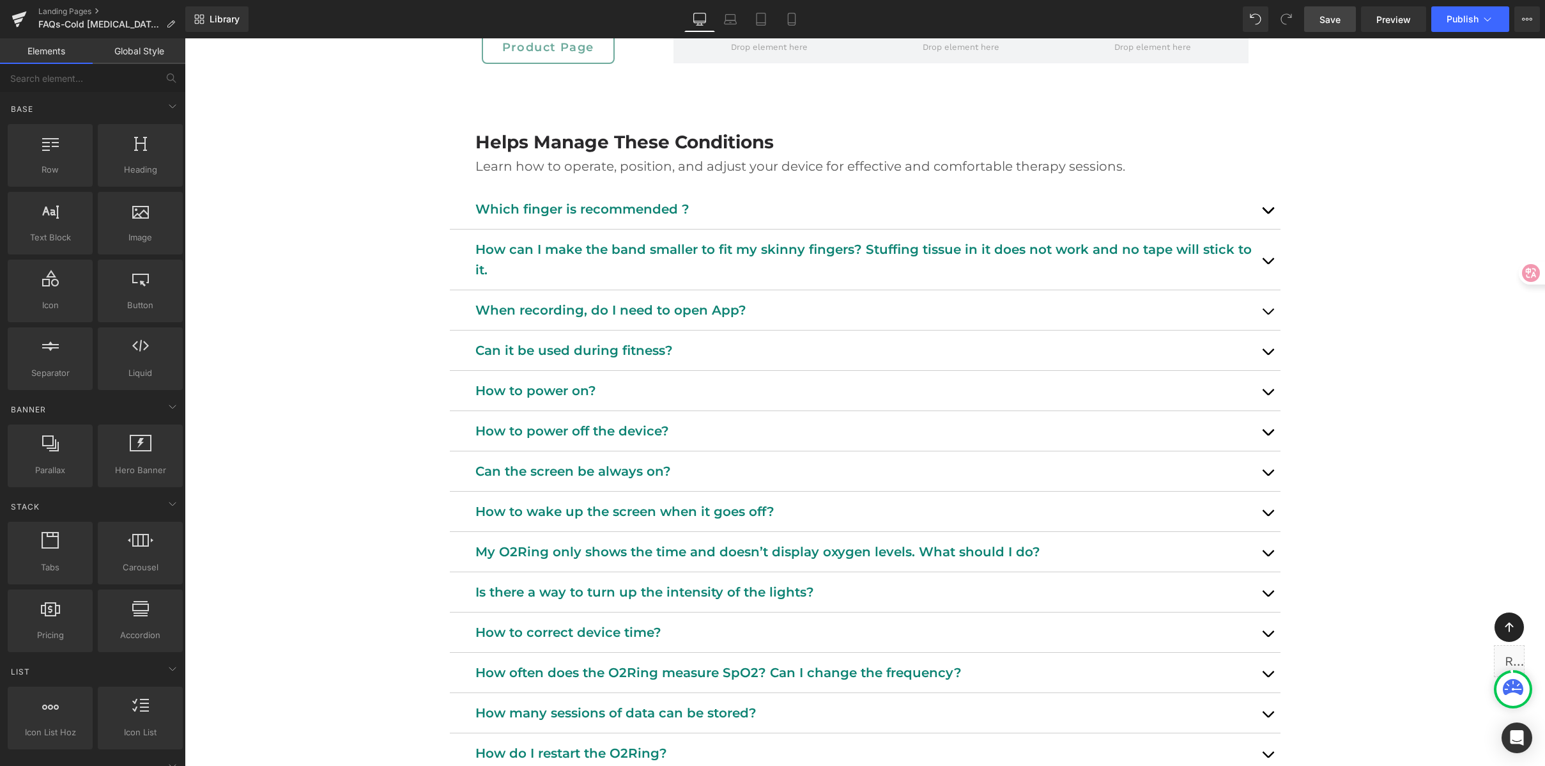
click at [678, 166] on p "Learn how to operate, position, and adjust your device for effective and comfor…" at bounding box center [877, 166] width 805 height 20
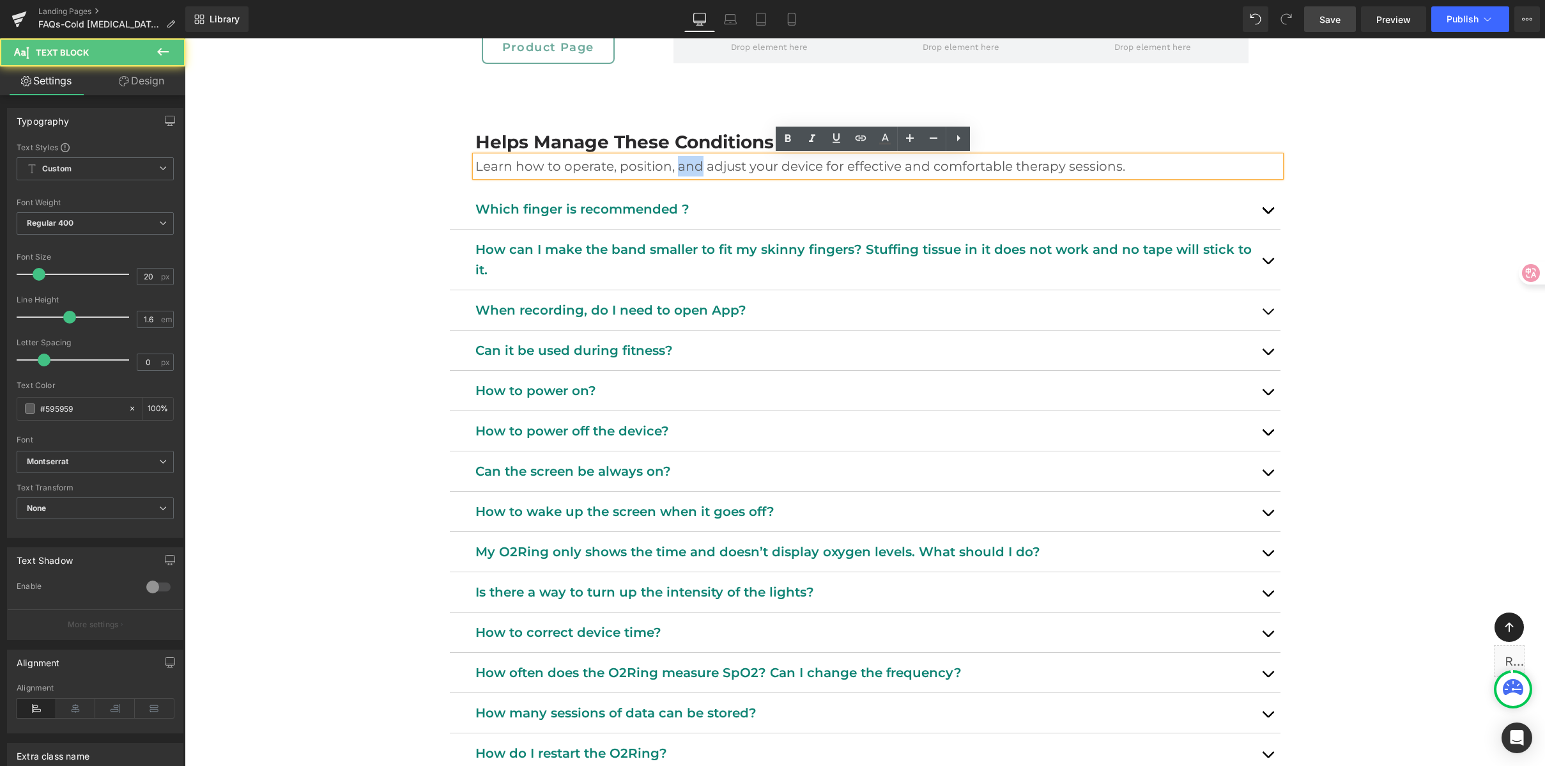
click at [678, 166] on p "Learn how to operate, position, and adjust your device for effective and comfor…" at bounding box center [877, 166] width 805 height 20
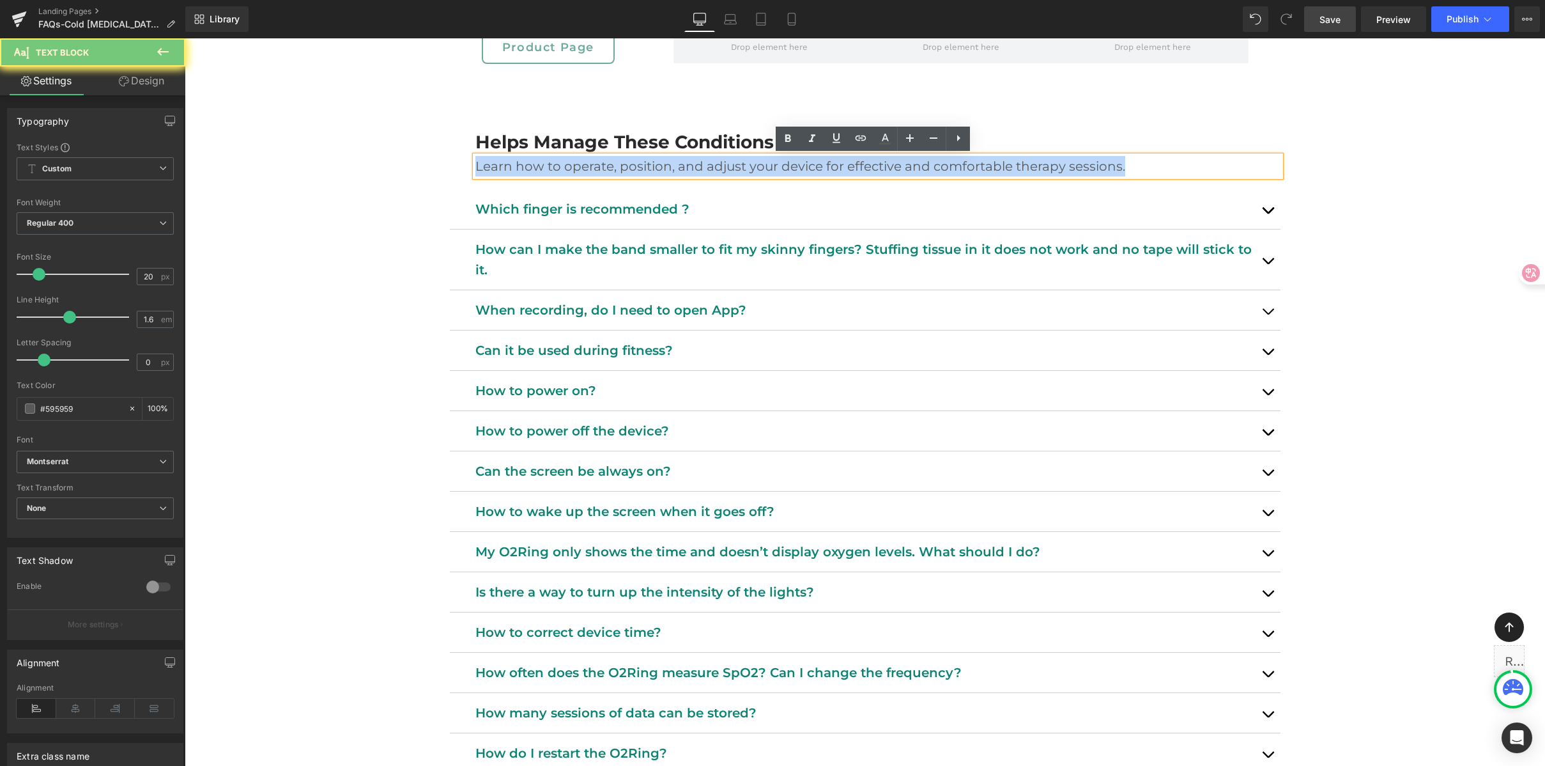
click at [678, 166] on p "Learn how to operate, position, and adjust your device for effective and comfor…" at bounding box center [877, 166] width 805 height 20
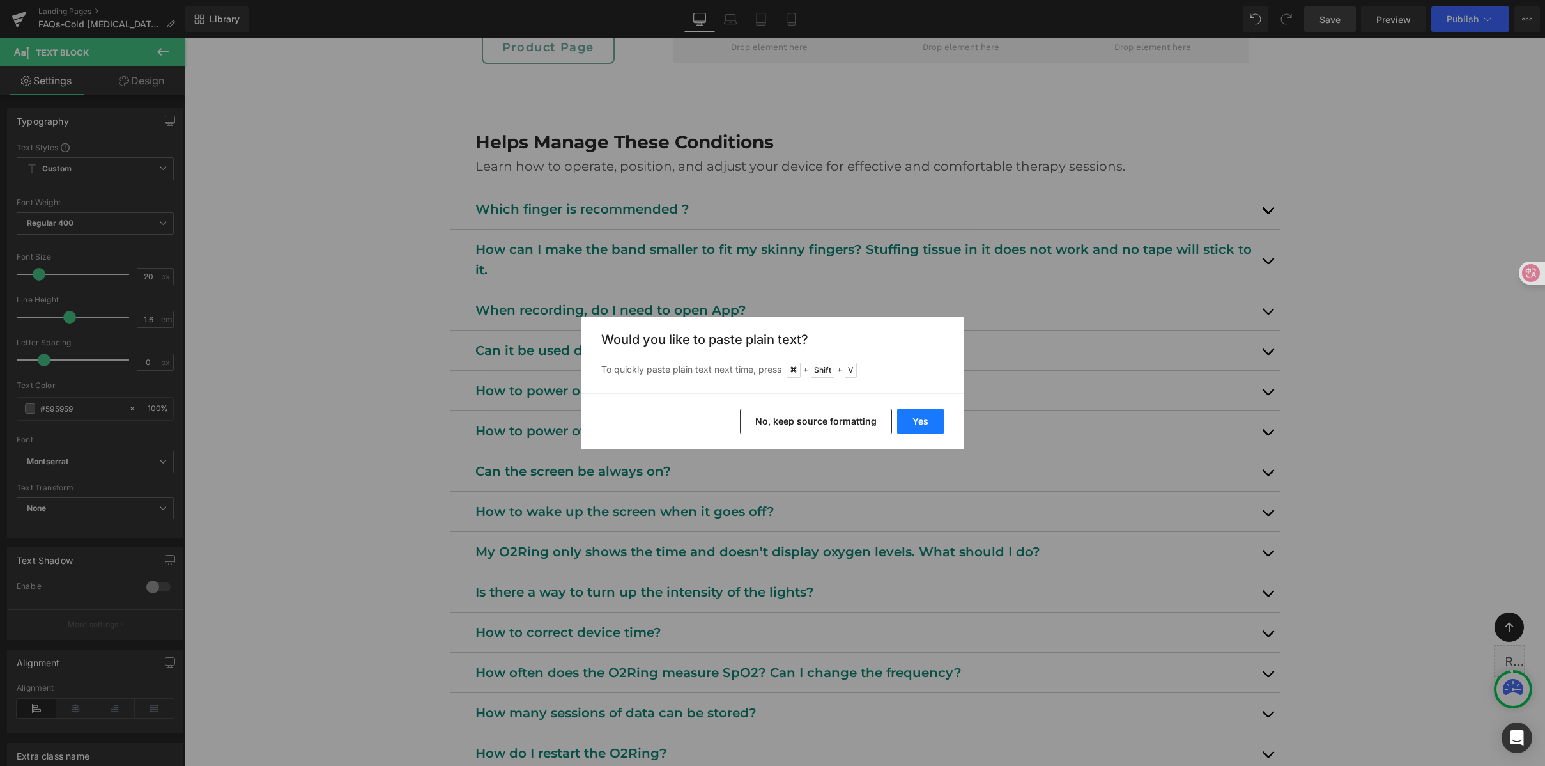
click at [906, 420] on button "Yes" at bounding box center [920, 421] width 47 height 26
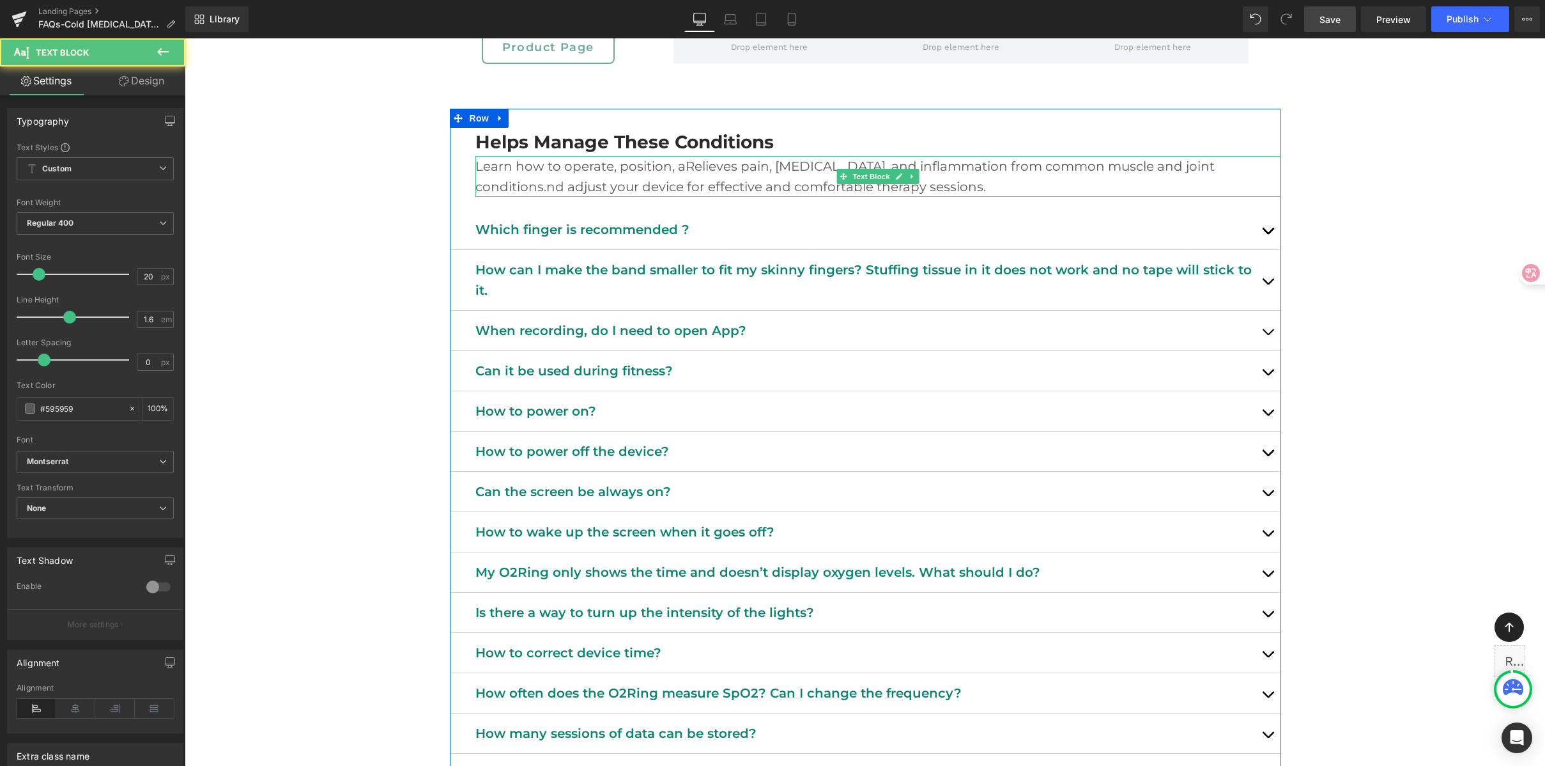
click at [877, 190] on p "Learn how to operate, position, aRelieves pain, stiffness, and inflammation fro…" at bounding box center [877, 176] width 805 height 41
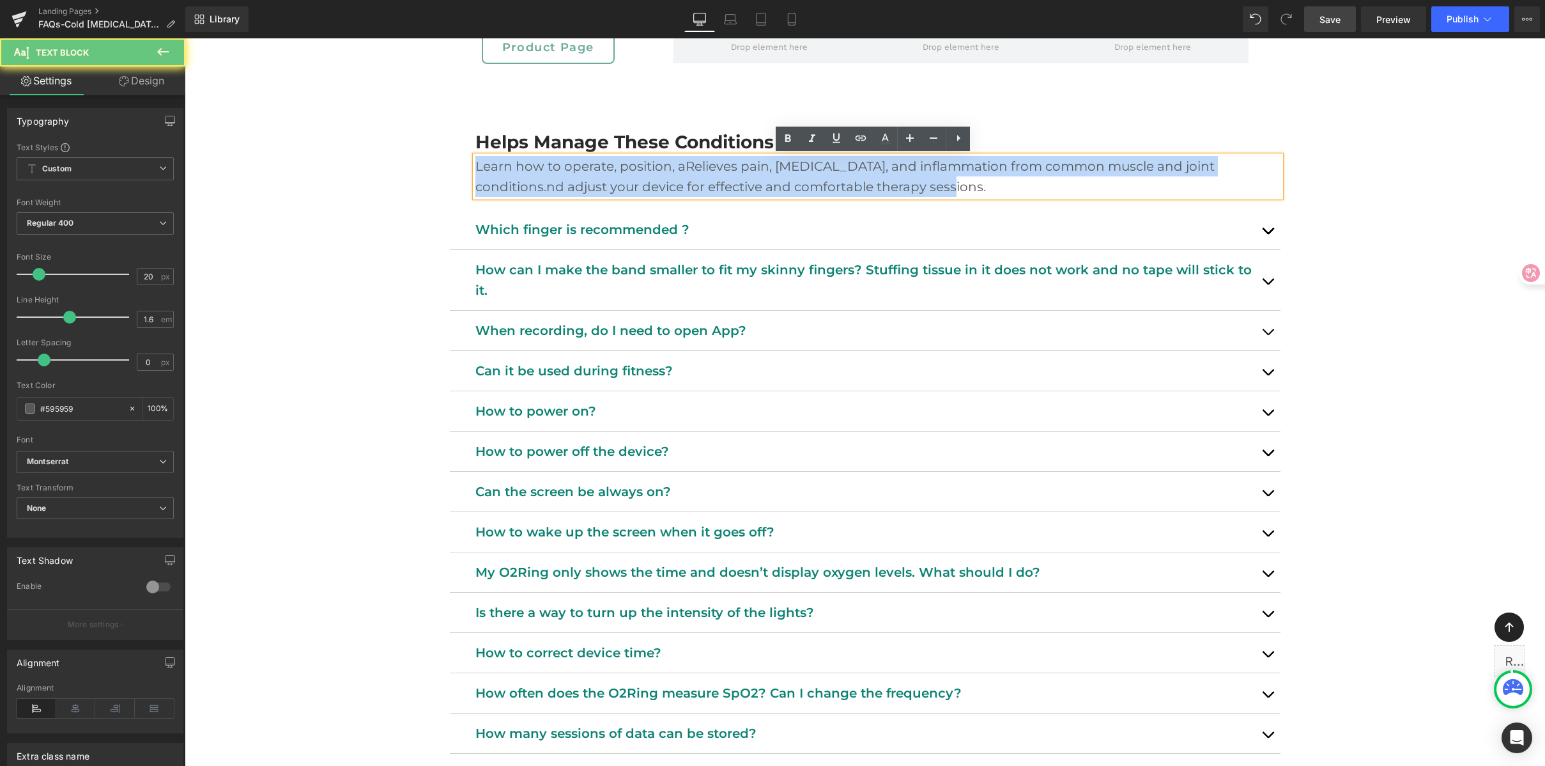
drag, startPoint x: 936, startPoint y: 188, endPoint x: 392, endPoint y: 157, distance: 544.7
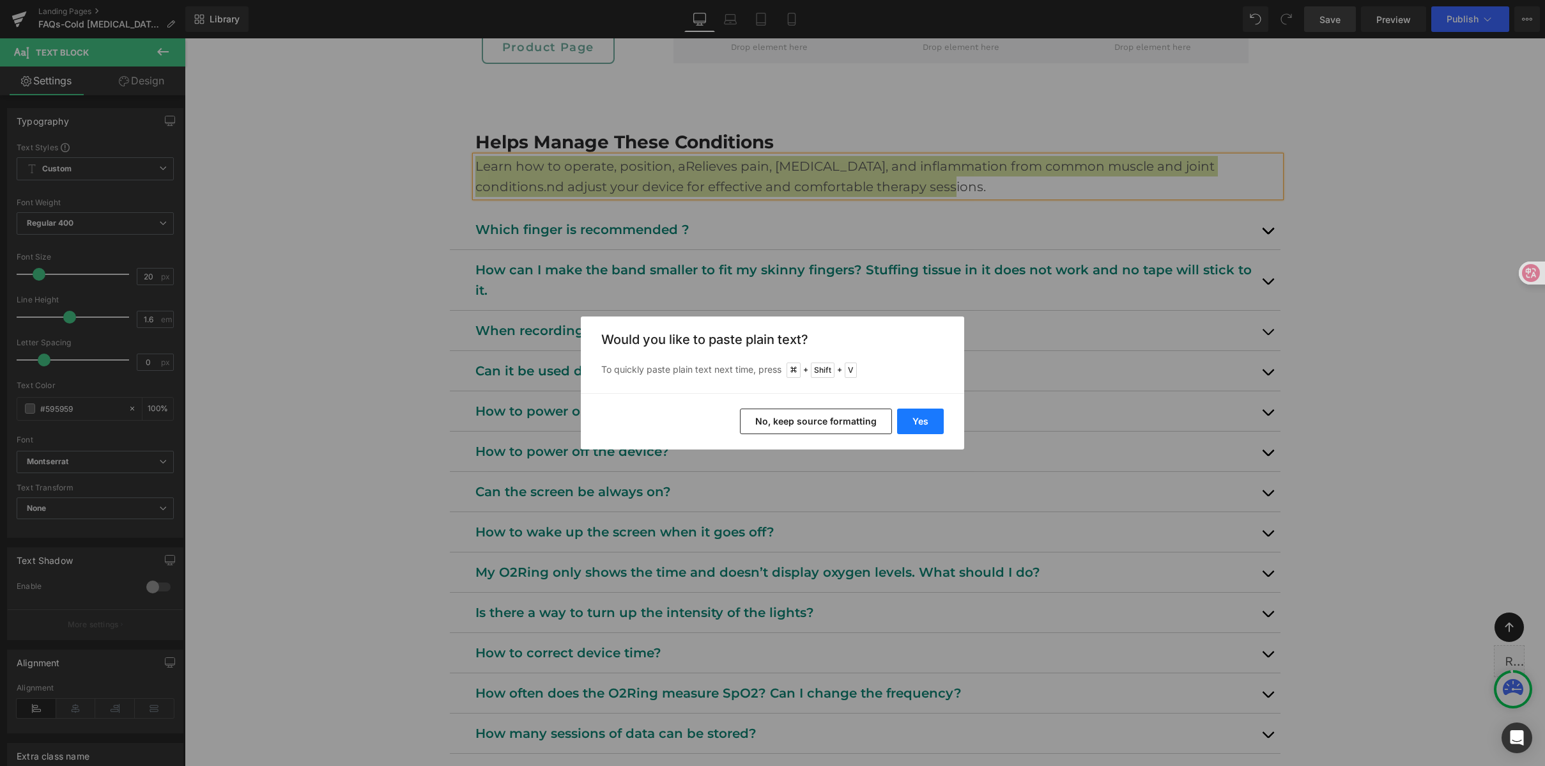
click at [924, 415] on button "Yes" at bounding box center [920, 421] width 47 height 26
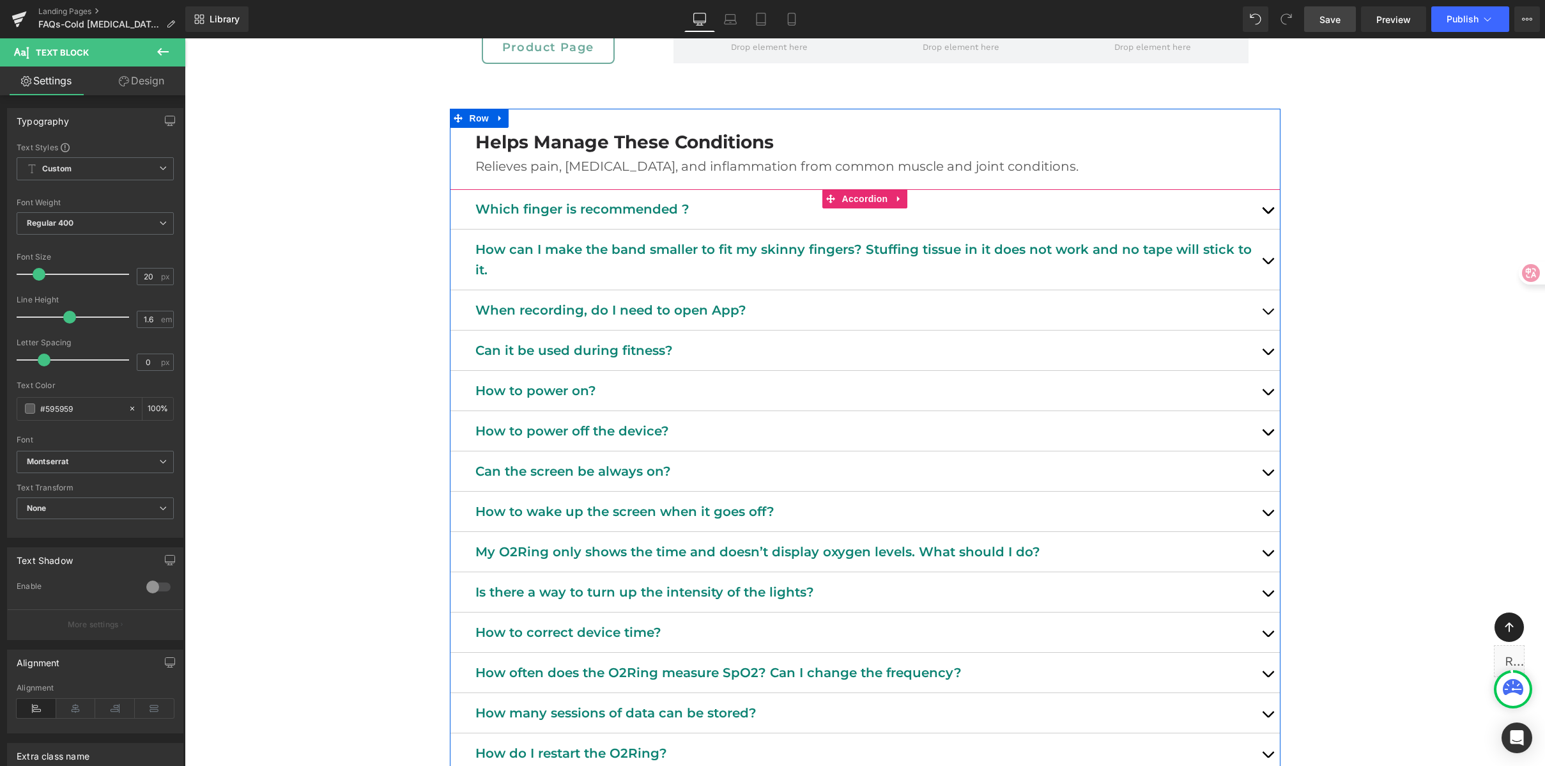
click at [1260, 203] on button "button" at bounding box center [1268, 209] width 26 height 40
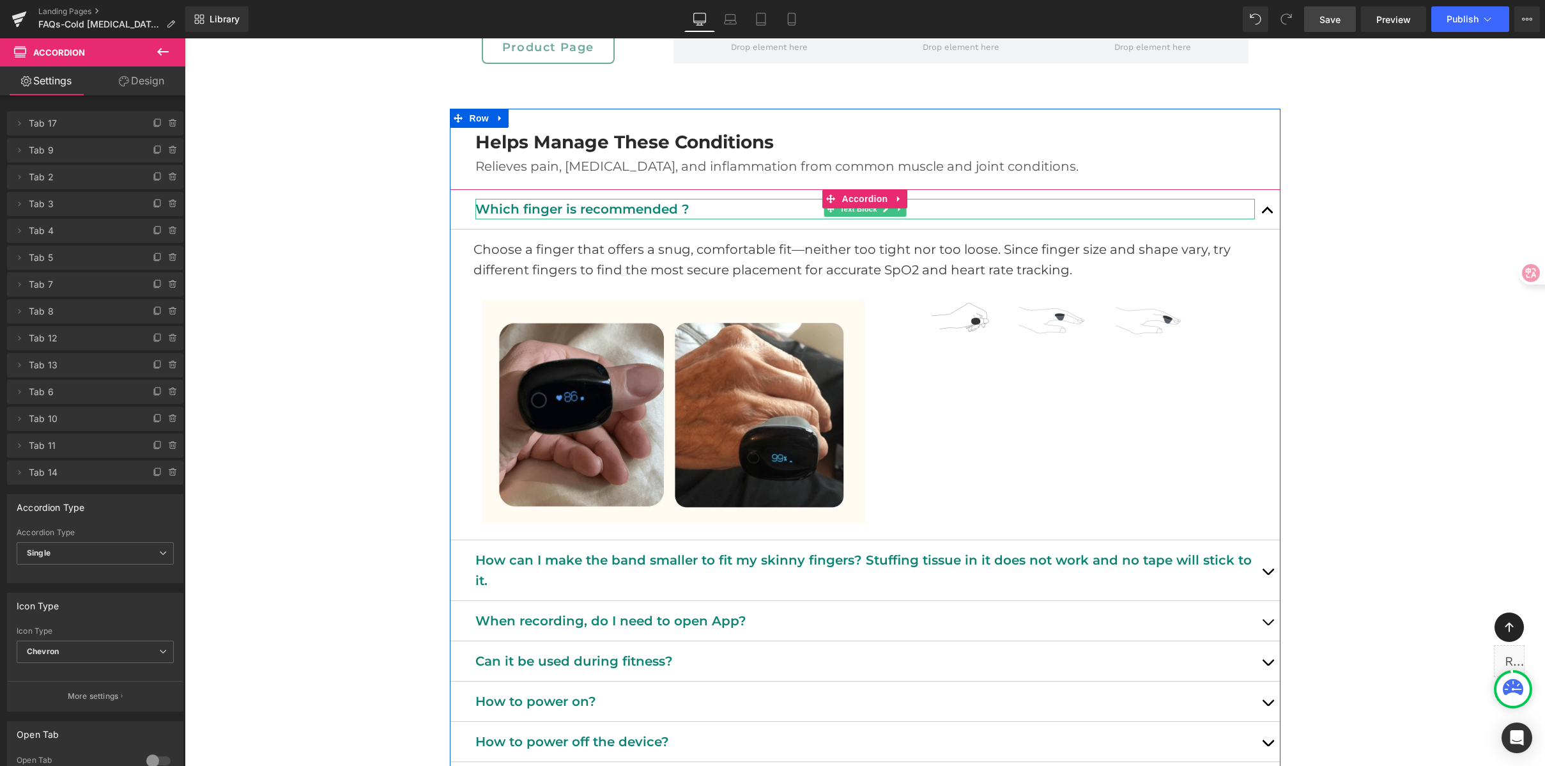
click at [520, 205] on p "Which finger is recommended ?" at bounding box center [865, 209] width 780 height 20
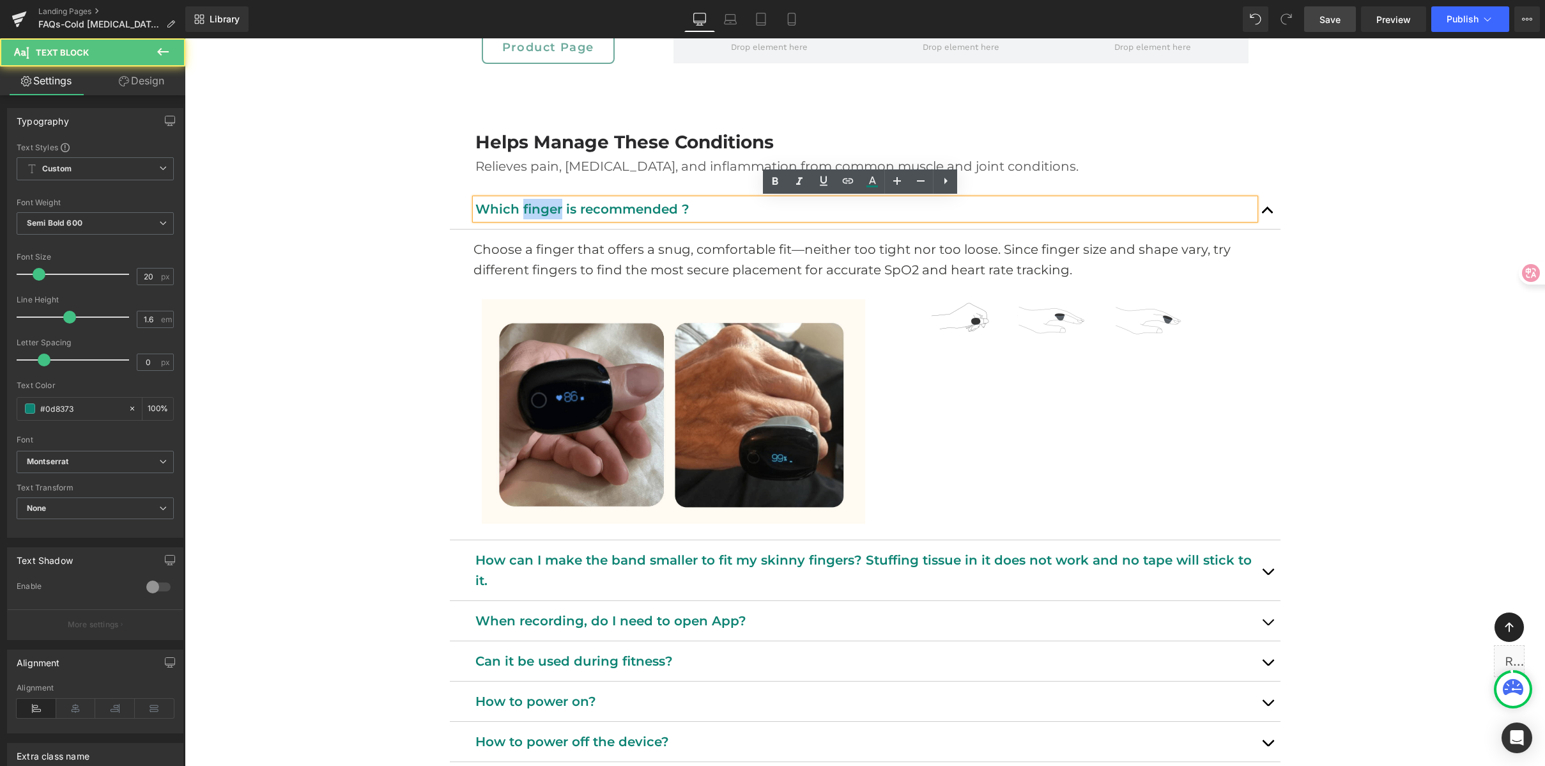
click at [520, 205] on p "Which finger is recommended ?" at bounding box center [865, 209] width 780 height 20
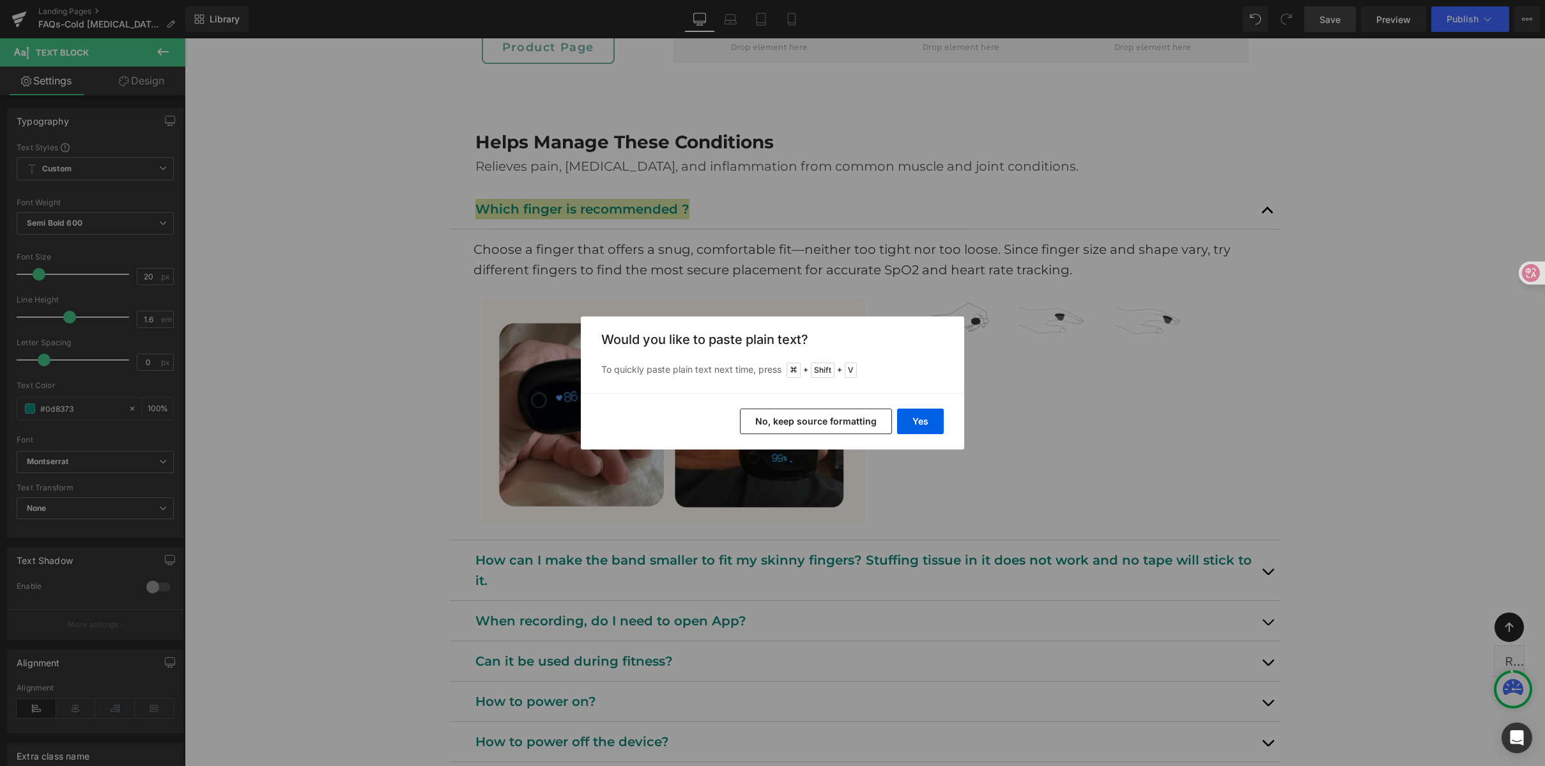
click at [911, 407] on div "Yes No, keep source formatting" at bounding box center [772, 421] width 383 height 56
click at [915, 412] on button "Yes" at bounding box center [920, 421] width 47 height 26
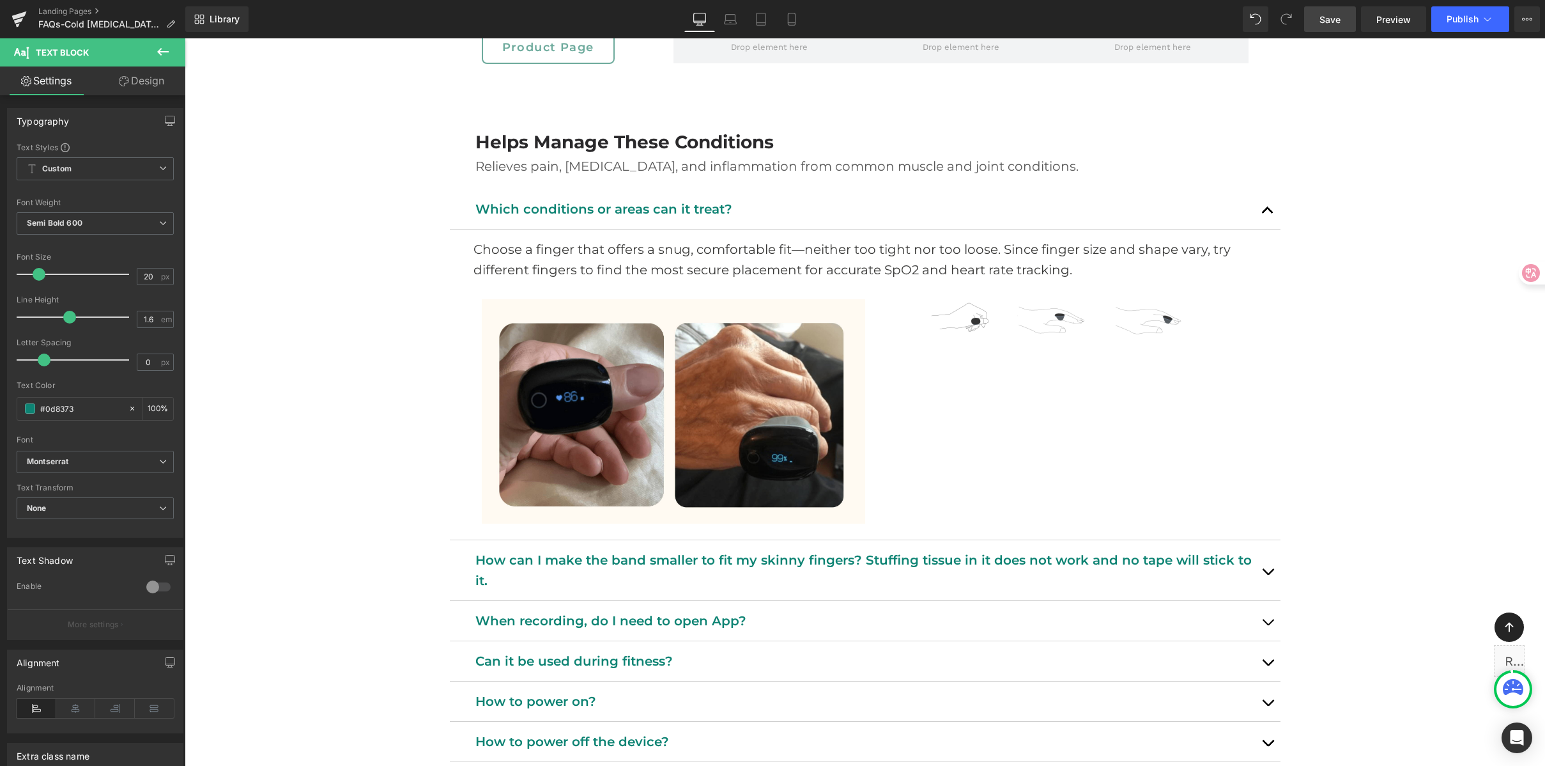
scroll to position [547, 0]
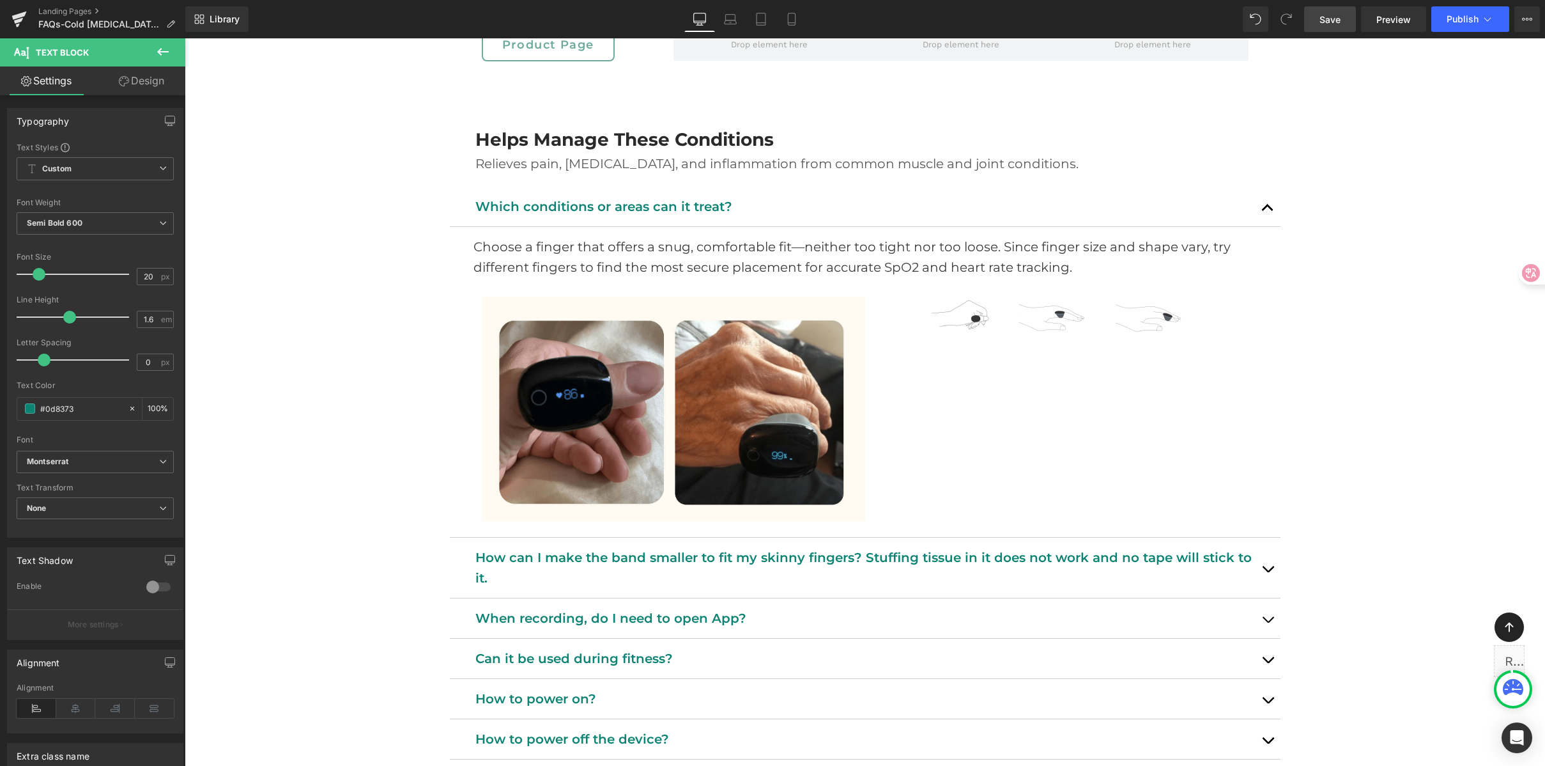
click at [721, 261] on p "Choose a finger that offers a snug, comfortable fit—neither too tight nor too l…" at bounding box center [873, 256] width 798 height 41
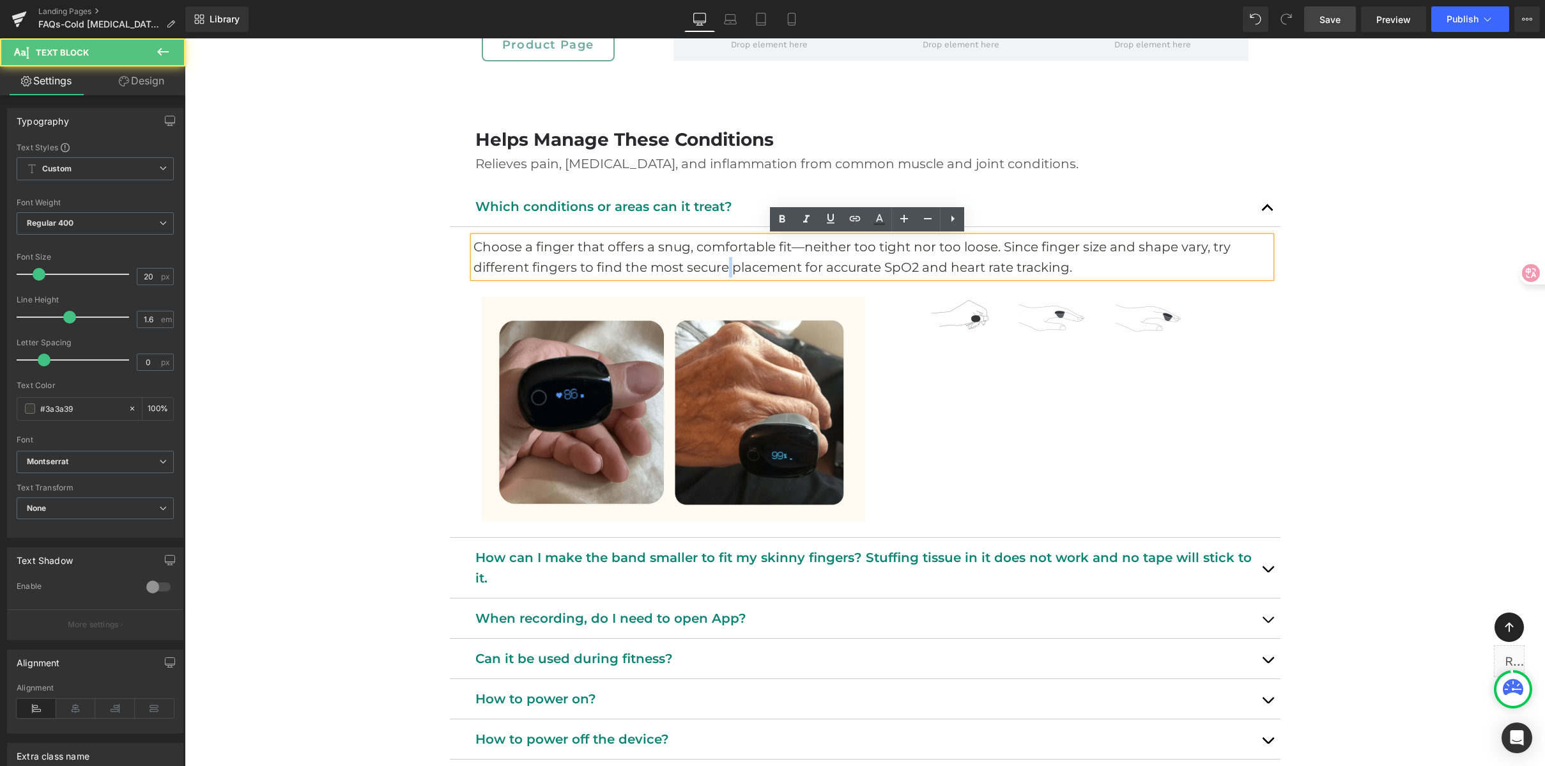
click at [721, 261] on p "Choose a finger that offers a snug, comfortable fit—neither too tight nor too l…" at bounding box center [873, 256] width 798 height 41
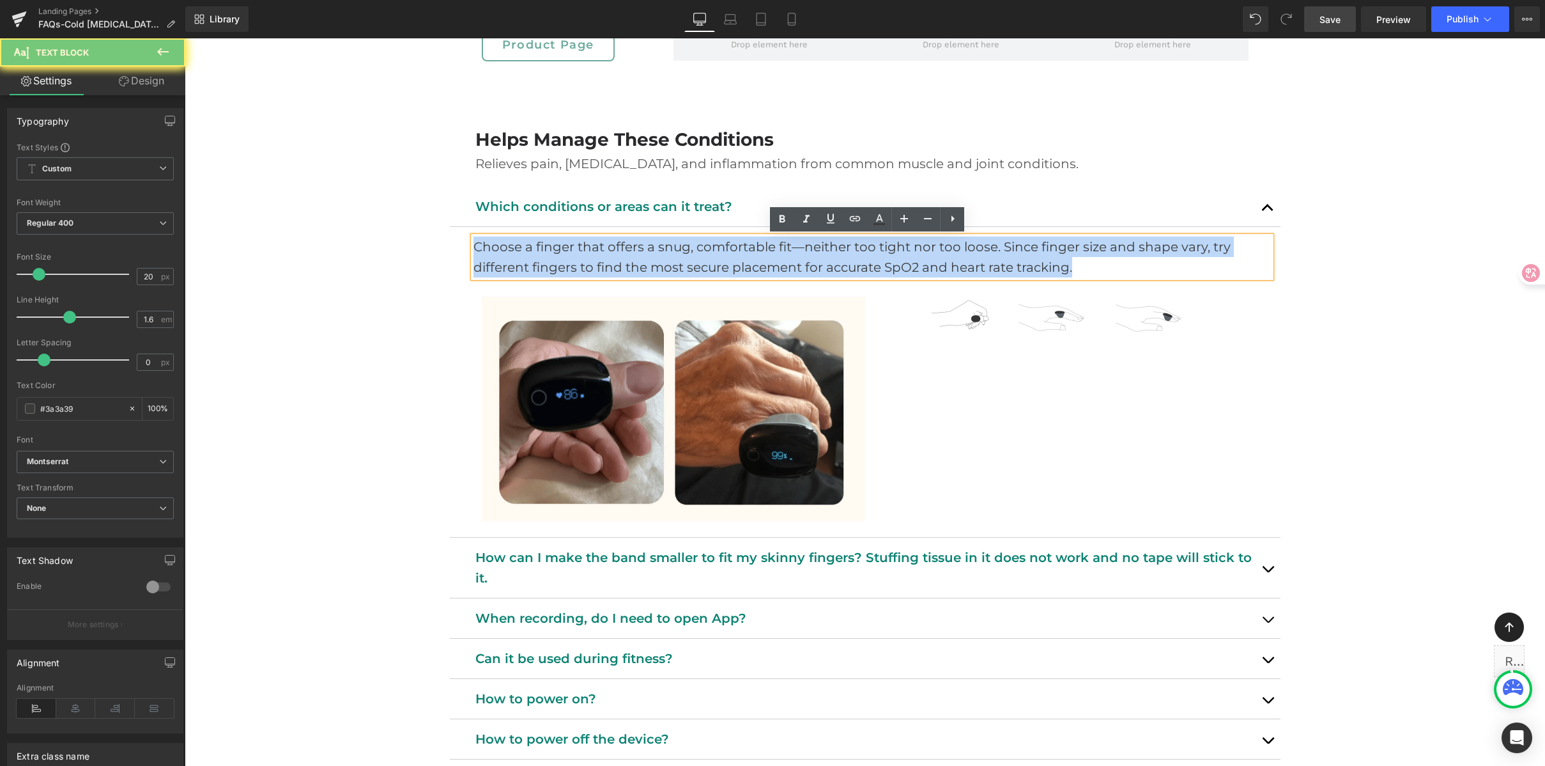
click at [721, 261] on p "Choose a finger that offers a snug, comfortable fit—neither too tight nor too l…" at bounding box center [873, 256] width 798 height 41
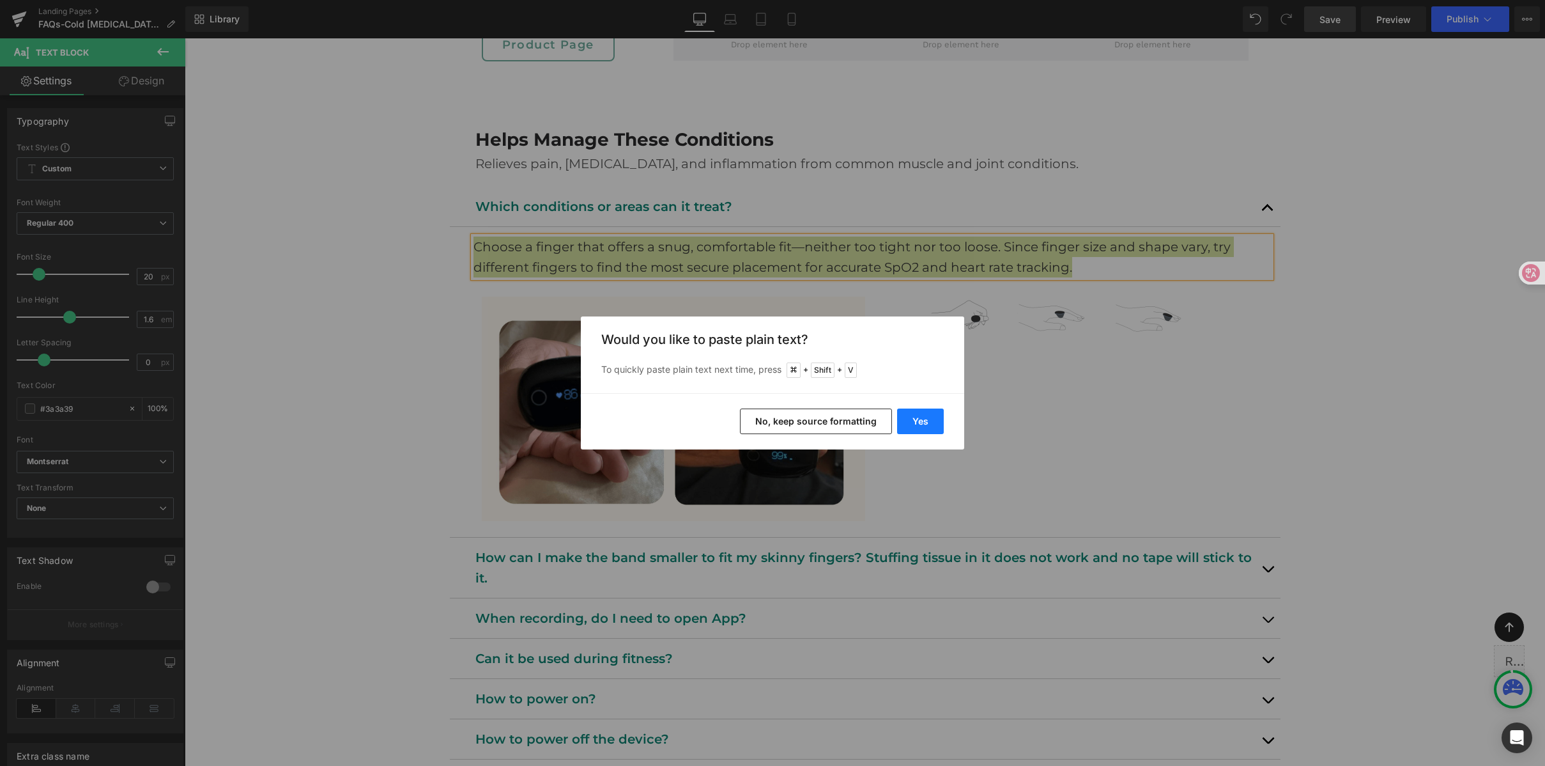
click at [925, 421] on button "Yes" at bounding box center [920, 421] width 47 height 26
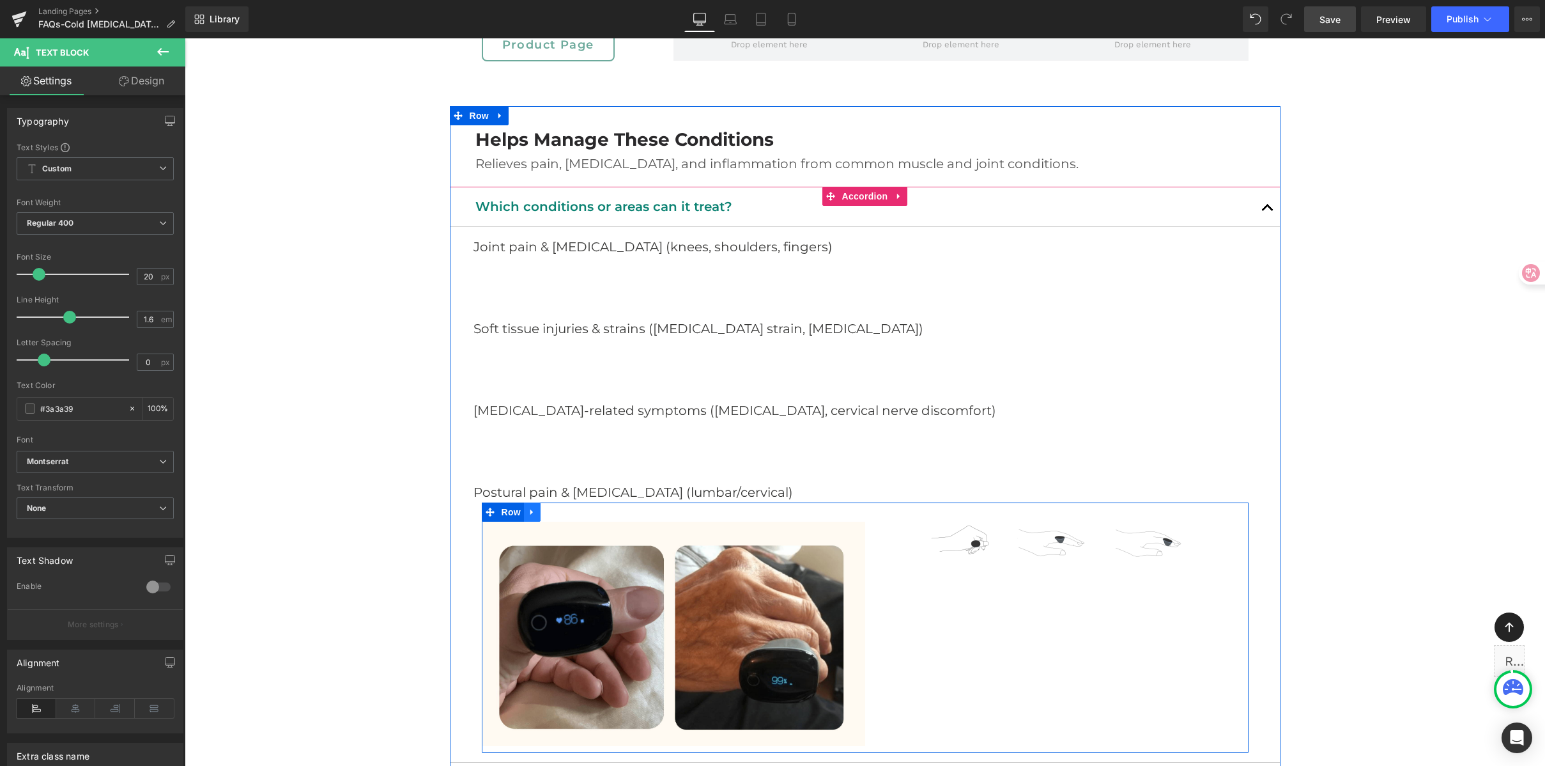
click at [530, 513] on icon at bounding box center [531, 512] width 3 height 6
click at [561, 514] on icon at bounding box center [565, 511] width 9 height 9
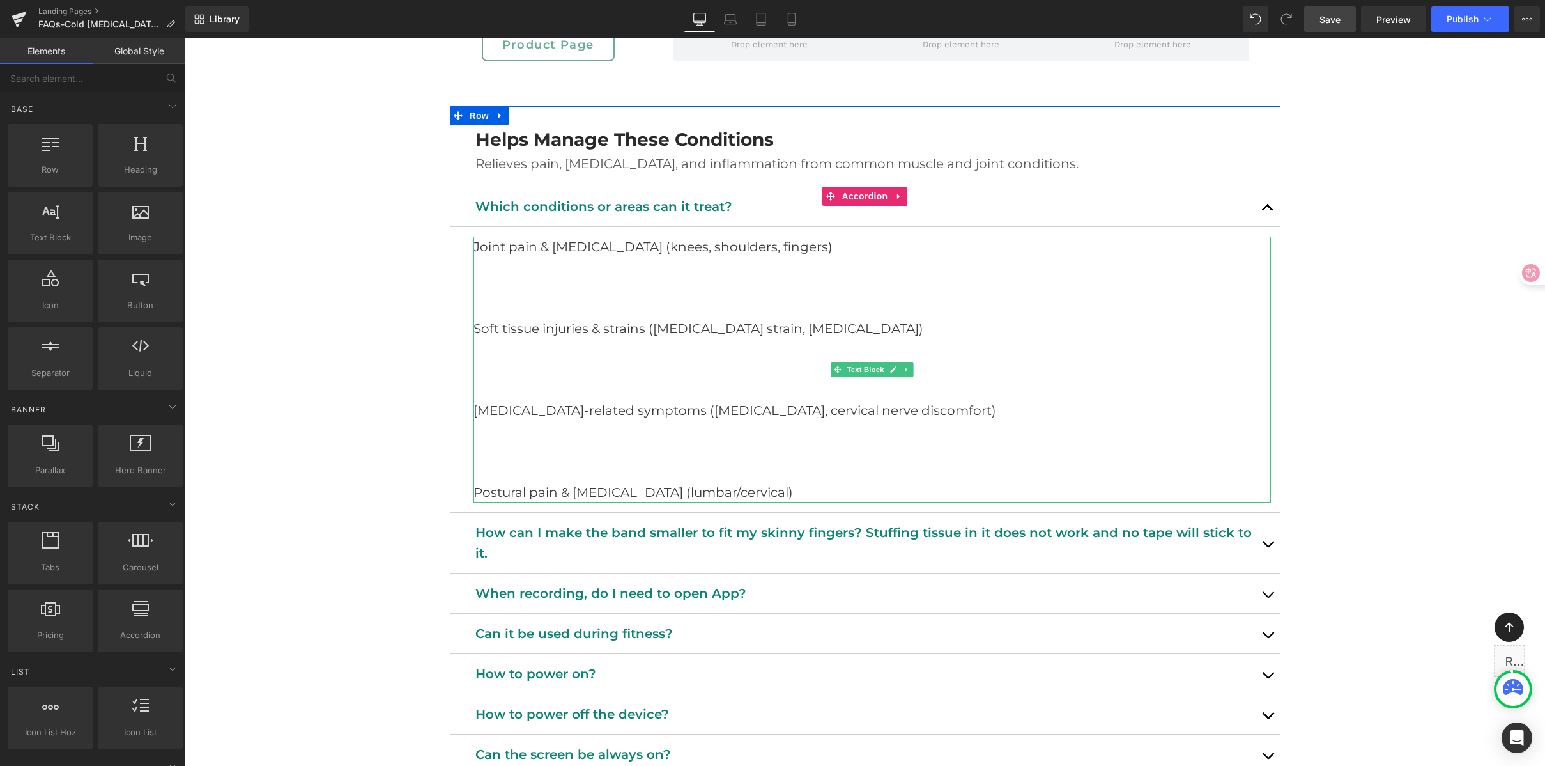
click at [531, 282] on p at bounding box center [873, 287] width 798 height 20
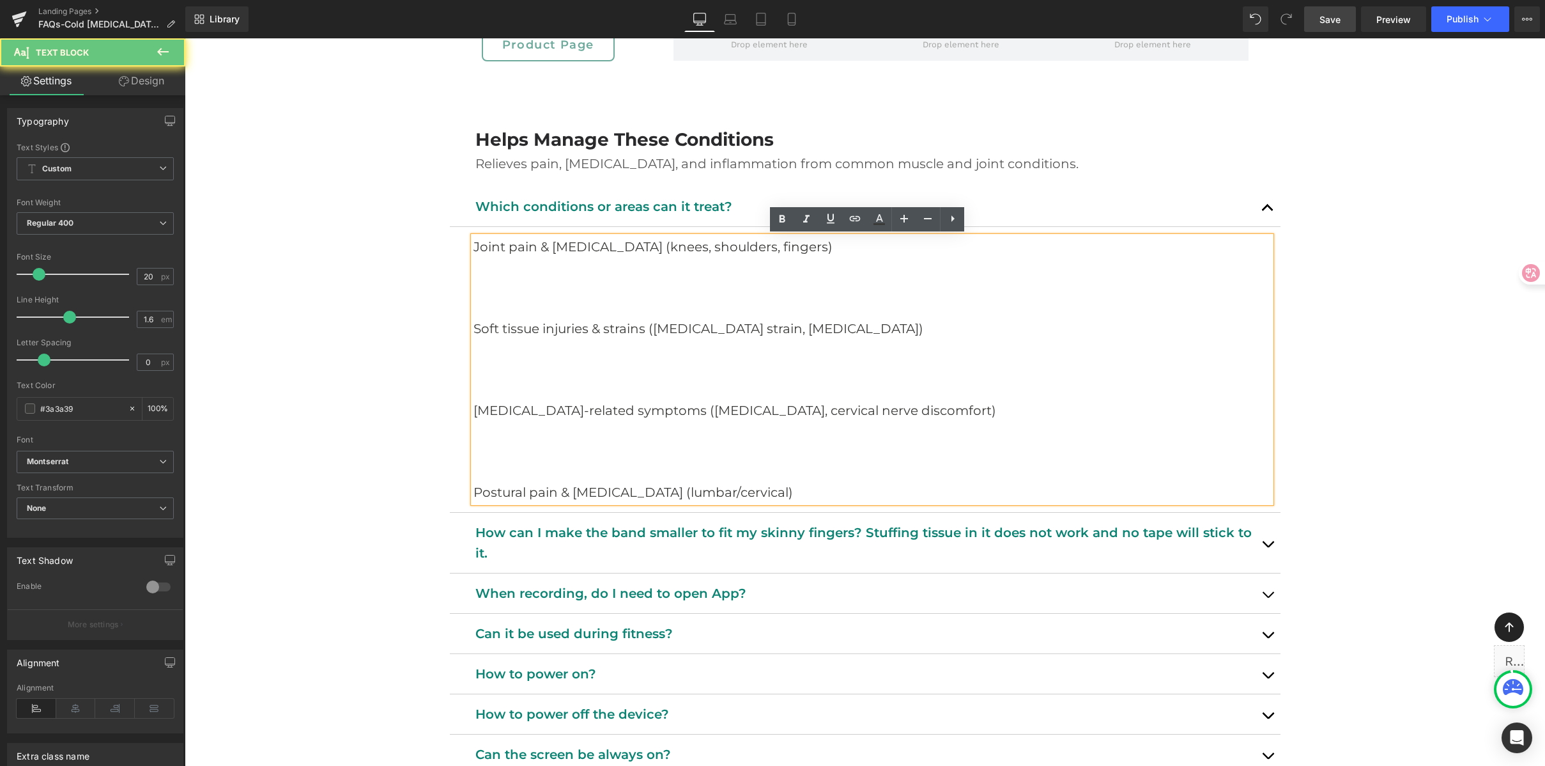
click at [502, 313] on p at bounding box center [873, 308] width 798 height 20
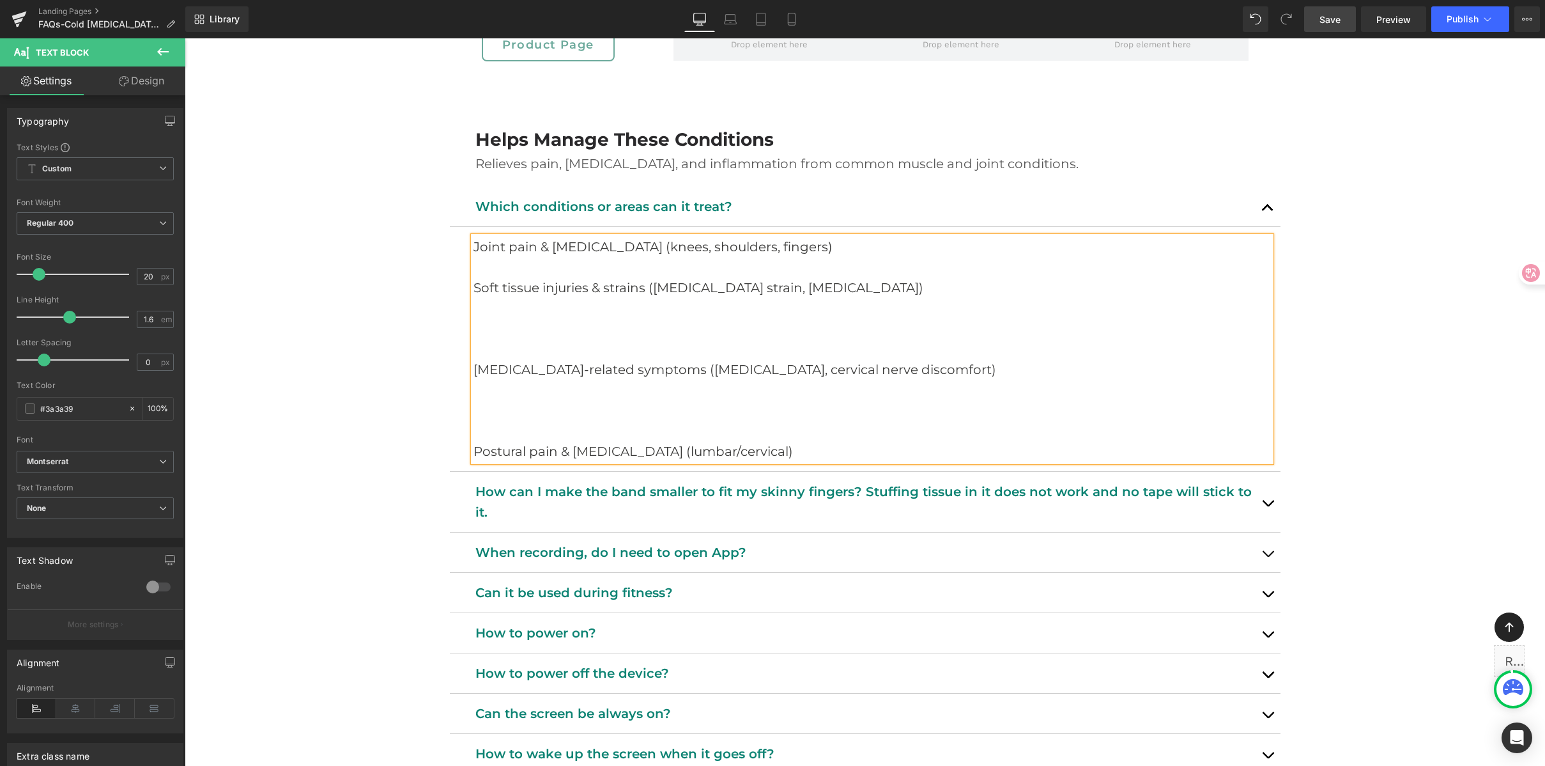
click at [538, 379] on p "Neuropathy-related symptoms (sciatica, cervical nerve discomfort)" at bounding box center [873, 369] width 798 height 20
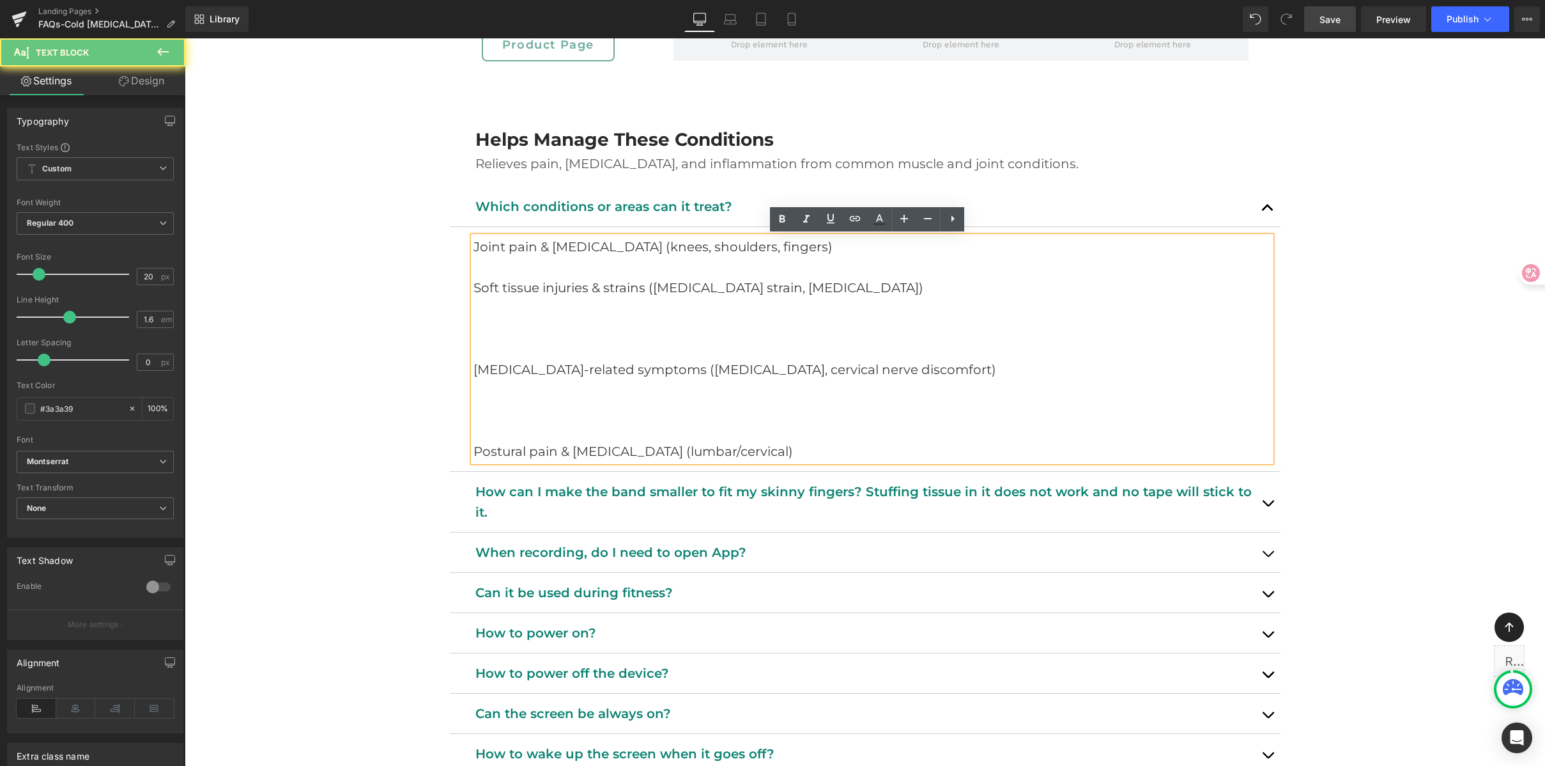
click at [505, 362] on p "Neuropathy-related symptoms (sciatica, cervical nerve discomfort)" at bounding box center [873, 369] width 798 height 20
click at [461, 348] on article "Joint pain & arthritis (knees, shoulders, fingers) Soft tissue injuries & strai…" at bounding box center [865, 349] width 831 height 245
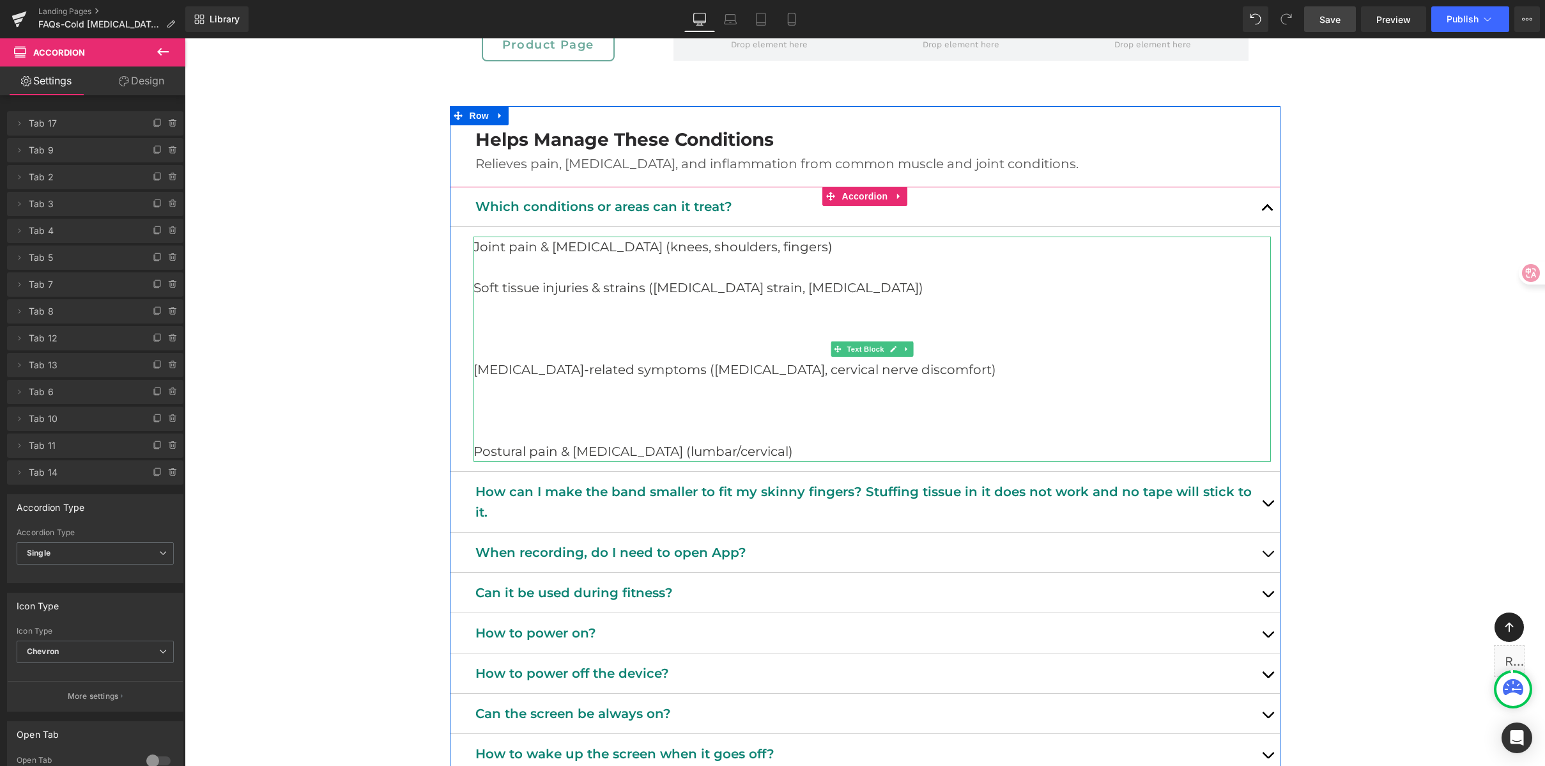
click at [486, 344] on p at bounding box center [873, 349] width 798 height 20
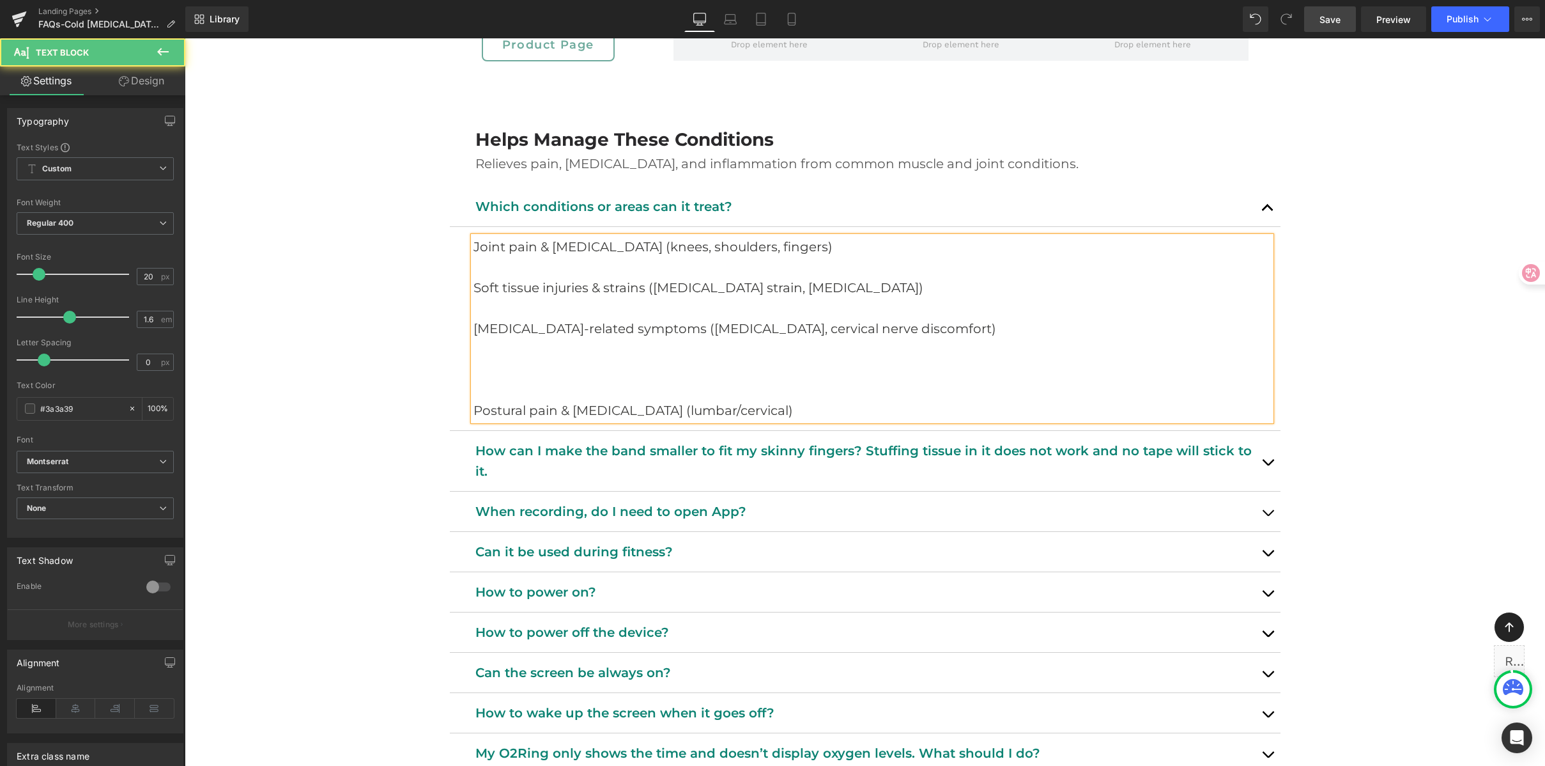
click at [491, 392] on p at bounding box center [873, 390] width 798 height 20
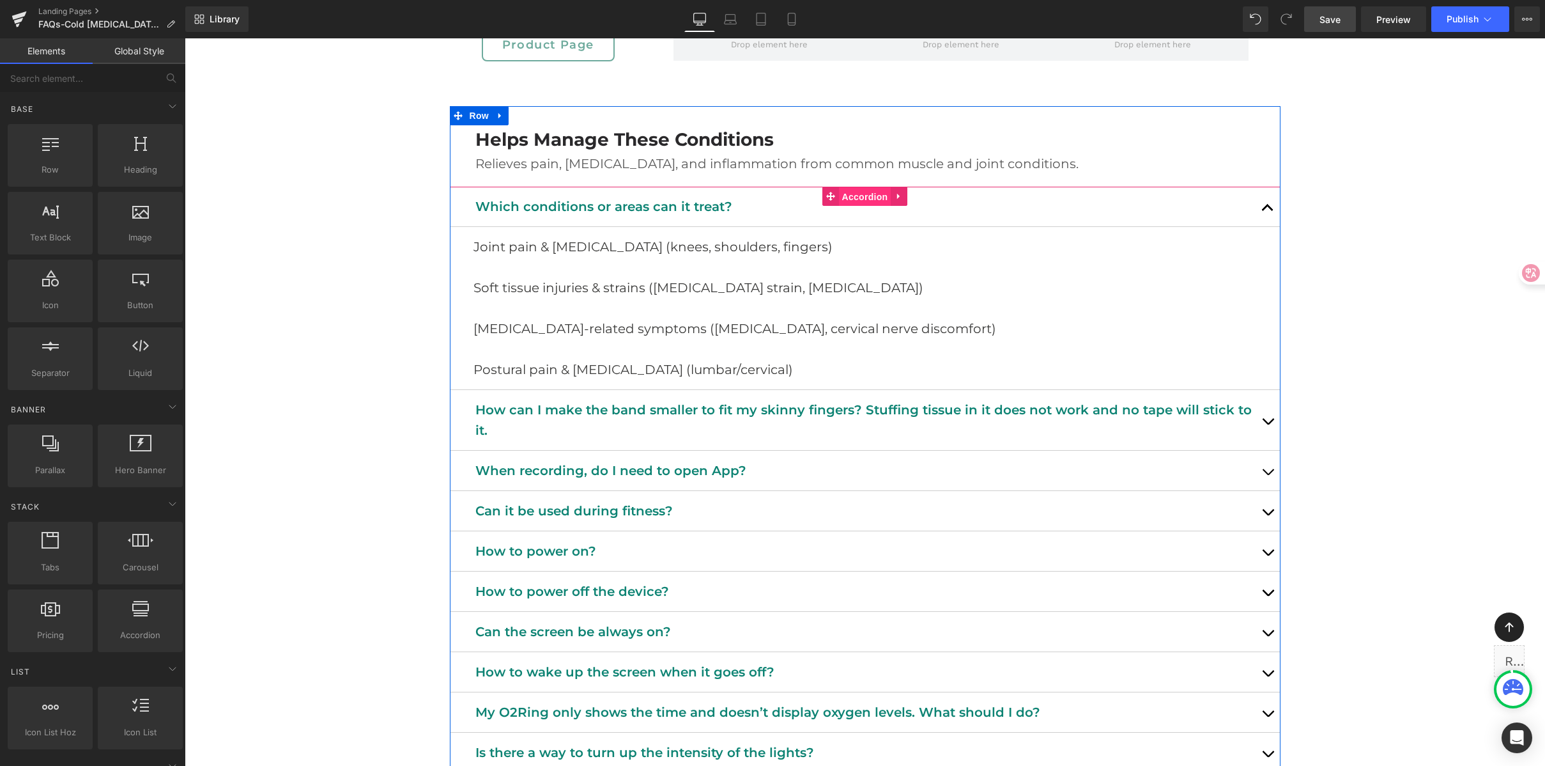
click at [845, 194] on span "Accordion" at bounding box center [865, 196] width 52 height 19
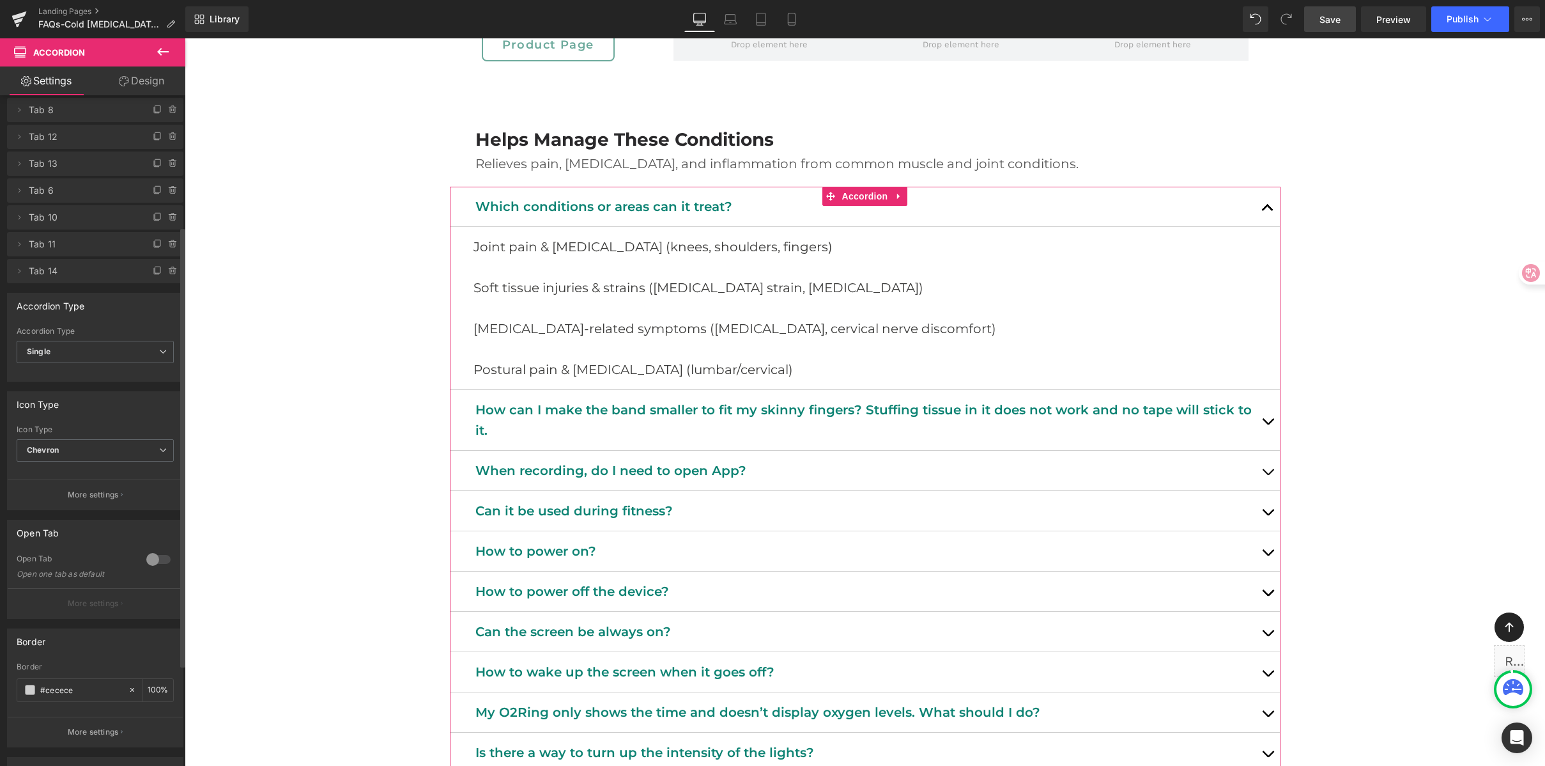
scroll to position [202, 0]
click at [143, 556] on div at bounding box center [158, 558] width 31 height 20
click at [91, 603] on p "More settings" at bounding box center [93, 603] width 51 height 12
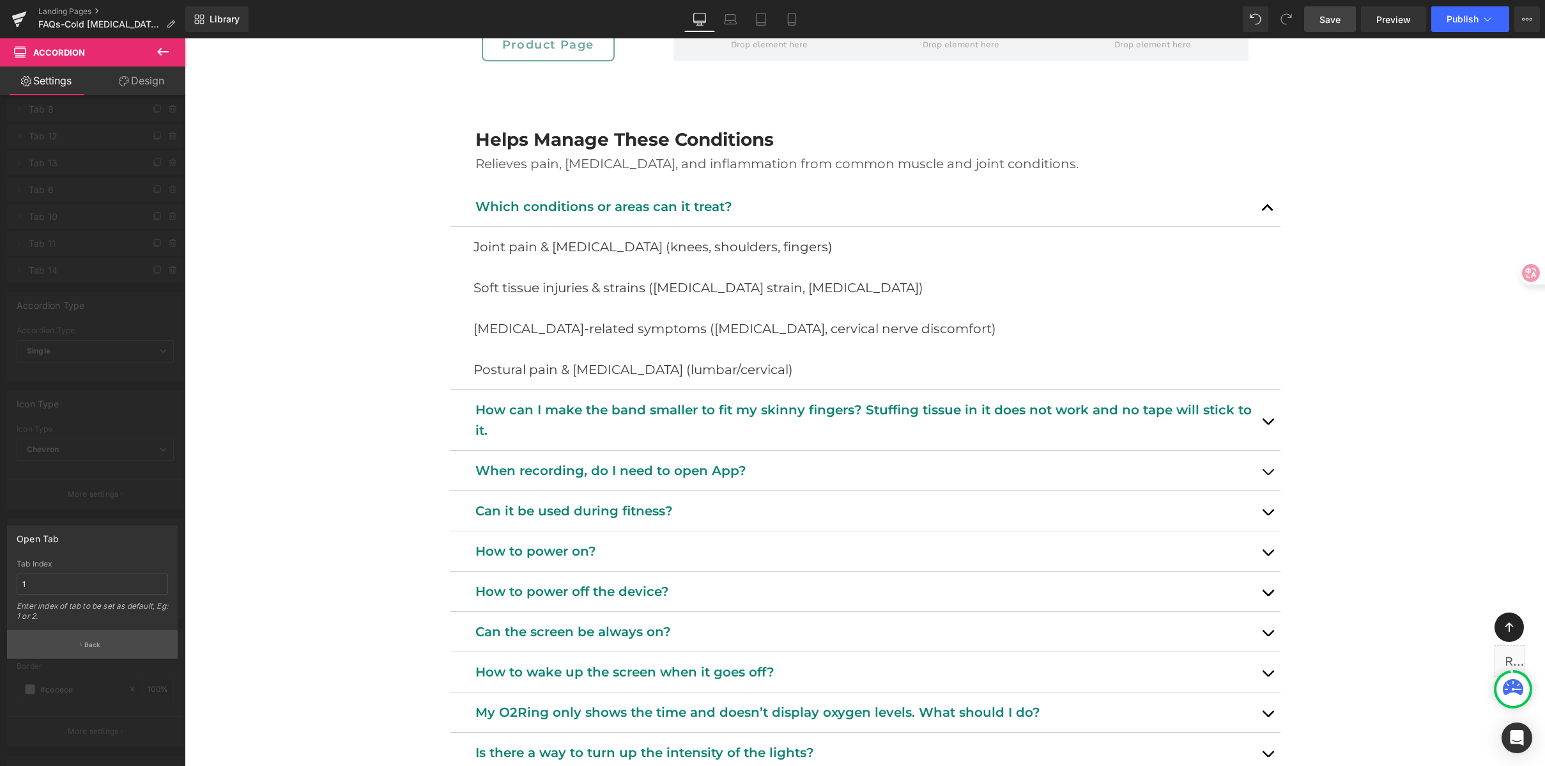
click at [84, 646] on button "Back" at bounding box center [92, 644] width 171 height 29
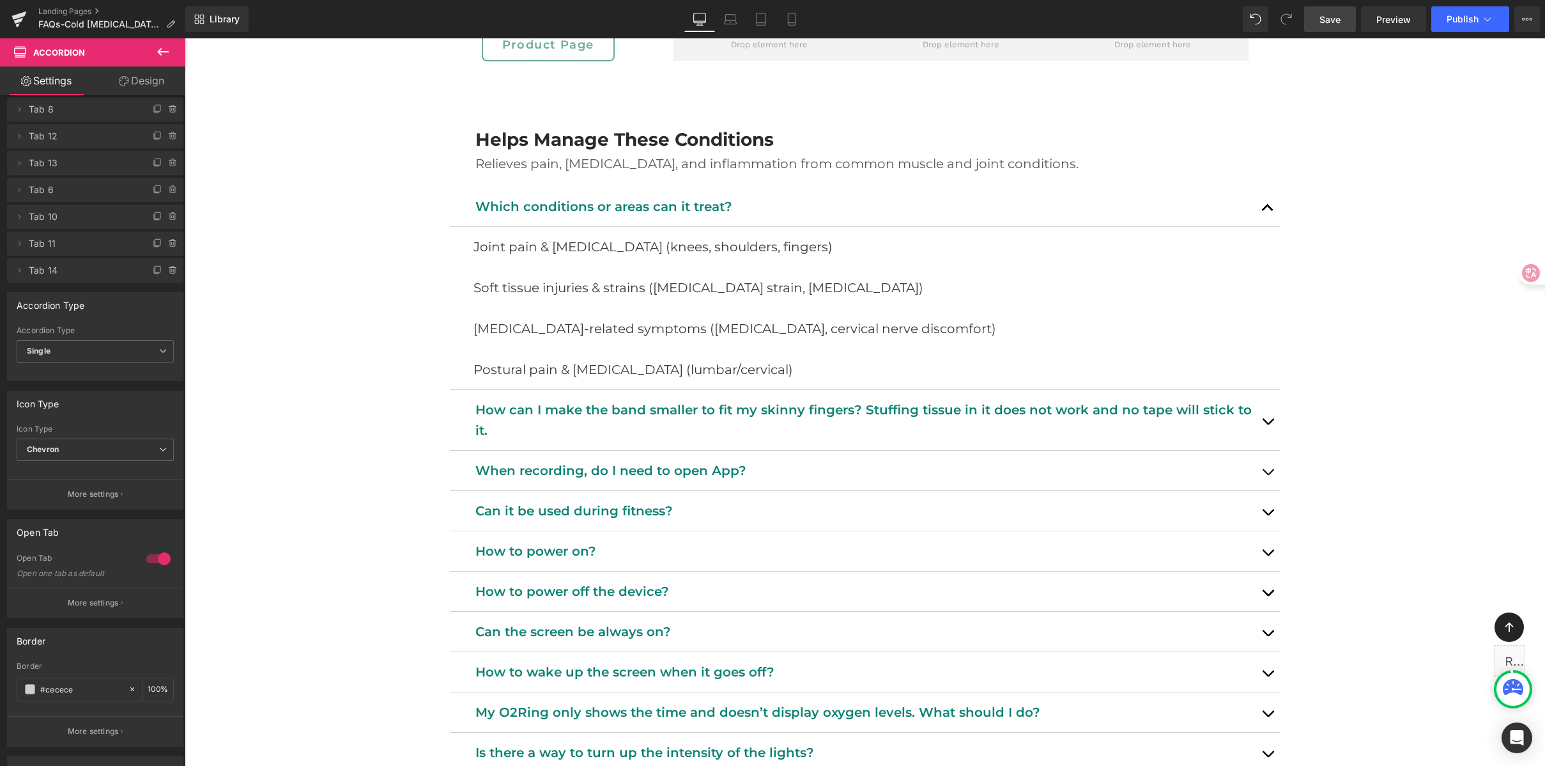
drag, startPoint x: 1428, startPoint y: 156, endPoint x: 1361, endPoint y: 53, distance: 122.5
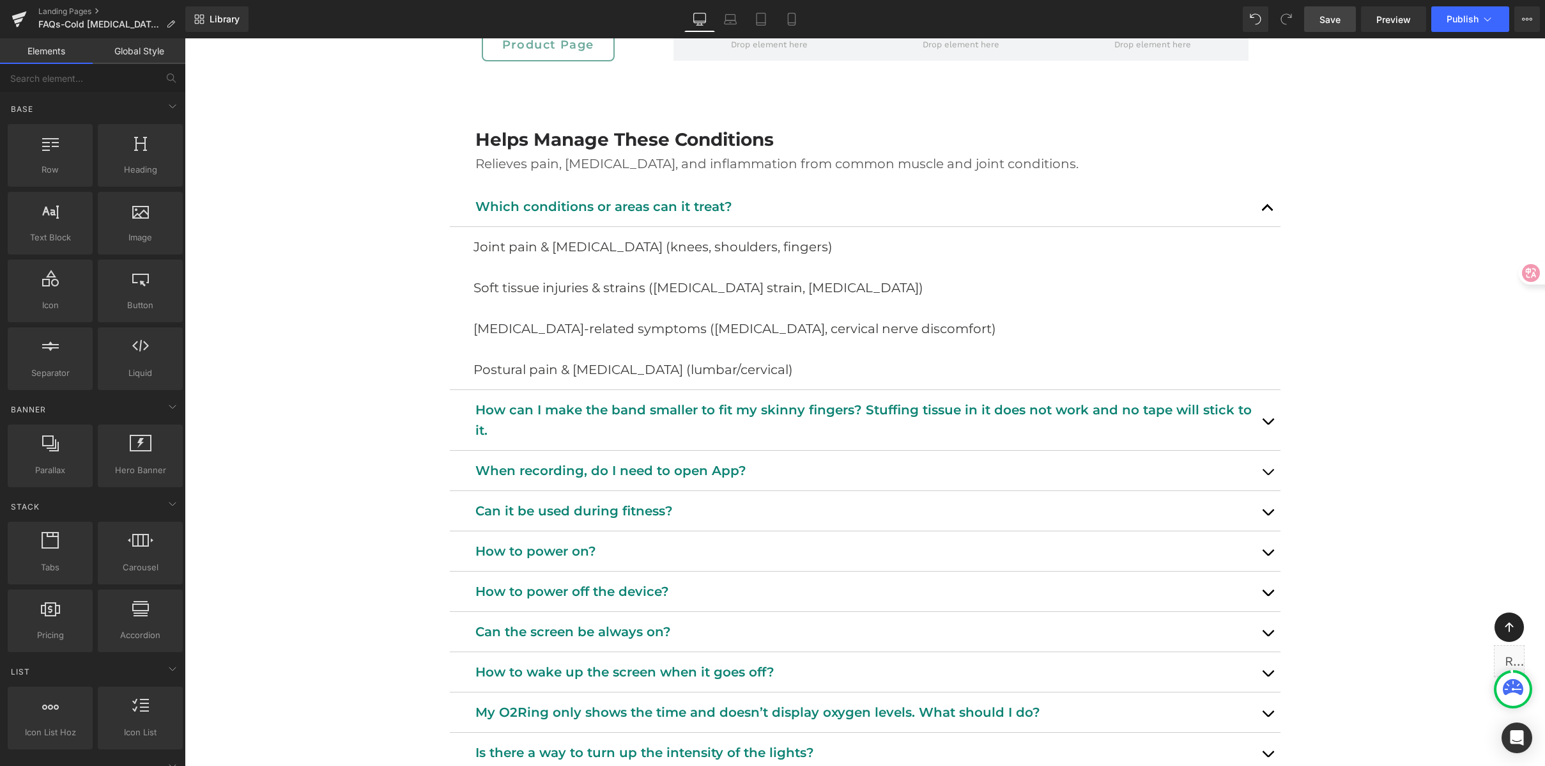
click at [1323, 20] on span "Save" at bounding box center [1330, 19] width 21 height 13
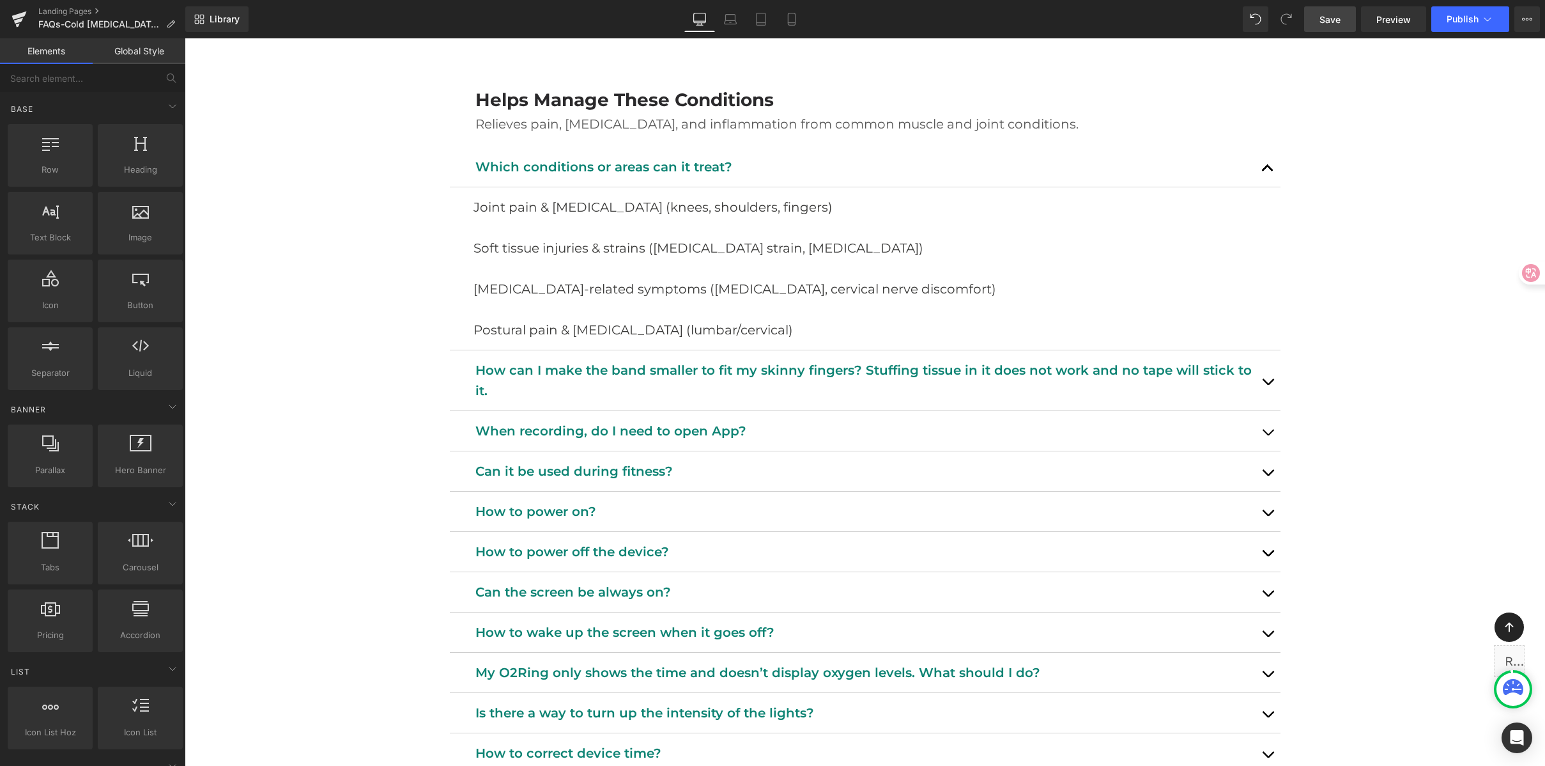
scroll to position [589, 0]
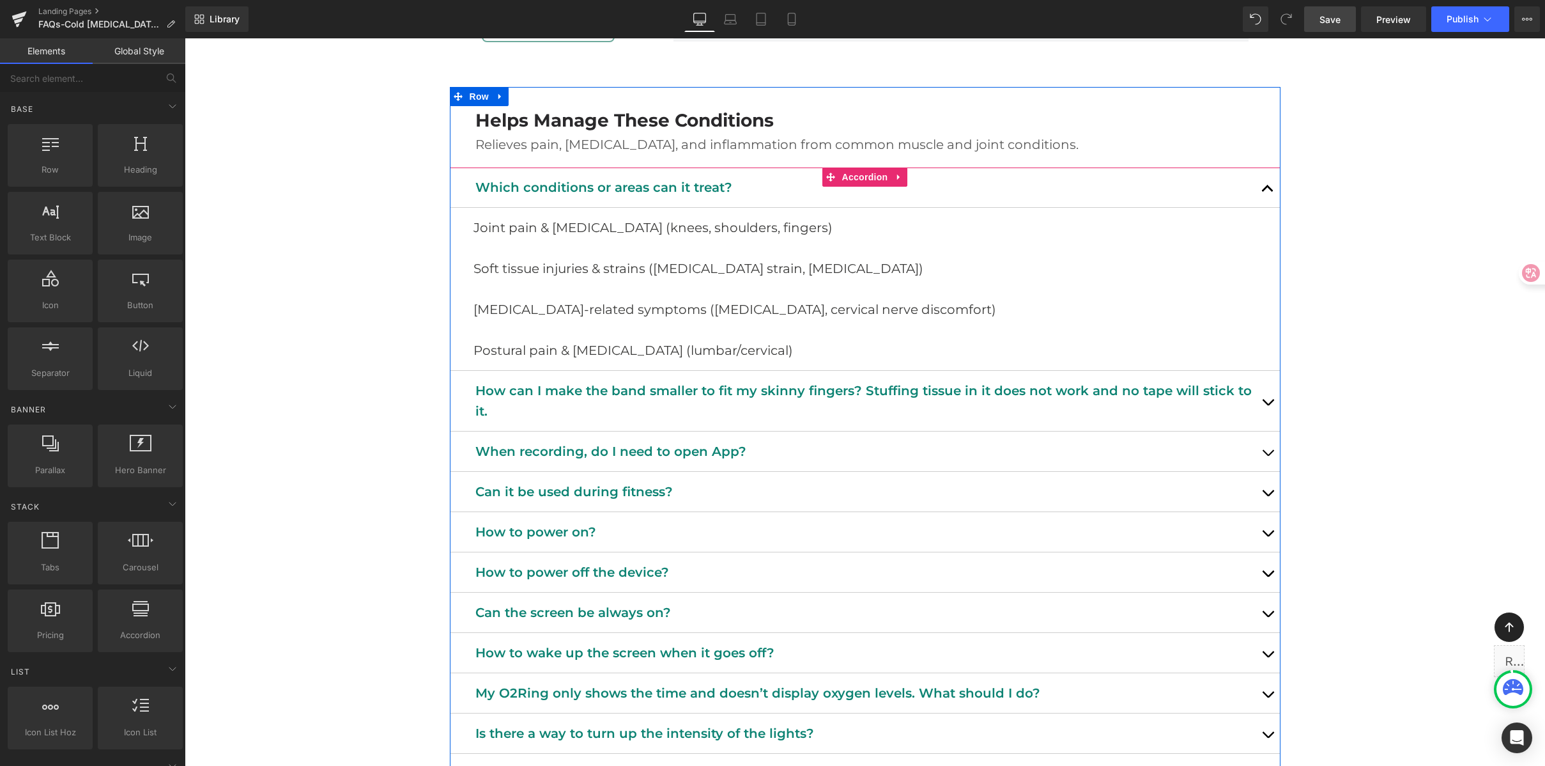
click at [584, 378] on div "How can I make the band smaller to fit my skinny fingers? Stuffing tissue in it…" at bounding box center [865, 401] width 831 height 61
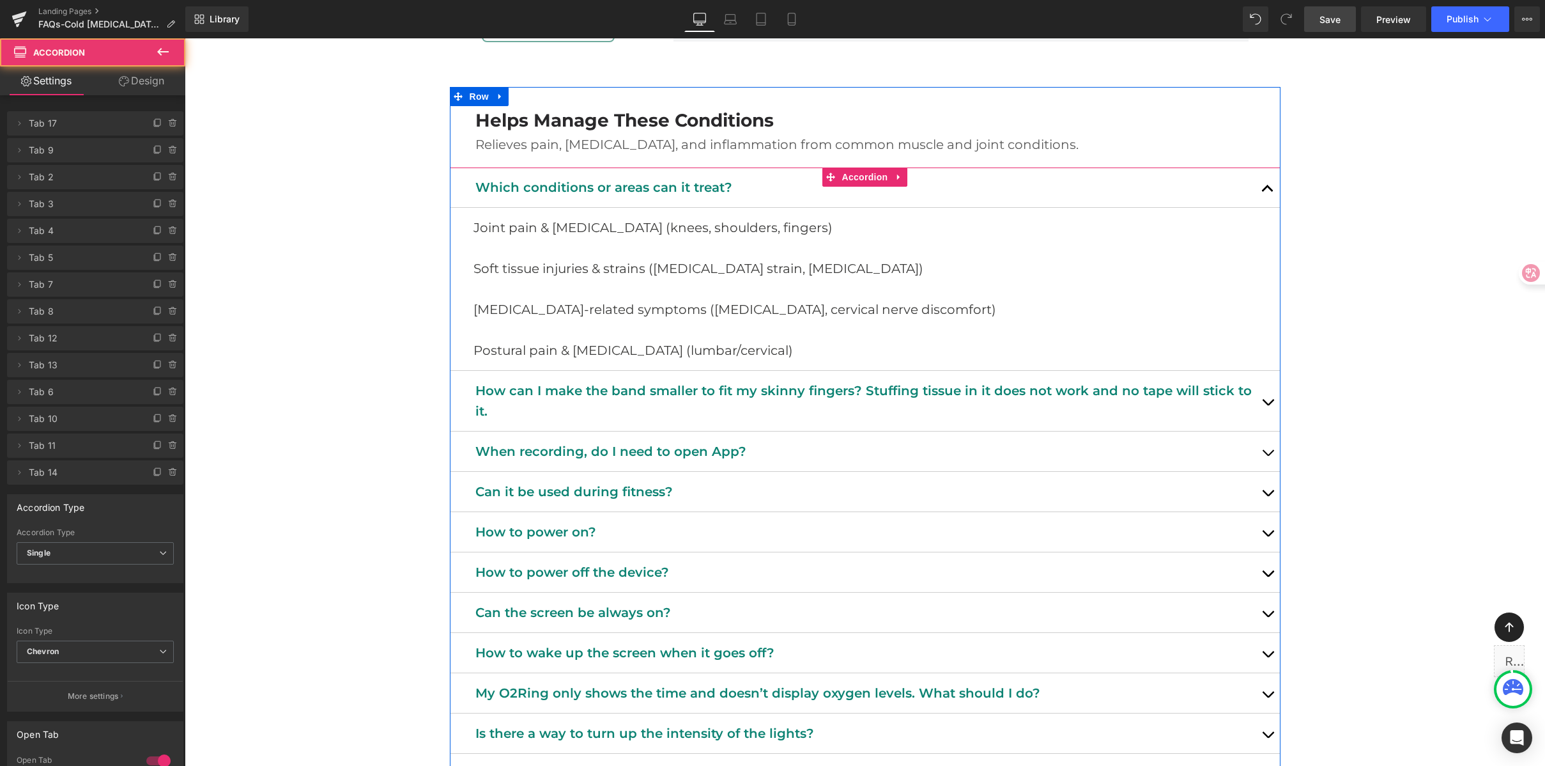
click at [541, 395] on p "How can I make the band smaller to fit my skinny fingers? Stuffing tissue in it…" at bounding box center [865, 400] width 780 height 41
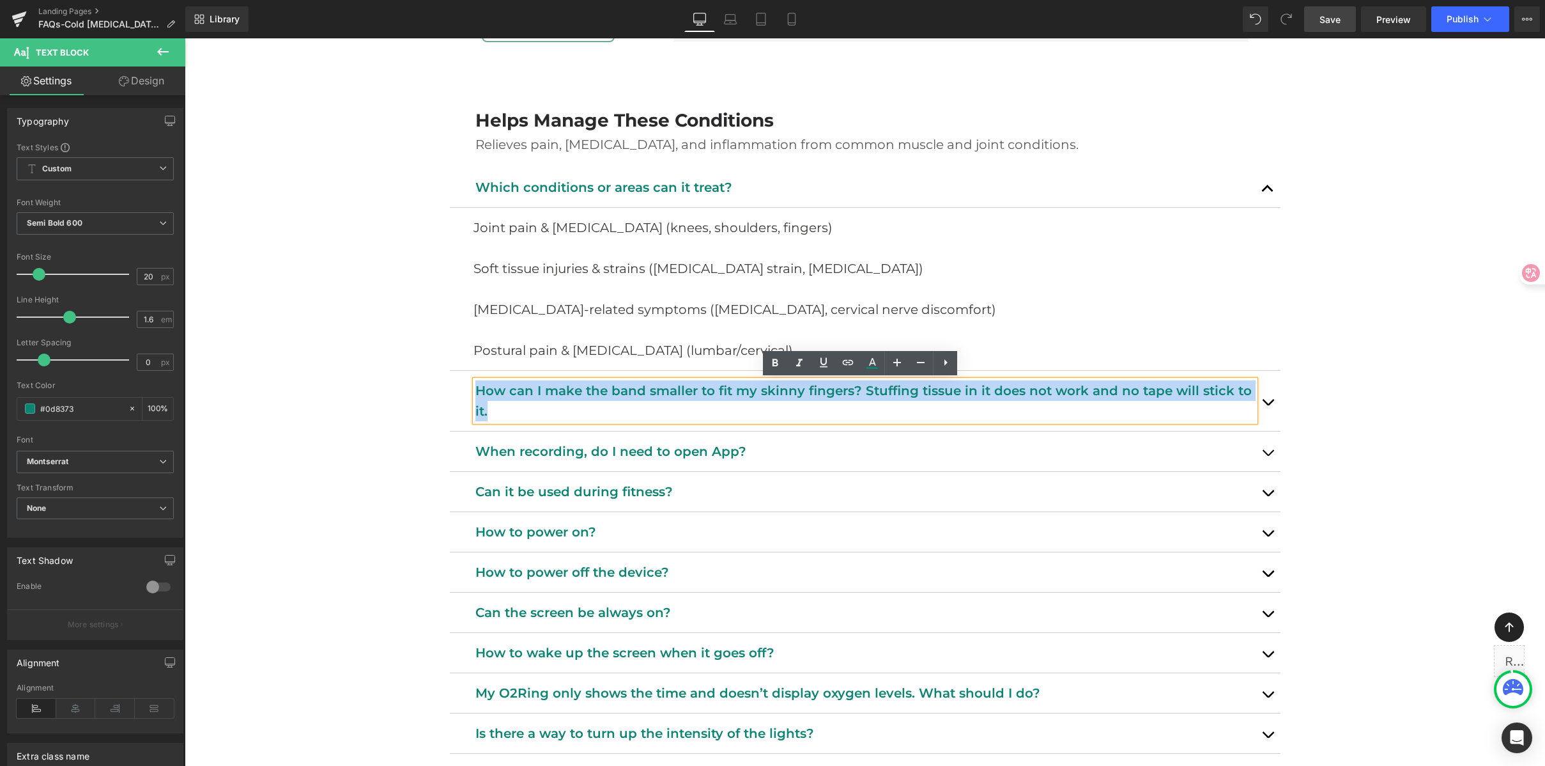
drag, startPoint x: 502, startPoint y: 403, endPoint x: 467, endPoint y: 367, distance: 50.6
click at [467, 367] on div "Which conditions or areas can it treat? Text Block Joint pain & arthritis (knee…" at bounding box center [865, 540] width 831 height 747
paste div
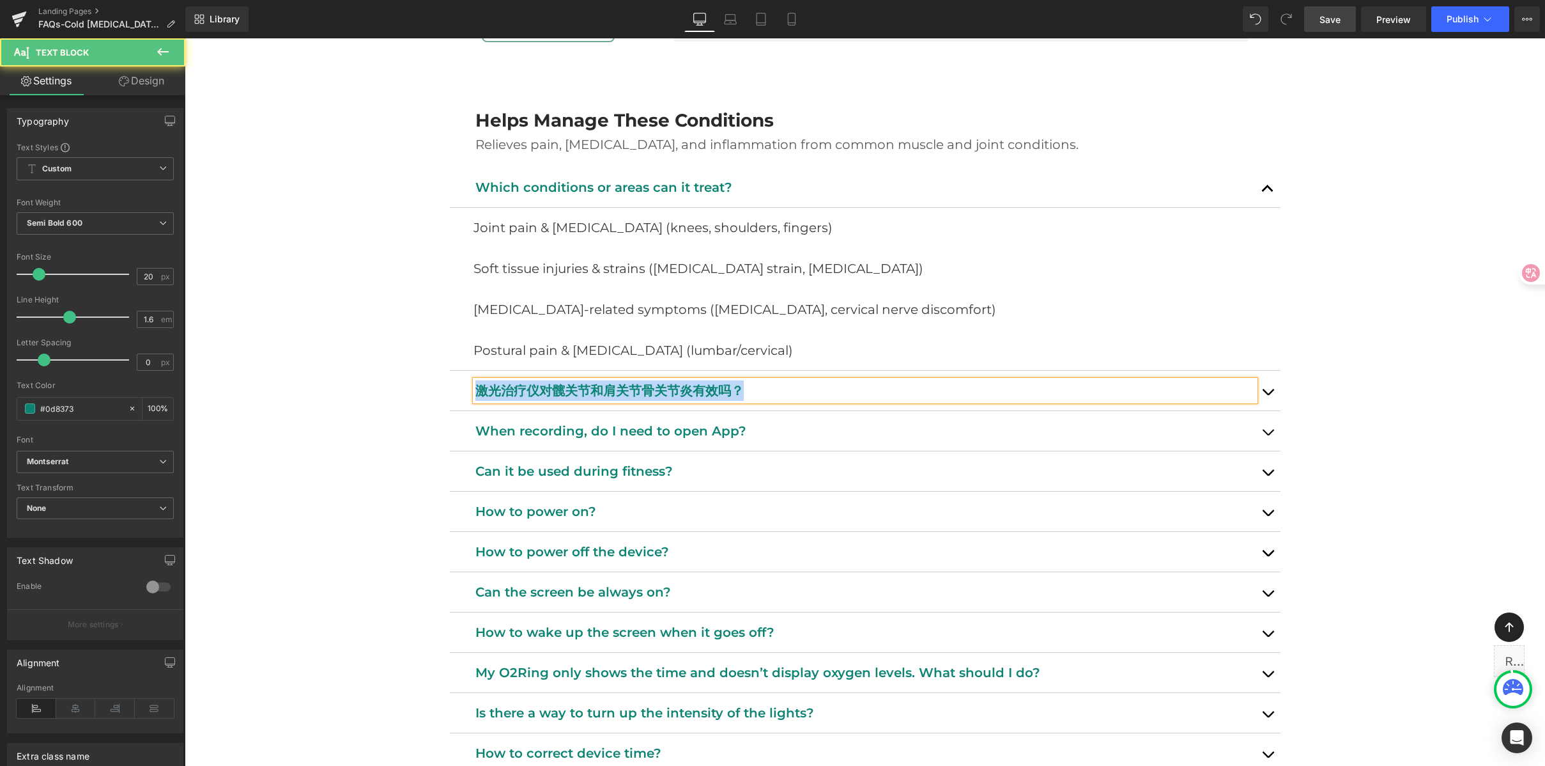
drag, startPoint x: 814, startPoint y: 395, endPoint x: 475, endPoint y: 398, distance: 339.4
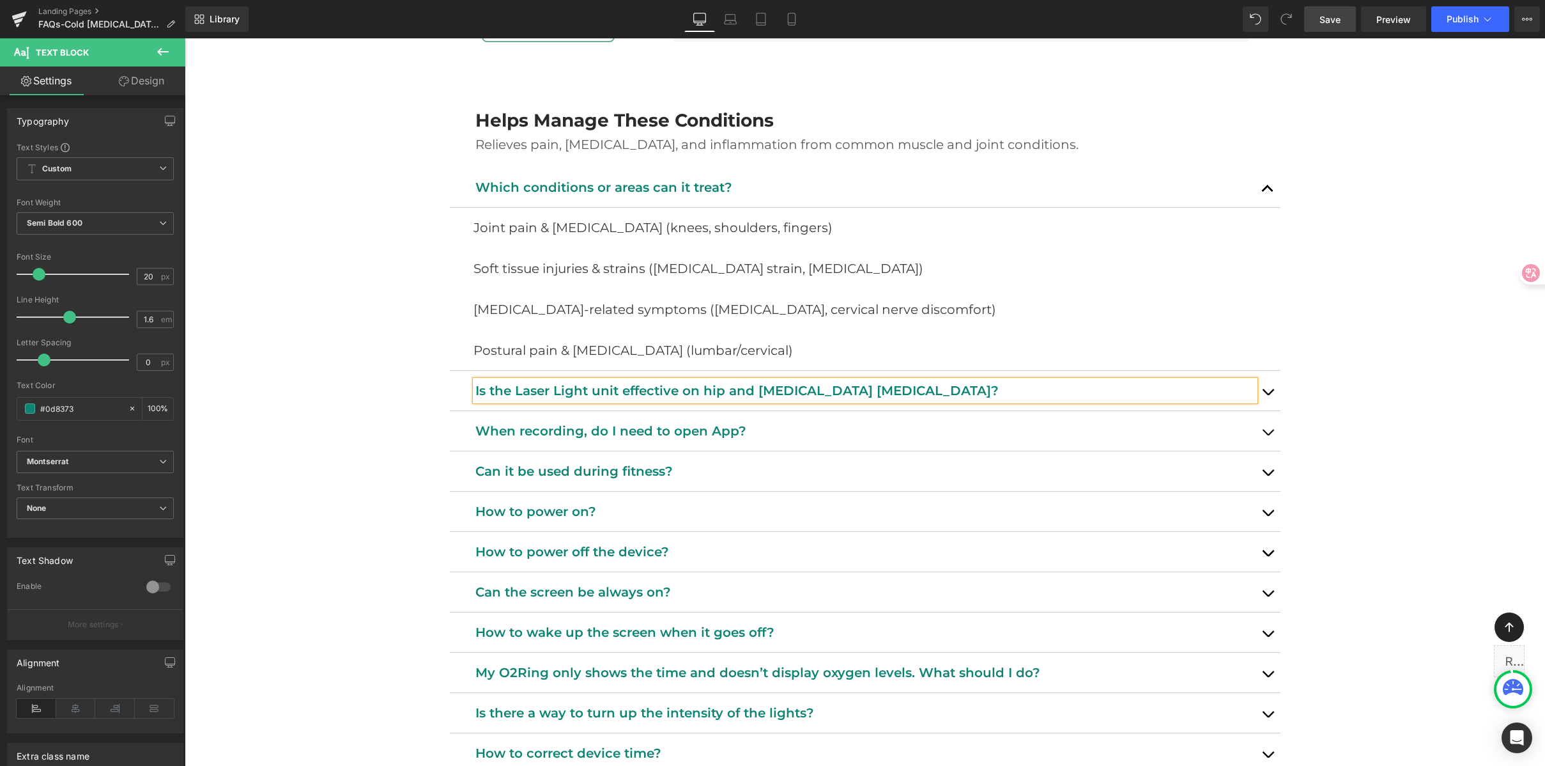
click at [1265, 389] on button "button" at bounding box center [1268, 391] width 26 height 40
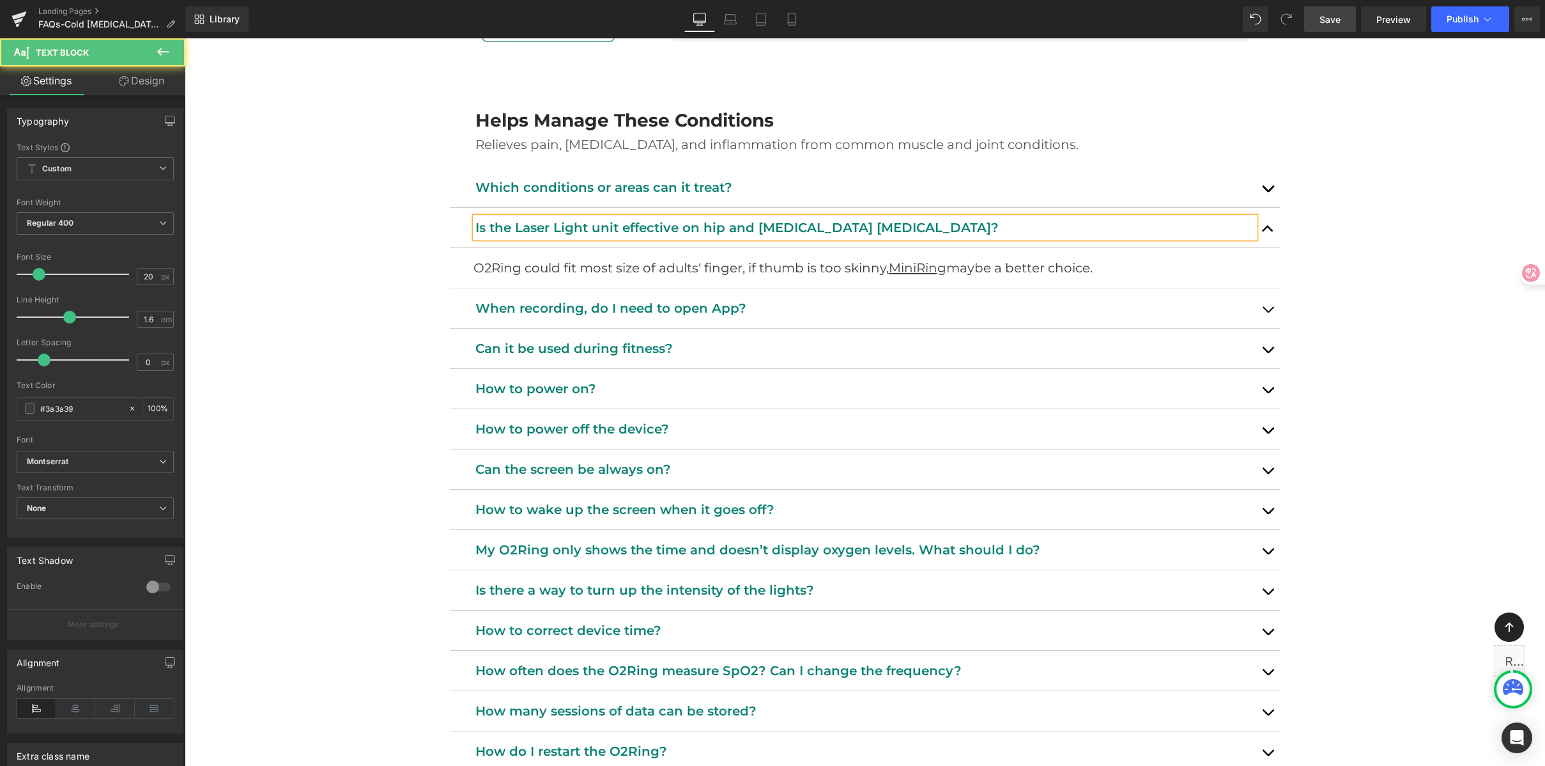
click at [1145, 271] on p "O2Ring could fit most size of adults' finger, if thumb is too skinny, MiniRing …" at bounding box center [873, 268] width 798 height 20
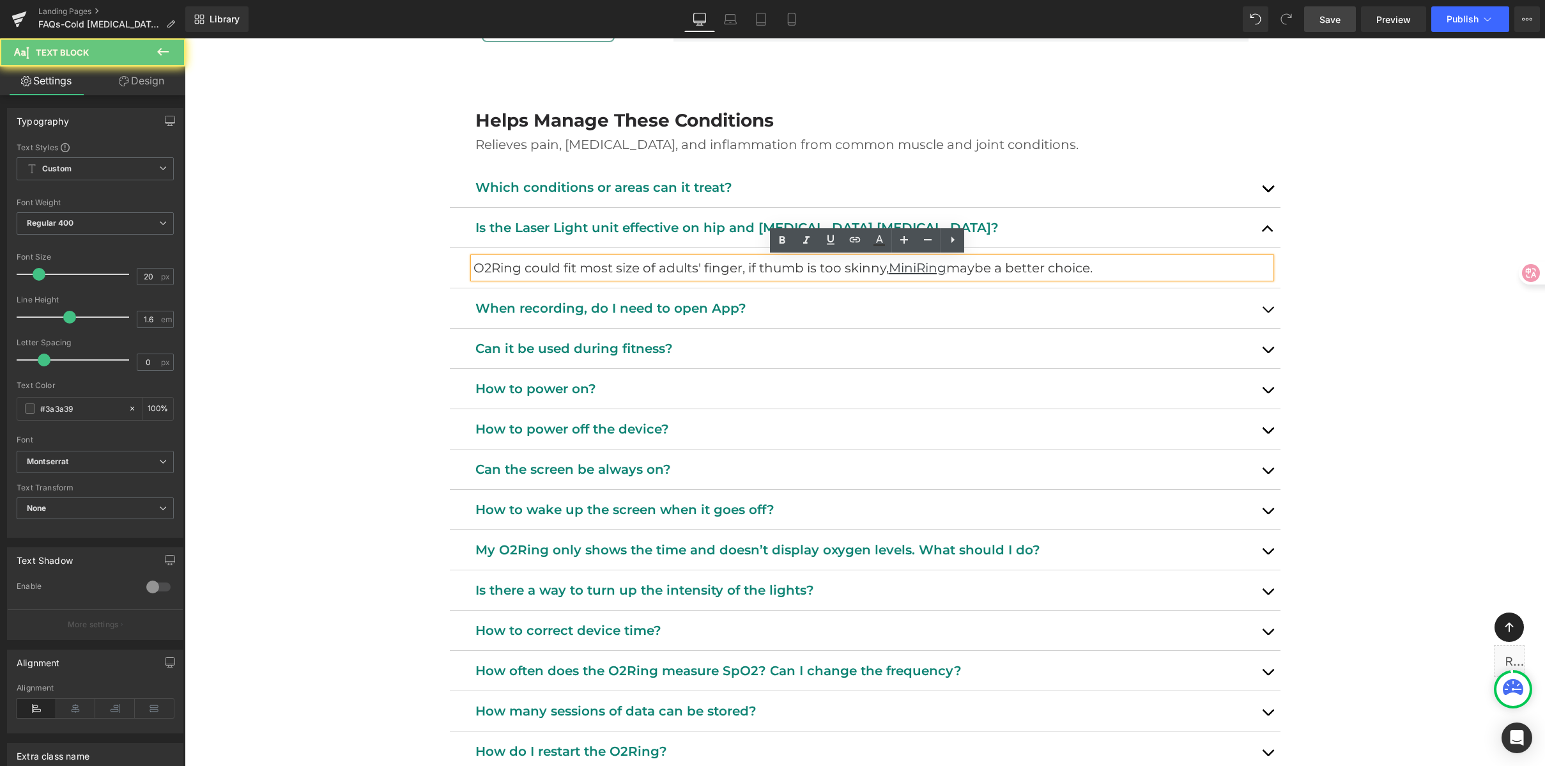
drag, startPoint x: 1148, startPoint y: 267, endPoint x: 355, endPoint y: 300, distance: 793.8
paste div
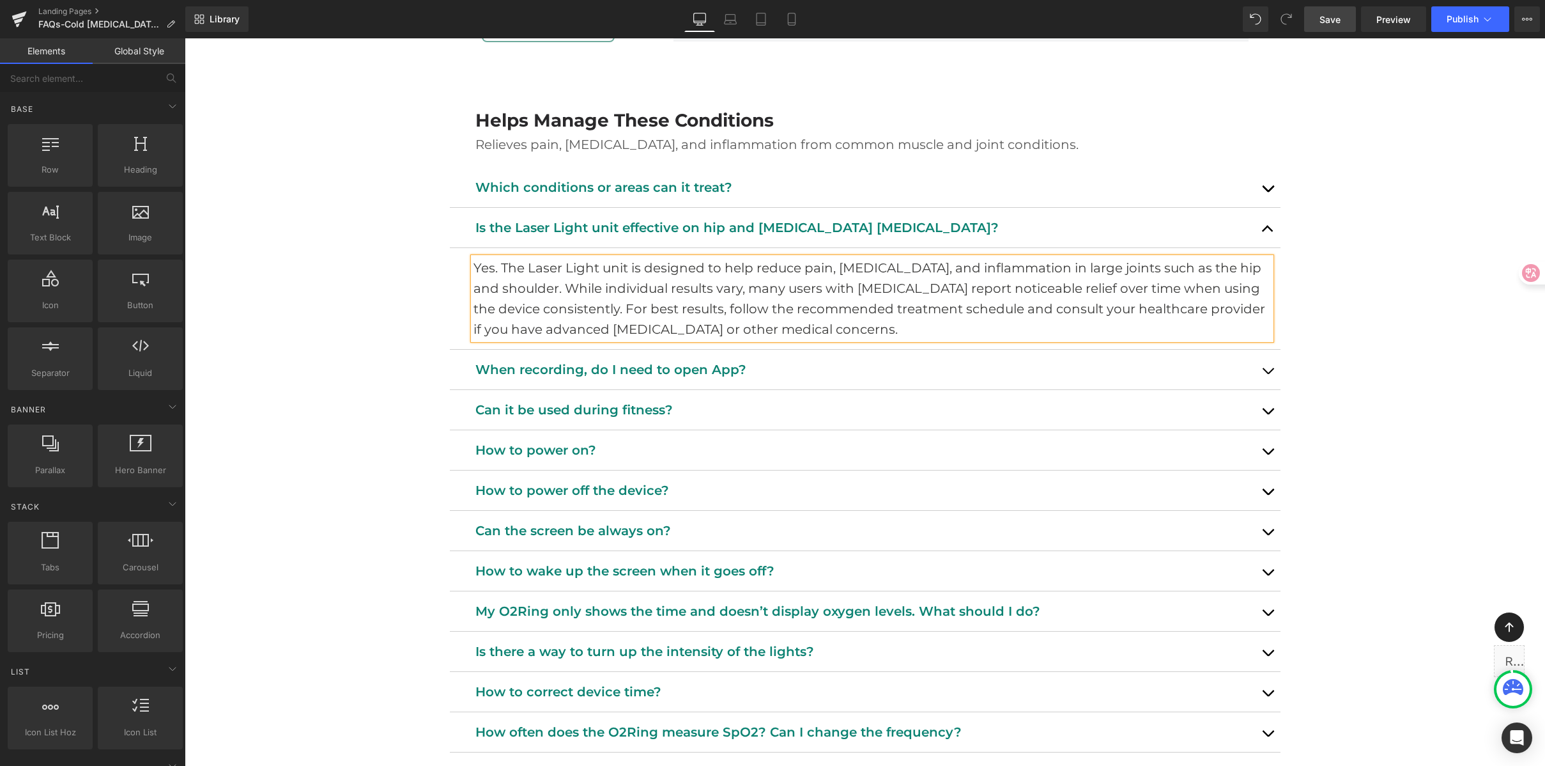
click at [1337, 22] on span "Save" at bounding box center [1330, 19] width 21 height 13
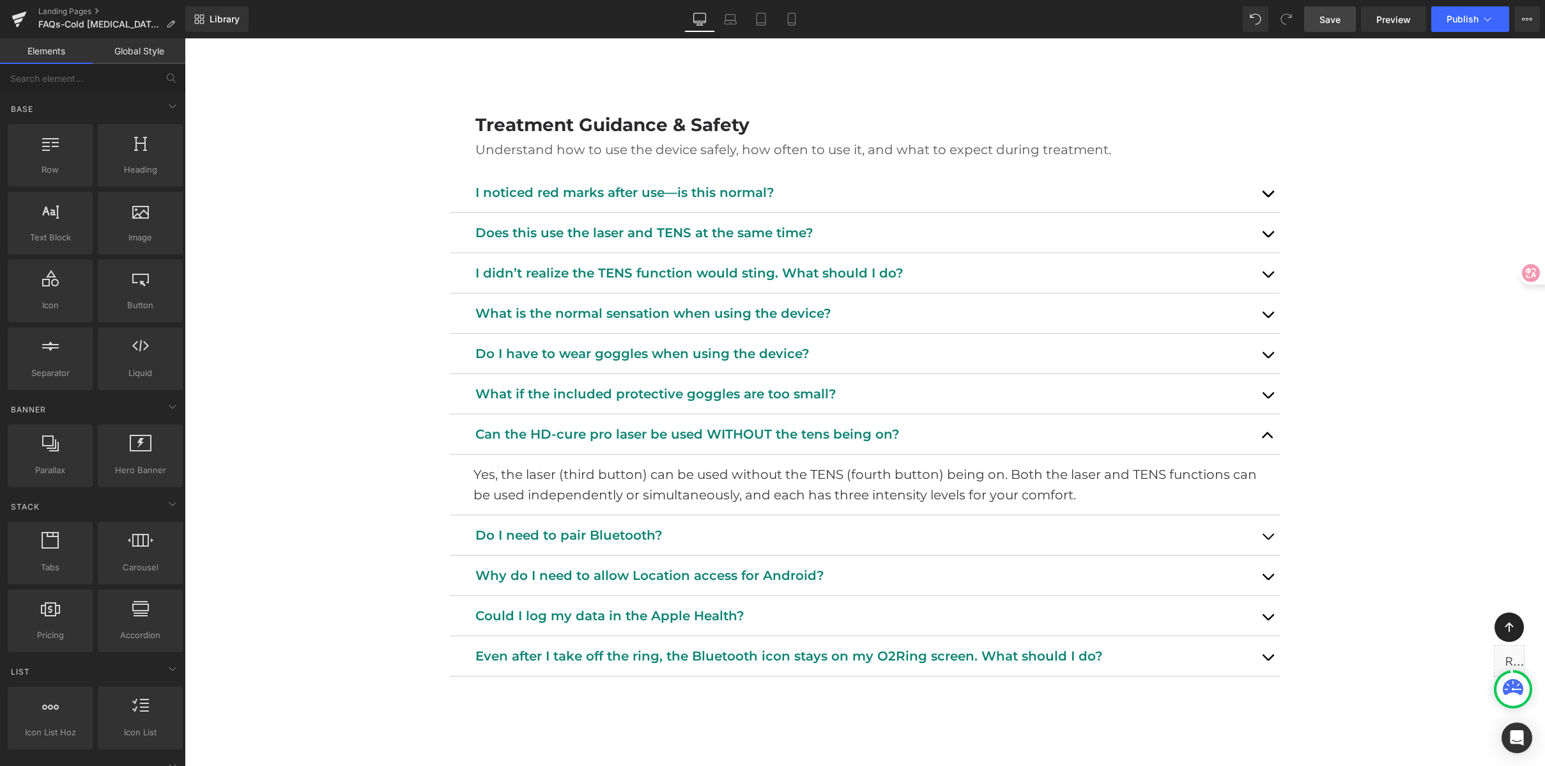
scroll to position [1370, 0]
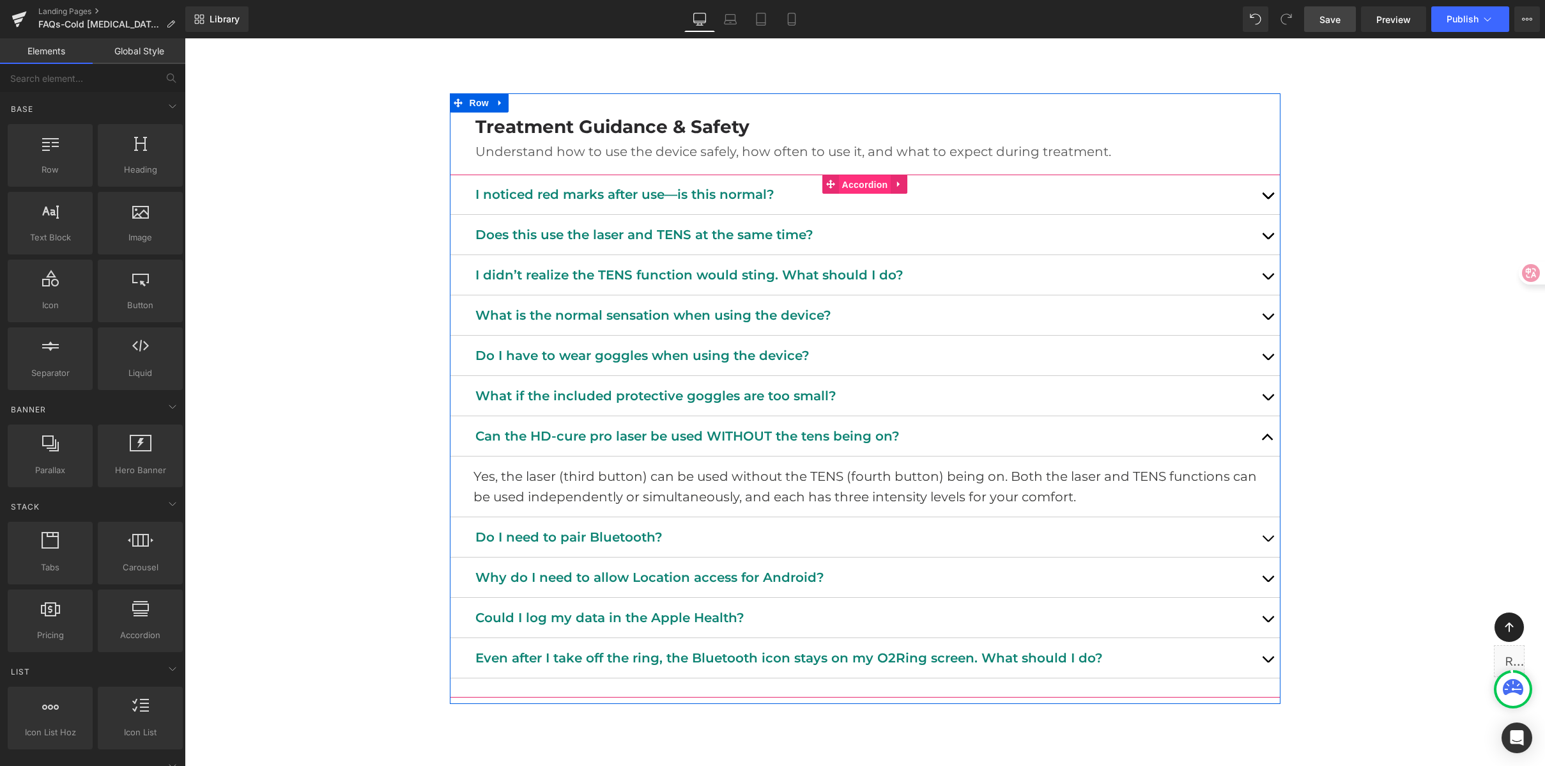
click at [851, 179] on span "Accordion" at bounding box center [865, 184] width 52 height 19
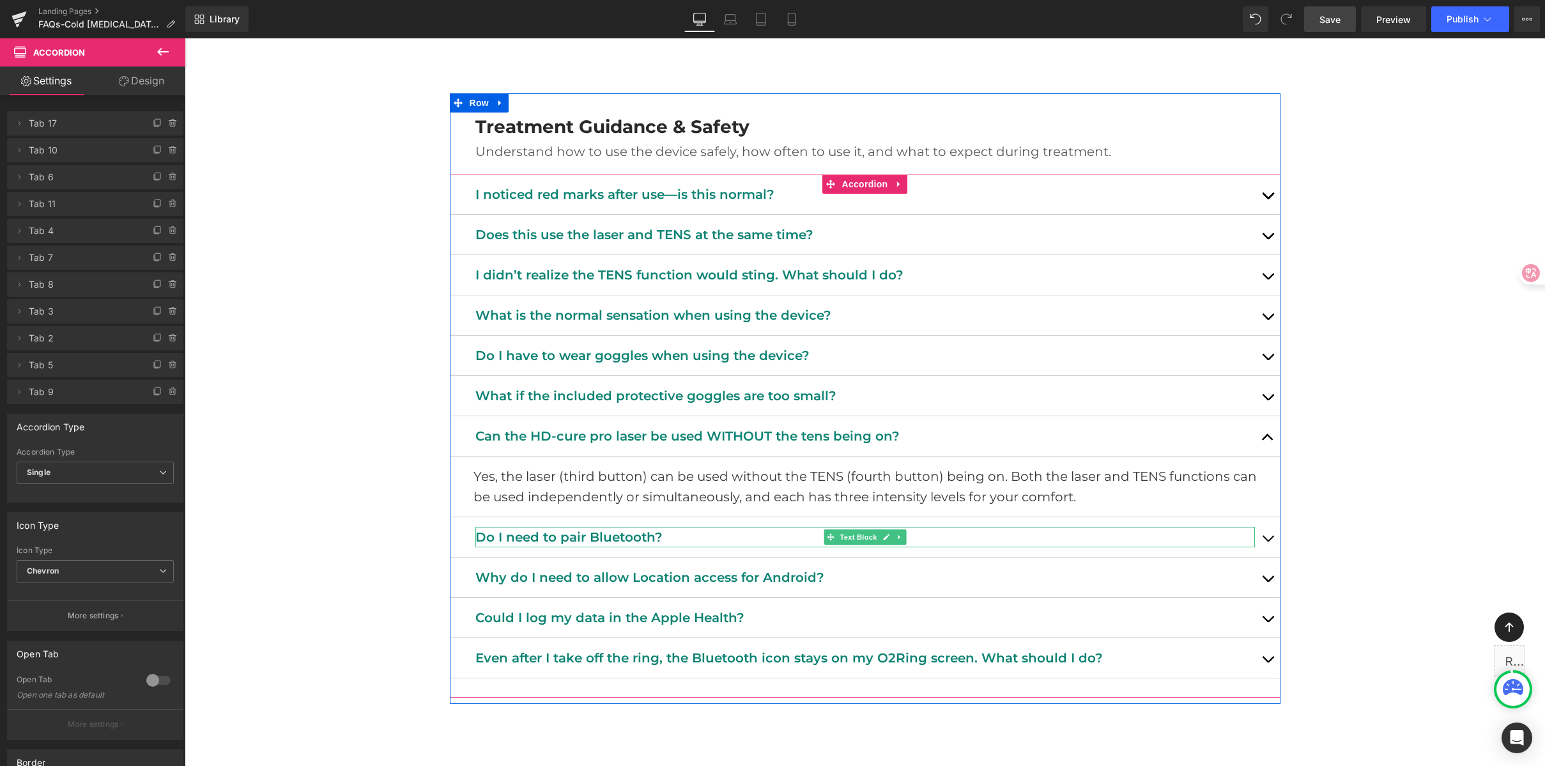
click at [586, 537] on p "Do I need to pair Bluetooth?" at bounding box center [865, 537] width 780 height 20
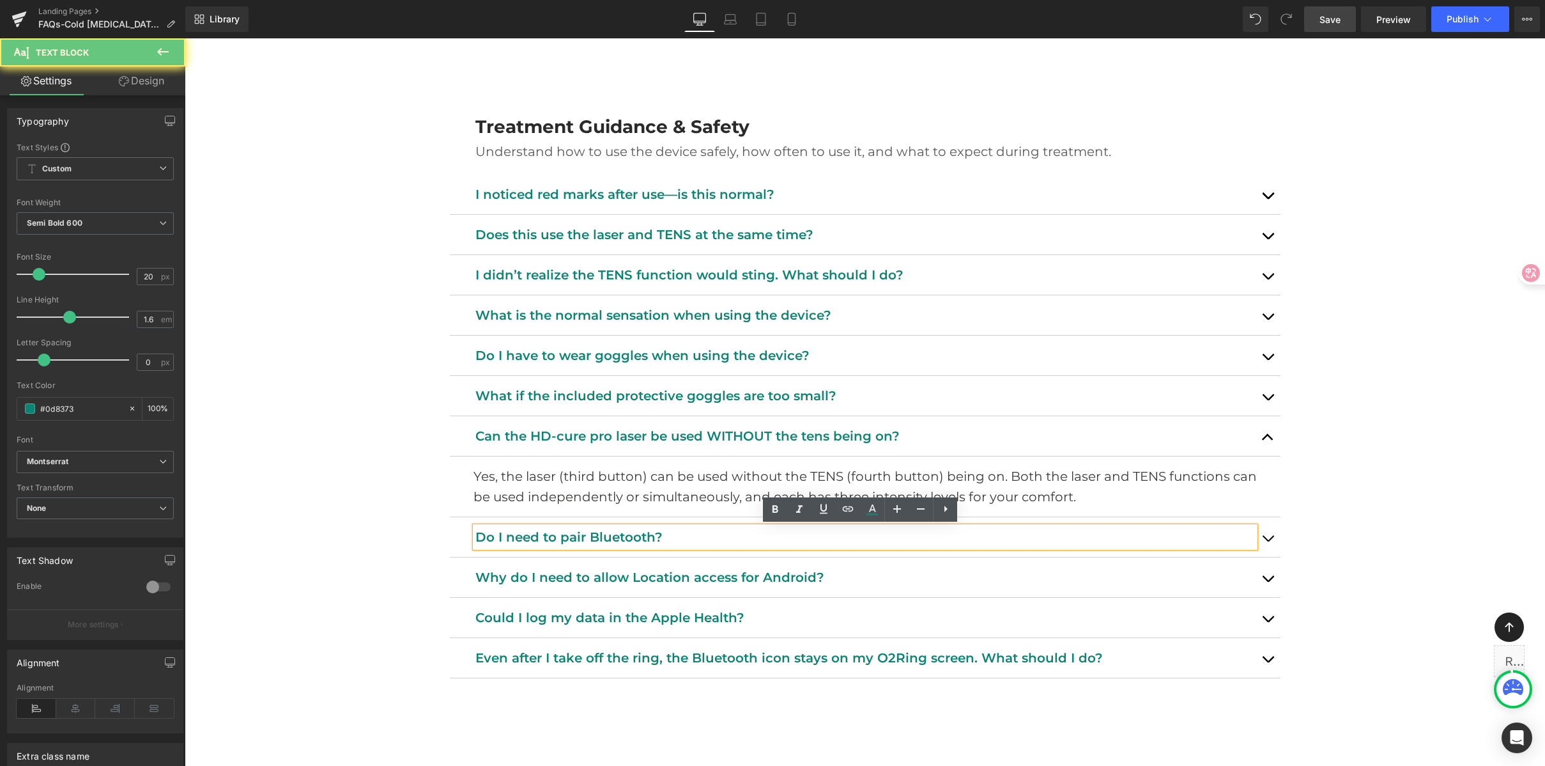
click at [562, 534] on p "Do I need to pair Bluetooth?" at bounding box center [865, 537] width 780 height 20
click at [521, 537] on p "Do I need to pair Bluetooth?" at bounding box center [865, 537] width 780 height 20
click at [520, 536] on p "Do I need to pair Bluetooth?" at bounding box center [865, 537] width 780 height 20
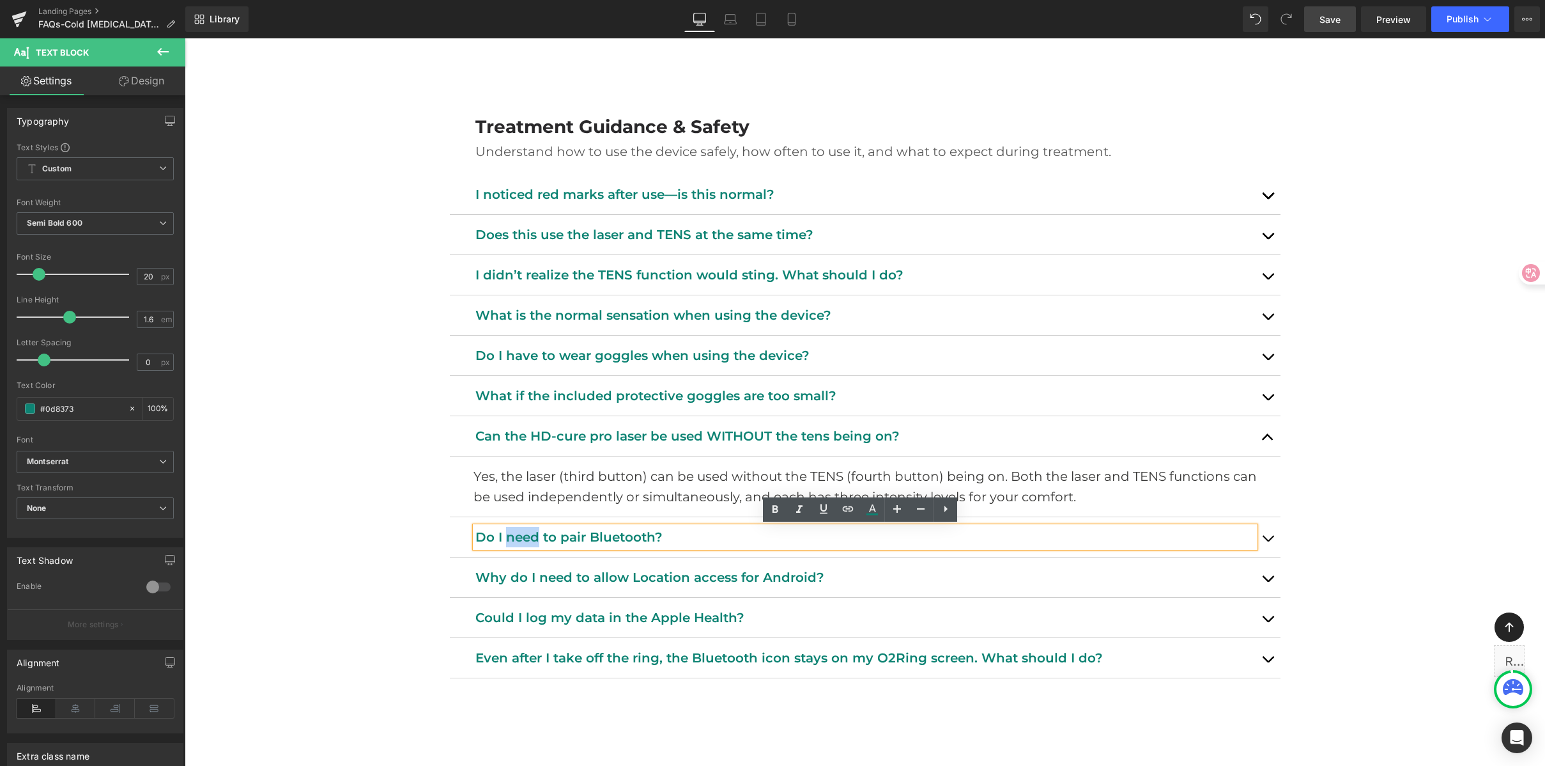
click at [520, 536] on p "Do I need to pair Bluetooth?" at bounding box center [865, 537] width 780 height 20
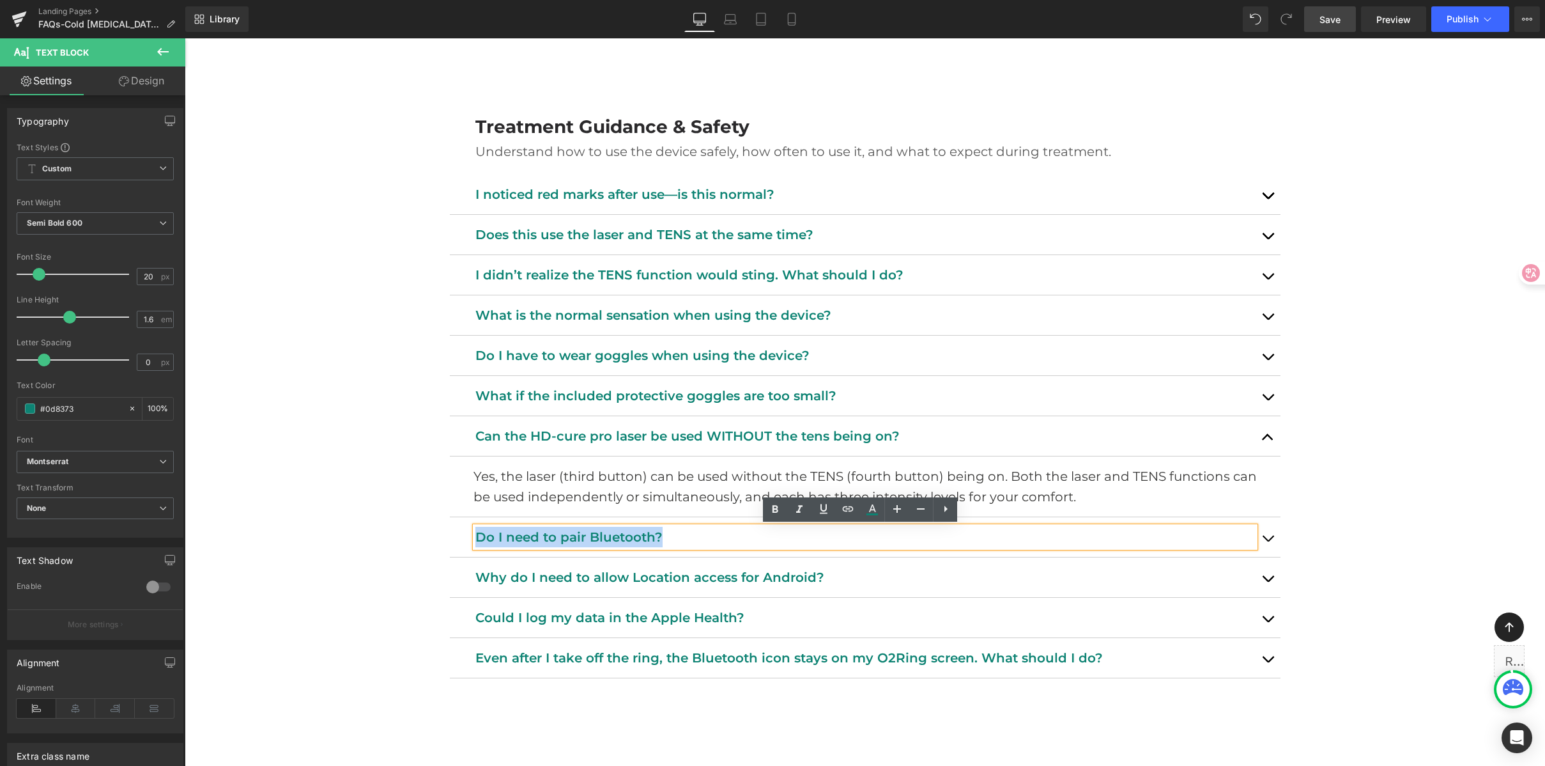
click at [520, 536] on p "Do I need to pair Bluetooth?" at bounding box center [865, 537] width 780 height 20
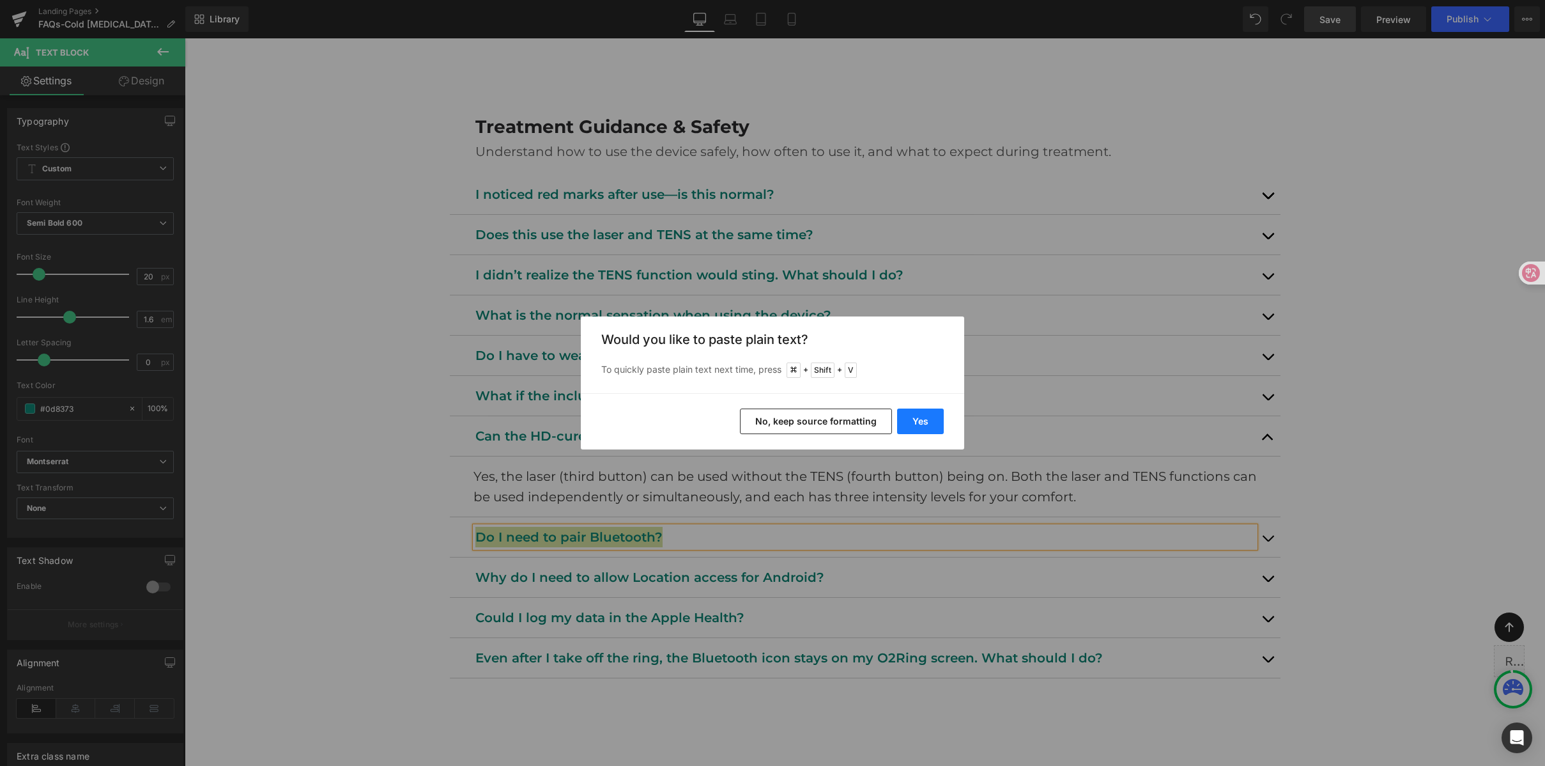
click at [913, 421] on button "Yes" at bounding box center [920, 421] width 47 height 26
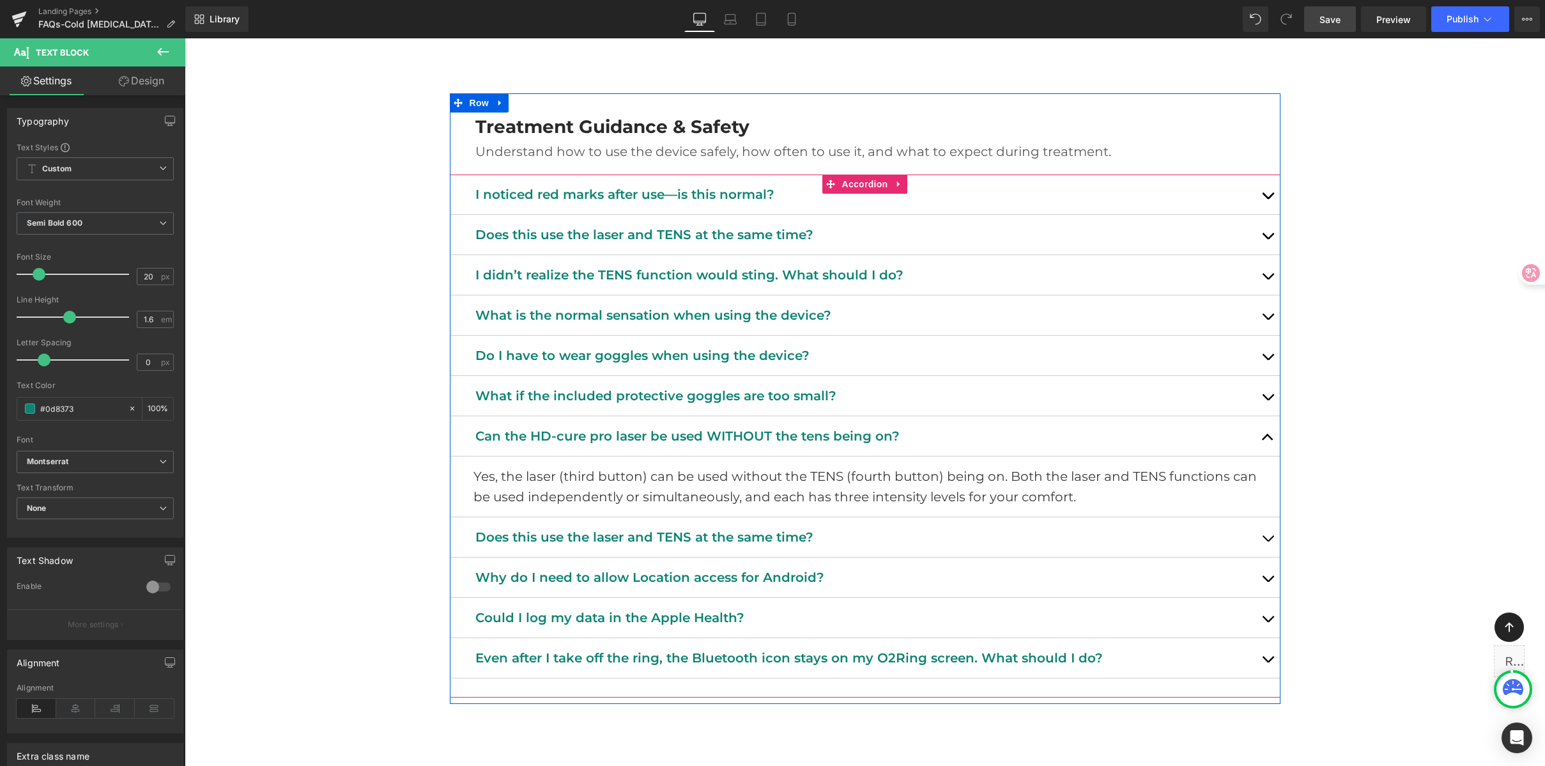
click at [1256, 533] on button "button" at bounding box center [1268, 537] width 26 height 40
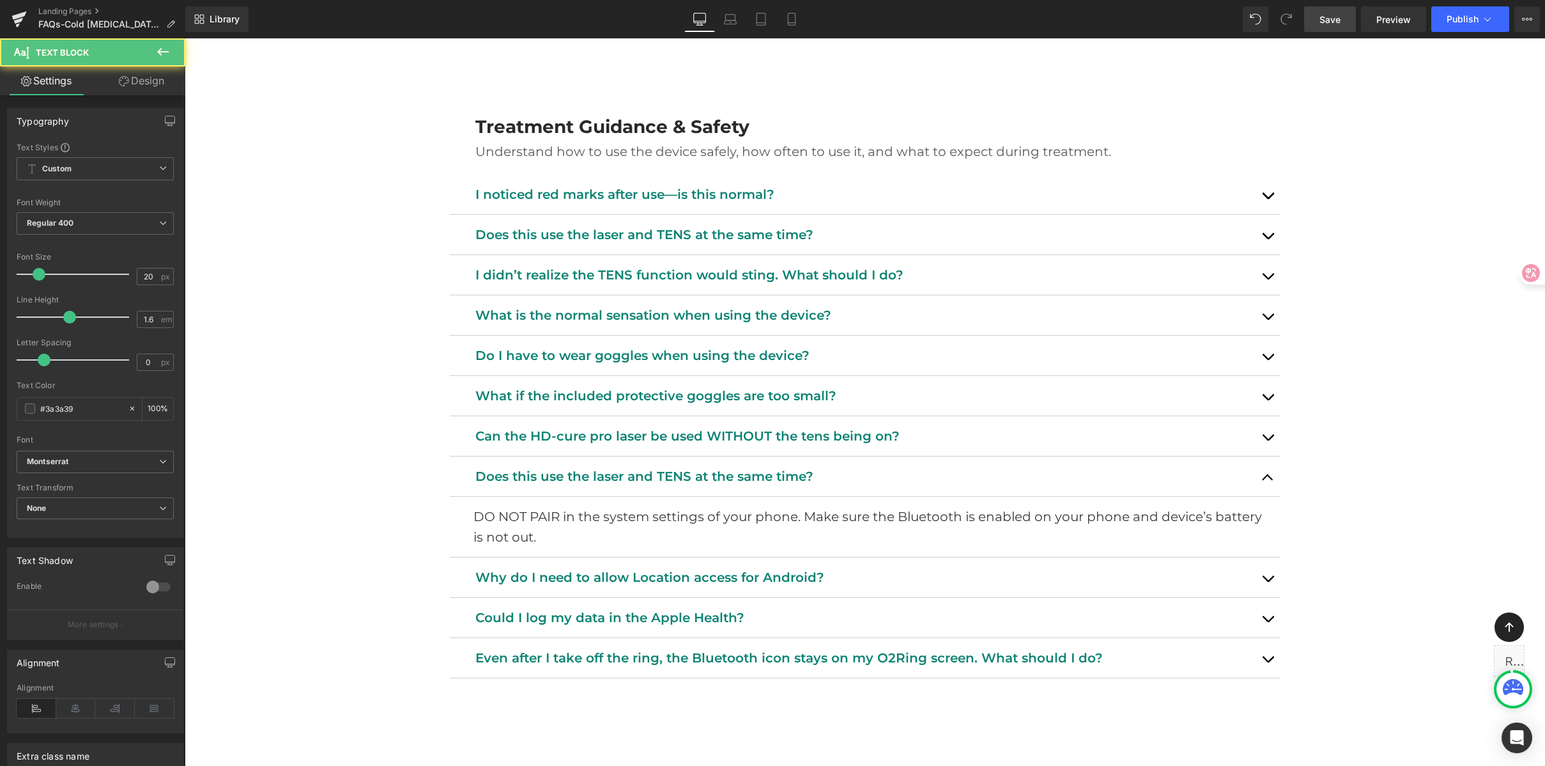
click at [505, 532] on p "DO NOT PAIR in the system settings of your phone. Make sure the Bluetooth is en…" at bounding box center [873, 526] width 798 height 41
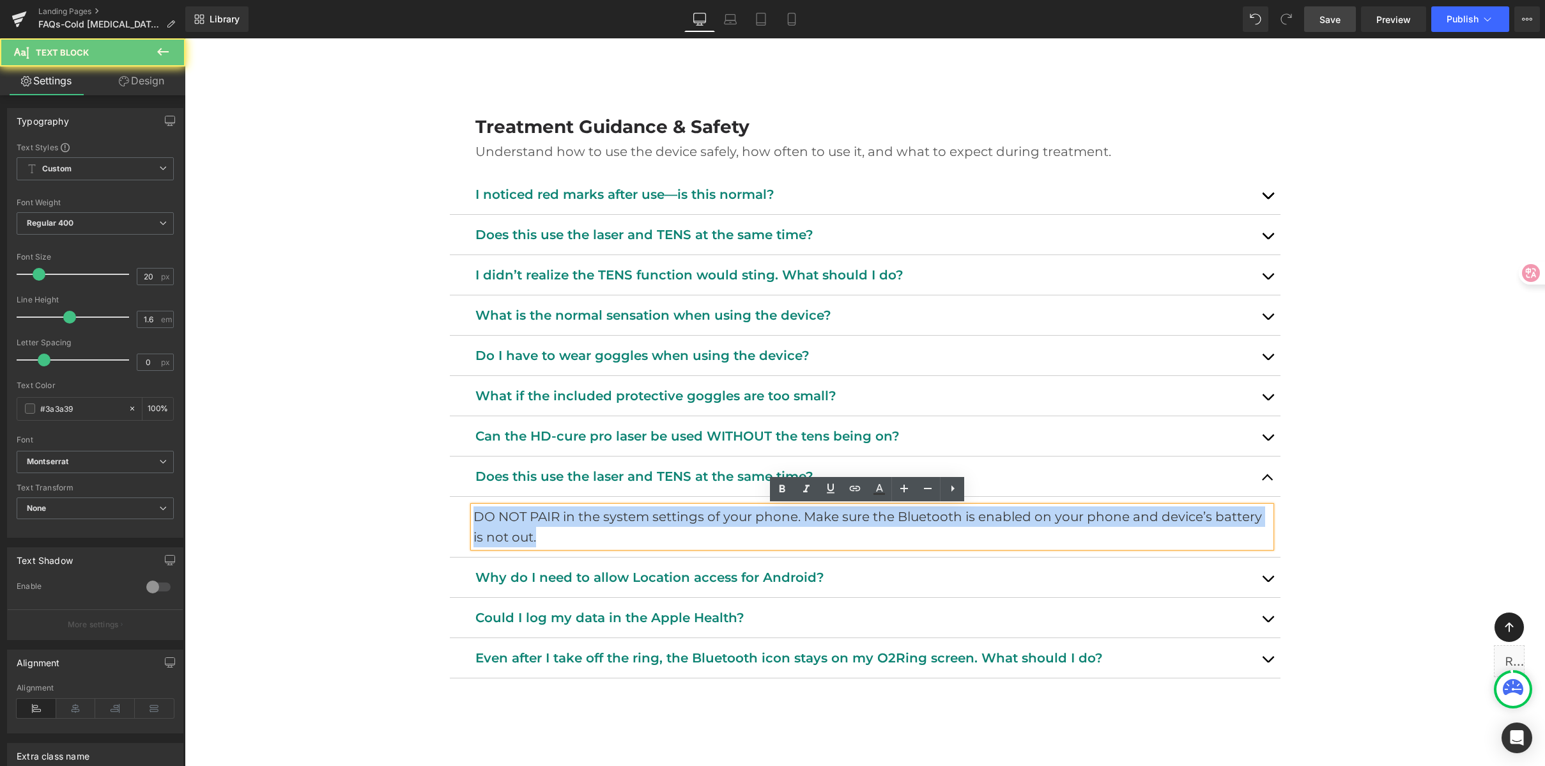
drag, startPoint x: 546, startPoint y: 530, endPoint x: 350, endPoint y: 513, distance: 196.4
paste div
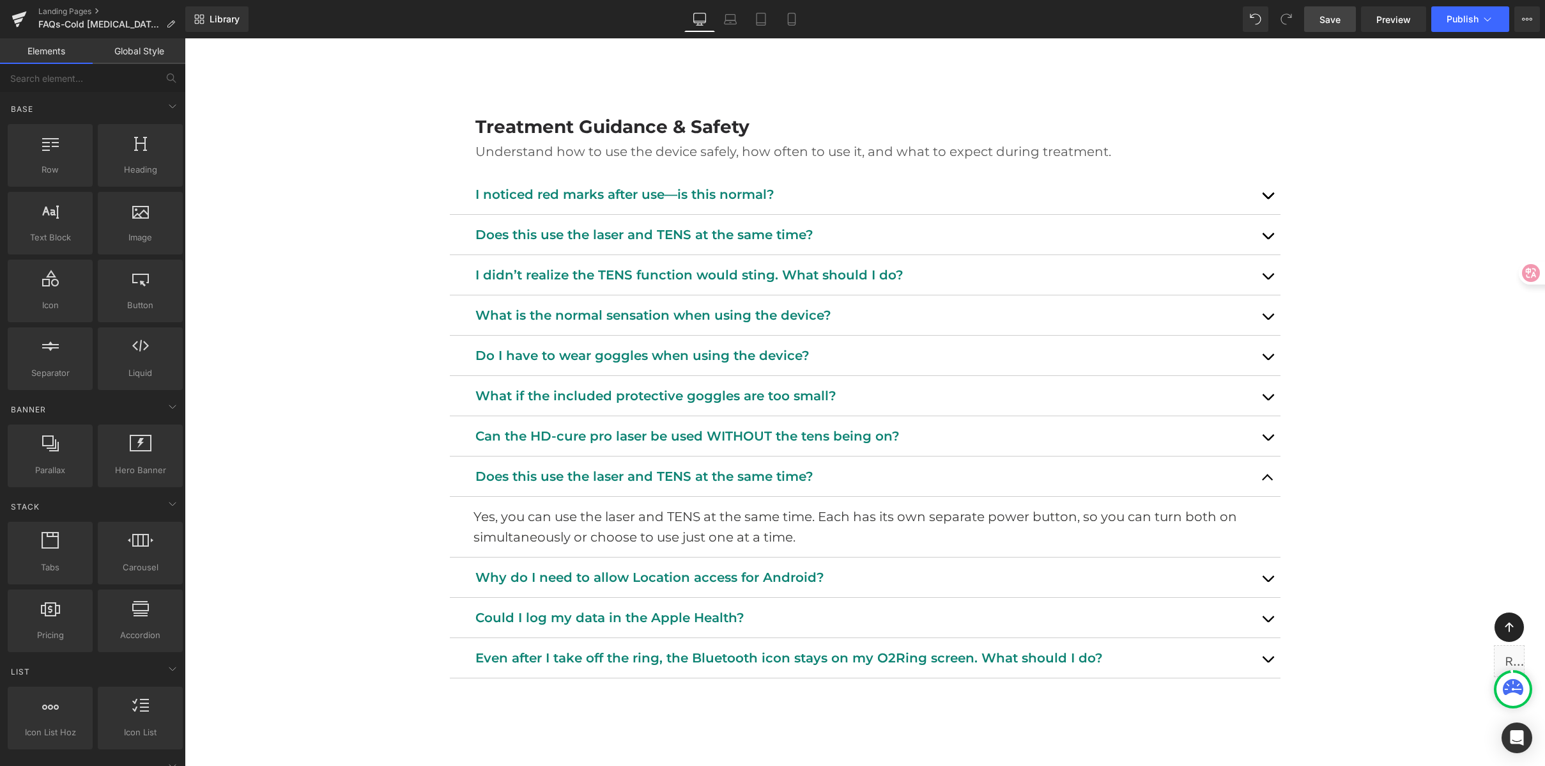
click at [1342, 17] on link "Save" at bounding box center [1330, 19] width 52 height 26
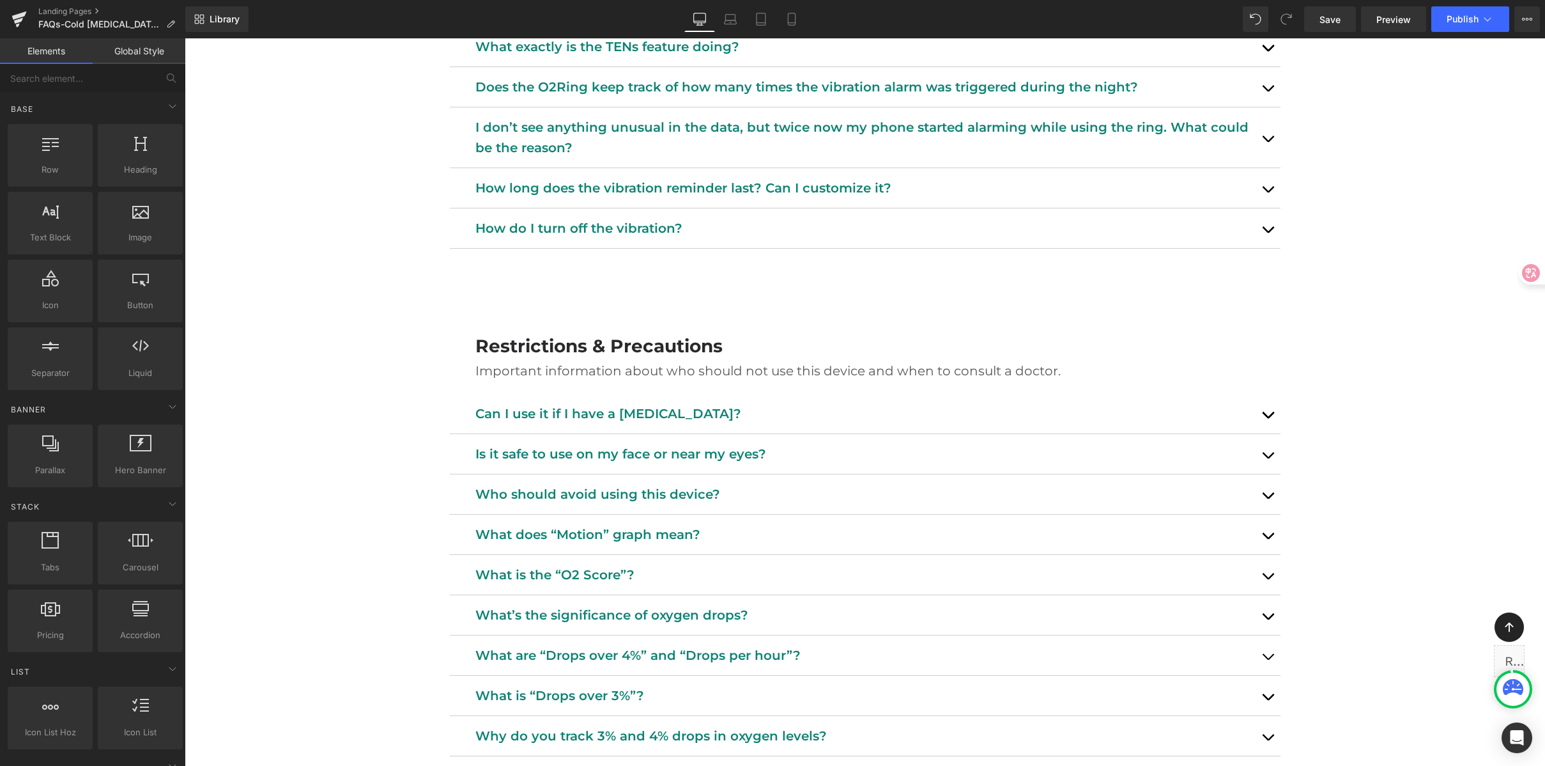
scroll to position [2247, 0]
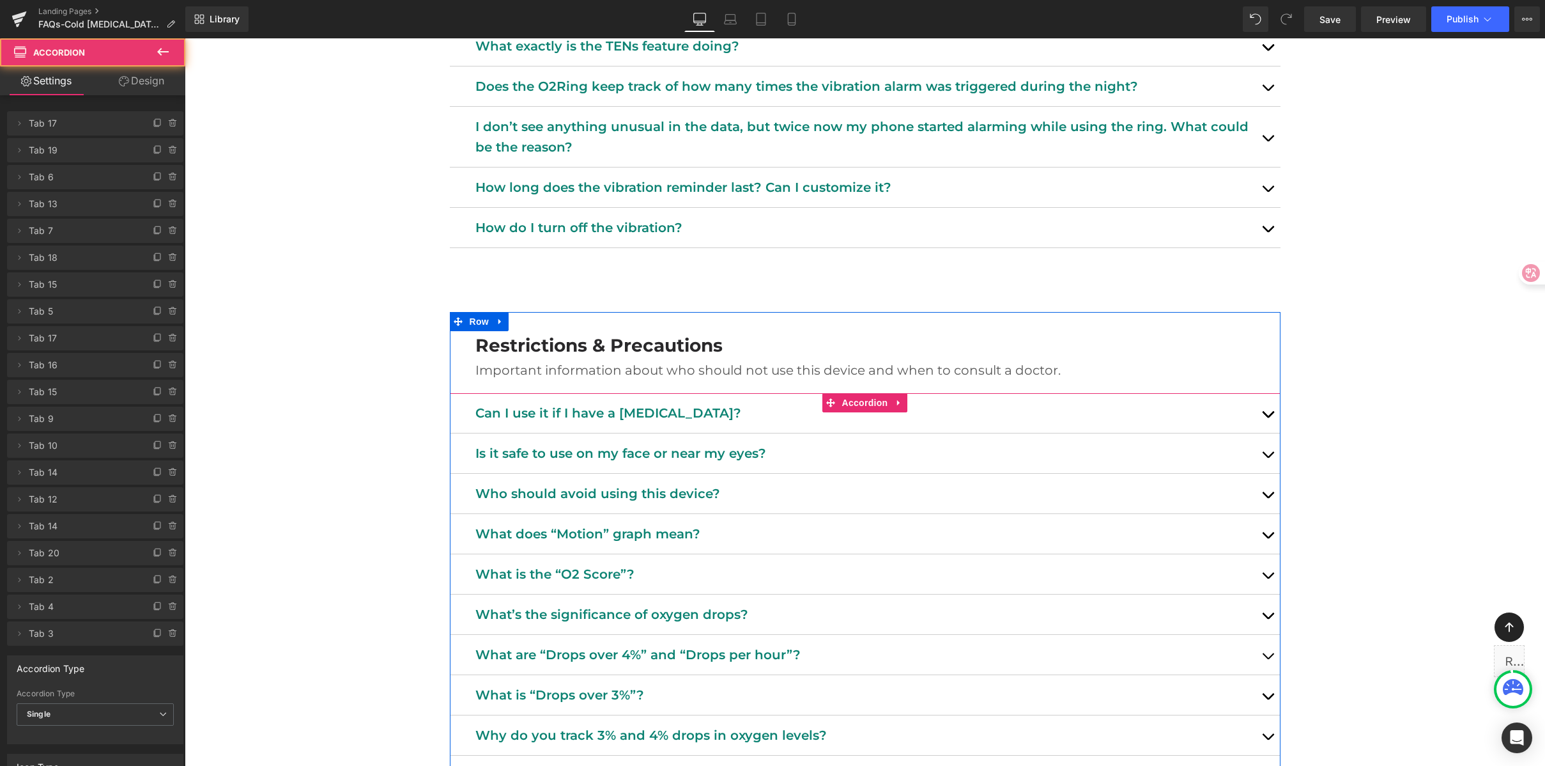
click at [1268, 498] on span "button" at bounding box center [1268, 498] width 0 height 0
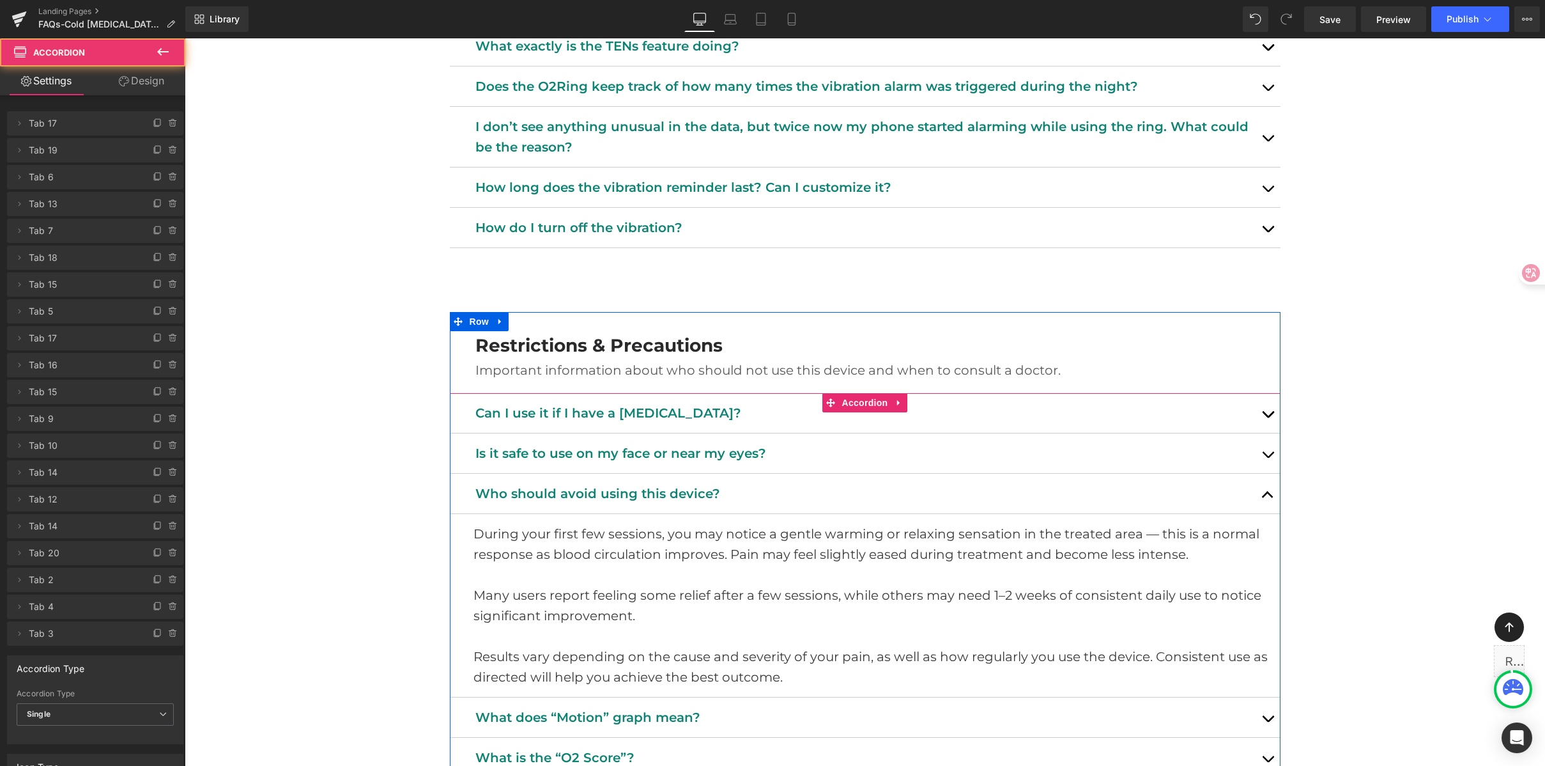
click at [1258, 491] on button "button" at bounding box center [1268, 494] width 26 height 40
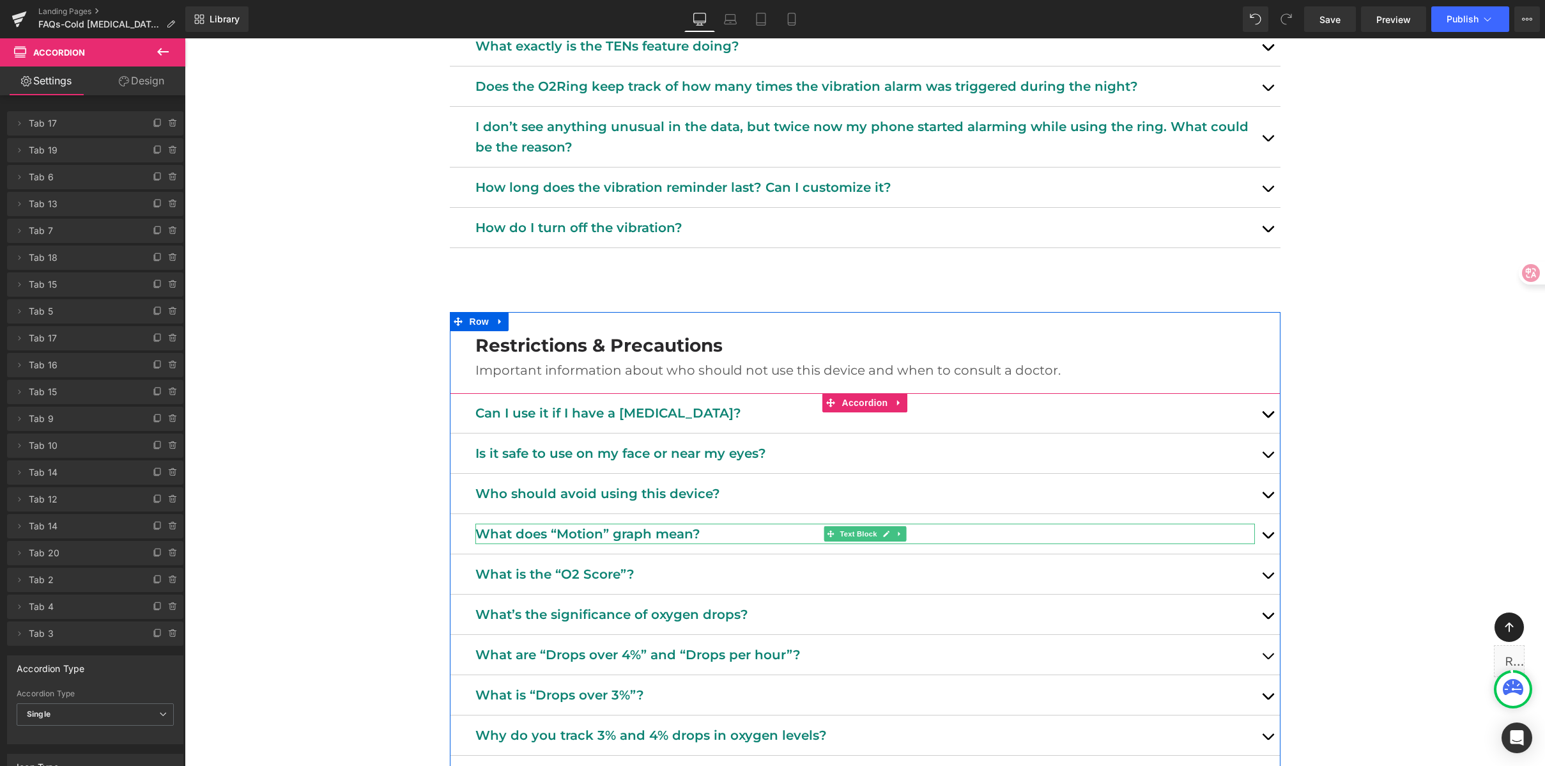
click at [645, 534] on p "What does “Motion” graph mean?" at bounding box center [865, 533] width 780 height 20
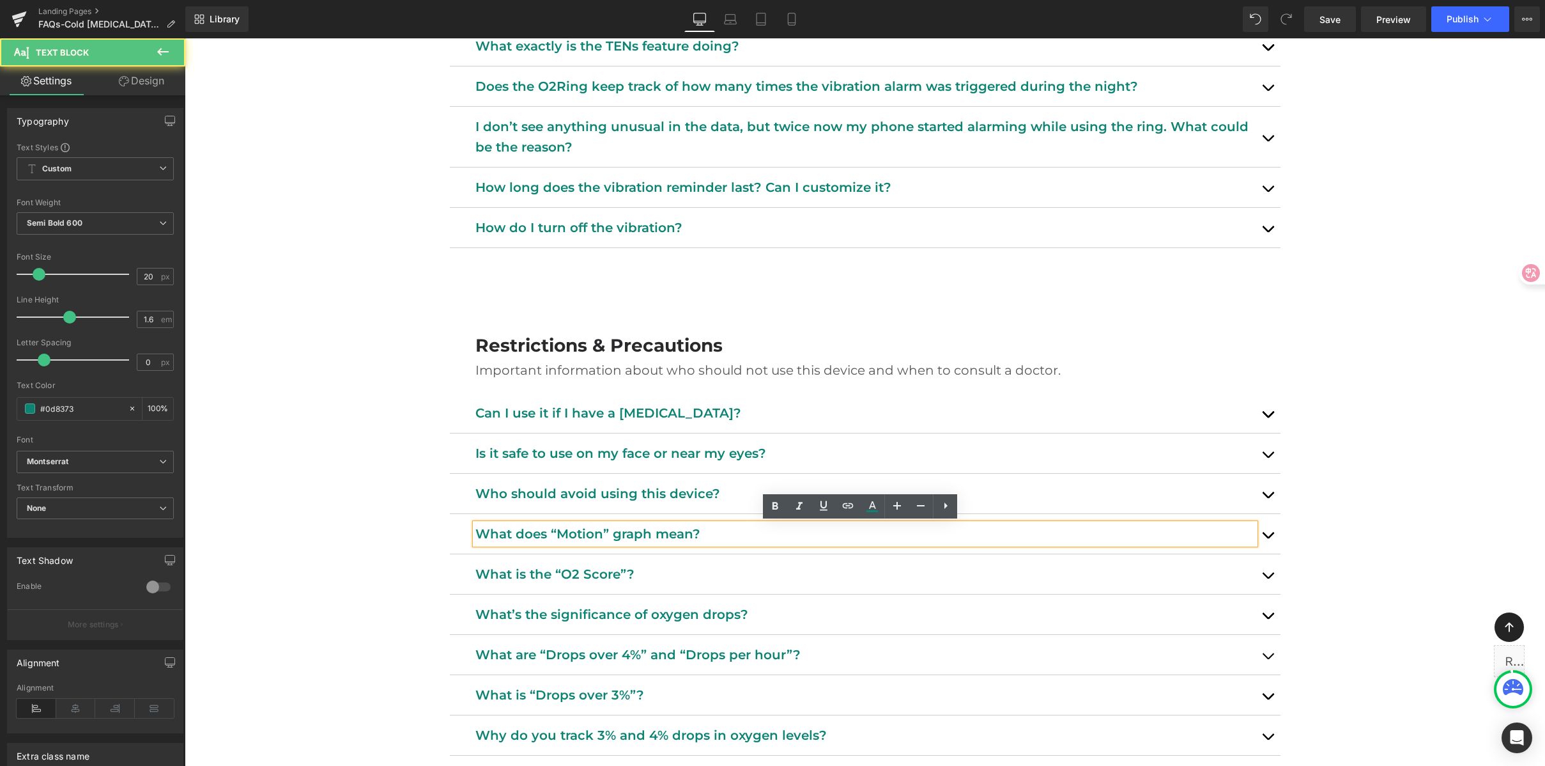
click at [554, 529] on p "What does “Motion” graph mean?" at bounding box center [865, 533] width 780 height 20
click at [529, 533] on p "What does “Motion” graph mean?" at bounding box center [865, 533] width 780 height 20
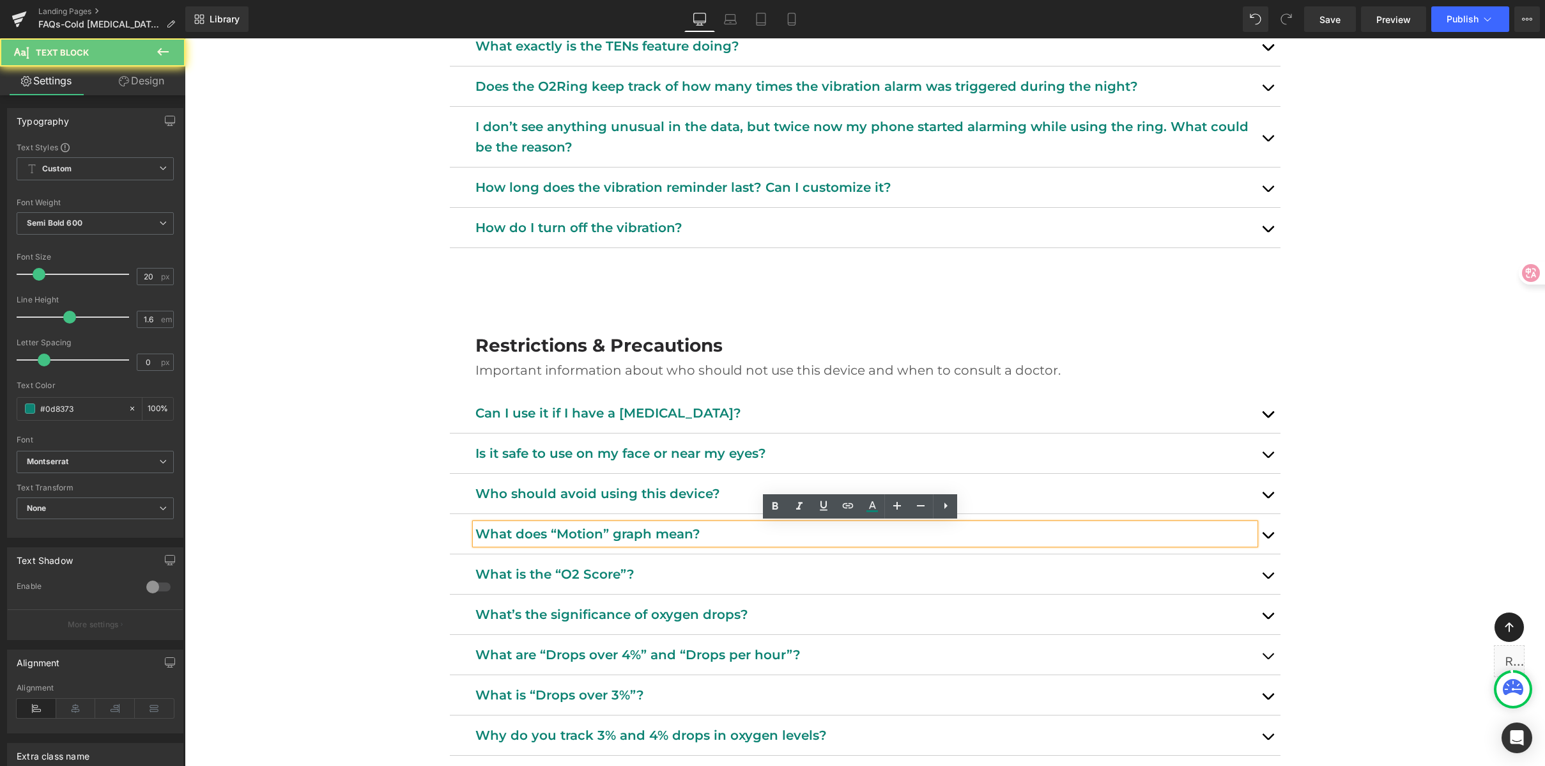
click at [529, 533] on p "What does “Motion” graph mean?" at bounding box center [865, 533] width 780 height 20
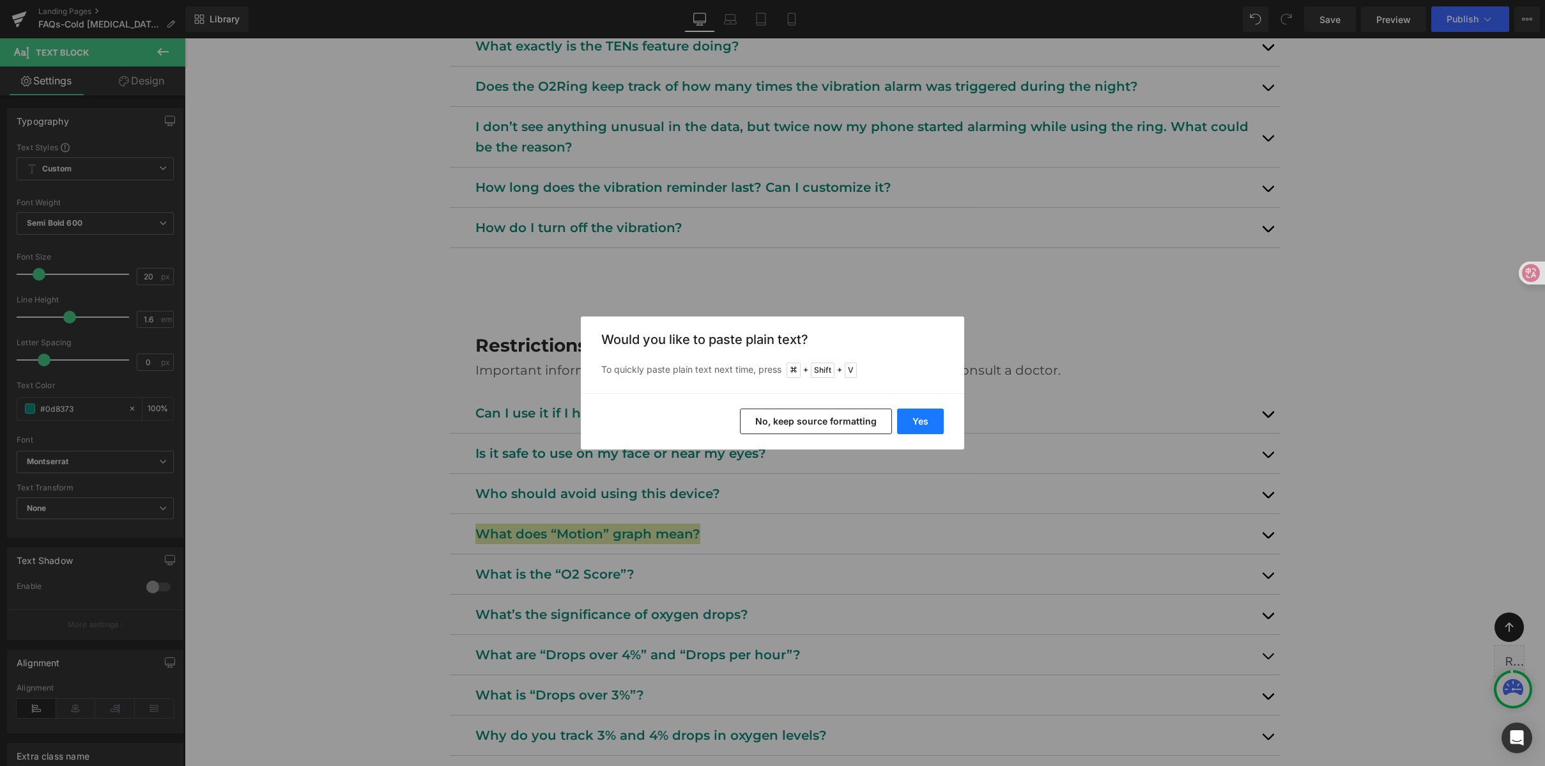
click at [927, 424] on button "Yes" at bounding box center [920, 421] width 47 height 26
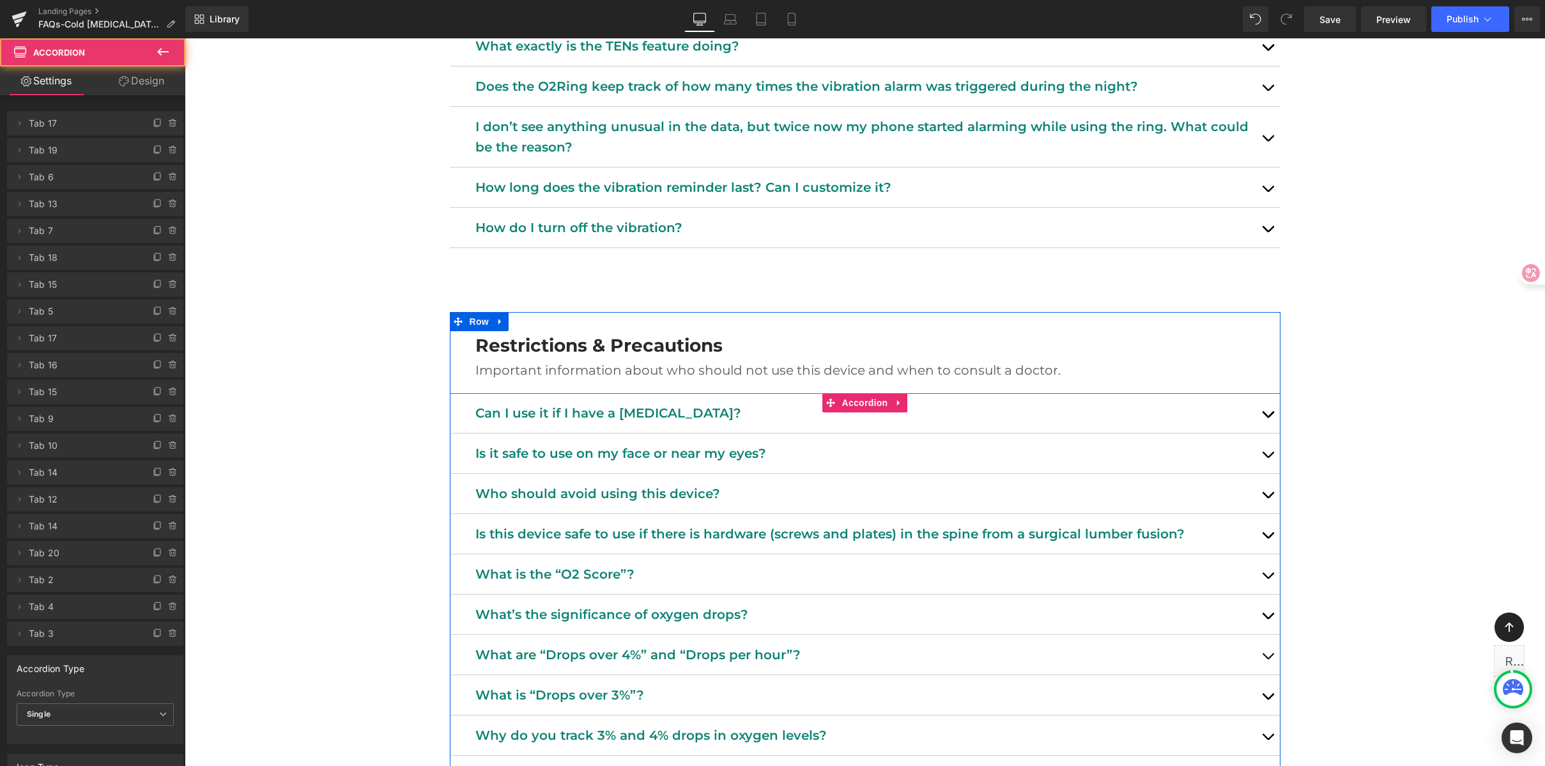
click at [1264, 534] on button "button" at bounding box center [1268, 534] width 26 height 40
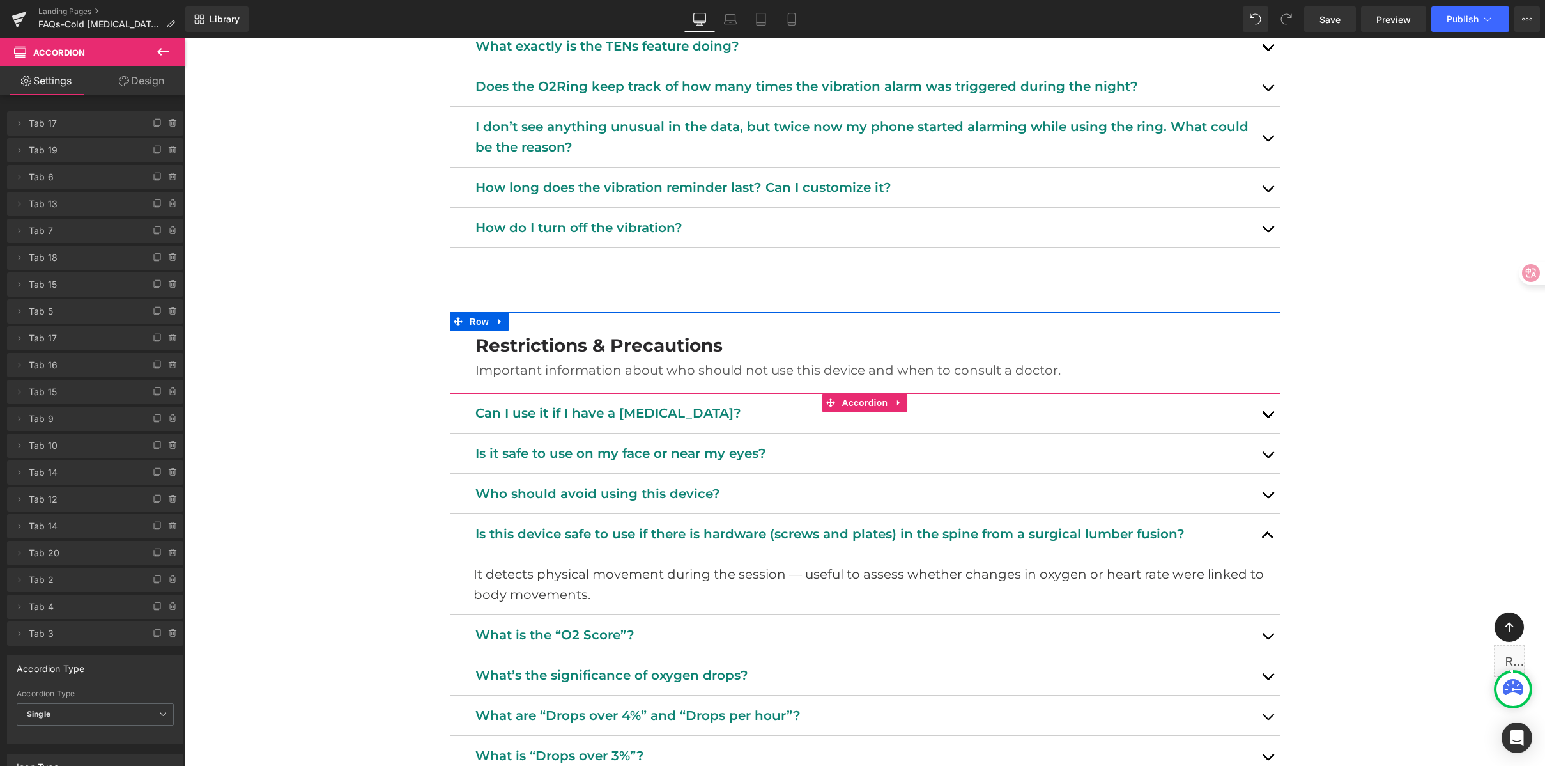
click at [731, 533] on p "Is this device safe to use if there is hardware (screws and plates) in the spin…" at bounding box center [865, 533] width 780 height 20
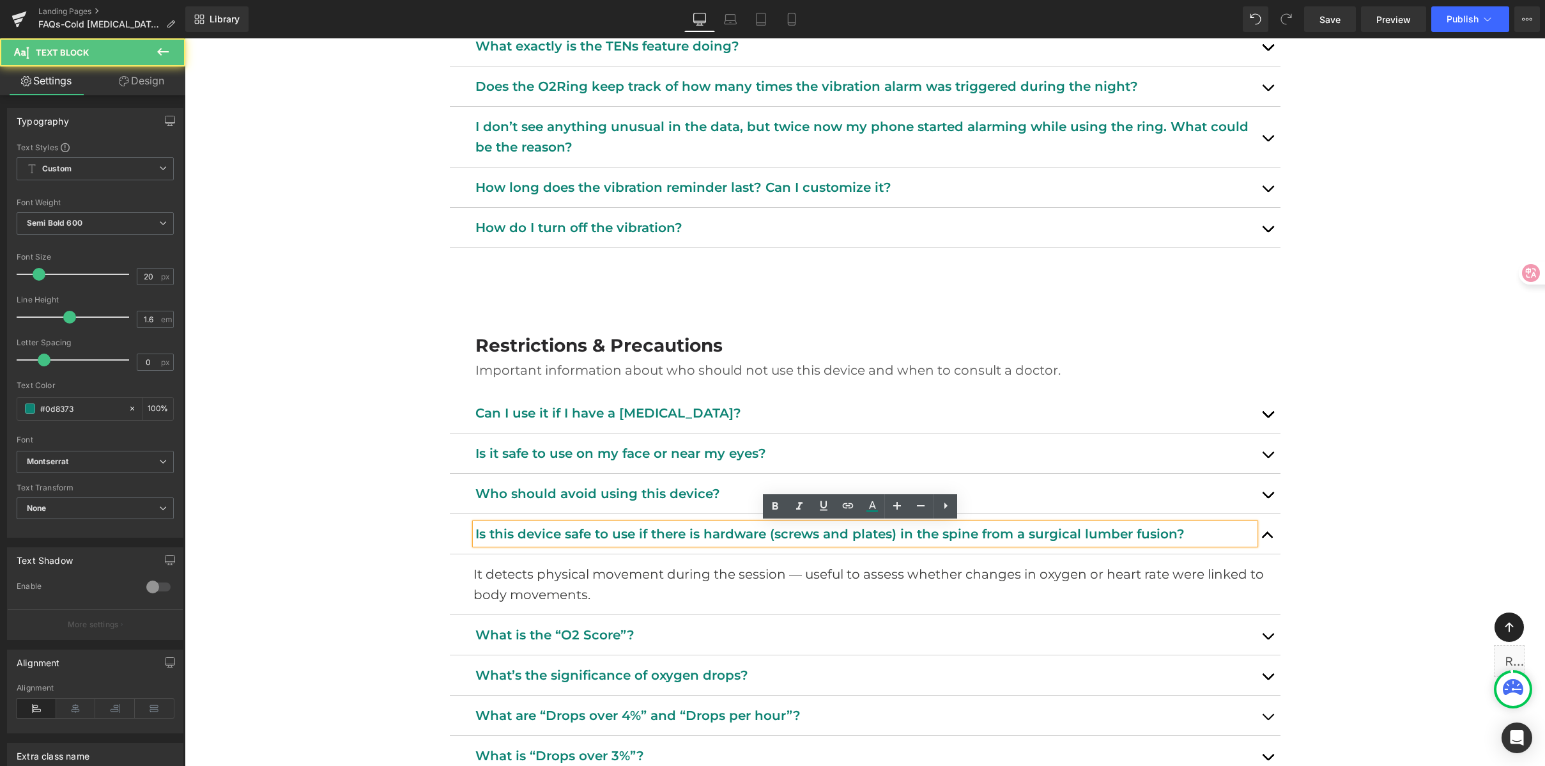
click at [680, 531] on p "Is this device safe to use if there is hardware (screws and plates) in the spin…" at bounding box center [865, 533] width 780 height 20
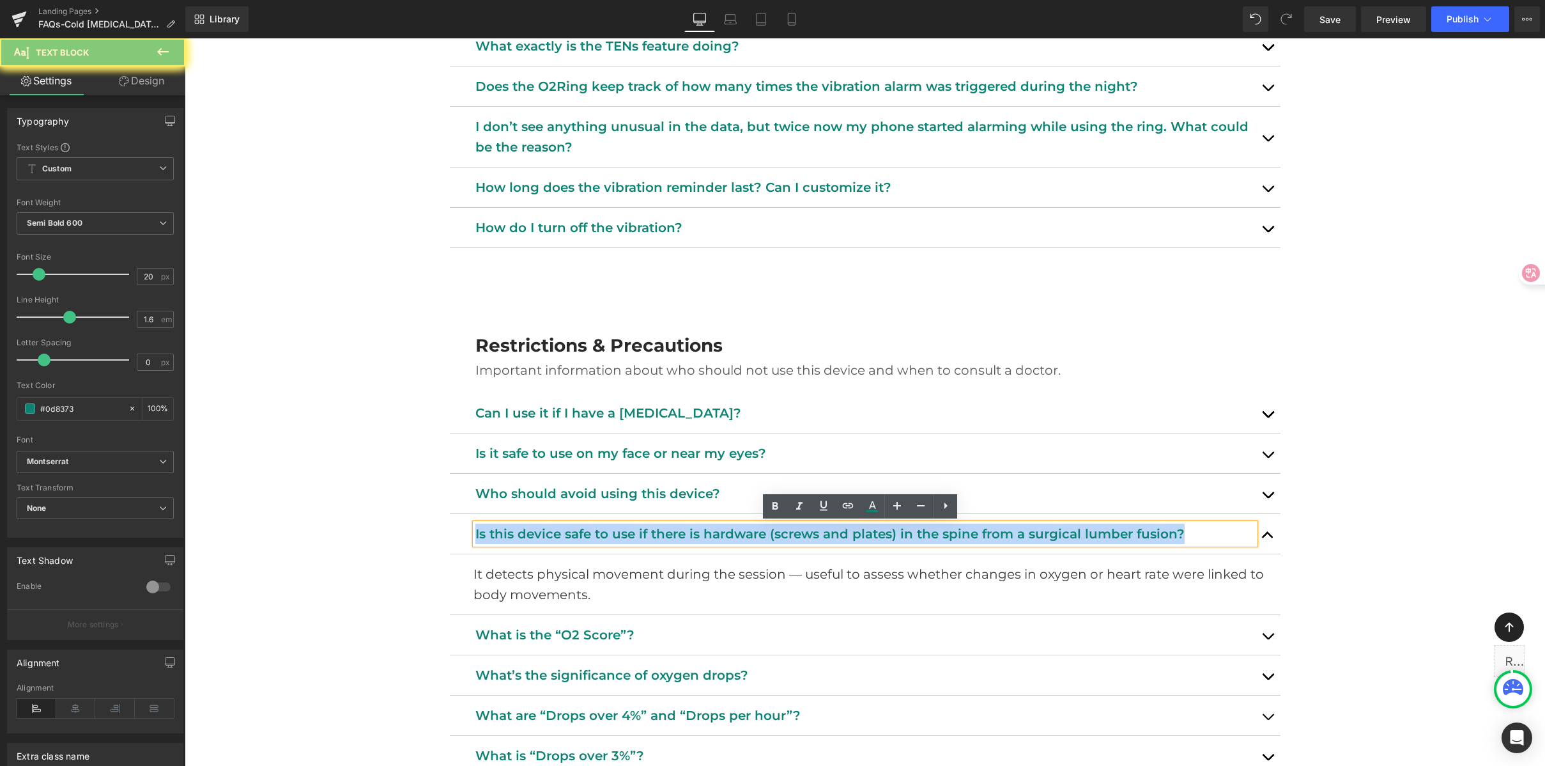
click at [680, 531] on p "Is this device safe to use if there is hardware (screws and plates) in the spin…" at bounding box center [865, 533] width 780 height 20
copy p "Is this device safe to use if there is hardware (screws and plates) in the spin…"
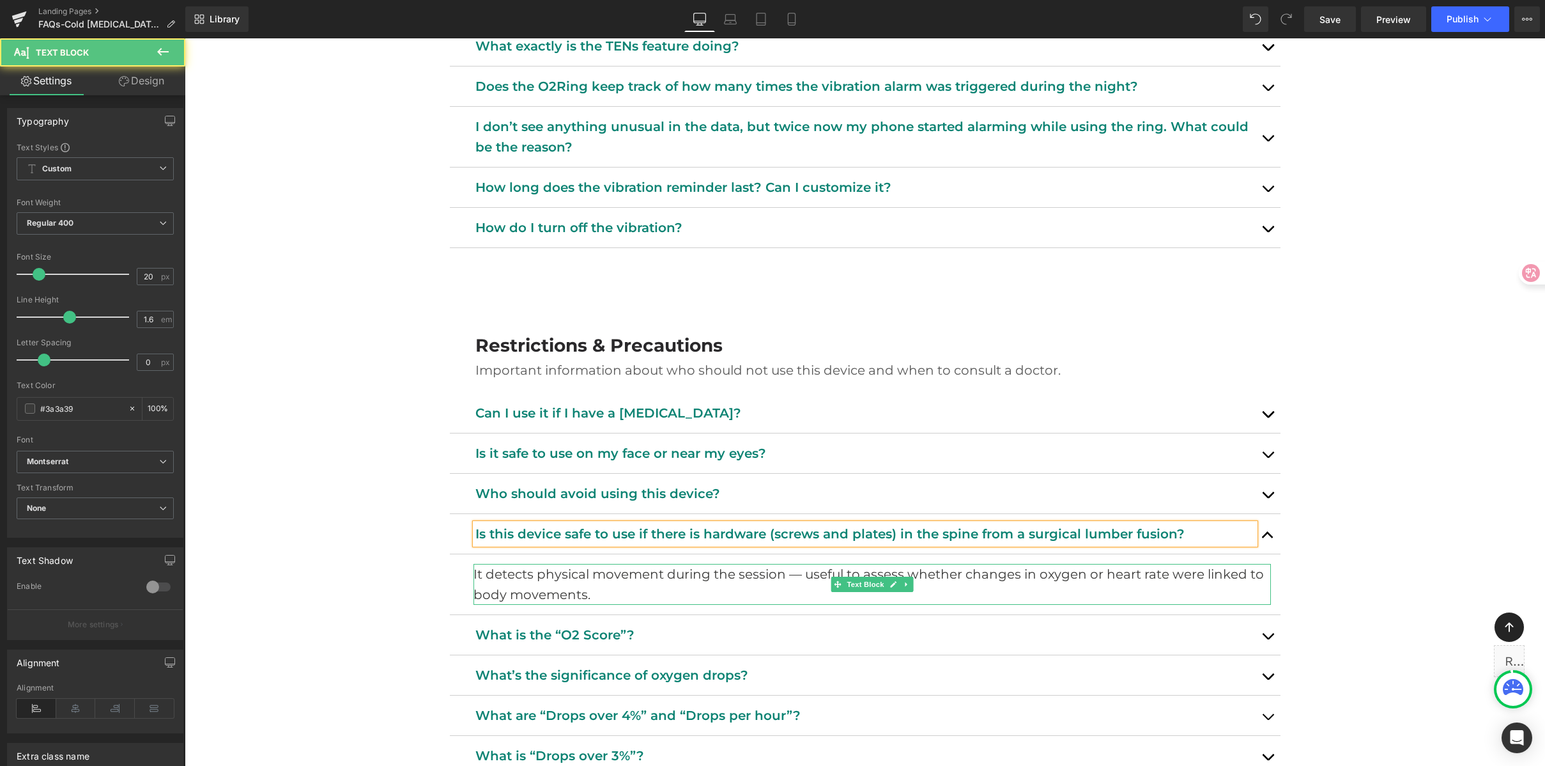
click at [635, 596] on p "It detects physical movement during the session — useful to assess whether chan…" at bounding box center [873, 584] width 798 height 41
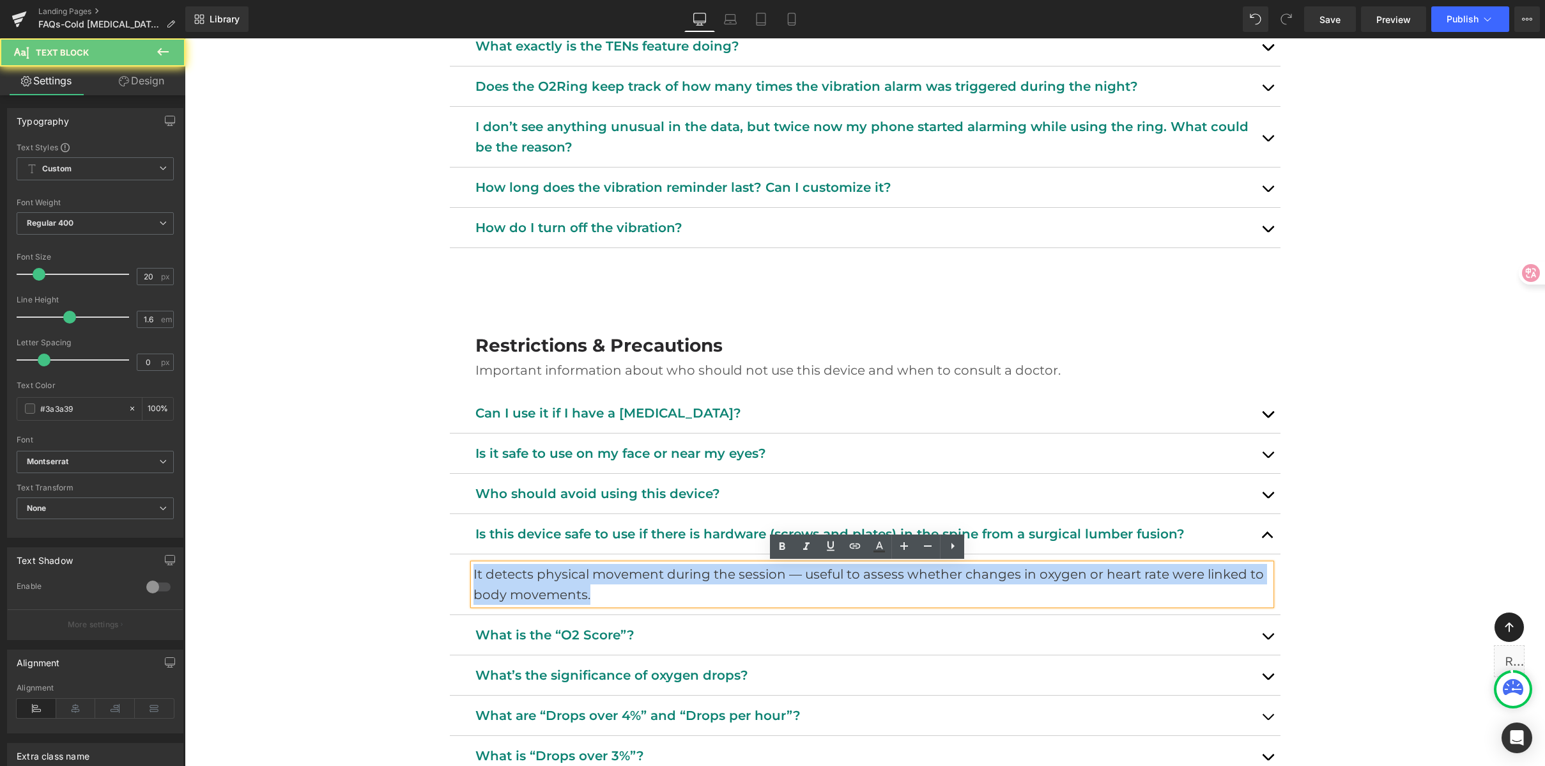
drag, startPoint x: 631, startPoint y: 593, endPoint x: 322, endPoint y: 527, distance: 315.8
click at [311, 522] on div "Laser Pain Relief Device FAQ Heading Support, tips, and safety info. Heading Ro…" at bounding box center [865, 126] width 1361 height 4488
paste div
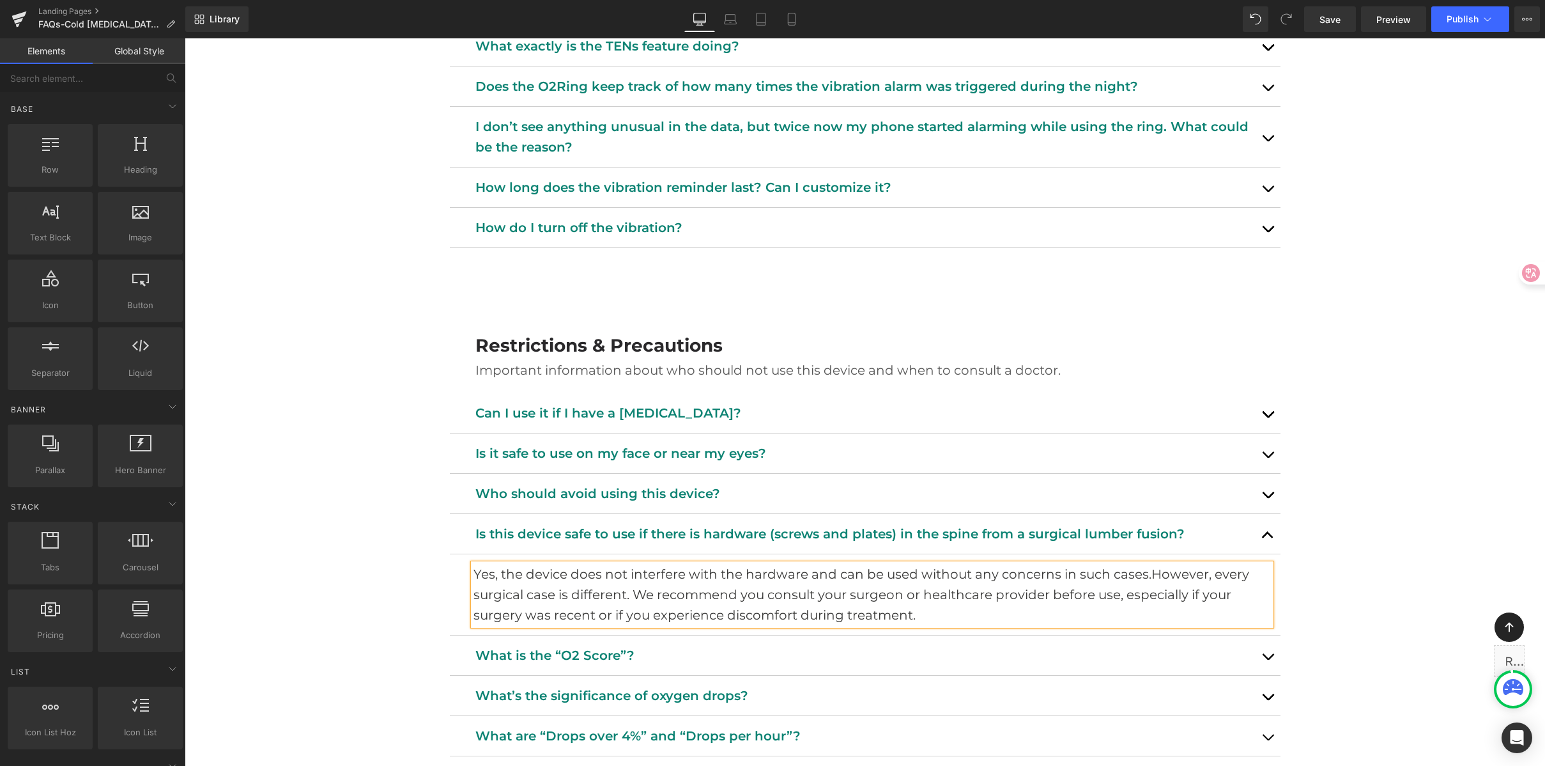
click at [1353, 447] on div "Laser Pain Relief Device FAQ Heading Support, tips, and safety info. Heading Ro…" at bounding box center [865, 136] width 1361 height 4508
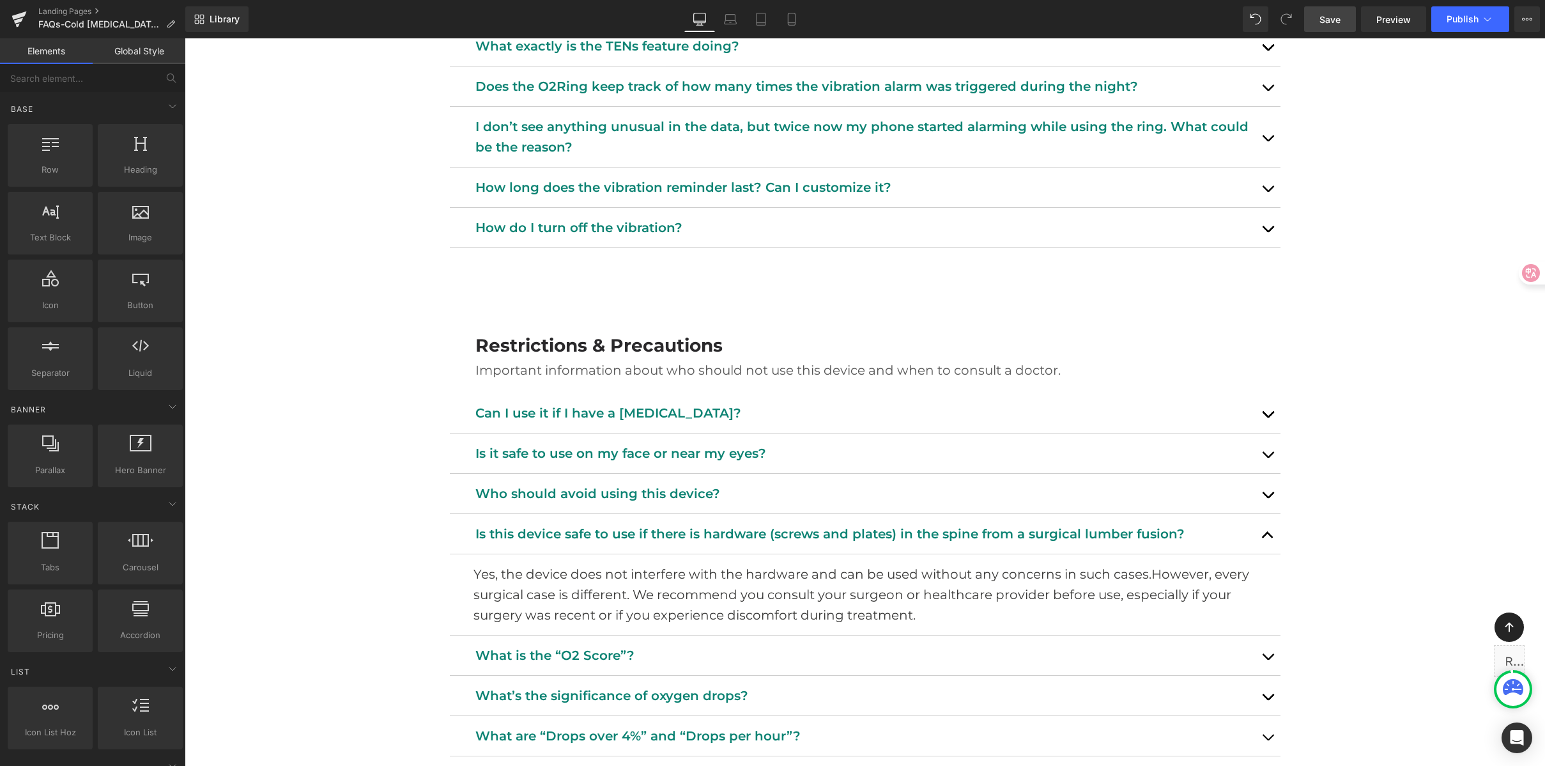
click at [1343, 18] on link "Save" at bounding box center [1330, 19] width 52 height 26
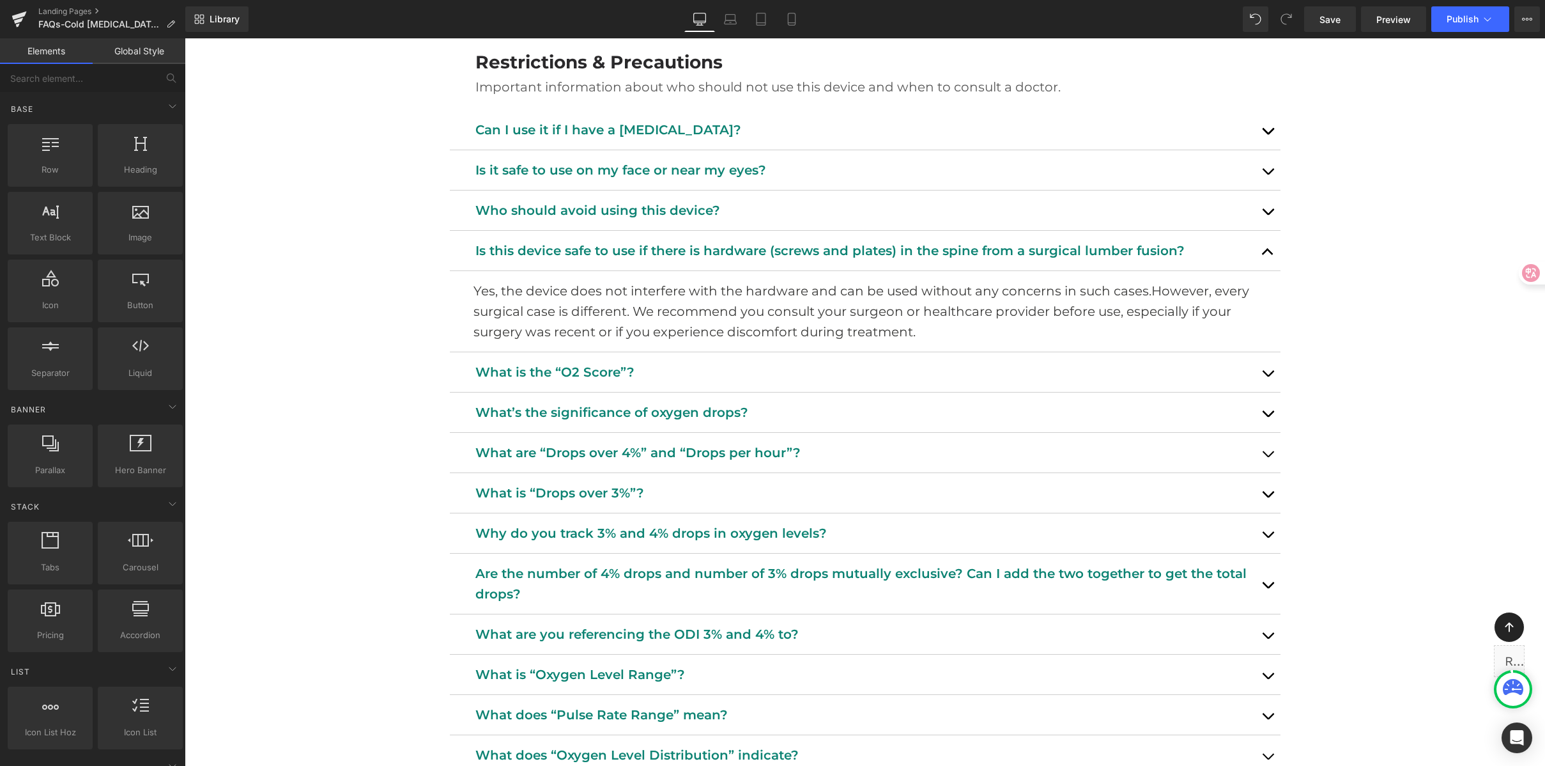
scroll to position [2528, 0]
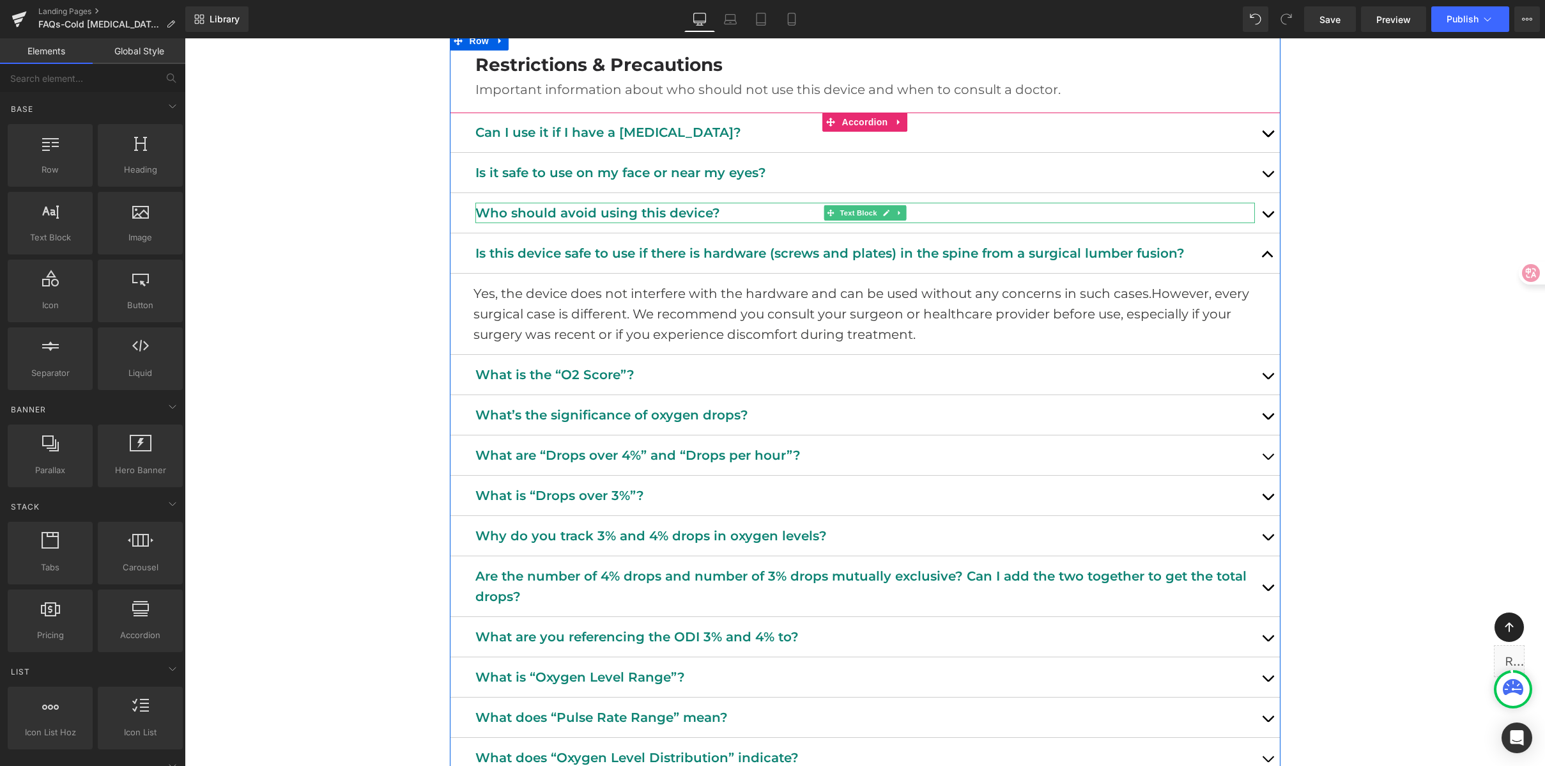
click at [624, 208] on p "Who should avoid using this device?" at bounding box center [865, 213] width 780 height 20
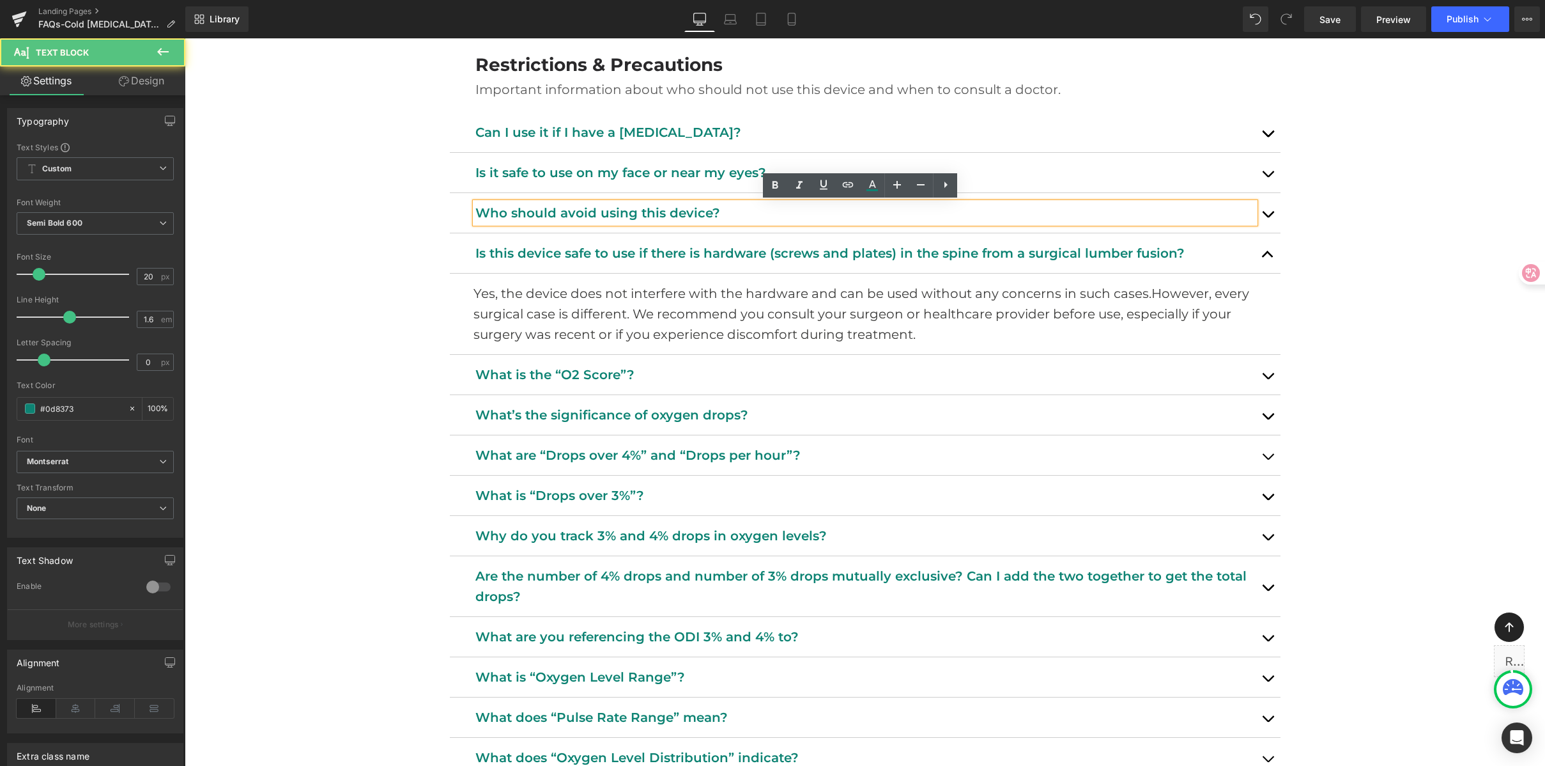
click at [621, 208] on p "Who should avoid using this device?" at bounding box center [865, 213] width 780 height 20
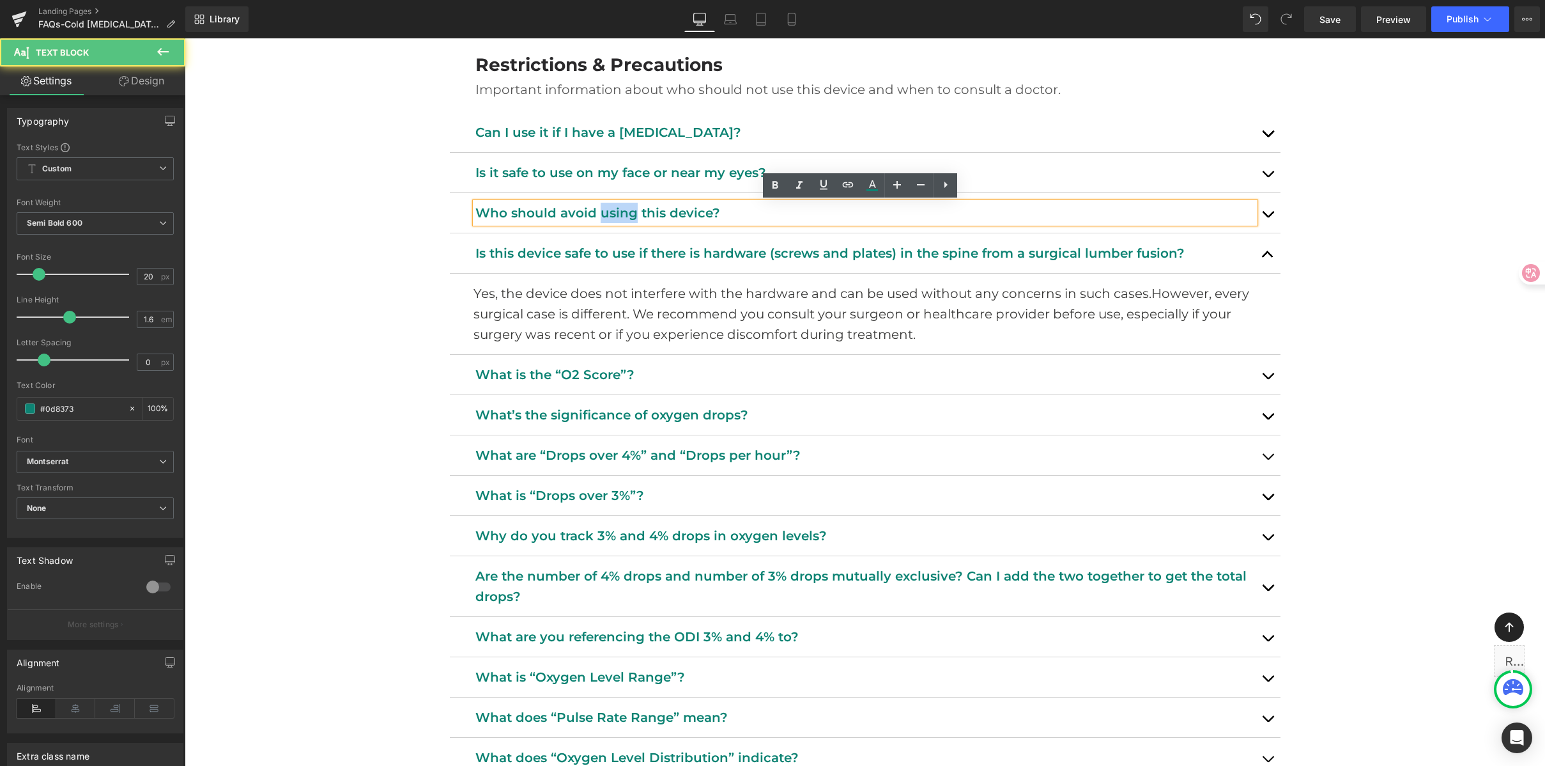
click at [621, 208] on p "Who should avoid using this device?" at bounding box center [865, 213] width 780 height 20
click at [722, 214] on p "Who should avoid using this device?" at bounding box center [865, 213] width 780 height 20
drag, startPoint x: 725, startPoint y: 213, endPoint x: 420, endPoint y: 190, distance: 305.8
paste div
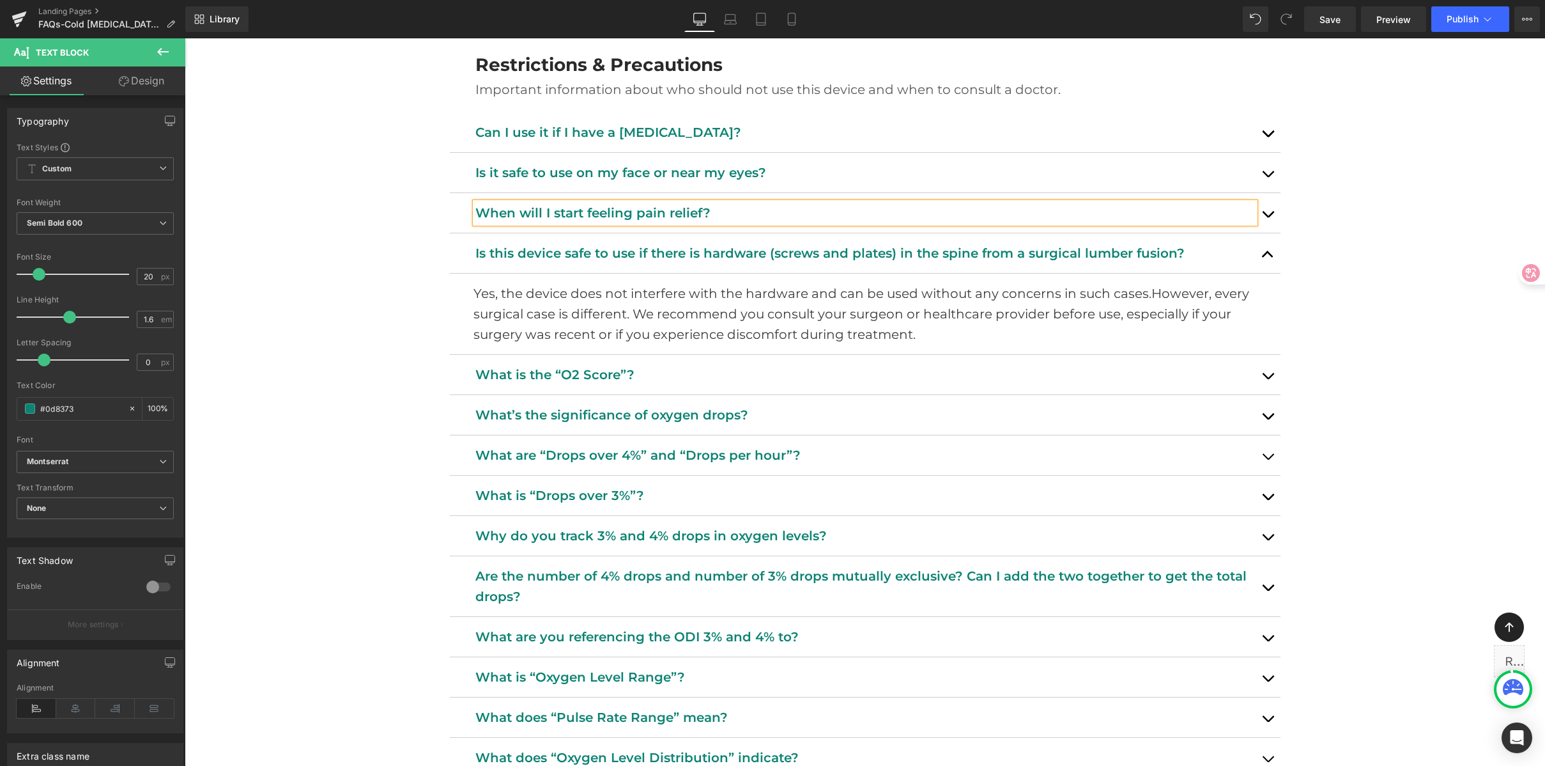
click at [1270, 216] on button "button" at bounding box center [1268, 213] width 26 height 40
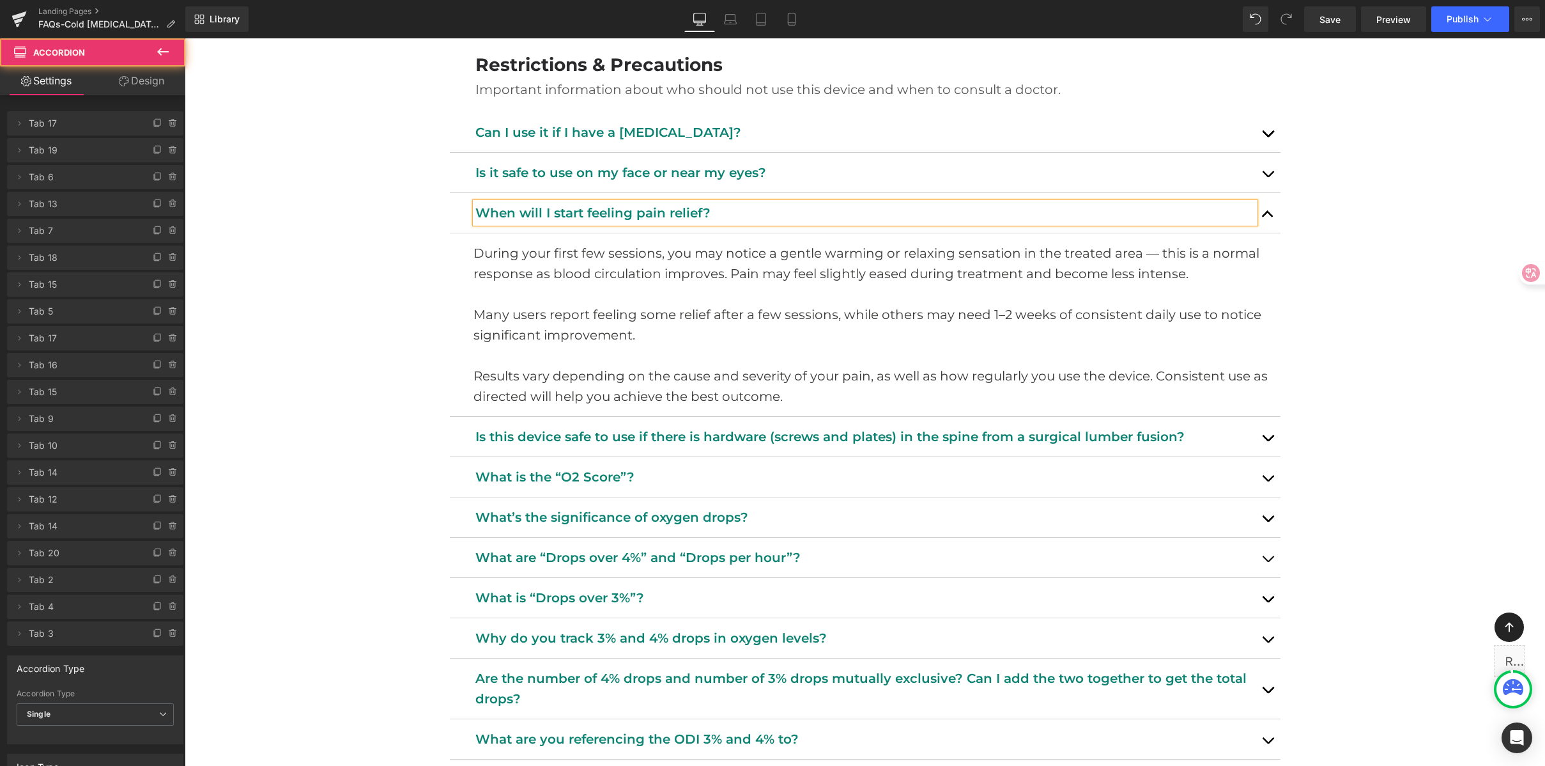
click at [510, 262] on p "During your first few sessions, you may notice a gentle warming or relaxing sen…" at bounding box center [873, 263] width 798 height 41
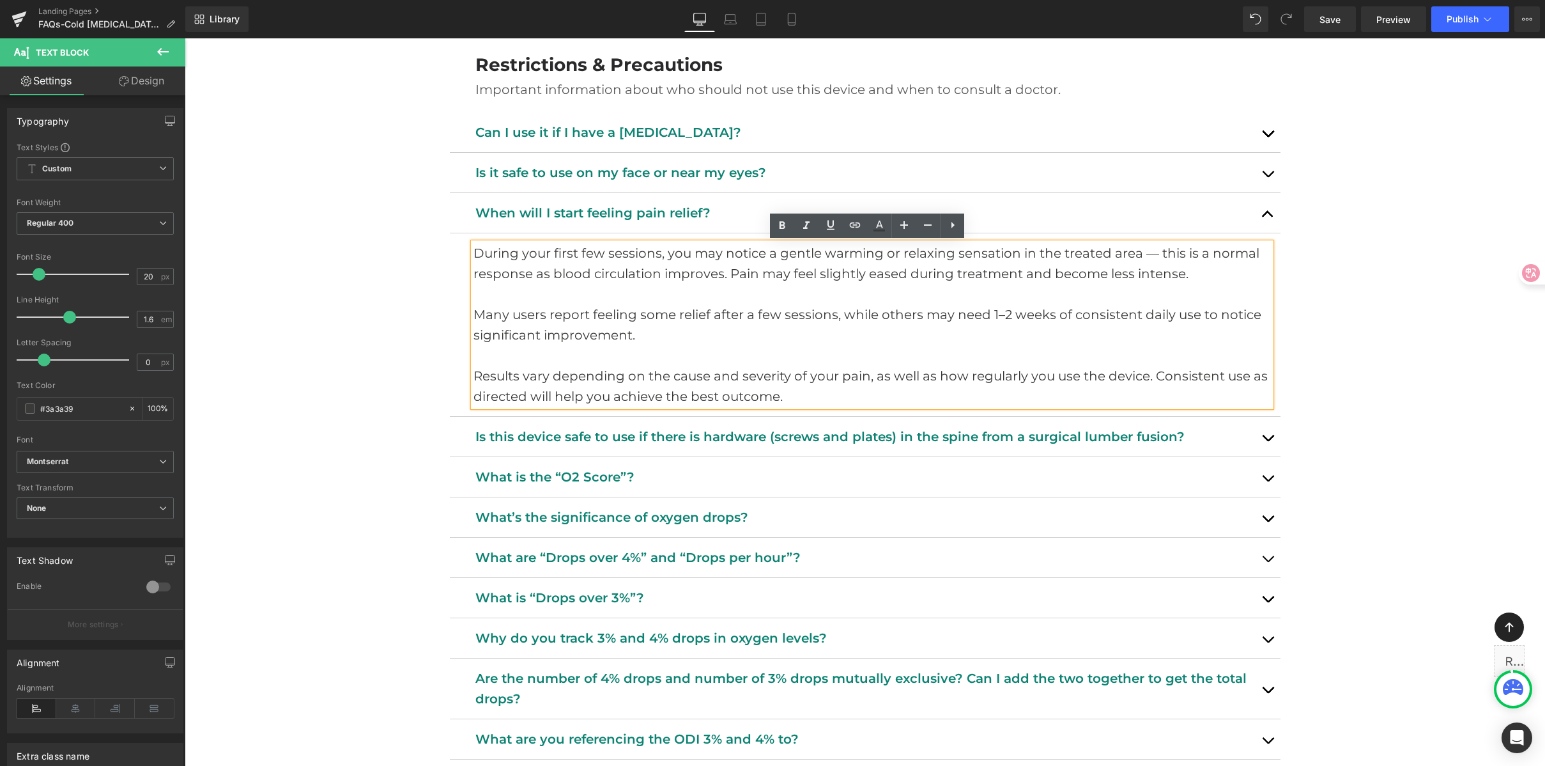
click at [586, 261] on p "During your first few sessions, you may notice a gentle warming or relaxing sen…" at bounding box center [873, 263] width 798 height 41
click at [754, 290] on p at bounding box center [873, 294] width 798 height 20
click at [778, 379] on p "Results vary depending on the cause and severity of your pain, as well as how r…" at bounding box center [873, 386] width 798 height 41
click at [825, 399] on p "Results vary depending on the cause and severity of your pain, as well as how r…" at bounding box center [873, 386] width 798 height 41
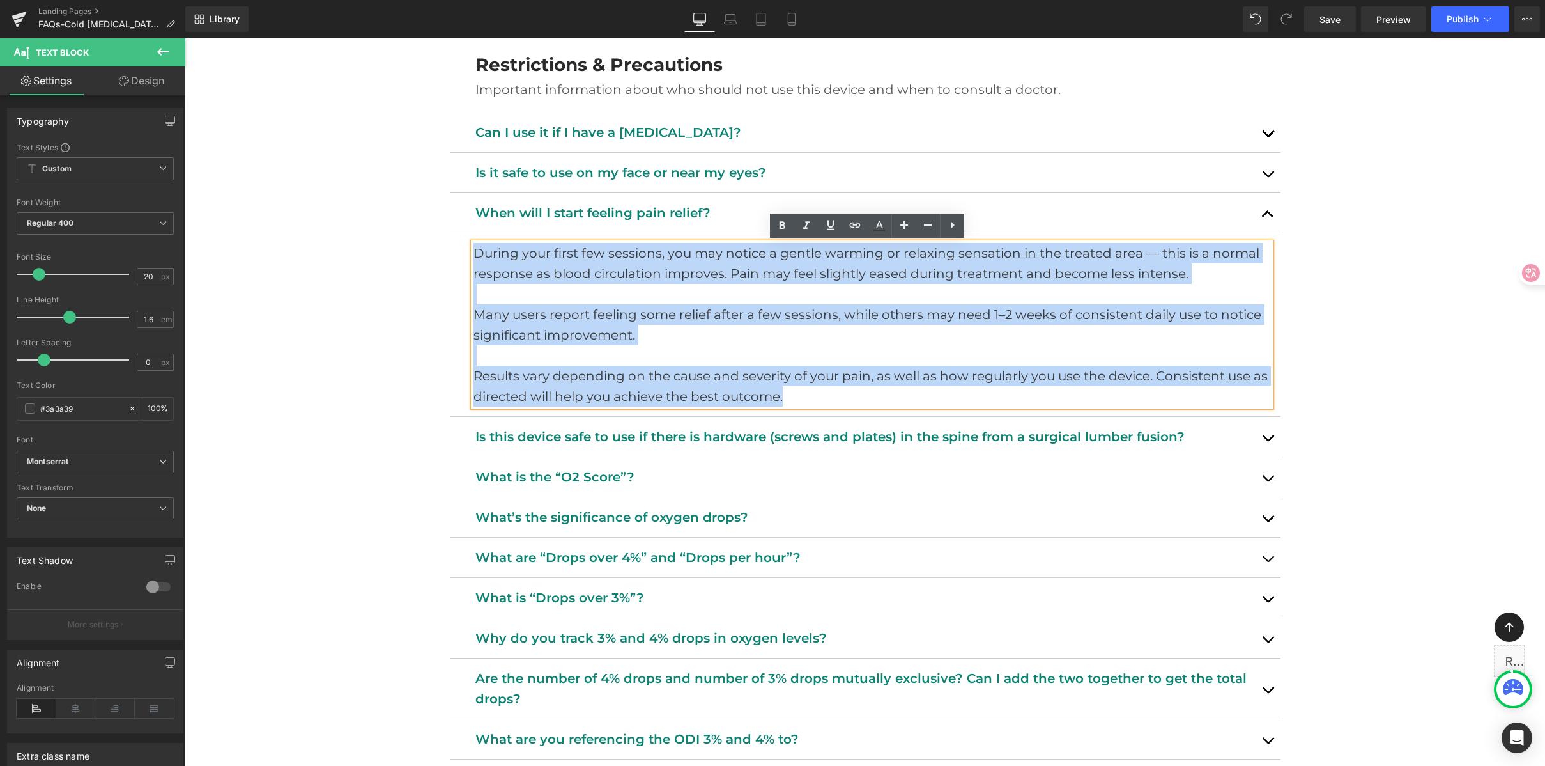
drag, startPoint x: 825, startPoint y: 399, endPoint x: 428, endPoint y: 242, distance: 427.5
copy div "During your first few sessions, you may notice a gentle warming or relaxing sen…"
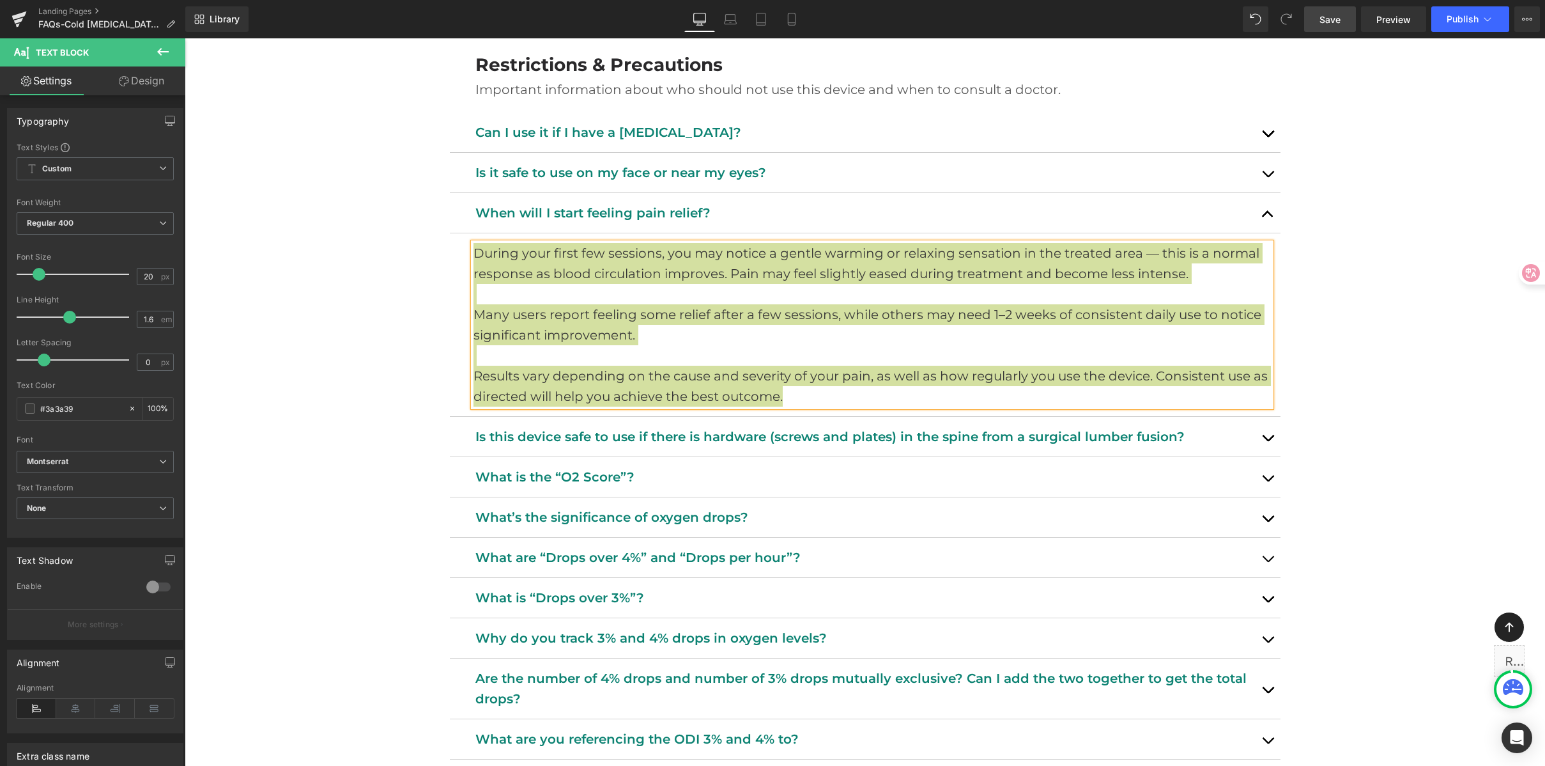
click at [1333, 14] on span "Save" at bounding box center [1330, 19] width 21 height 13
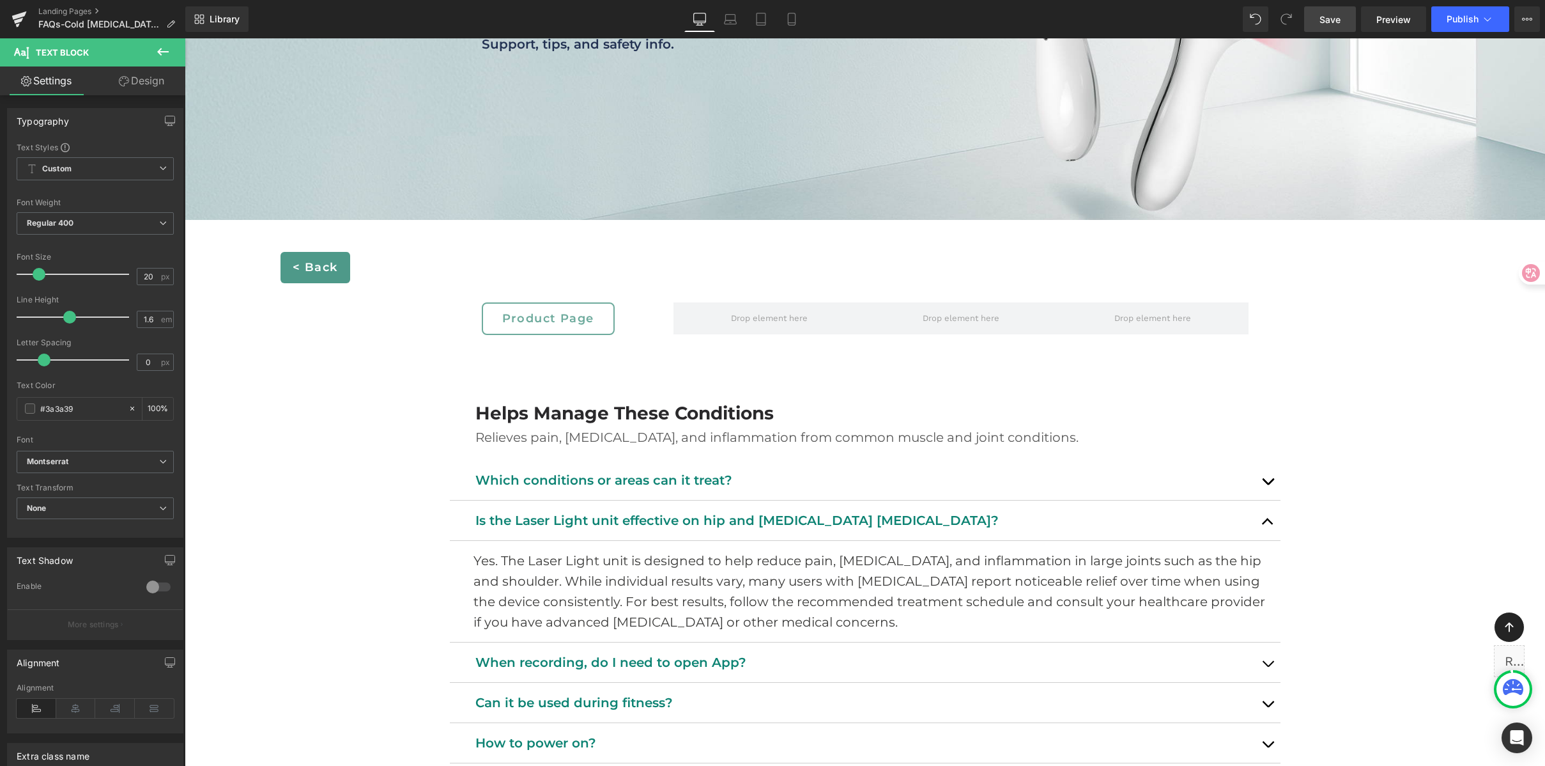
scroll to position [276, 0]
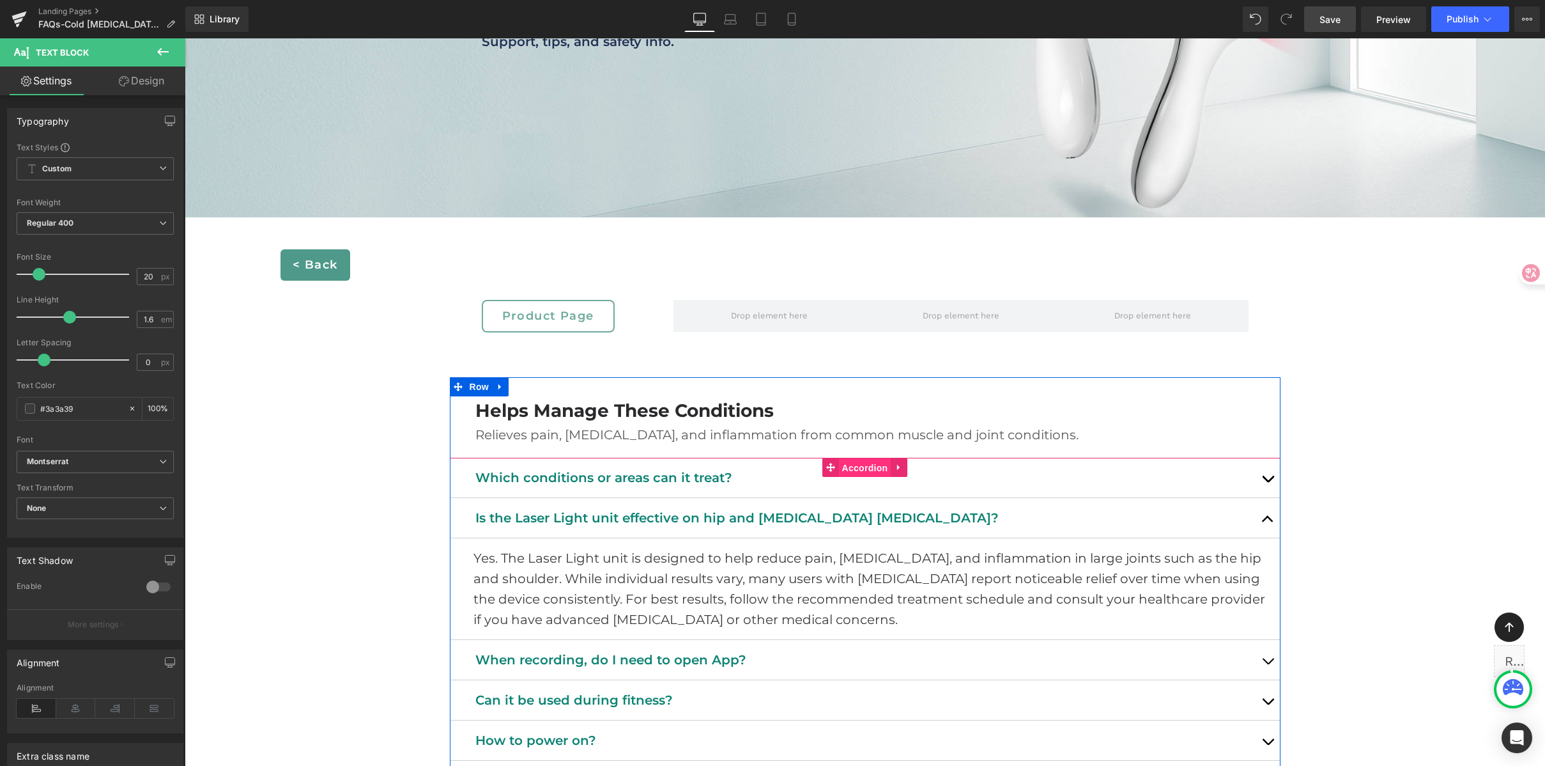
click at [849, 467] on span "Accordion" at bounding box center [865, 467] width 52 height 19
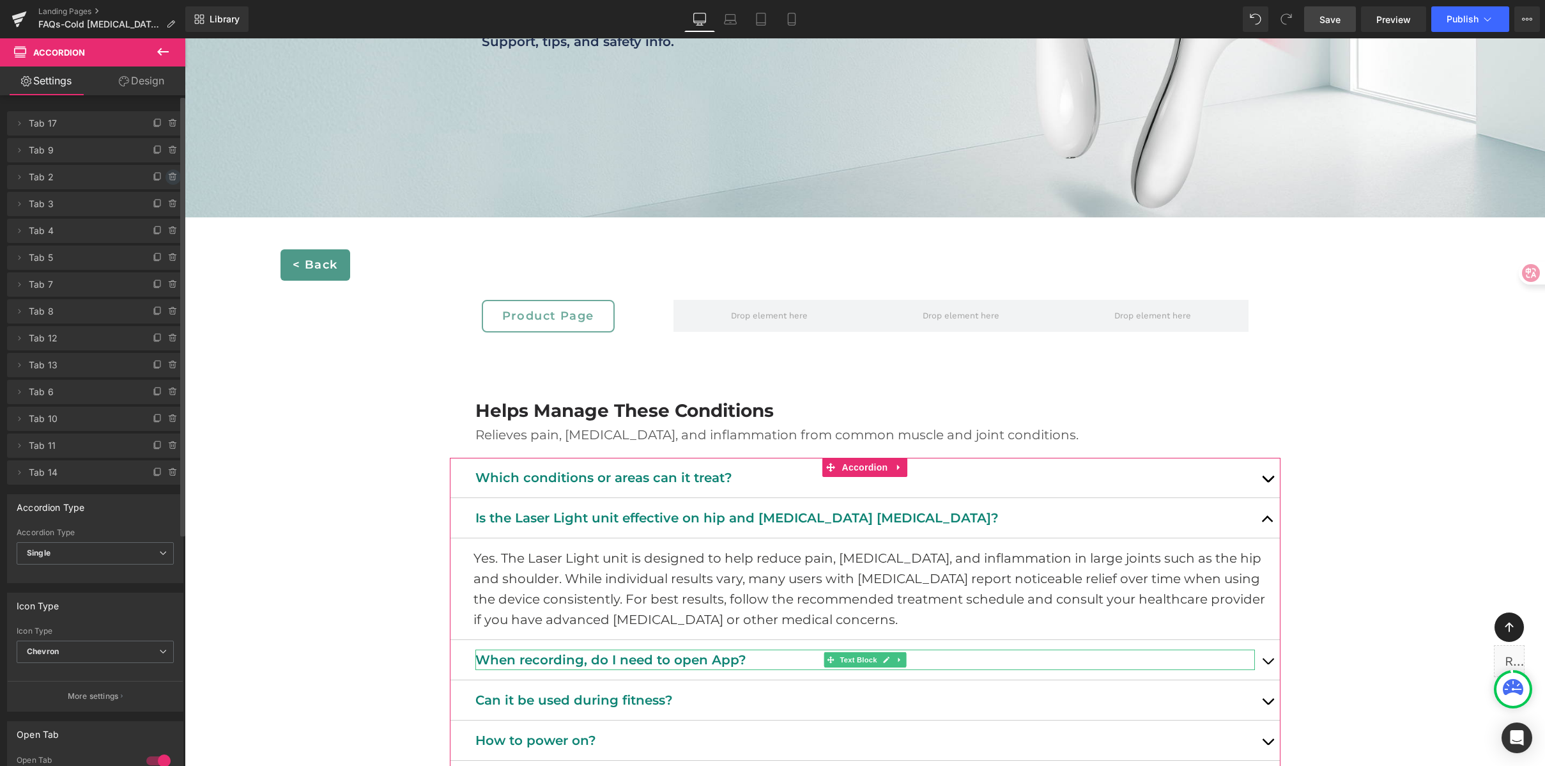
click at [168, 176] on icon at bounding box center [173, 177] width 10 height 10
click at [167, 176] on button "Delete" at bounding box center [159, 177] width 40 height 17
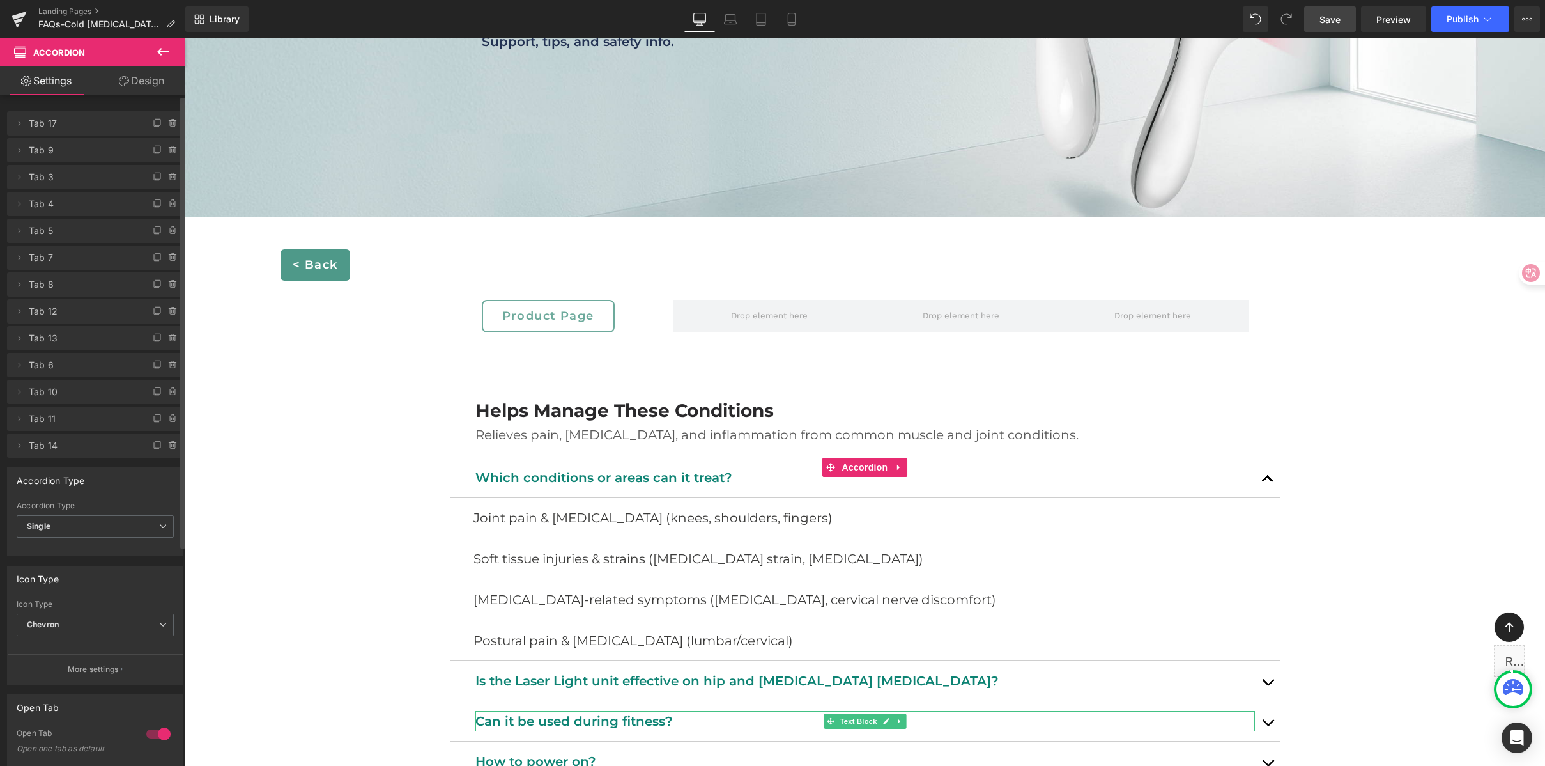
click at [168, 176] on icon at bounding box center [173, 177] width 10 height 10
click at [167, 176] on button "Delete" at bounding box center [159, 177] width 40 height 17
click at [168, 176] on icon at bounding box center [173, 177] width 10 height 10
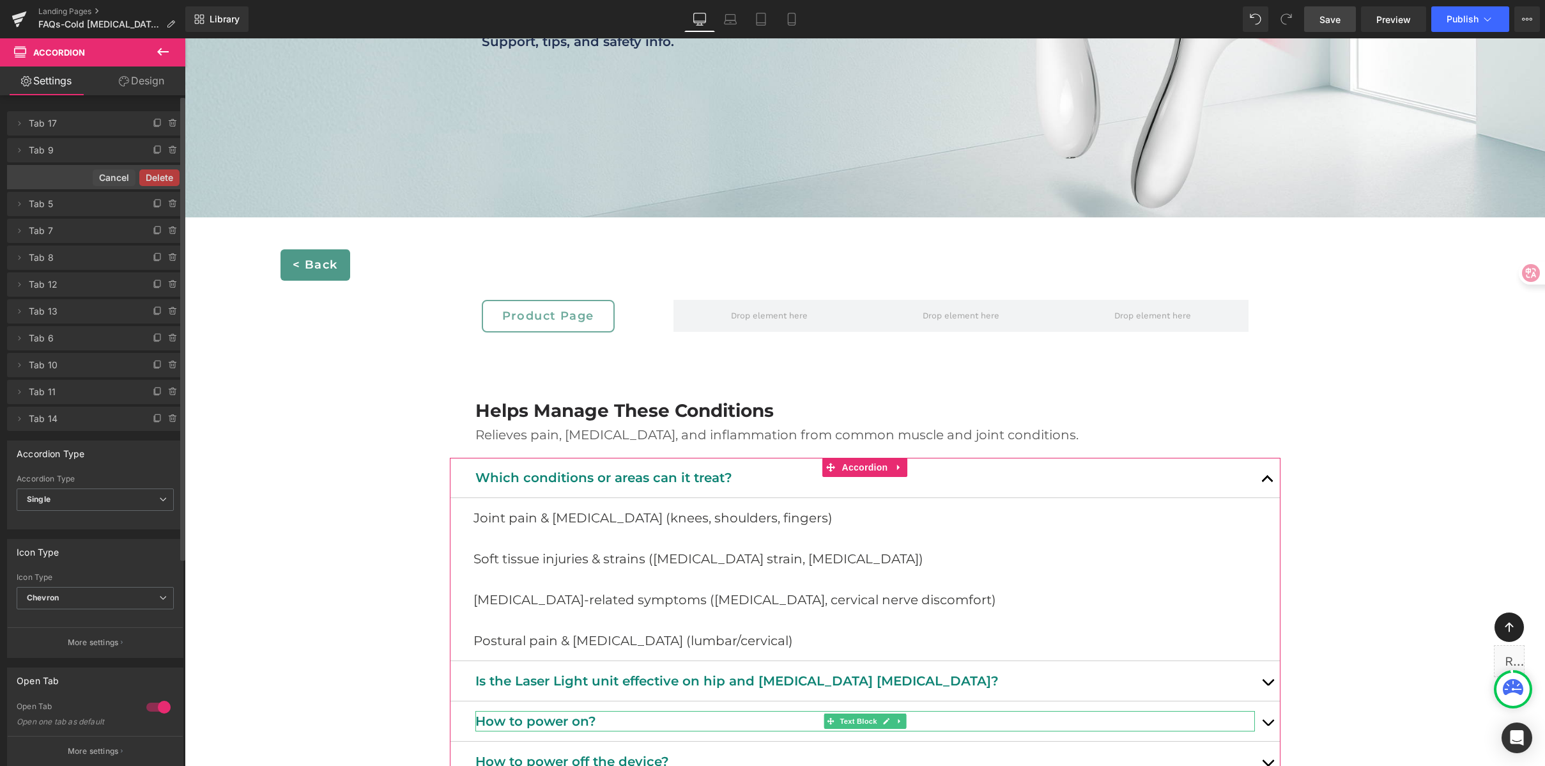
click at [167, 176] on button "Delete" at bounding box center [159, 177] width 40 height 17
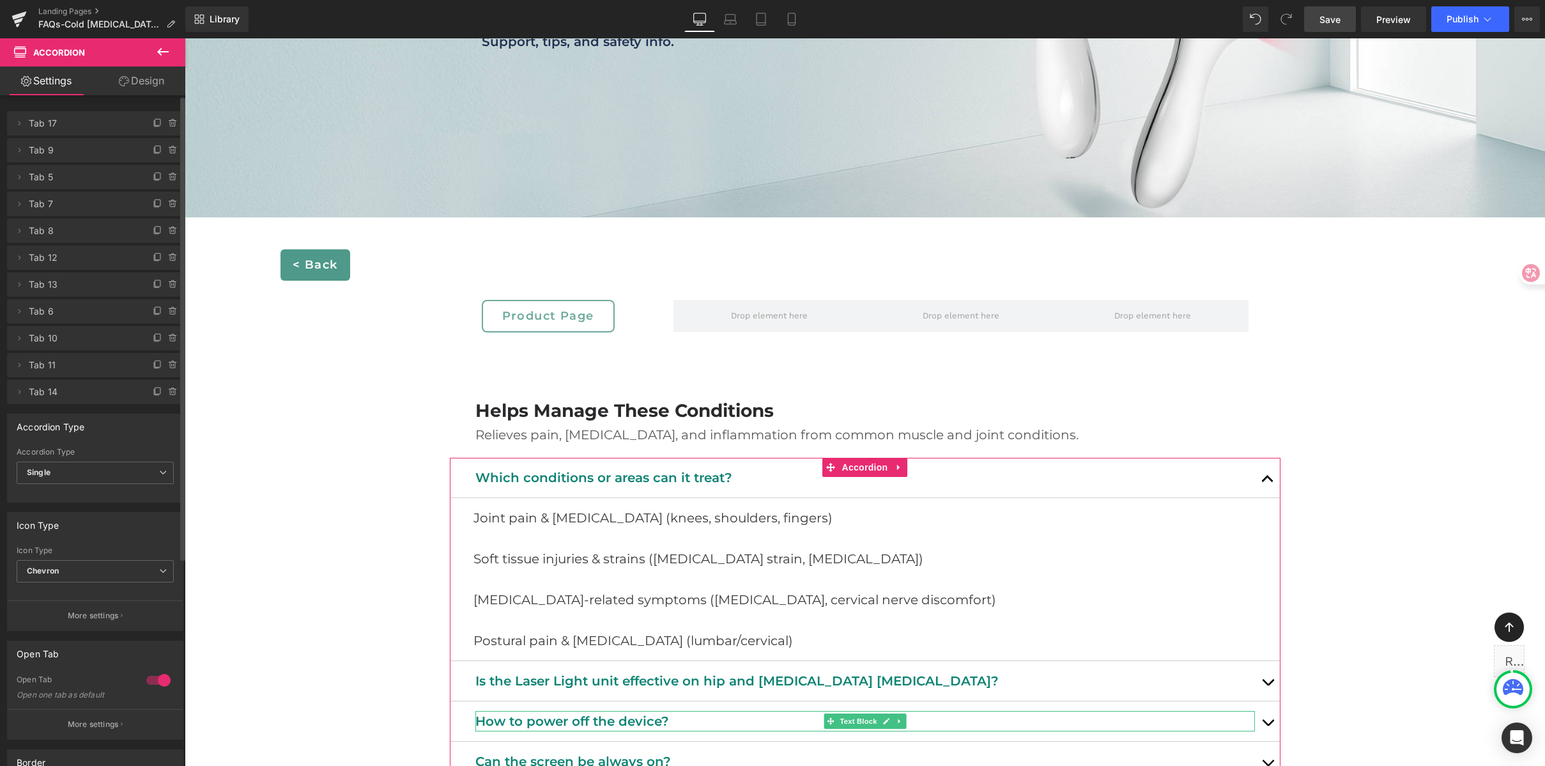
click at [168, 176] on icon at bounding box center [173, 177] width 10 height 10
click at [167, 176] on button "Delete" at bounding box center [159, 177] width 40 height 17
click at [168, 176] on icon at bounding box center [173, 177] width 10 height 10
click at [167, 176] on button "Delete" at bounding box center [159, 177] width 40 height 17
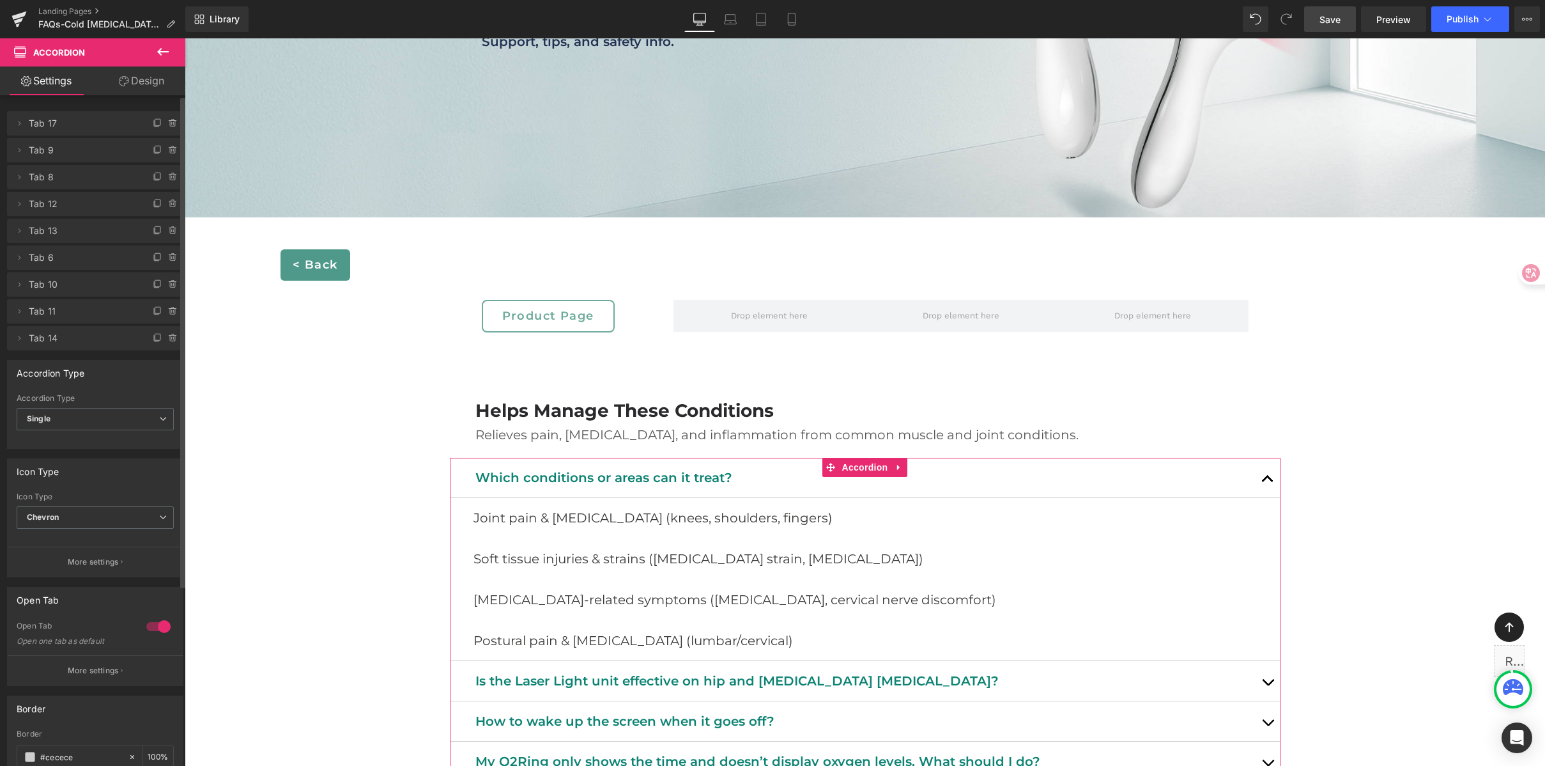
click at [168, 176] on icon at bounding box center [173, 177] width 10 height 10
click at [167, 176] on button "Delete" at bounding box center [159, 177] width 40 height 17
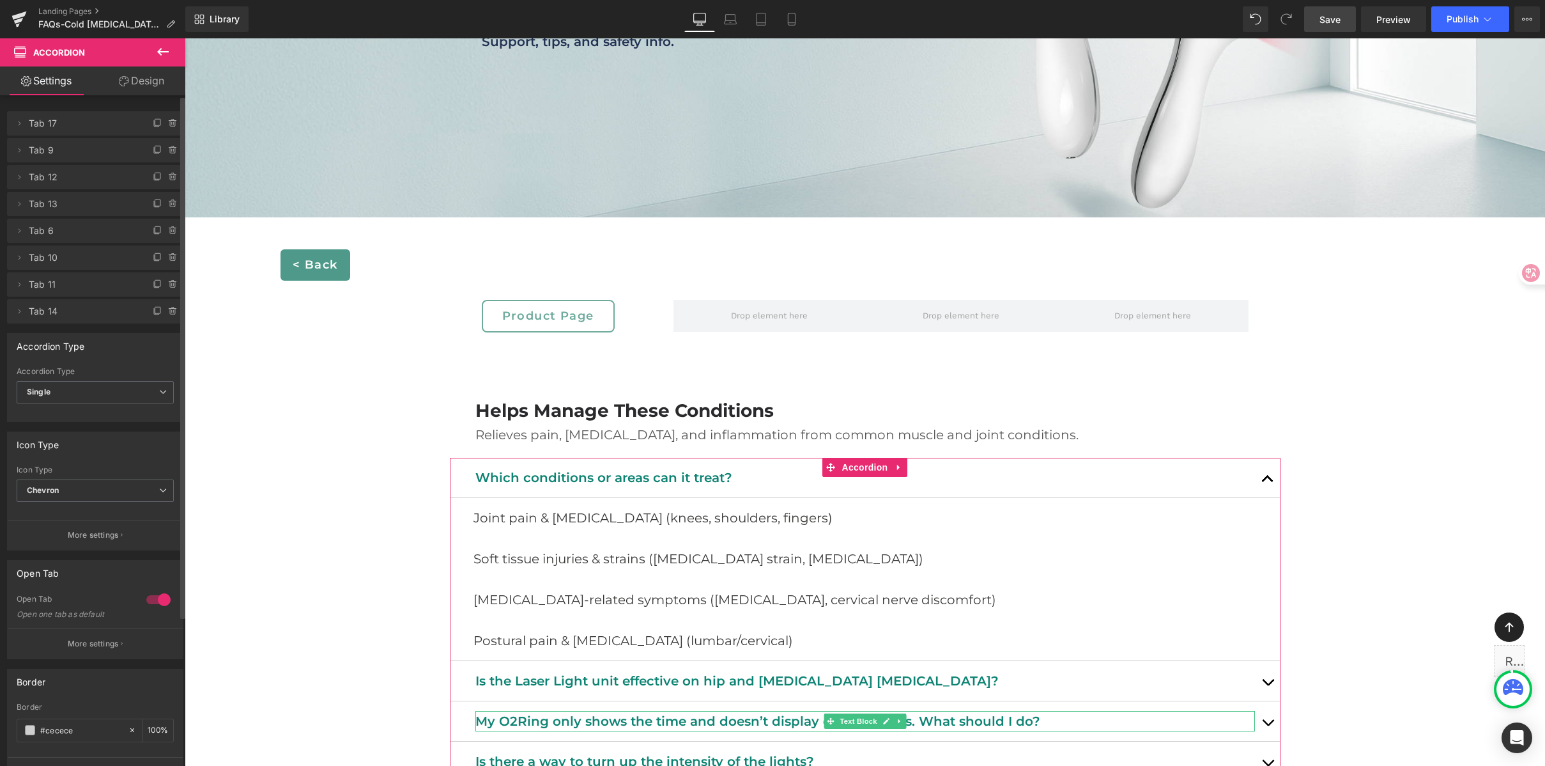
click at [168, 176] on icon at bounding box center [173, 177] width 10 height 10
click at [167, 176] on button "Delete" at bounding box center [159, 177] width 40 height 17
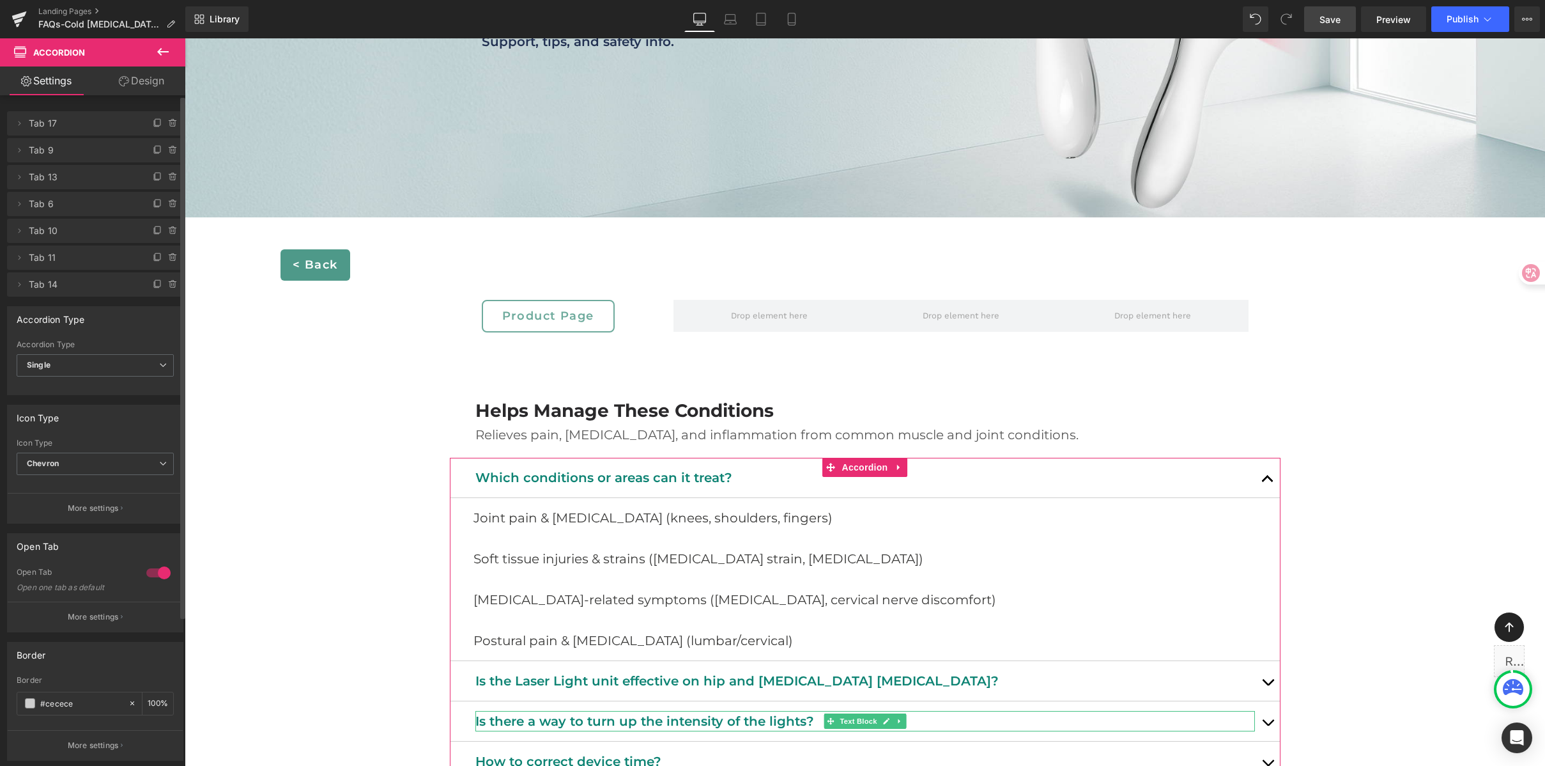
click at [168, 176] on icon at bounding box center [173, 177] width 10 height 10
click at [167, 176] on button "Delete" at bounding box center [159, 177] width 40 height 17
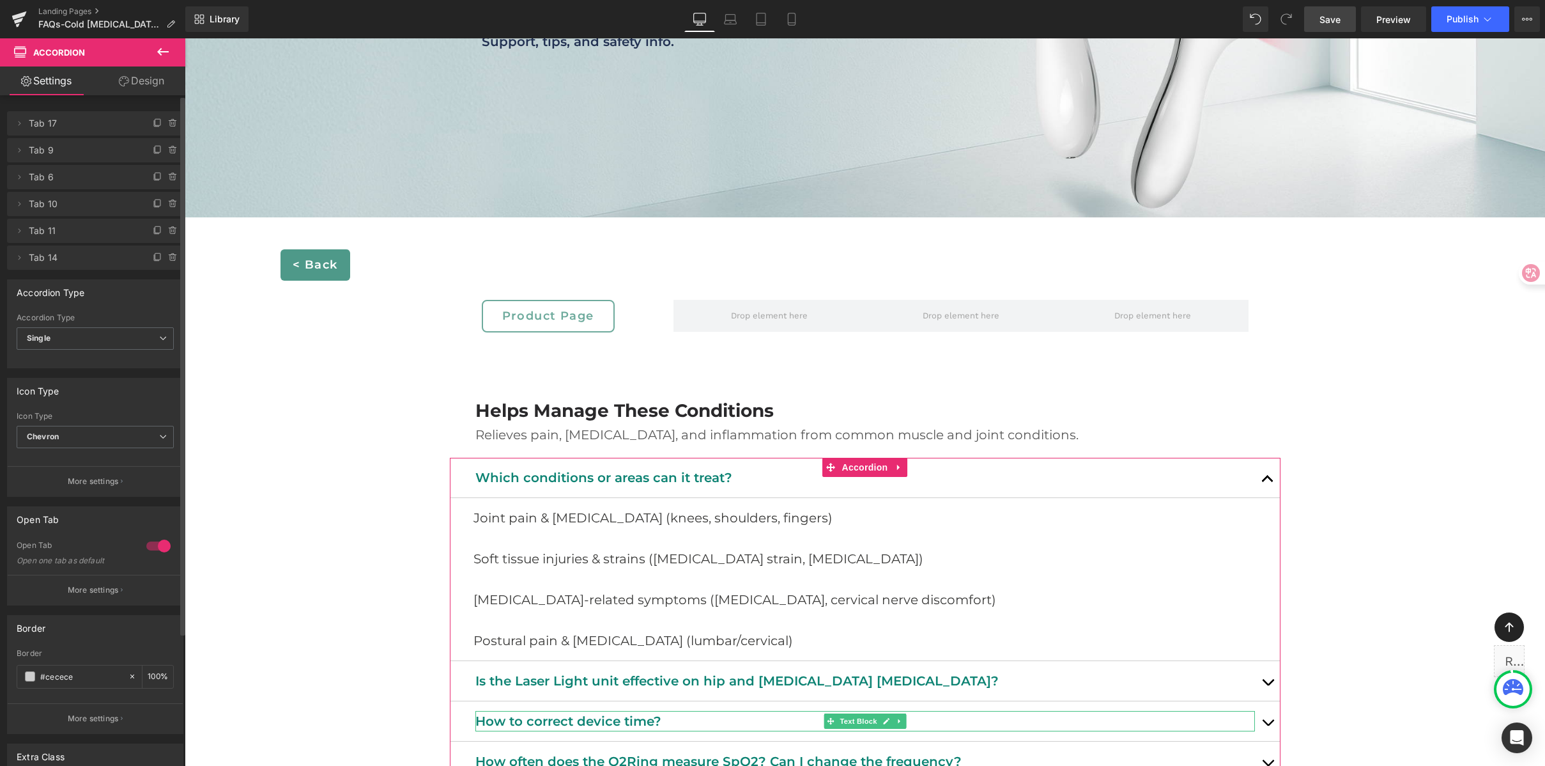
click at [168, 176] on icon at bounding box center [173, 177] width 10 height 10
click at [167, 176] on button "Delete" at bounding box center [159, 177] width 40 height 17
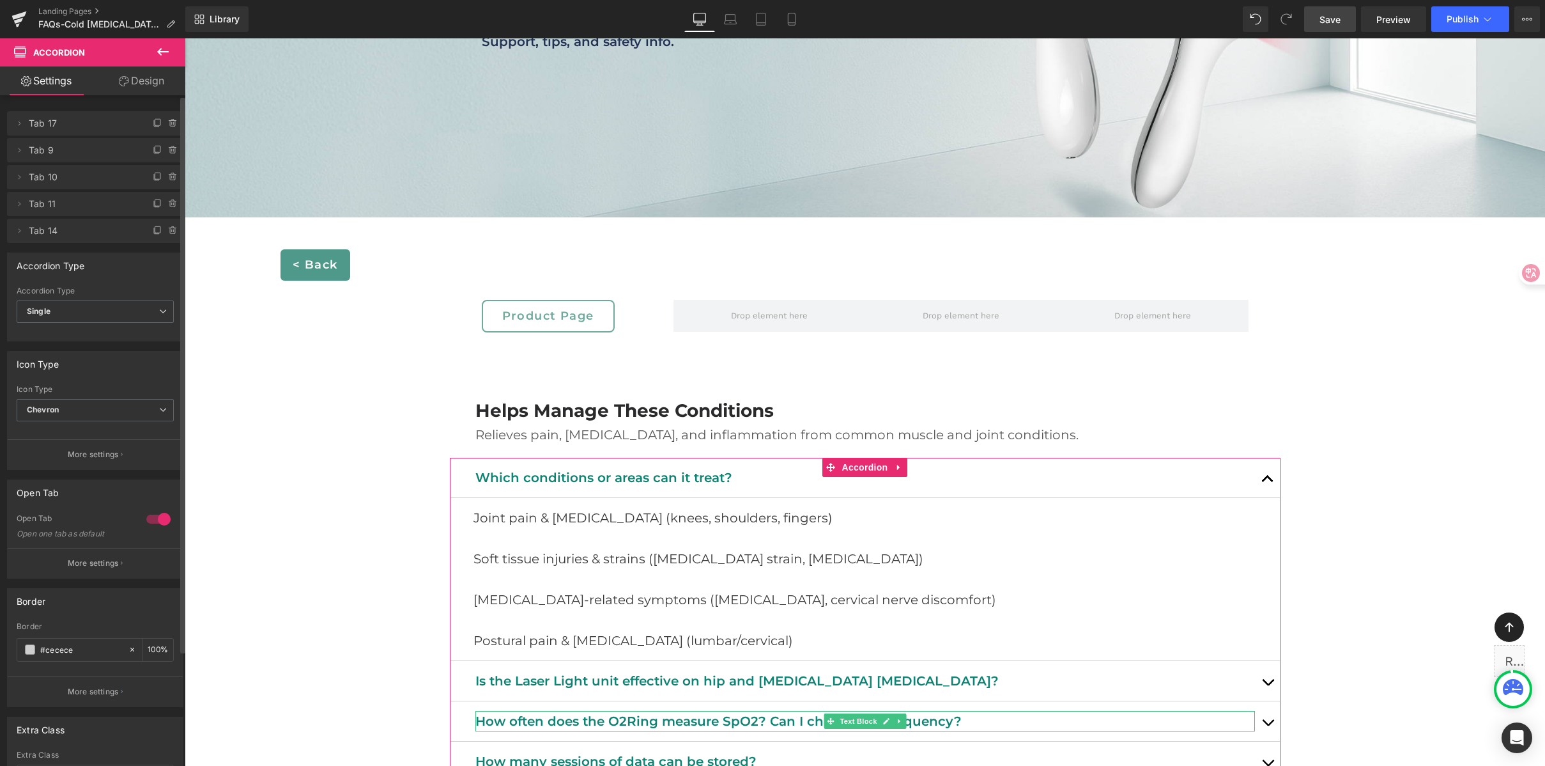
click at [168, 176] on icon at bounding box center [173, 177] width 10 height 10
click at [167, 176] on button "Delete" at bounding box center [159, 177] width 40 height 17
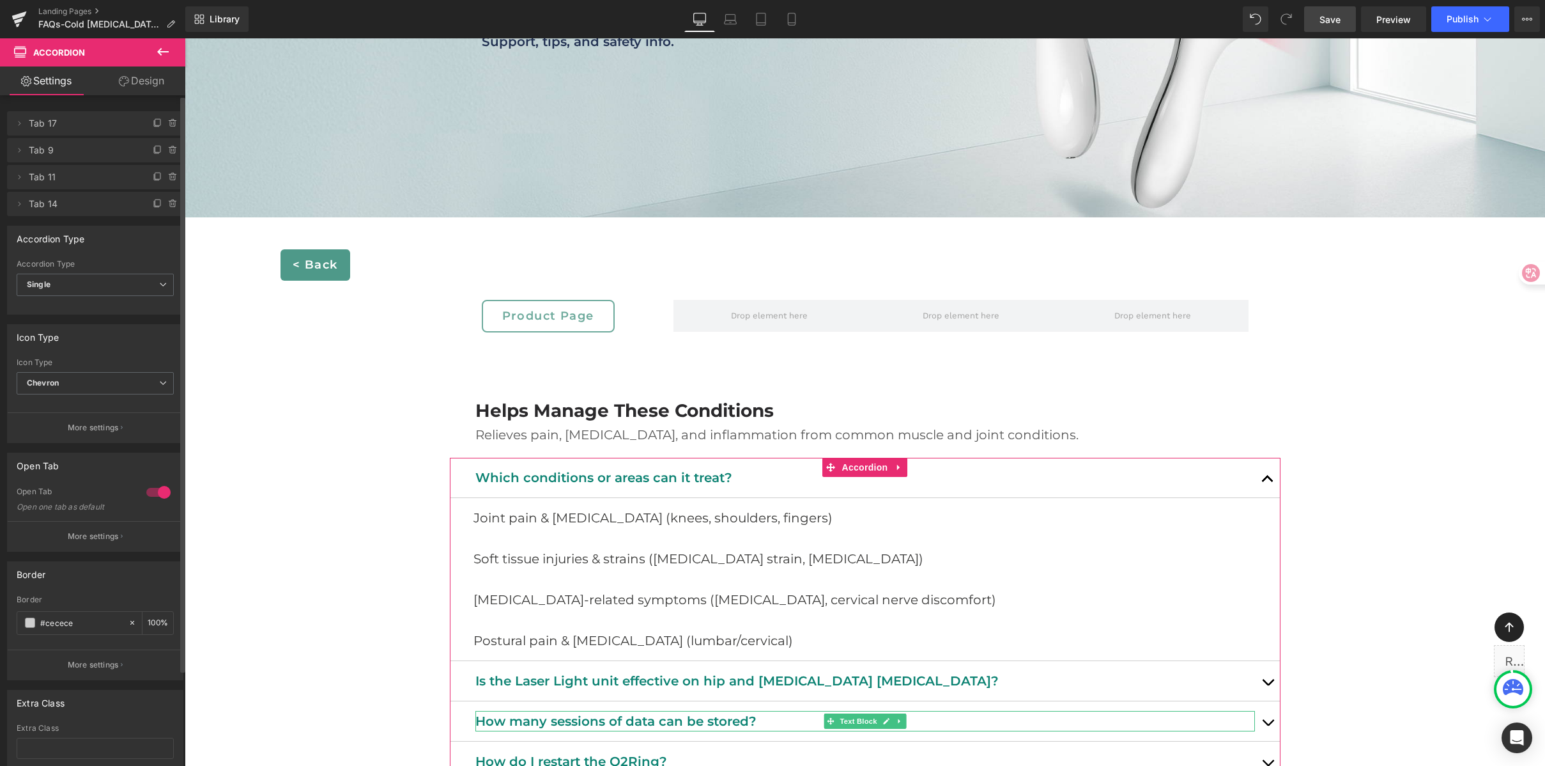
click at [168, 176] on icon at bounding box center [173, 177] width 10 height 10
click at [167, 176] on button "Delete" at bounding box center [159, 177] width 40 height 17
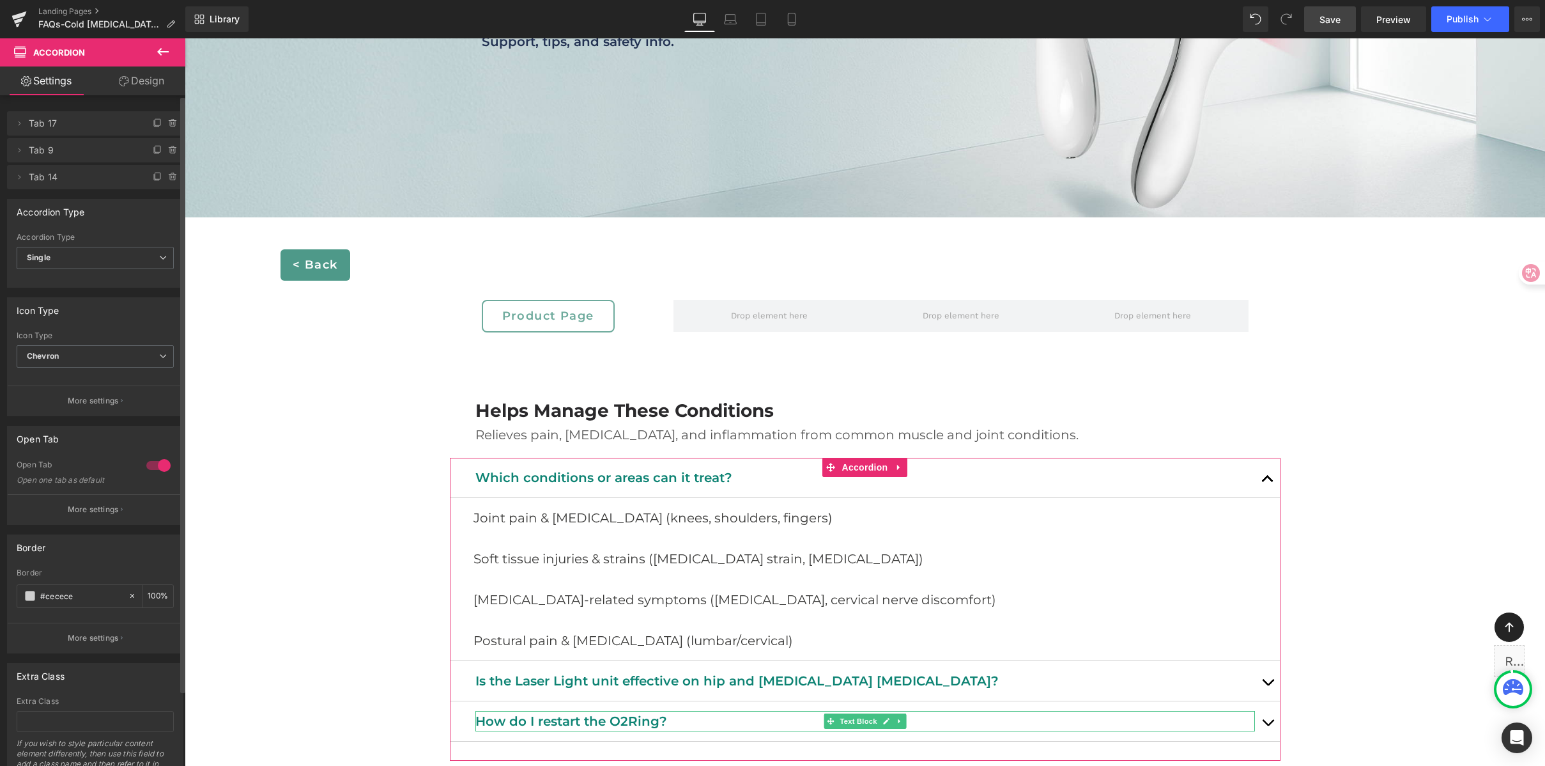
click at [168, 176] on icon at bounding box center [173, 177] width 10 height 10
click at [167, 176] on button "Delete" at bounding box center [159, 177] width 40 height 17
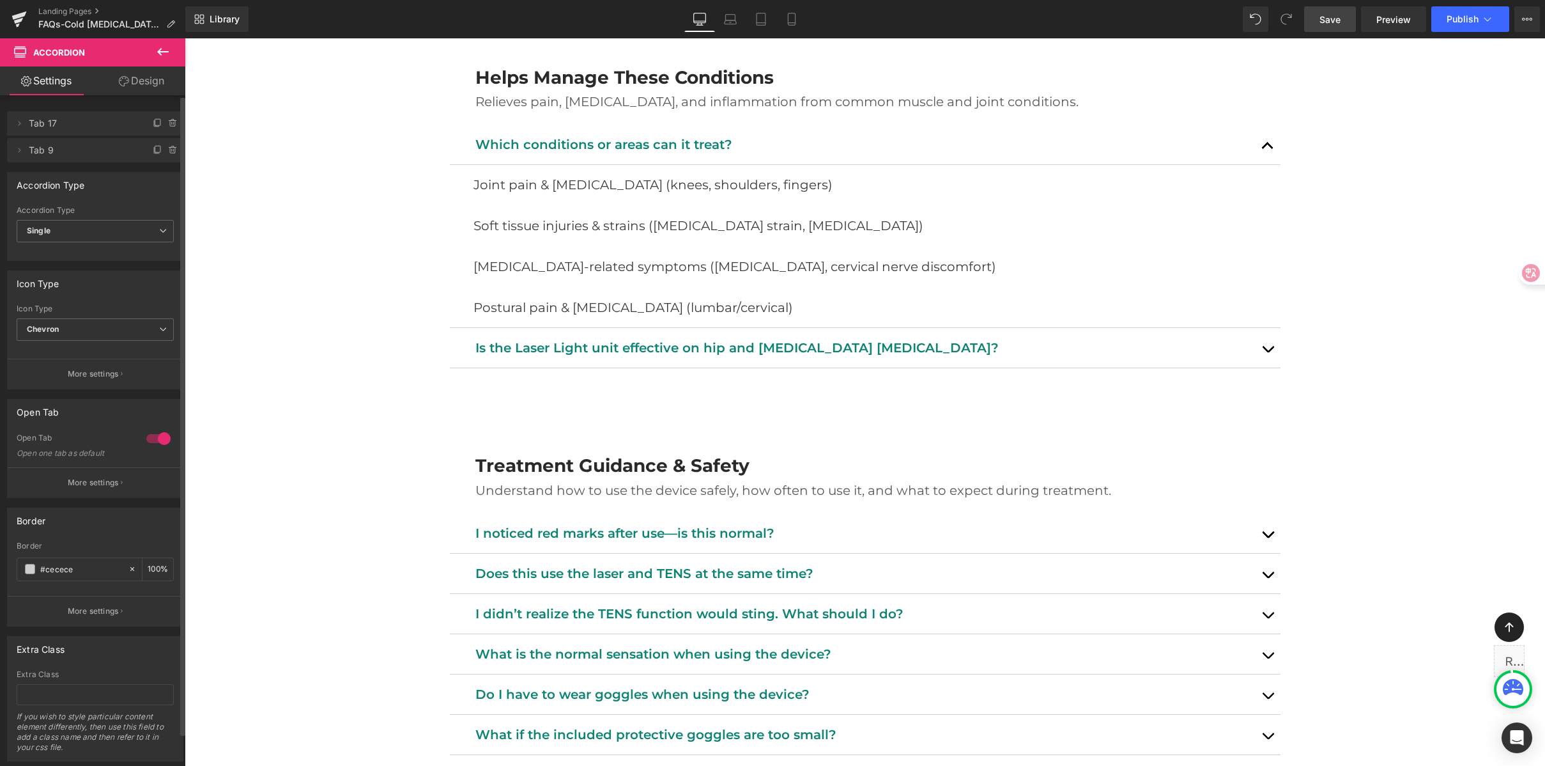
scroll to position [620, 0]
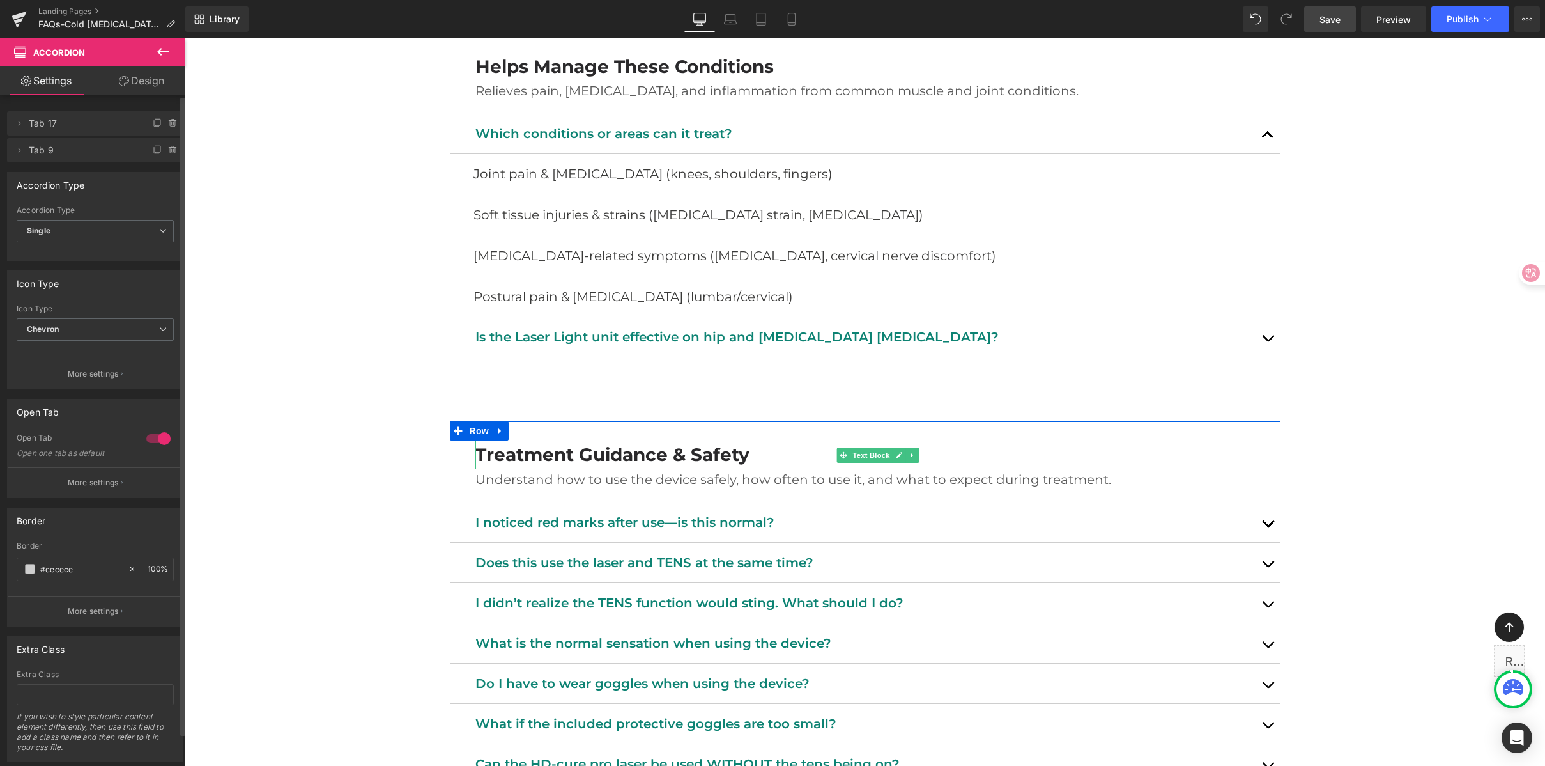
click at [870, 455] on span "Text Block" at bounding box center [871, 454] width 42 height 15
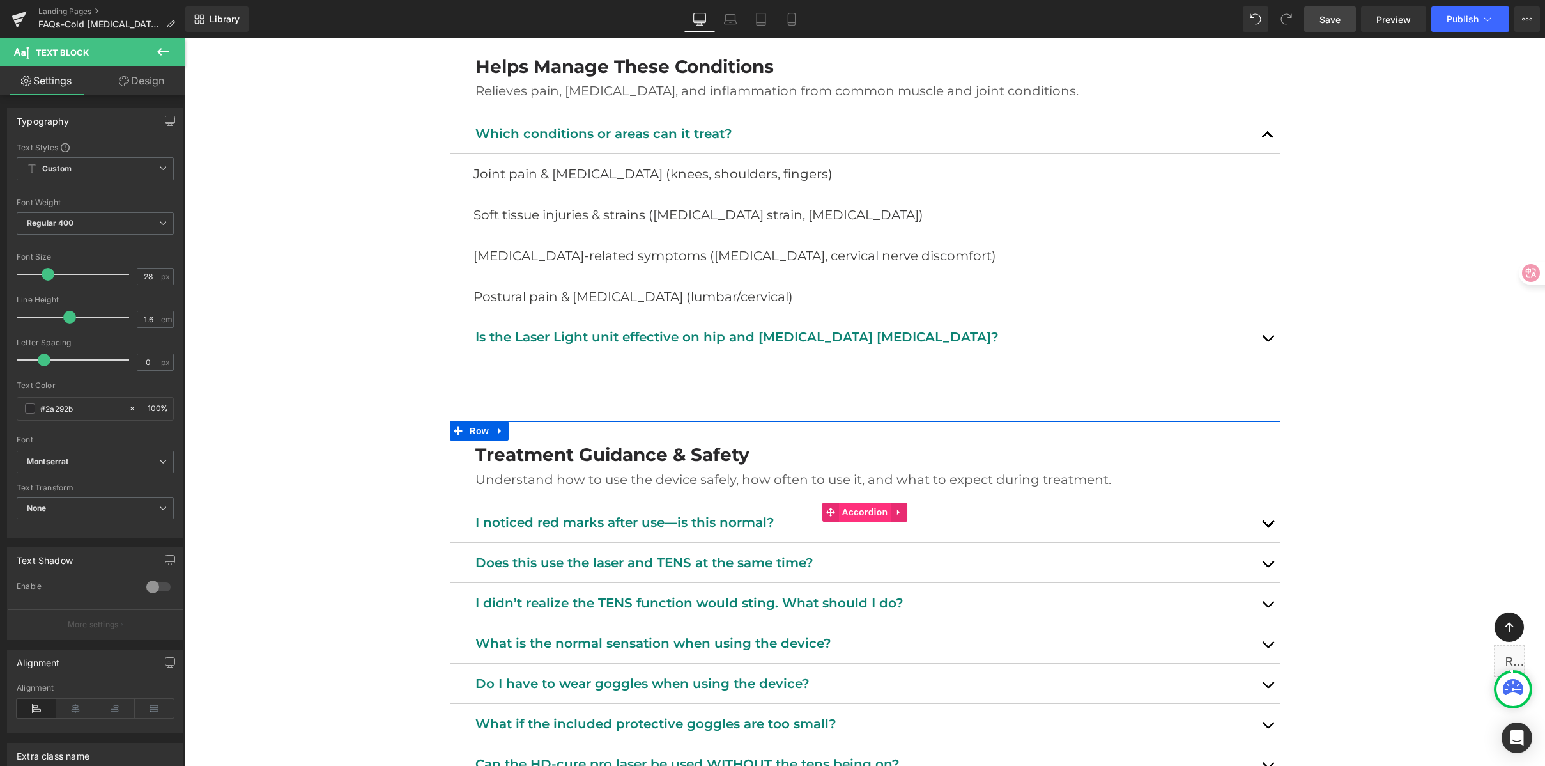
click at [856, 513] on span "Accordion" at bounding box center [865, 511] width 52 height 19
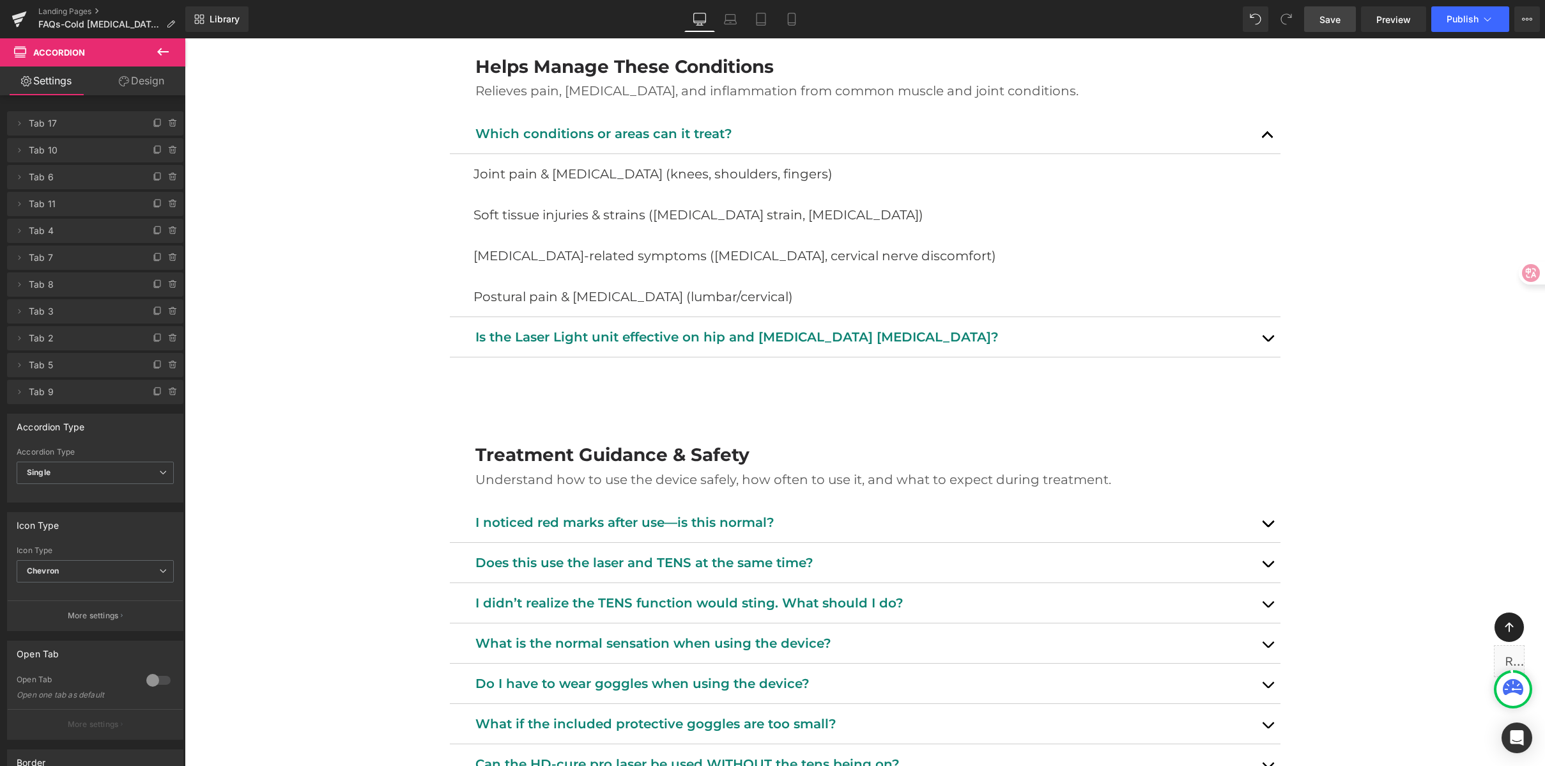
scroll to position [886, 0]
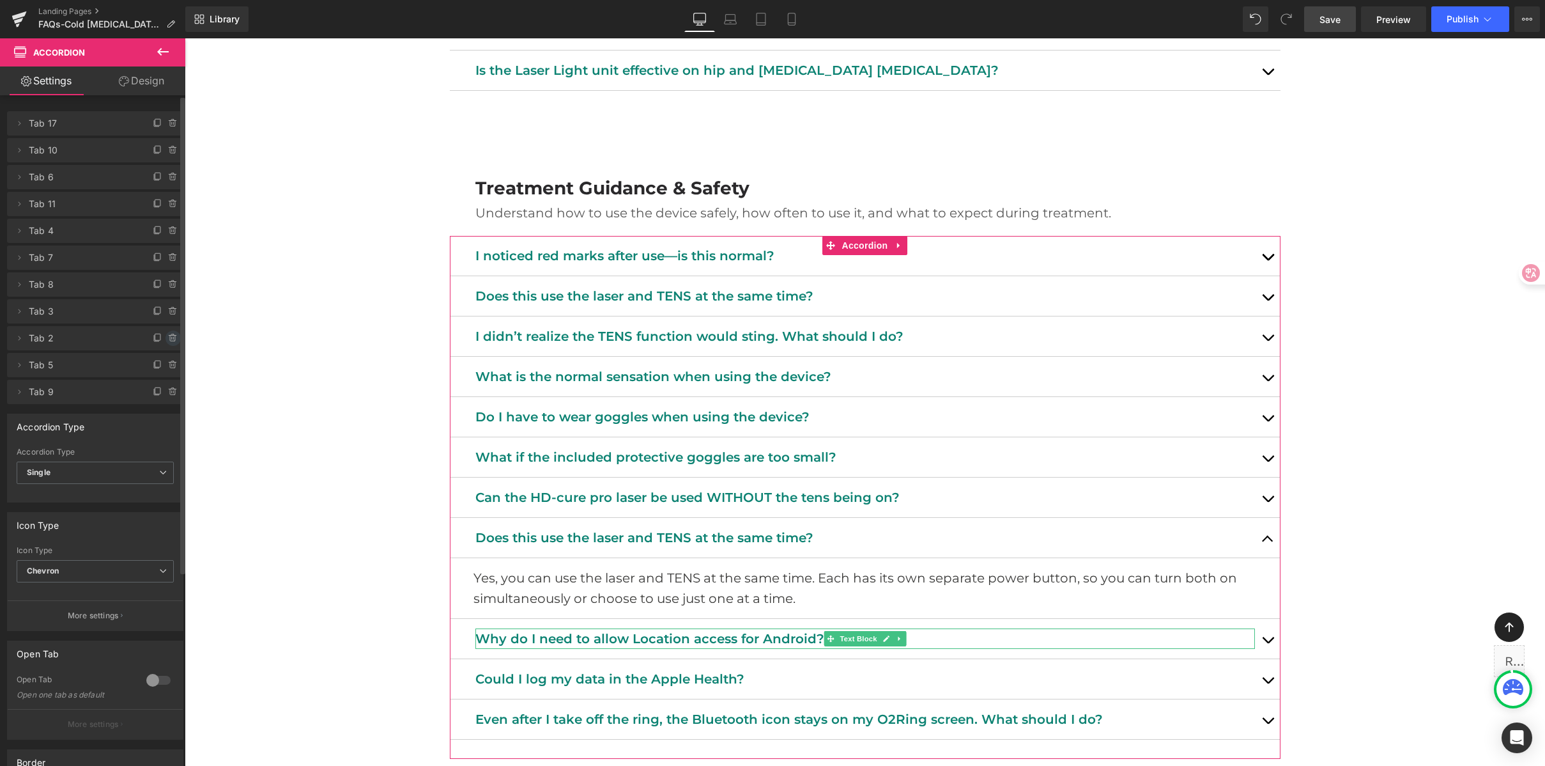
click at [168, 334] on icon at bounding box center [173, 338] width 10 height 10
click at [162, 334] on button "Delete" at bounding box center [159, 338] width 40 height 17
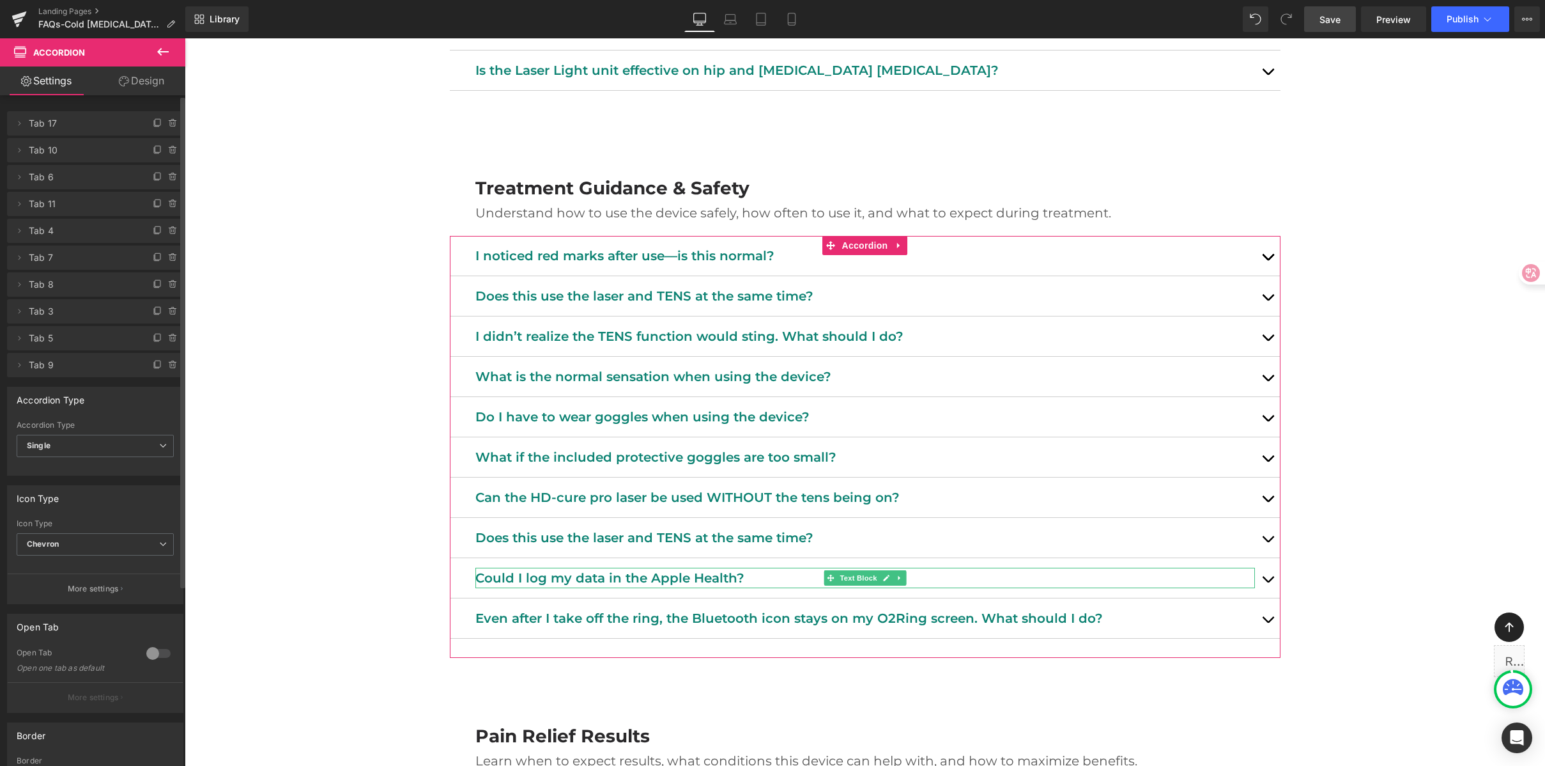
click at [168, 334] on icon at bounding box center [173, 338] width 10 height 10
click at [162, 334] on button "Delete" at bounding box center [159, 338] width 40 height 17
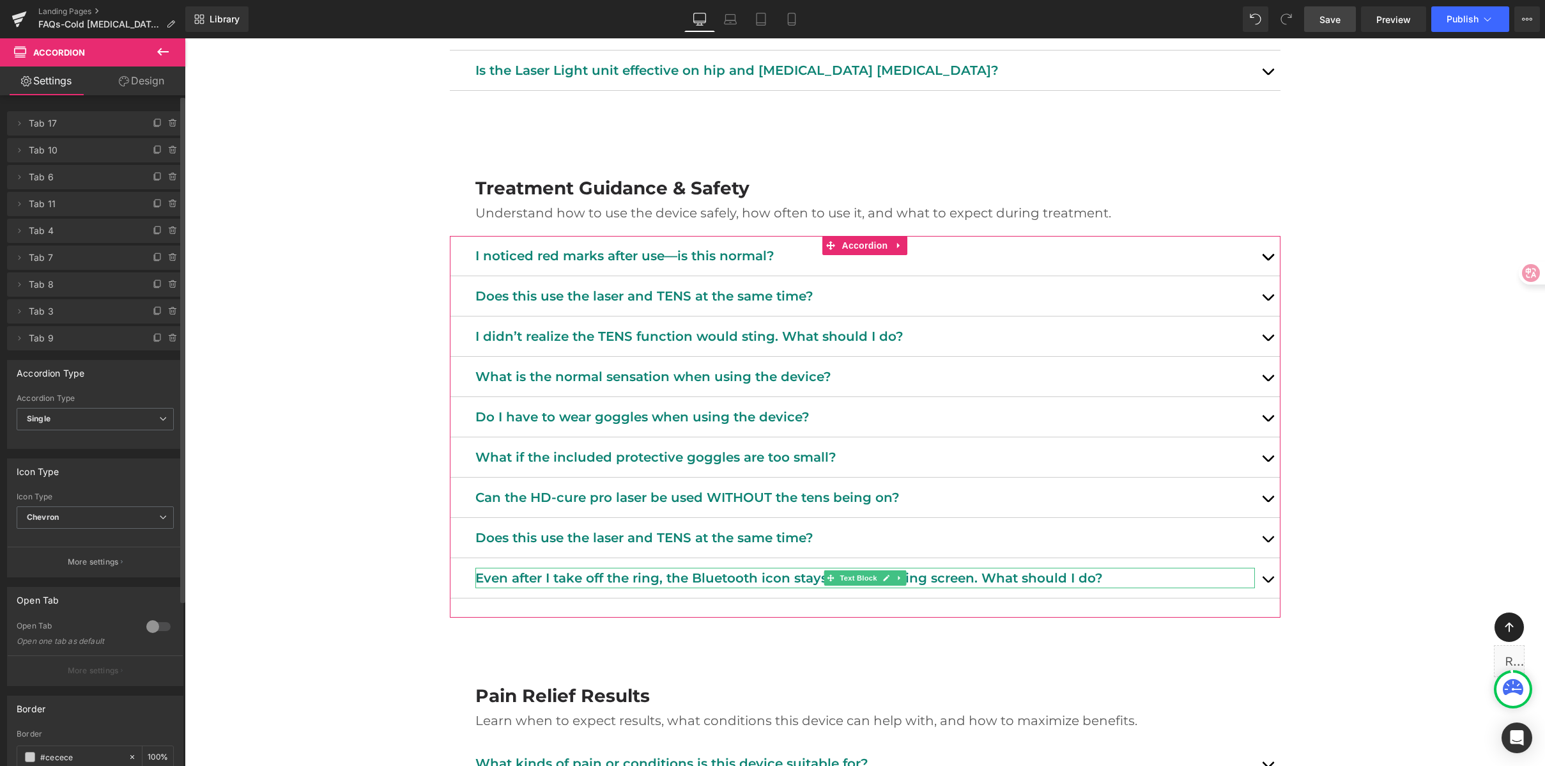
click at [168, 334] on icon at bounding box center [173, 338] width 10 height 10
click at [162, 334] on button "Delete" at bounding box center [159, 338] width 40 height 17
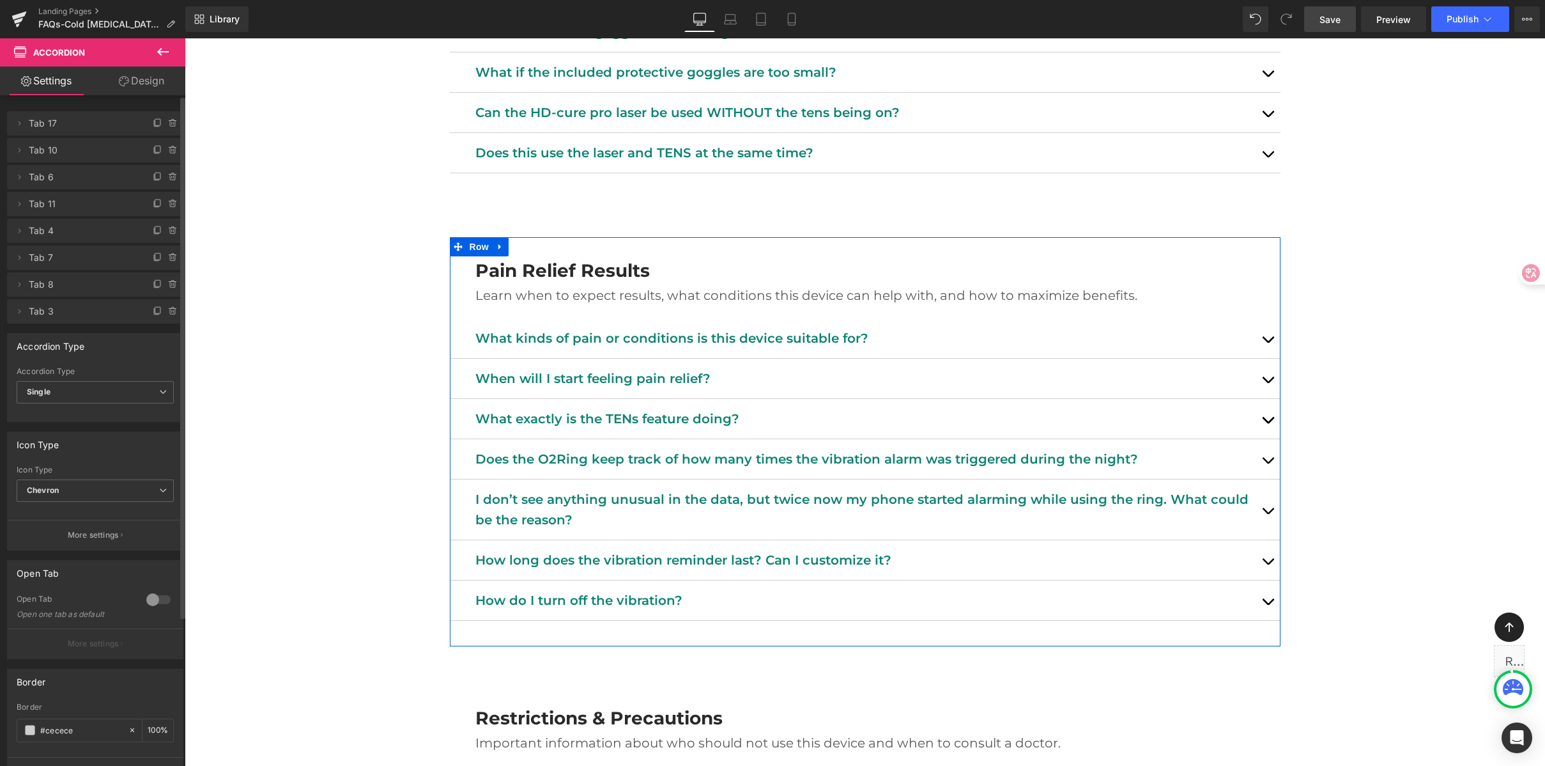
scroll to position [1323, 0]
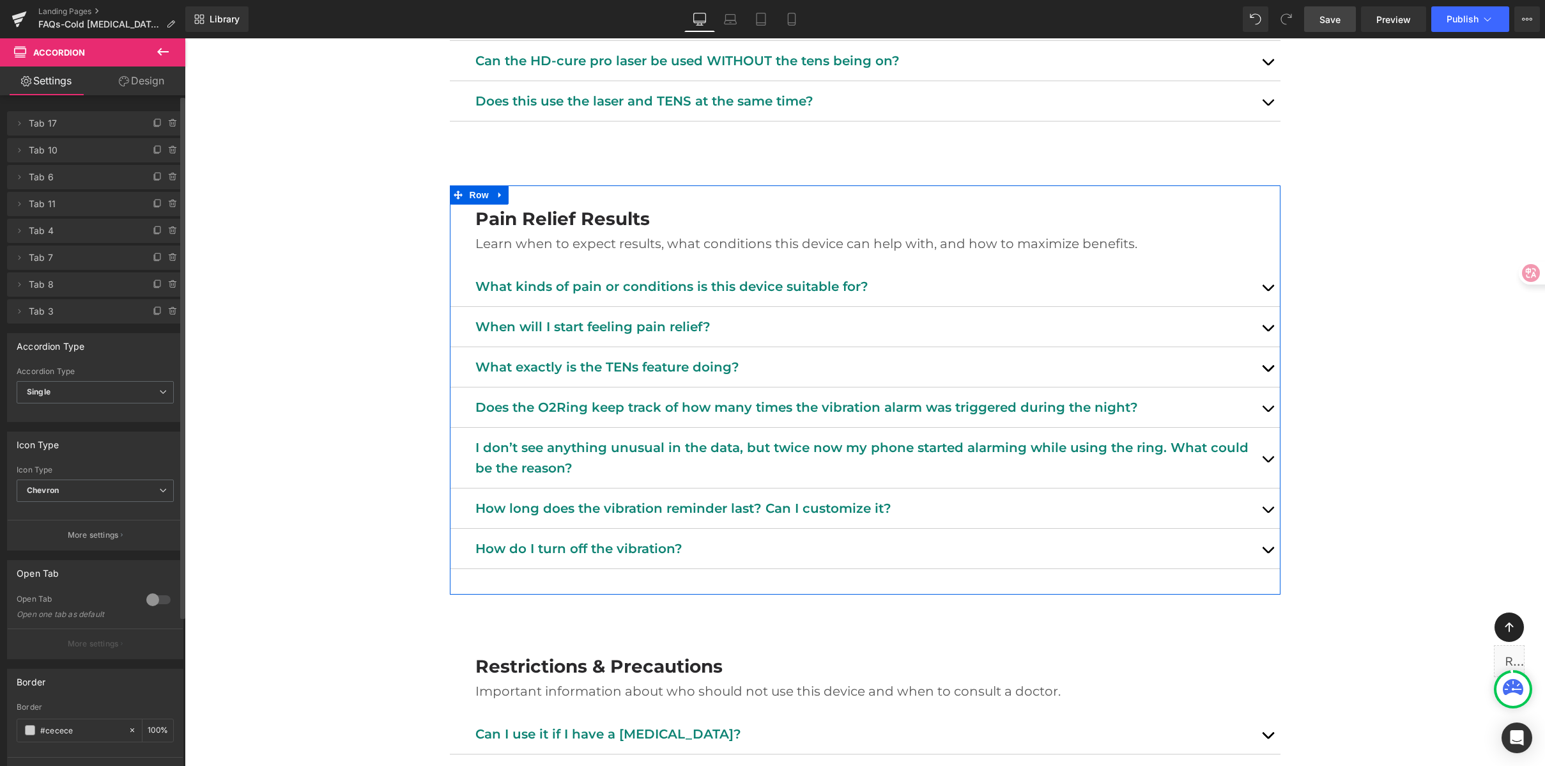
click at [707, 277] on div "What kinds of pain or conditions is this device suitable for? Text Block" at bounding box center [865, 286] width 780 height 20
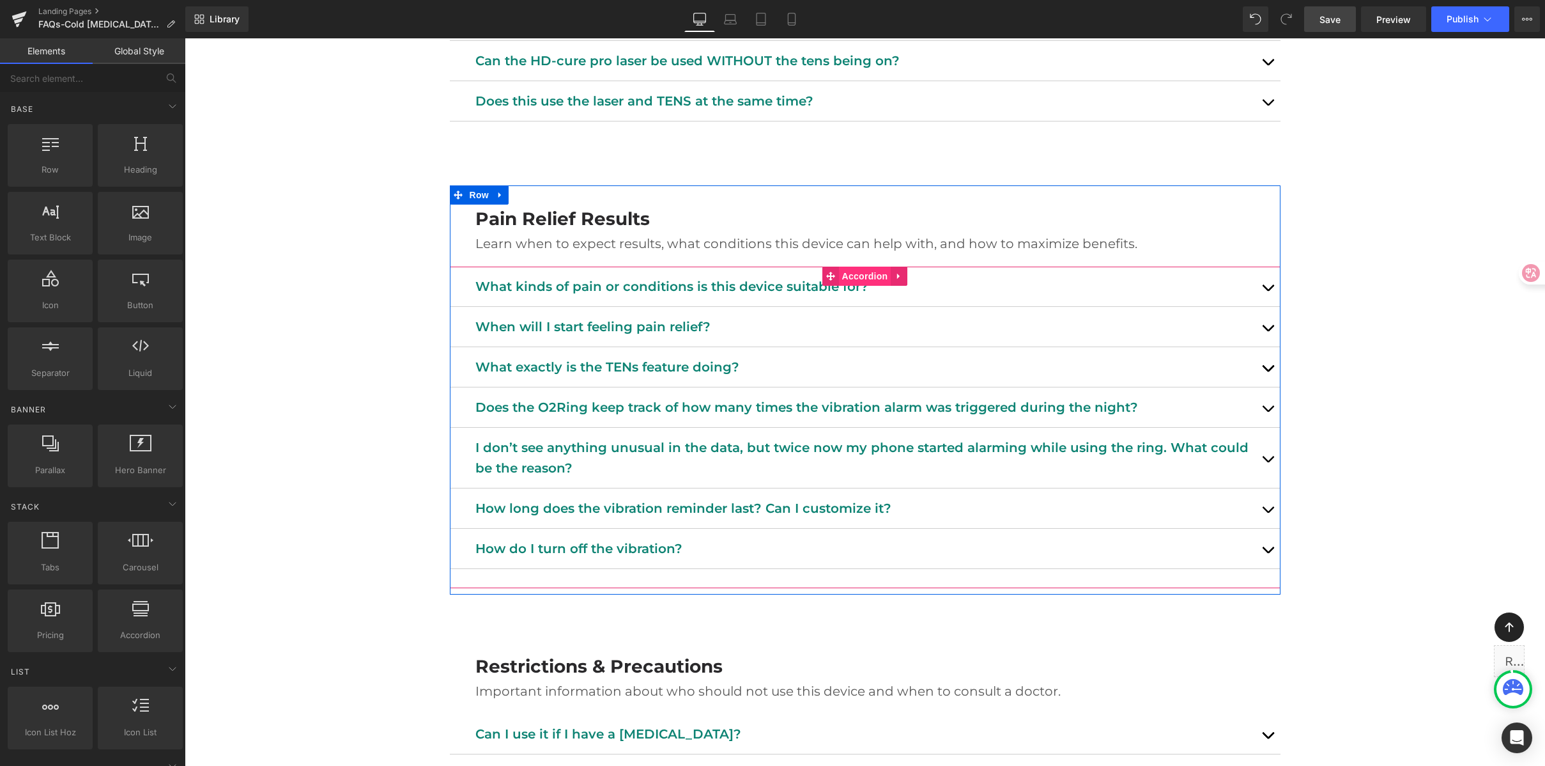
click at [870, 275] on span "Accordion" at bounding box center [865, 276] width 52 height 19
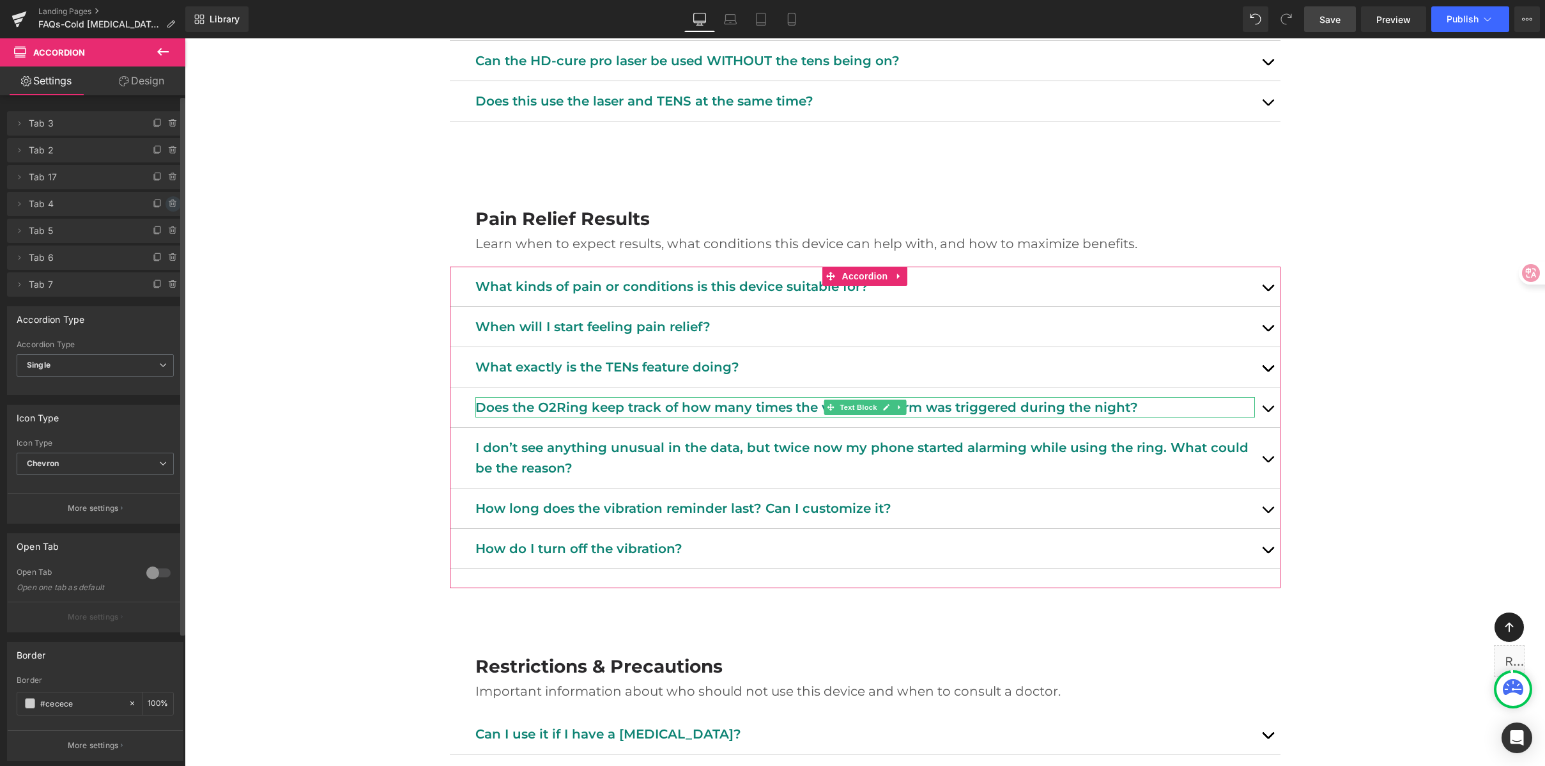
click at [168, 206] on icon at bounding box center [173, 204] width 10 height 10
click at [167, 205] on button "Delete" at bounding box center [159, 204] width 40 height 17
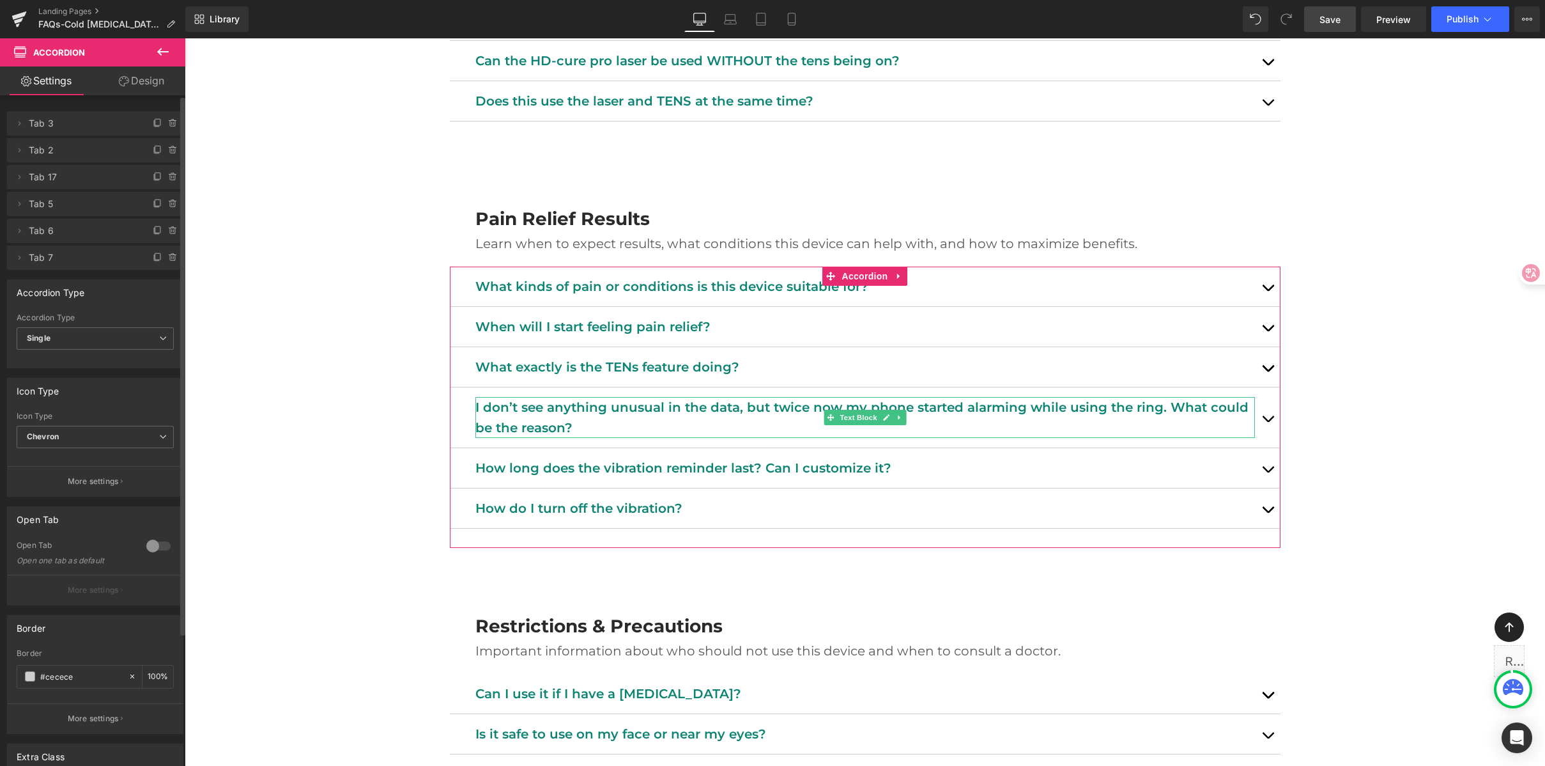
click at [168, 205] on icon at bounding box center [173, 204] width 10 height 10
click at [167, 205] on button "Delete" at bounding box center [159, 204] width 40 height 17
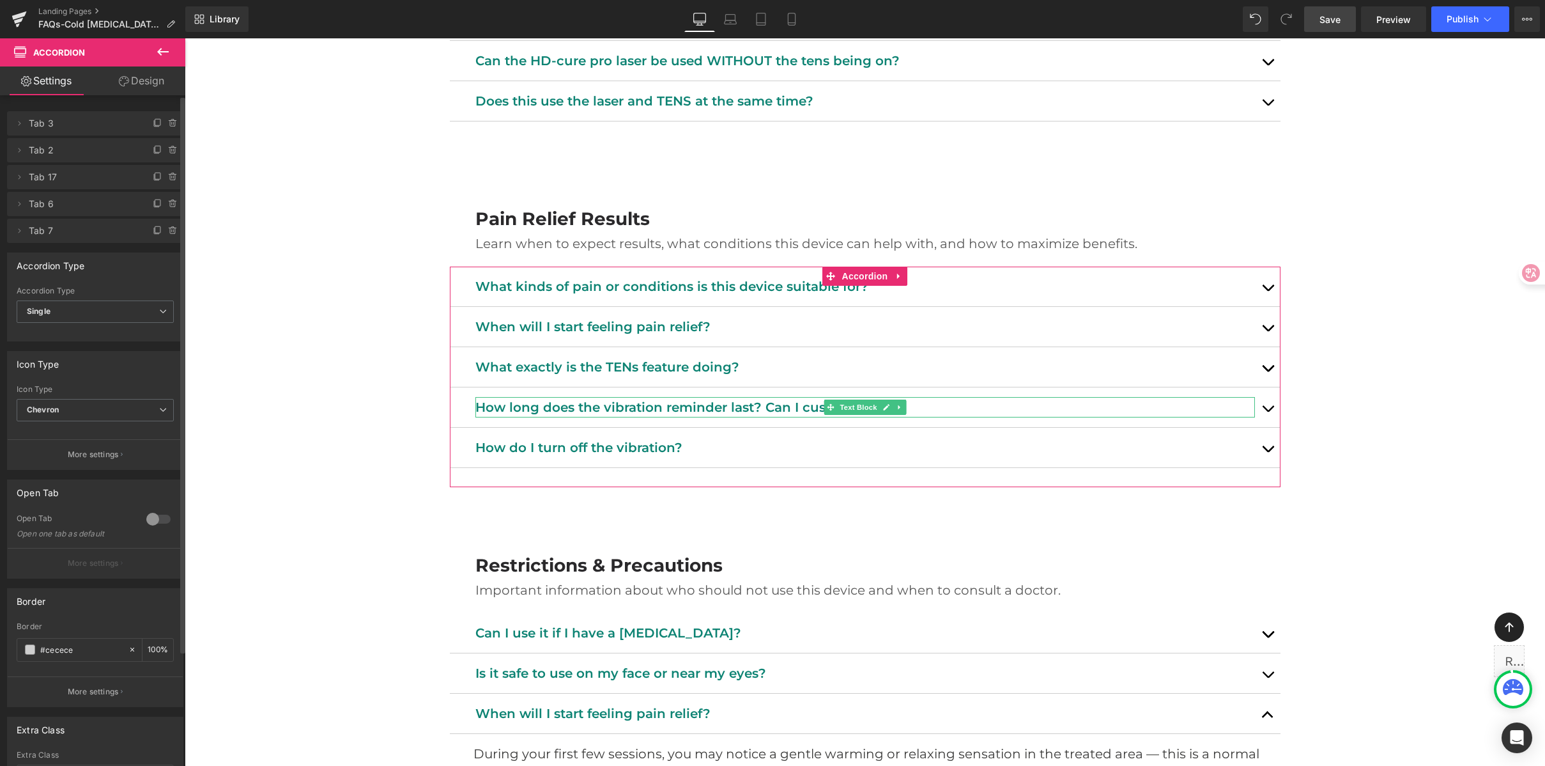
click at [168, 205] on icon at bounding box center [173, 204] width 10 height 10
click at [167, 205] on button "Delete" at bounding box center [159, 204] width 40 height 17
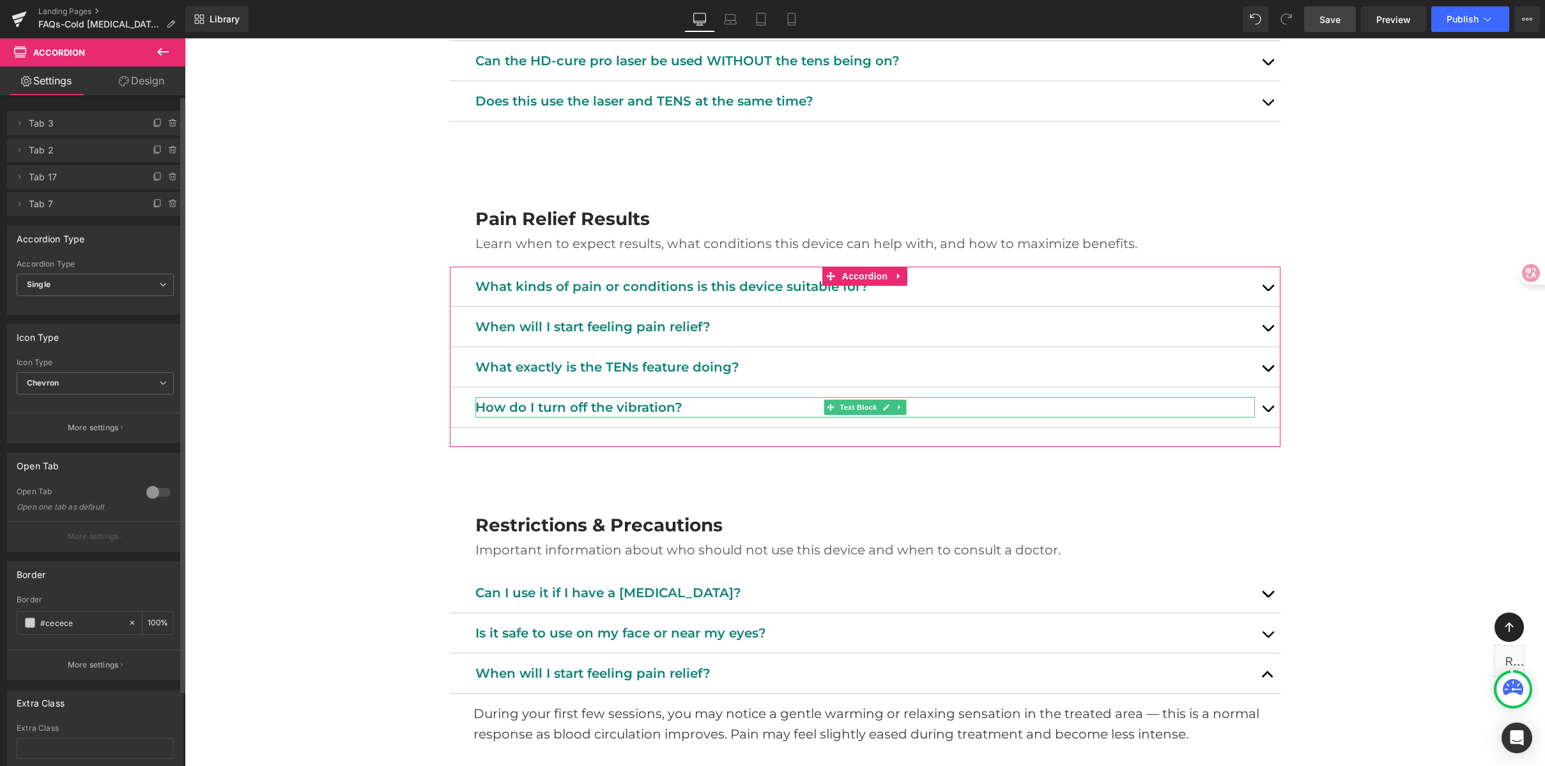
click at [168, 205] on icon at bounding box center [173, 204] width 10 height 10
click at [167, 205] on button "Delete" at bounding box center [159, 204] width 40 height 17
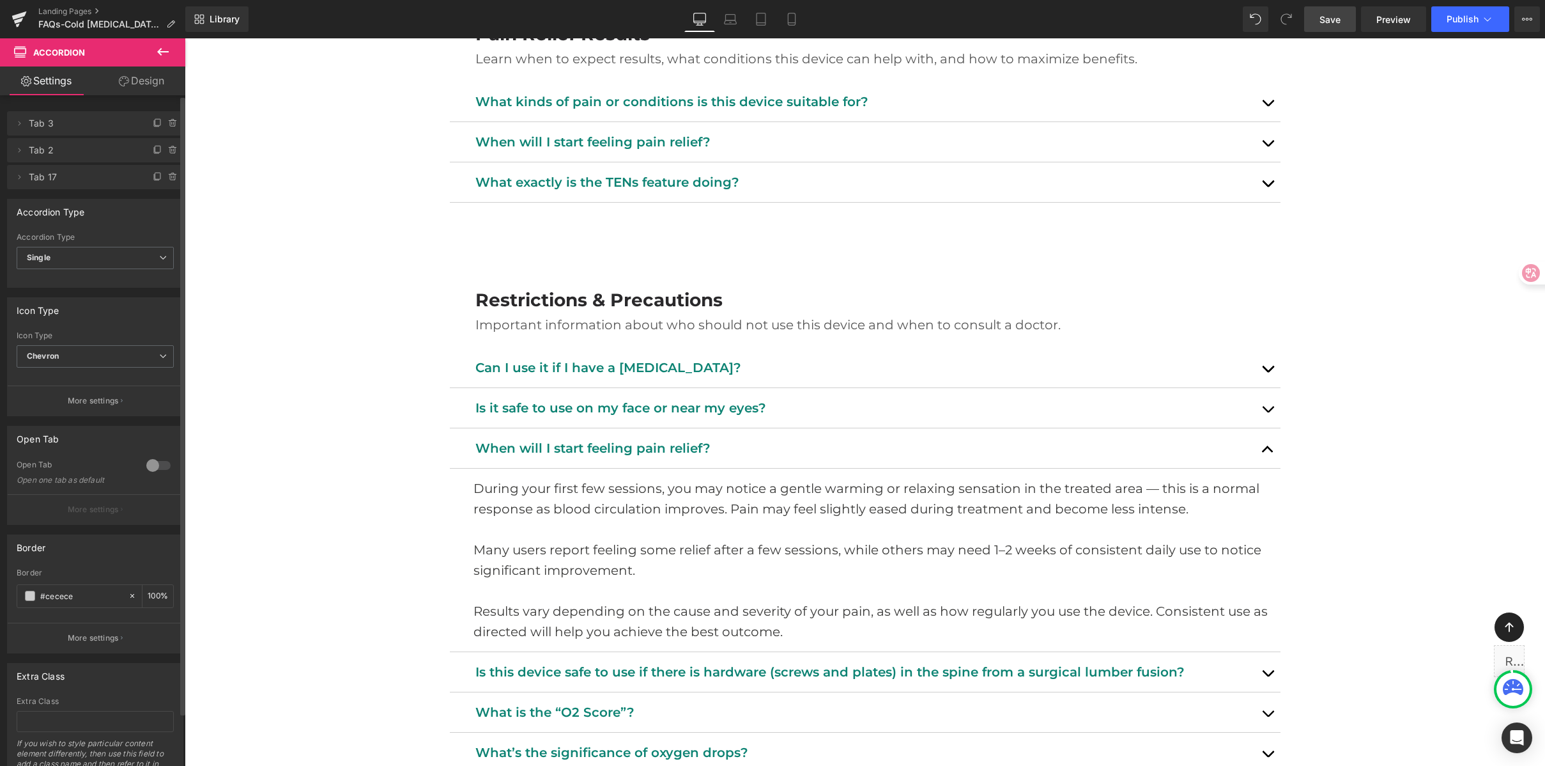
scroll to position [1549, 0]
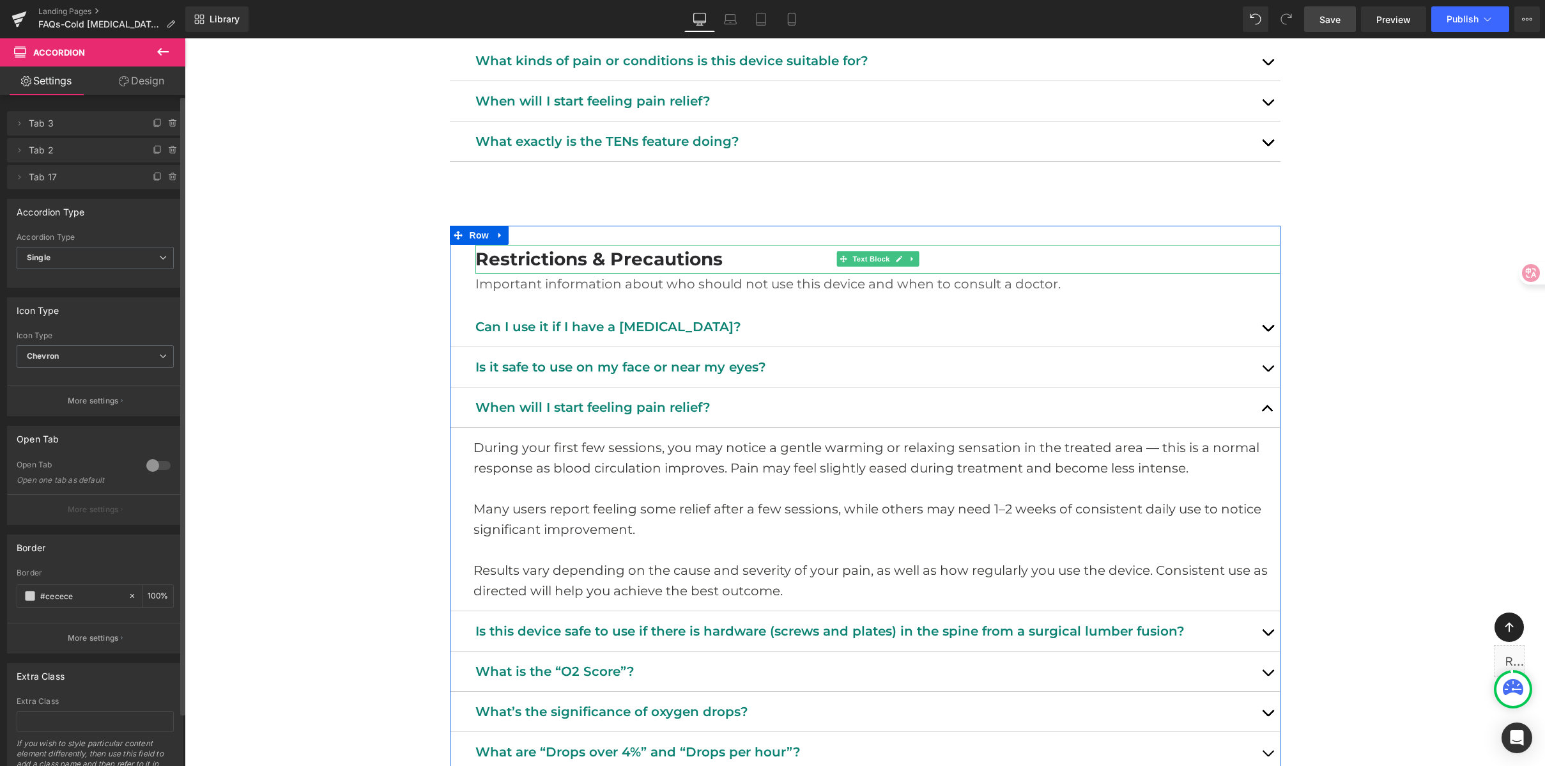
click at [749, 257] on p "Restrictions & Precautions" at bounding box center [877, 259] width 805 height 29
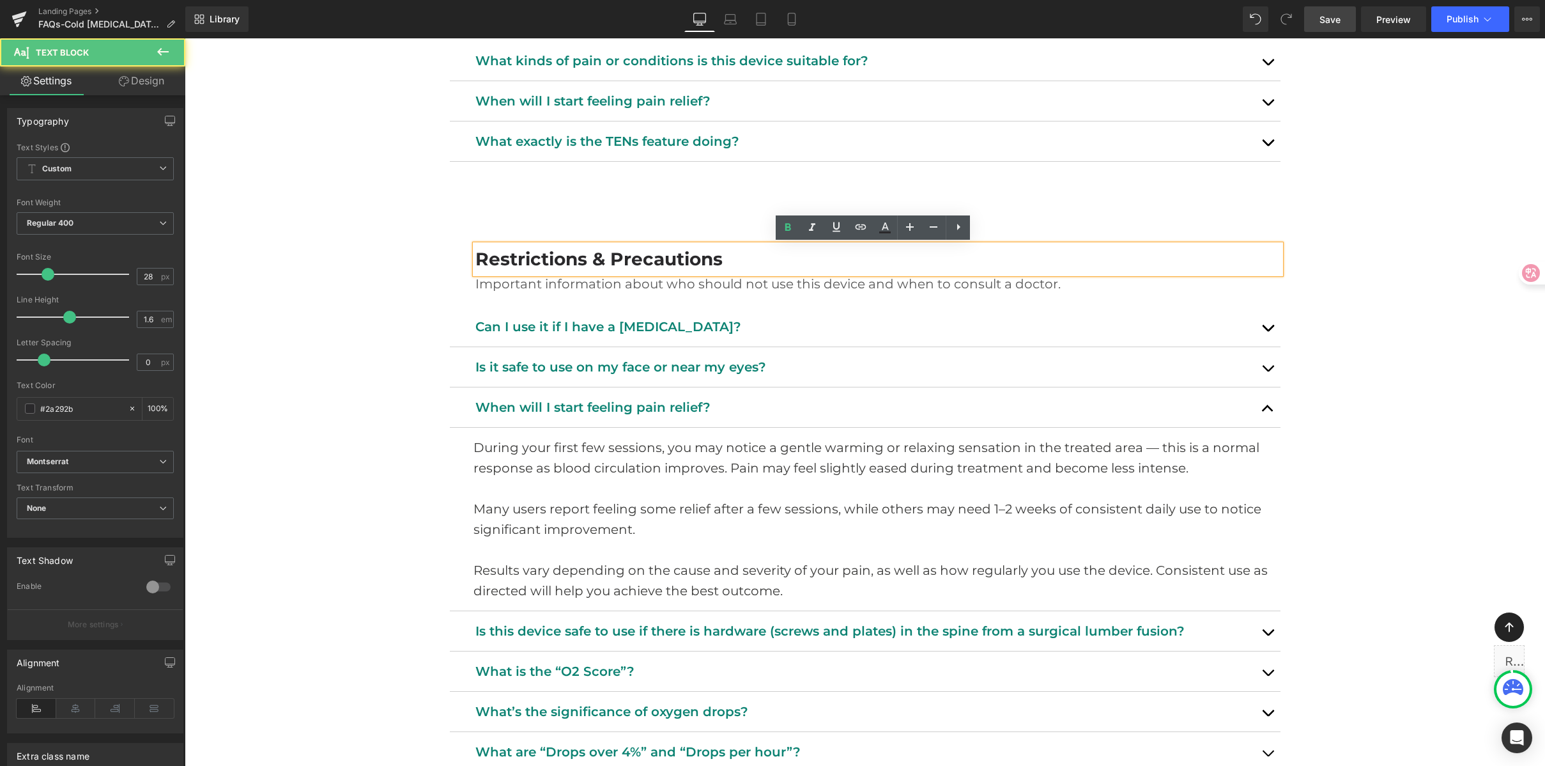
click at [1383, 330] on div "Laser Pain Relief Device FAQ Heading Support, tips, and safety info. Heading Ro…" at bounding box center [865, 494] width 1361 height 3826
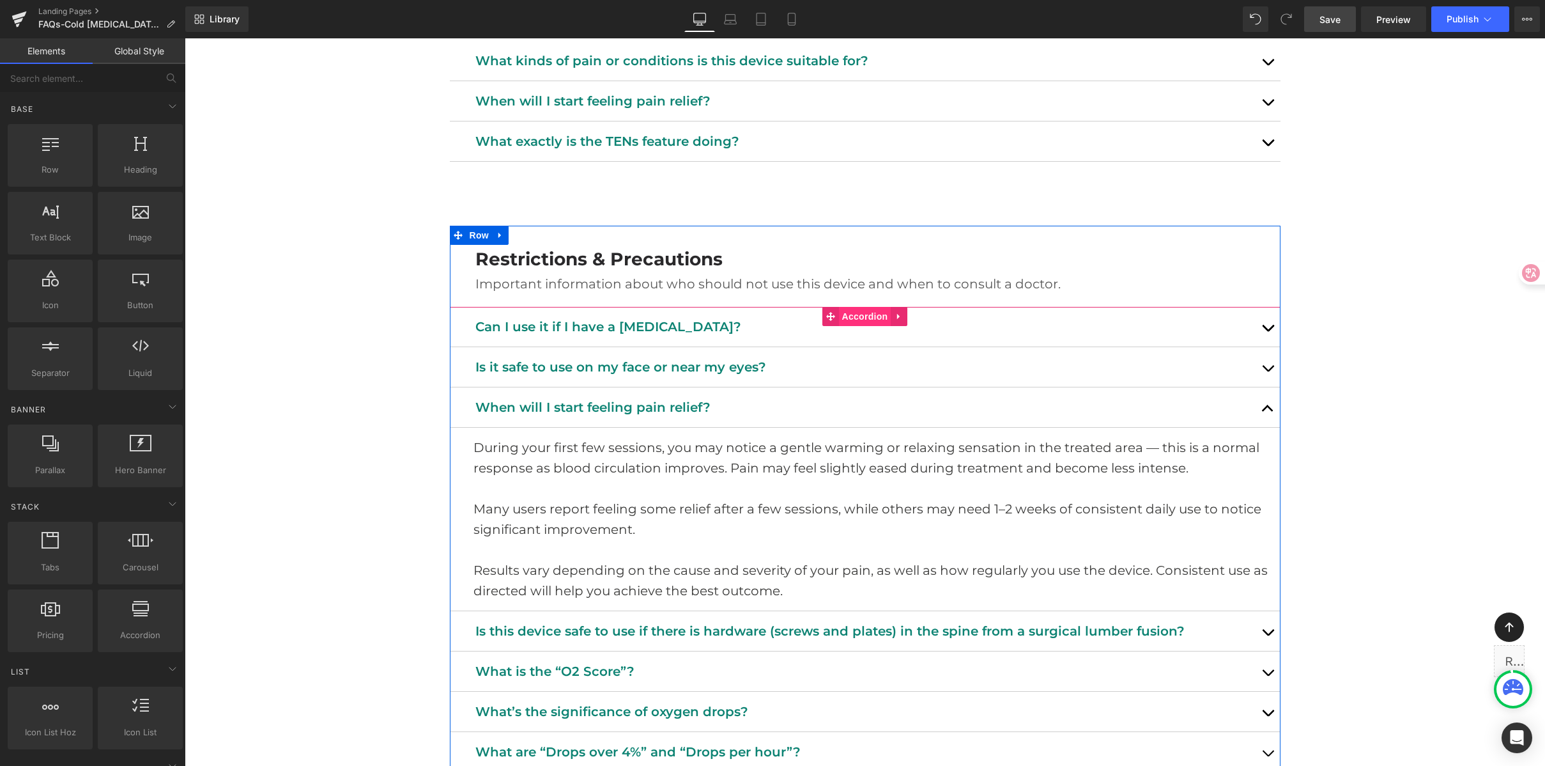
click at [867, 316] on span "Accordion" at bounding box center [865, 316] width 52 height 19
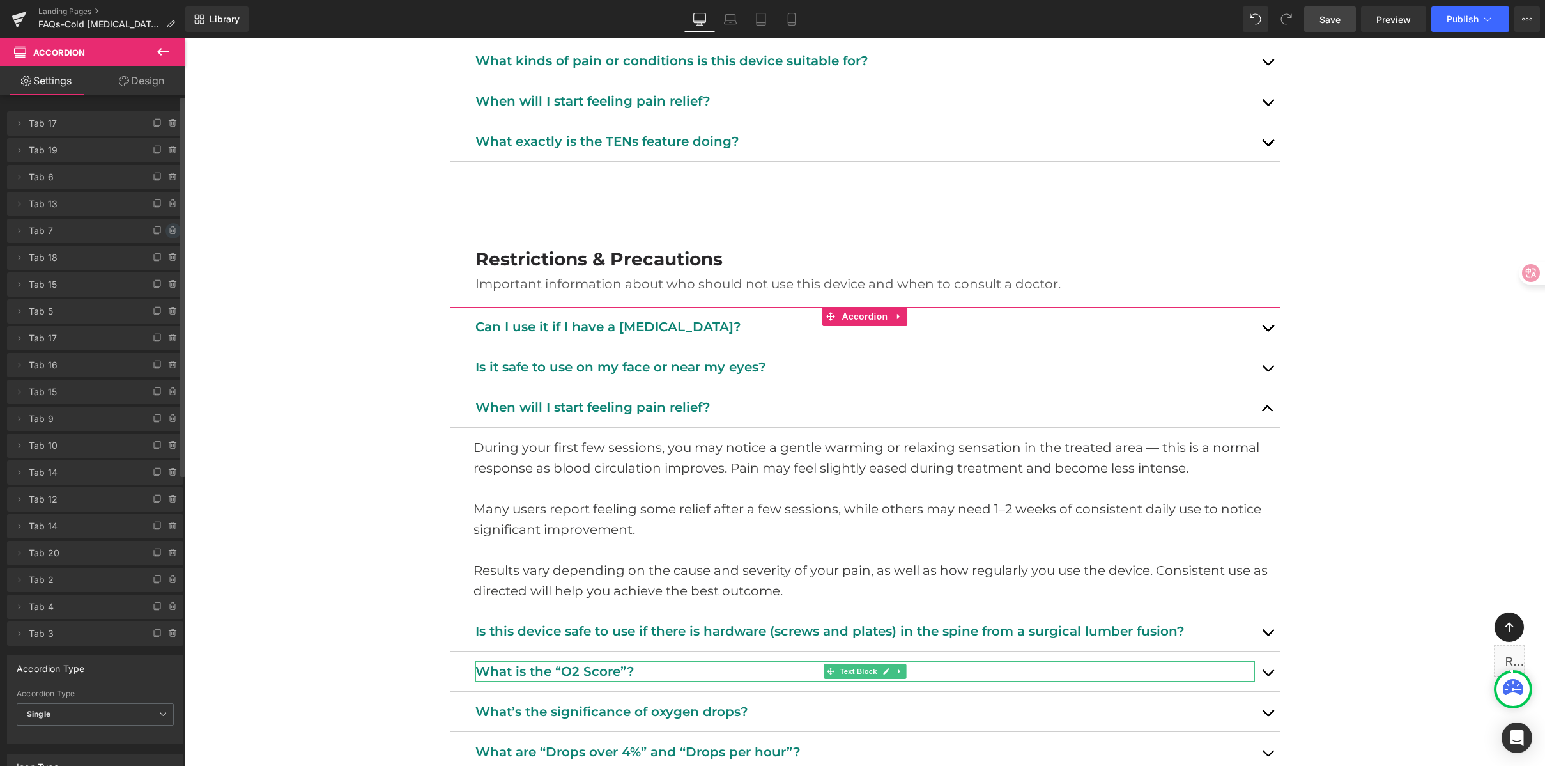
click at [168, 229] on icon at bounding box center [173, 231] width 10 height 10
click at [164, 229] on button "Delete" at bounding box center [159, 231] width 40 height 17
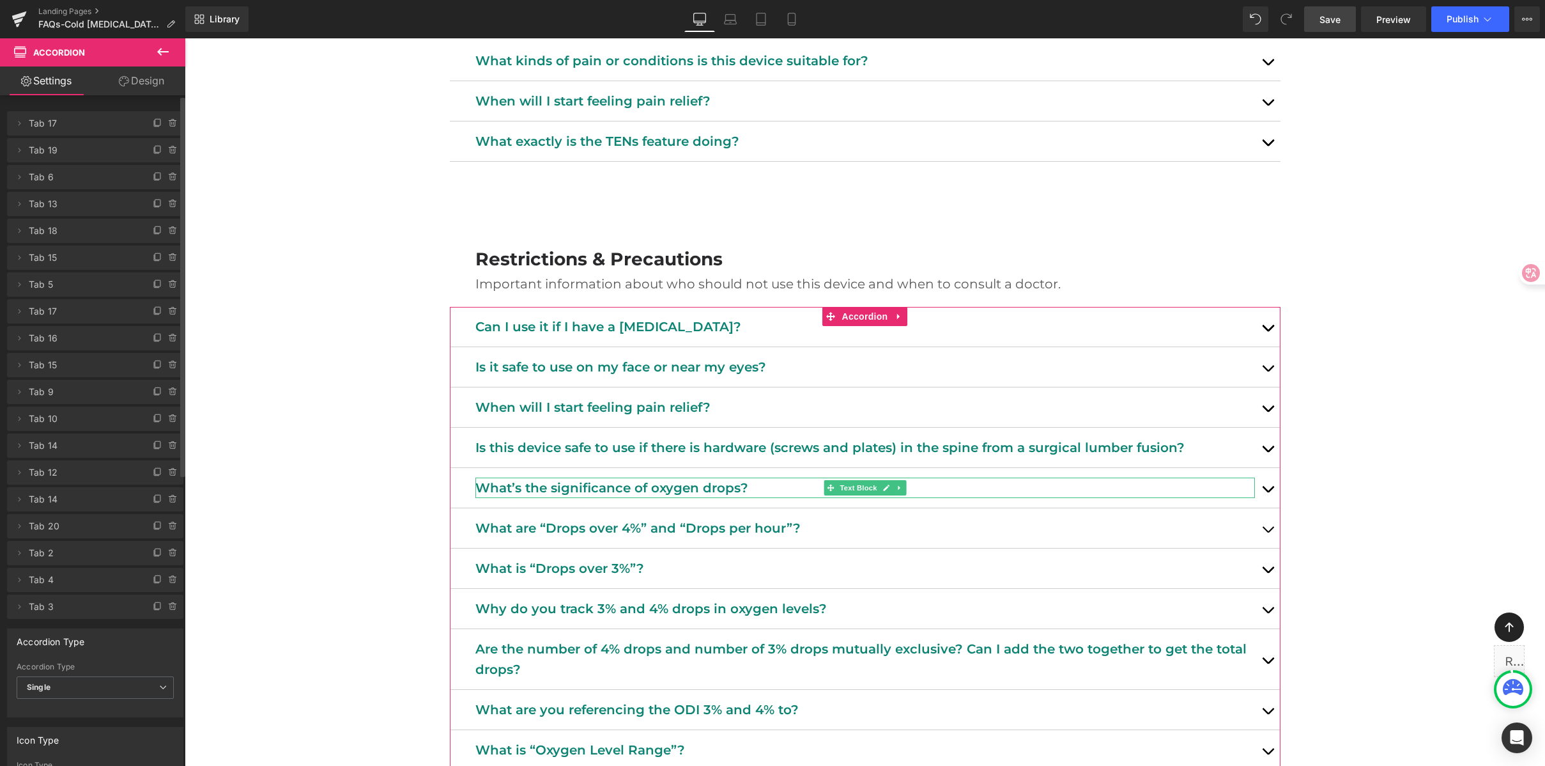
click at [168, 229] on icon at bounding box center [173, 231] width 10 height 10
click at [164, 229] on button "Delete" at bounding box center [159, 231] width 40 height 17
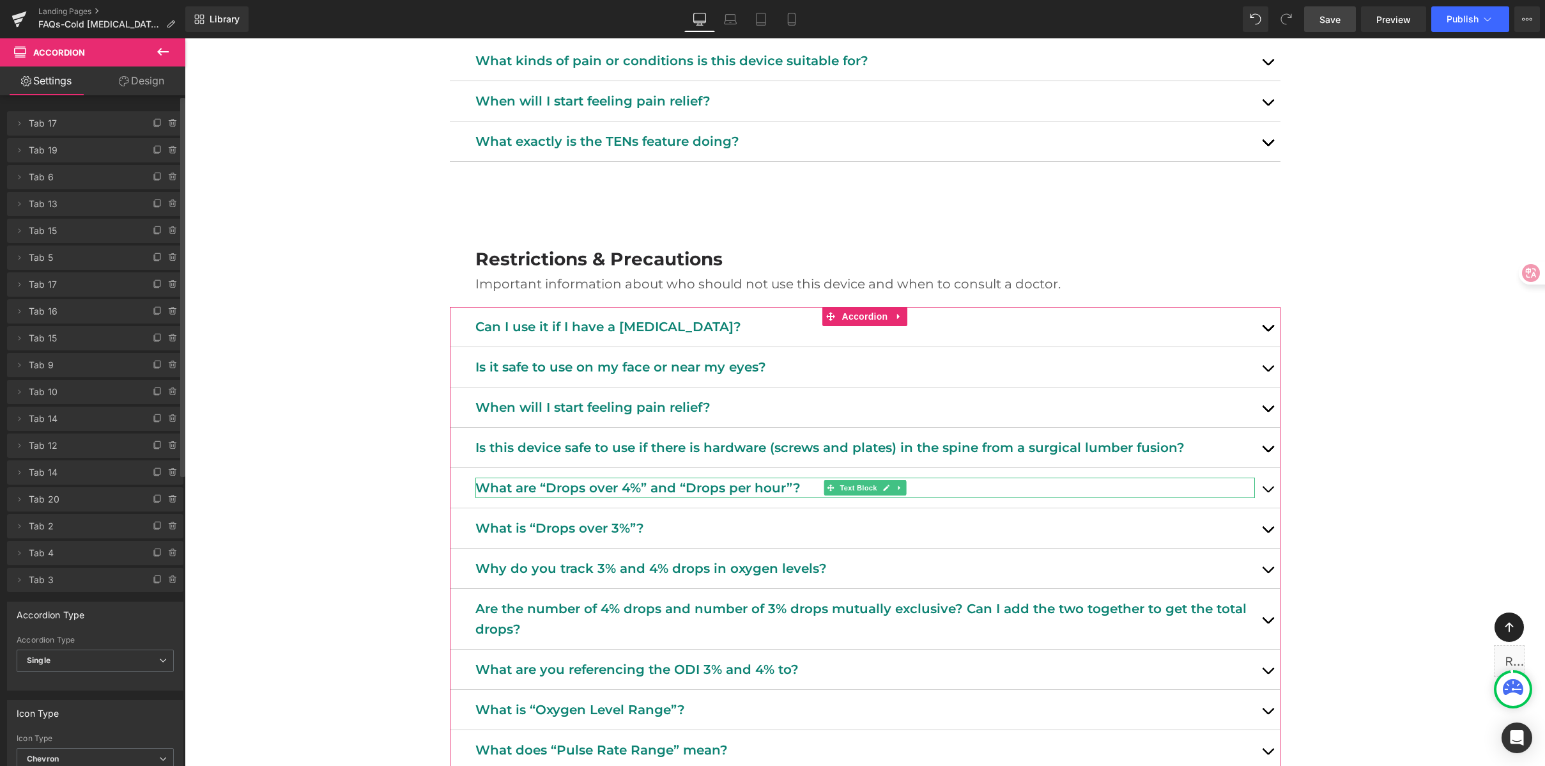
click at [168, 229] on icon at bounding box center [173, 231] width 10 height 10
click at [164, 229] on button "Delete" at bounding box center [159, 231] width 40 height 17
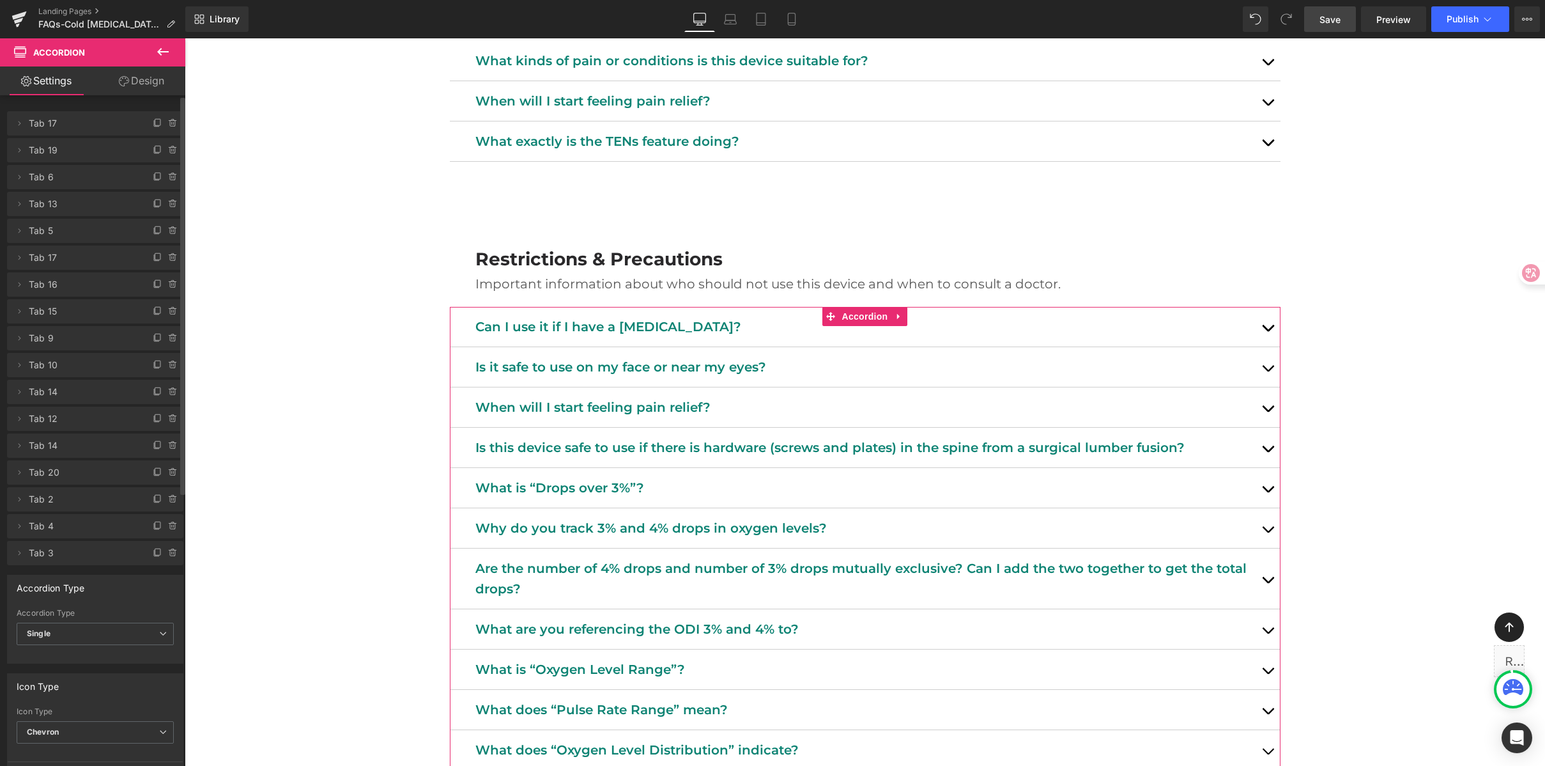
click at [168, 229] on icon at bounding box center [173, 231] width 10 height 10
click at [164, 229] on button "Delete" at bounding box center [159, 231] width 40 height 17
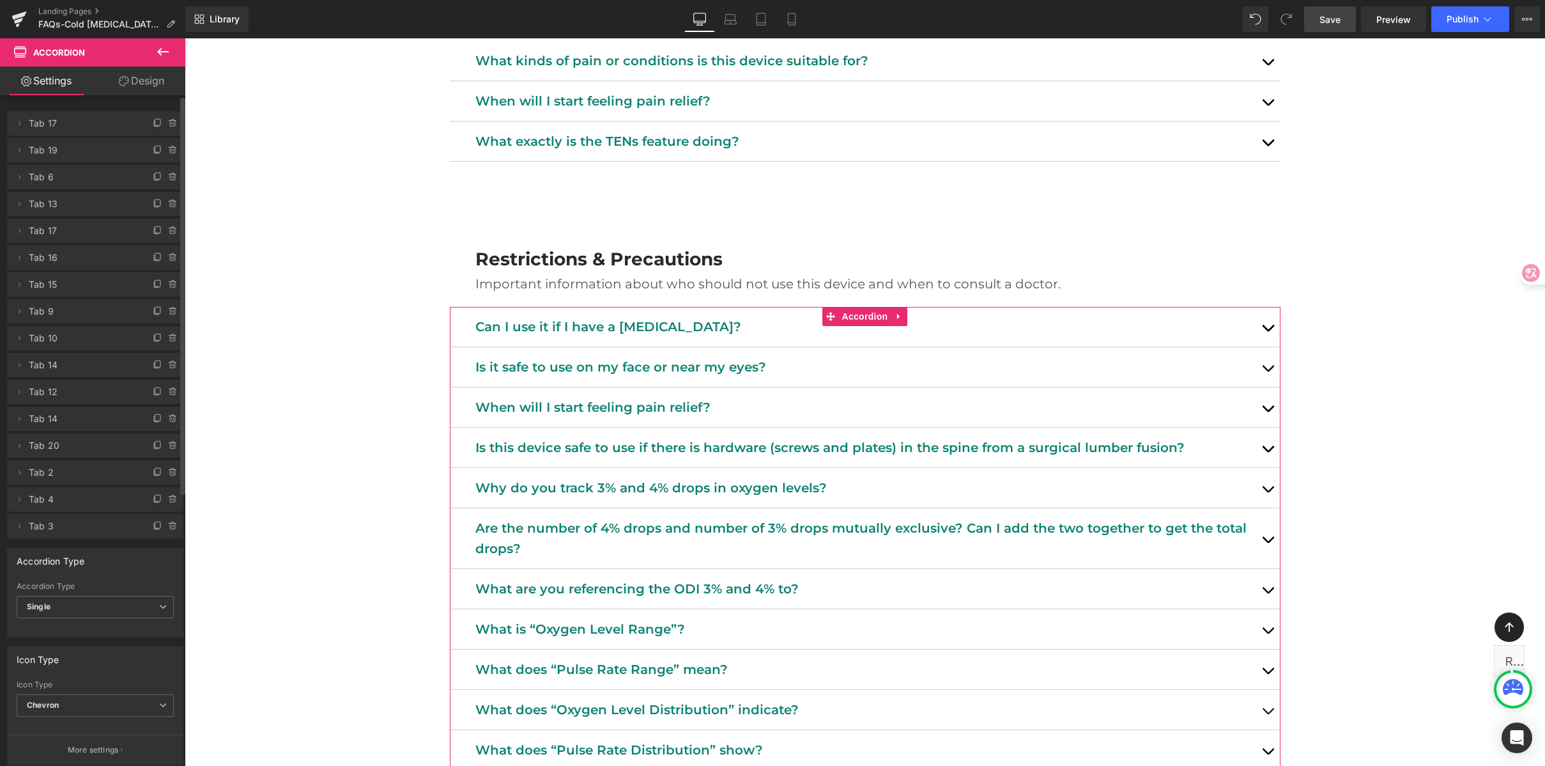
click at [168, 229] on icon at bounding box center [173, 231] width 10 height 10
click at [164, 229] on button "Delete" at bounding box center [159, 231] width 40 height 17
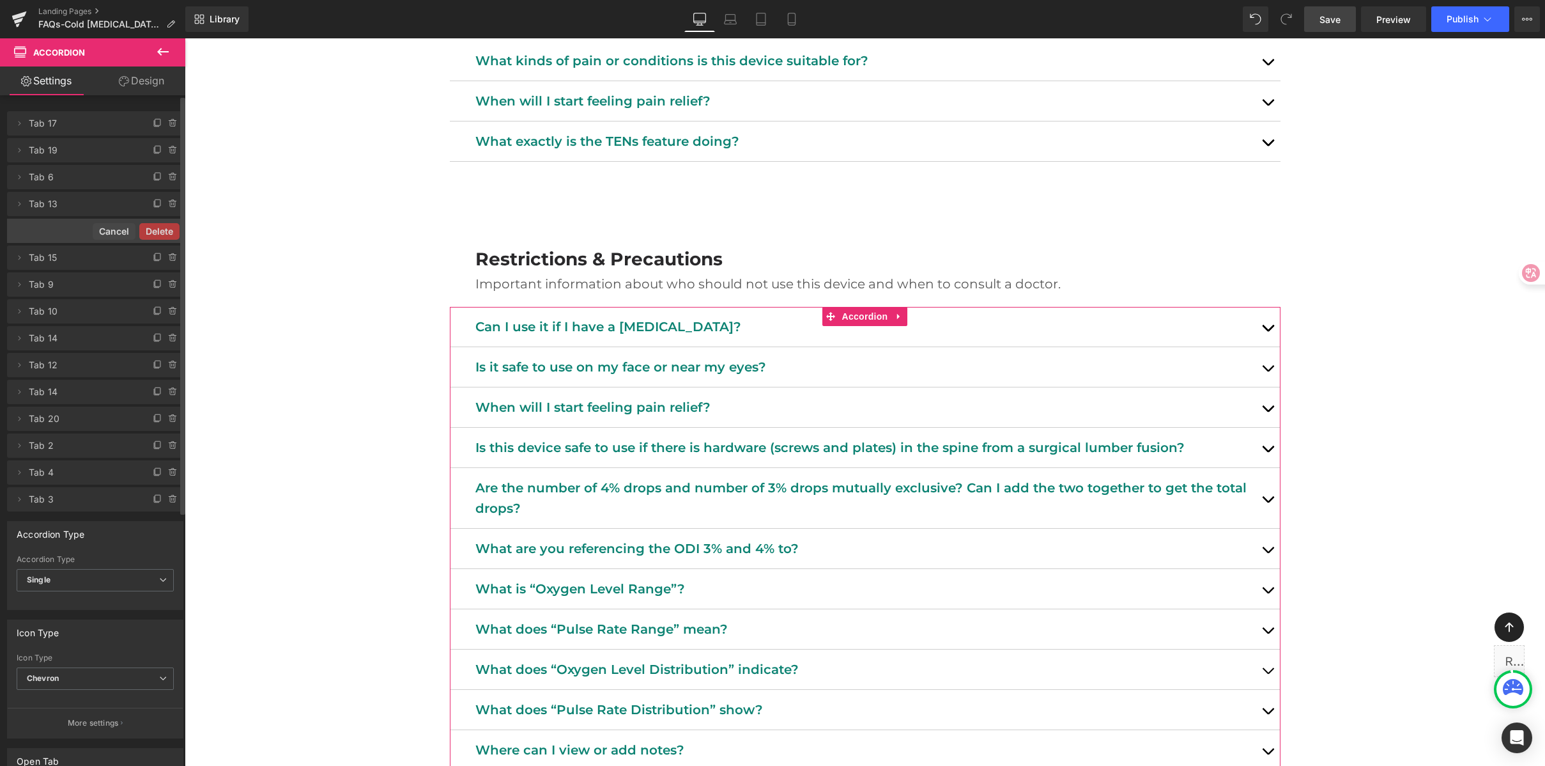
click at [164, 229] on button "Delete" at bounding box center [159, 231] width 40 height 17
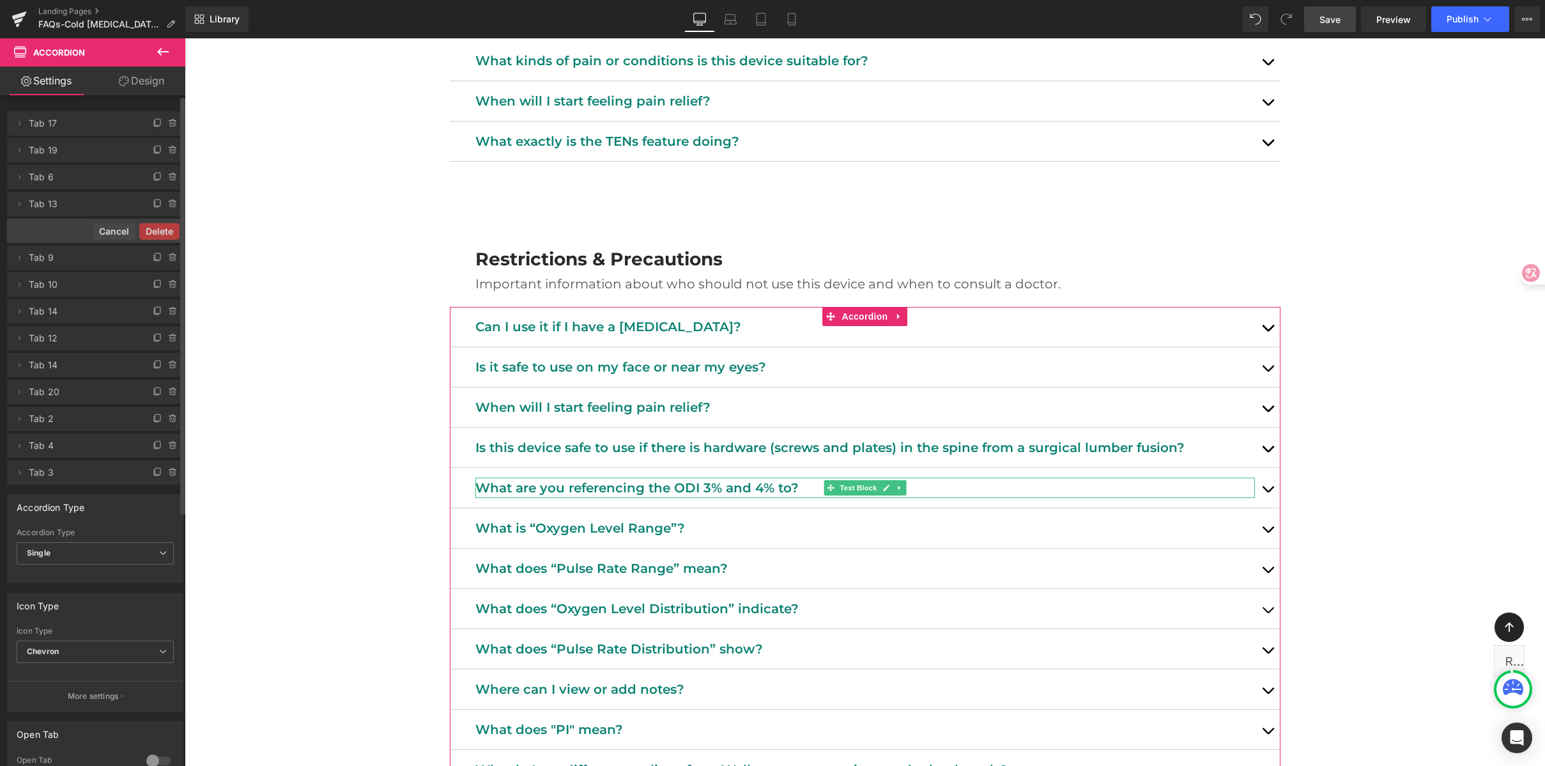
click at [164, 229] on button "Delete" at bounding box center [159, 231] width 40 height 17
click at [168, 229] on icon at bounding box center [173, 231] width 10 height 10
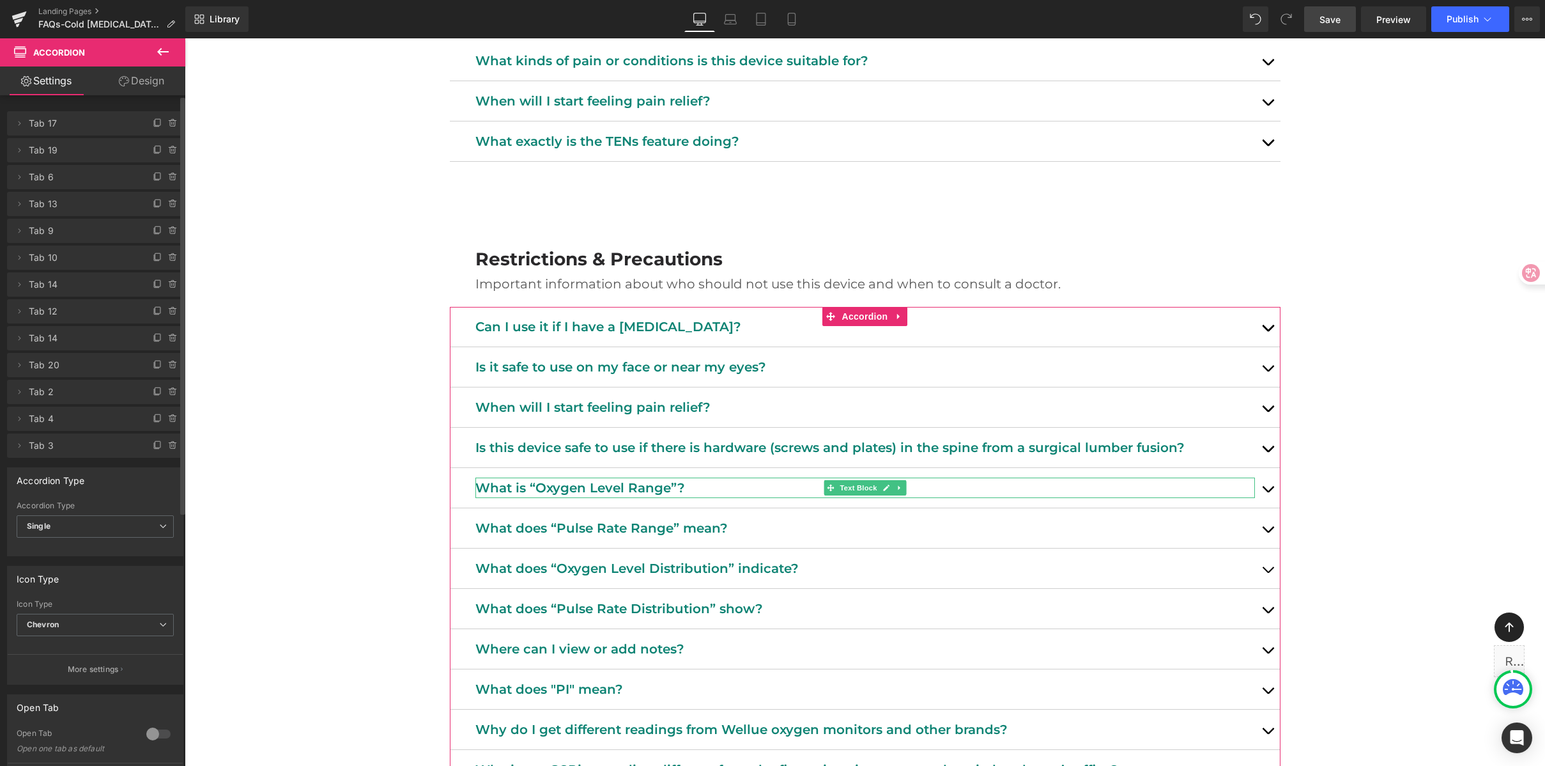
click at [164, 229] on button "Delete" at bounding box center [163, 231] width 40 height 17
click at [168, 229] on icon at bounding box center [173, 231] width 10 height 10
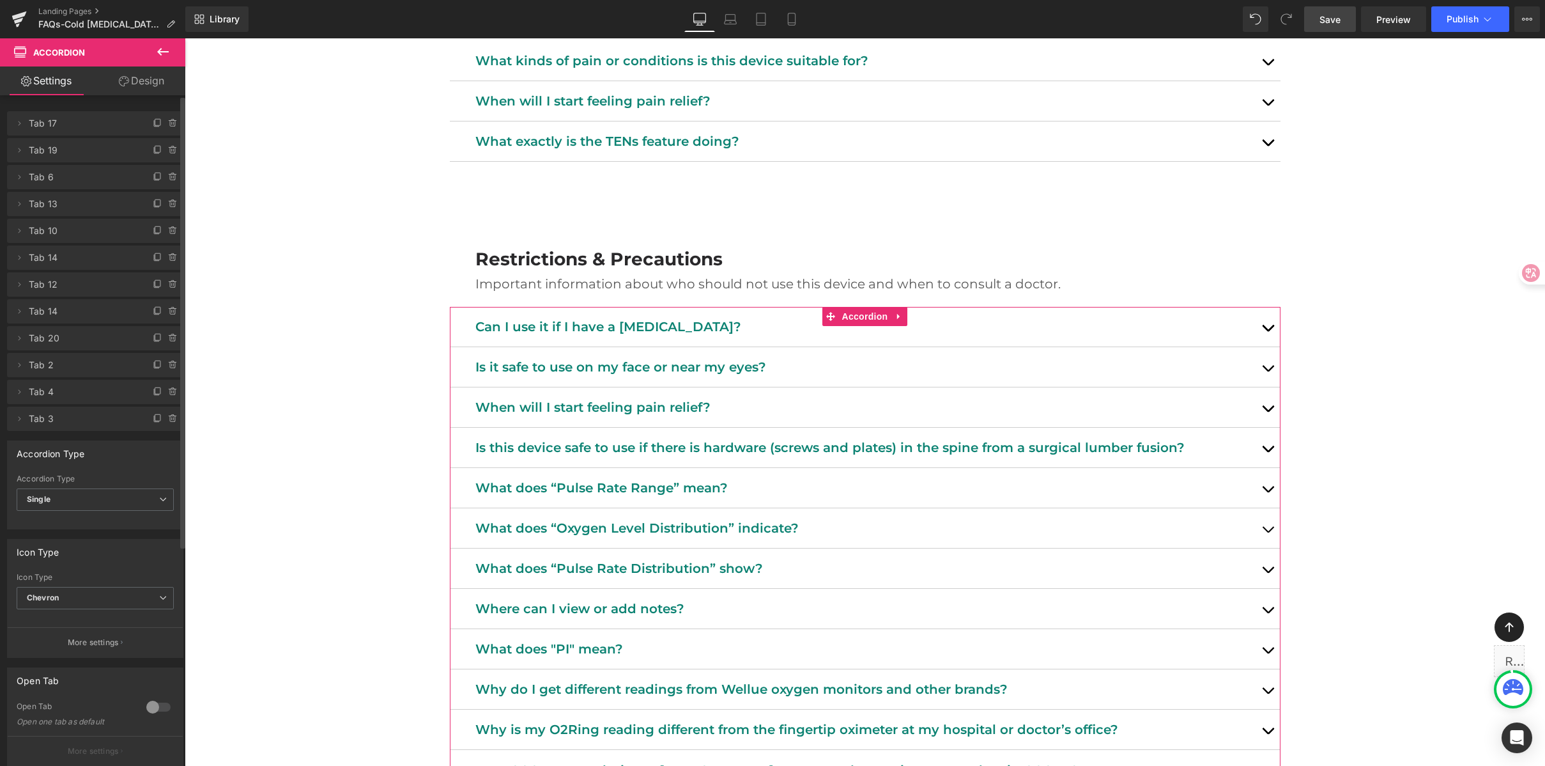
click at [164, 229] on button "Delete" at bounding box center [163, 231] width 40 height 17
click at [168, 229] on icon at bounding box center [173, 231] width 10 height 10
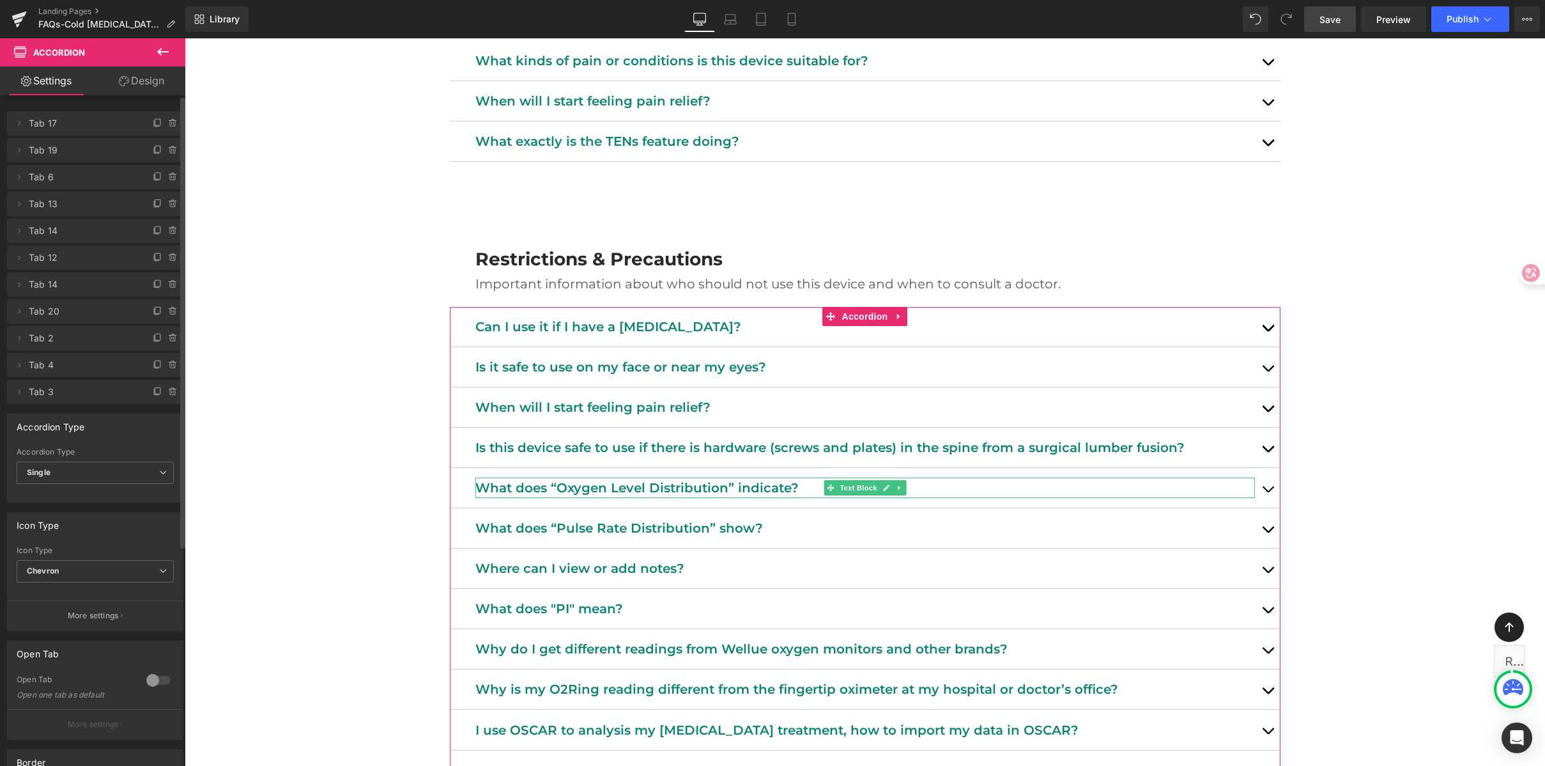
click at [164, 229] on div "Delete Cancel" at bounding box center [98, 231] width 176 height 24
click at [164, 229] on button "Delete" at bounding box center [159, 231] width 40 height 17
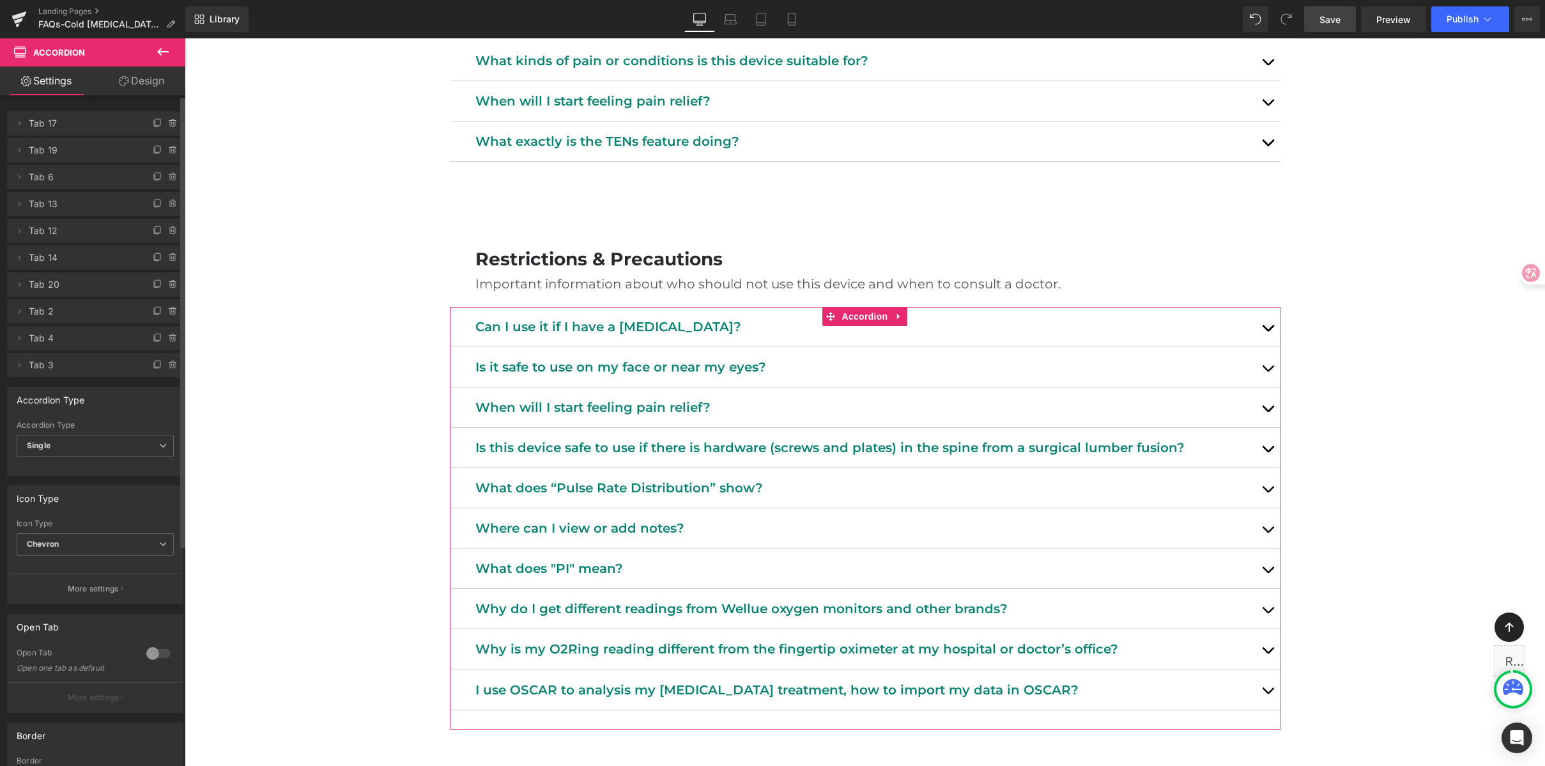
click at [168, 229] on icon at bounding box center [173, 231] width 10 height 10
click at [164, 229] on button "Delete" at bounding box center [163, 231] width 40 height 17
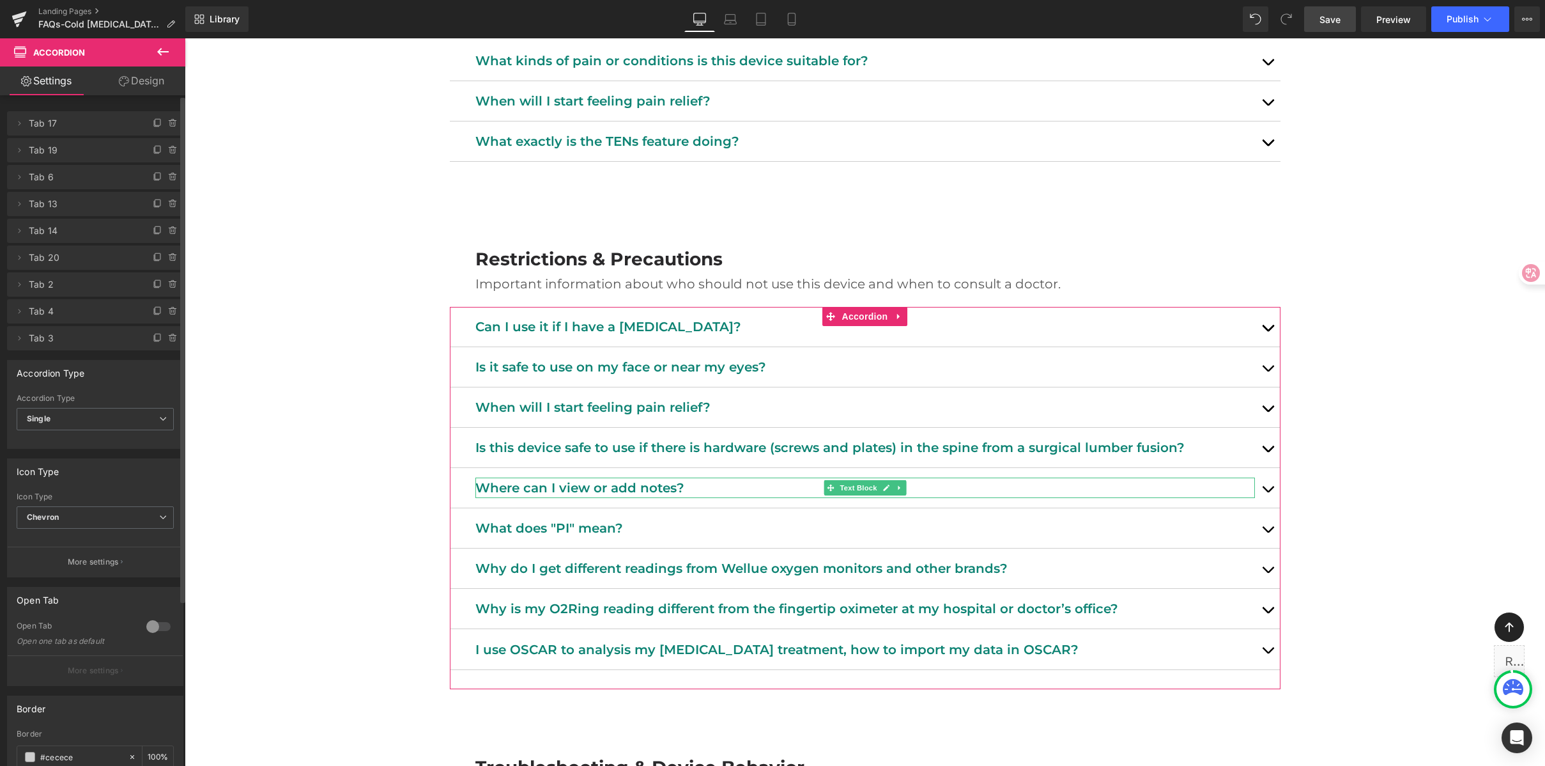
click at [168, 229] on icon at bounding box center [173, 231] width 10 height 10
click at [164, 229] on button "Delete" at bounding box center [159, 231] width 40 height 17
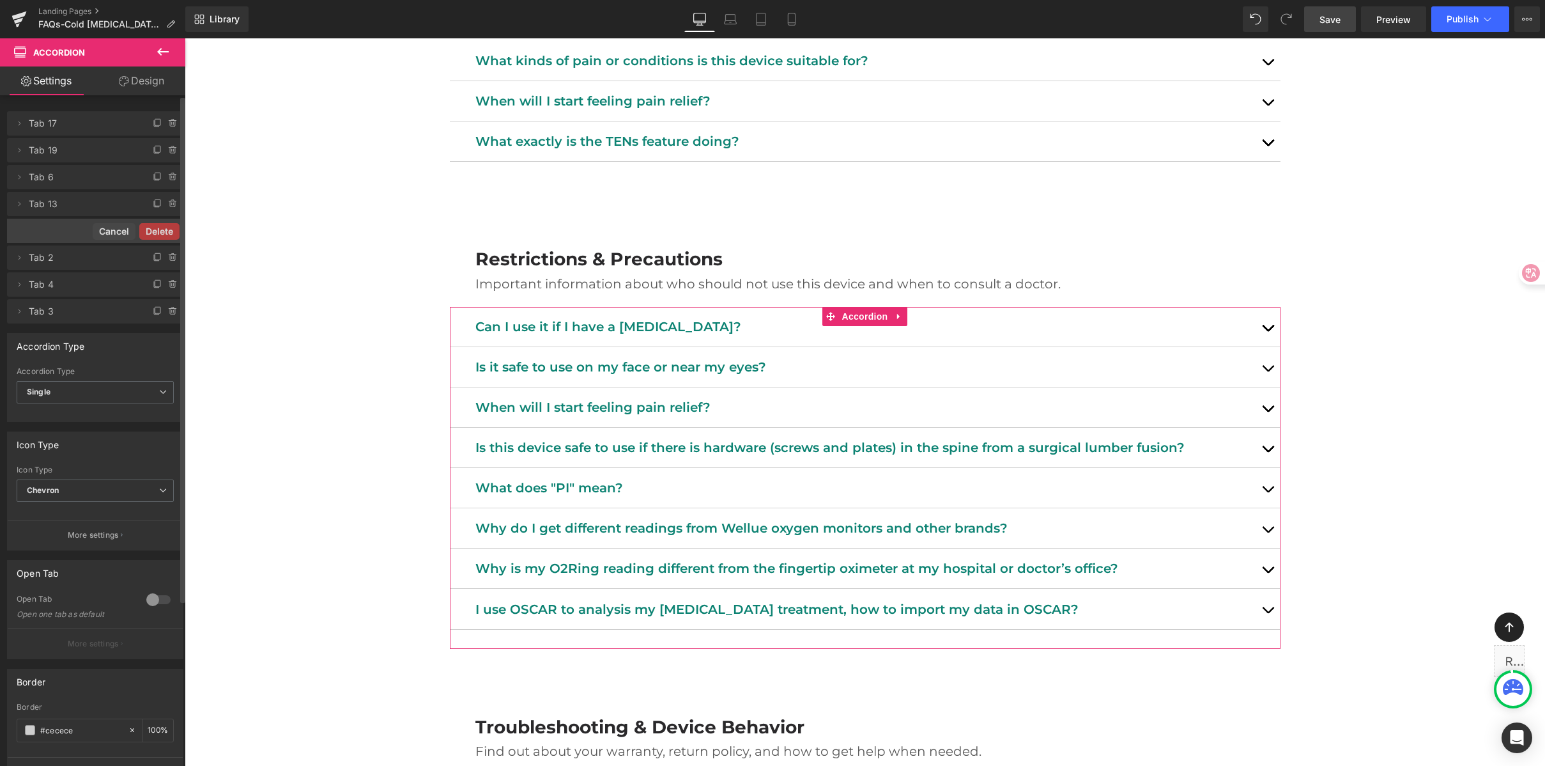
click at [164, 229] on button "Delete" at bounding box center [159, 231] width 40 height 17
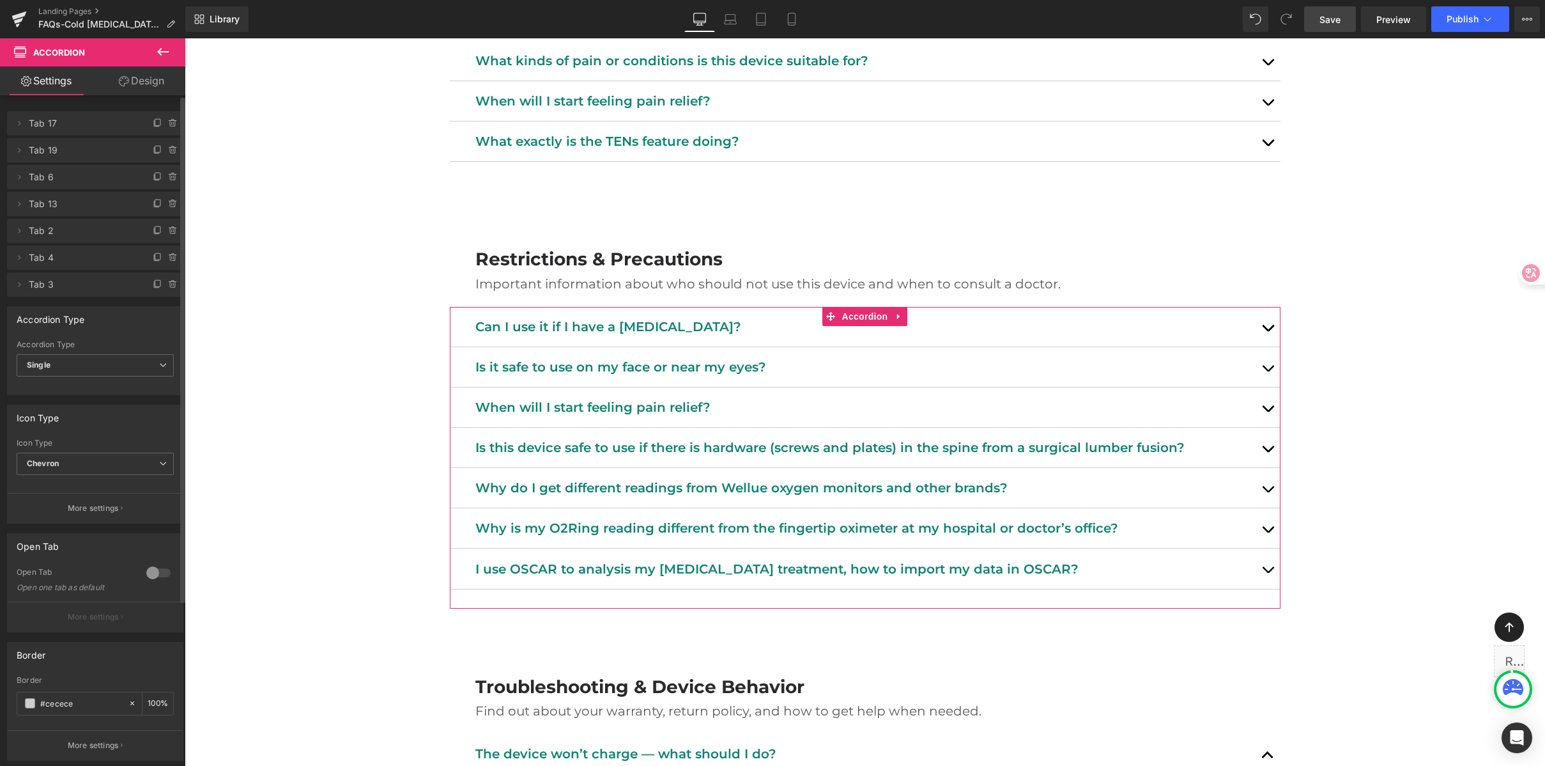
click at [168, 229] on icon at bounding box center [173, 231] width 10 height 10
click at [164, 229] on button "Delete" at bounding box center [163, 231] width 40 height 17
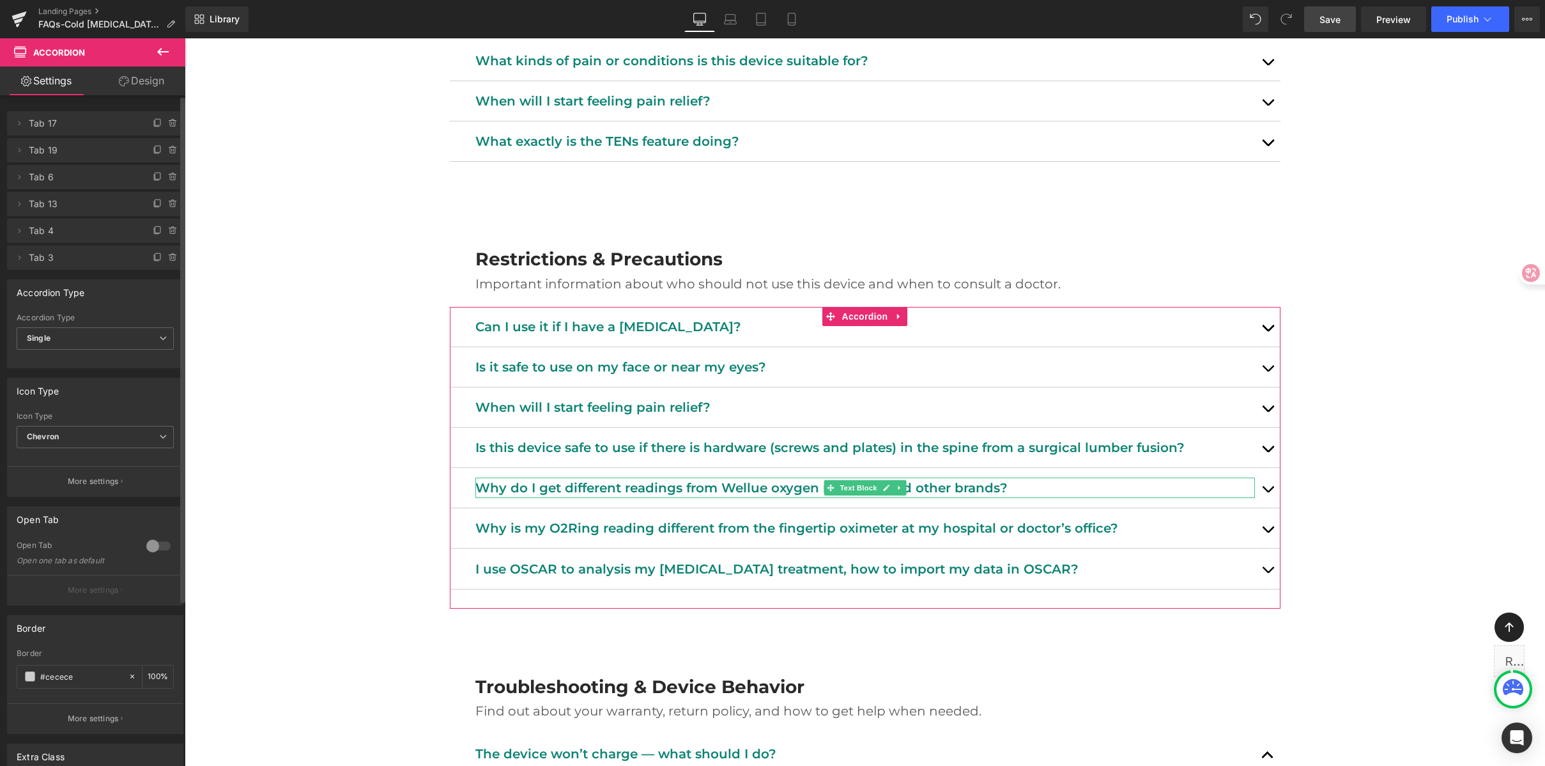
click at [168, 229] on icon at bounding box center [173, 231] width 10 height 10
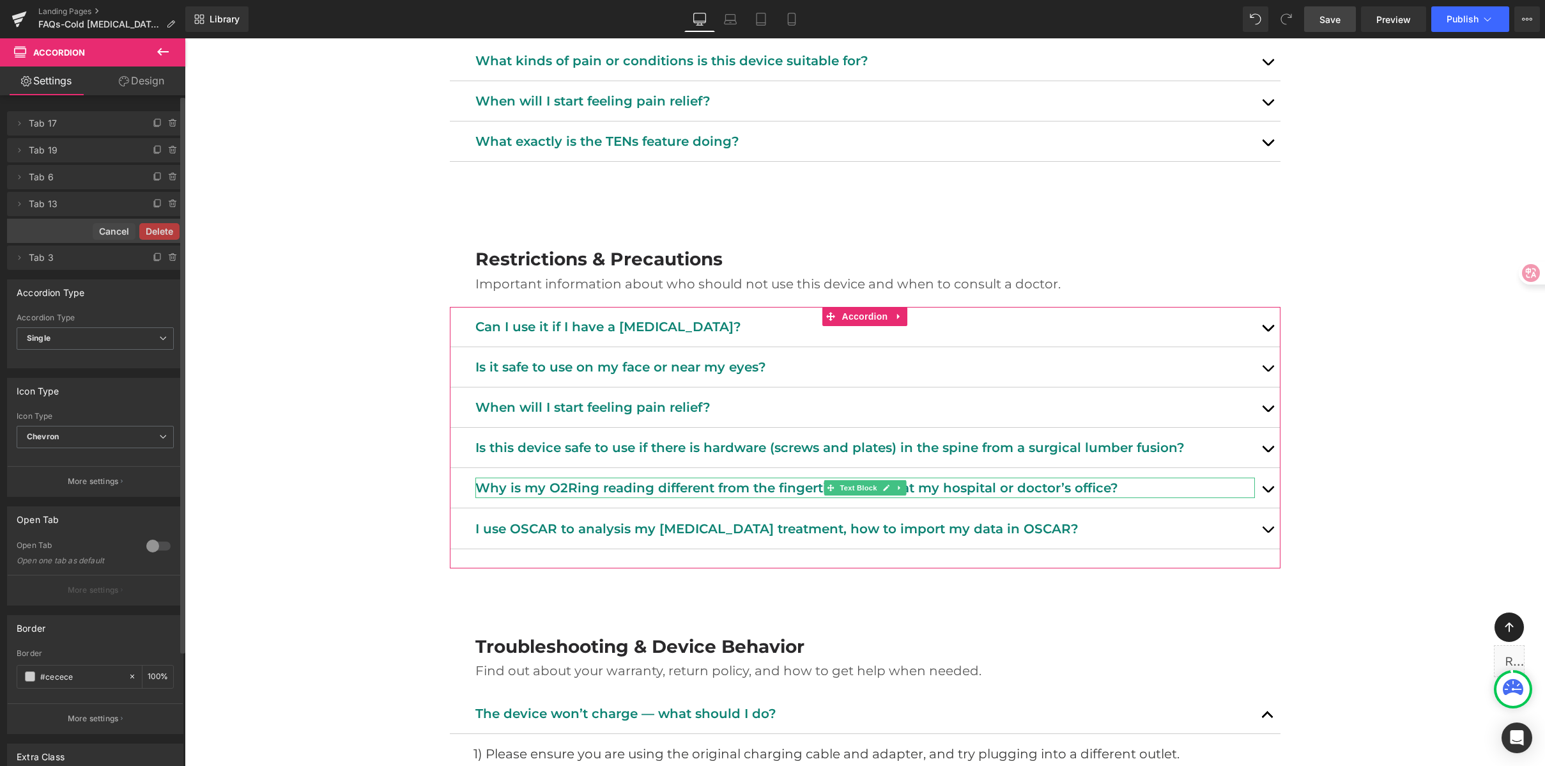
click at [164, 229] on button "Delete" at bounding box center [159, 231] width 40 height 17
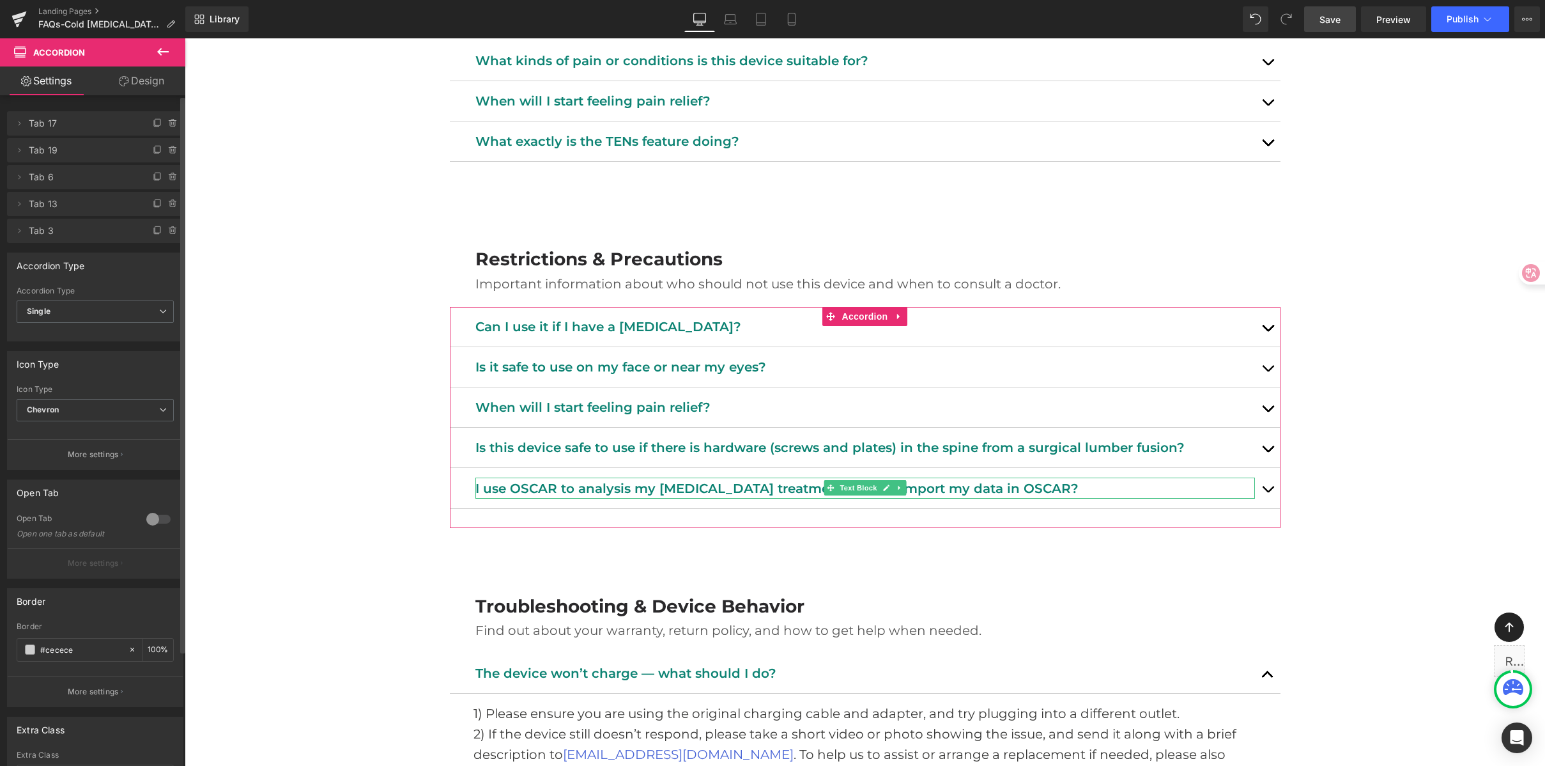
click at [168, 229] on icon at bounding box center [173, 231] width 10 height 10
click at [164, 229] on button "Delete" at bounding box center [159, 231] width 40 height 17
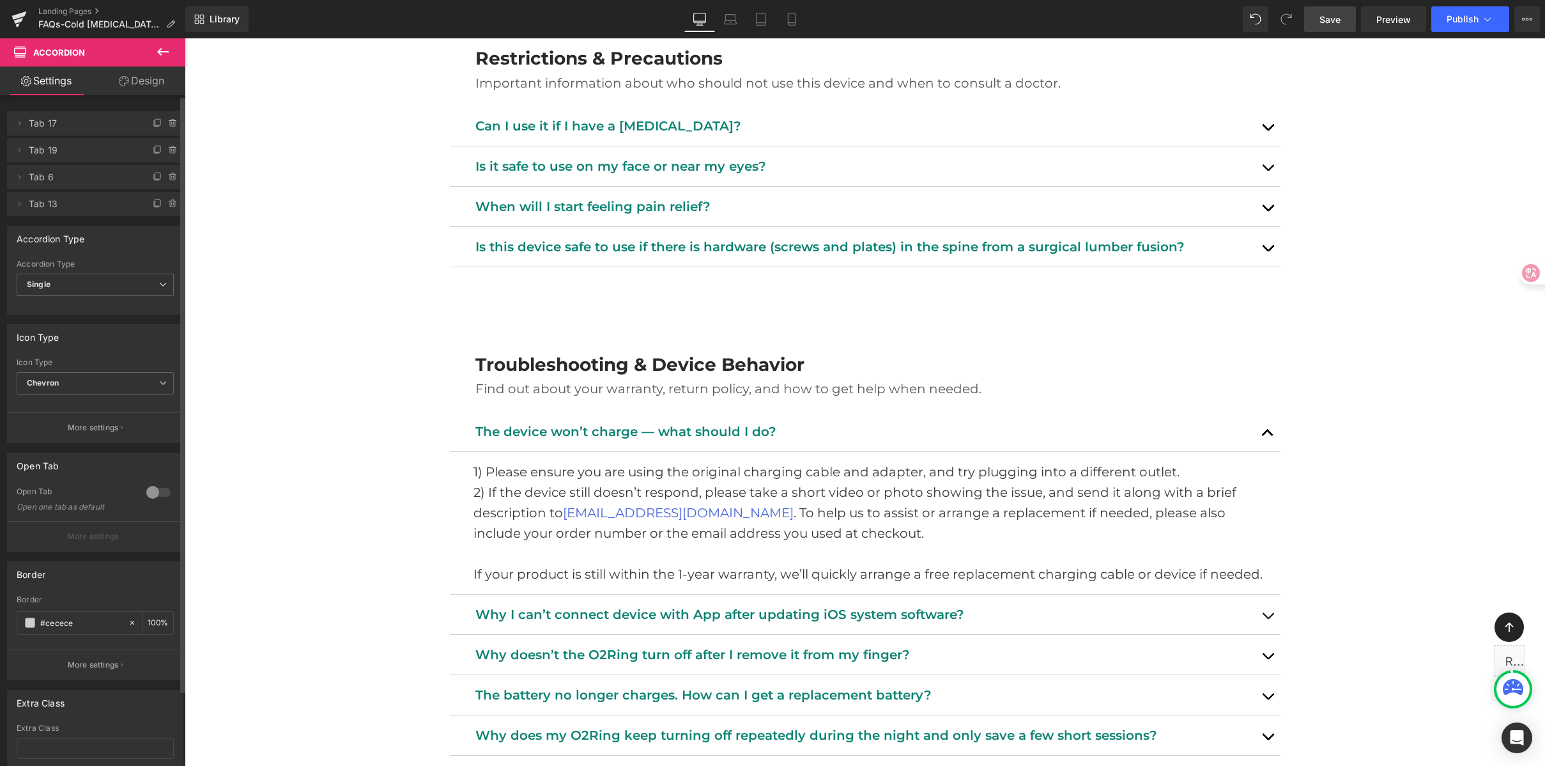
scroll to position [1856, 0]
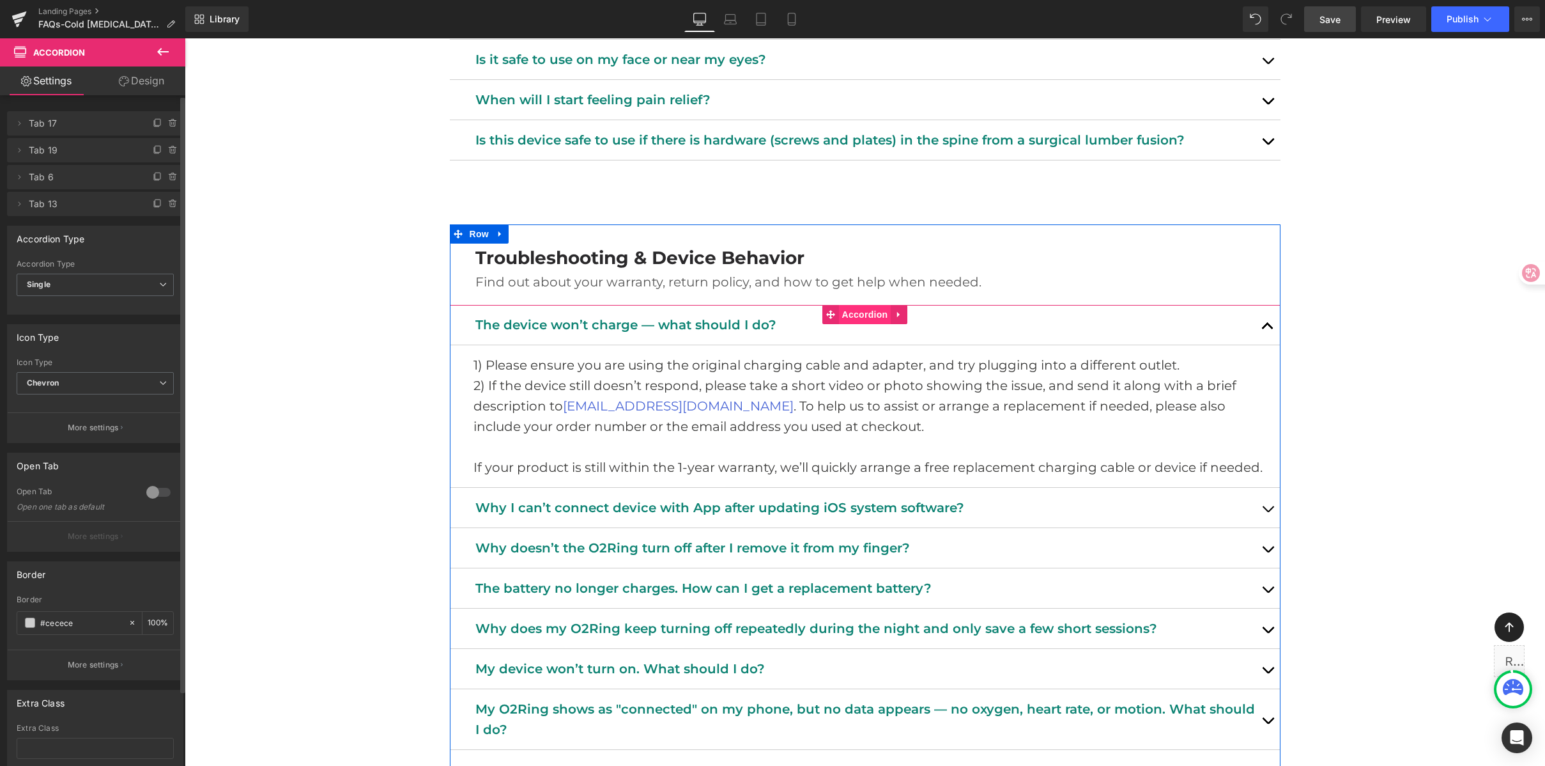
click at [853, 314] on span "Accordion" at bounding box center [865, 314] width 52 height 19
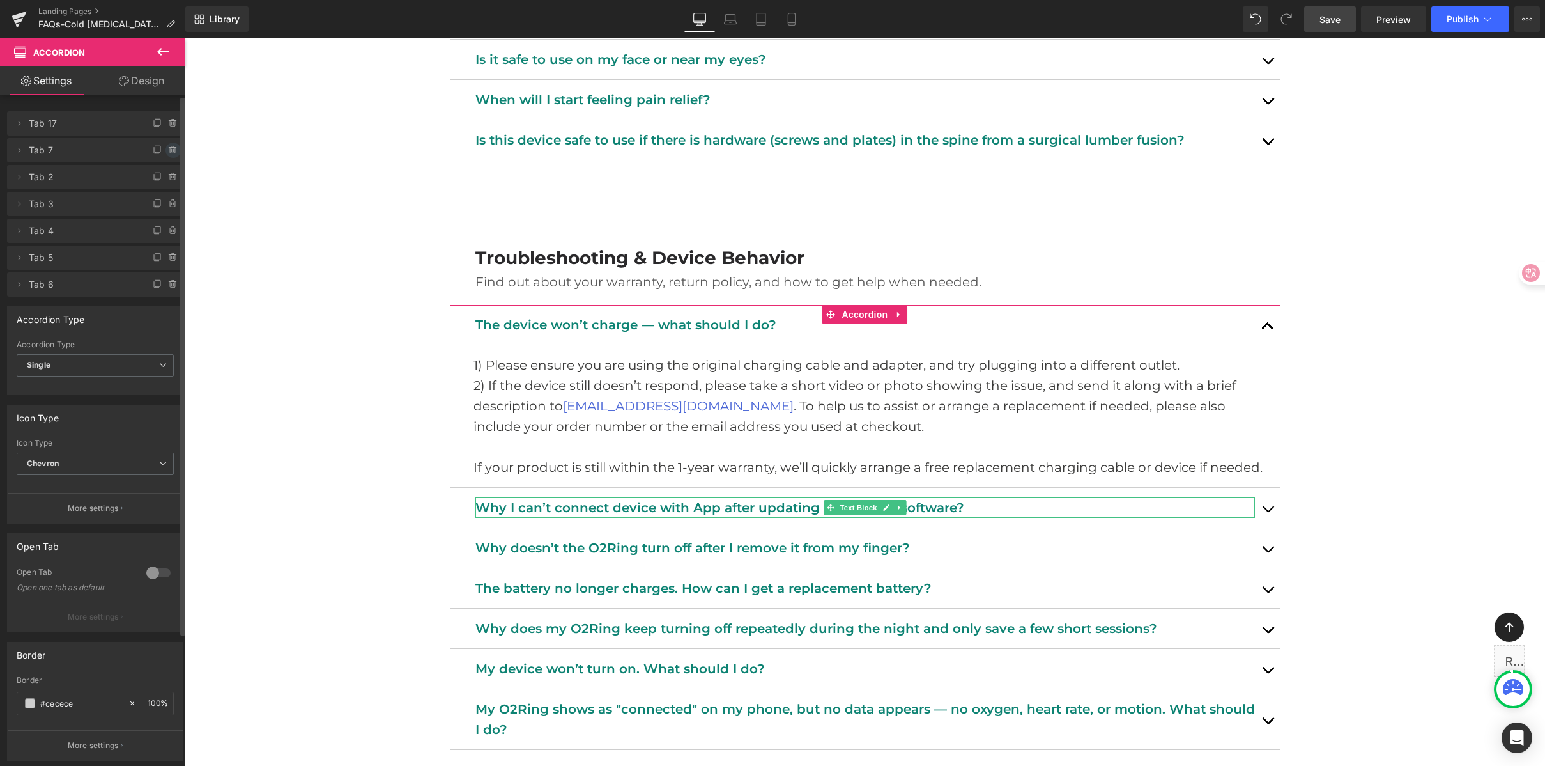
click at [168, 150] on icon at bounding box center [173, 150] width 10 height 10
click at [167, 150] on button "Delete" at bounding box center [159, 151] width 40 height 17
click at [168, 150] on icon at bounding box center [173, 150] width 10 height 10
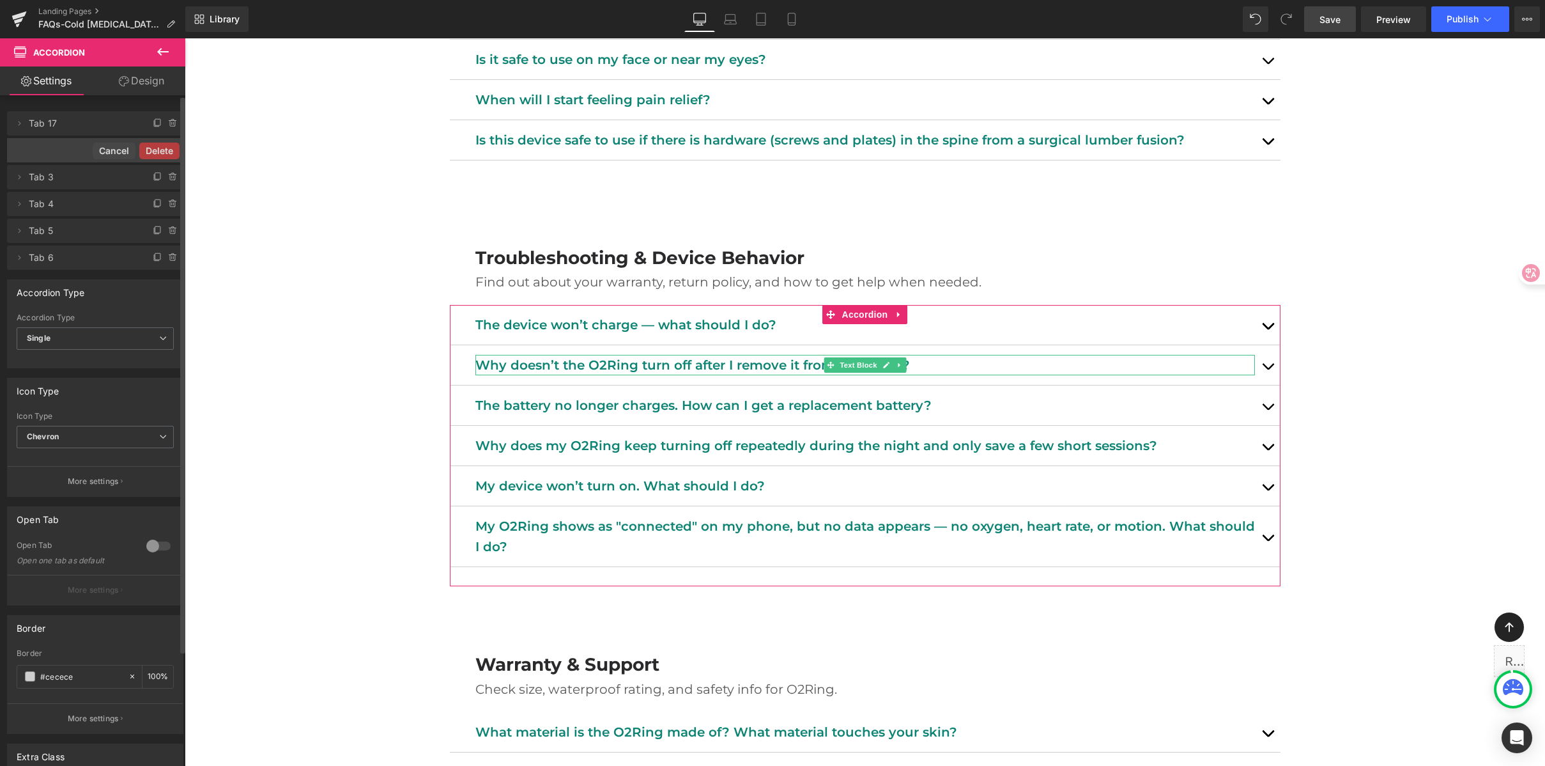
click at [167, 150] on button "Delete" at bounding box center [159, 151] width 40 height 17
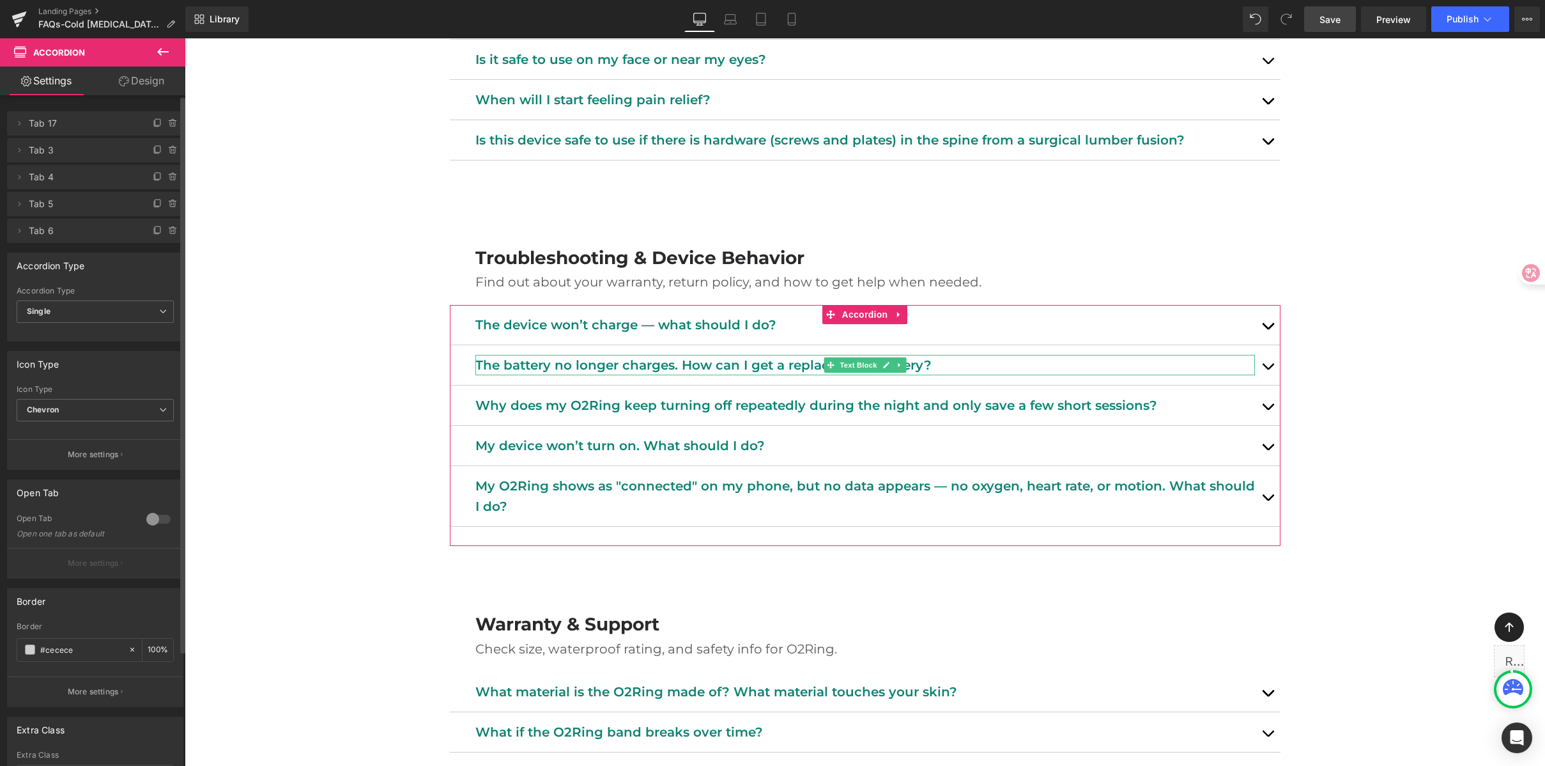
click at [168, 150] on icon at bounding box center [173, 150] width 10 height 10
click at [167, 150] on button "Delete" at bounding box center [159, 151] width 40 height 17
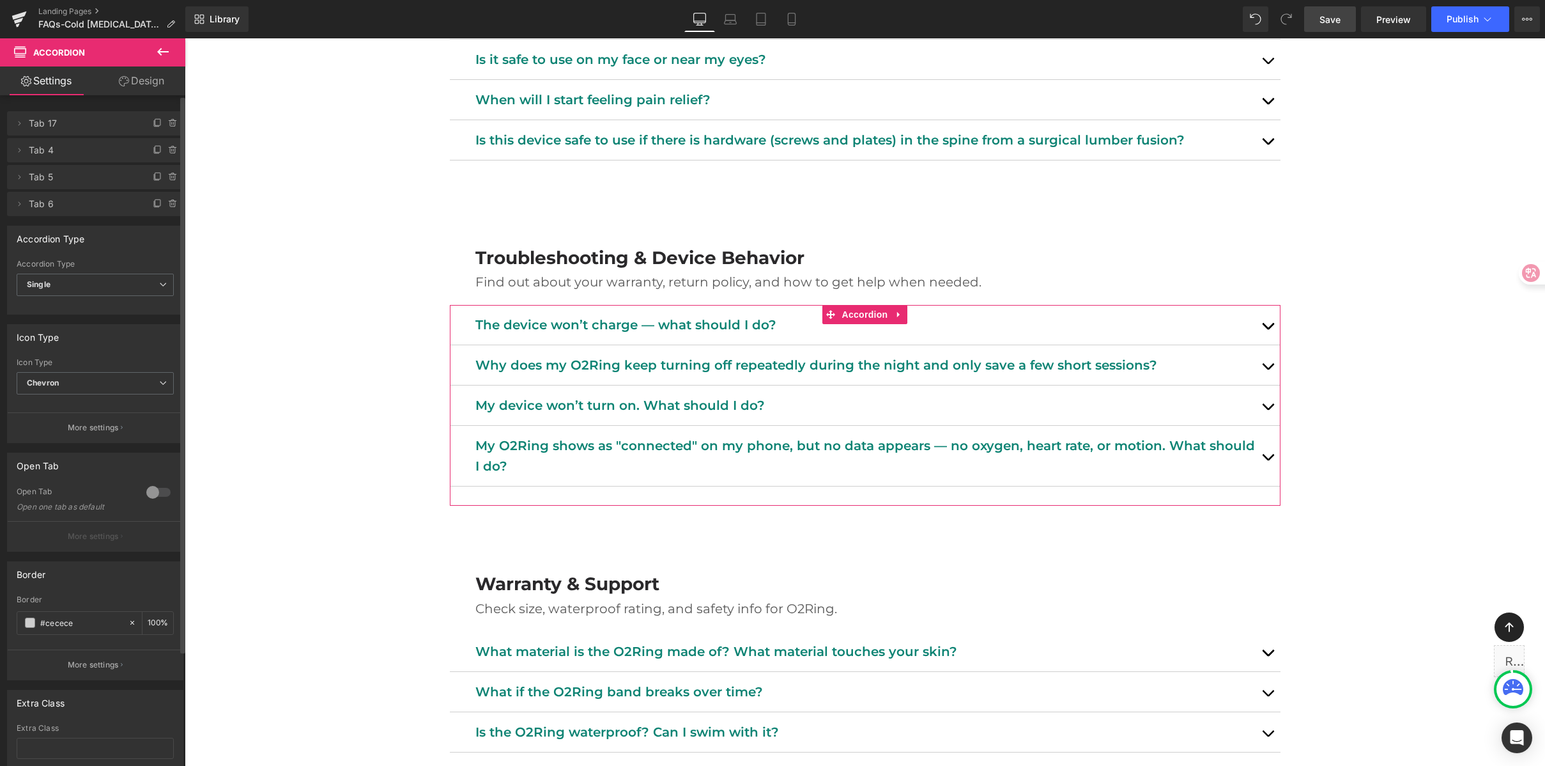
click at [168, 150] on icon at bounding box center [173, 150] width 10 height 10
click at [167, 150] on button "Delete" at bounding box center [163, 151] width 40 height 17
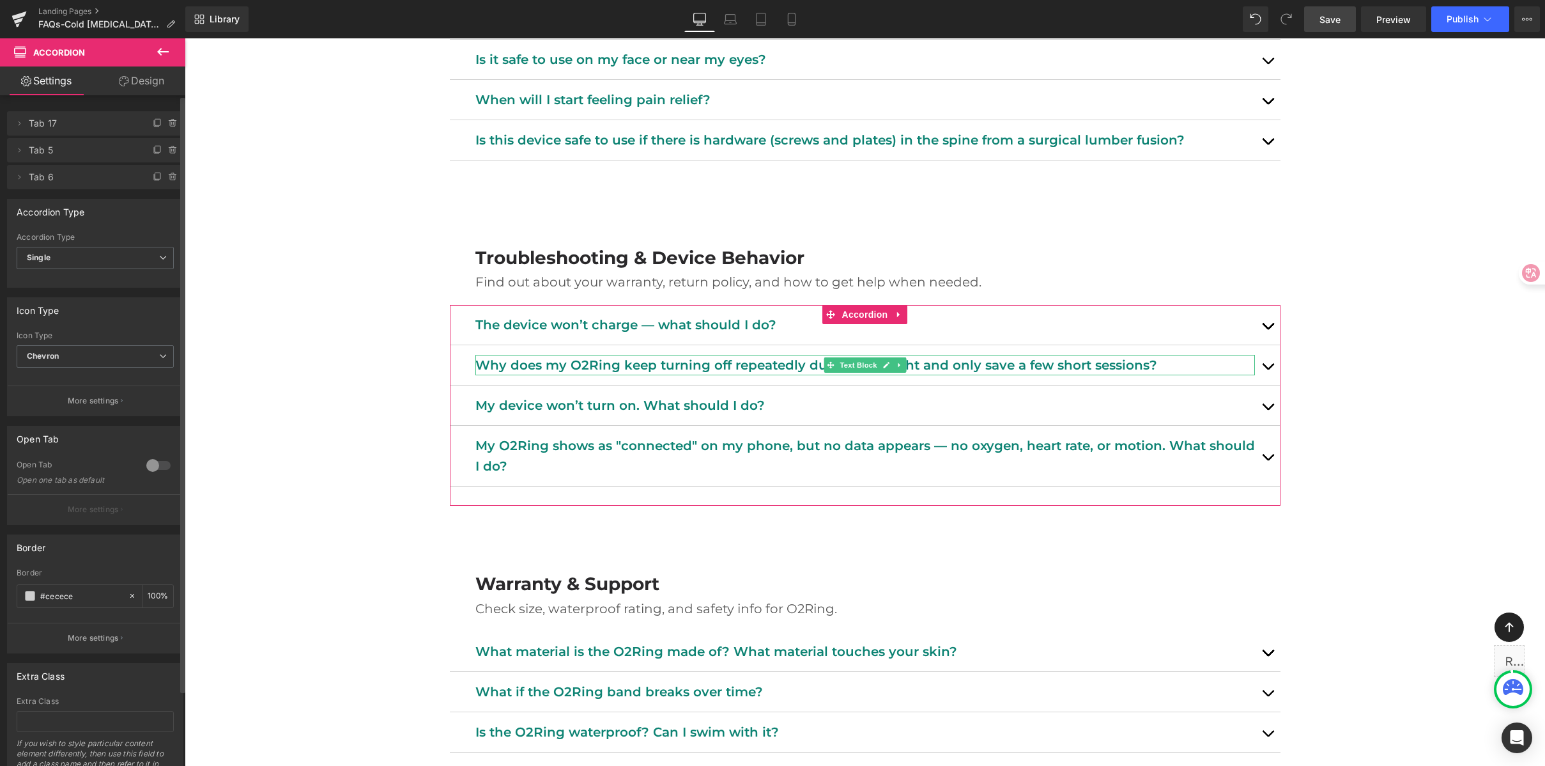
click at [168, 150] on icon at bounding box center [173, 150] width 10 height 10
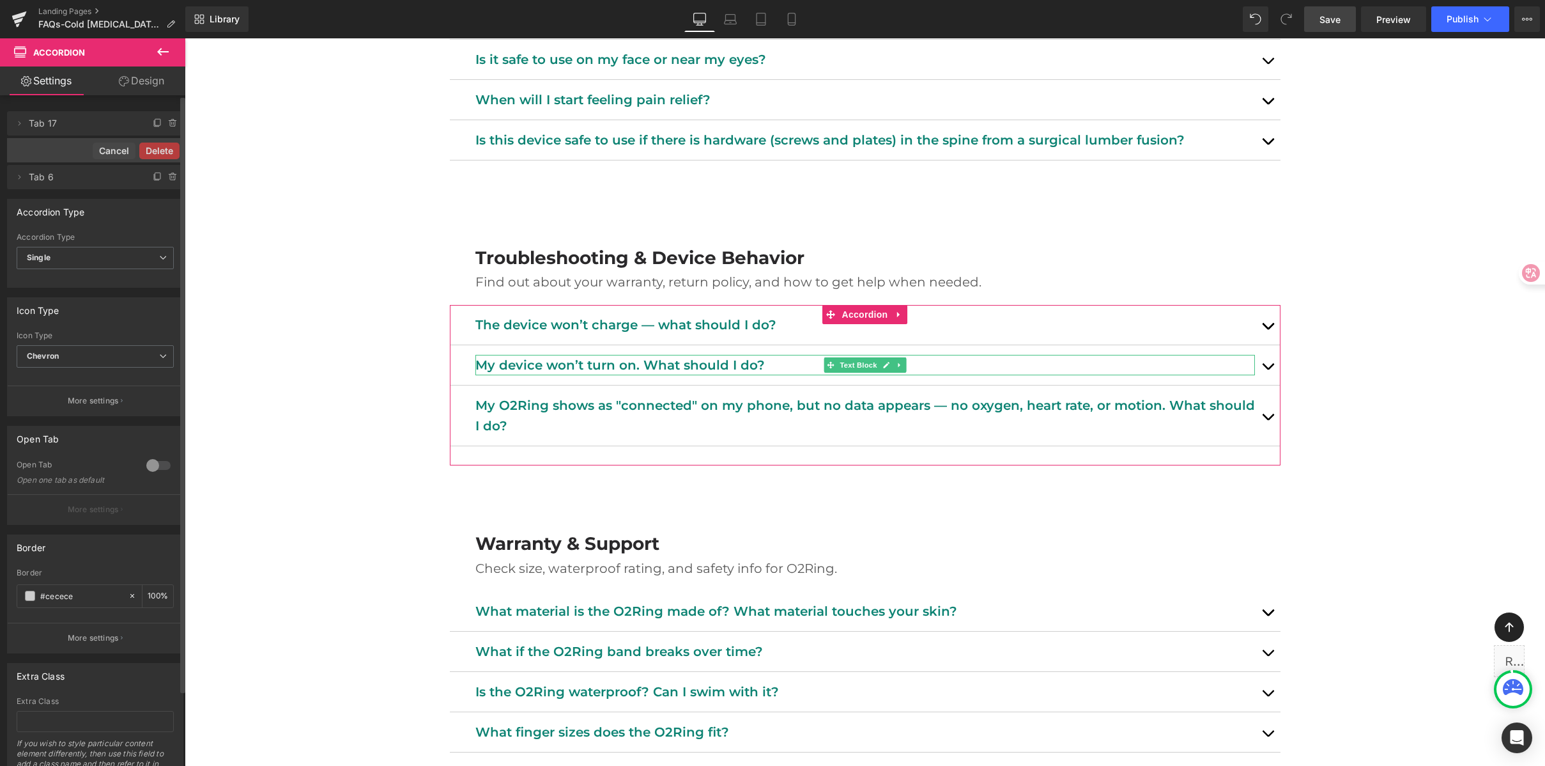
click at [167, 150] on button "Delete" at bounding box center [159, 151] width 40 height 17
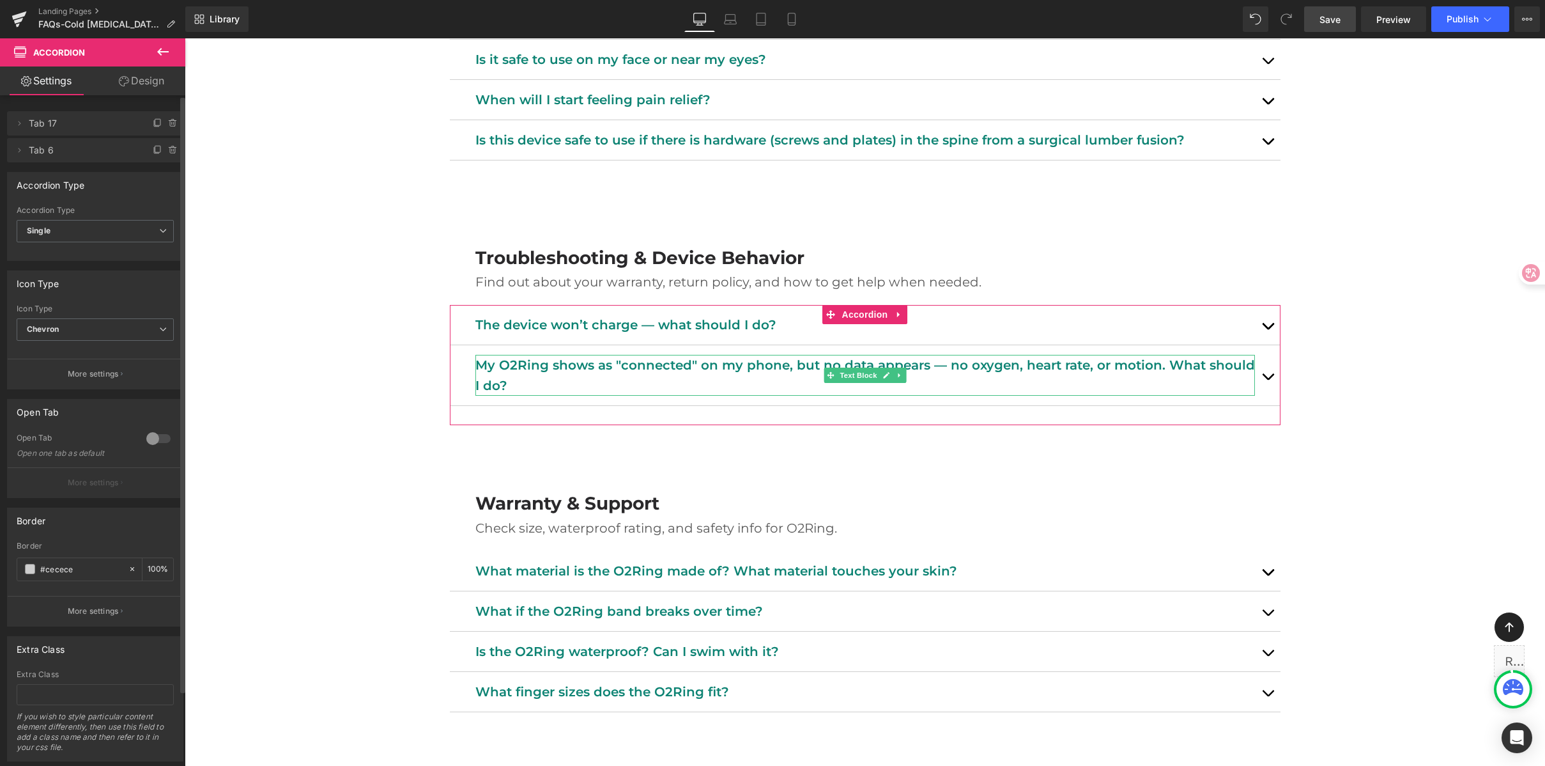
click at [168, 150] on icon at bounding box center [173, 150] width 10 height 10
click at [167, 150] on button "Delete" at bounding box center [159, 151] width 40 height 17
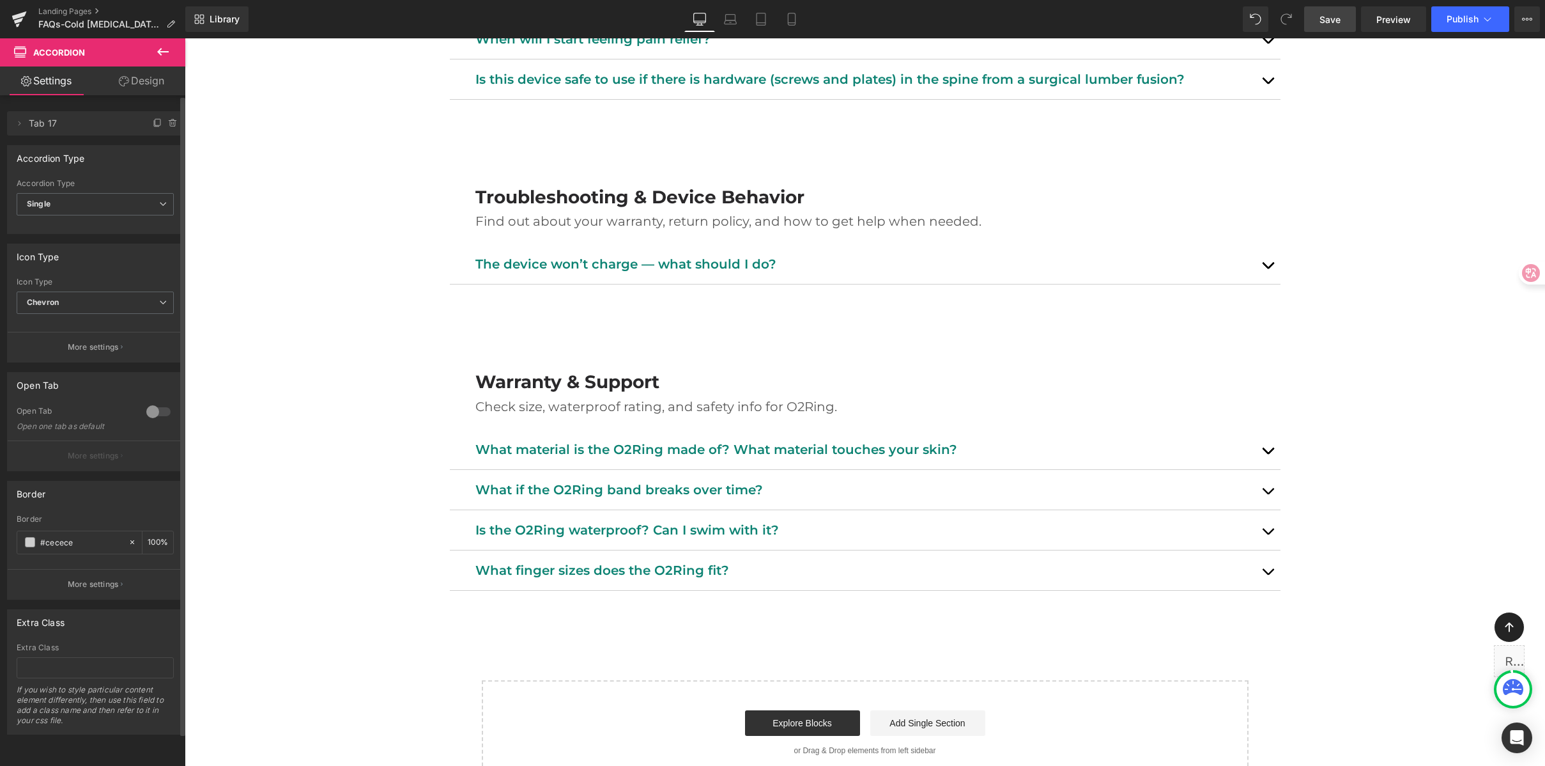
scroll to position [1927, 0]
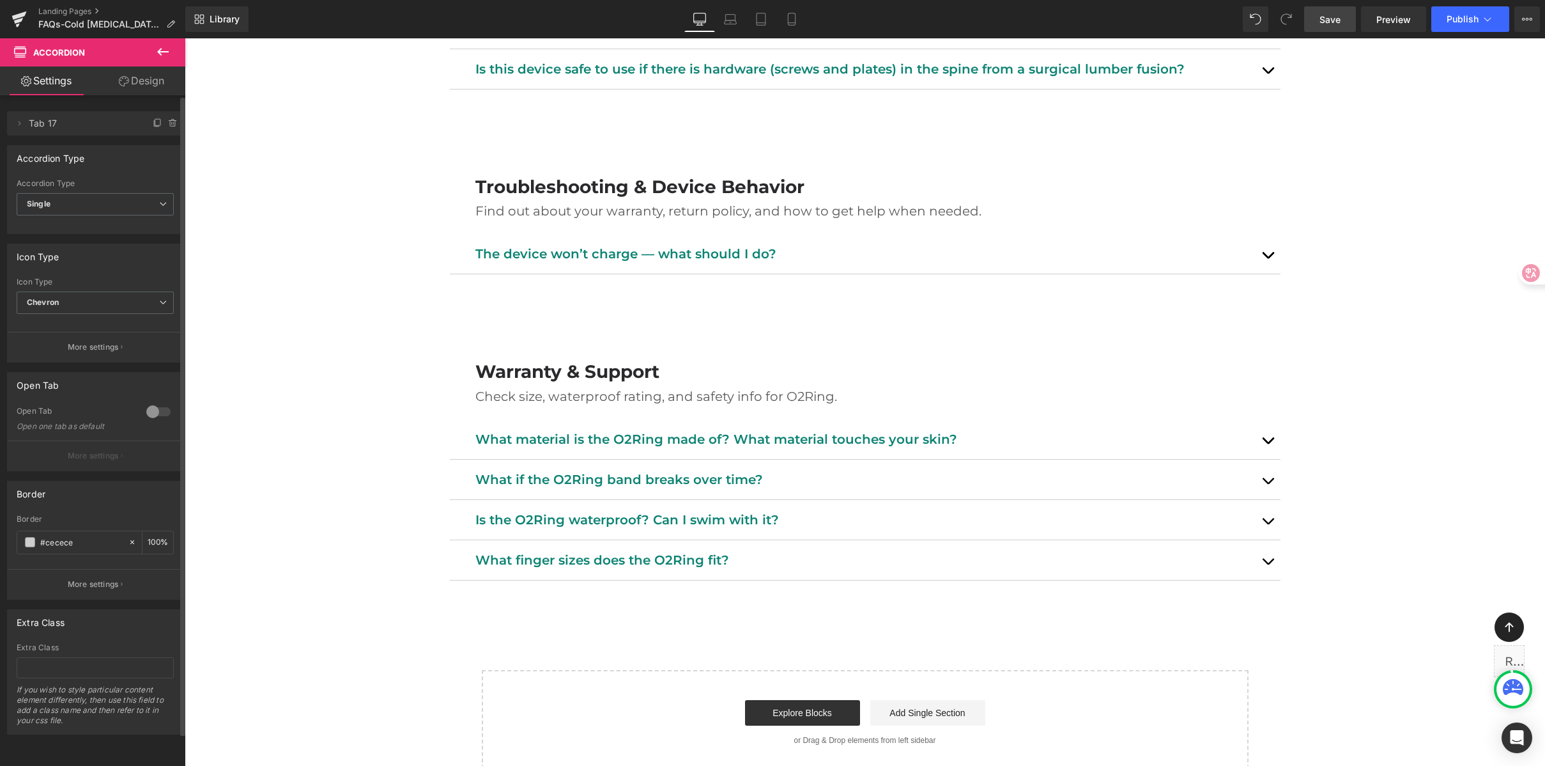
click at [1317, 26] on link "Save" at bounding box center [1330, 19] width 52 height 26
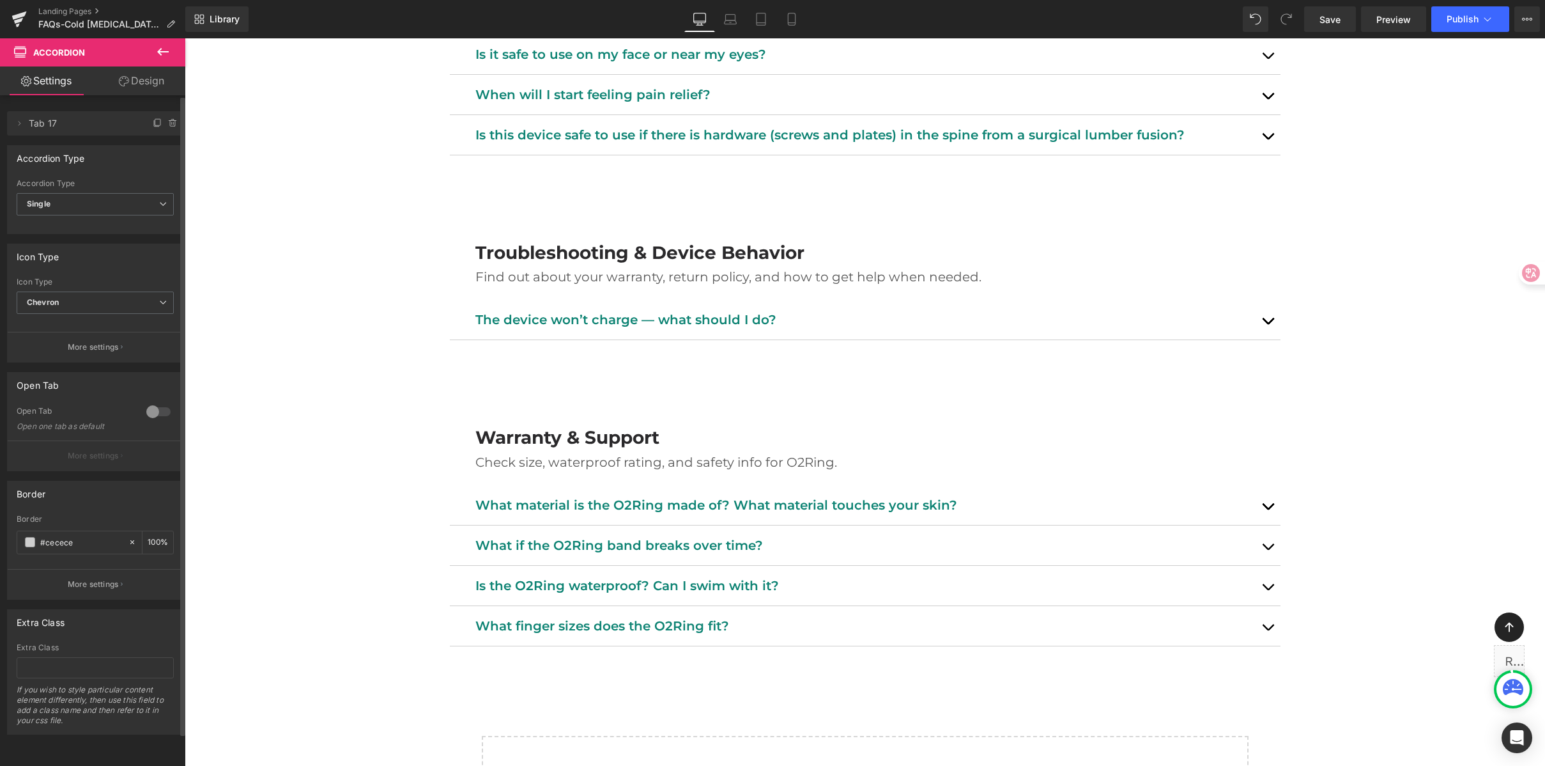
scroll to position [1864, 0]
click at [499, 408] on icon at bounding box center [500, 411] width 9 height 10
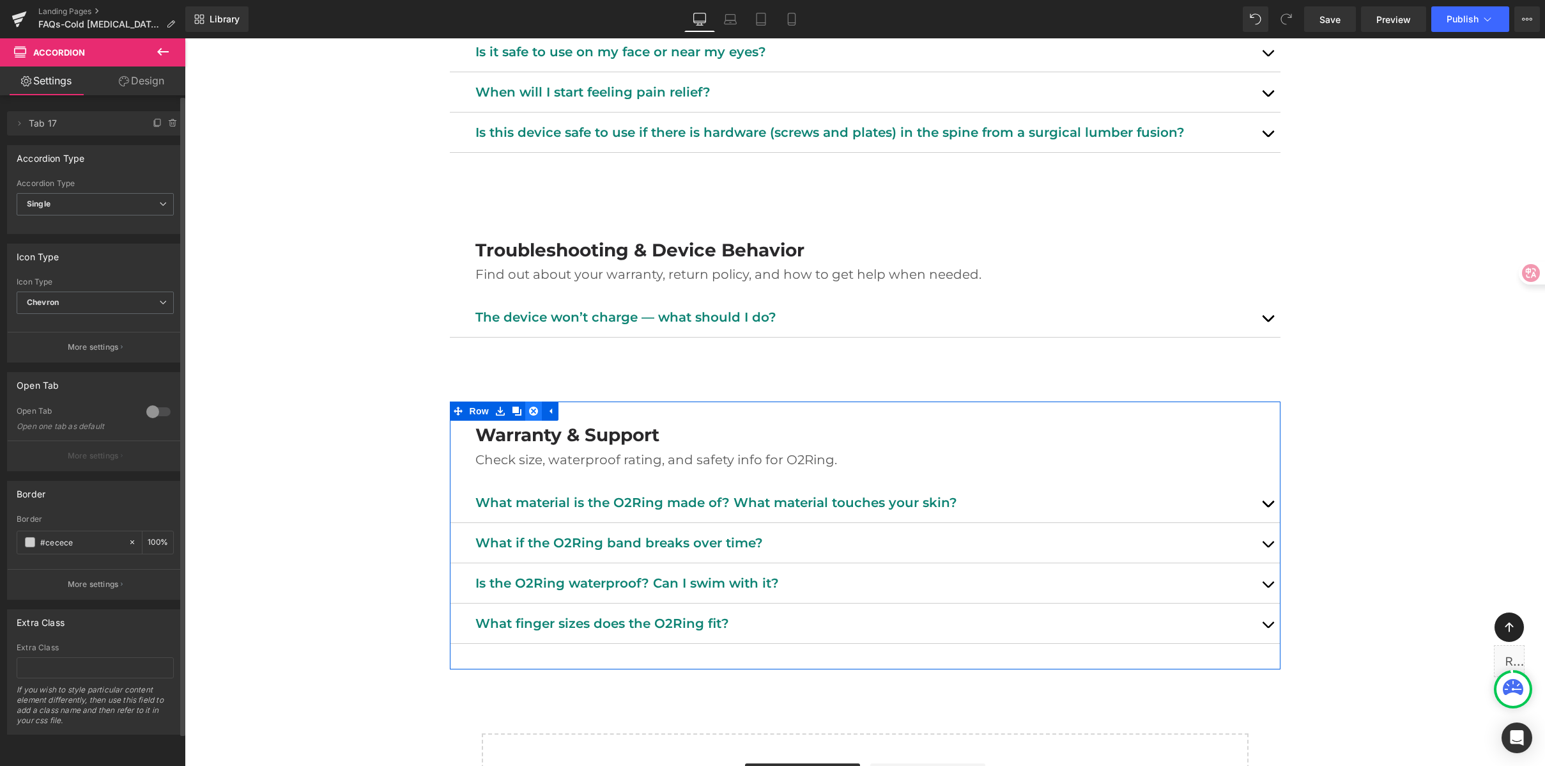
click at [529, 409] on icon at bounding box center [533, 410] width 9 height 9
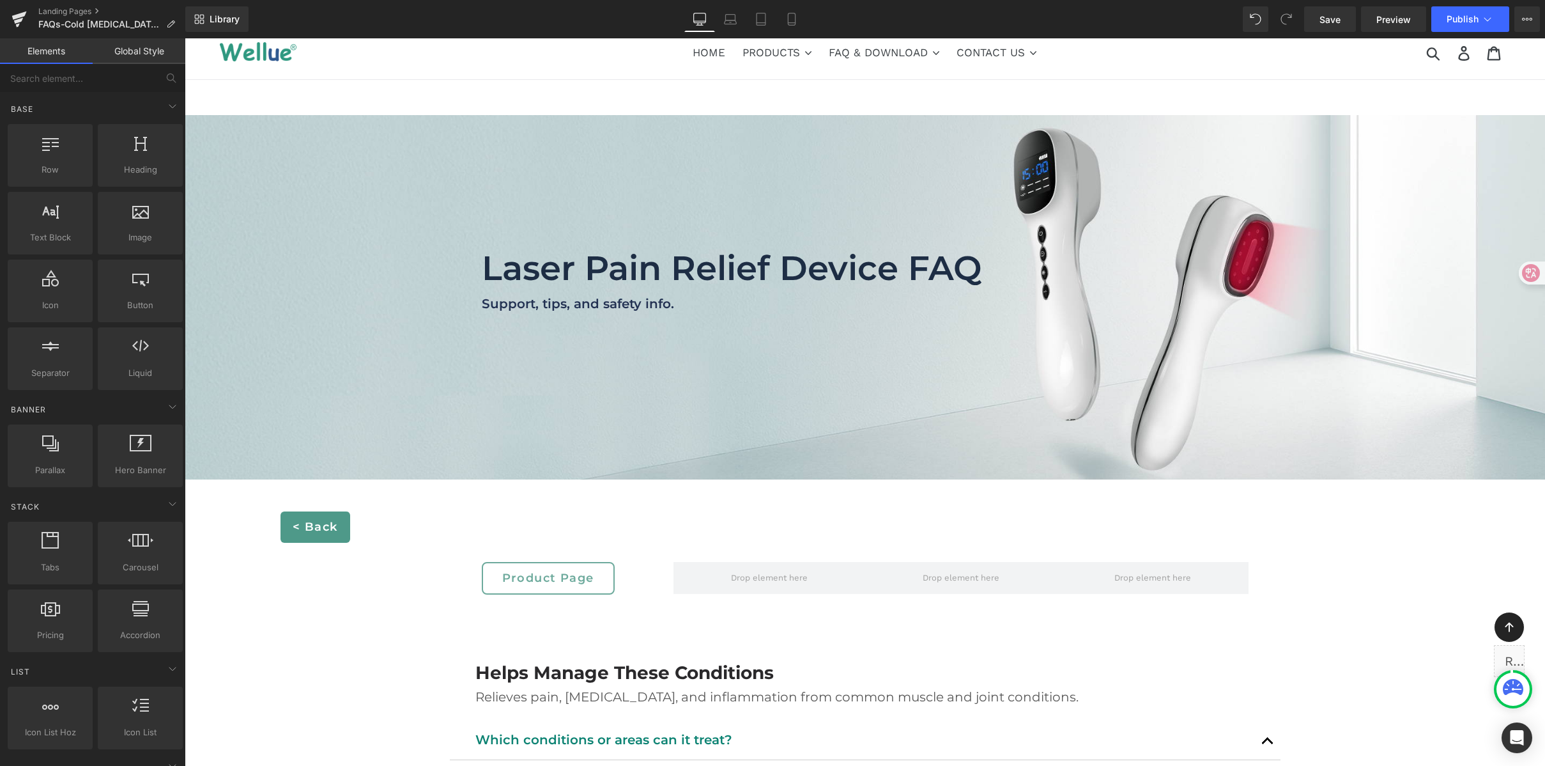
scroll to position [0, 0]
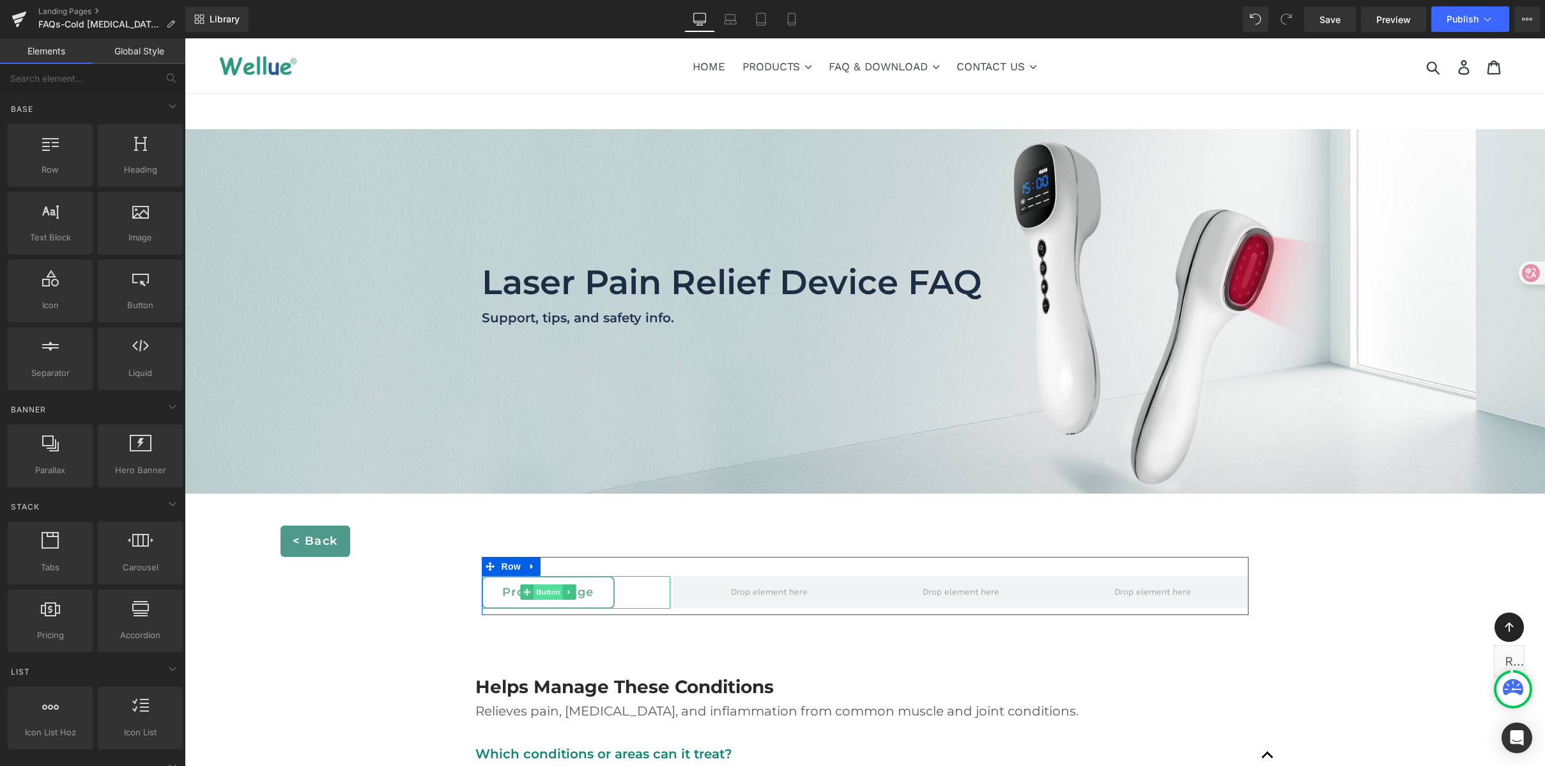
click at [538, 594] on span "Button" at bounding box center [548, 591] width 29 height 15
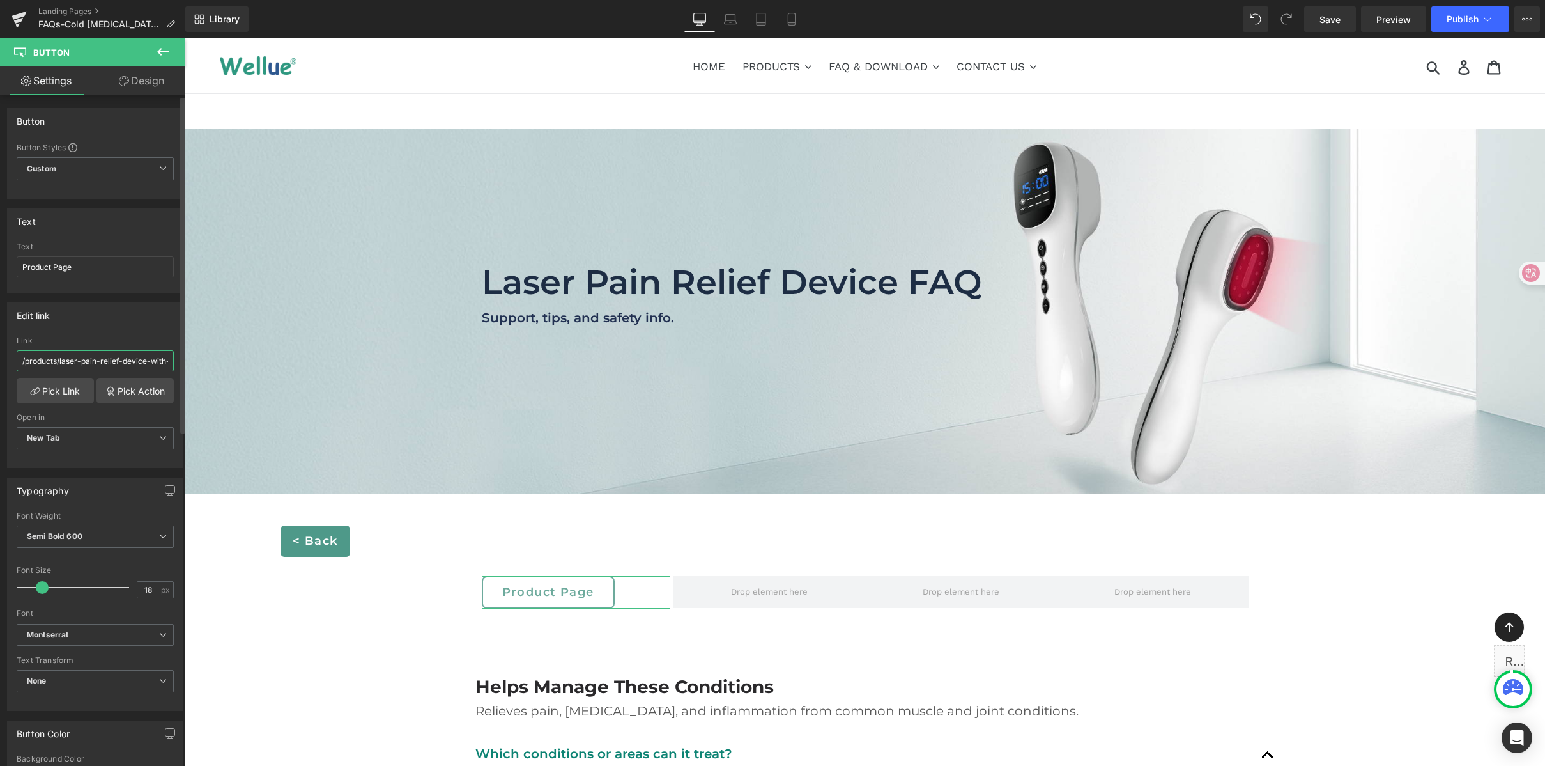
click at [89, 358] on input "/products/laser-pain-relief-device-with-tens" at bounding box center [95, 360] width 157 height 21
drag, startPoint x: 259, startPoint y: 401, endPoint x: 210, endPoint y: 358, distance: 65.7
click at [116, 316] on div "Edit link" at bounding box center [95, 315] width 175 height 24
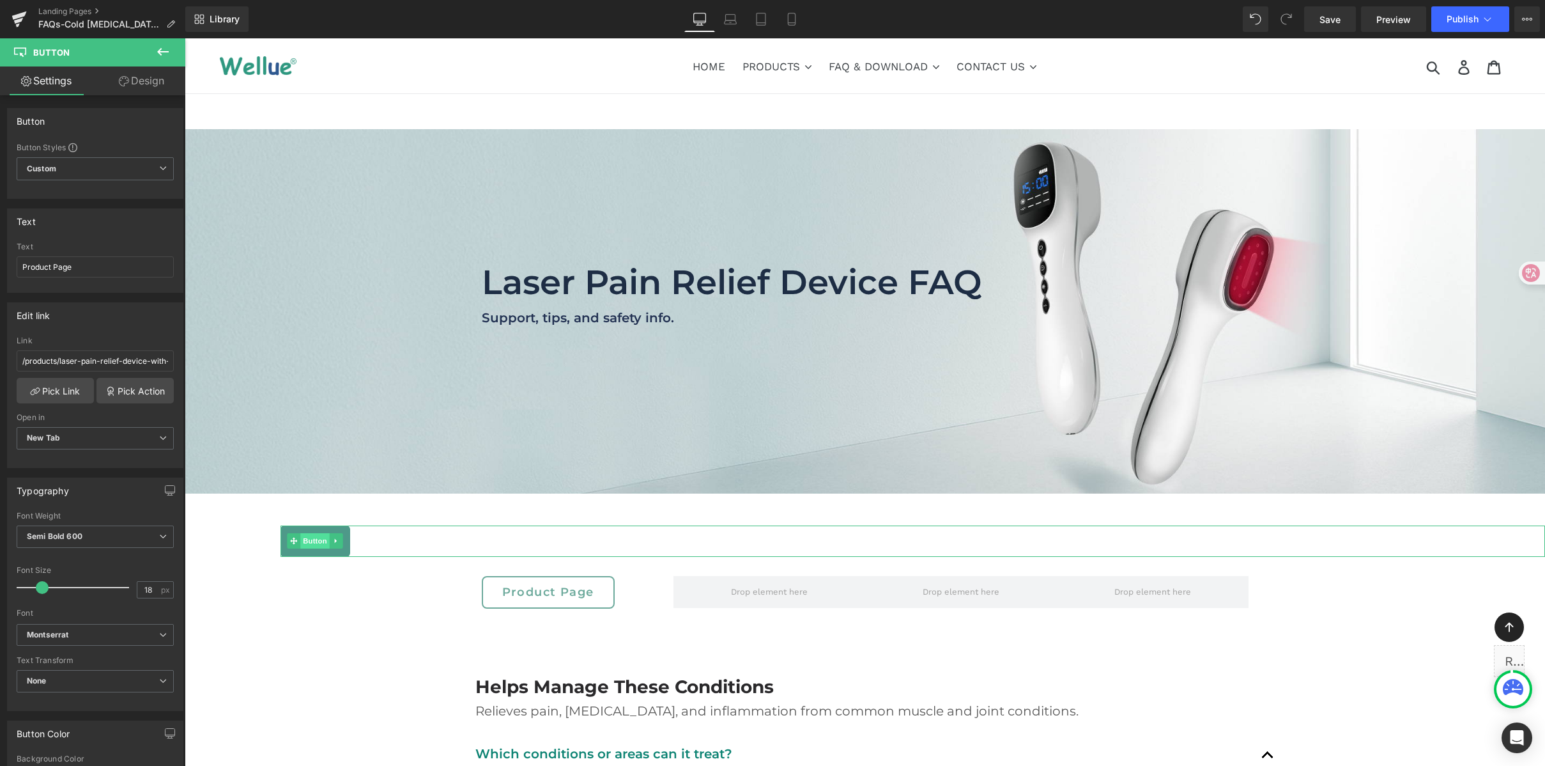
click at [304, 542] on span "Button" at bounding box center [315, 540] width 29 height 15
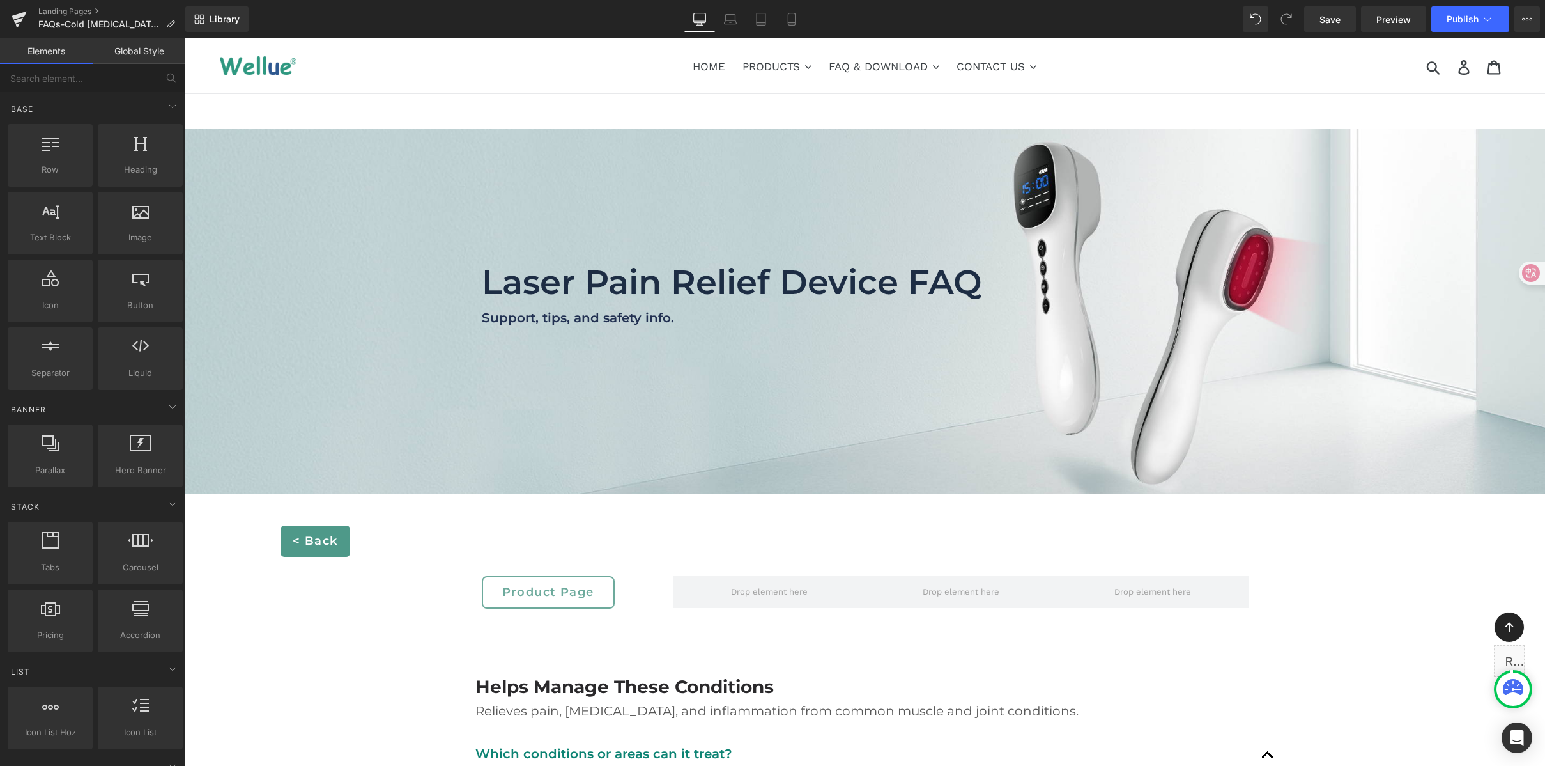
click at [509, 66] on ul "HOME PRODUCTS .cls-1{fill:#231f20} CONTINUOUS OXYGEN MONITOR Checkme™ O2 72-Hr …" at bounding box center [865, 65] width 774 height 23
click at [530, 79] on nav "HOME PRODUCTS .cls-1{fill:#231f20} CONTINUOUS OXYGEN MONITOR Checkme™ O2 72-Hr …" at bounding box center [865, 65] width 774 height 55
click at [1334, 13] on span "Save" at bounding box center [1330, 19] width 21 height 13
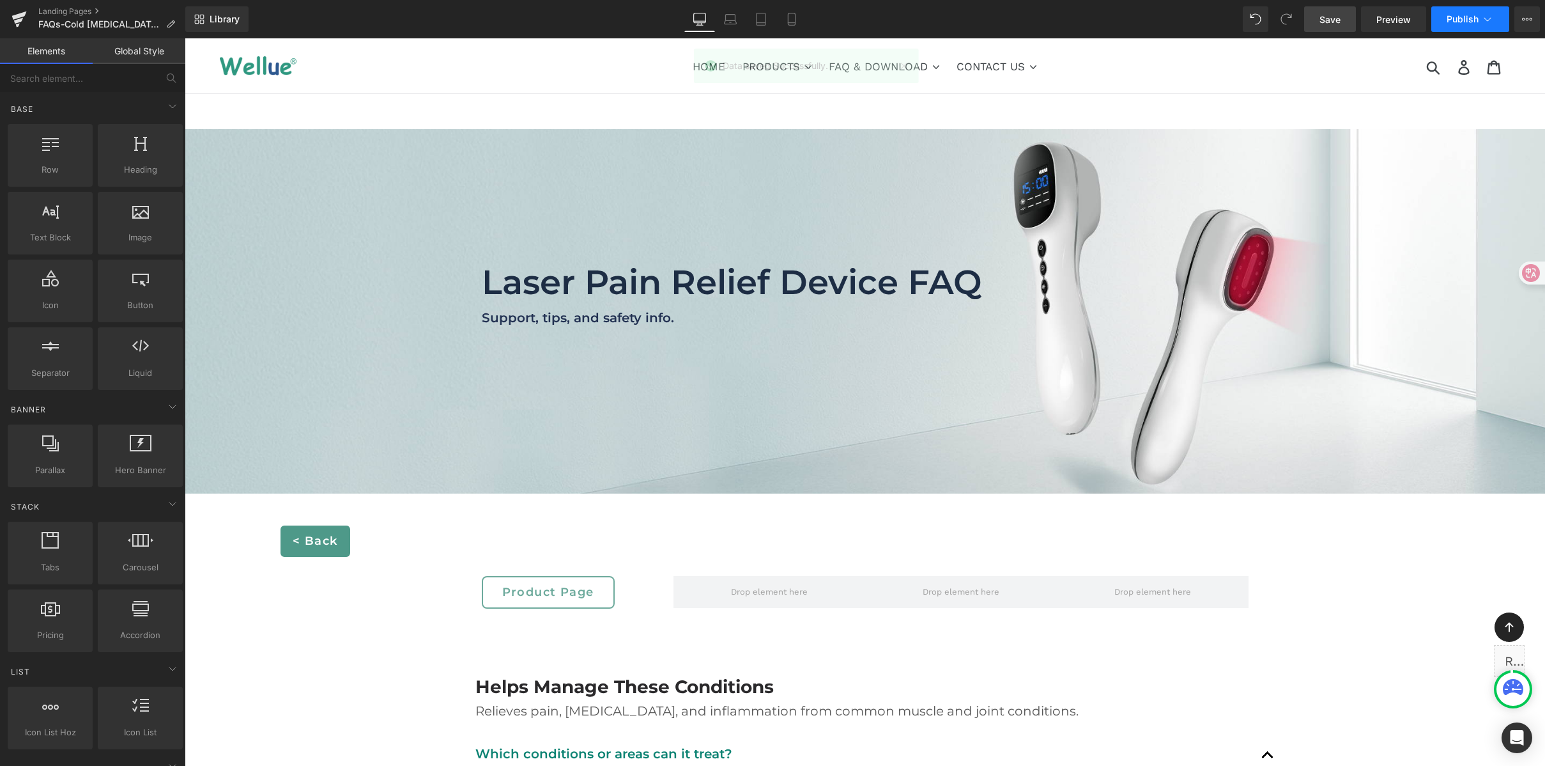
click at [1460, 17] on span "Publish" at bounding box center [1463, 19] width 32 height 10
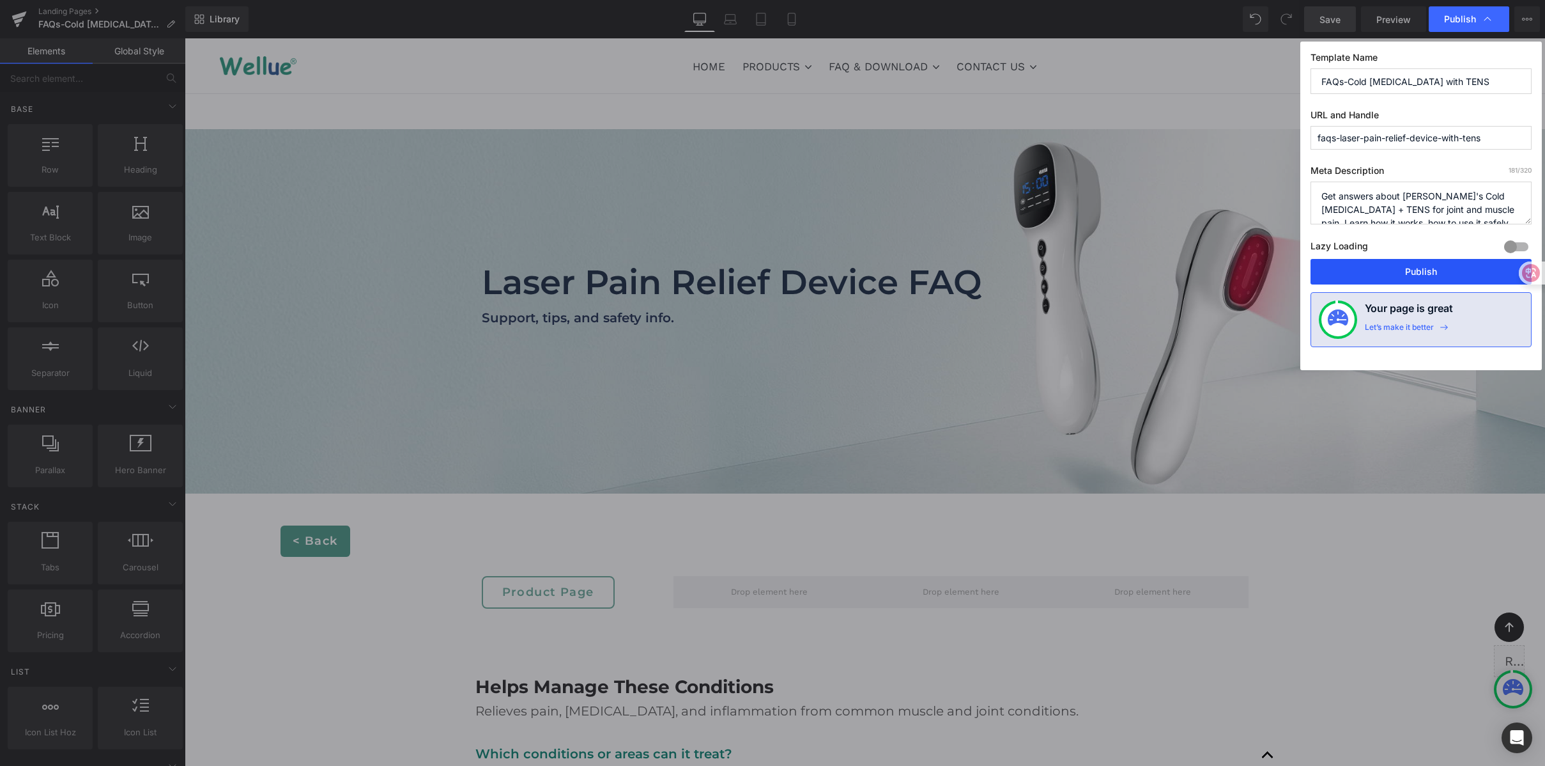
drag, startPoint x: 1409, startPoint y: 266, endPoint x: 1225, endPoint y: 228, distance: 188.0
click at [1409, 266] on button "Publish" at bounding box center [1421, 272] width 221 height 26
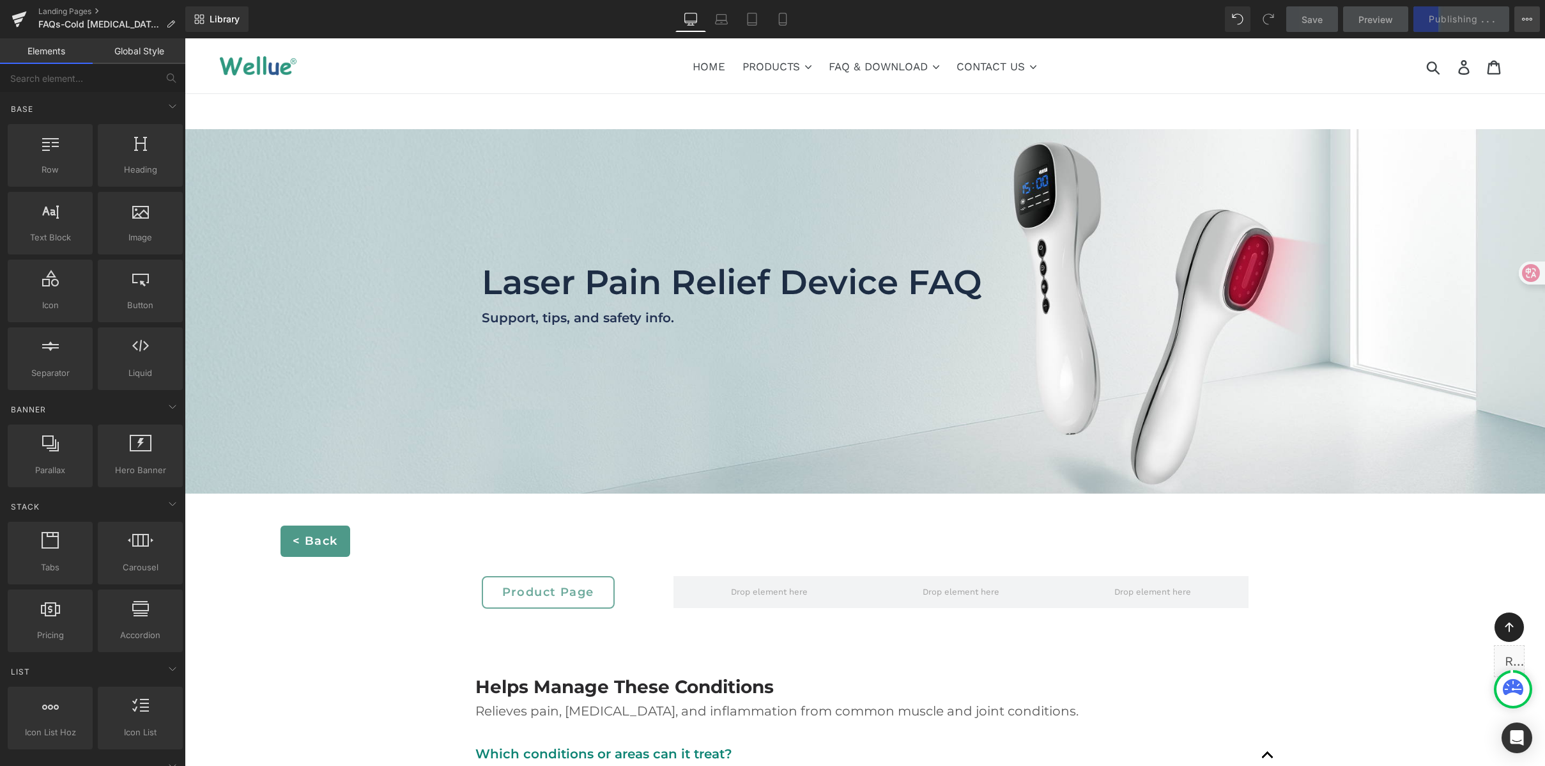
click at [1528, 24] on icon at bounding box center [1527, 19] width 10 height 10
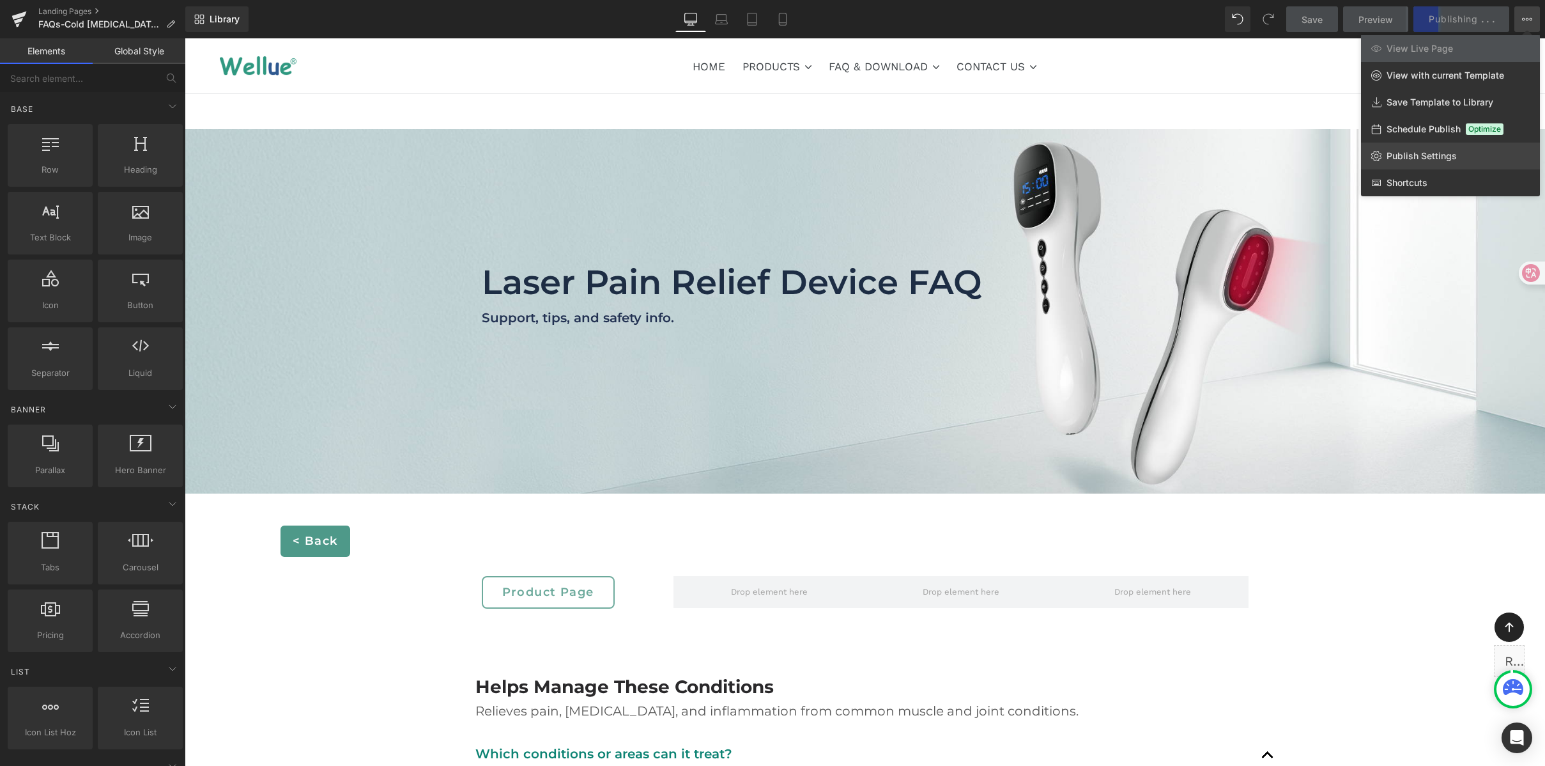
click at [1429, 158] on span "Publish Settings" at bounding box center [1422, 156] width 70 height 12
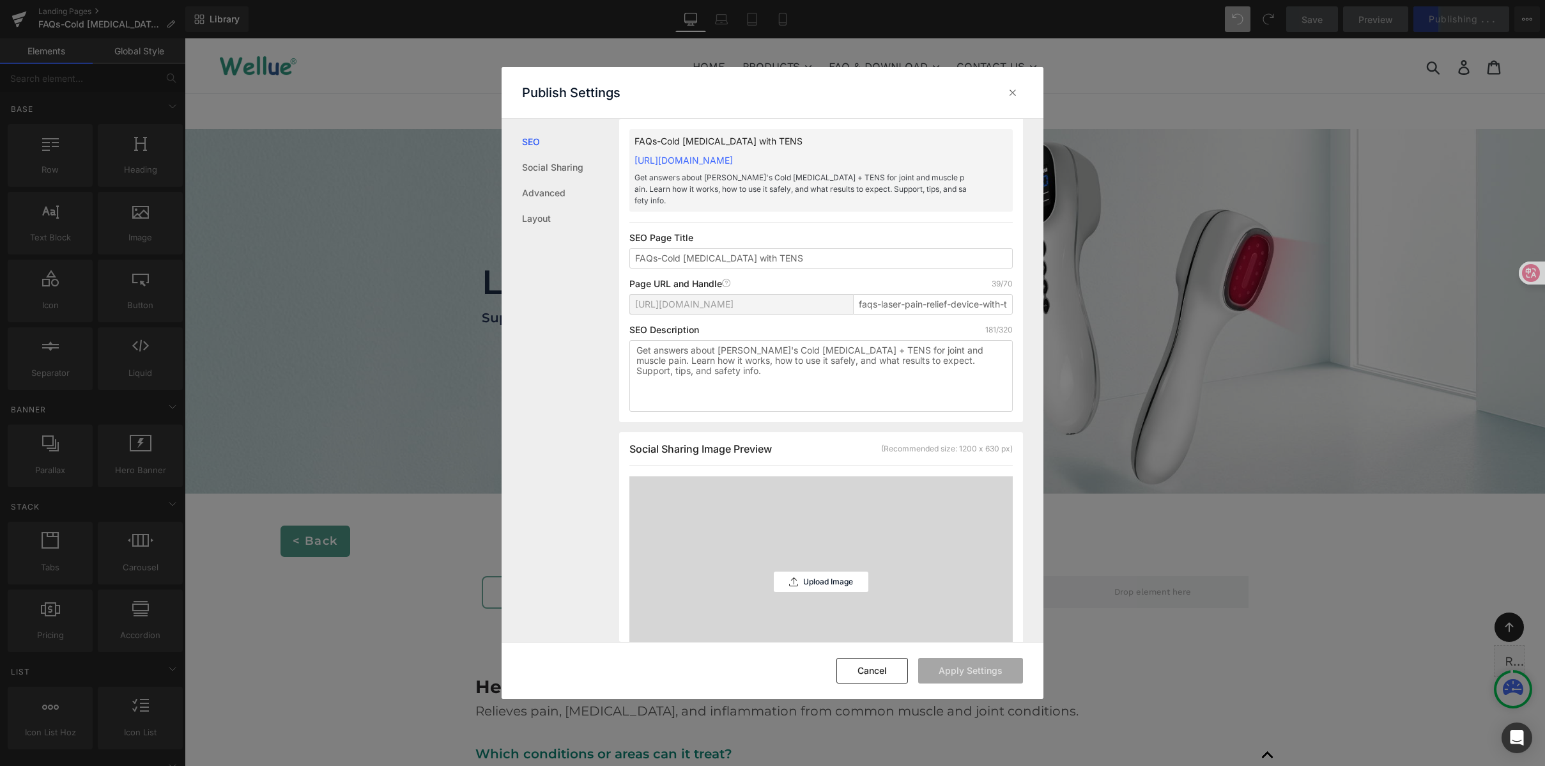
scroll to position [45, 0]
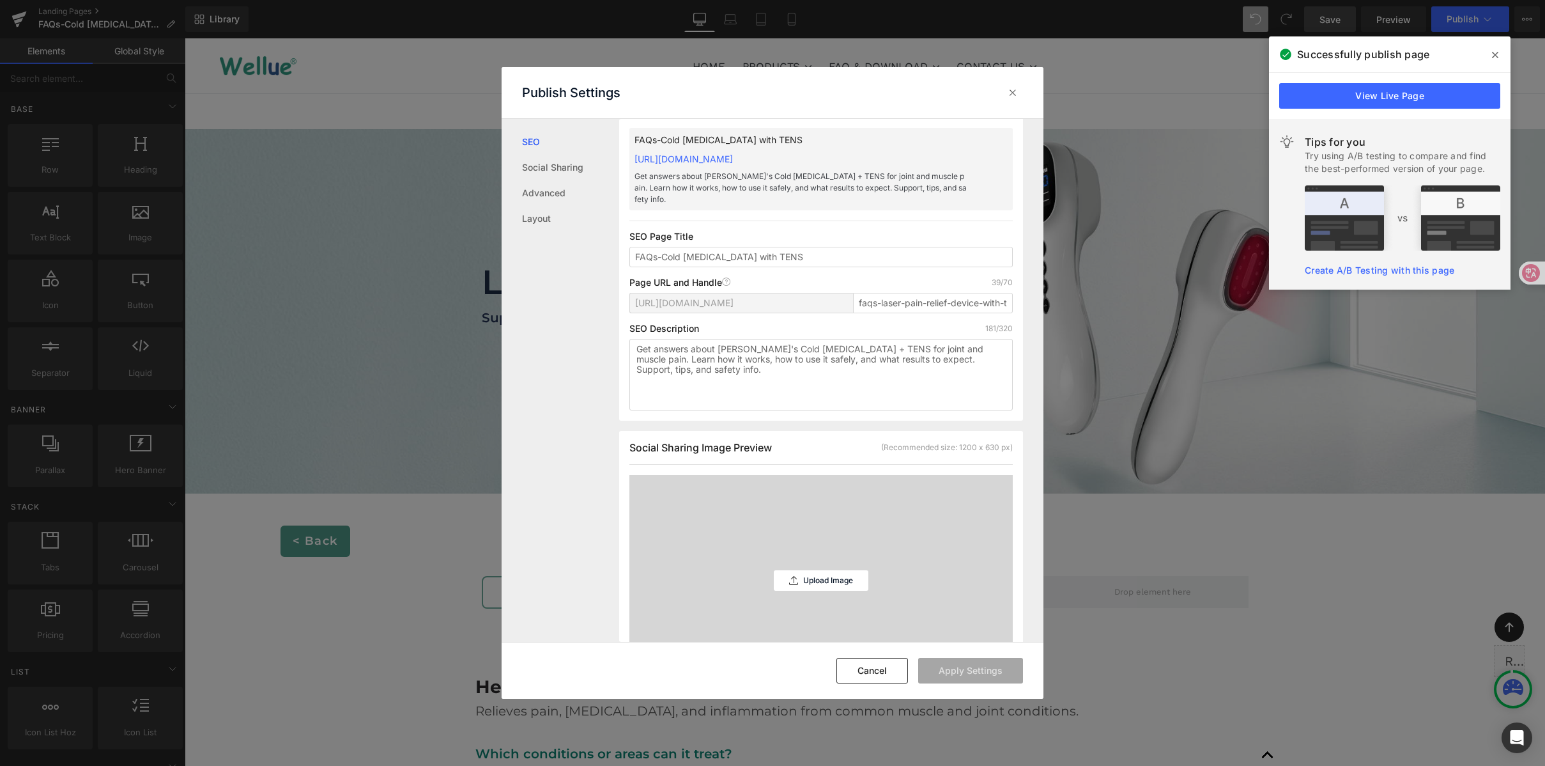
click at [715, 140] on p "FAQs-Cold Laser Therapy with TENS" at bounding box center [801, 140] width 332 height 14
drag, startPoint x: 807, startPoint y: 138, endPoint x: 573, endPoint y: 137, distance: 233.3
click at [573, 137] on div "SEO Social Sharing Advanced Layout Search Result Preview FAQs-Cold Laser Therap…" at bounding box center [773, 380] width 542 height 523
click at [842, 136] on p "FAQs-Cold Laser Therapy with TENS" at bounding box center [801, 140] width 332 height 14
drag, startPoint x: 790, startPoint y: 139, endPoint x: 627, endPoint y: 135, distance: 163.0
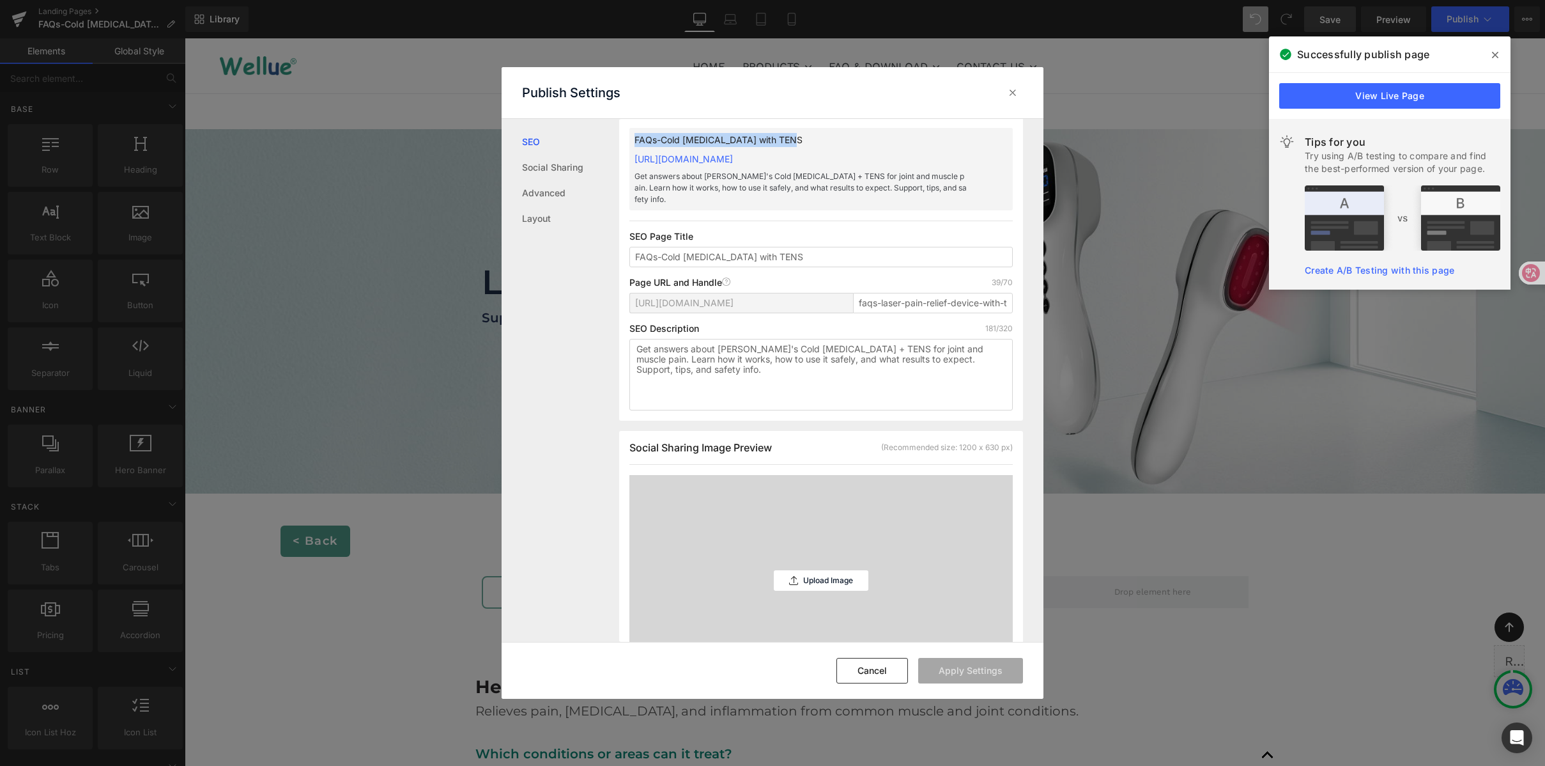
click at [627, 135] on div "Search Result Preview FAQs-Cold Laser Therapy with TENS https://wellue.myshopif…" at bounding box center [821, 252] width 404 height 337
copy p "FAQs-Cold Laser Therapy with TENS"
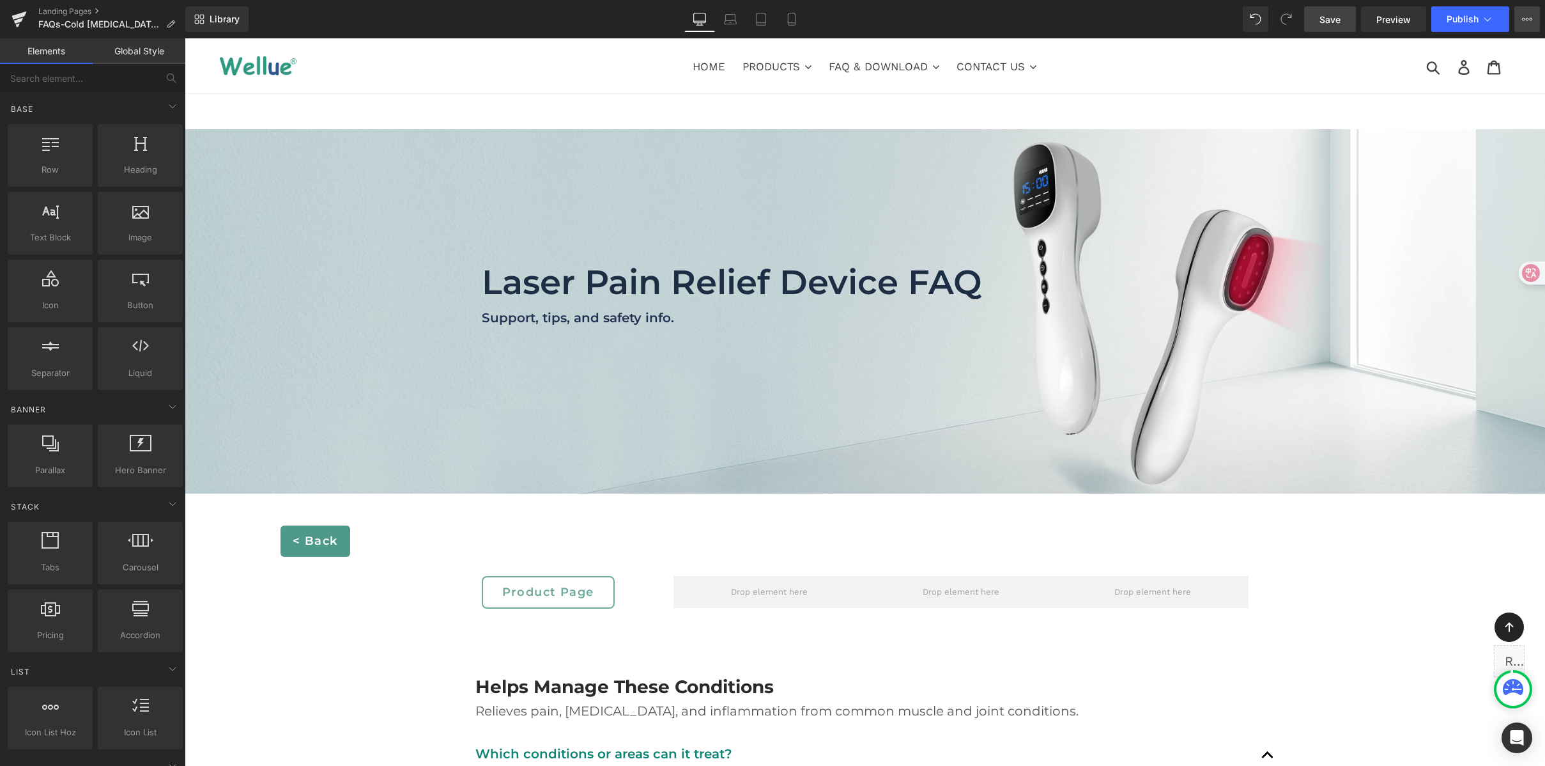
click at [1533, 24] on button "View Live Page View with current Template Save Template to Library Schedule Pub…" at bounding box center [1528, 19] width 26 height 26
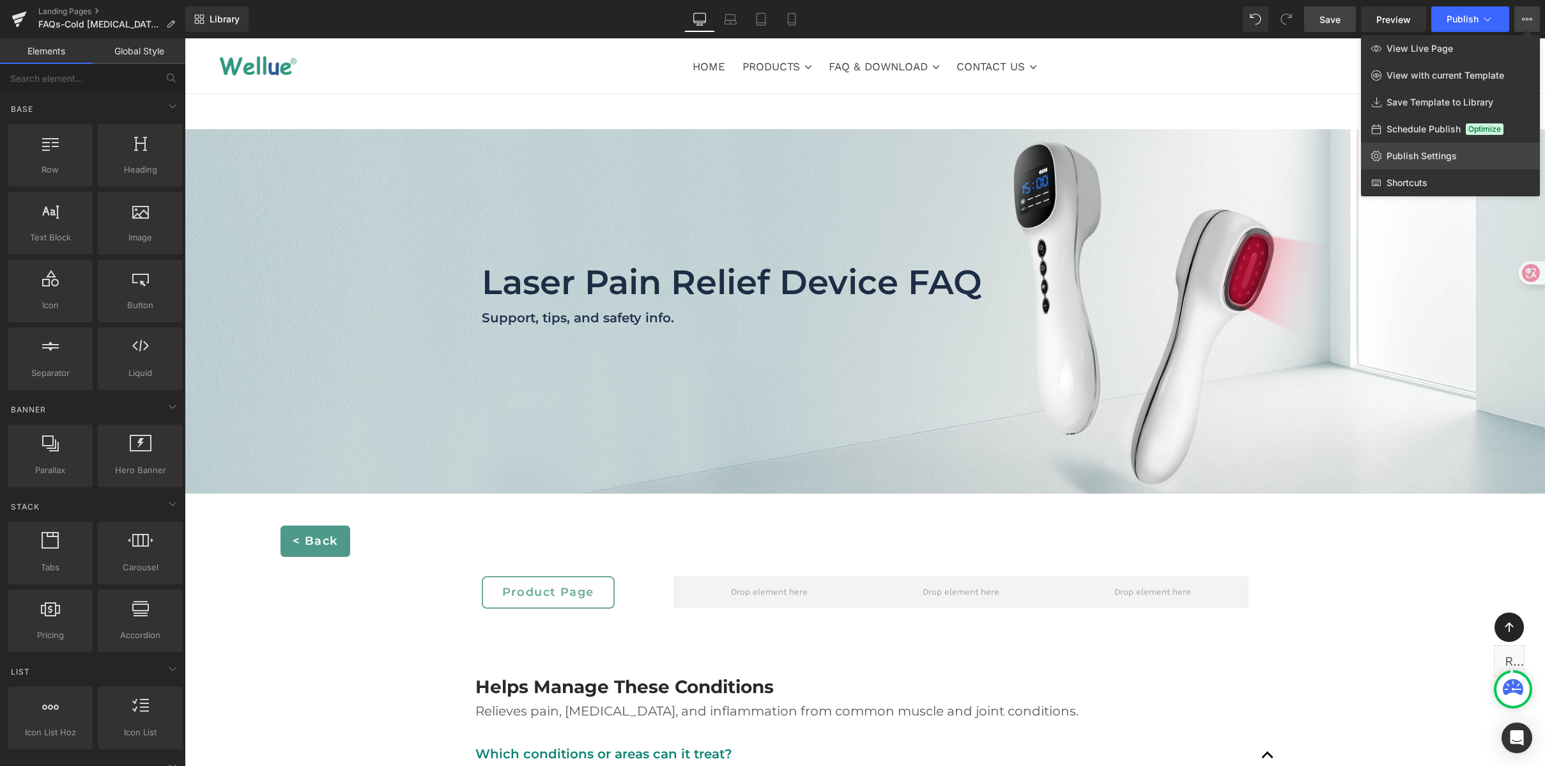
click at [1432, 155] on span "Publish Settings" at bounding box center [1422, 156] width 70 height 12
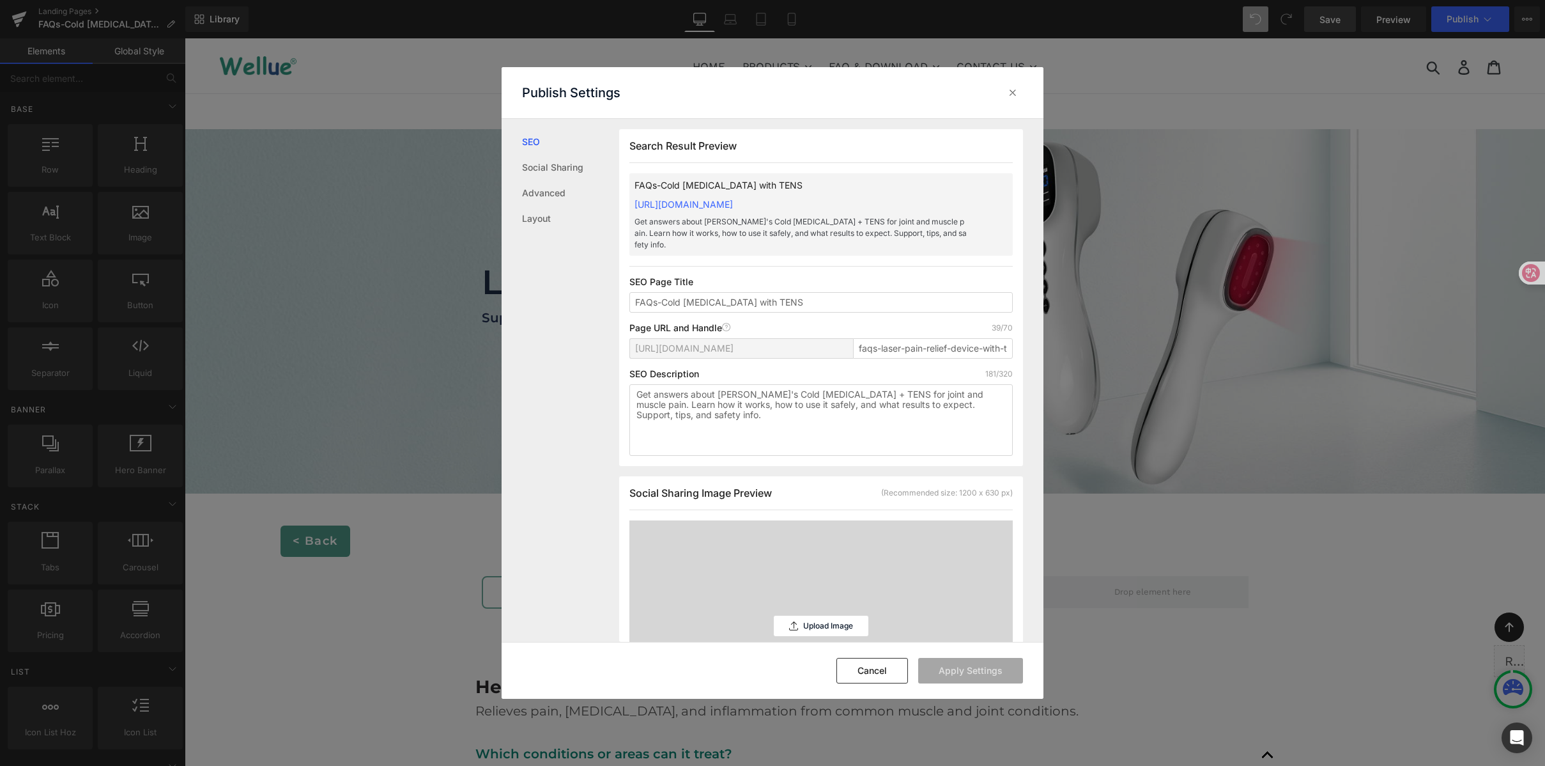
scroll to position [1, 0]
click at [830, 574] on div "Upload Image" at bounding box center [821, 625] width 95 height 211
click at [810, 619] on div "Upload Image" at bounding box center [821, 625] width 95 height 20
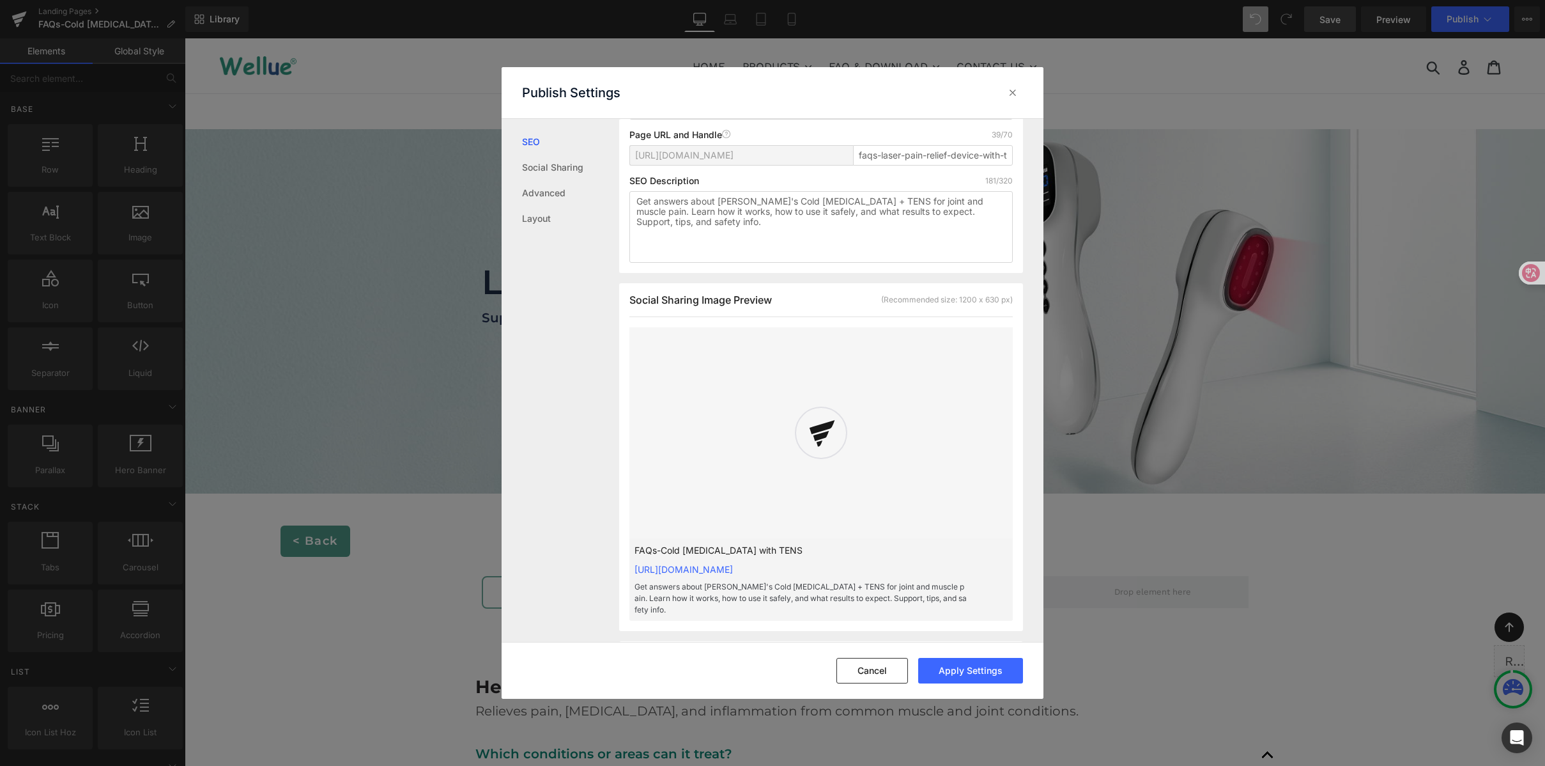
scroll to position [195, 0]
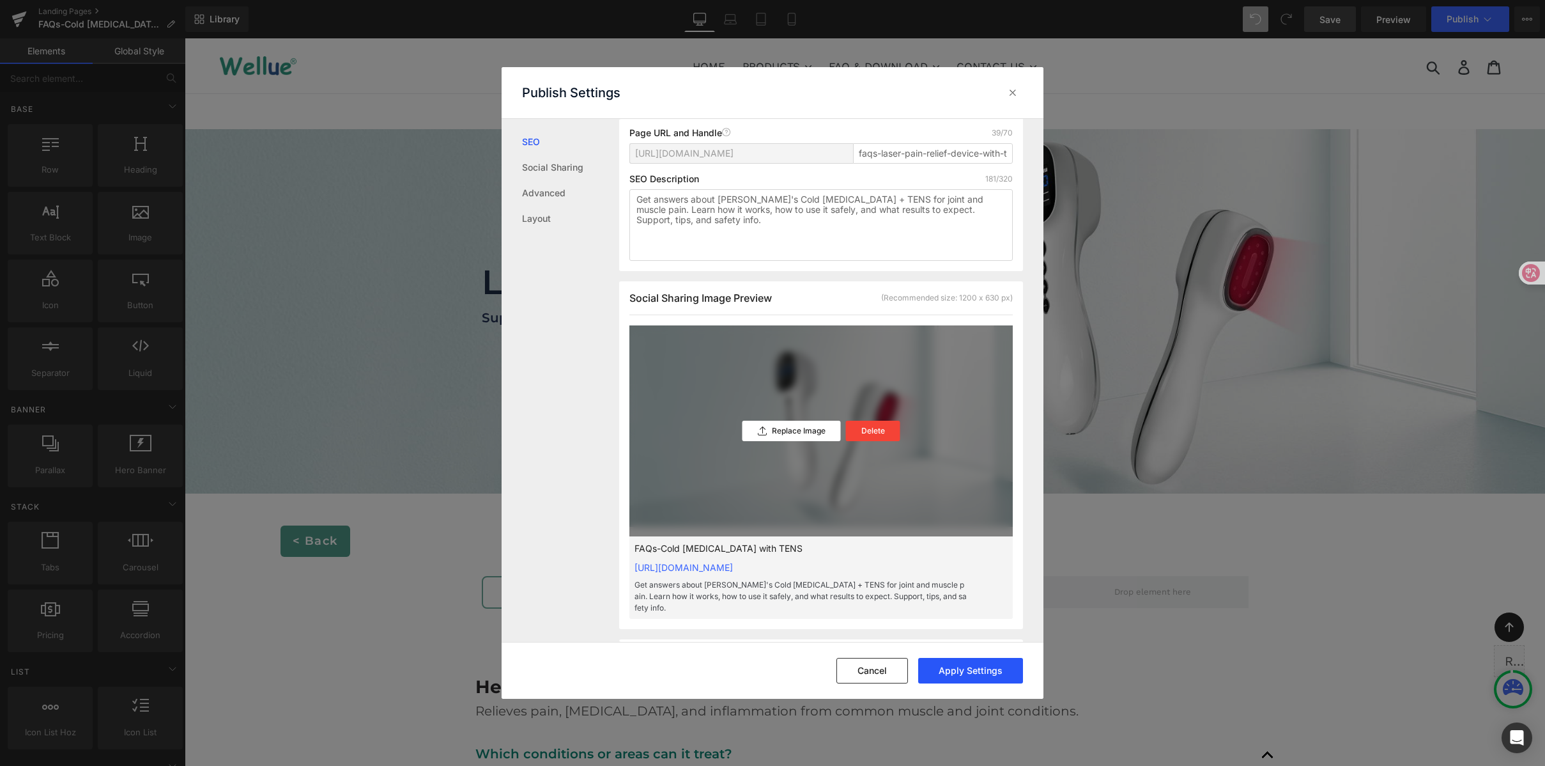
click at [971, 679] on button "Apply Settings" at bounding box center [970, 671] width 105 height 26
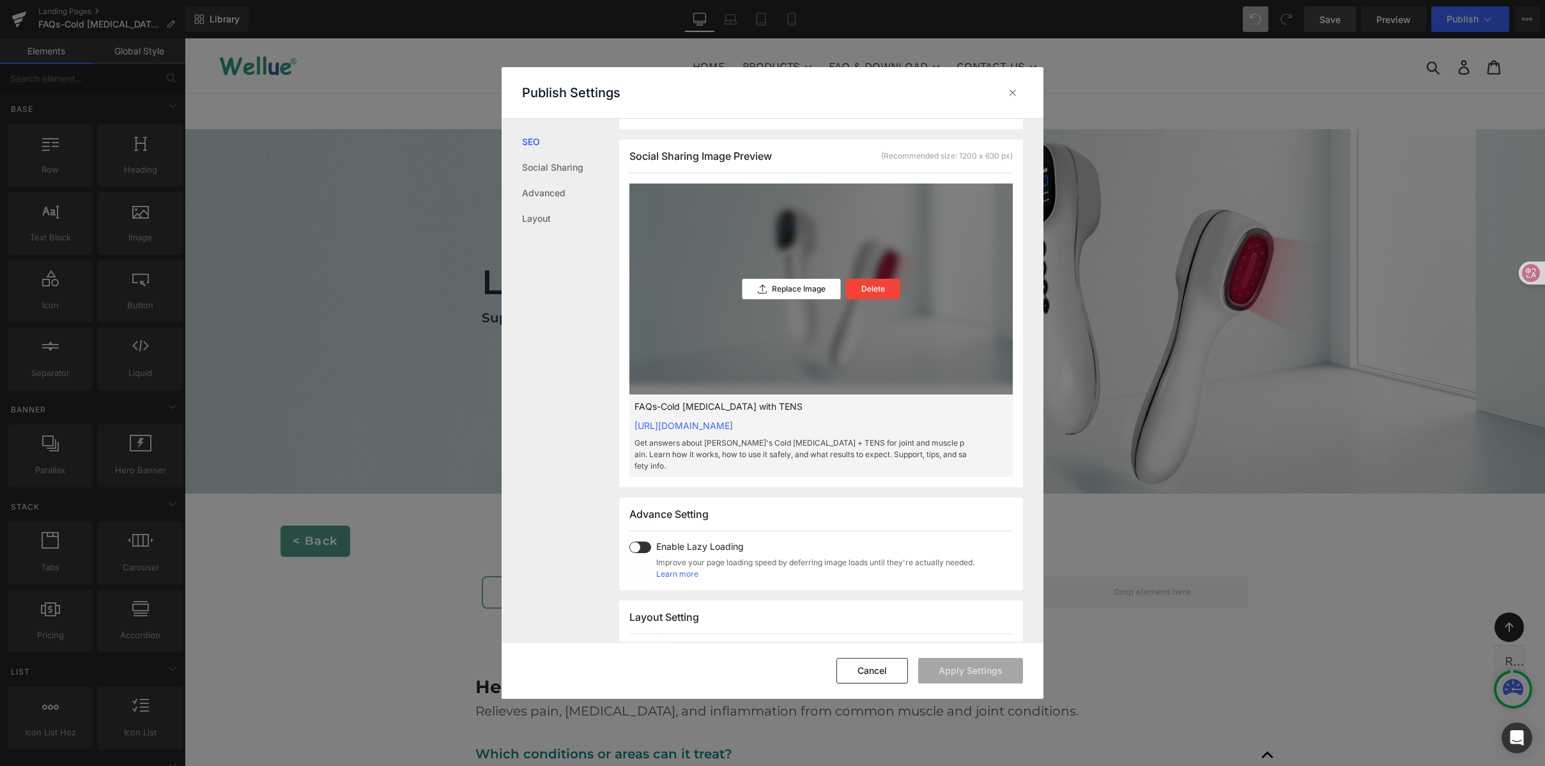
scroll to position [339, 0]
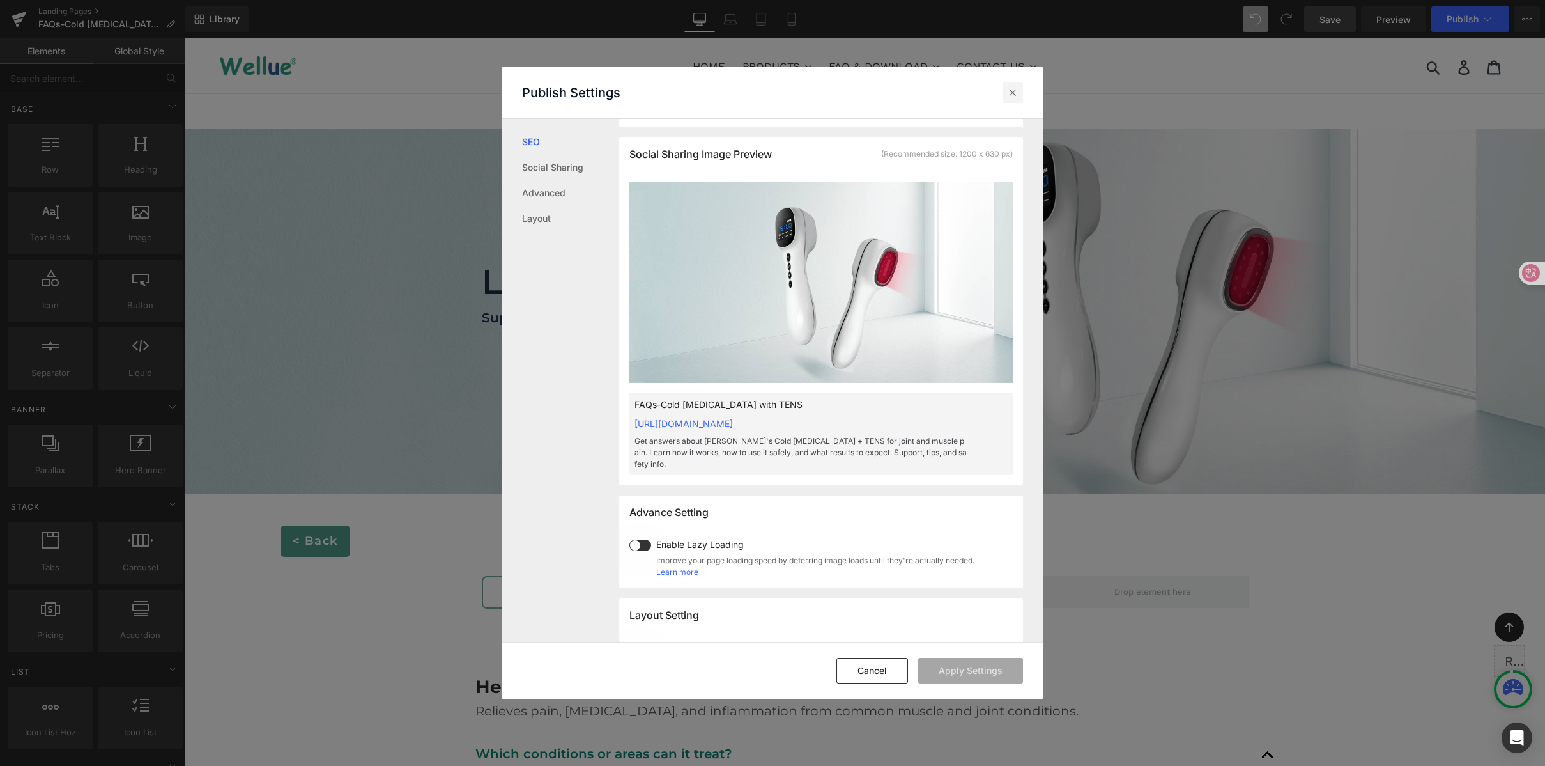
click at [1013, 89] on icon at bounding box center [1013, 92] width 13 height 13
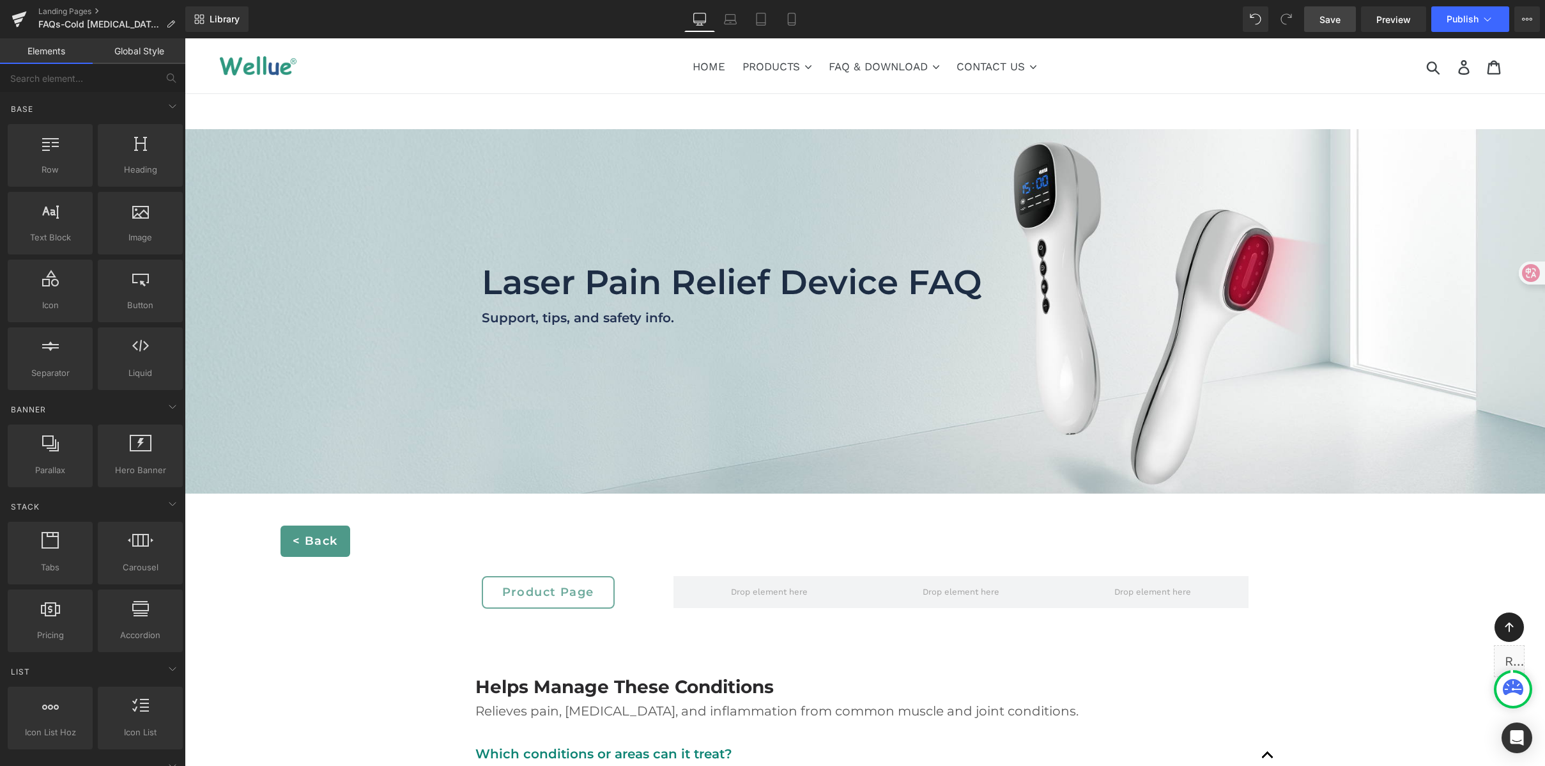
click at [1067, 76] on ul "HOME PRODUCTS .cls-1{fill:#231f20} CONTINUOUS OXYGEN MONITOR Checkme™ O2 72-Hr …" at bounding box center [865, 65] width 774 height 23
click at [220, 21] on span "Library" at bounding box center [225, 19] width 30 height 12
click at [222, 22] on span "Library" at bounding box center [225, 19] width 30 height 12
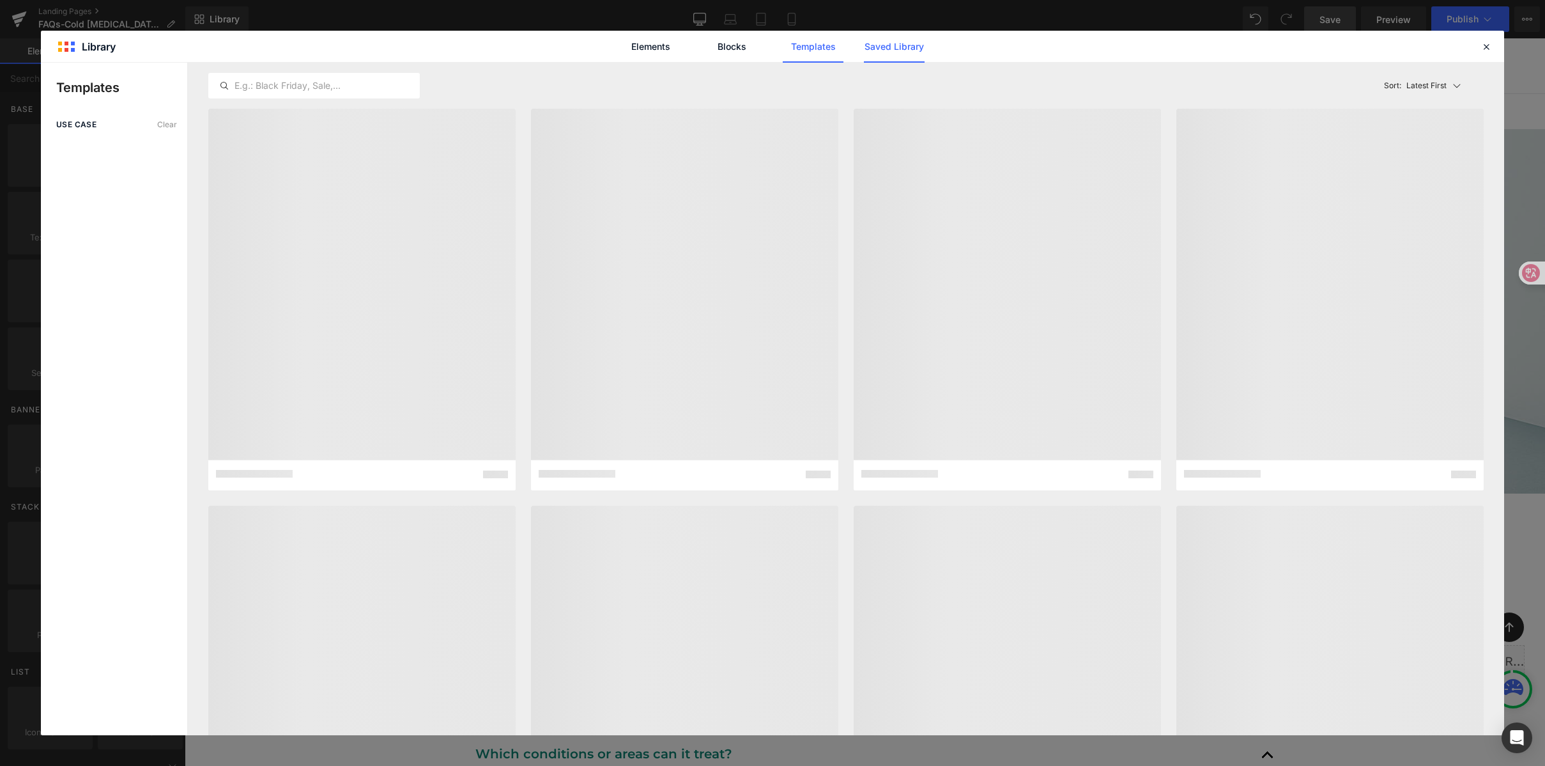
click at [907, 59] on link "Saved Library" at bounding box center [894, 47] width 61 height 32
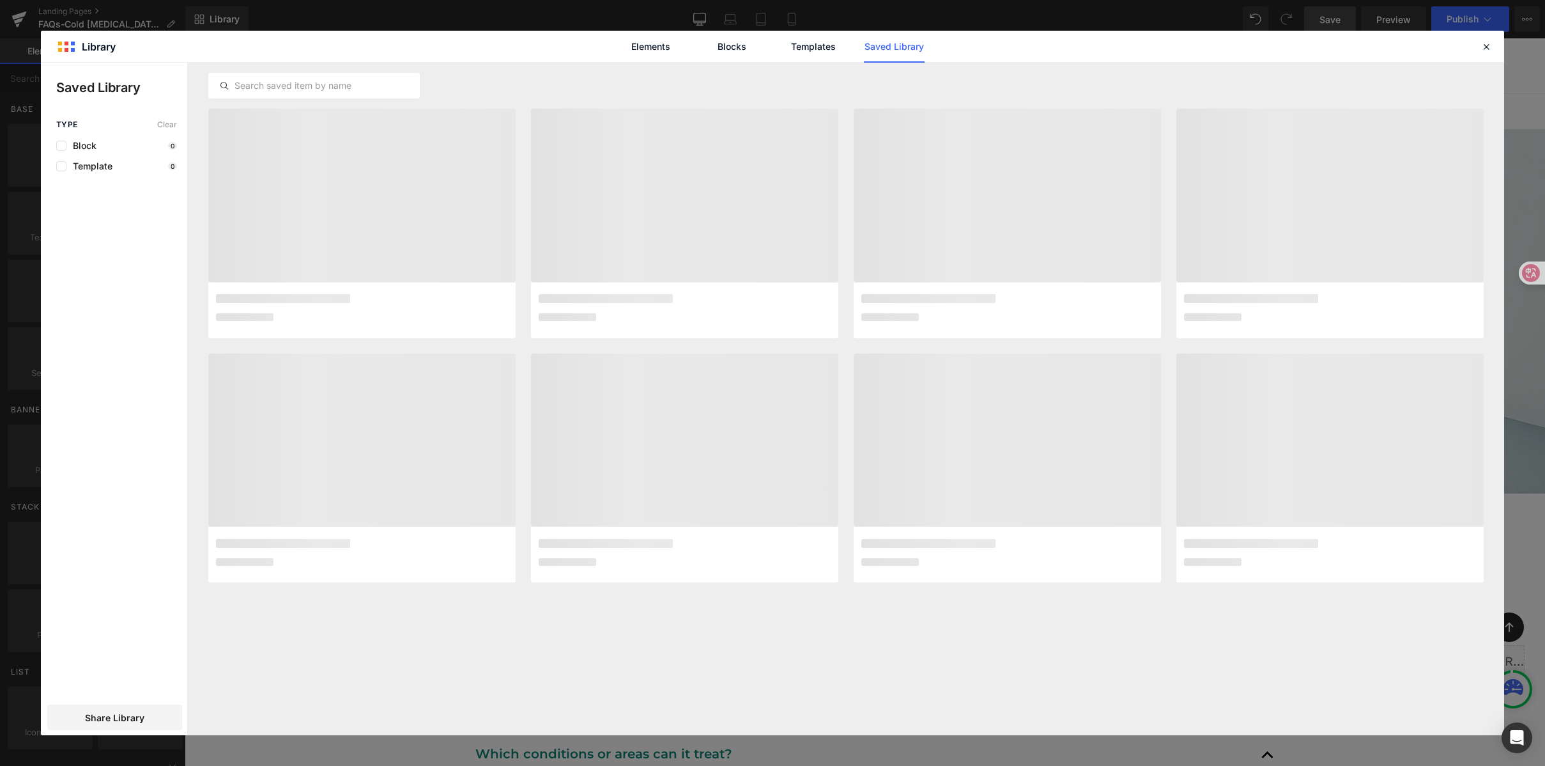
click at [373, 98] on div at bounding box center [846, 86] width 1276 height 46
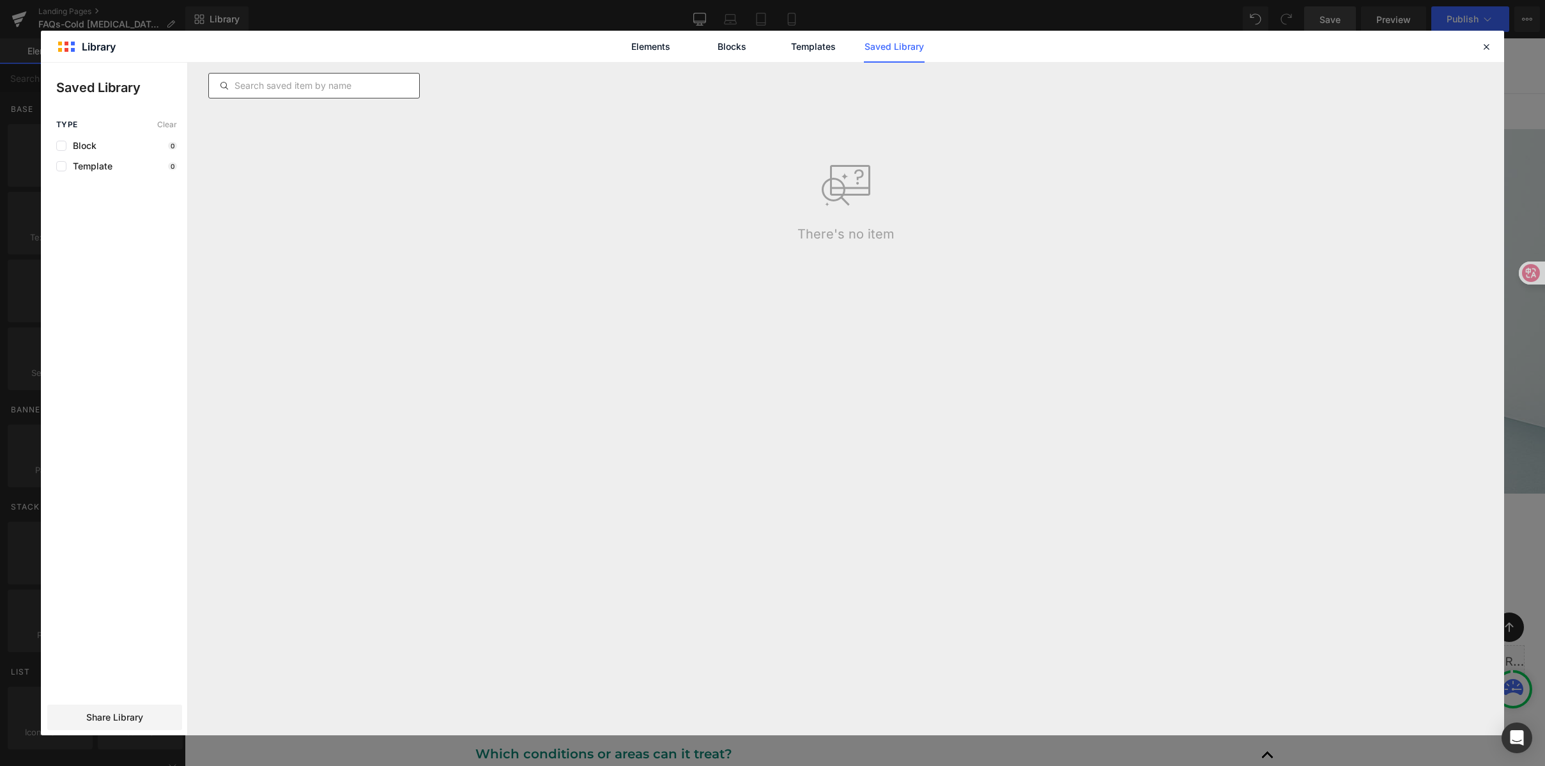
click at [367, 89] on input "text" at bounding box center [314, 85] width 210 height 15
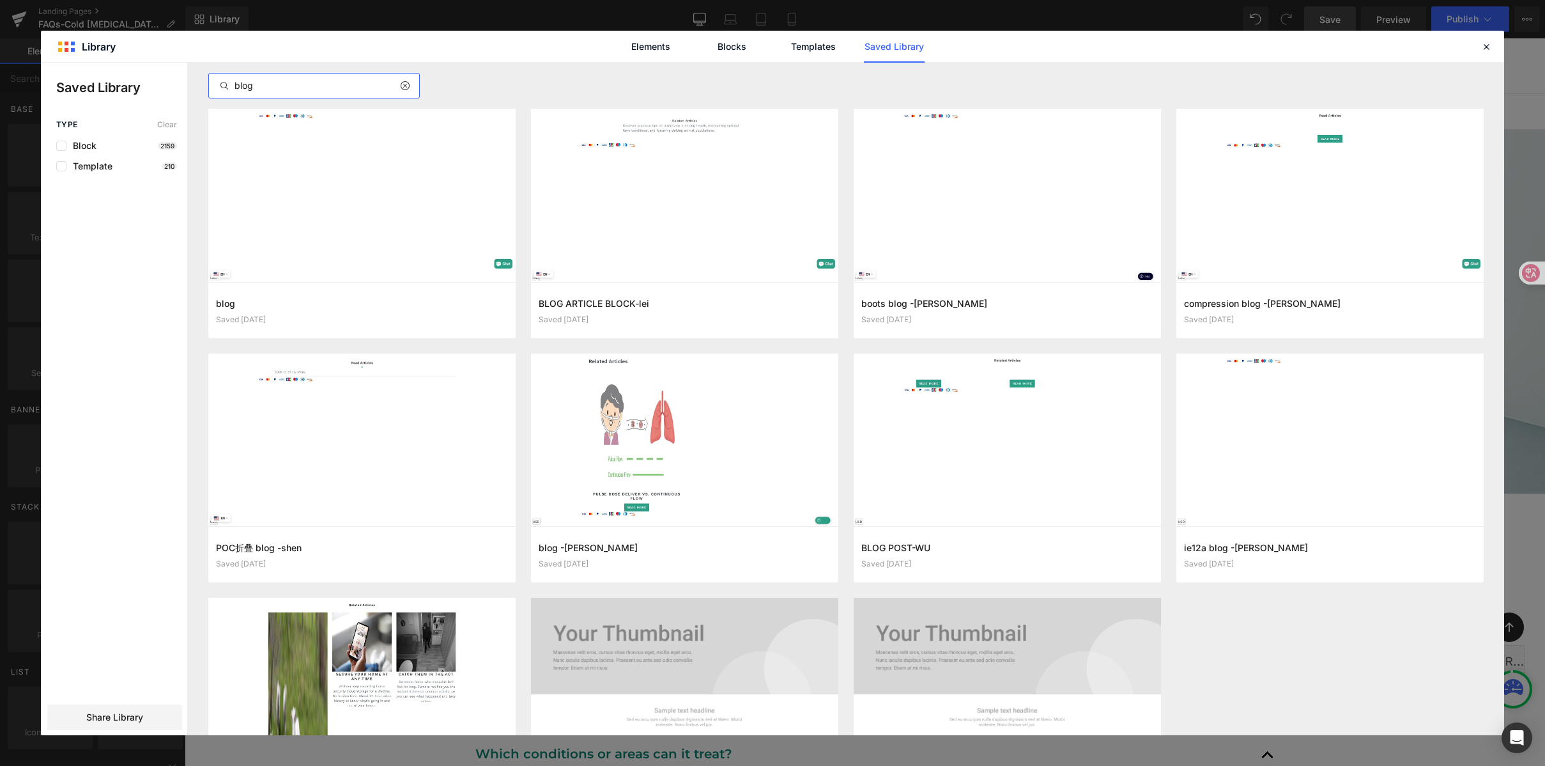
drag, startPoint x: 291, startPoint y: 85, endPoint x: 159, endPoint y: 79, distance: 131.8
click at [156, 79] on div "Saved Library Type Clear Block 2159 Template 210 Share Library blog blog Saved …" at bounding box center [773, 399] width 1464 height 672
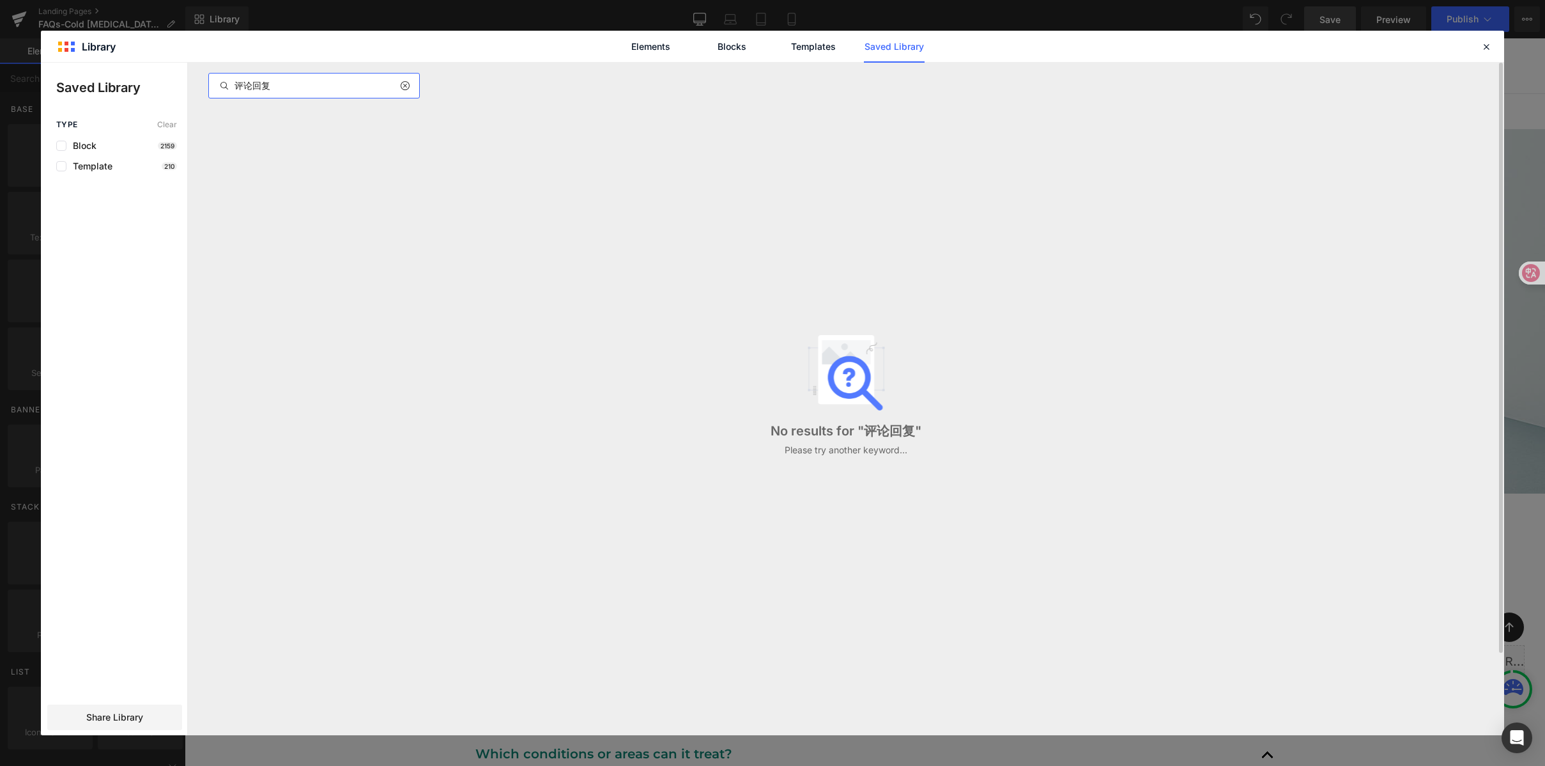
click at [599, 198] on div "No results for " 评论回复 " Please try another keyword..." at bounding box center [846, 396] width 1291 height 574
click at [304, 86] on input "评论回复" at bounding box center [314, 85] width 210 height 15
click at [308, 86] on input "评论回复" at bounding box center [314, 85] width 210 height 15
drag, startPoint x: 308, startPoint y: 86, endPoint x: 213, endPoint y: 95, distance: 95.0
click at [178, 87] on div "Saved Library Type Clear Block 2159 Template 210 Share Library 评论回复 No results …" at bounding box center [773, 399] width 1464 height 672
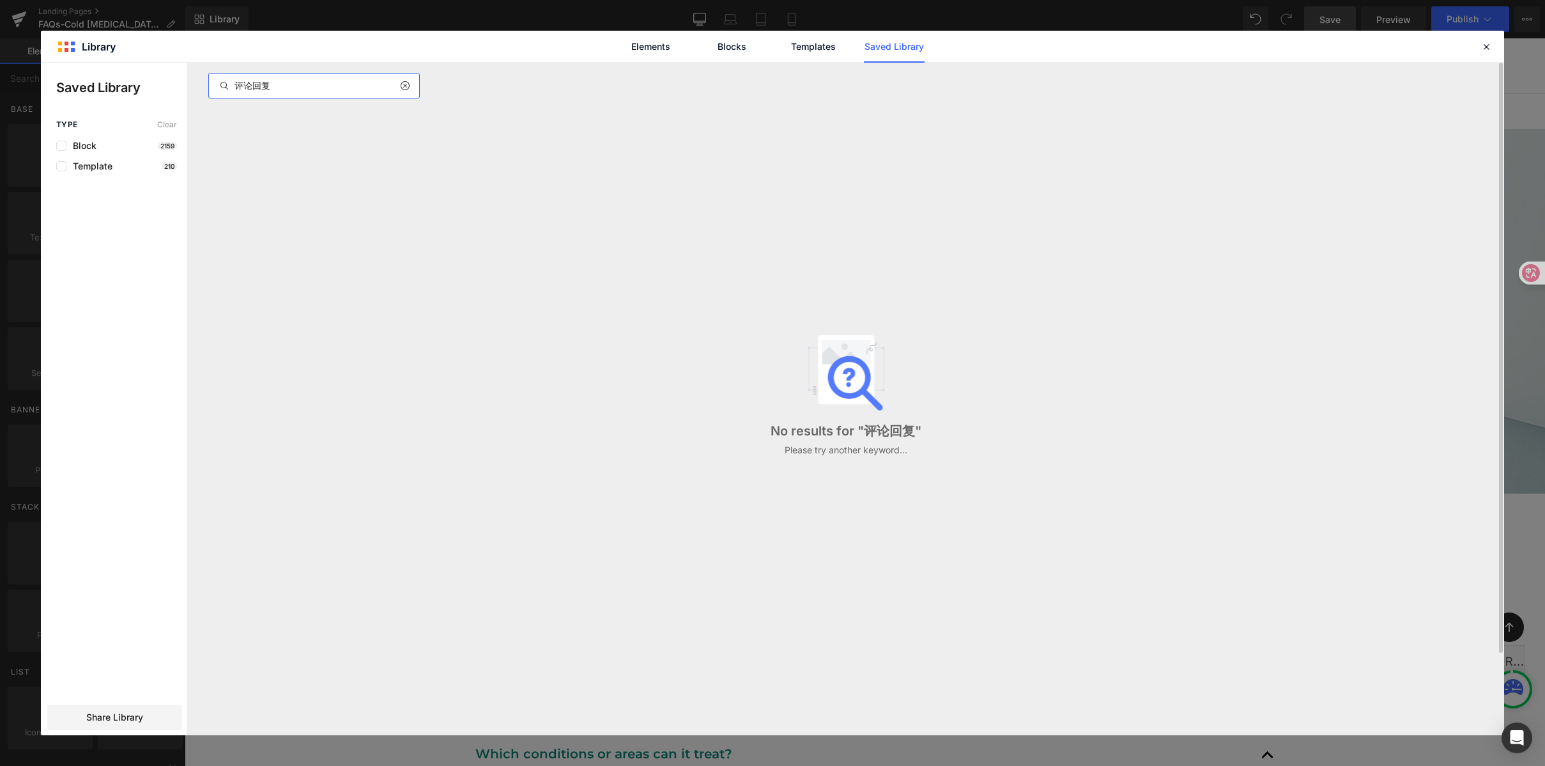
click at [291, 87] on input "评论回复" at bounding box center [314, 85] width 210 height 15
drag, startPoint x: 152, startPoint y: 87, endPoint x: 185, endPoint y: 88, distance: 32.6
click at [152, 87] on div "Saved Library Type Clear Block 2159 Template 210 Share Library 评论回复 No results …" at bounding box center [773, 399] width 1464 height 672
click at [336, 88] on input "评论回复" at bounding box center [314, 85] width 210 height 15
drag, startPoint x: 336, startPoint y: 88, endPoint x: 164, endPoint y: 86, distance: 172.6
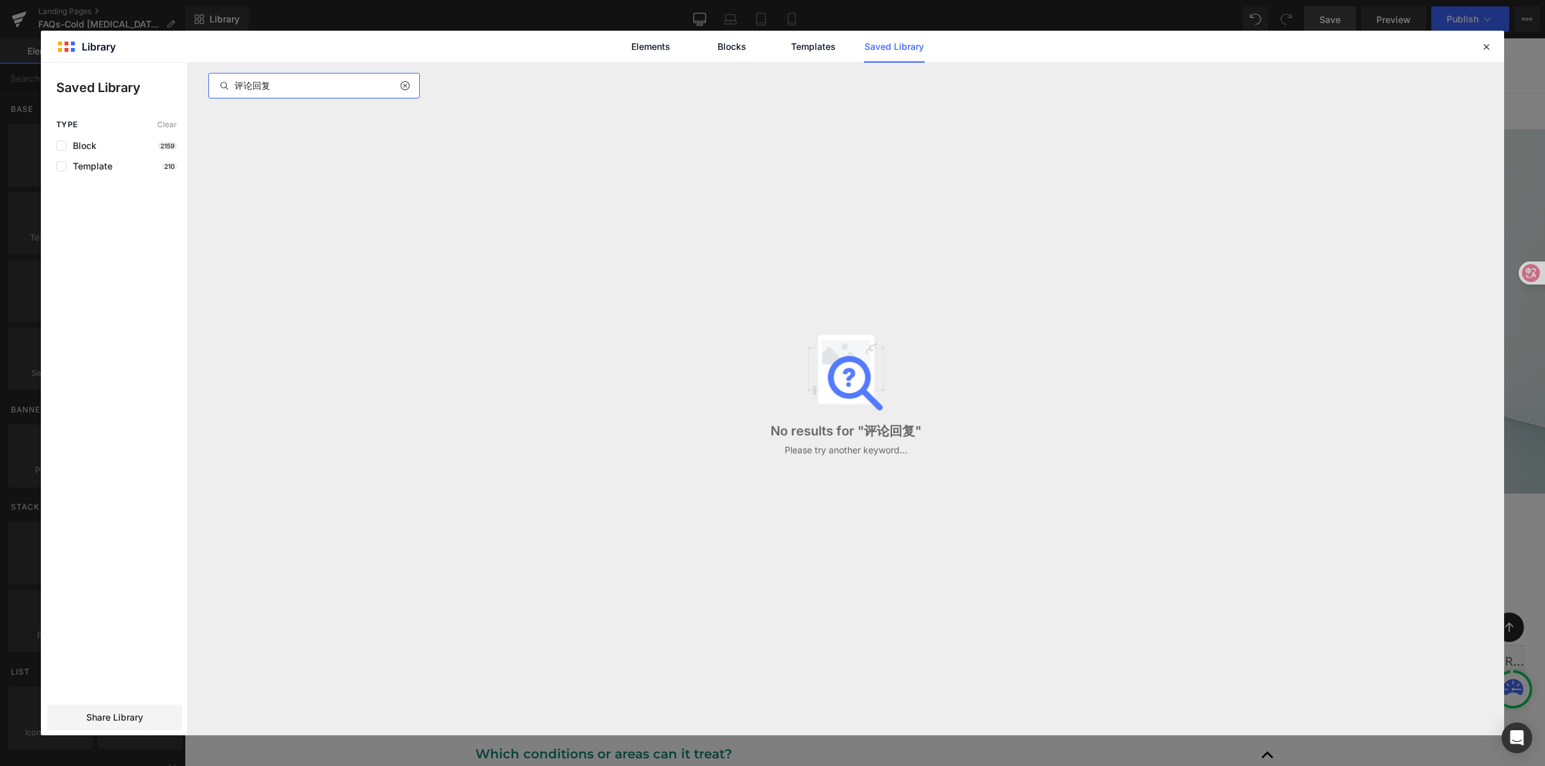
click at [164, 86] on div "Saved Library Type Clear Block 2159 Template 210 Share Library 评论回复 No results …" at bounding box center [773, 399] width 1464 height 672
click at [312, 81] on input "commentifi" at bounding box center [314, 85] width 210 height 15
click at [339, 81] on input "commentify" at bounding box center [314, 85] width 210 height 15
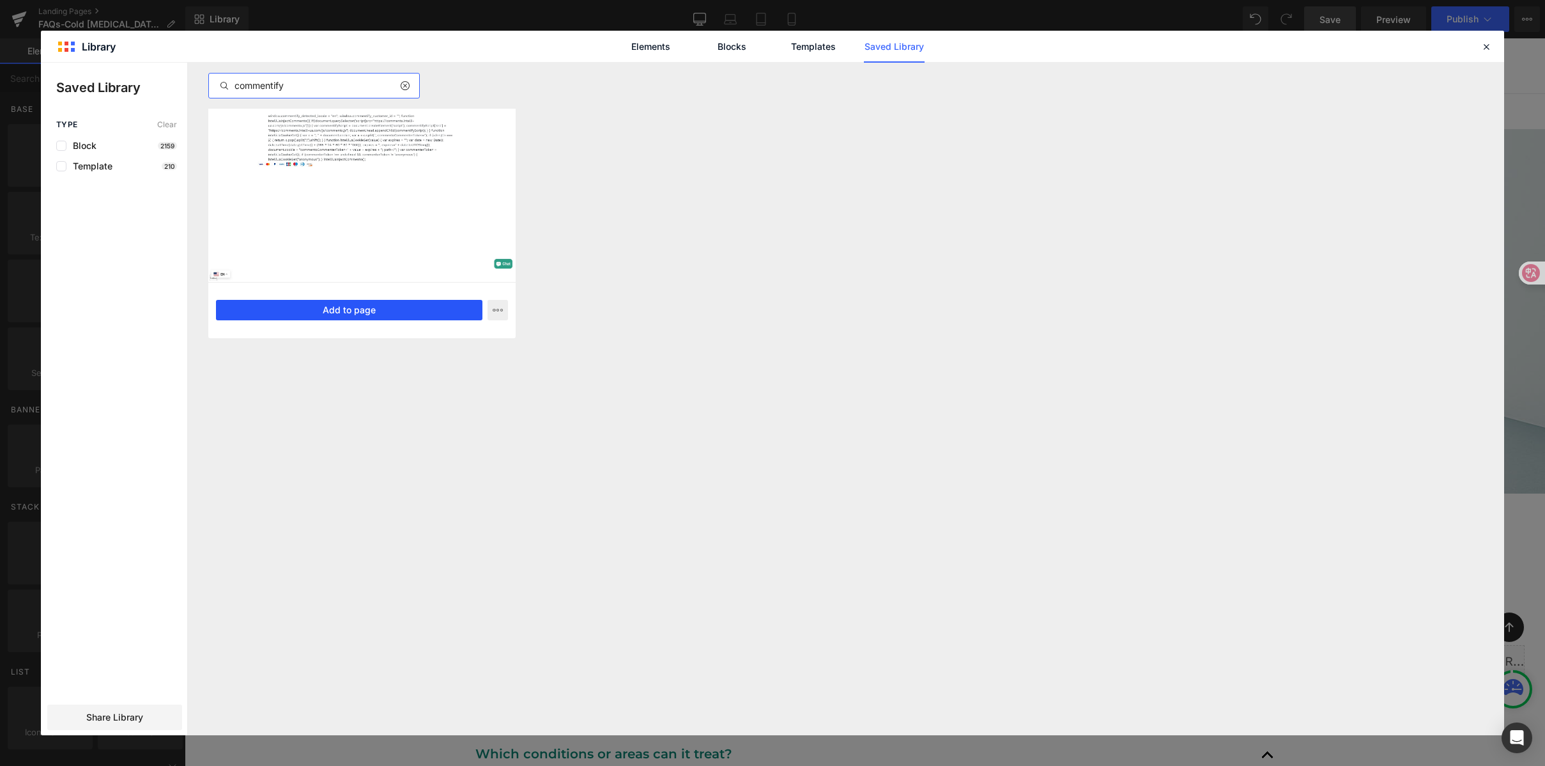
type input "commentify"
click at [351, 305] on button "Add to page" at bounding box center [349, 310] width 267 height 20
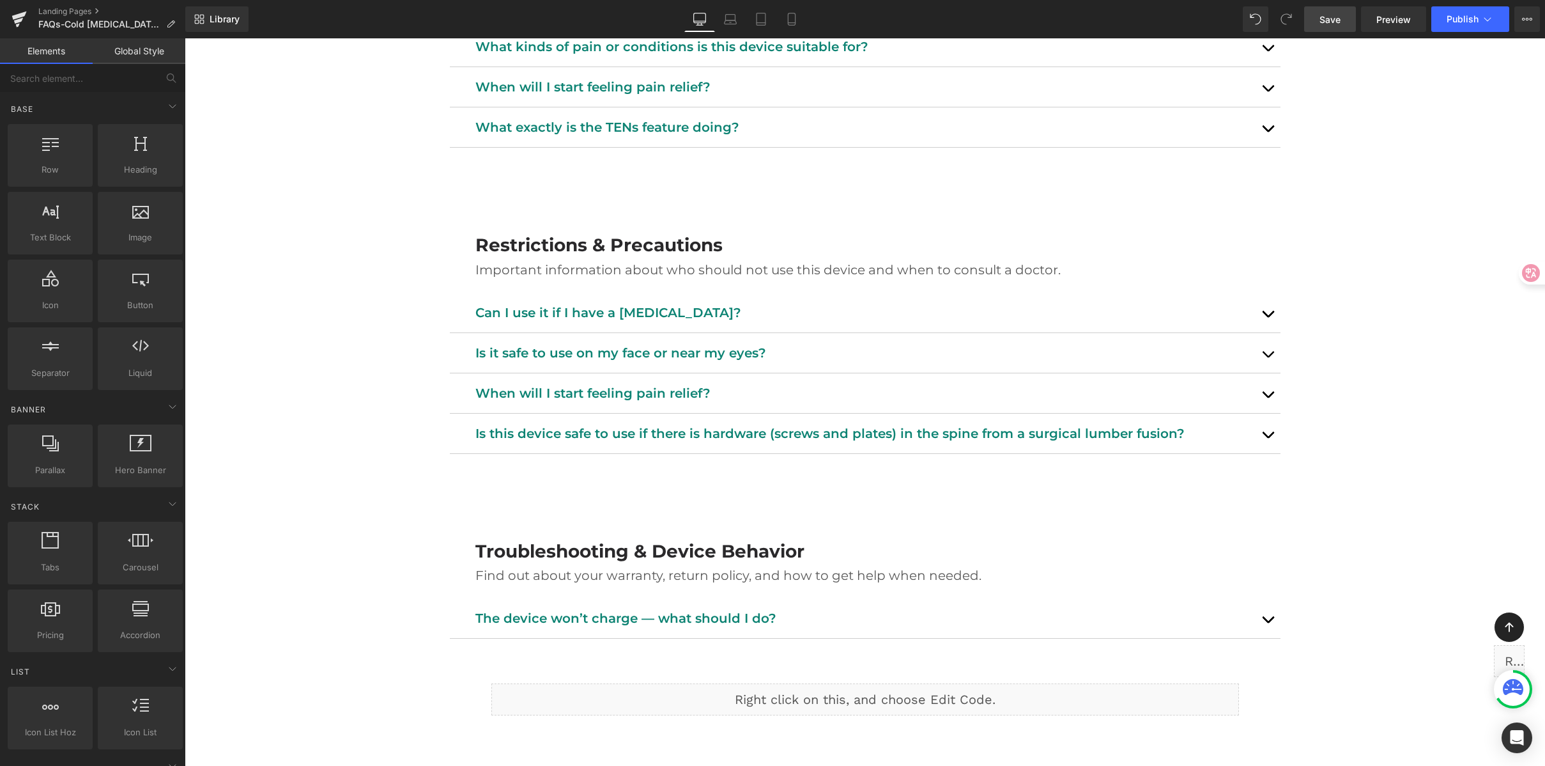
scroll to position [1462, 0]
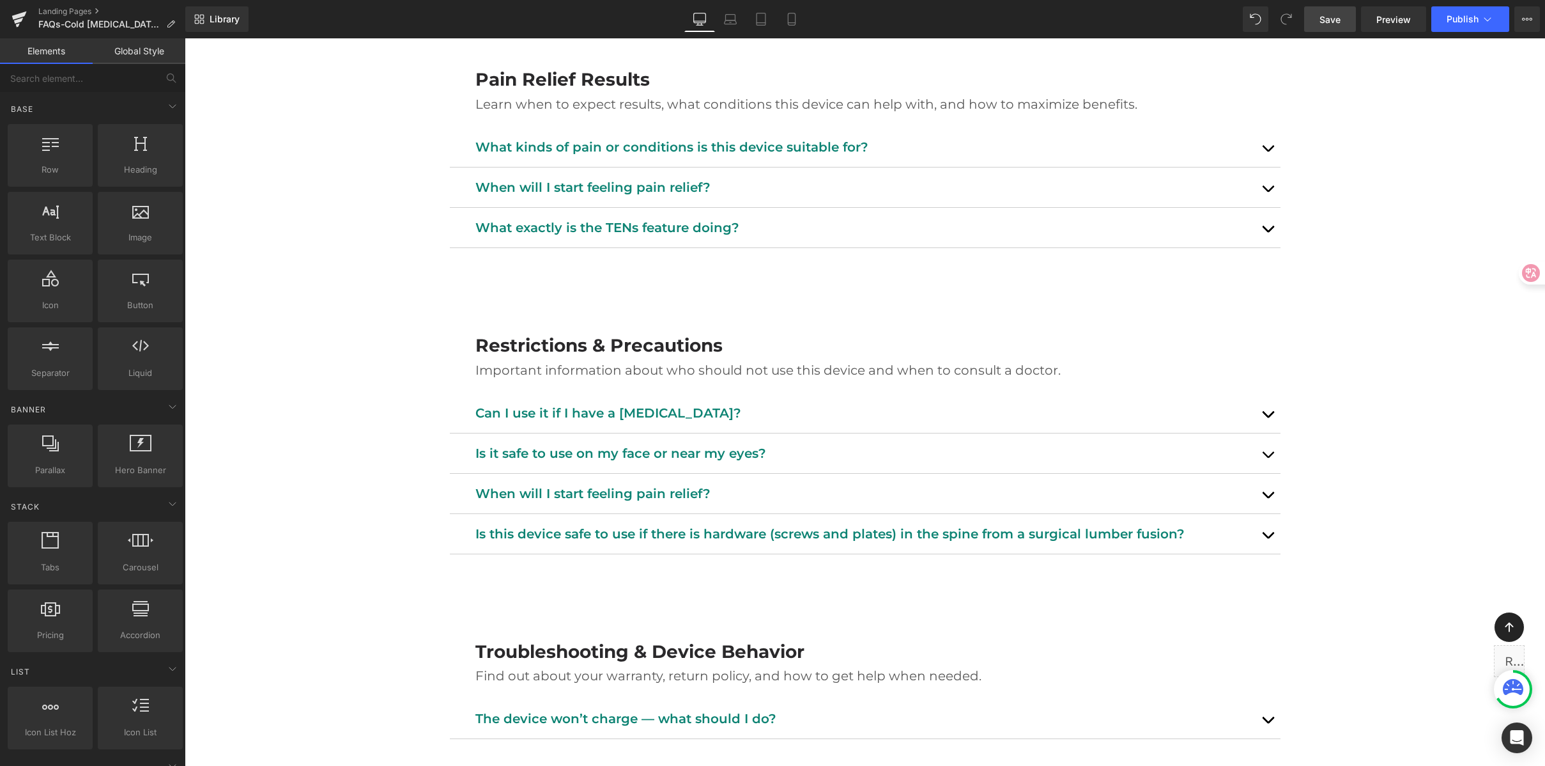
click at [1329, 32] on div "Library Desktop Desktop Laptop Tablet Mobile Save Preview Publish Scheduled Vie…" at bounding box center [865, 19] width 1360 height 38
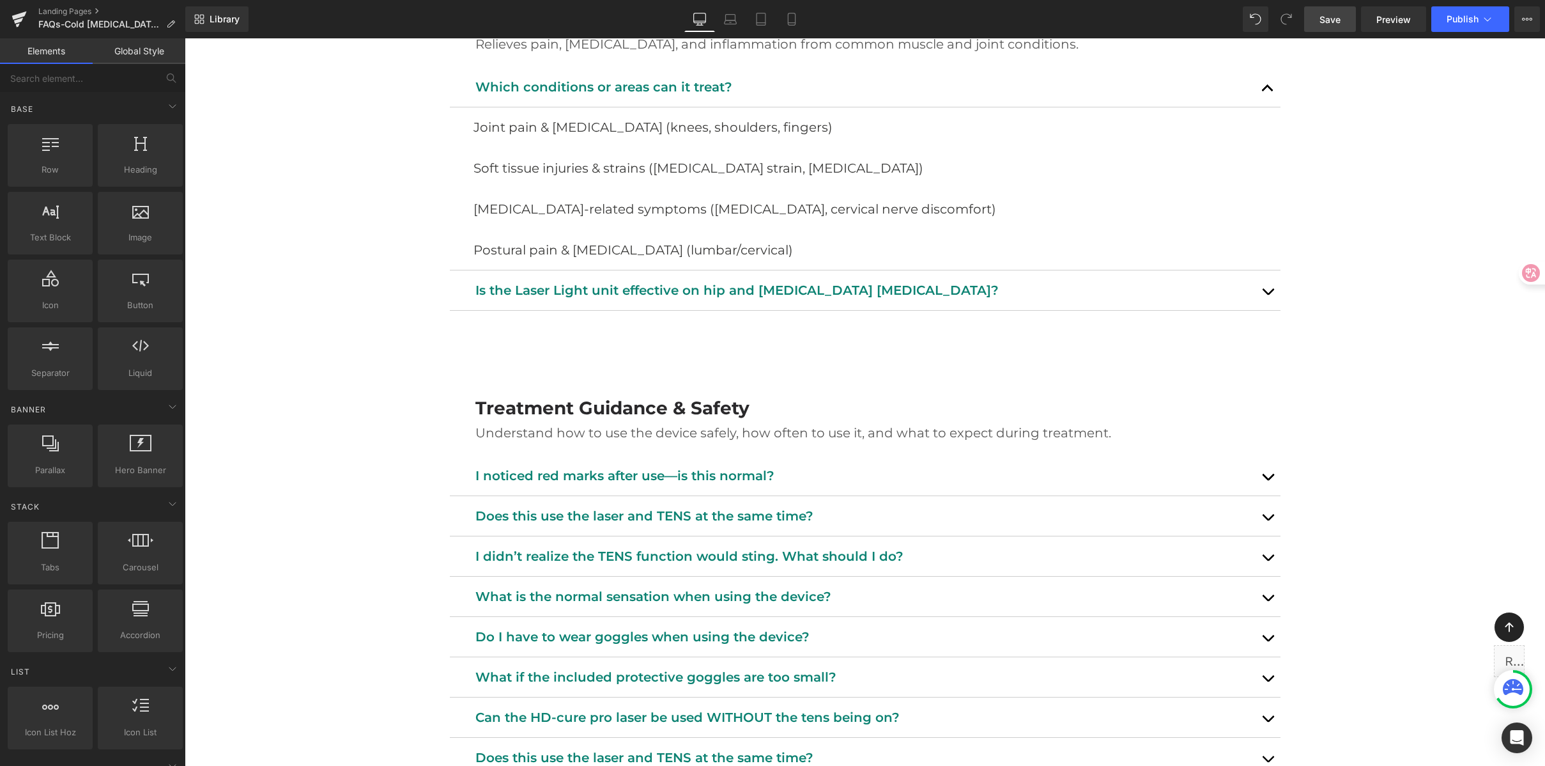
scroll to position [505, 0]
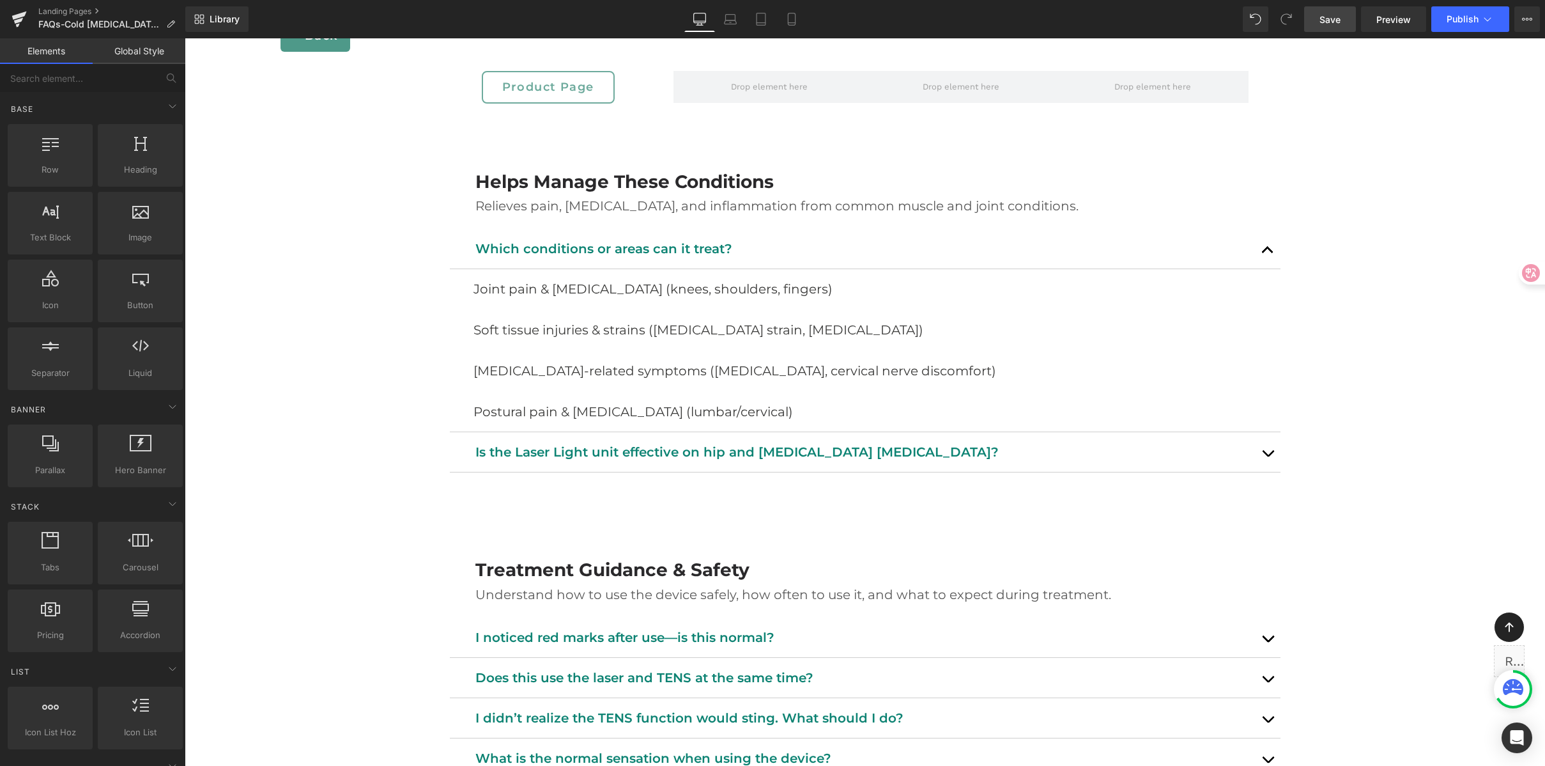
click at [1339, 17] on span "Save" at bounding box center [1330, 19] width 21 height 13
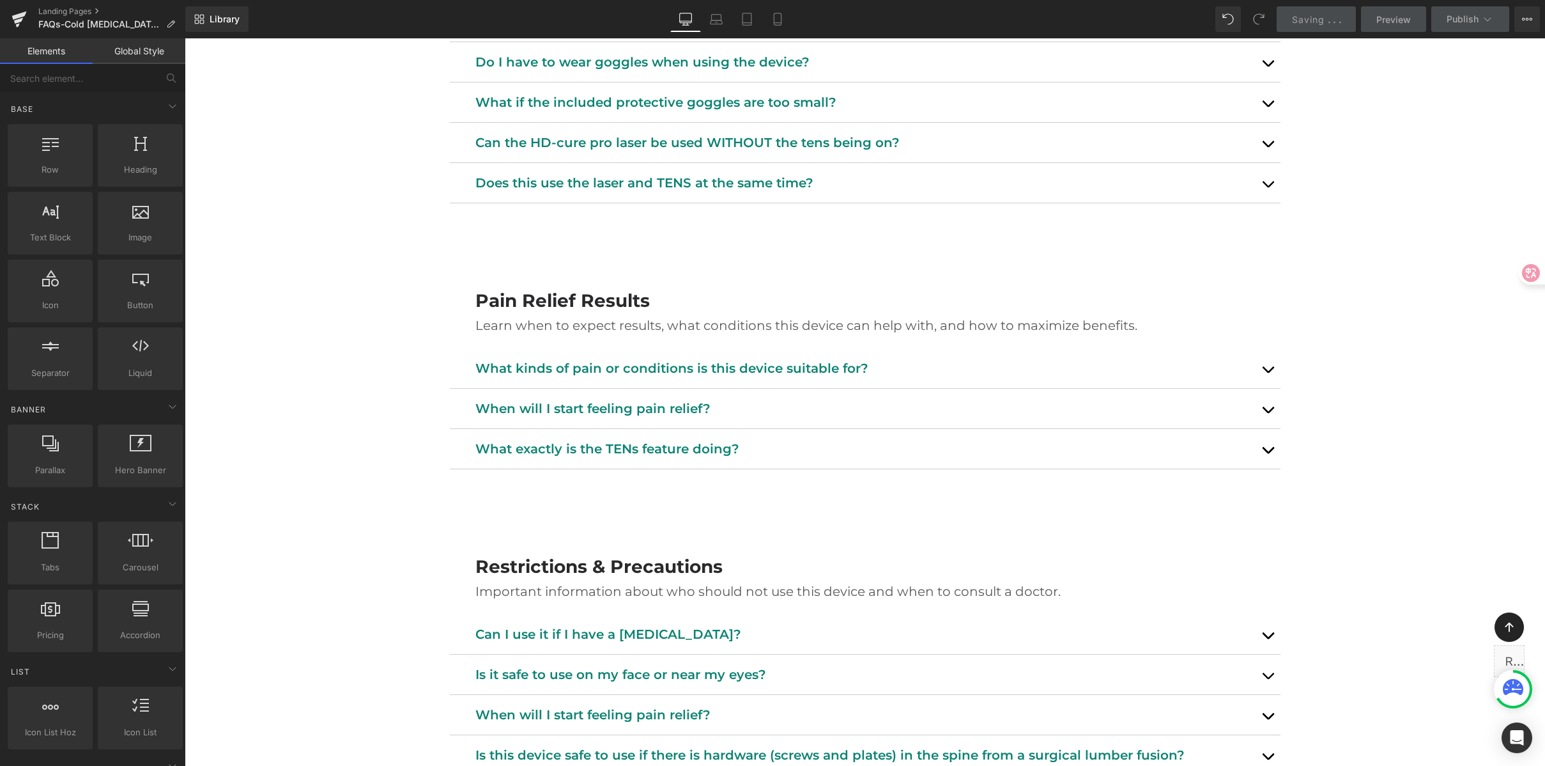
scroll to position [1246, 0]
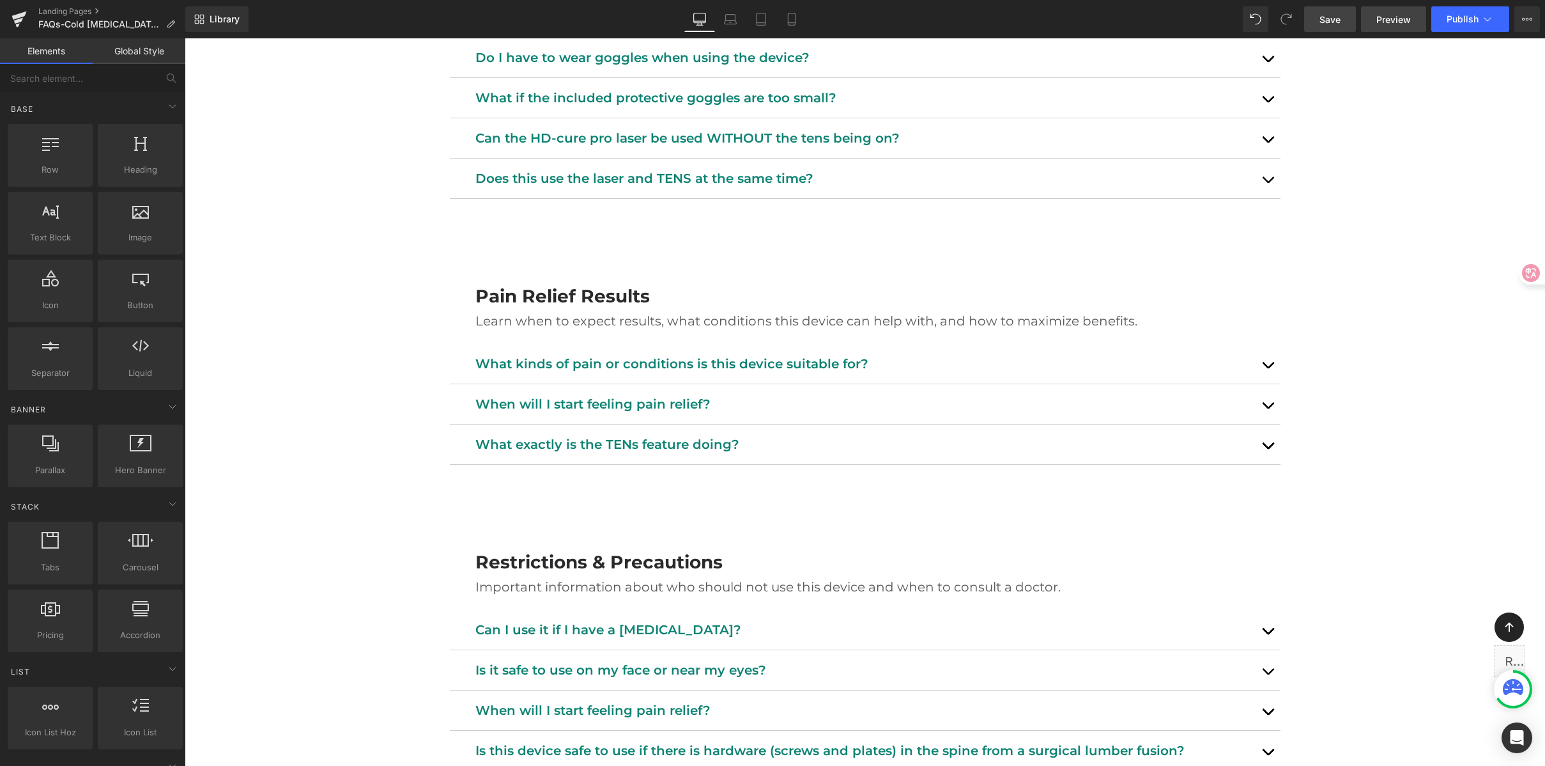
click at [1384, 22] on span "Preview" at bounding box center [1394, 19] width 35 height 13
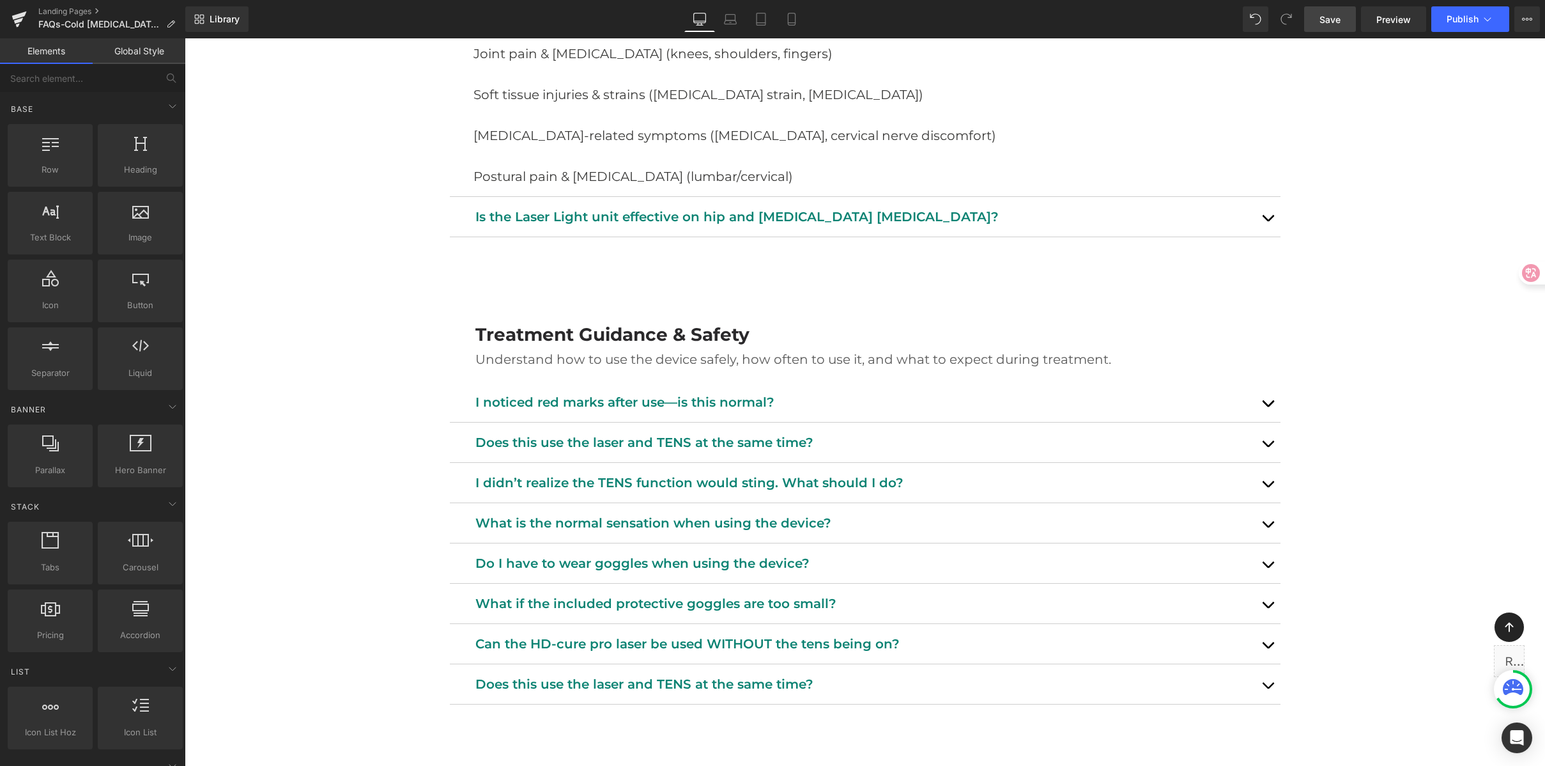
scroll to position [585, 0]
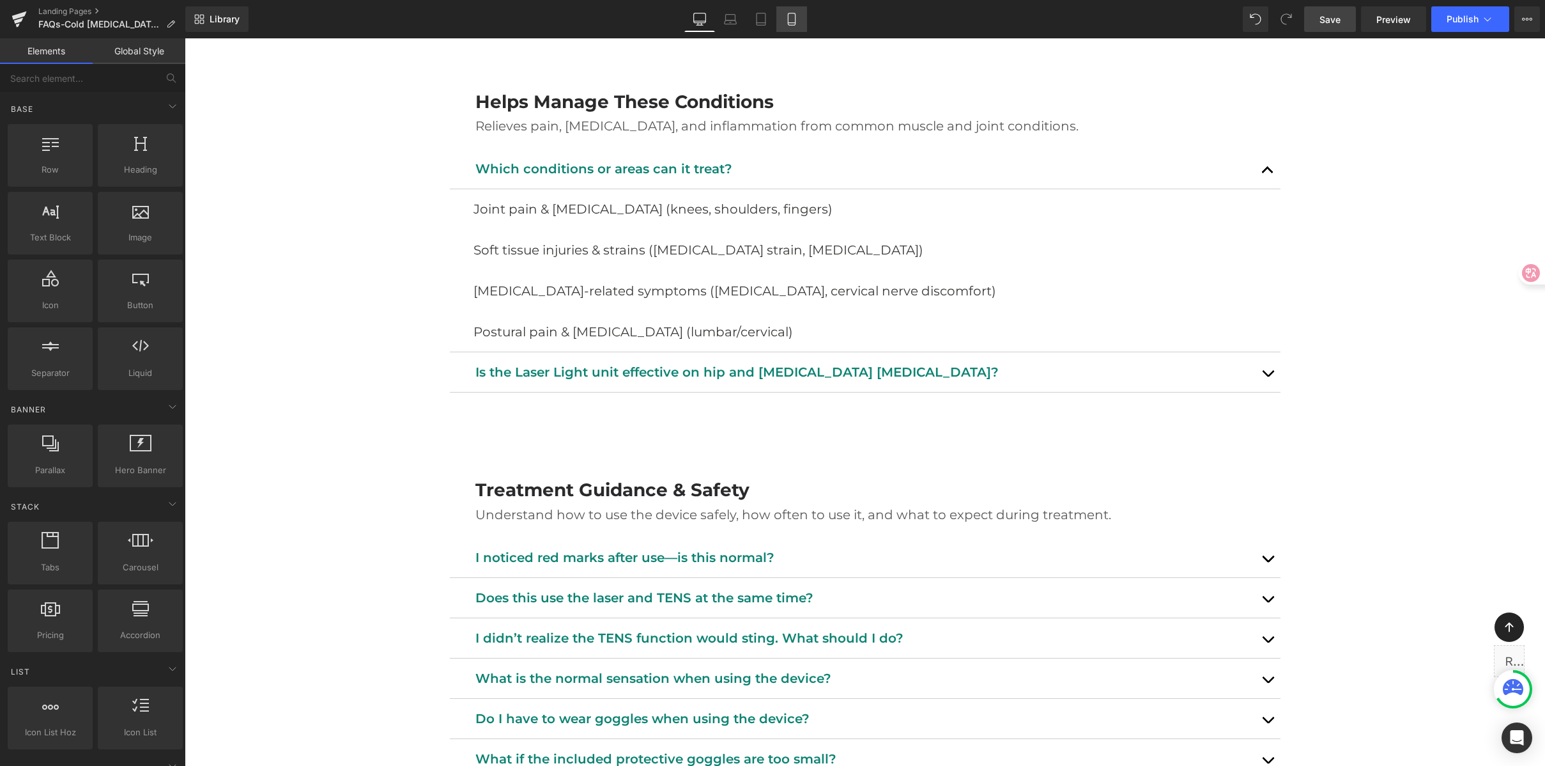
click at [788, 15] on icon at bounding box center [791, 19] width 13 height 13
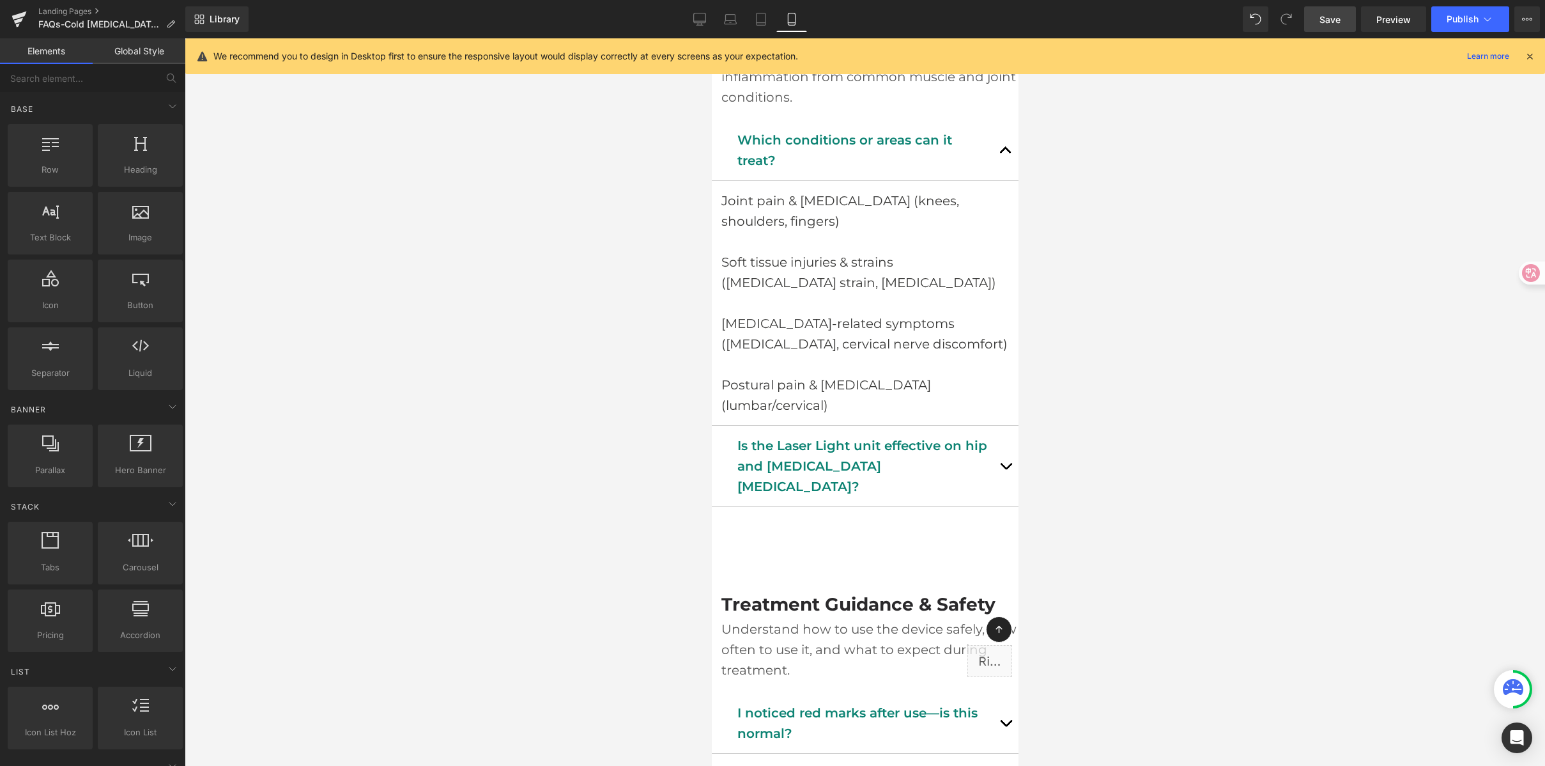
scroll to position [0, 0]
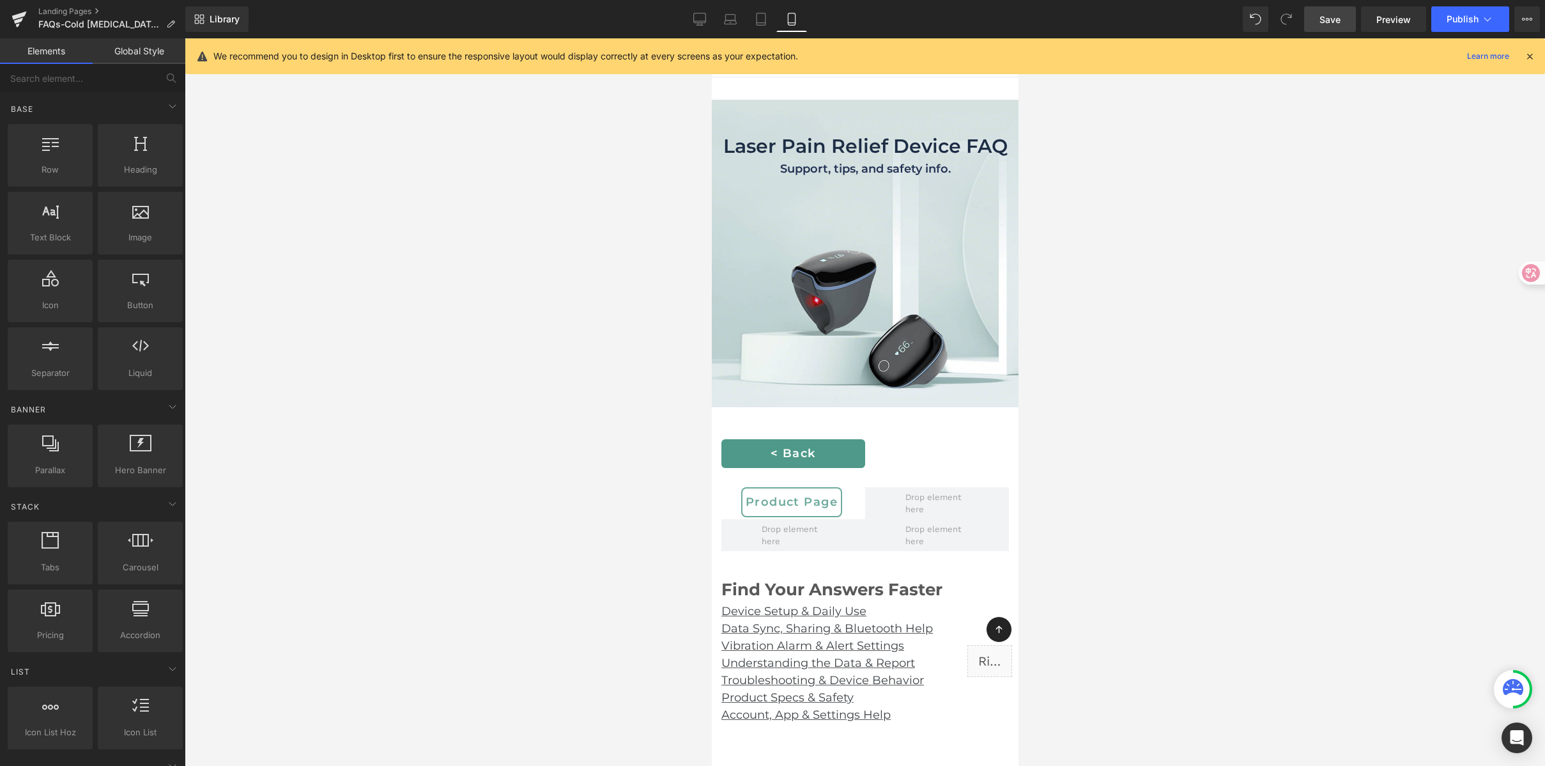
click at [775, 149] on font "Laser Pain Relief Device FAQ" at bounding box center [865, 146] width 284 height 24
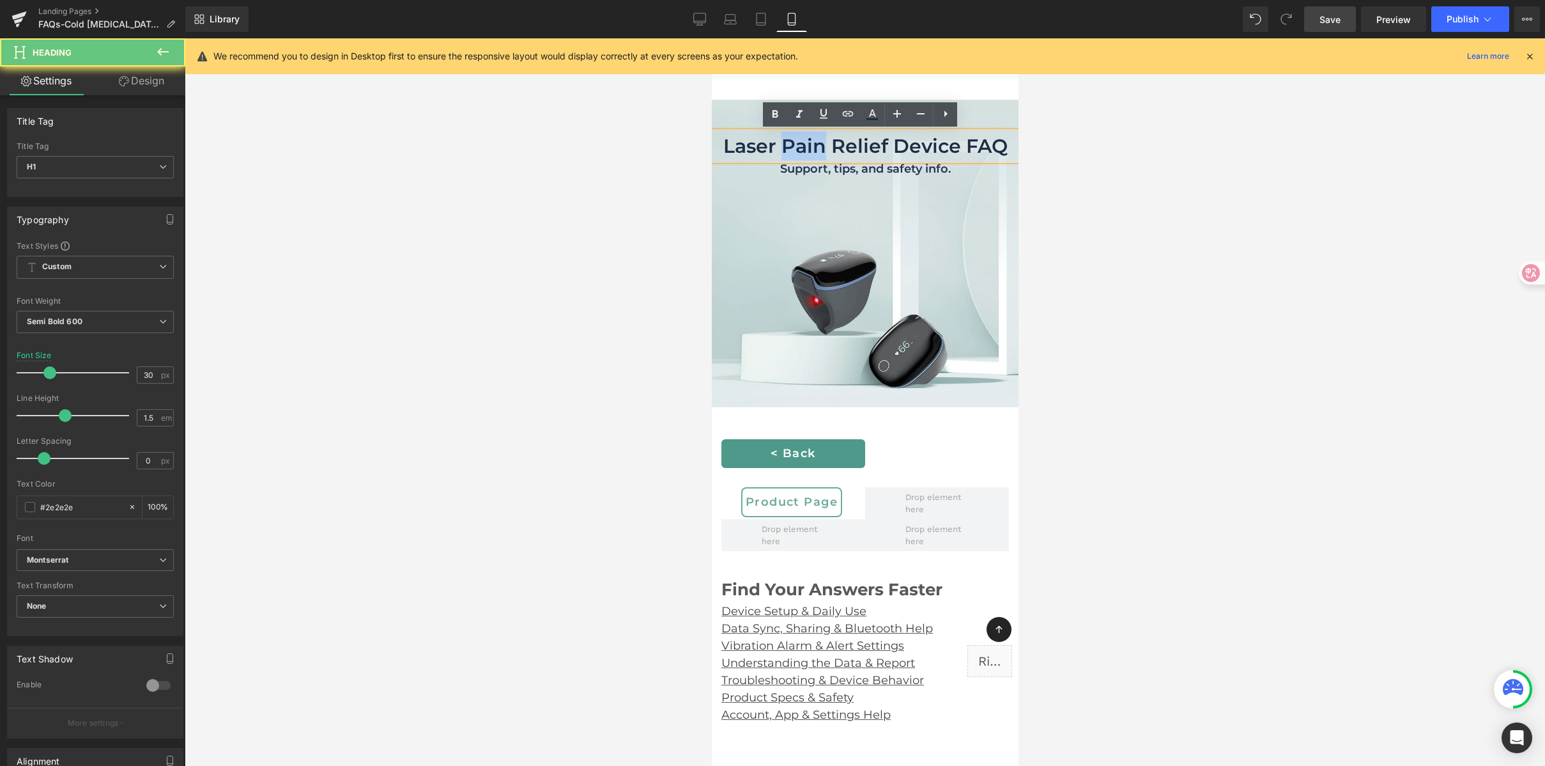
click at [775, 149] on font "Laser Pain Relief Device FAQ" at bounding box center [865, 146] width 284 height 24
click at [779, 148] on font "Laser Pain Relief Device FAQ" at bounding box center [865, 146] width 284 height 24
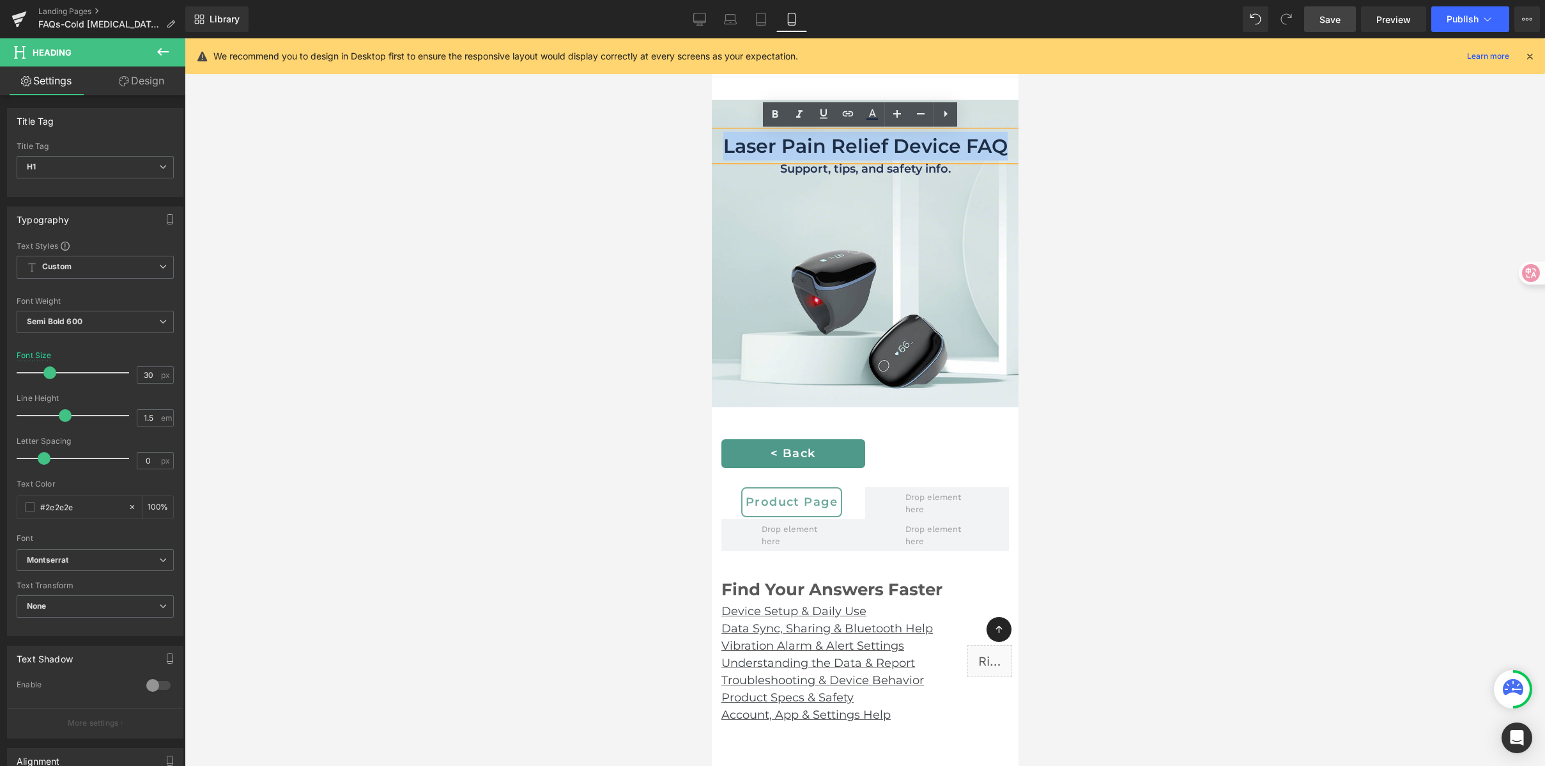
copy font "Laser Pain Relief Device FAQ"
click at [814, 213] on div "Laser Pain Relief Device FAQ Heading Support, tips, and safety info. Heading" at bounding box center [864, 203] width 307 height 206
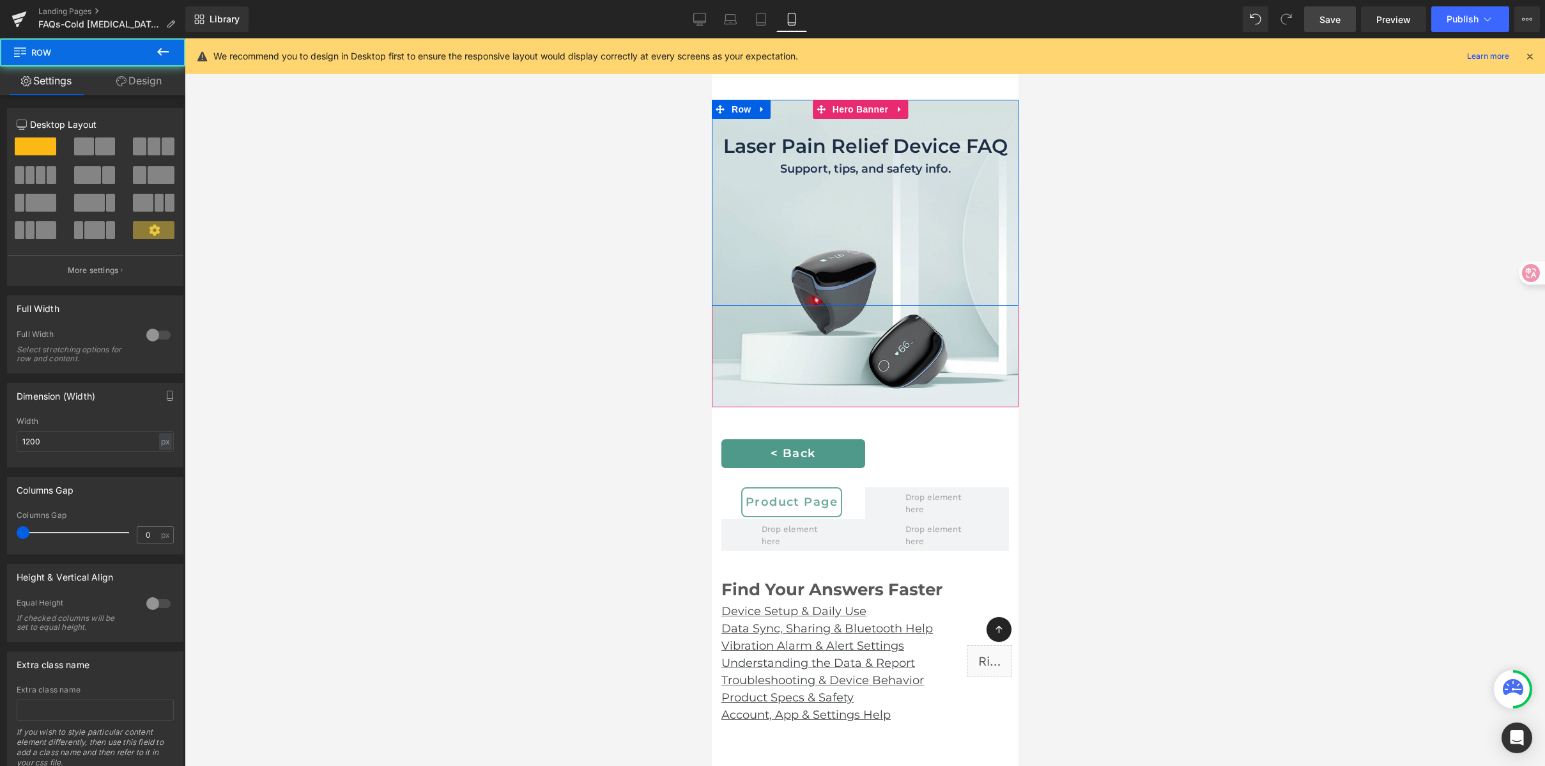
click at [895, 226] on div "Laser Pain Relief Device FAQ Heading Support, tips, and safety info. Heading" at bounding box center [864, 203] width 307 height 206
click at [869, 107] on span "Hero Banner" at bounding box center [860, 109] width 62 height 19
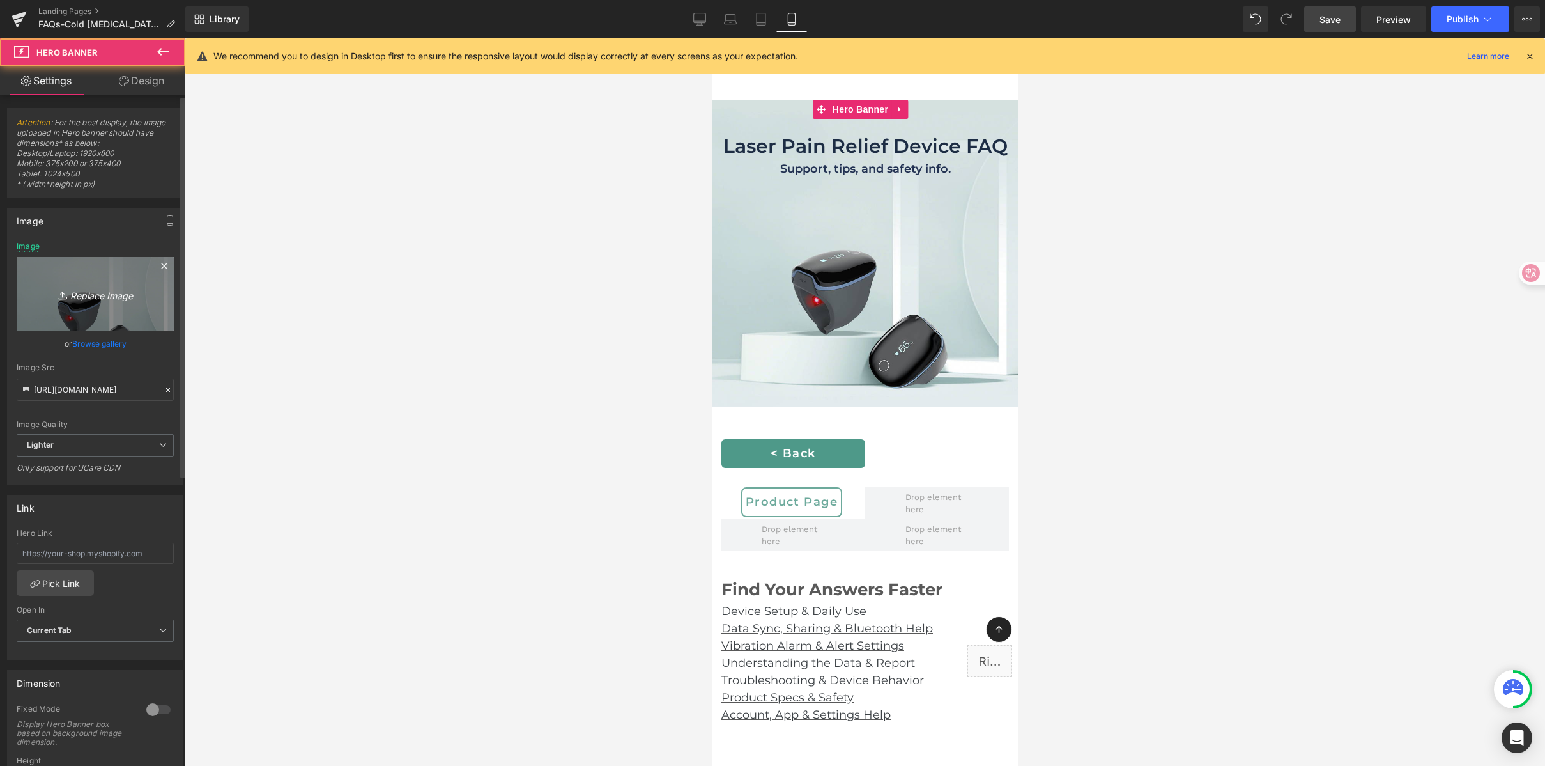
click at [102, 323] on link "Replace Image" at bounding box center [95, 293] width 157 height 73
type input "C:\fakepath\Laser Pain Relief Device FAQ M.png"
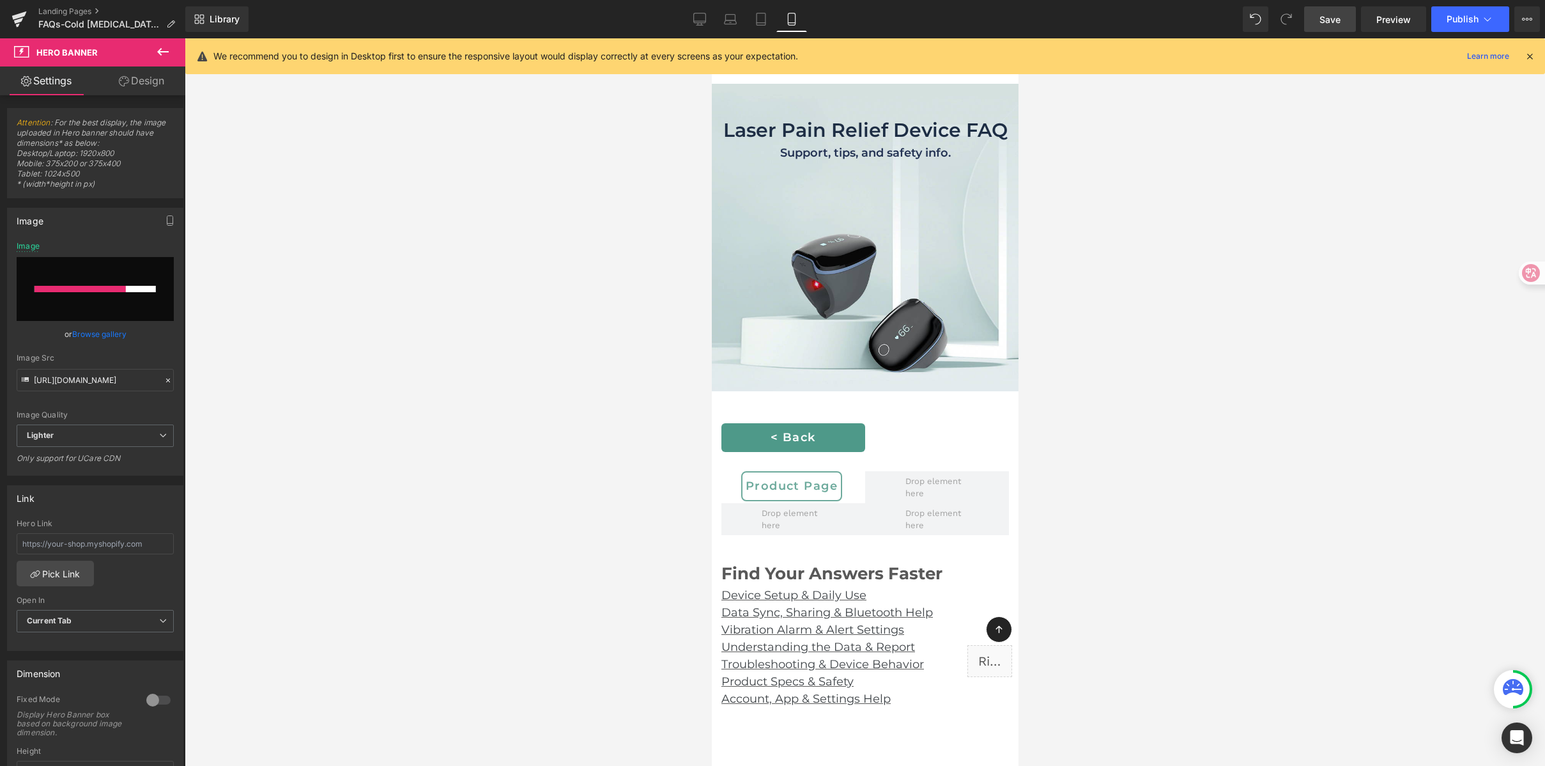
scroll to position [17, 0]
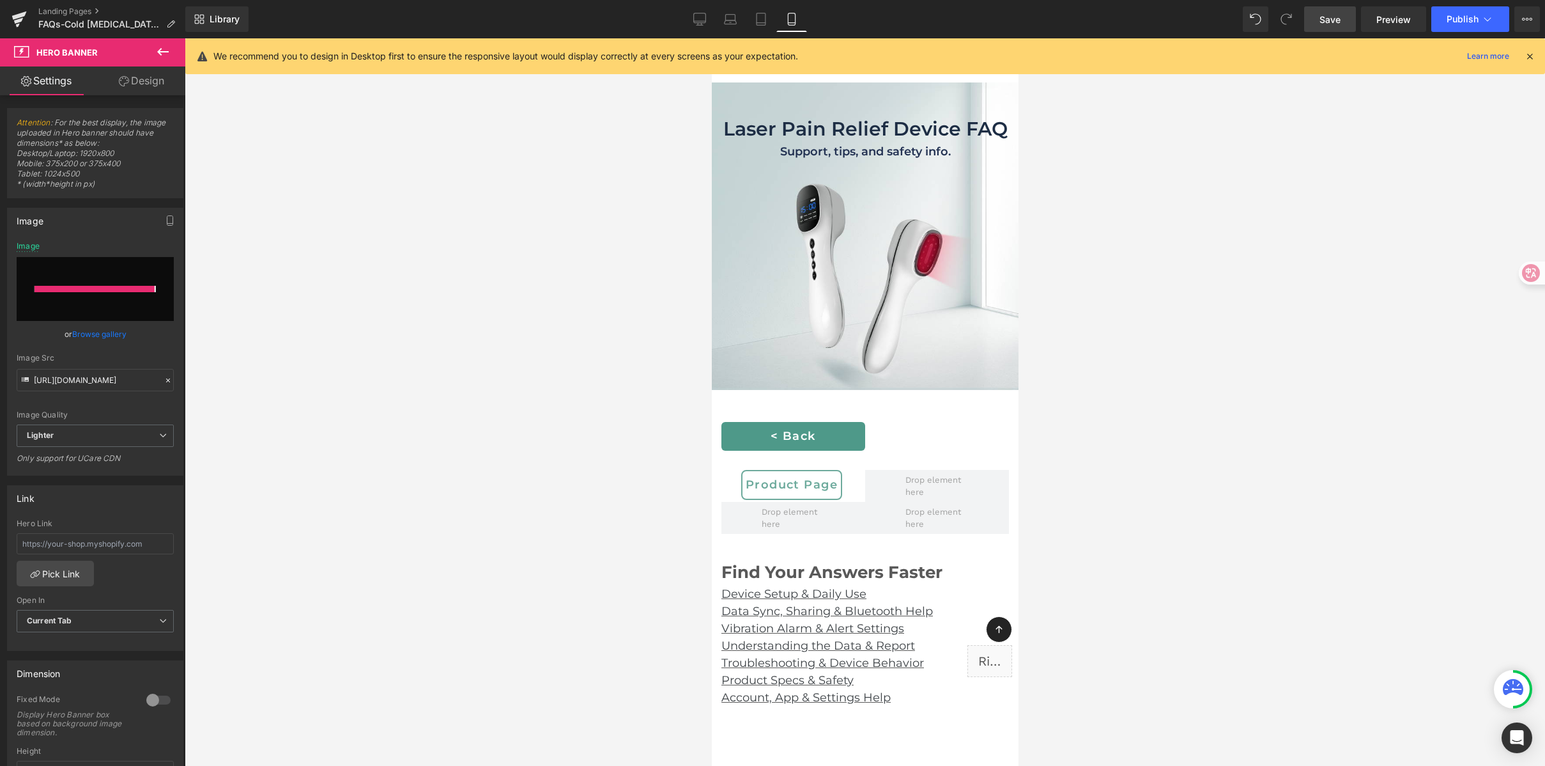
type input "https://ucarecdn.com/a356a573-ab40-4da8-a75f-19bc6789b615/-/format/auto/-/previ…"
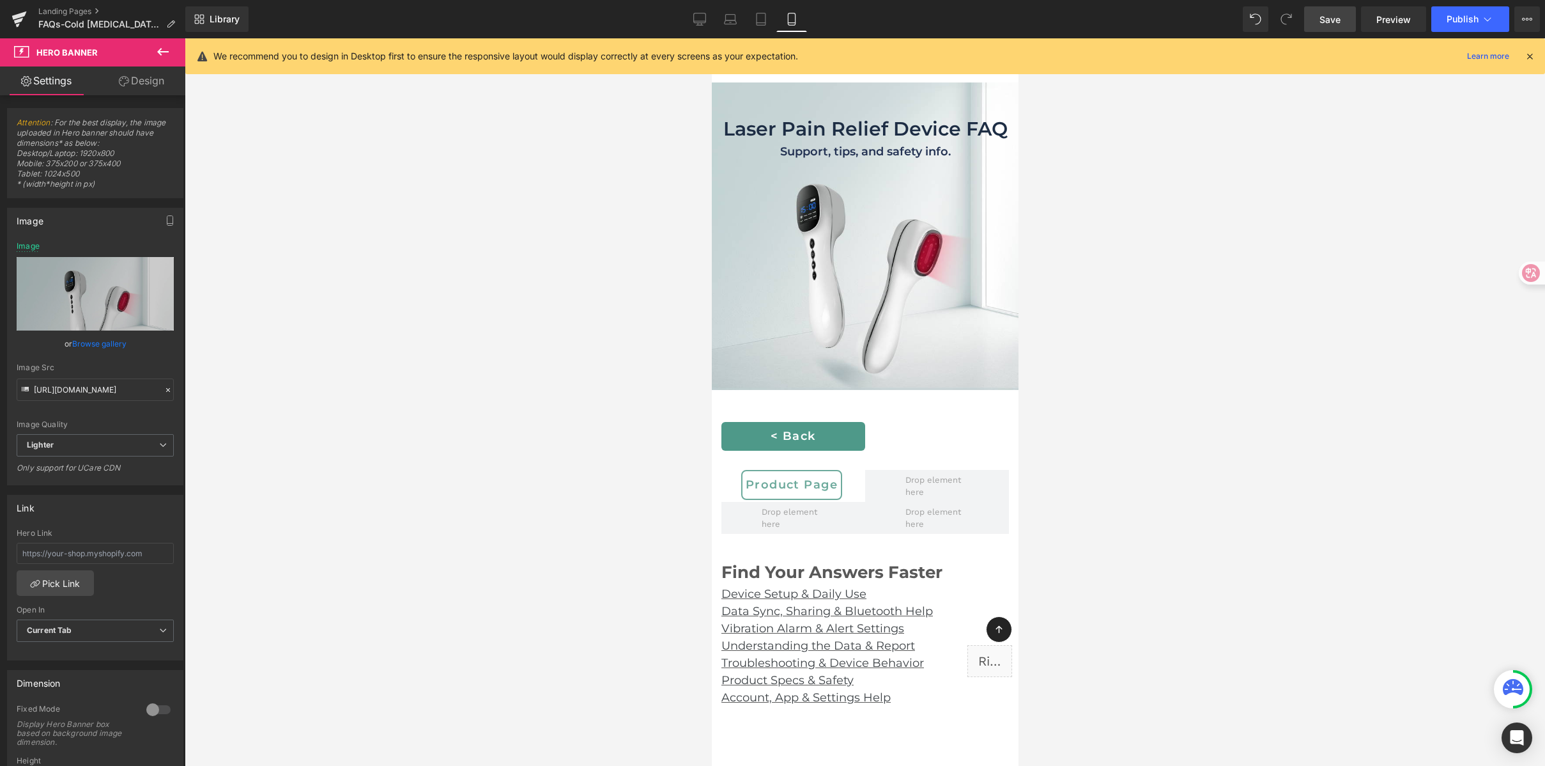
click at [1184, 382] on div at bounding box center [865, 401] width 1361 height 727
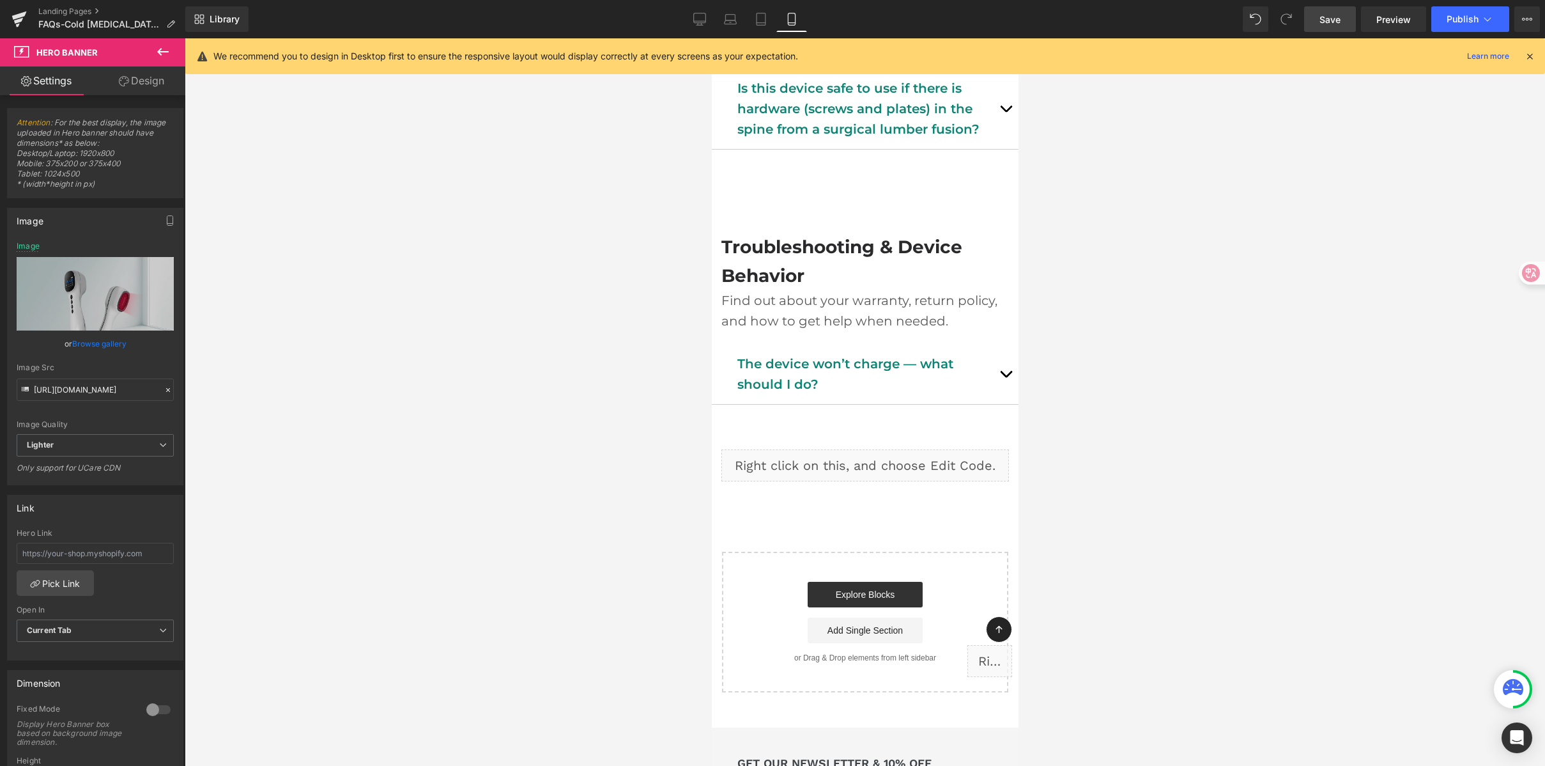
scroll to position [2586, 0]
click at [700, 16] on icon at bounding box center [699, 19] width 13 height 13
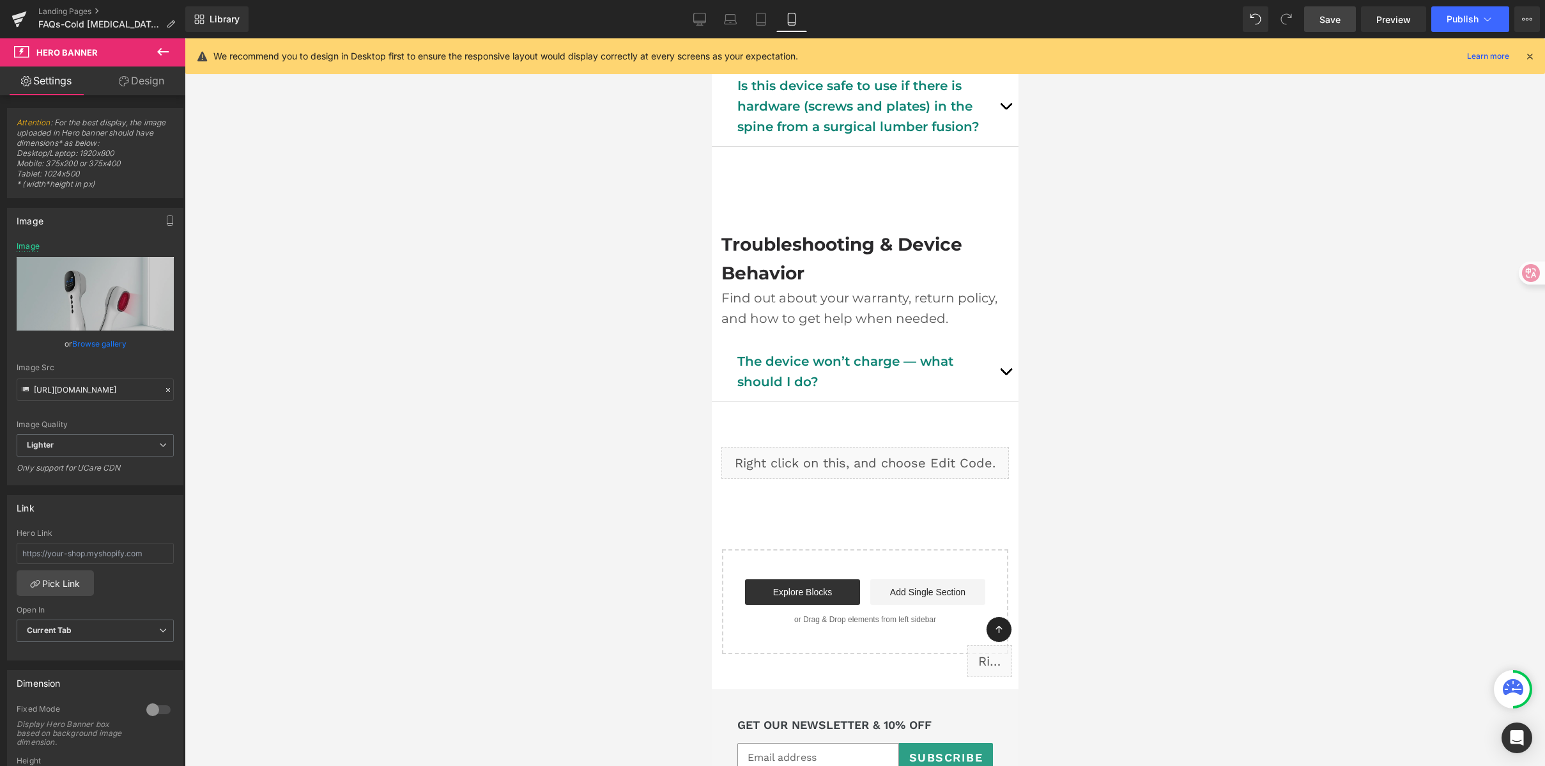
type input "https://ucarecdn.com/63bed446-100a-4fd4-82e1-199383838e6b/-/format/auto/-/previ…"
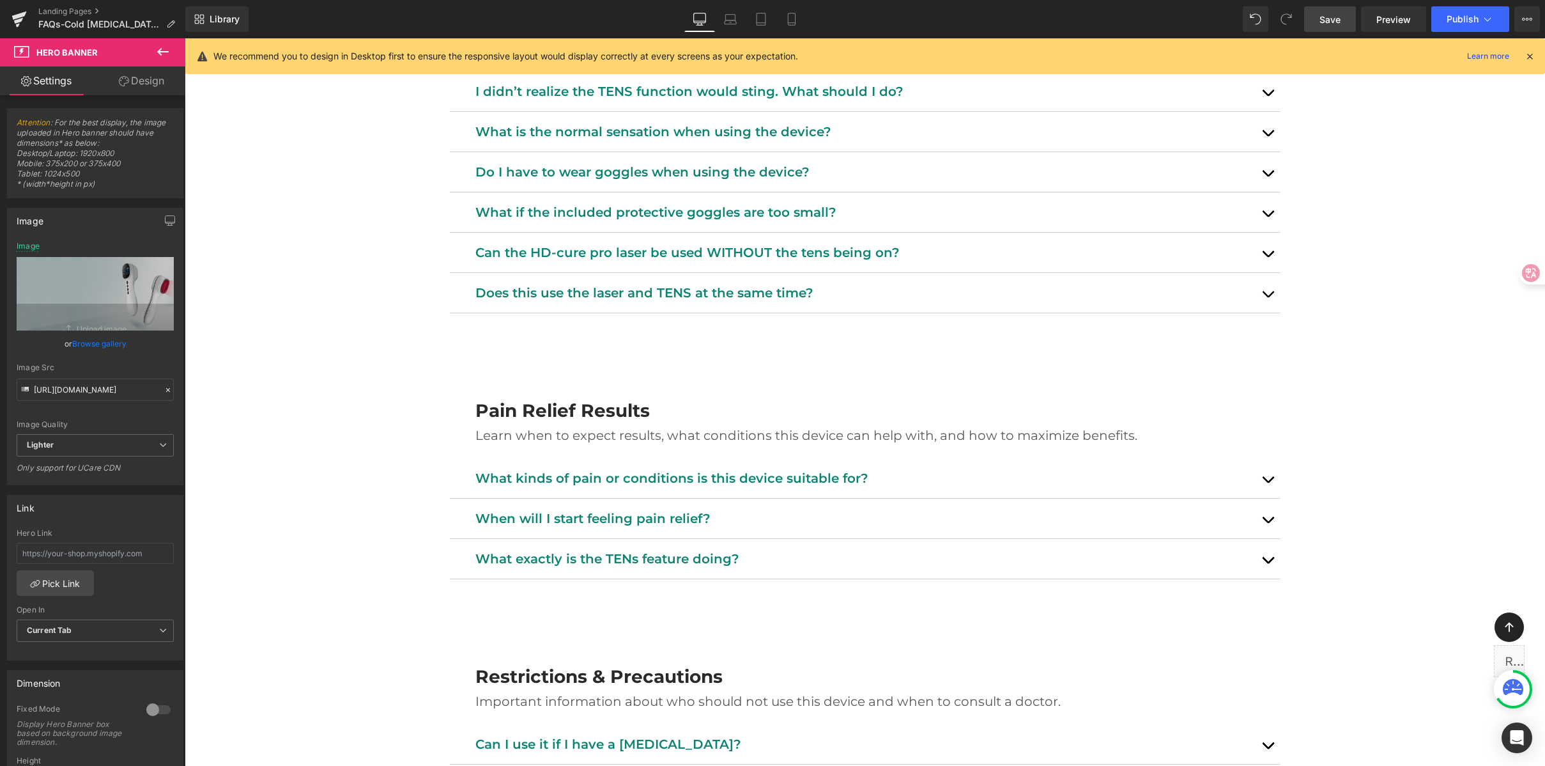
scroll to position [1105, 0]
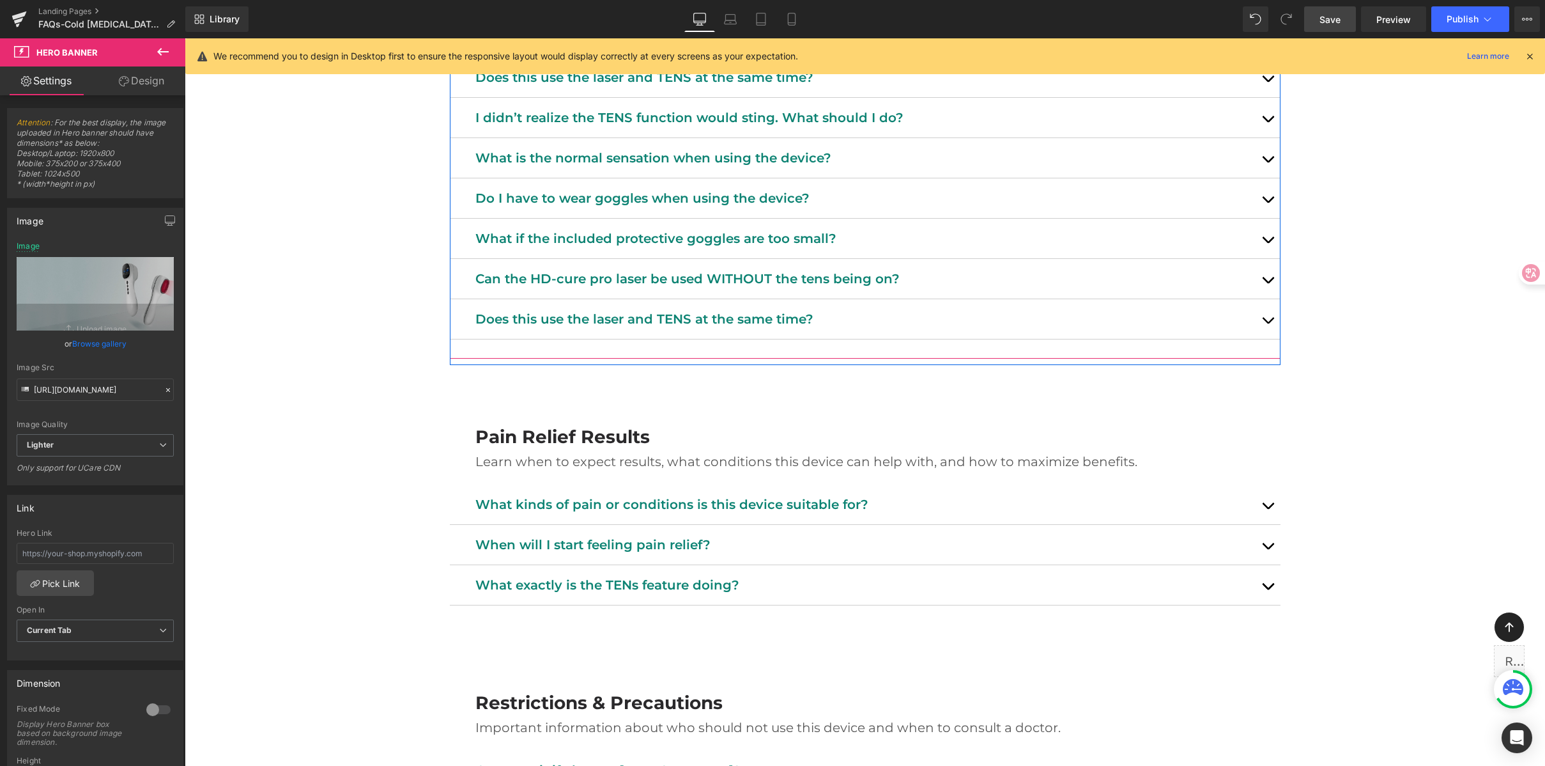
click at [778, 304] on div "Does this use the laser and TENS at the same time? Text Block" at bounding box center [865, 319] width 831 height 40
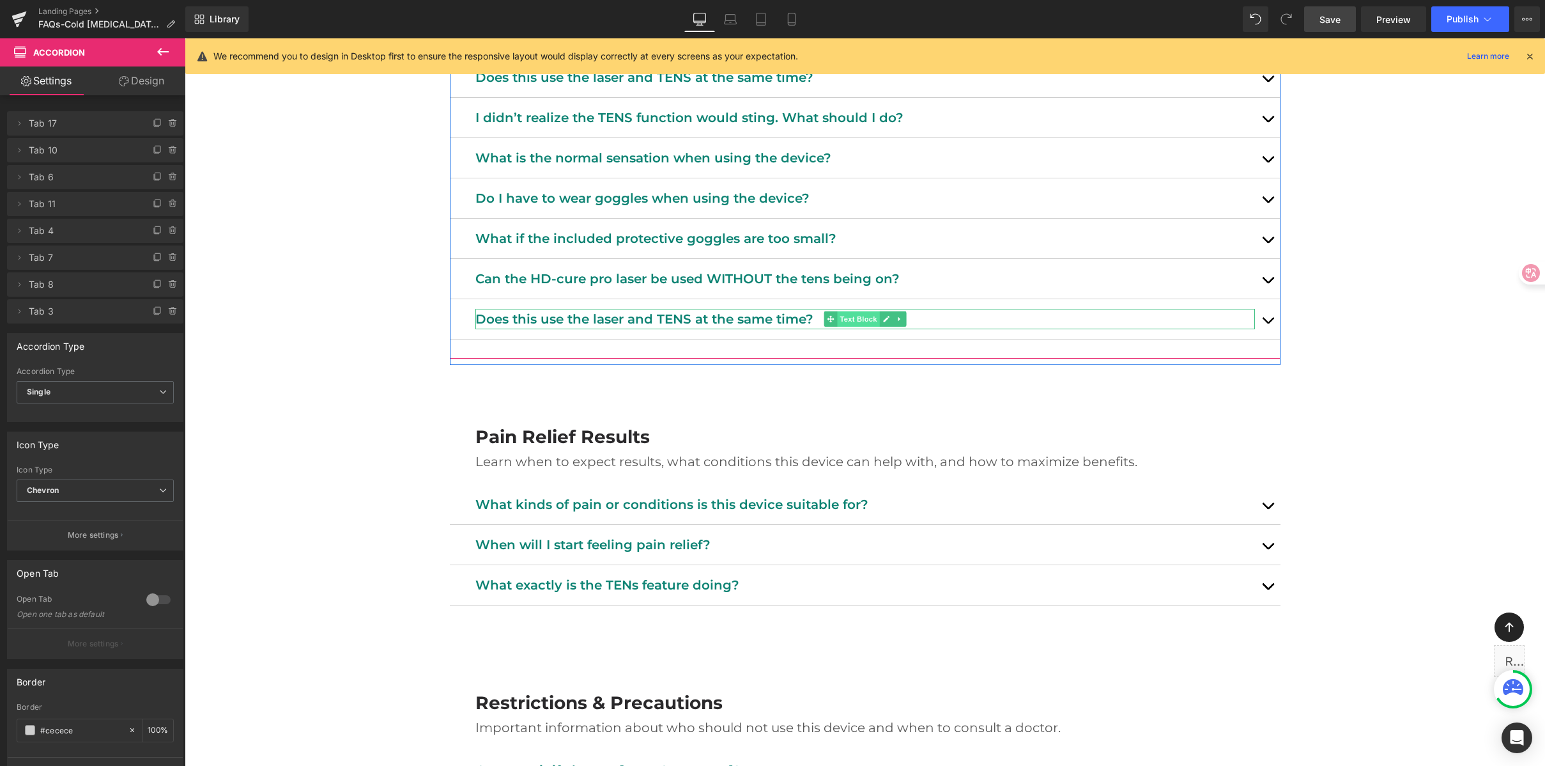
scroll to position [842, 0]
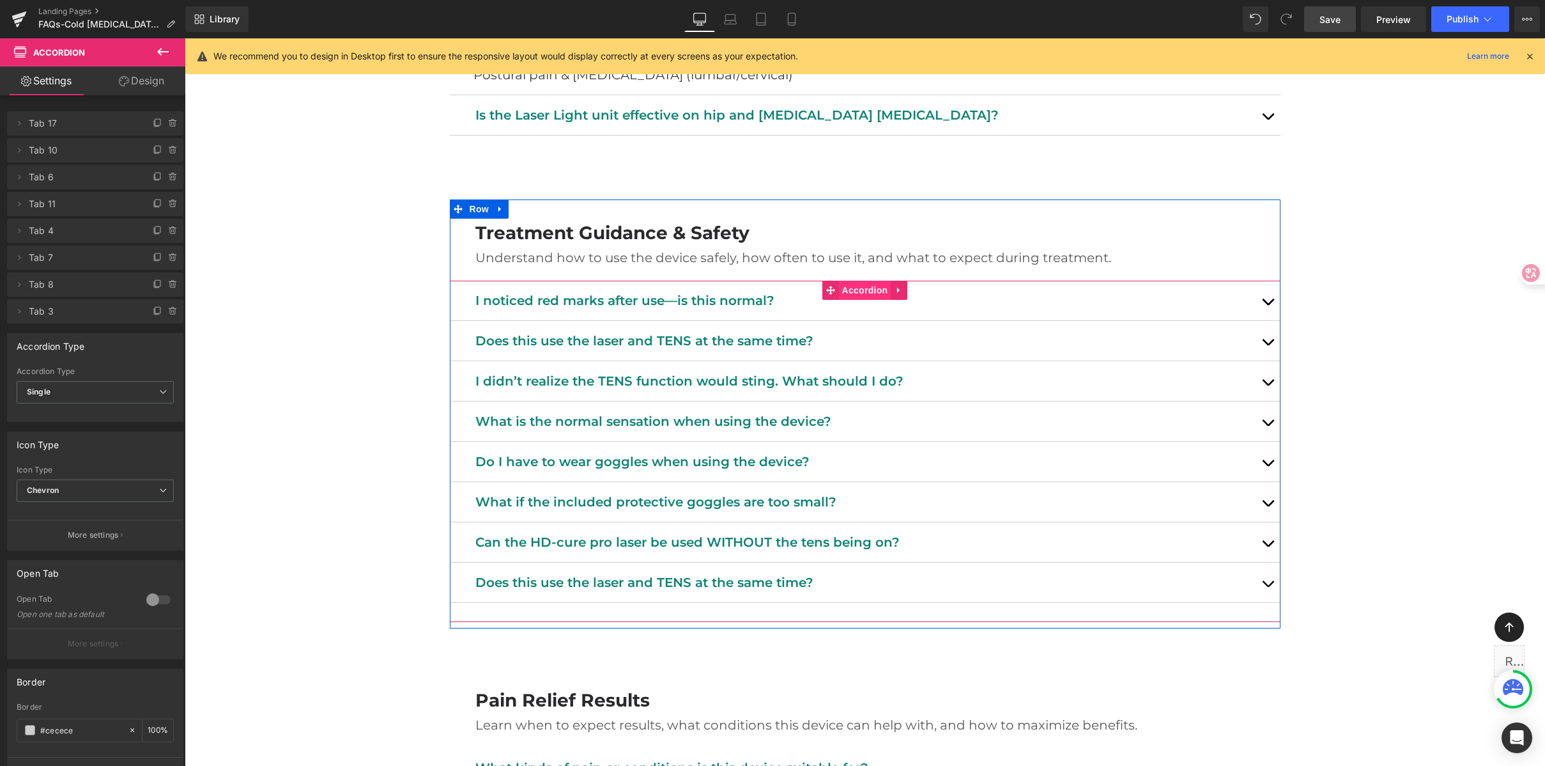
click at [863, 290] on span "Accordion" at bounding box center [865, 290] width 52 height 19
click at [174, 310] on span at bounding box center [173, 311] width 15 height 15
drag, startPoint x: 172, startPoint y: 310, endPoint x: 9, endPoint y: 276, distance: 166.5
click at [172, 310] on button "Delete" at bounding box center [159, 312] width 40 height 17
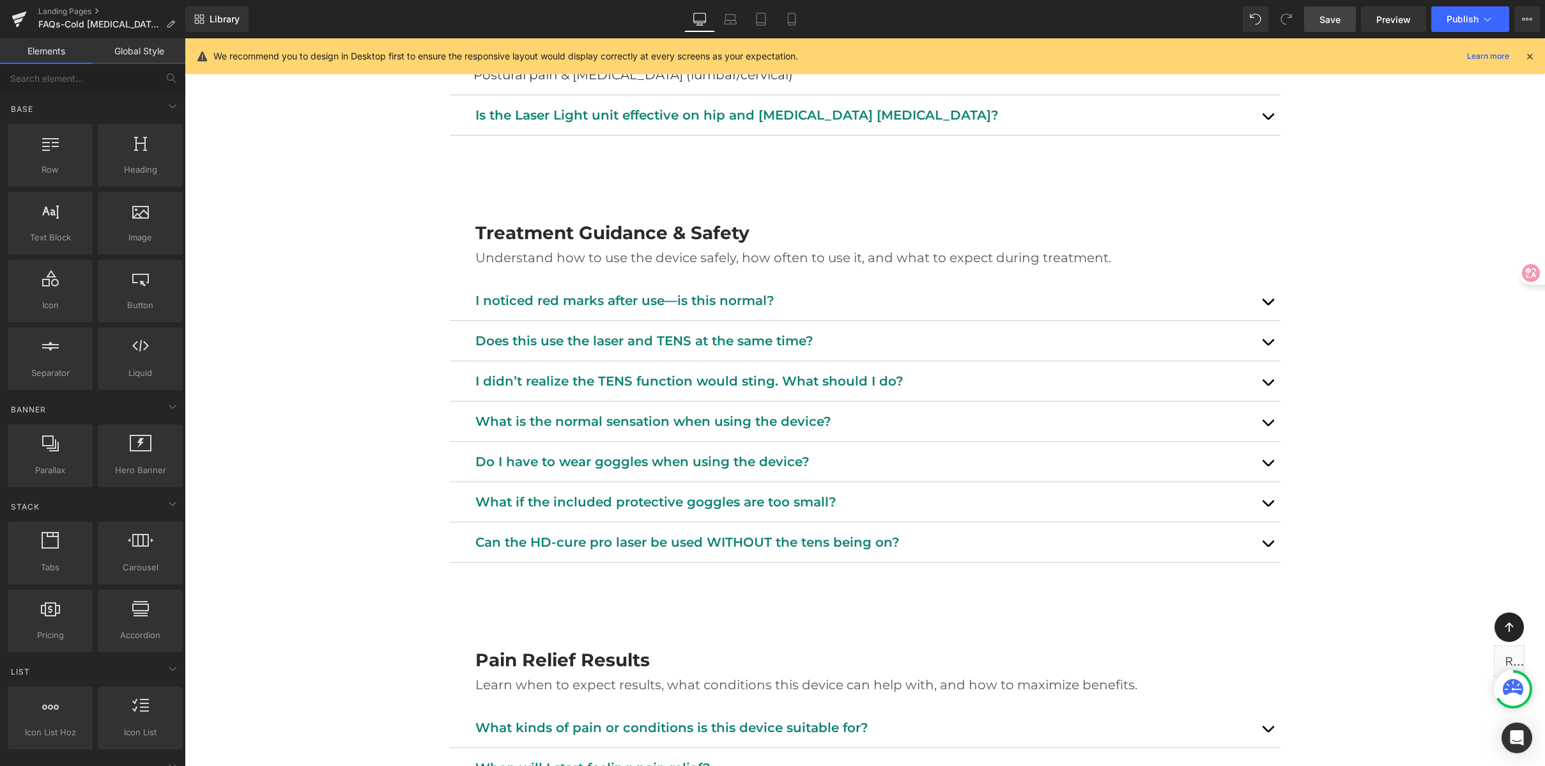
click at [1464, 333] on div "Laser Pain Relief Device FAQ Heading Support, tips, and safety info. Heading Ro…" at bounding box center [865, 429] width 1361 height 2284
click at [1335, 16] on span "Save" at bounding box center [1330, 19] width 21 height 13
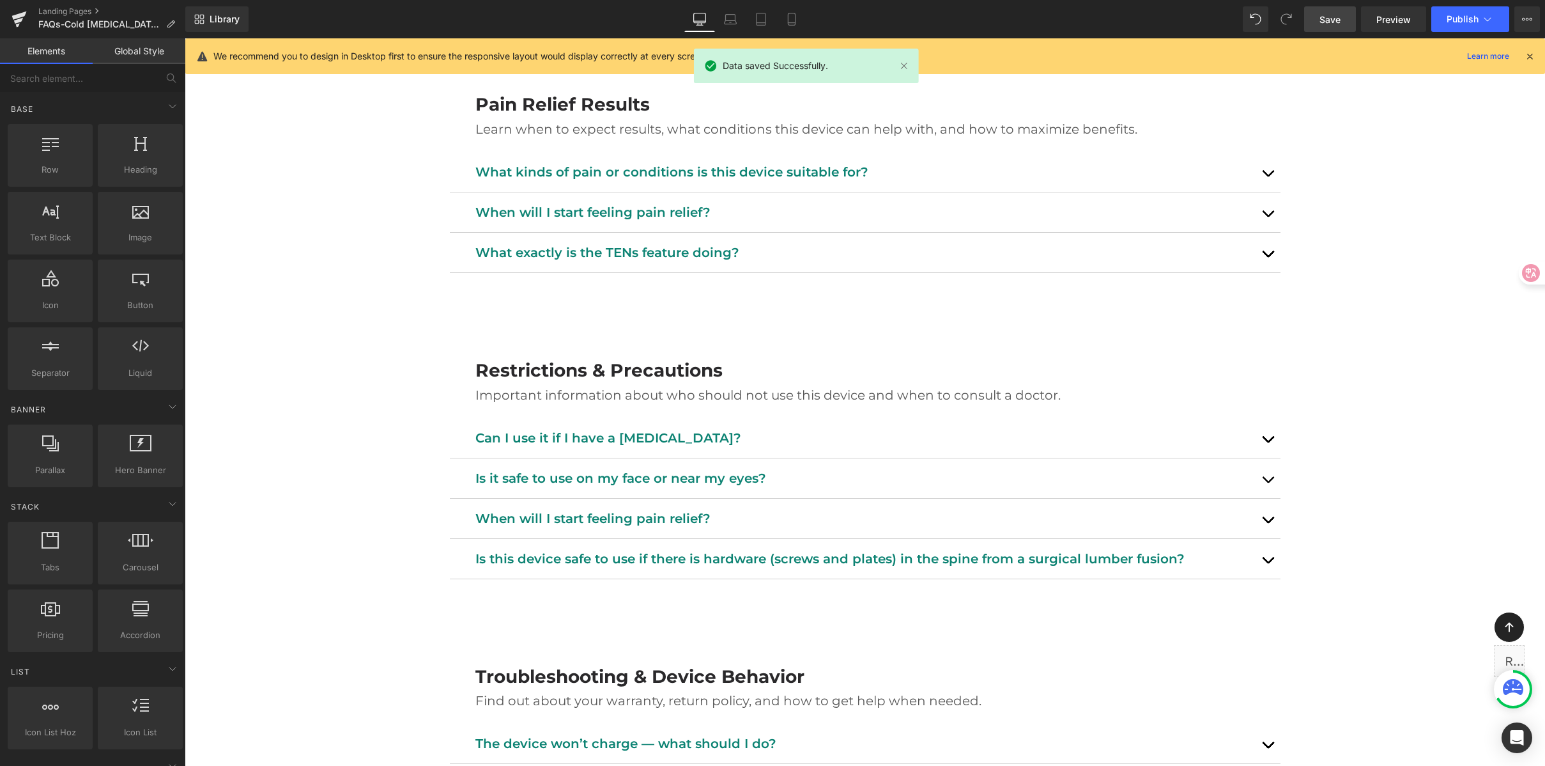
scroll to position [1373, 0]
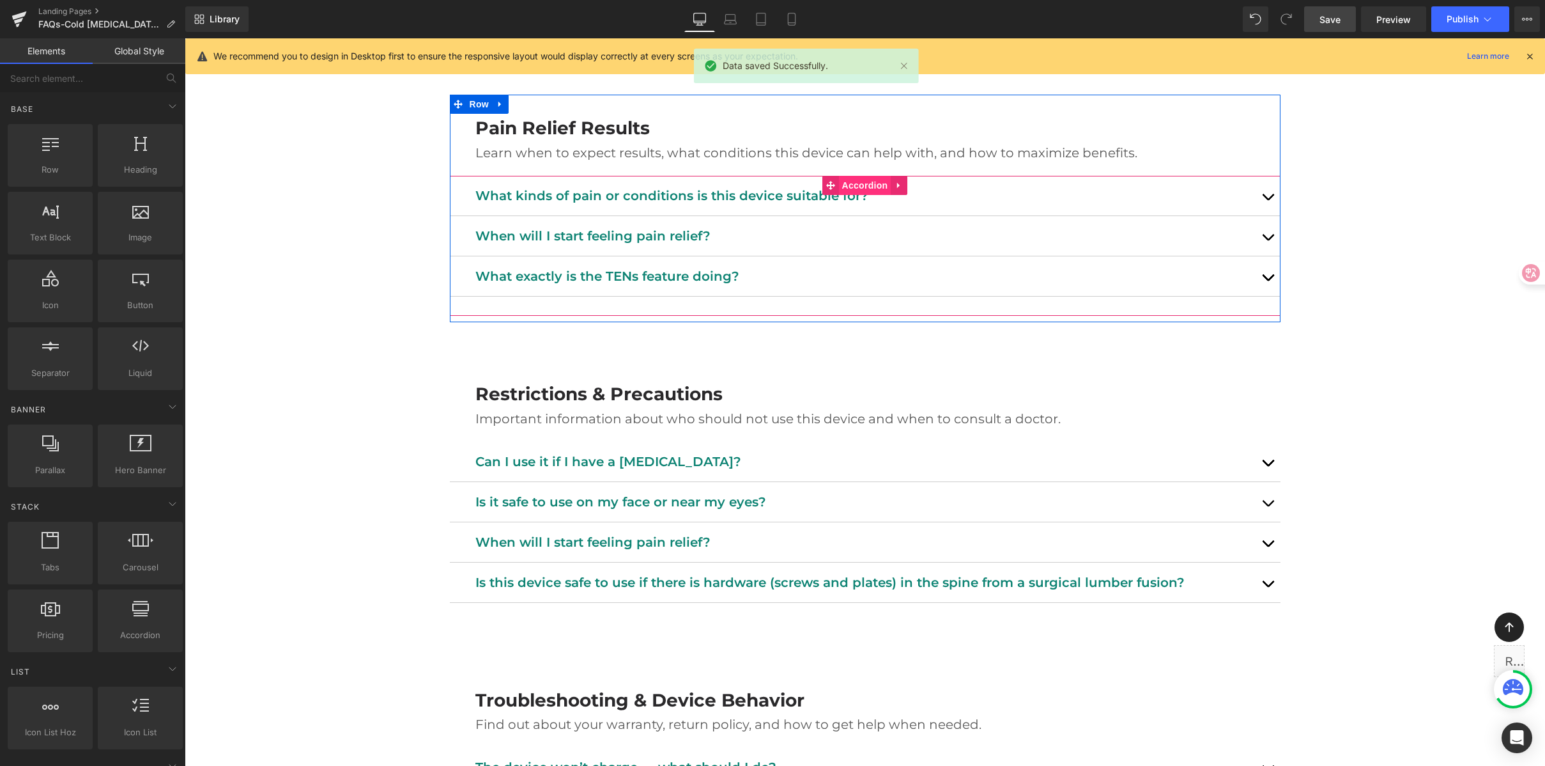
click at [864, 181] on span "Accordion" at bounding box center [865, 185] width 52 height 19
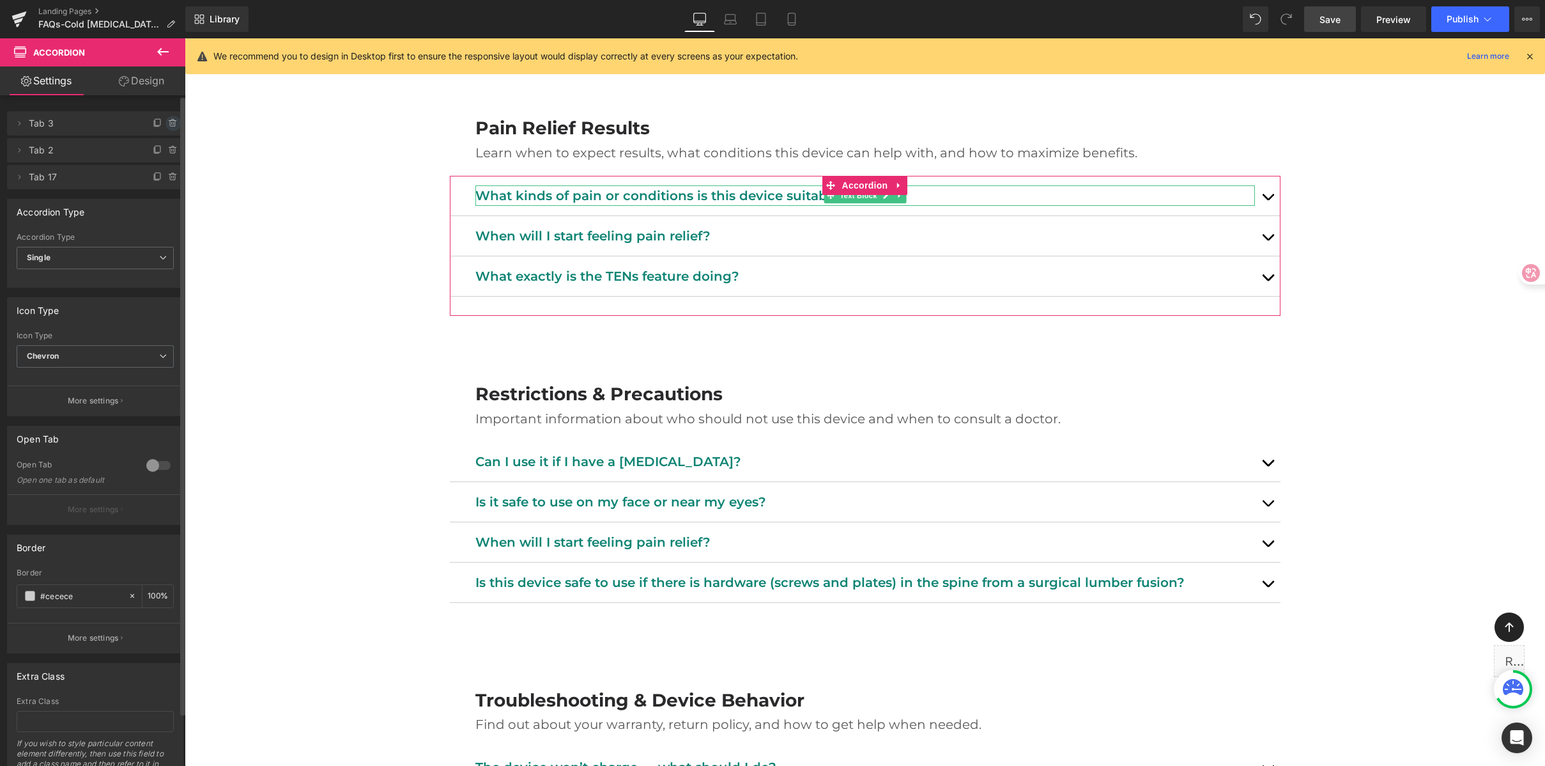
click at [169, 123] on icon at bounding box center [173, 123] width 10 height 10
click at [169, 123] on button "Delete" at bounding box center [159, 124] width 40 height 17
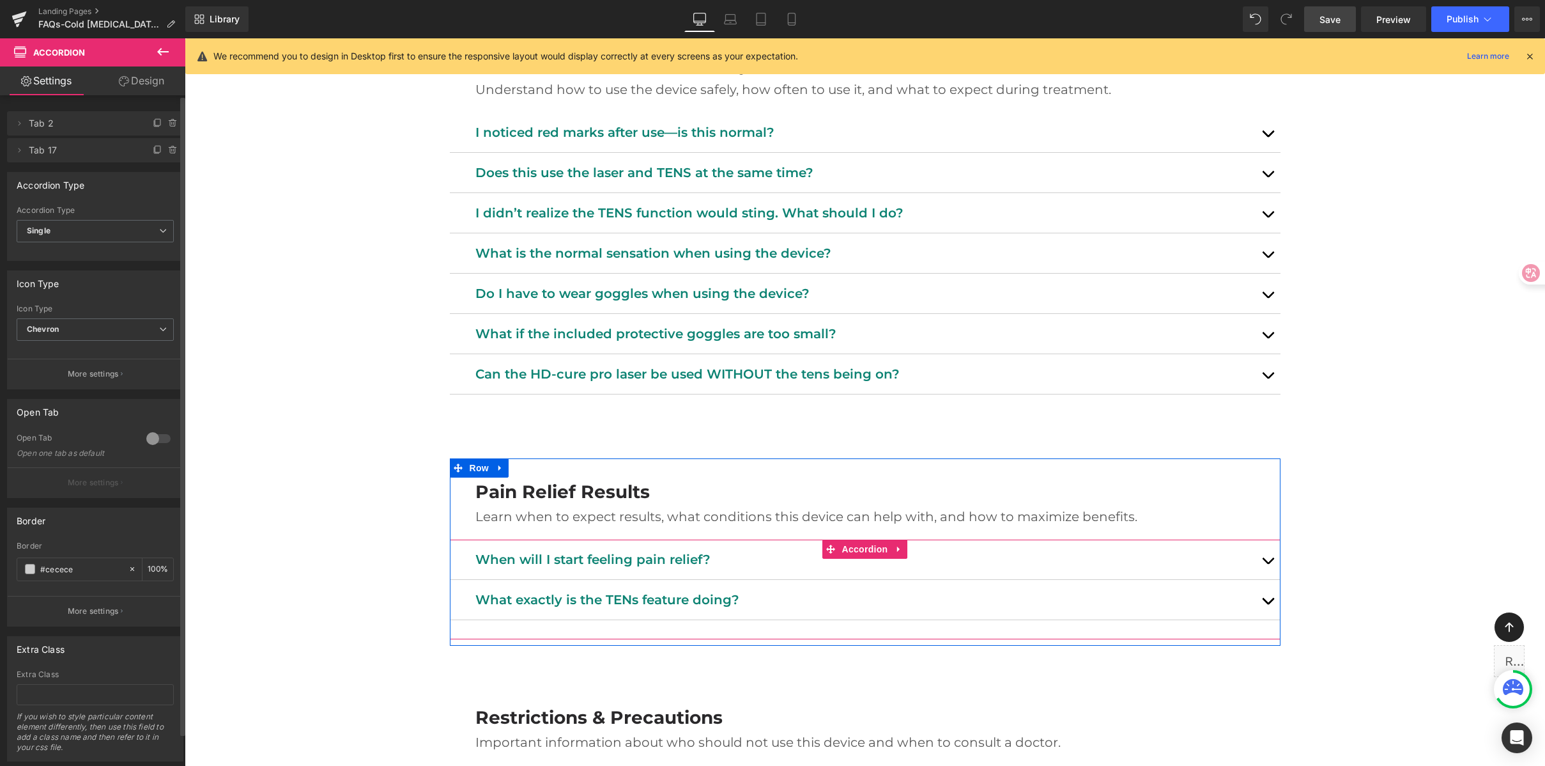
scroll to position [1009, 0]
click at [1264, 555] on button "button" at bounding box center [1268, 560] width 26 height 40
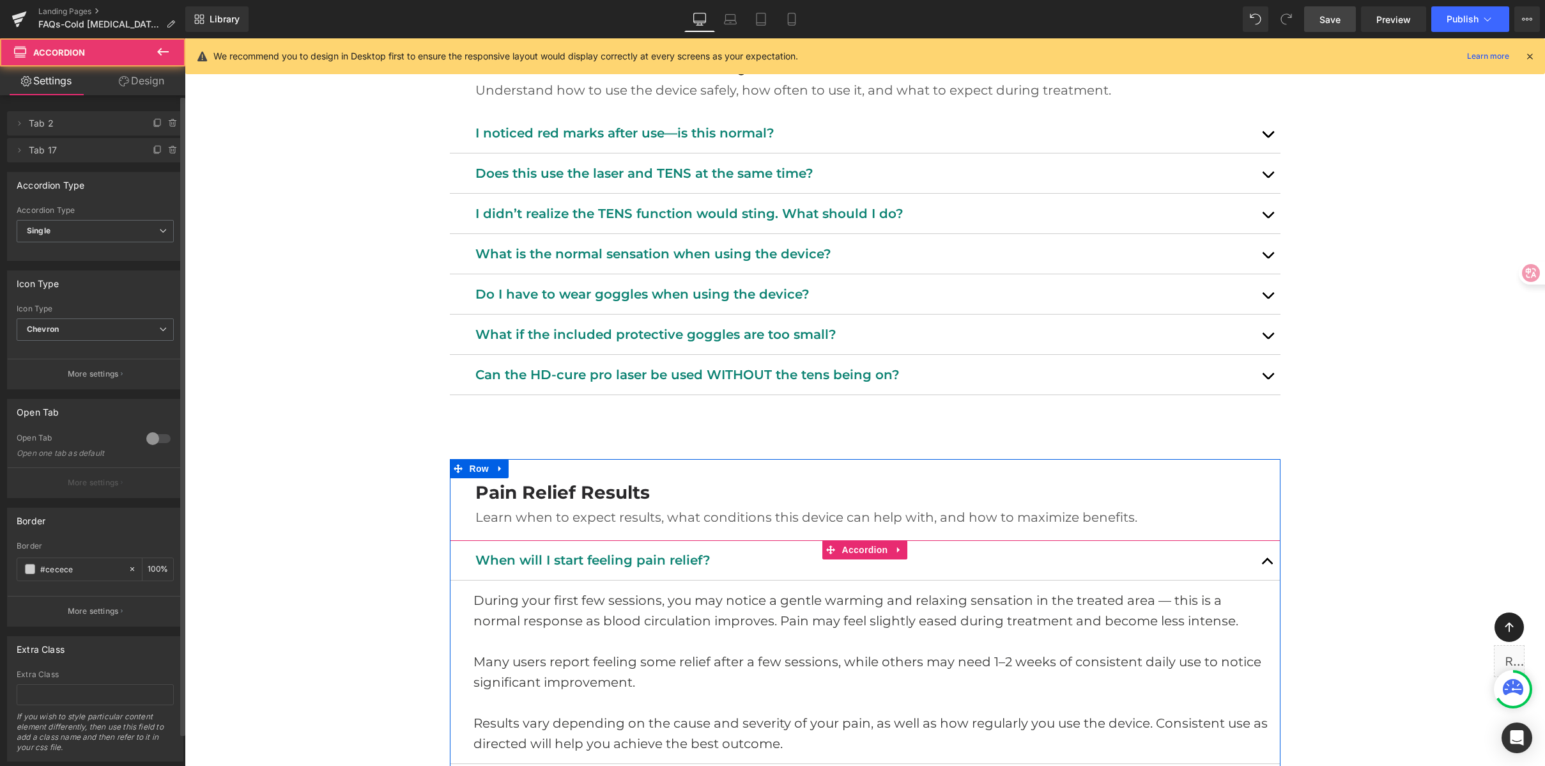
click at [1264, 555] on button "button" at bounding box center [1268, 560] width 26 height 40
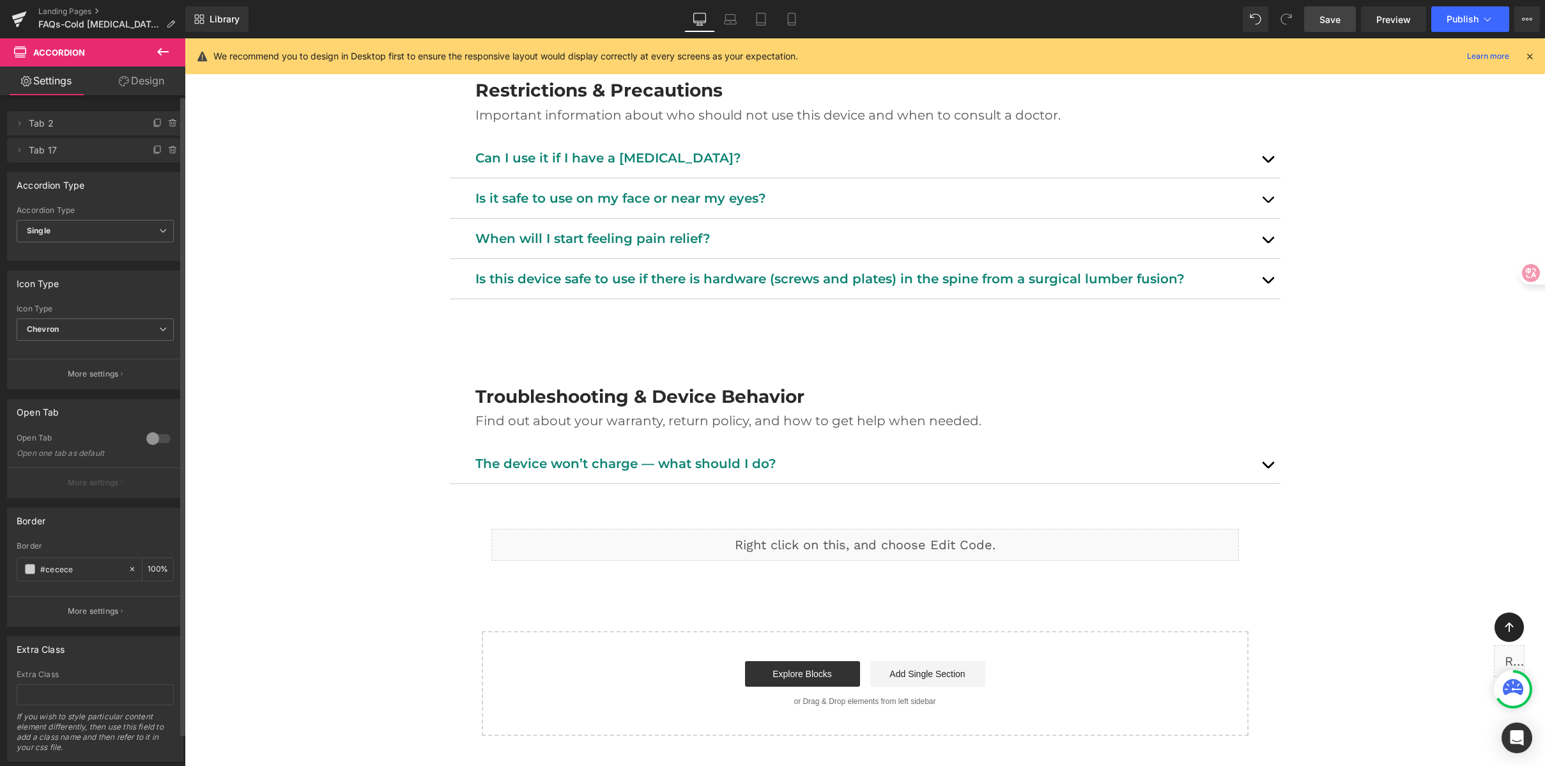
scroll to position [1683, 0]
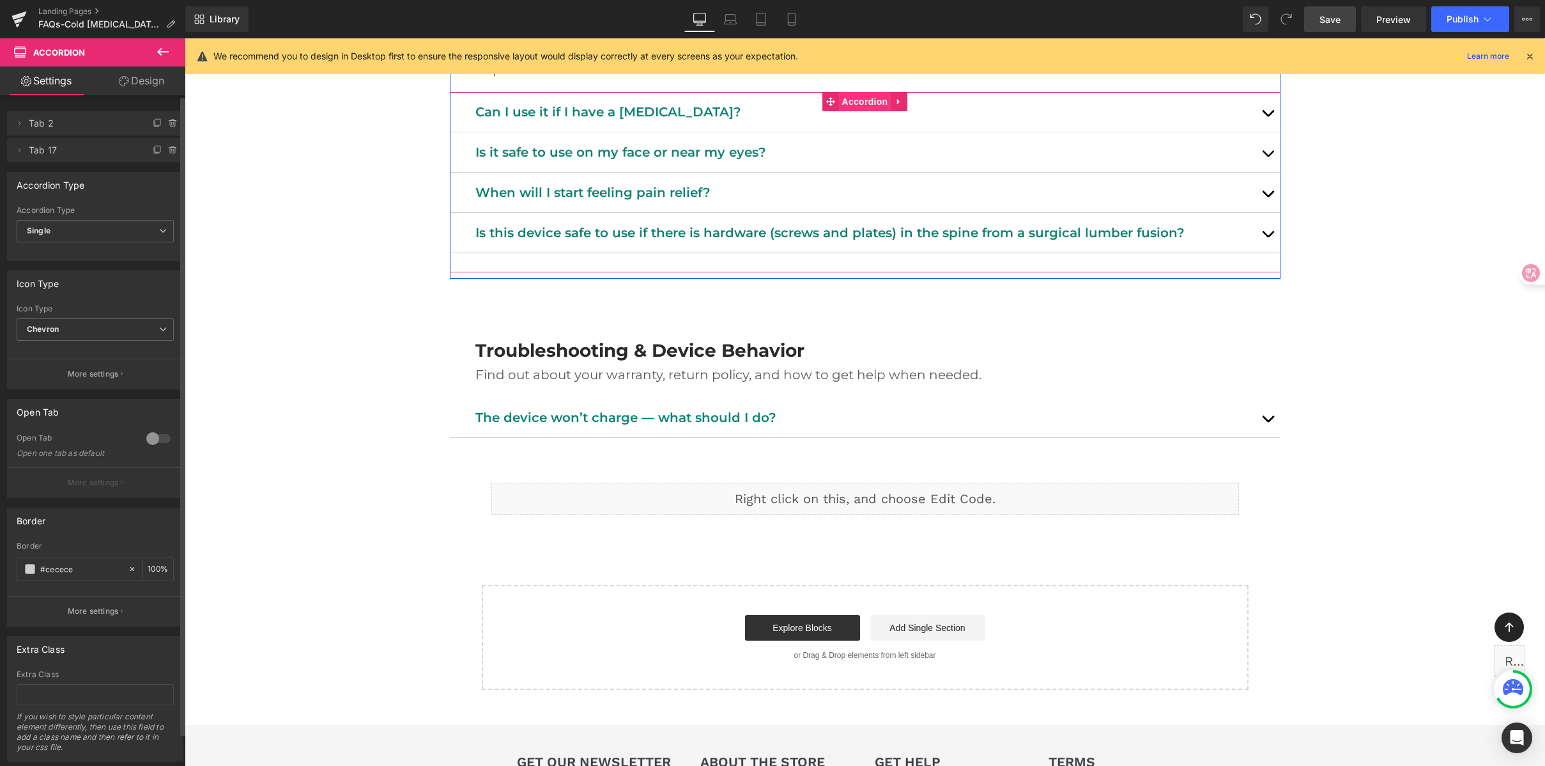
click at [856, 104] on span "Accordion" at bounding box center [865, 101] width 52 height 19
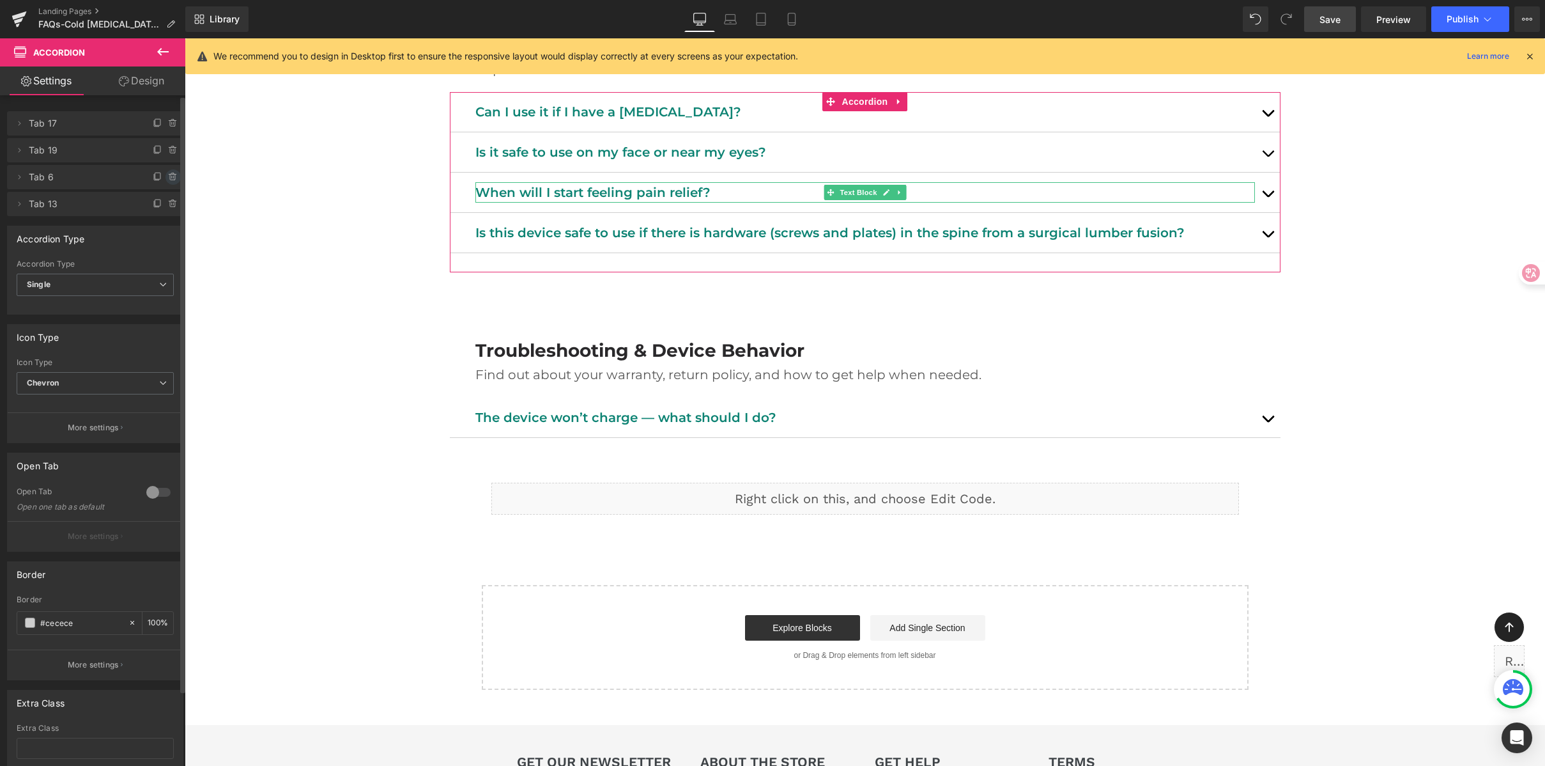
click at [168, 174] on icon at bounding box center [173, 177] width 10 height 10
click at [168, 174] on button "Delete" at bounding box center [159, 177] width 40 height 17
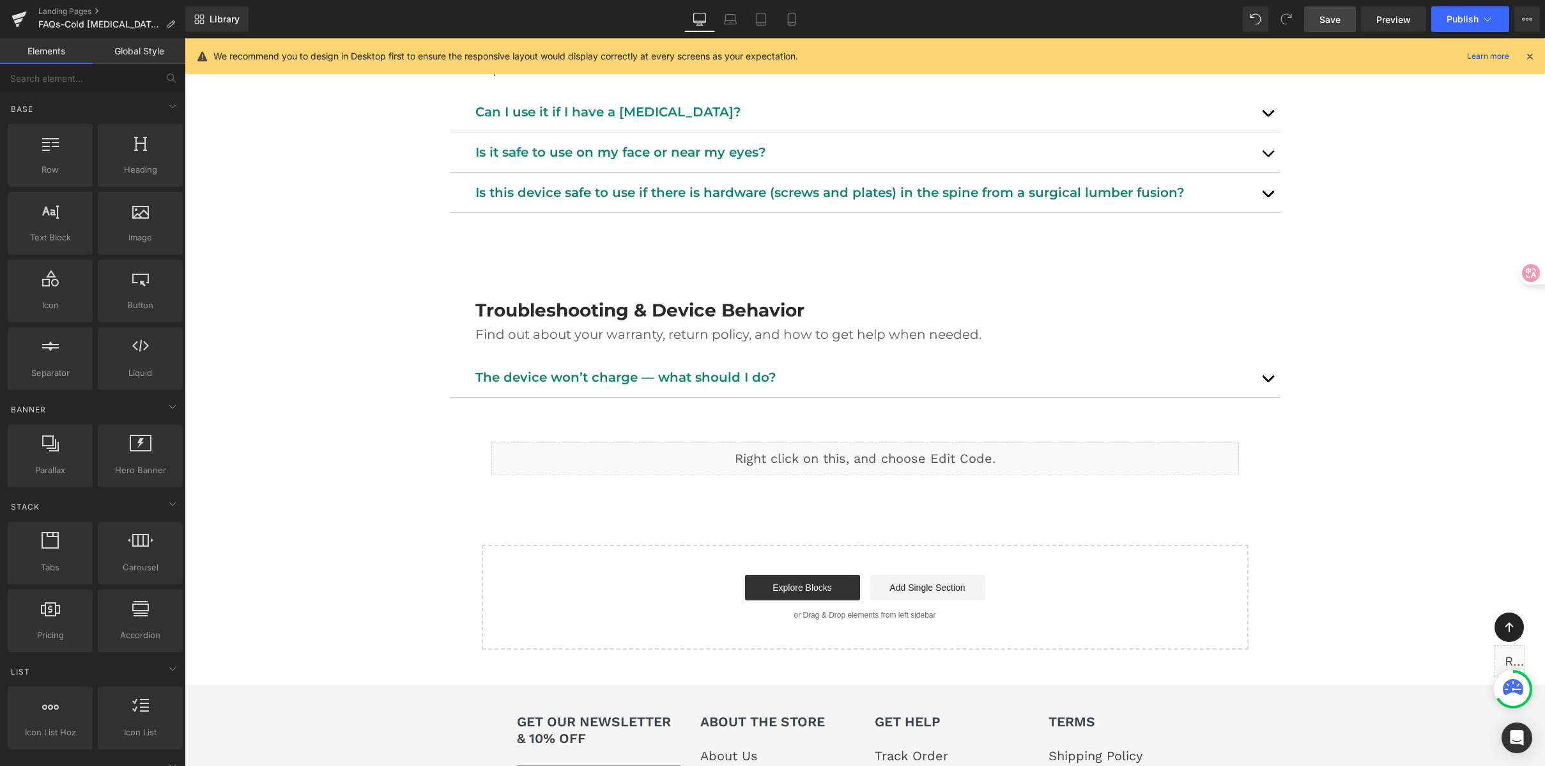
click at [1329, 24] on span "Save" at bounding box center [1330, 19] width 21 height 13
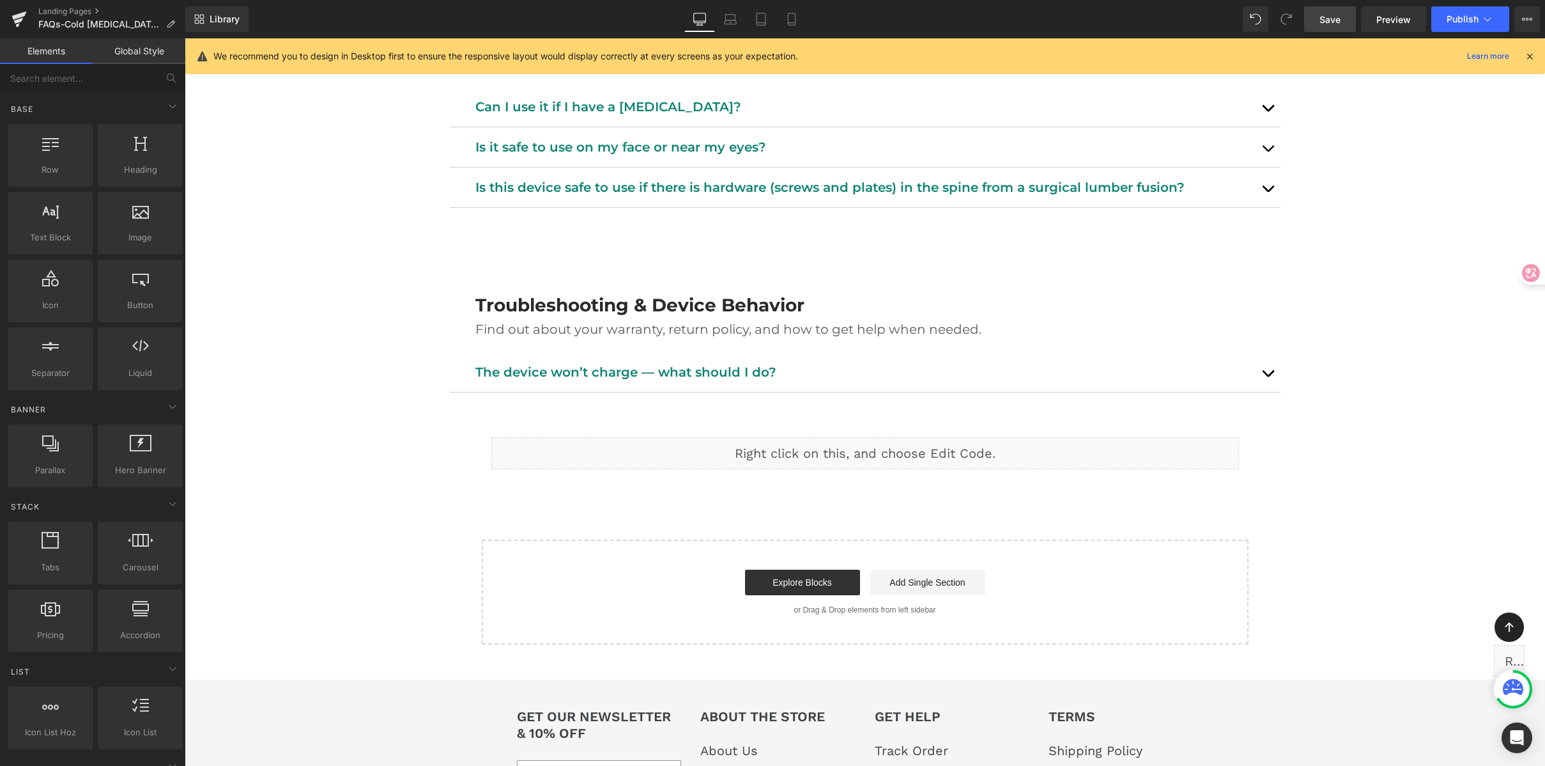
click at [781, 22] on link "Mobile" at bounding box center [792, 19] width 31 height 26
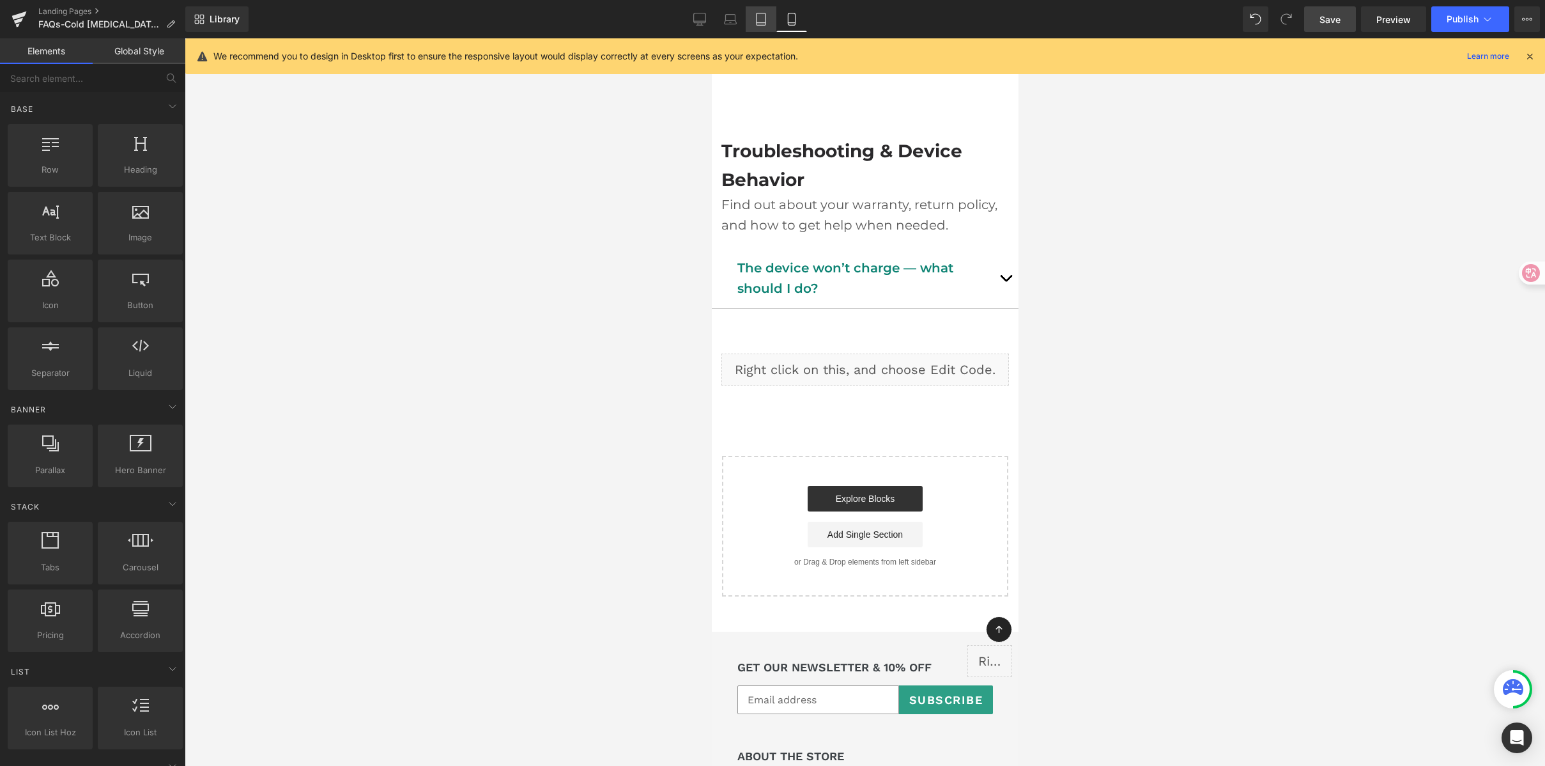
click at [769, 16] on link "Tablet" at bounding box center [761, 19] width 31 height 26
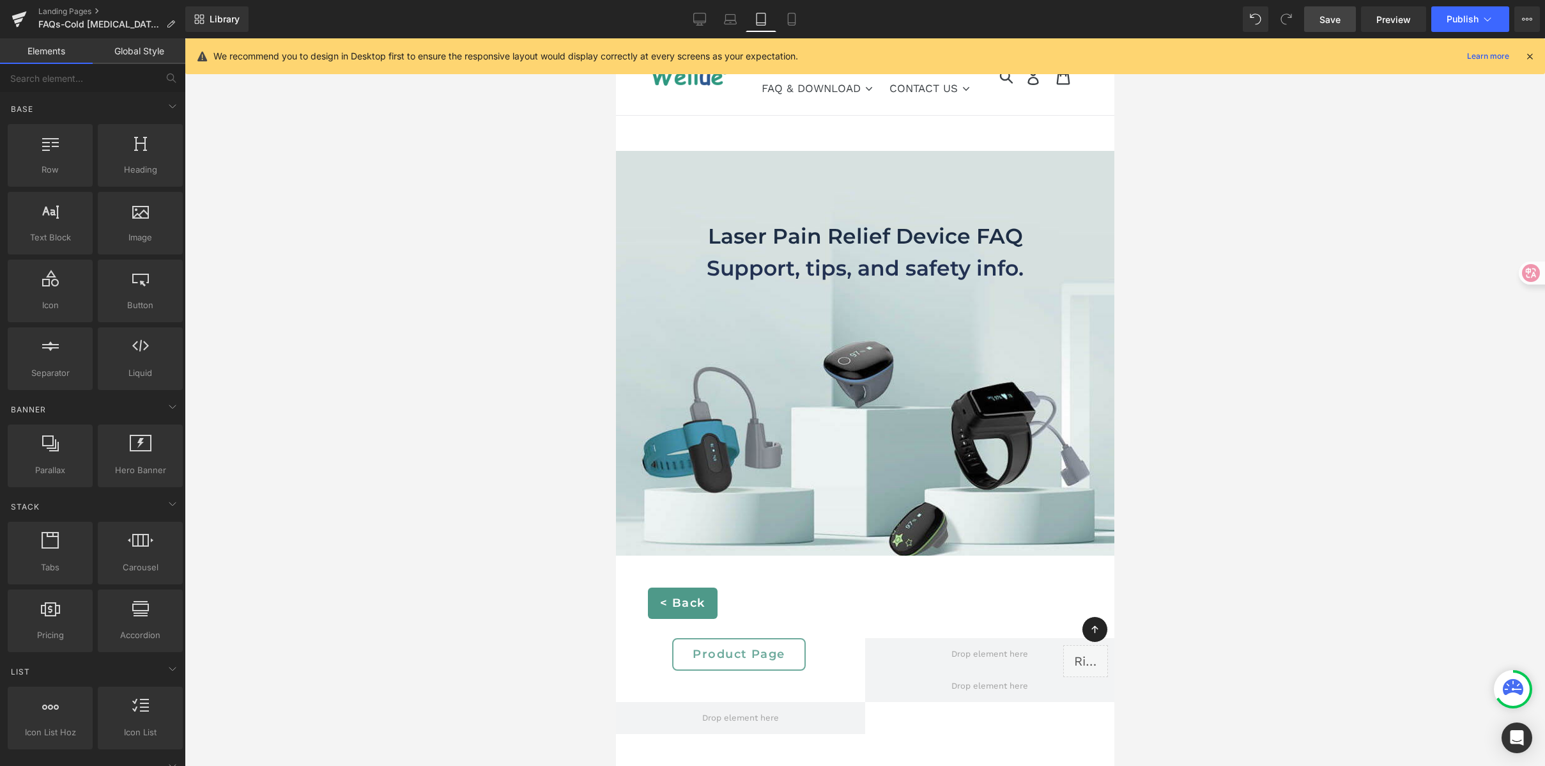
scroll to position [0, 0]
drag, startPoint x: 1261, startPoint y: 225, endPoint x: 1278, endPoint y: 226, distance: 17.3
click at [1262, 225] on div at bounding box center [865, 401] width 1361 height 727
click at [865, 193] on span "Laser Pain Relief Device FAQ Heading Support, tips, and safety info. Heading Row" at bounding box center [864, 234] width 499 height 165
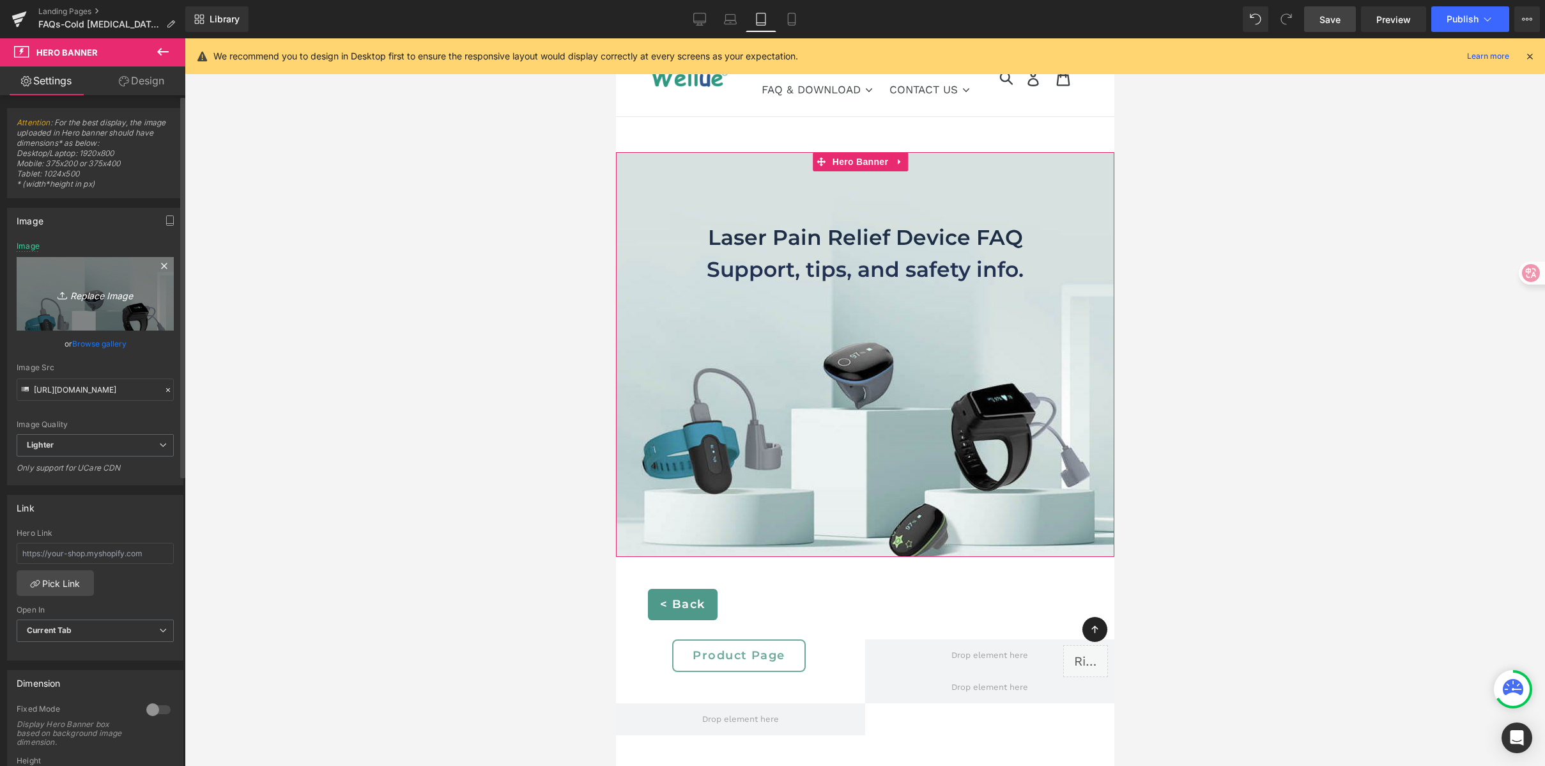
click at [75, 312] on link "Replace Image" at bounding box center [95, 293] width 157 height 73
type input "C:\fakepath\Laser Pain Relief Device FAQ M.png"
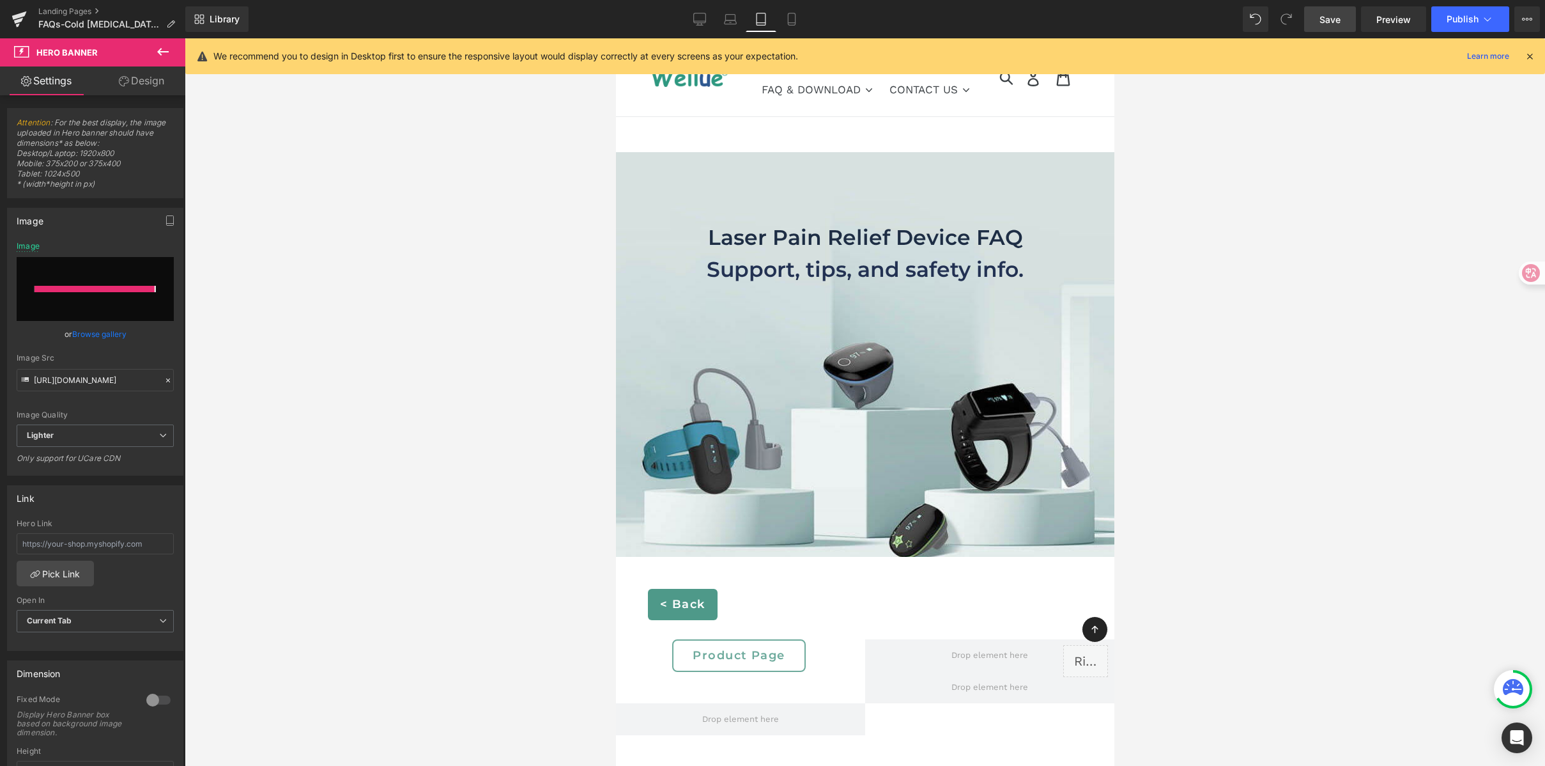
type input "https://ucarecdn.com/0dffbbde-2984-4162-b78f-dc3a053ca5aa/-/format/auto/-/previ…"
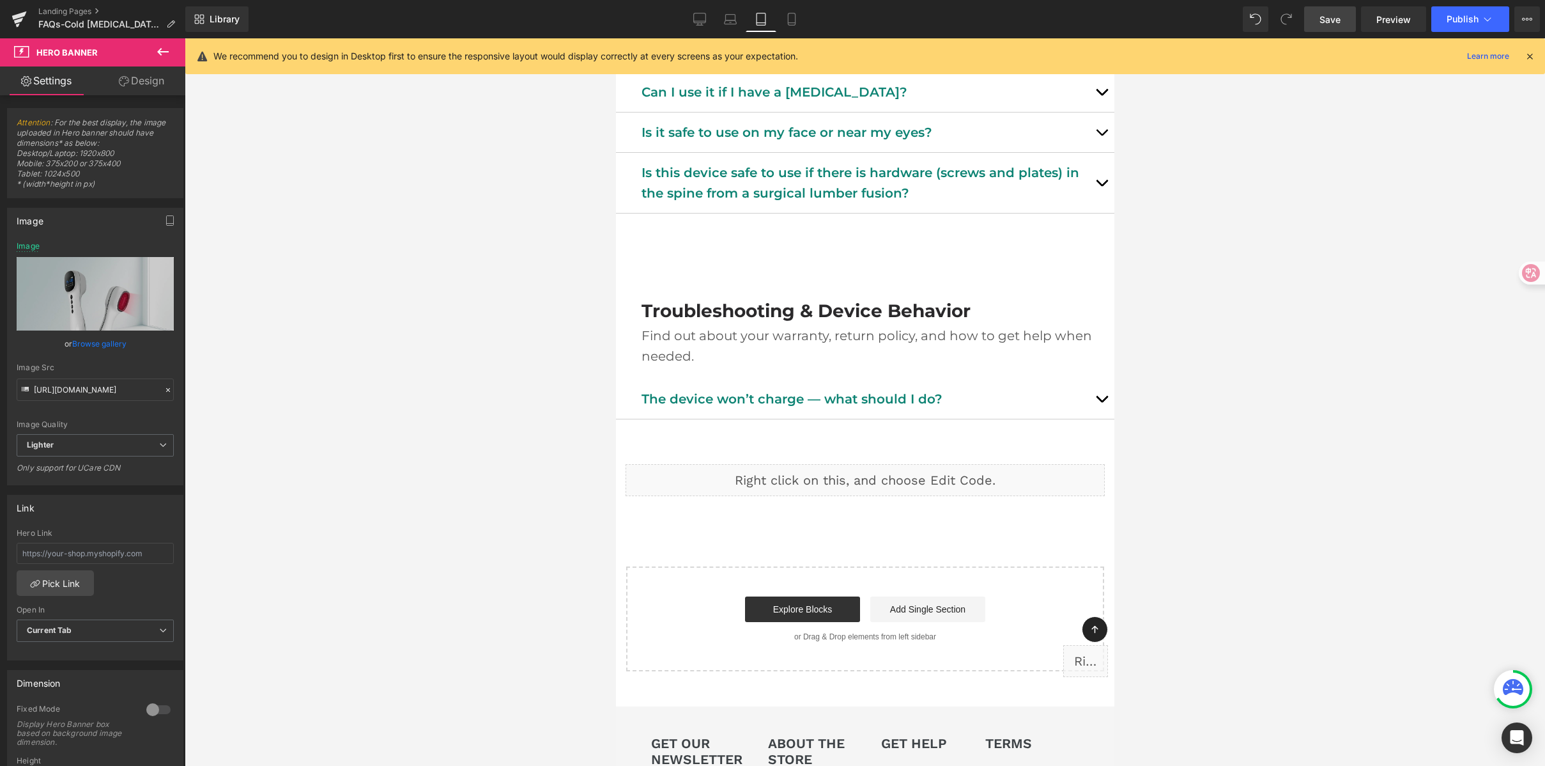
scroll to position [1954, 0]
click at [795, 18] on icon at bounding box center [791, 19] width 13 height 13
type input "https://ucarecdn.com/a356a573-ab40-4da8-a75f-19bc6789b615/-/format/auto/-/previ…"
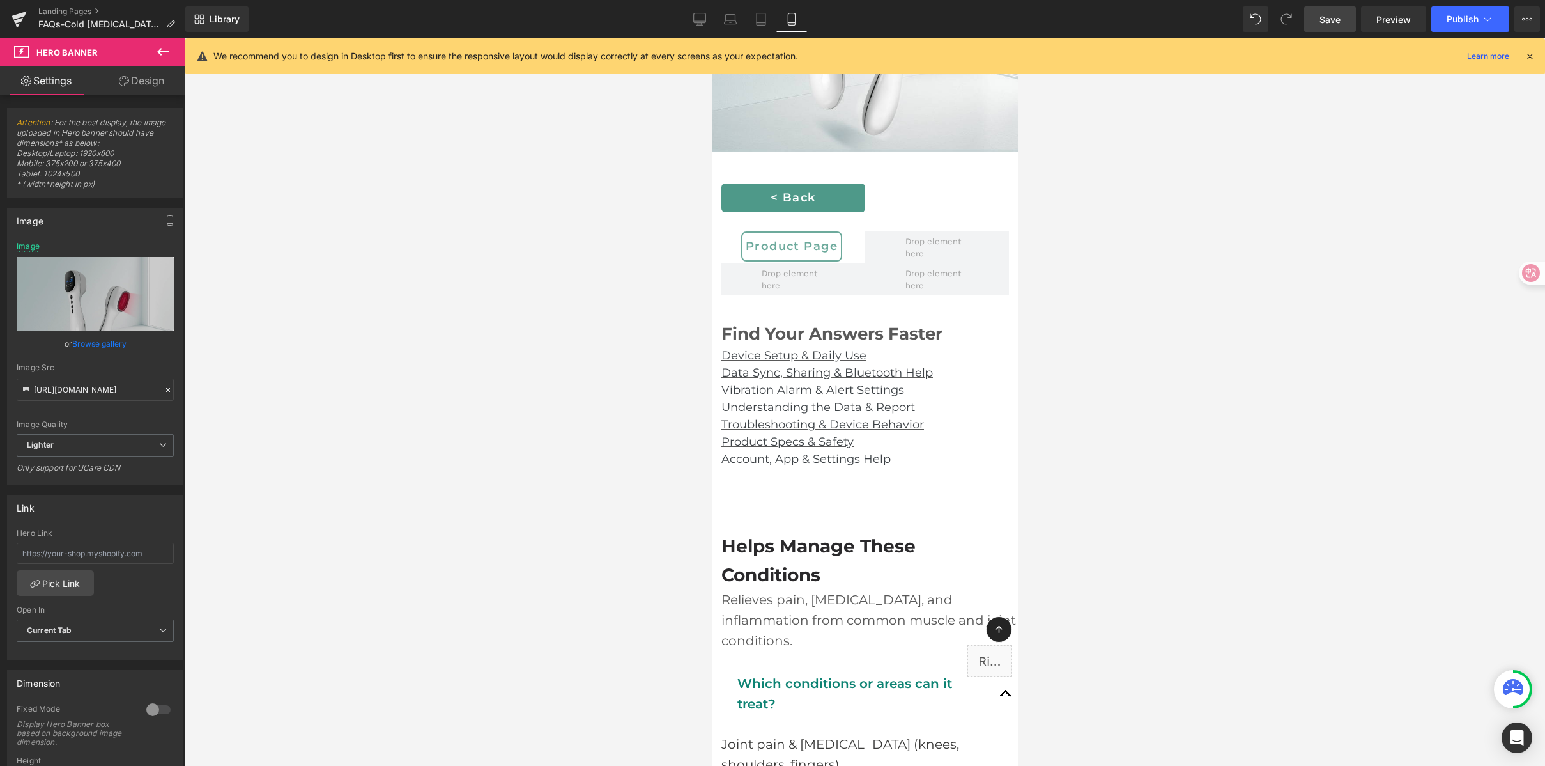
scroll to position [268, 0]
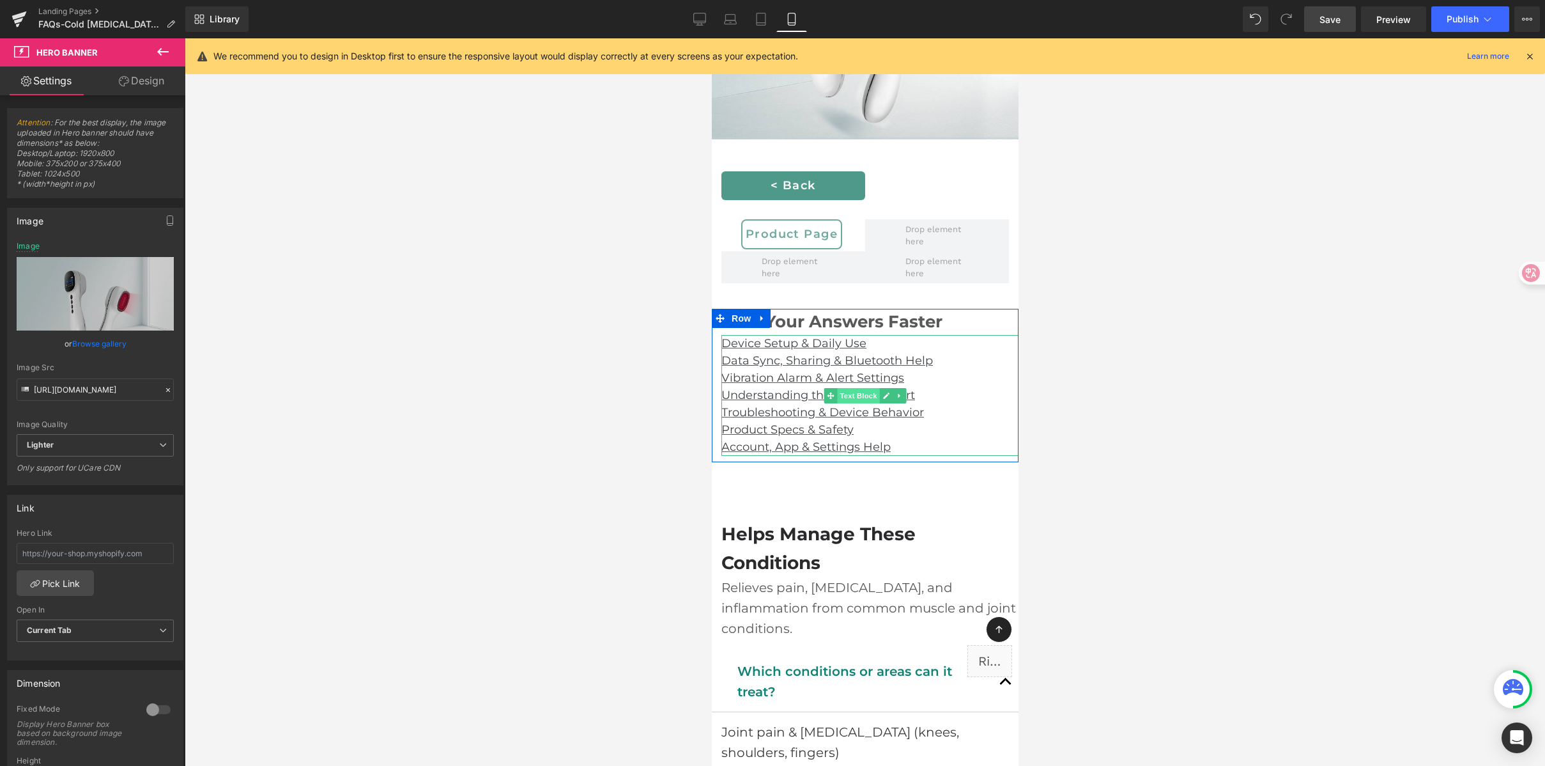
click at [867, 398] on span "Text Block" at bounding box center [858, 395] width 42 height 15
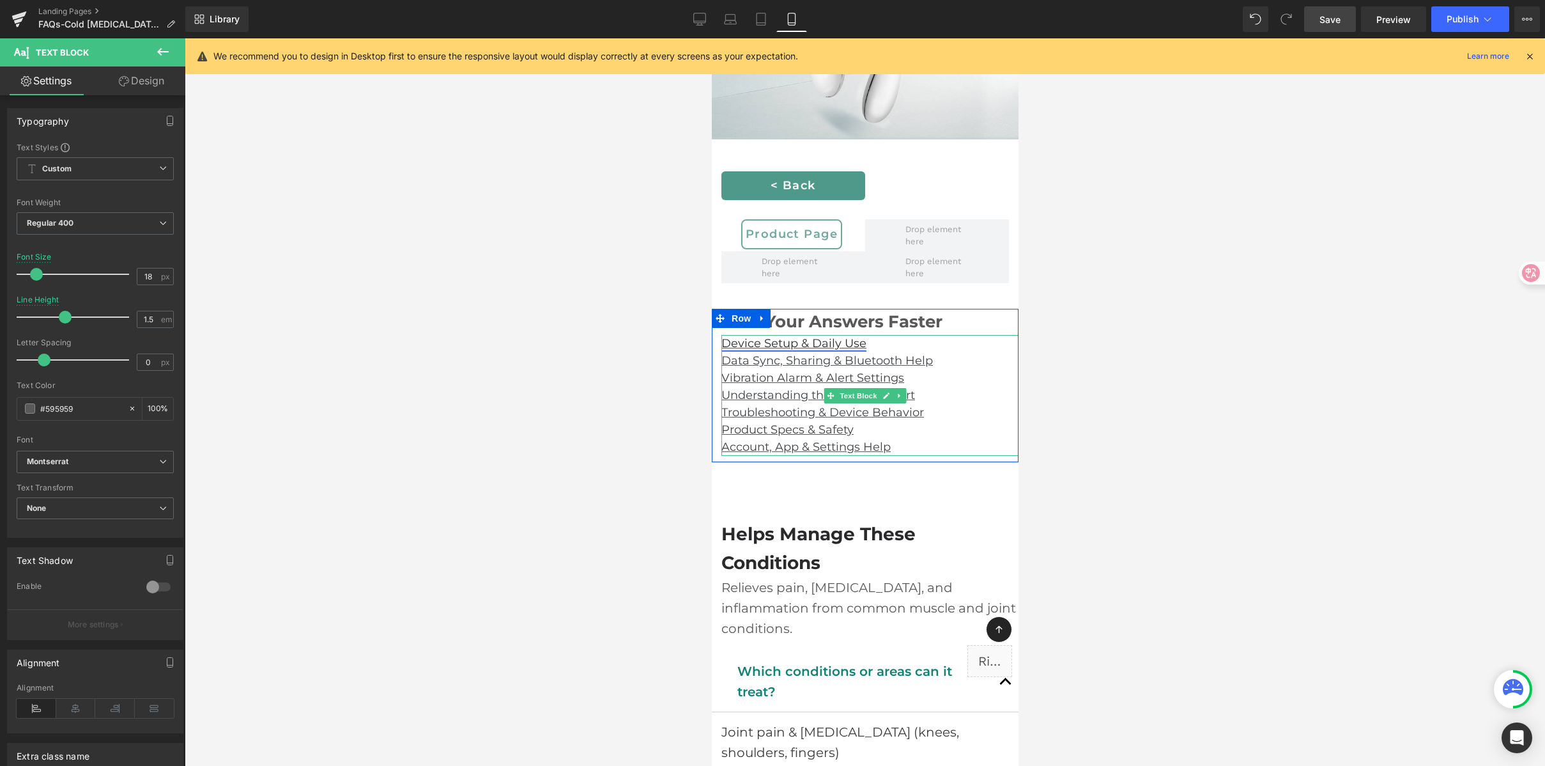
click at [819, 343] on link "Device Setup & Daily Use" at bounding box center [793, 343] width 145 height 14
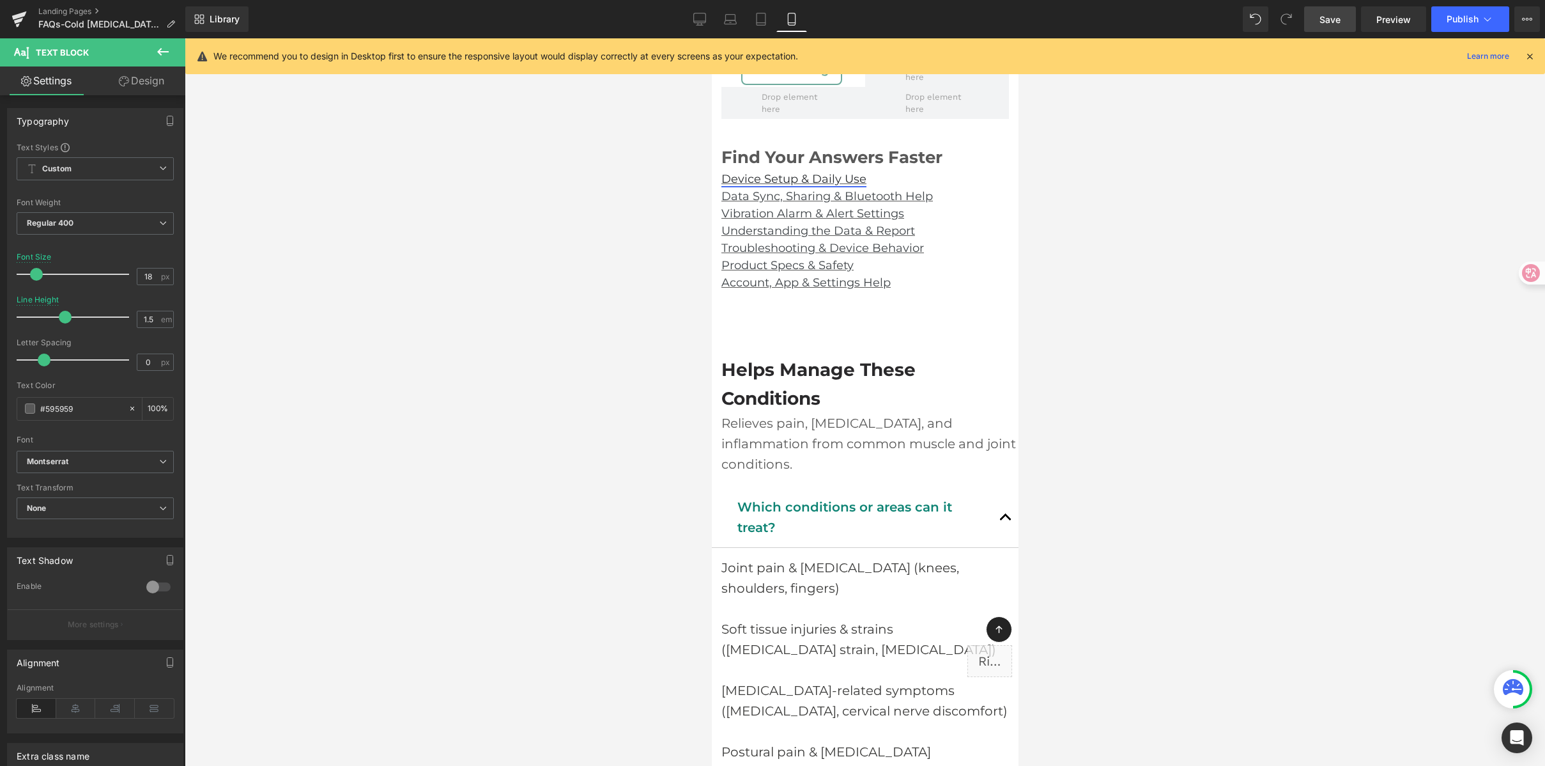
scroll to position [253, 0]
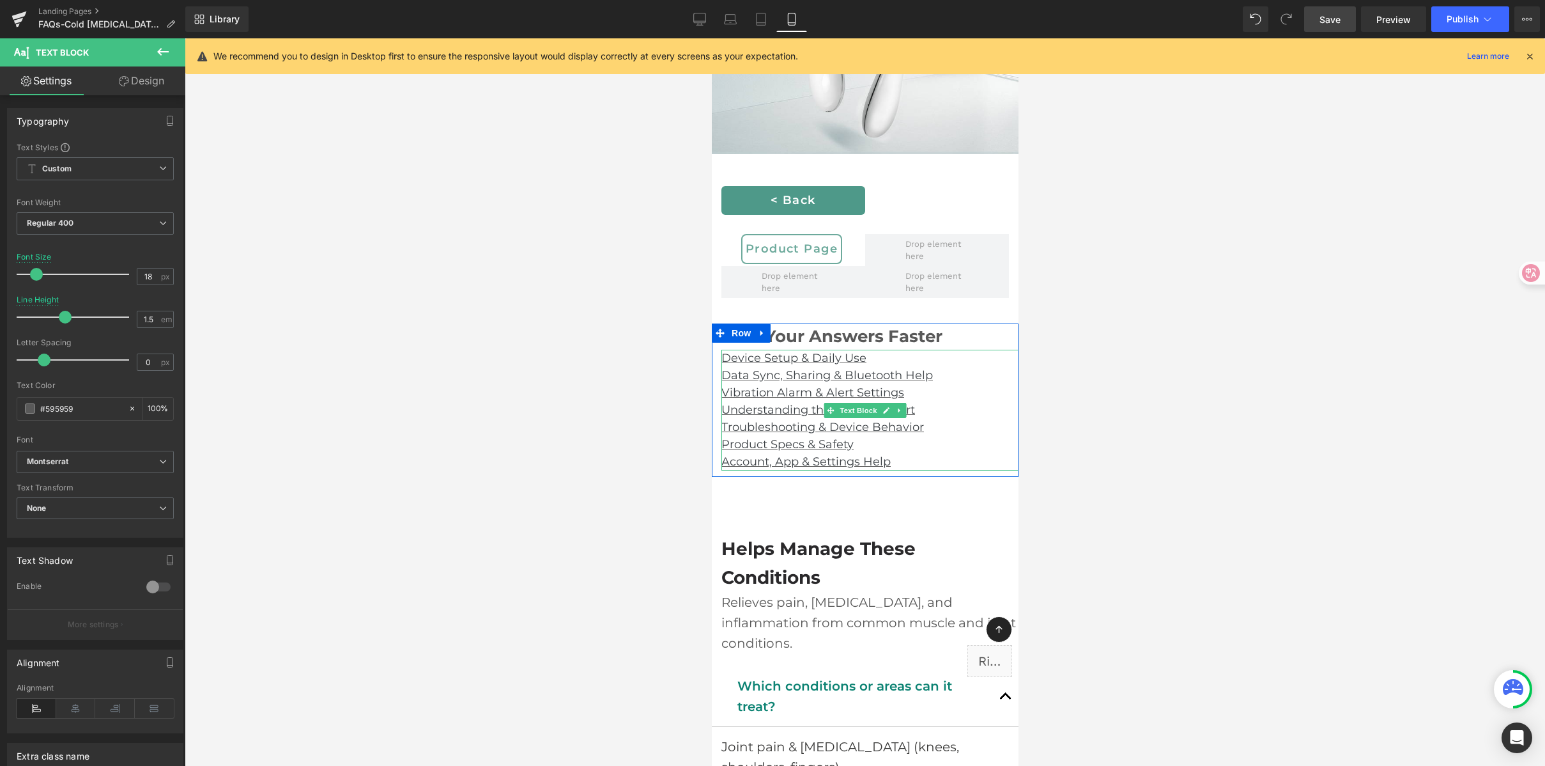
click at [885, 353] on p "Device Setup & Daily Use" at bounding box center [869, 358] width 297 height 17
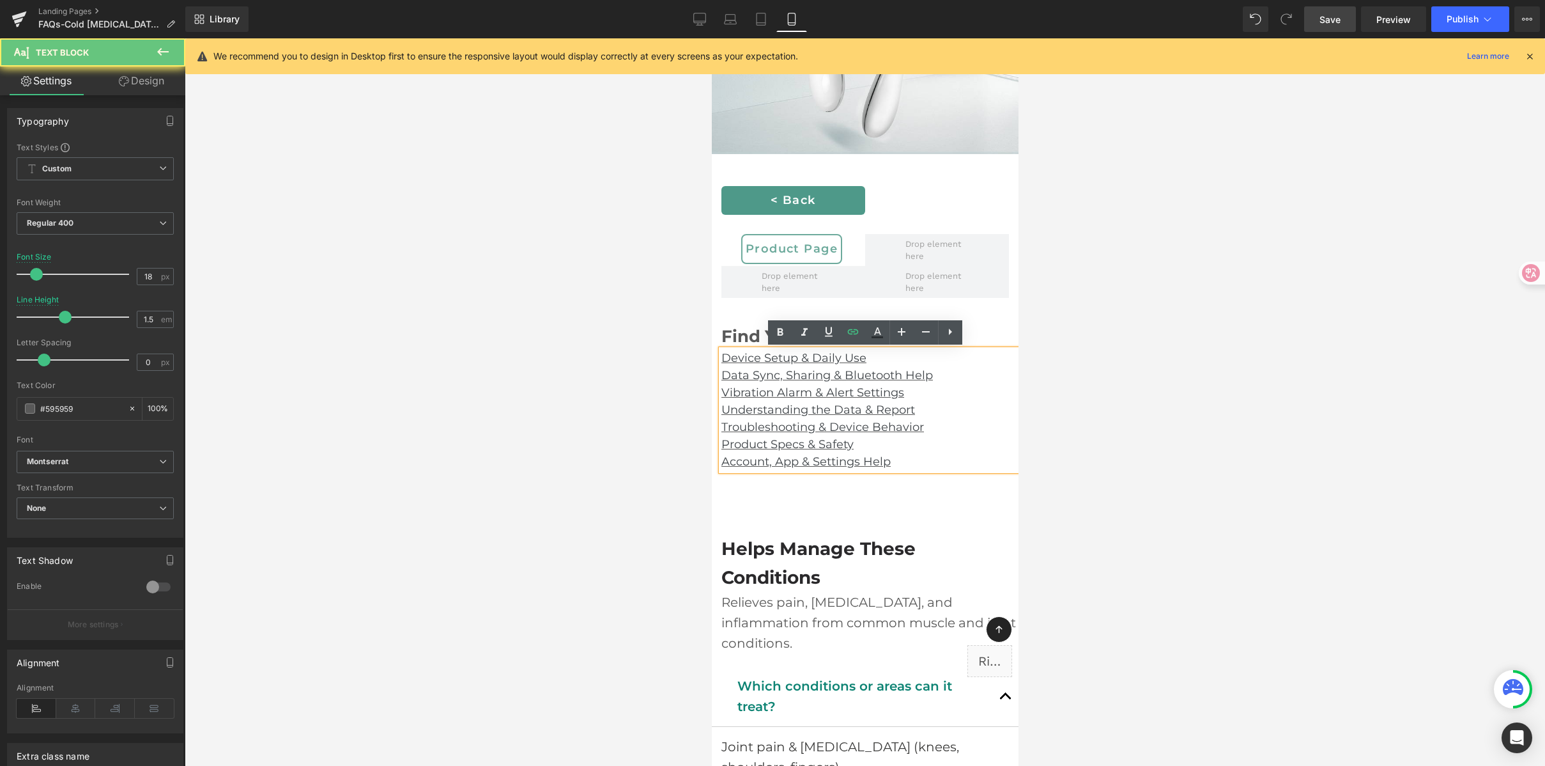
click at [881, 355] on p "Device Setup & Daily Use" at bounding box center [869, 358] width 297 height 17
drag, startPoint x: 879, startPoint y: 357, endPoint x: 693, endPoint y: 357, distance: 186.0
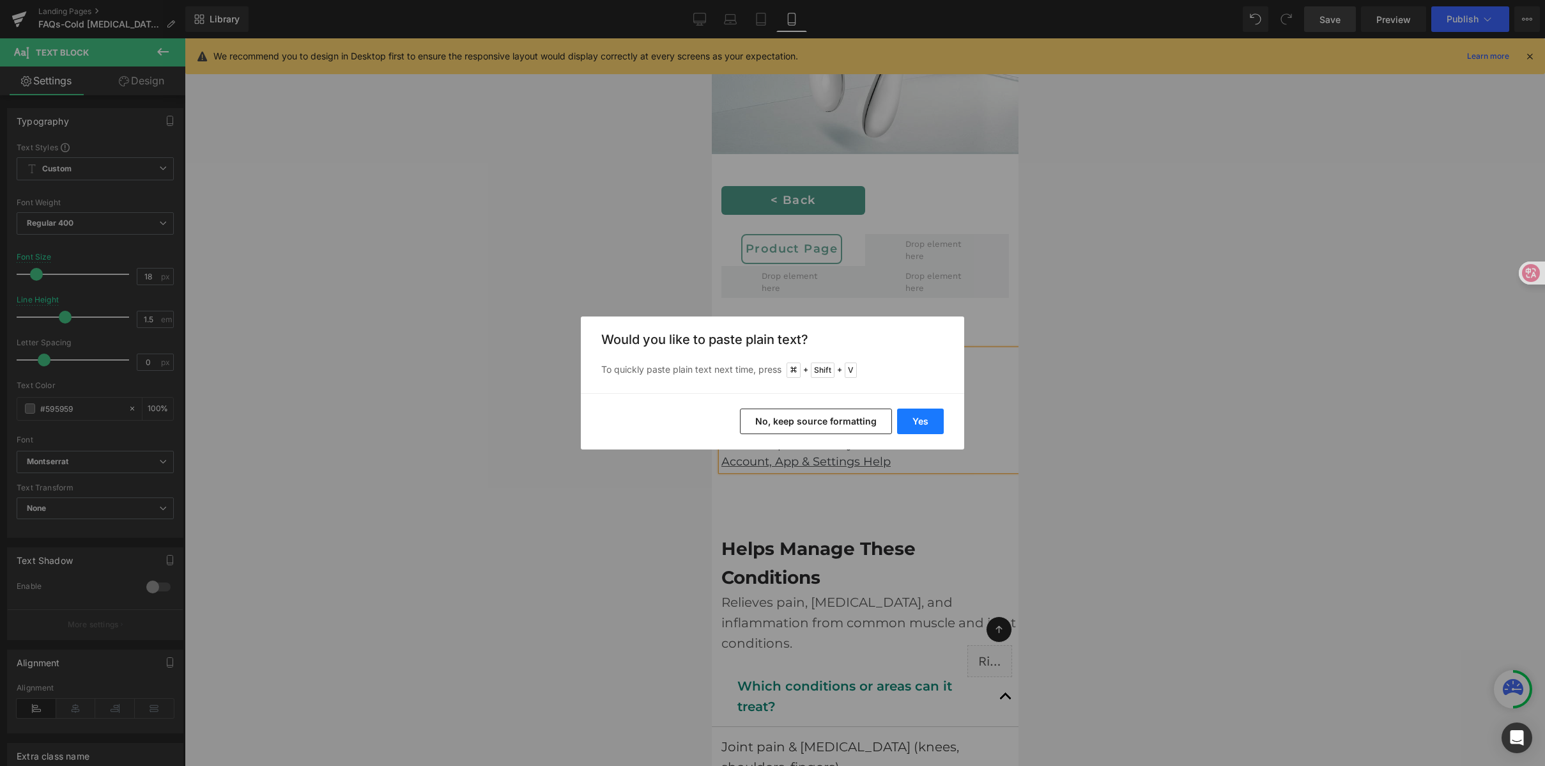
click at [932, 418] on button "Yes" at bounding box center [920, 421] width 47 height 26
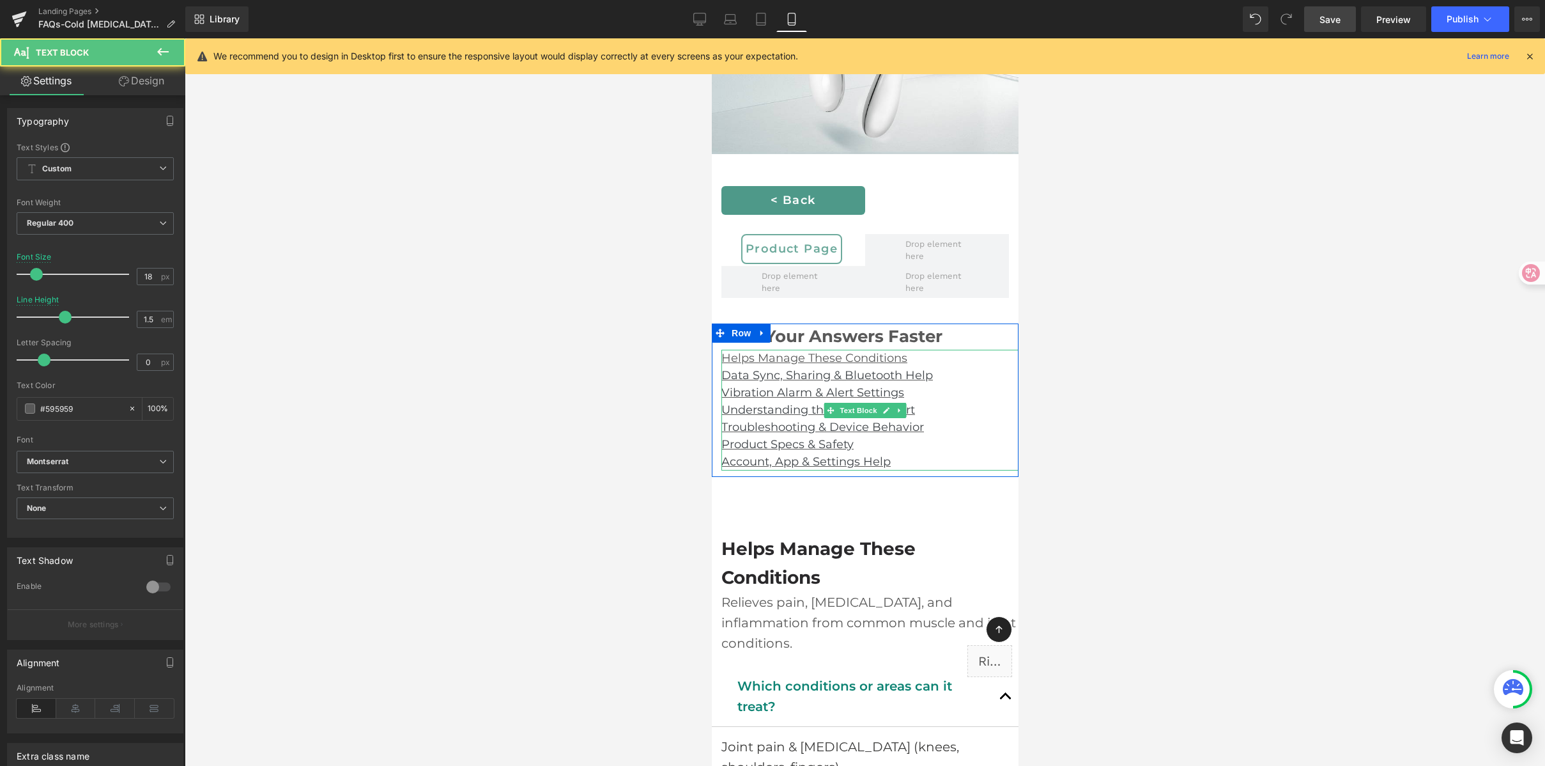
click at [778, 363] on u "Helps Manage These Conditions" at bounding box center [814, 358] width 186 height 14
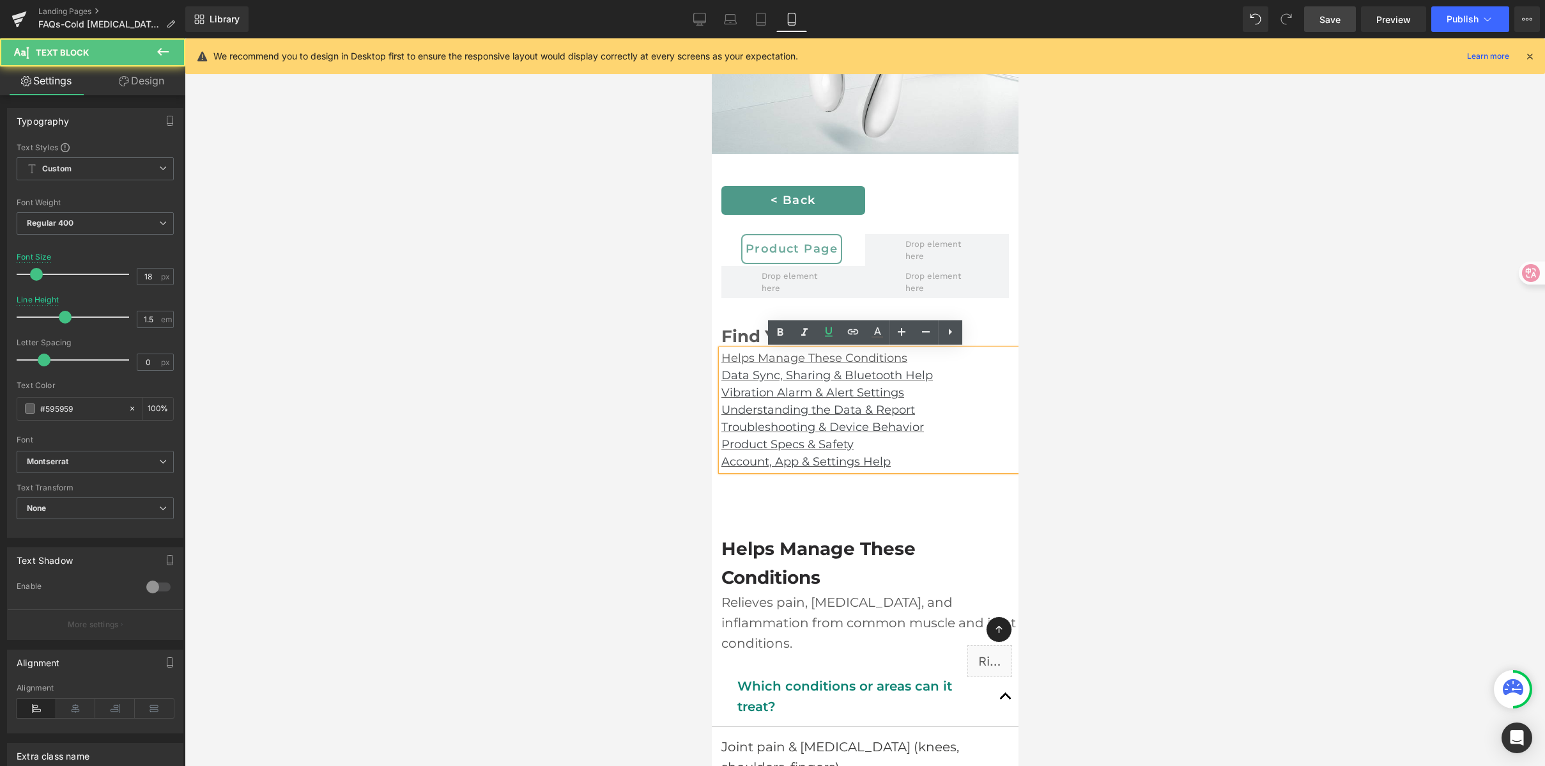
click at [789, 362] on u "Helps Manage These Conditions" at bounding box center [814, 358] width 186 height 14
click at [834, 361] on u "Helps Manage These Conditions" at bounding box center [814, 358] width 186 height 14
click at [890, 361] on u "Helps Manage These Conditions" at bounding box center [814, 358] width 186 height 14
click at [811, 376] on link "Data Sync, Sharing & Bluetooth Help" at bounding box center [827, 375] width 212 height 14
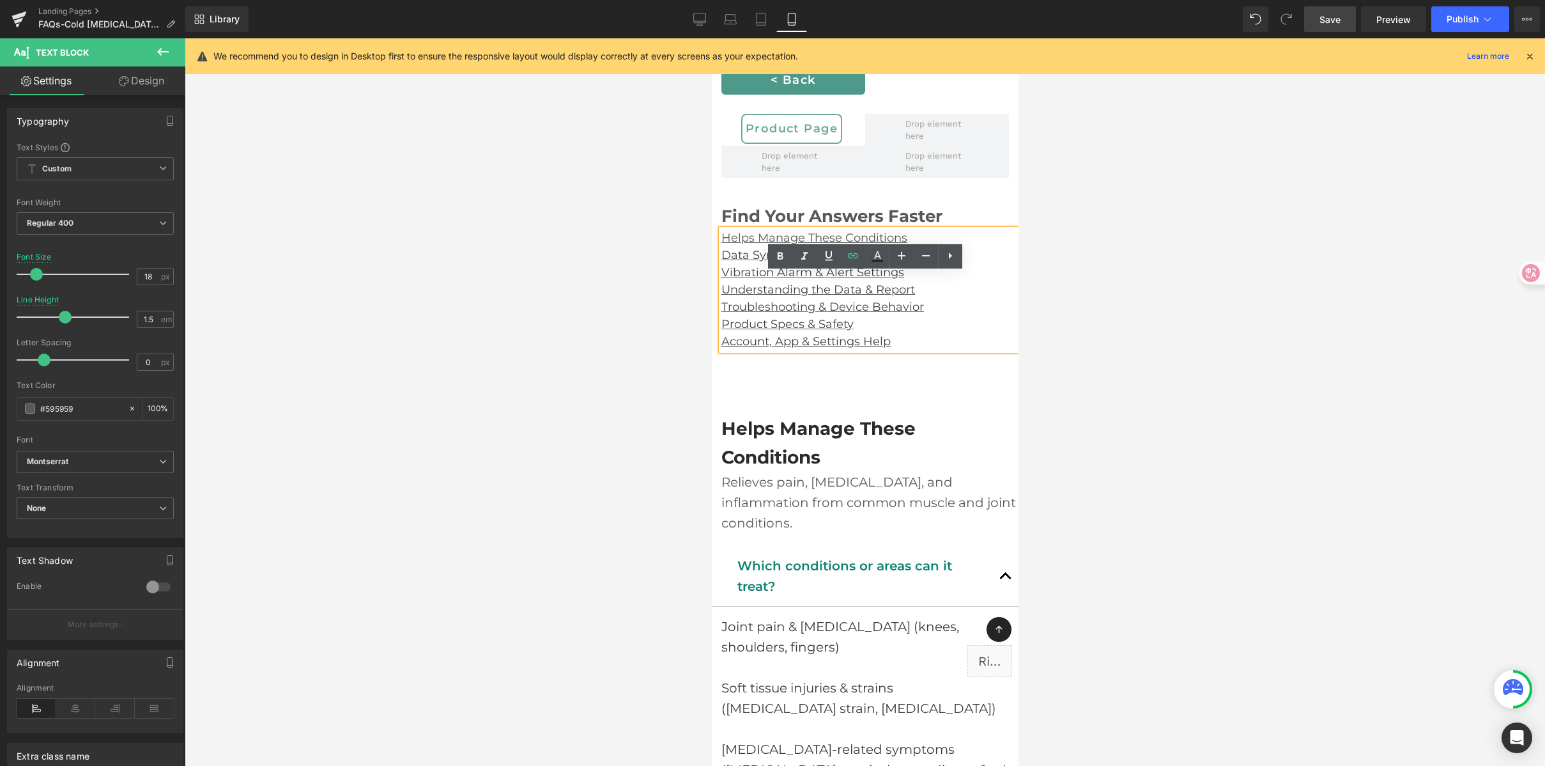
scroll to position [319, 0]
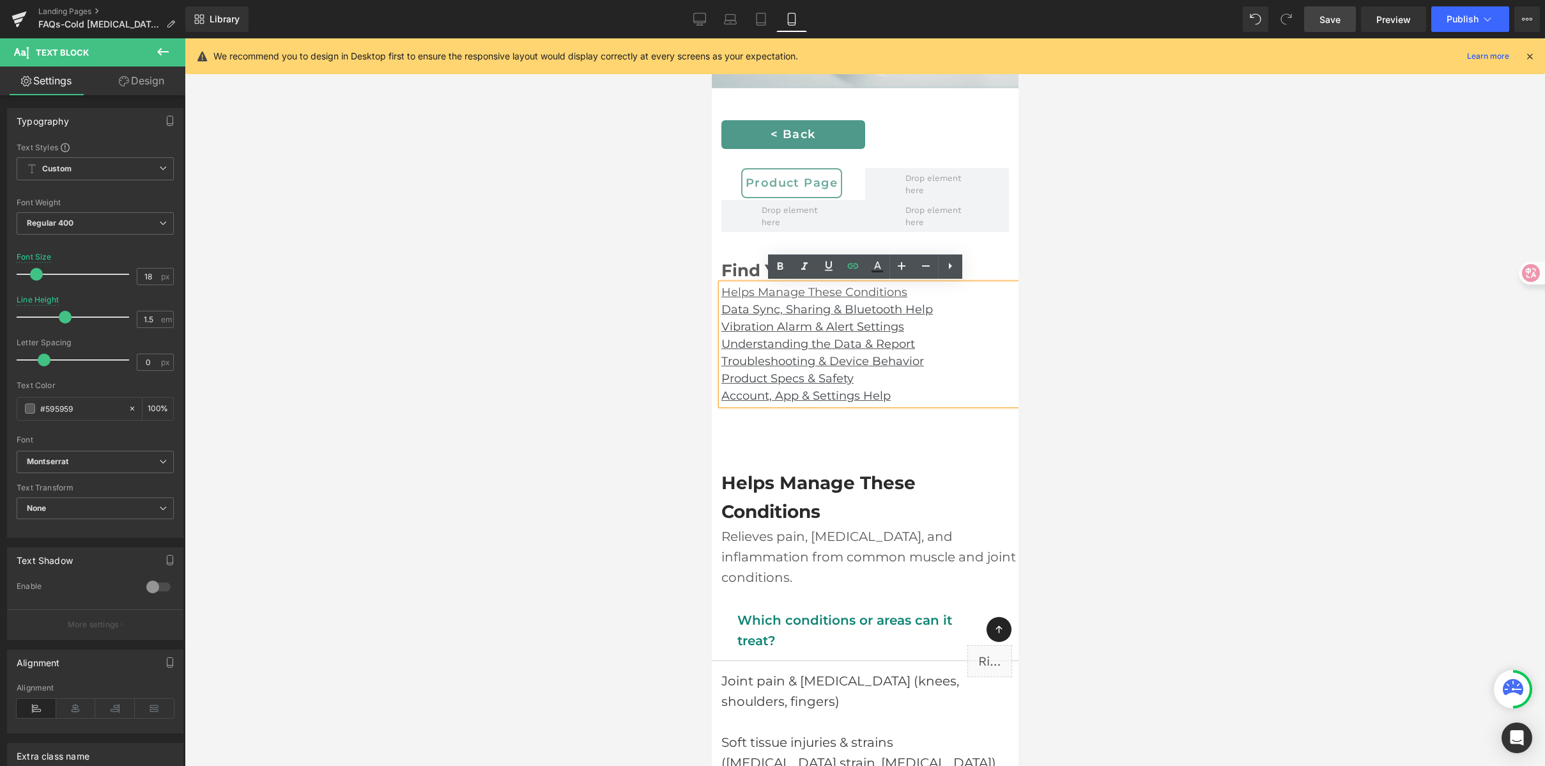
click at [868, 291] on u "Helps Manage These Conditions" at bounding box center [814, 292] width 186 height 14
click at [920, 286] on p "Helps Manage These Conditions" at bounding box center [869, 292] width 297 height 17
drag, startPoint x: 915, startPoint y: 288, endPoint x: 1565, endPoint y: 313, distance: 649.8
click at [854, 265] on icon at bounding box center [852, 265] width 11 height 5
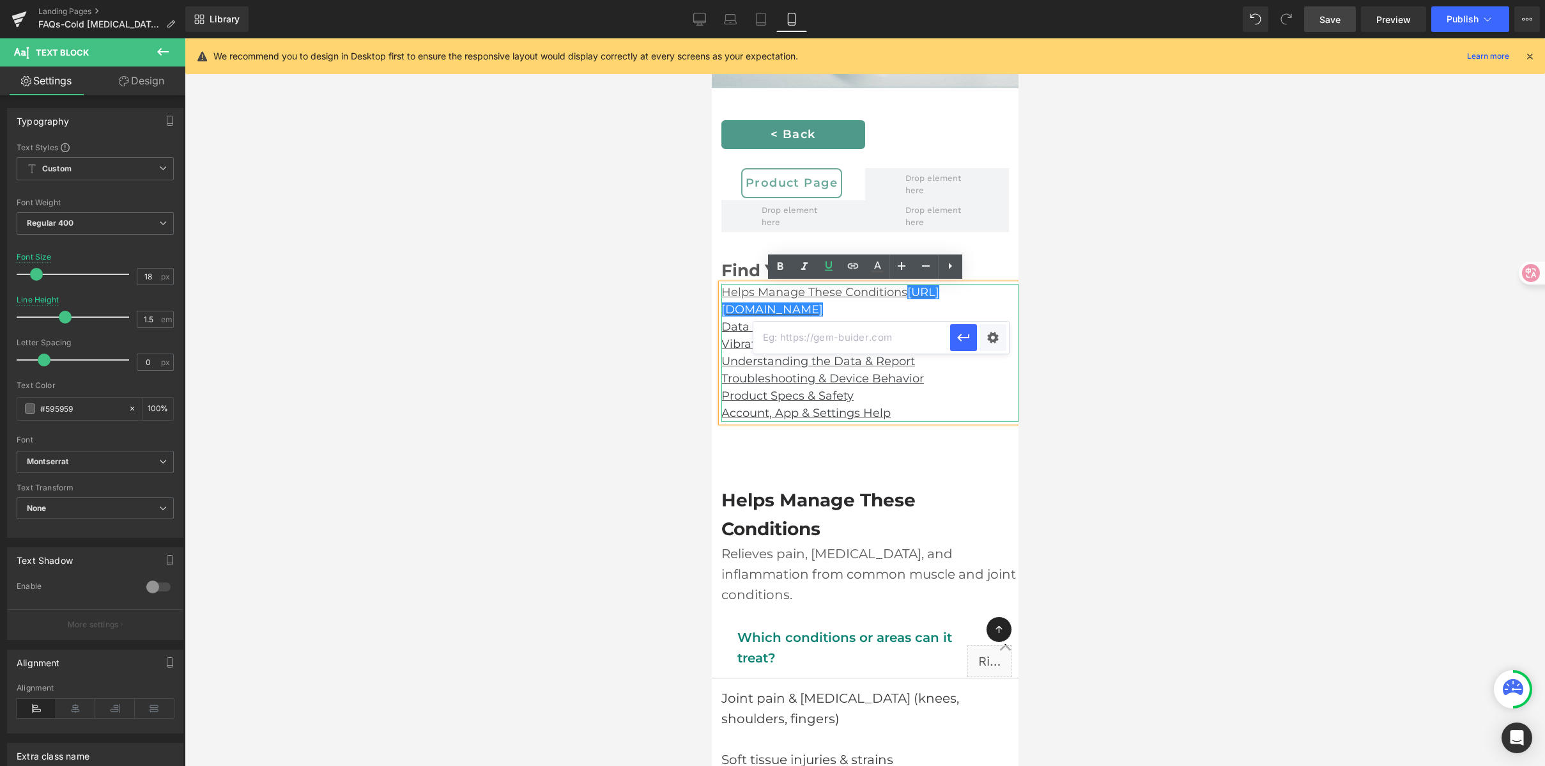
click at [905, 290] on u "Helps Manage These Conditions https://gem-3910432.net" at bounding box center [830, 300] width 218 height 31
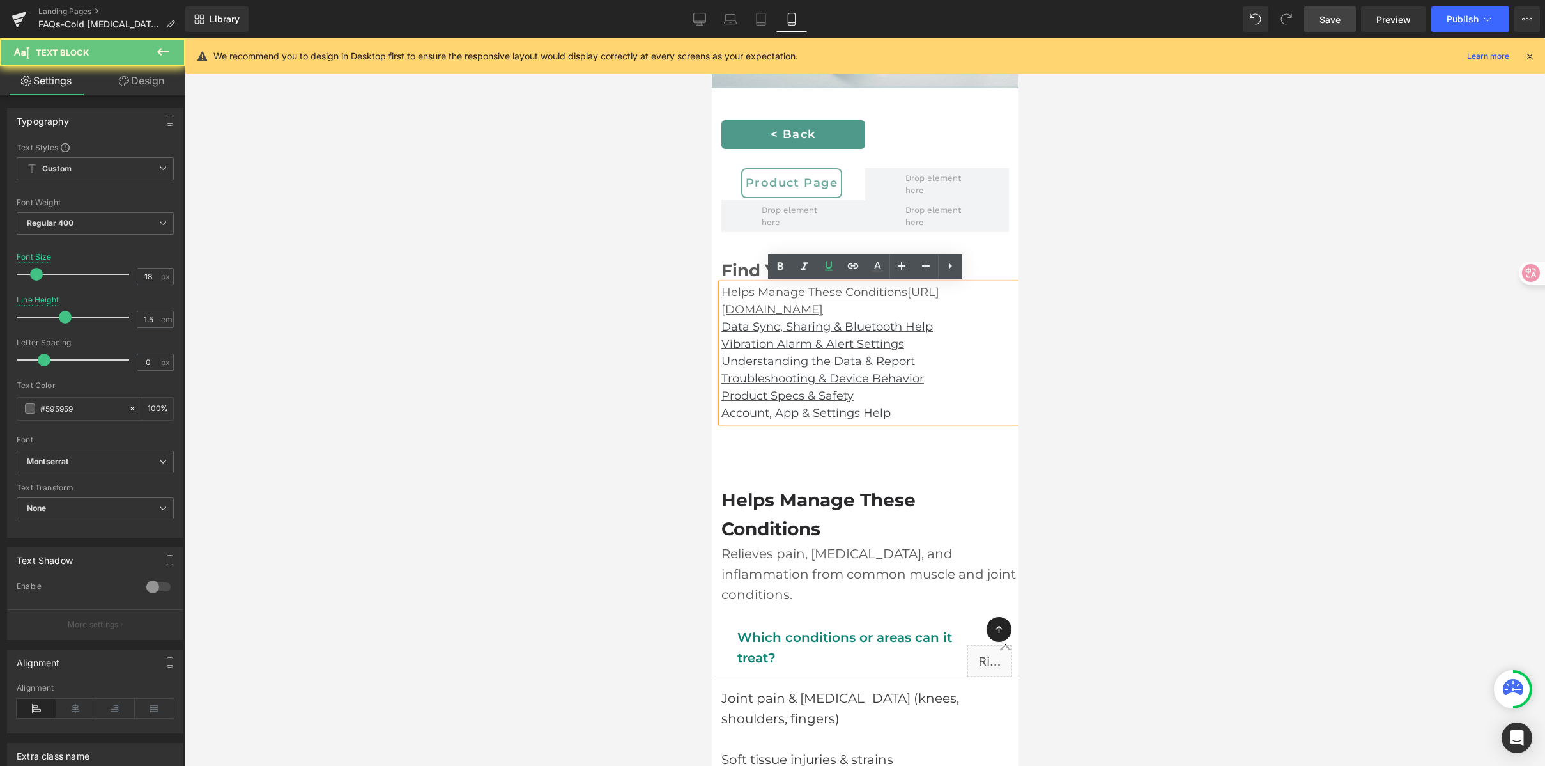
drag, startPoint x: 908, startPoint y: 291, endPoint x: 917, endPoint y: 304, distance: 16.0
click at [917, 304] on p "Helps Manage These Conditions https://gem-3910432.net" at bounding box center [869, 301] width 297 height 35
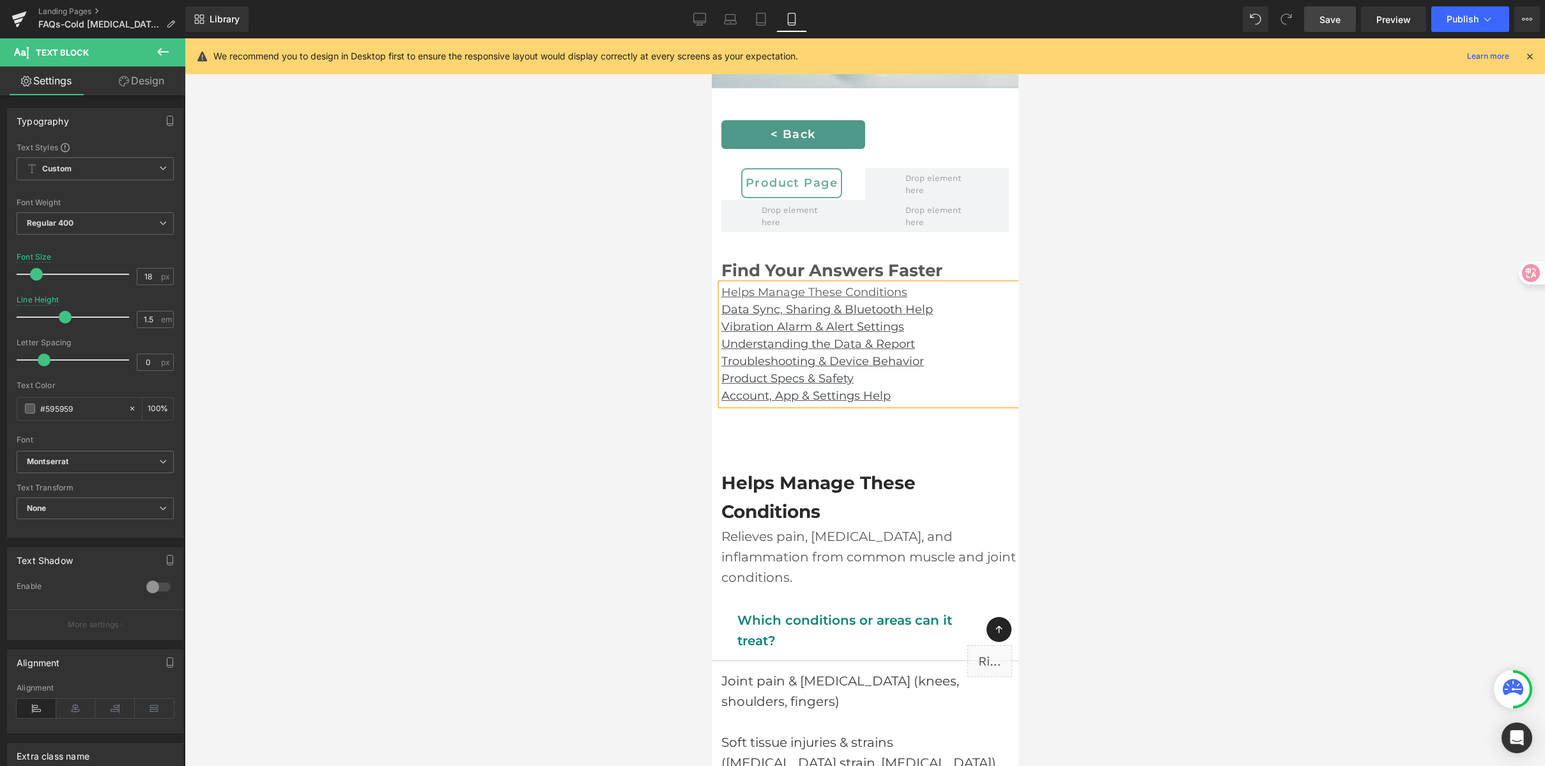
click at [1097, 325] on div at bounding box center [865, 401] width 1361 height 727
click at [915, 289] on p "Helps Manage These Conditions" at bounding box center [869, 292] width 297 height 17
drag, startPoint x: 915, startPoint y: 291, endPoint x: 722, endPoint y: 290, distance: 193.7
click at [722, 290] on p "Helps Manage These Conditions" at bounding box center [869, 292] width 297 height 17
click at [851, 262] on icon at bounding box center [853, 265] width 15 height 15
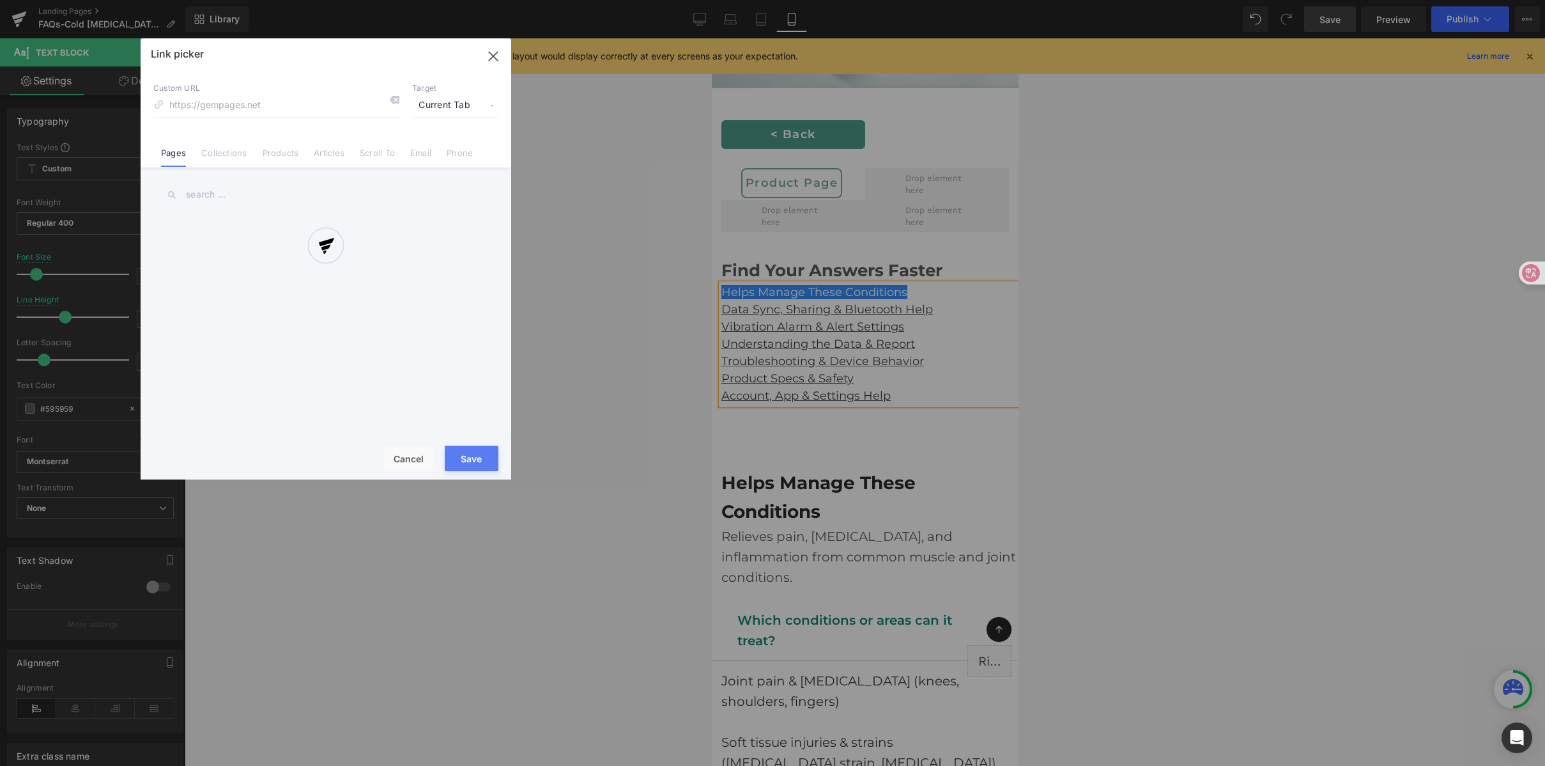
click at [986, 0] on div "Text Color Highlight Color #333333 Edit or remove link: Edit - Unlink - Cancel …" at bounding box center [772, 0] width 1545 height 0
click at [369, 153] on div at bounding box center [326, 258] width 371 height 441
click at [374, 151] on div at bounding box center [326, 258] width 371 height 441
click at [374, 151] on div "Link picker Back to Library Insert Custom URL Target Current Tab Current Tab Ne…" at bounding box center [326, 258] width 371 height 441
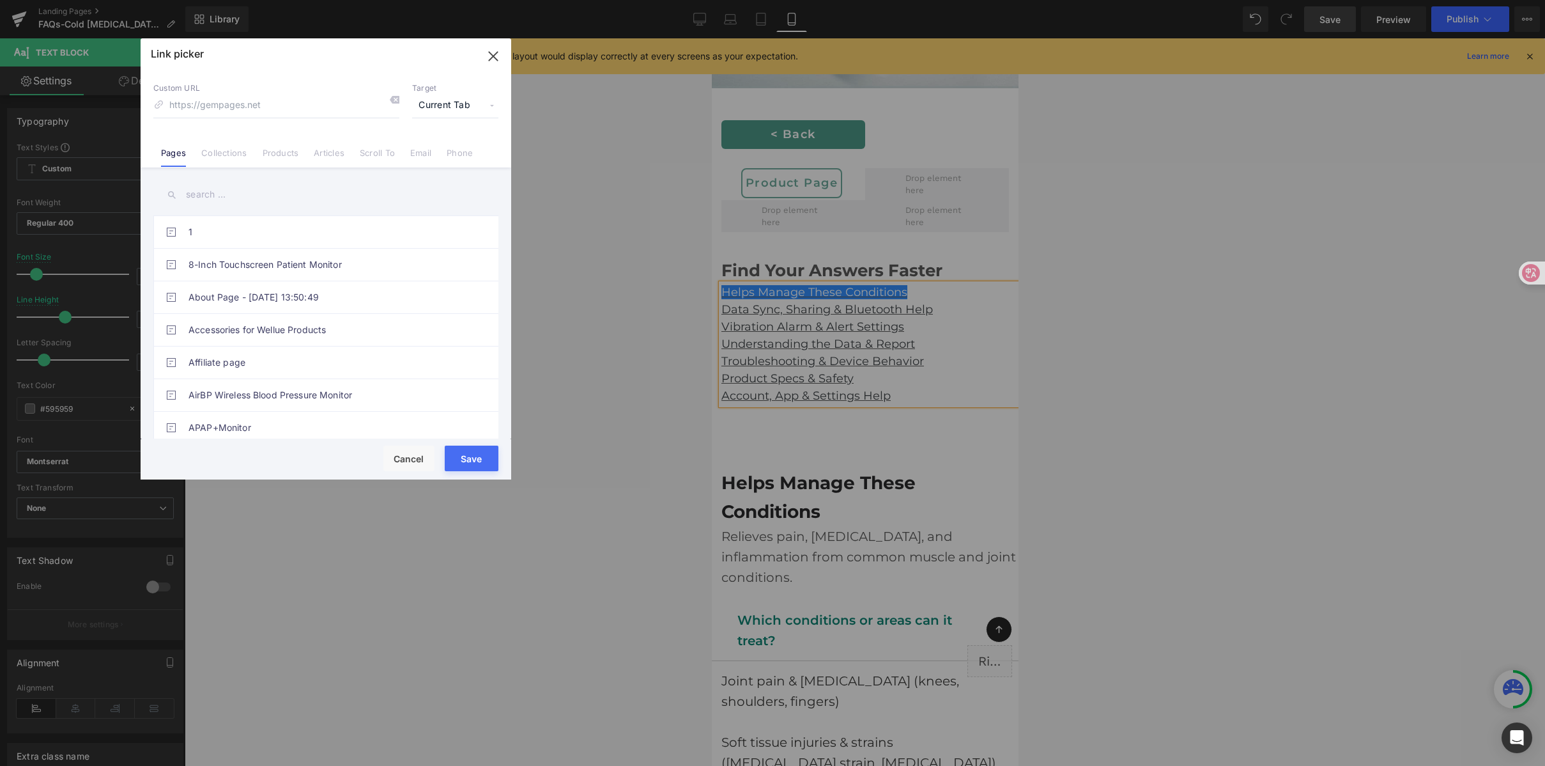
click at [374, 151] on link "Scroll To" at bounding box center [377, 157] width 35 height 19
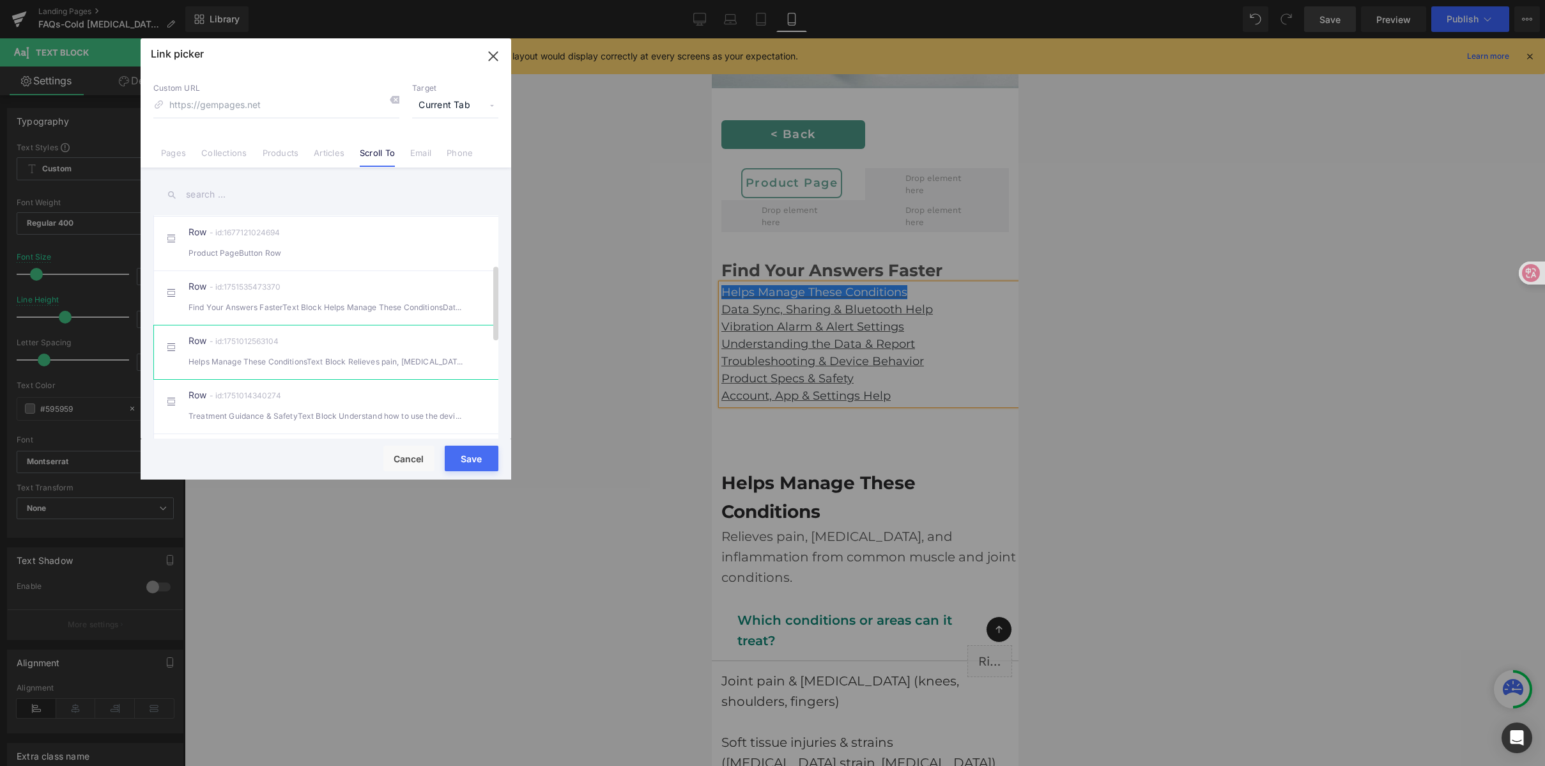
click at [378, 368] on div "Helps Manage These ConditionsText Block Relieves pain, stiffness, and inflamm" at bounding box center [326, 361] width 275 height 13
type input "#r-1751012563104"
click at [465, 460] on button "Save" at bounding box center [472, 458] width 54 height 26
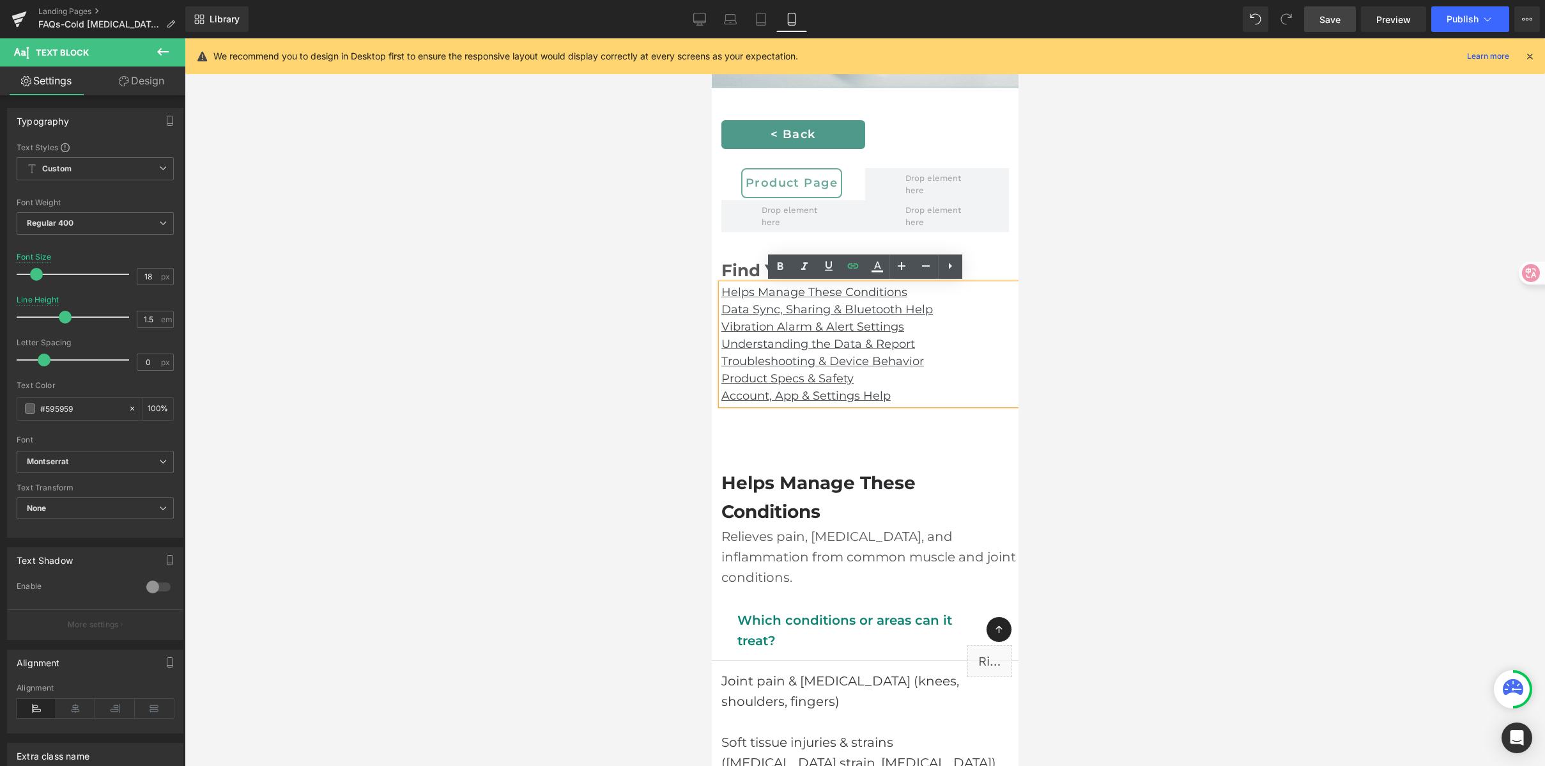
click at [946, 311] on p "Data Sync, Sharing & Bluetooth Help" at bounding box center [869, 309] width 297 height 17
drag, startPoint x: 946, startPoint y: 310, endPoint x: 697, endPoint y: 309, distance: 249.3
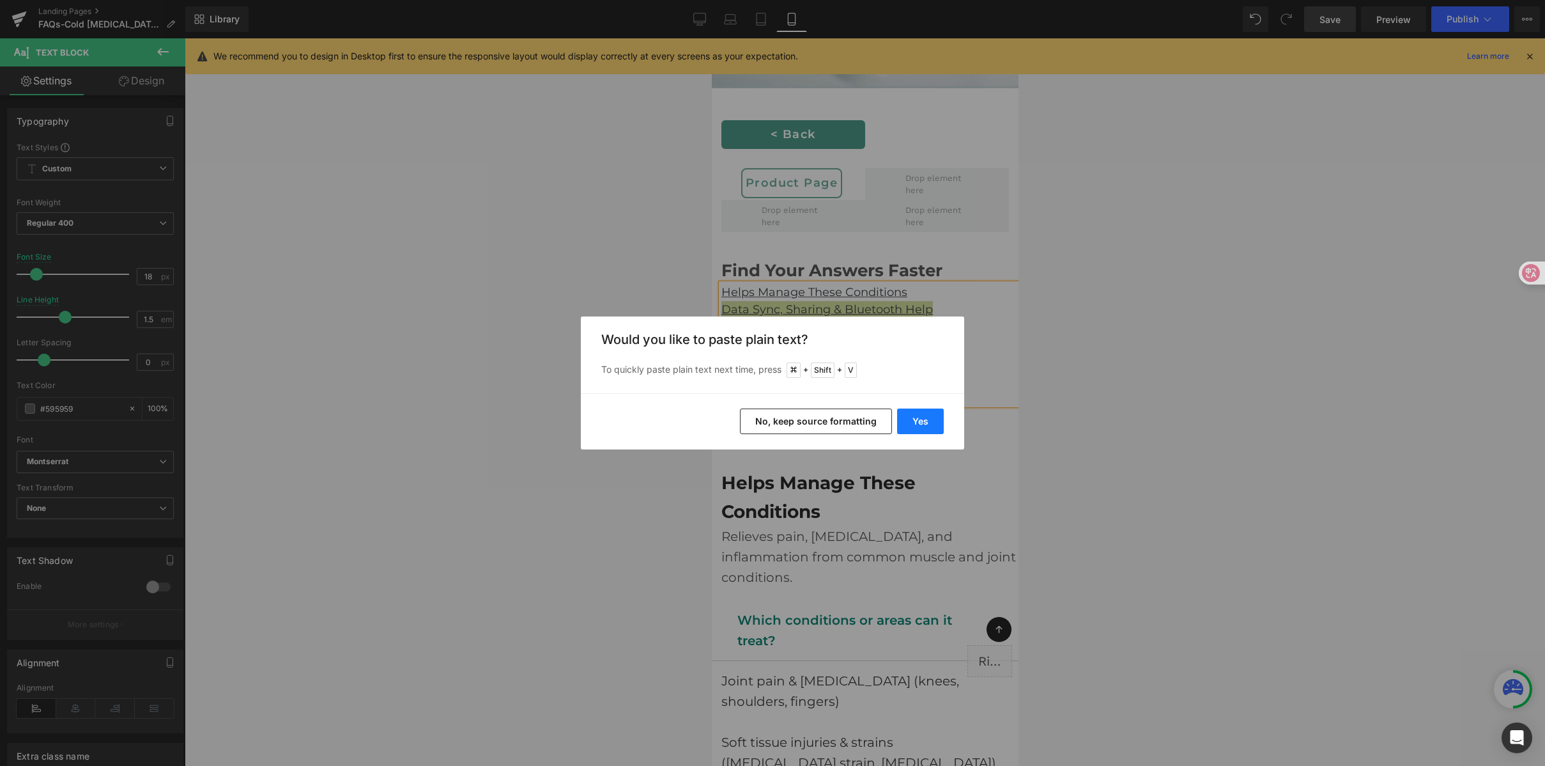
click at [940, 426] on button "Yes" at bounding box center [920, 421] width 47 height 26
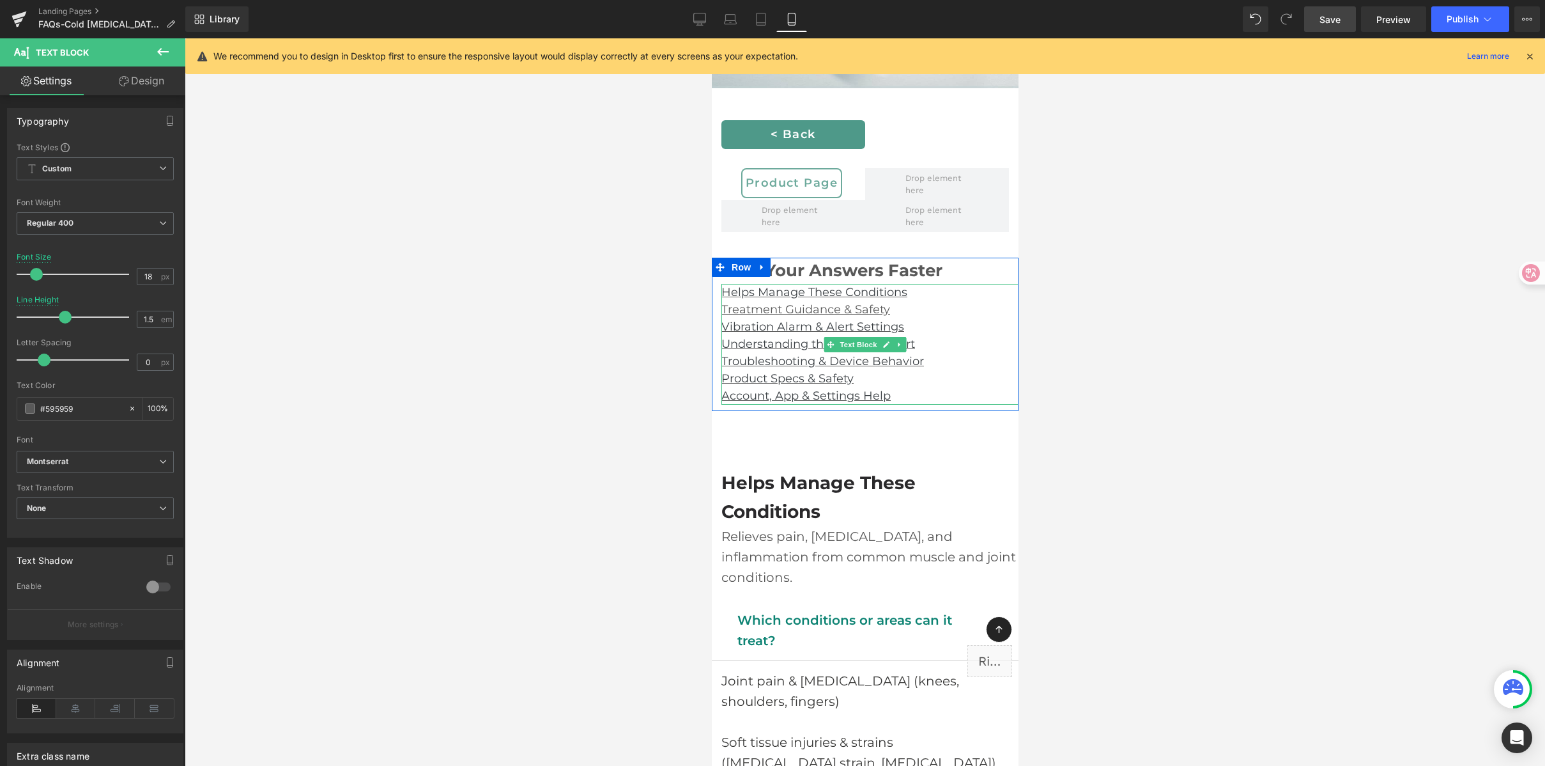
click at [907, 313] on p "Treatment Guidance & Safety" at bounding box center [869, 309] width 297 height 17
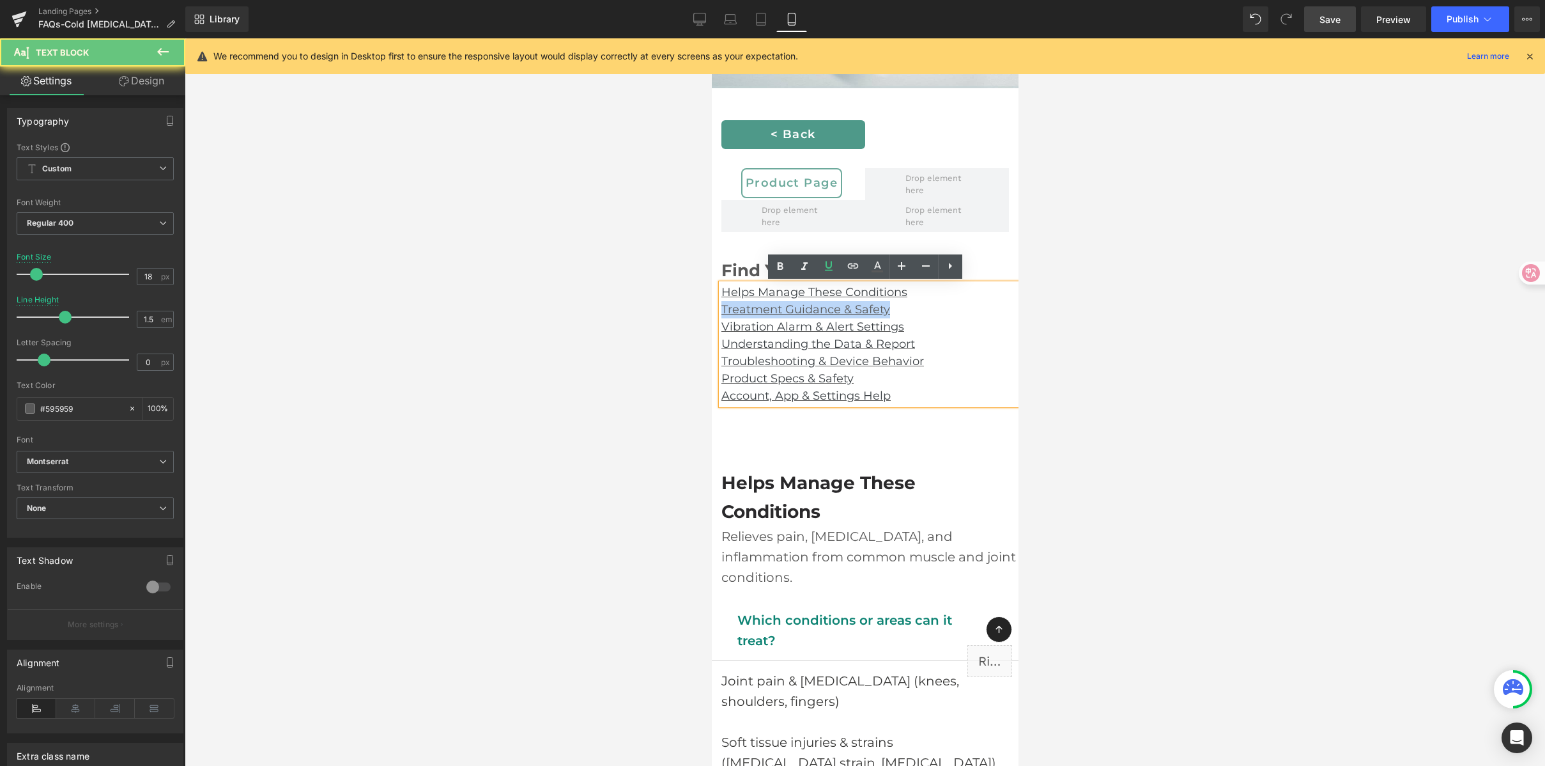
drag, startPoint x: 895, startPoint y: 310, endPoint x: 1408, endPoint y: 345, distance: 513.8
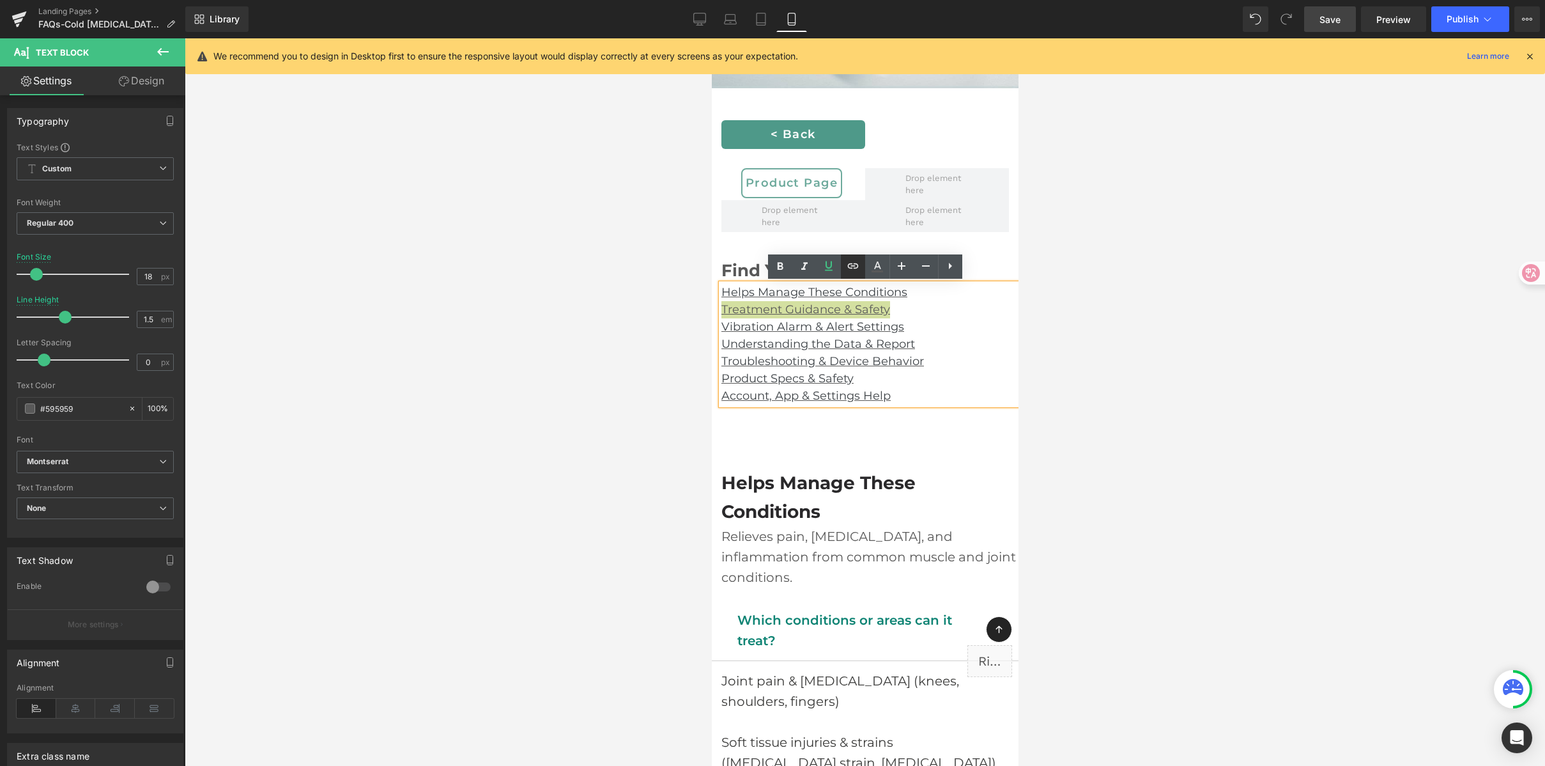
click at [854, 265] on icon at bounding box center [853, 265] width 15 height 15
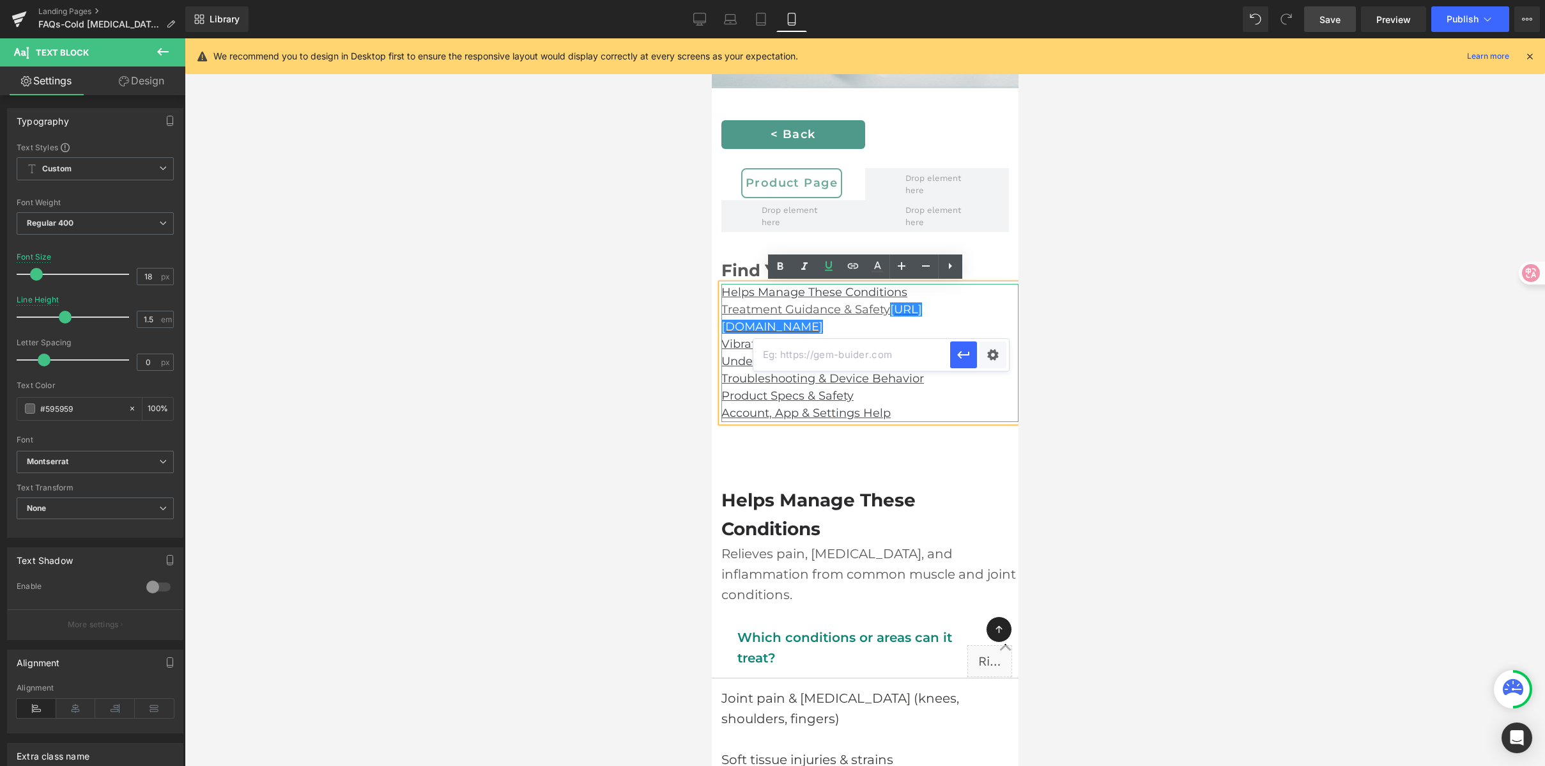
click at [901, 321] on p "Treatment Guidance & Safety https://gem-3910432.net" at bounding box center [869, 318] width 297 height 35
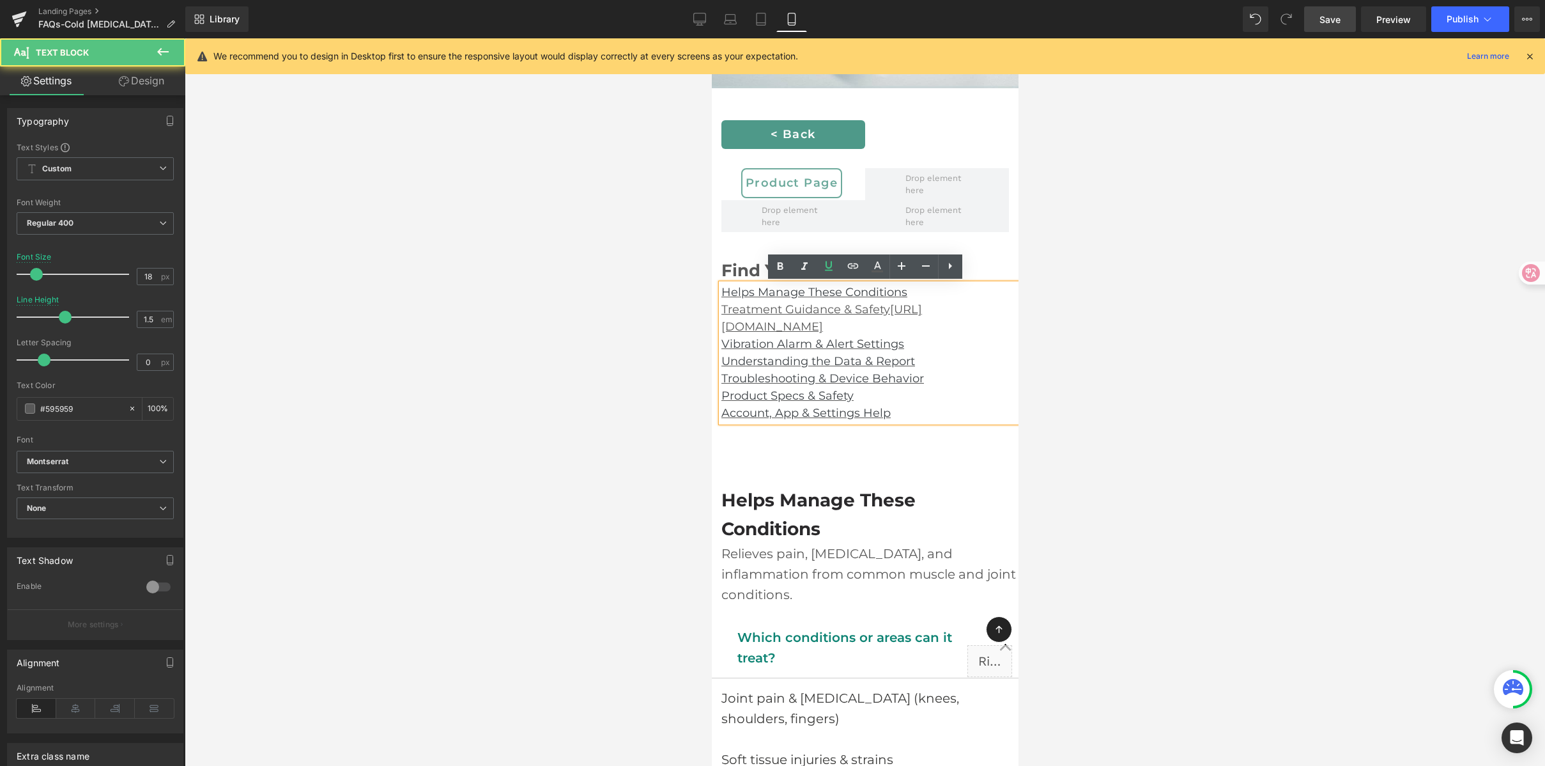
click at [826, 327] on p "Treatment Guidance & Safety https://gem-3910432.net" at bounding box center [869, 318] width 297 height 35
drag, startPoint x: 782, startPoint y: 326, endPoint x: 889, endPoint y: 314, distance: 107.4
click at [889, 314] on p "Treatment Guidance & Safety https://gem-3910432.net" at bounding box center [869, 318] width 297 height 35
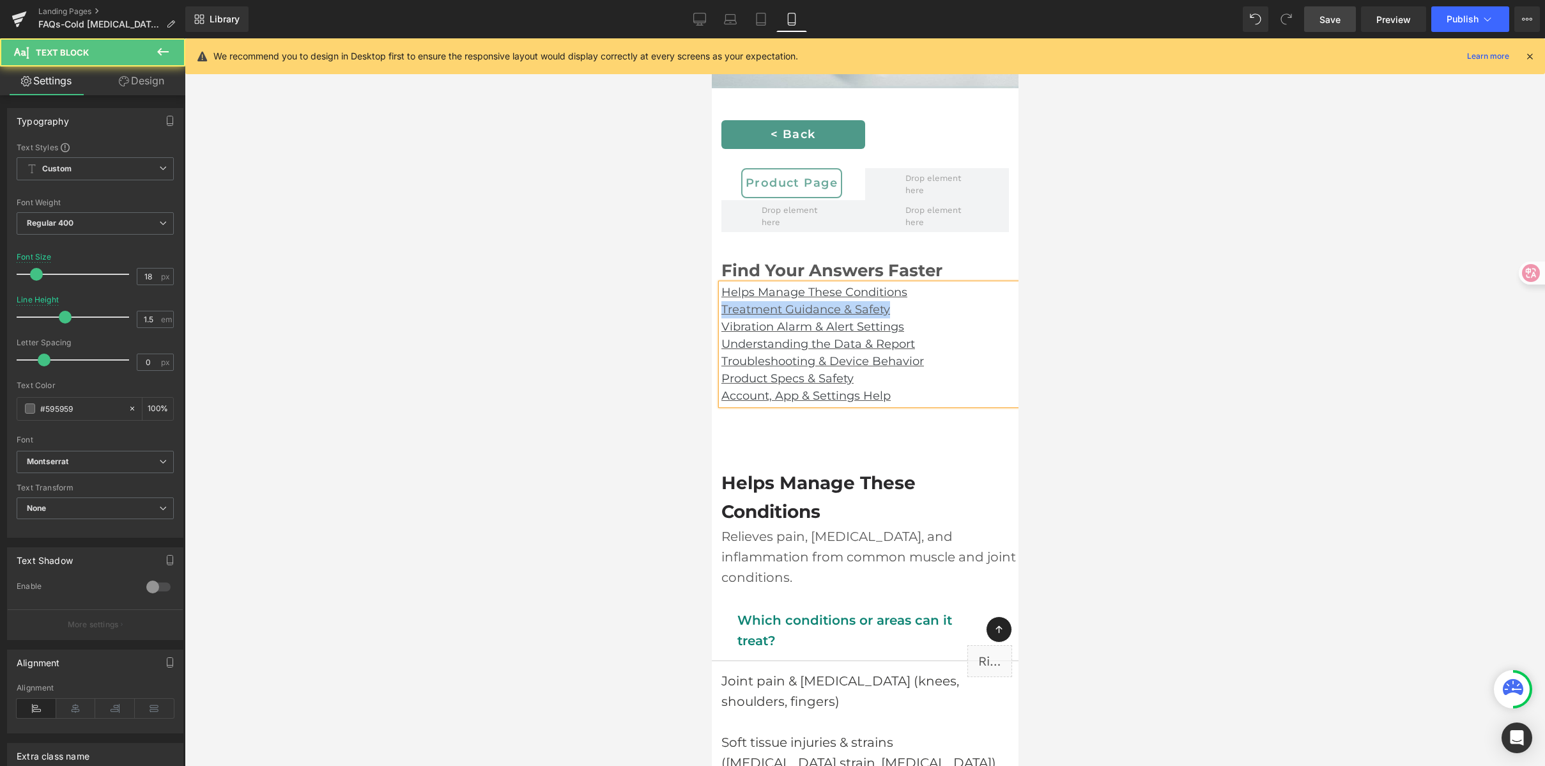
drag, startPoint x: 832, startPoint y: 304, endPoint x: 1422, endPoint y: 344, distance: 591.3
click at [838, 309] on u "Treatment Guidance & Safety" at bounding box center [805, 309] width 169 height 14
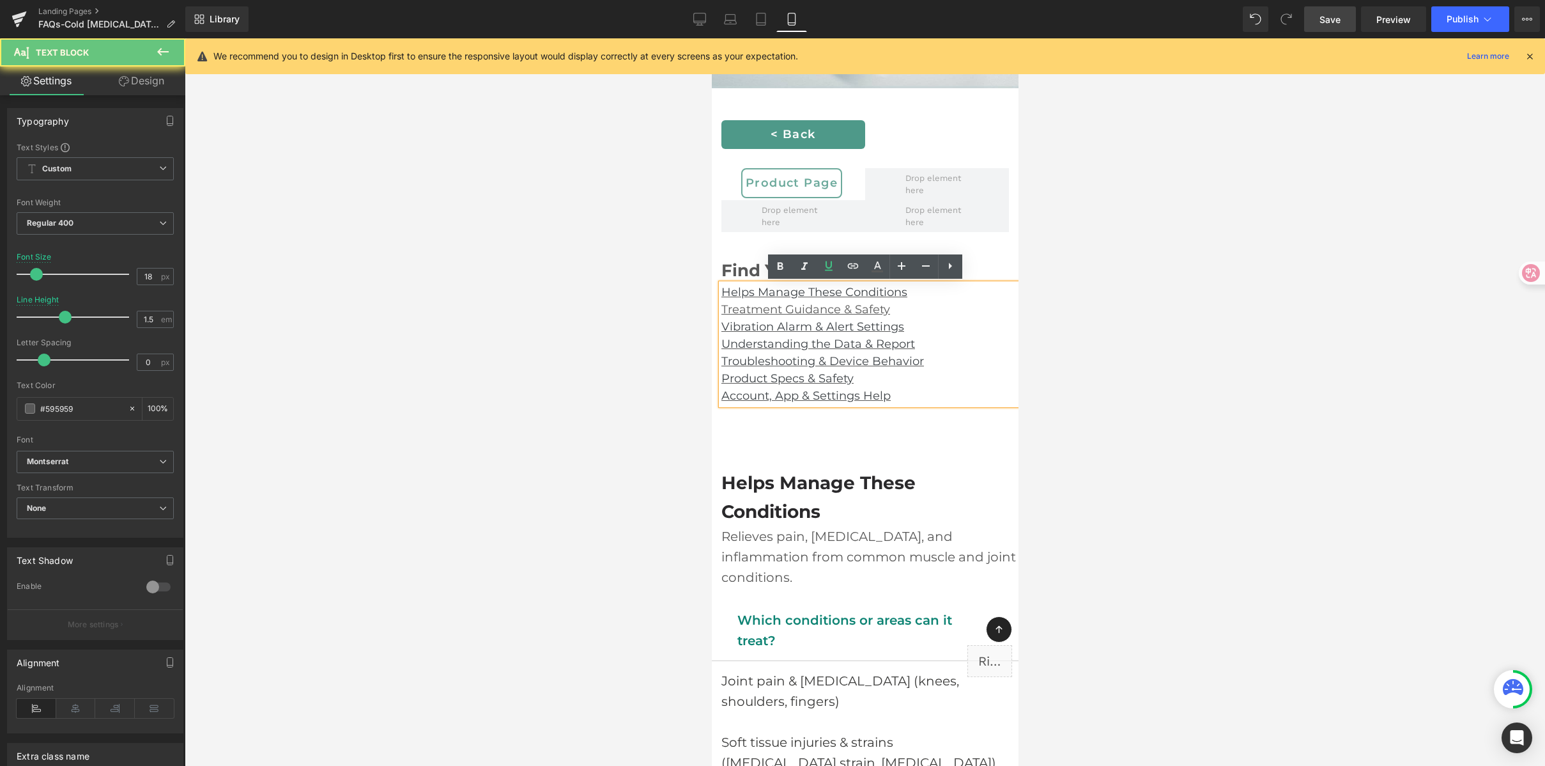
drag, startPoint x: 881, startPoint y: 309, endPoint x: 906, endPoint y: 310, distance: 25.6
click at [881, 309] on u "Treatment Guidance & Safety" at bounding box center [805, 309] width 169 height 14
drag, startPoint x: 911, startPoint y: 309, endPoint x: 1418, endPoint y: 341, distance: 507.2
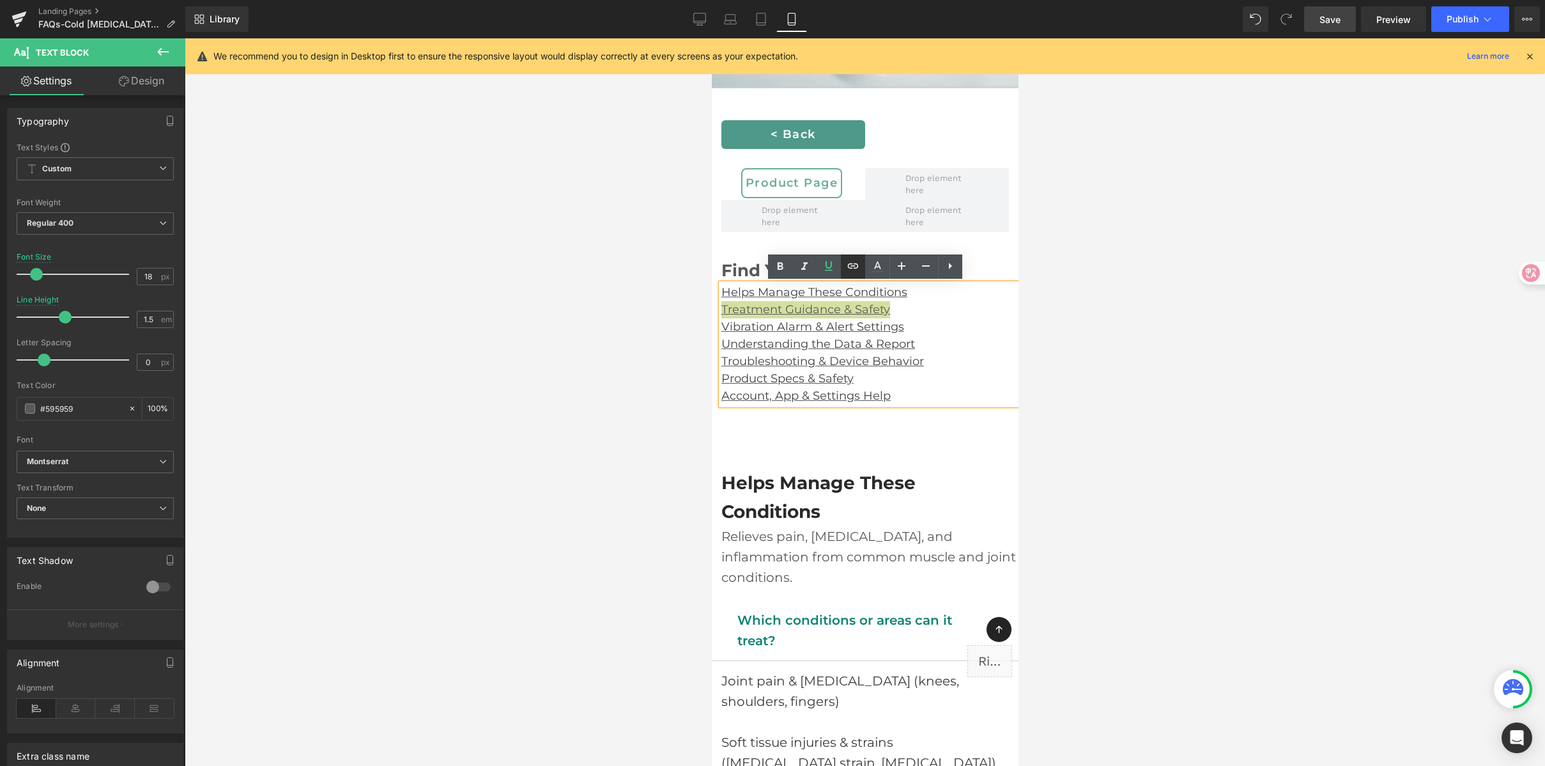
click at [848, 267] on icon at bounding box center [852, 265] width 11 height 5
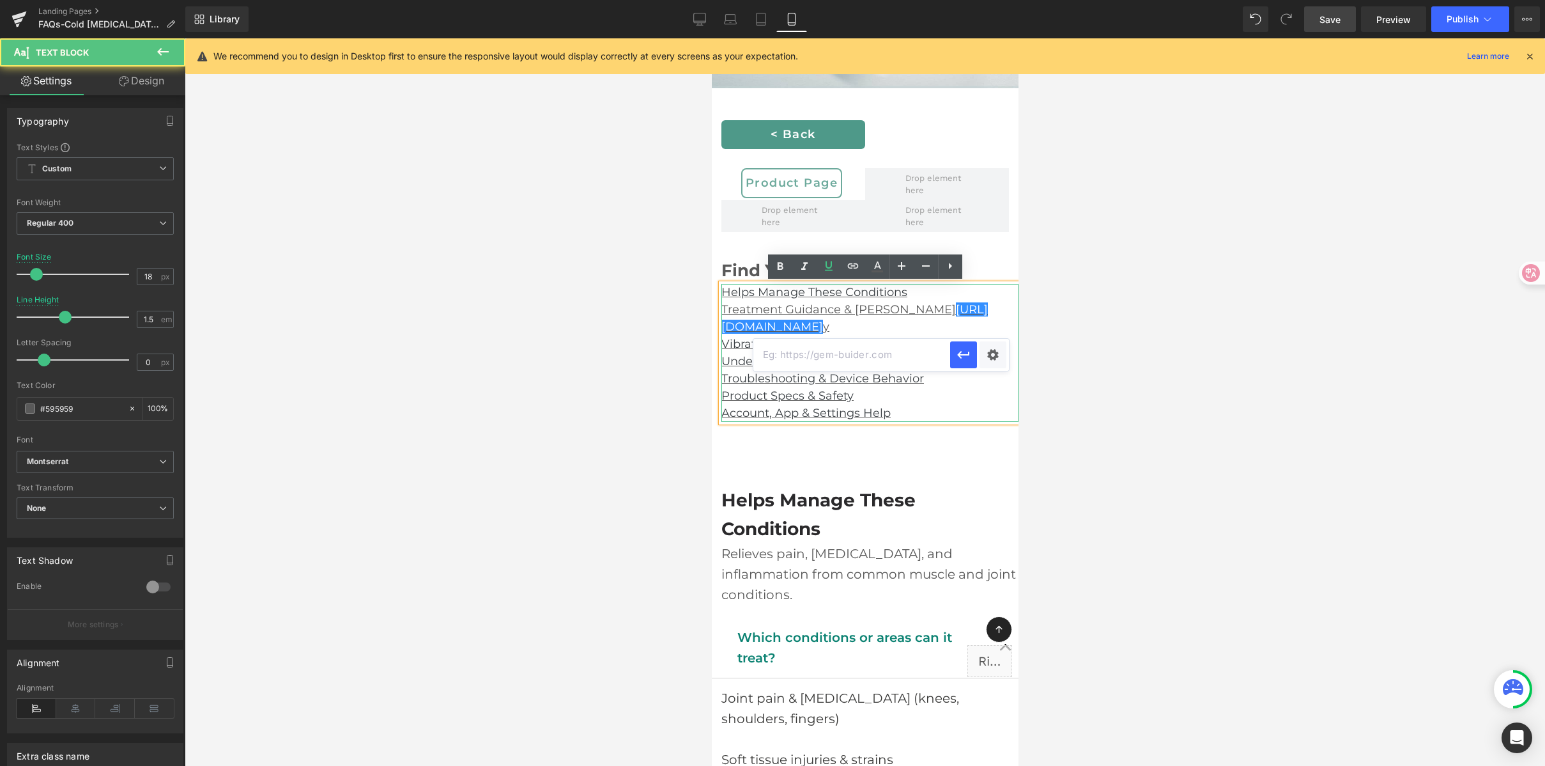
click at [876, 330] on p "Treatment Guidance & Safet https://gem-3910432.net y" at bounding box center [869, 318] width 297 height 35
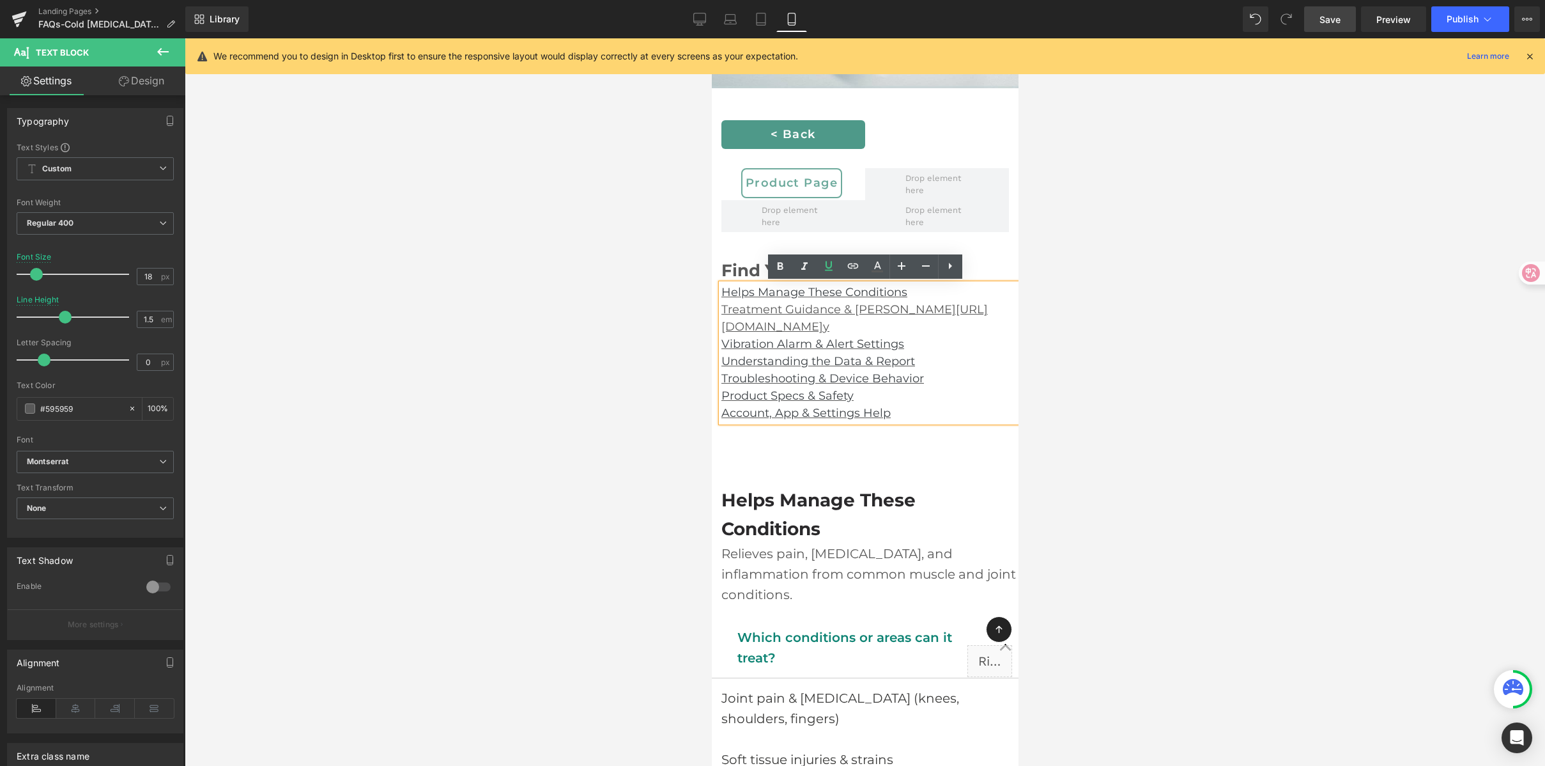
drag, startPoint x: 883, startPoint y: 309, endPoint x: 789, endPoint y: 330, distance: 96.8
click at [789, 330] on u "Treatment Guidance & Safet https://gem-3910432.net y" at bounding box center [854, 317] width 267 height 31
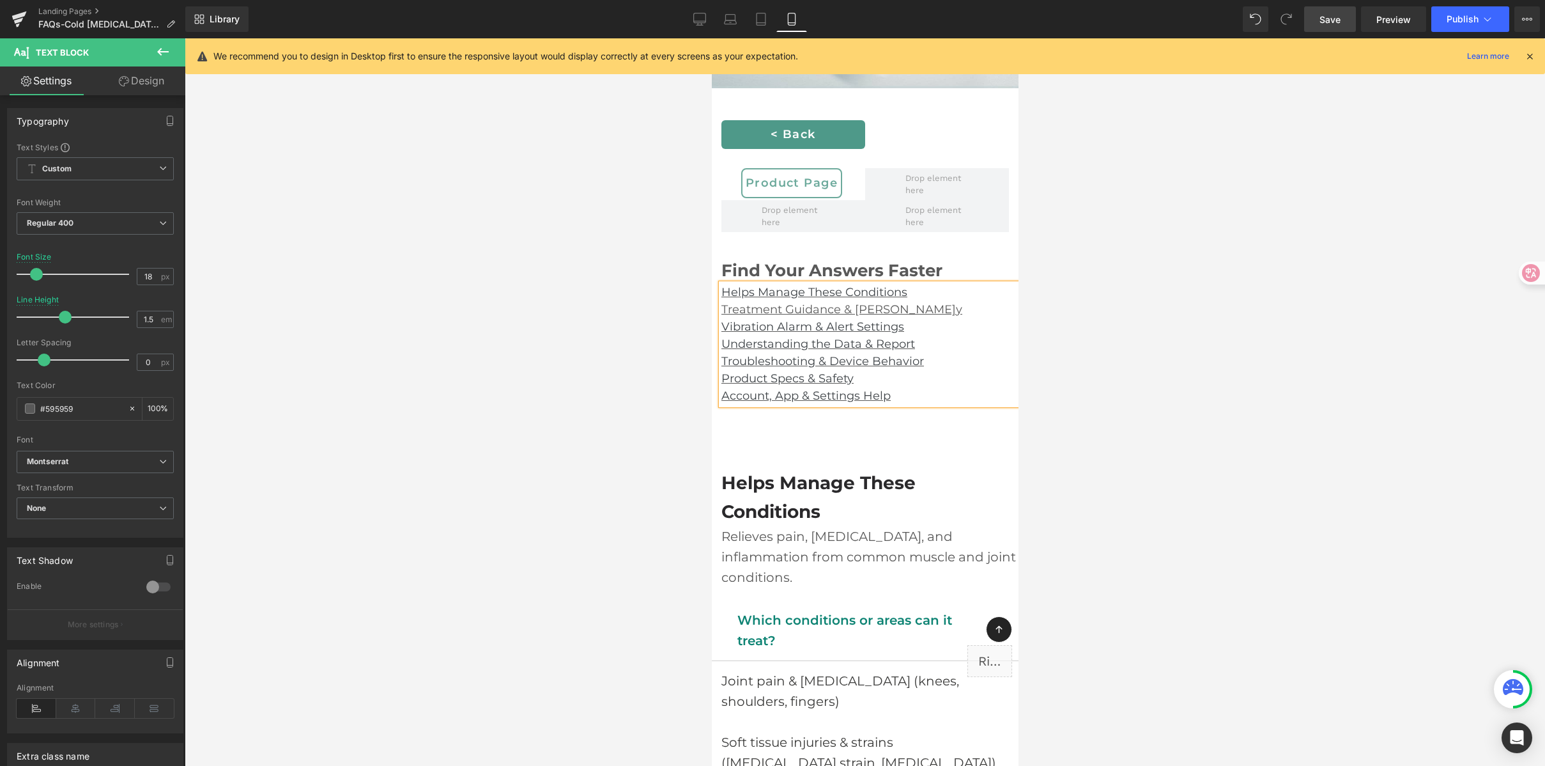
click at [902, 309] on p "Treatment Guidance & Safet y" at bounding box center [869, 309] width 297 height 17
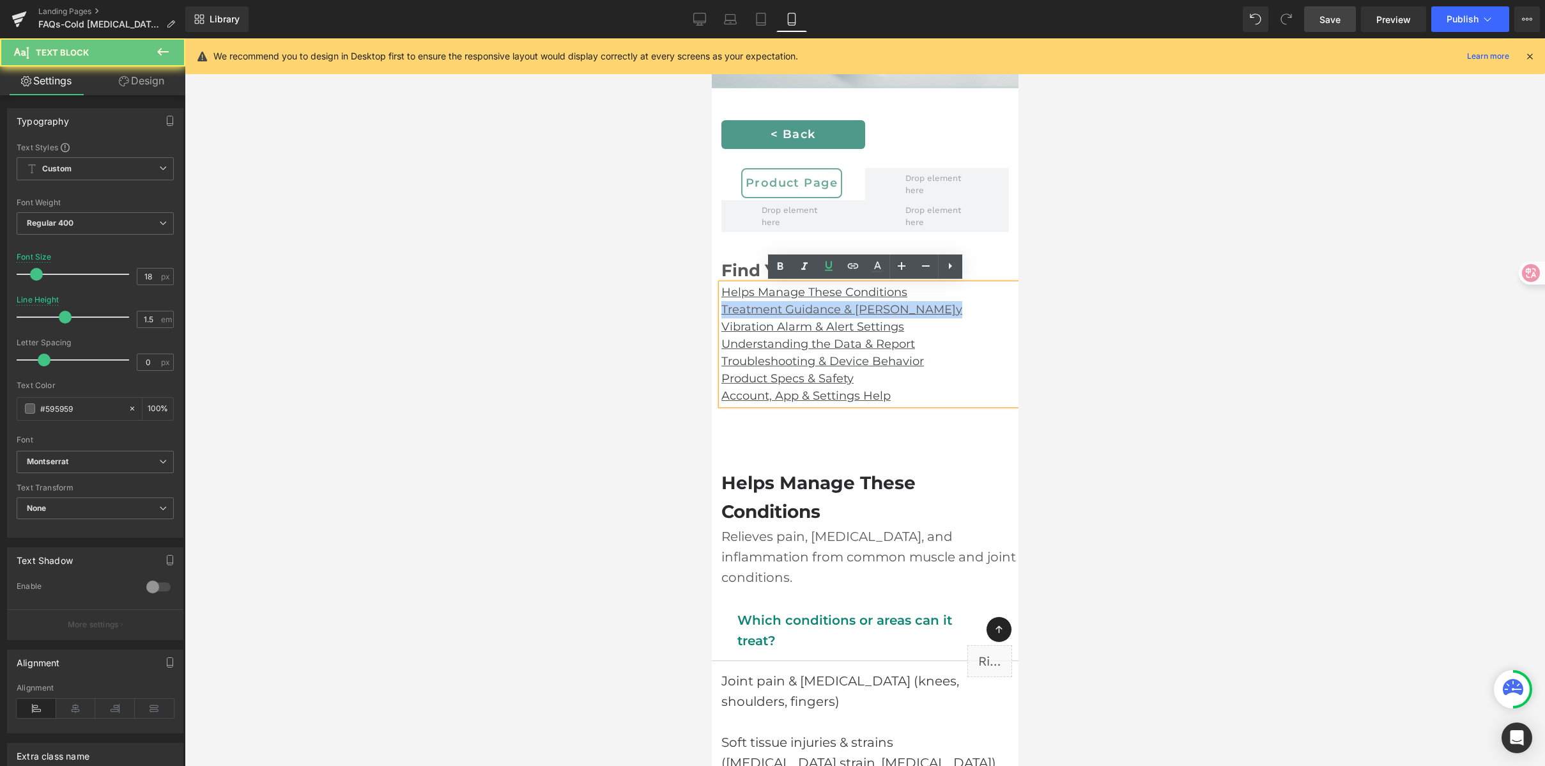
drag, startPoint x: 907, startPoint y: 307, endPoint x: 720, endPoint y: 305, distance: 186.6
click at [721, 305] on p "Treatment Guidance & Safet y" at bounding box center [869, 309] width 297 height 17
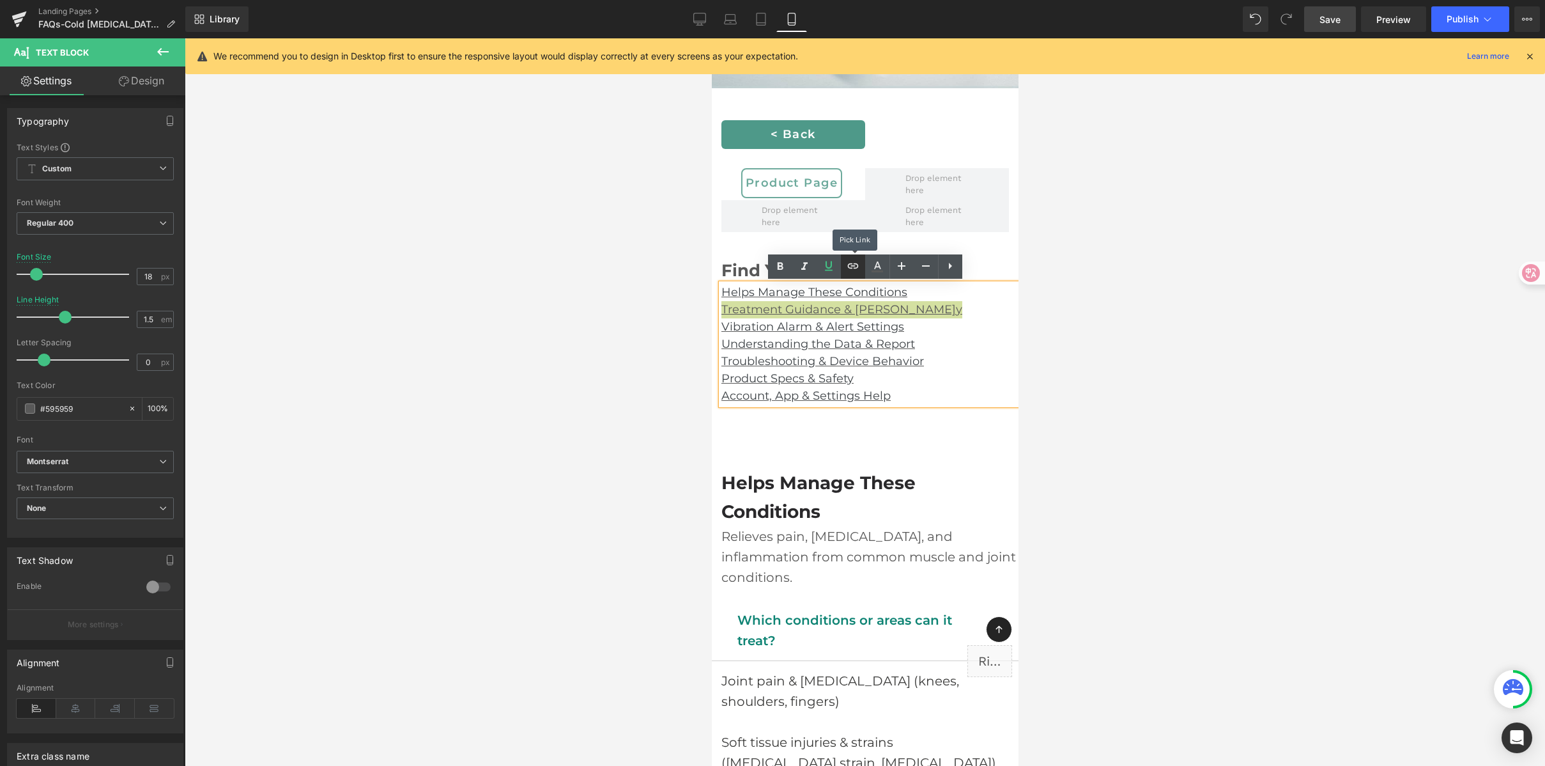
click at [846, 260] on icon at bounding box center [853, 265] width 15 height 15
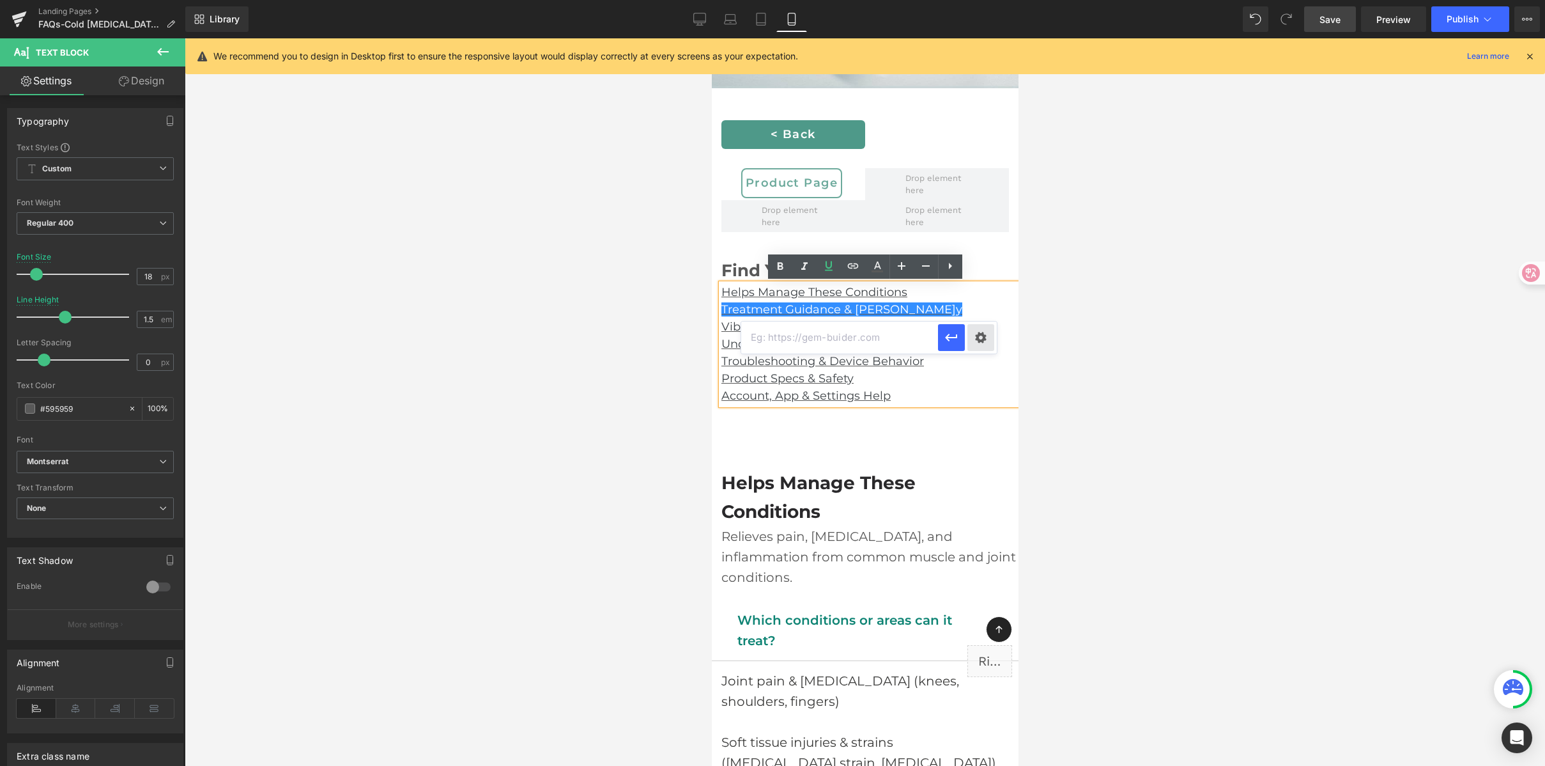
click at [978, 0] on div "Text Color Highlight Color #333333 Edit or remove link: Edit - Unlink - Cancel" at bounding box center [772, 0] width 1545 height 0
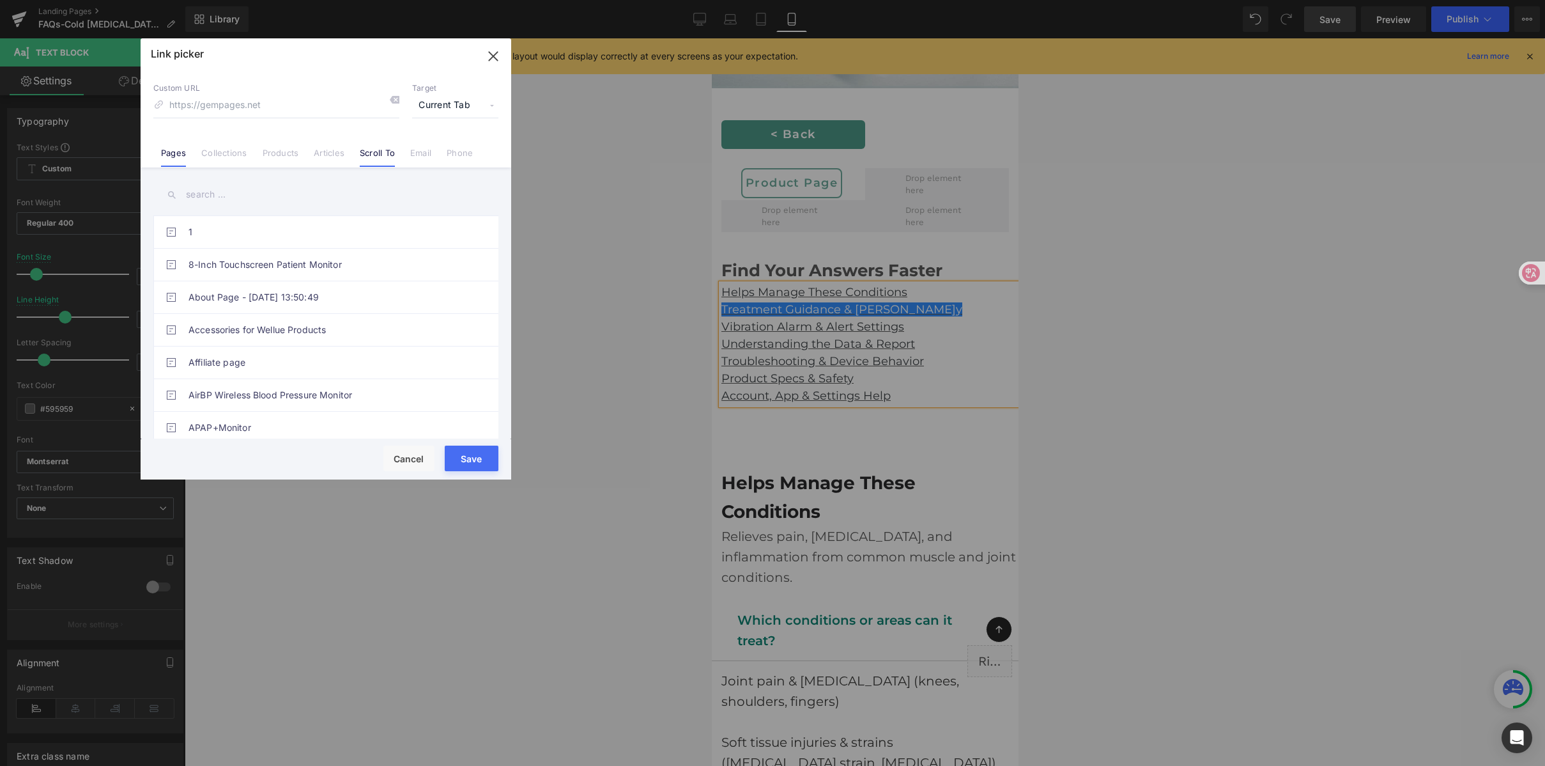
click at [387, 159] on link "Scroll To" at bounding box center [377, 157] width 35 height 19
click at [329, 399] on div "Treatment Guidance & SafetyText Block Understand how to use the device safely" at bounding box center [326, 393] width 275 height 13
type input "#r-1751014340274"
drag, startPoint x: 474, startPoint y: 452, endPoint x: 486, endPoint y: 447, distance: 12.3
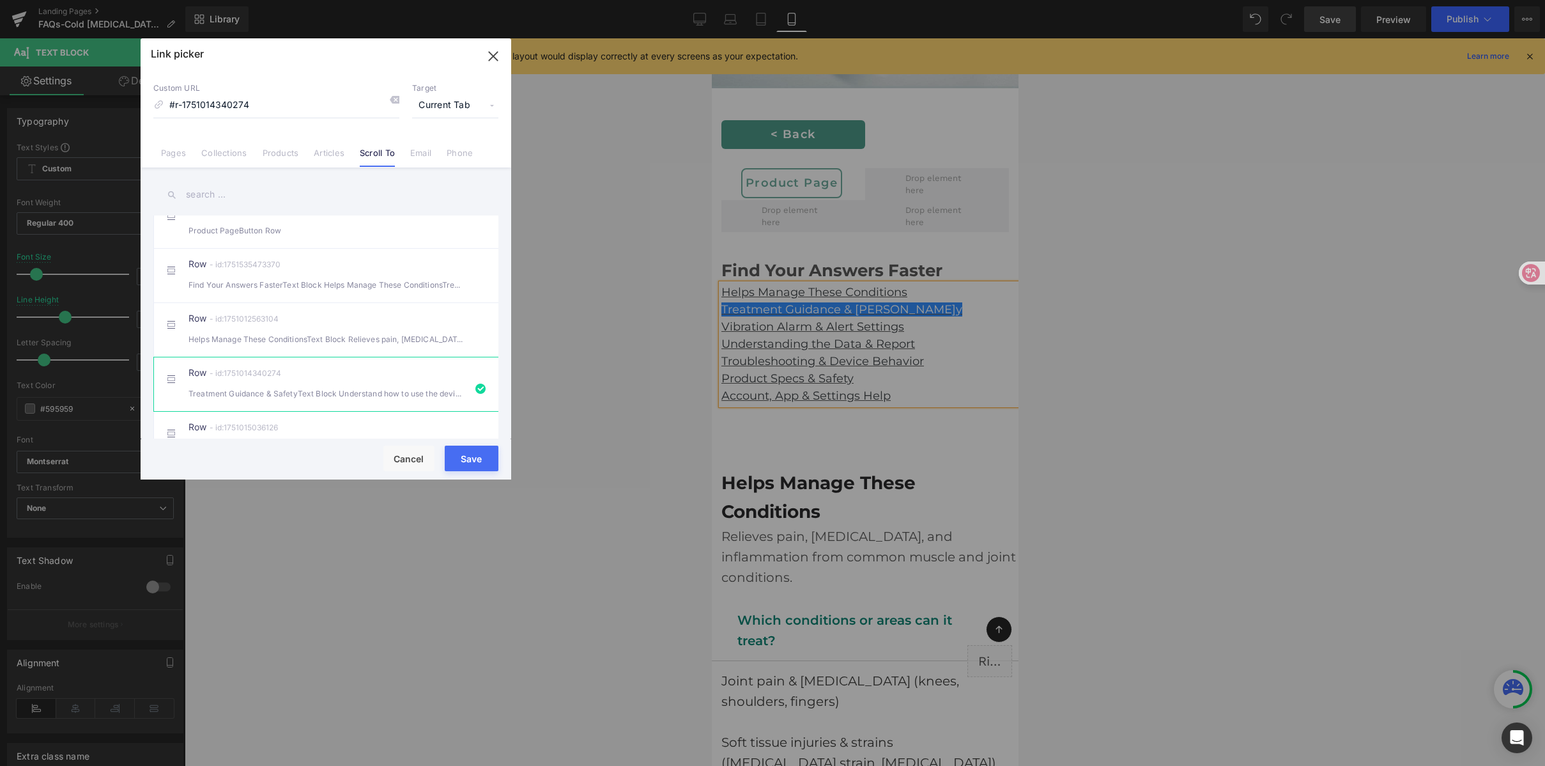
click at [475, 452] on button "Save" at bounding box center [472, 458] width 54 height 26
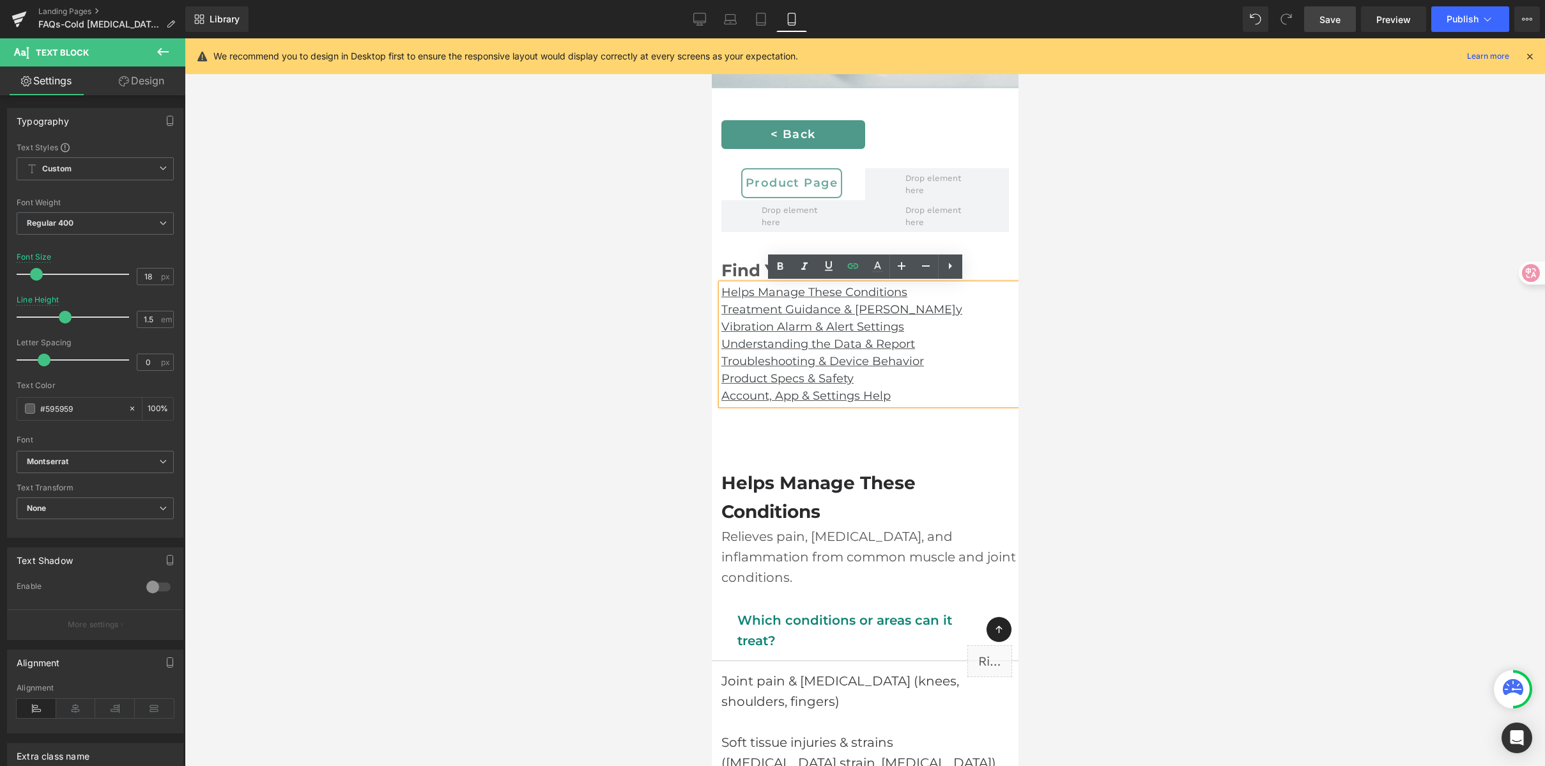
click at [917, 325] on p "Vibration Alarm & Alert Settings" at bounding box center [869, 326] width 297 height 17
drag, startPoint x: 916, startPoint y: 327, endPoint x: 715, endPoint y: 328, distance: 200.7
click at [715, 328] on div "Find Your Answers Faster Text Block Helps Manage These Conditions Treatment Gui…" at bounding box center [864, 332] width 307 height 148
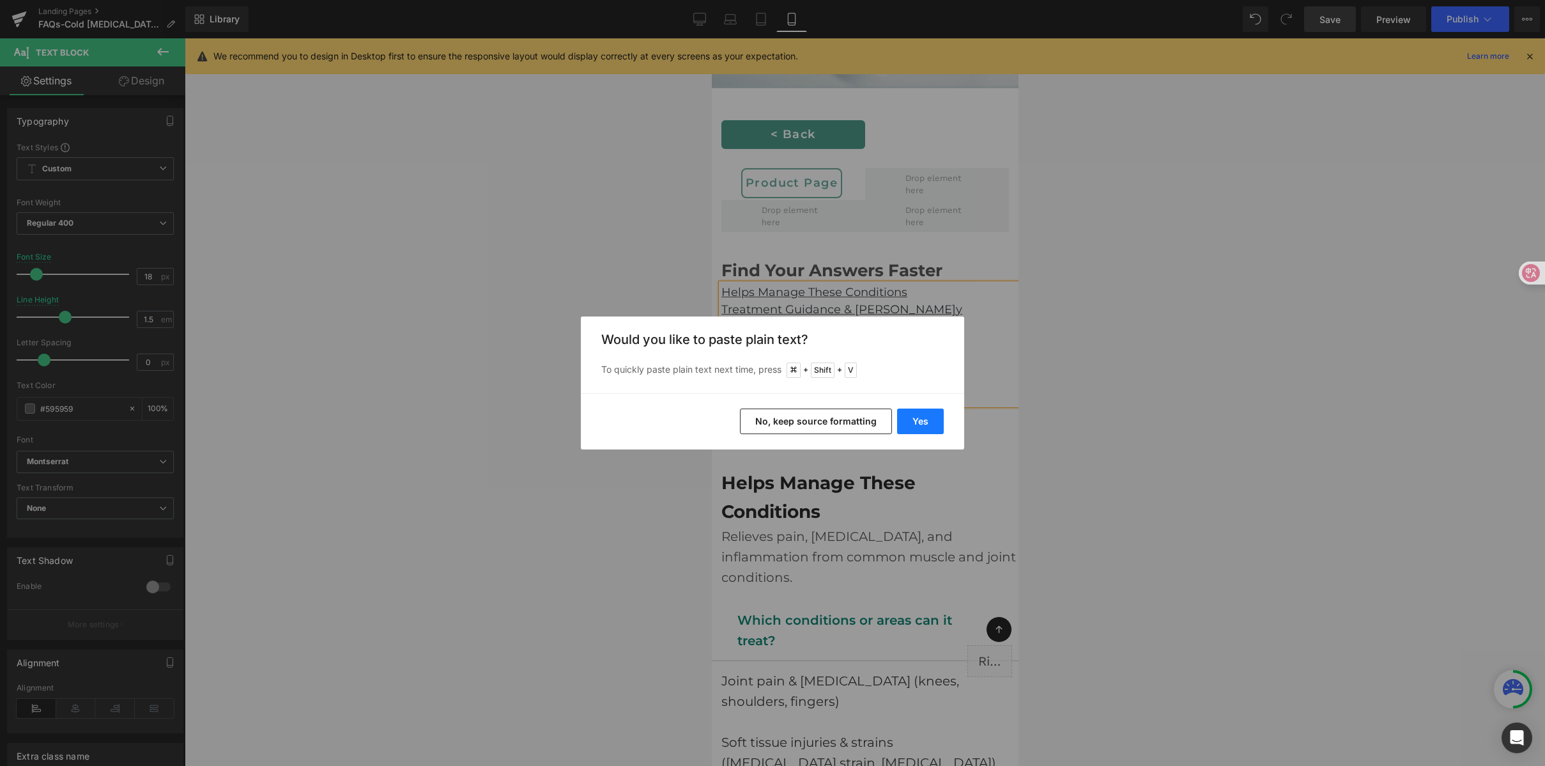
drag, startPoint x: 200, startPoint y: 373, endPoint x: 912, endPoint y: 412, distance: 713.0
click at [912, 412] on button "Yes" at bounding box center [920, 421] width 47 height 26
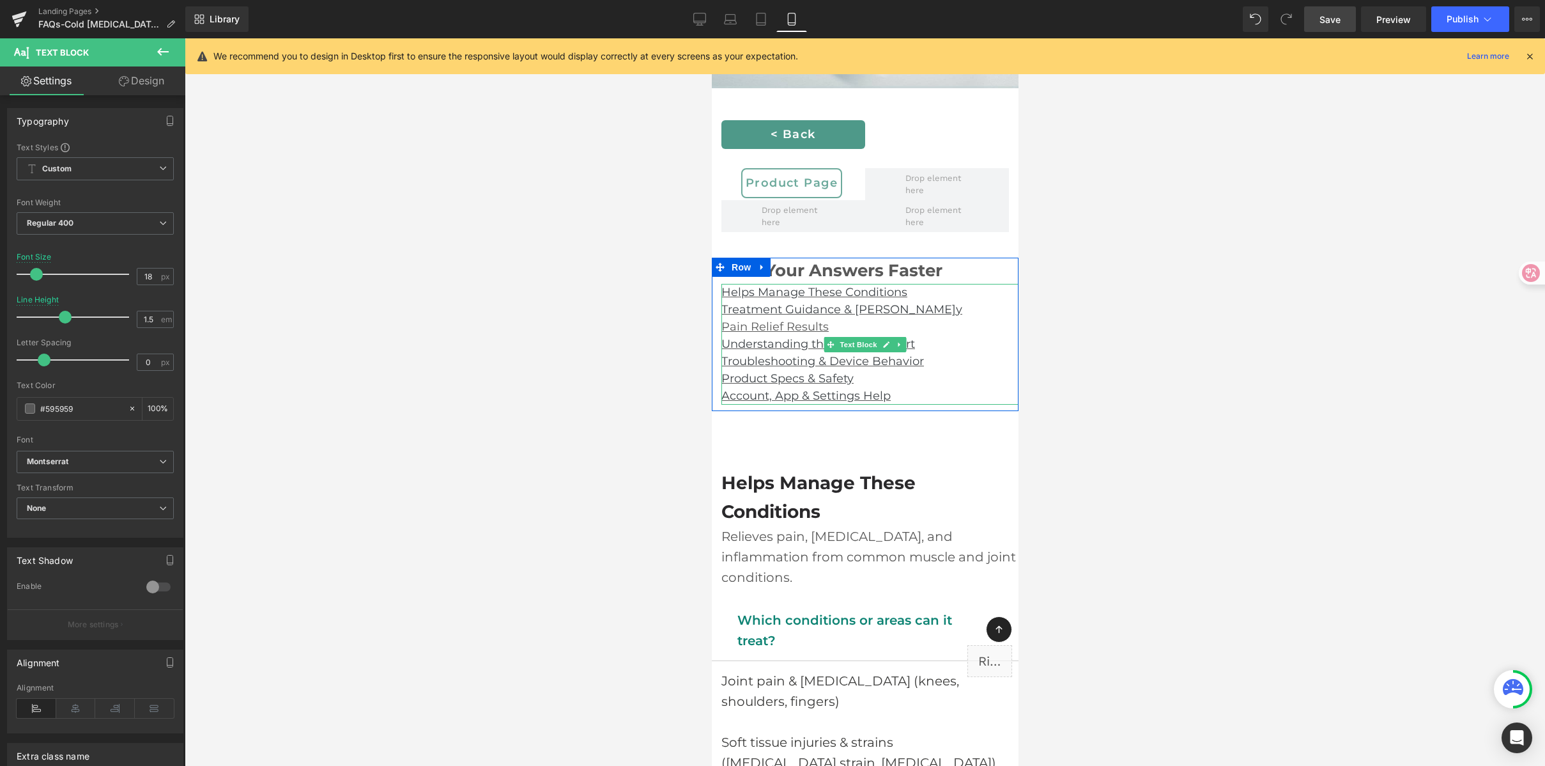
click at [854, 327] on p "Pain Relief Results" at bounding box center [869, 326] width 297 height 17
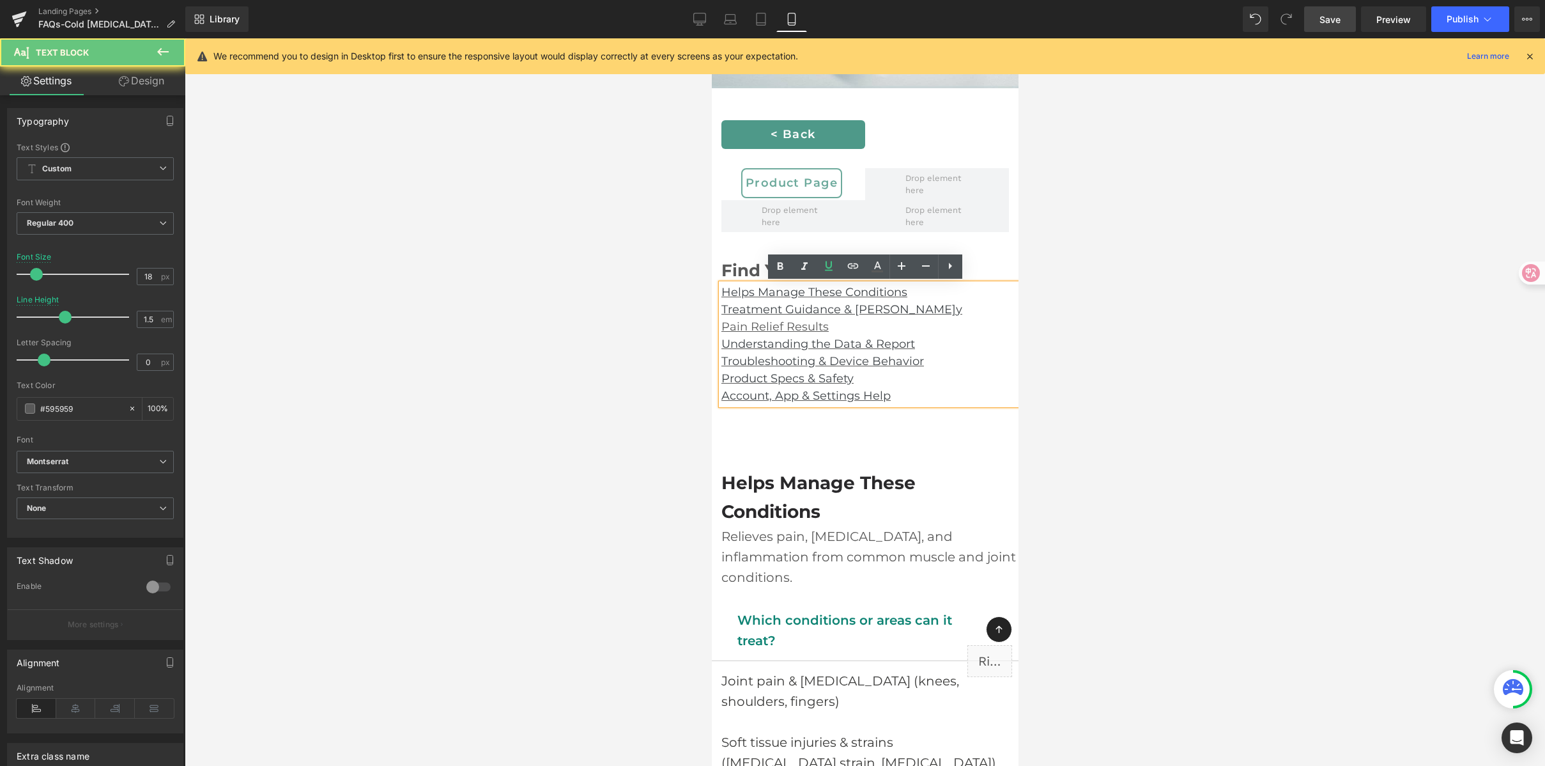
drag, startPoint x: 753, startPoint y: 323, endPoint x: 1393, endPoint y: 360, distance: 641.5
click at [846, 329] on p "Pain Relief Results" at bounding box center [869, 326] width 297 height 17
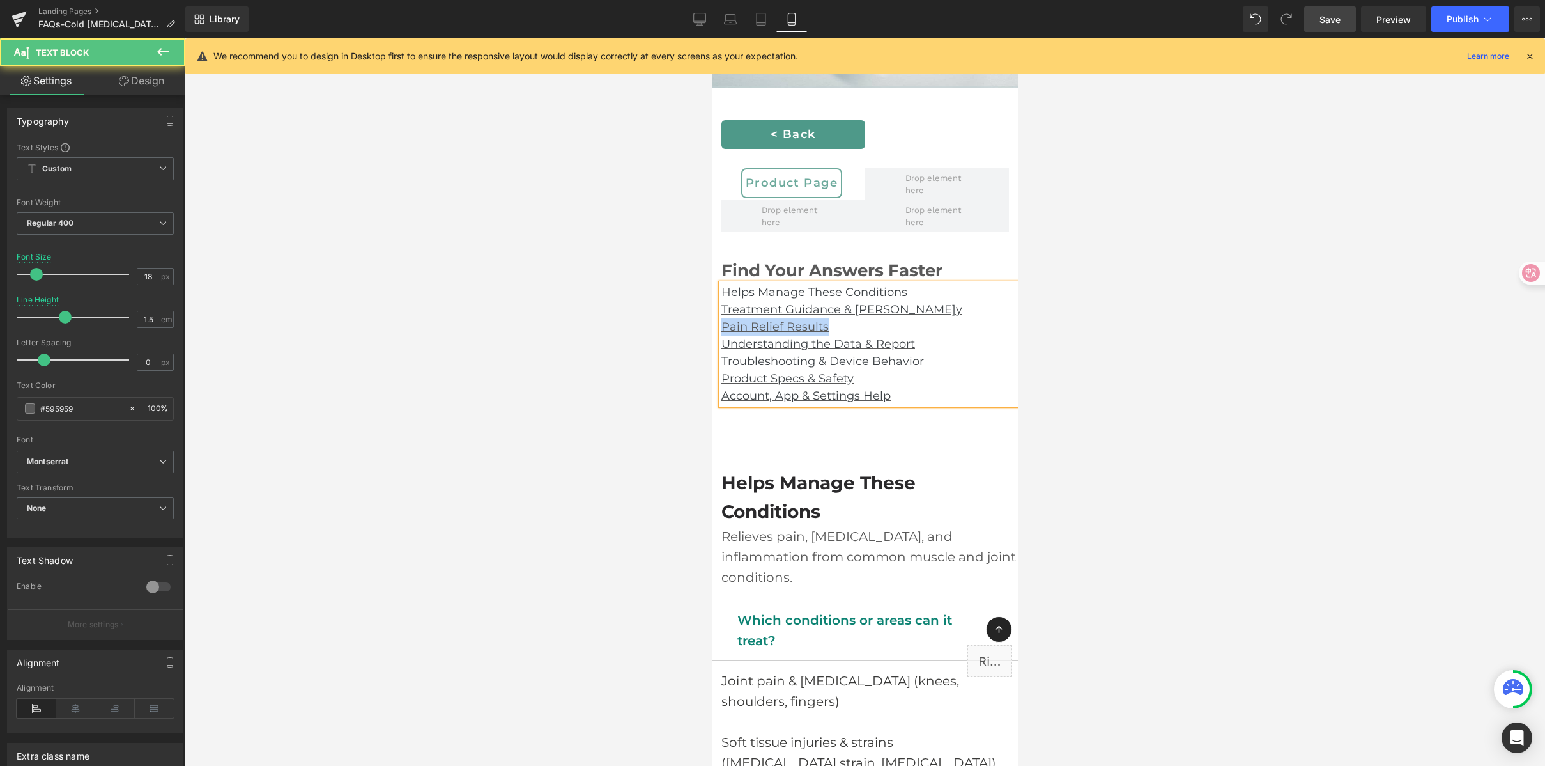
drag, startPoint x: 832, startPoint y: 328, endPoint x: 1419, endPoint y: 359, distance: 587.5
click at [828, 321] on p "Pain Relief Results" at bounding box center [869, 326] width 297 height 17
drag, startPoint x: 833, startPoint y: 325, endPoint x: 1579, endPoint y: 306, distance: 746.7
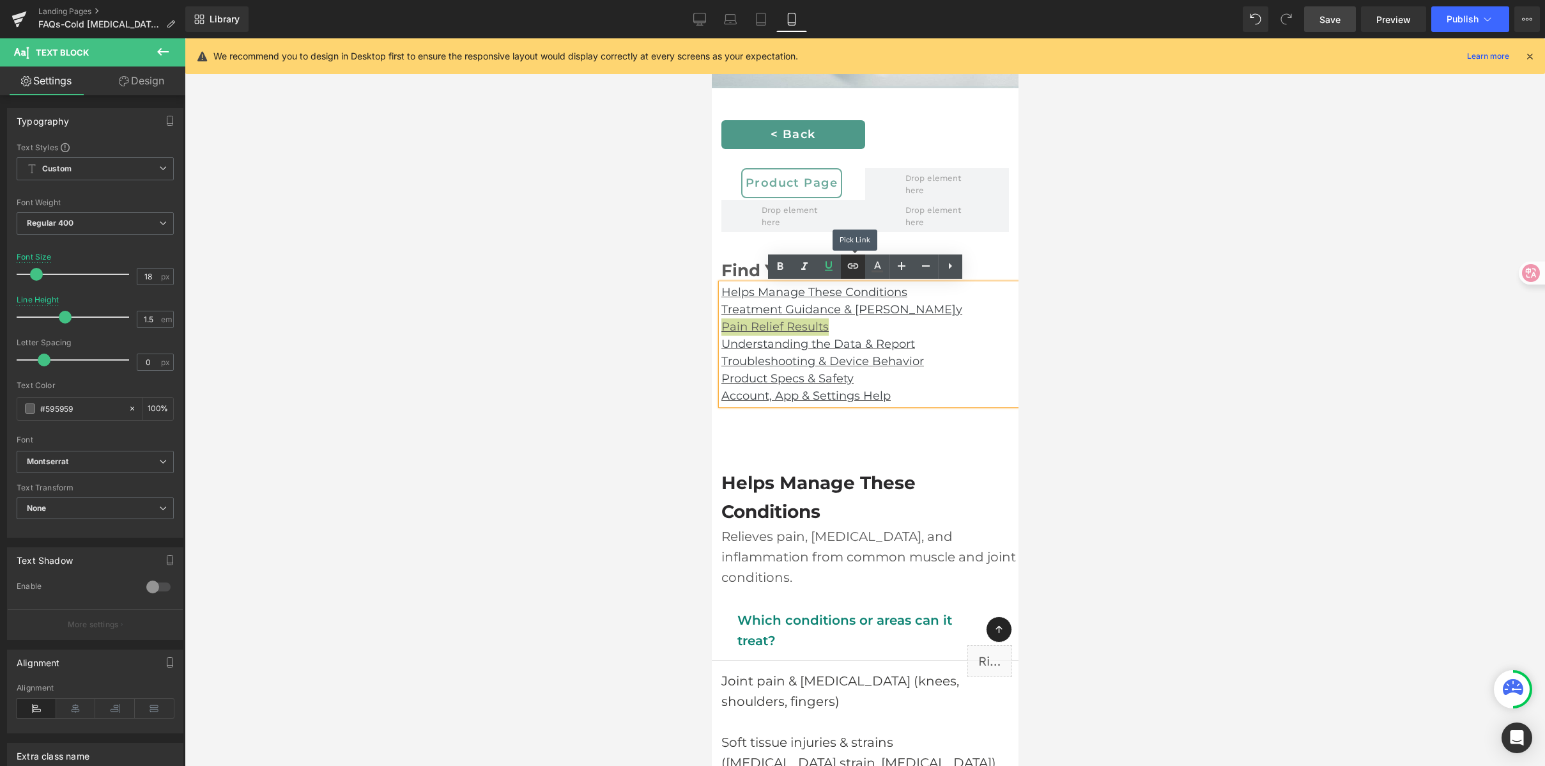
click at [847, 259] on icon at bounding box center [853, 265] width 15 height 15
click at [953, 0] on div "Text Color Highlight Color #333333 Edit or remove link: Edit - Unlink - Cancel" at bounding box center [772, 0] width 1545 height 0
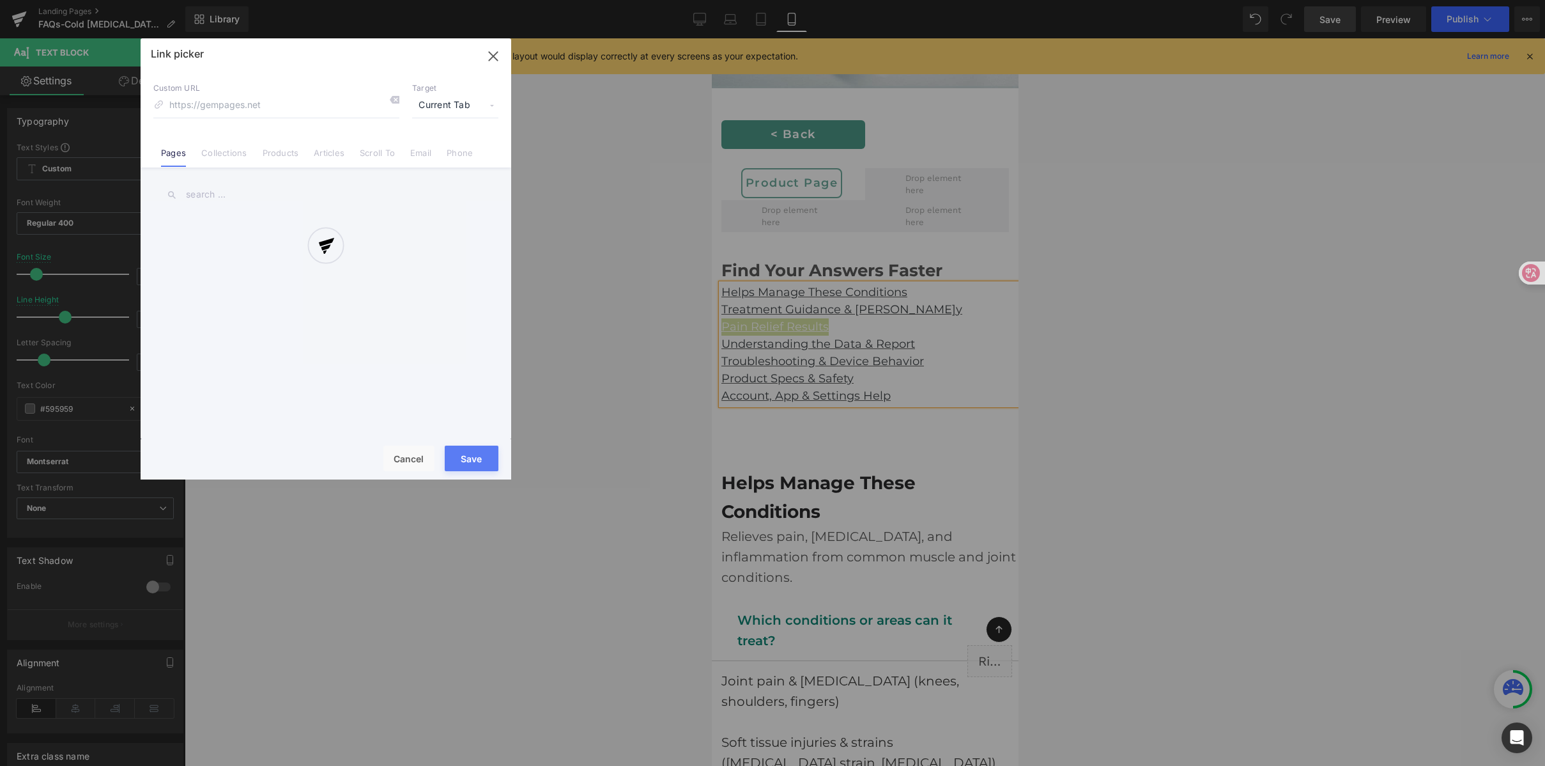
click at [377, 154] on div at bounding box center [326, 258] width 371 height 441
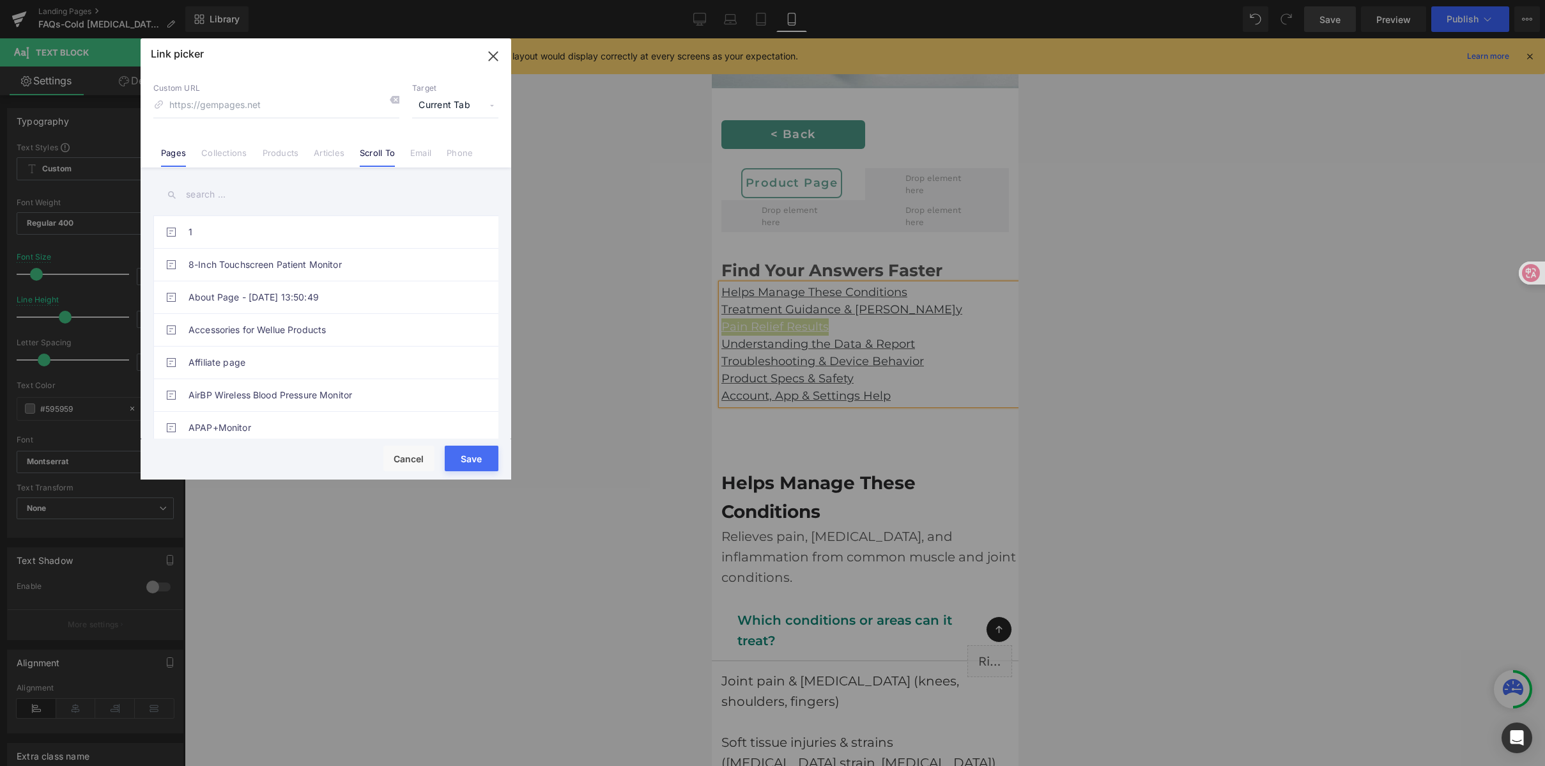
click at [371, 153] on link "Scroll To" at bounding box center [377, 157] width 35 height 19
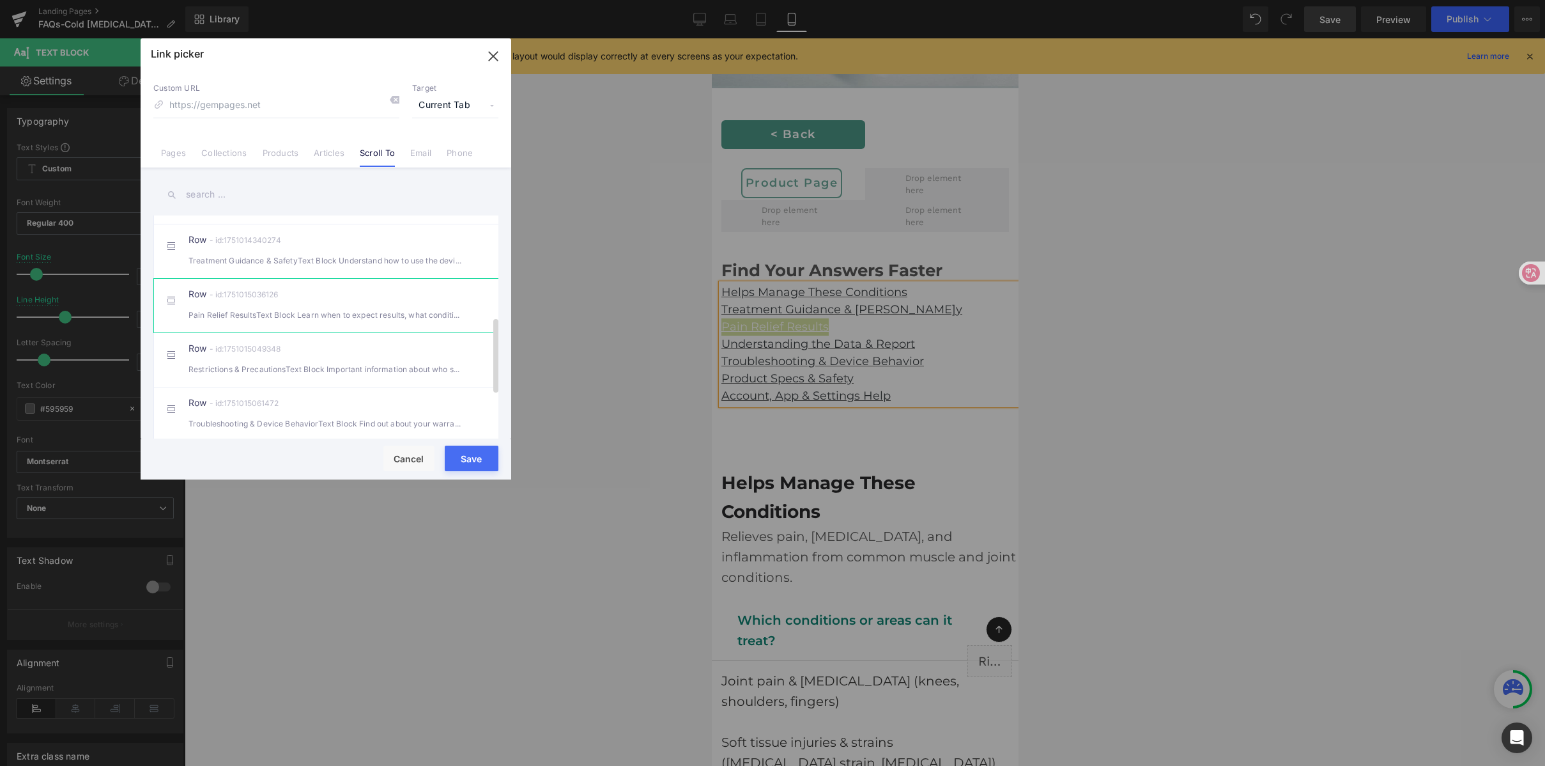
click at [299, 313] on div "Row - id:1751015036126 Pain Relief ResultsText Block Learn when to expect resul…" at bounding box center [346, 306] width 314 height 32
type input "#r-1751015036126"
click at [486, 457] on button "Save" at bounding box center [472, 458] width 54 height 26
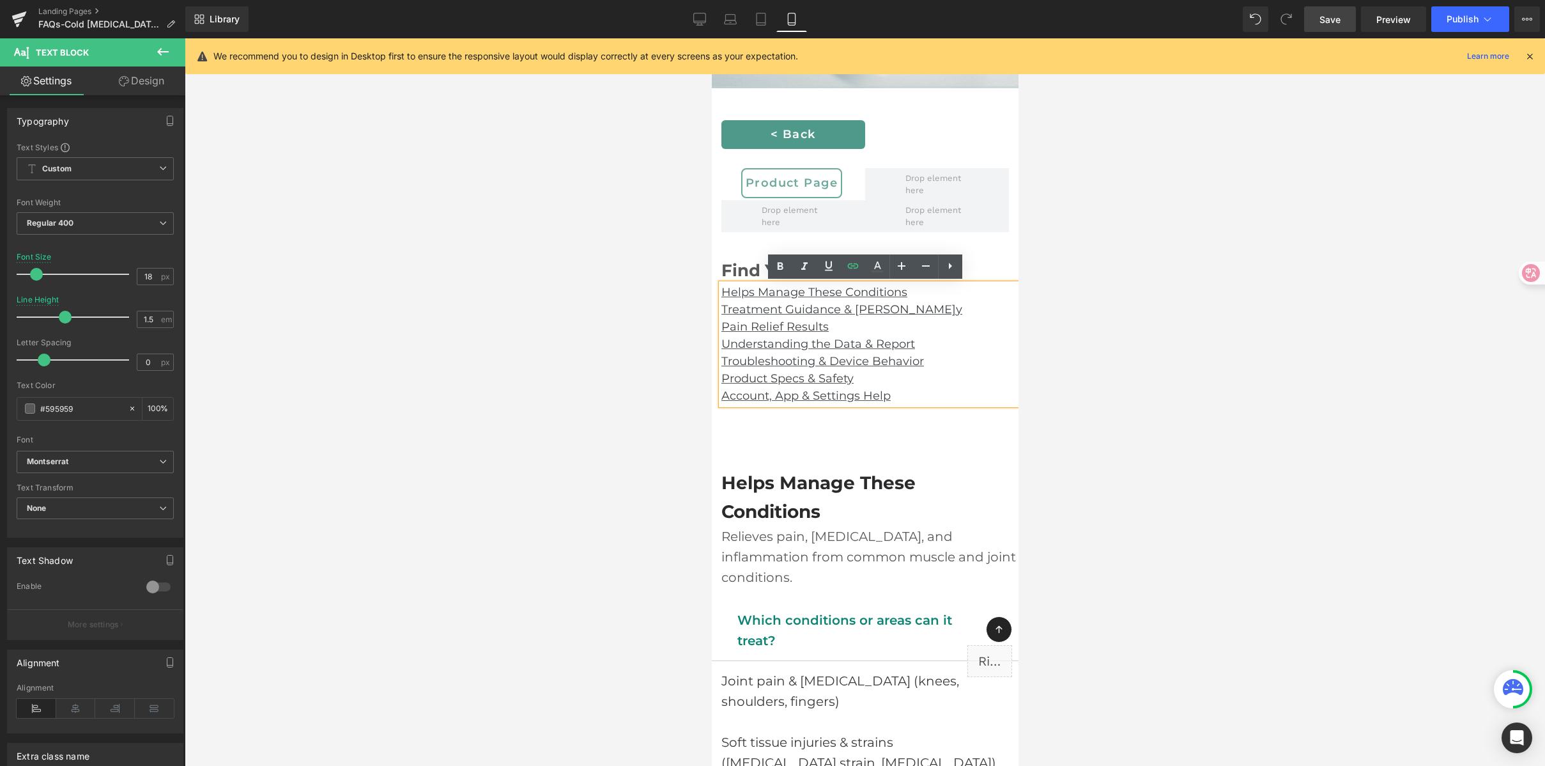
click at [970, 332] on p "Pain Relief Results" at bounding box center [869, 326] width 297 height 17
drag, startPoint x: 936, startPoint y: 346, endPoint x: 651, endPoint y: 345, distance: 285.0
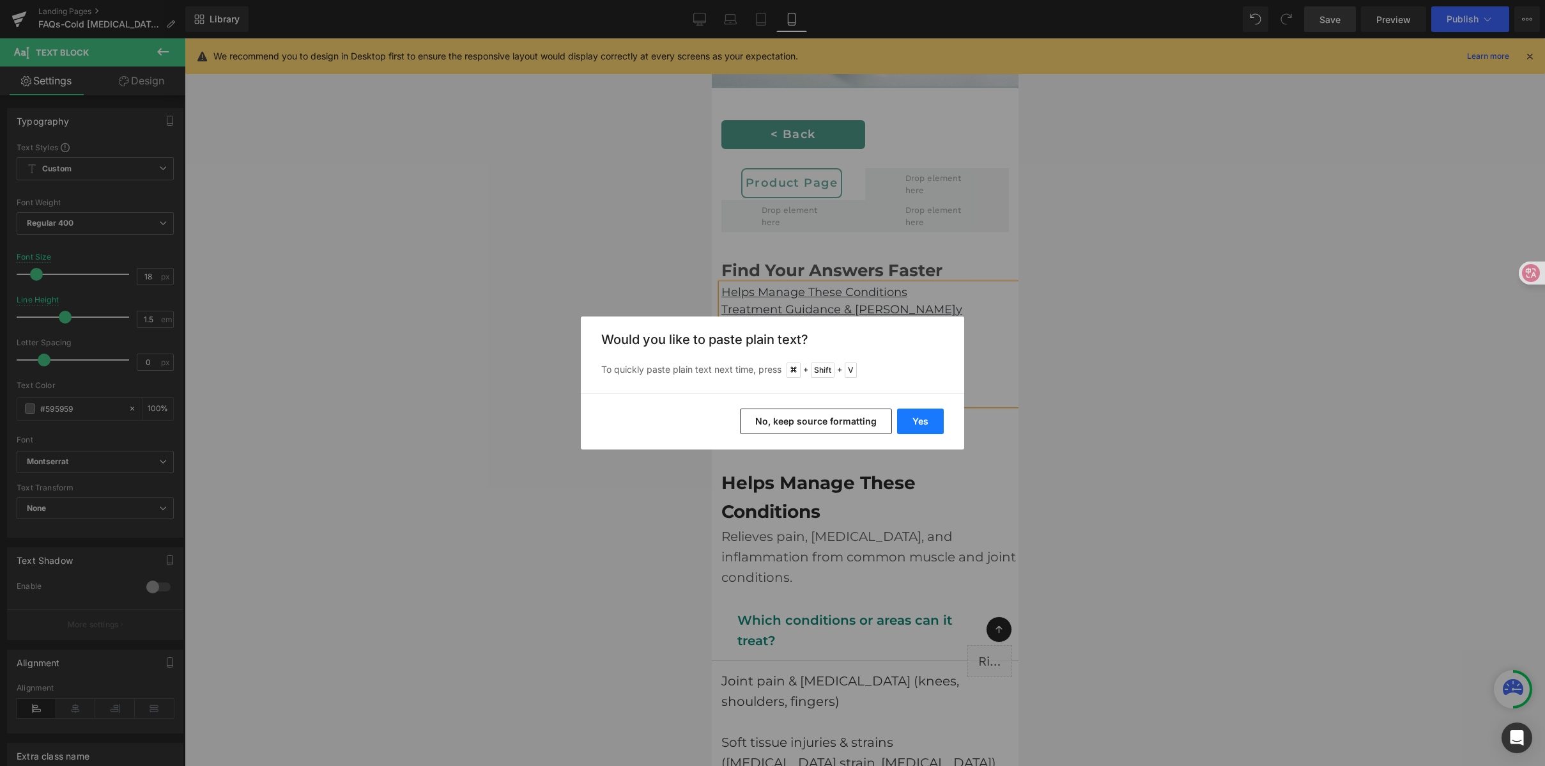
click at [924, 415] on button "Yes" at bounding box center [920, 421] width 47 height 26
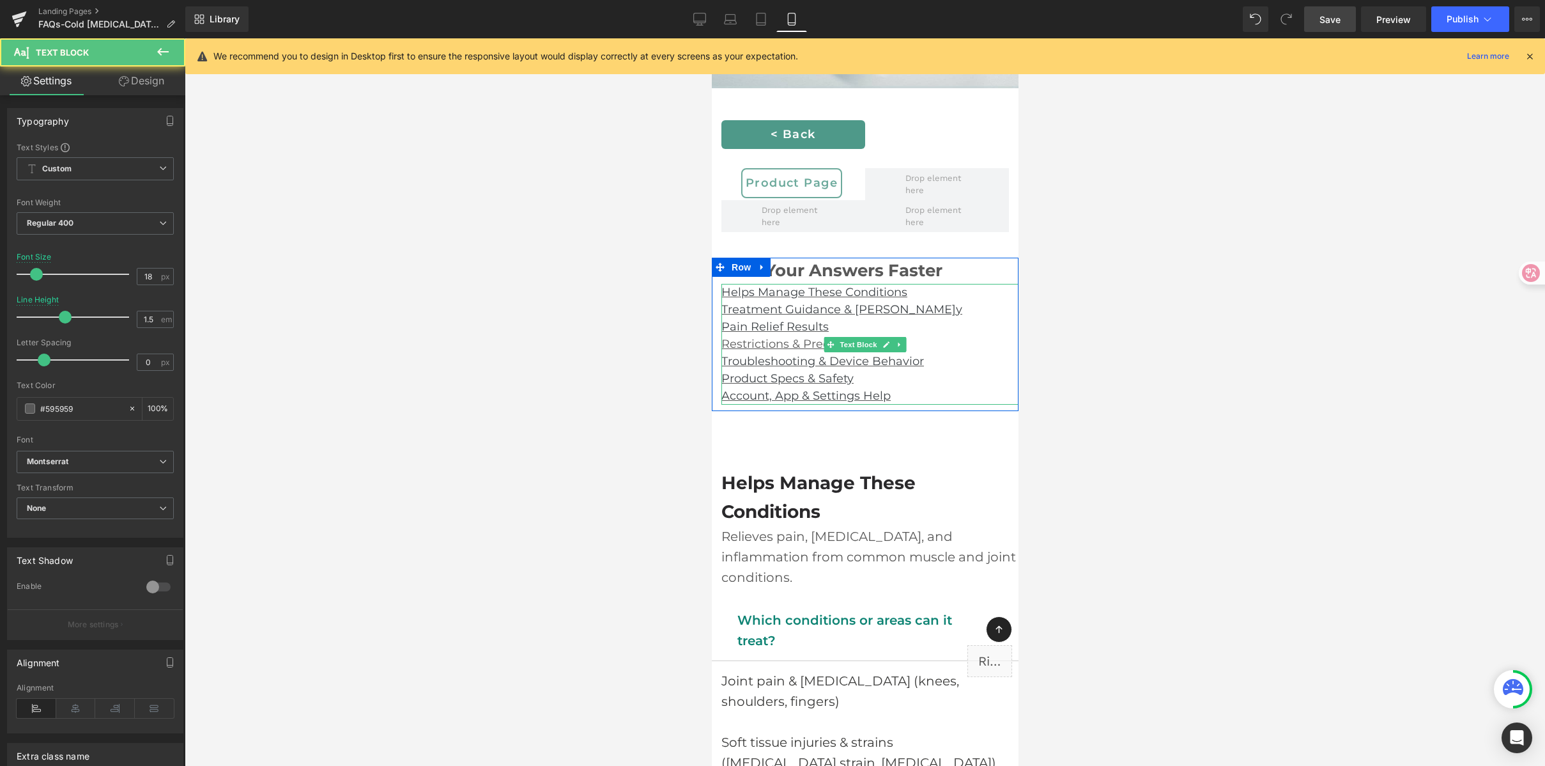
click at [952, 336] on p "Restrictions & Precautions" at bounding box center [869, 344] width 297 height 17
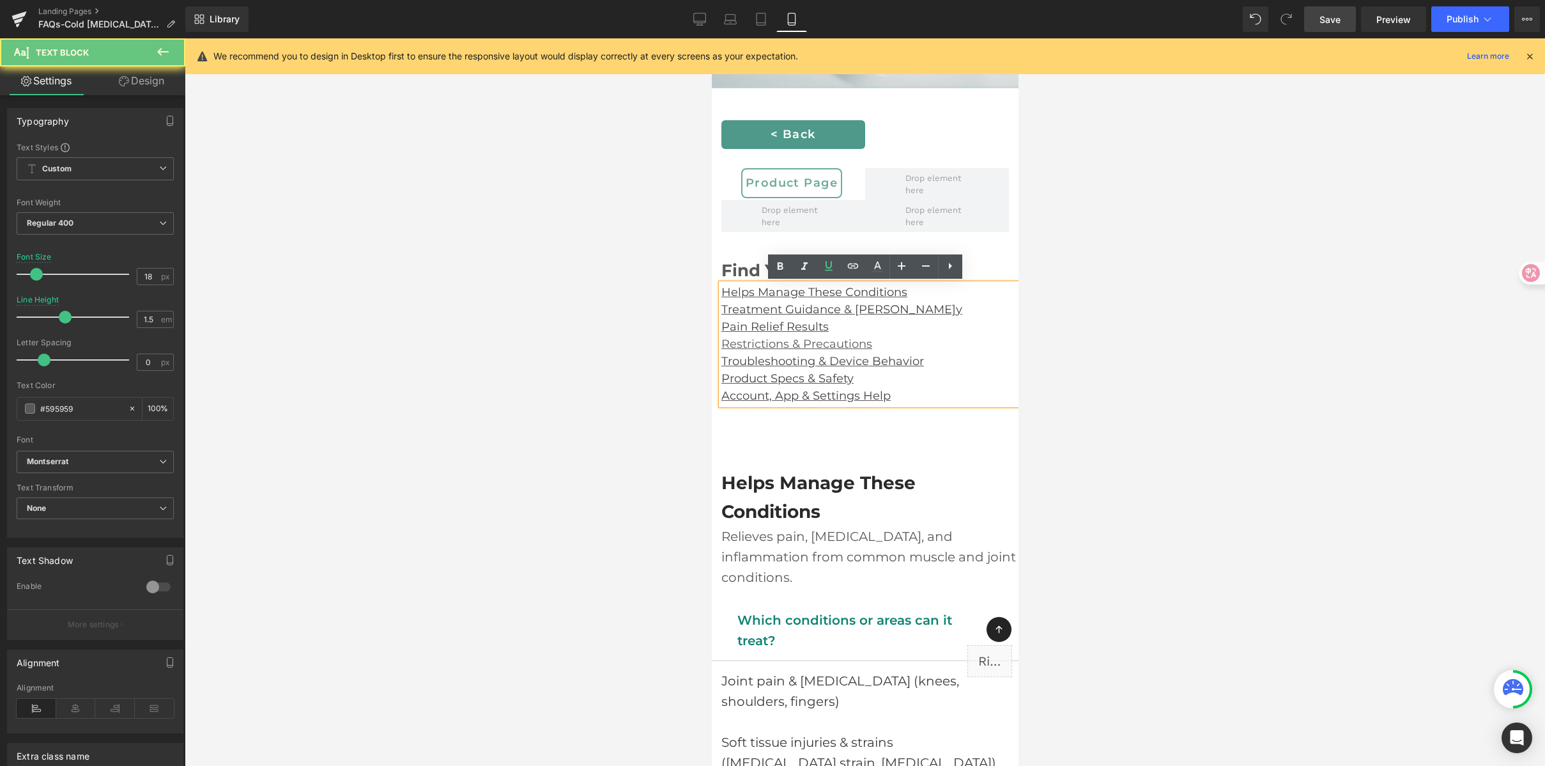
click at [891, 337] on p "Restrictions & Precautions" at bounding box center [869, 344] width 297 height 17
drag, startPoint x: 886, startPoint y: 342, endPoint x: 684, endPoint y: 341, distance: 201.3
click at [849, 263] on icon at bounding box center [853, 265] width 15 height 15
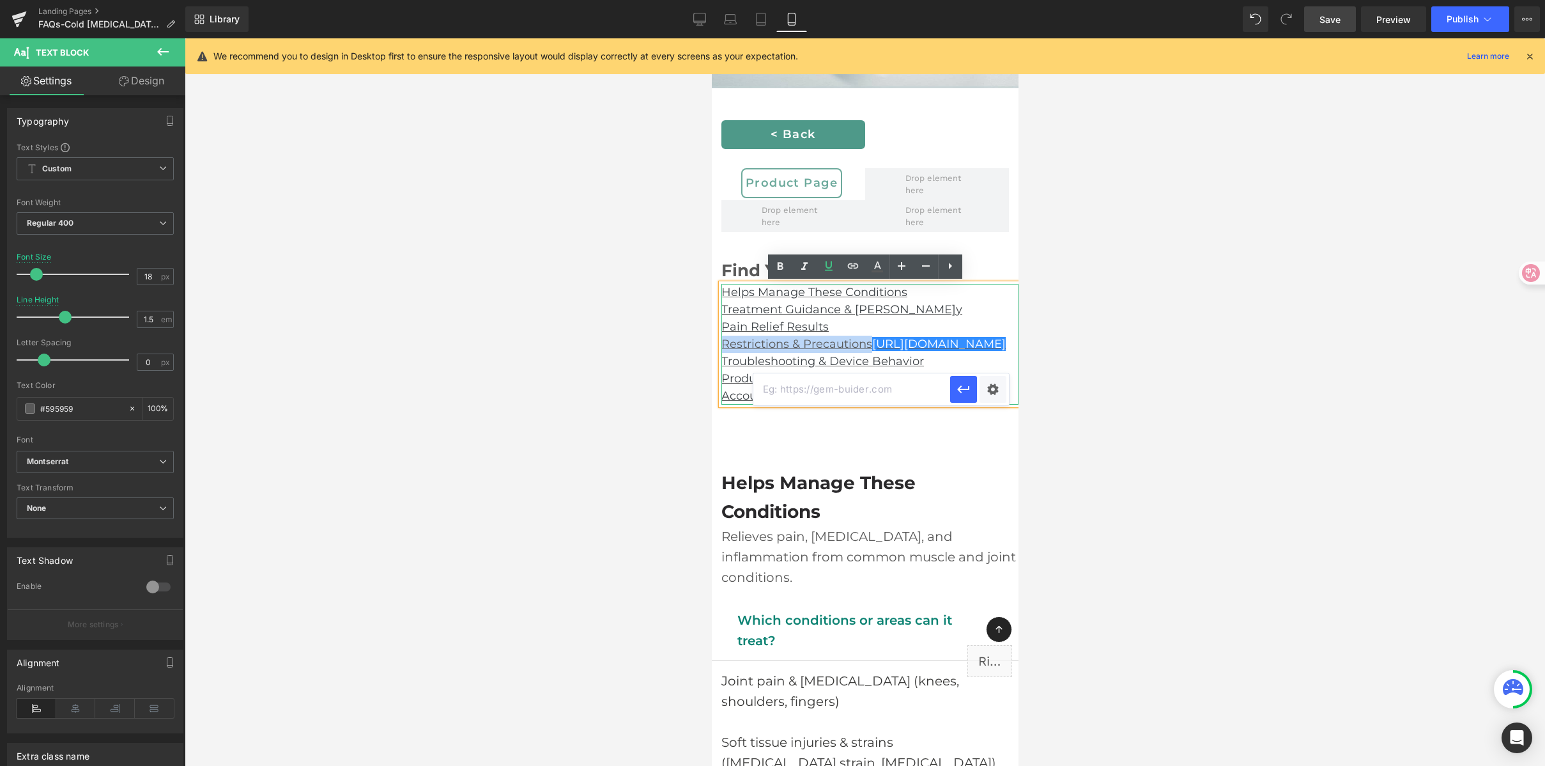
click at [934, 351] on u "Restrictions & Precautions https://gem-3910432.net" at bounding box center [863, 344] width 284 height 14
drag, startPoint x: 872, startPoint y: 346, endPoint x: 876, endPoint y: 359, distance: 13.8
click at [876, 353] on p "Restrictions & Precautions https://gem-3910432.net" at bounding box center [869, 344] width 297 height 17
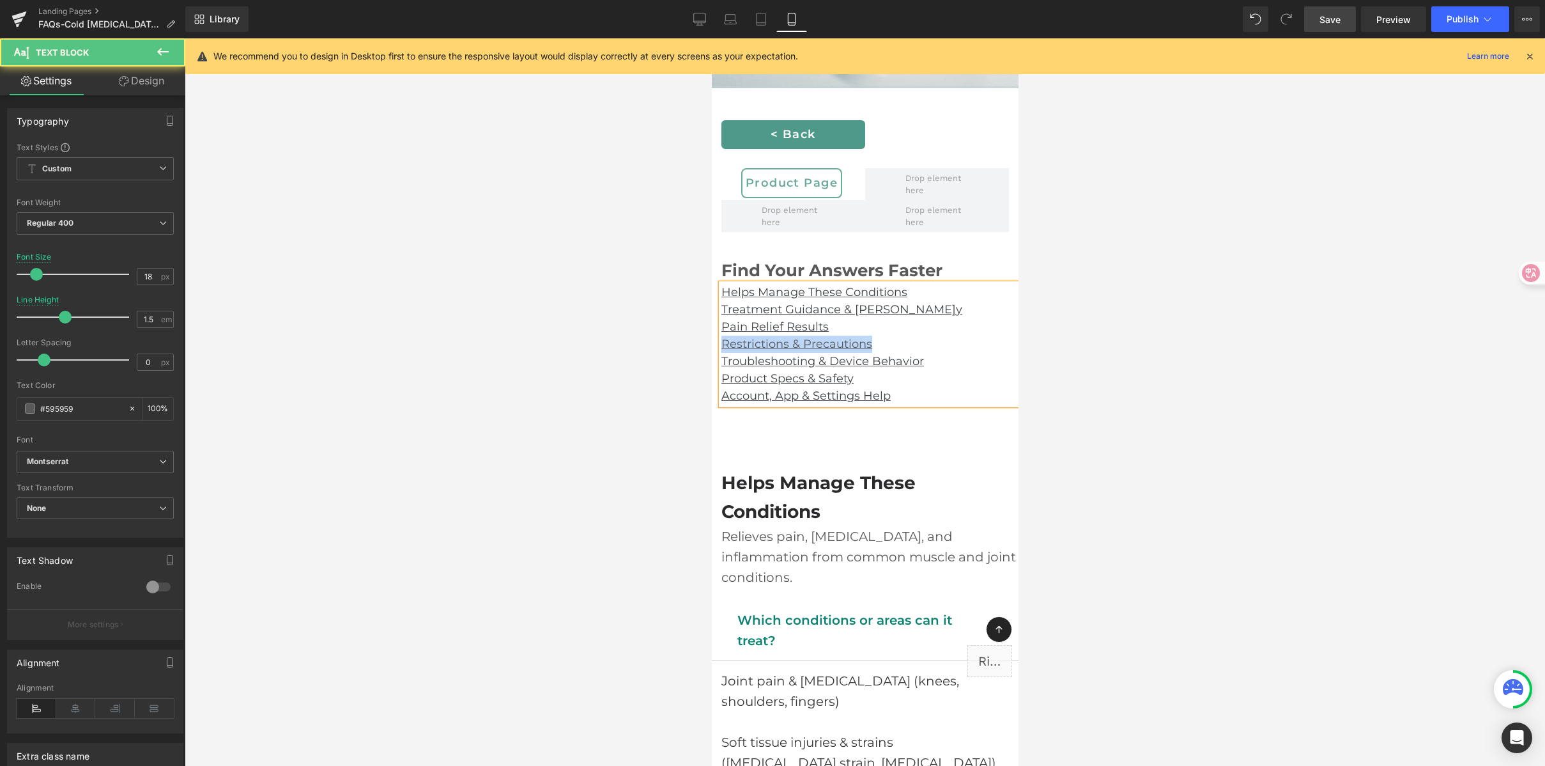
drag, startPoint x: 881, startPoint y: 343, endPoint x: 1412, endPoint y: 381, distance: 533.1
click at [858, 350] on u "Restrictions & Precautions" at bounding box center [796, 344] width 151 height 14
drag, startPoint x: 879, startPoint y: 339, endPoint x: 711, endPoint y: 339, distance: 167.4
click at [711, 339] on div "Find Your Answers Faster Text Block Helps Manage These Conditions Treatment Gui…" at bounding box center [864, 332] width 307 height 148
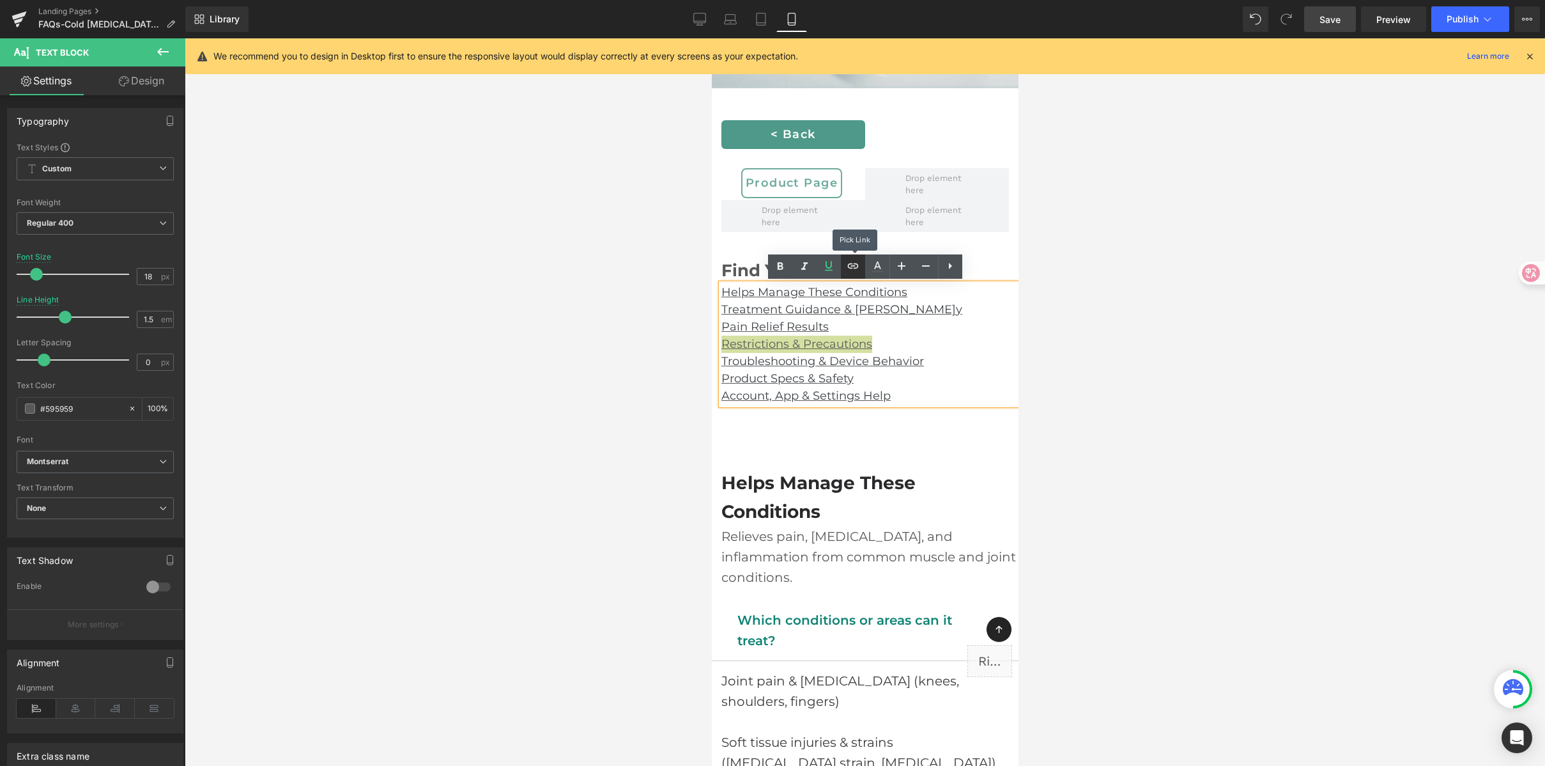
click at [849, 259] on icon at bounding box center [853, 265] width 15 height 15
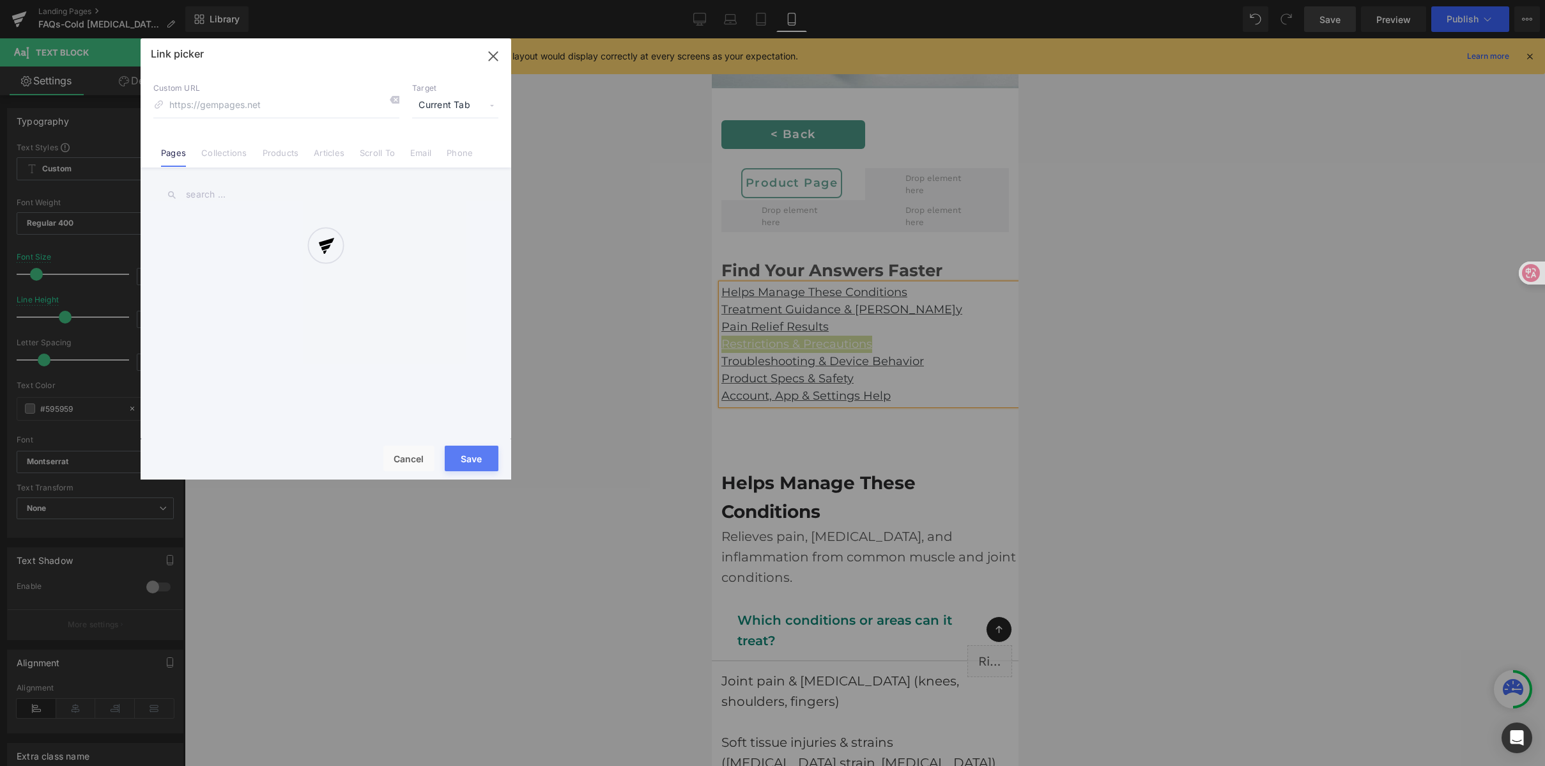
click at [976, 0] on div "Text Color Highlight Color #333333 Edit or remove link: Edit - Unlink - Cancel …" at bounding box center [772, 0] width 1545 height 0
click at [355, 153] on div at bounding box center [326, 258] width 371 height 441
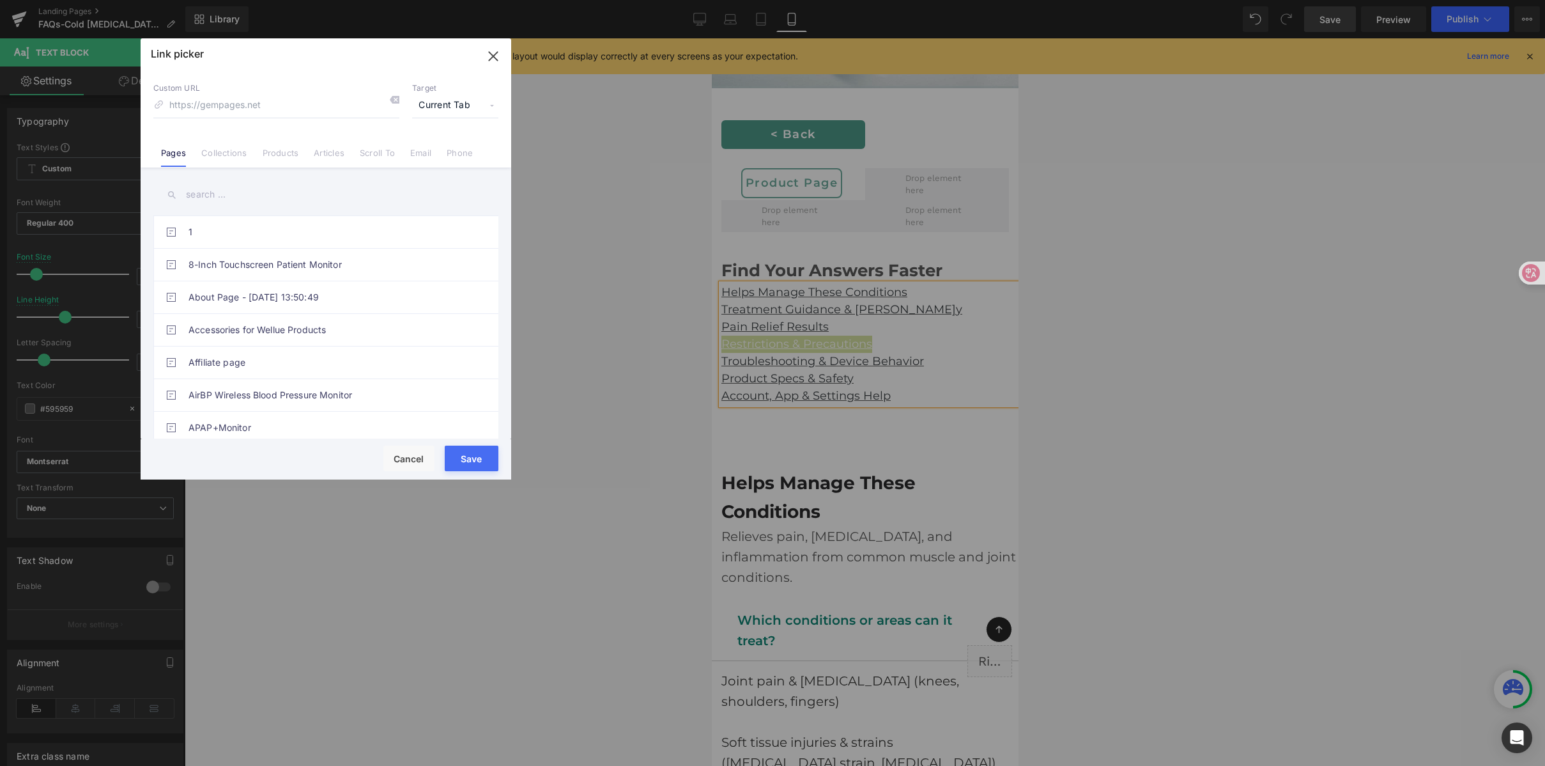
click at [366, 153] on link "Scroll To" at bounding box center [377, 157] width 35 height 19
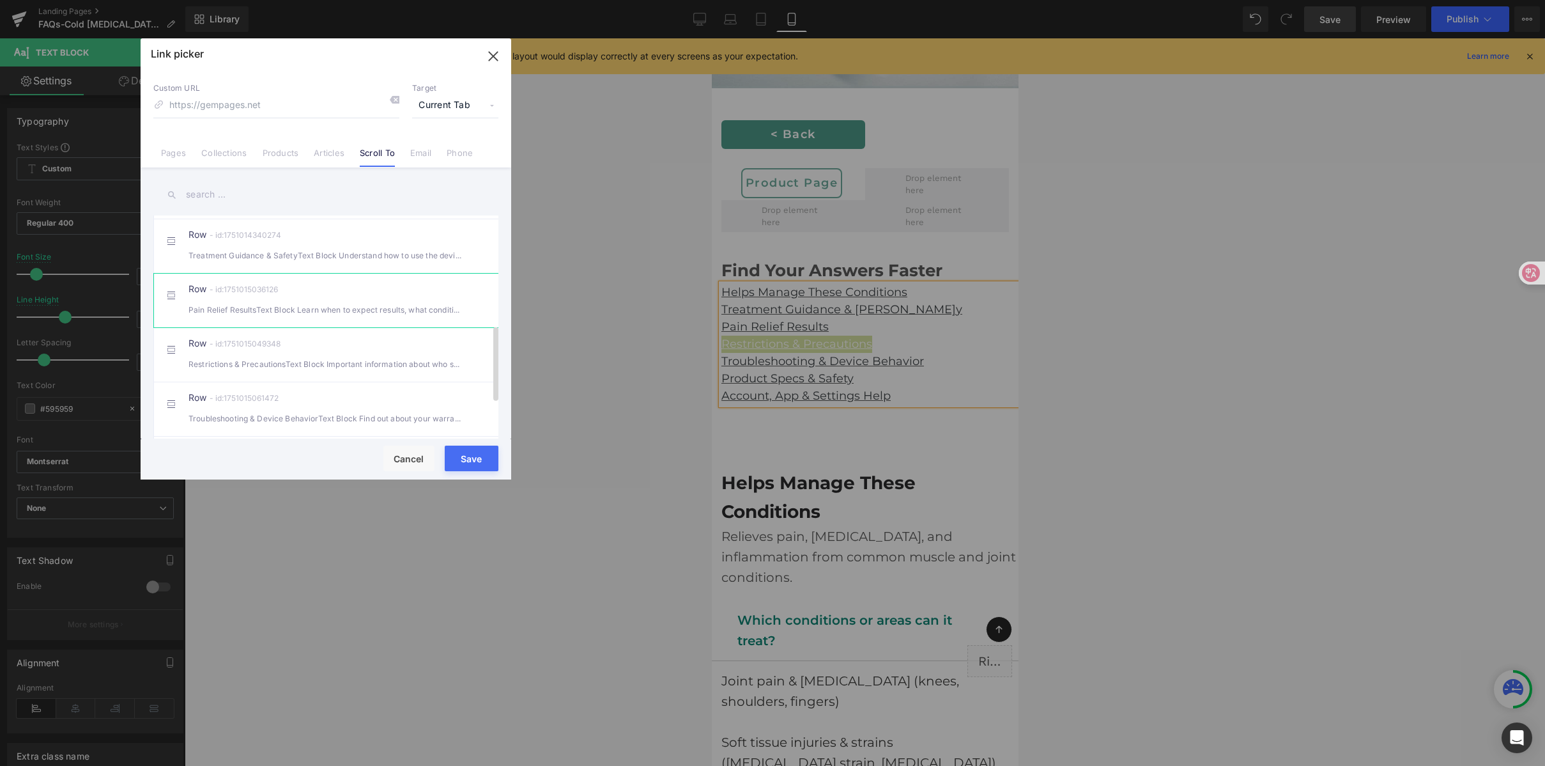
scroll to position [325, 0]
click at [380, 348] on div "Row - id:1751015049348 Restrictions & PrecautionsText Block Important informati…" at bounding box center [346, 336] width 314 height 32
type input "#r-1751015049348"
click at [467, 462] on button "Save" at bounding box center [472, 458] width 54 height 26
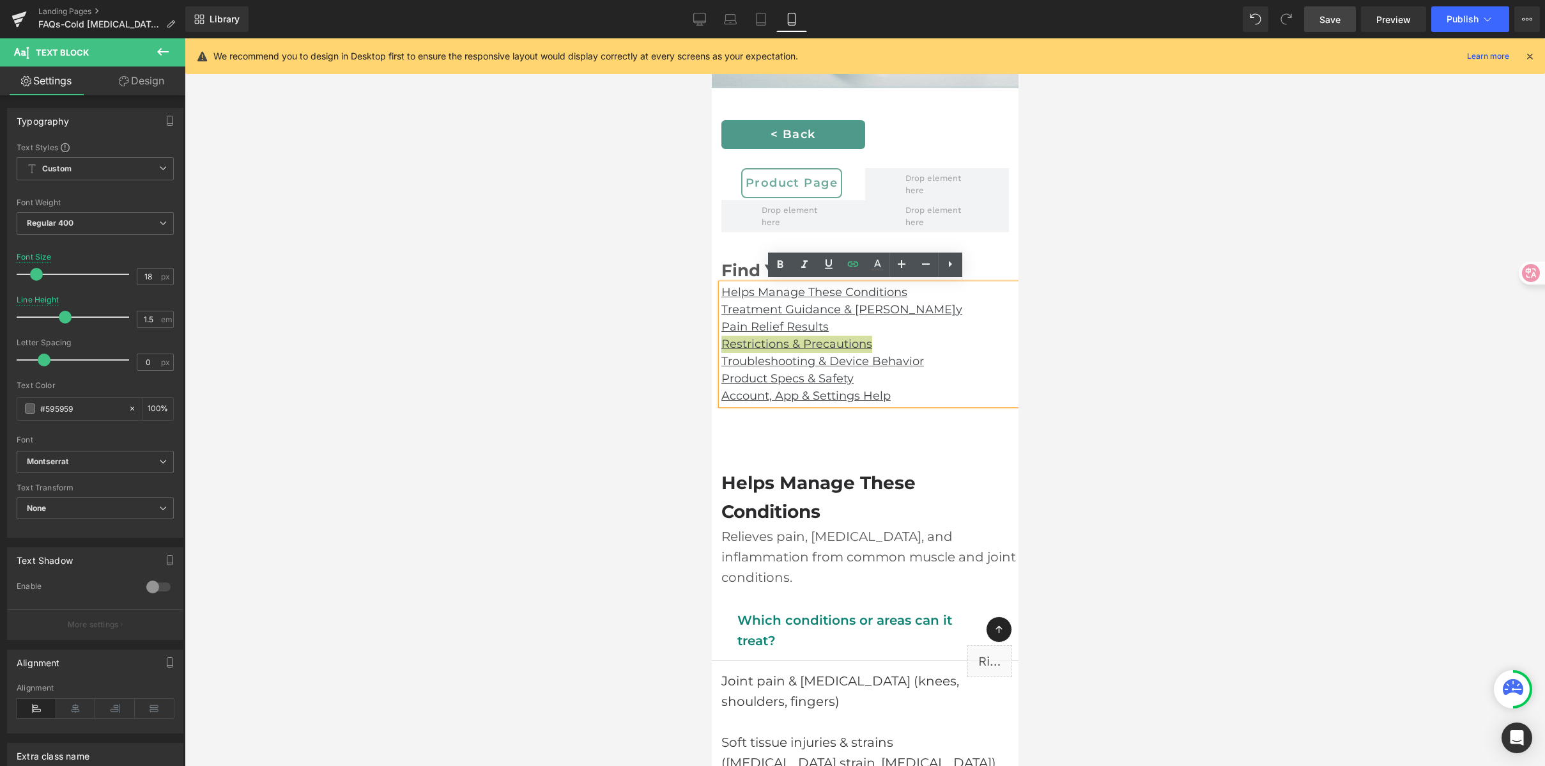
scroll to position [321, 0]
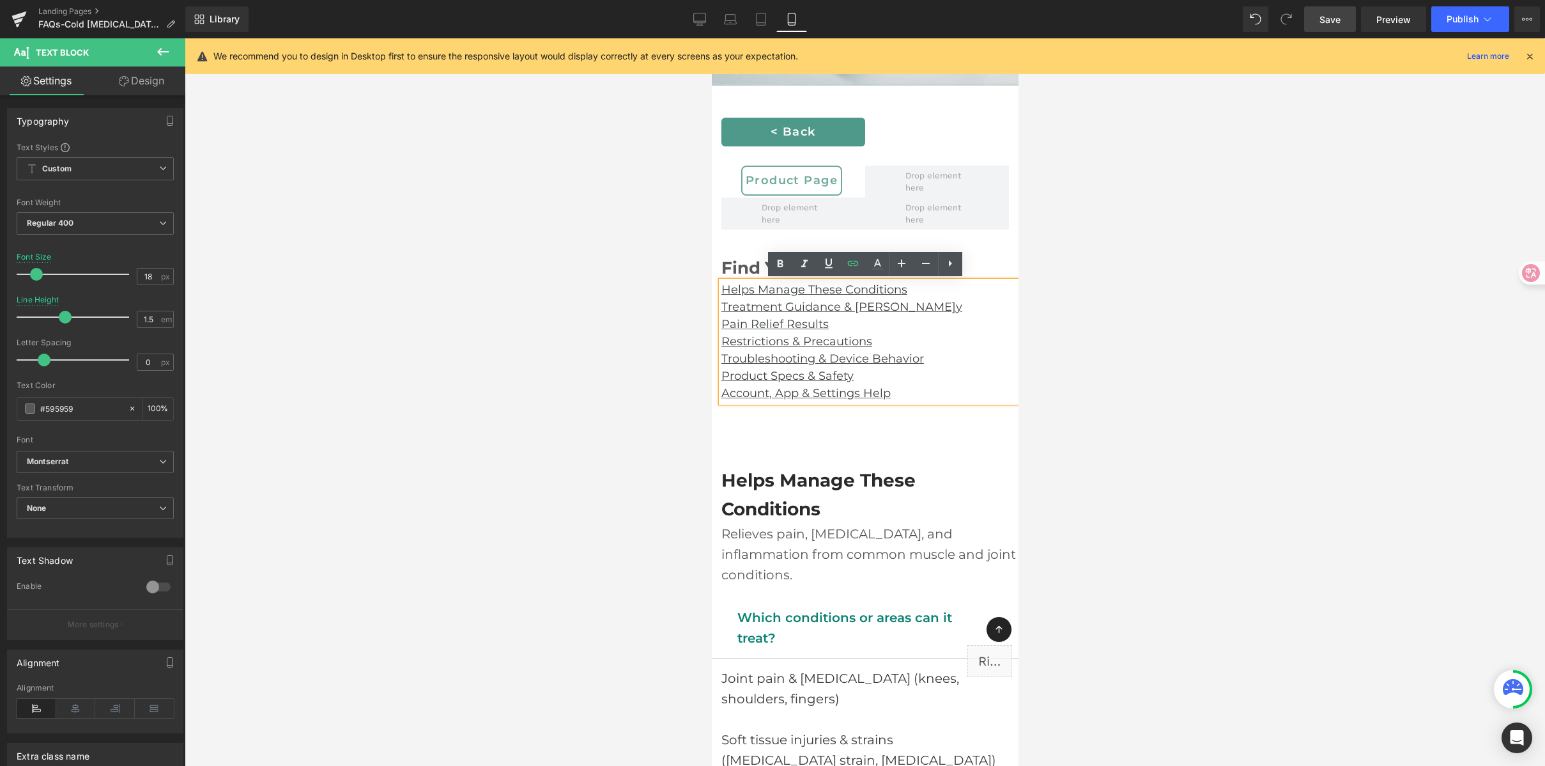
click at [857, 377] on p "Product Specs & Safety" at bounding box center [869, 375] width 297 height 17
drag, startPoint x: 911, startPoint y: 394, endPoint x: 708, endPoint y: 378, distance: 203.9
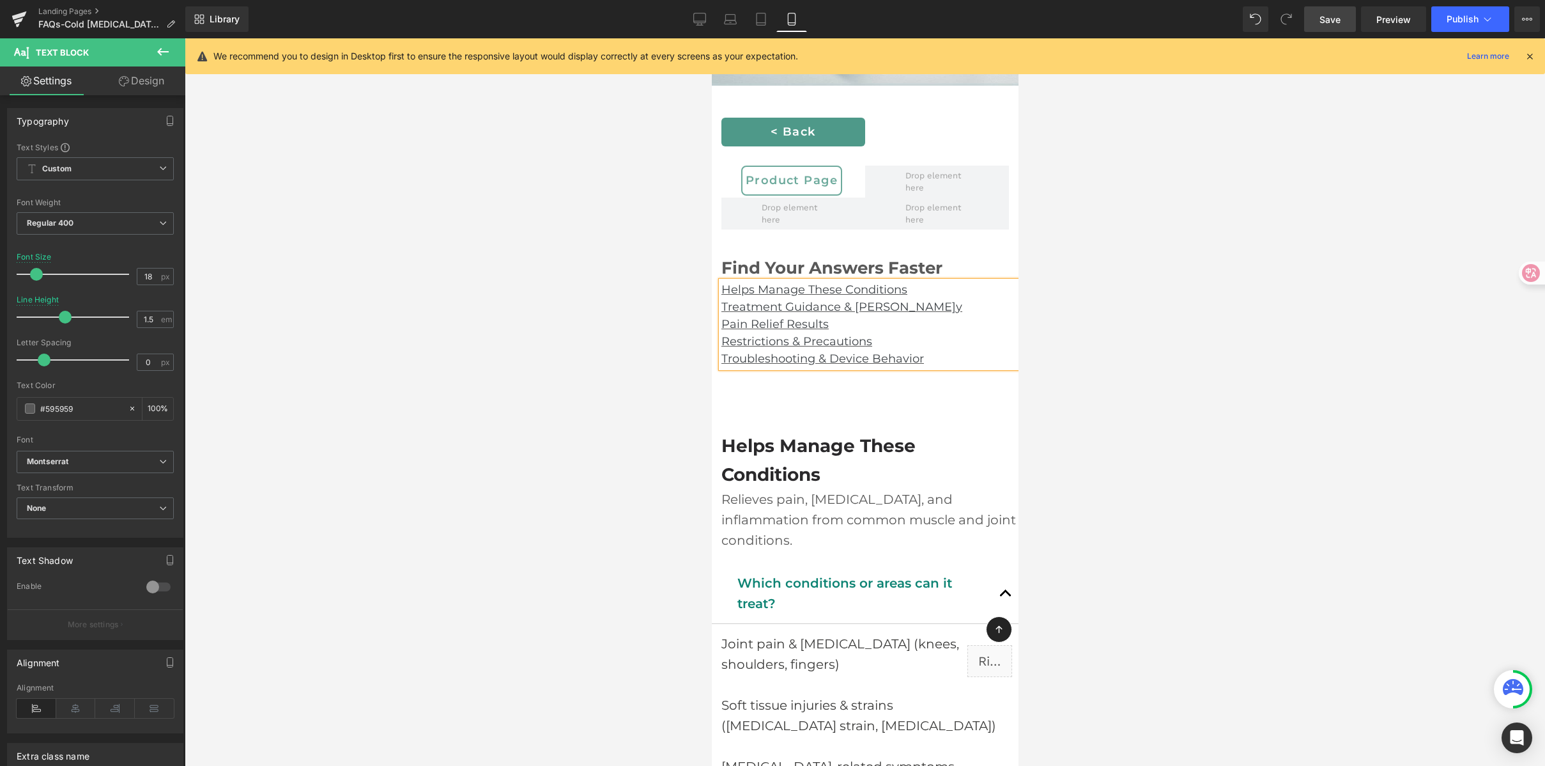
drag, startPoint x: 1125, startPoint y: 385, endPoint x: 1058, endPoint y: 340, distance: 81.2
click at [1127, 385] on div at bounding box center [865, 401] width 1361 height 727
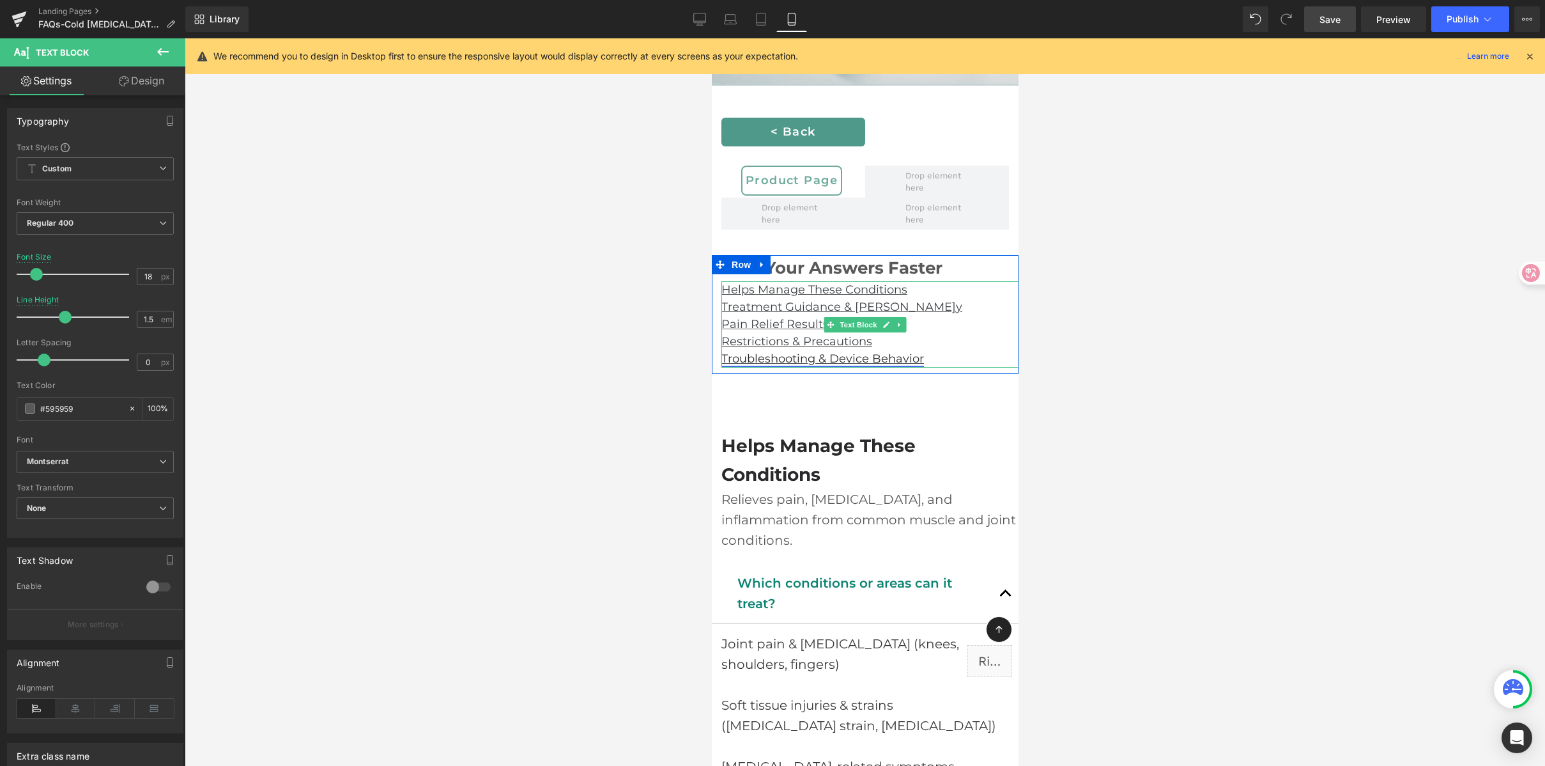
click at [826, 358] on link "Troubleshooting & Device Behavior" at bounding box center [822, 359] width 203 height 14
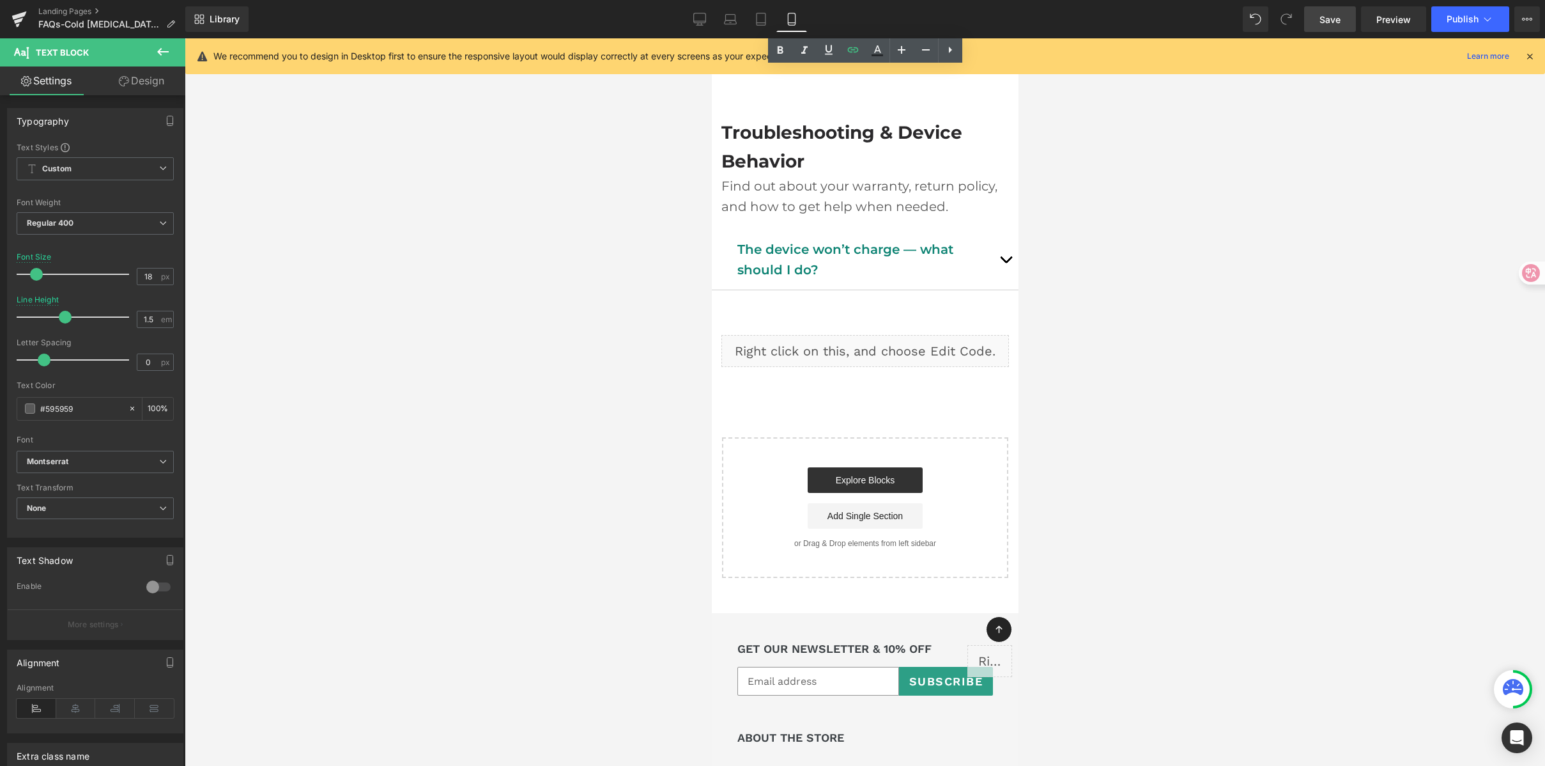
scroll to position [2502, 0]
click at [699, 21] on icon at bounding box center [700, 21] width 12 height 0
type input "20"
type input "1.6"
type input "100"
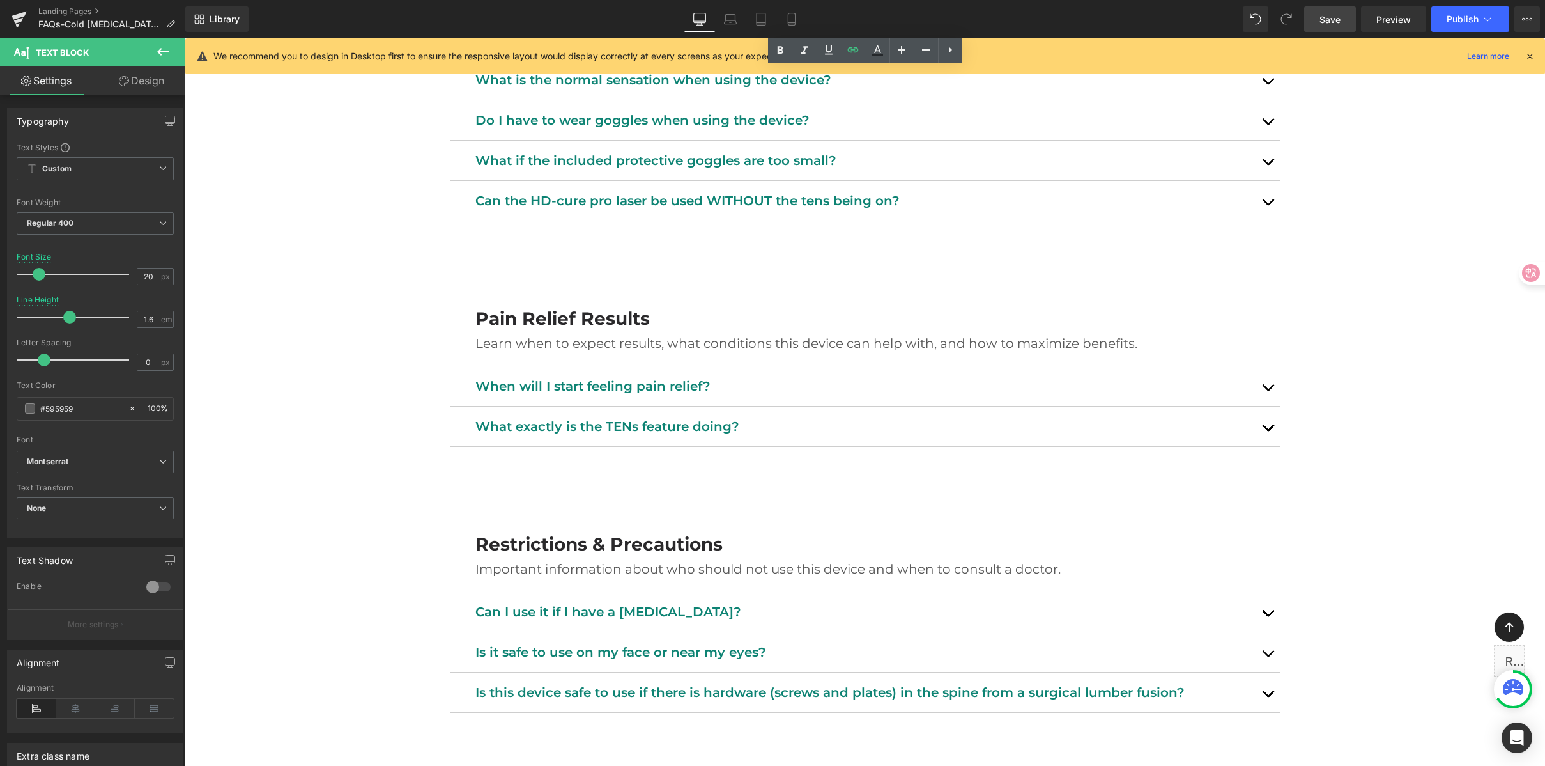
scroll to position [1347, 0]
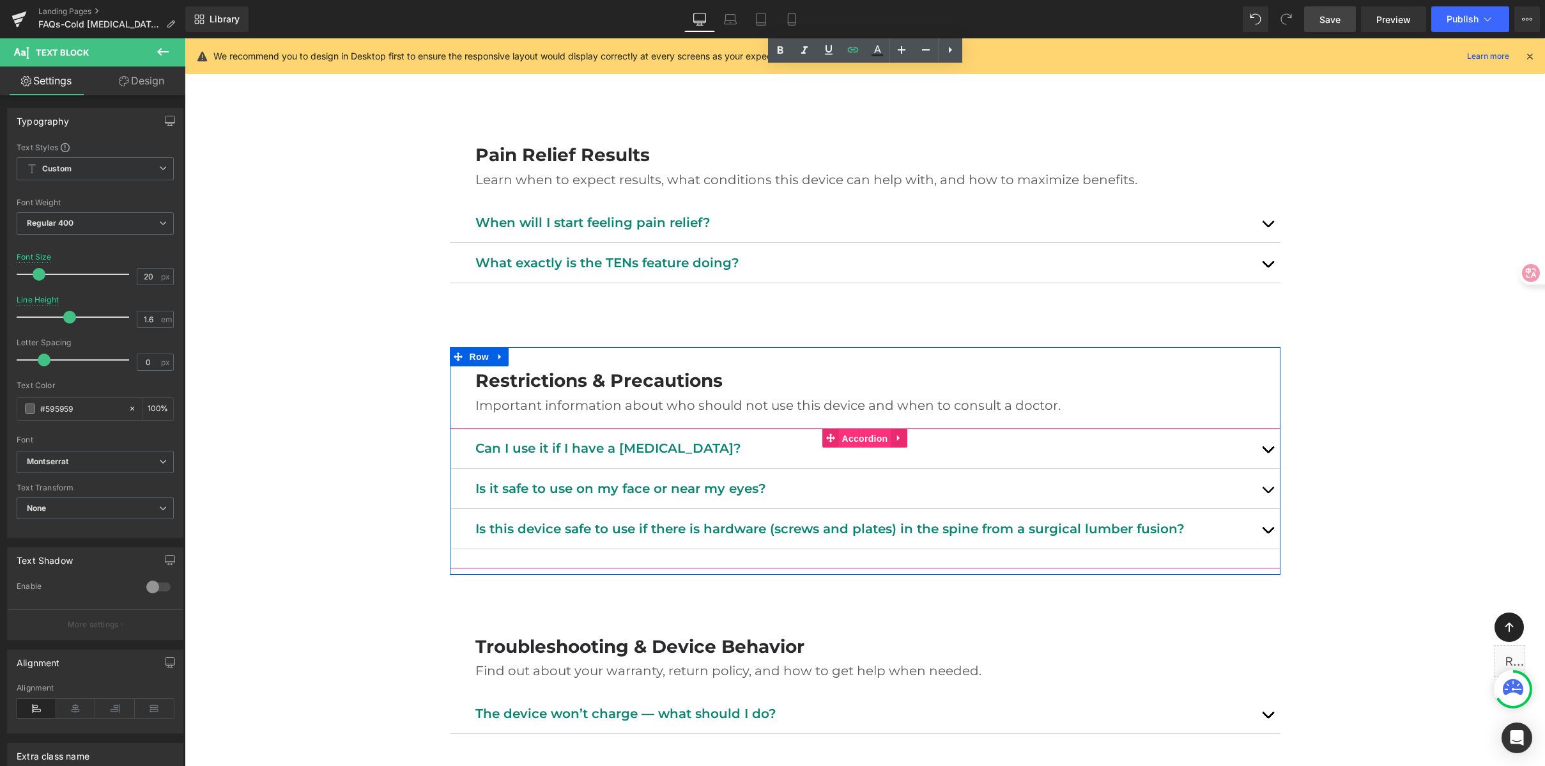
click at [870, 438] on span "Accordion" at bounding box center [865, 438] width 52 height 19
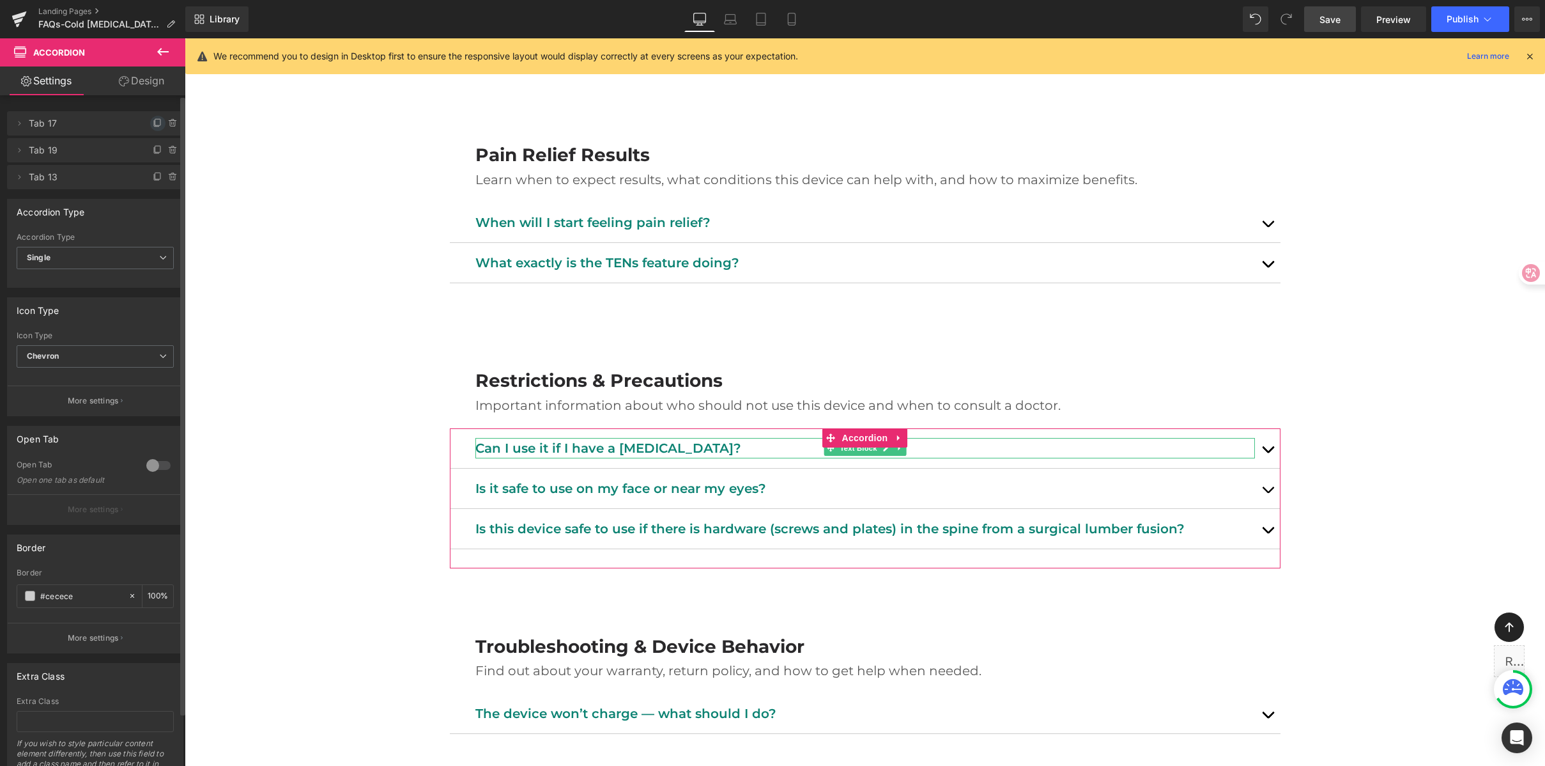
click at [153, 120] on icon at bounding box center [158, 123] width 10 height 10
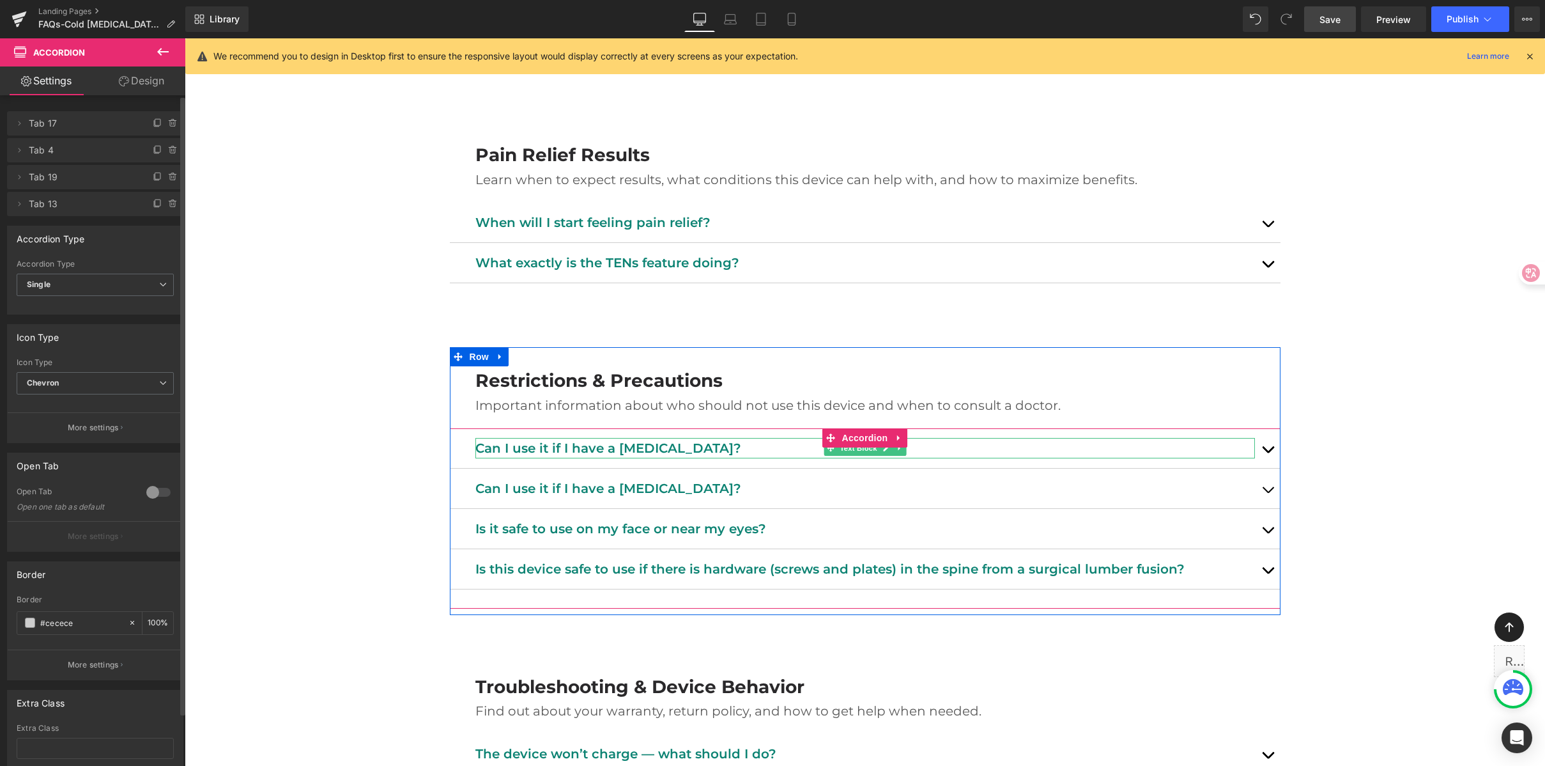
click at [632, 446] on p "Can I use it if I have a pacemaker?" at bounding box center [865, 448] width 780 height 20
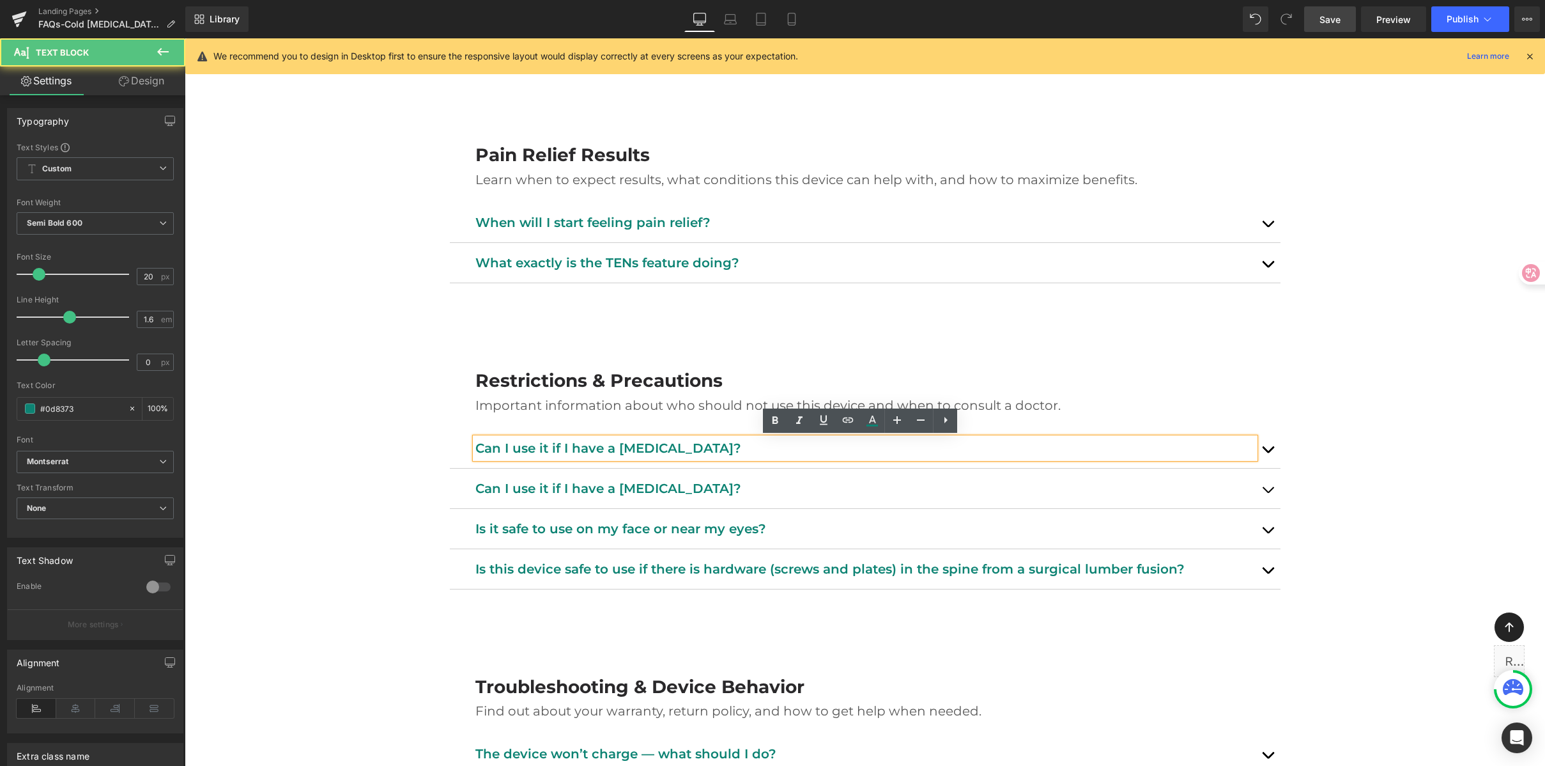
click at [591, 444] on p "Can I use it if I have a pacemaker?" at bounding box center [865, 448] width 780 height 20
paste div
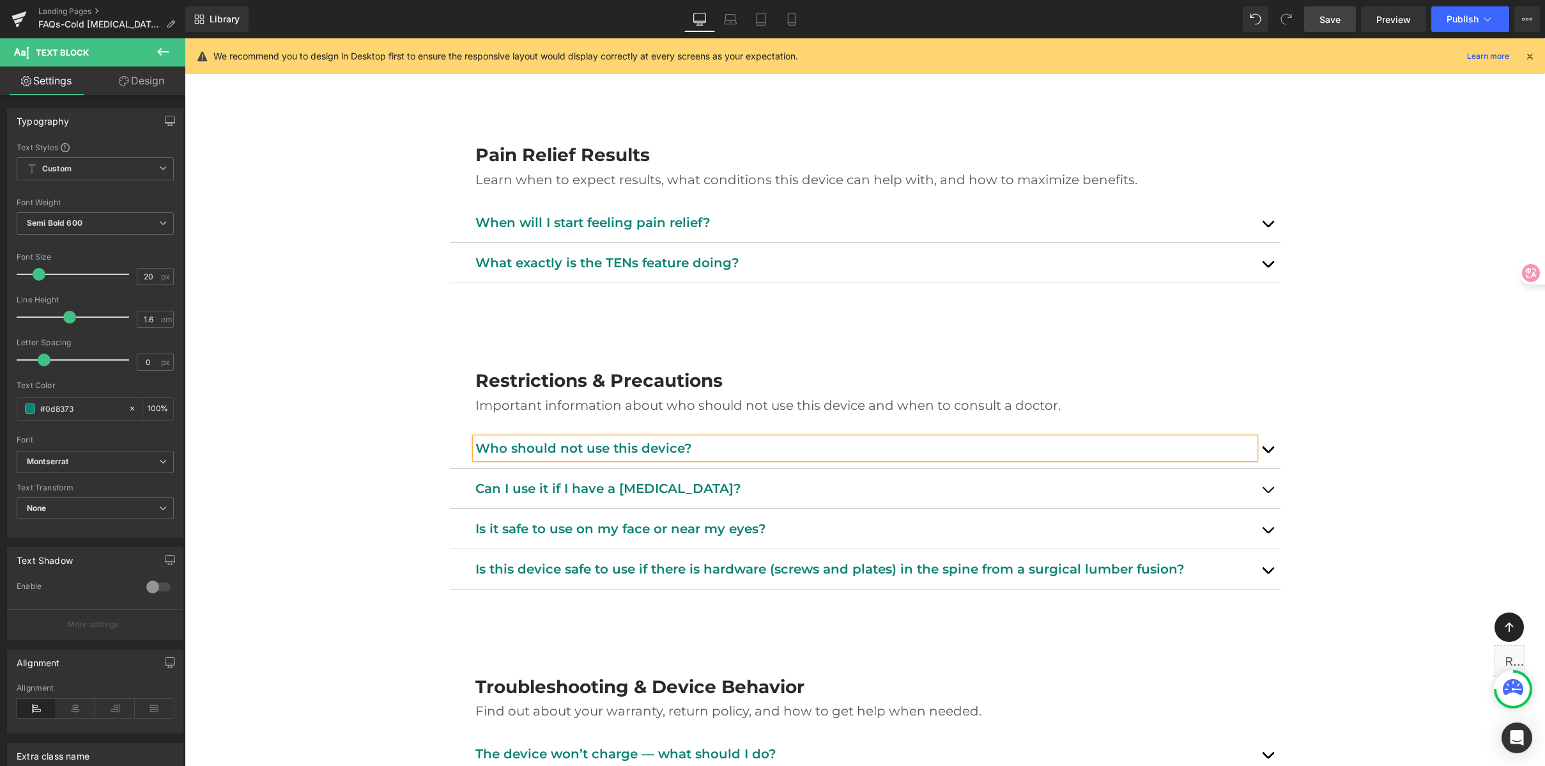
click at [1261, 442] on button "button" at bounding box center [1268, 448] width 26 height 40
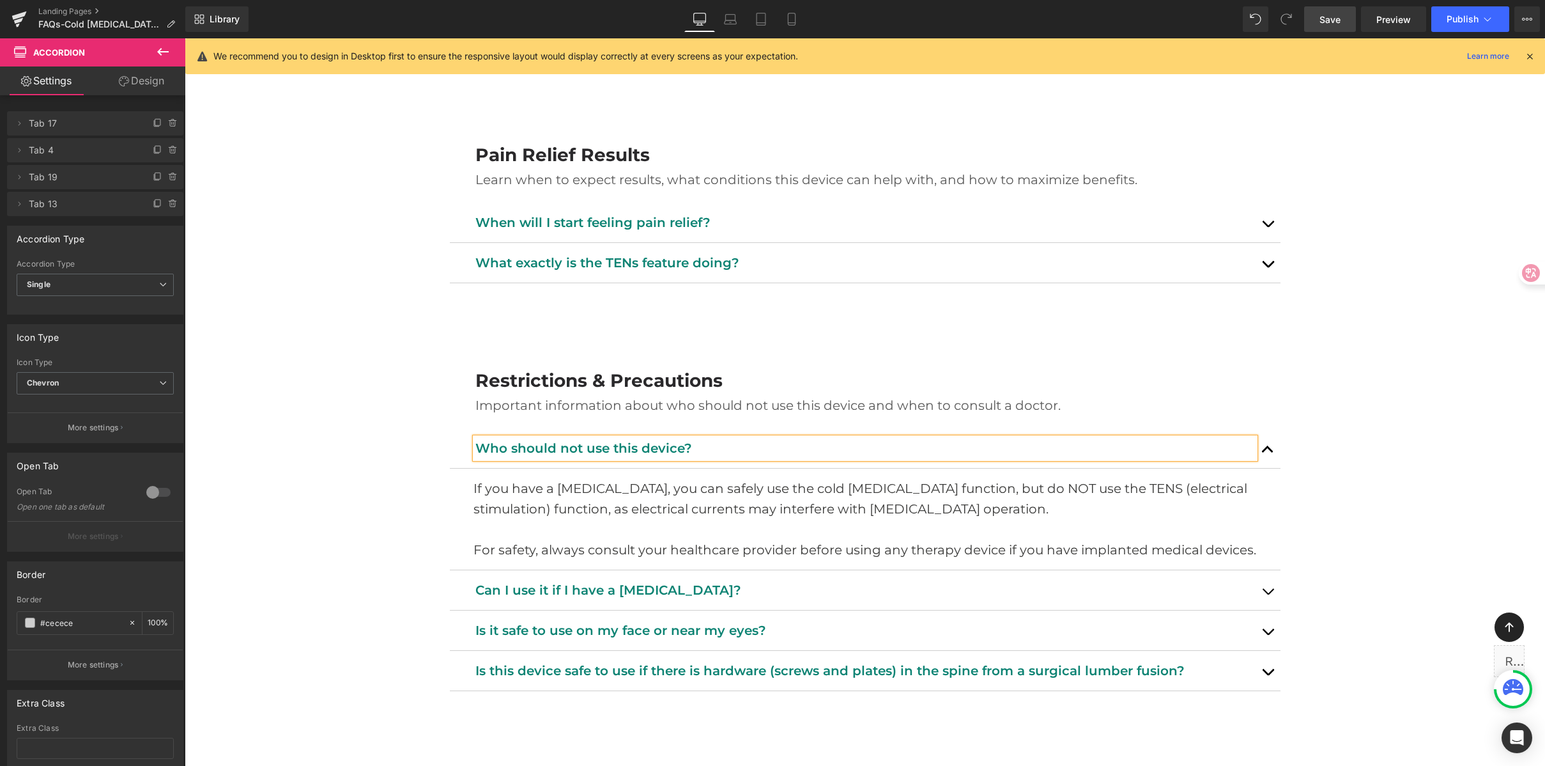
click at [545, 510] on p "If you have a pacemaker, you can safely use the cold laser therapy function, bu…" at bounding box center [873, 498] width 798 height 41
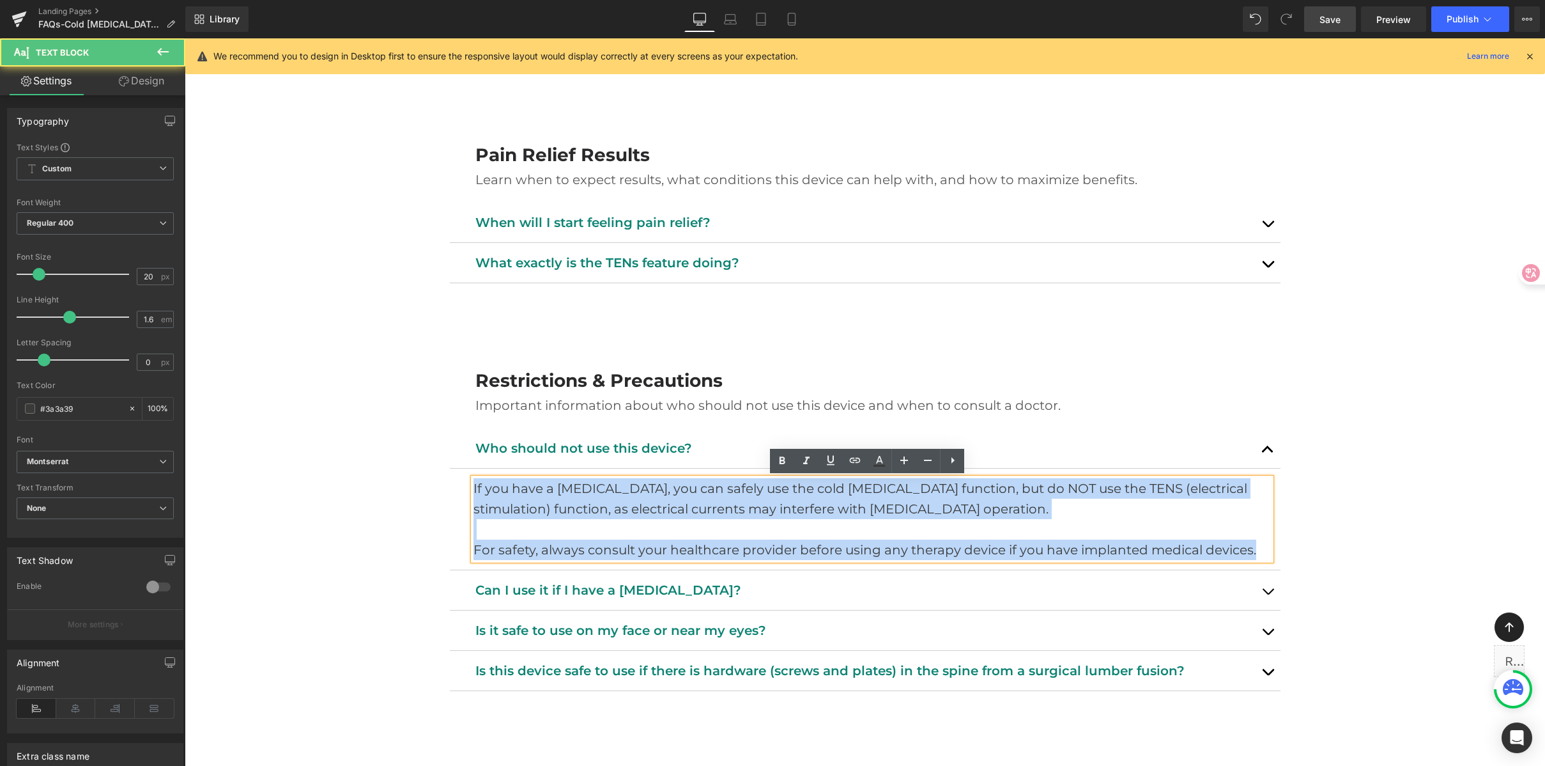
drag, startPoint x: 468, startPoint y: 484, endPoint x: 1407, endPoint y: 584, distance: 944.1
paste div
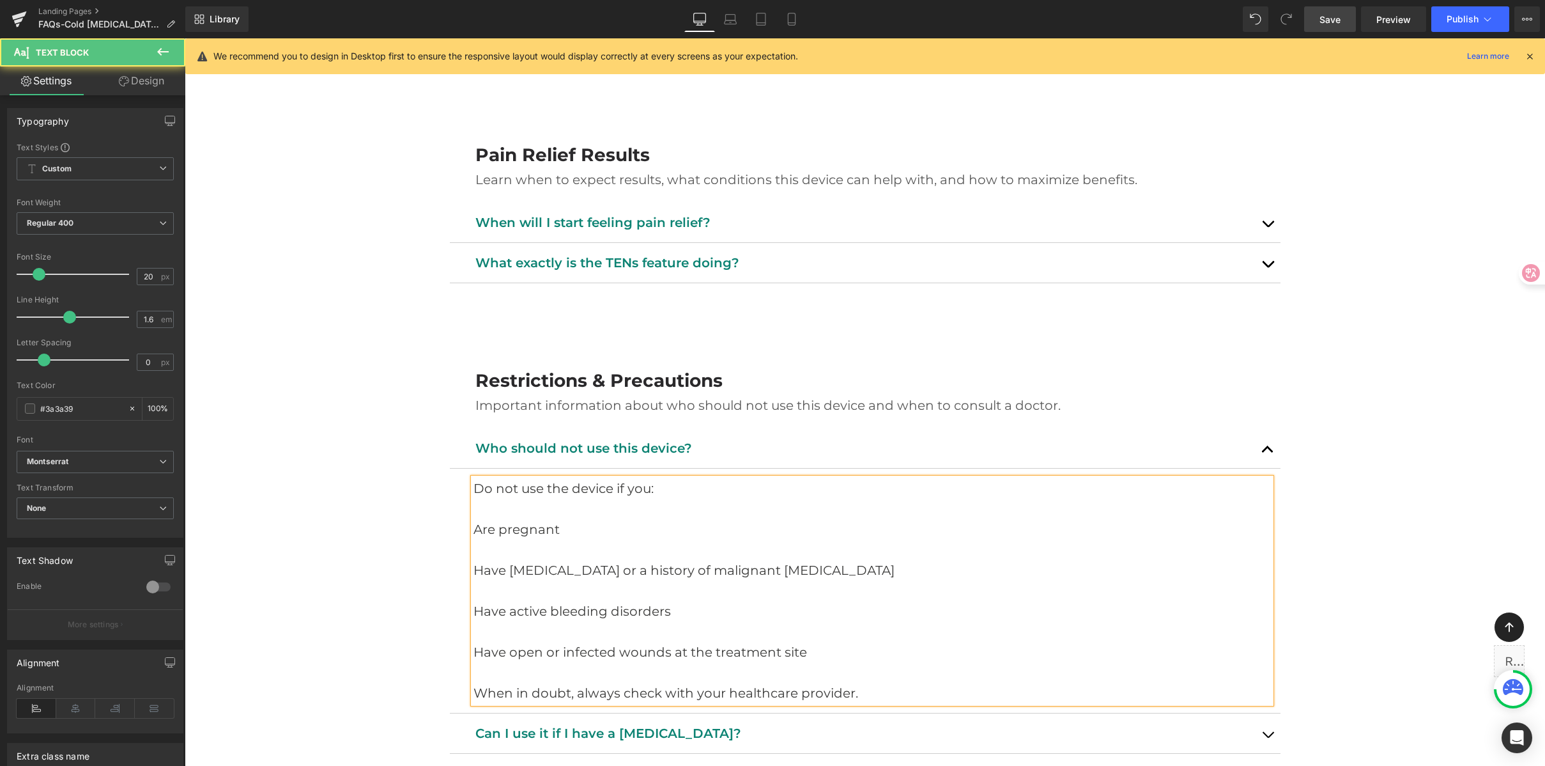
click at [552, 507] on p at bounding box center [873, 509] width 798 height 20
click at [688, 509] on p at bounding box center [873, 509] width 798 height 20
click at [504, 527] on p "Are pregnant" at bounding box center [873, 529] width 798 height 20
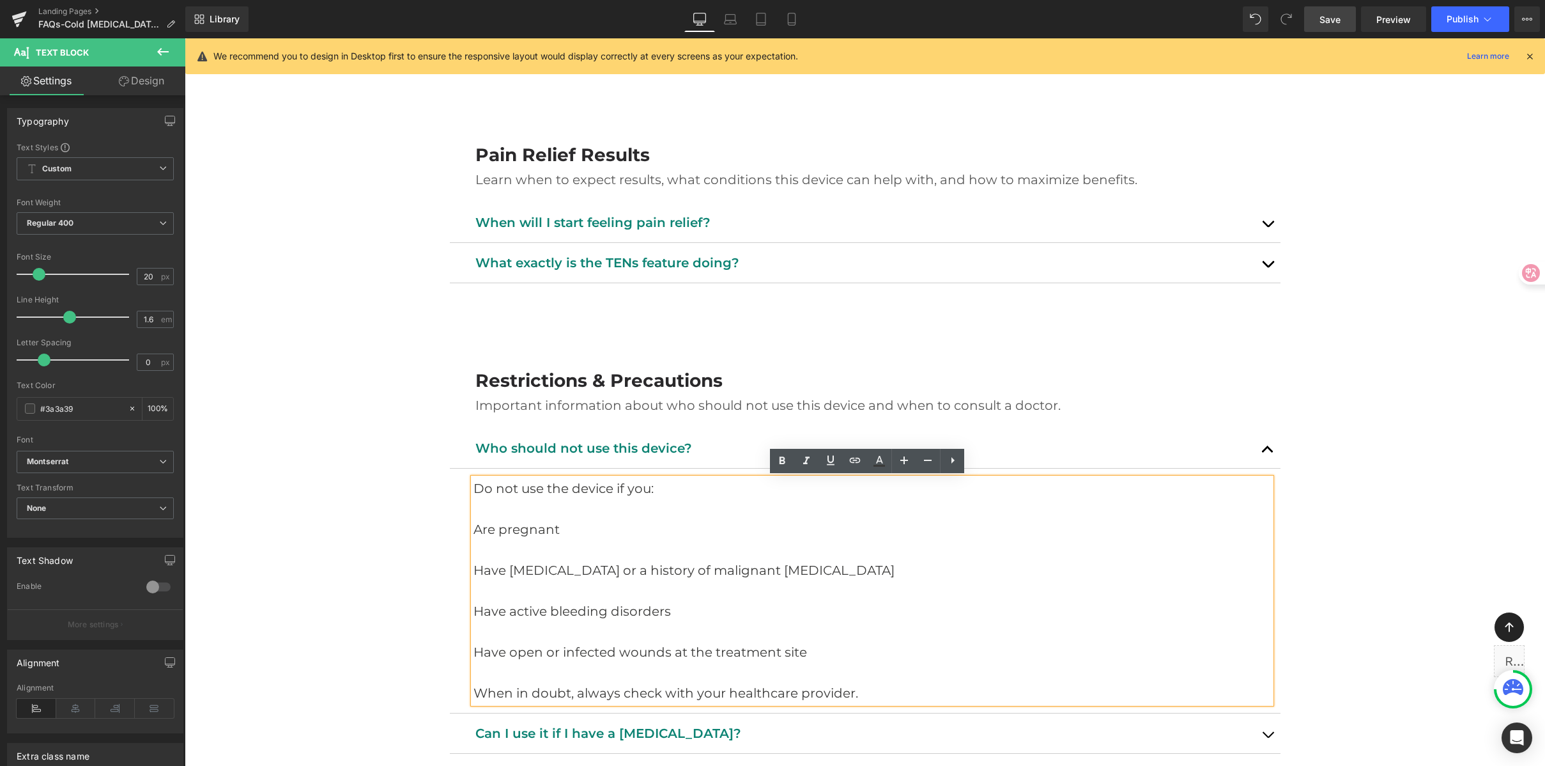
click at [474, 537] on p "Are pregnant" at bounding box center [873, 529] width 798 height 20
click at [491, 553] on p at bounding box center [873, 549] width 798 height 20
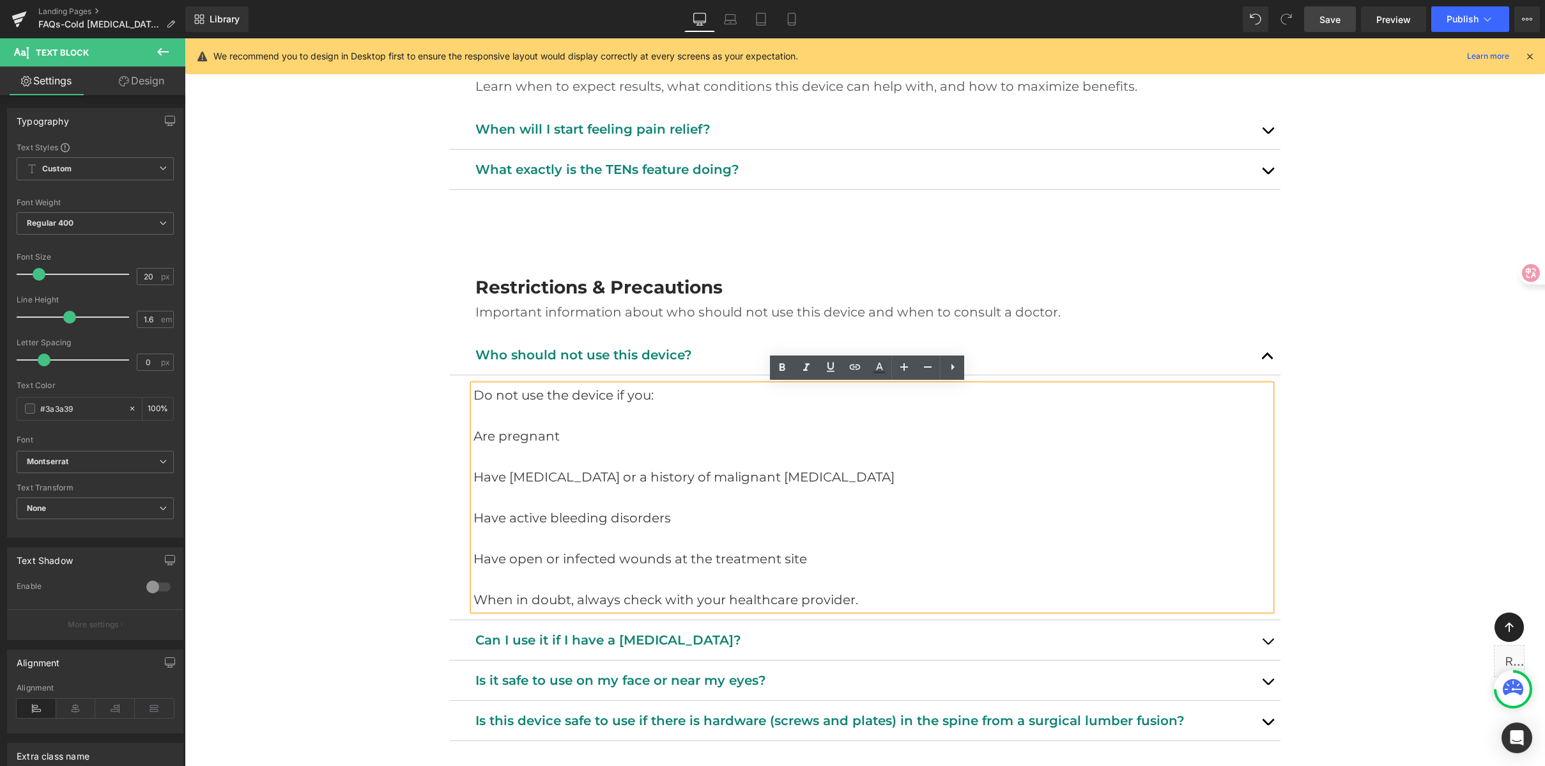
scroll to position [1437, 0]
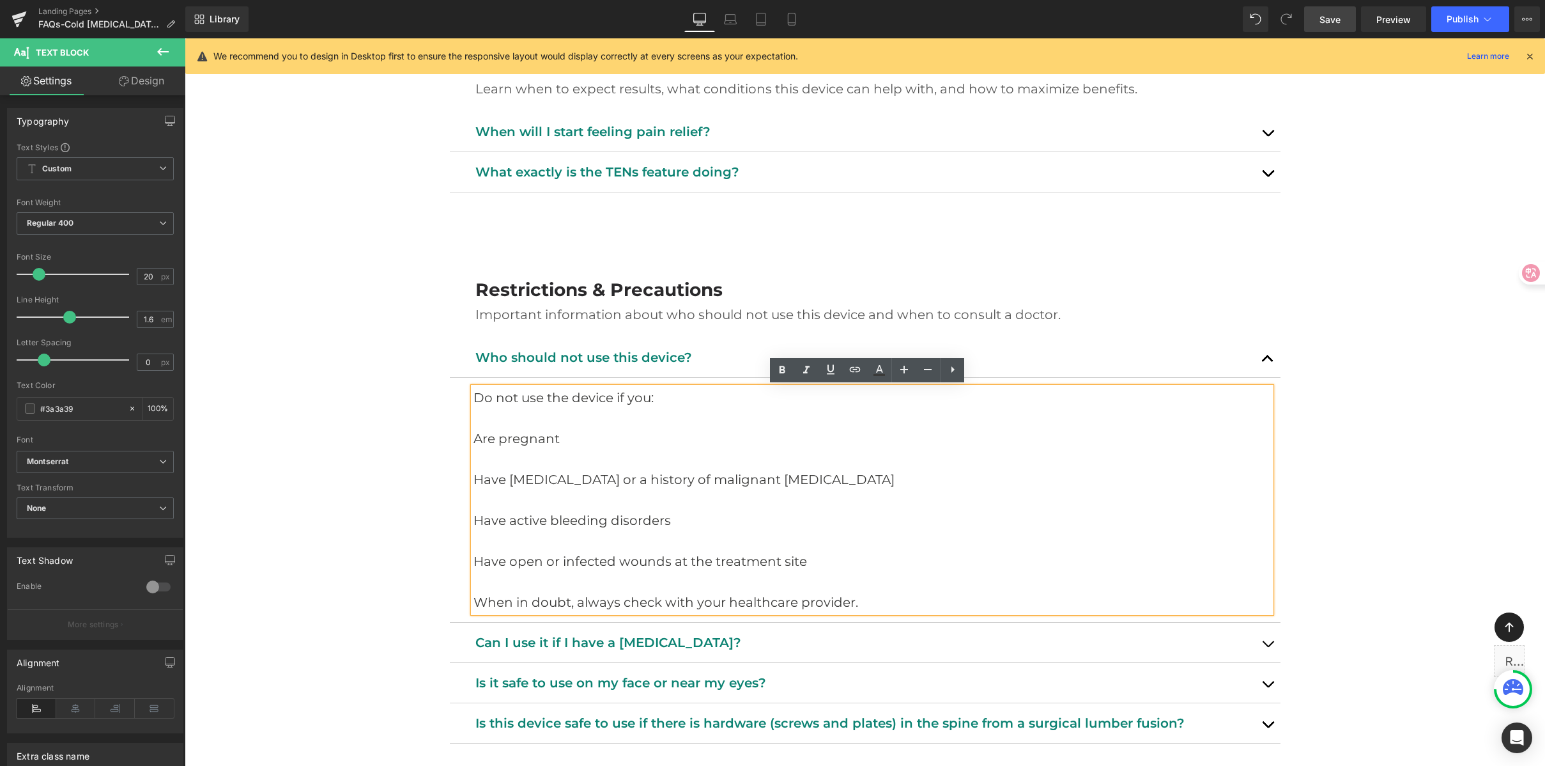
click at [474, 442] on p "Are pregnant" at bounding box center [873, 438] width 798 height 20
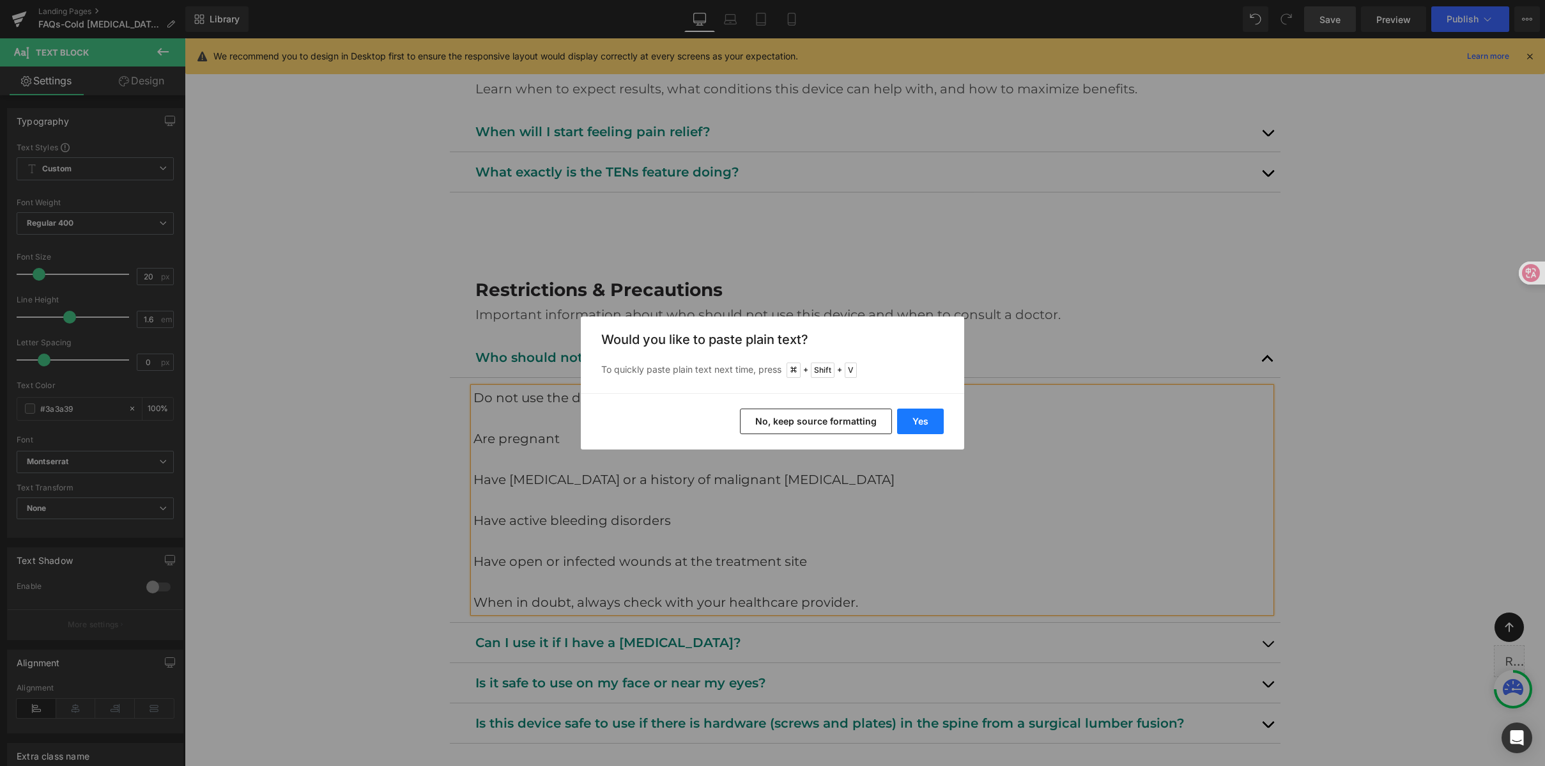
click at [915, 424] on button "Yes" at bounding box center [920, 421] width 47 height 26
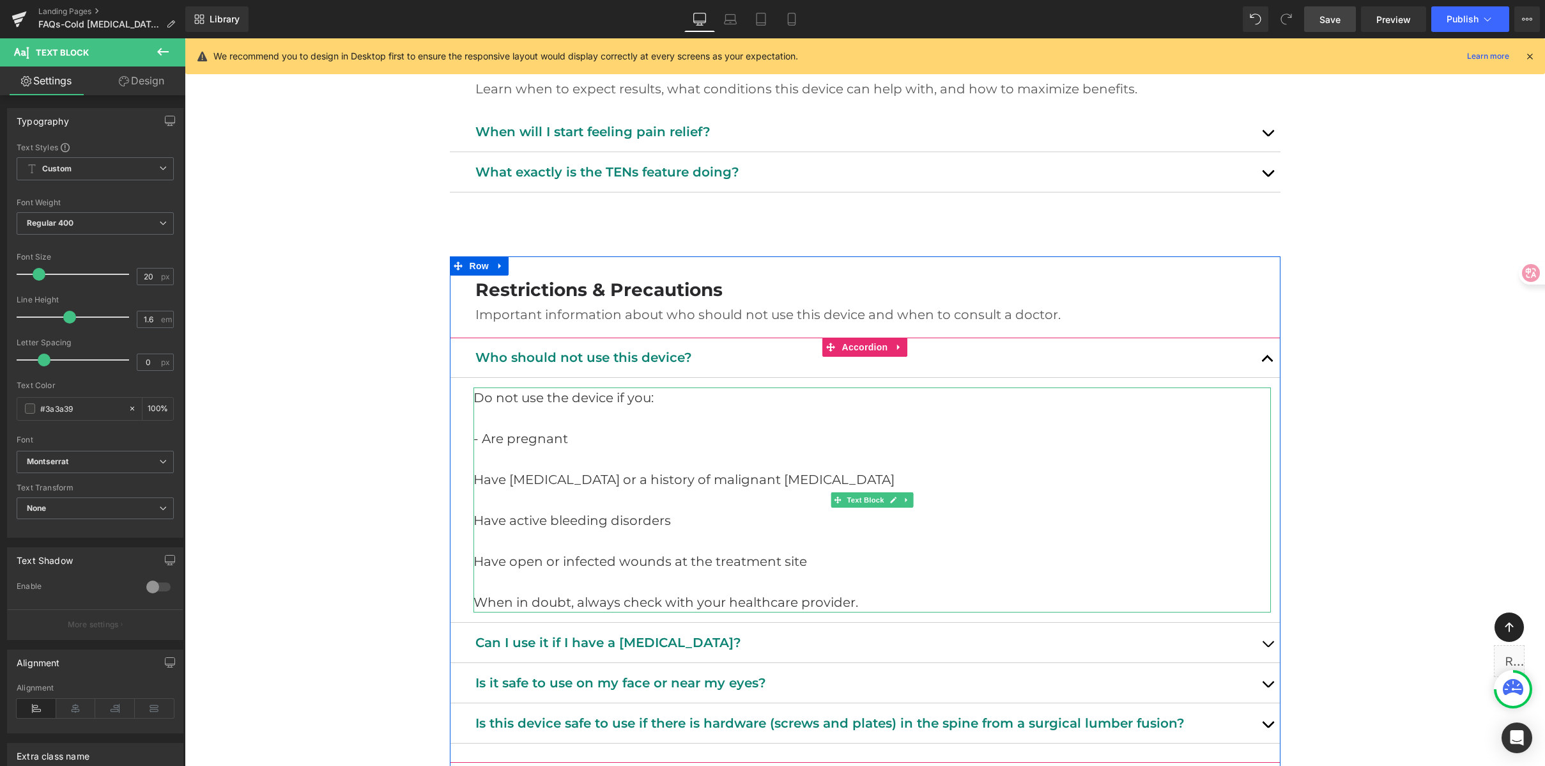
click at [474, 481] on p "Have cancer or a history of malignant tumors" at bounding box center [873, 479] width 798 height 20
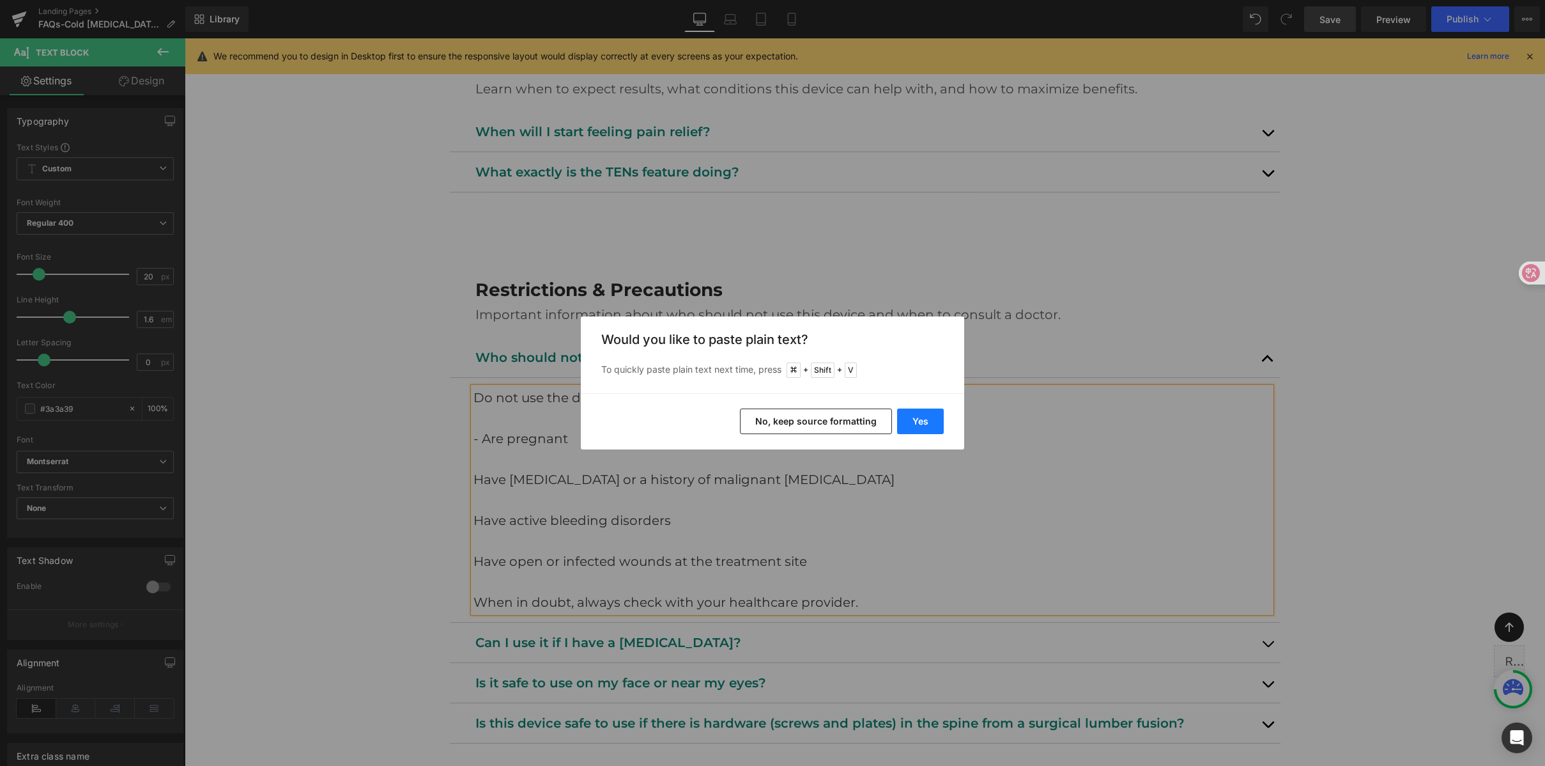
click at [907, 419] on button "Yes" at bounding box center [920, 421] width 47 height 26
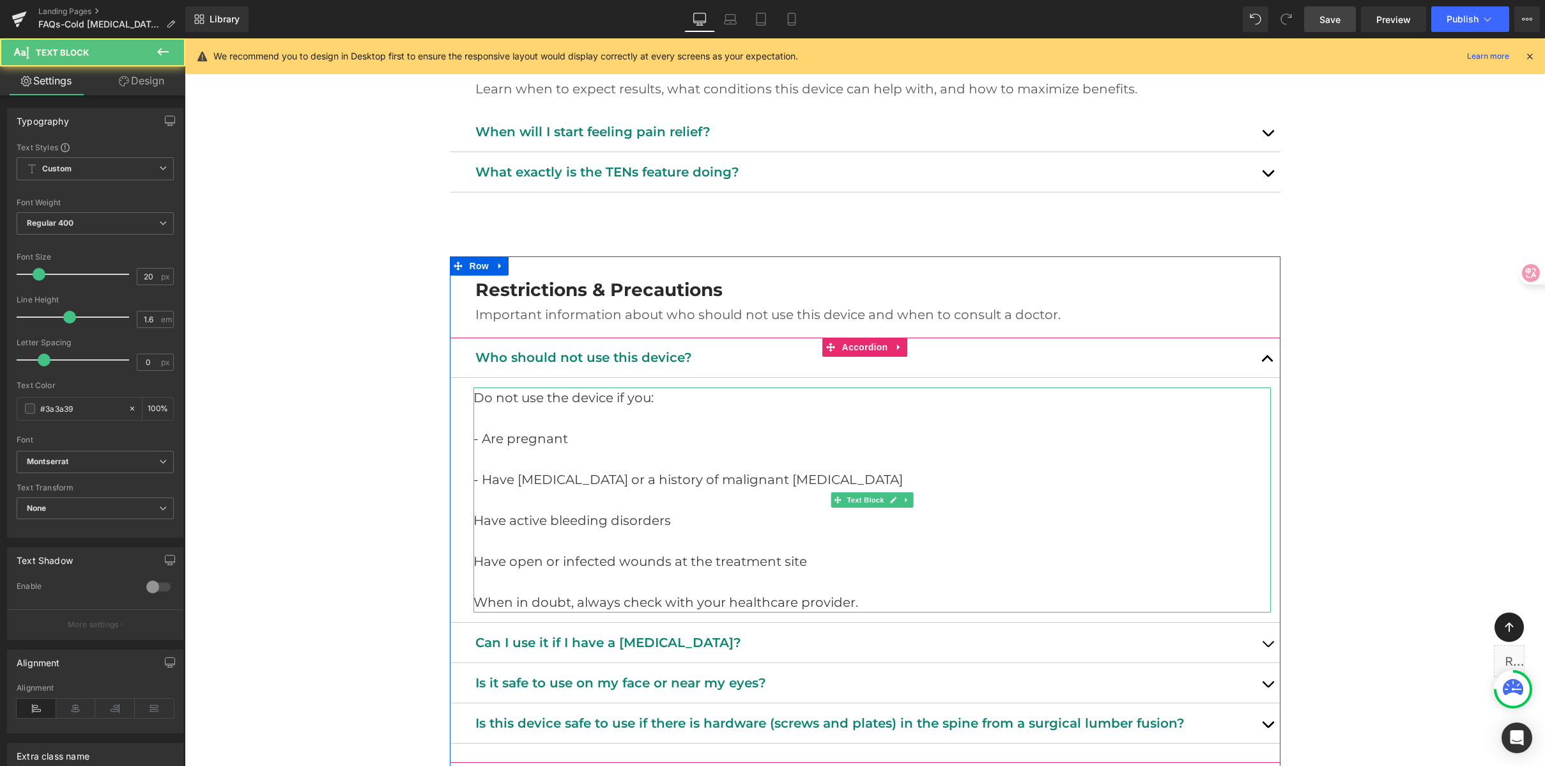
click at [474, 521] on p "Have active bleeding disorders" at bounding box center [873, 520] width 798 height 20
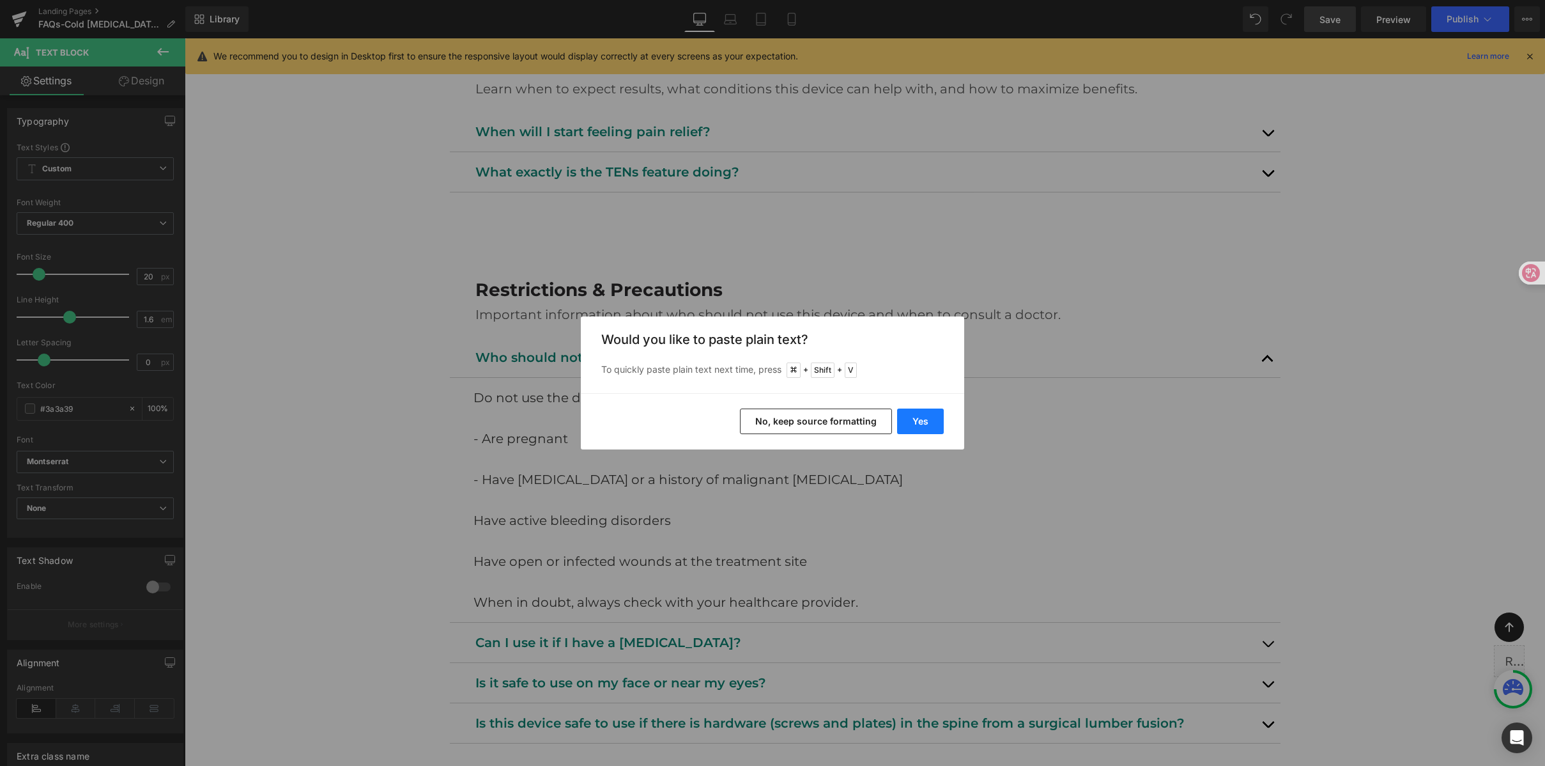
click at [918, 426] on button "Yes" at bounding box center [920, 421] width 47 height 26
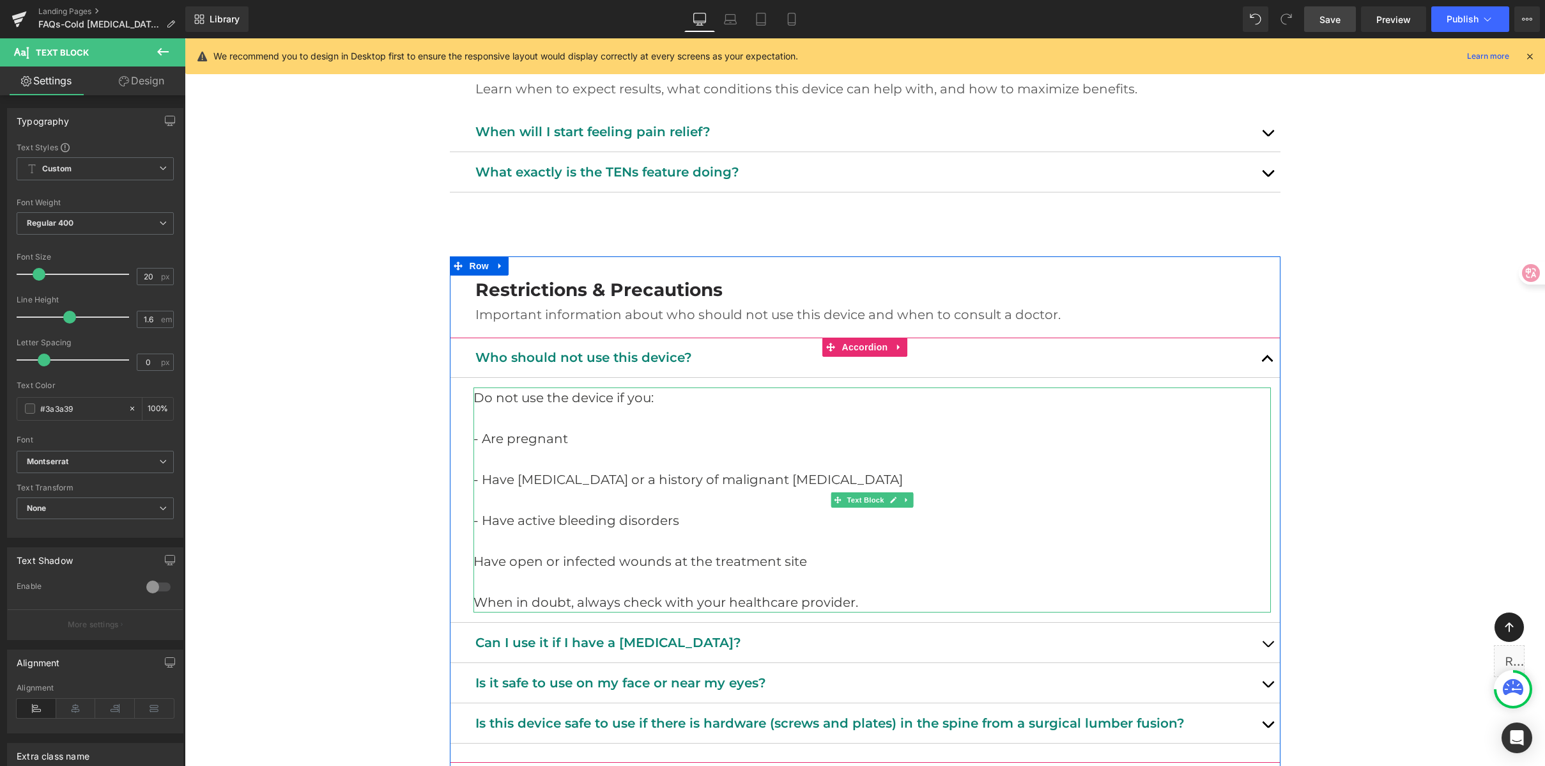
click at [521, 562] on p "Have open or infected wounds at the treatment site" at bounding box center [873, 561] width 798 height 20
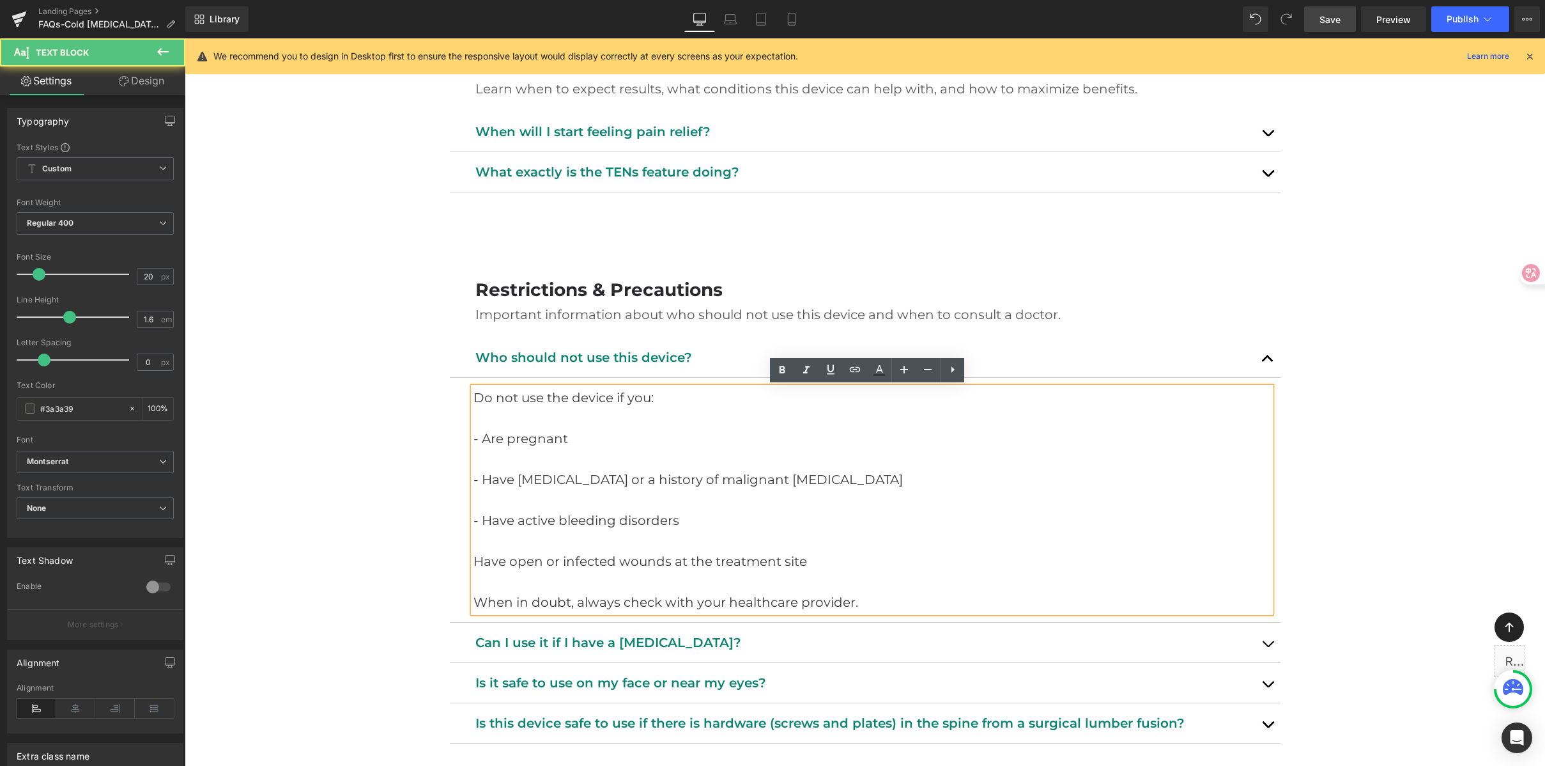
click at [474, 562] on p "Have open or infected wounds at the treatment site" at bounding box center [873, 561] width 798 height 20
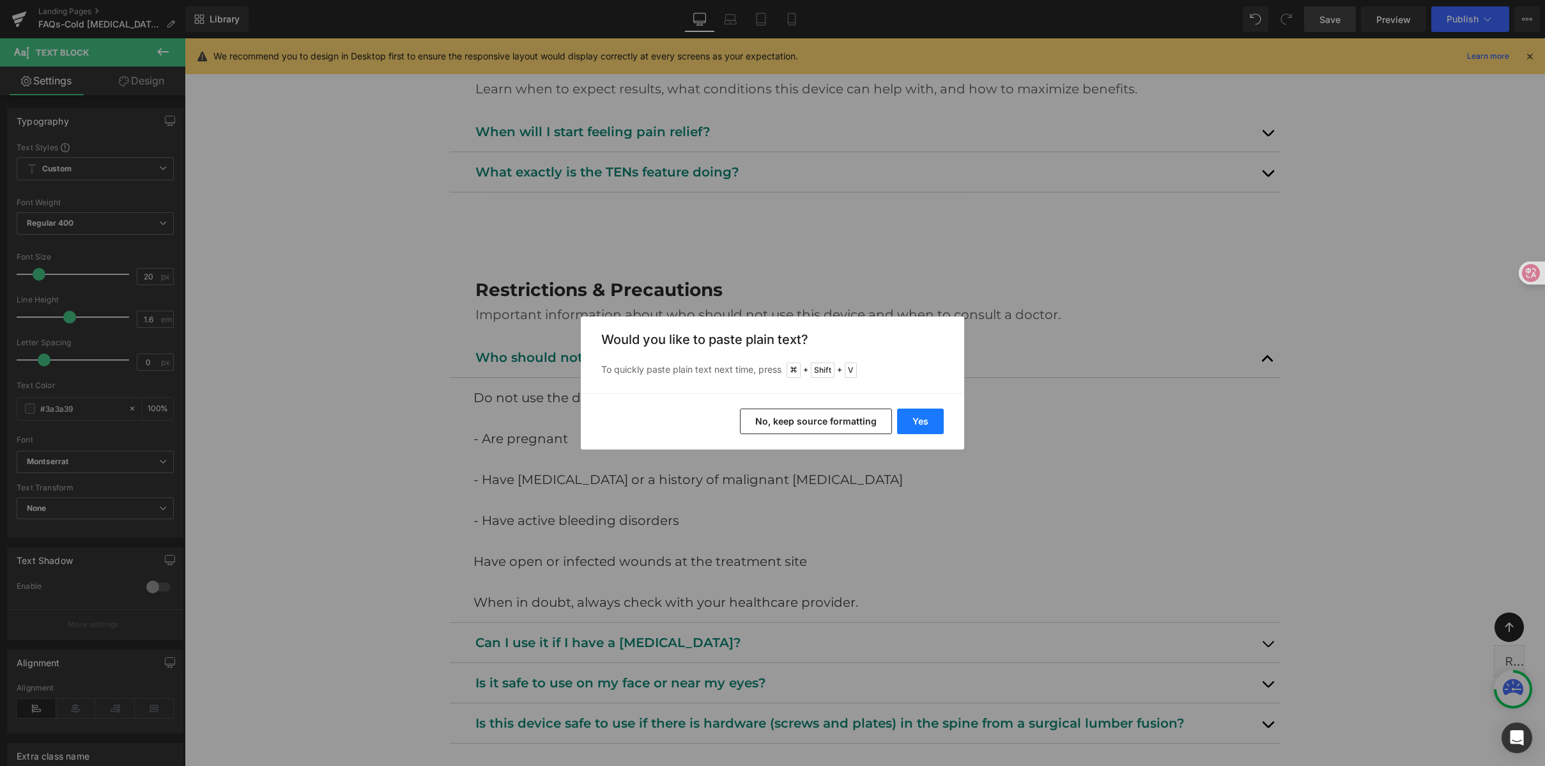
click at [926, 424] on button "Yes" at bounding box center [920, 421] width 47 height 26
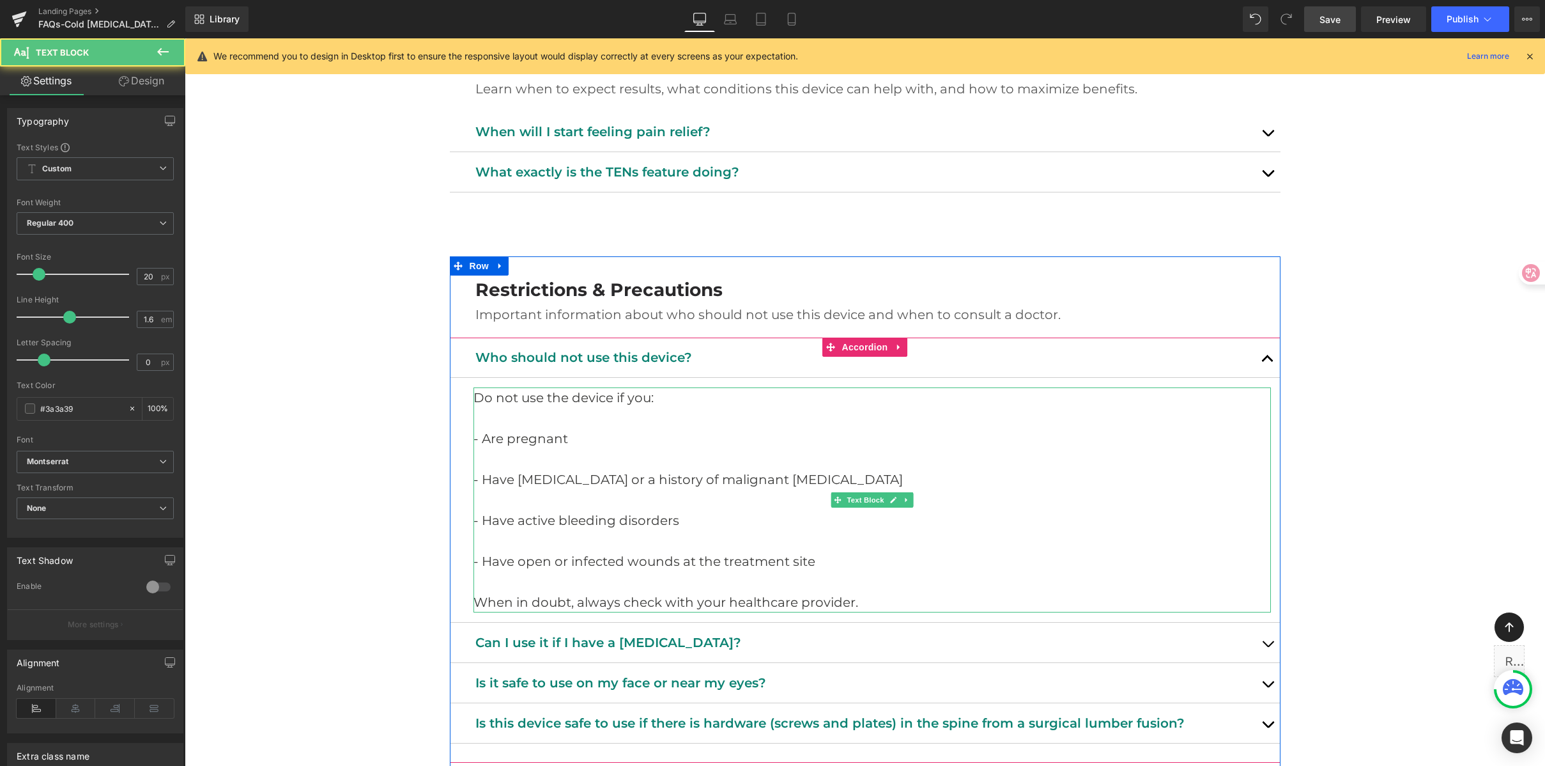
click at [533, 552] on p "- Have open or infected wounds at the treatment site" at bounding box center [873, 561] width 798 height 20
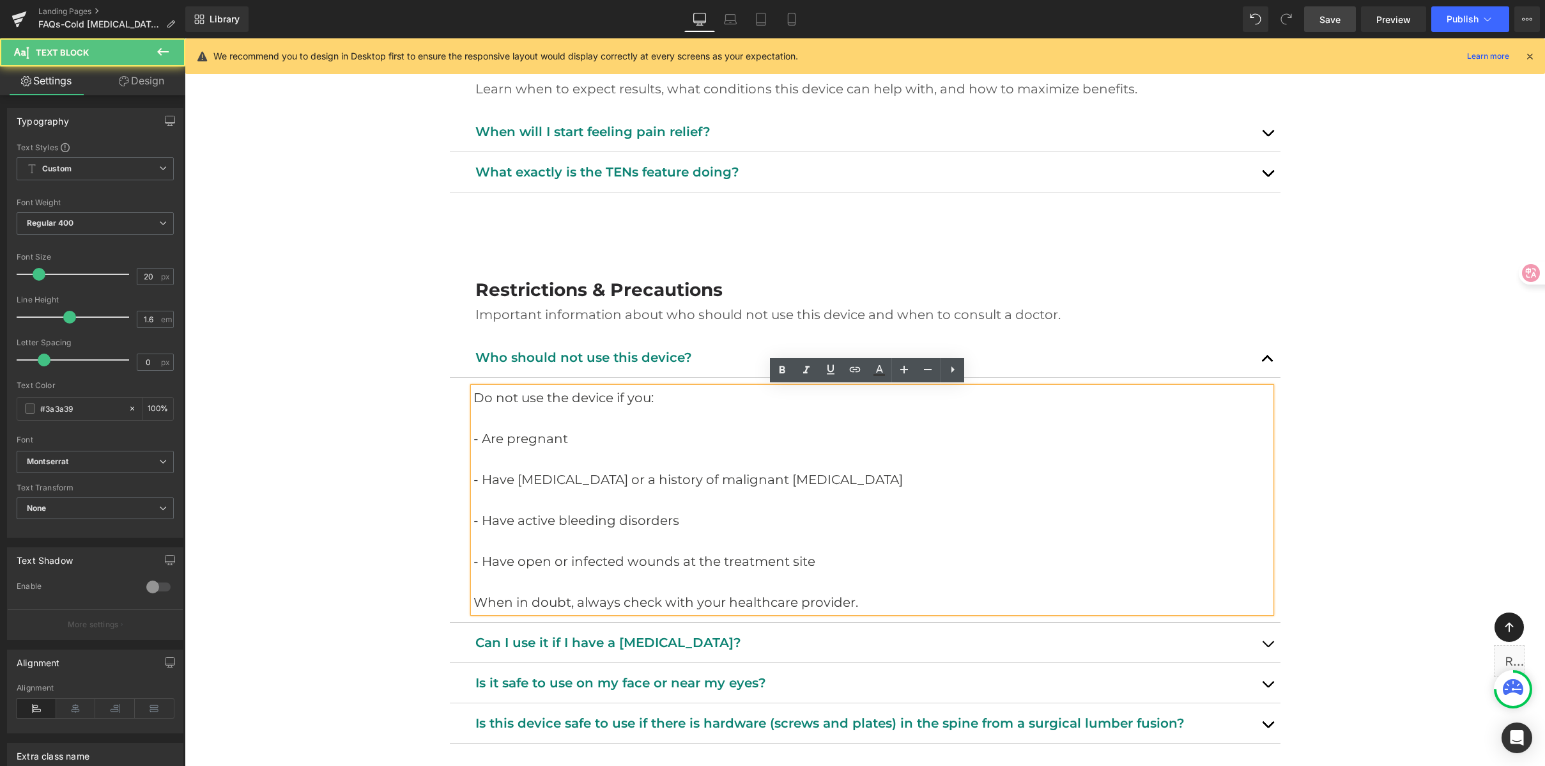
click at [504, 582] on p at bounding box center [873, 581] width 798 height 20
drag, startPoint x: 580, startPoint y: 598, endPoint x: 774, endPoint y: 601, distance: 194.3
click at [725, 602] on p "When in doubt, always check with your healthcare provider." at bounding box center [873, 602] width 798 height 20
click at [848, 596] on p "When in doubt, always check with your healthcare provider." at bounding box center [873, 602] width 798 height 20
click at [923, 595] on p "When in doubt, always check with your healthcare provider." at bounding box center [873, 602] width 798 height 20
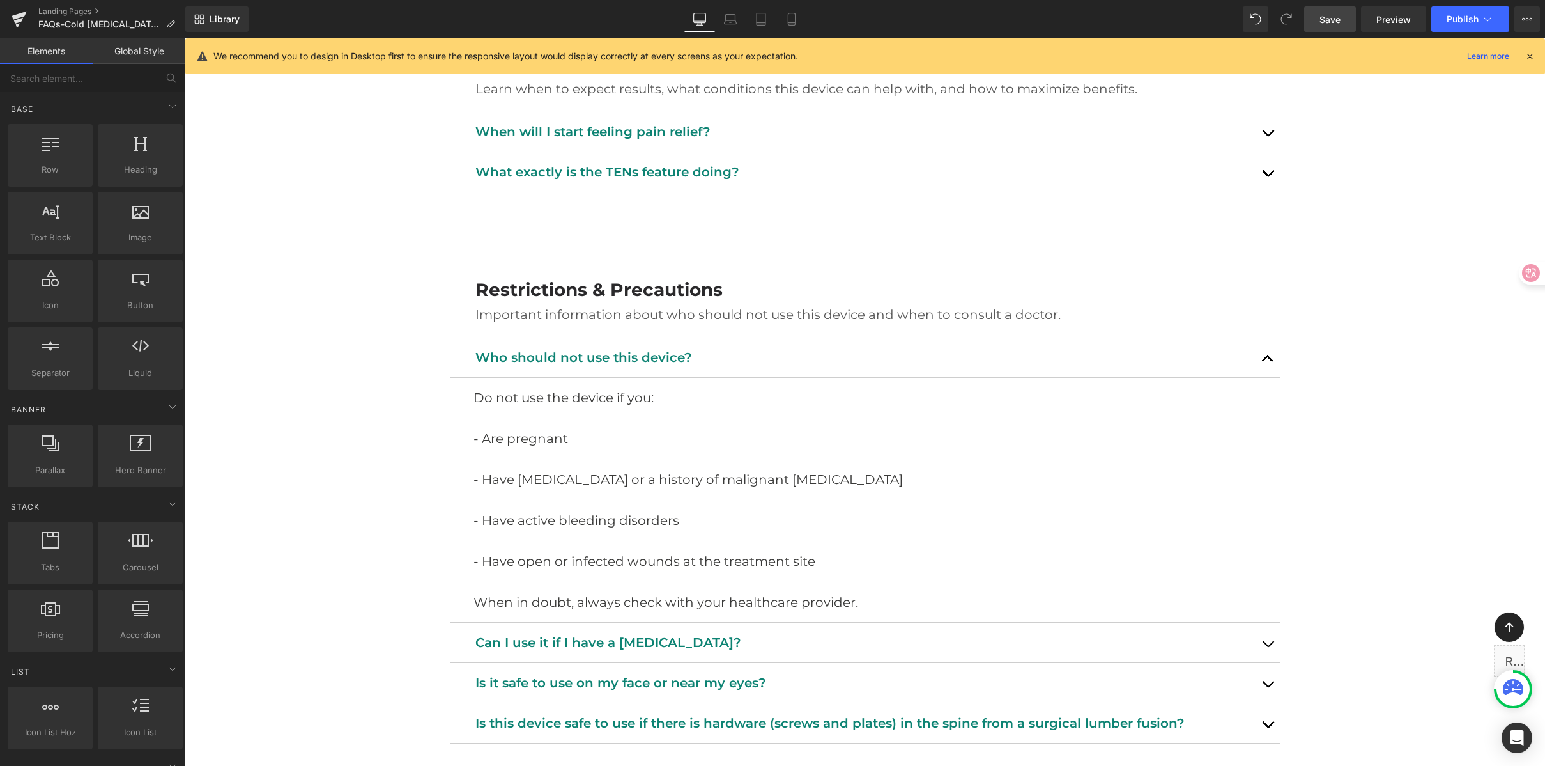
click at [1338, 30] on link "Save" at bounding box center [1330, 19] width 52 height 26
click at [1469, 25] on button "Publish" at bounding box center [1471, 19] width 78 height 26
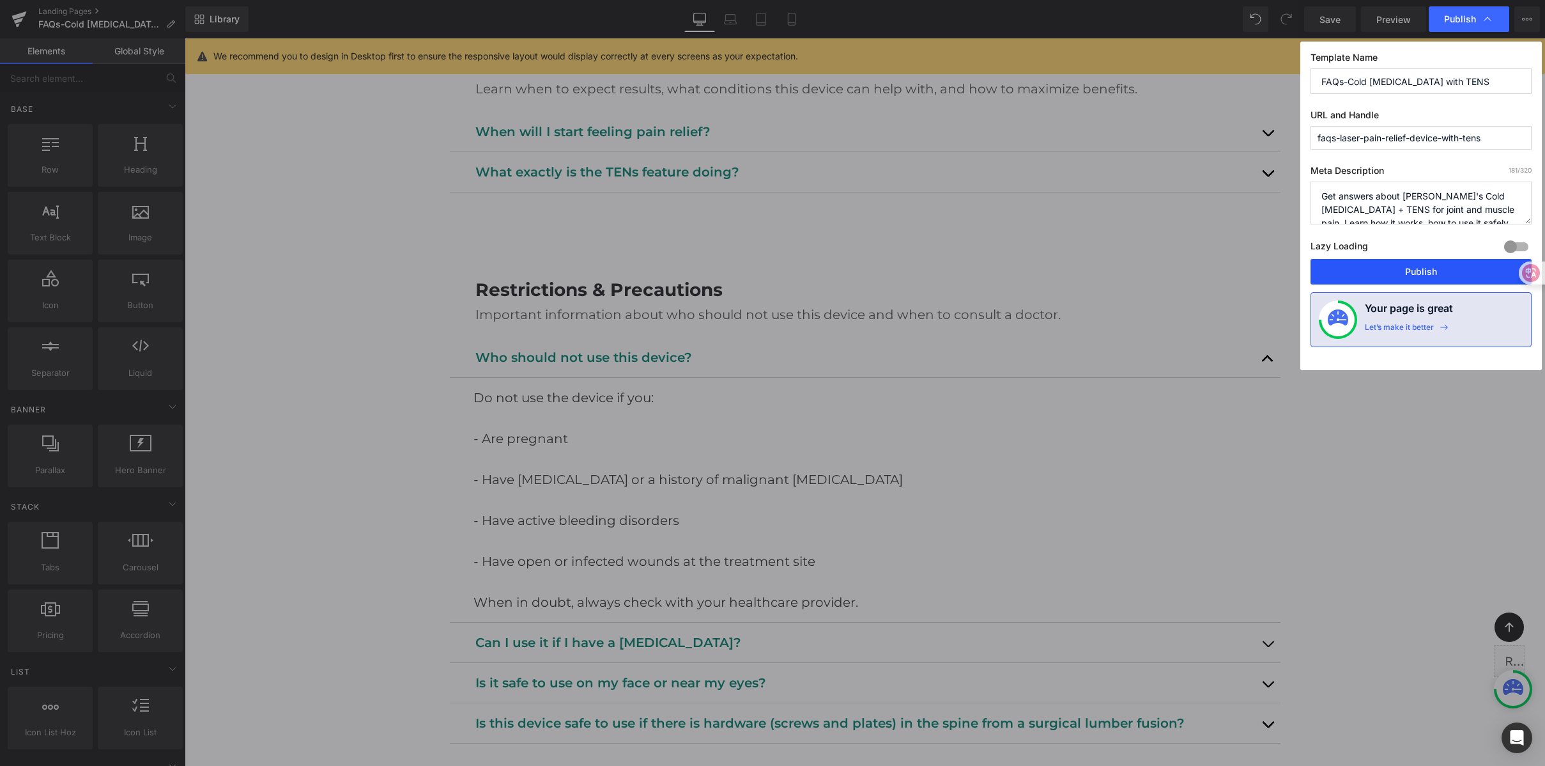
drag, startPoint x: 1423, startPoint y: 264, endPoint x: 1292, endPoint y: 218, distance: 138.3
click at [1423, 264] on button "Publish" at bounding box center [1421, 272] width 221 height 26
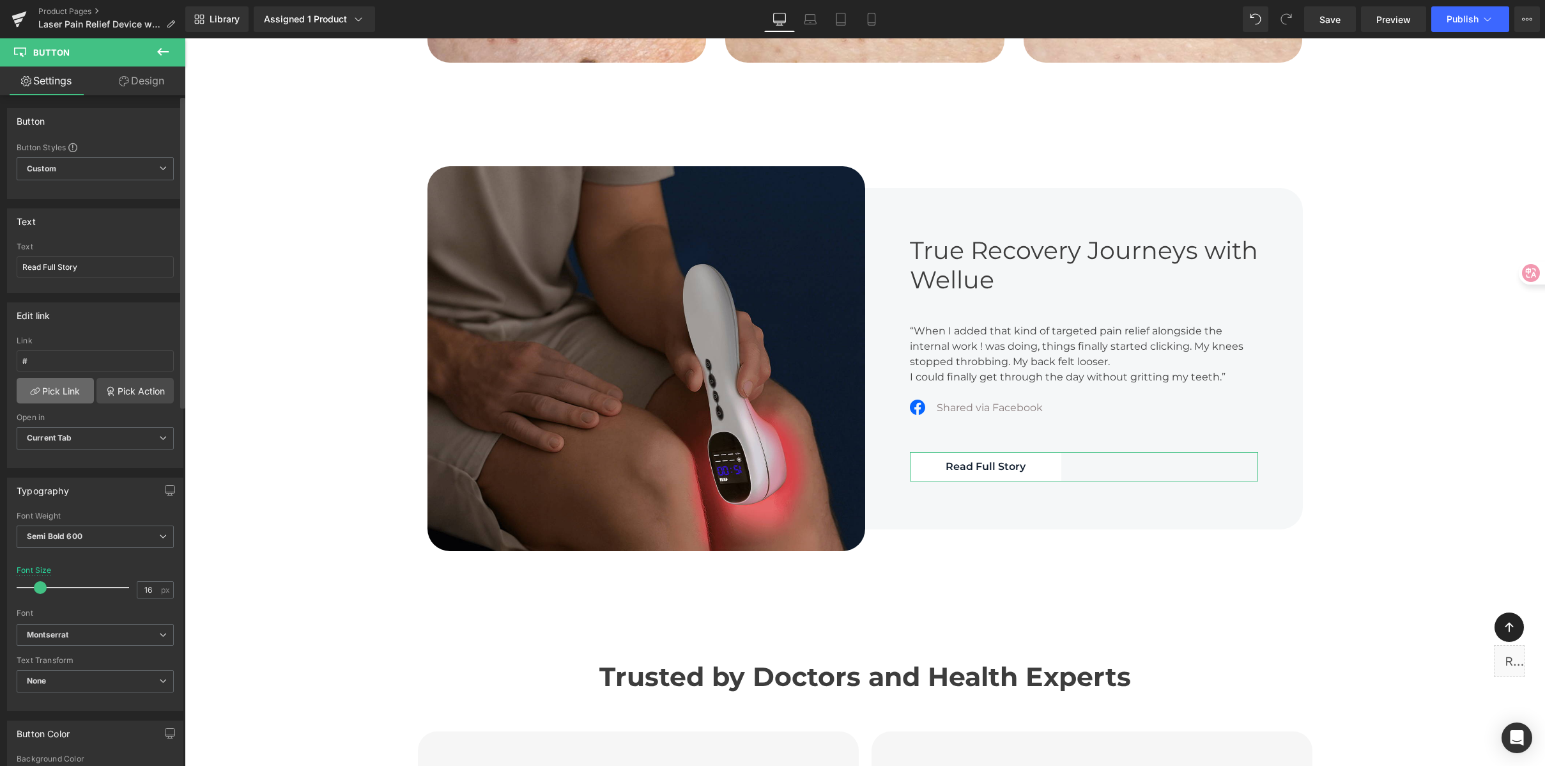
click at [54, 389] on link "Pick Link" at bounding box center [55, 391] width 77 height 26
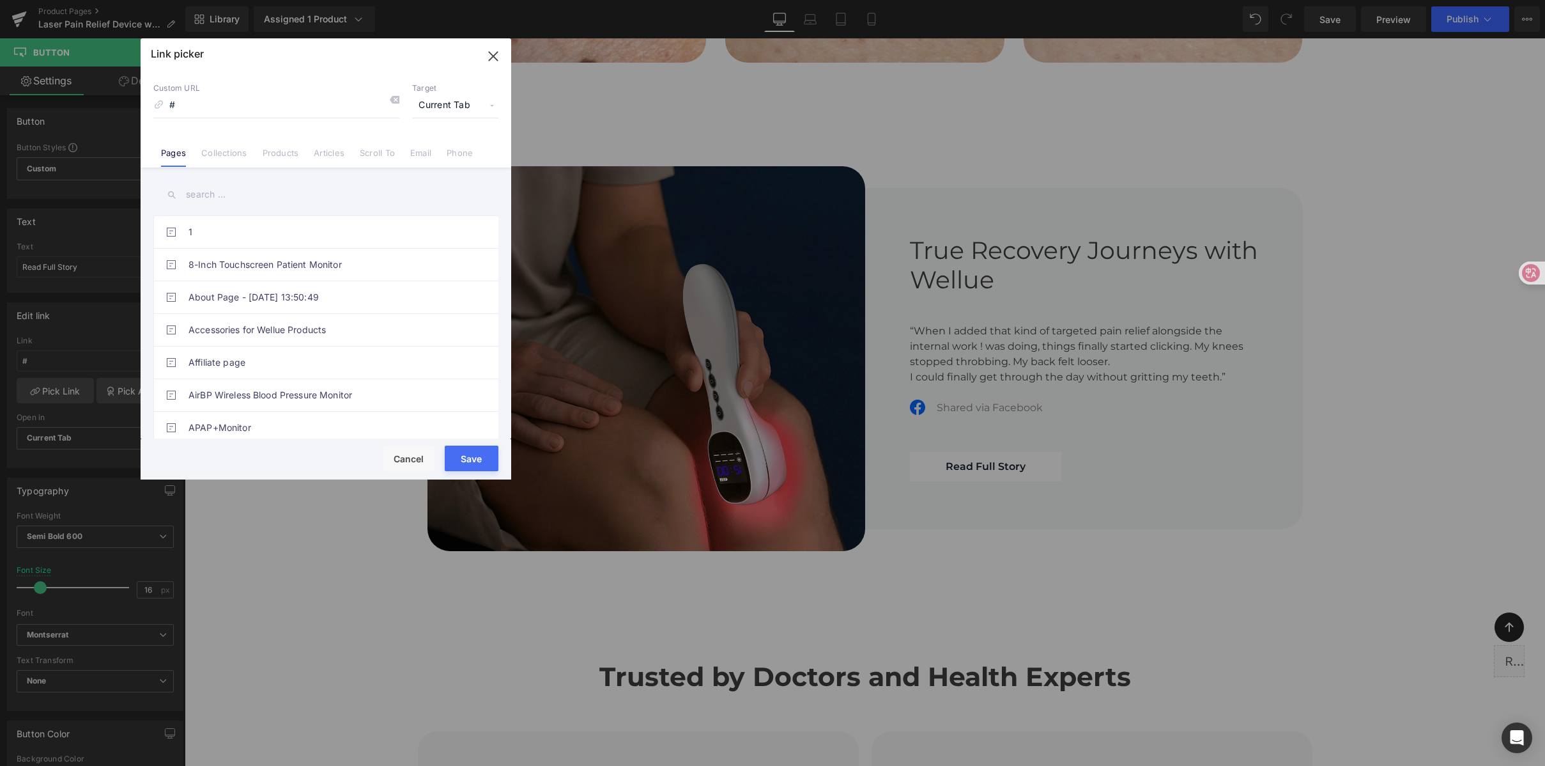
click at [198, 199] on input "text" at bounding box center [325, 194] width 345 height 29
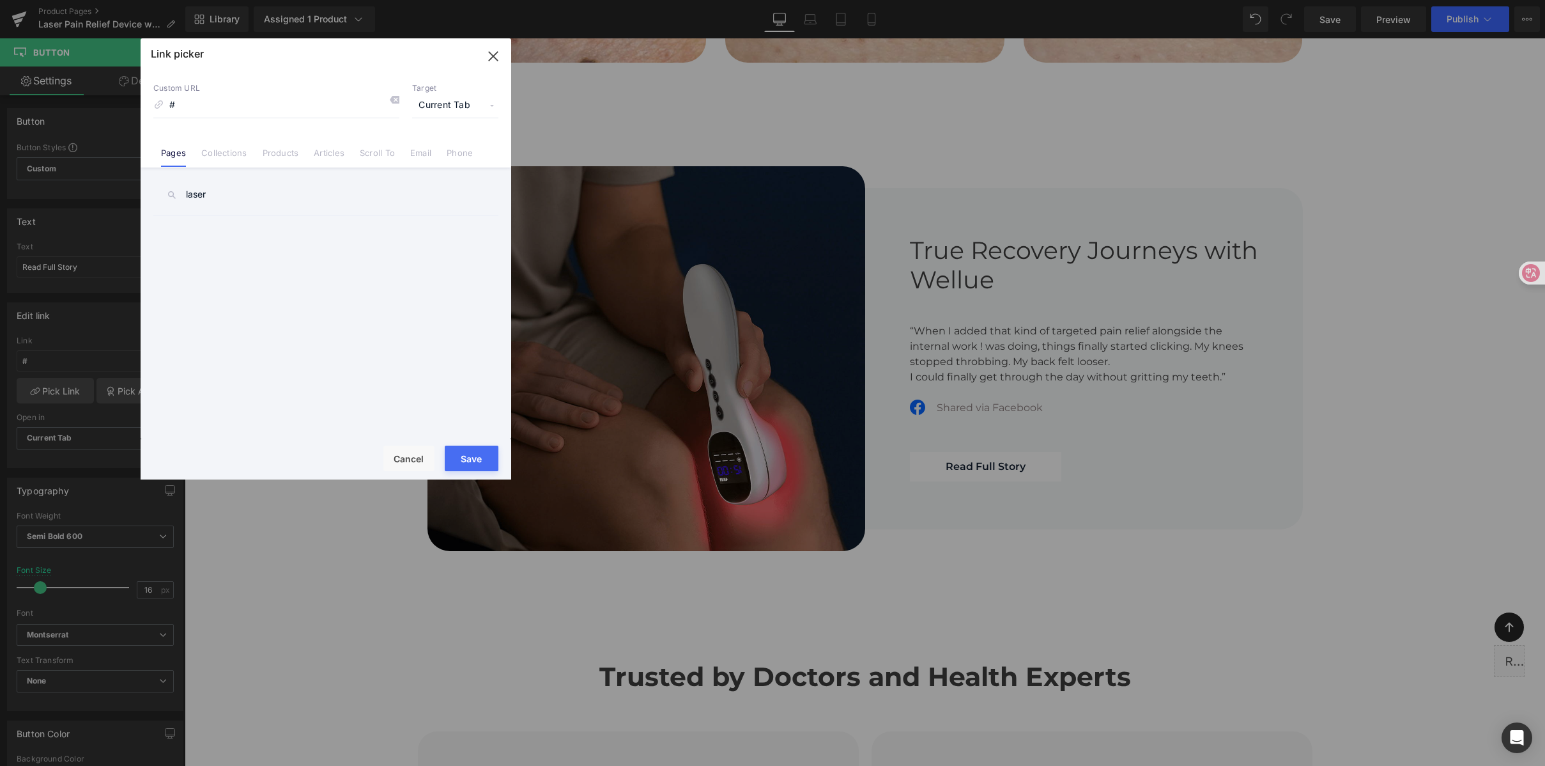
click at [258, 206] on input "laser" at bounding box center [325, 194] width 345 height 29
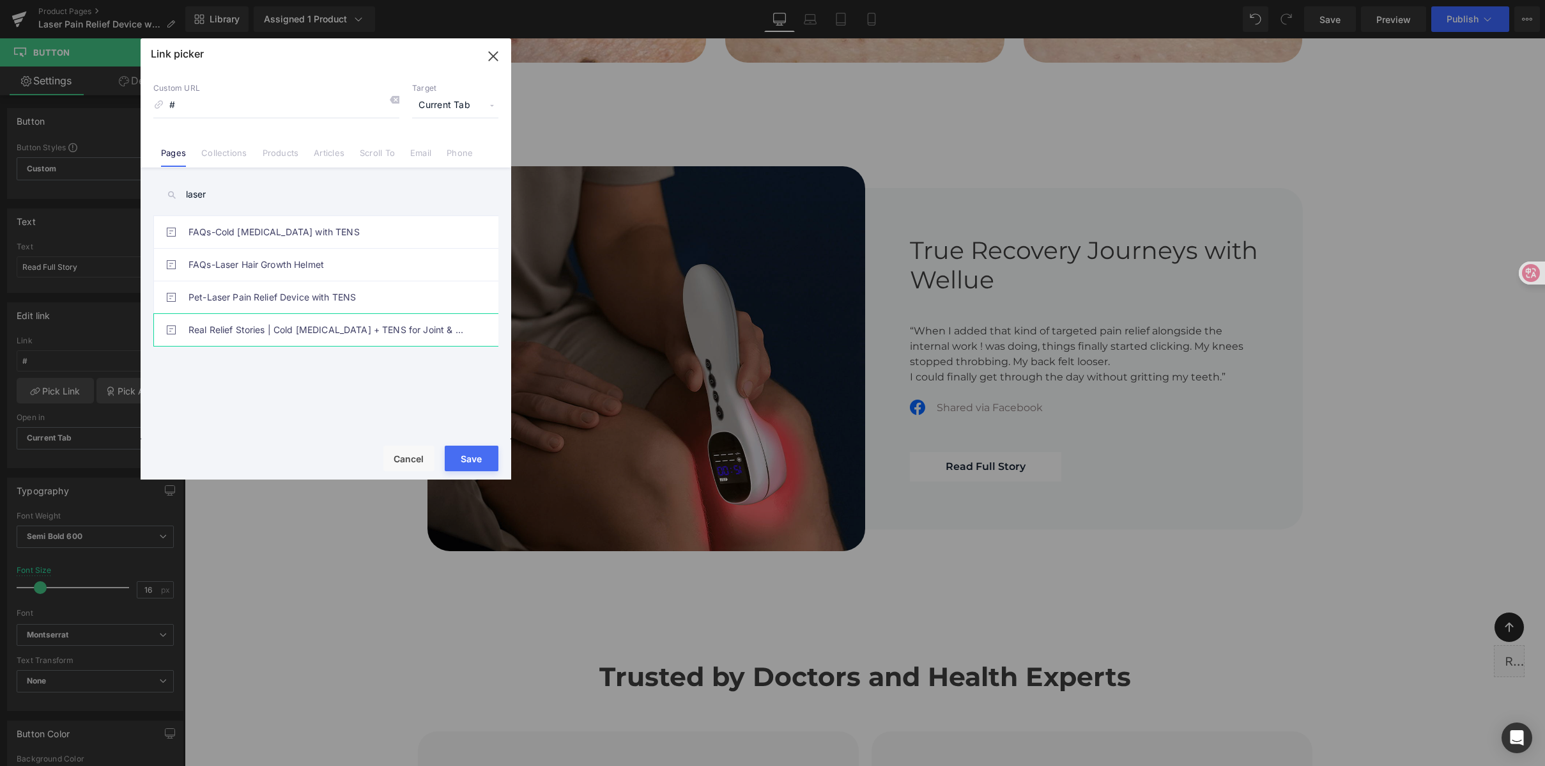
type input "laser"
click at [344, 318] on link "Real Relief Stories | Cold [MEDICAL_DATA] + TENS for Joint & Muscle Pain | Well…" at bounding box center [329, 330] width 281 height 32
type input "/pages/cold-laser-tens-user-stories"
click at [482, 458] on button "Save" at bounding box center [472, 458] width 54 height 26
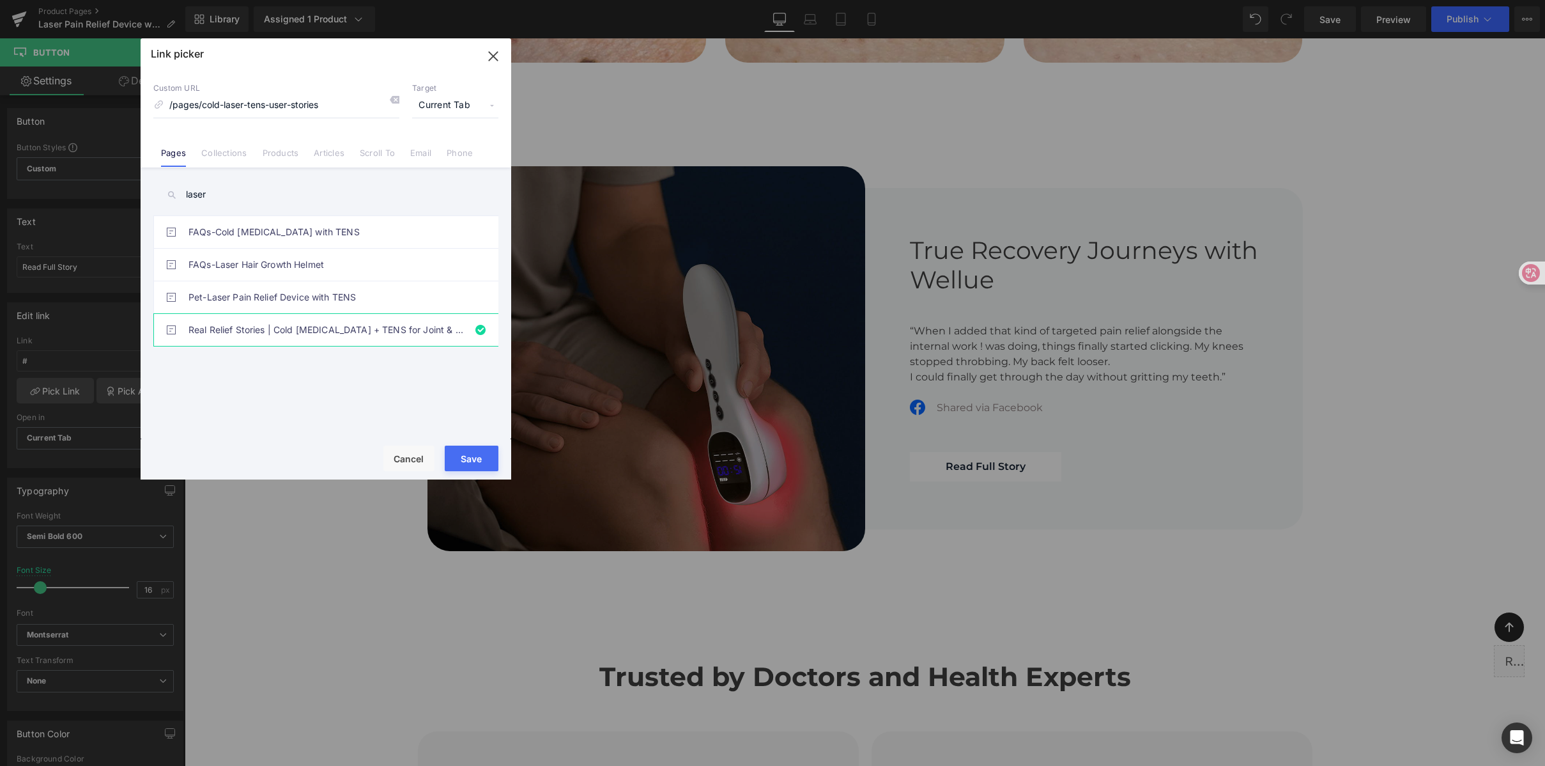
type input "/pages/cold-laser-tens-user-stories"
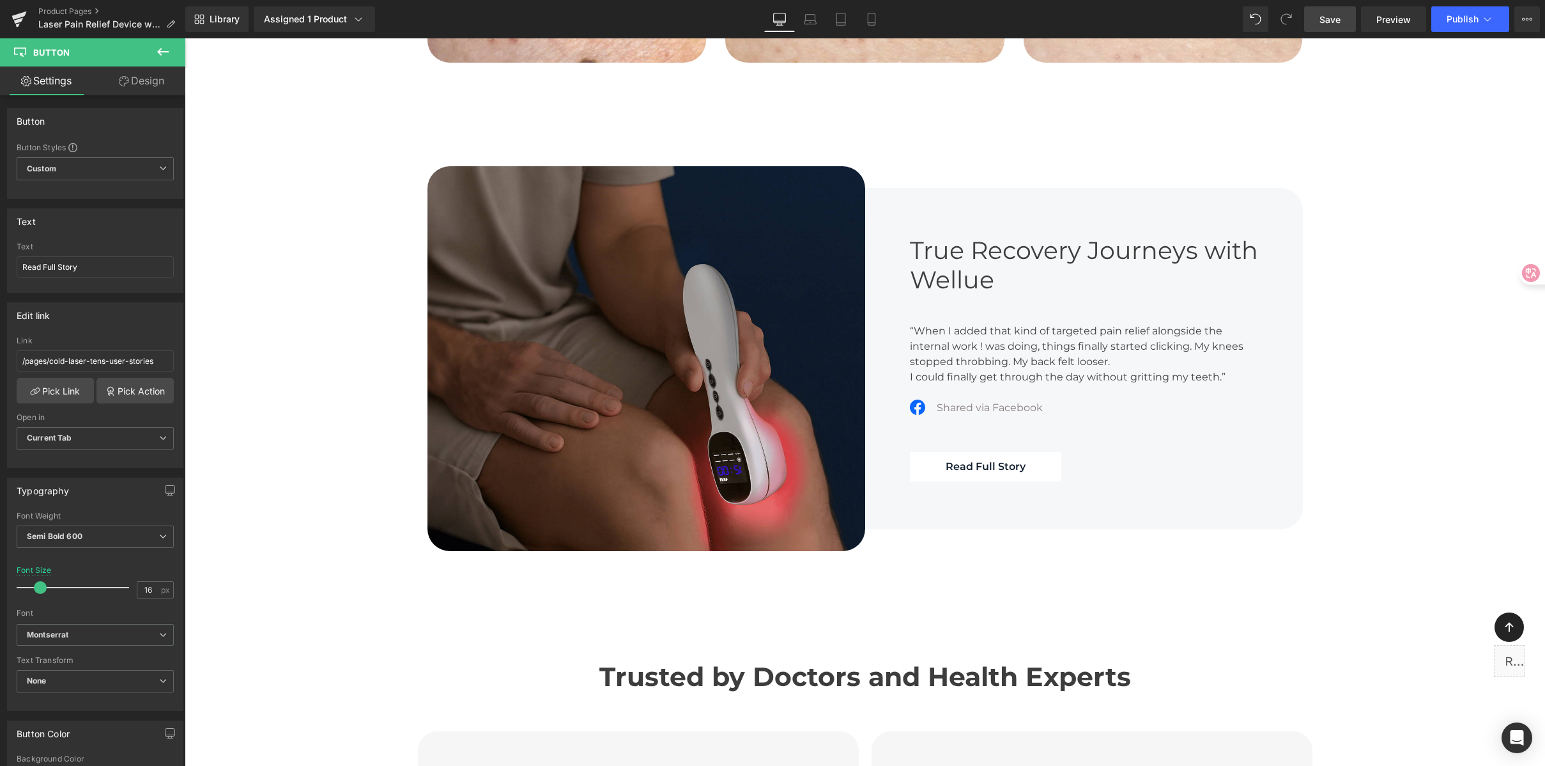
click at [1336, 24] on span "Save" at bounding box center [1330, 19] width 21 height 13
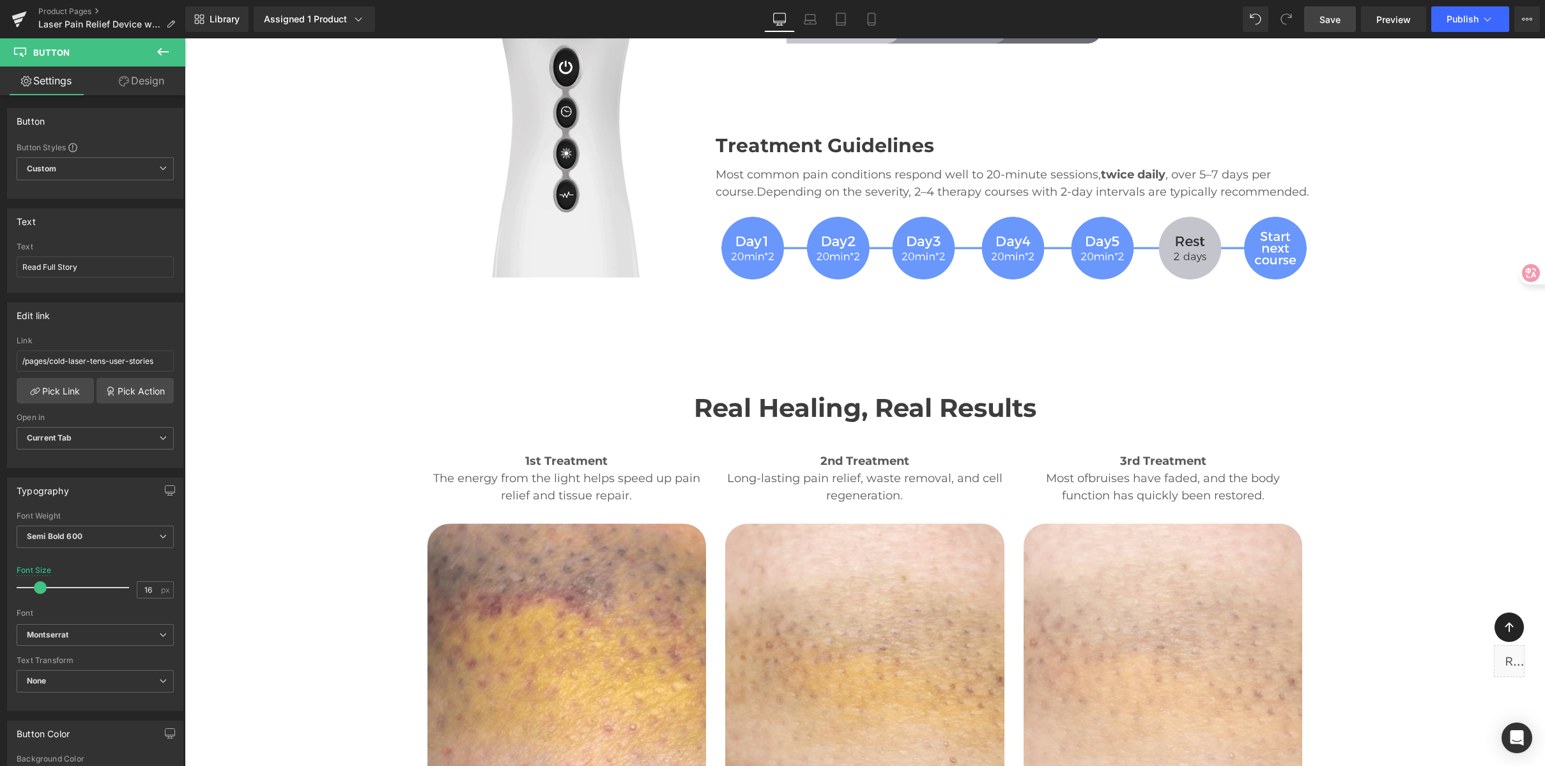
scroll to position [3100, 0]
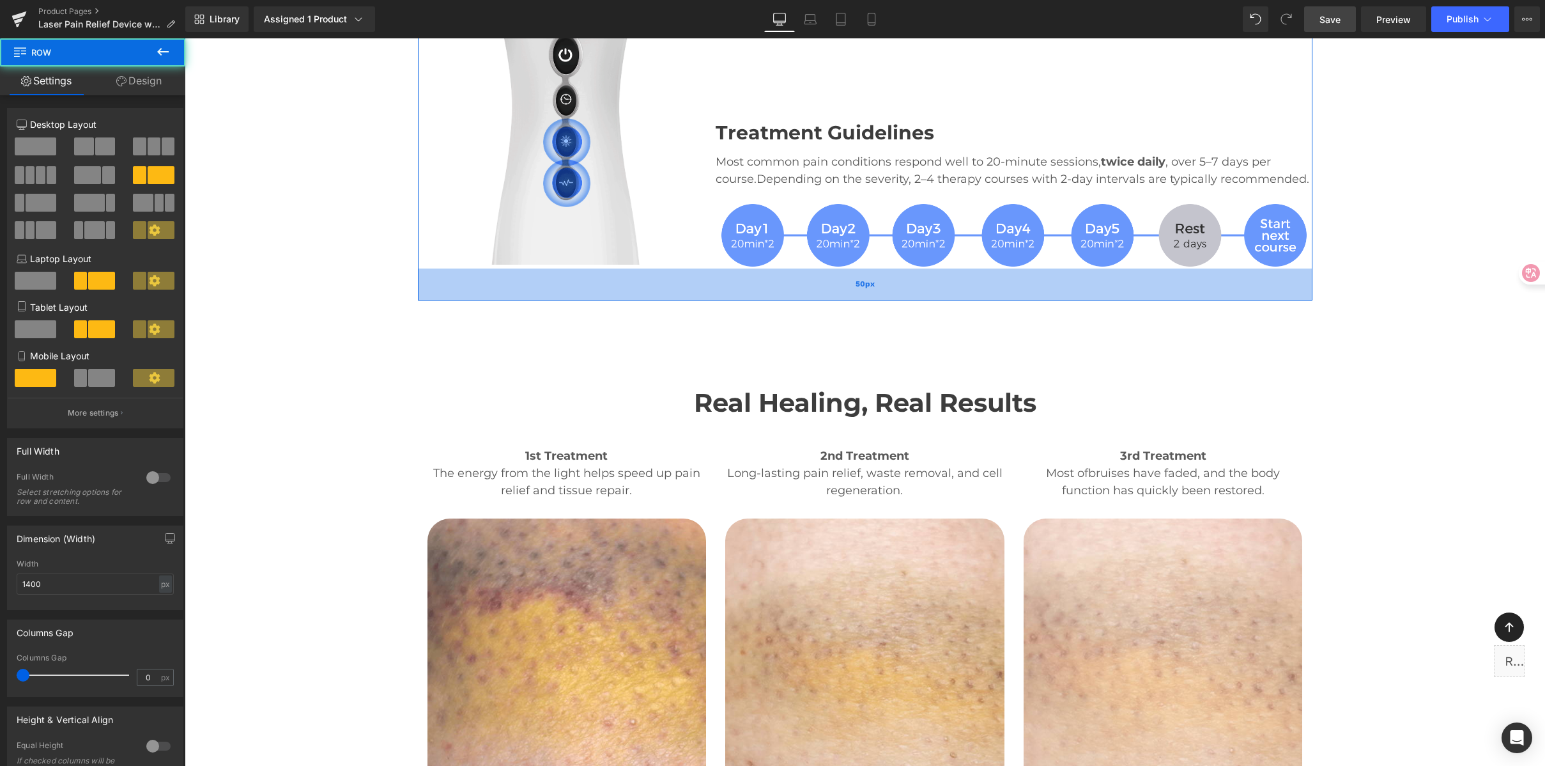
drag, startPoint x: 820, startPoint y: 229, endPoint x: 821, endPoint y: 237, distance: 7.7
click at [821, 268] on div "50px" at bounding box center [865, 284] width 895 height 32
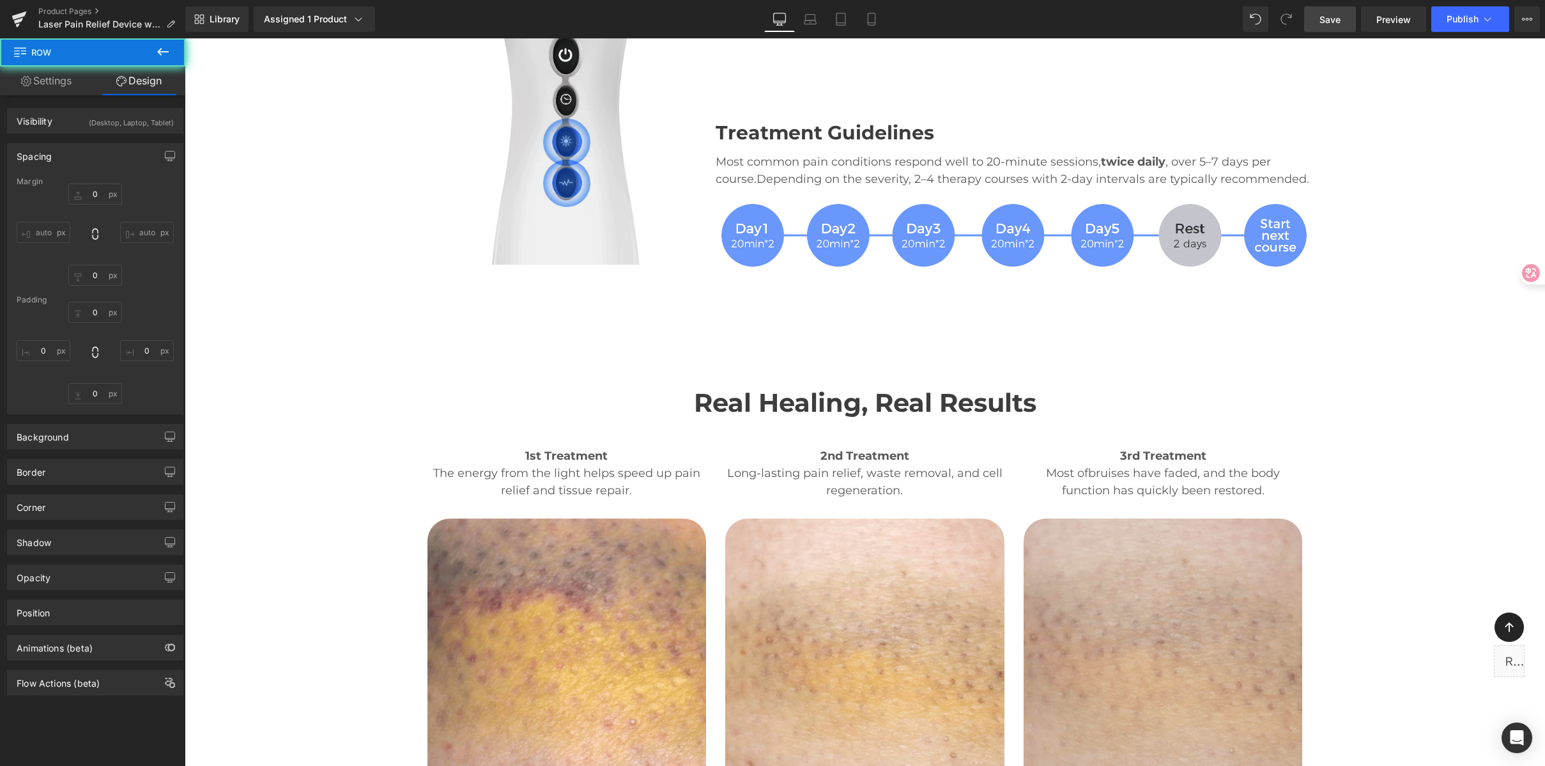
type input "100"
type input "0"
type input "50"
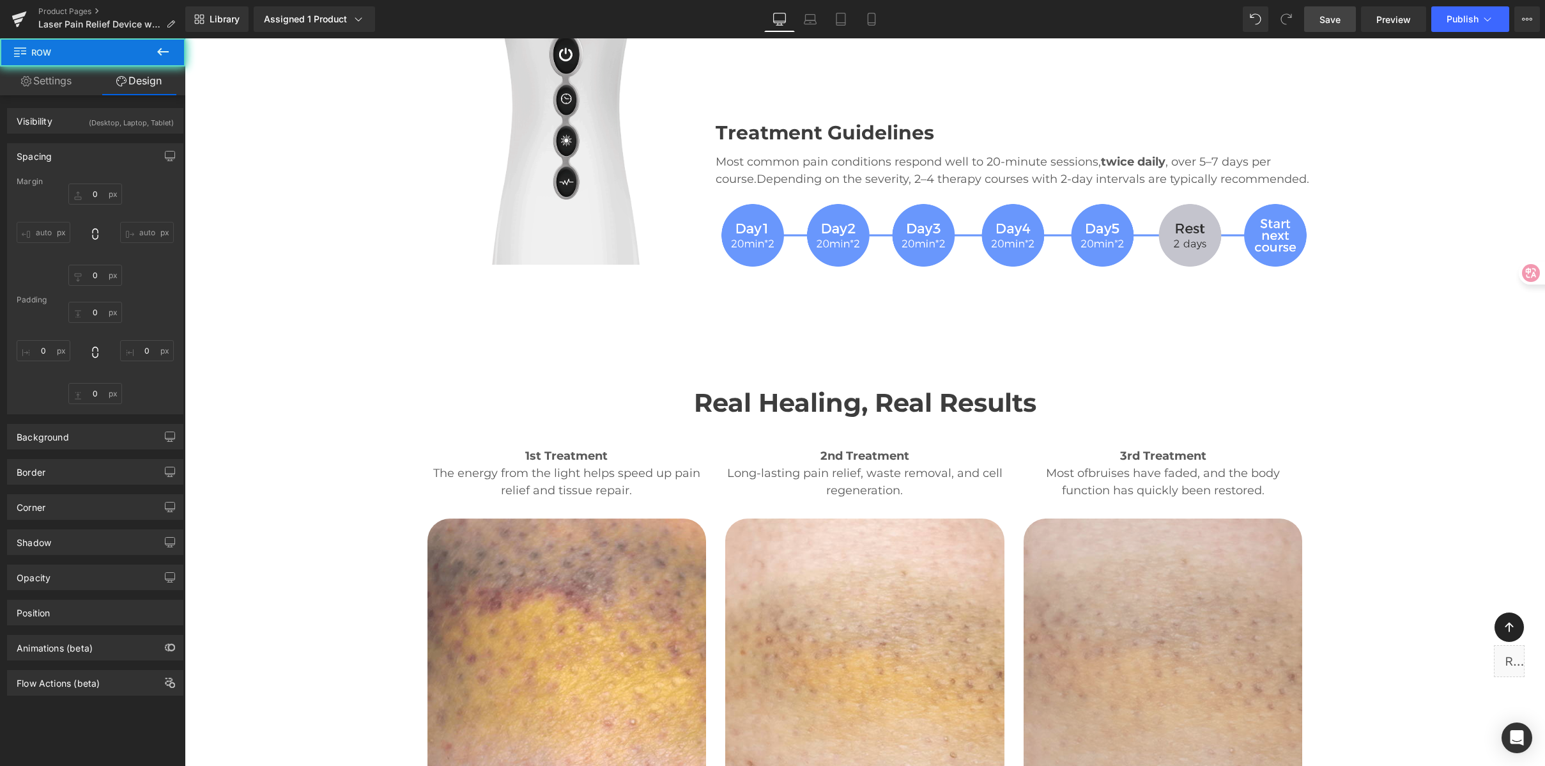
type input "0"
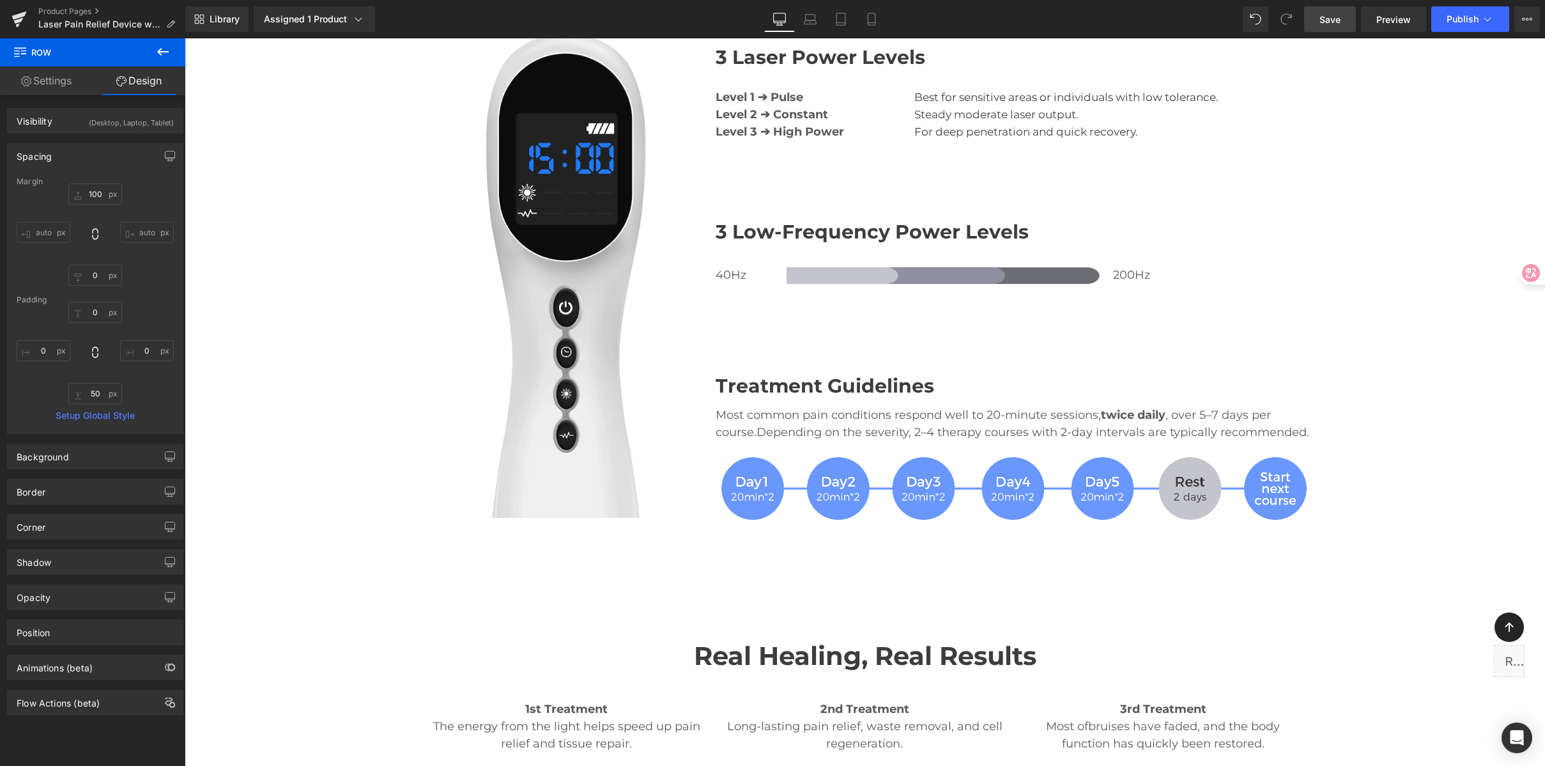
scroll to position [2852, 0]
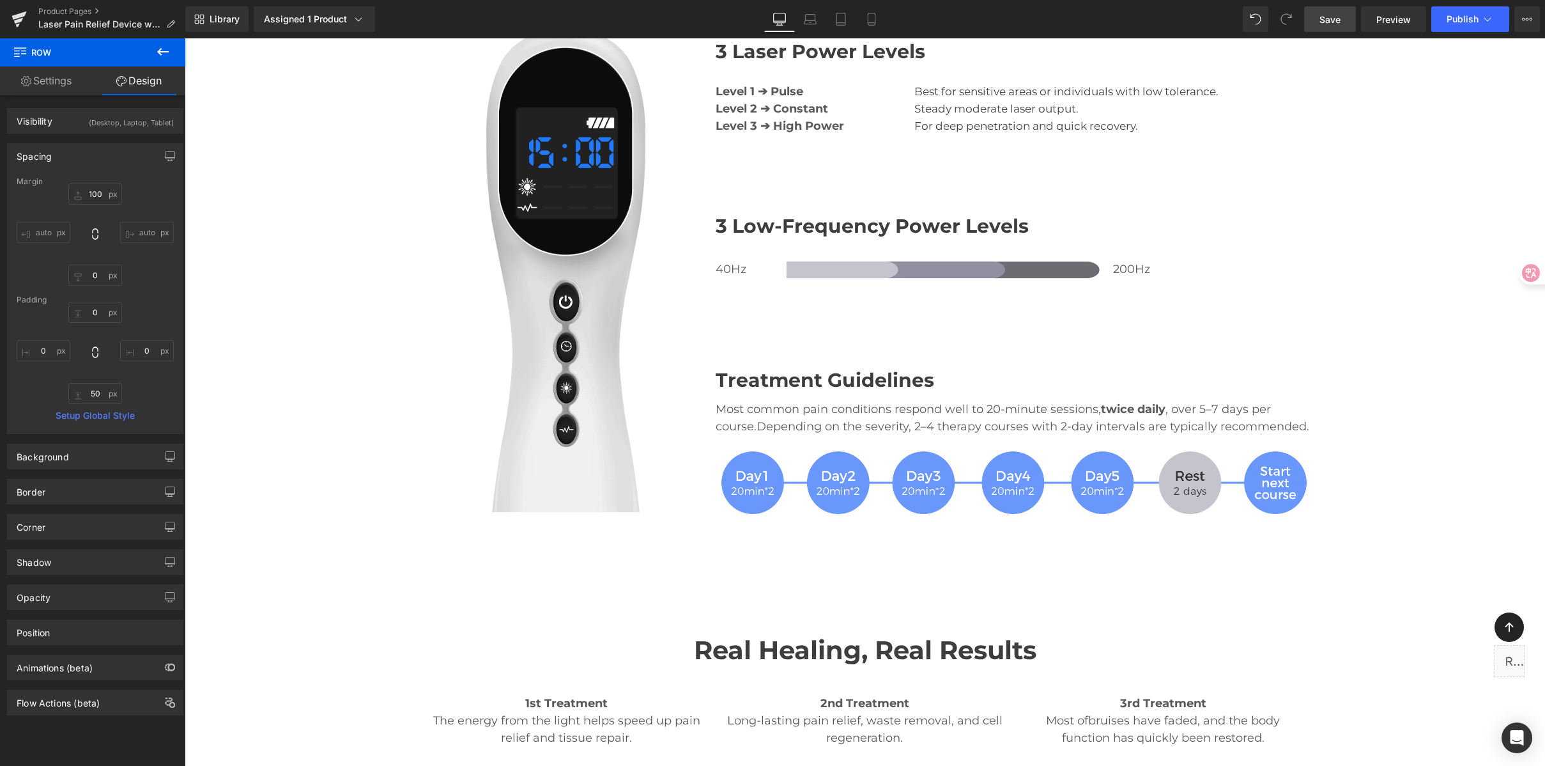
drag, startPoint x: 1323, startPoint y: 31, endPoint x: 1304, endPoint y: 47, distance: 24.6
click at [1323, 31] on link "Save" at bounding box center [1330, 19] width 52 height 26
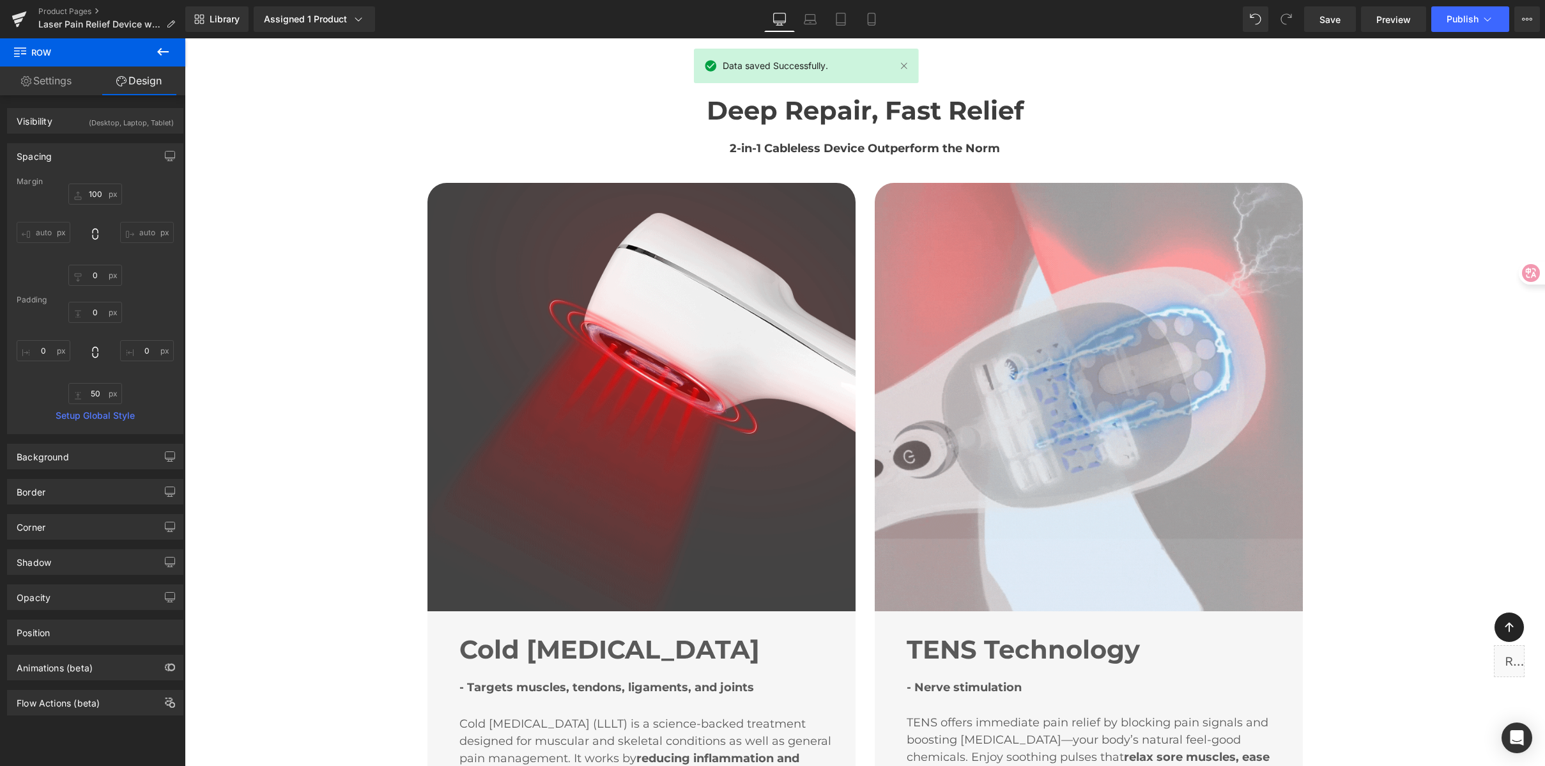
scroll to position [0, 0]
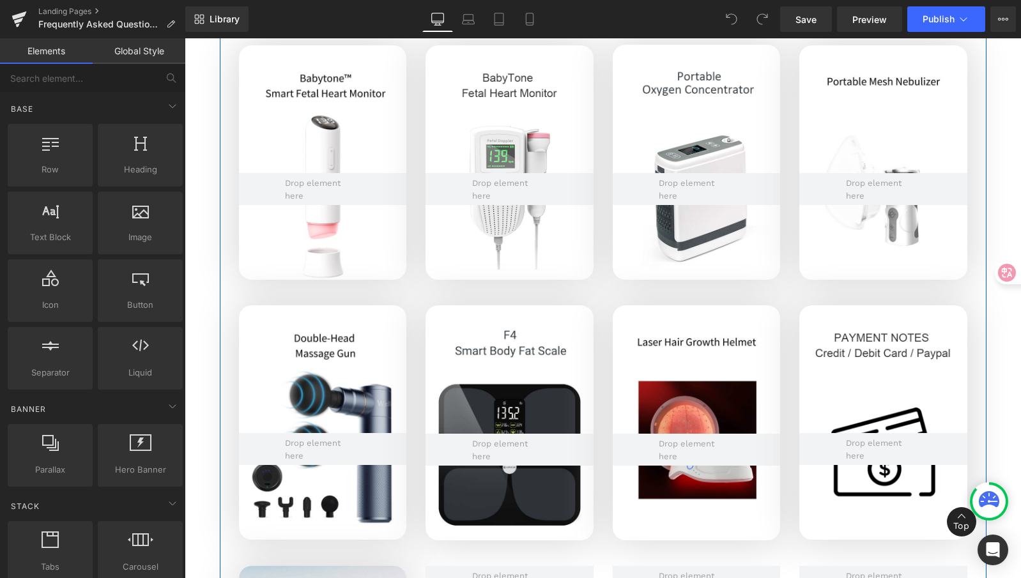
scroll to position [3054, 0]
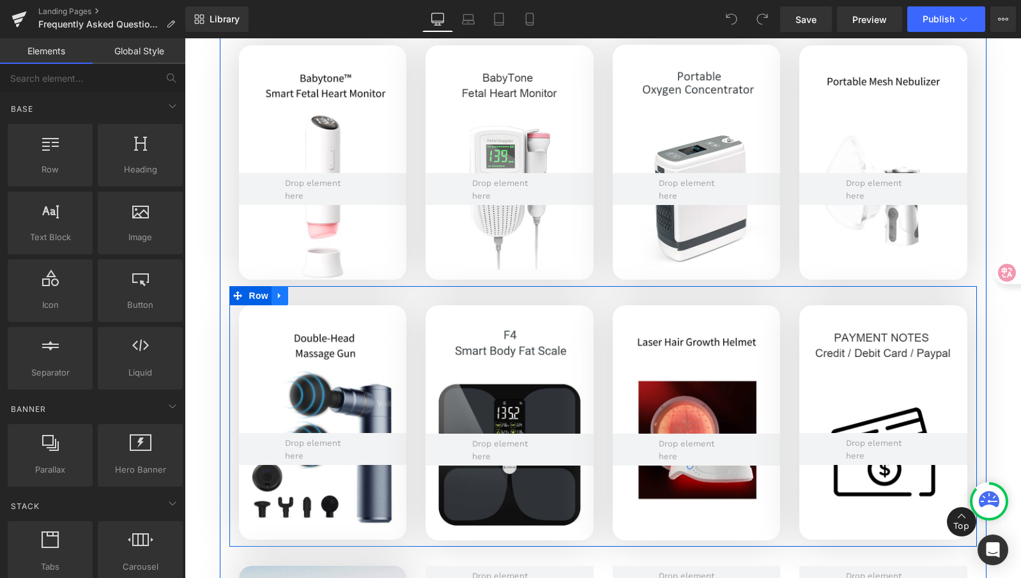
click at [276, 296] on icon at bounding box center [279, 296] width 9 height 10
click at [292, 296] on icon at bounding box center [296, 295] width 9 height 9
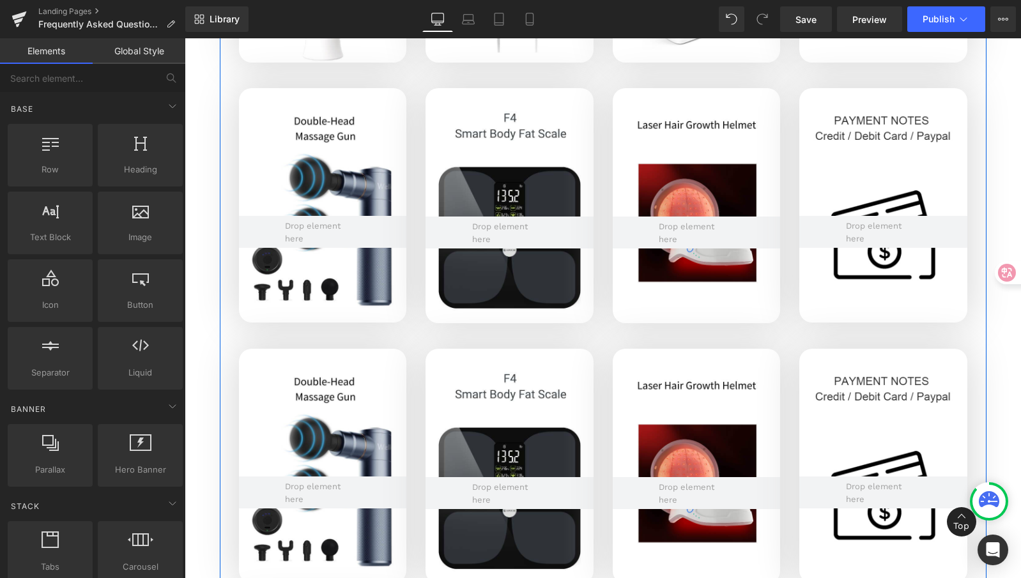
scroll to position [3265, 0]
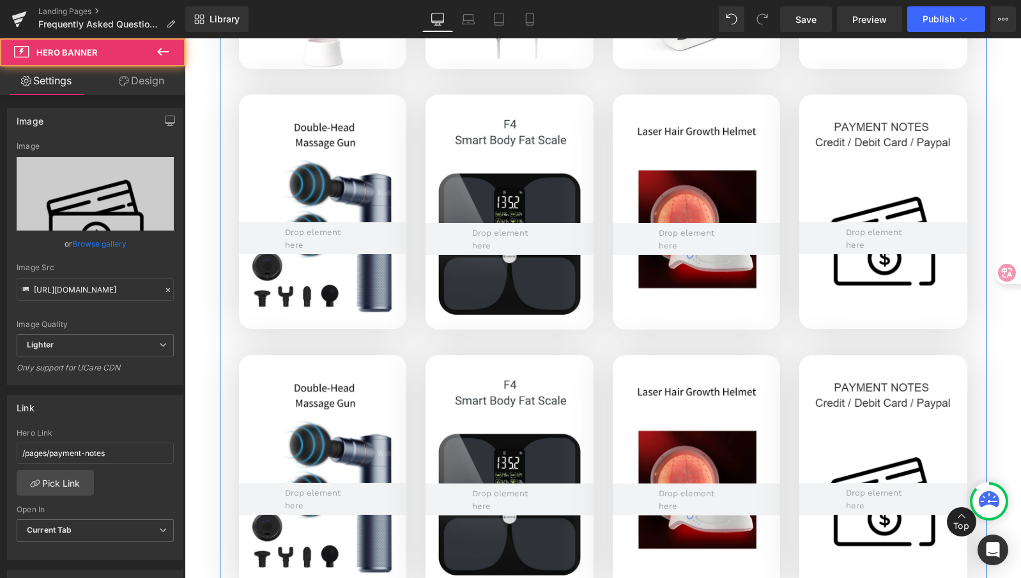
click at [855, 100] on div "Hero Banner" at bounding box center [884, 212] width 168 height 235
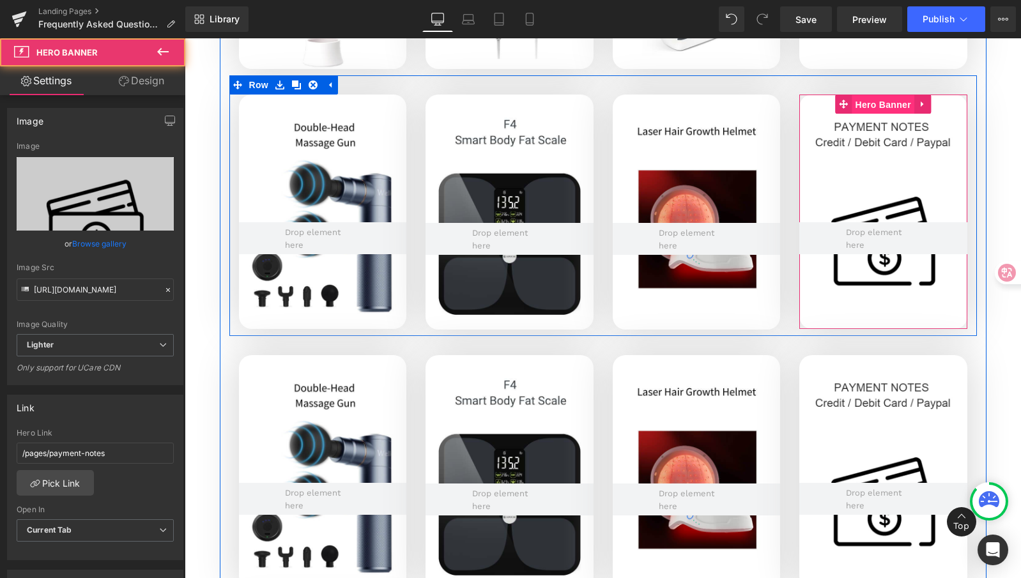
click at [877, 105] on span "Hero Banner" at bounding box center [884, 104] width 62 height 19
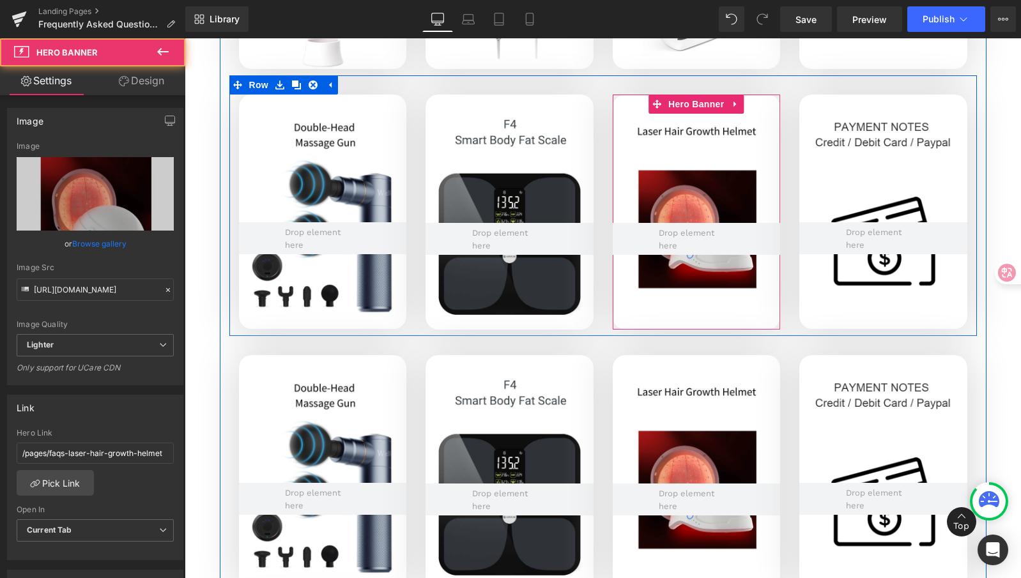
click at [679, 128] on div at bounding box center [697, 212] width 168 height 235
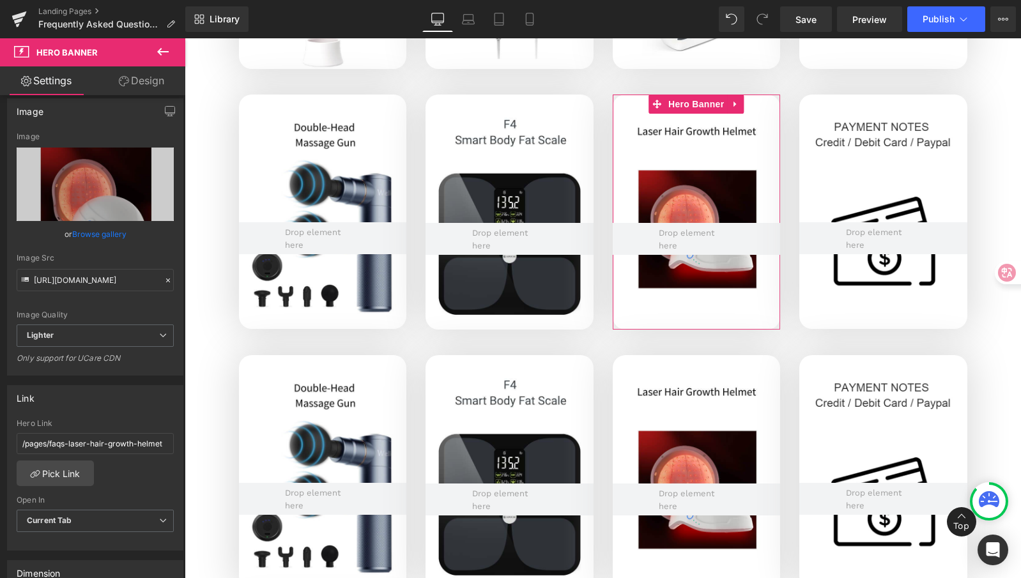
scroll to position [10, 0]
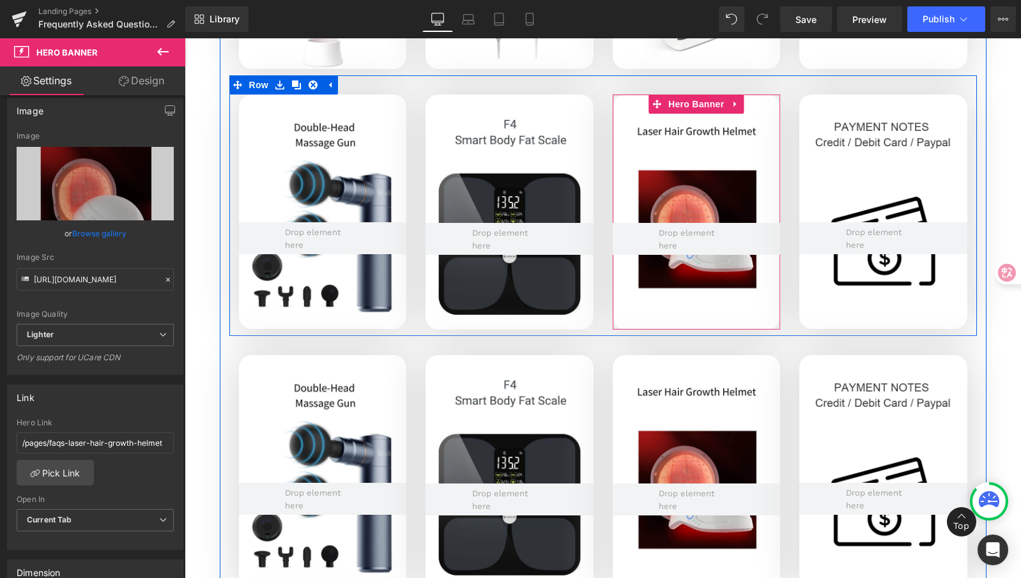
click at [661, 128] on div at bounding box center [697, 212] width 168 height 235
click at [648, 134] on div at bounding box center [697, 212] width 168 height 235
click at [687, 191] on div at bounding box center [697, 212] width 168 height 235
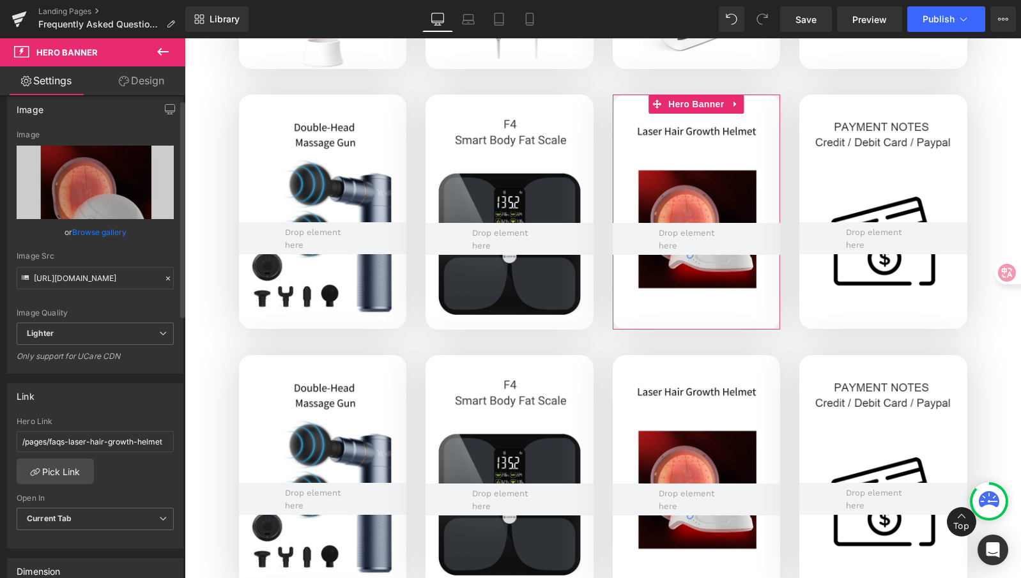
scroll to position [13, 0]
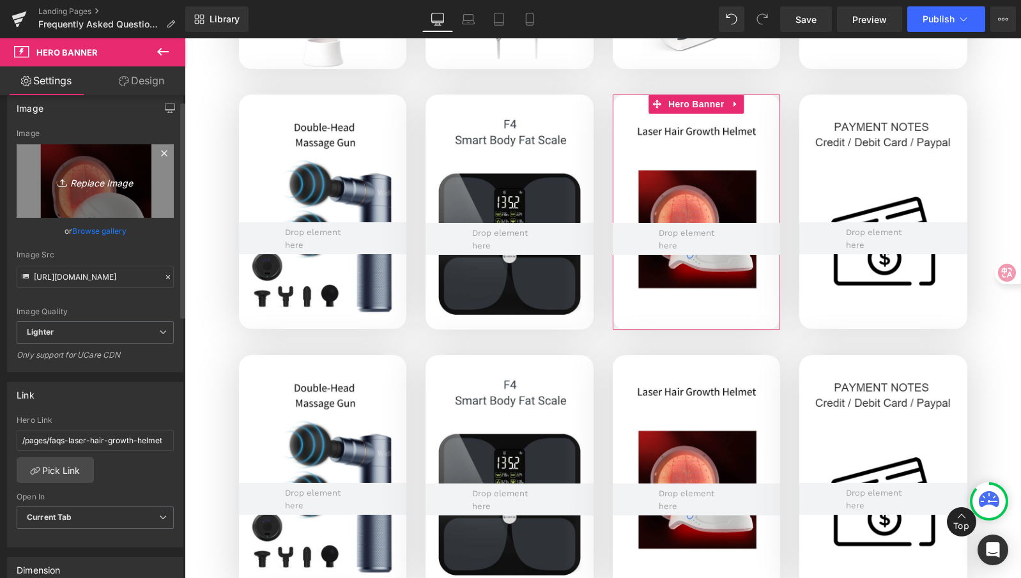
click at [86, 180] on icon "Replace Image" at bounding box center [95, 181] width 102 height 16
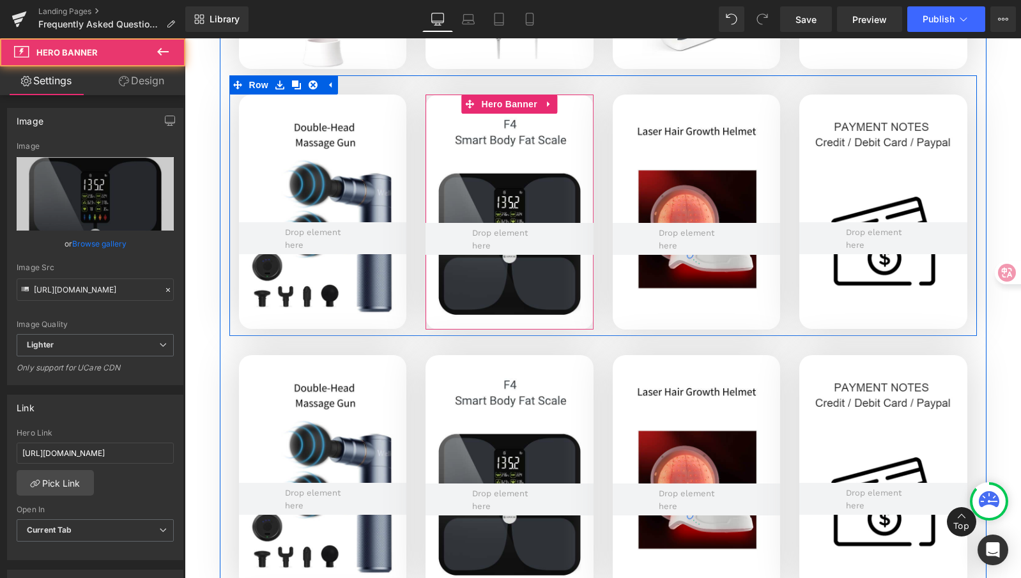
click at [485, 181] on div at bounding box center [510, 212] width 168 height 235
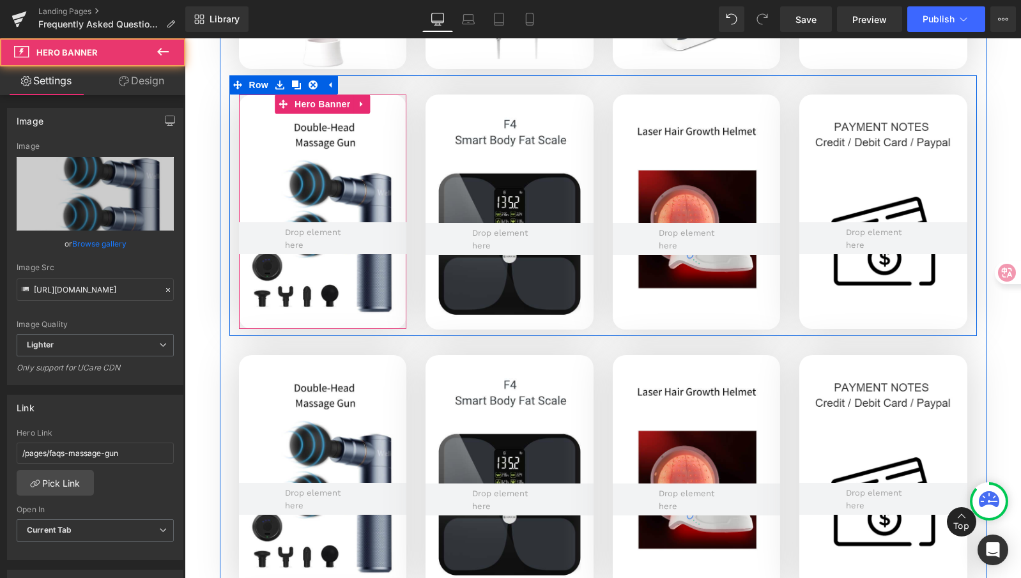
click at [320, 201] on div at bounding box center [323, 212] width 168 height 235
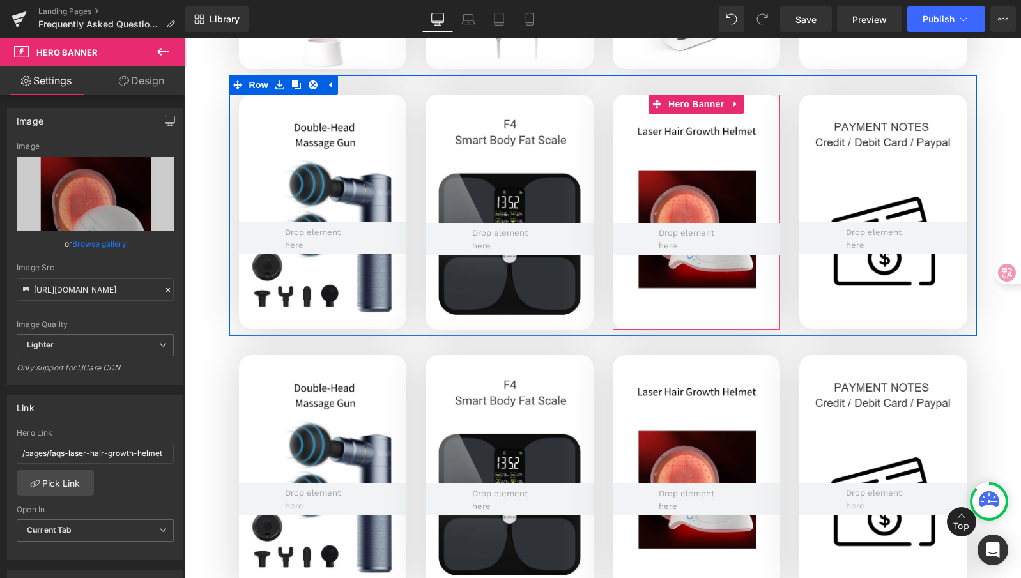
click at [707, 200] on div at bounding box center [697, 212] width 168 height 235
click at [686, 129] on div at bounding box center [697, 212] width 168 height 235
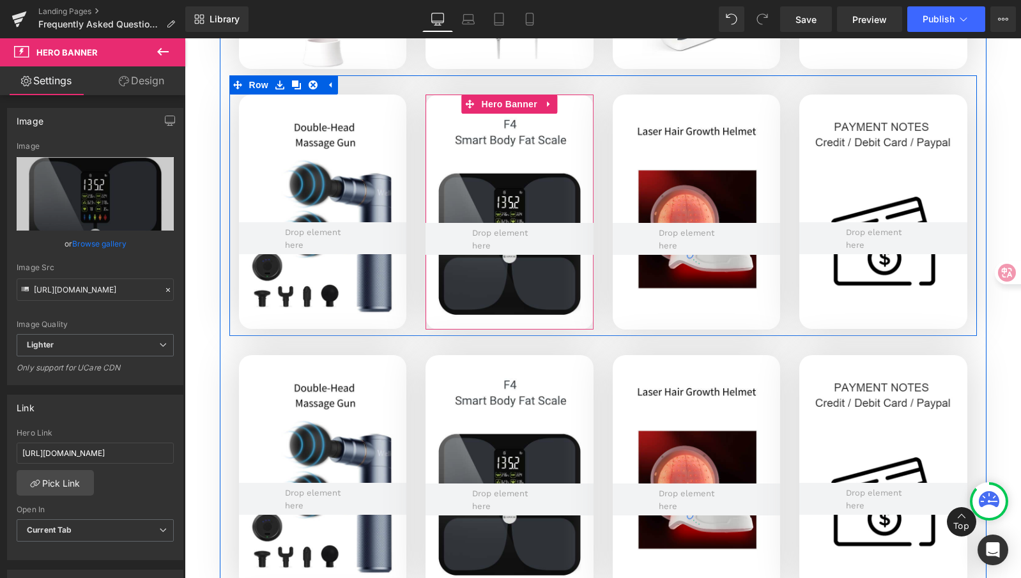
click at [485, 125] on div at bounding box center [510, 212] width 168 height 235
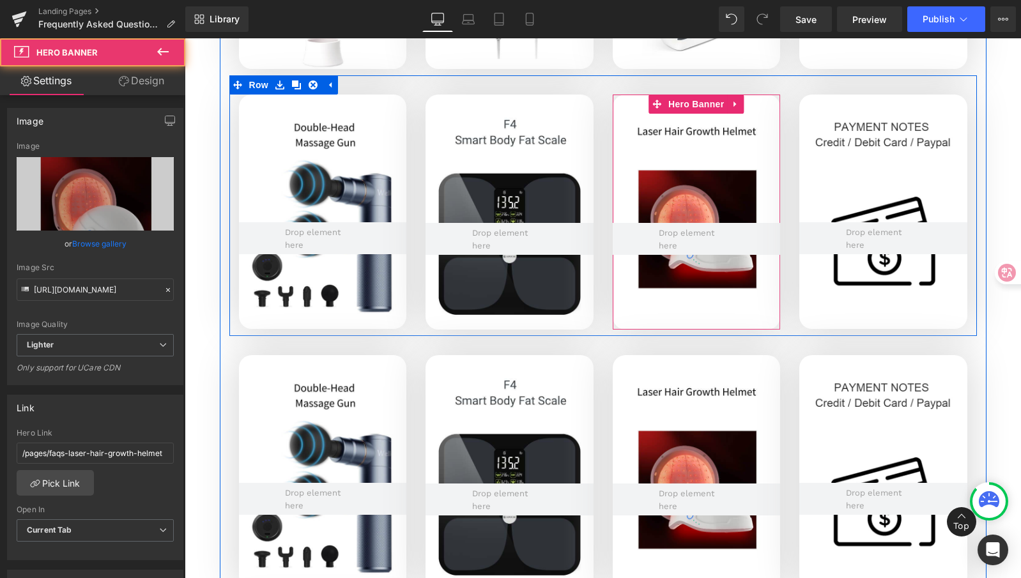
click at [706, 144] on div at bounding box center [697, 212] width 168 height 235
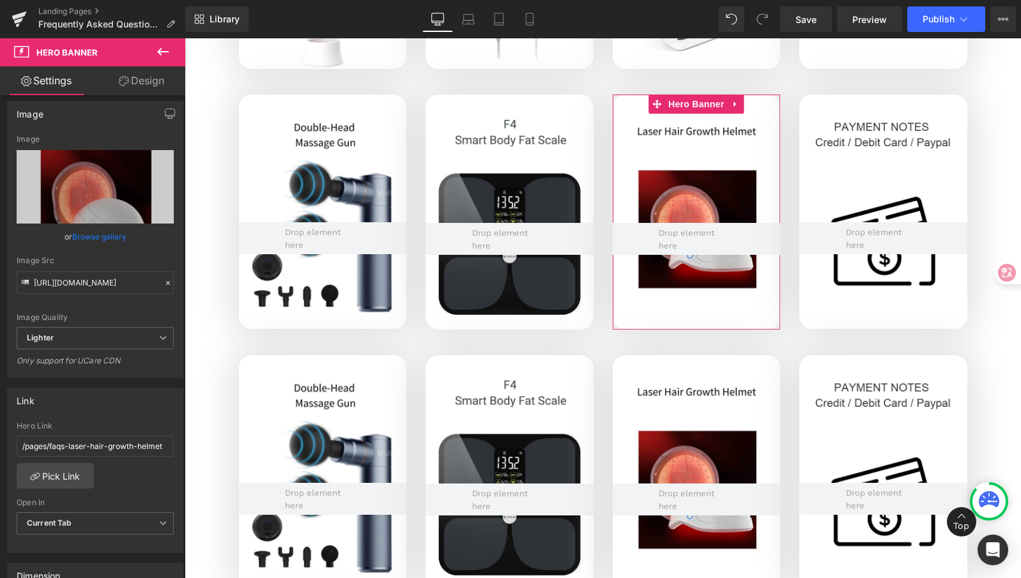
scroll to position [8, 0]
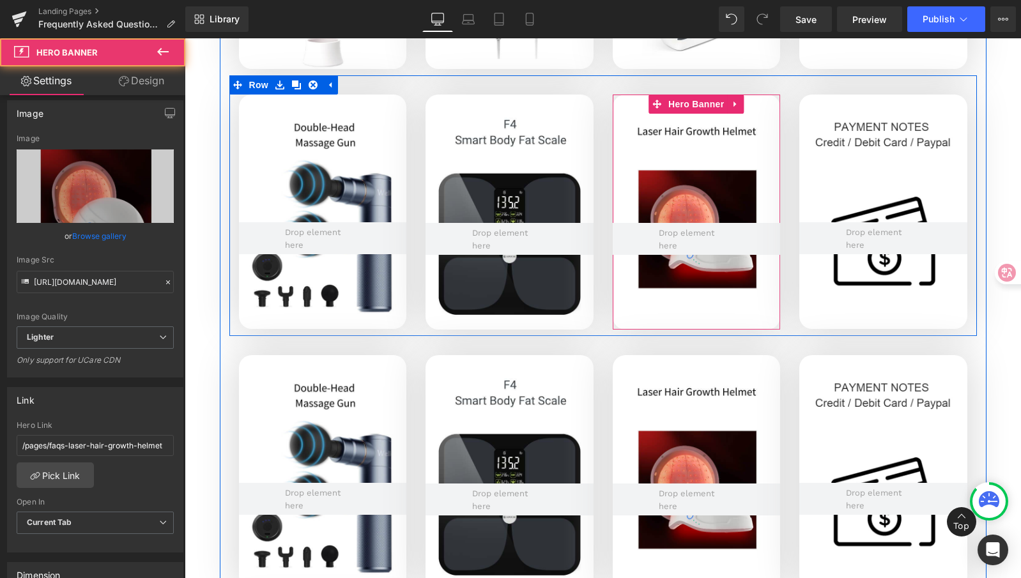
click at [704, 121] on div at bounding box center [697, 212] width 168 height 235
click at [677, 130] on div at bounding box center [697, 212] width 168 height 235
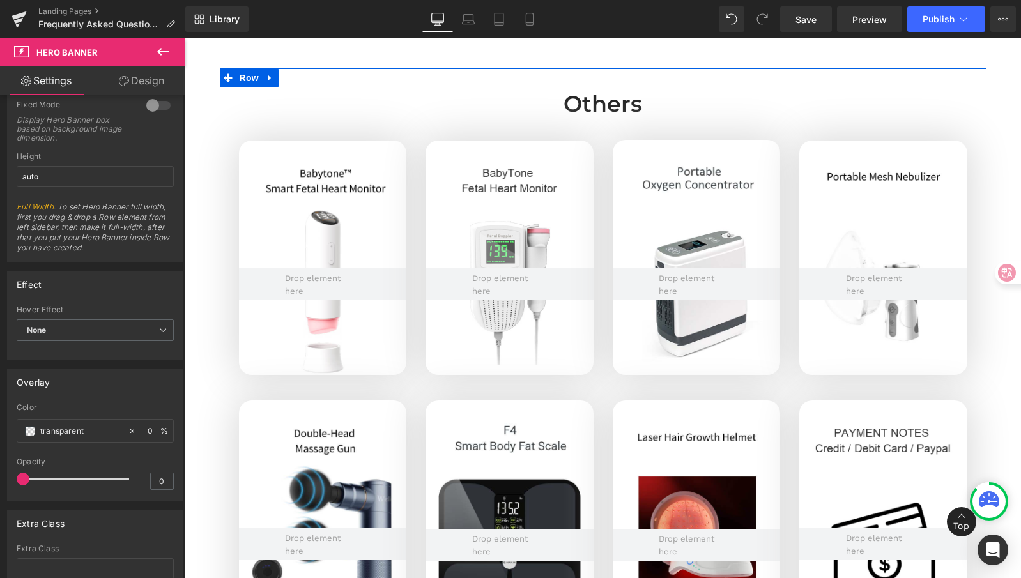
scroll to position [2958, 0]
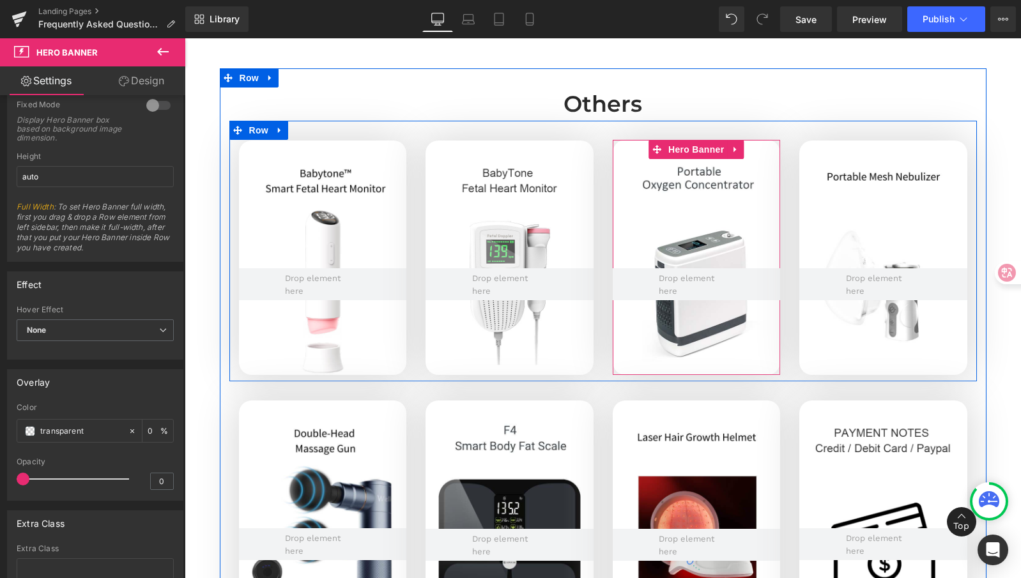
click at [691, 182] on div at bounding box center [697, 257] width 168 height 235
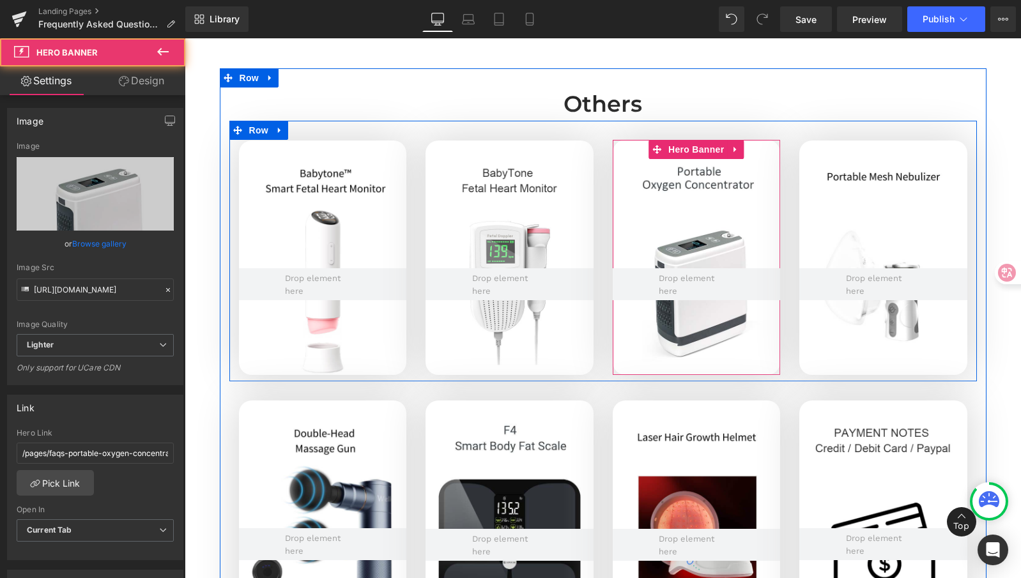
click at [689, 173] on div at bounding box center [697, 257] width 168 height 235
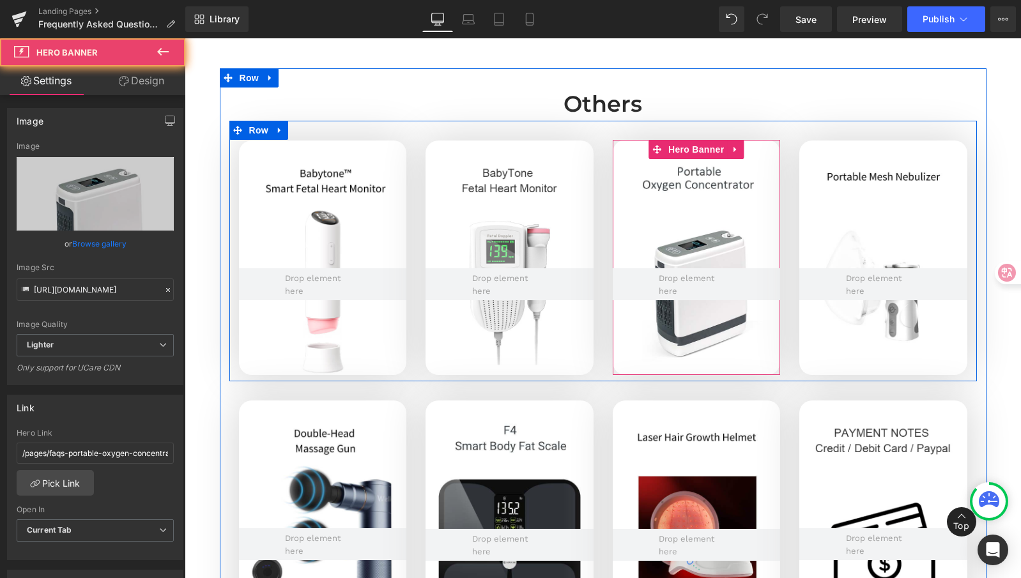
click at [669, 189] on div at bounding box center [697, 257] width 168 height 235
click at [696, 330] on div at bounding box center [697, 257] width 168 height 235
click at [660, 357] on div at bounding box center [697, 257] width 168 height 235
click at [677, 344] on div at bounding box center [697, 257] width 168 height 235
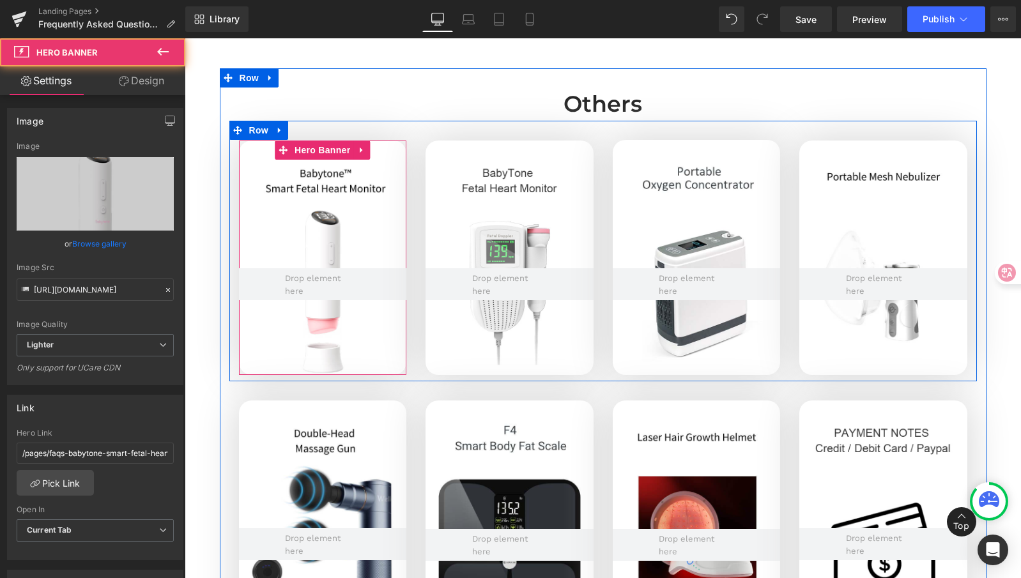
click at [309, 176] on div at bounding box center [323, 258] width 168 height 235
click at [313, 155] on span "Hero Banner" at bounding box center [322, 150] width 62 height 19
click at [313, 175] on div at bounding box center [323, 258] width 168 height 235
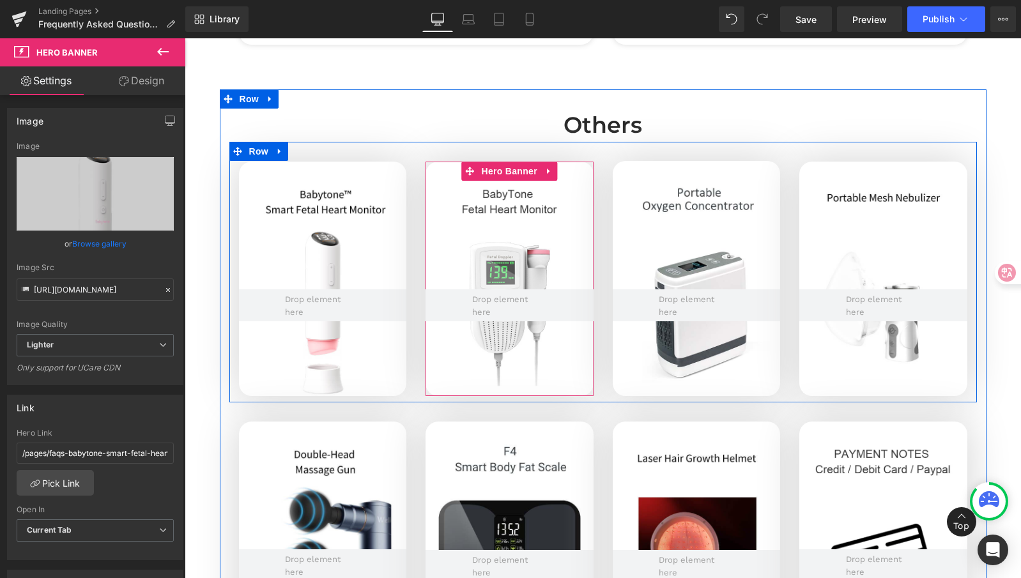
scroll to position [2918, 0]
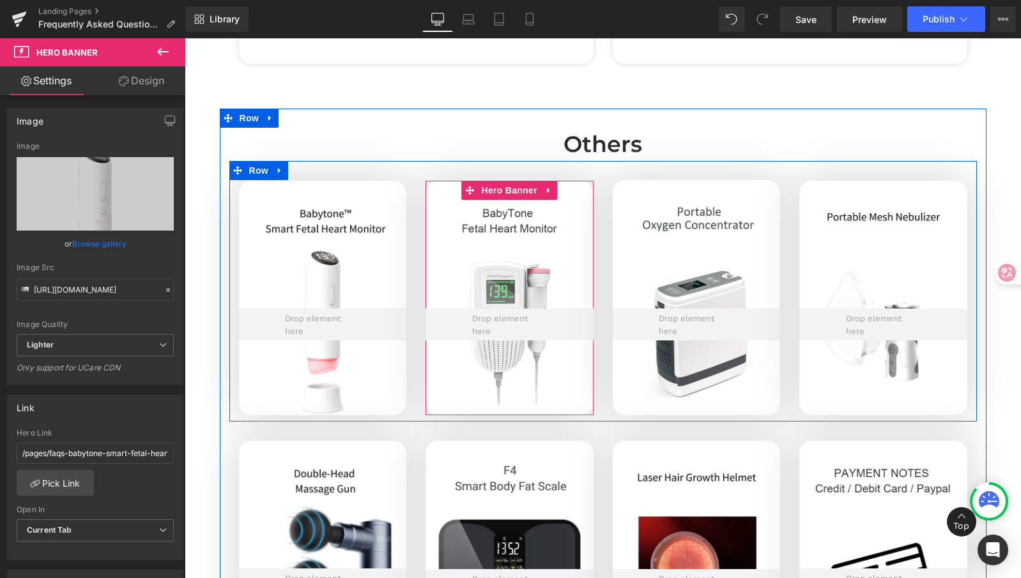
click at [511, 223] on div at bounding box center [510, 298] width 168 height 235
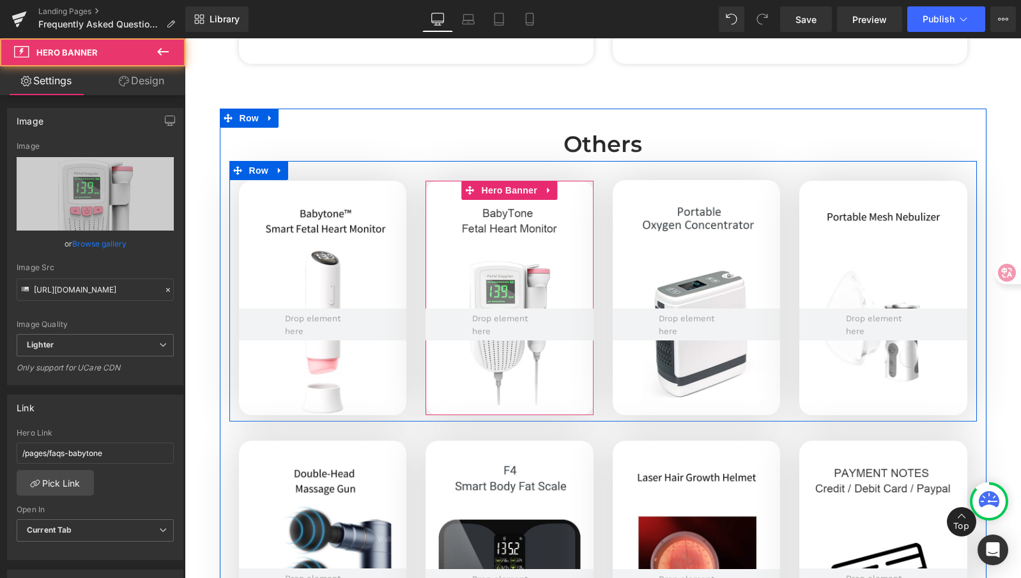
click at [507, 220] on div at bounding box center [510, 298] width 168 height 235
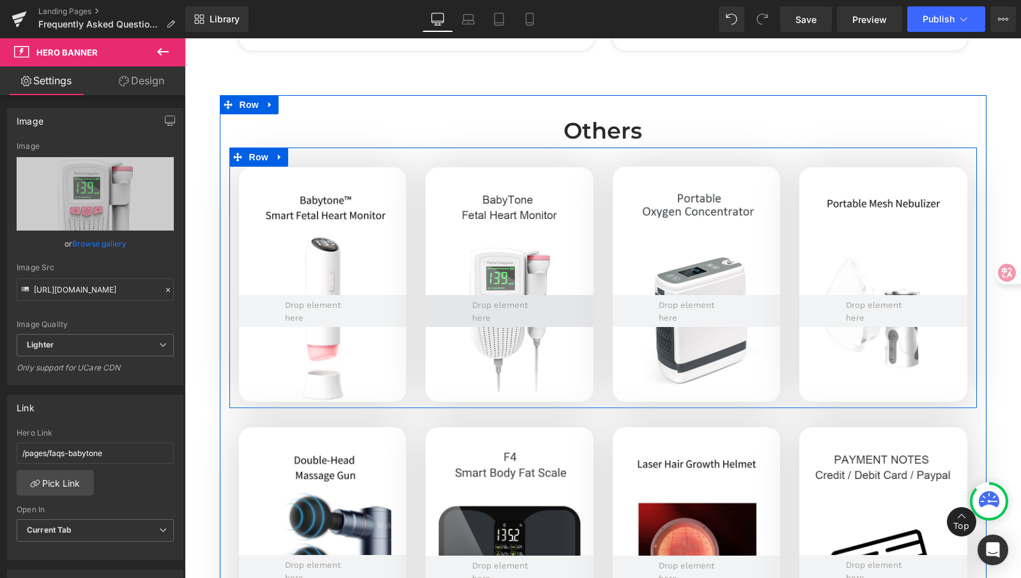
scroll to position [2942, 0]
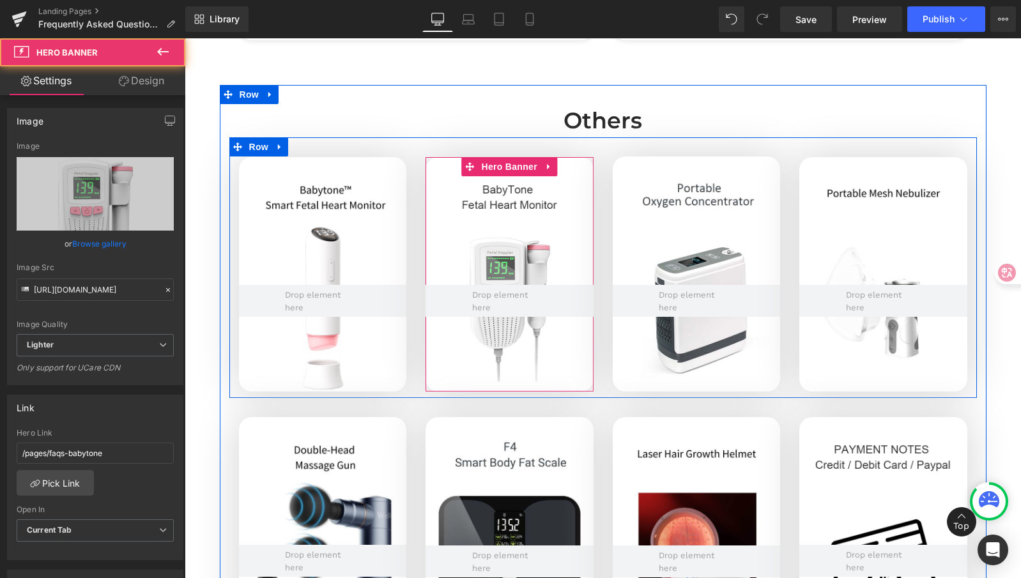
click at [491, 206] on div at bounding box center [510, 274] width 168 height 235
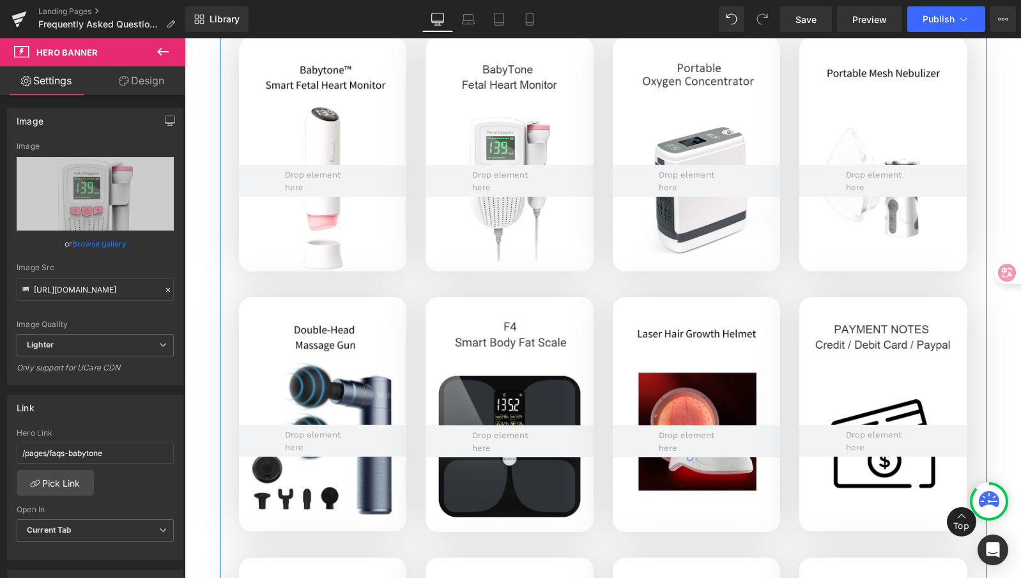
scroll to position [3063, 0]
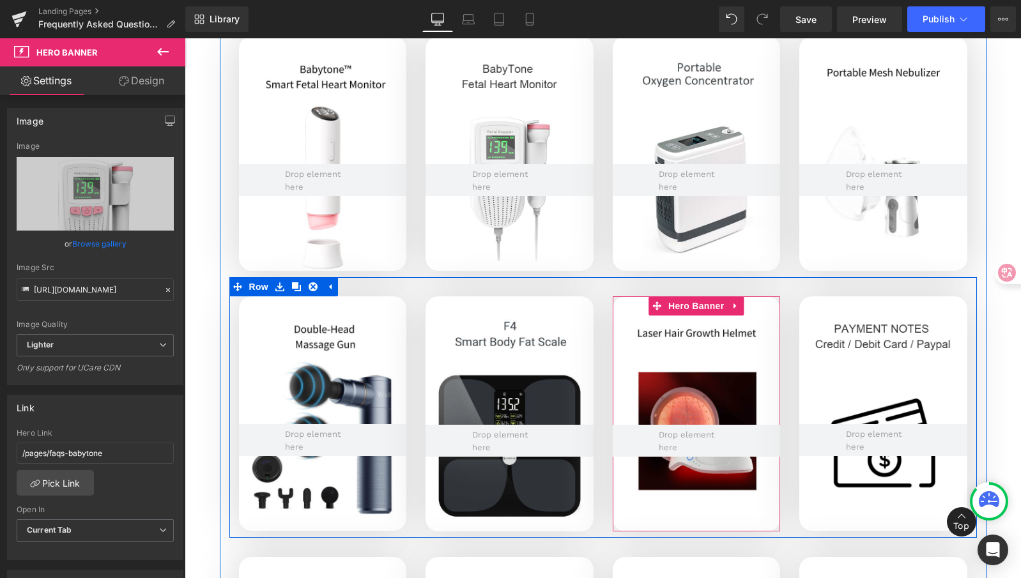
click at [660, 332] on div at bounding box center [697, 414] width 168 height 235
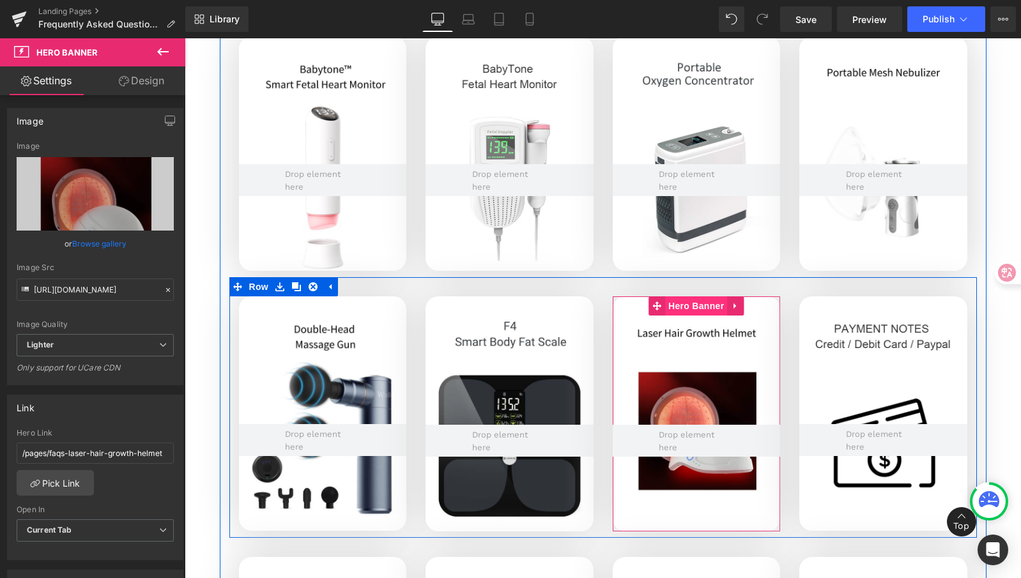
click at [686, 309] on span "Hero Banner" at bounding box center [696, 306] width 62 height 19
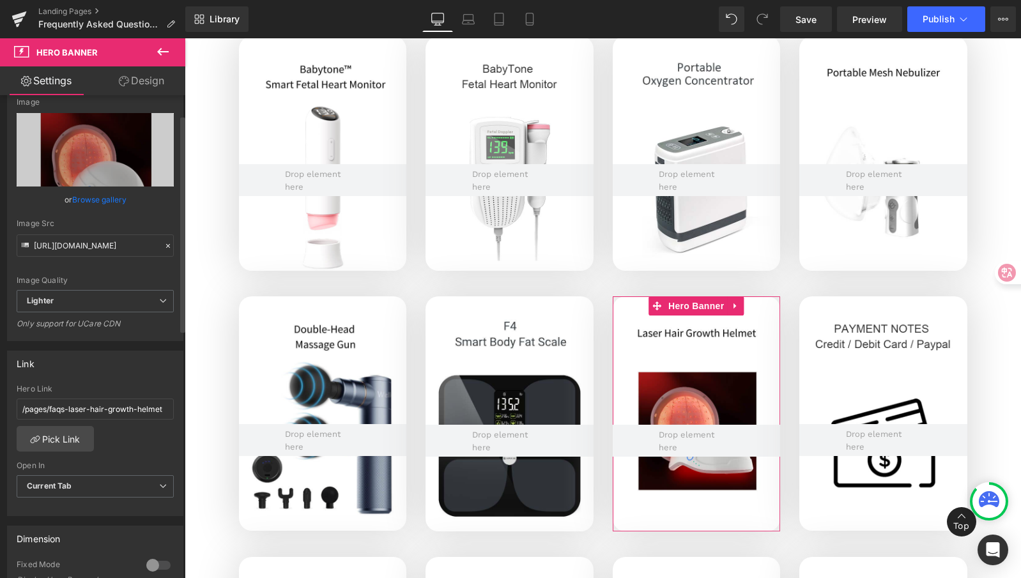
scroll to position [50, 0]
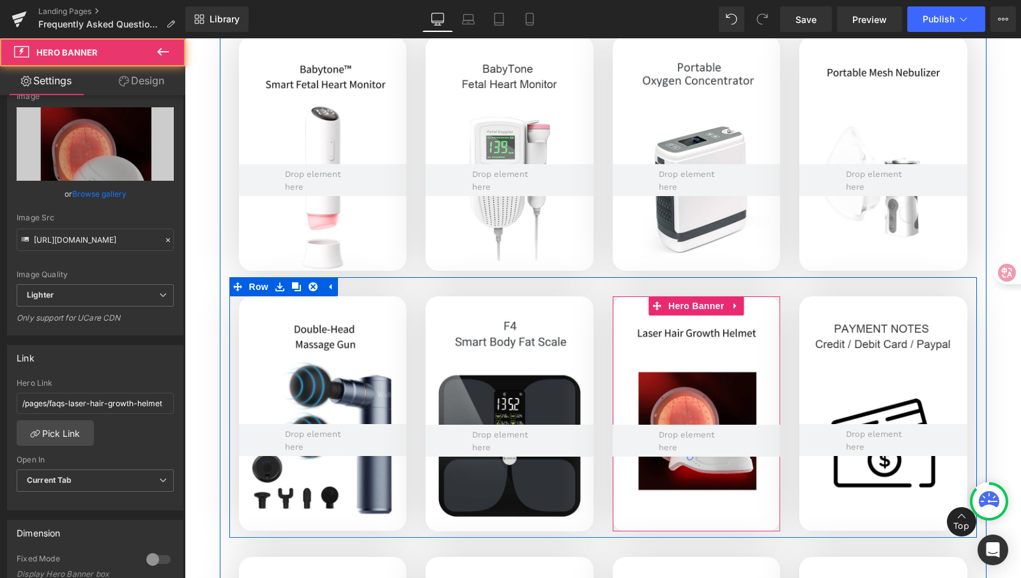
click at [688, 334] on div at bounding box center [697, 414] width 168 height 235
click at [649, 337] on div at bounding box center [697, 414] width 168 height 235
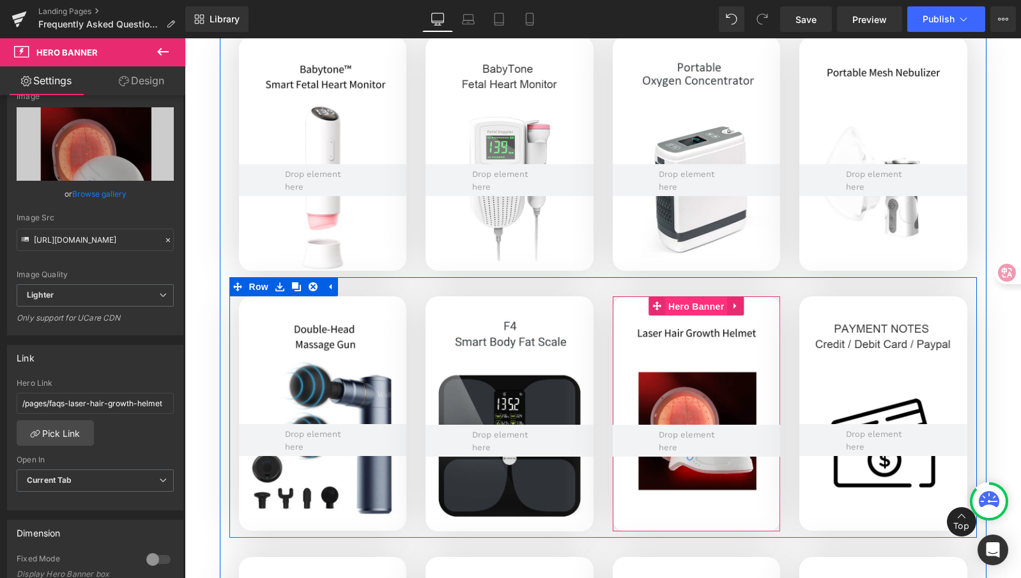
click at [669, 310] on span "Hero Banner" at bounding box center [696, 306] width 62 height 19
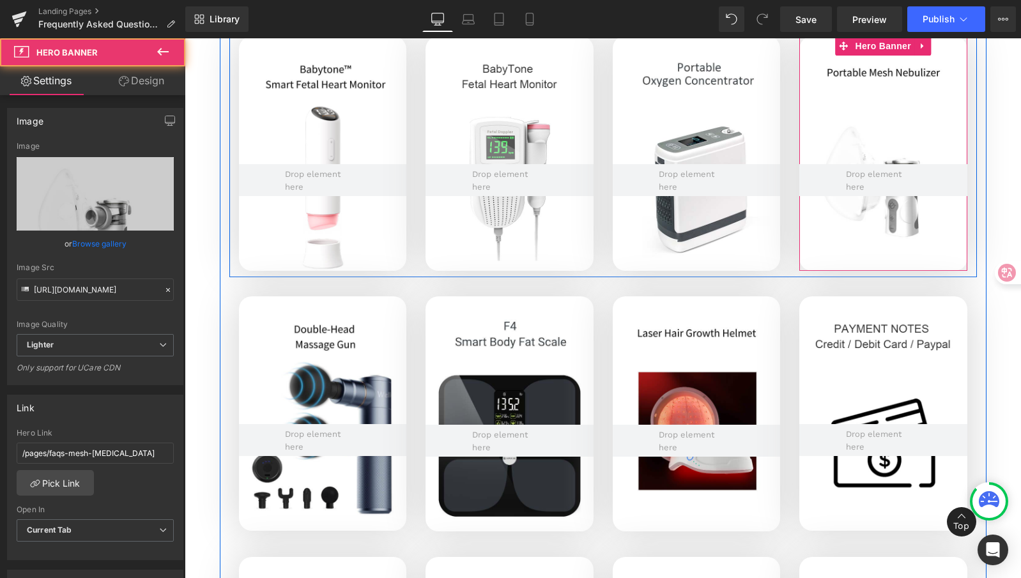
click at [864, 73] on div at bounding box center [884, 153] width 168 height 235
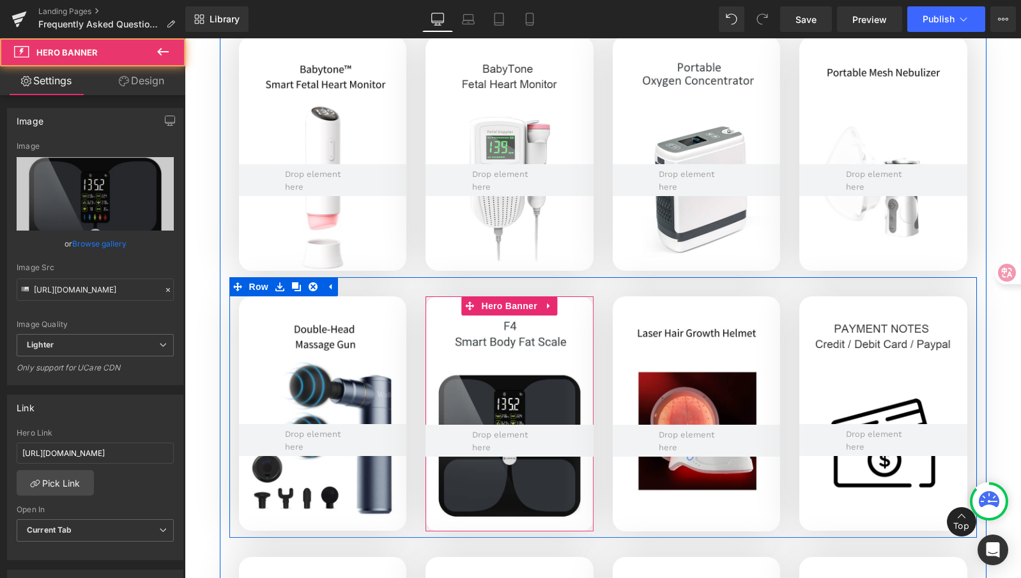
click at [497, 330] on div at bounding box center [510, 414] width 168 height 235
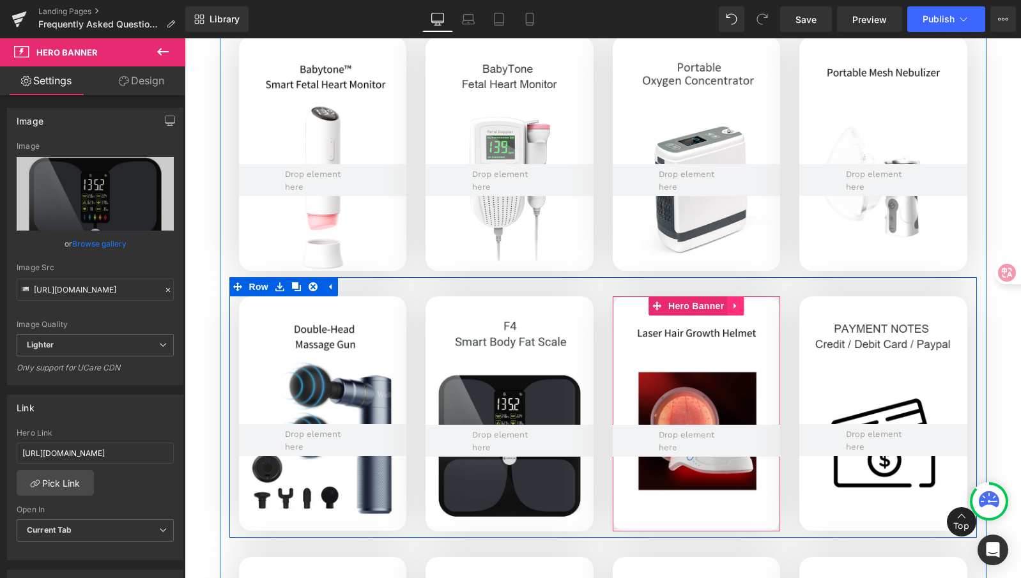
click at [735, 300] on link at bounding box center [735, 306] width 17 height 19
click at [723, 307] on icon at bounding box center [727, 306] width 9 height 9
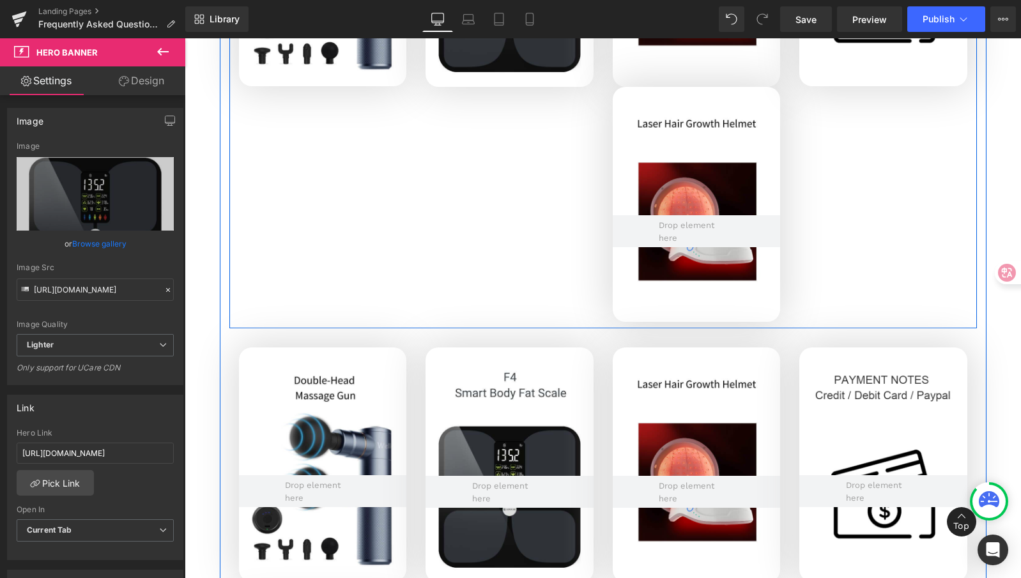
scroll to position [3507, 0]
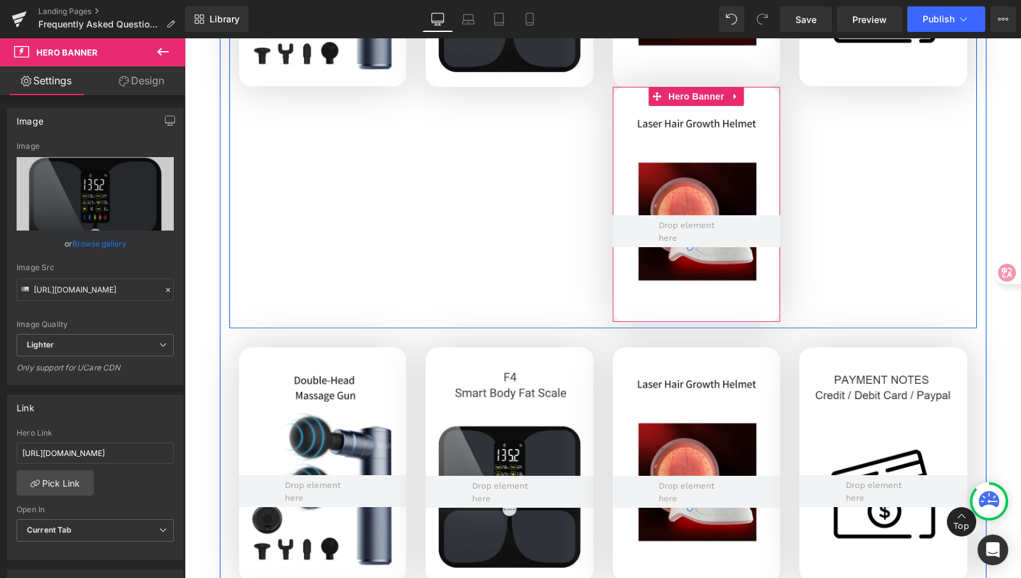
click at [663, 118] on div at bounding box center [697, 204] width 168 height 235
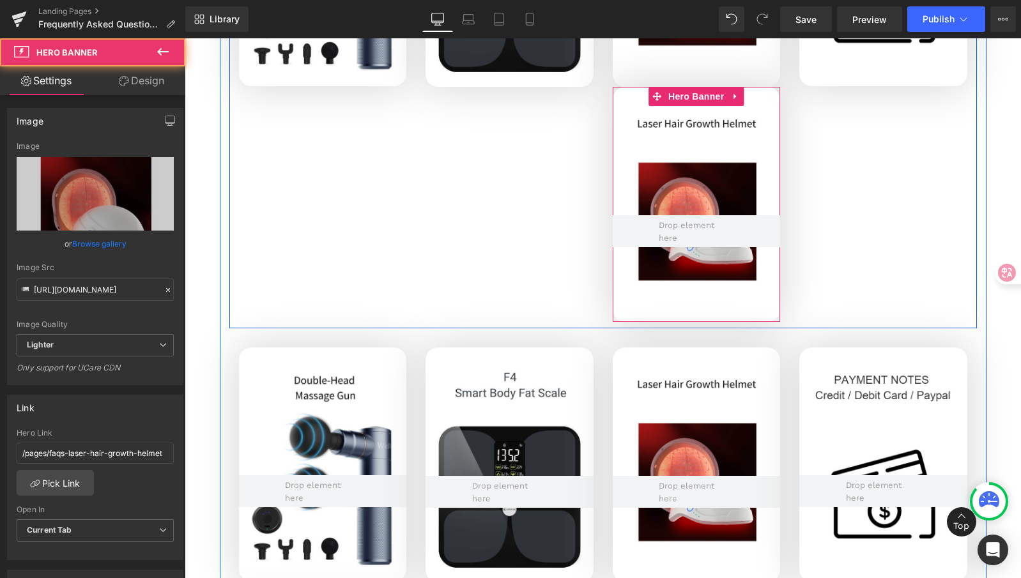
click at [672, 132] on div at bounding box center [697, 204] width 168 height 235
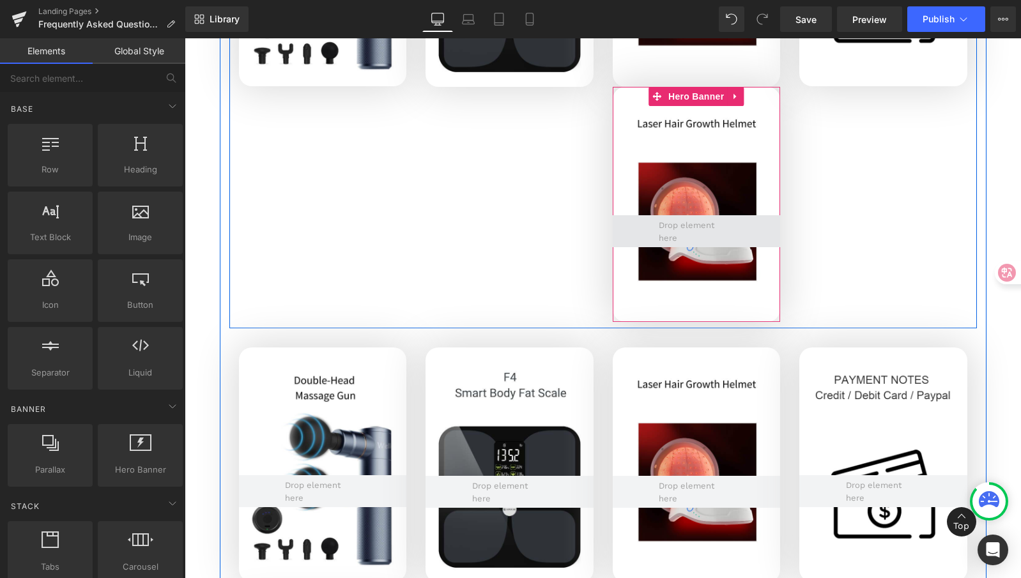
click at [671, 238] on span at bounding box center [696, 231] width 84 height 31
click at [670, 231] on span at bounding box center [696, 231] width 84 height 31
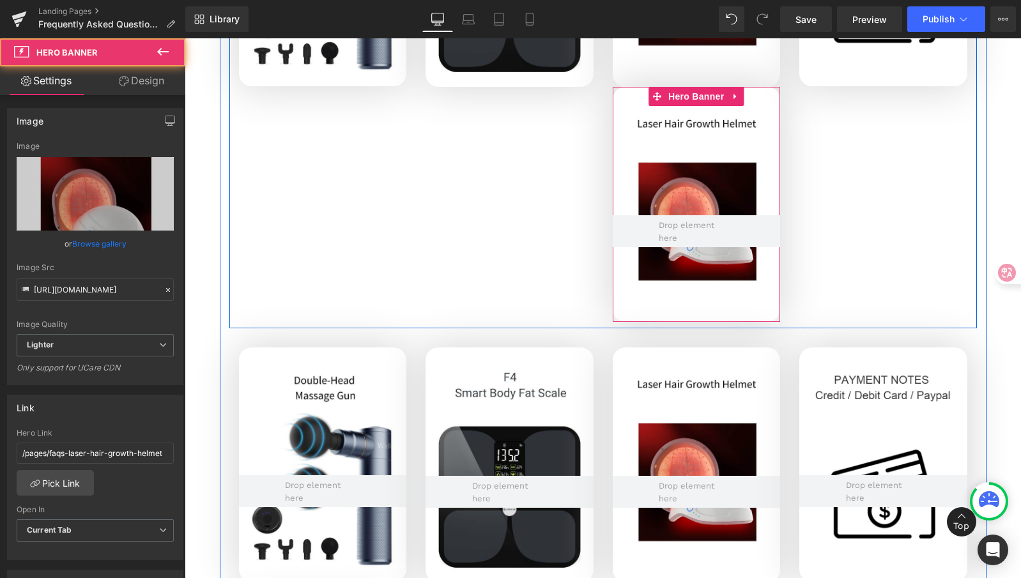
click at [702, 167] on div at bounding box center [697, 204] width 168 height 235
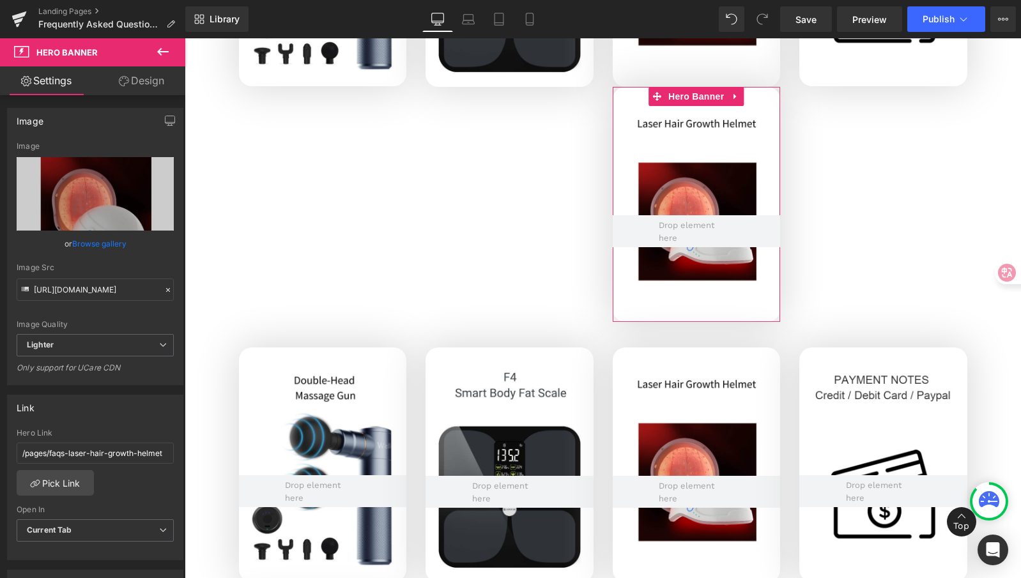
click at [151, 86] on link "Design" at bounding box center [141, 80] width 93 height 29
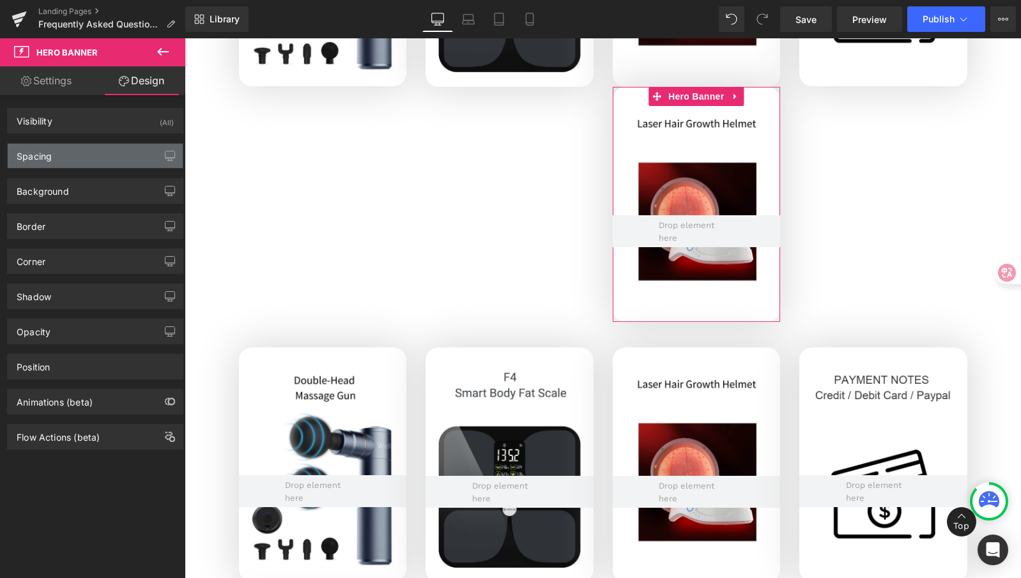
click at [65, 152] on div "Spacing" at bounding box center [95, 156] width 175 height 24
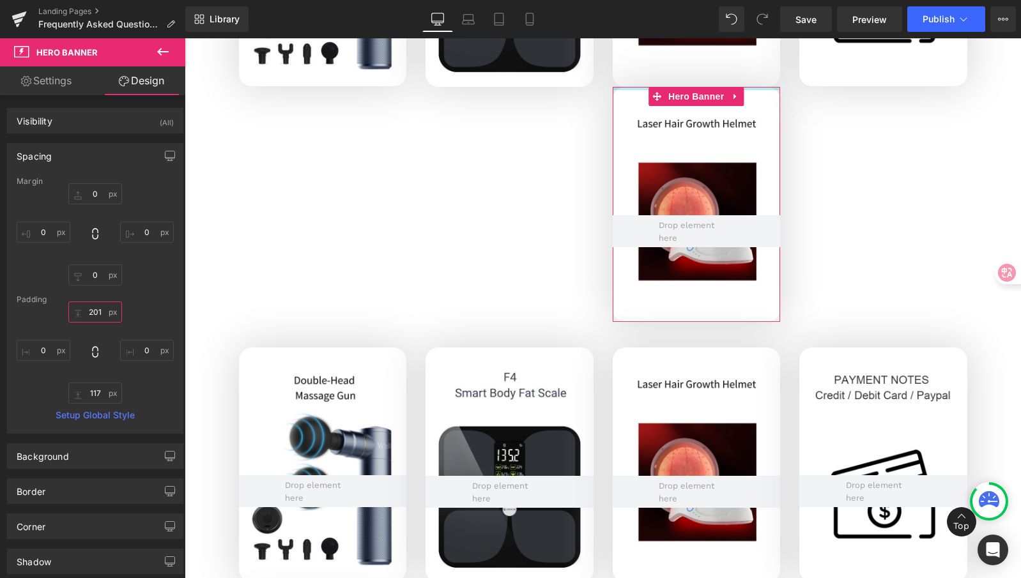
click at [95, 313] on input "201" at bounding box center [95, 312] width 54 height 21
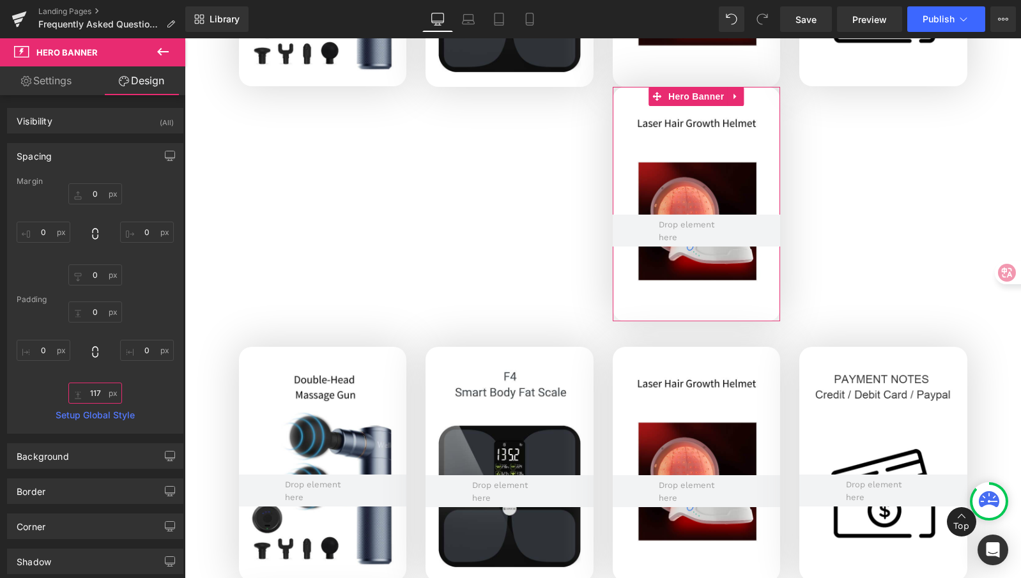
click at [95, 393] on input "117" at bounding box center [95, 393] width 54 height 21
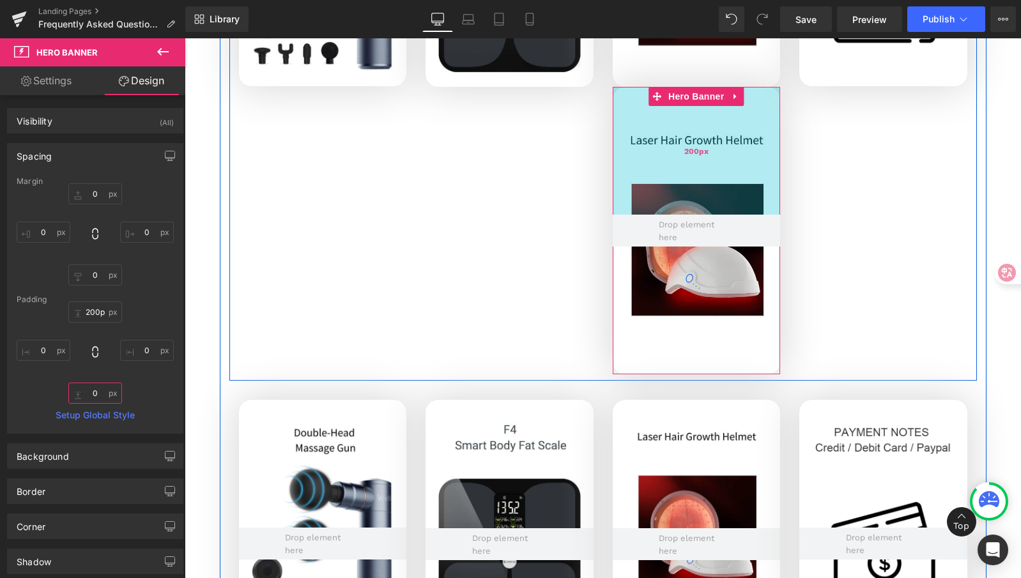
click at [683, 116] on div "200px" at bounding box center [697, 151] width 168 height 128
click at [643, 151] on div "200px" at bounding box center [697, 151] width 168 height 128
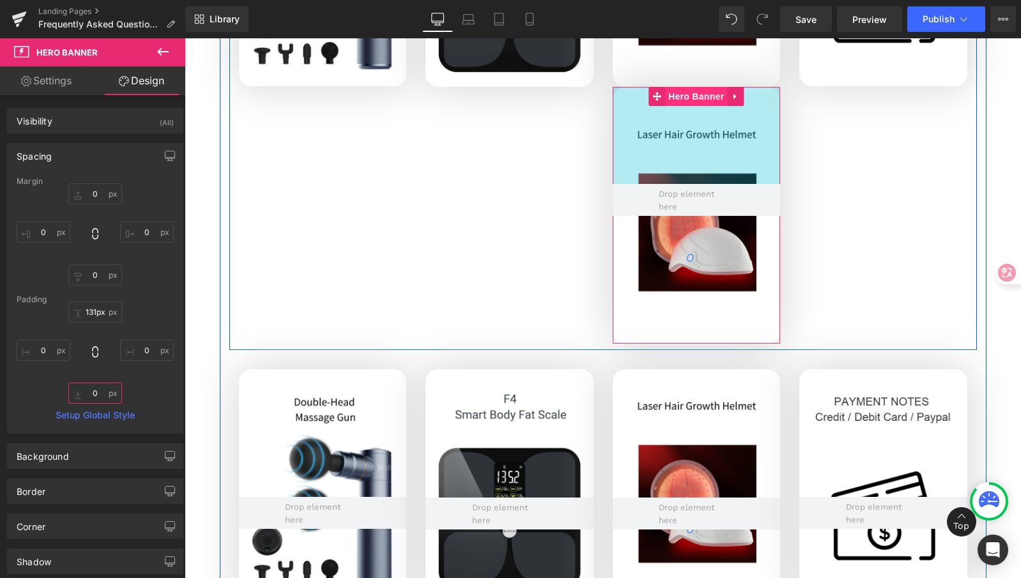
type input "128px"
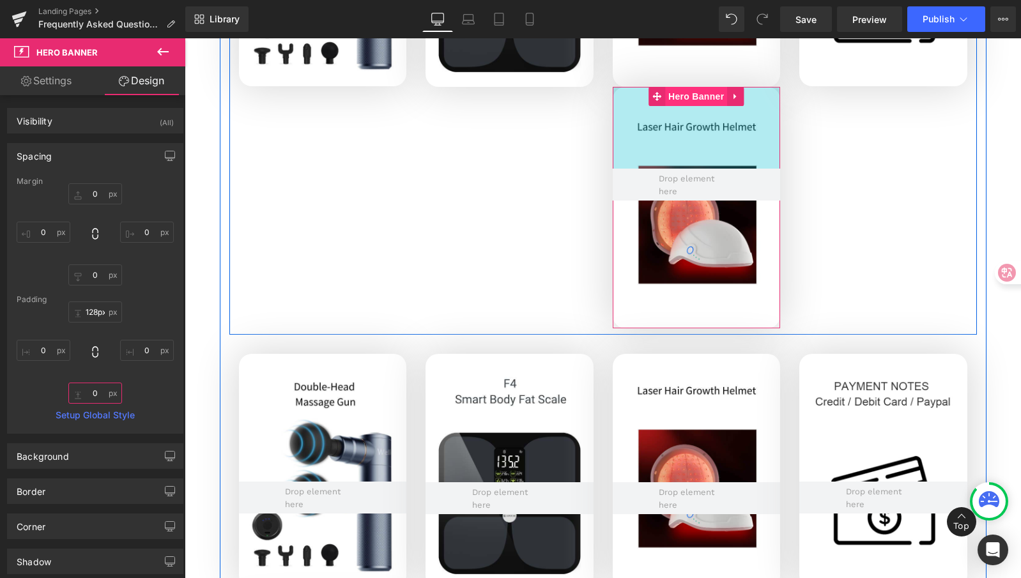
drag, startPoint x: 681, startPoint y: 143, endPoint x: 684, endPoint y: 97, distance: 46.7
click at [684, 97] on div "Hero Banner 128px NaNpx" at bounding box center [697, 208] width 168 height 242
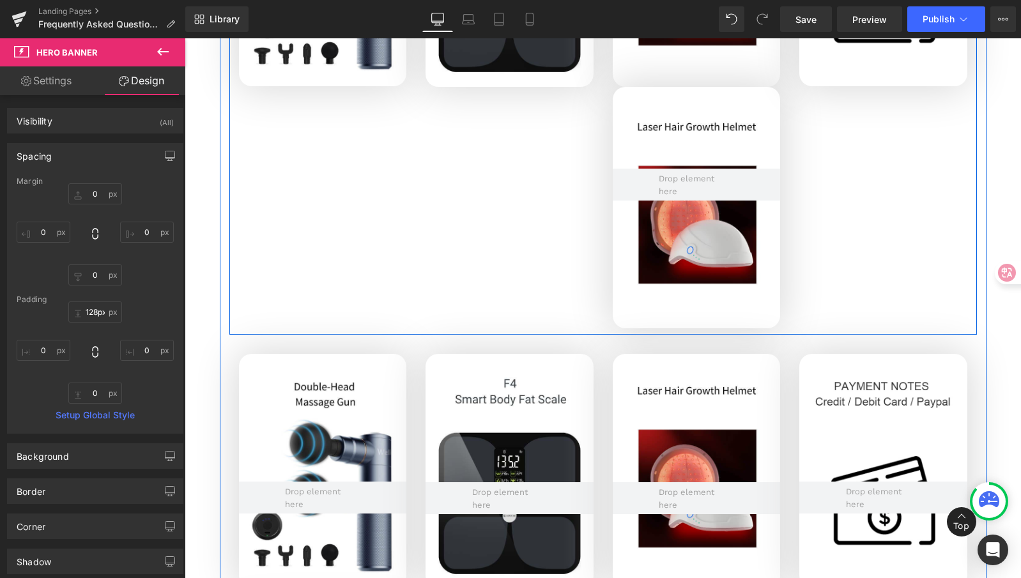
click at [891, 194] on div "Hero Banner Hero Banner Hero Banner Hero Banner 128px NaNpx Hero Banner Row" at bounding box center [603, 84] width 748 height 502
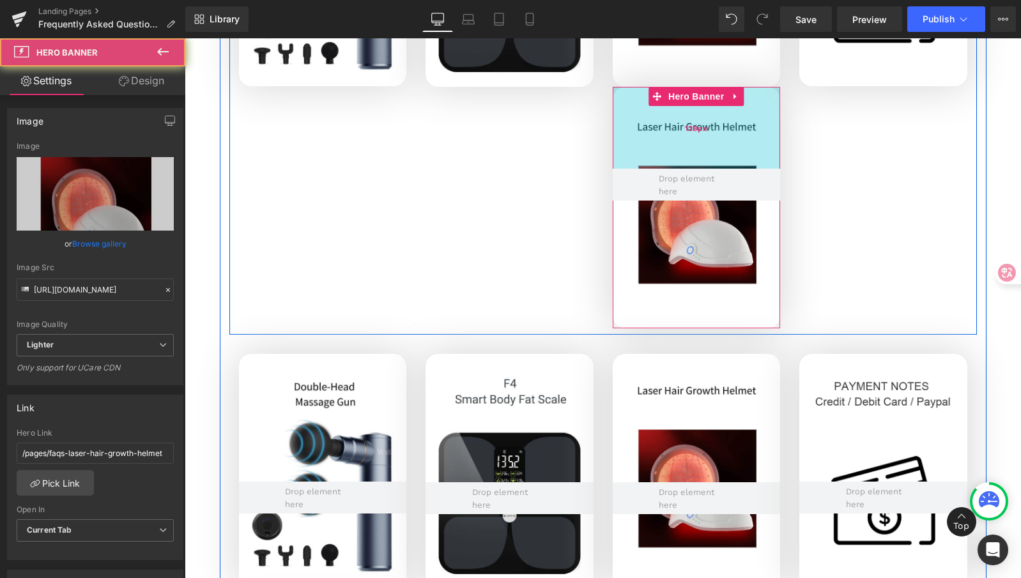
click at [685, 123] on span "128px" at bounding box center [696, 129] width 22 height 12
click at [682, 135] on div "128px" at bounding box center [697, 128] width 168 height 82
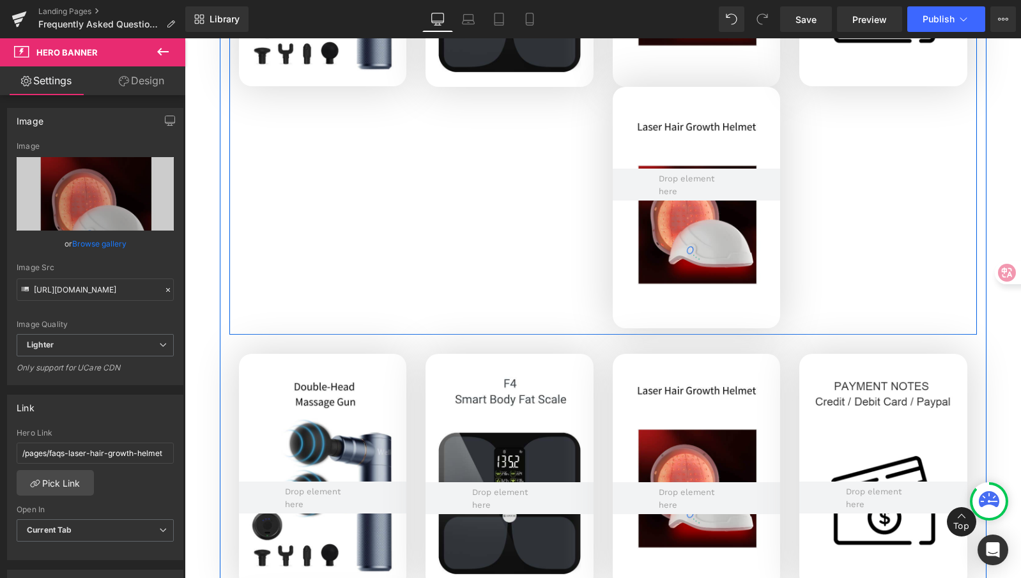
click at [872, 218] on div "Hero Banner Hero Banner Hero Banner Hero Banner 128px NaNpx Hero Banner Row" at bounding box center [603, 84] width 748 height 502
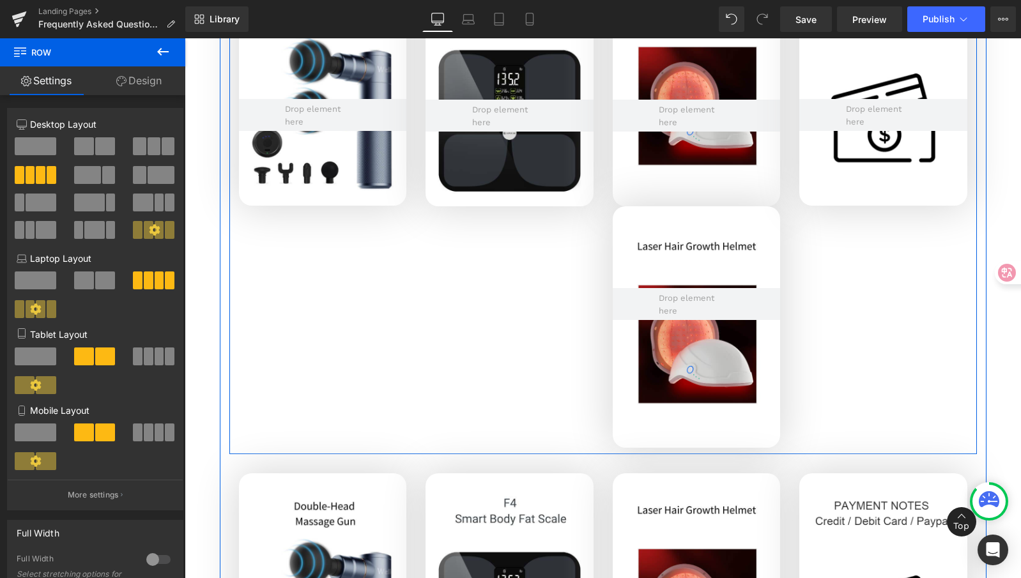
scroll to position [3289, 0]
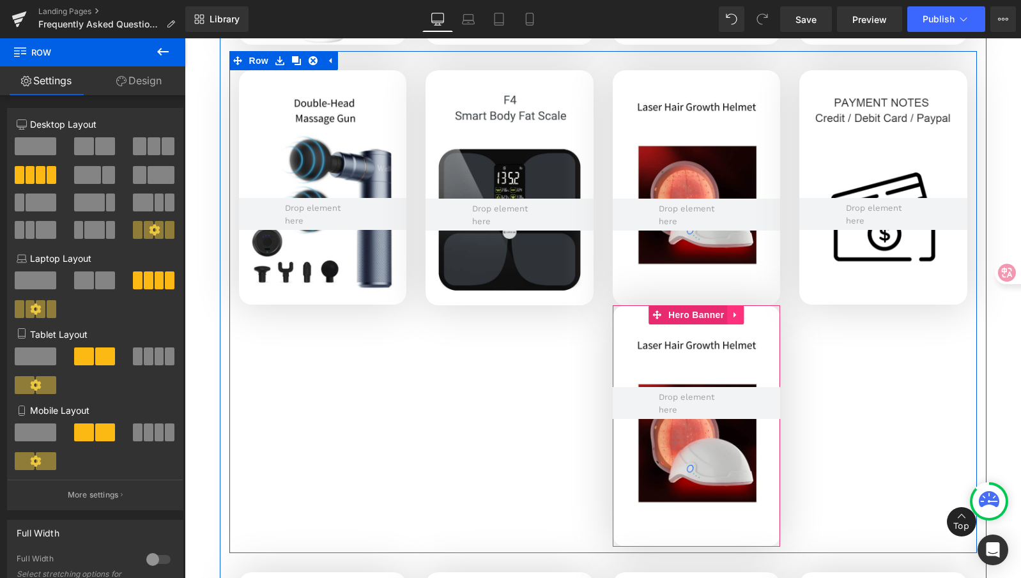
click at [734, 313] on icon at bounding box center [735, 316] width 9 height 10
click at [744, 317] on icon at bounding box center [743, 316] width 9 height 10
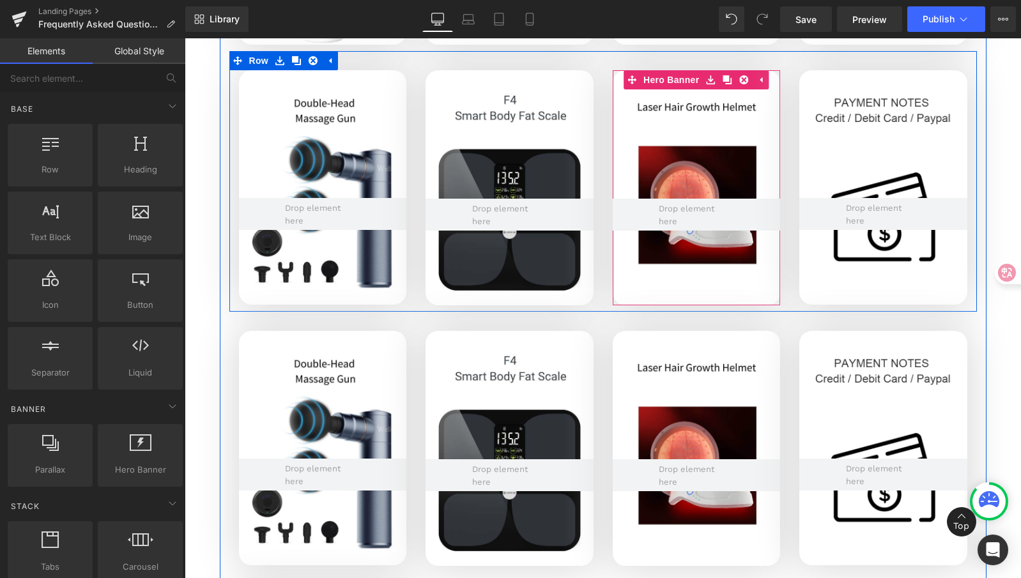
click at [721, 281] on div at bounding box center [697, 187] width 168 height 235
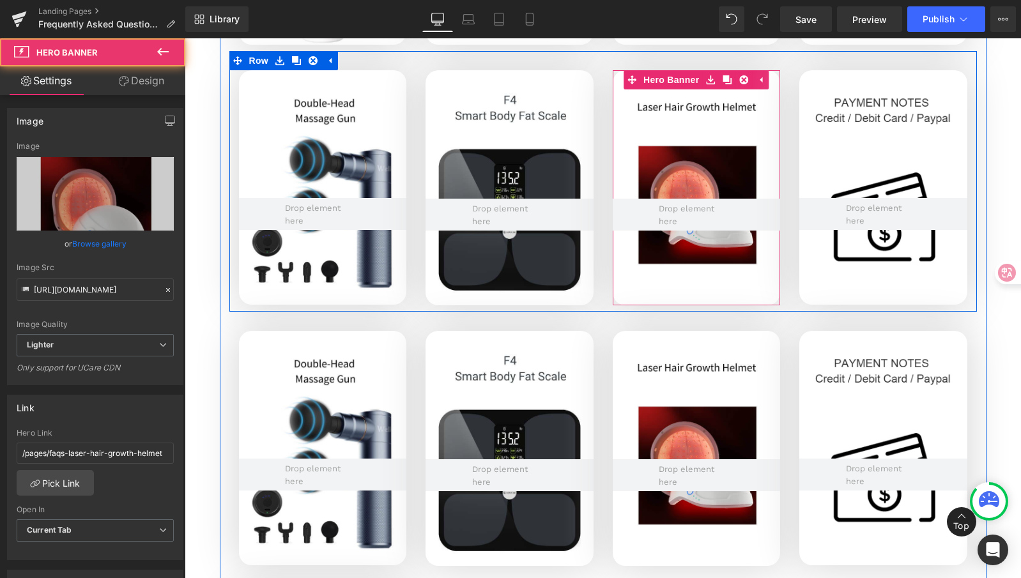
click at [705, 239] on div at bounding box center [697, 187] width 168 height 235
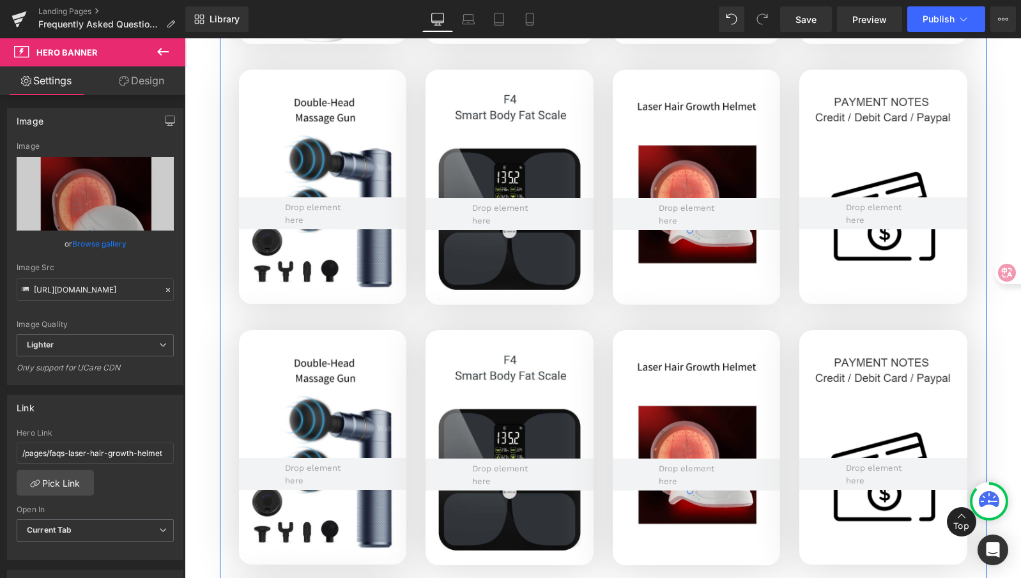
scroll to position [3287, 0]
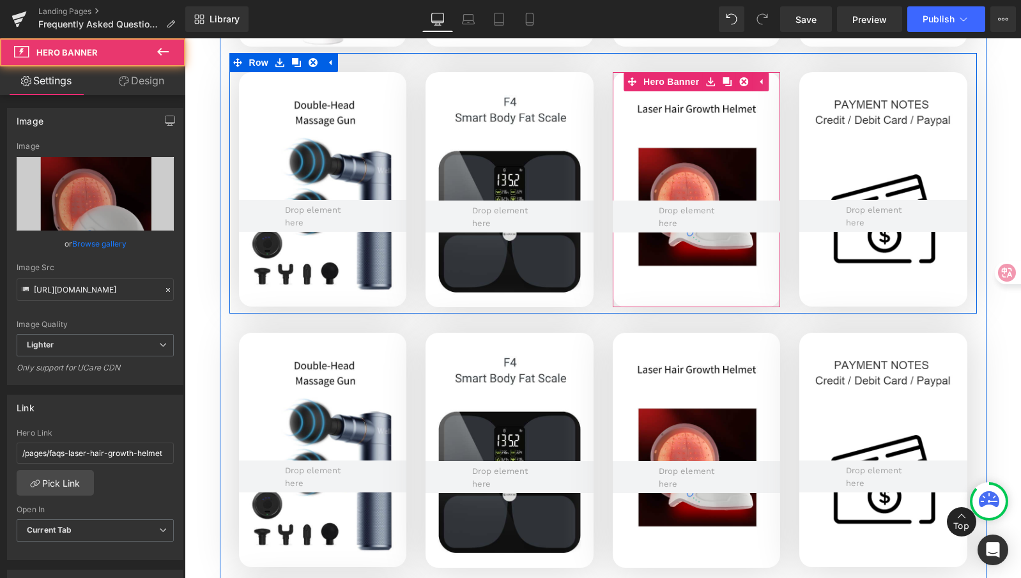
click at [665, 111] on div at bounding box center [697, 189] width 168 height 235
click at [669, 98] on div at bounding box center [697, 189] width 168 height 235
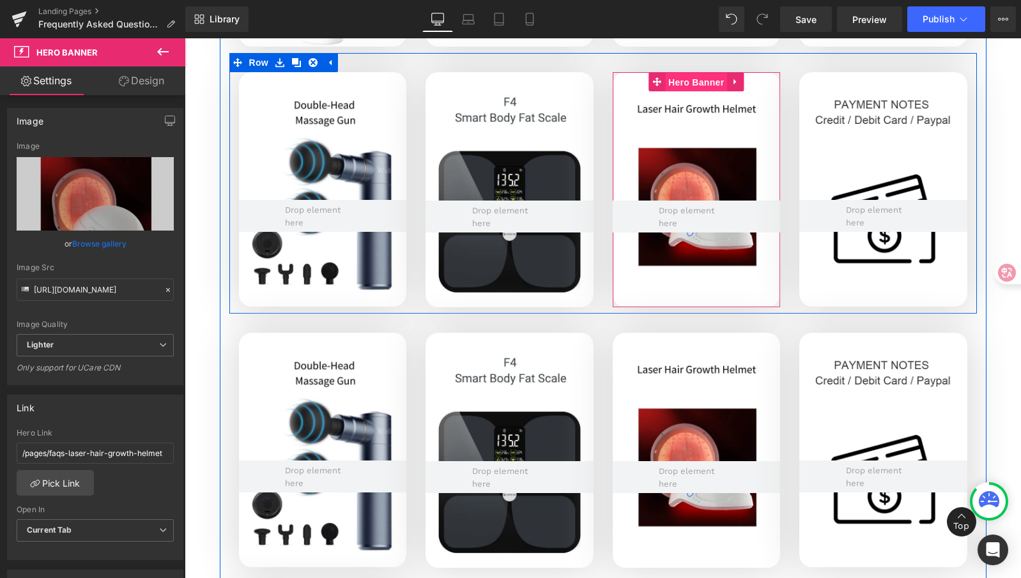
click at [654, 78] on link "Hero Banner" at bounding box center [688, 81] width 79 height 19
click at [706, 81] on span "Hero Banner" at bounding box center [696, 82] width 62 height 19
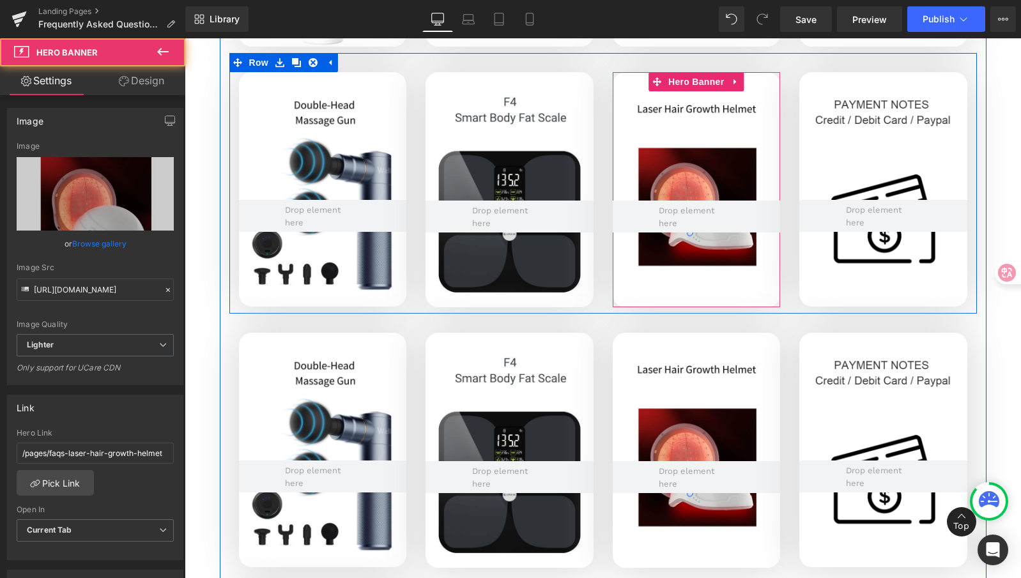
click at [682, 112] on div at bounding box center [697, 189] width 168 height 235
click at [678, 252] on div at bounding box center [697, 189] width 168 height 235
click at [670, 93] on div at bounding box center [697, 189] width 168 height 235
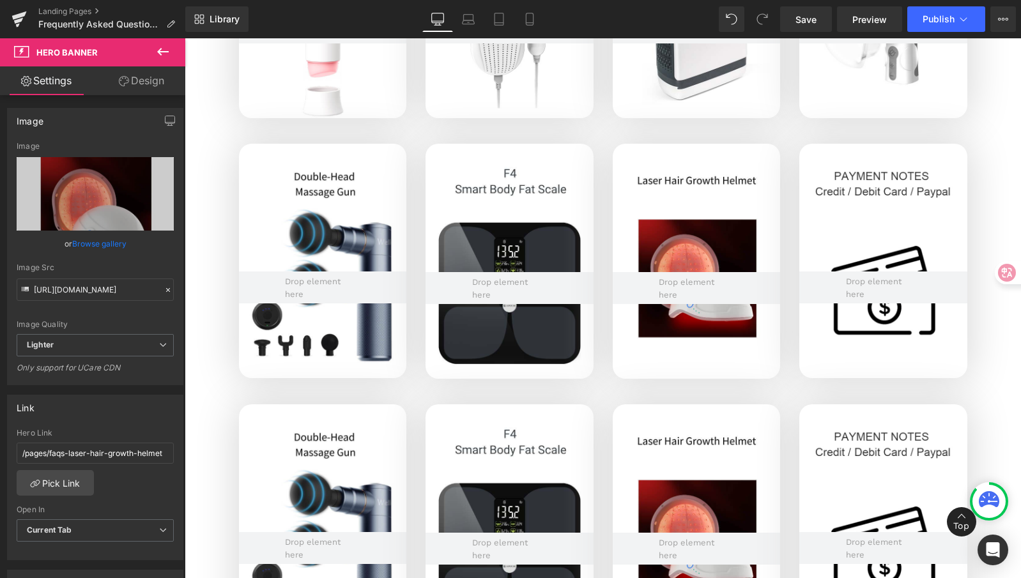
scroll to position [3024, 0]
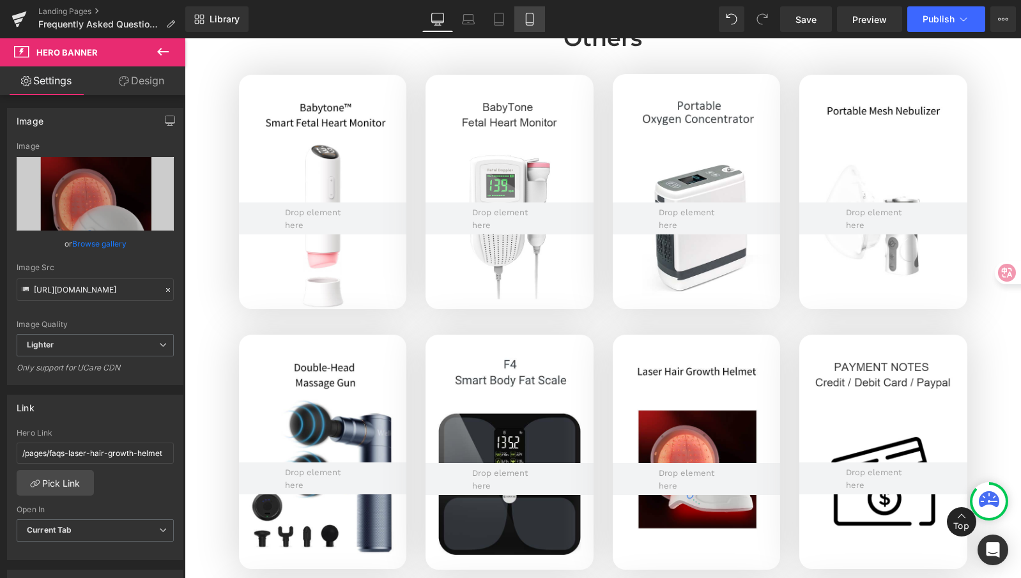
click at [523, 22] on link "Mobile" at bounding box center [529, 19] width 31 height 26
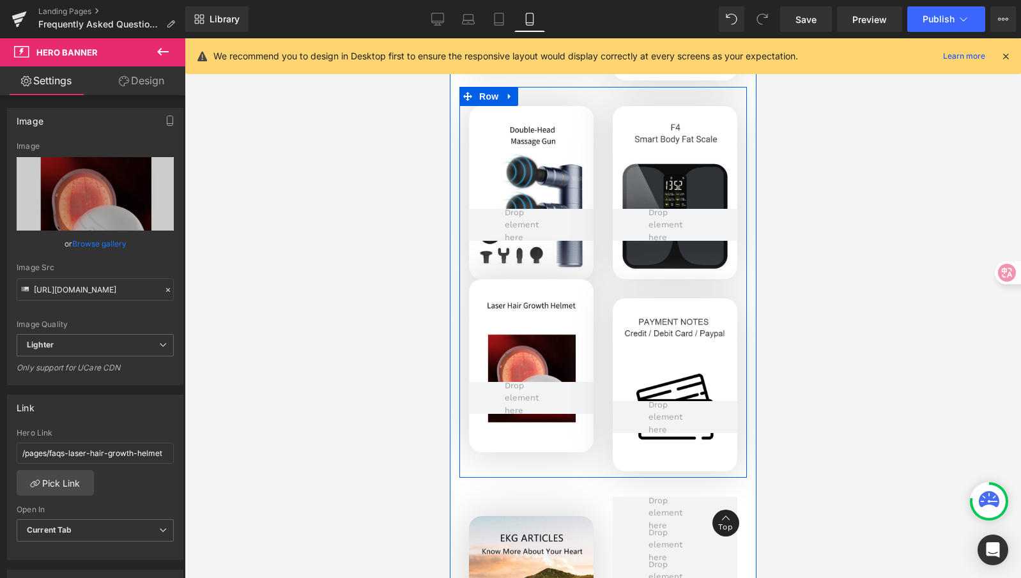
scroll to position [3913, 0]
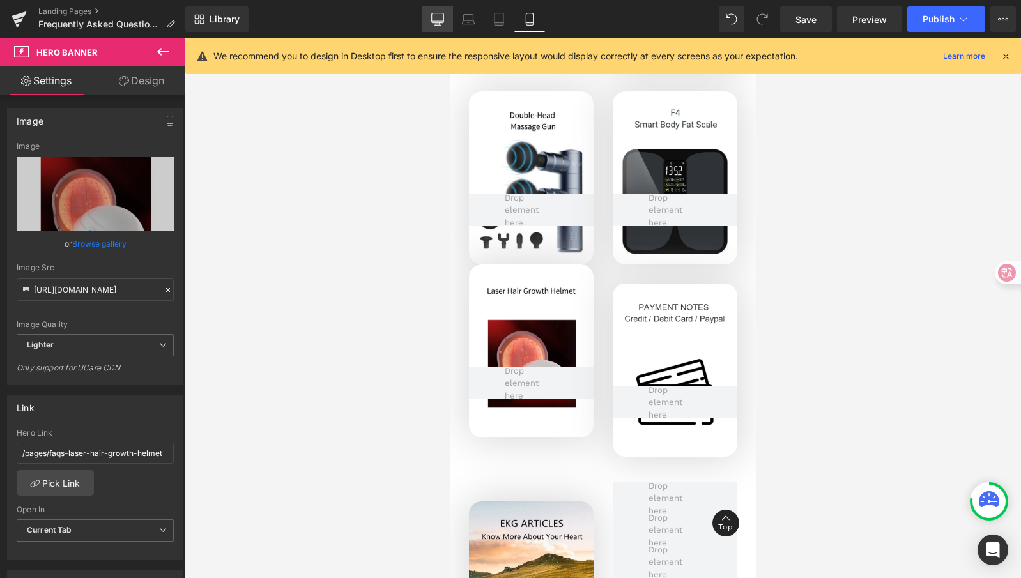
click at [439, 19] on icon at bounding box center [437, 19] width 13 height 13
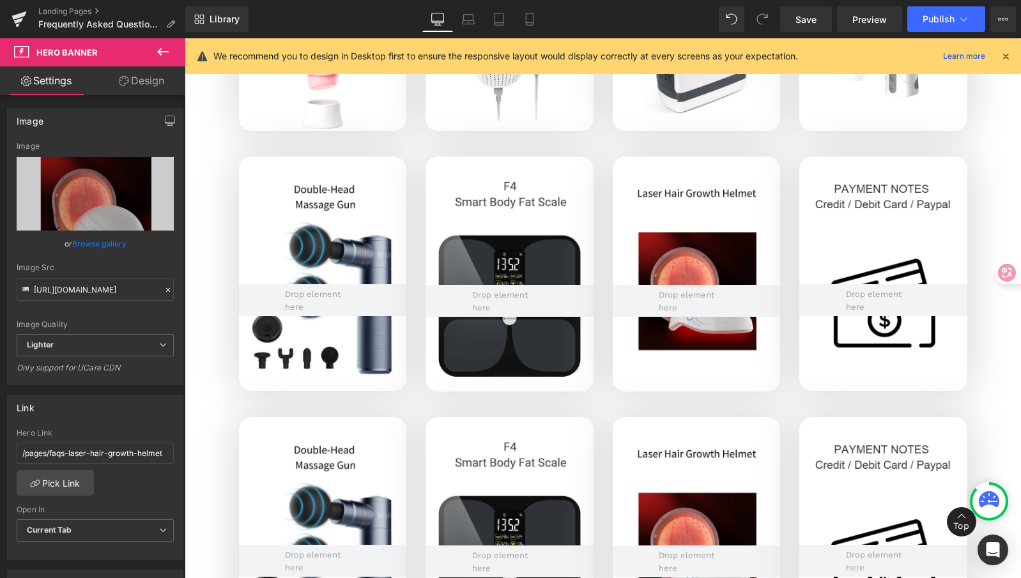
scroll to position [3190, 0]
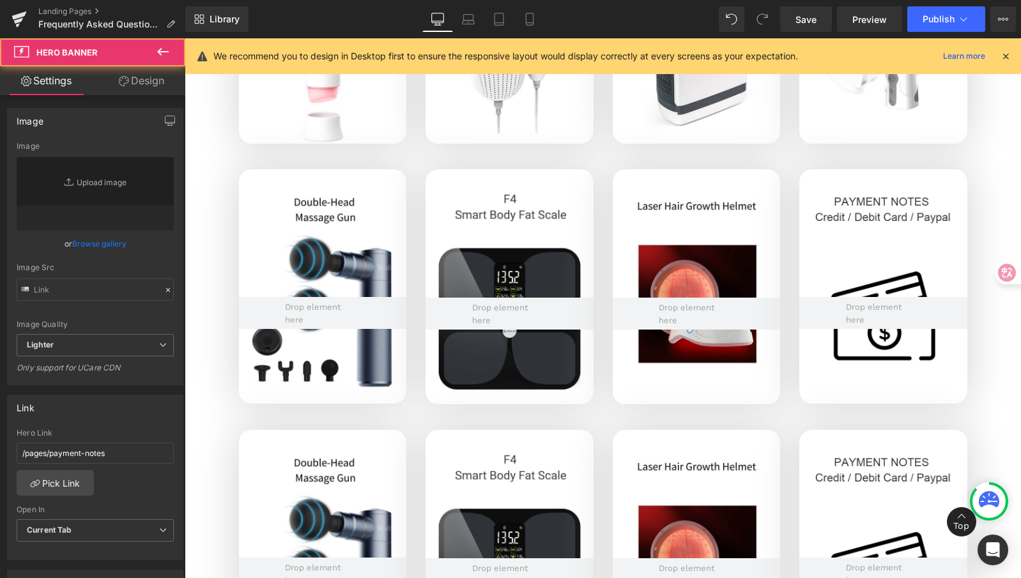
type input "https://ucarecdn.com/42c845d9-3de8-4630-aa8d-de06a8389bed/-/format/auto/-/previ…"
click at [888, 216] on div at bounding box center [884, 286] width 168 height 235
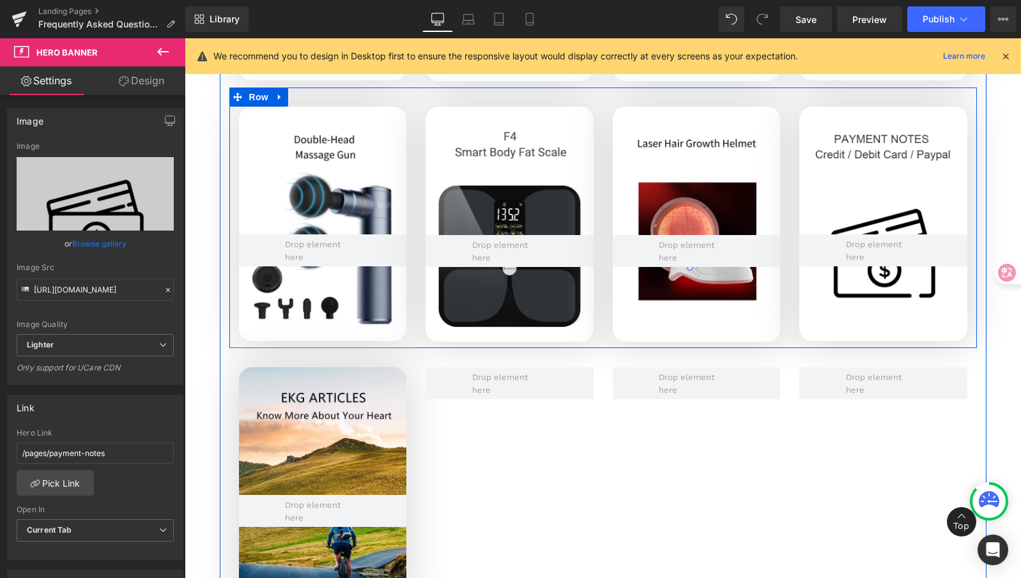
scroll to position [3513, 0]
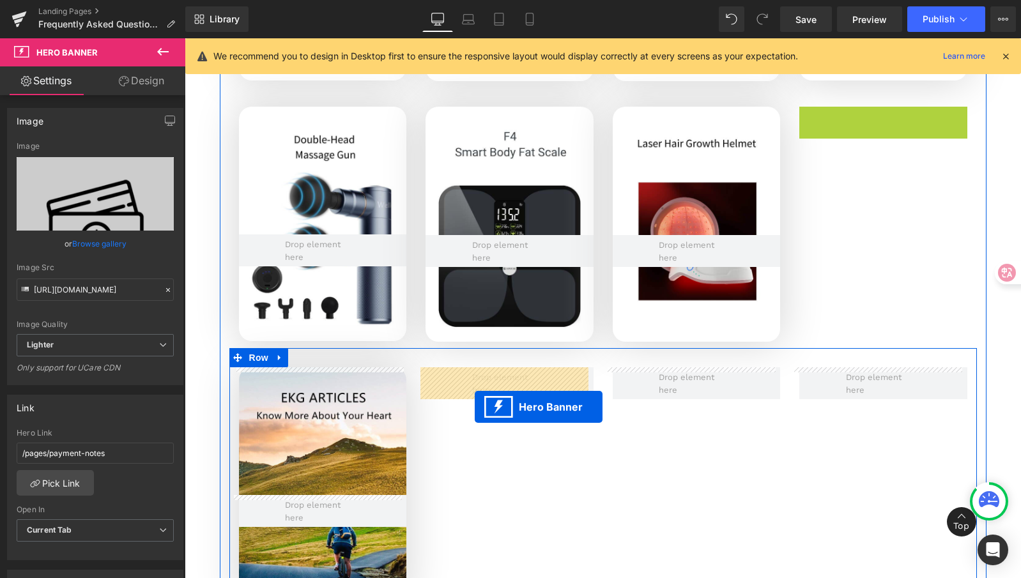
drag, startPoint x: 840, startPoint y: 116, endPoint x: 474, endPoint y: 407, distance: 467.6
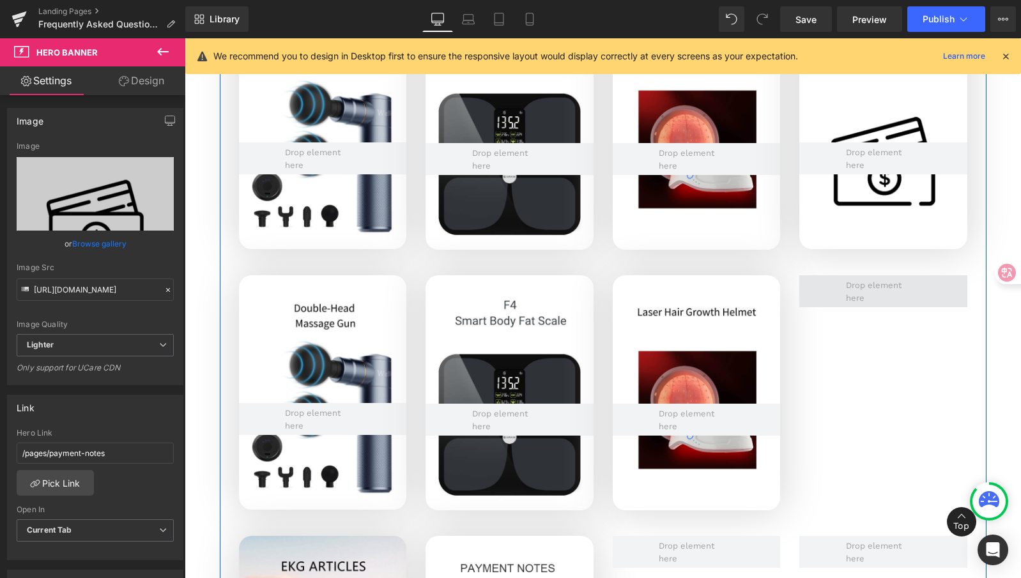
scroll to position [3344, 0]
click at [853, 284] on span at bounding box center [884, 291] width 84 height 31
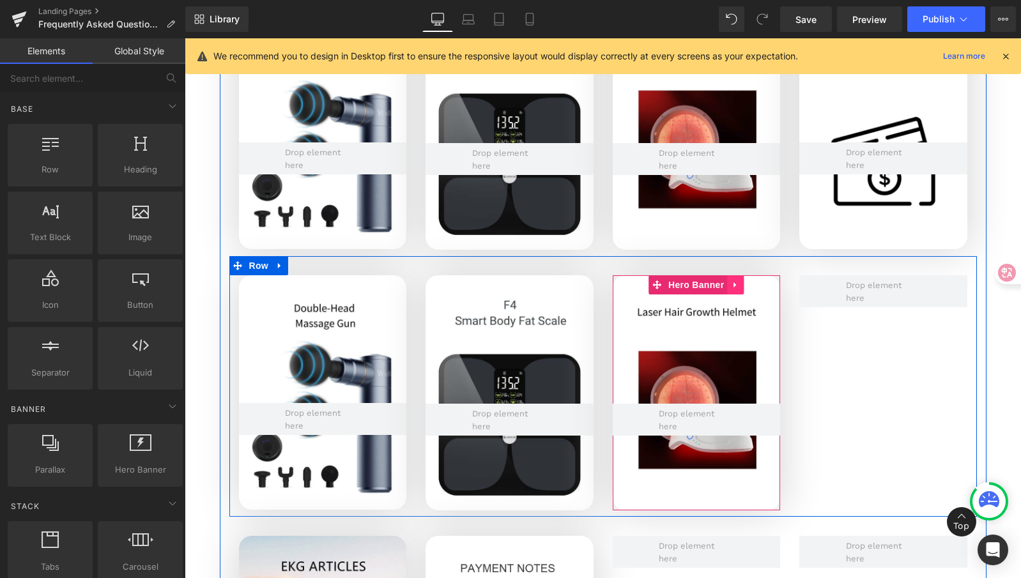
click at [734, 284] on icon at bounding box center [735, 286] width 9 height 10
click at [728, 287] on link at bounding box center [727, 284] width 17 height 19
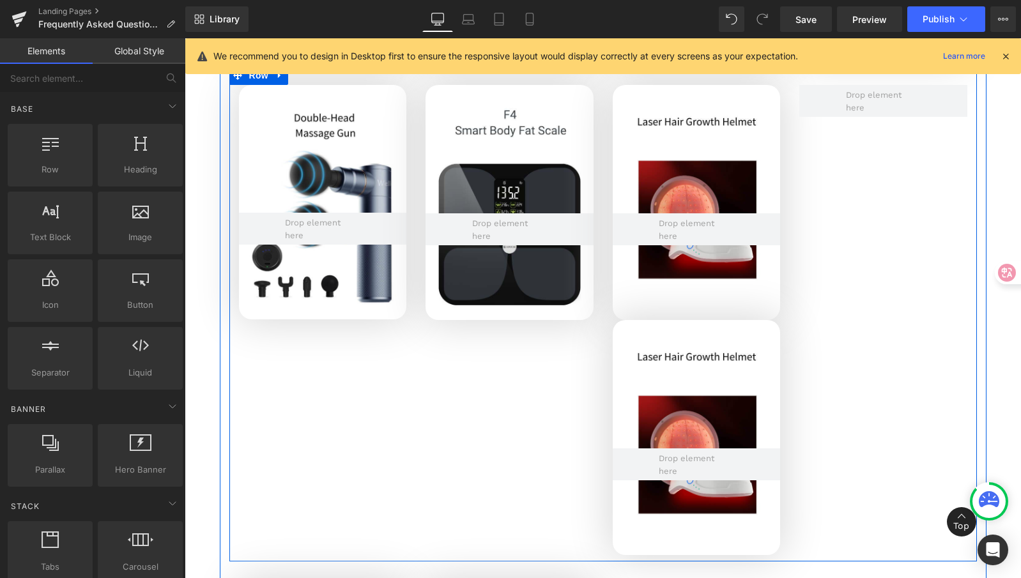
scroll to position [3537, 0]
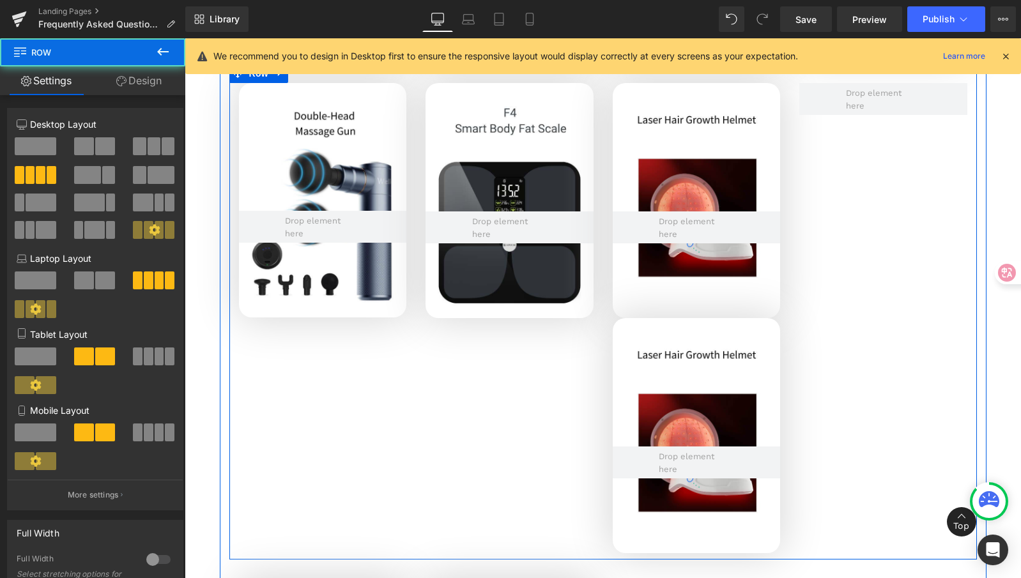
click at [819, 325] on div "Hero Banner Hero Banner 60px Hero Banner 117px Hero Banner Row" at bounding box center [603, 312] width 748 height 496
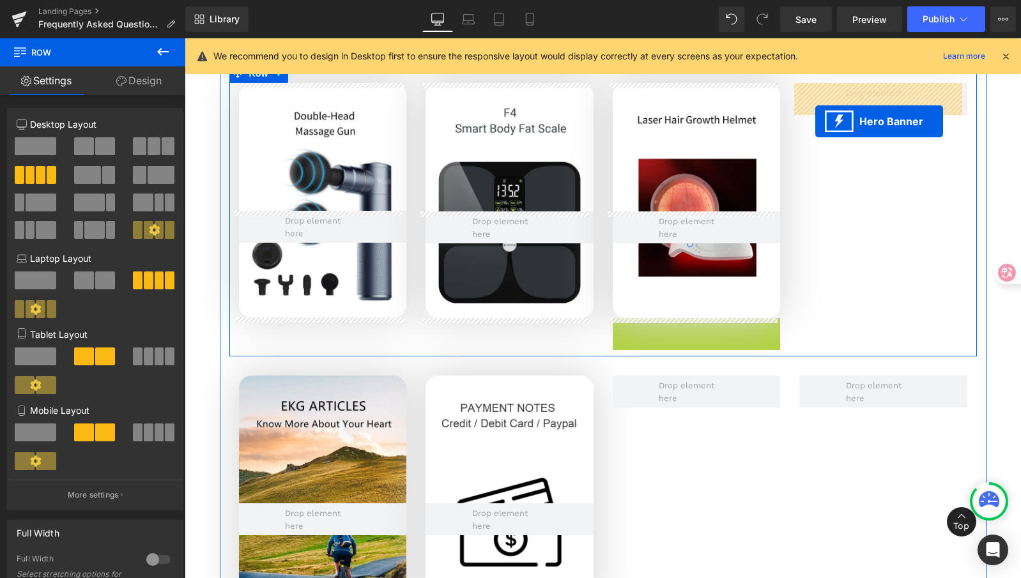
drag, startPoint x: 649, startPoint y: 326, endPoint x: 816, endPoint y: 121, distance: 263.5
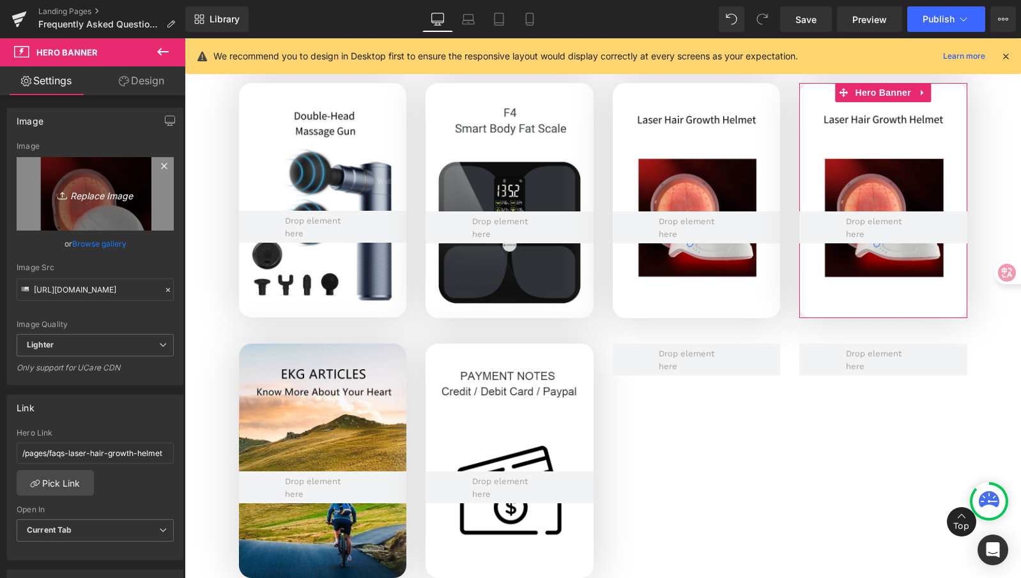
click at [82, 213] on link "Replace Image" at bounding box center [95, 193] width 157 height 73
type input "C:\fakepath\Laser Light unit.png"
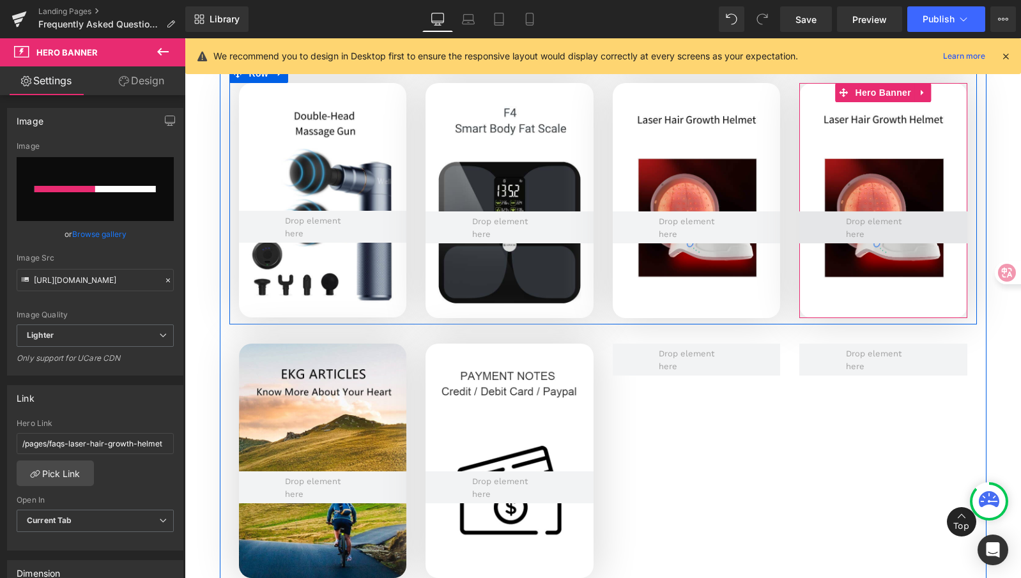
scroll to position [3539, 0]
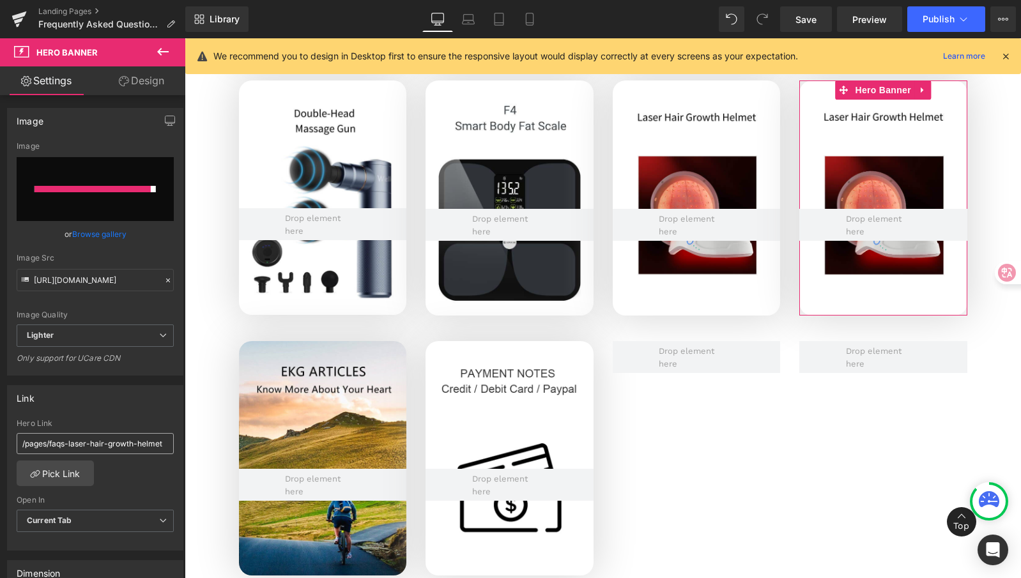
type input "https://ucarecdn.com/5697b91d-21d1-4c1e-844e-34bc0bb6246c/-/format/auto/-/previ…"
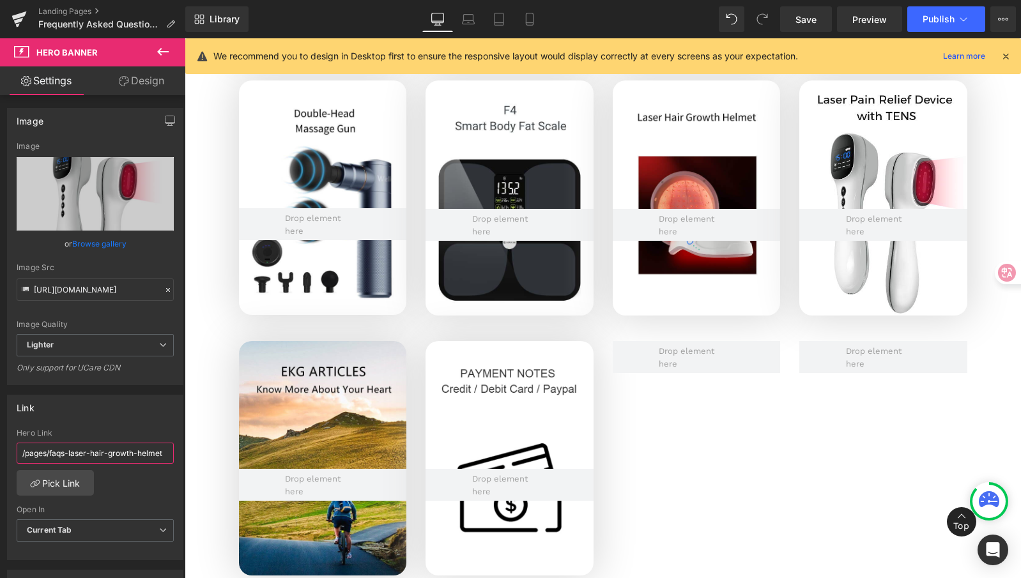
click at [66, 454] on input "/pages/faqs-laser-hair-growth-helmet" at bounding box center [95, 453] width 157 height 21
click at [69, 485] on link "Pick Link" at bounding box center [55, 483] width 77 height 26
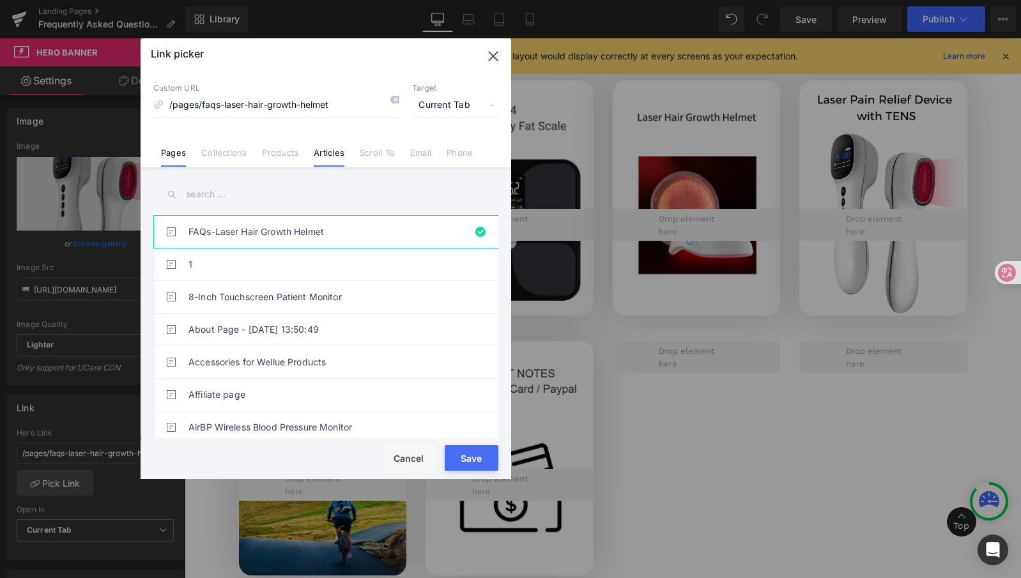
click at [329, 155] on link "Articles" at bounding box center [329, 157] width 31 height 19
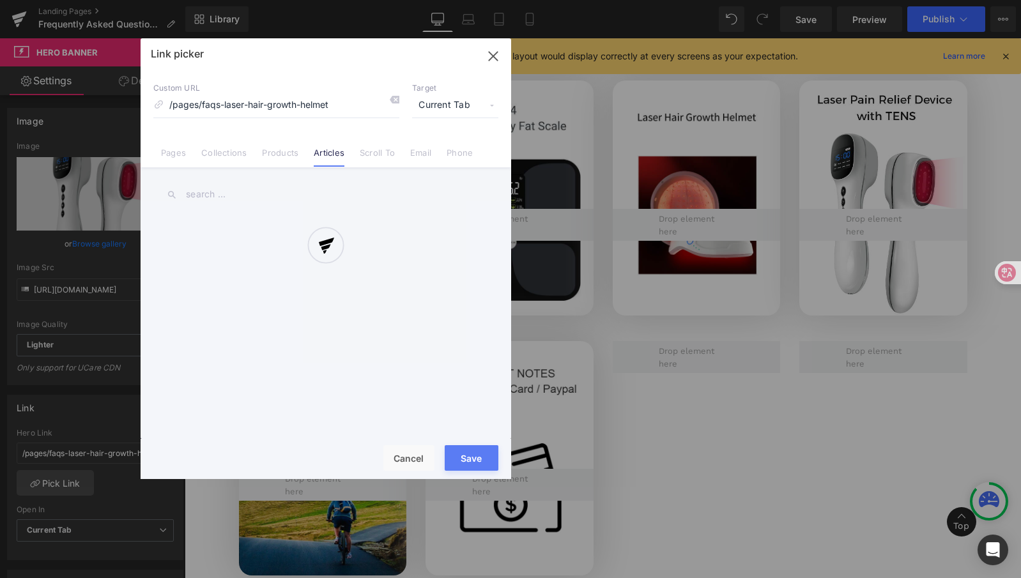
click at [215, 195] on div at bounding box center [326, 258] width 371 height 441
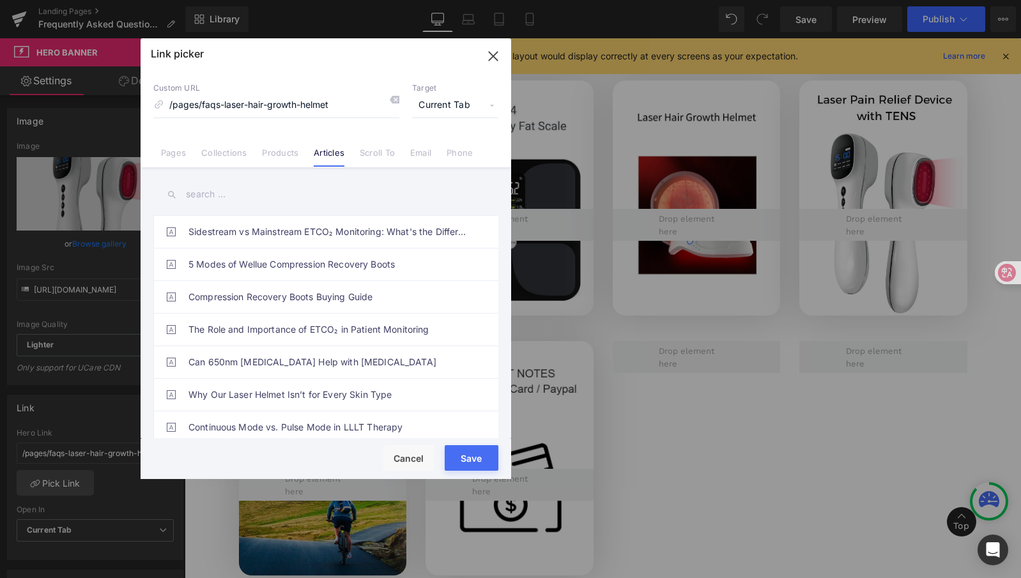
click at [206, 192] on input "text" at bounding box center [325, 194] width 345 height 29
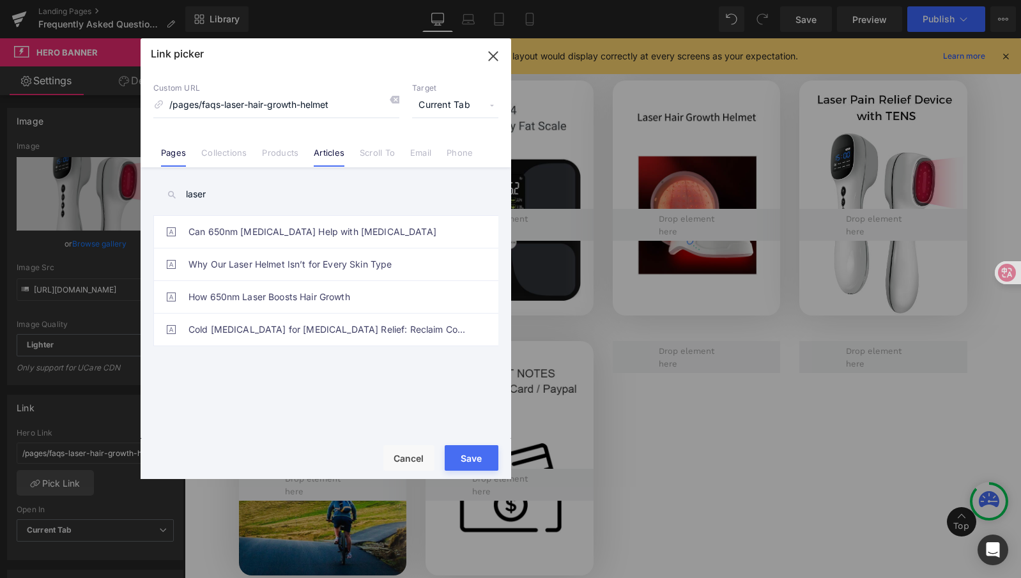
type input "laser"
drag, startPoint x: 160, startPoint y: 153, endPoint x: 178, endPoint y: 155, distance: 18.0
click at [160, 153] on li "Pages" at bounding box center [173, 148] width 40 height 22
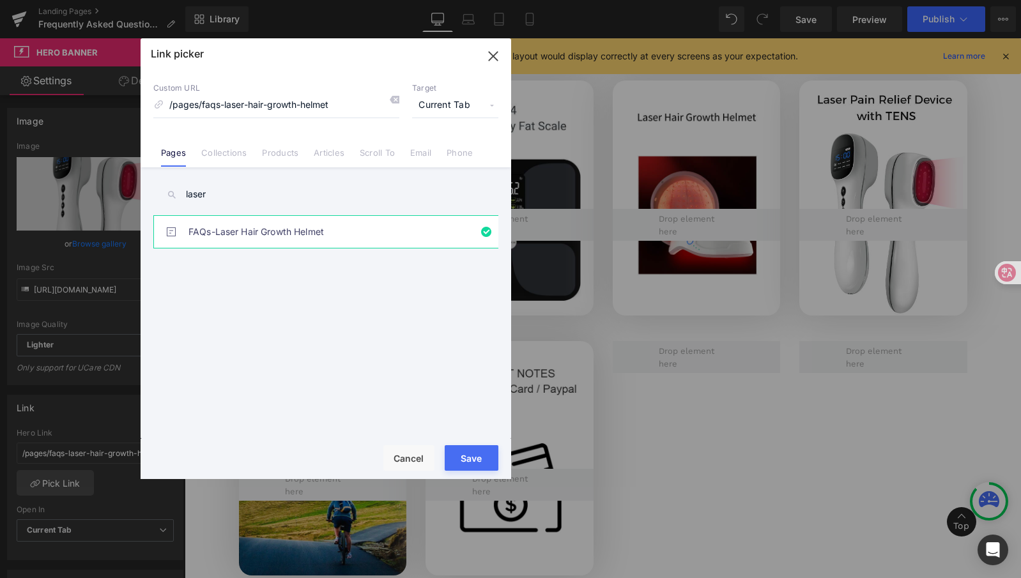
click at [267, 274] on ul "FAQs-Laser Hair Growth Helmet 1 8-Inch Touchscreen Patient Monitor About Page -…" at bounding box center [331, 332] width 356 height 234
click at [226, 184] on input "laser" at bounding box center [325, 194] width 345 height 29
click at [222, 191] on input "laser" at bounding box center [325, 194] width 345 height 29
click at [259, 195] on input "laser" at bounding box center [325, 194] width 345 height 29
drag, startPoint x: 231, startPoint y: 196, endPoint x: 154, endPoint y: 189, distance: 77.7
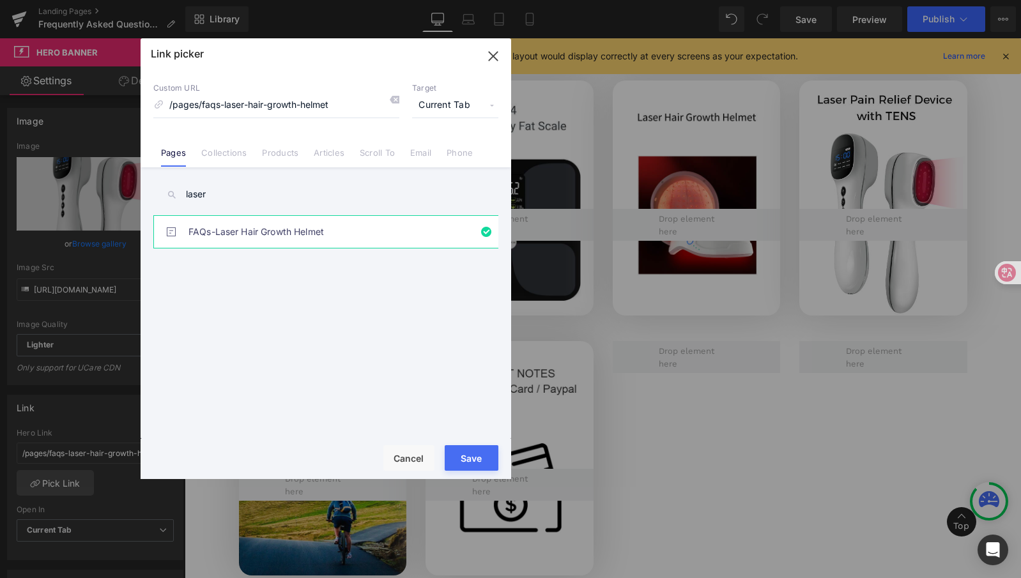
click at [154, 189] on input "laser" at bounding box center [325, 194] width 345 height 29
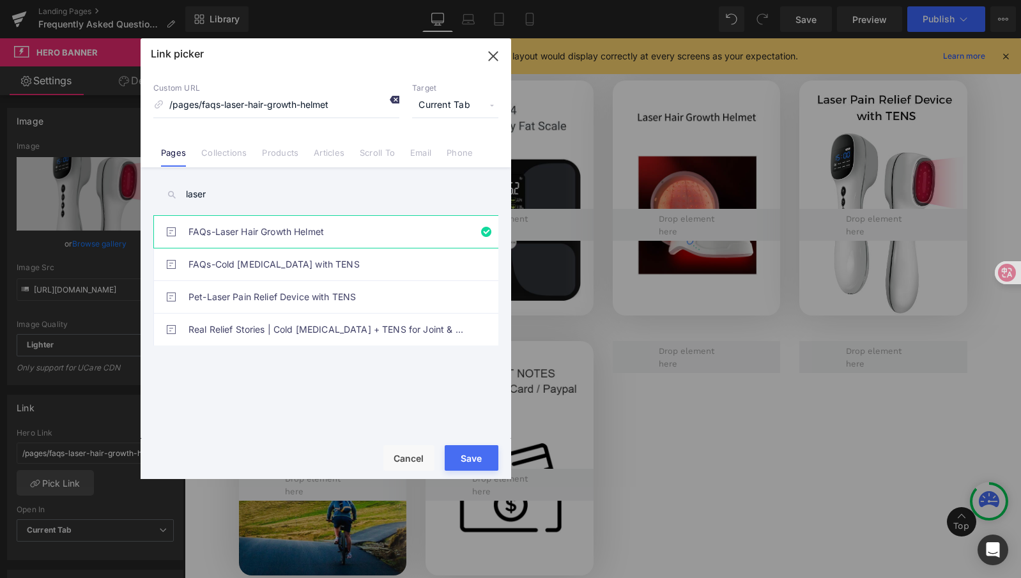
click at [388, 99] on div at bounding box center [389, 101] width 19 height 17
click at [364, 260] on link "FAQs-Cold Laser Therapy with TENS" at bounding box center [329, 265] width 281 height 32
type input "/pages/faqs-laser-pain-relief-device-with-tens"
click at [475, 459] on button "Save" at bounding box center [472, 458] width 54 height 26
type input "/pages/faqs-laser-pain-relief-device-with-tens"
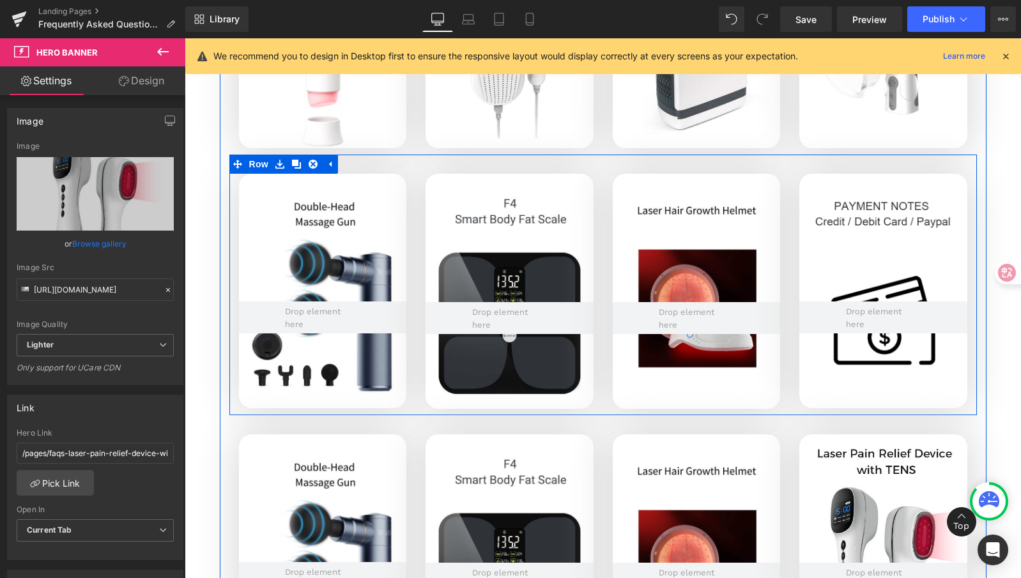
scroll to position [3186, 0]
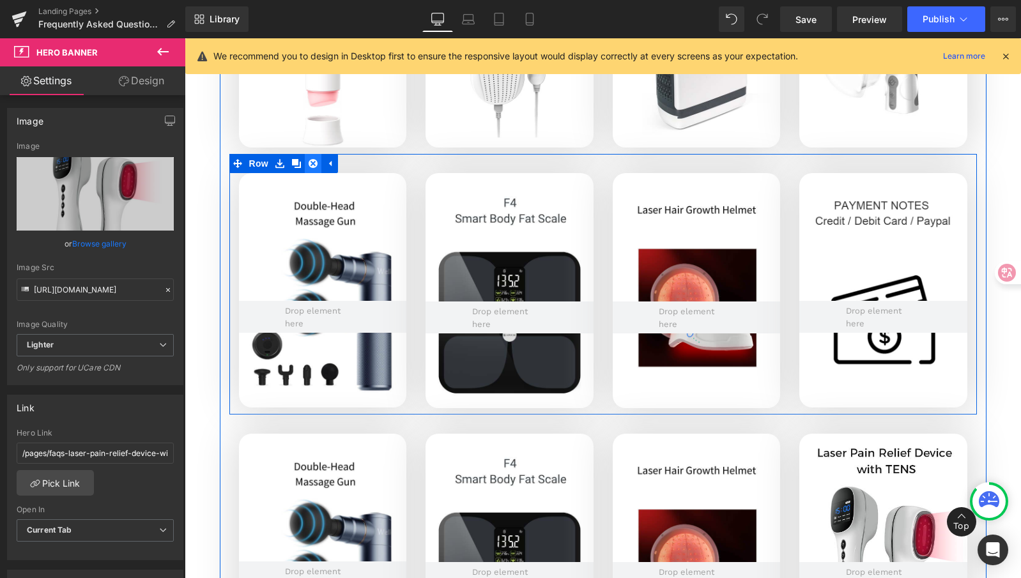
click at [309, 166] on icon at bounding box center [313, 163] width 9 height 9
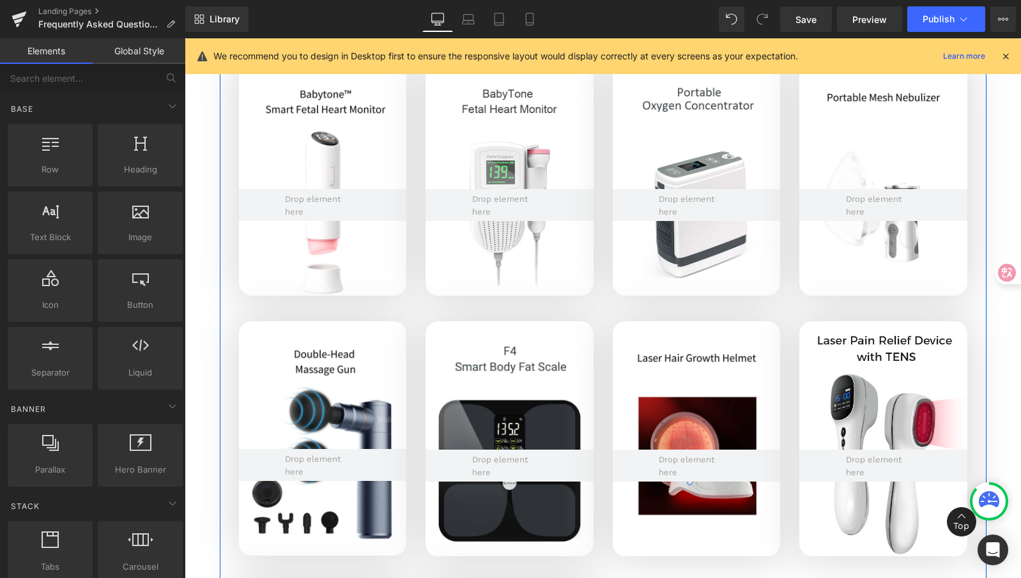
scroll to position [3061, 0]
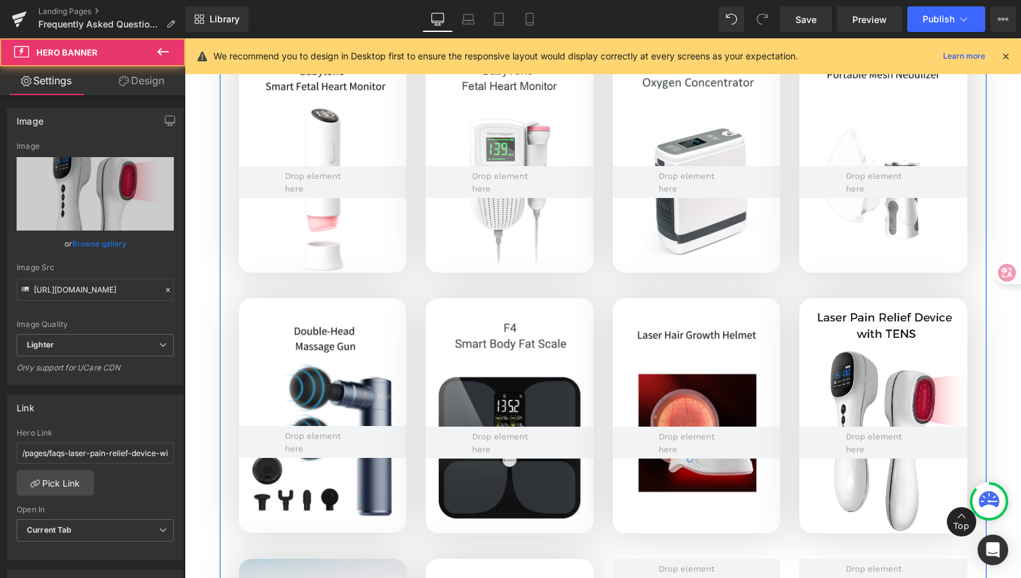
click at [877, 376] on div "Hero Banner 201px 117px" at bounding box center [884, 415] width 168 height 235
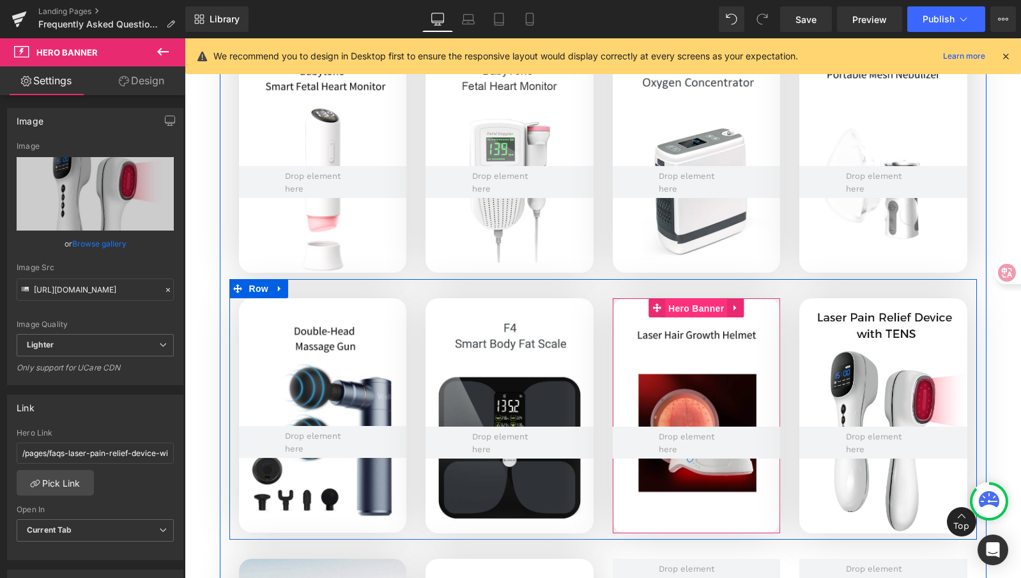
click at [686, 302] on span "Hero Banner" at bounding box center [696, 308] width 62 height 19
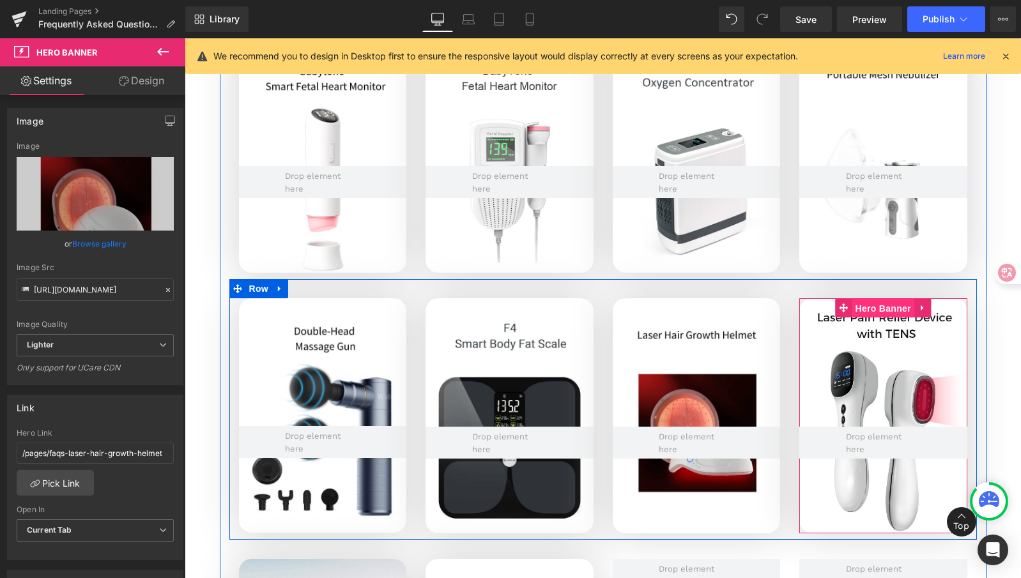
click at [885, 311] on span "Hero Banner" at bounding box center [884, 308] width 62 height 19
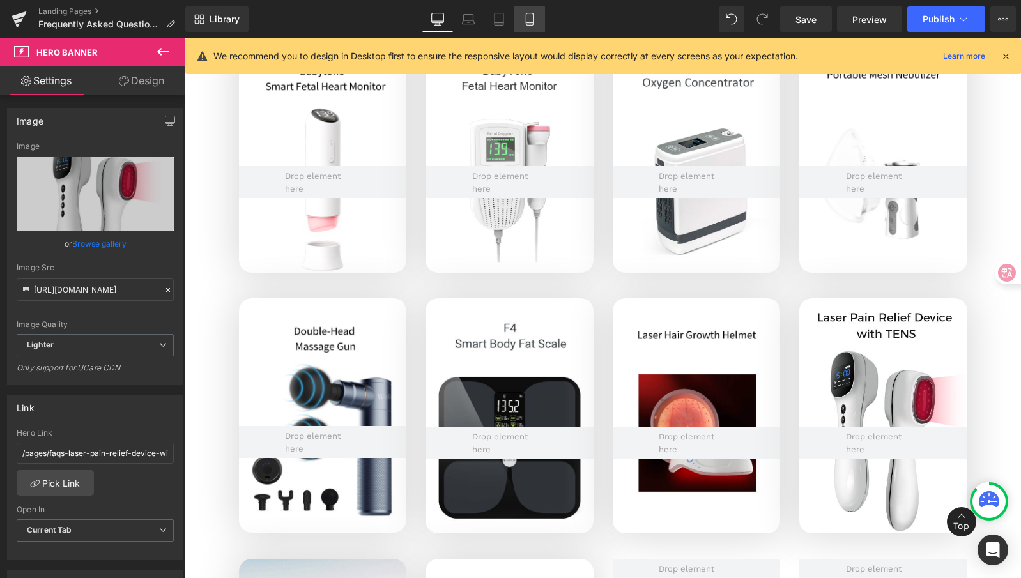
click at [522, 20] on link "Mobile" at bounding box center [529, 19] width 31 height 26
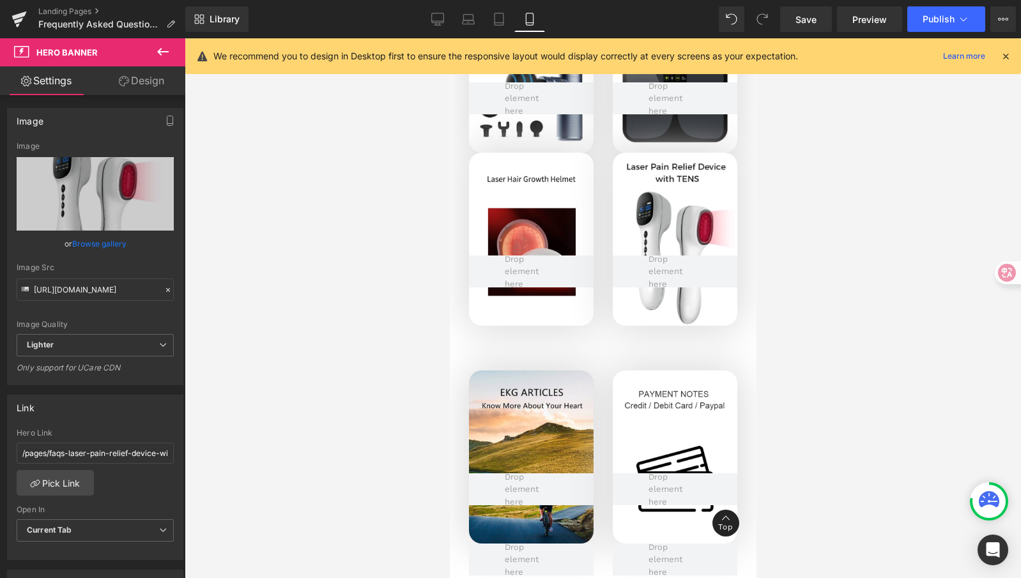
scroll to position [3464, 0]
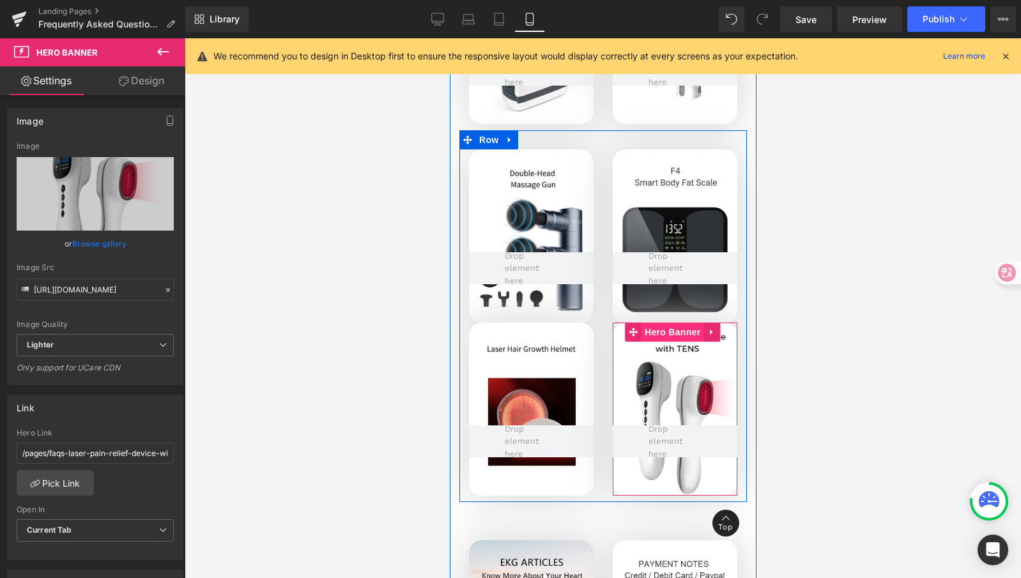
click at [658, 329] on span "Hero Banner" at bounding box center [672, 332] width 62 height 19
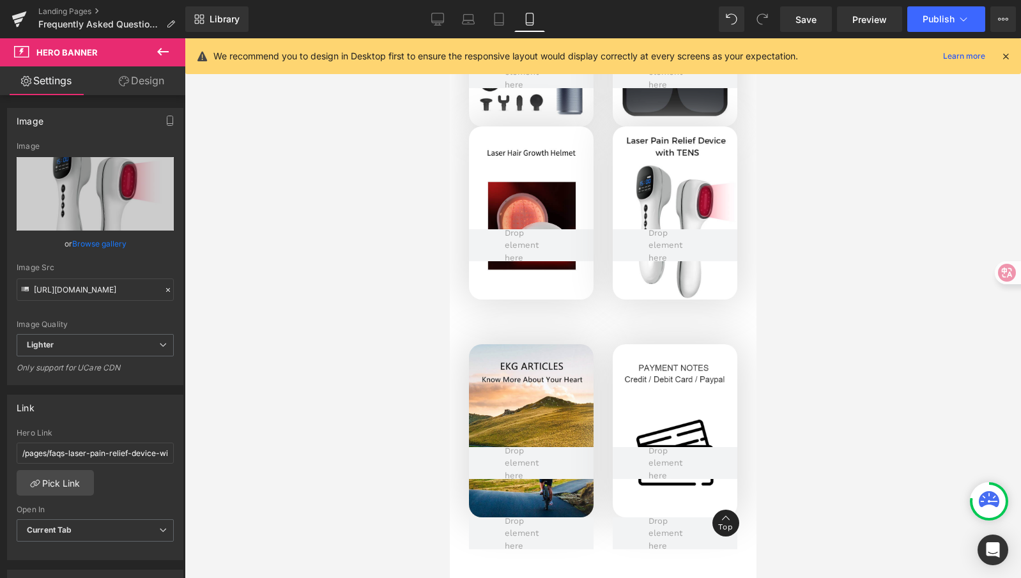
scroll to position [3826, 0]
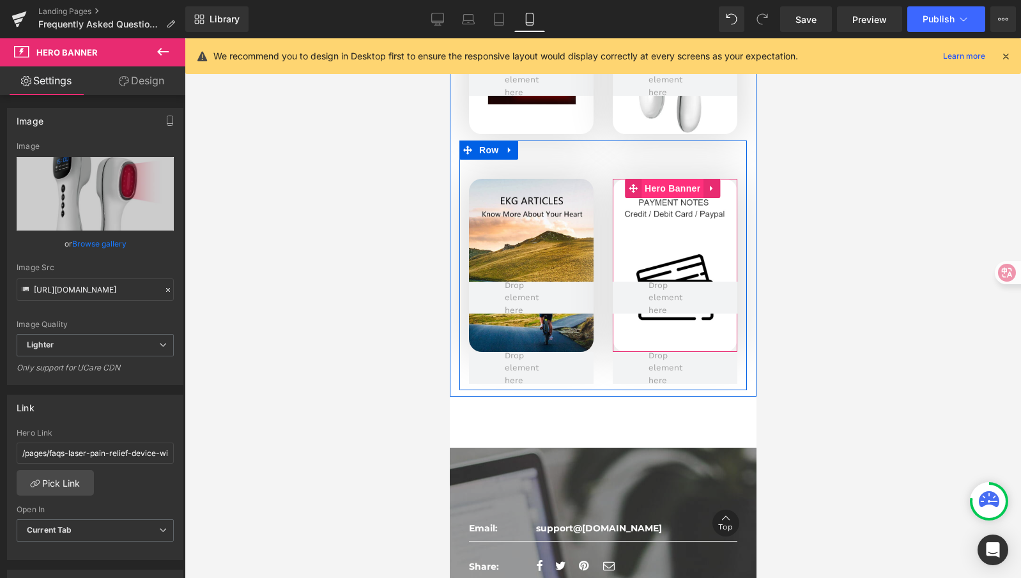
click at [657, 179] on span "Hero Banner" at bounding box center [672, 188] width 62 height 19
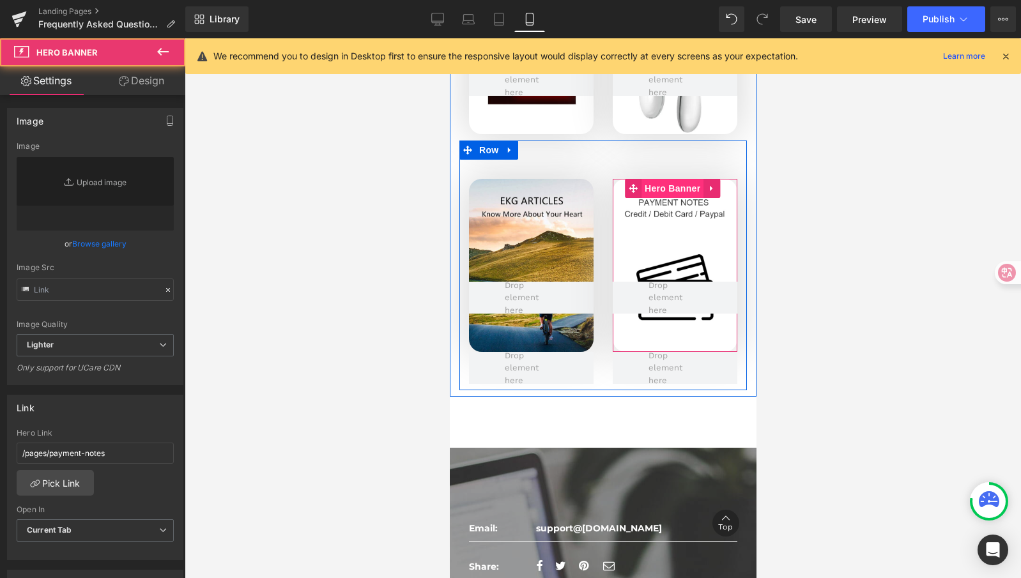
type input "https://ucarecdn.com/42c845d9-3de8-4630-aa8d-de06a8389bed/-/format/auto/-/previ…"
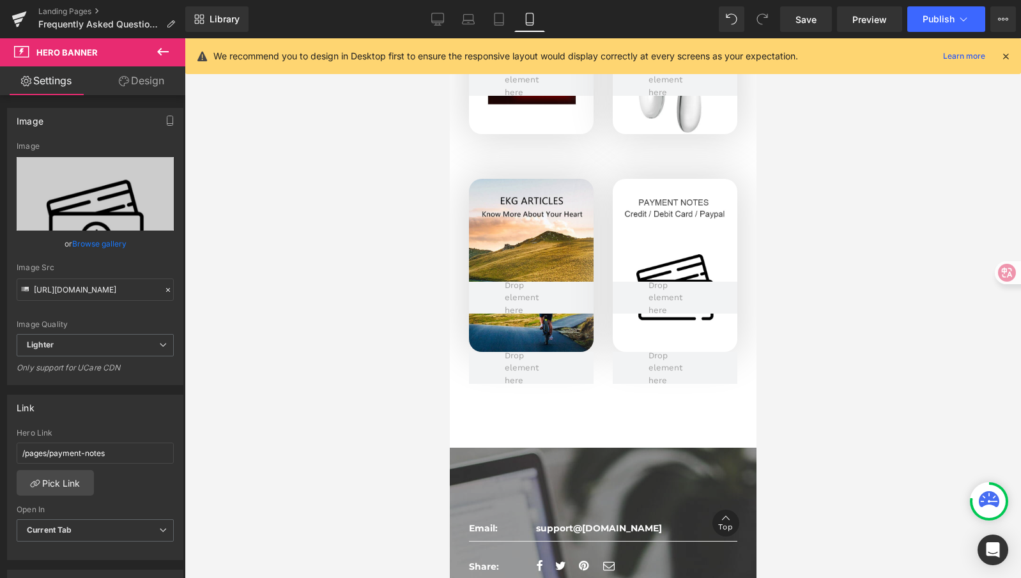
drag, startPoint x: 841, startPoint y: 202, endPoint x: 815, endPoint y: 43, distance: 161.3
click at [842, 201] on div at bounding box center [603, 308] width 837 height 540
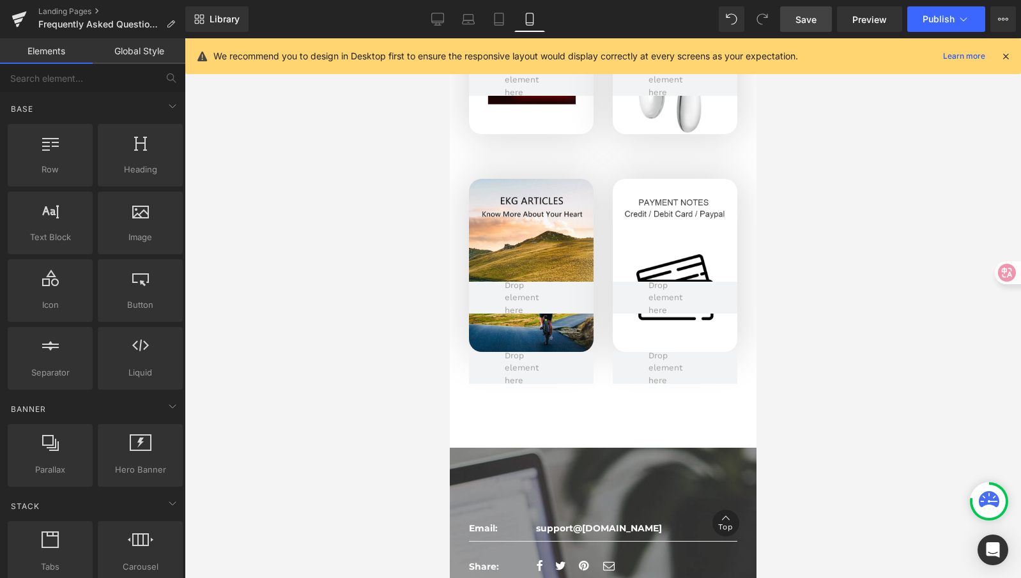
click at [810, 27] on link "Save" at bounding box center [806, 19] width 52 height 26
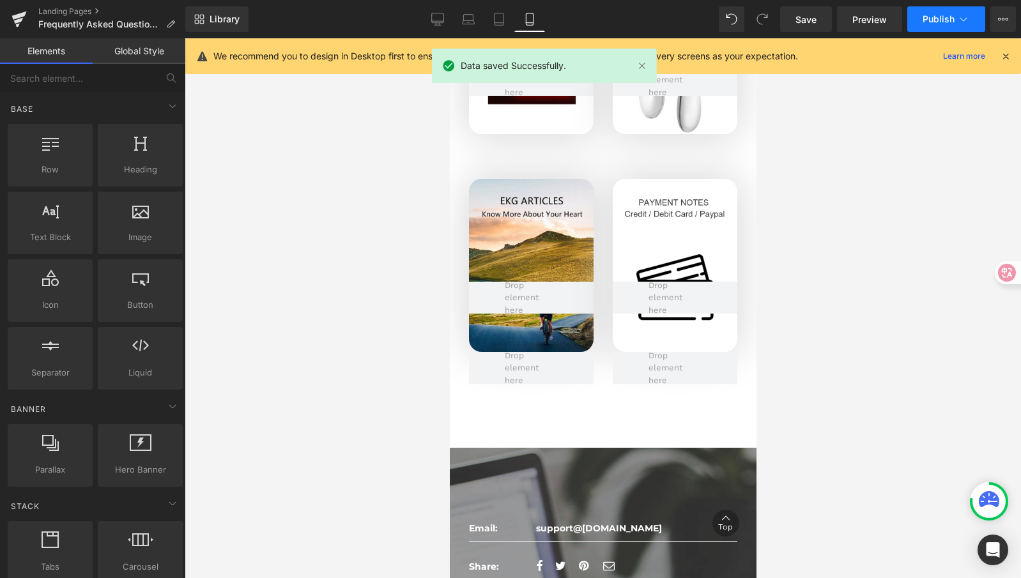
click at [942, 20] on span "Publish" at bounding box center [939, 19] width 32 height 10
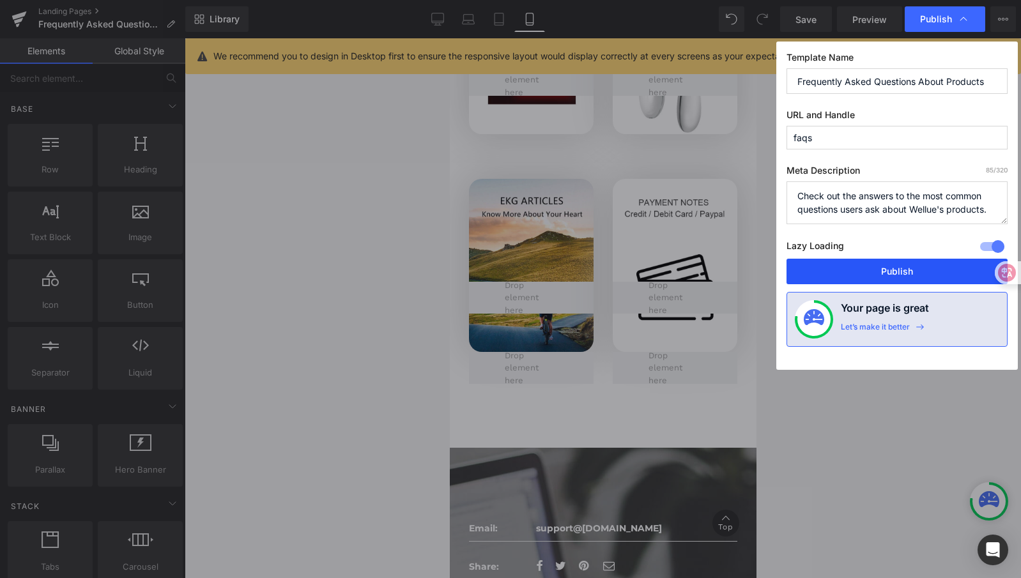
click at [868, 272] on button "Publish" at bounding box center [897, 272] width 221 height 26
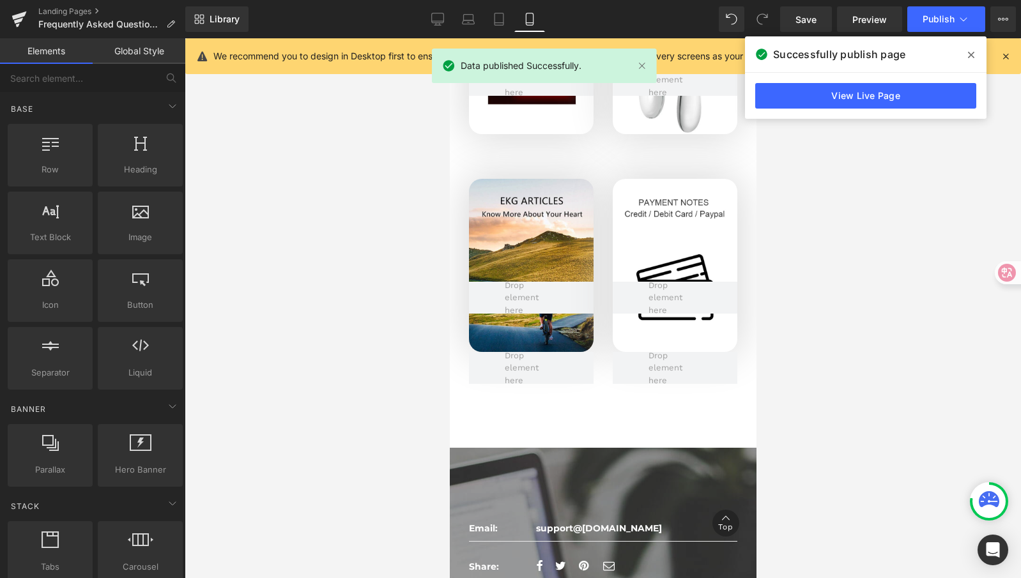
click at [876, 213] on div at bounding box center [603, 308] width 837 height 540
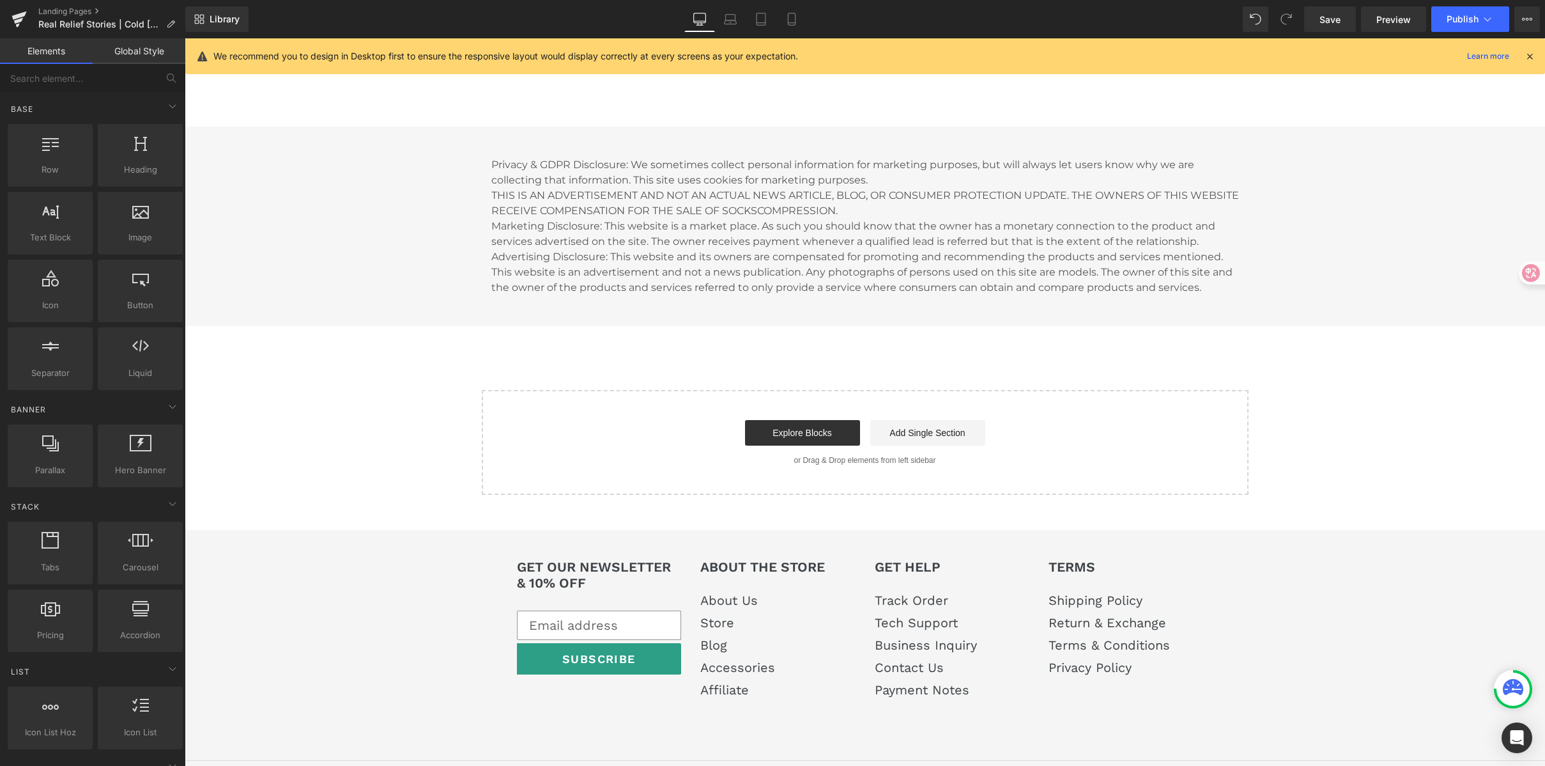
scroll to position [2644, 0]
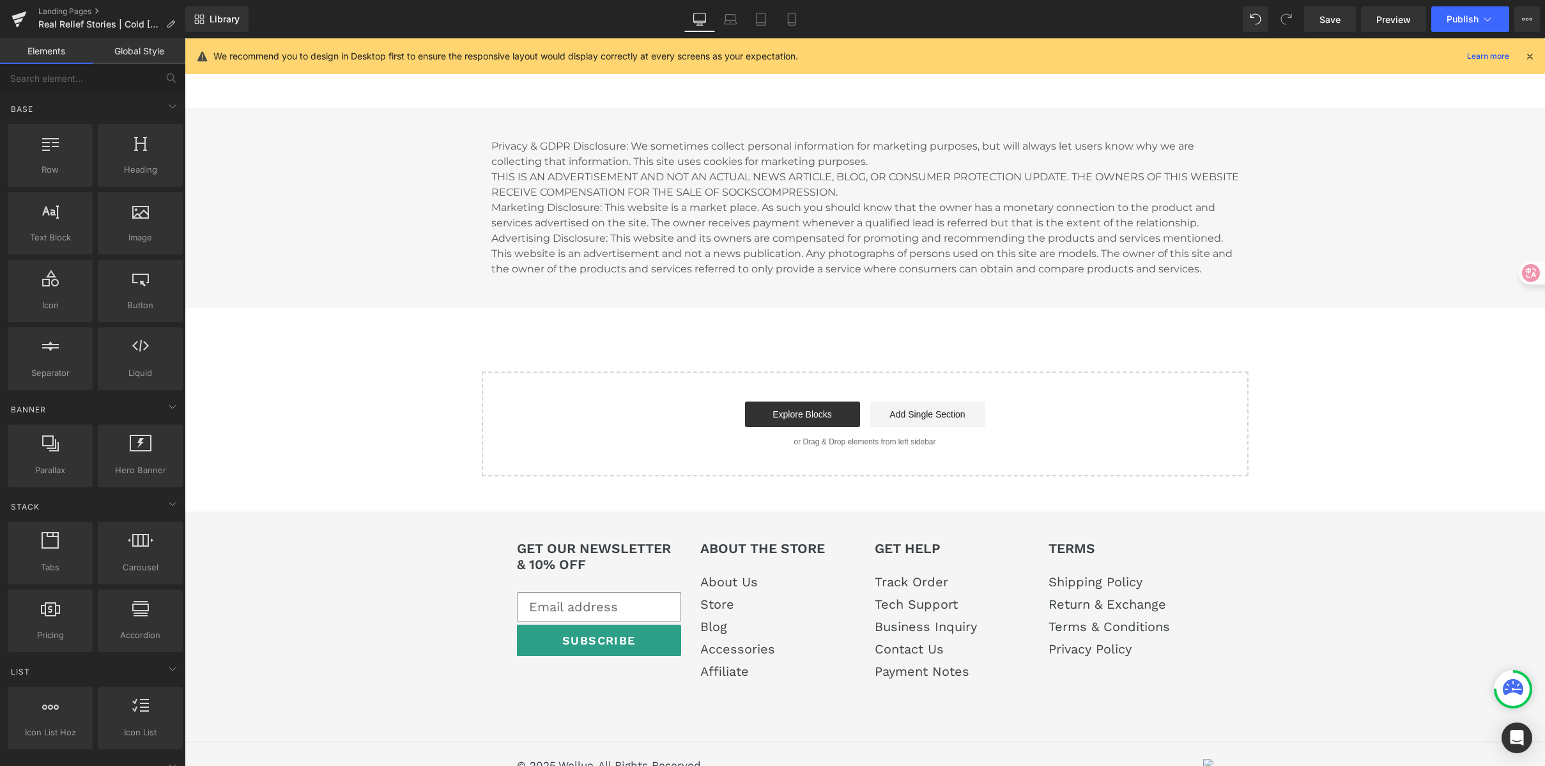
click at [1524, 18] on icon at bounding box center [1523, 19] width 3 height 3
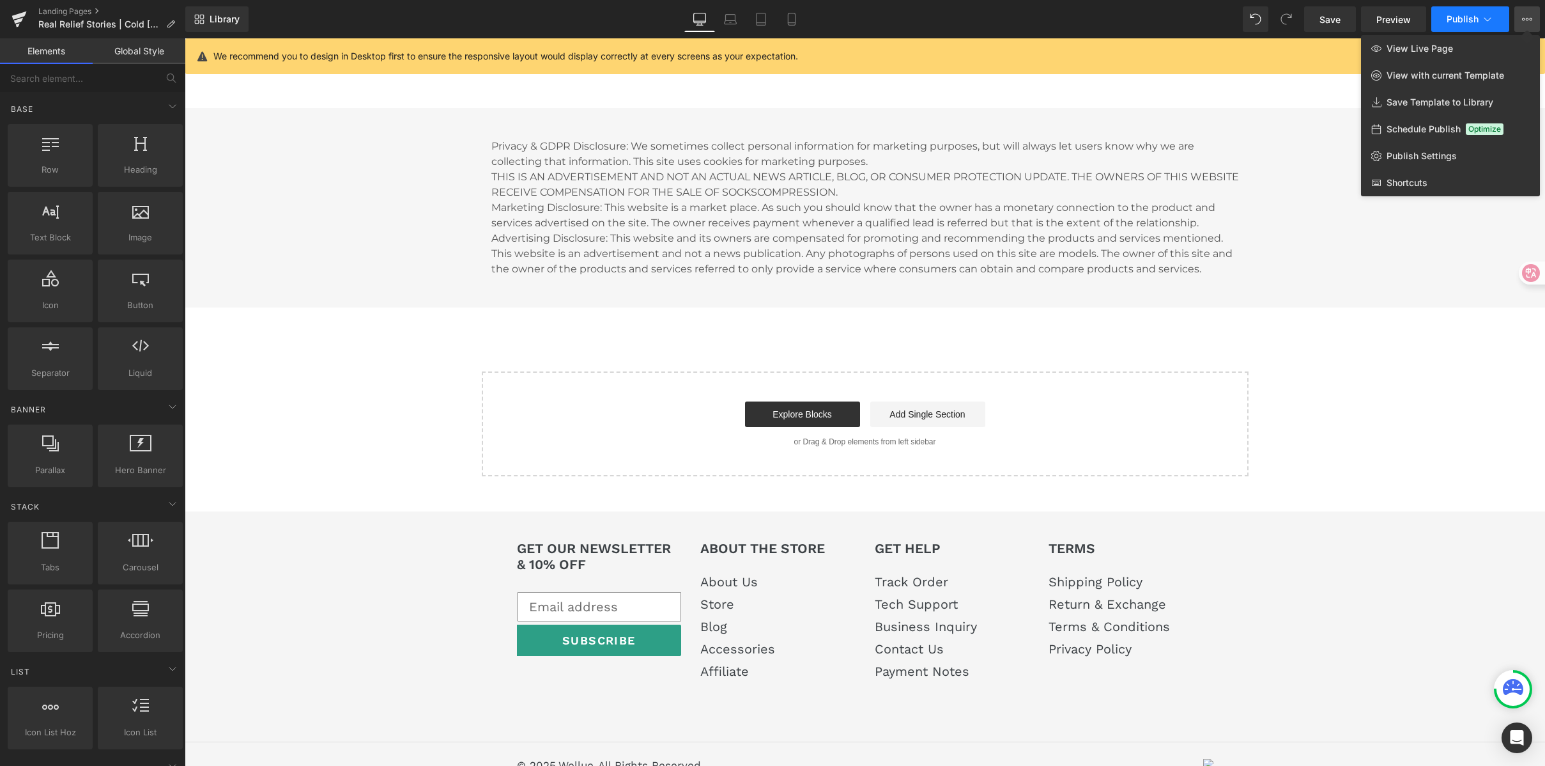
click at [1464, 9] on button "Publish" at bounding box center [1471, 19] width 78 height 26
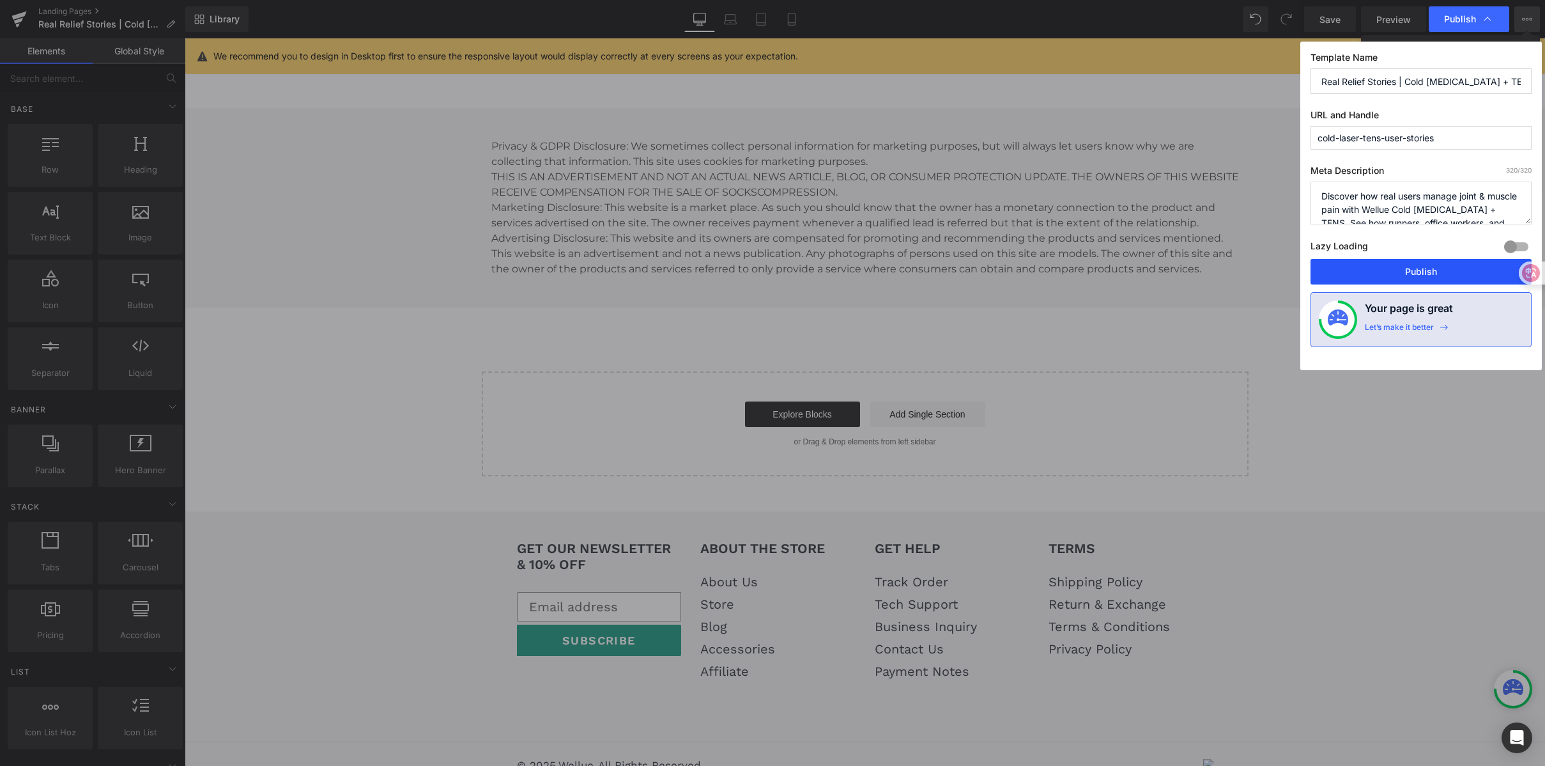
click at [1416, 274] on button "Publish" at bounding box center [1421, 272] width 221 height 26
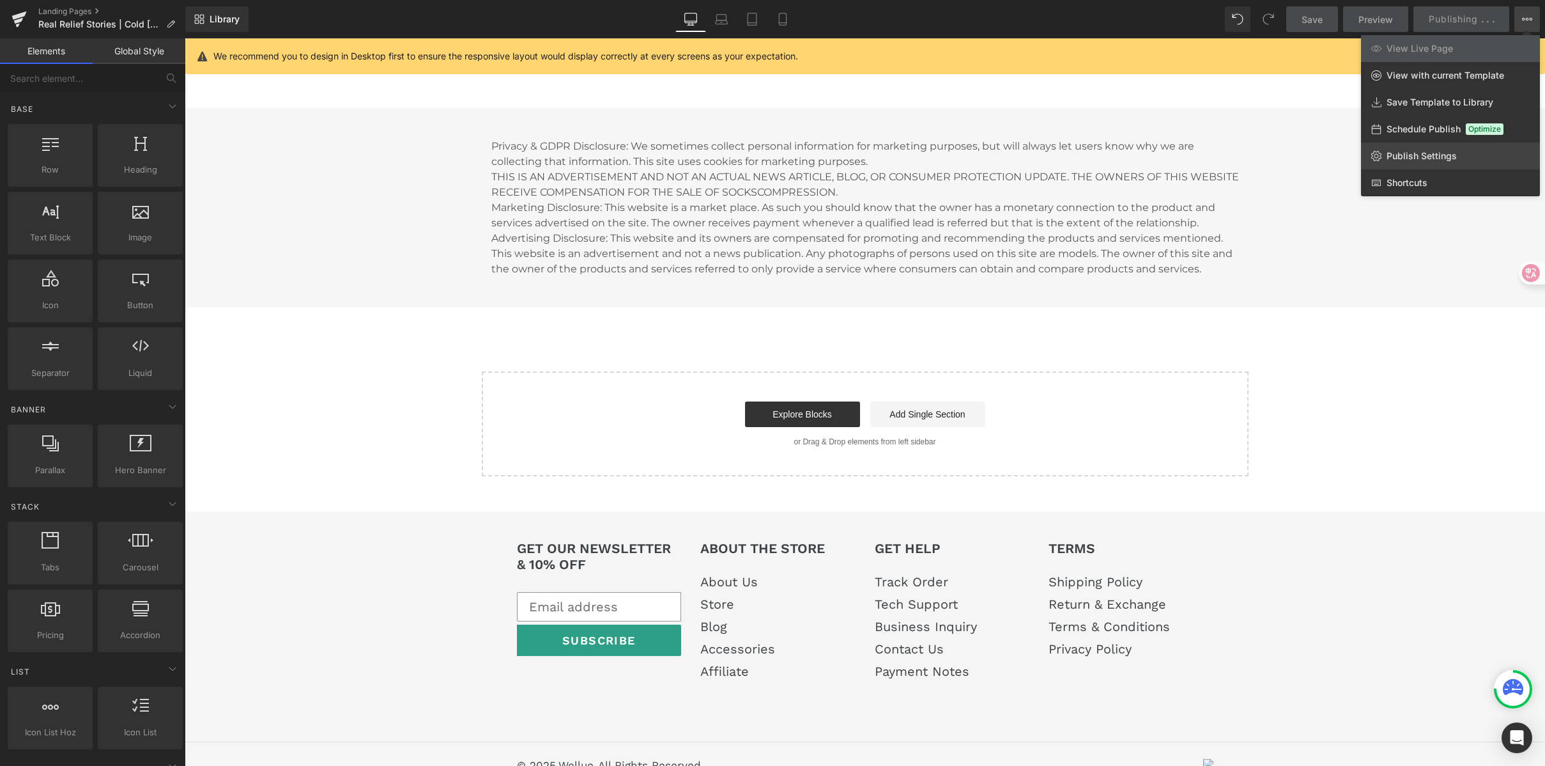
click at [1417, 153] on span "Publish Settings" at bounding box center [1422, 156] width 70 height 12
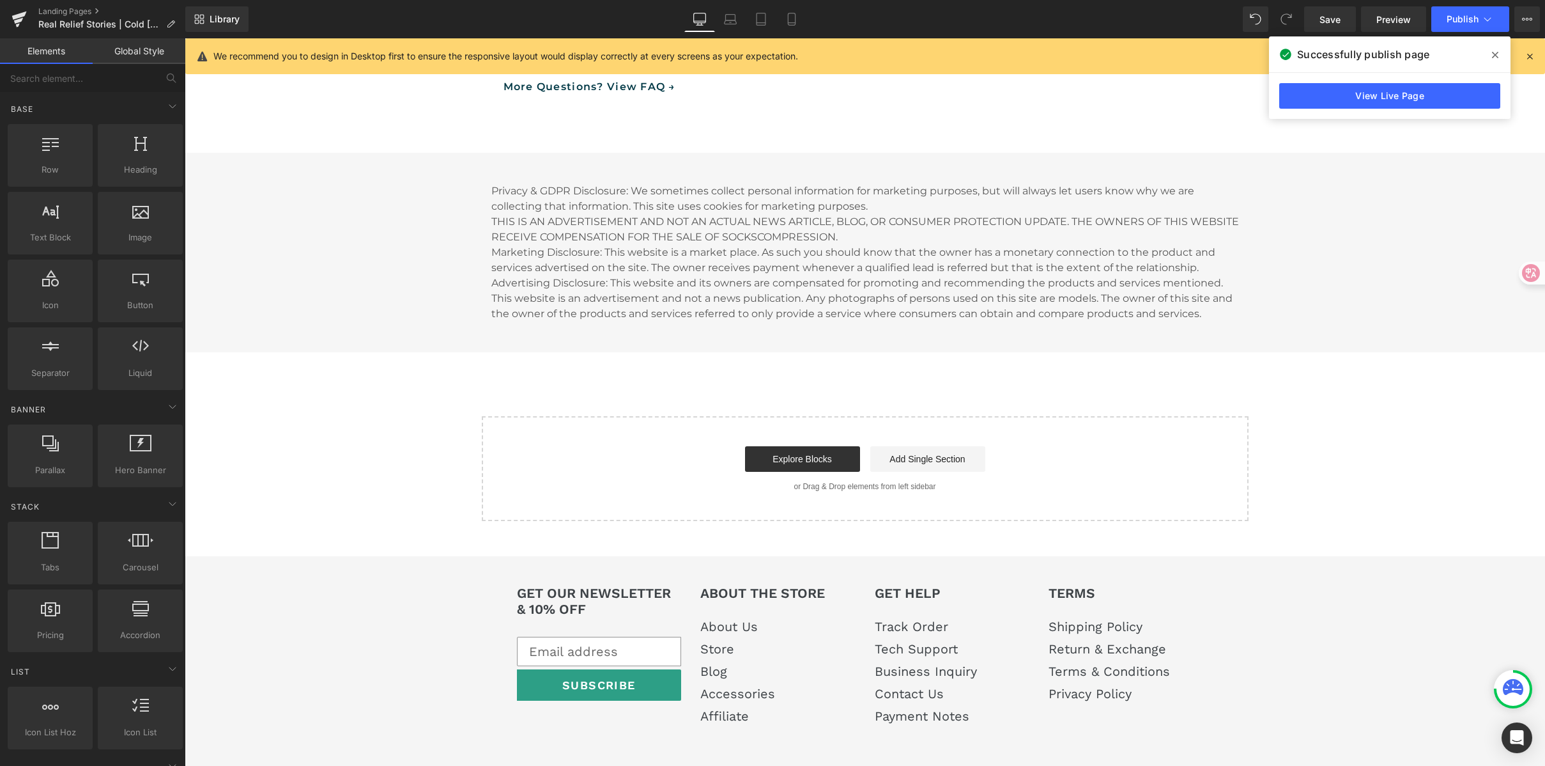
scroll to position [2597, 0]
click at [224, 17] on span "Library" at bounding box center [225, 19] width 30 height 12
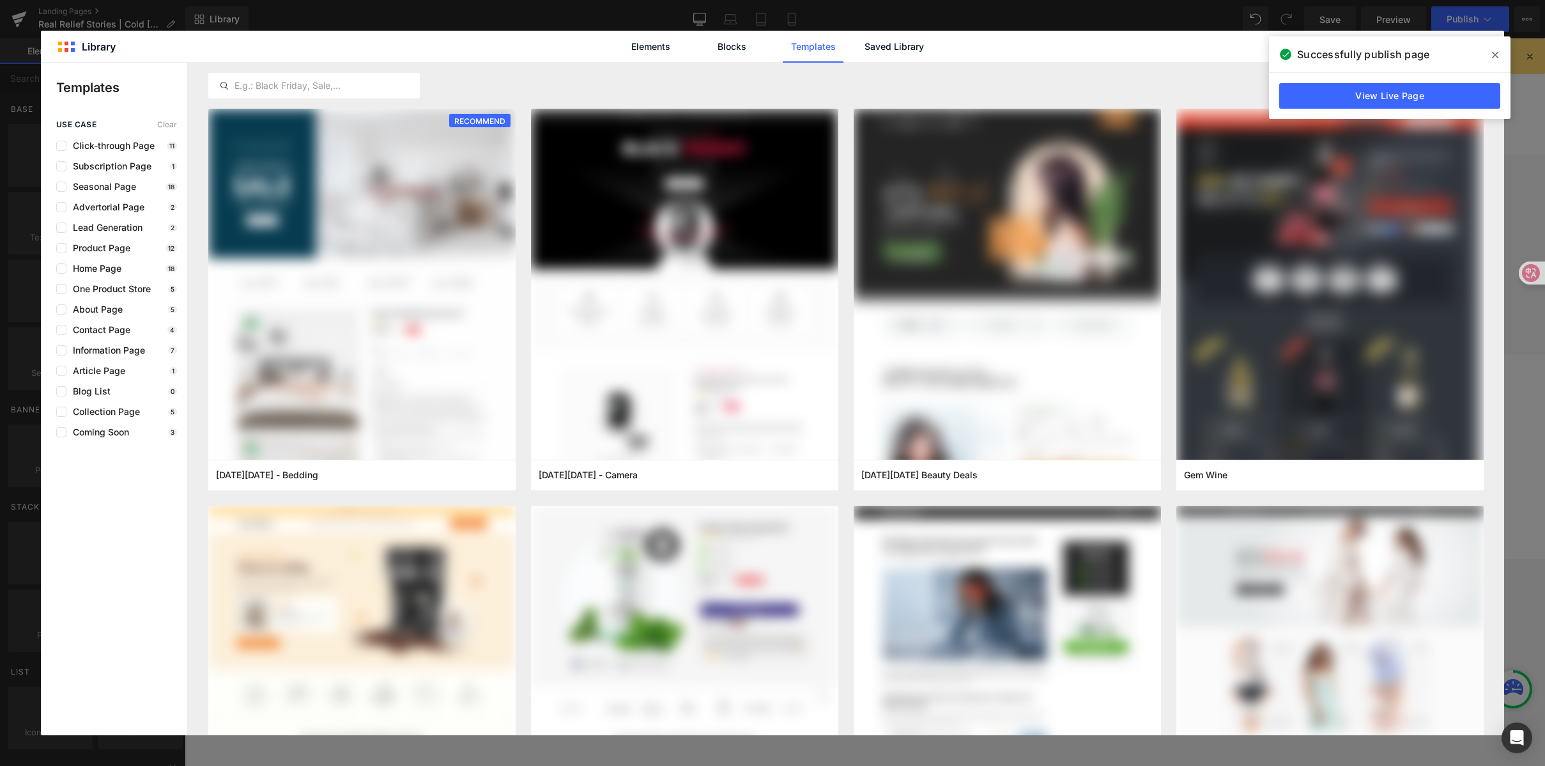
scroll to position [3, 0]
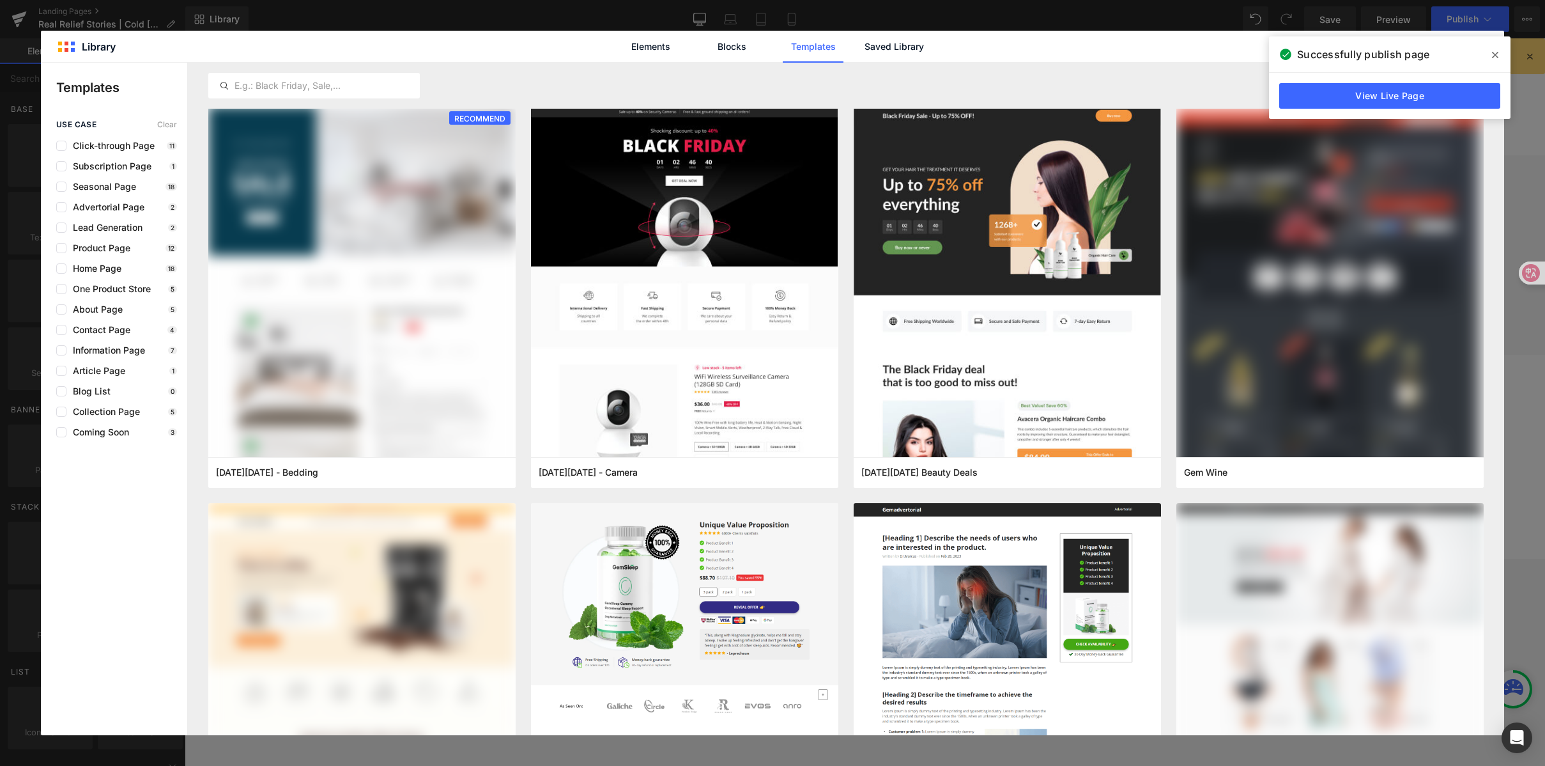
click at [1494, 55] on icon at bounding box center [1495, 55] width 6 height 6
click at [1494, 55] on div "Elements Blocks Templates Saved Library" at bounding box center [773, 46] width 1464 height 31
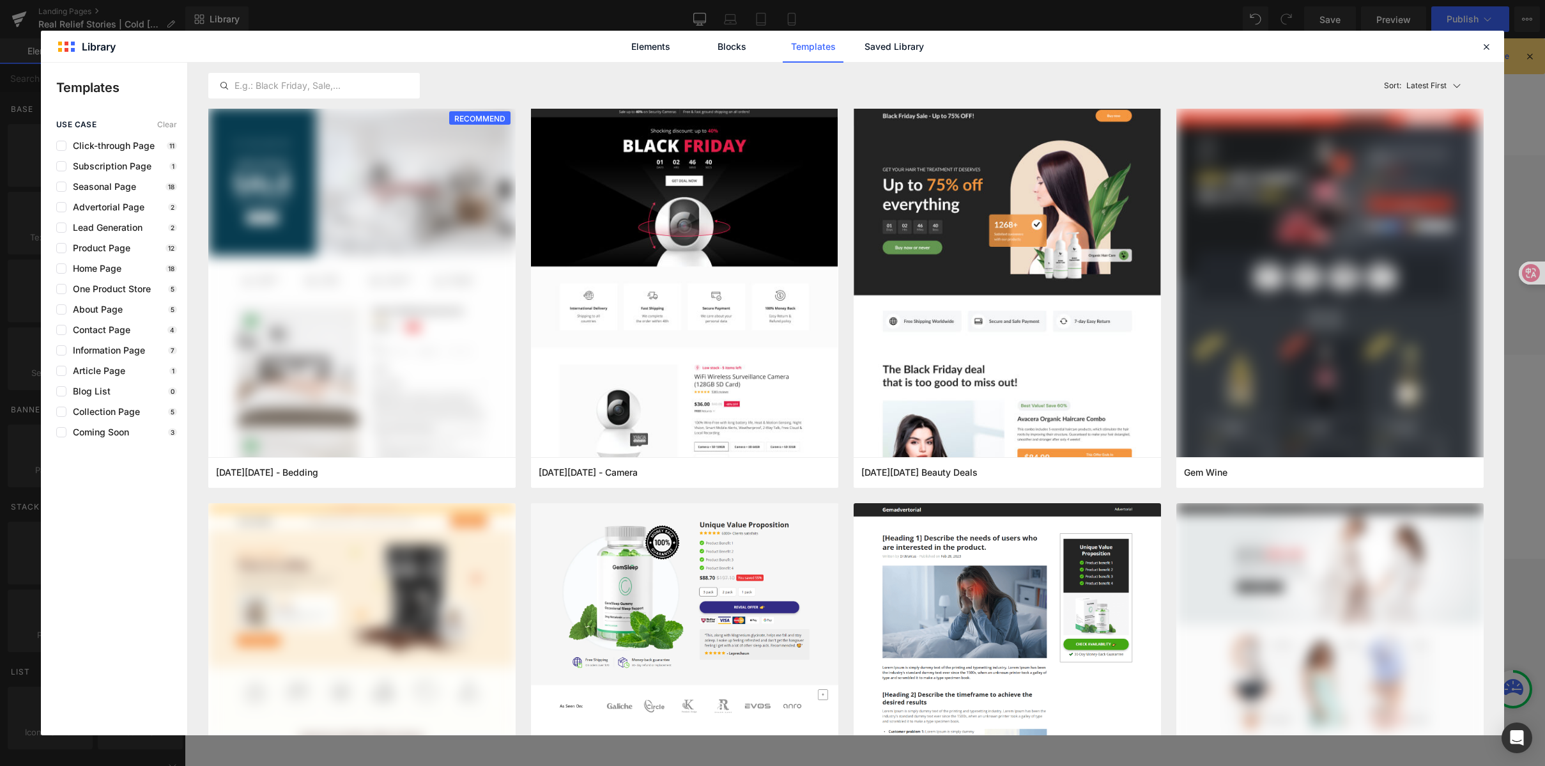
click at [1494, 55] on div "Elements Blocks Templates Saved Library" at bounding box center [773, 46] width 1464 height 31
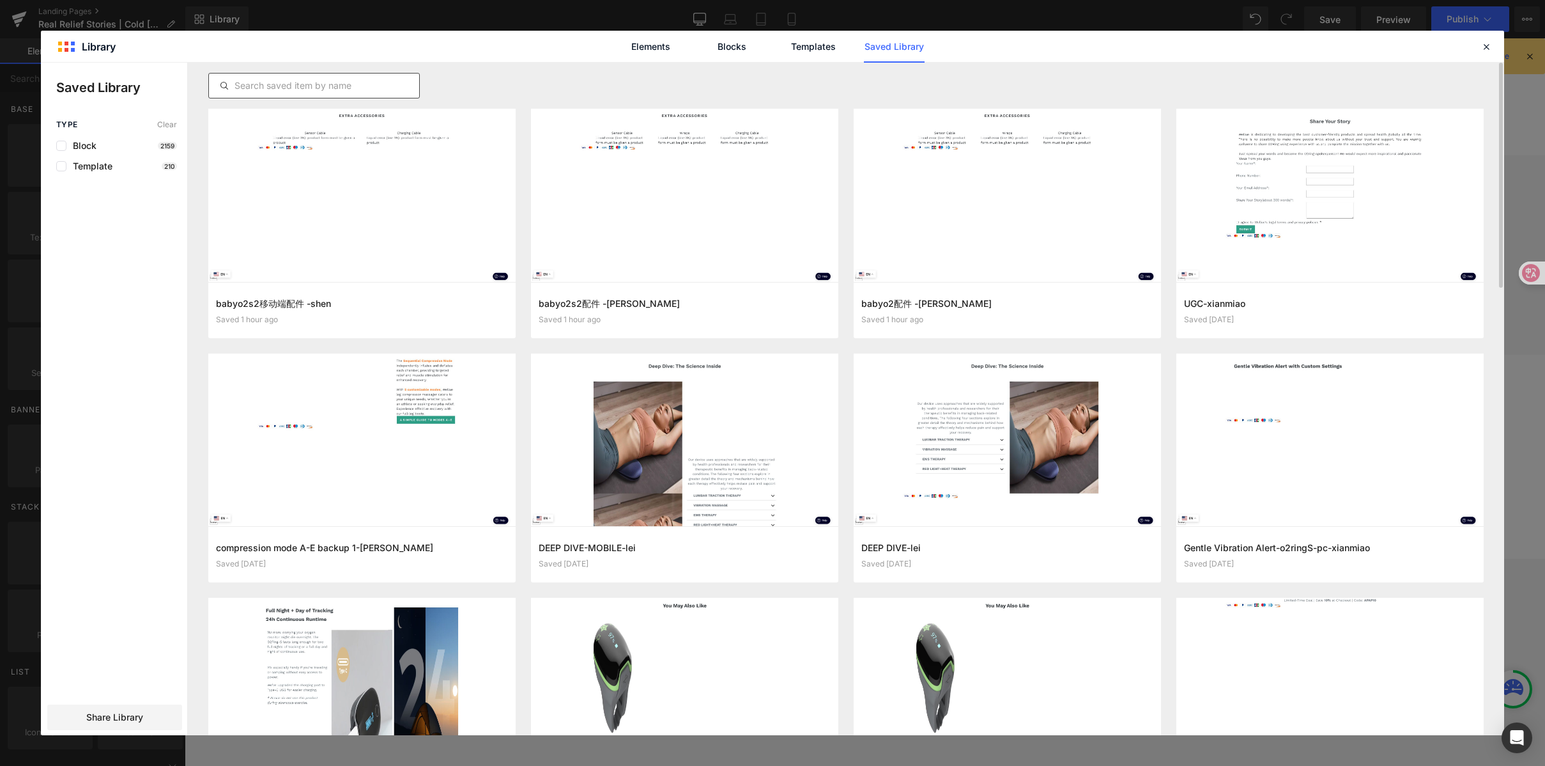
click at [311, 84] on input "text" at bounding box center [314, 85] width 210 height 15
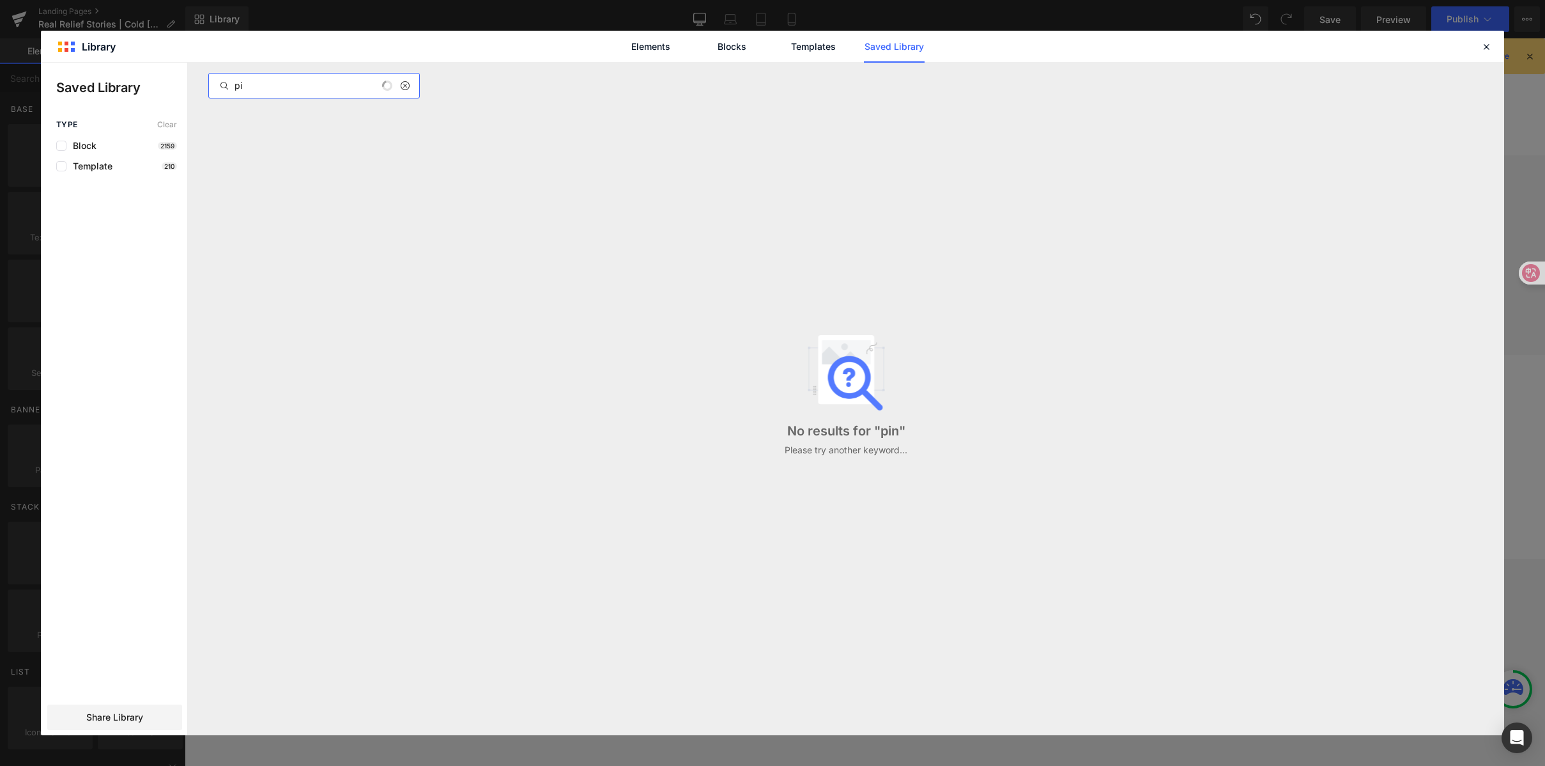
type input "p"
type input "P"
type input "p"
type input "P"
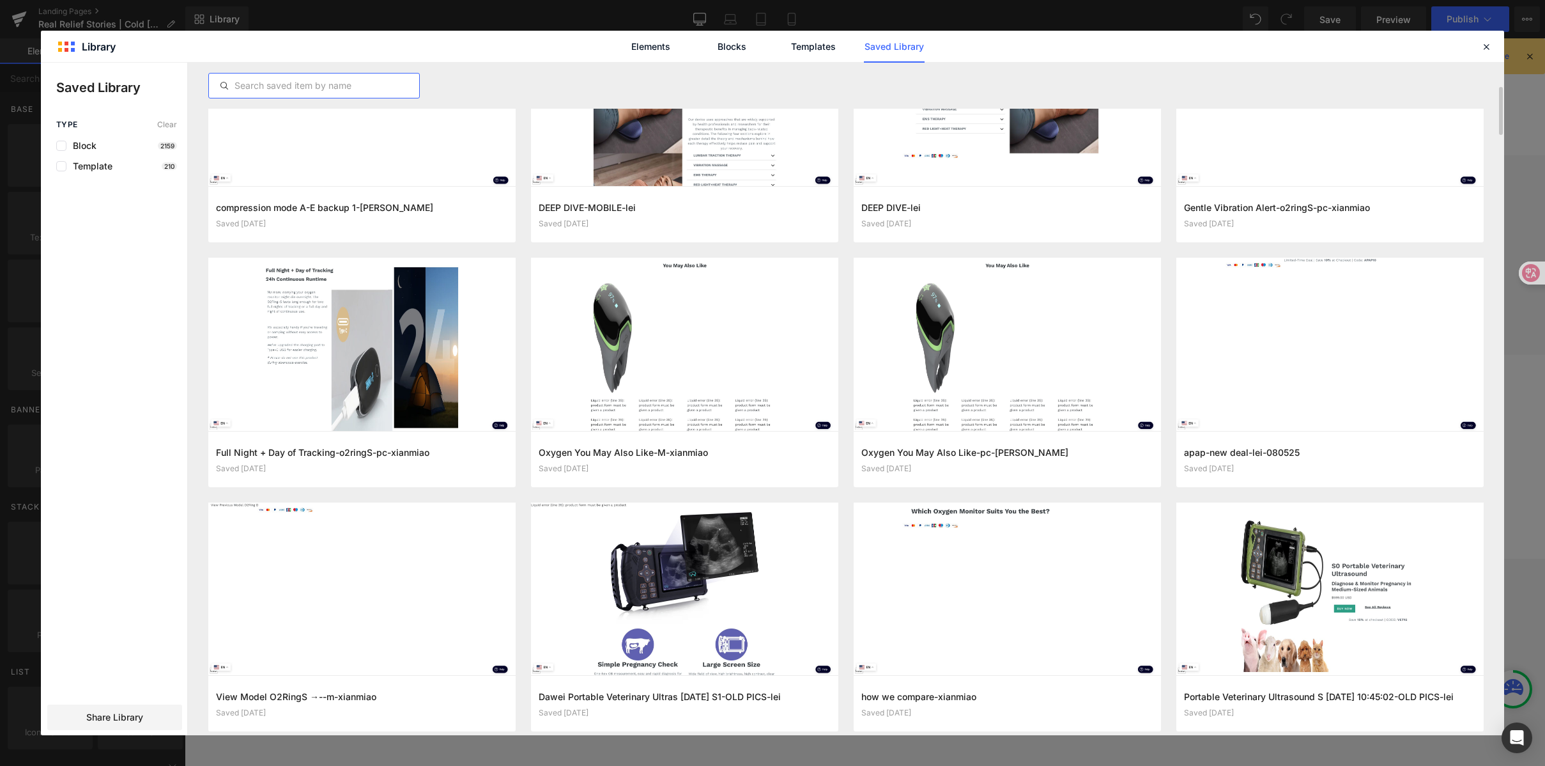
scroll to position [0, 0]
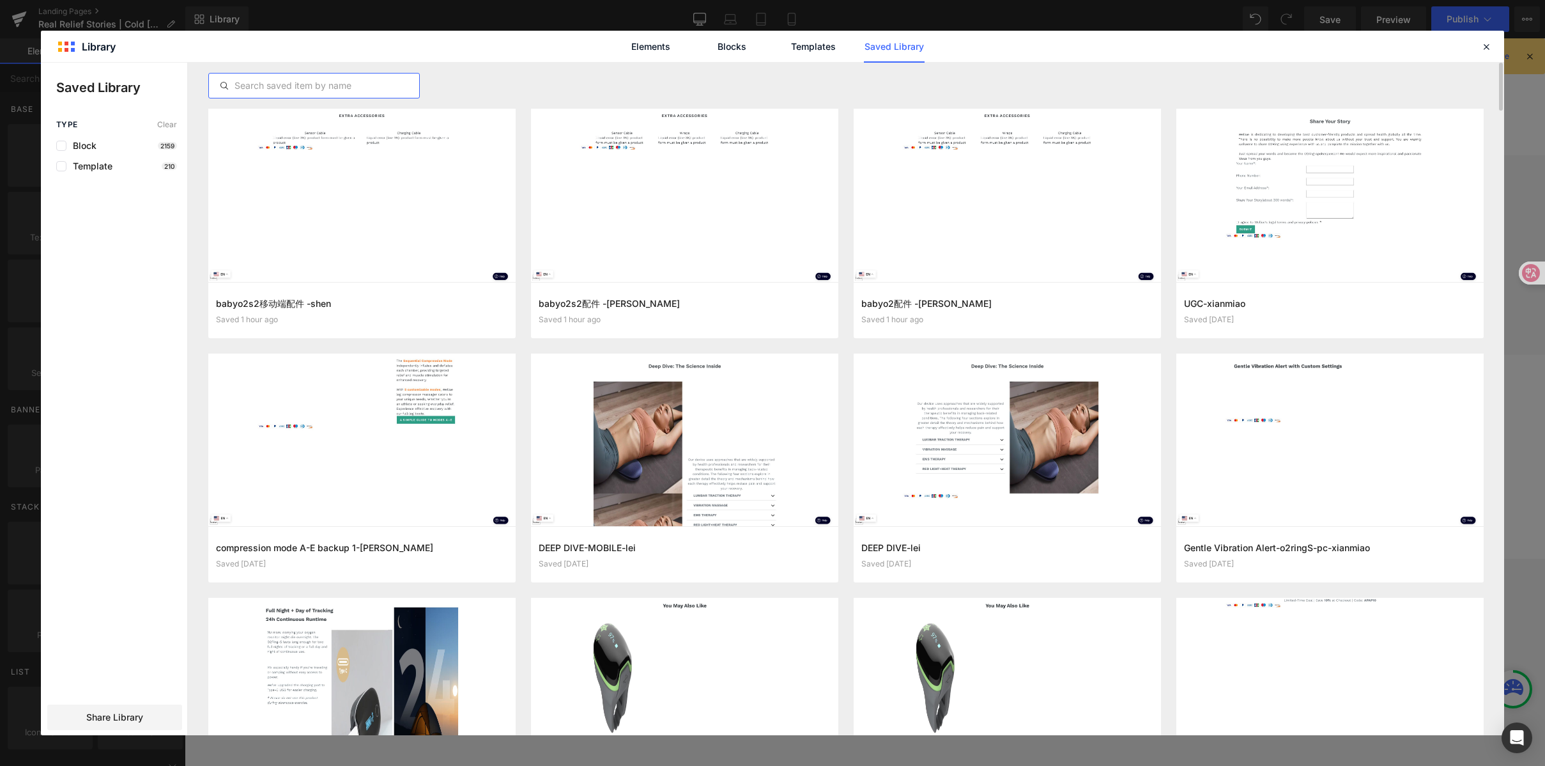
type input "d"
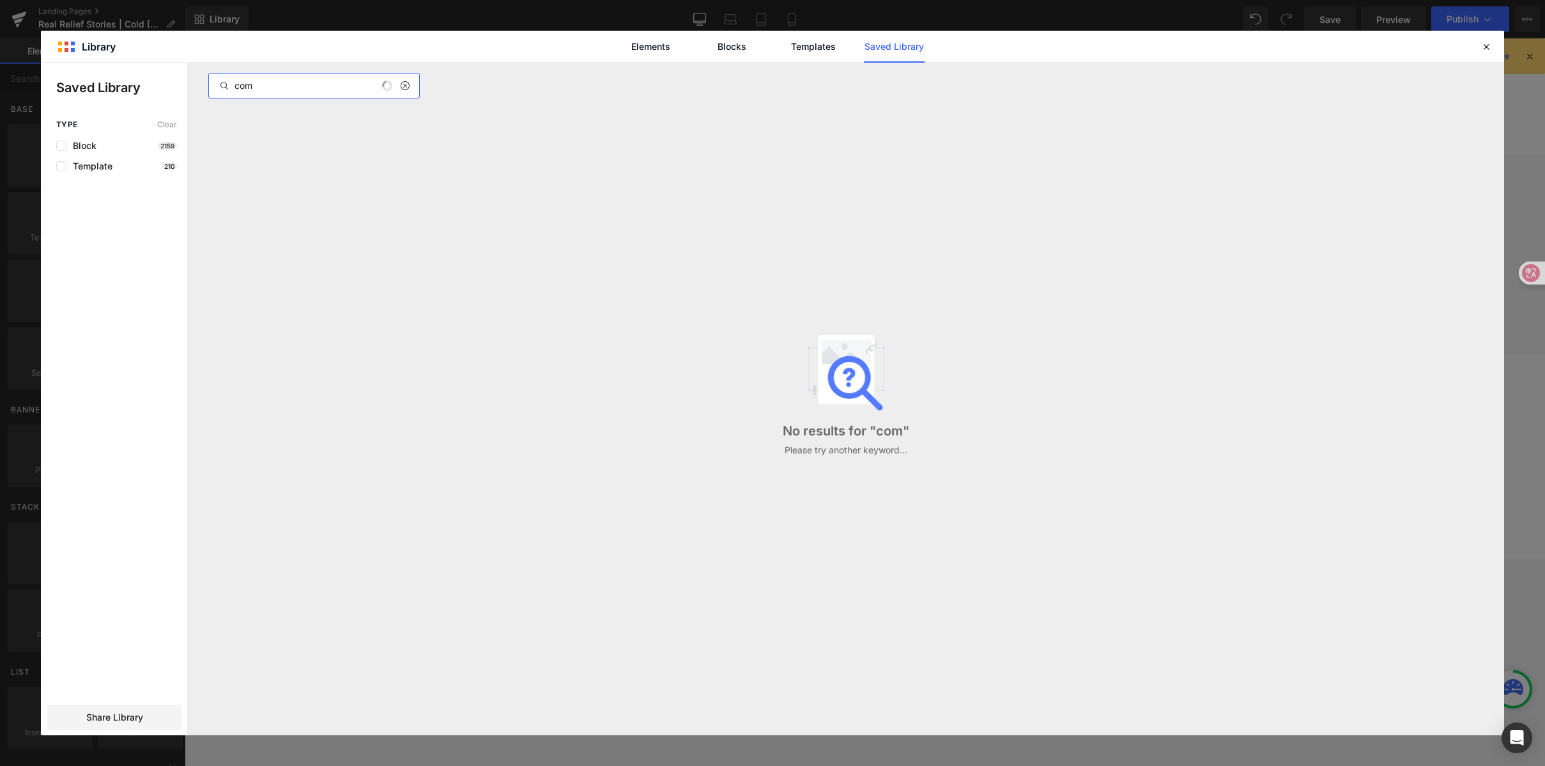
type input "comm"
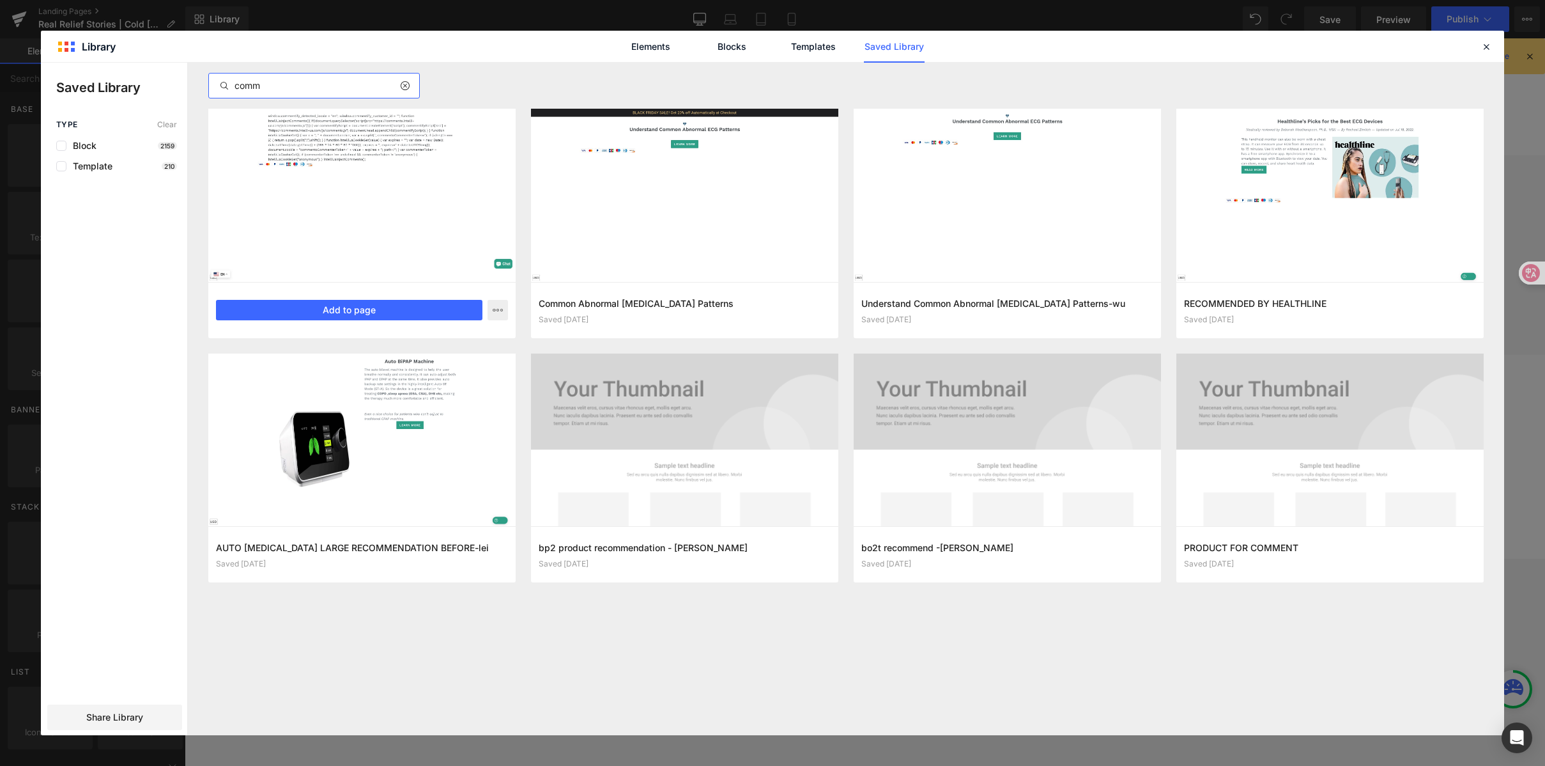
click at [367, 314] on button "Add to page" at bounding box center [349, 310] width 267 height 20
click at [367, 314] on div "Privacy & GDPR Disclosure: We sometimes collect personal information for market…" at bounding box center [865, 261] width 1361 height 174
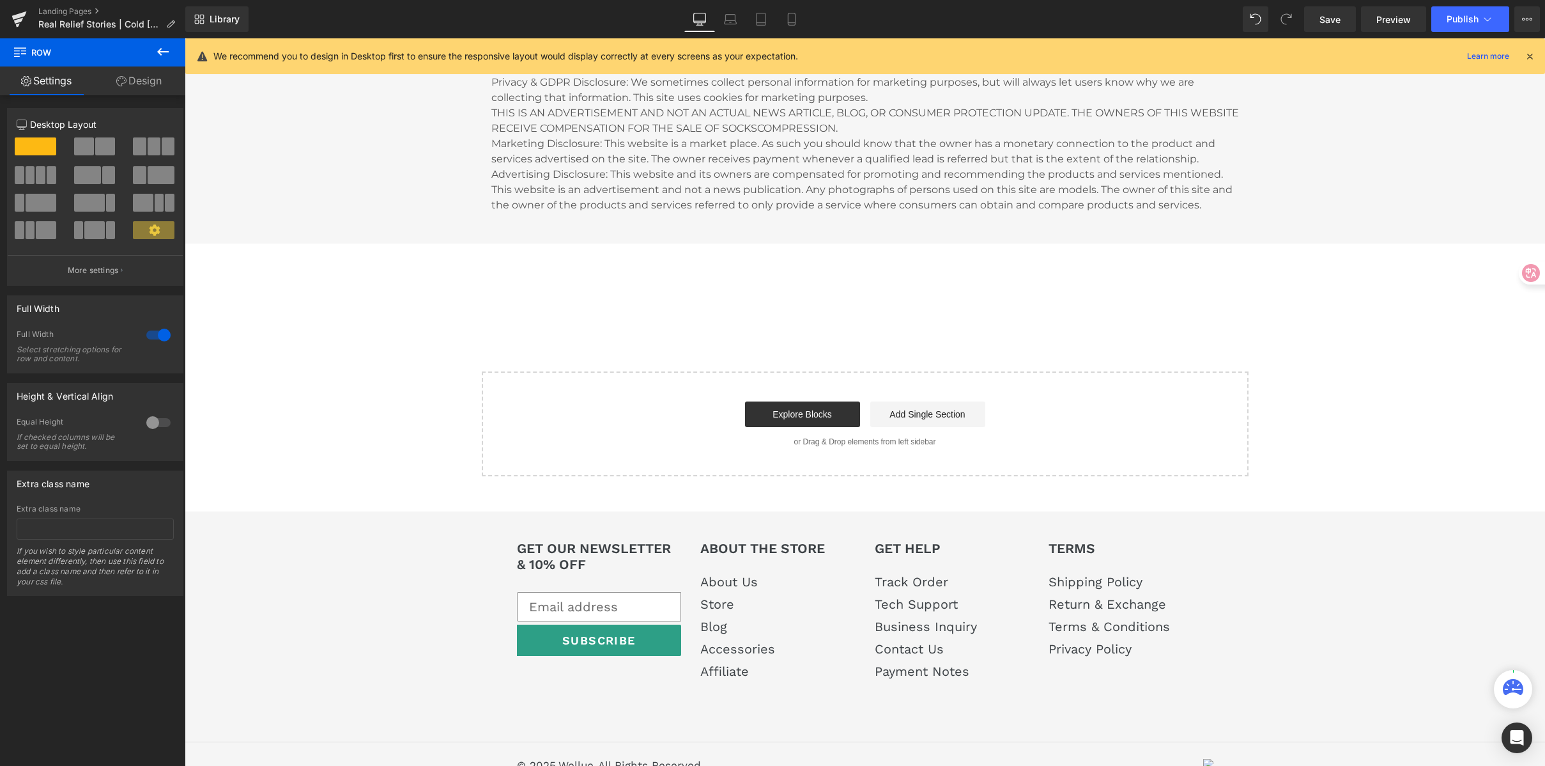
scroll to position [2702, 0]
click at [1444, 24] on button "Publish" at bounding box center [1471, 19] width 78 height 26
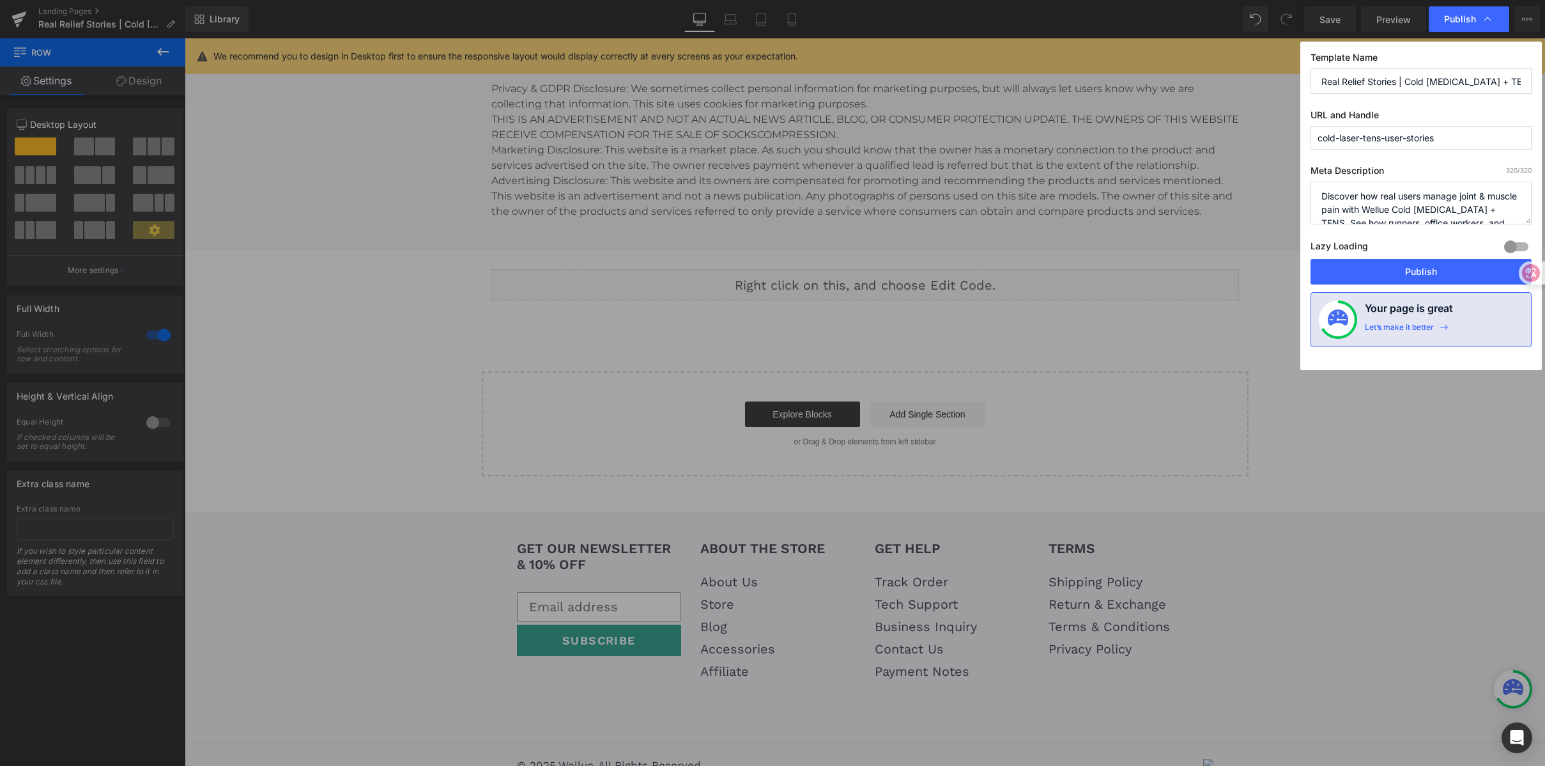
click at [1444, 24] on div "Publish" at bounding box center [1469, 19] width 81 height 26
click at [1444, 24] on button "Publish" at bounding box center [1471, 19] width 78 height 26
click at [1421, 270] on button "Publish" at bounding box center [1421, 272] width 221 height 26
